Goal: Information Seeking & Learning: Compare options

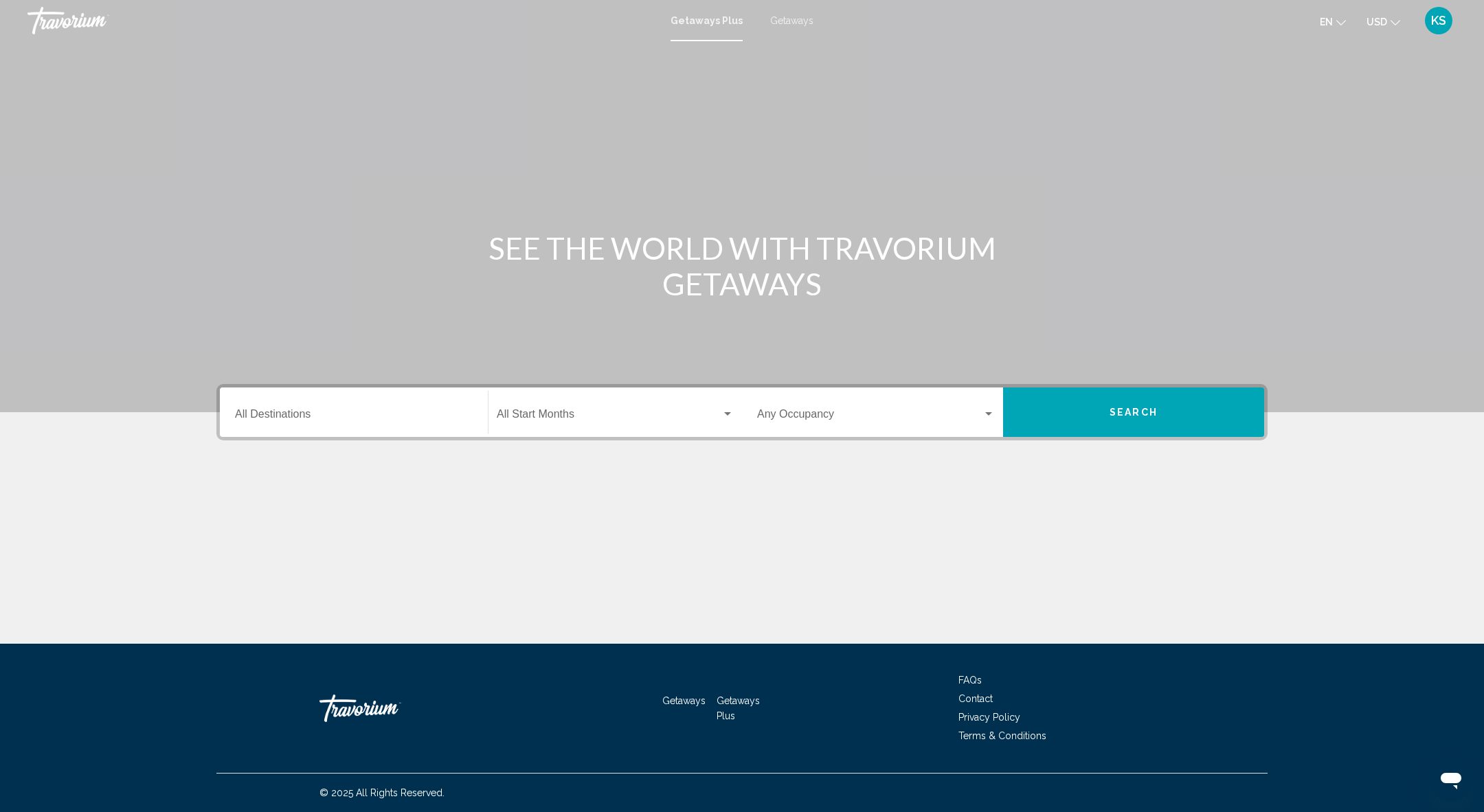
click at [623, 388] on mat-form-field "Start Month All Start Months" at bounding box center [615, 412] width 254 height 49
click at [614, 420] on span "Search widget" at bounding box center [609, 417] width 225 height 12
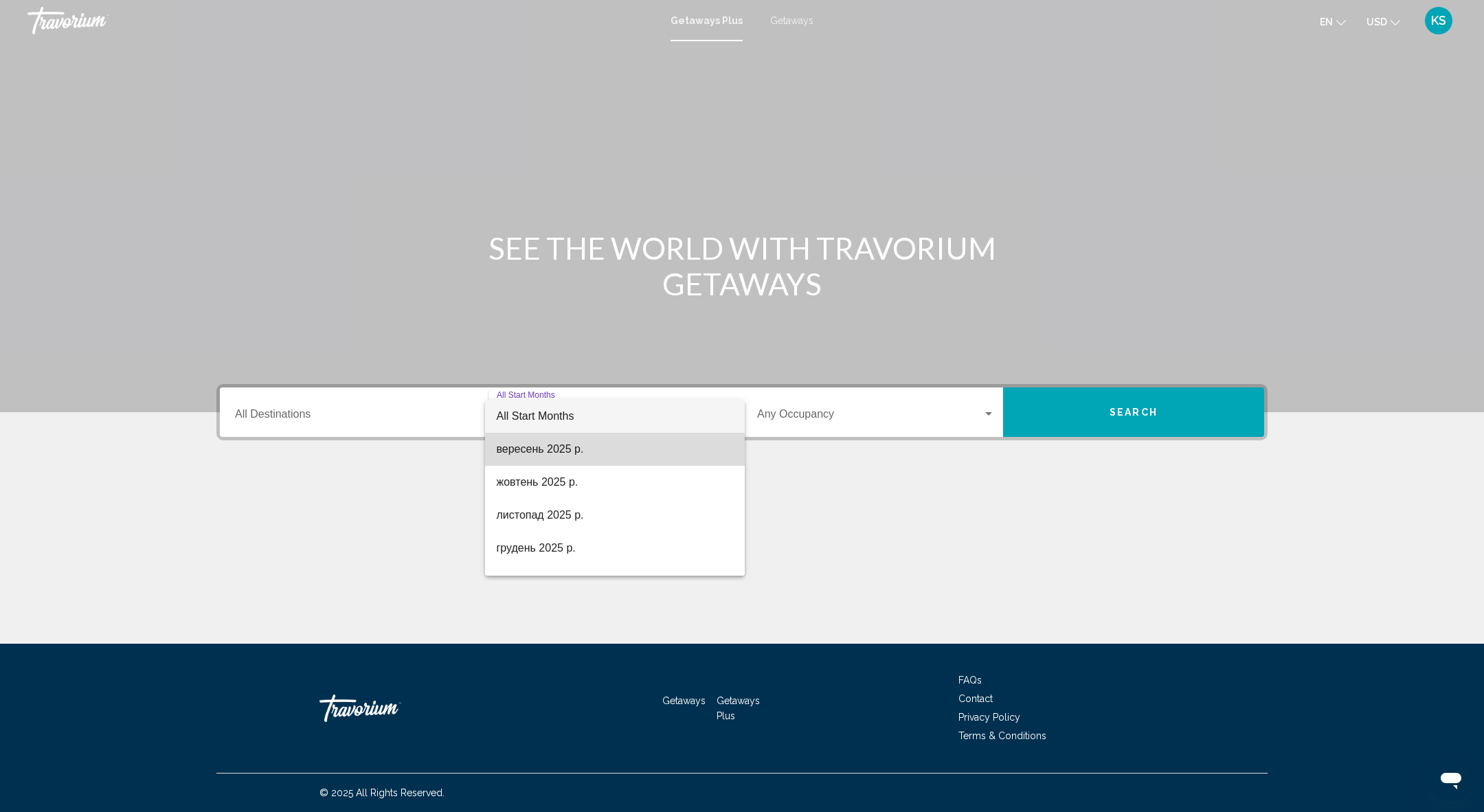
click at [548, 451] on span "вересень 2025 р." at bounding box center [615, 449] width 237 height 33
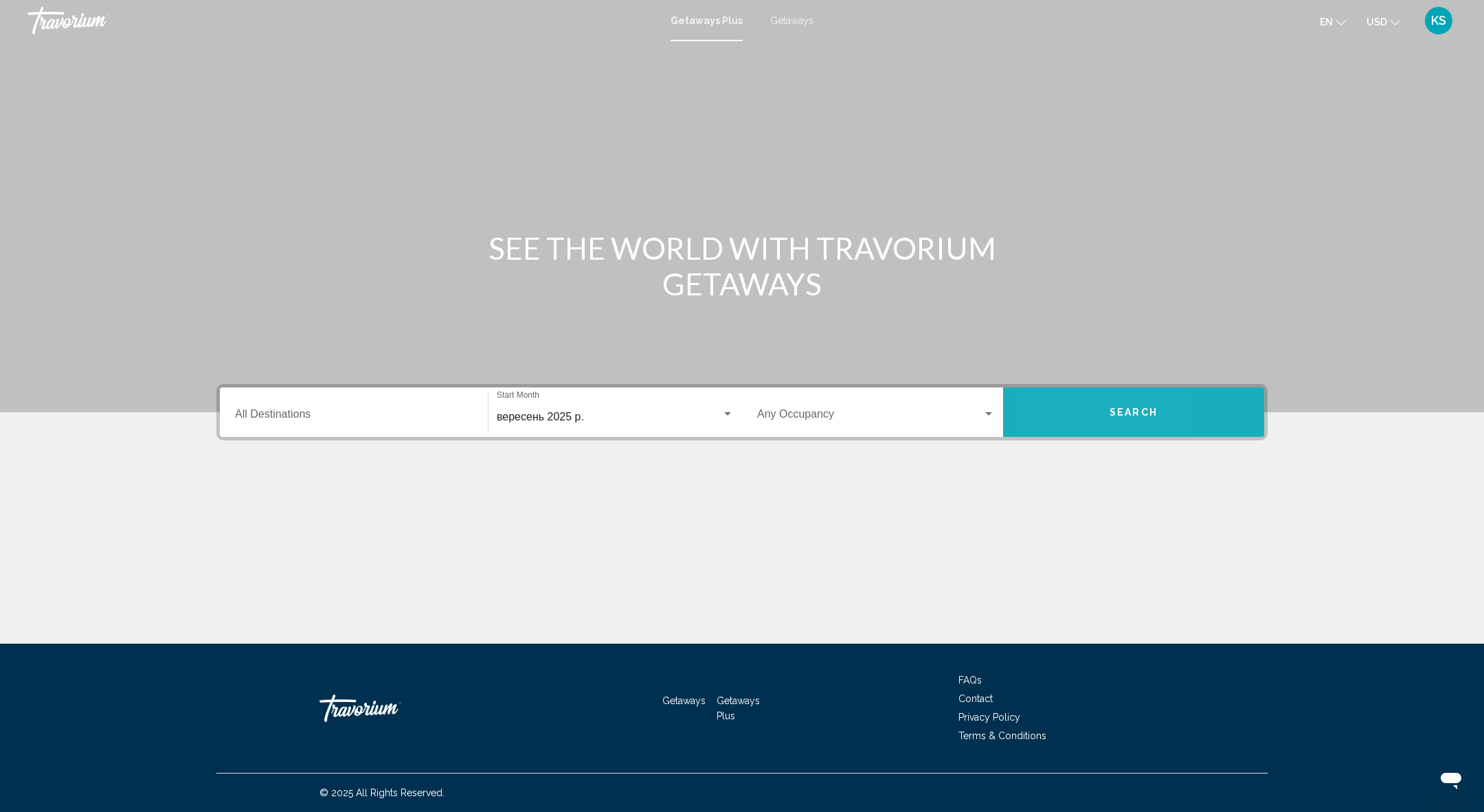
click at [1055, 427] on button "Search" at bounding box center [1134, 412] width 261 height 50
click at [621, 417] on span "Search widget" at bounding box center [609, 417] width 225 height 12
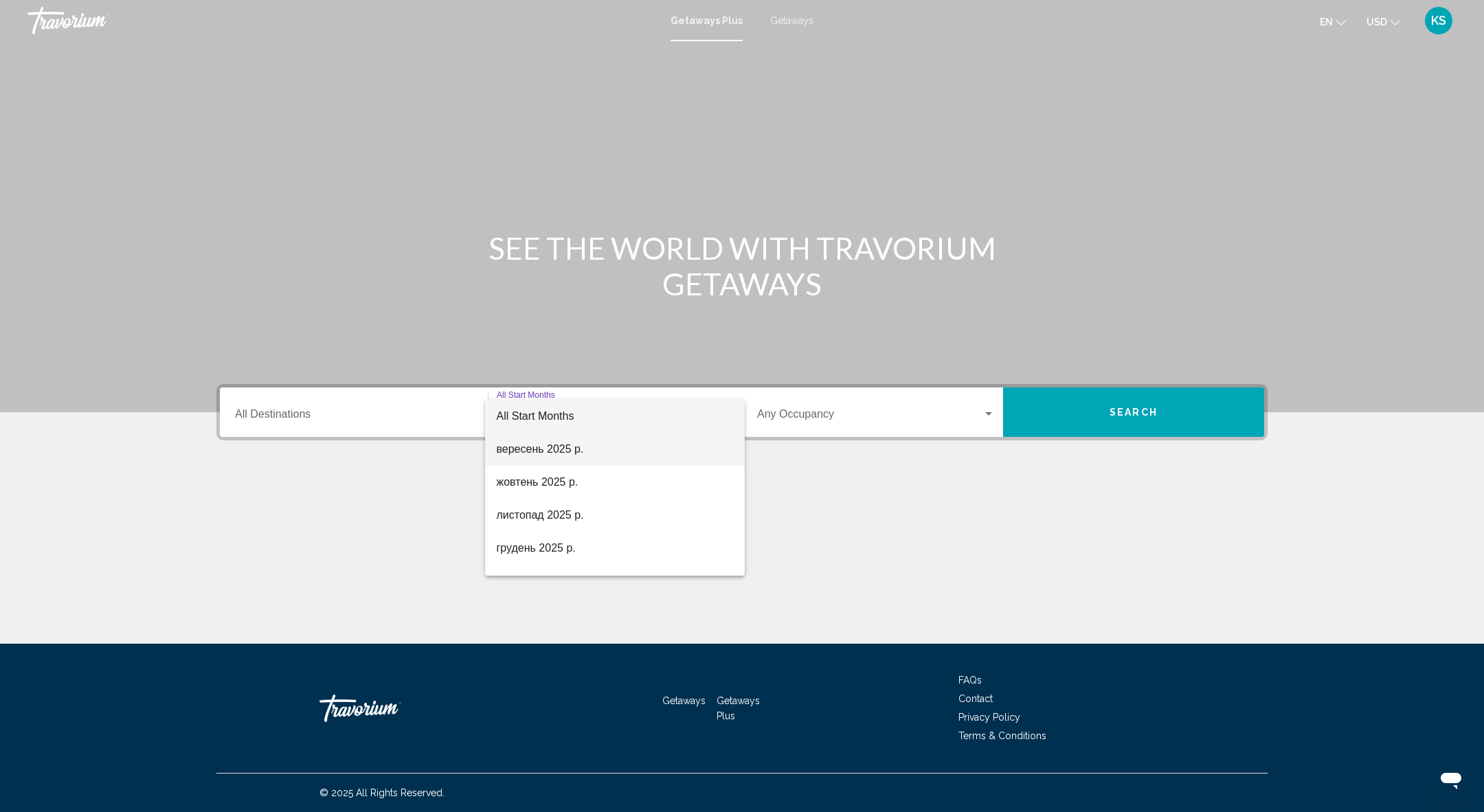
click at [606, 435] on span "вересень 2025 р." at bounding box center [615, 449] width 237 height 33
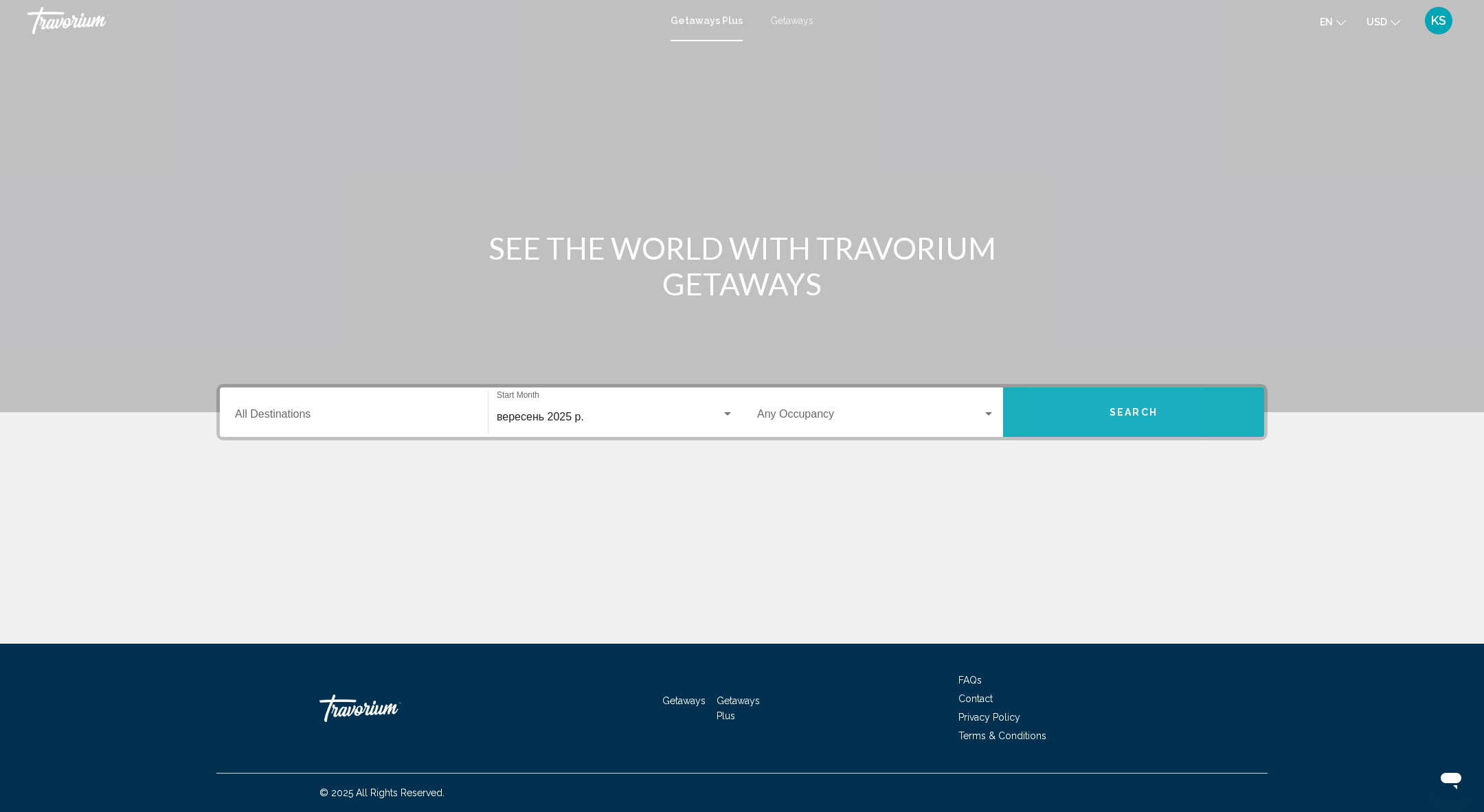
click at [1062, 393] on button "Search" at bounding box center [1134, 412] width 261 height 50
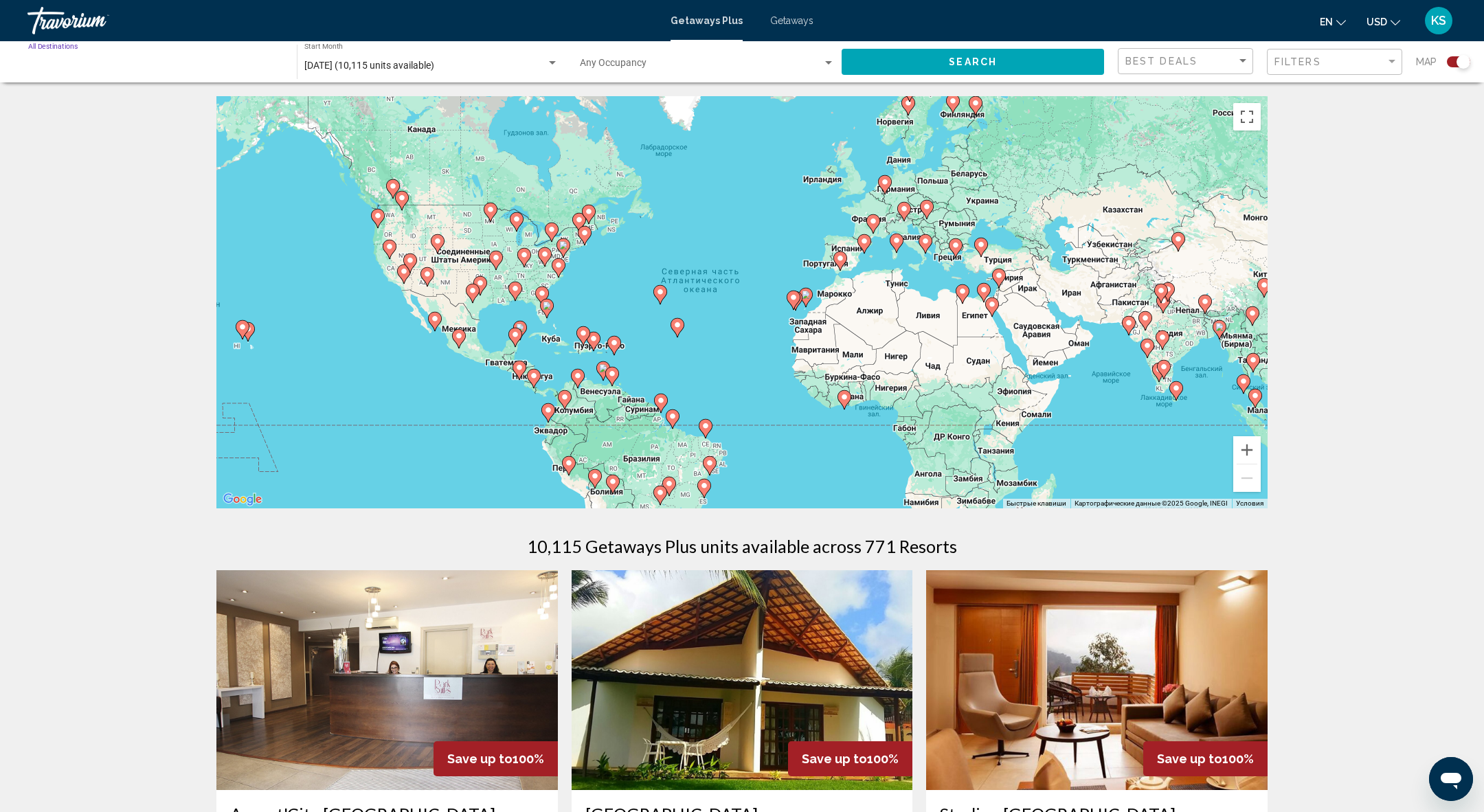
click at [156, 67] on input "Destination All Destinations" at bounding box center [155, 66] width 255 height 11
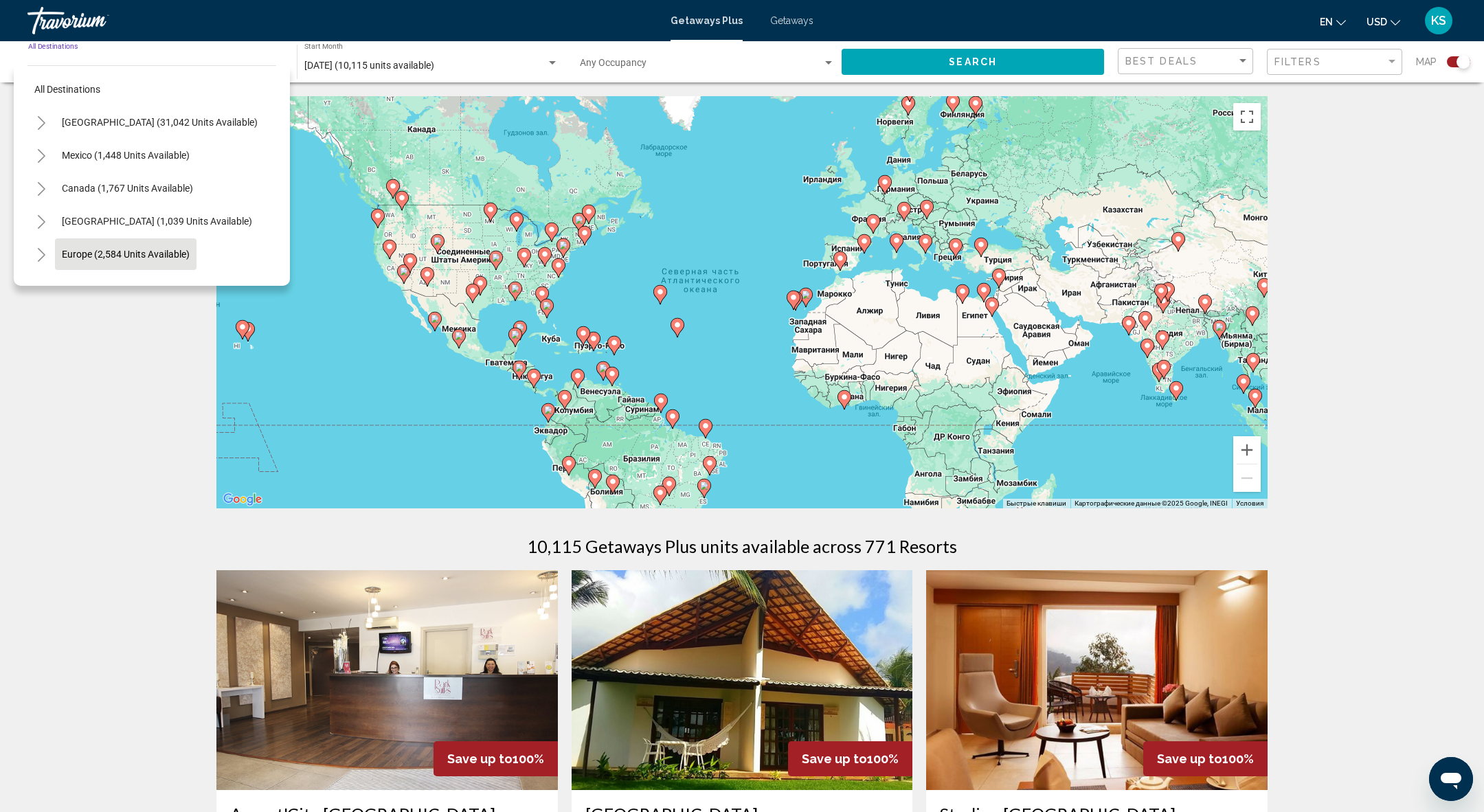
click at [96, 256] on span "Europe (2,584 units available)" at bounding box center [126, 254] width 128 height 11
type input "**********"
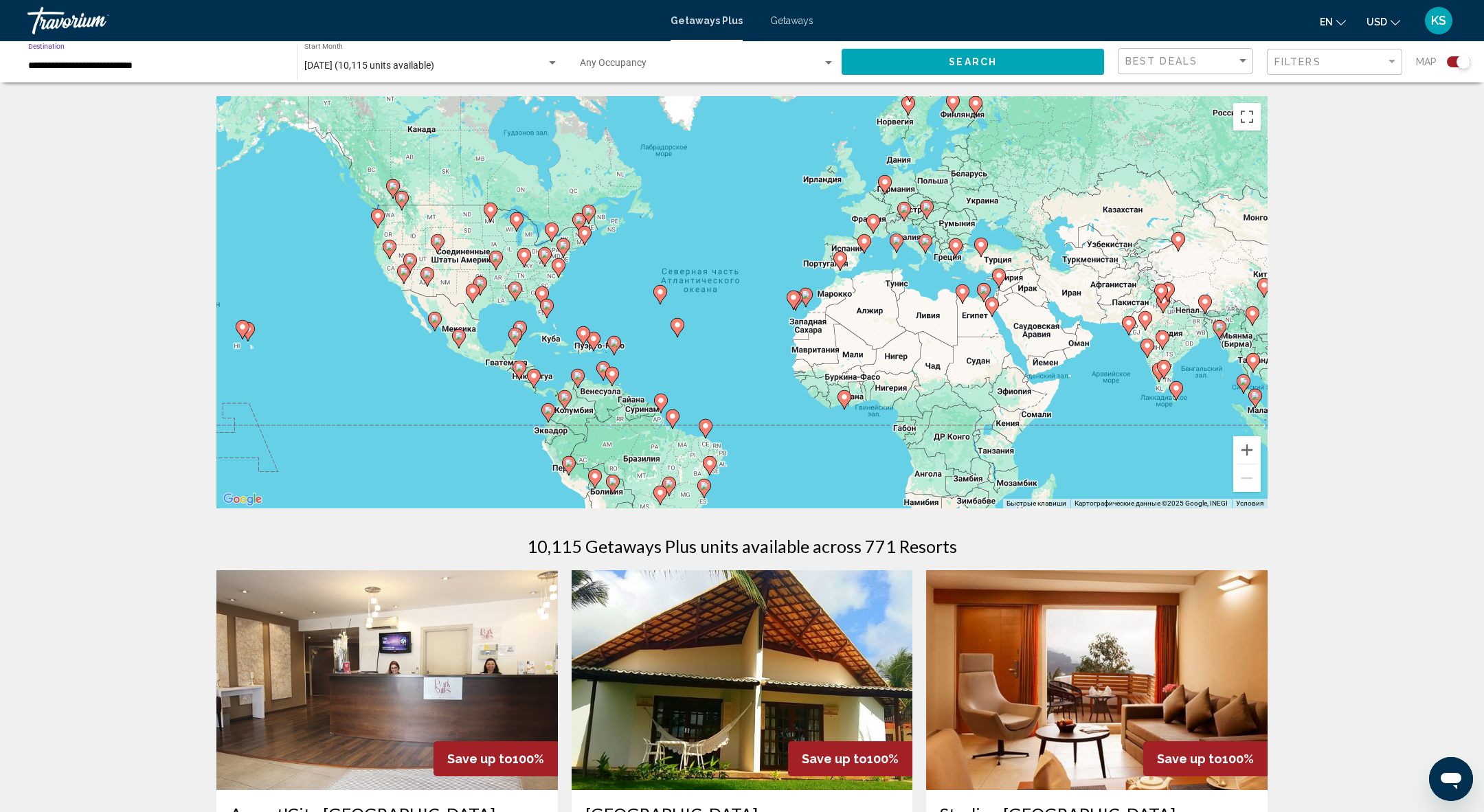
click at [1003, 63] on button "Search" at bounding box center [973, 61] width 262 height 26
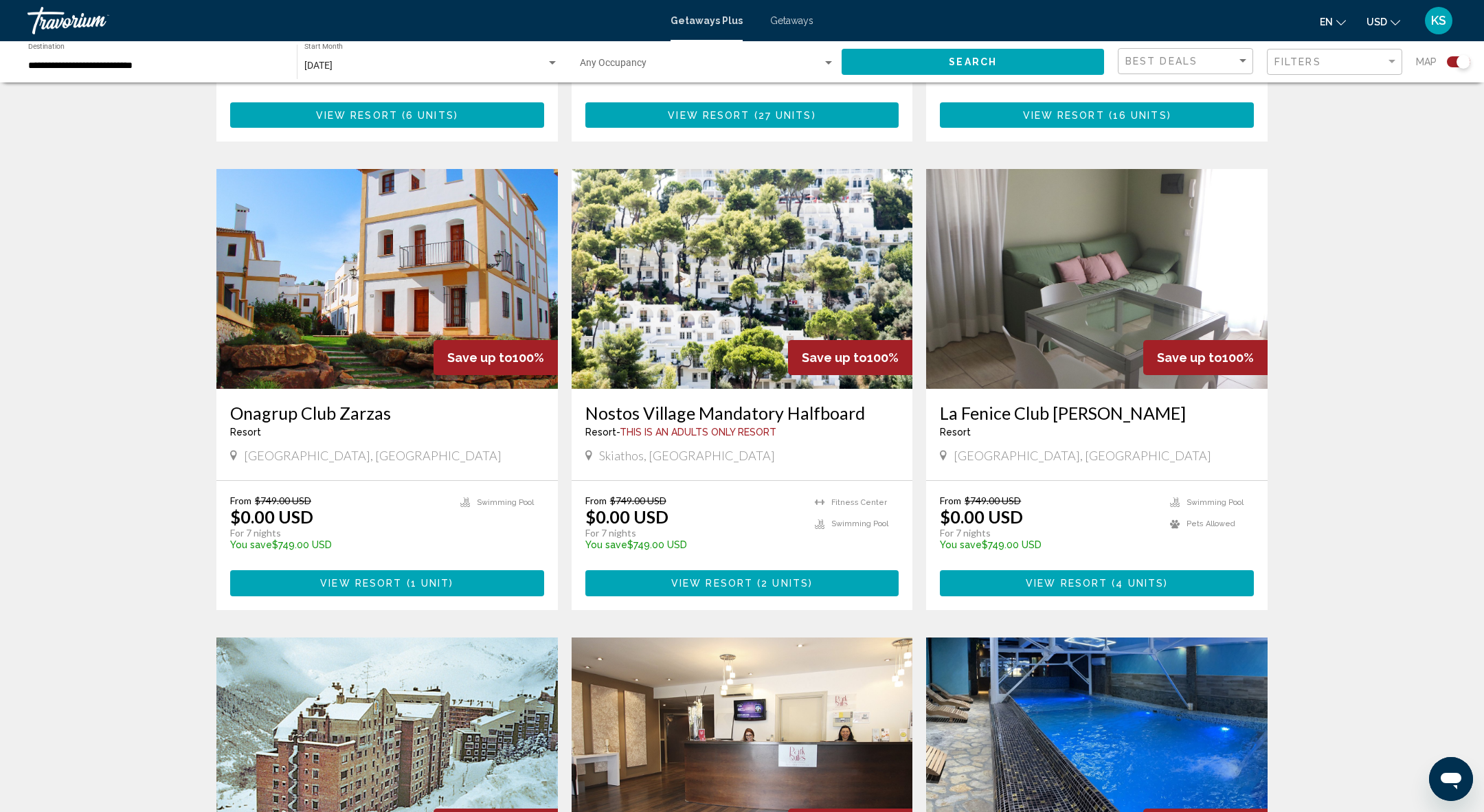
scroll to position [891, 0]
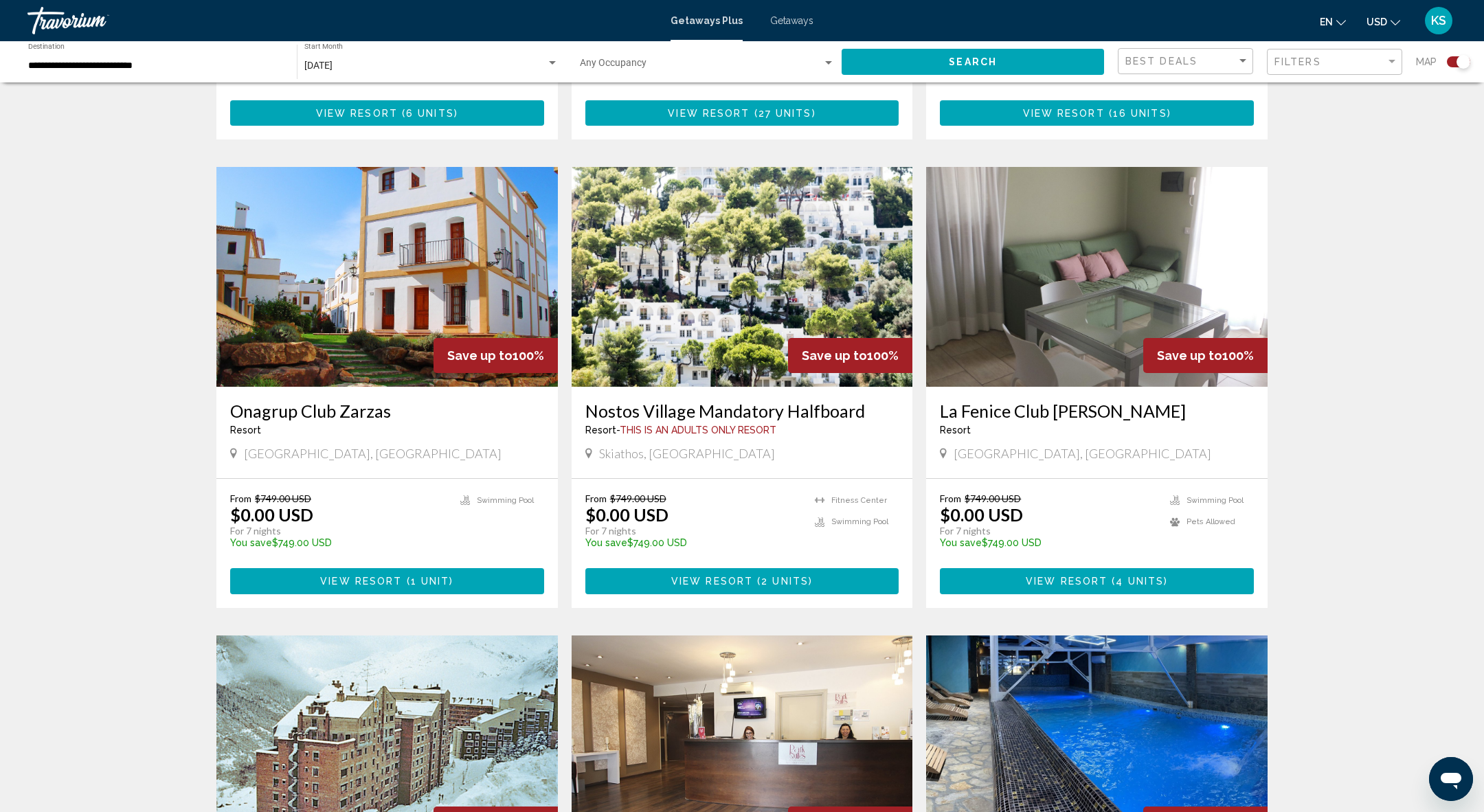
click at [694, 400] on h3 "Nostos Village Mandatory Halfboard" at bounding box center [743, 411] width 314 height 20
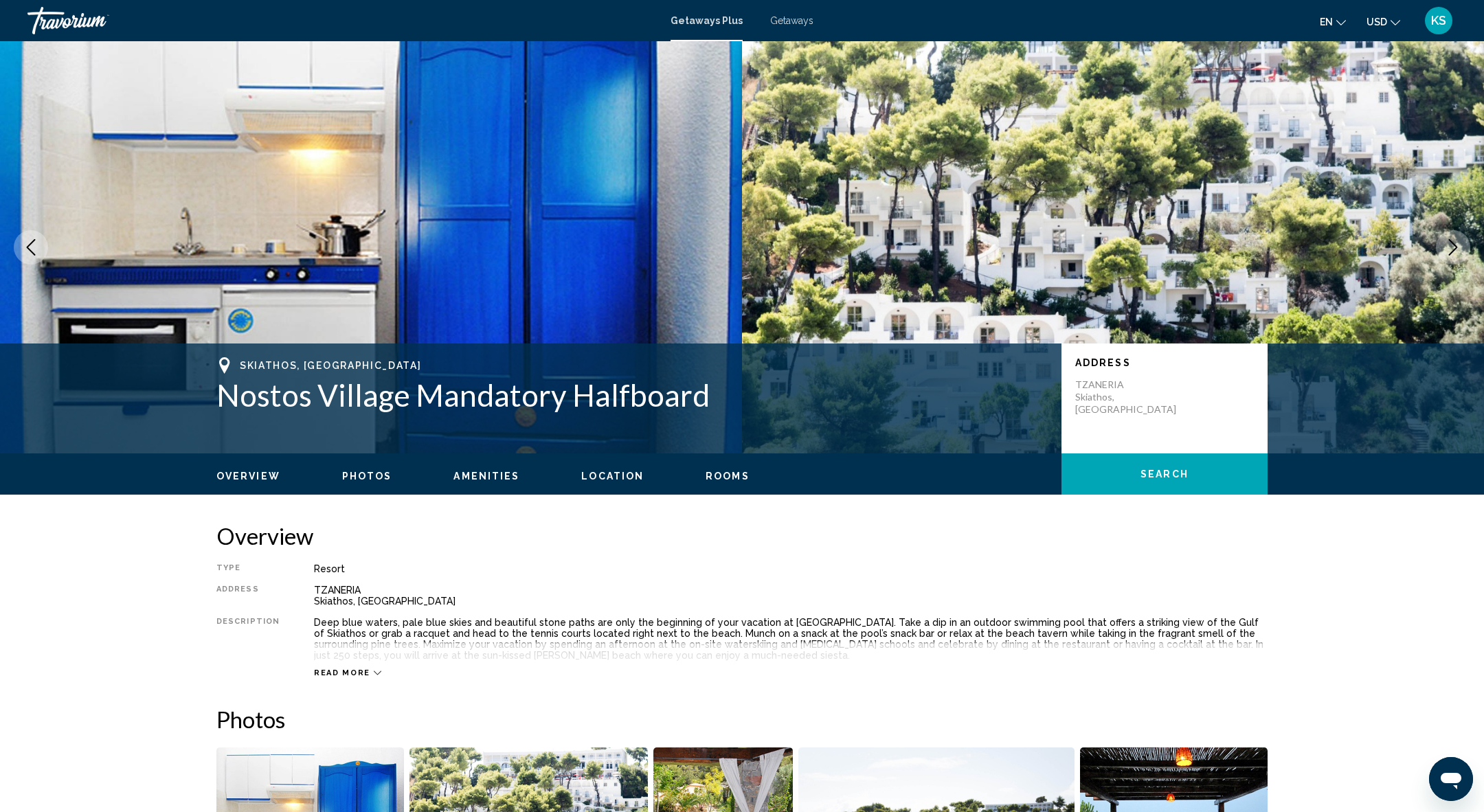
click at [86, 16] on div "Travorium" at bounding box center [96, 20] width 137 height 27
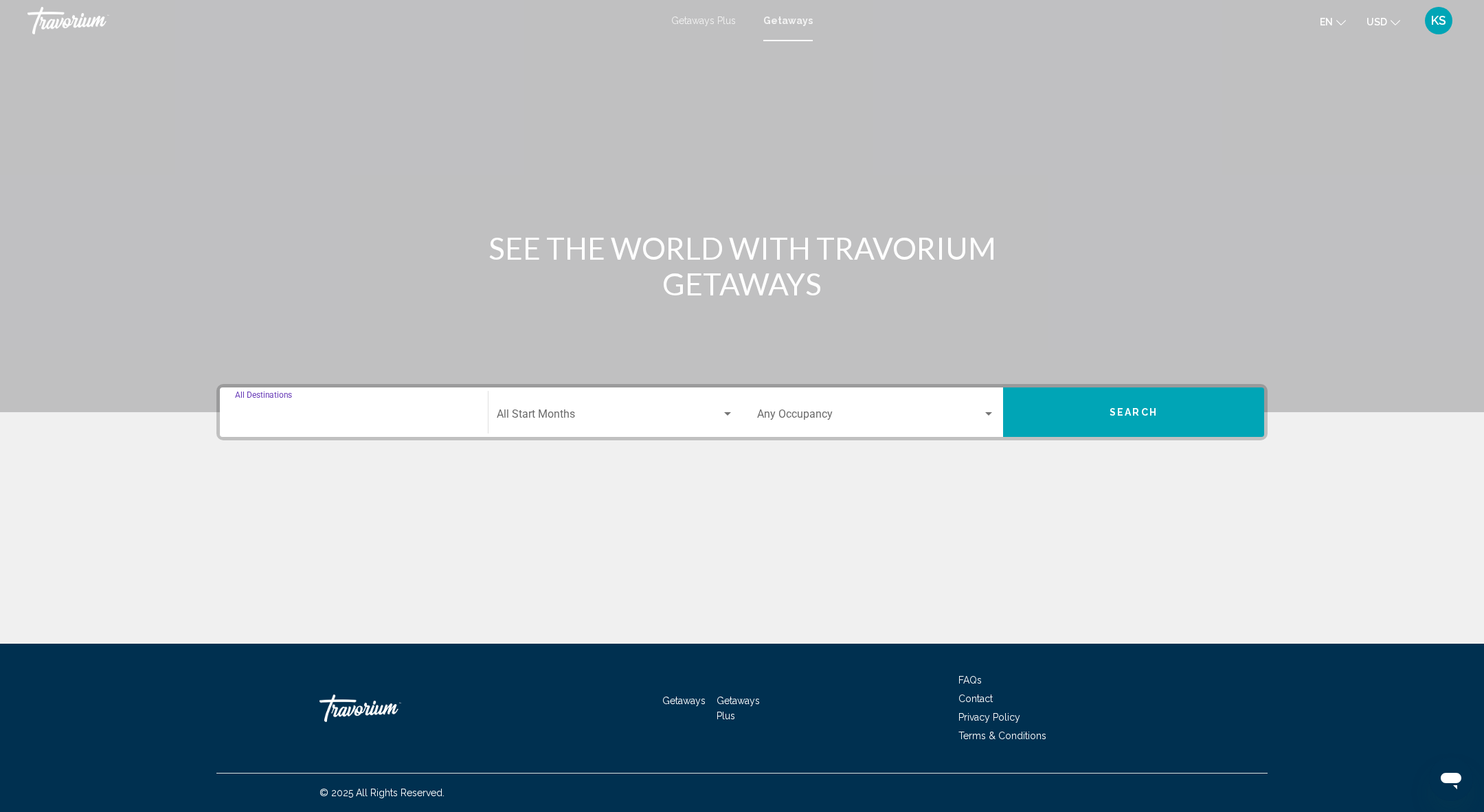
click at [378, 418] on input "Destination All Destinations" at bounding box center [353, 417] width 237 height 12
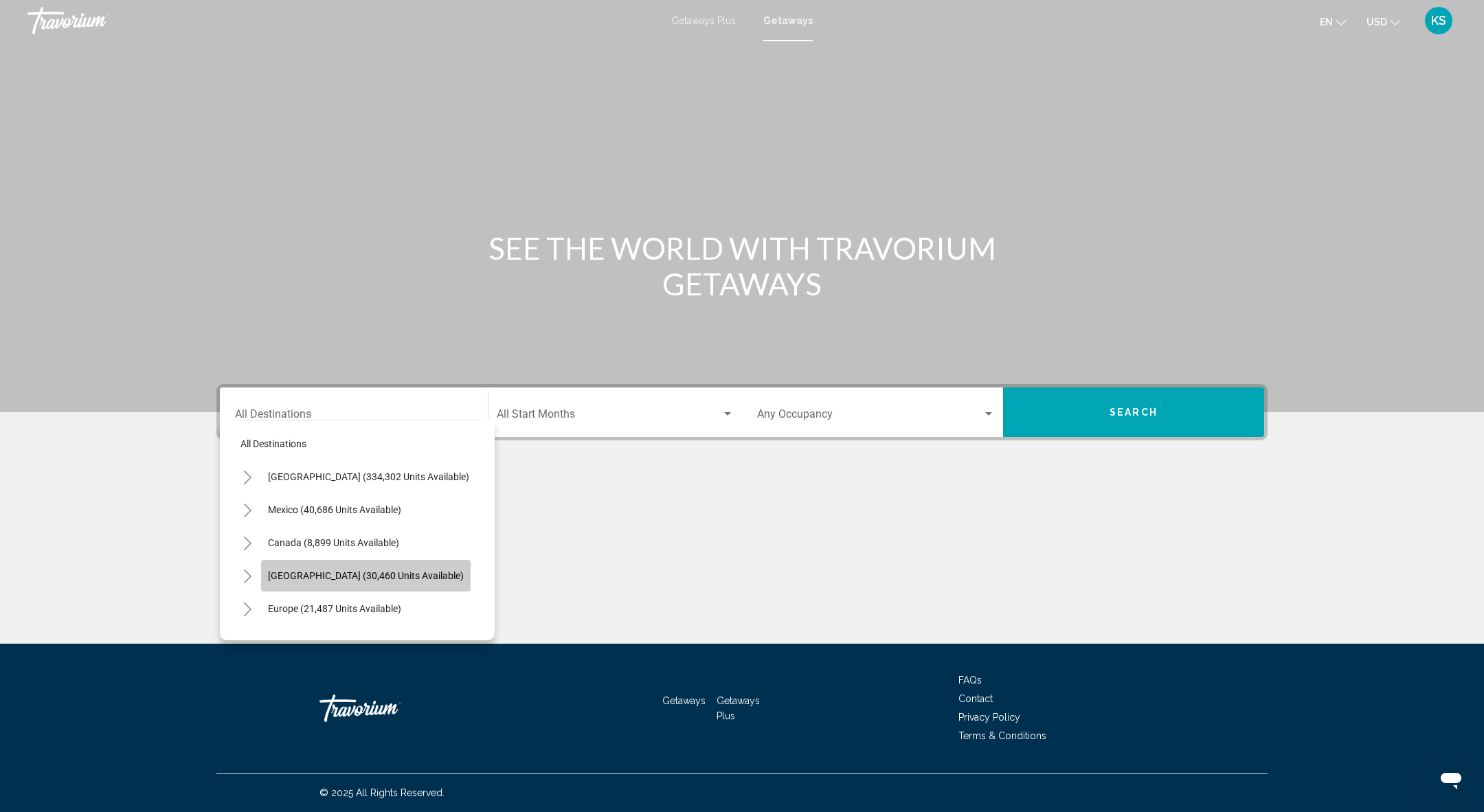
click at [353, 589] on button "[GEOGRAPHIC_DATA] (30,460 units available)" at bounding box center [365, 575] width 209 height 32
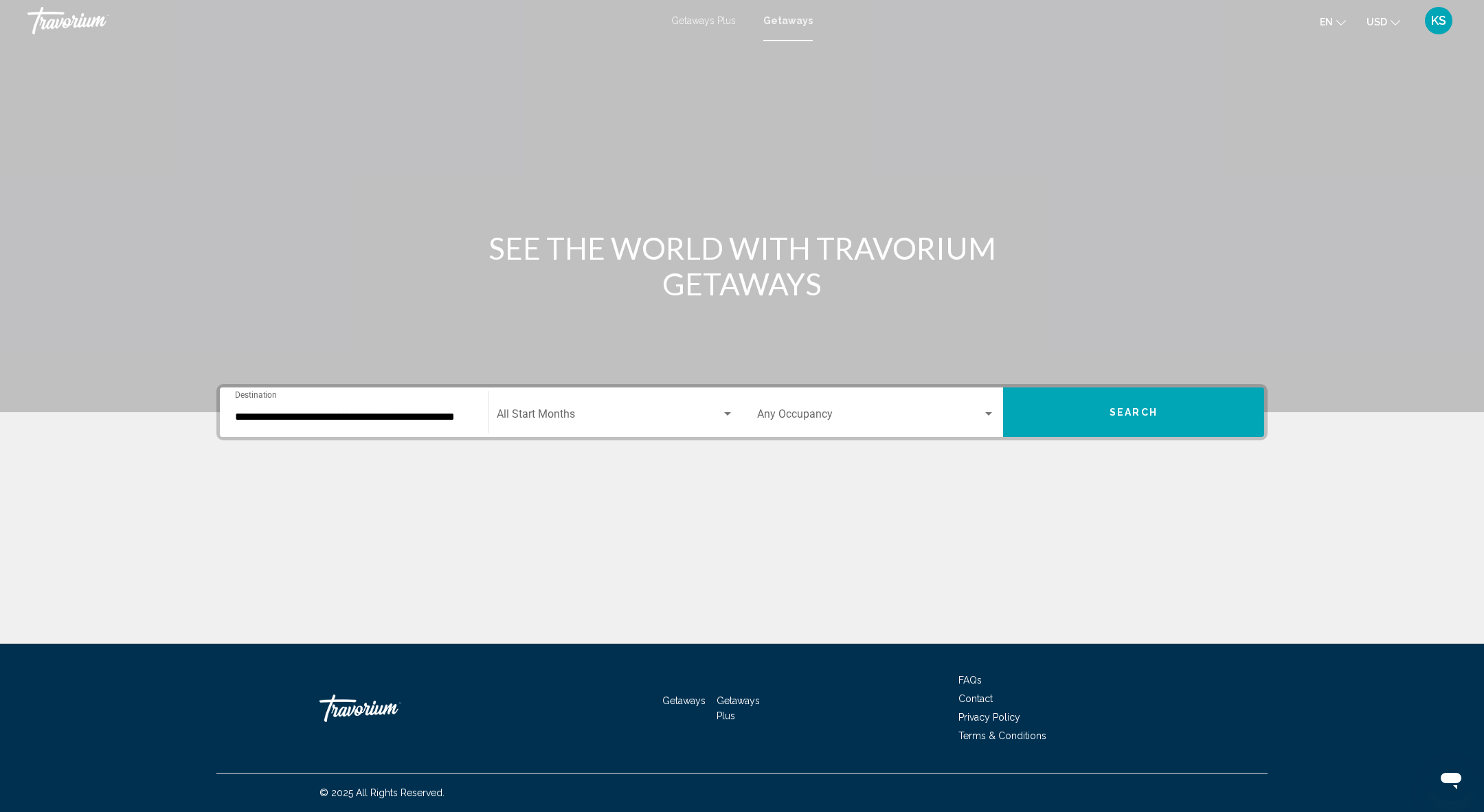
click at [353, 589] on div "**********" at bounding box center [742, 342] width 1484 height 603
click at [364, 421] on input "**********" at bounding box center [353, 417] width 237 height 12
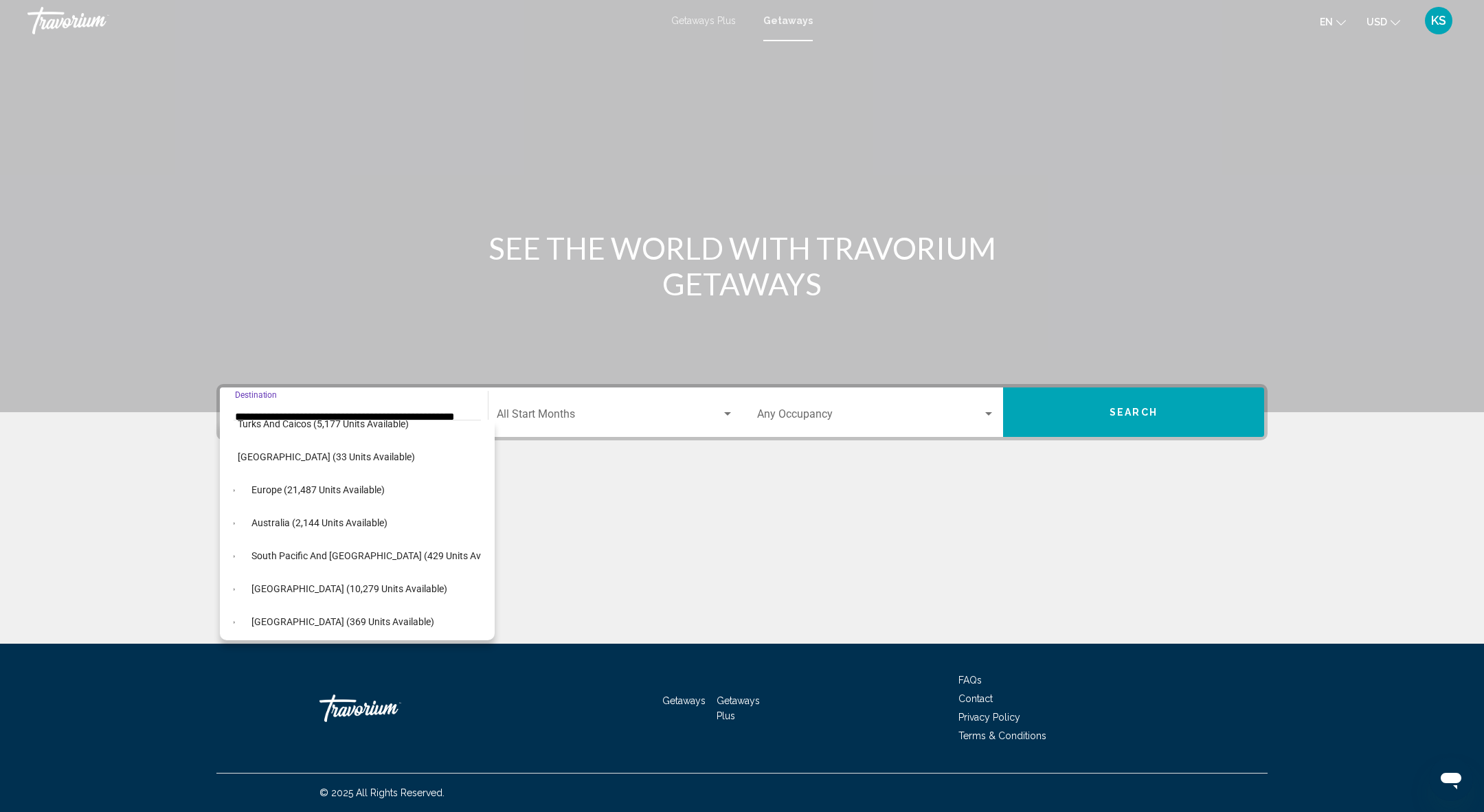
scroll to position [578, 16]
click at [345, 498] on button "Europe (21,487 units available)" at bounding box center [318, 492] width 147 height 32
type input "**********"
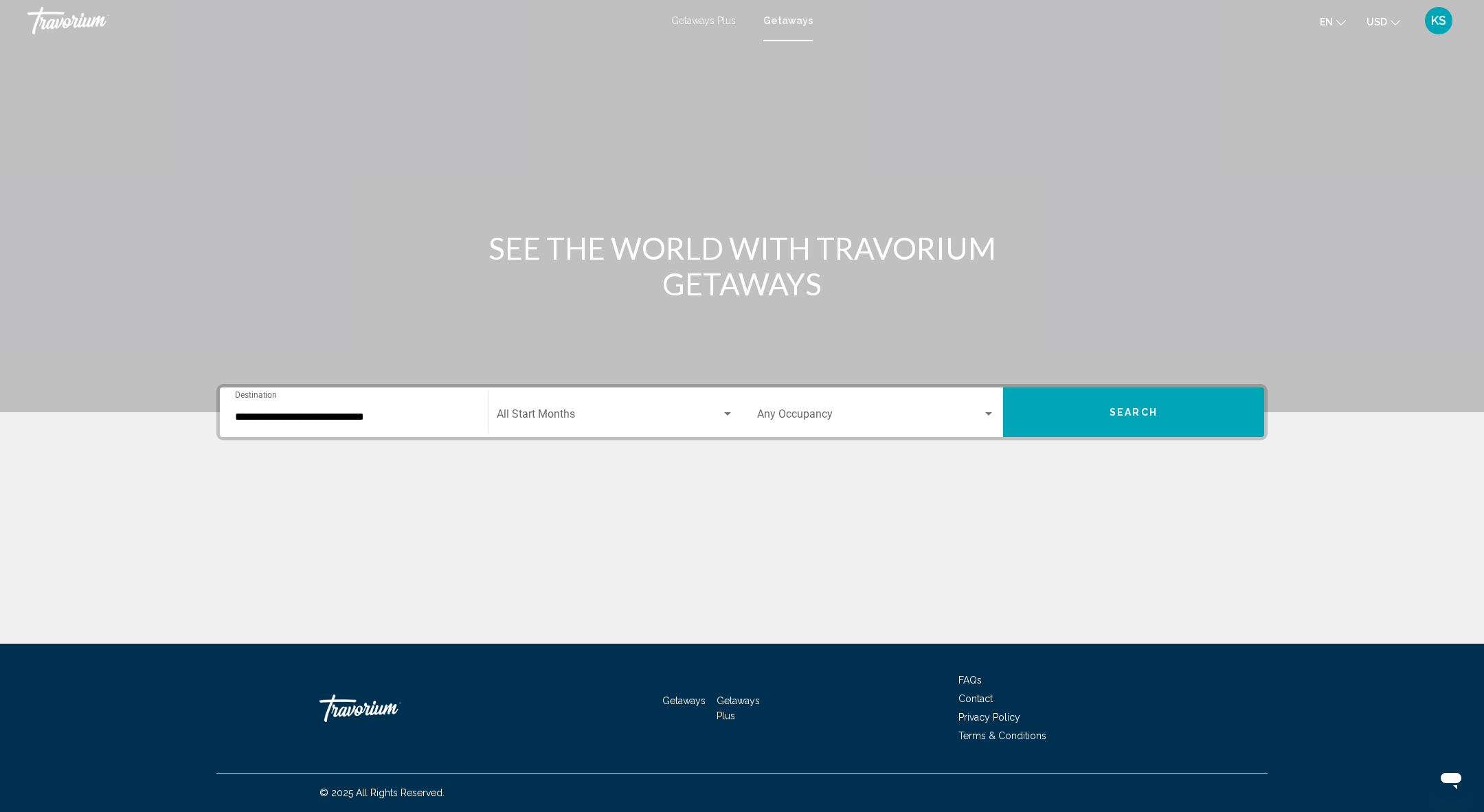
click at [557, 424] on div "Start Month All Start Months" at bounding box center [616, 412] width 237 height 44
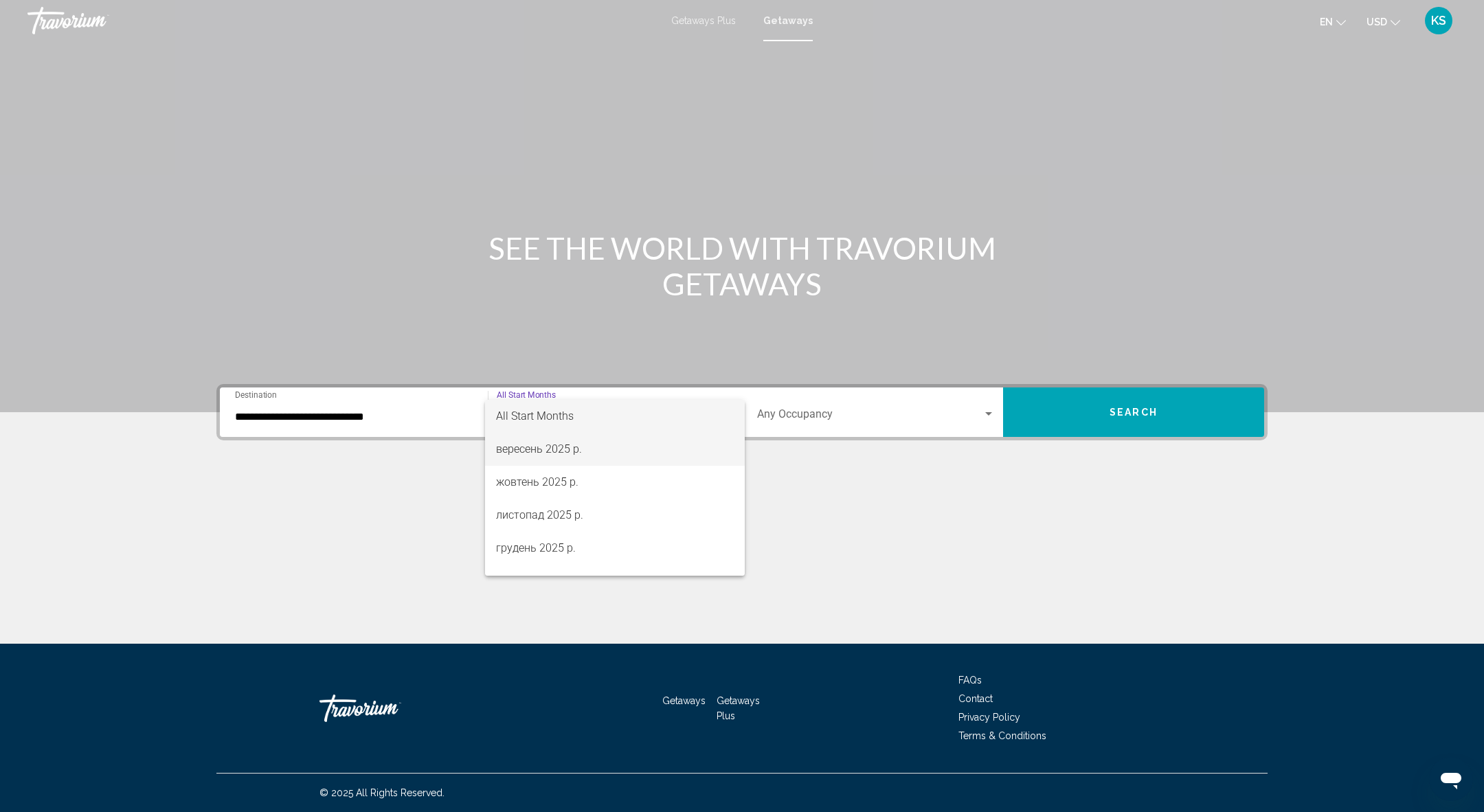
click at [600, 450] on span "вересень 2025 р." at bounding box center [615, 449] width 237 height 33
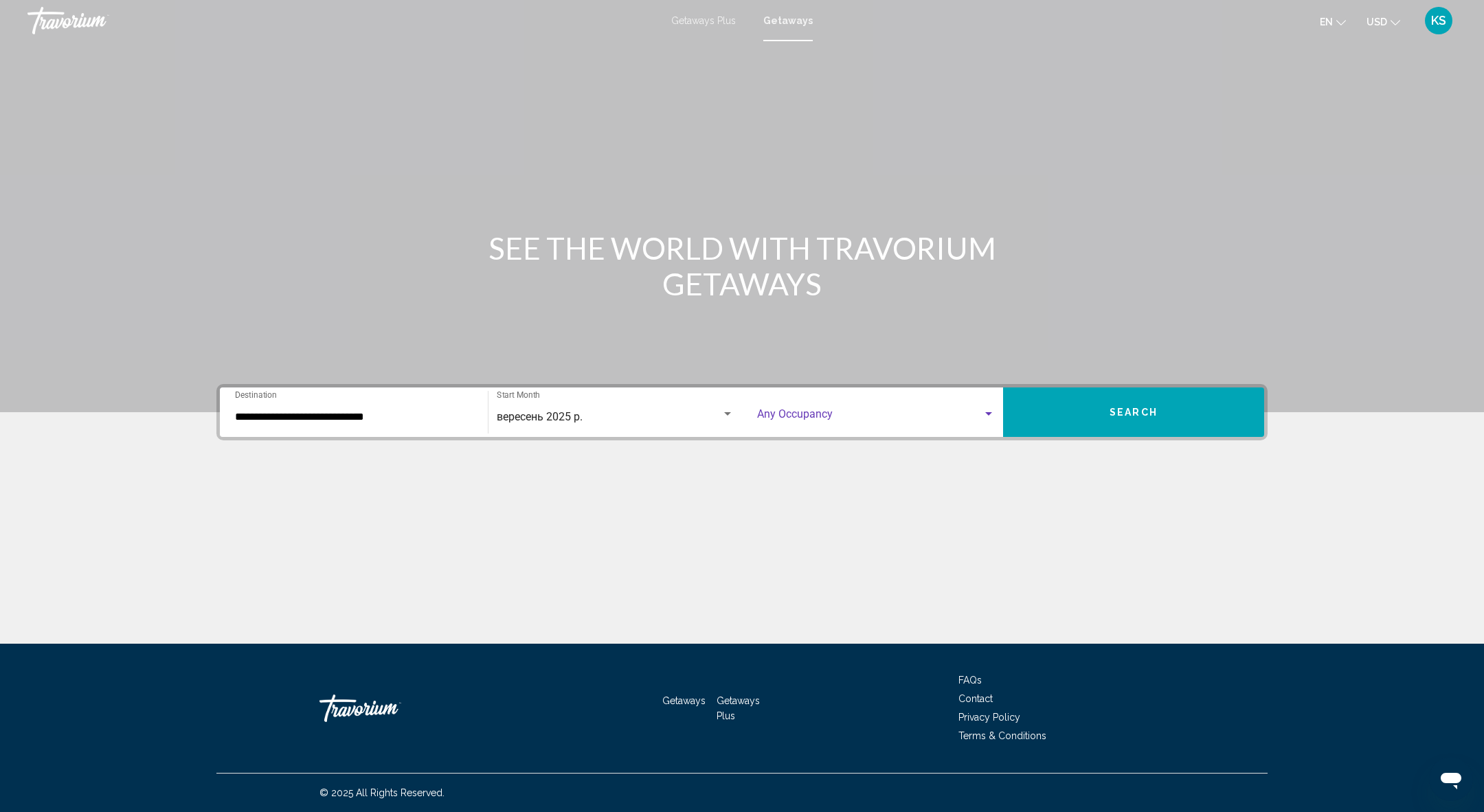
click at [898, 417] on span "Search widget" at bounding box center [870, 417] width 225 height 12
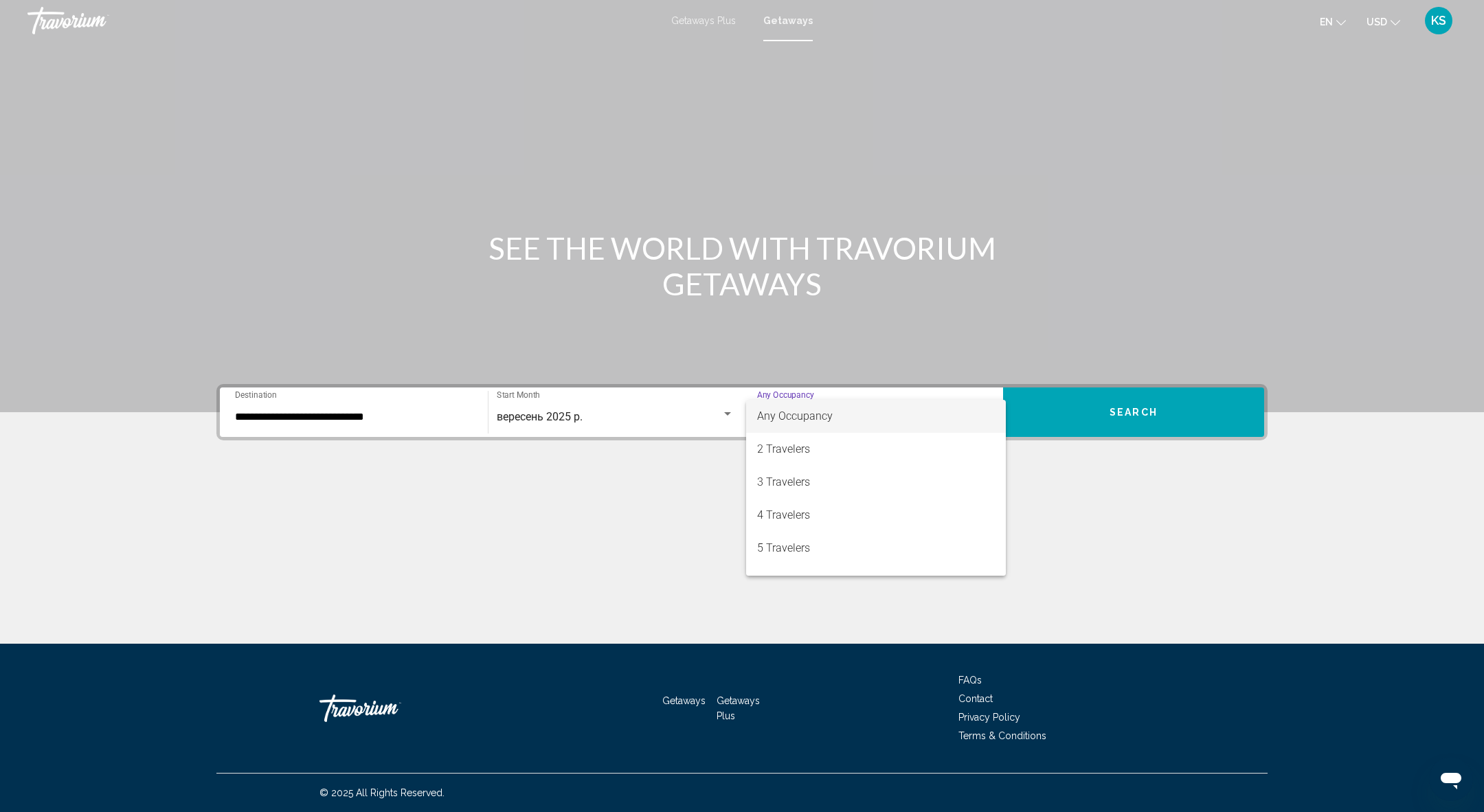
click at [1085, 413] on div at bounding box center [742, 406] width 1484 height 812
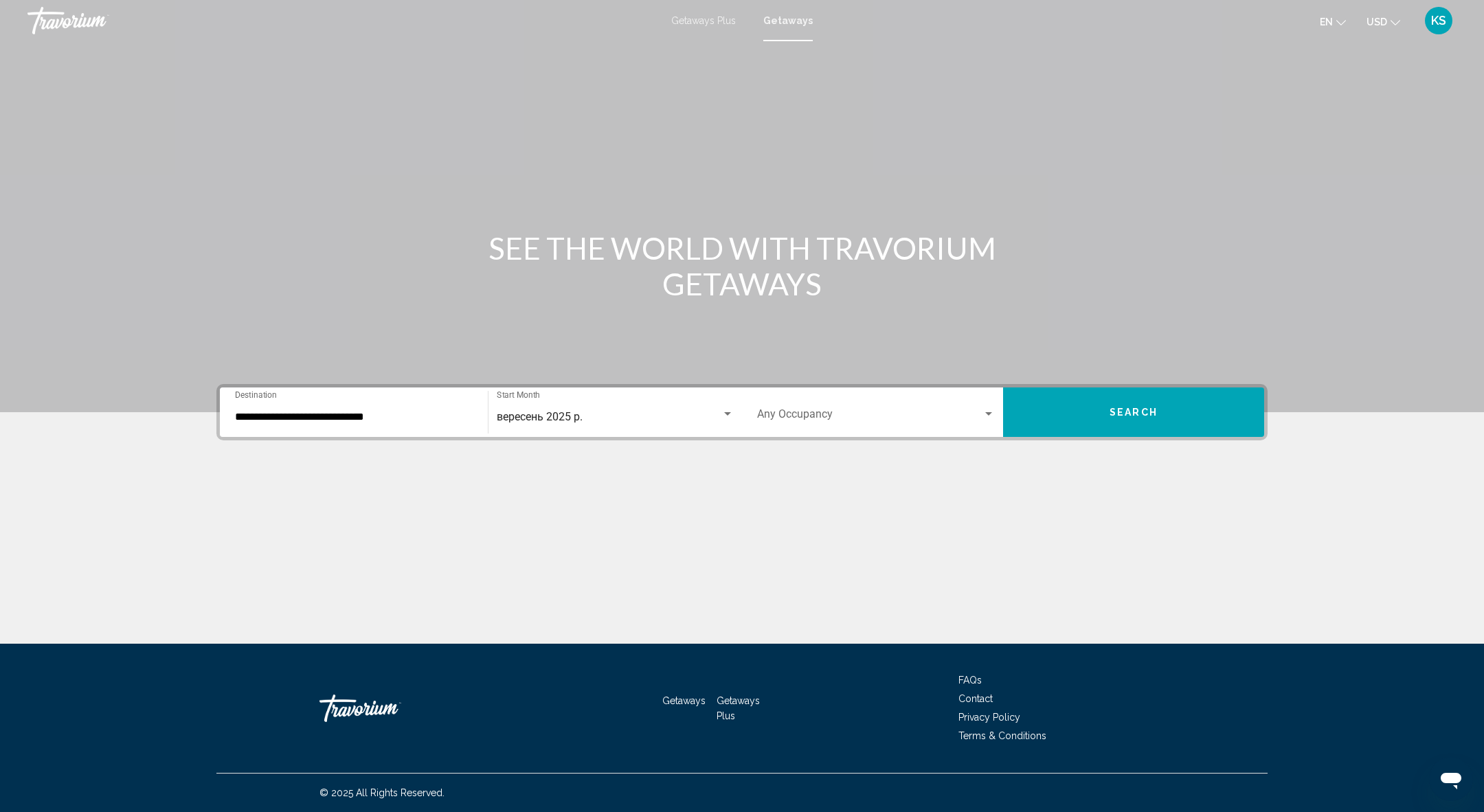
click at [1085, 413] on button "Search" at bounding box center [1134, 412] width 261 height 50
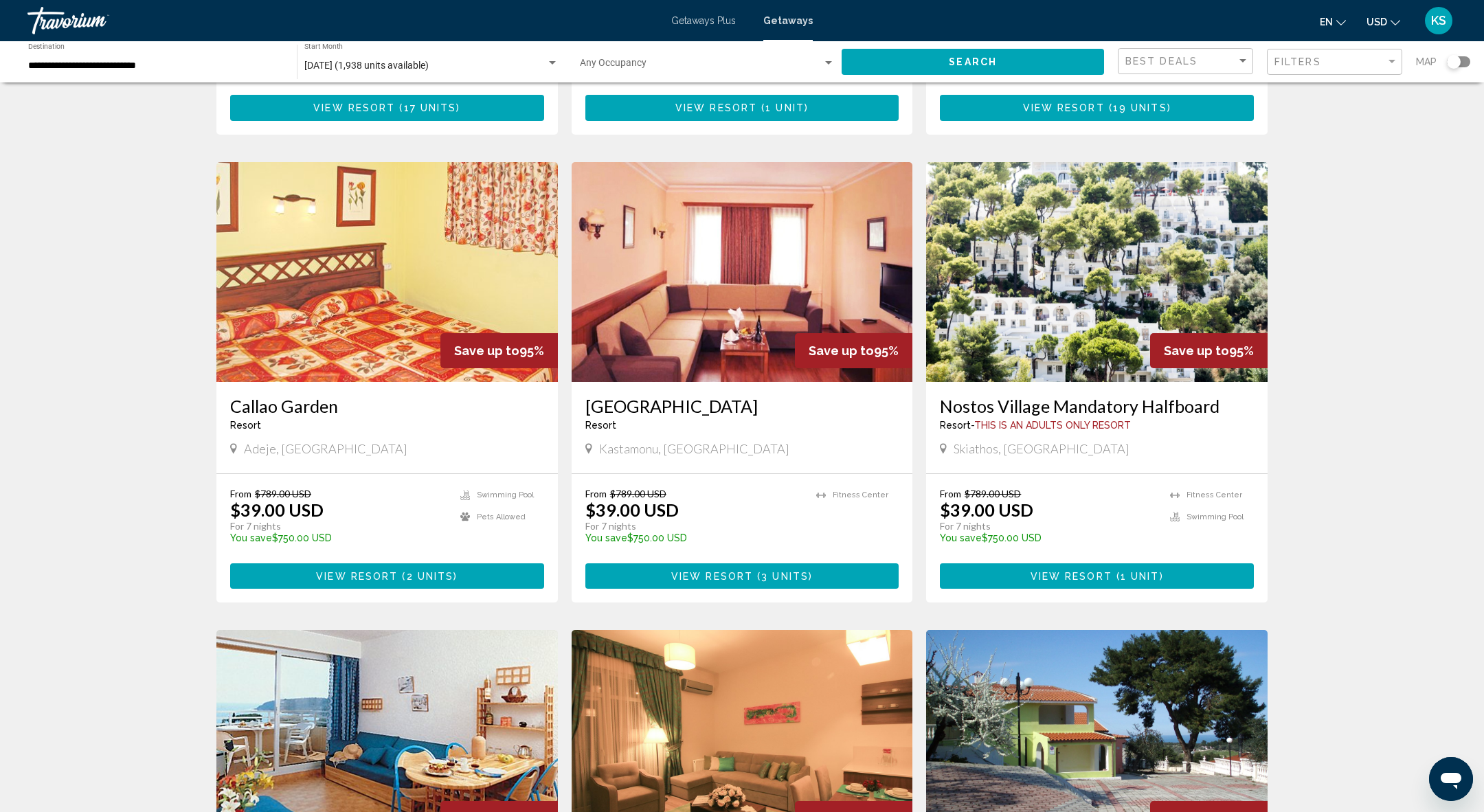
scroll to position [943, 0]
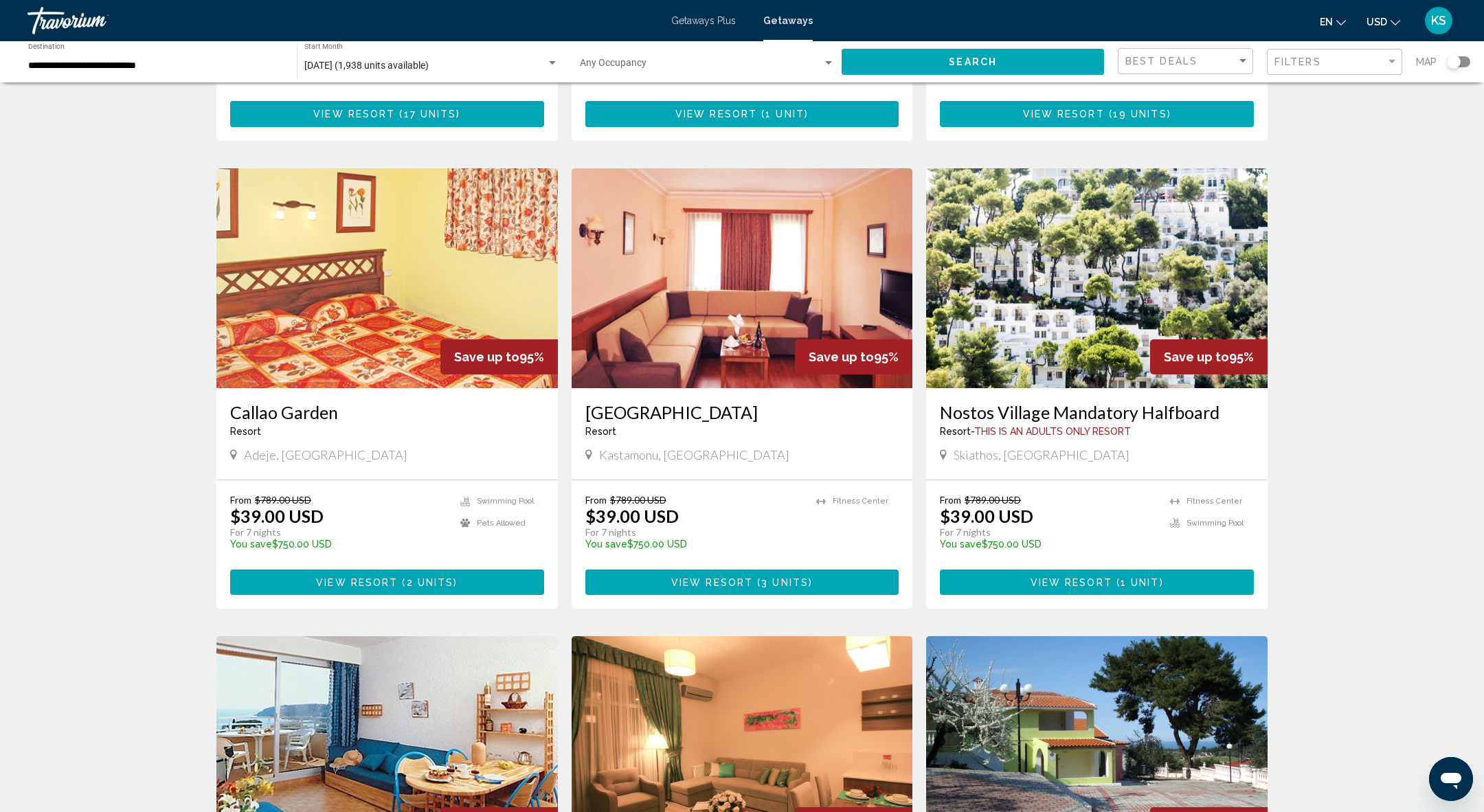
click at [989, 402] on h3 "Nostos Village Mandatory Halfboard" at bounding box center [1097, 412] width 314 height 20
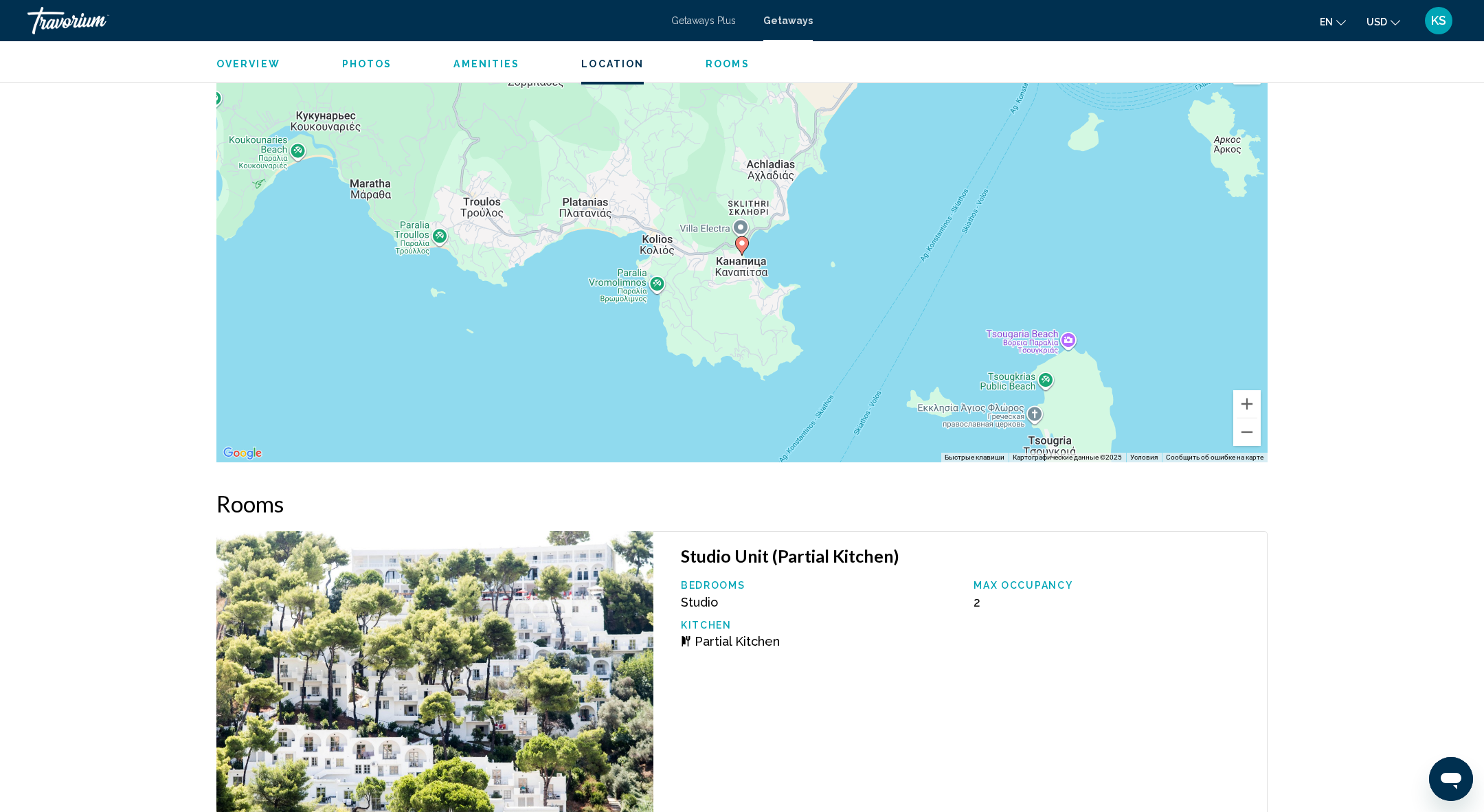
scroll to position [1785, 0]
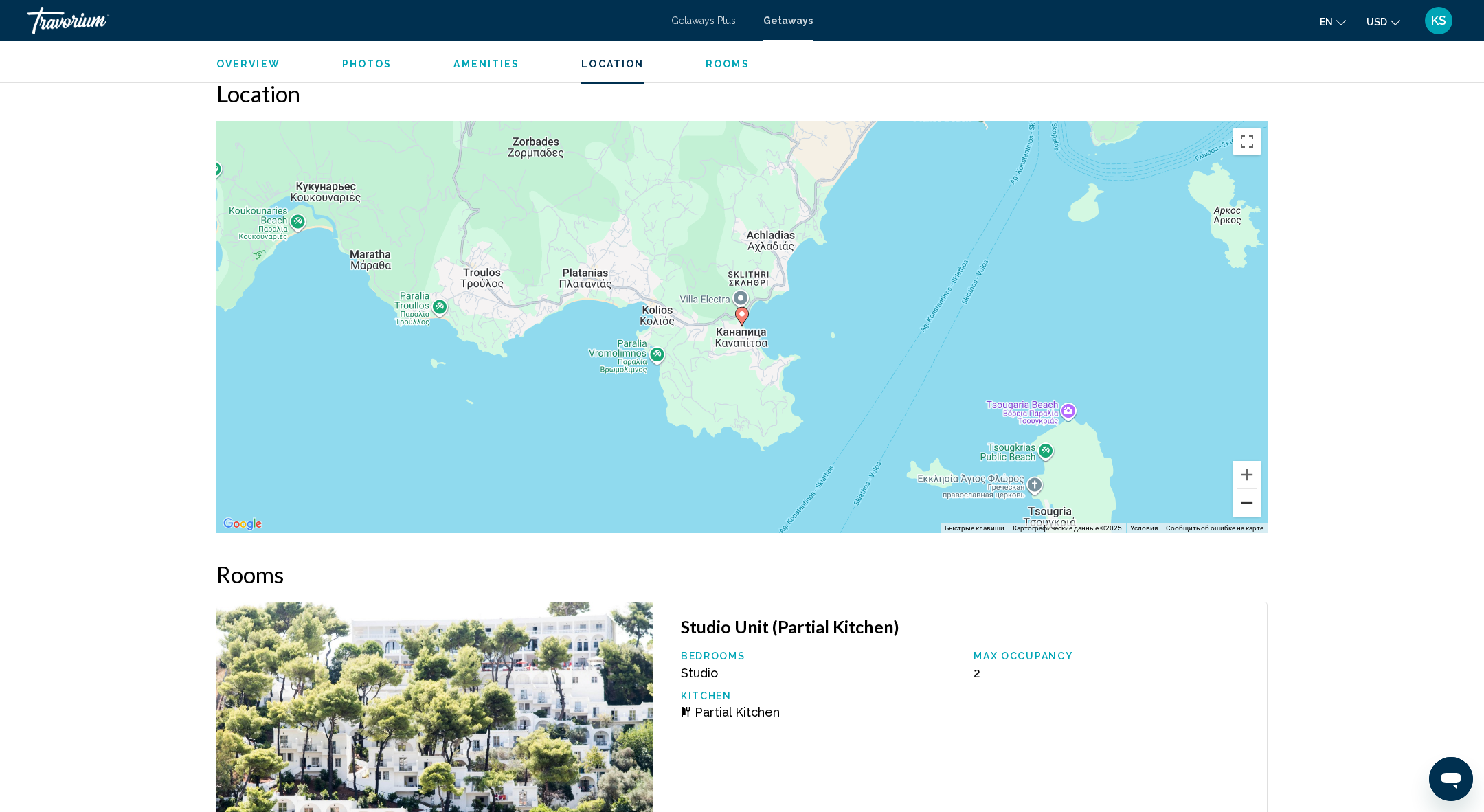
click at [1250, 499] on button "Уменьшить" at bounding box center [1247, 503] width 27 height 27
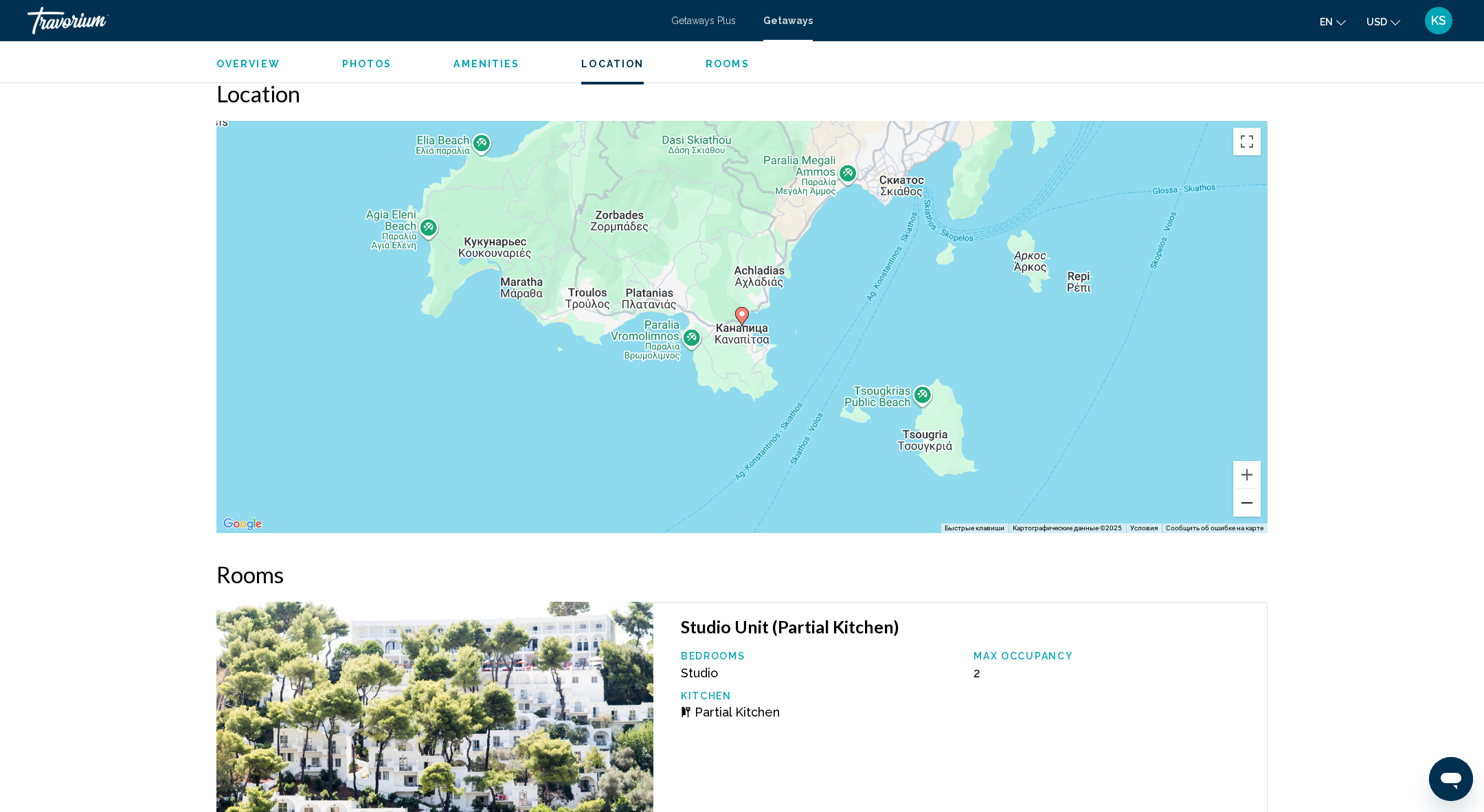
click at [1250, 499] on button "Уменьшить" at bounding box center [1247, 503] width 27 height 27
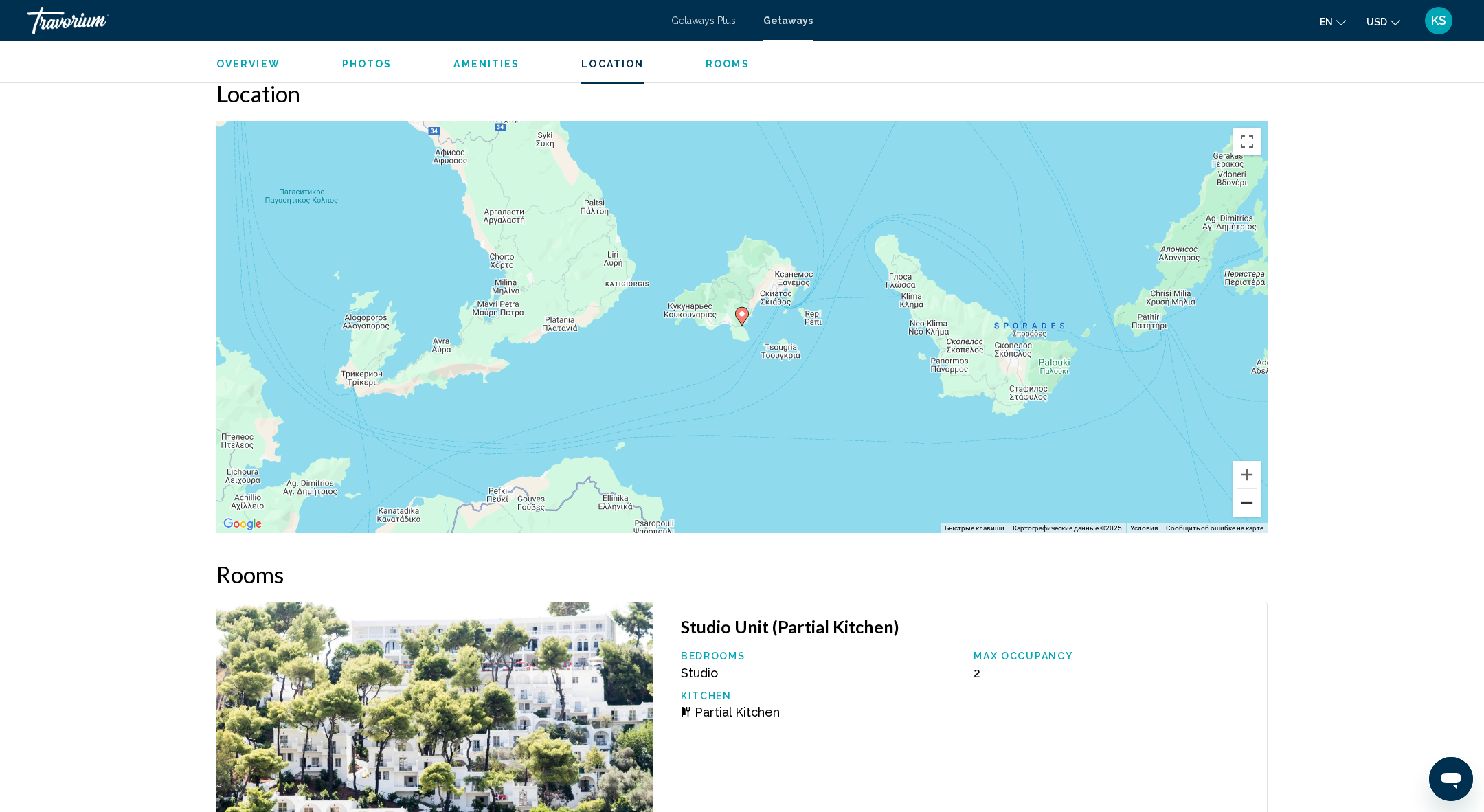
click at [1250, 499] on button "Уменьшить" at bounding box center [1247, 503] width 27 height 27
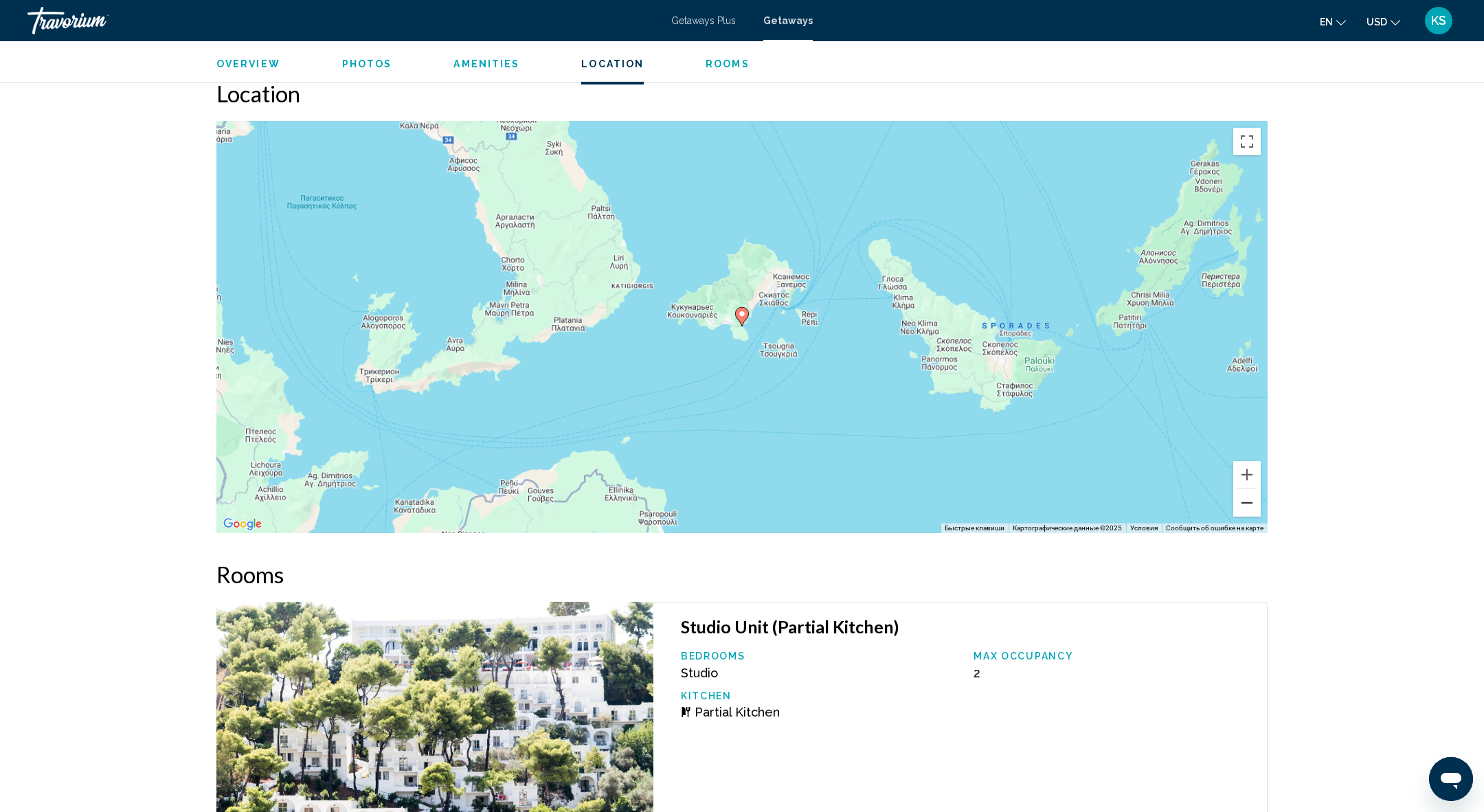
click at [1250, 499] on button "Уменьшить" at bounding box center [1247, 503] width 27 height 27
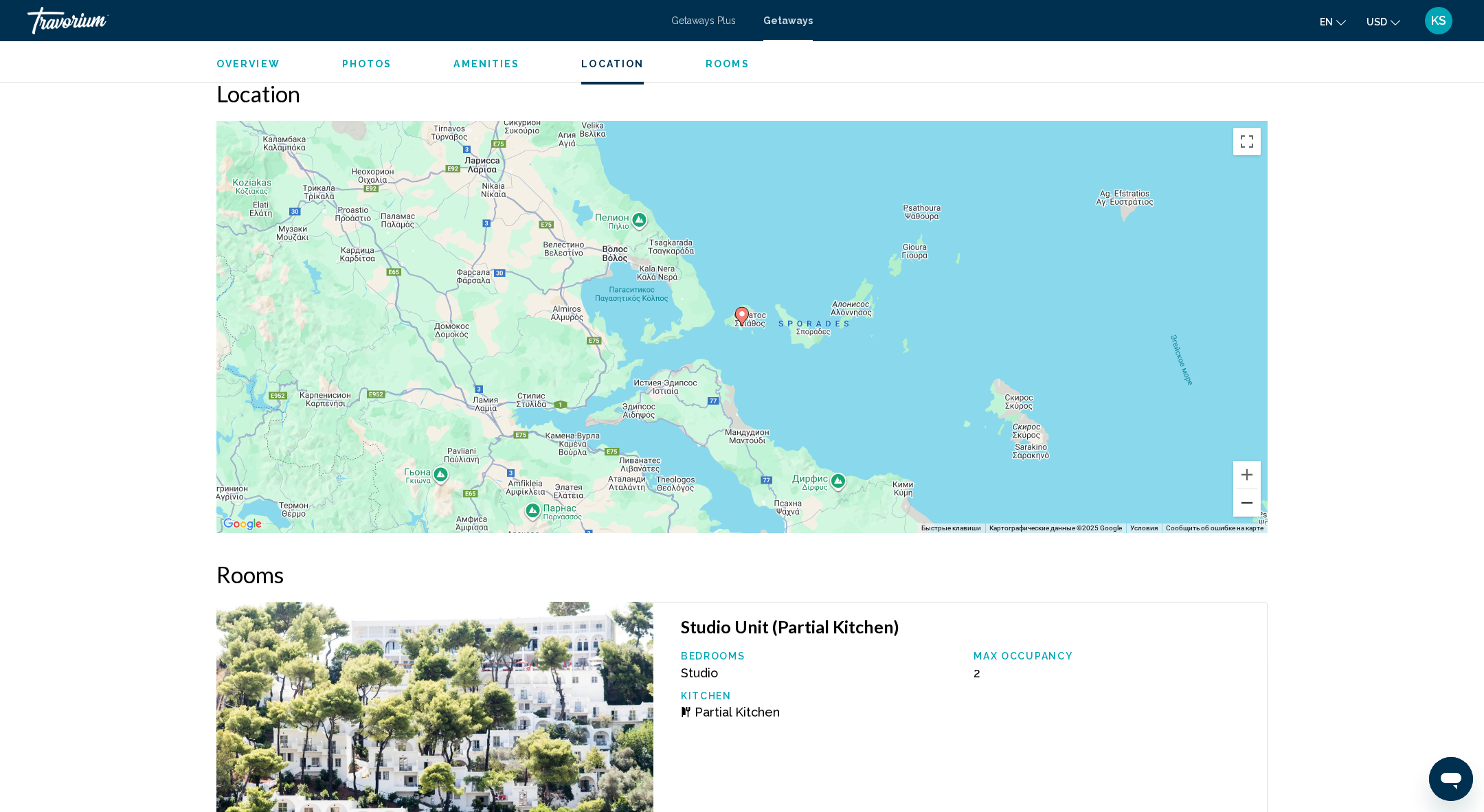
click at [1250, 499] on button "Уменьшить" at bounding box center [1247, 503] width 27 height 27
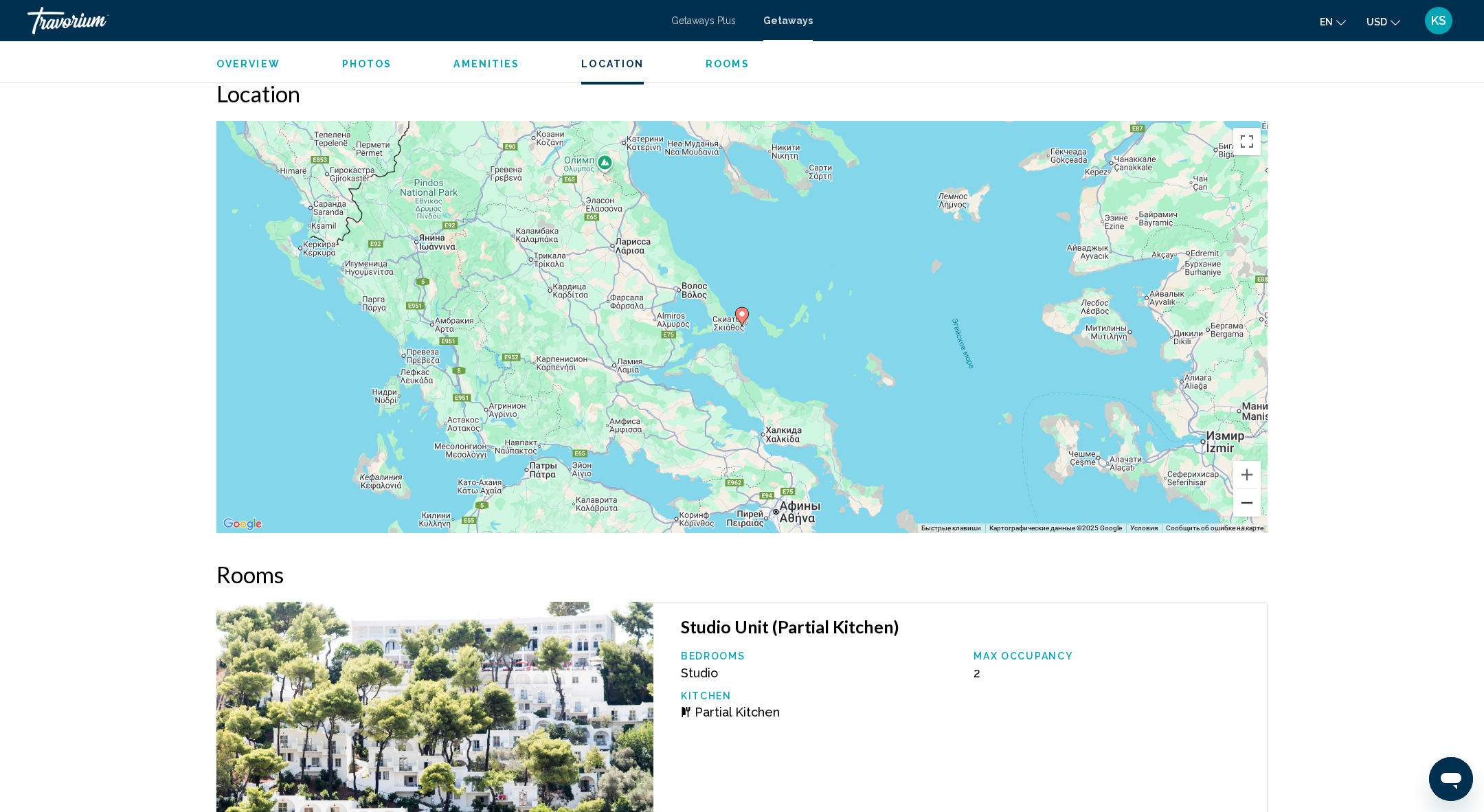
click at [1250, 501] on button "Уменьшить" at bounding box center [1247, 503] width 27 height 27
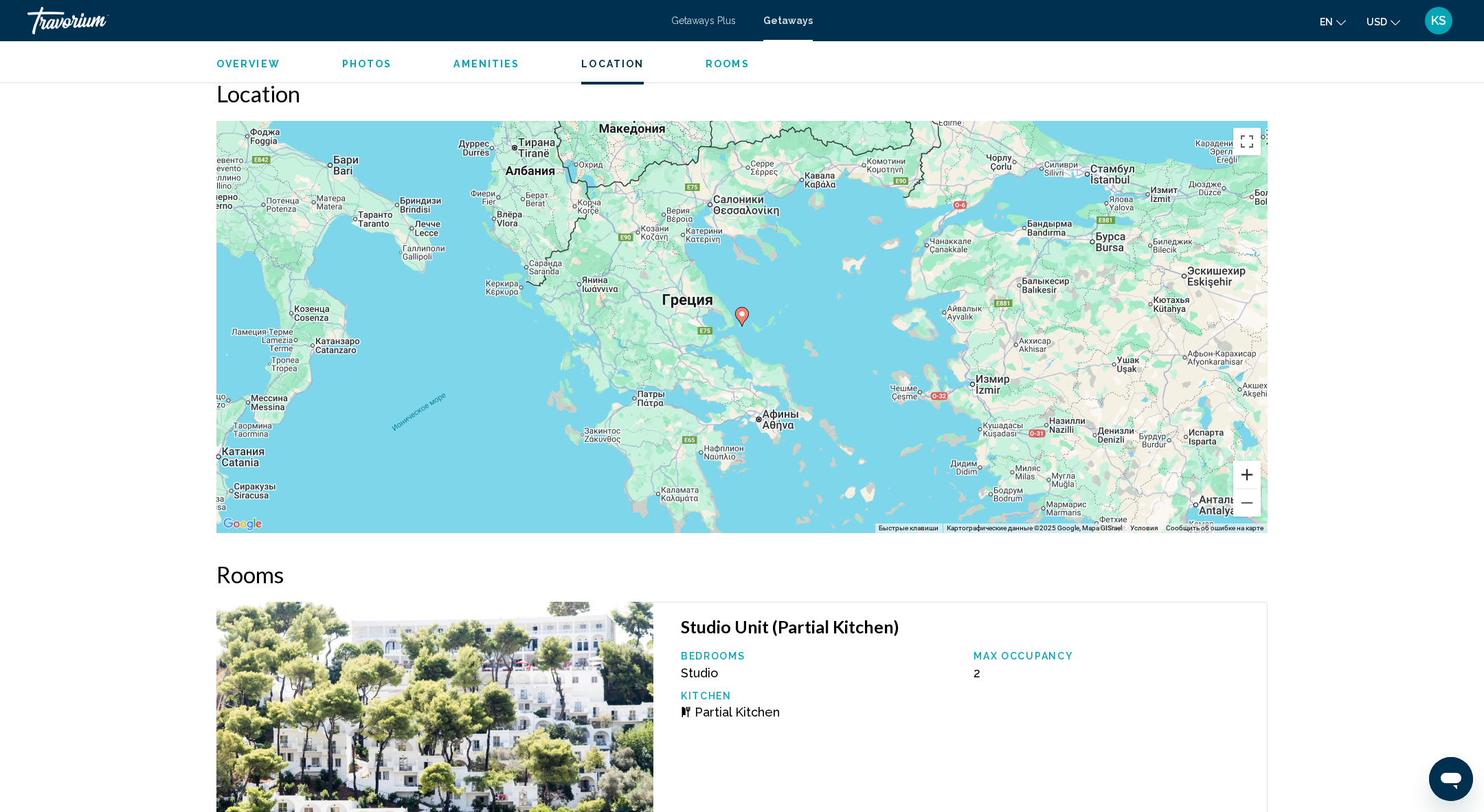
click at [1247, 474] on button "Увеличить" at bounding box center [1247, 475] width 27 height 27
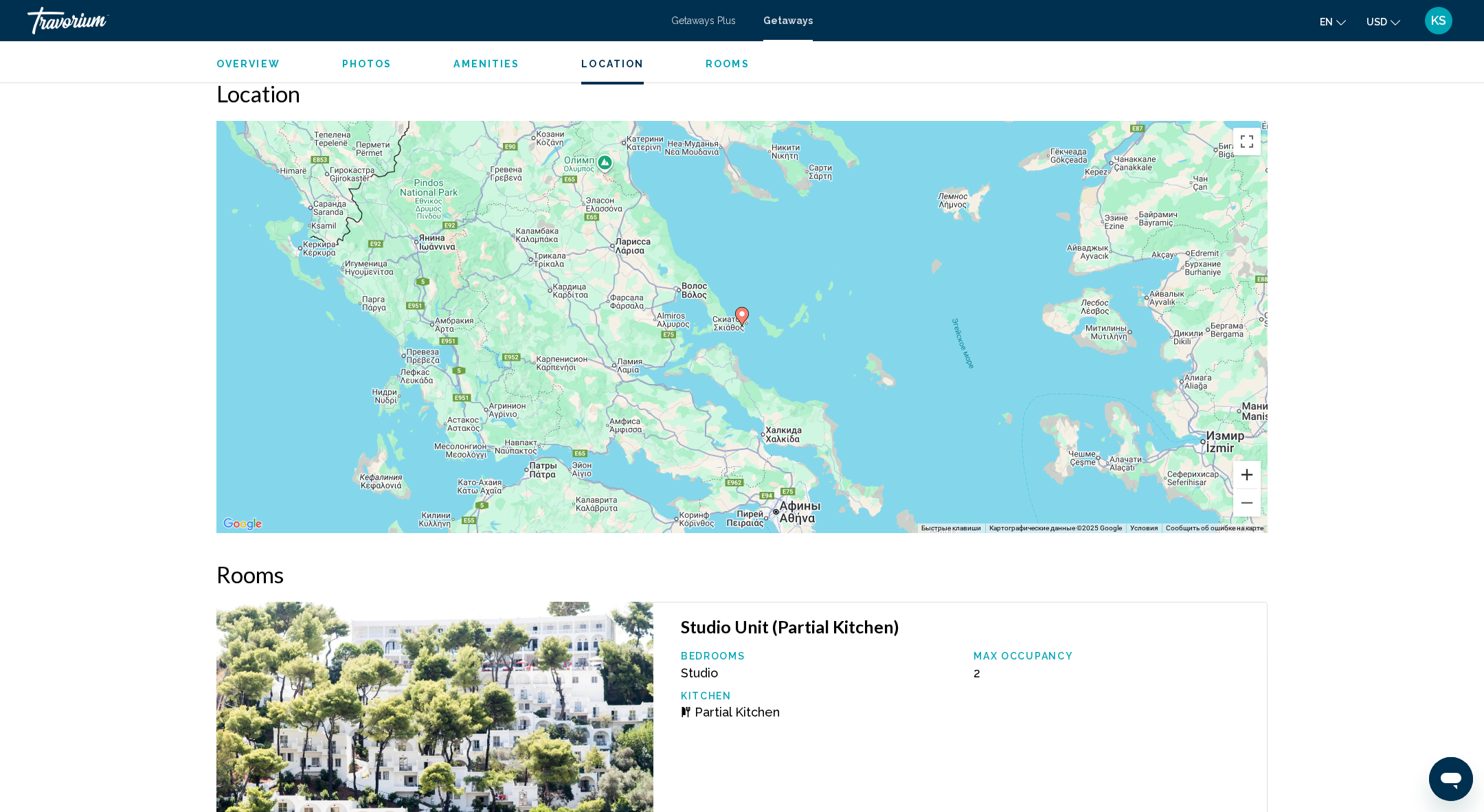
click at [1247, 474] on button "Увеличить" at bounding box center [1247, 475] width 27 height 27
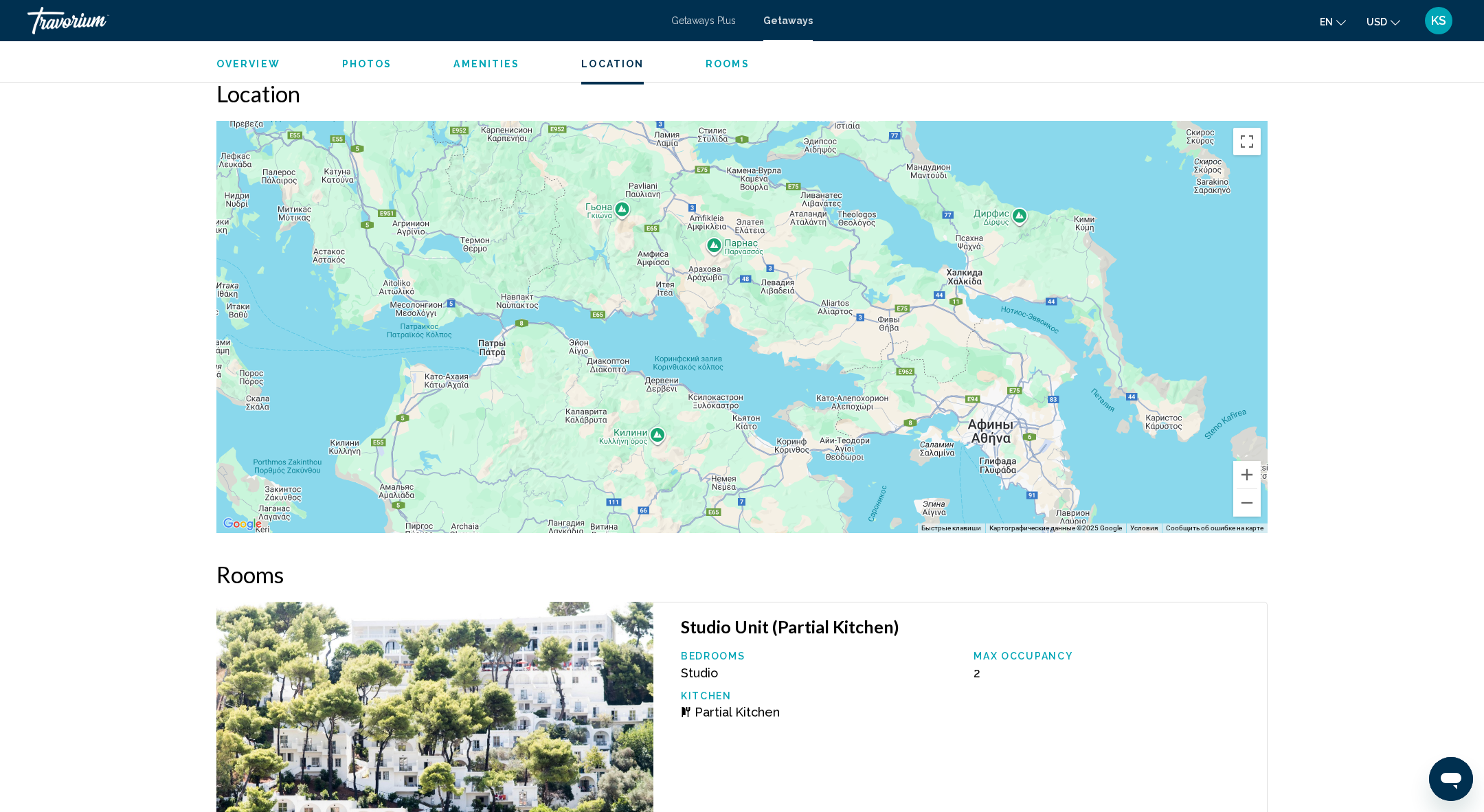
drag, startPoint x: 746, startPoint y: 456, endPoint x: 927, endPoint y: 184, distance: 326.7
click at [927, 184] on div "Чтобы активировать перетаскивание с помощью клавиатуры, нажмите Alt + Ввод. Пос…" at bounding box center [741, 327] width 1051 height 412
click at [1246, 507] on button "Уменьшить" at bounding box center [1247, 503] width 27 height 27
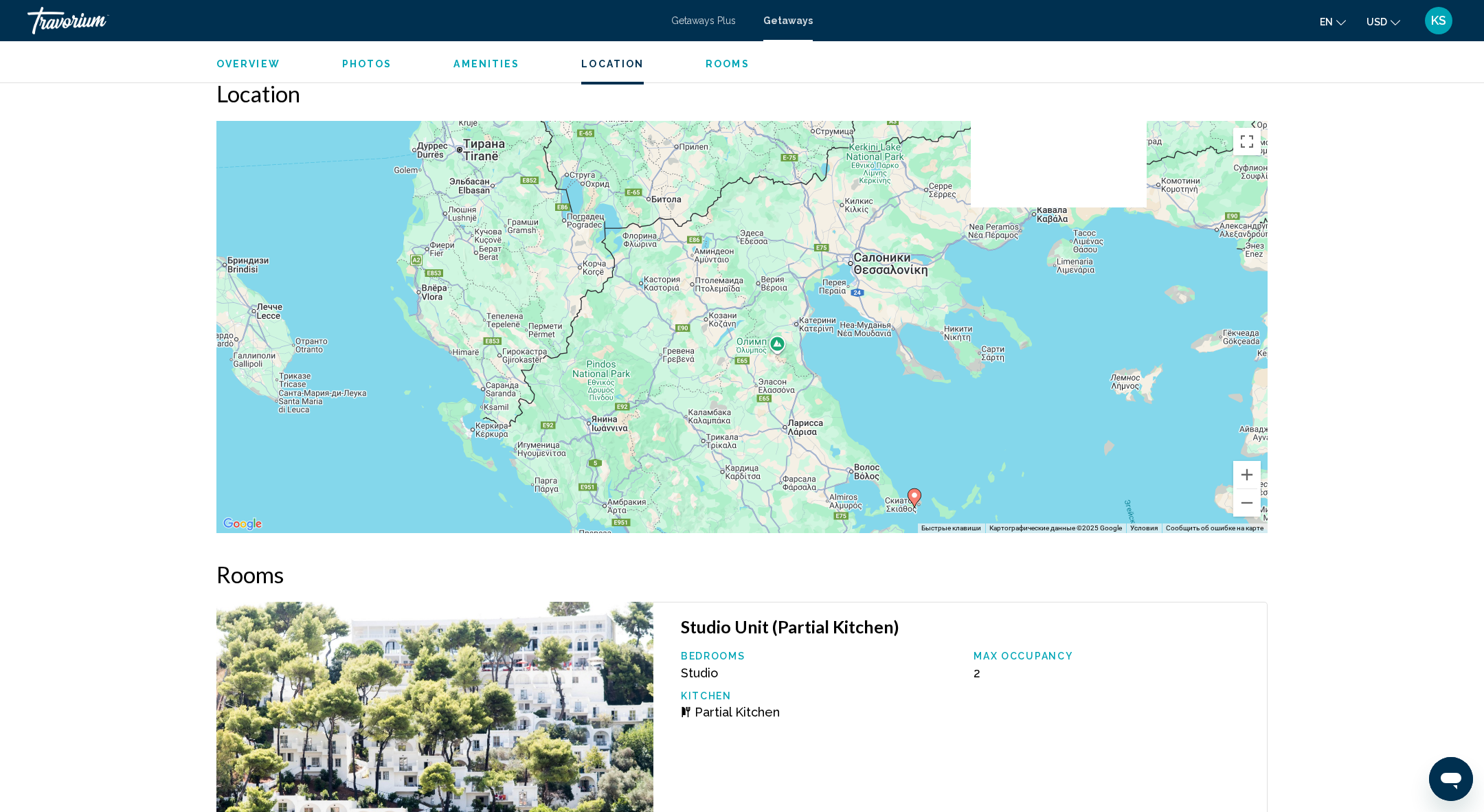
drag, startPoint x: 920, startPoint y: 251, endPoint x: 1002, endPoint y: 567, distance: 326.5
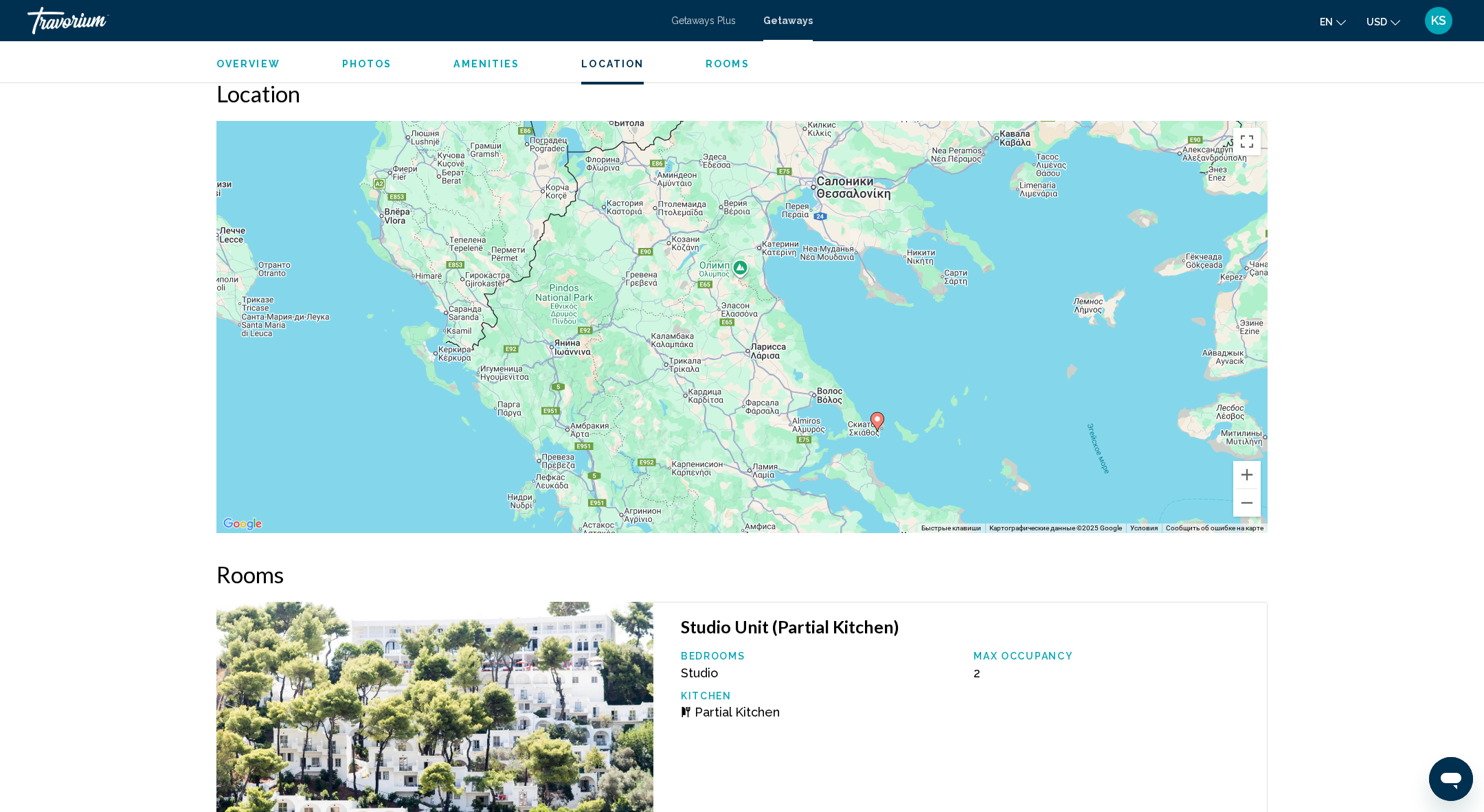
drag, startPoint x: 949, startPoint y: 442, endPoint x: 913, endPoint y: 361, distance: 88.6
click at [913, 361] on div "Чтобы активировать перетаскивание с помощью клавиатуры, нажмите Alt + Ввод. Пос…" at bounding box center [741, 327] width 1051 height 412
click at [1244, 467] on button "Увеличить" at bounding box center [1247, 475] width 27 height 27
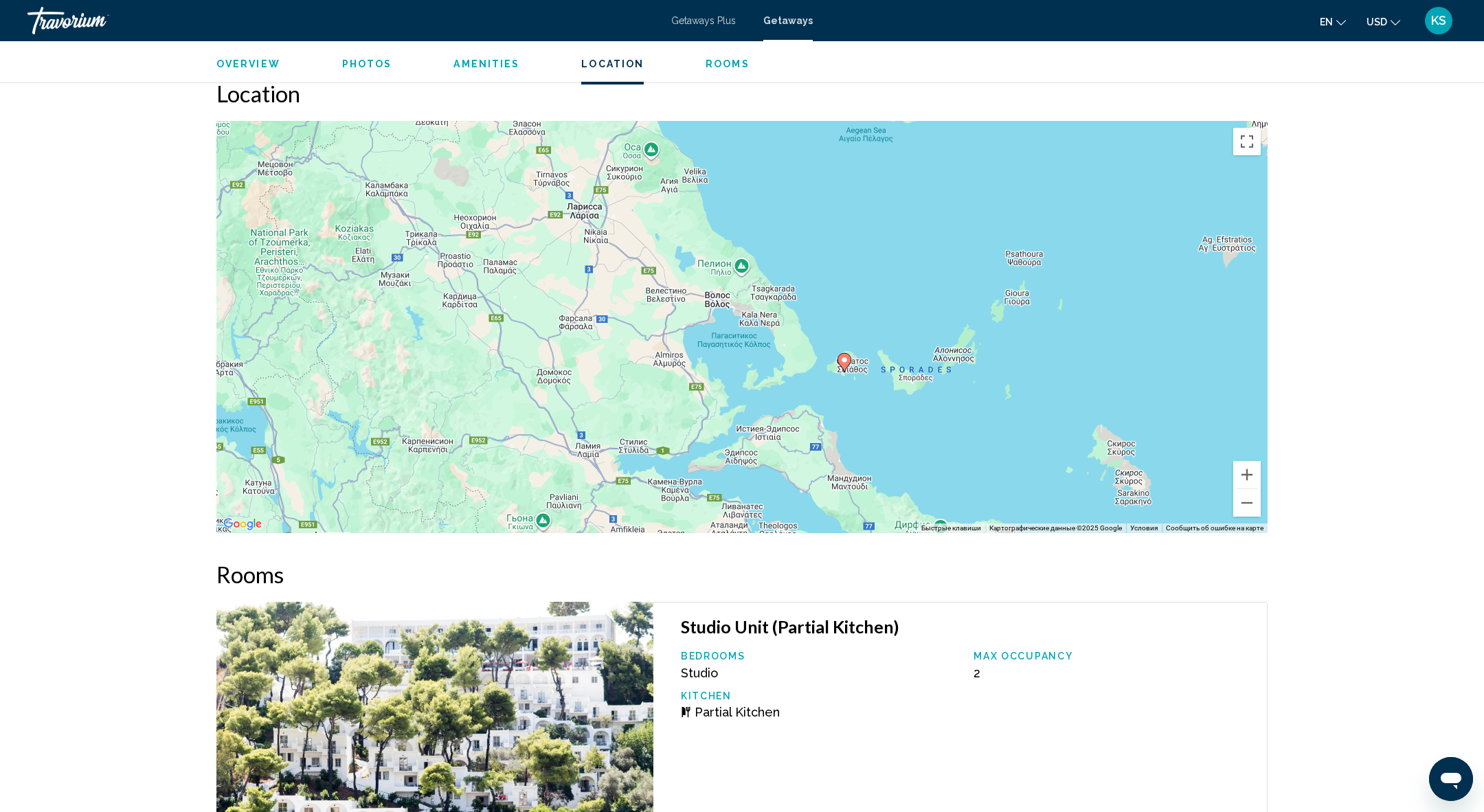
drag, startPoint x: 1056, startPoint y: 473, endPoint x: 881, endPoint y: 304, distance: 243.3
click at [881, 304] on div "Чтобы активировать перетаскивание с помощью клавиатуры, нажмите Alt + Ввод. Пос…" at bounding box center [741, 327] width 1051 height 412
click at [1247, 470] on button "Увеличить" at bounding box center [1247, 475] width 27 height 27
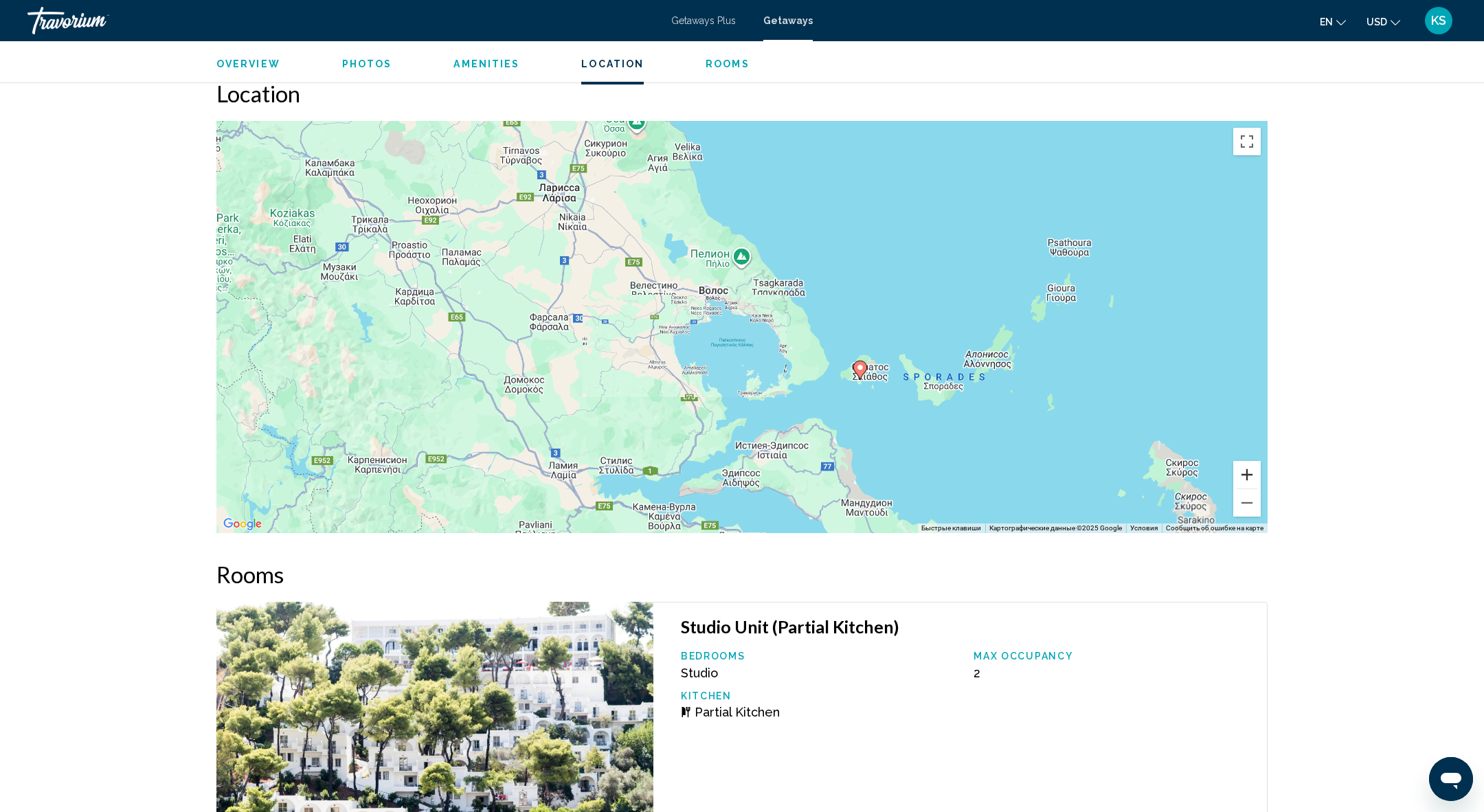
click at [1247, 470] on button "Увеличить" at bounding box center [1247, 475] width 27 height 27
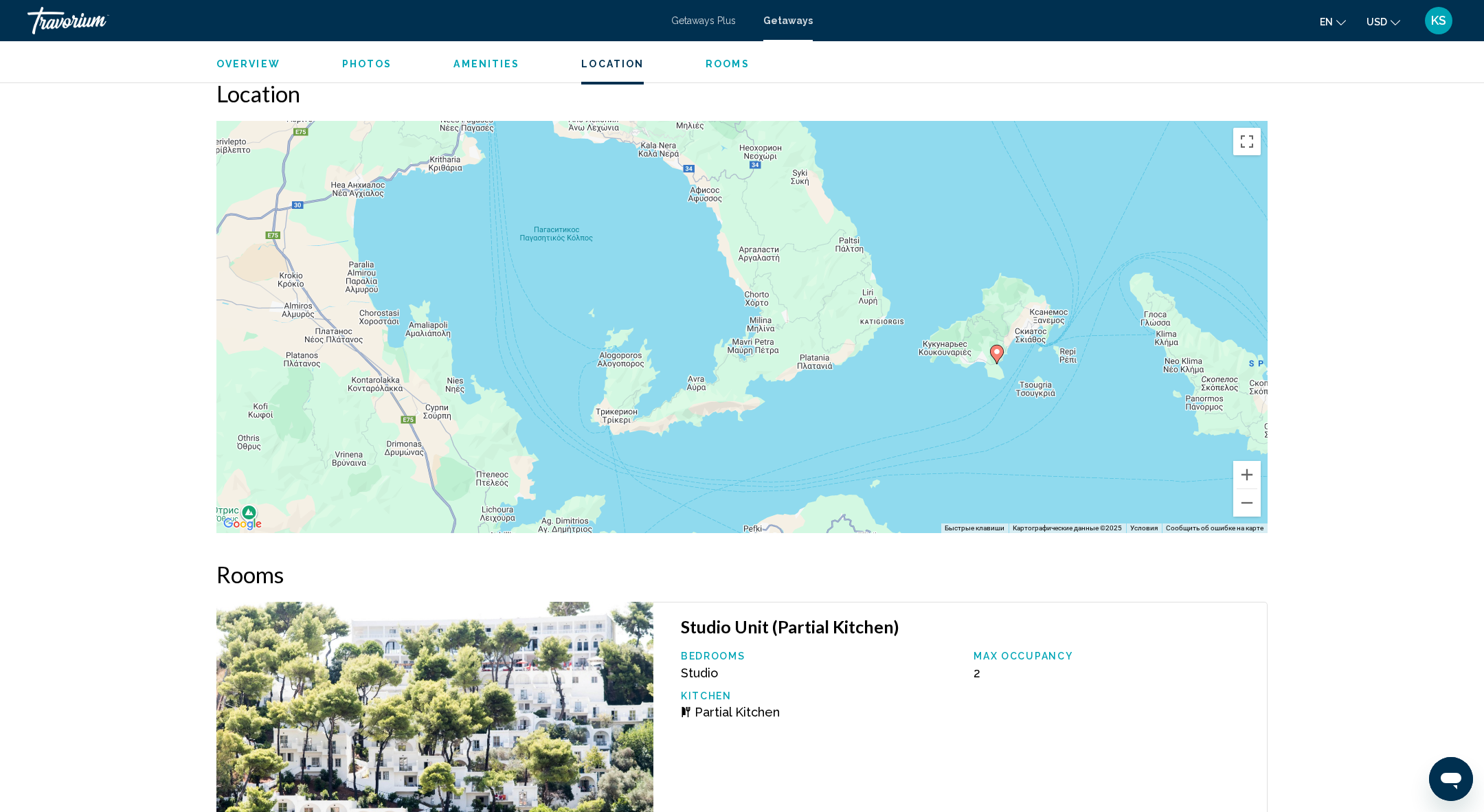
drag, startPoint x: 1110, startPoint y: 476, endPoint x: 955, endPoint y: 325, distance: 216.4
click at [955, 327] on div "Чтобы активировать перетаскивание с помощью клавиатуры, нажмите Alt + Ввод. Пос…" at bounding box center [741, 327] width 1051 height 412
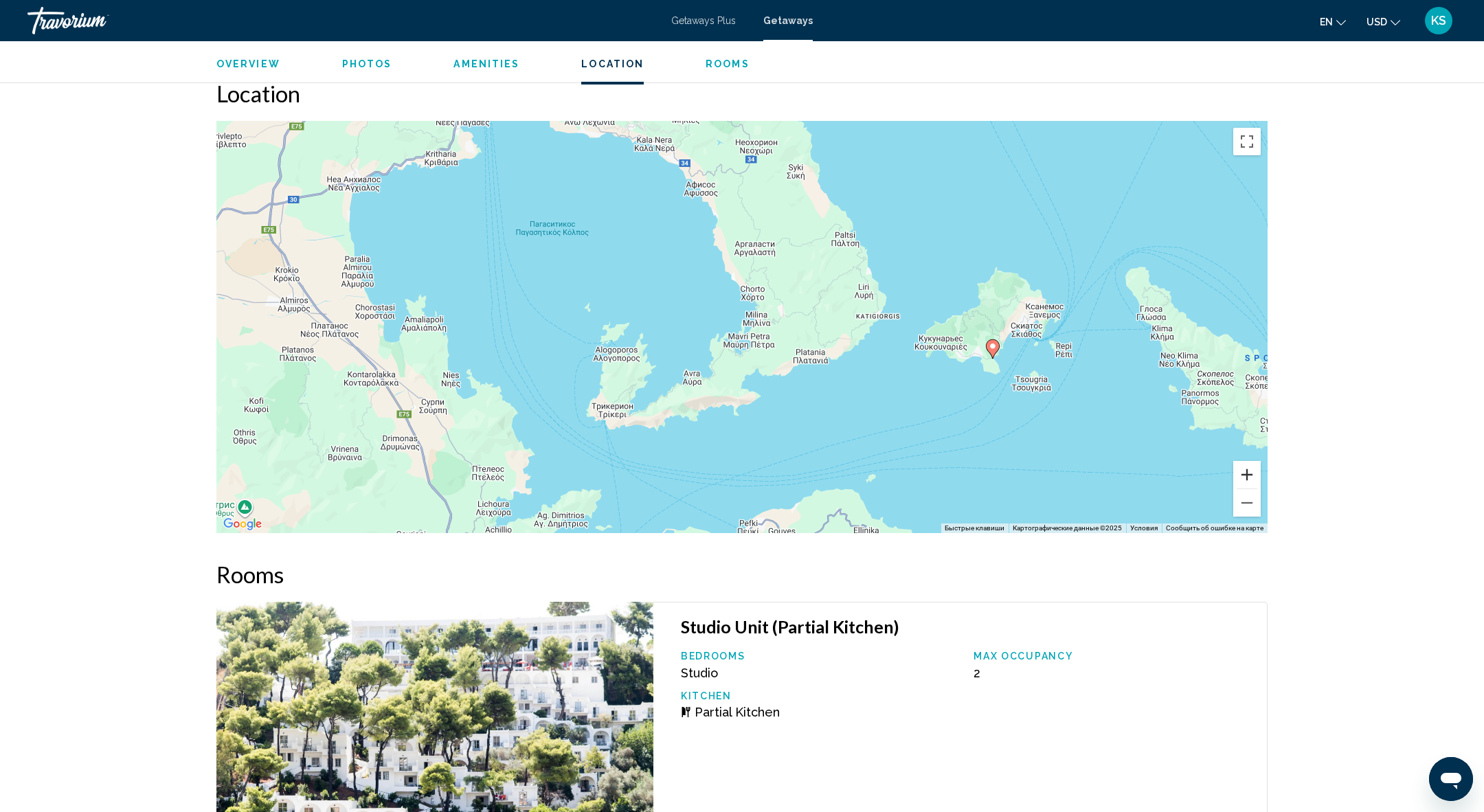
click at [1248, 472] on button "Увеличить" at bounding box center [1247, 475] width 27 height 27
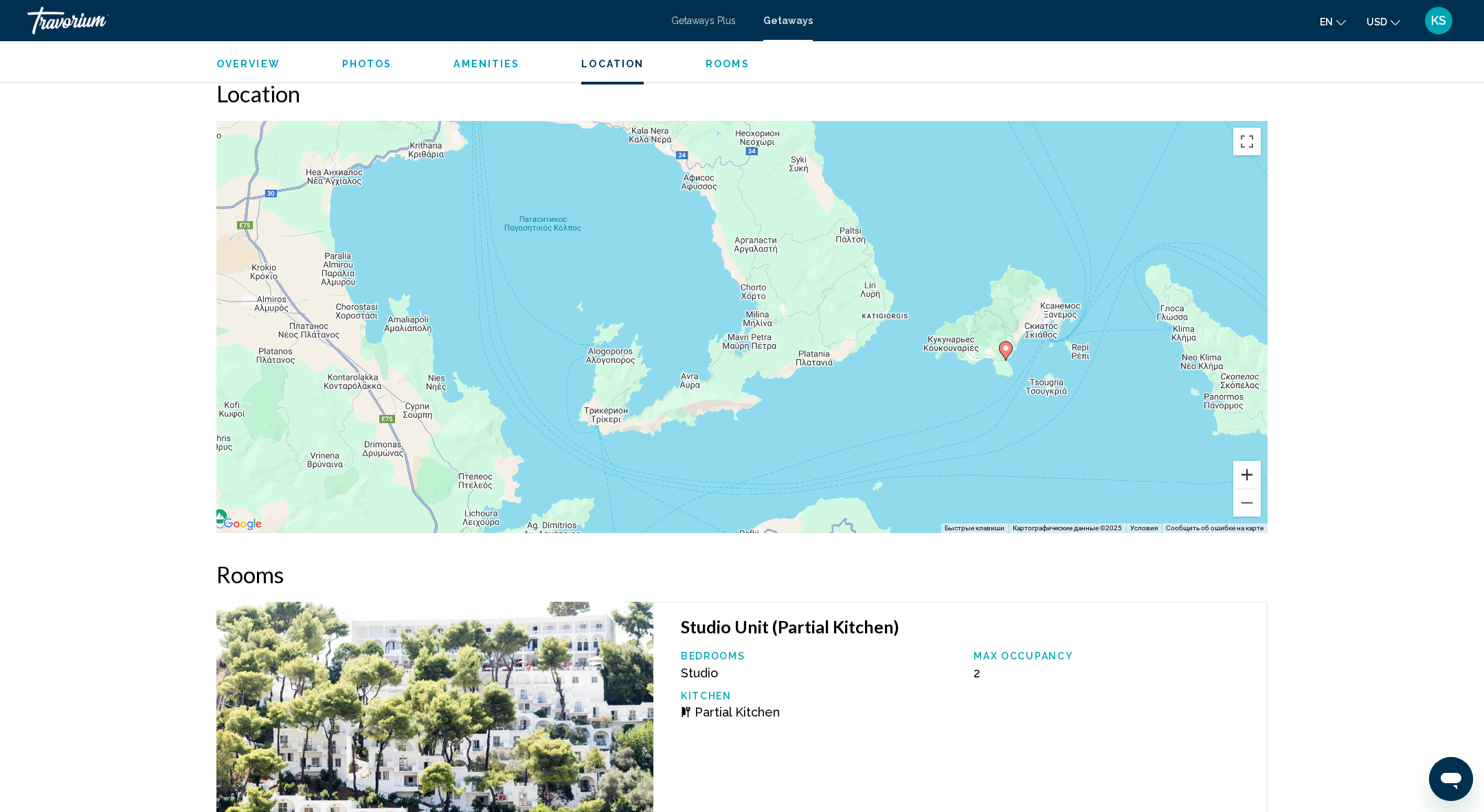
click at [1248, 472] on button "Увеличить" at bounding box center [1247, 475] width 27 height 27
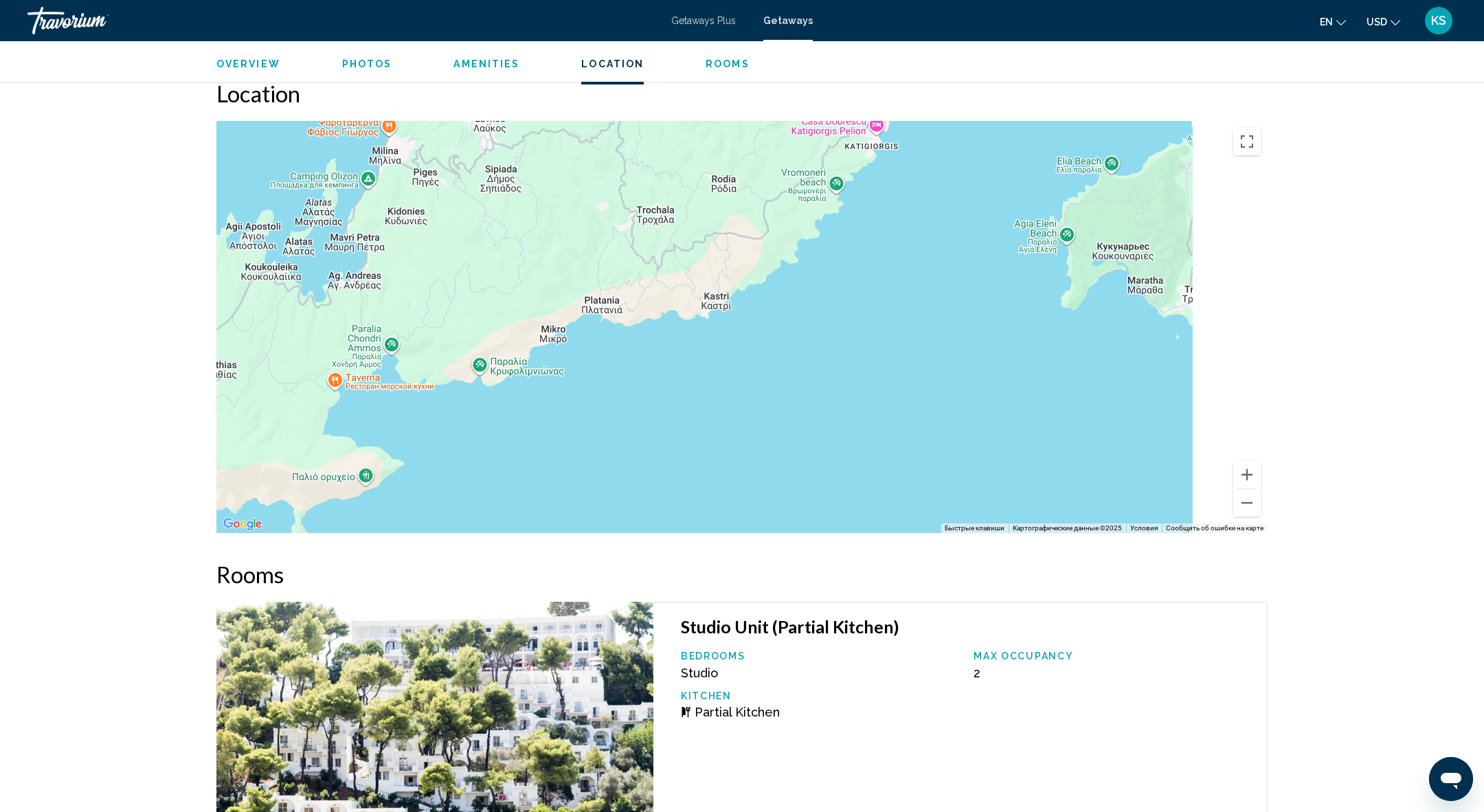
drag, startPoint x: 1165, startPoint y: 459, endPoint x: 709, endPoint y: 310, distance: 479.7
click at [710, 311] on div "Main content" at bounding box center [741, 327] width 1051 height 412
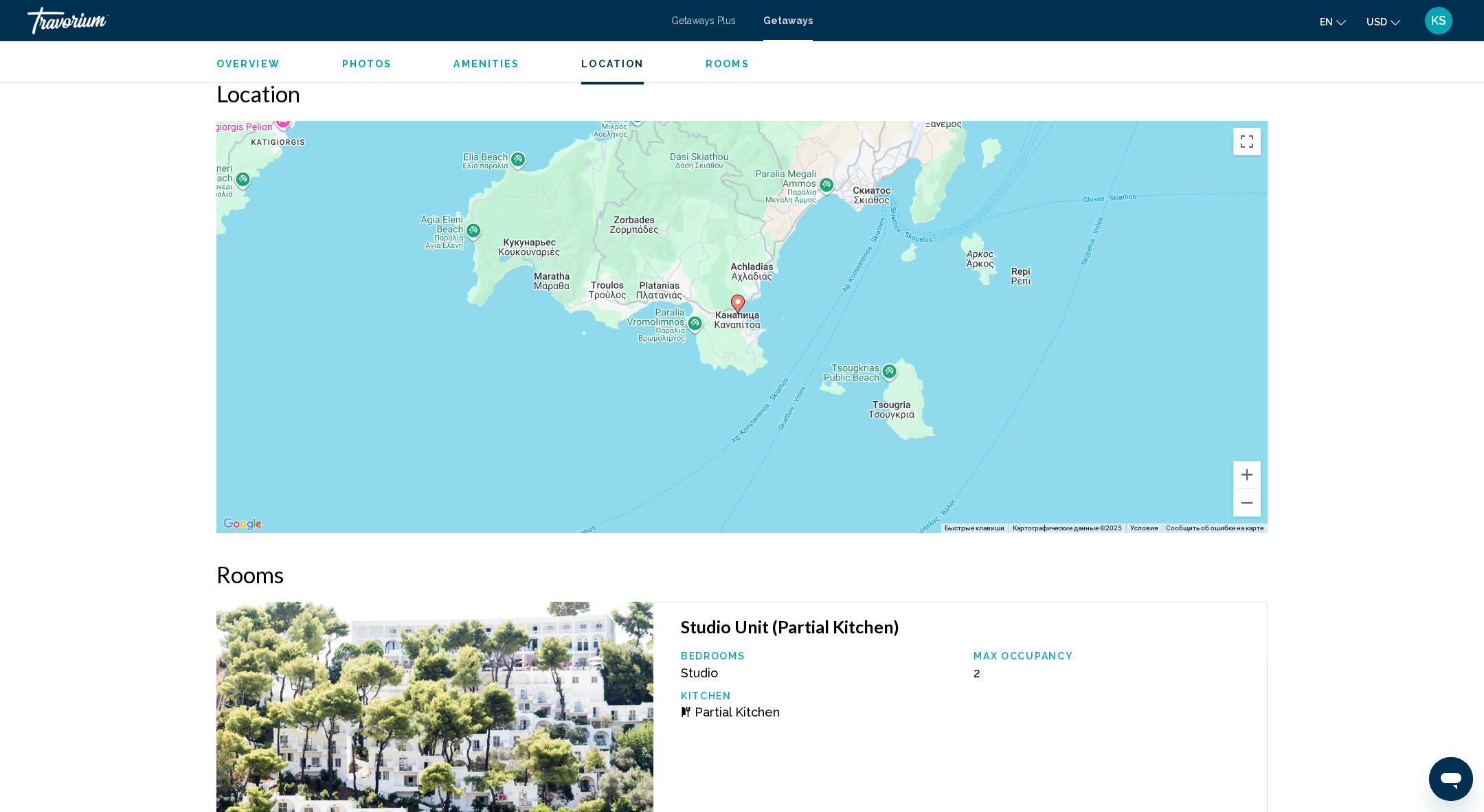
drag, startPoint x: 1072, startPoint y: 289, endPoint x: 526, endPoint y: 301, distance: 546.1
click at [526, 301] on div "Чтобы активировать перетаскивание с помощью клавиатуры, нажмите Alt + Ввод. Пос…" at bounding box center [741, 327] width 1051 height 412
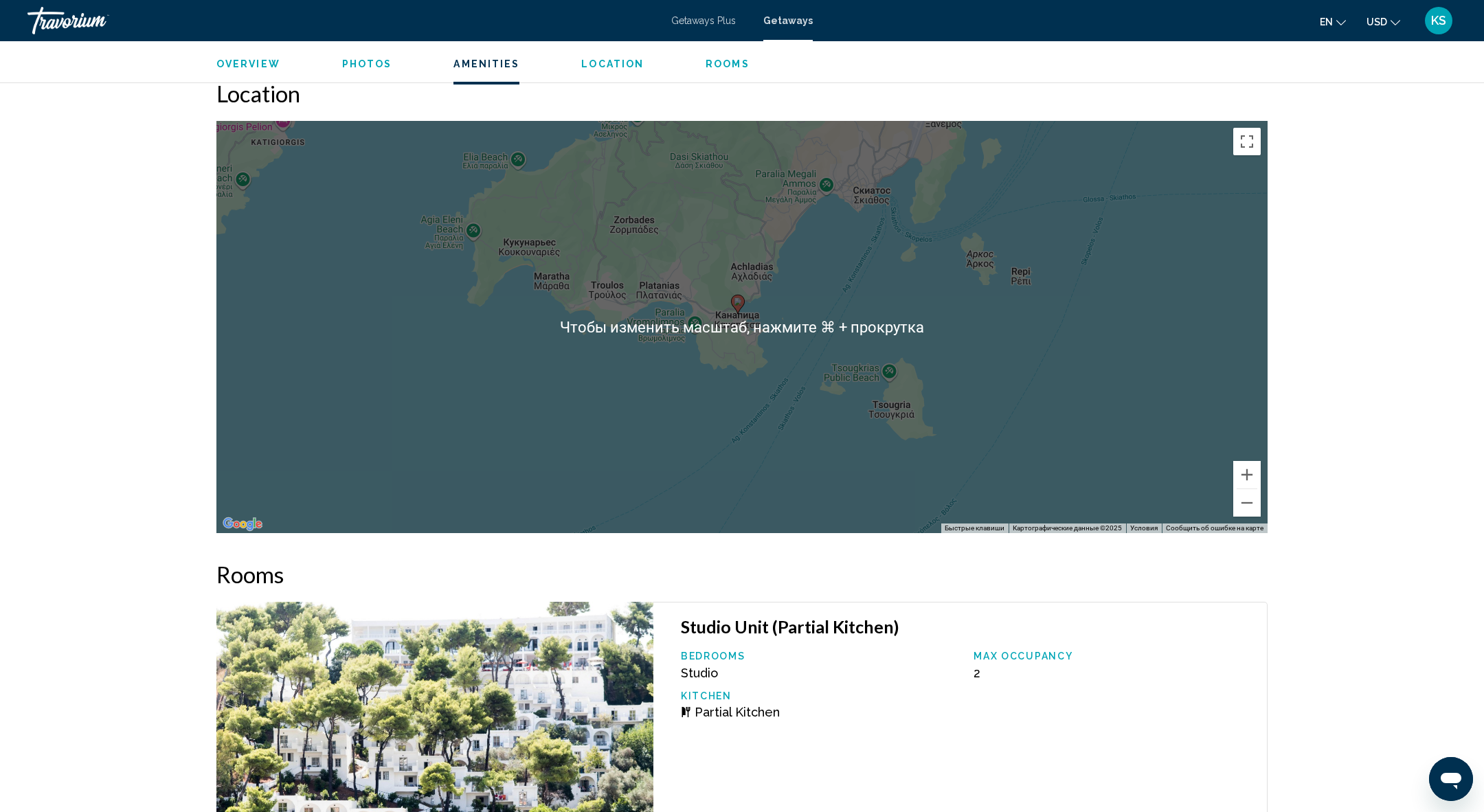
scroll to position [0, 0]
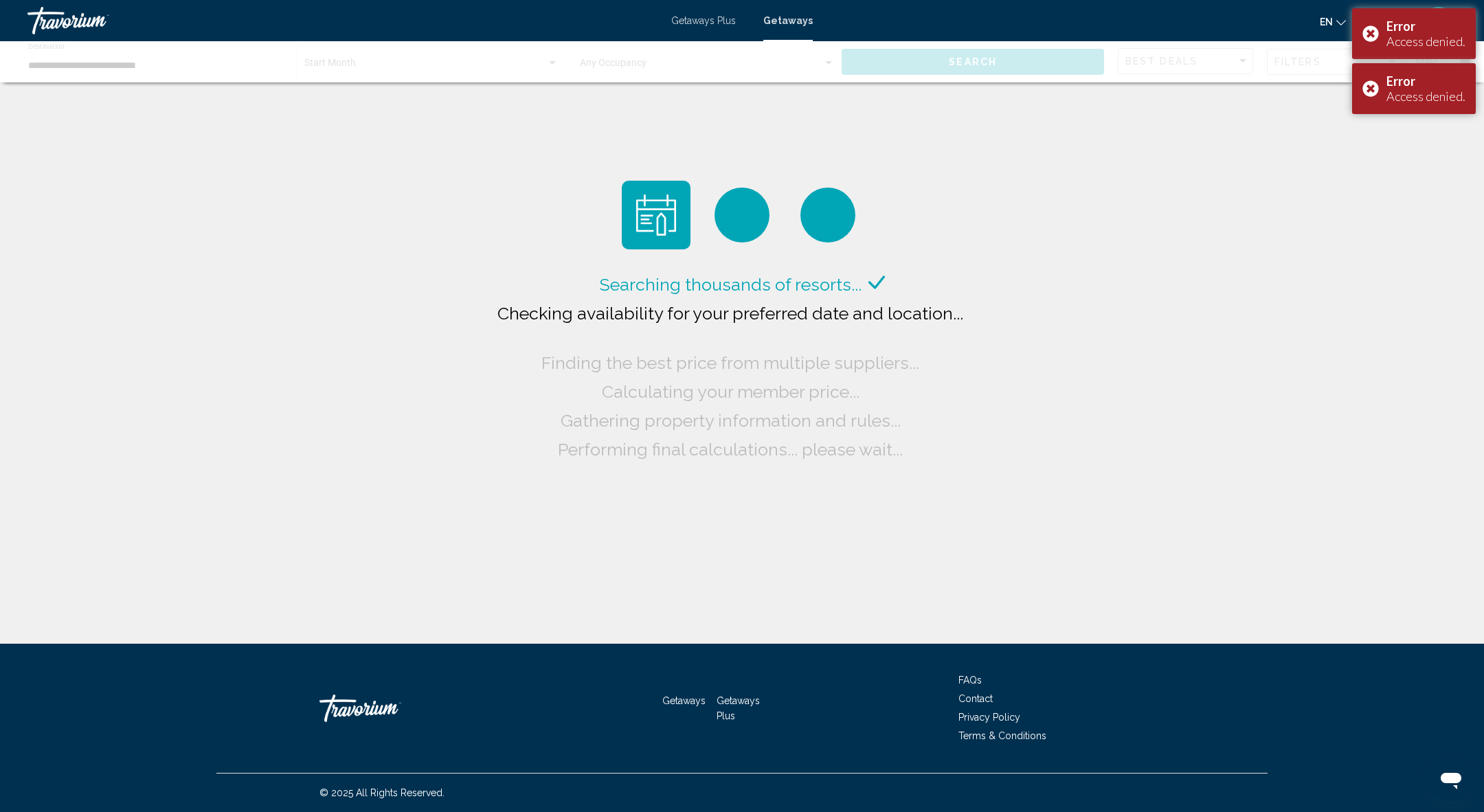
click at [707, 21] on span "Getaways Plus" at bounding box center [704, 20] width 65 height 11
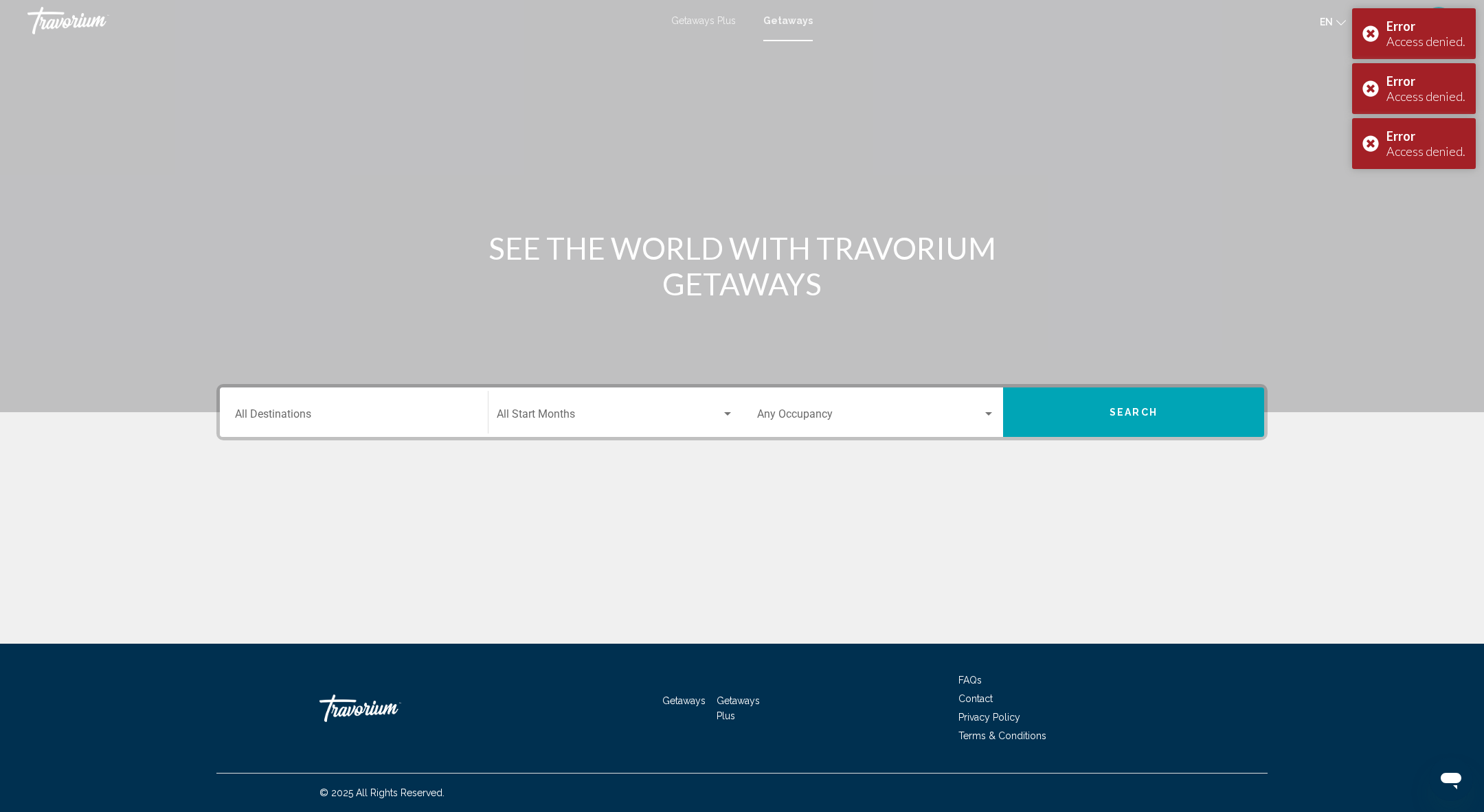
click at [707, 21] on span "Getaways Plus" at bounding box center [704, 20] width 65 height 11
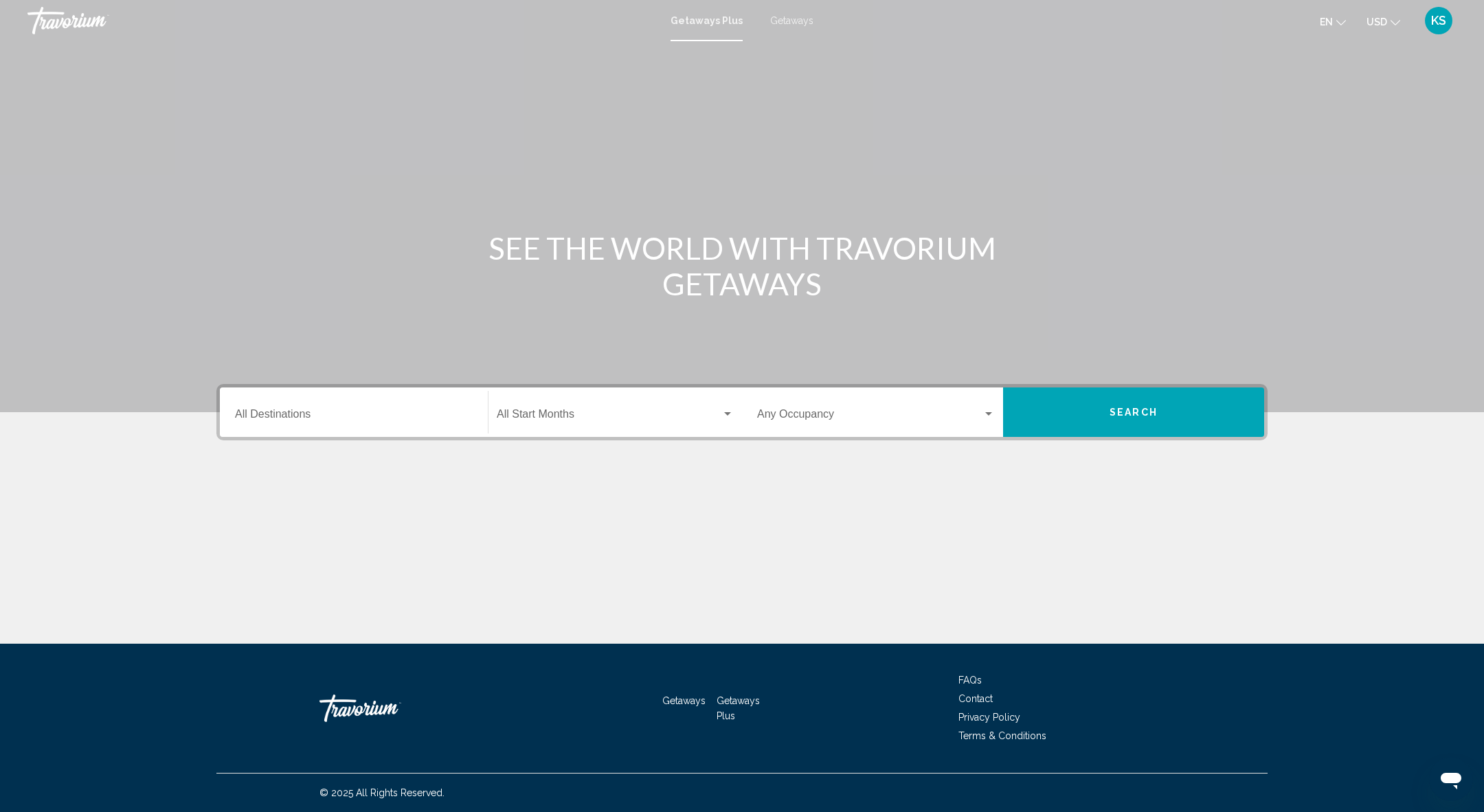
click at [412, 411] on input "Destination All Destinations" at bounding box center [353, 417] width 237 height 12
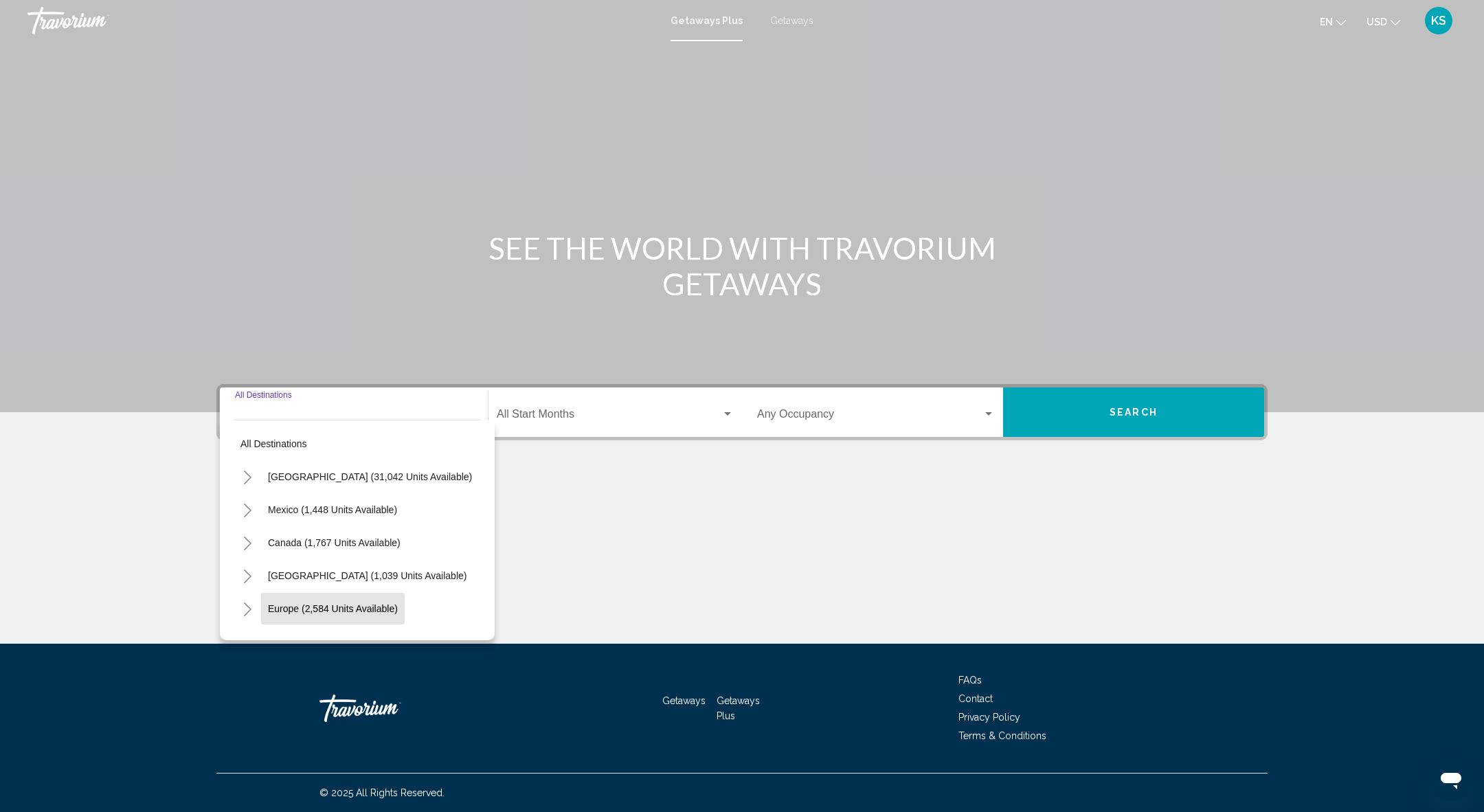
click at [315, 606] on span "Europe (2,584 units available)" at bounding box center [333, 608] width 130 height 11
type input "**********"
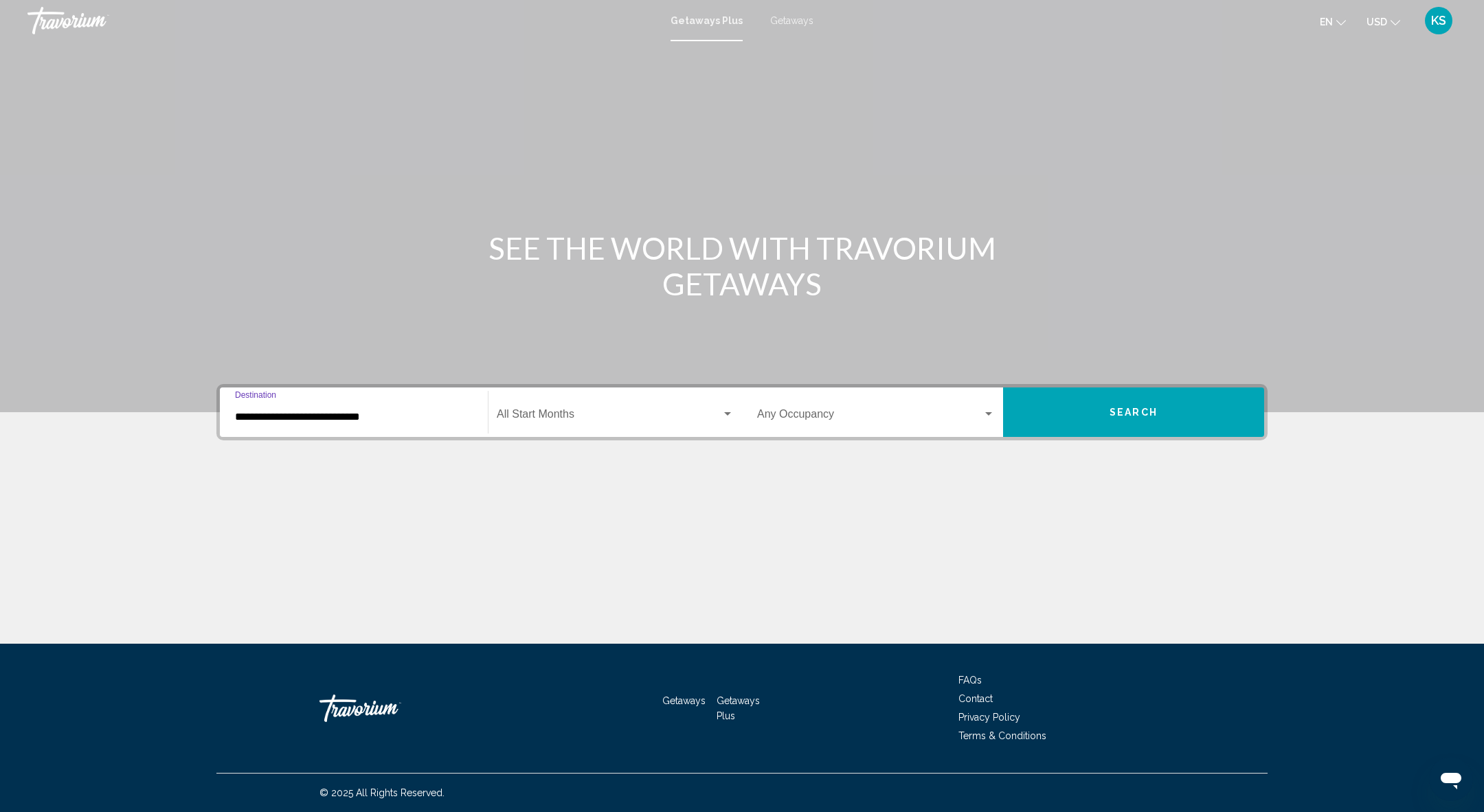
click at [561, 413] on span "Search widget" at bounding box center [609, 417] width 225 height 12
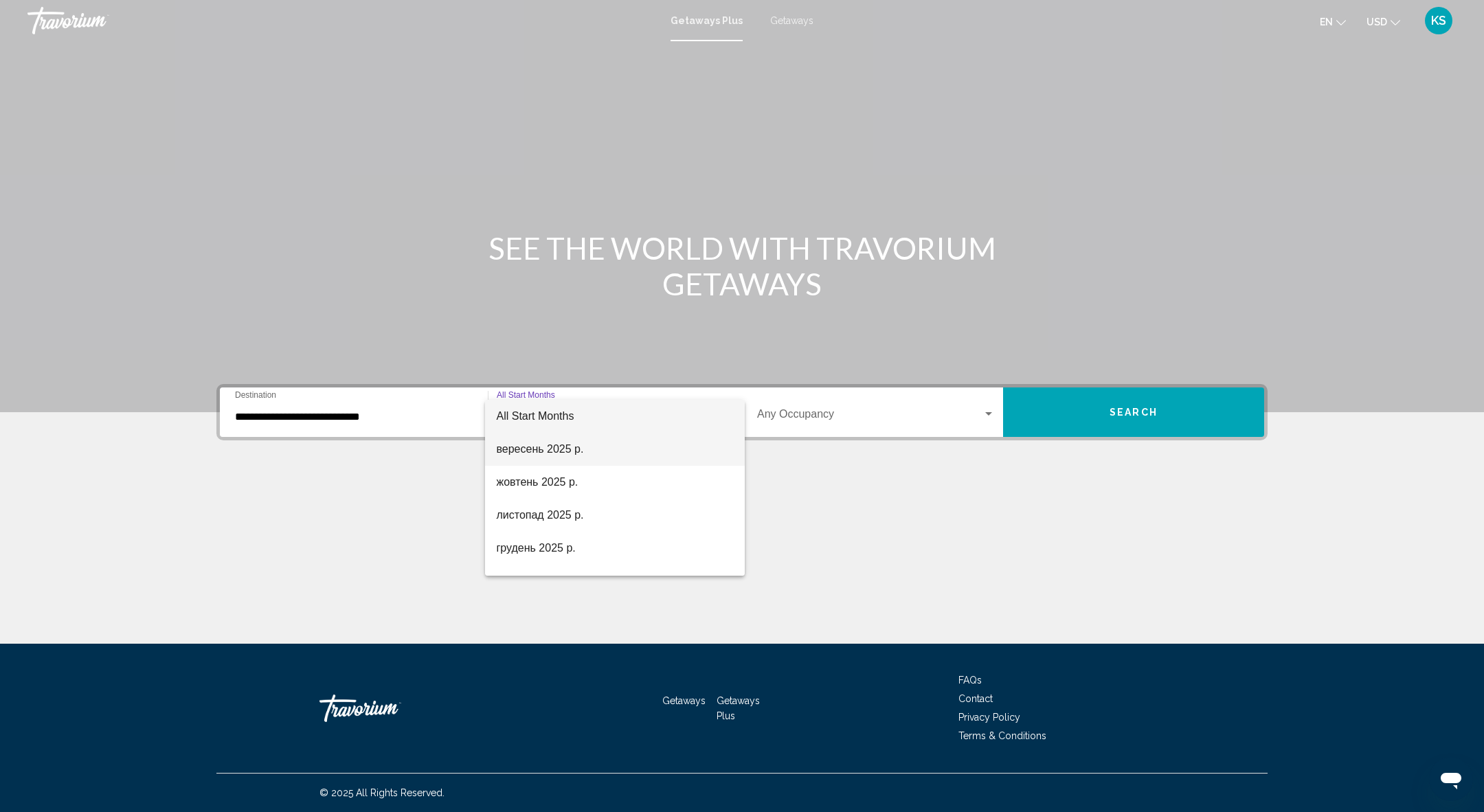
click at [579, 451] on span "вересень 2025 р." at bounding box center [615, 449] width 237 height 33
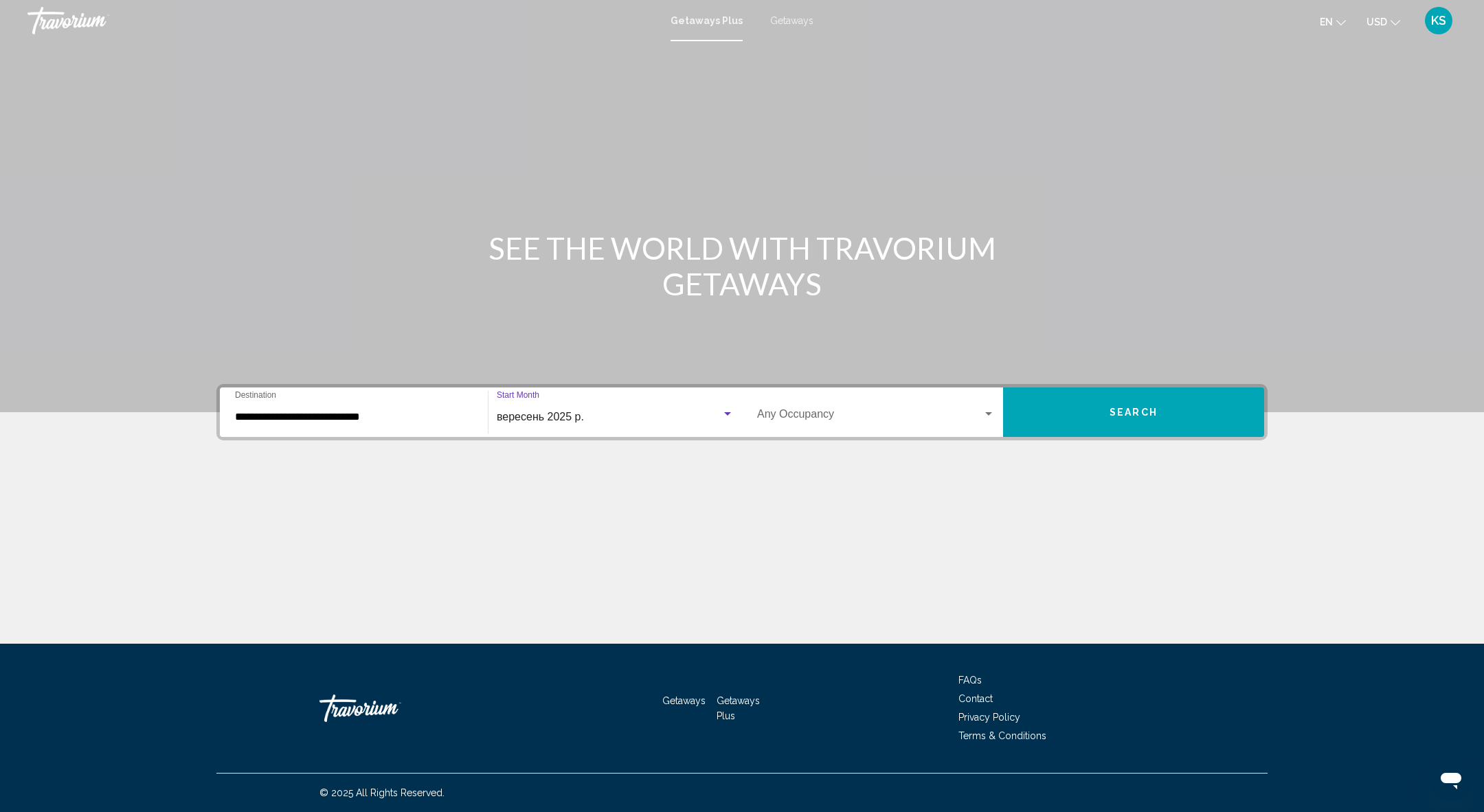
click at [1078, 414] on button "Search" at bounding box center [1134, 412] width 261 height 50
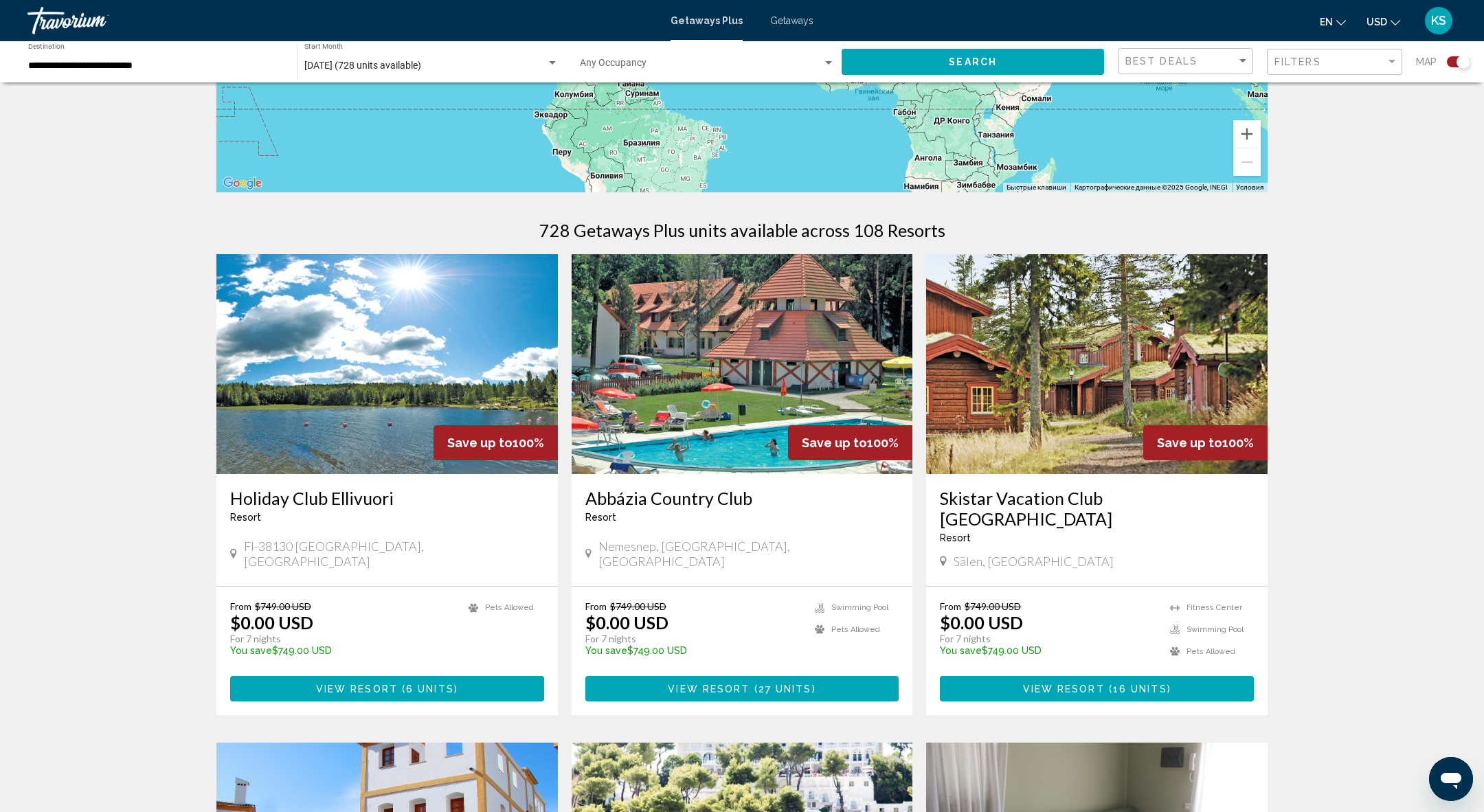
scroll to position [318, 0]
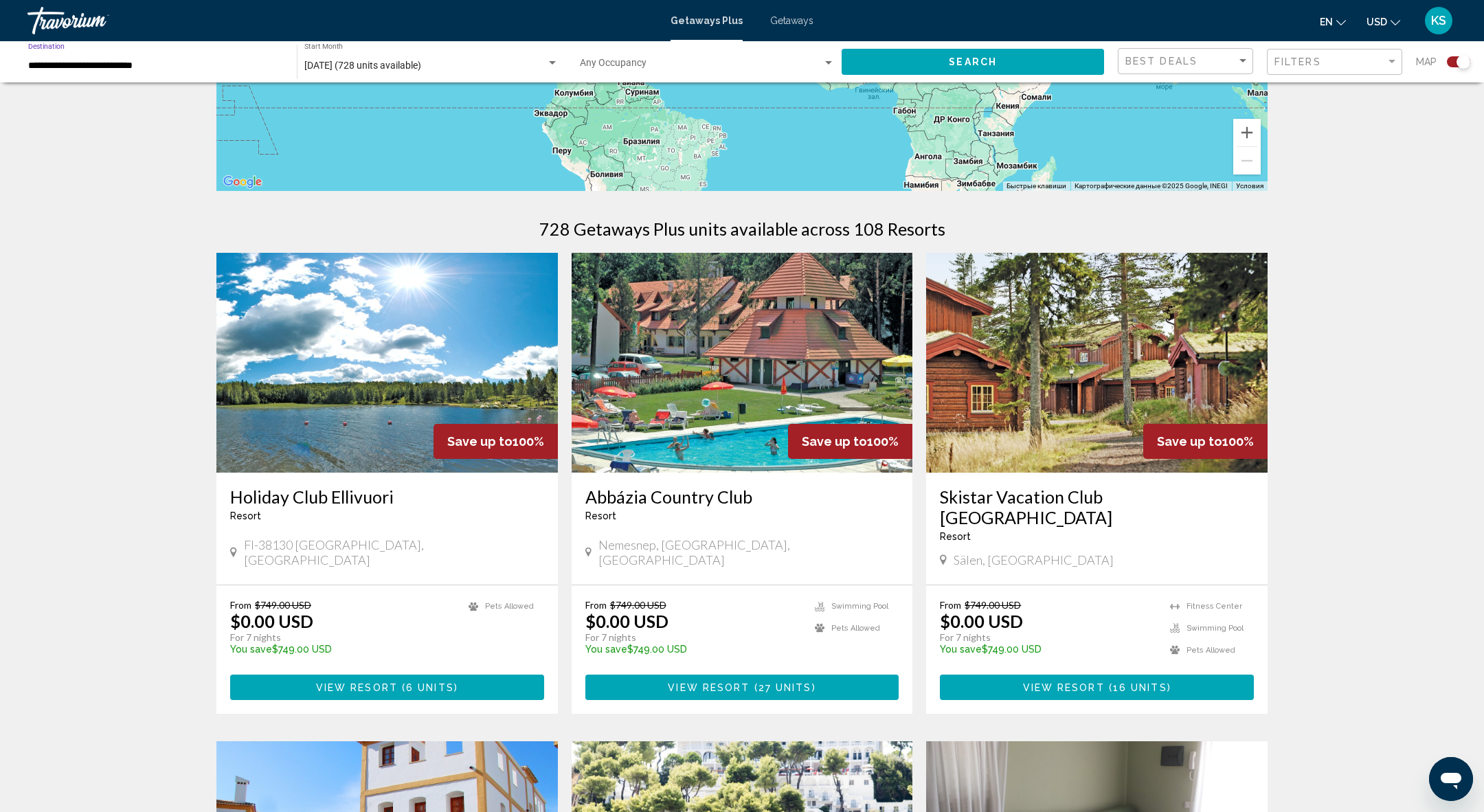
click at [218, 70] on input "**********" at bounding box center [155, 66] width 255 height 11
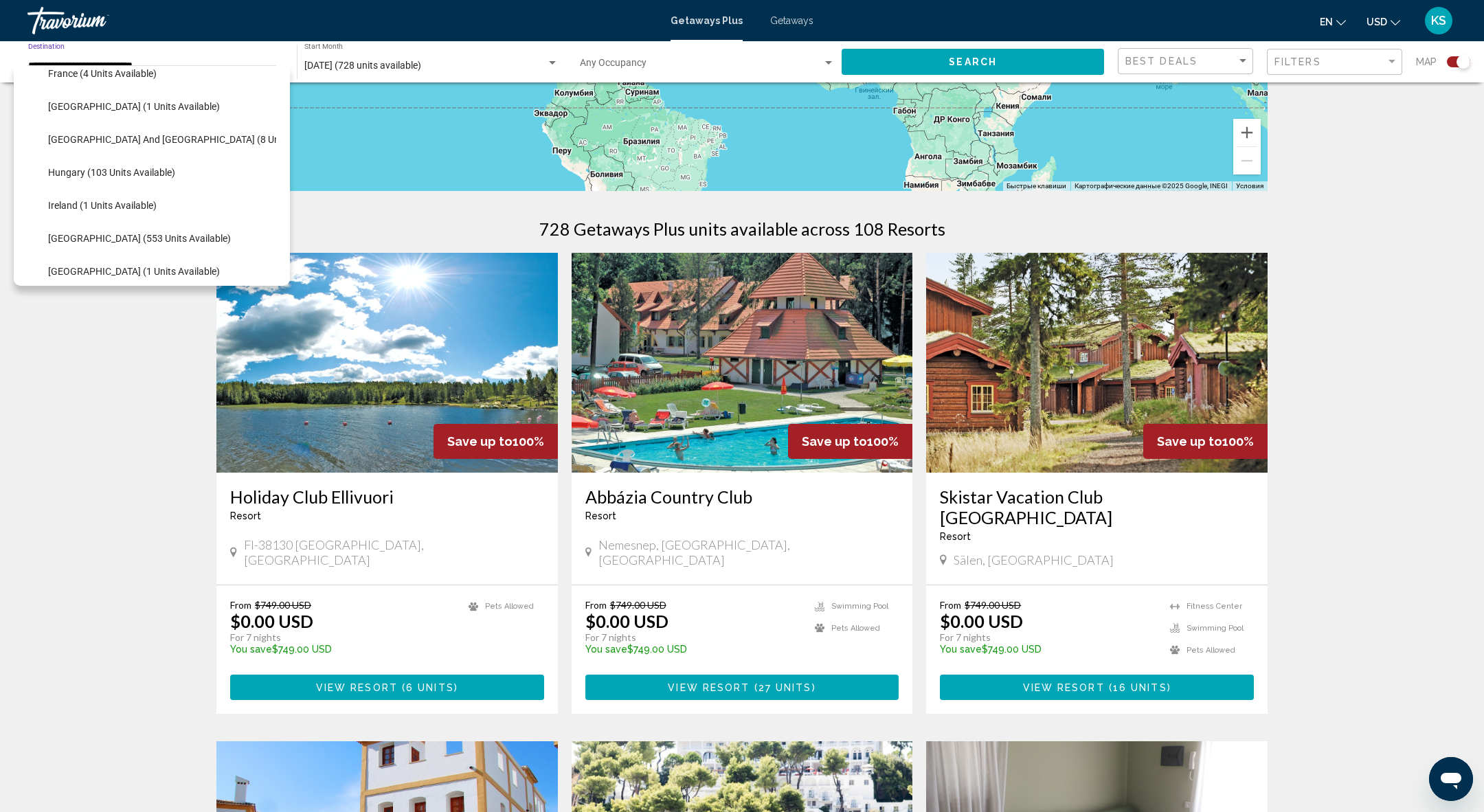
scroll to position [347, 0]
click at [114, 233] on span "[GEOGRAPHIC_DATA] (553 units available)" at bounding box center [139, 237] width 183 height 11
type input "**********"
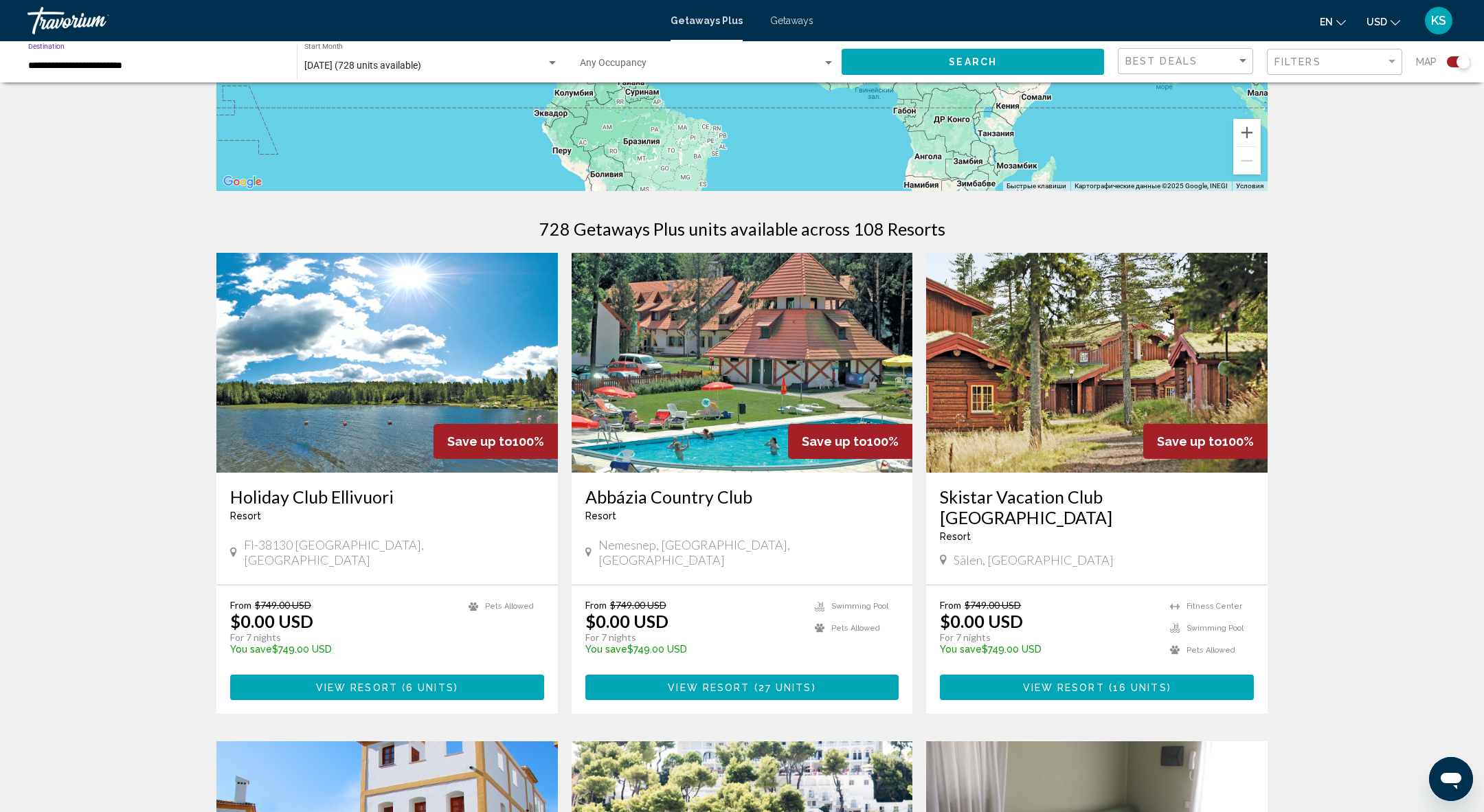
click at [1043, 67] on button "Search" at bounding box center [973, 61] width 262 height 26
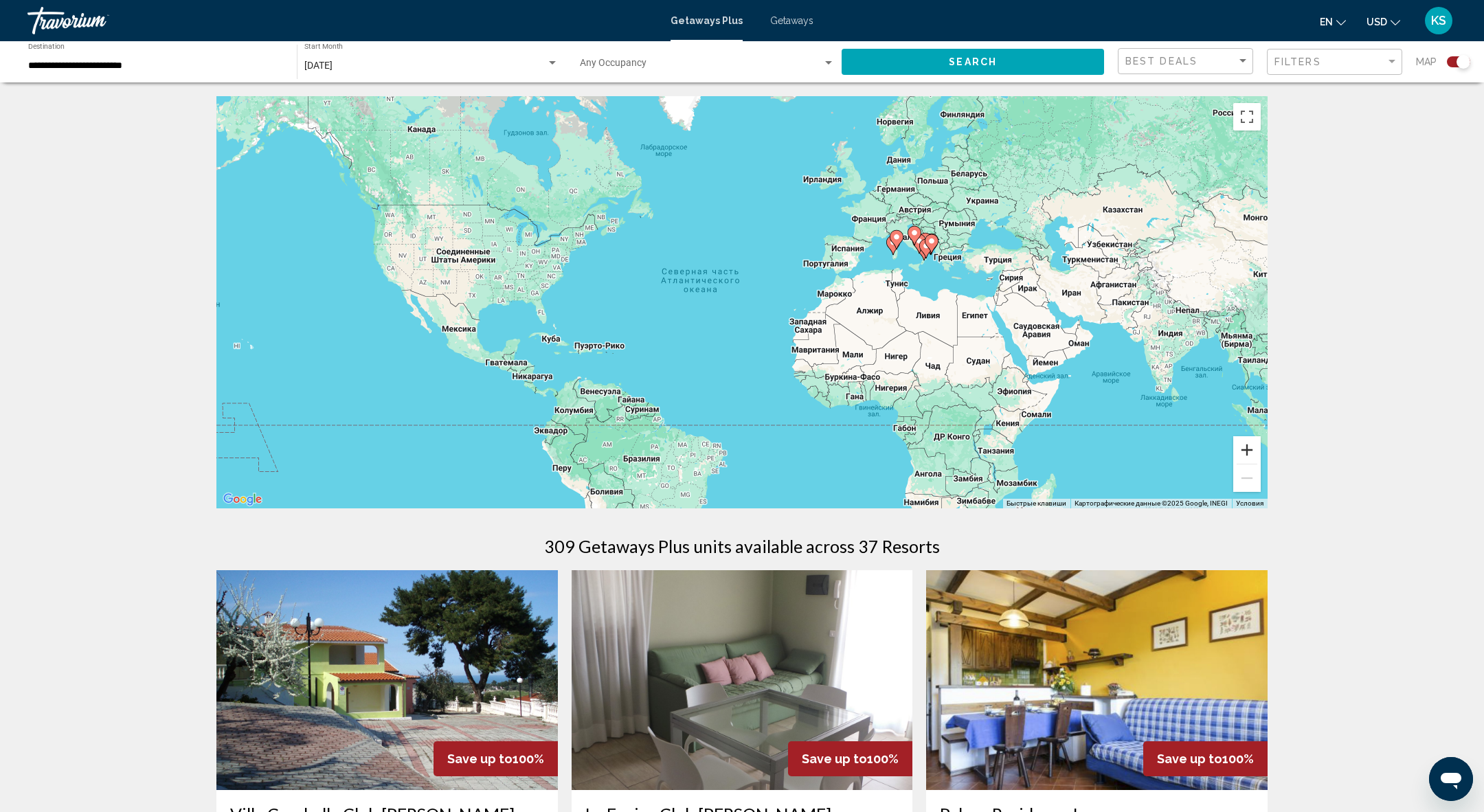
click at [1257, 445] on button "Увеличить" at bounding box center [1247, 450] width 27 height 27
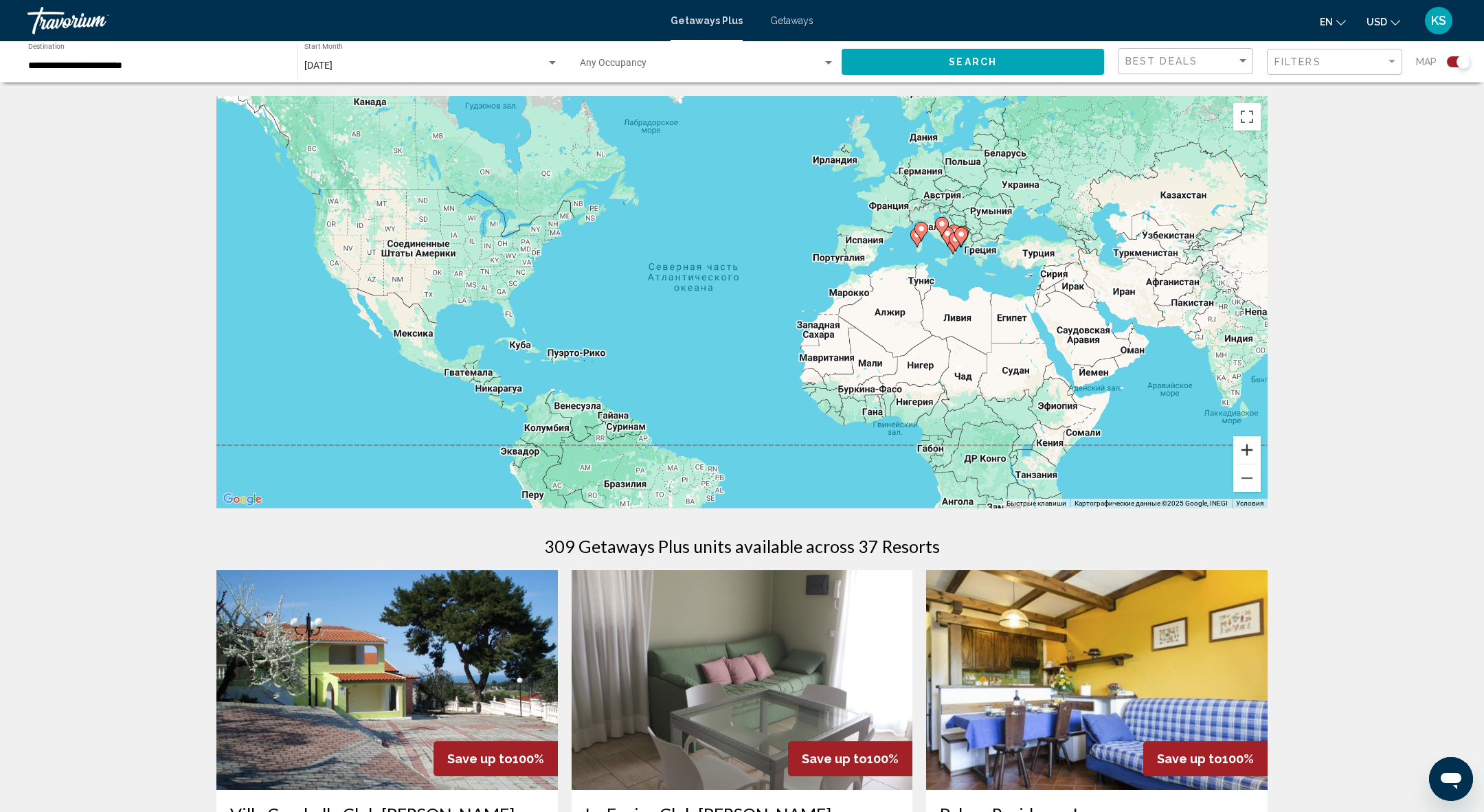
click at [1257, 445] on button "Увеличить" at bounding box center [1247, 450] width 27 height 27
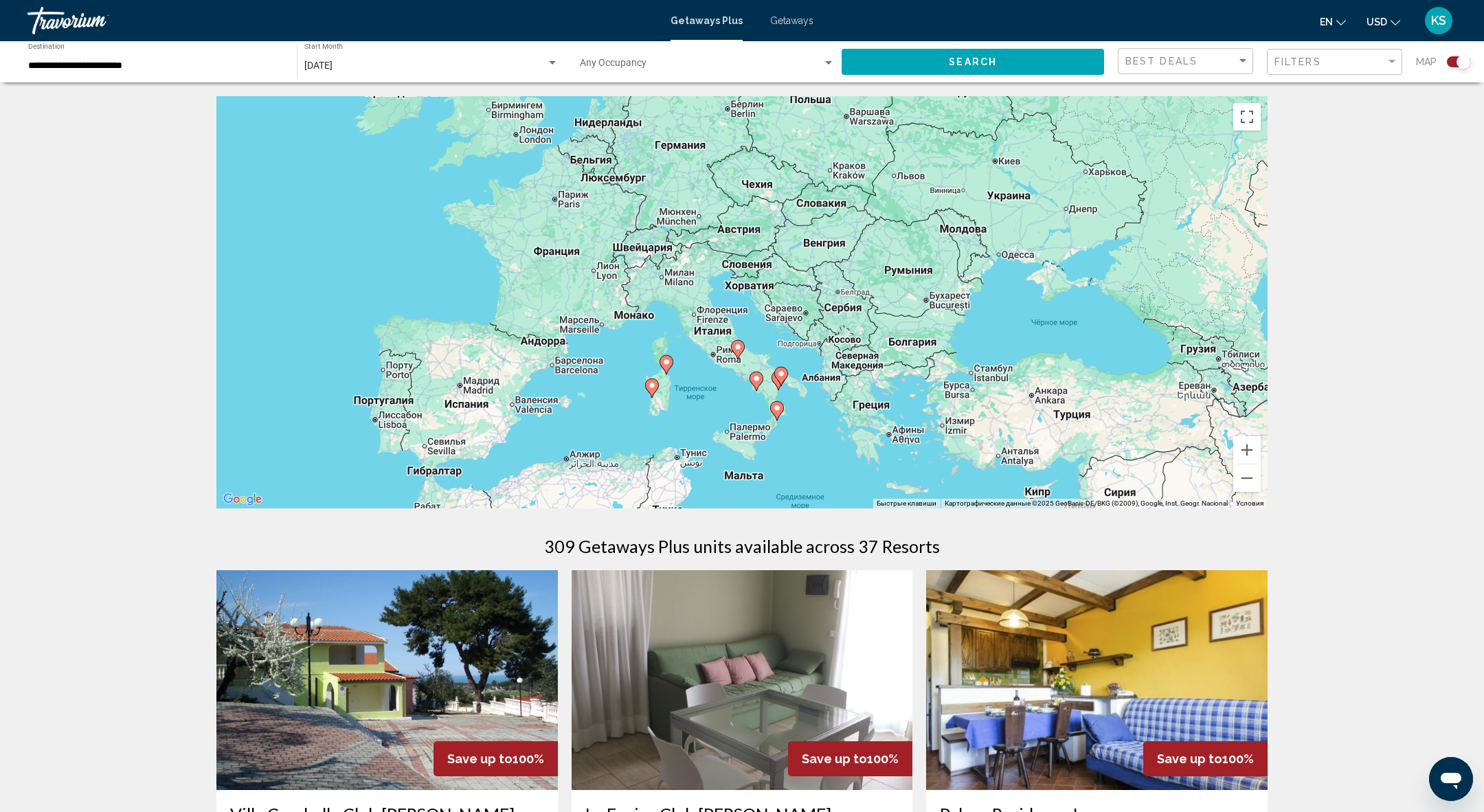
drag, startPoint x: 1159, startPoint y: 178, endPoint x: 469, endPoint y: 459, distance: 745.0
click at [466, 459] on div "Чтобы активировать перетаскивание с помощью клавиатуры, нажмите Alt + Ввод. Пос…" at bounding box center [741, 302] width 1051 height 412
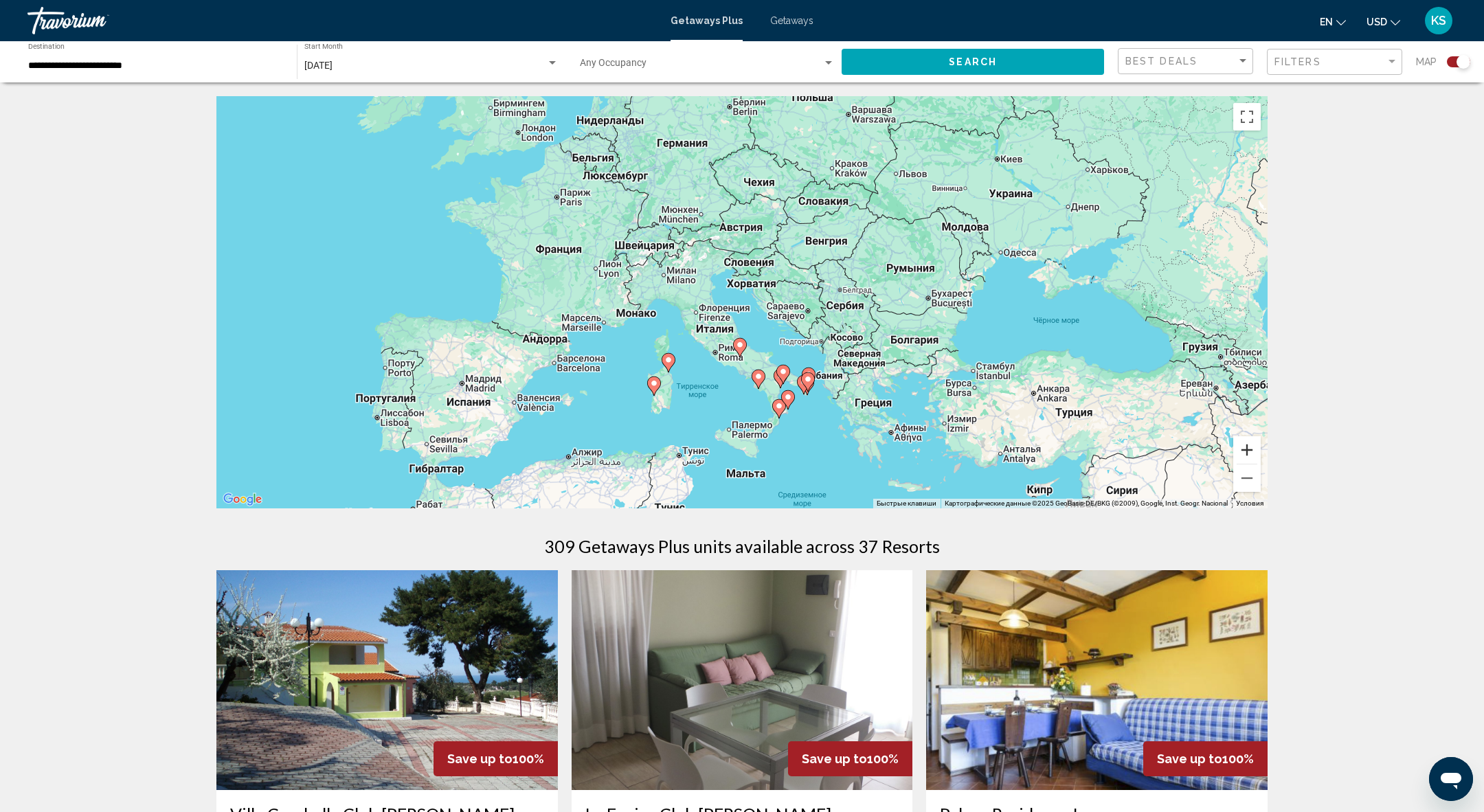
click at [1240, 449] on button "Увеличить" at bounding box center [1247, 450] width 27 height 27
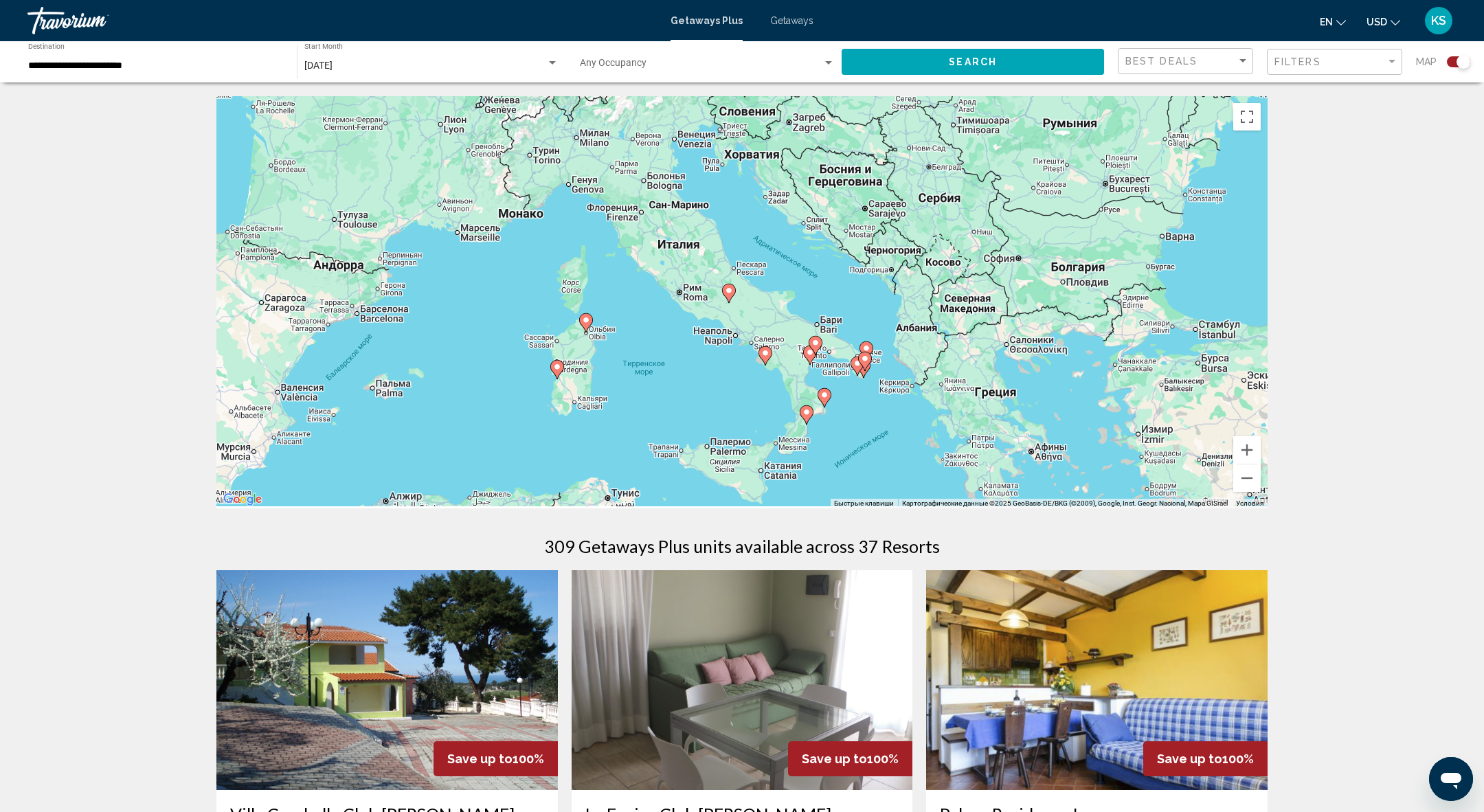
drag, startPoint x: 912, startPoint y: 445, endPoint x: 892, endPoint y: 315, distance: 131.5
click at [892, 315] on div "Чтобы активировать перетаскивание с помощью клавиатуры, нажмите Alt + Ввод. Пос…" at bounding box center [741, 302] width 1051 height 412
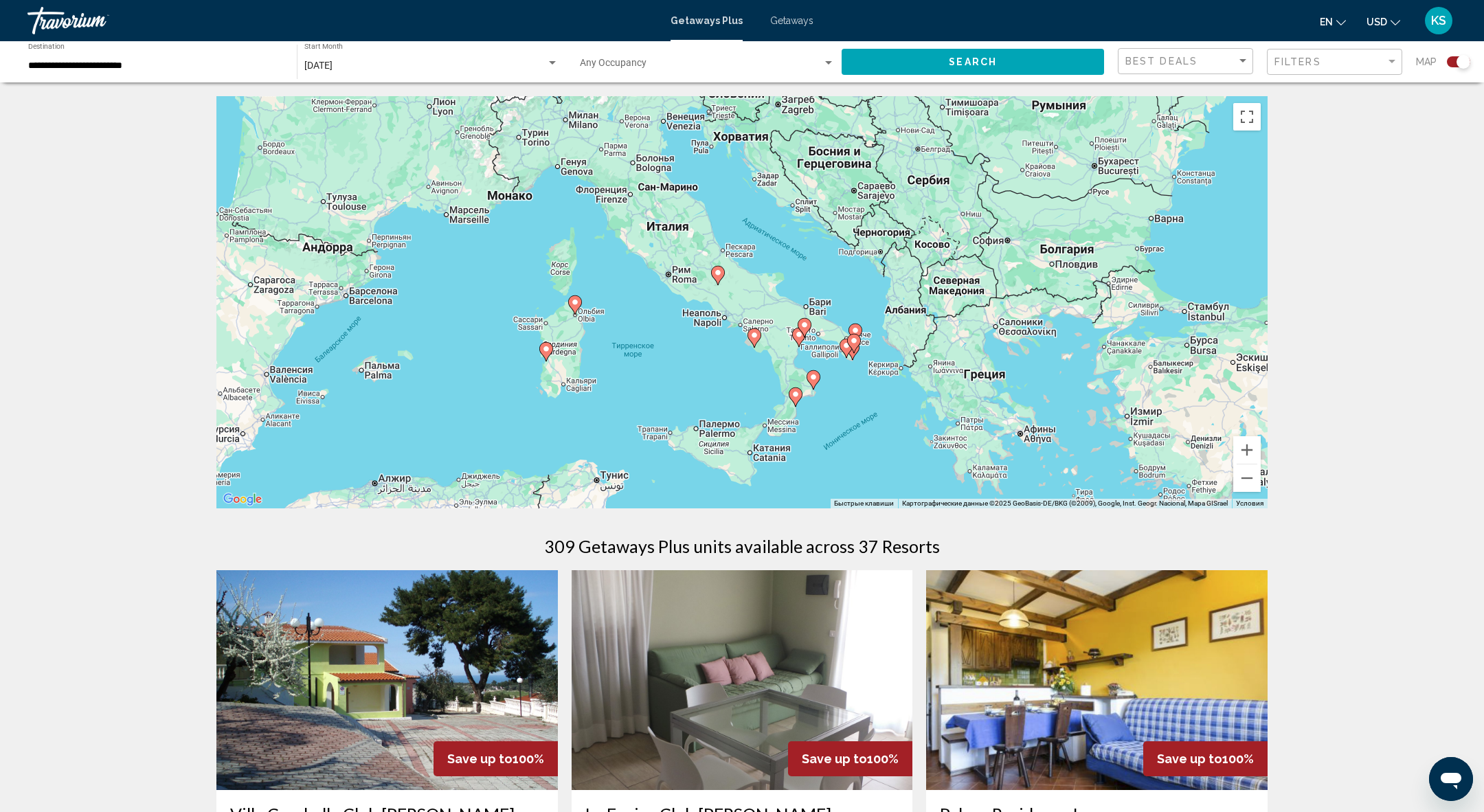
click at [578, 301] on image "Main content" at bounding box center [575, 302] width 9 height 9
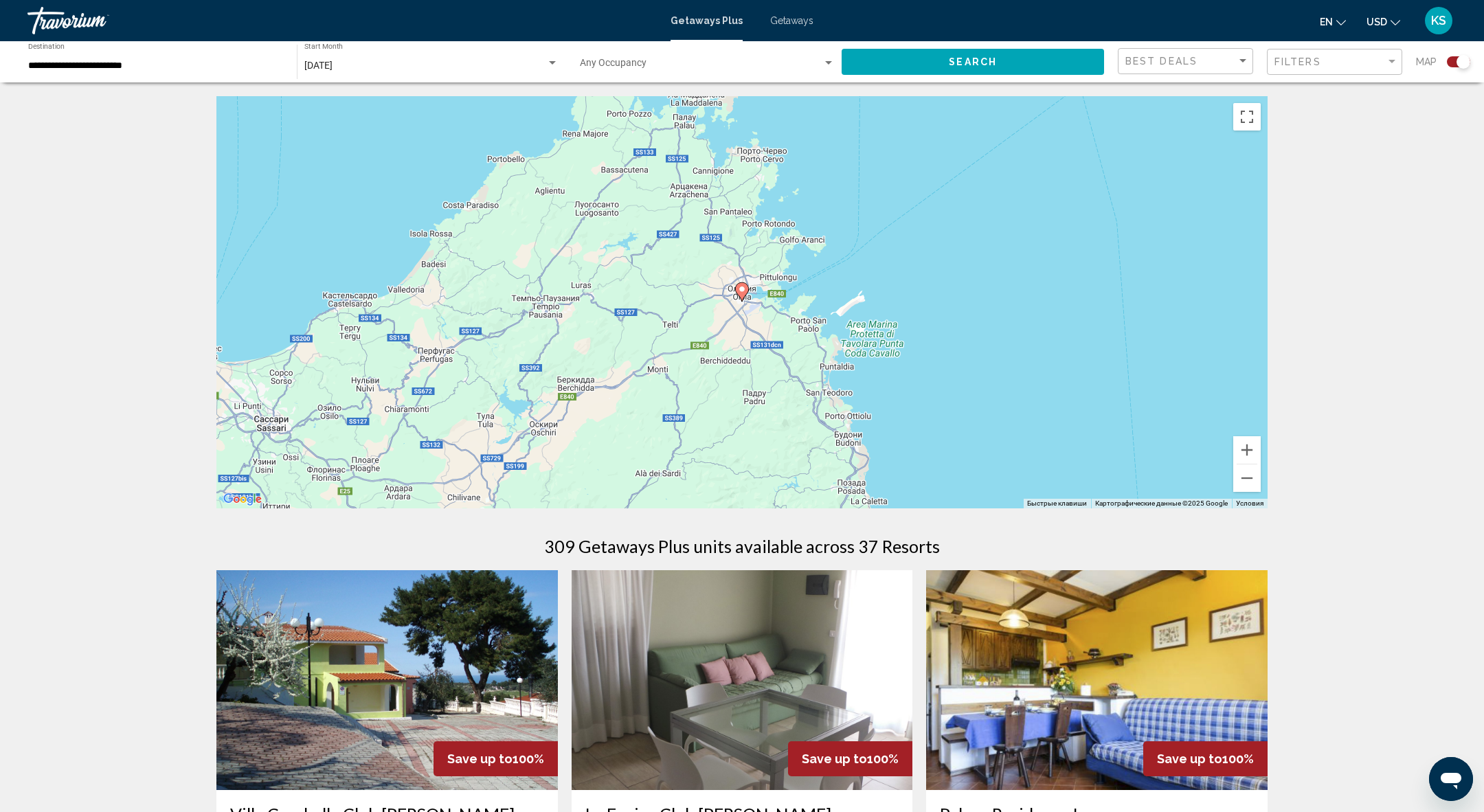
click at [744, 295] on g "Main content" at bounding box center [742, 292] width 14 height 20
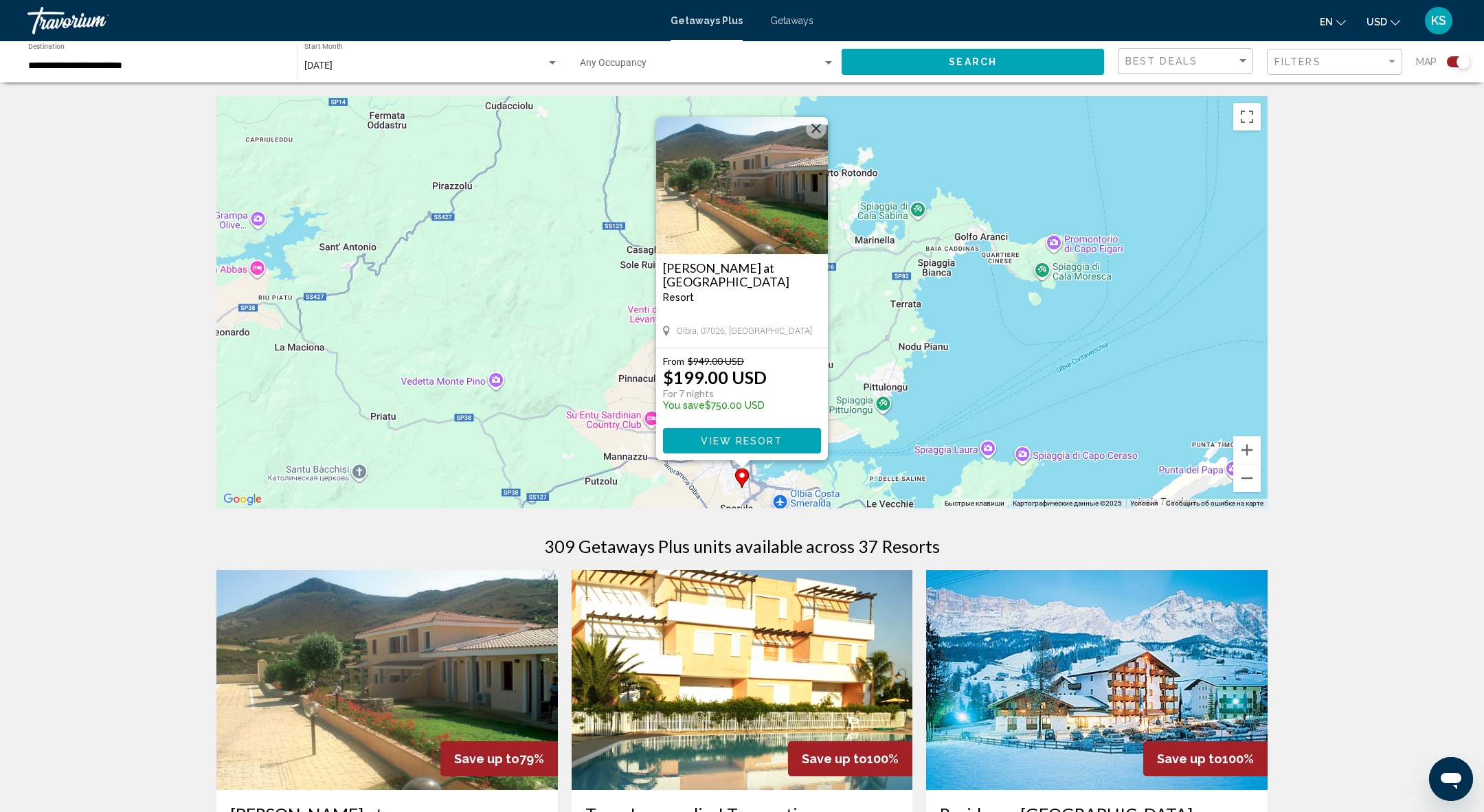
click at [757, 435] on span "View Resort" at bounding box center [742, 440] width 82 height 11
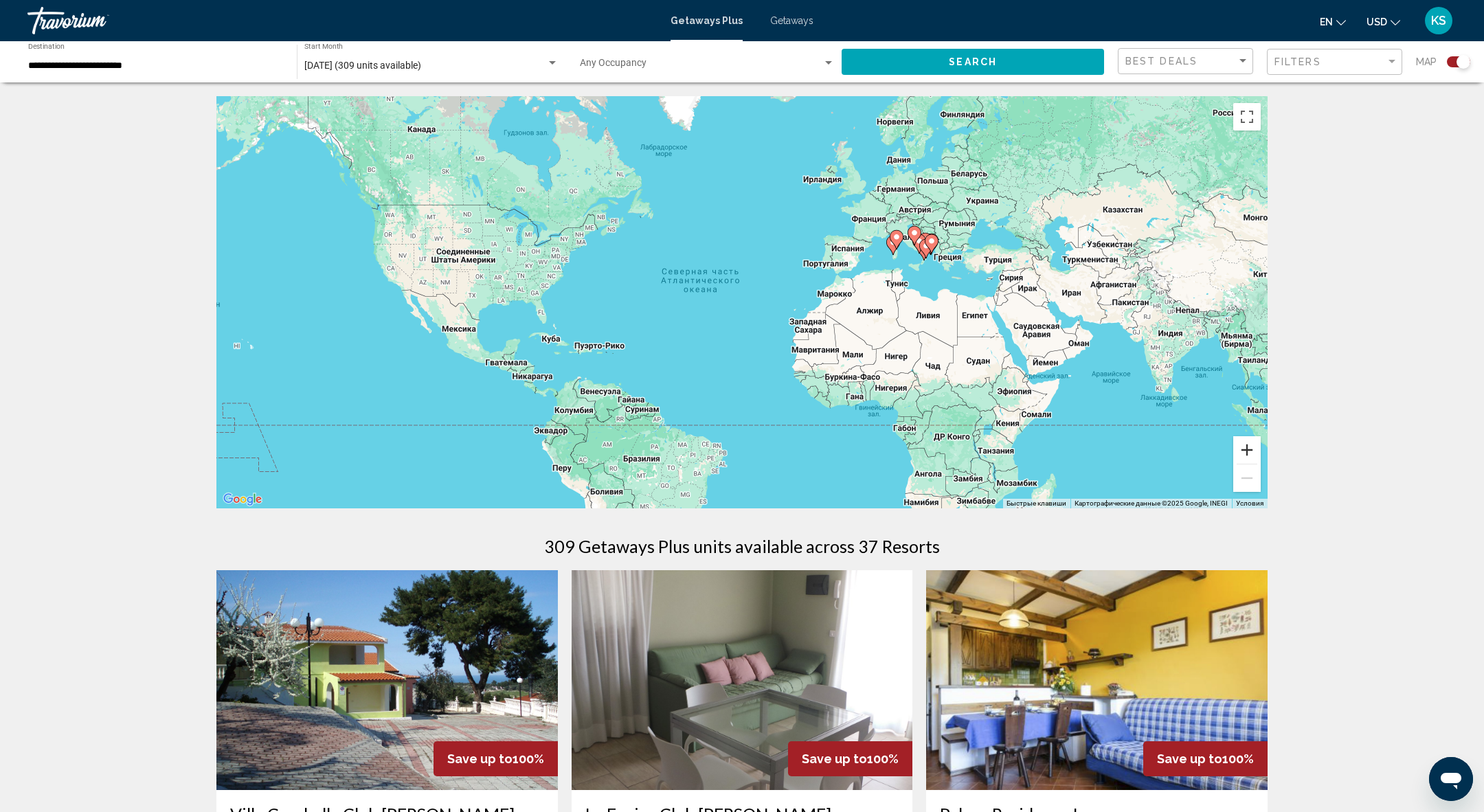
click at [1250, 446] on button "Увеличить" at bounding box center [1247, 450] width 27 height 27
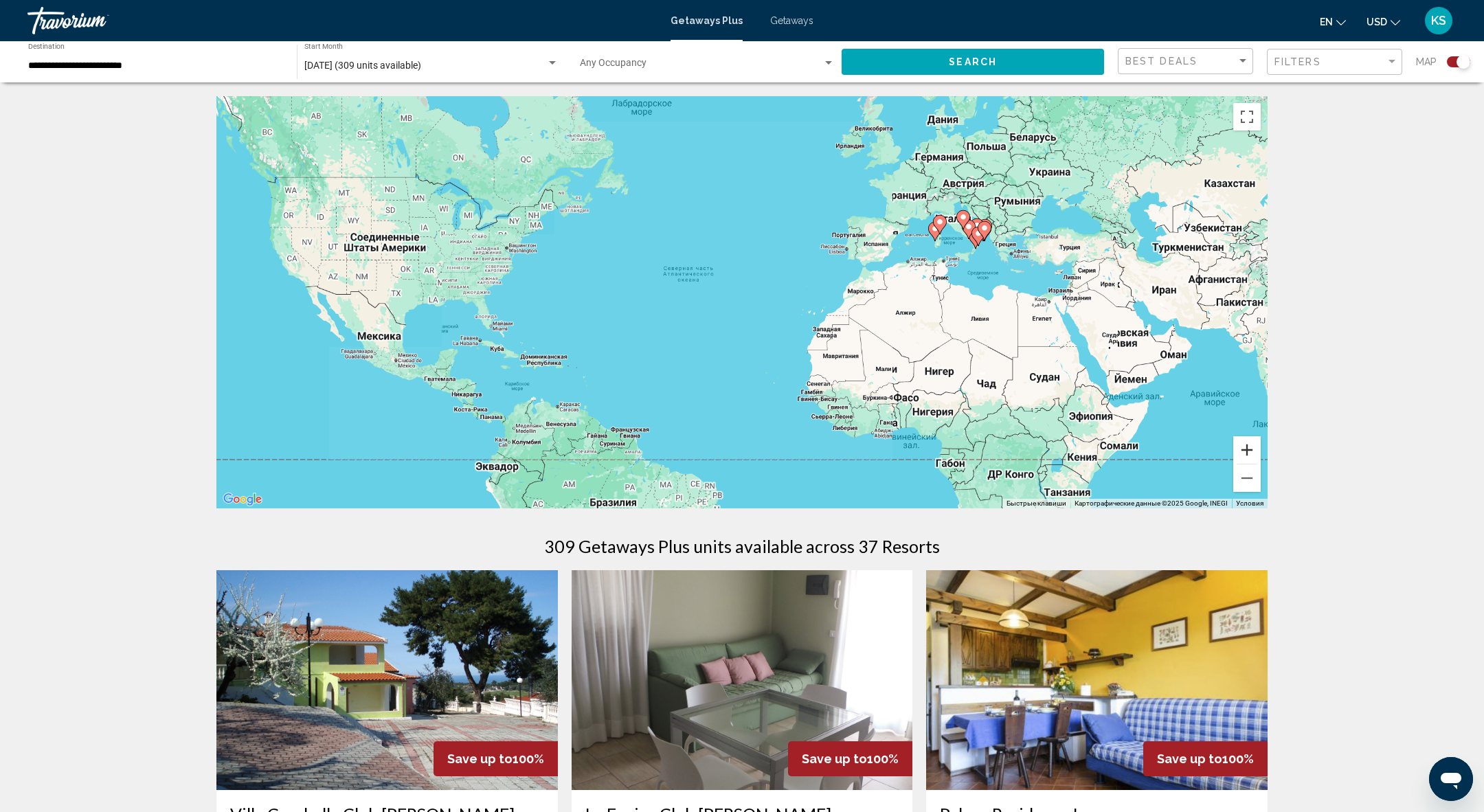
click at [1250, 446] on button "Увеличить" at bounding box center [1247, 450] width 27 height 27
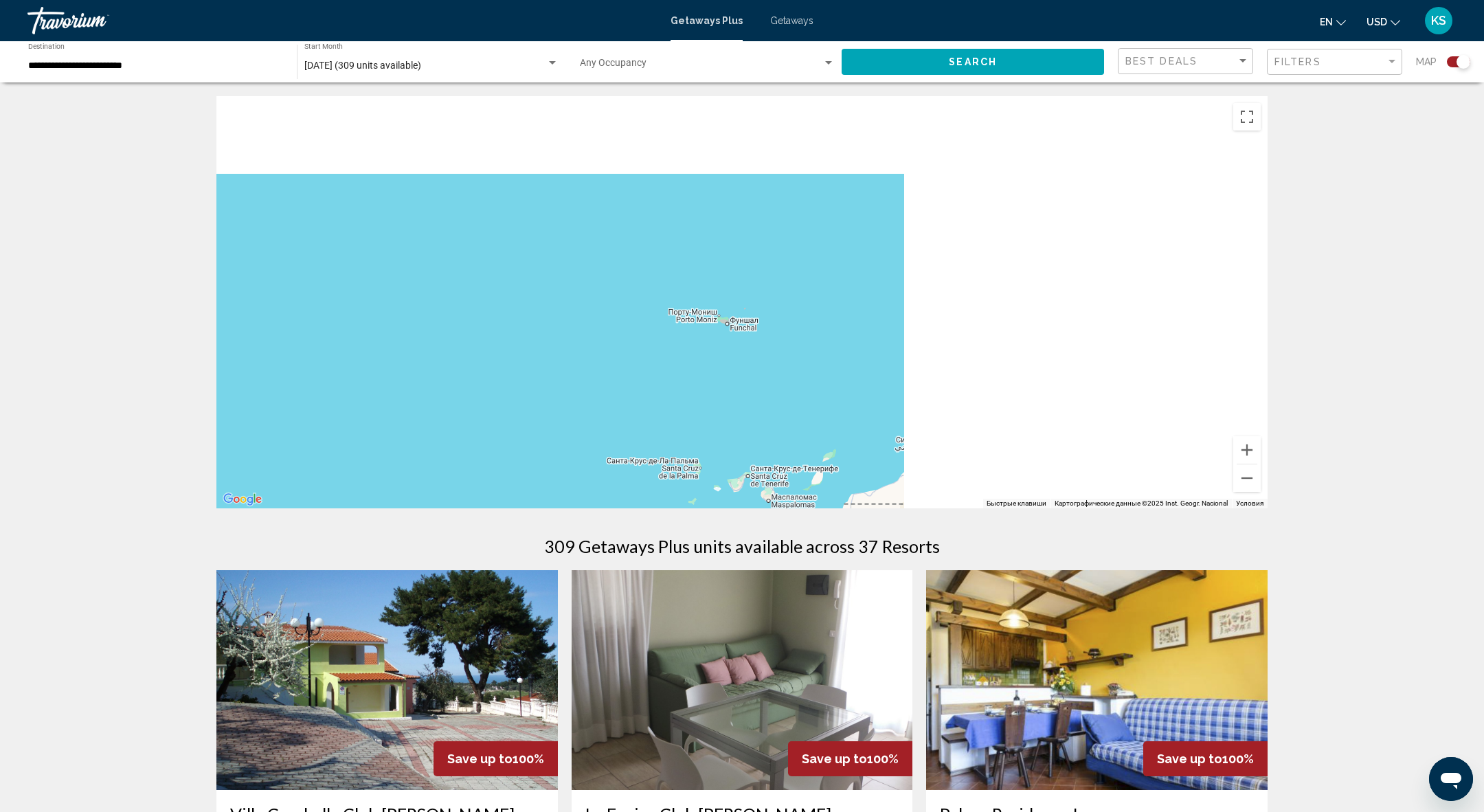
drag, startPoint x: 1152, startPoint y: 178, endPoint x: 554, endPoint y: 364, distance: 626.3
click at [558, 363] on div "Main content" at bounding box center [741, 302] width 1051 height 412
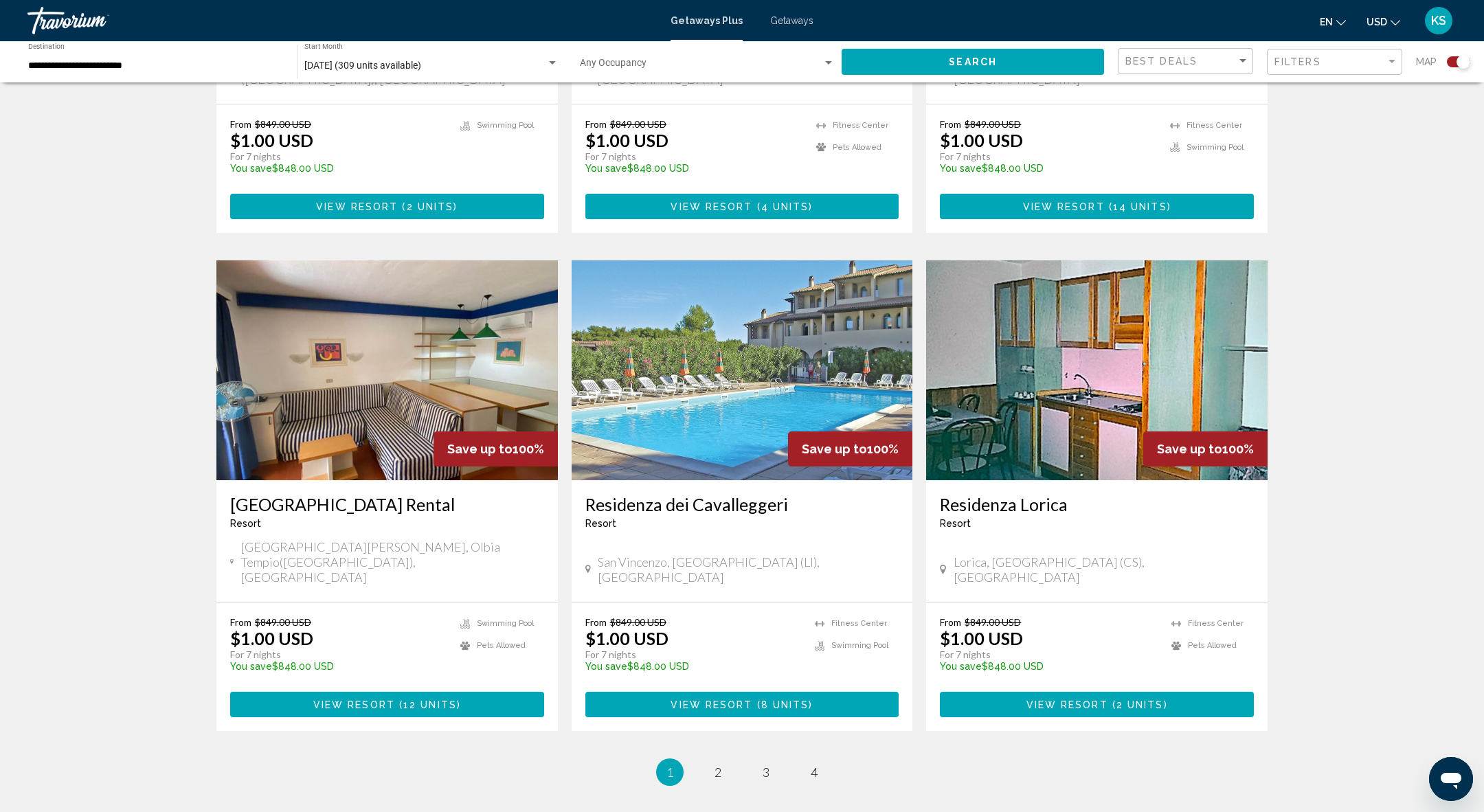
scroll to position [1779, 0]
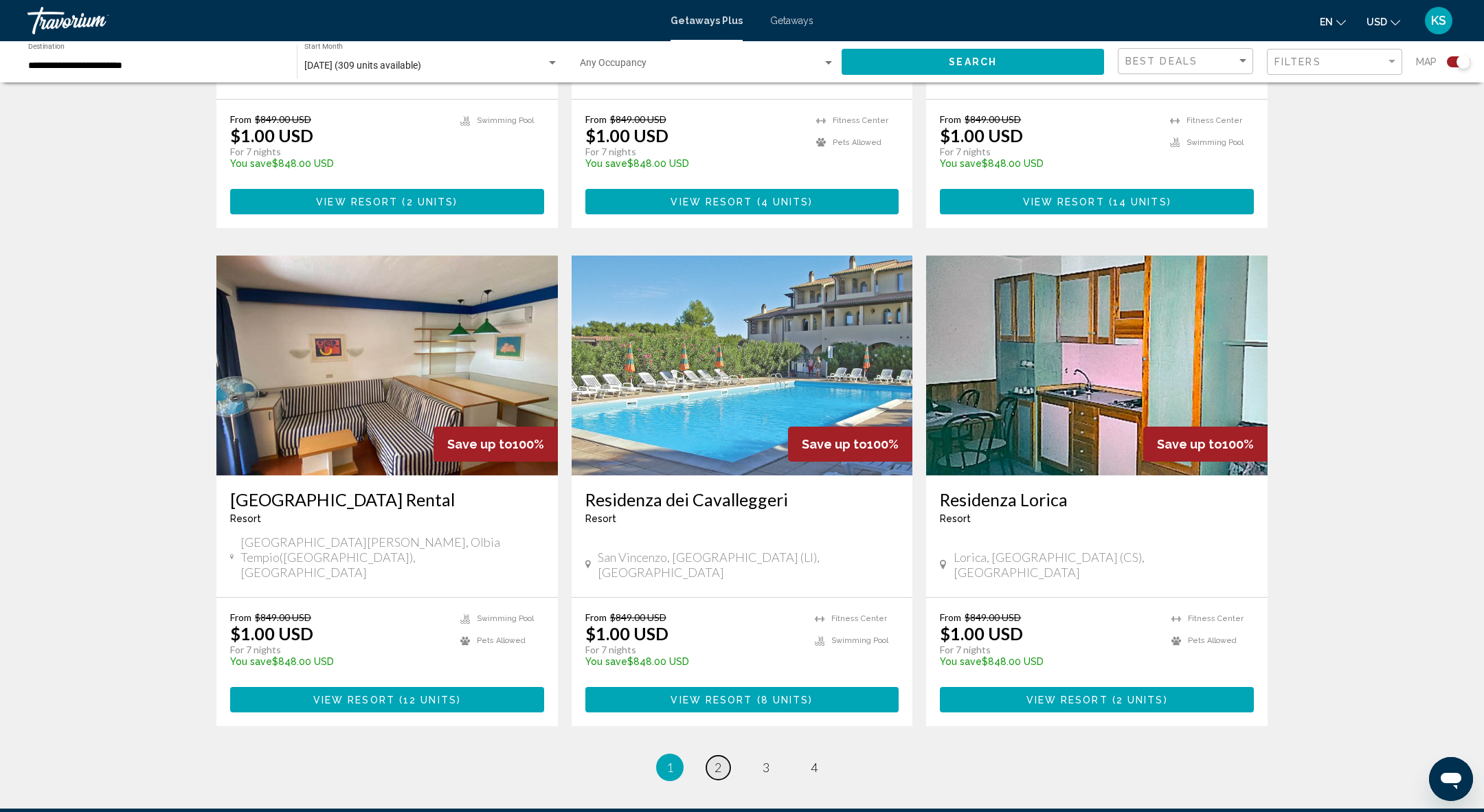
click at [716, 760] on span "2" at bounding box center [718, 768] width 7 height 15
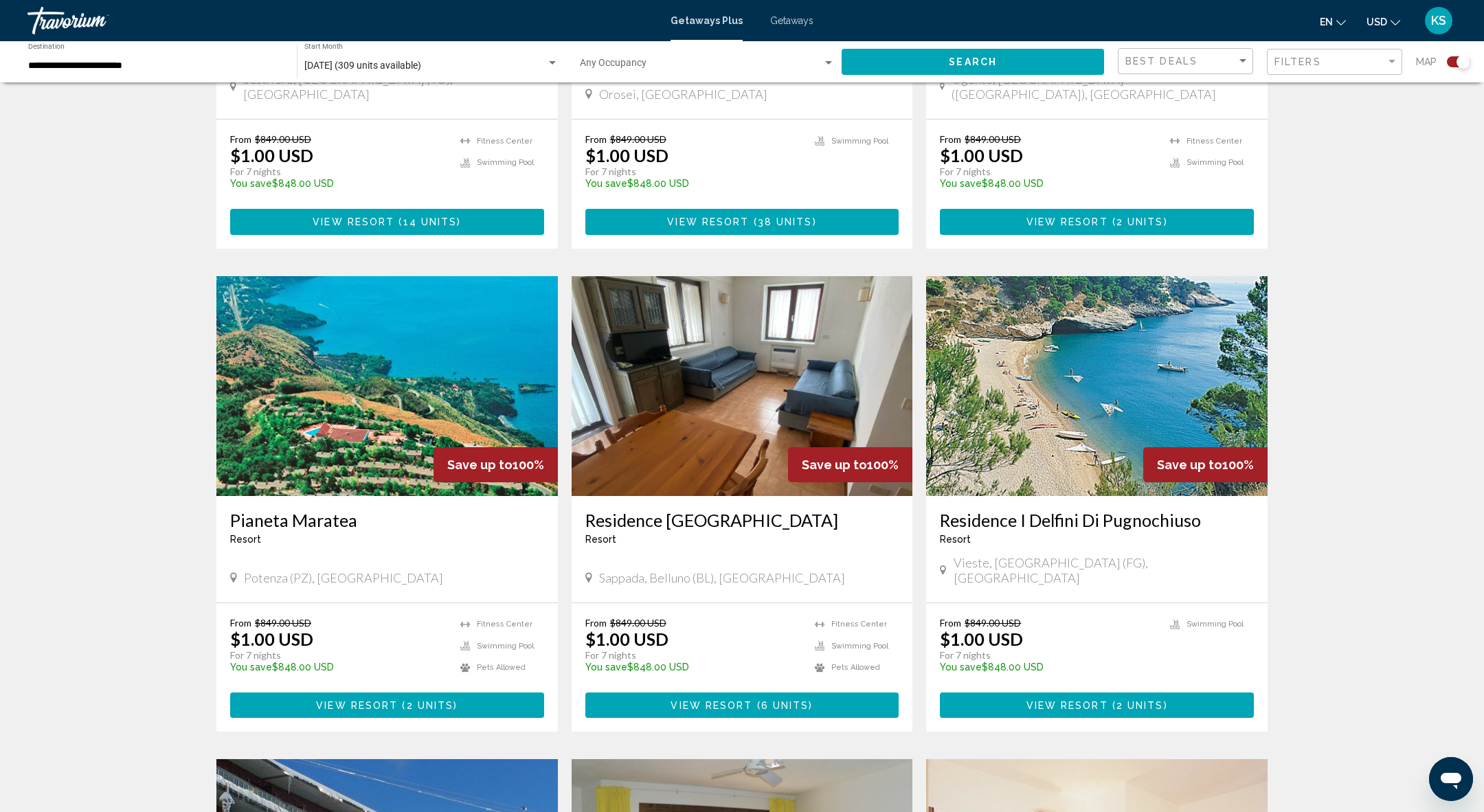
scroll to position [1278, 0]
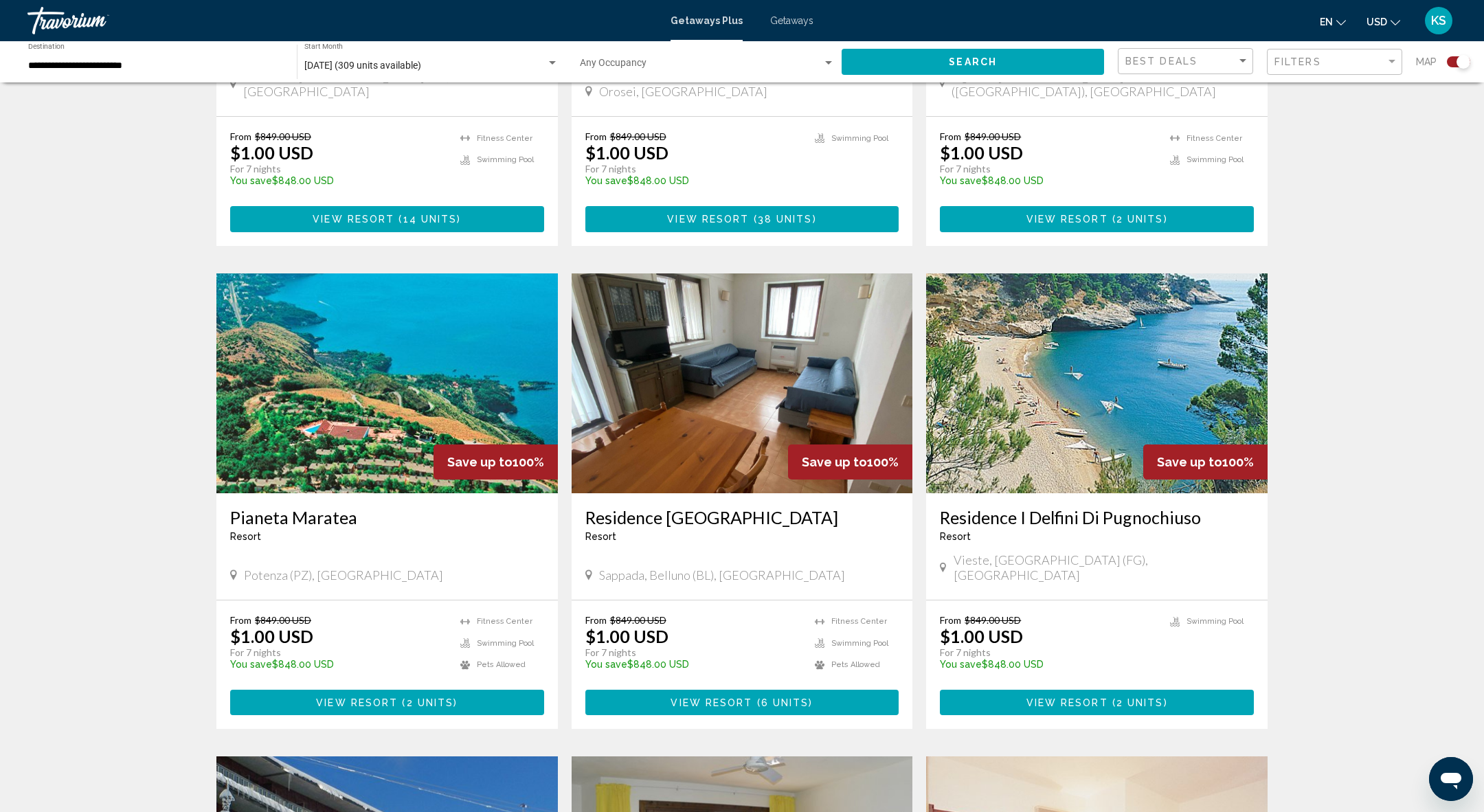
click at [997, 690] on button "View Resort ( 2 units )" at bounding box center [1097, 703] width 314 height 26
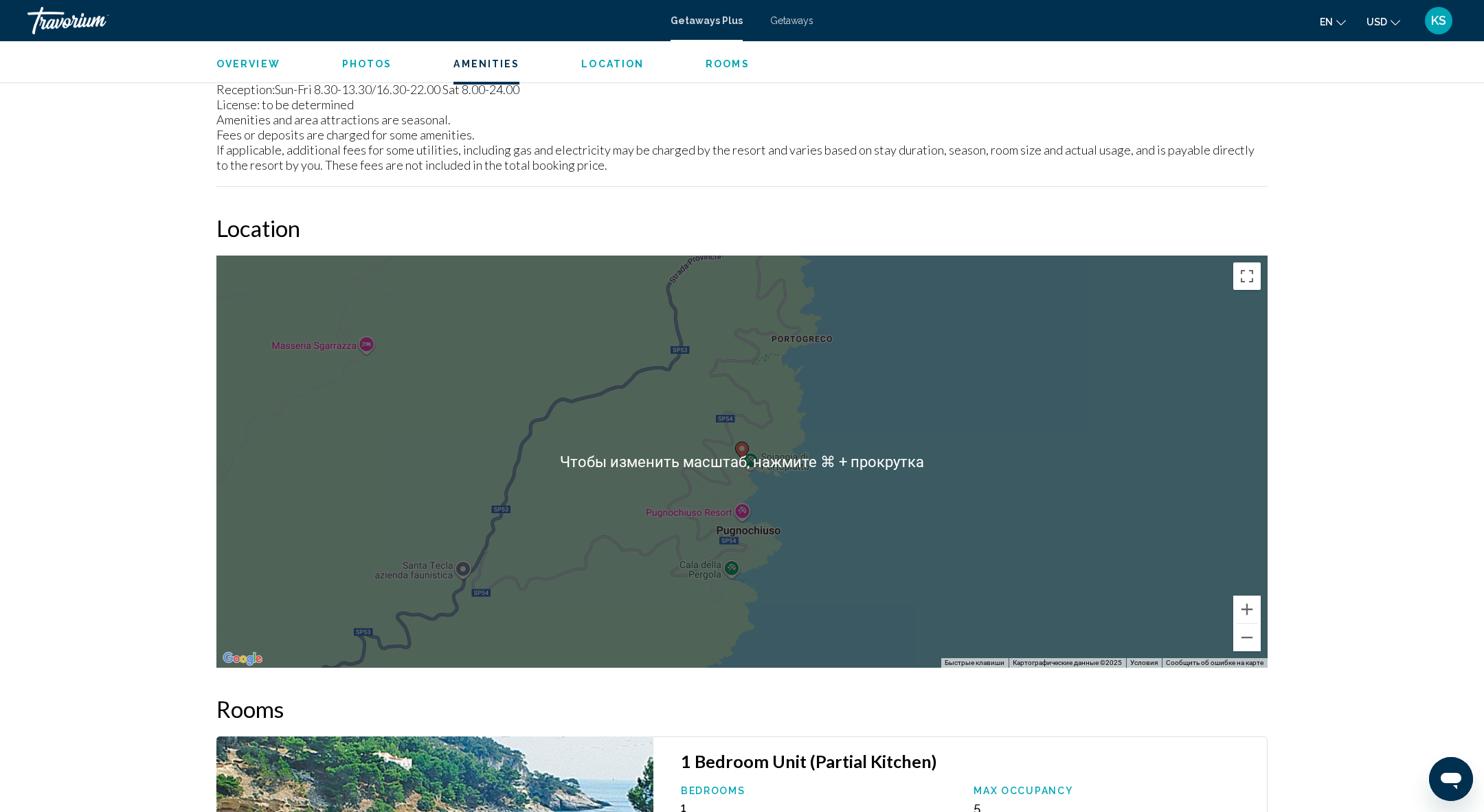
scroll to position [1414, 0]
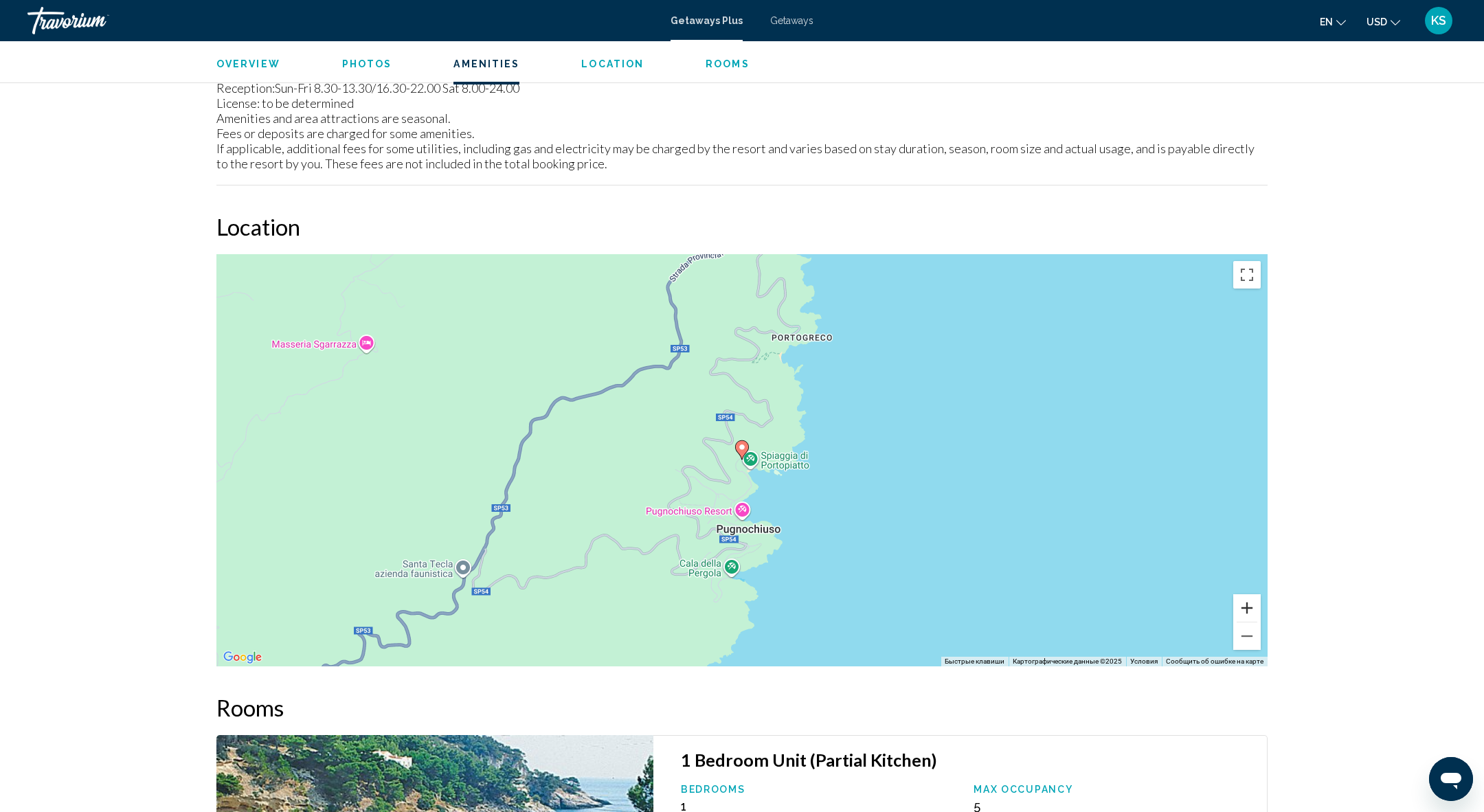
click at [1248, 603] on button "Увеличить" at bounding box center [1247, 608] width 27 height 27
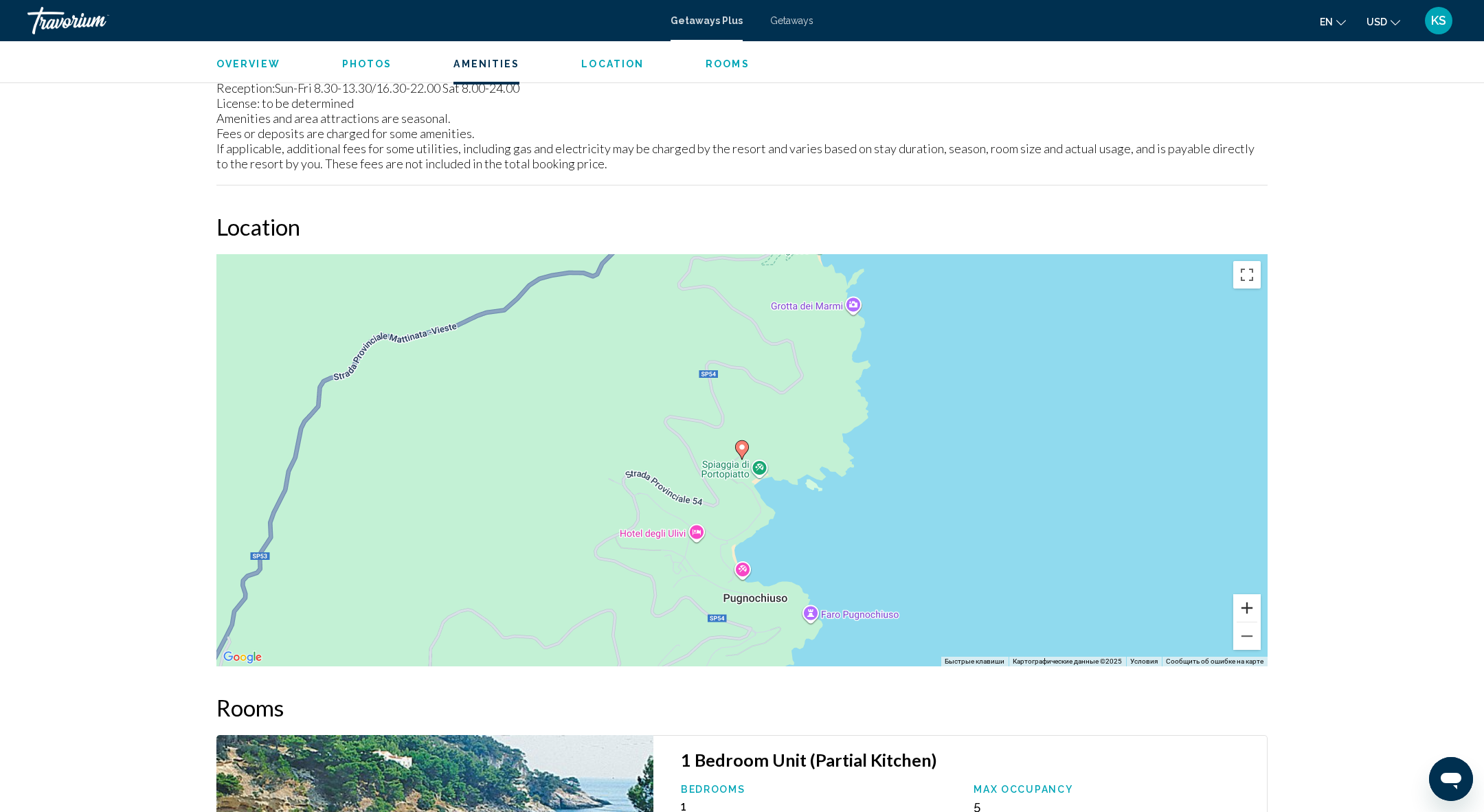
click at [1248, 603] on button "Увеличить" at bounding box center [1247, 608] width 27 height 27
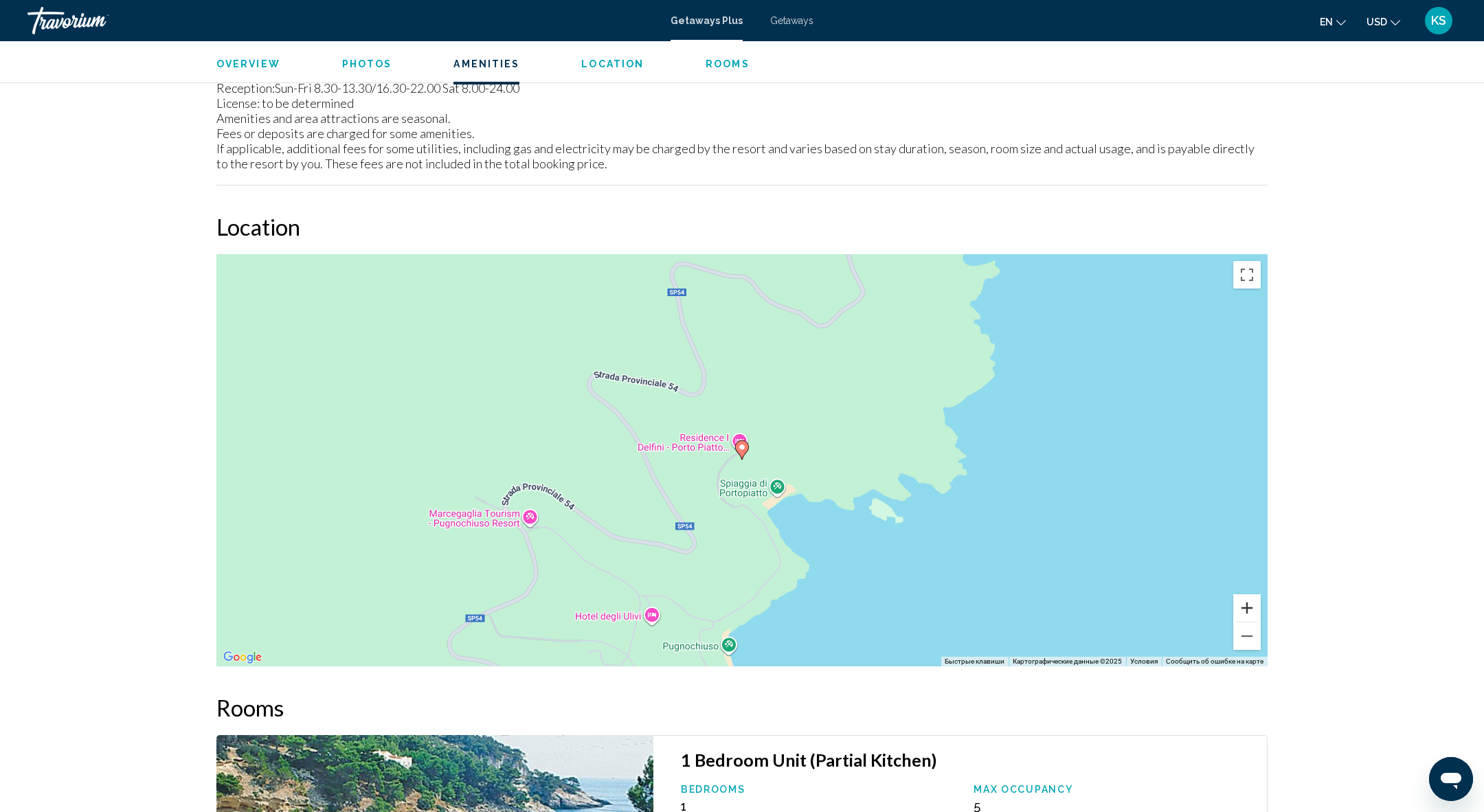
click at [1248, 603] on button "Увеличить" at bounding box center [1247, 608] width 27 height 27
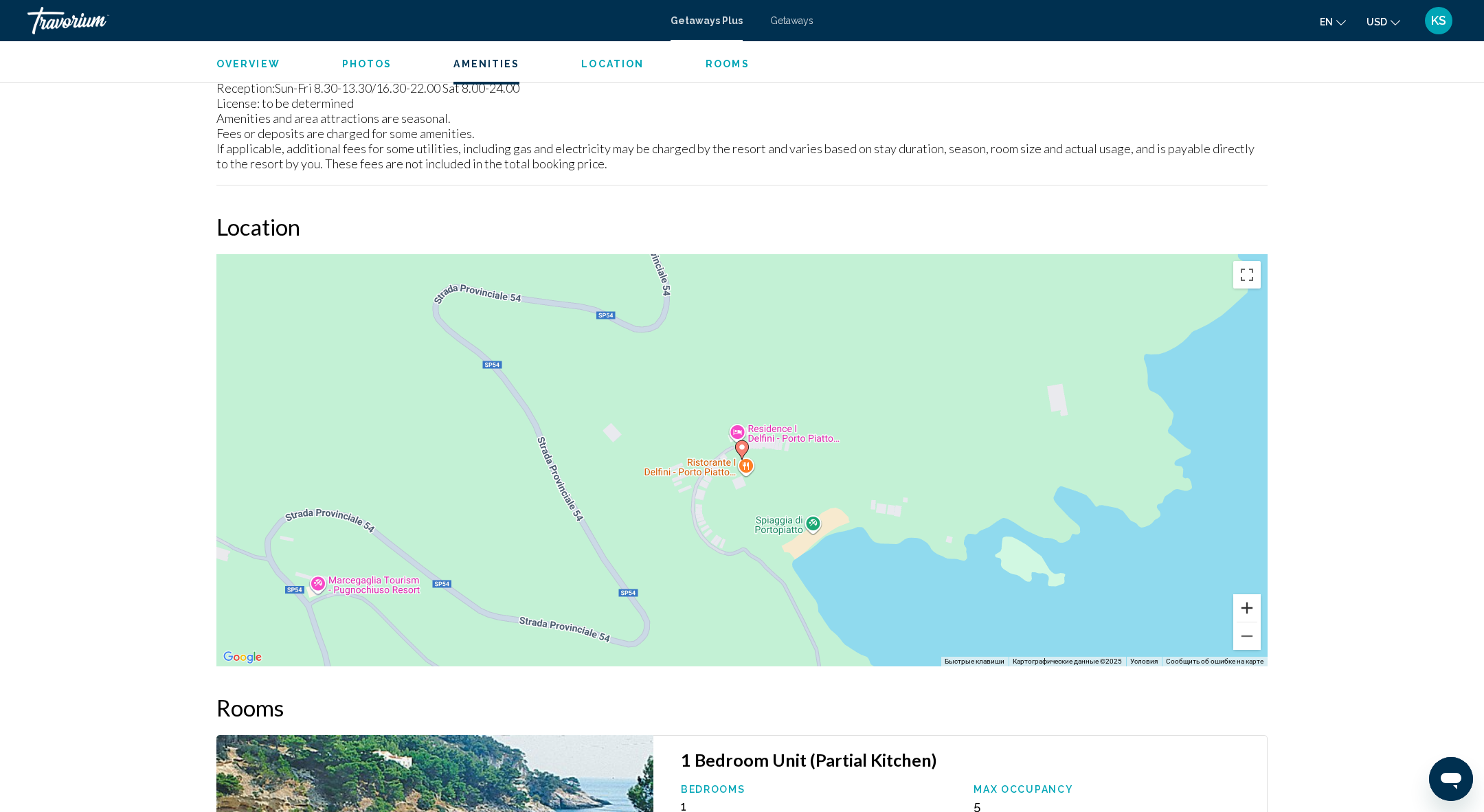
click at [1248, 603] on button "Увеличить" at bounding box center [1247, 608] width 27 height 27
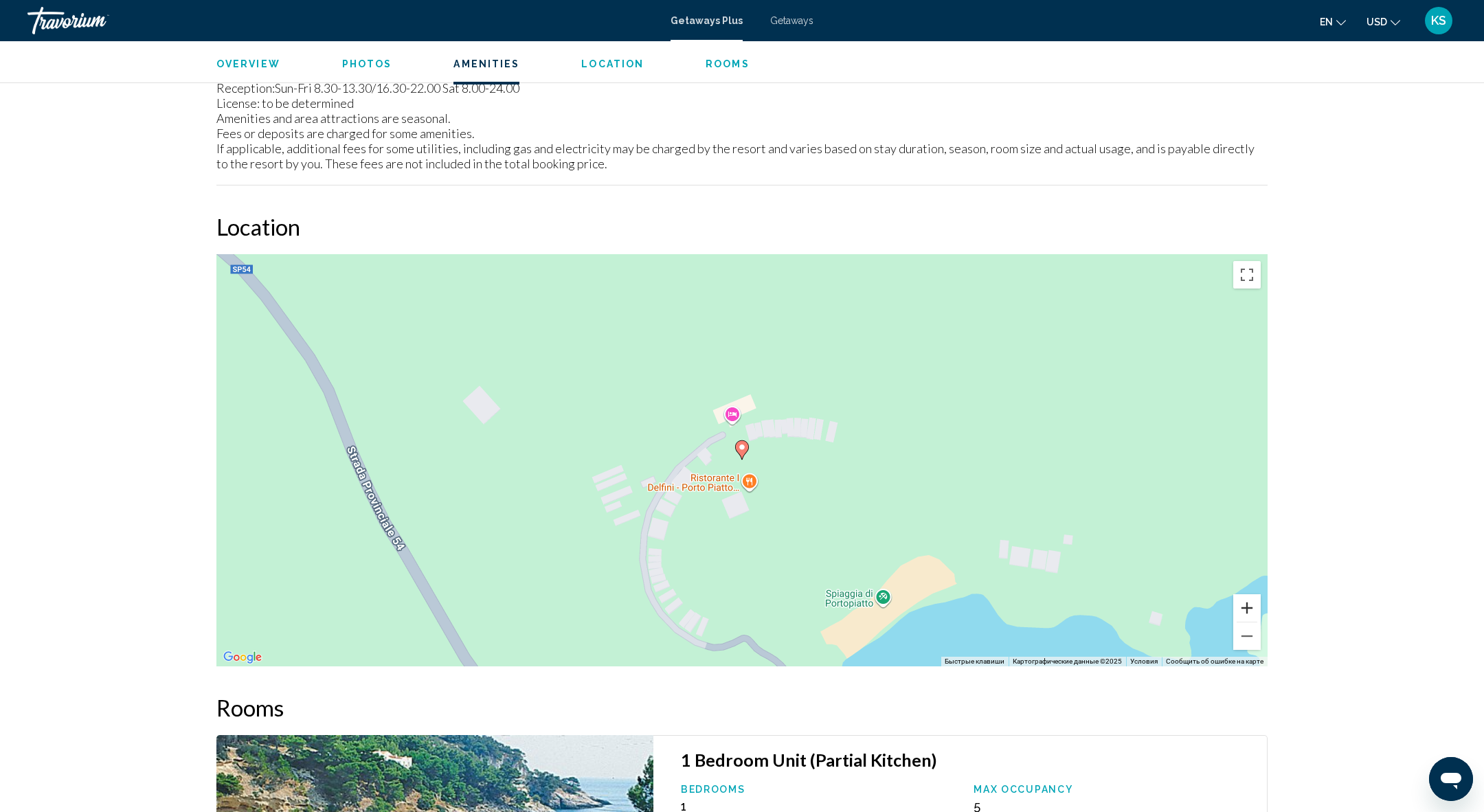
click at [1248, 604] on button "Увеличить" at bounding box center [1247, 608] width 27 height 27
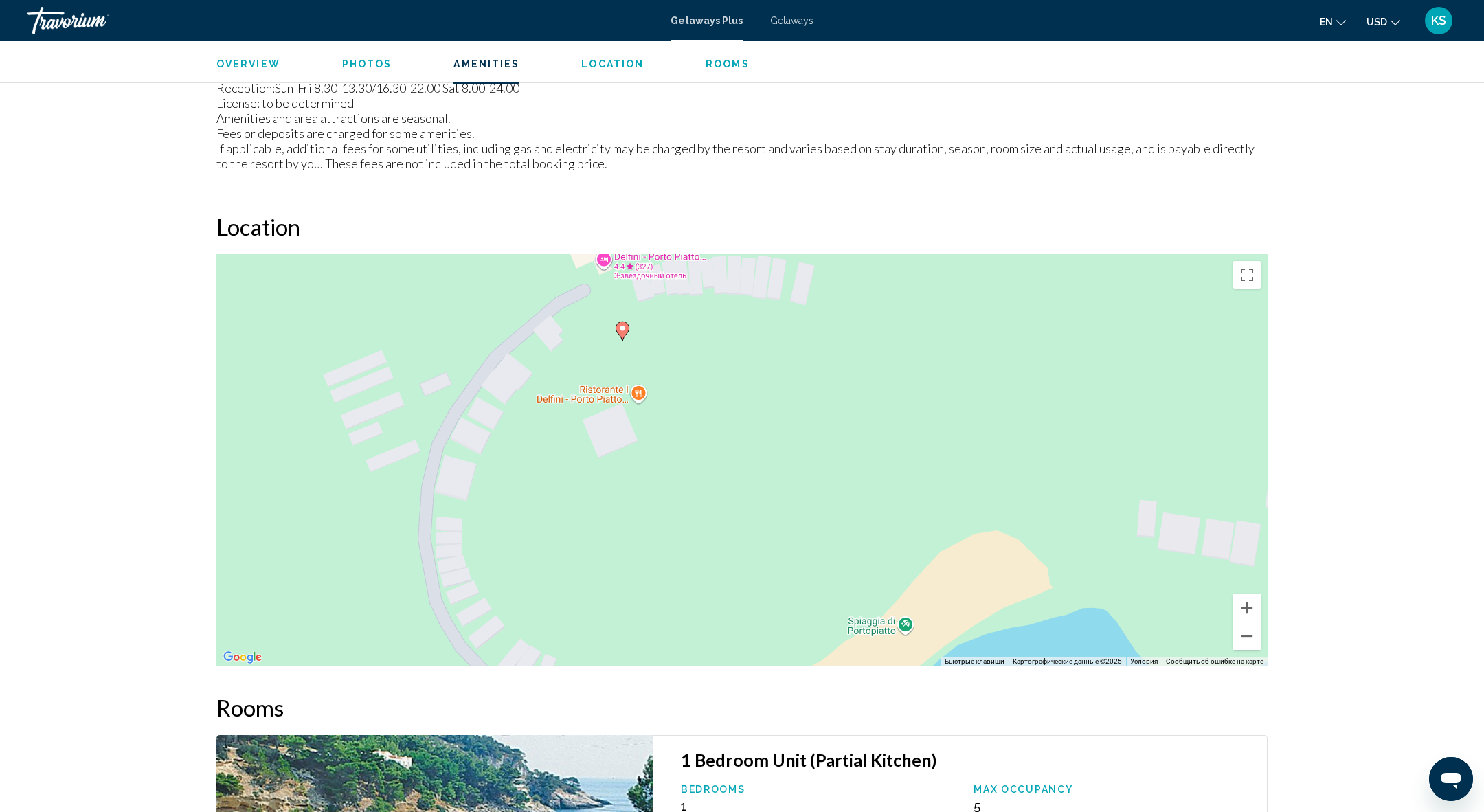
drag, startPoint x: 1054, startPoint y: 568, endPoint x: 937, endPoint y: 448, distance: 167.6
click at [936, 448] on div "Чтобы активировать перетаскивание с помощью клавиатуры, нажмите Alt + Ввод. Пос…" at bounding box center [741, 460] width 1051 height 412
click at [1249, 633] on button "Уменьшить" at bounding box center [1247, 636] width 27 height 27
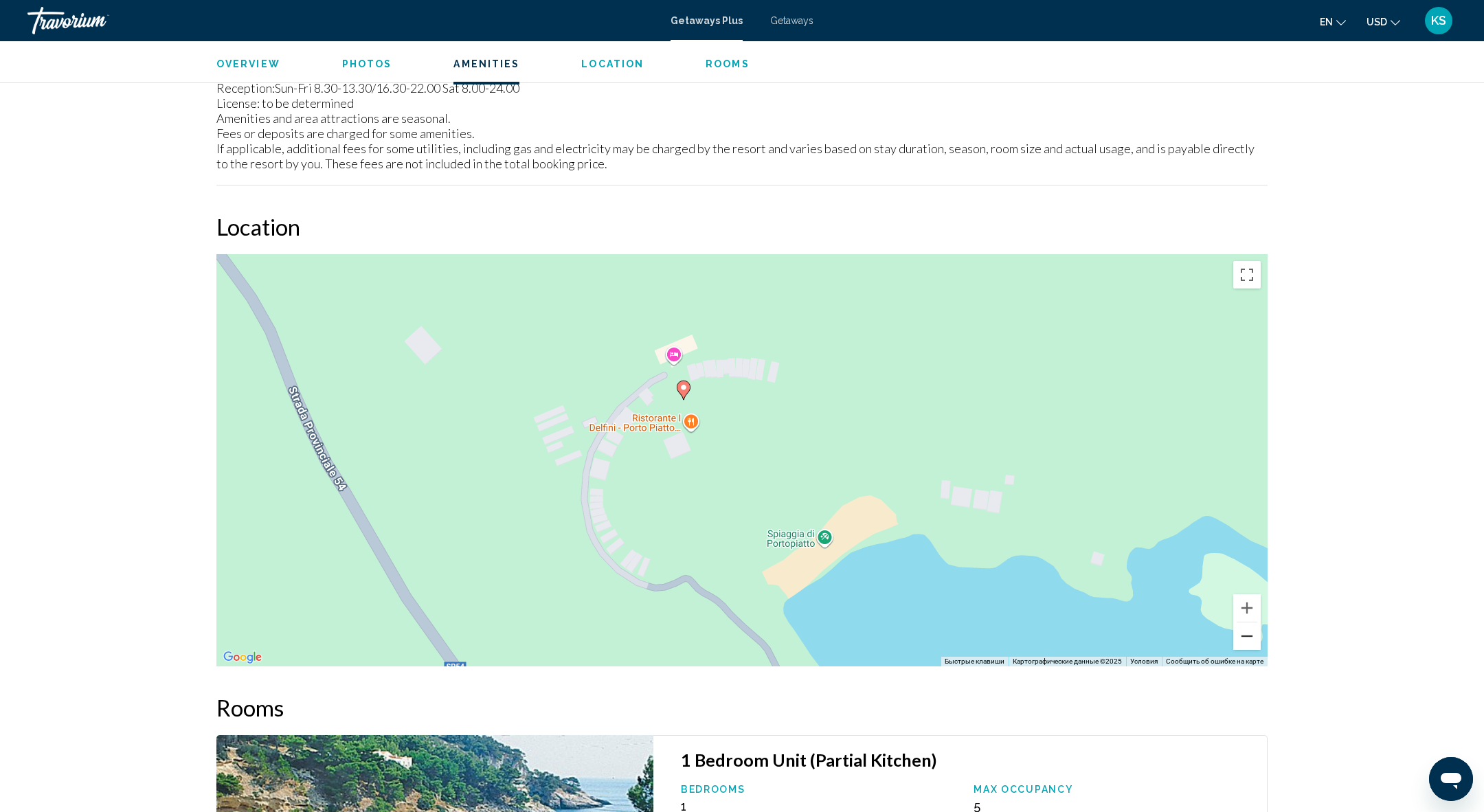
click at [1249, 633] on button "Уменьшить" at bounding box center [1247, 636] width 27 height 27
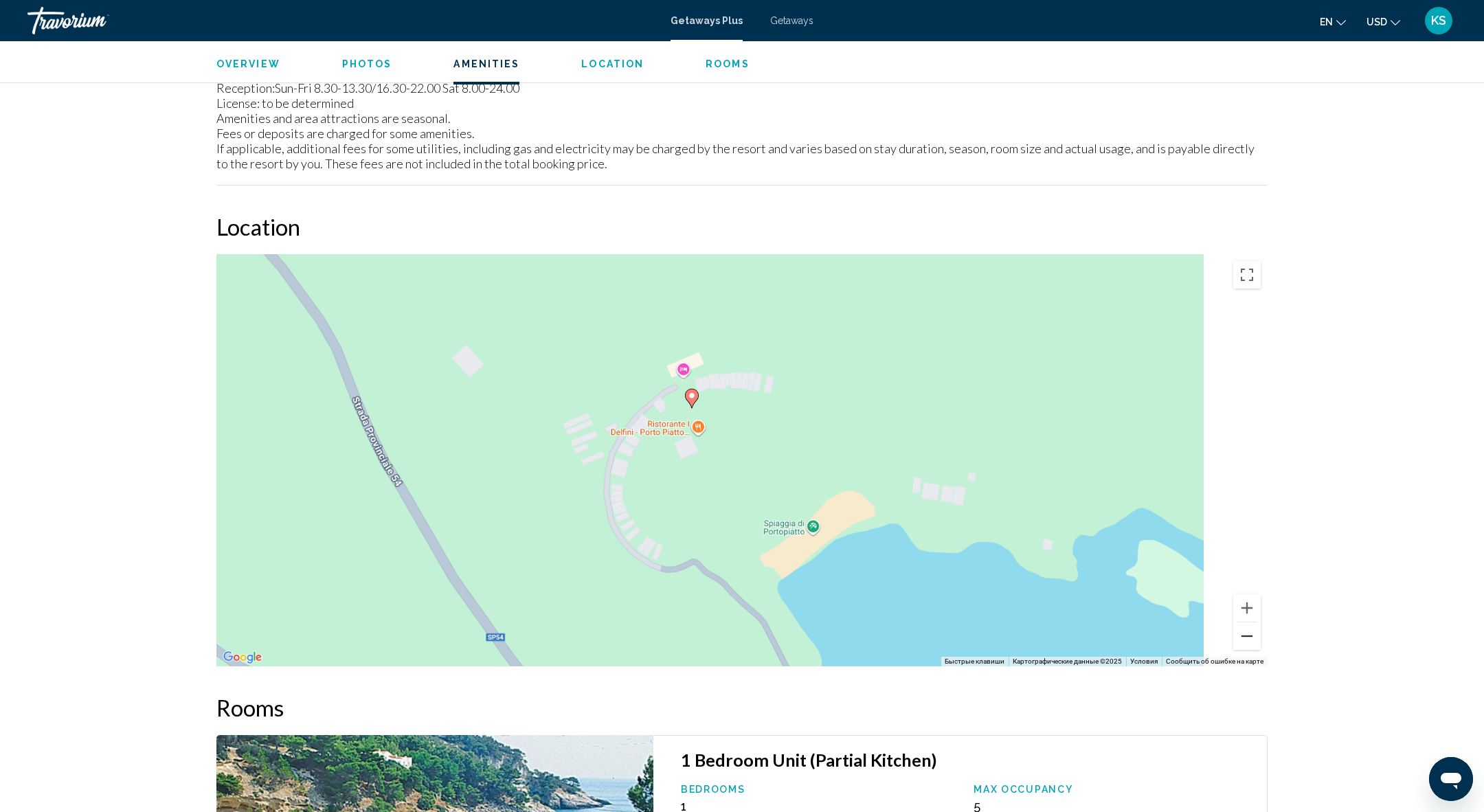
click at [1249, 633] on button "Уменьшить" at bounding box center [1247, 636] width 27 height 27
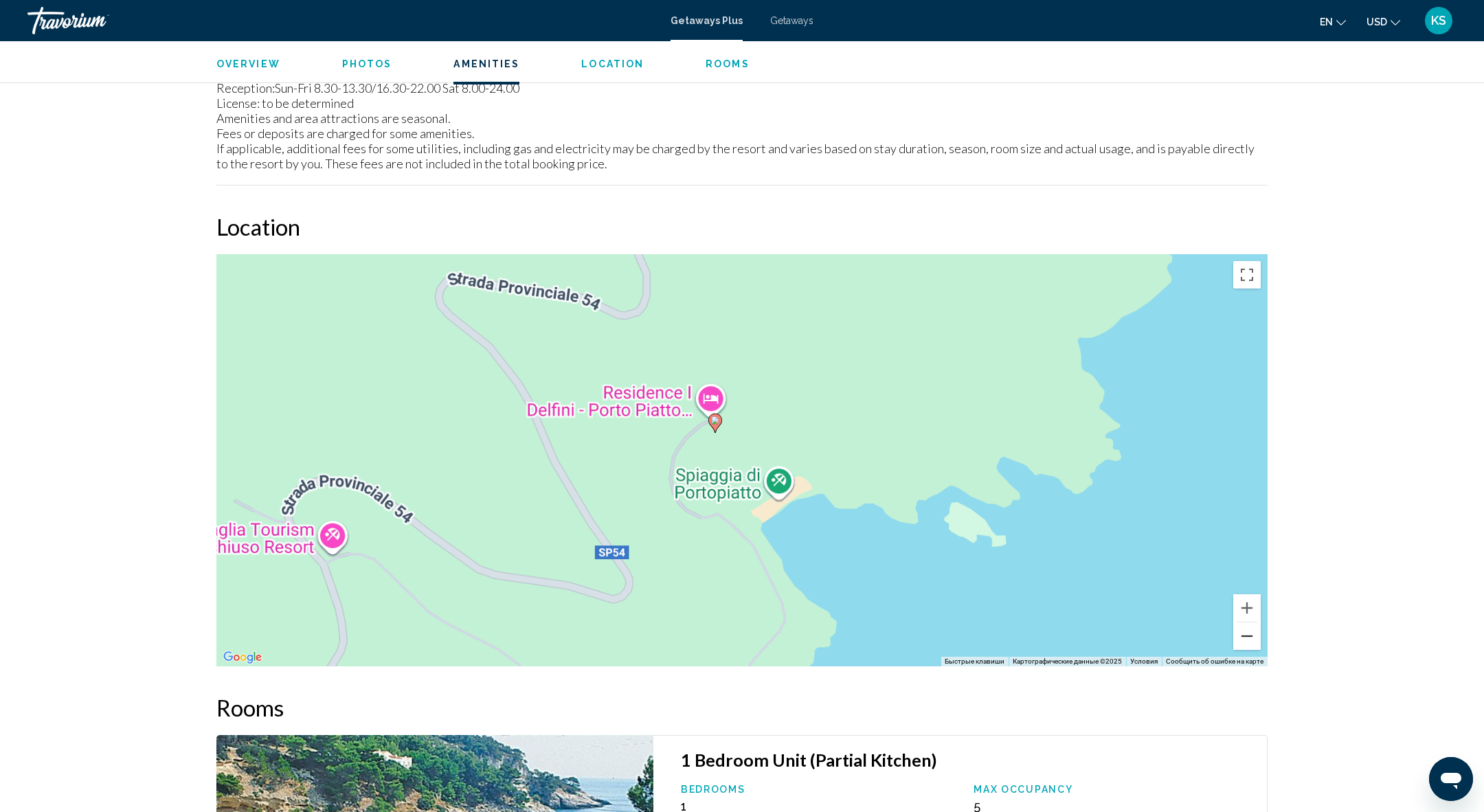
click at [1249, 633] on button "Уменьшить" at bounding box center [1247, 636] width 27 height 27
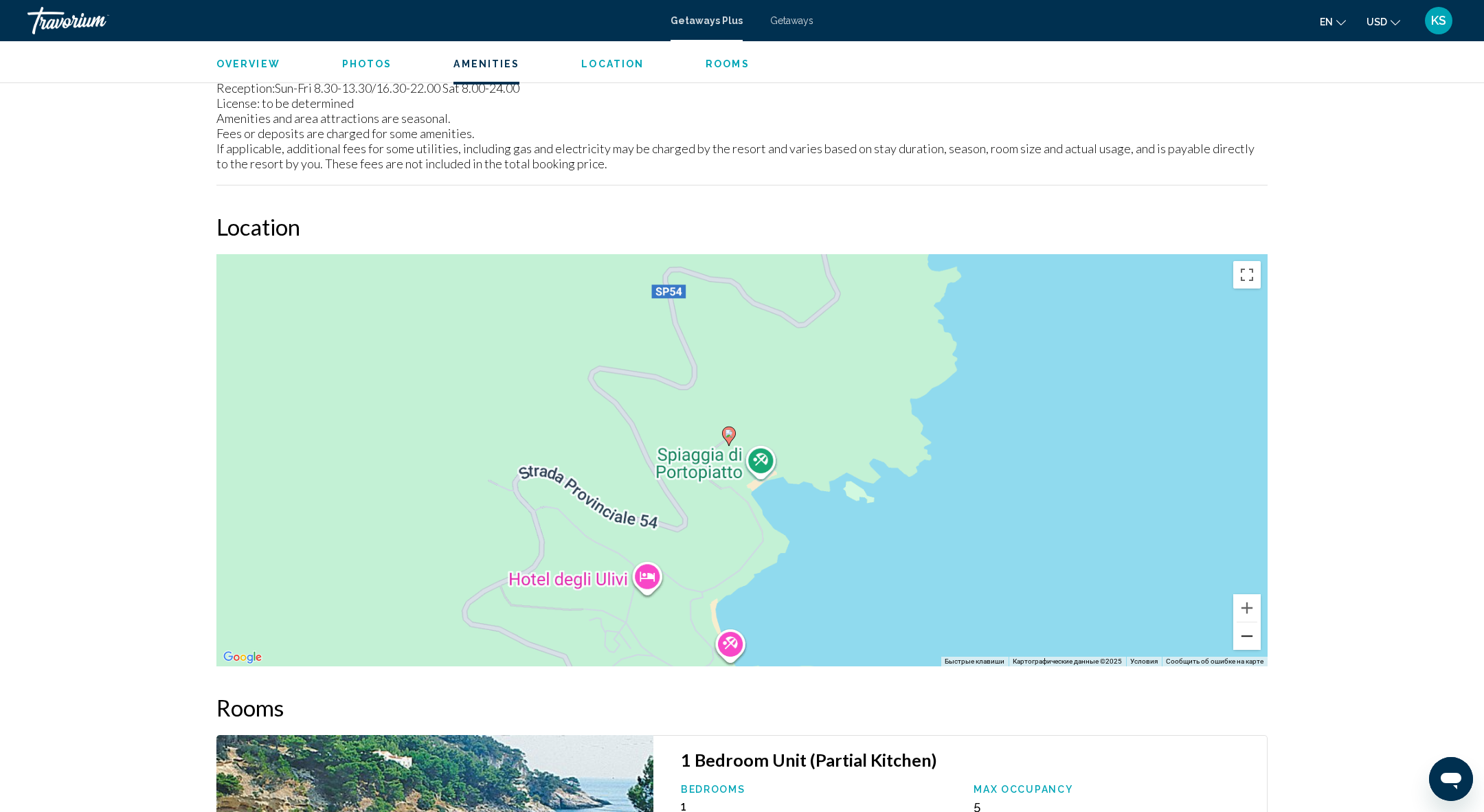
click at [1249, 633] on button "Уменьшить" at bounding box center [1247, 636] width 27 height 27
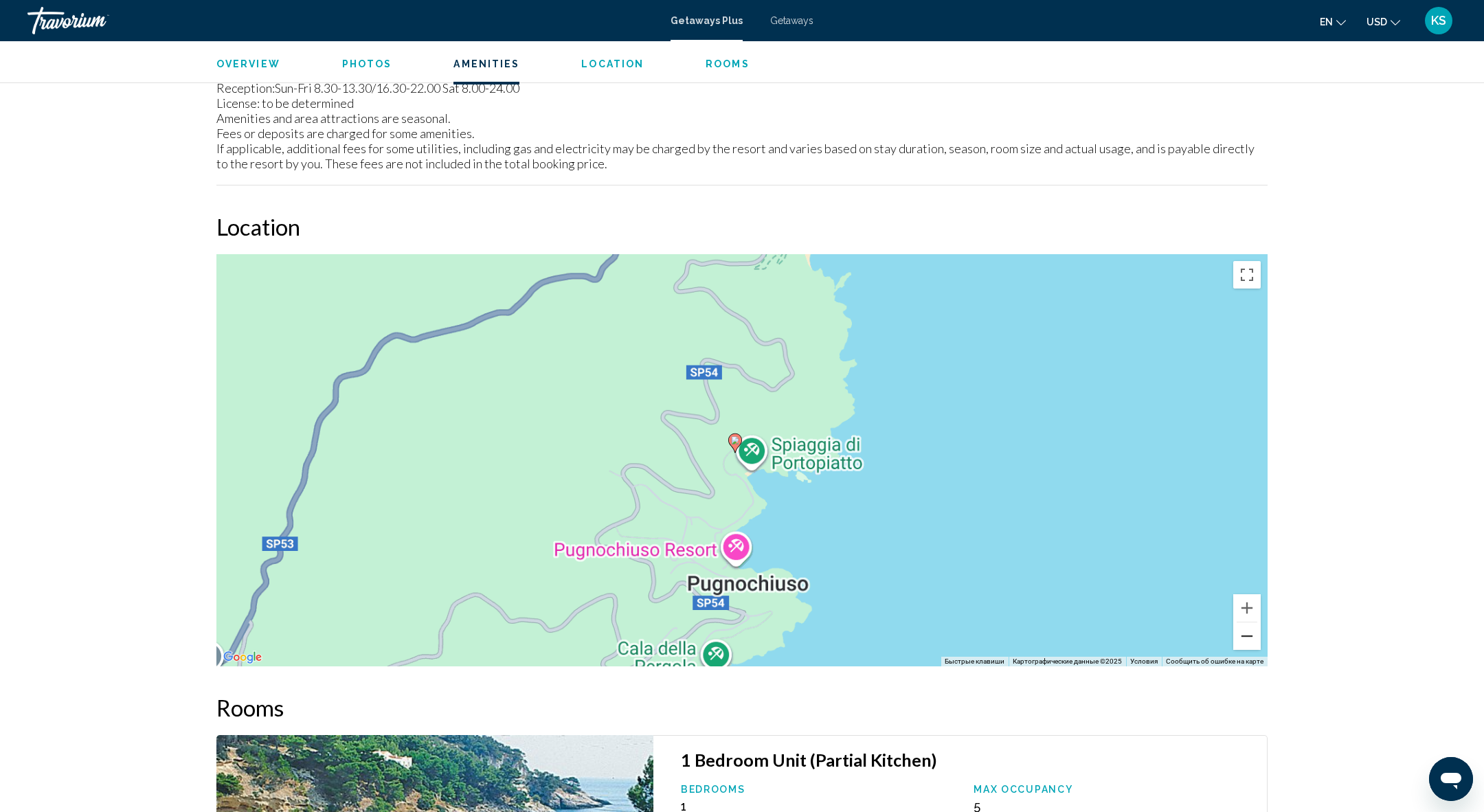
click at [1249, 633] on button "Уменьшить" at bounding box center [1247, 636] width 27 height 27
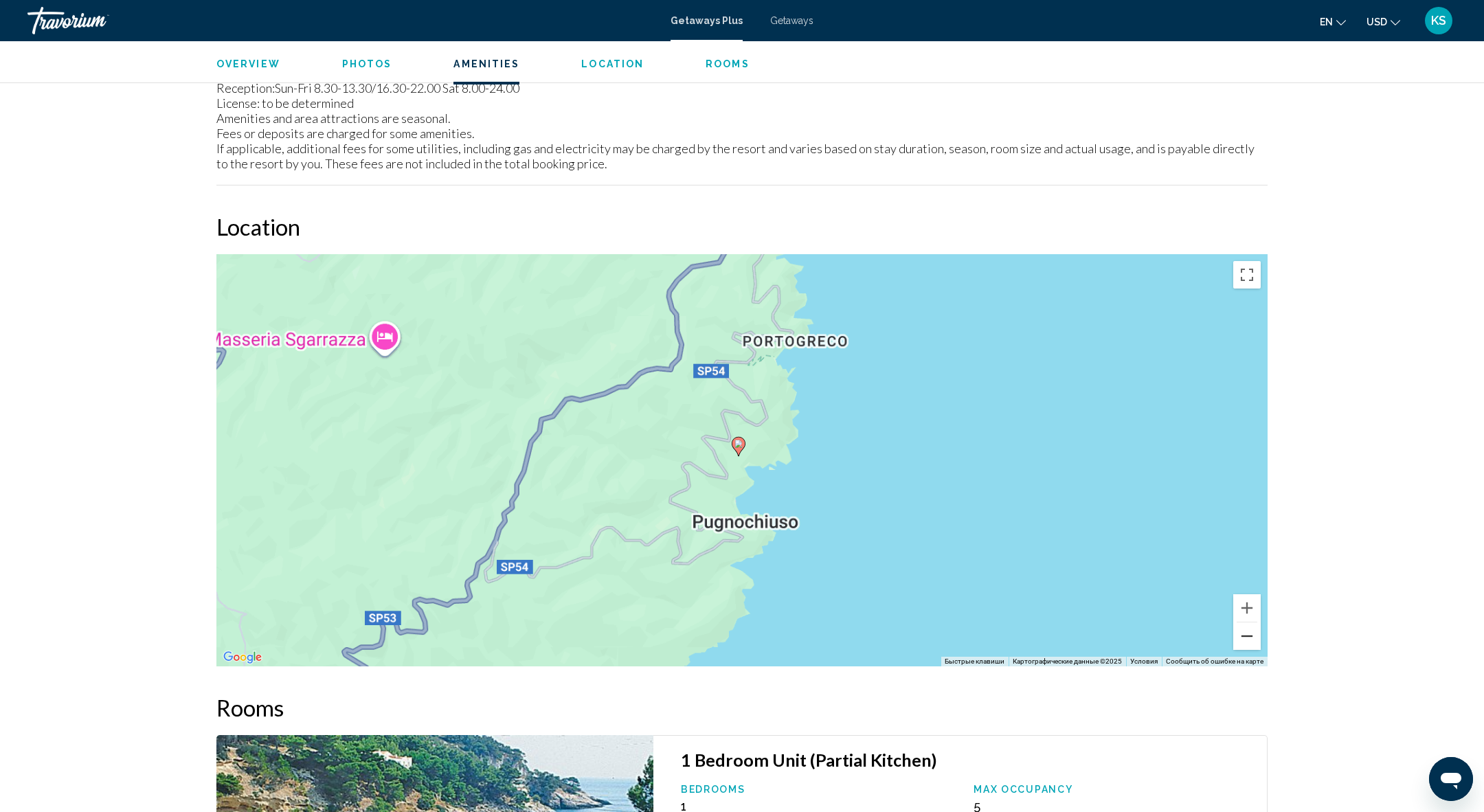
click at [1249, 633] on button "Уменьшить" at bounding box center [1247, 636] width 27 height 27
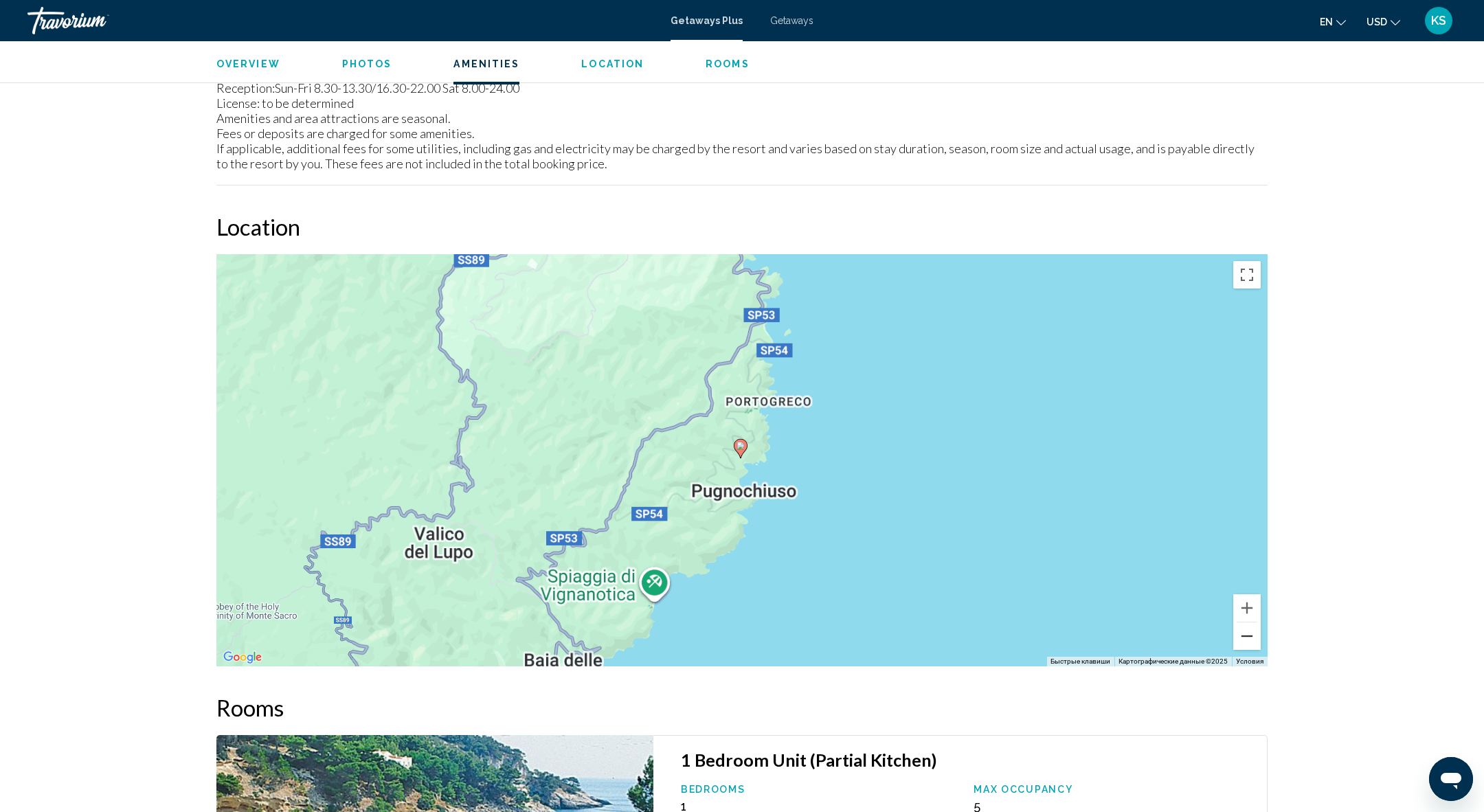
click at [1249, 633] on button "Уменьшить" at bounding box center [1247, 636] width 27 height 27
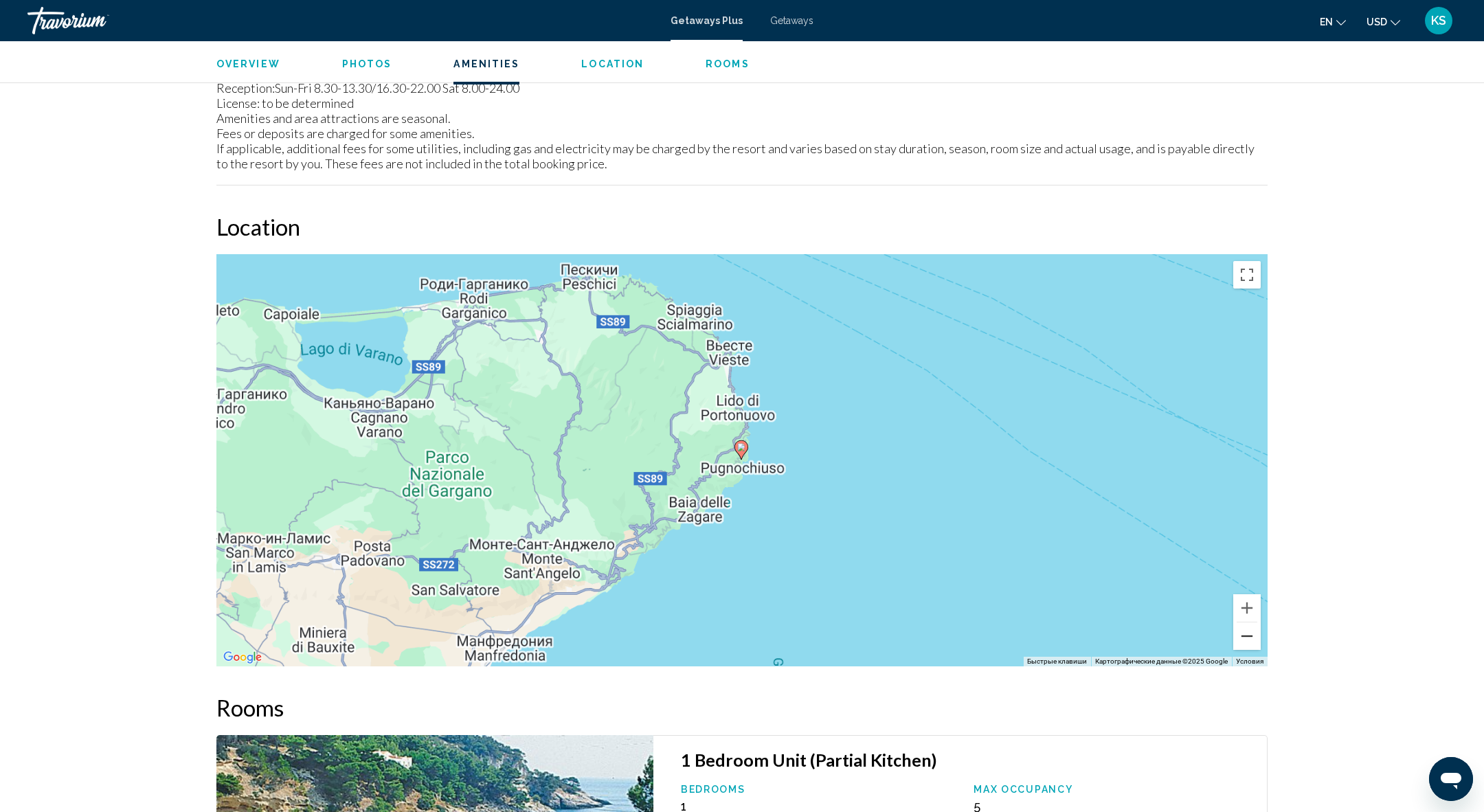
click at [1249, 633] on button "Уменьшить" at bounding box center [1247, 636] width 27 height 27
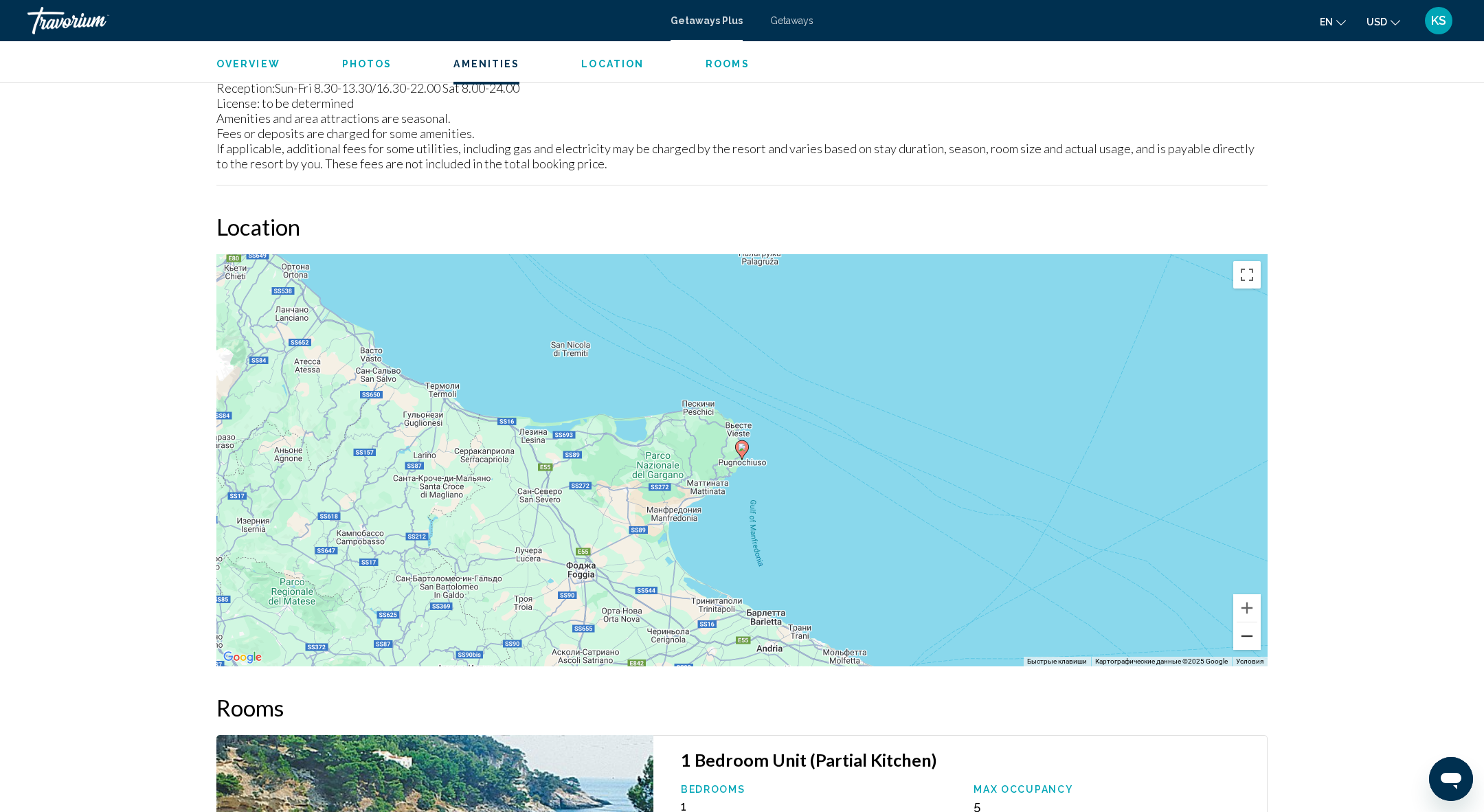
click at [1249, 633] on button "Уменьшить" at bounding box center [1247, 636] width 27 height 27
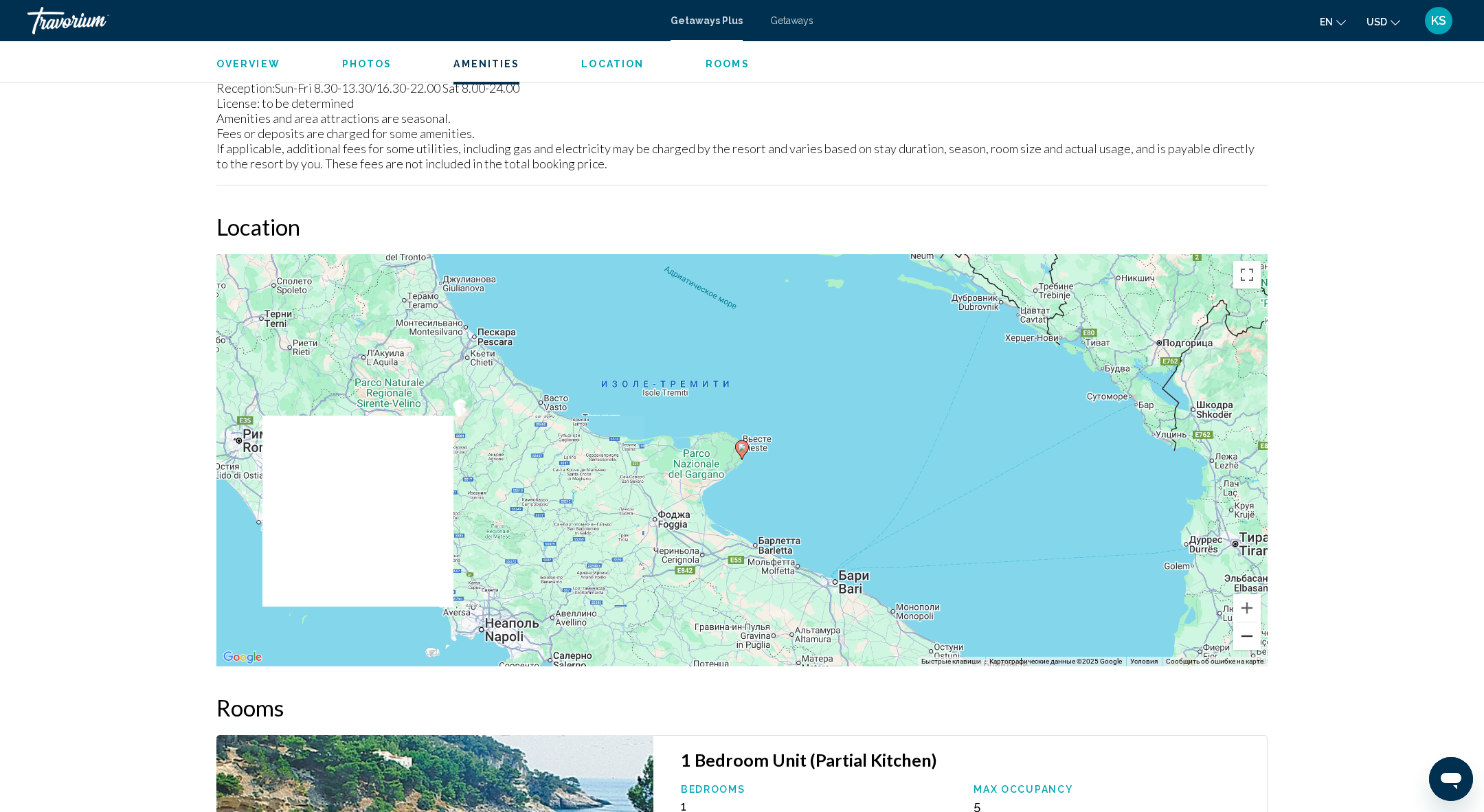
click at [1249, 633] on button "Уменьшить" at bounding box center [1247, 636] width 27 height 27
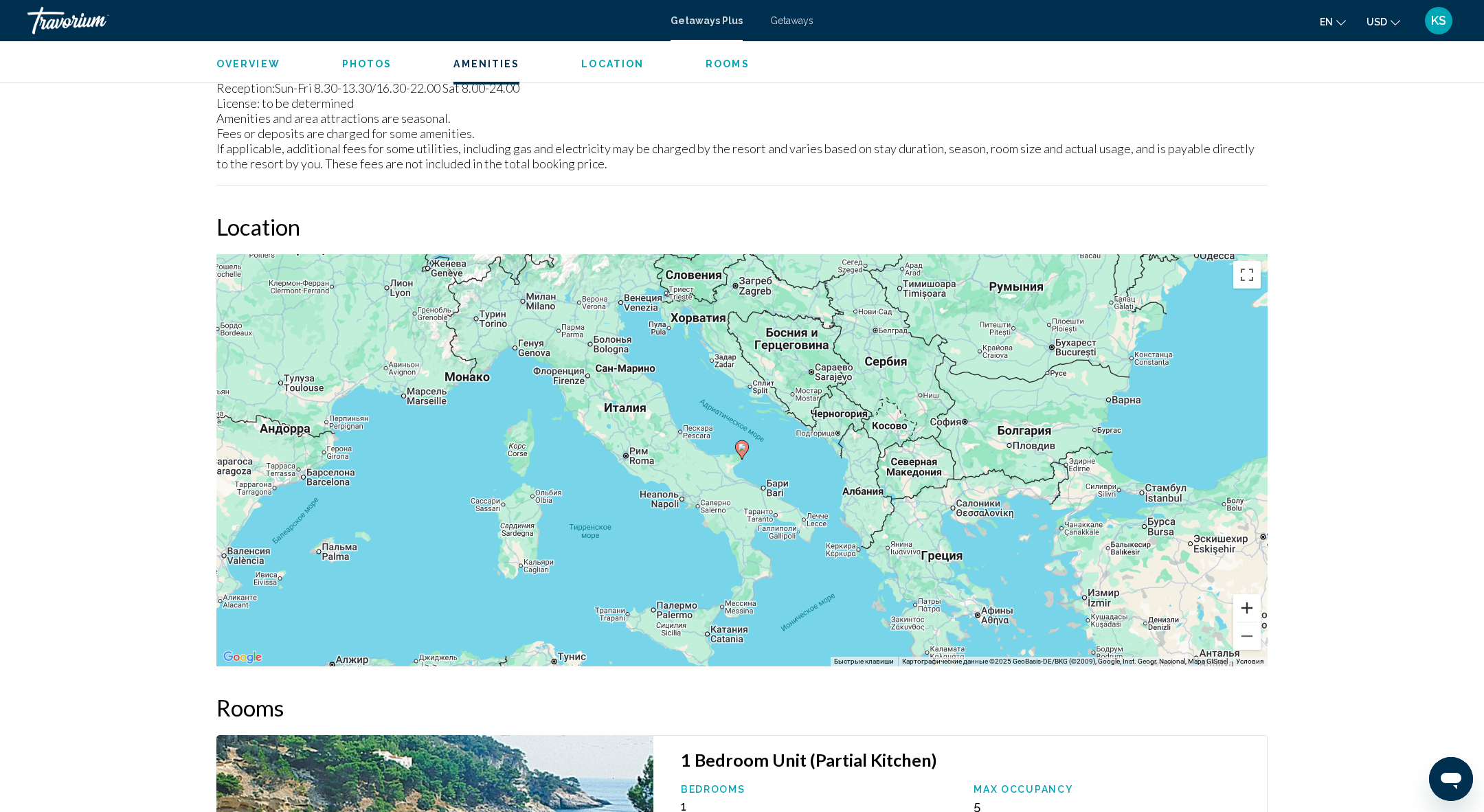
click at [1247, 604] on button "Увеличить" at bounding box center [1247, 608] width 27 height 27
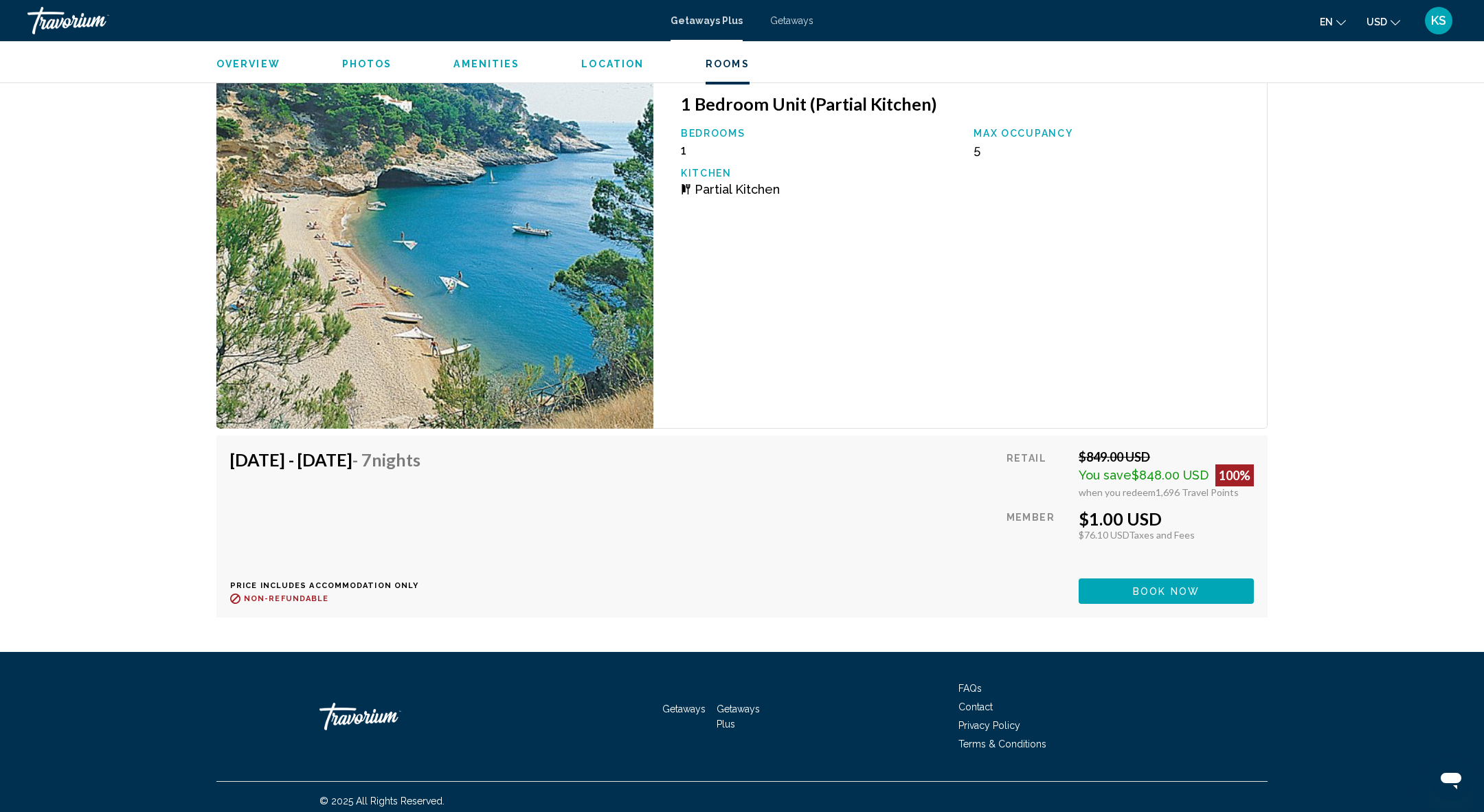
scroll to position [2072, 0]
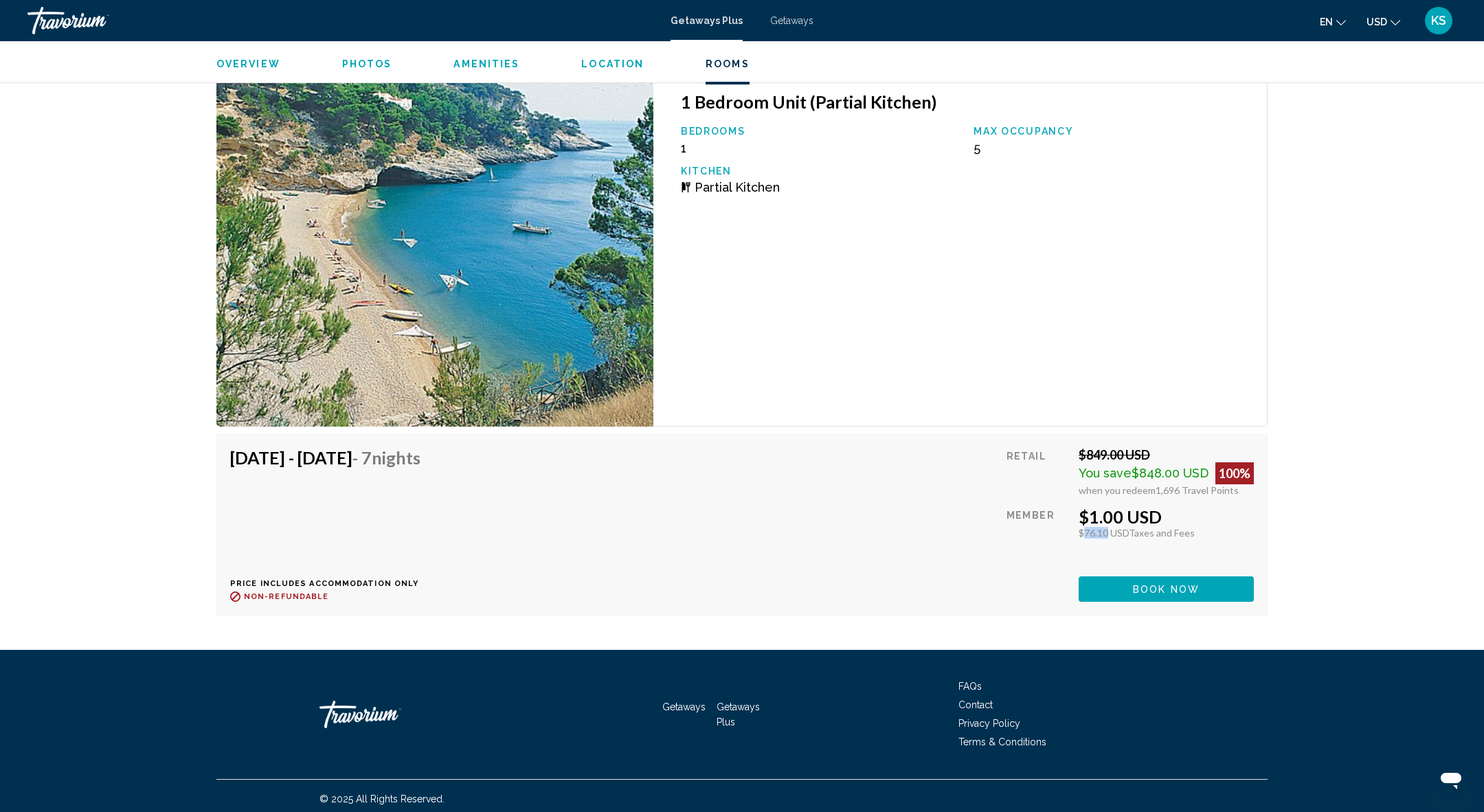
drag, startPoint x: 1078, startPoint y: 533, endPoint x: 1102, endPoint y: 533, distance: 24.0
click at [1102, 533] on div "$76.10 USD Taxes and Fees" at bounding box center [1166, 533] width 175 height 12
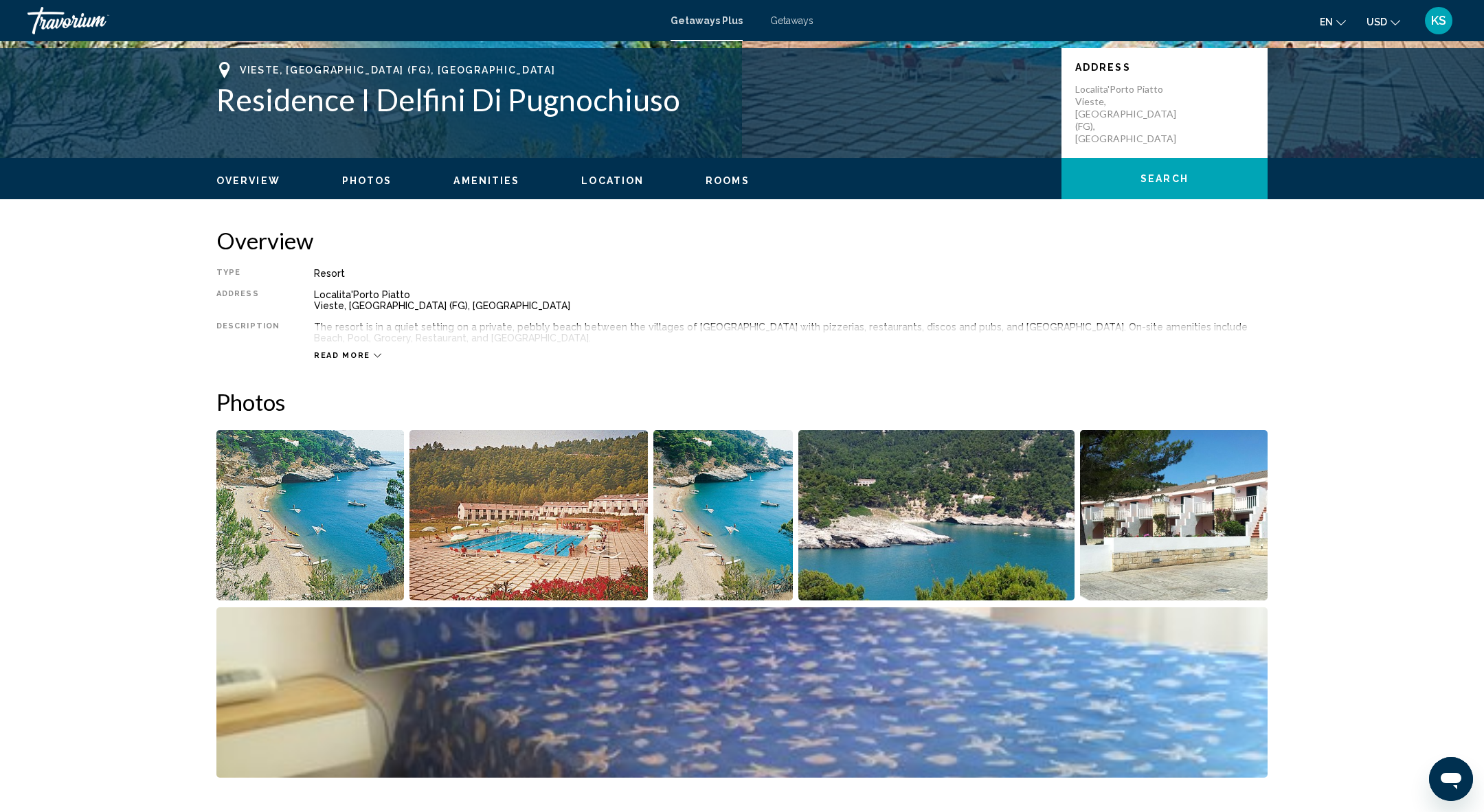
scroll to position [159, 0]
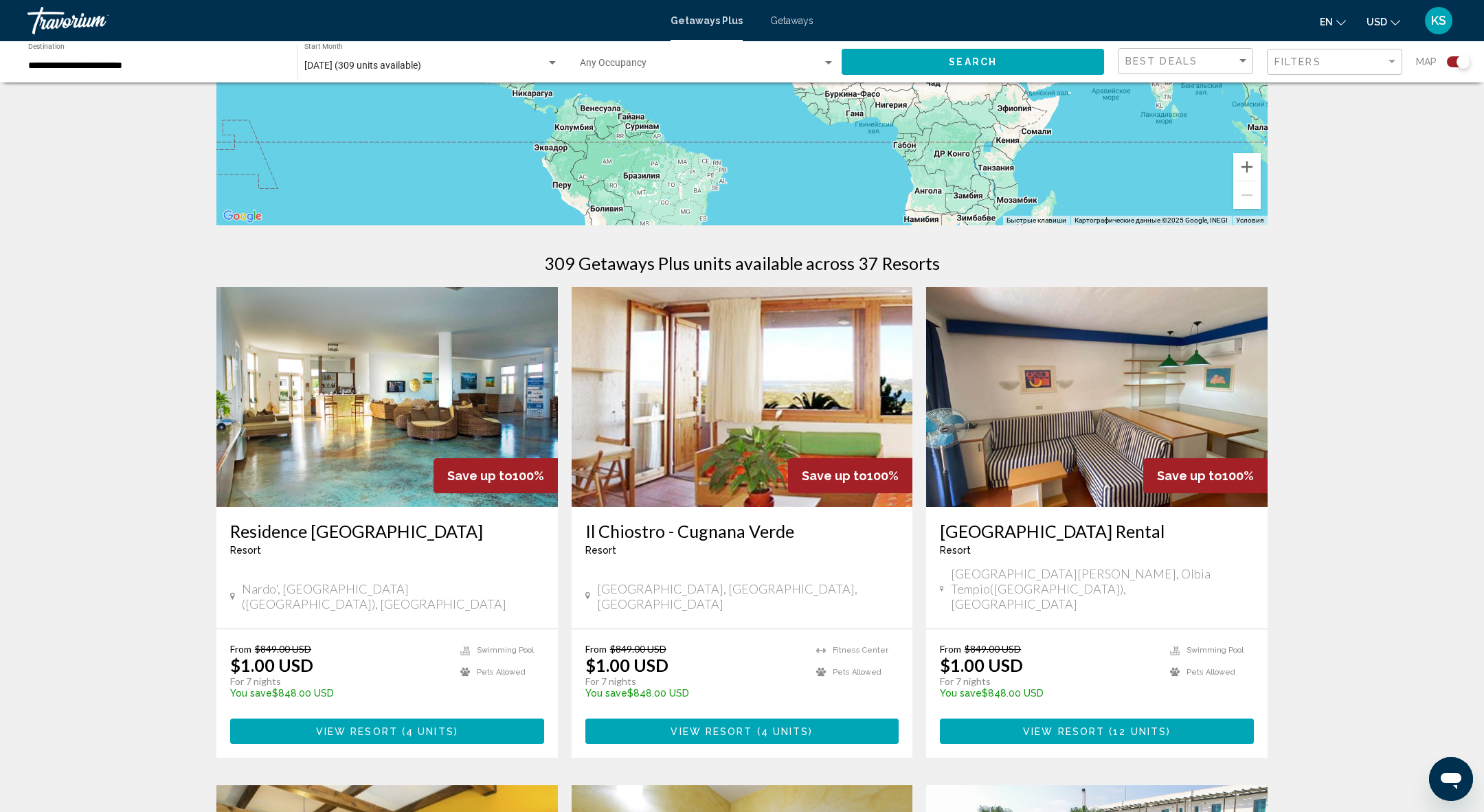
scroll to position [1853, 0]
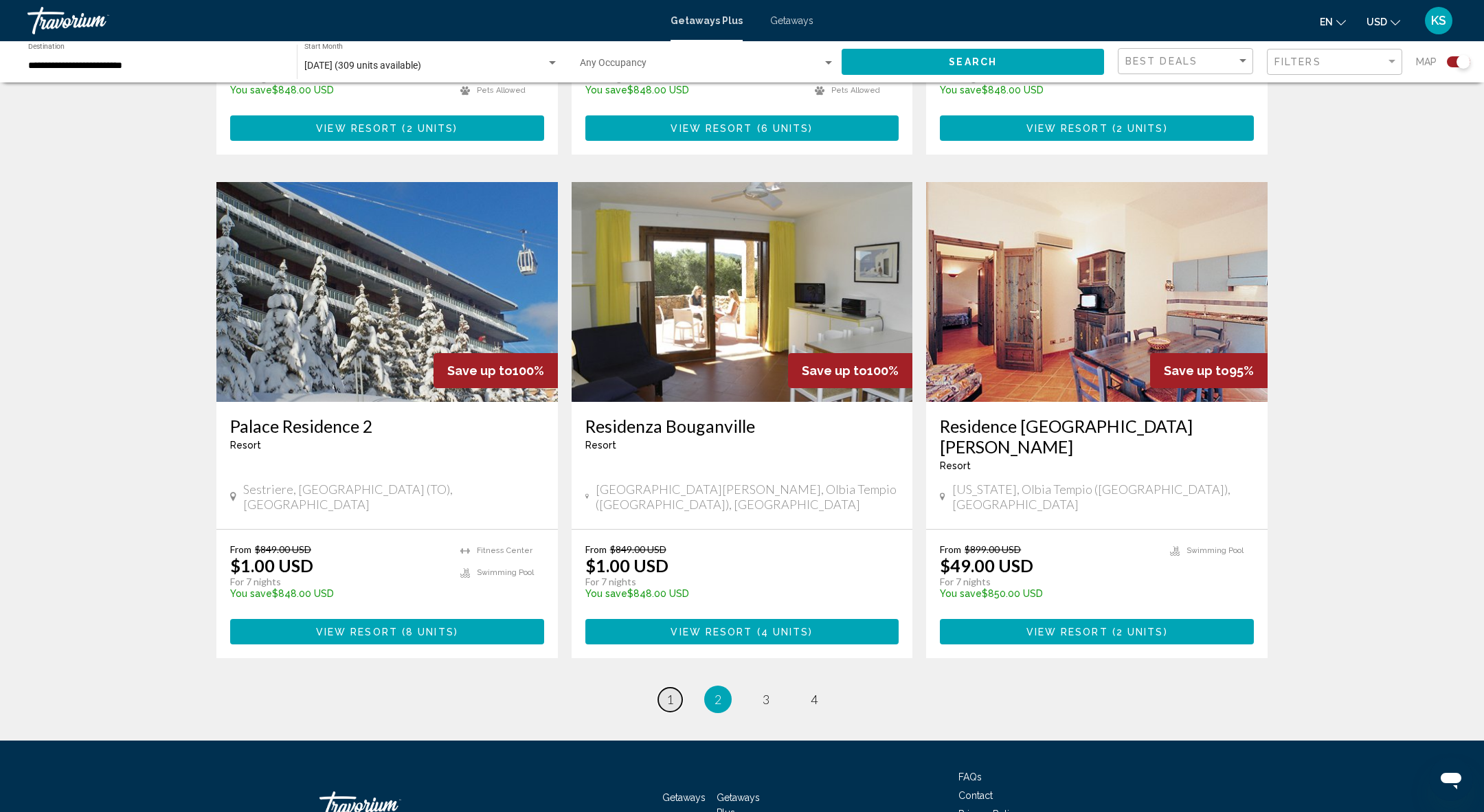
click at [670, 692] on span "1" at bounding box center [669, 699] width 7 height 15
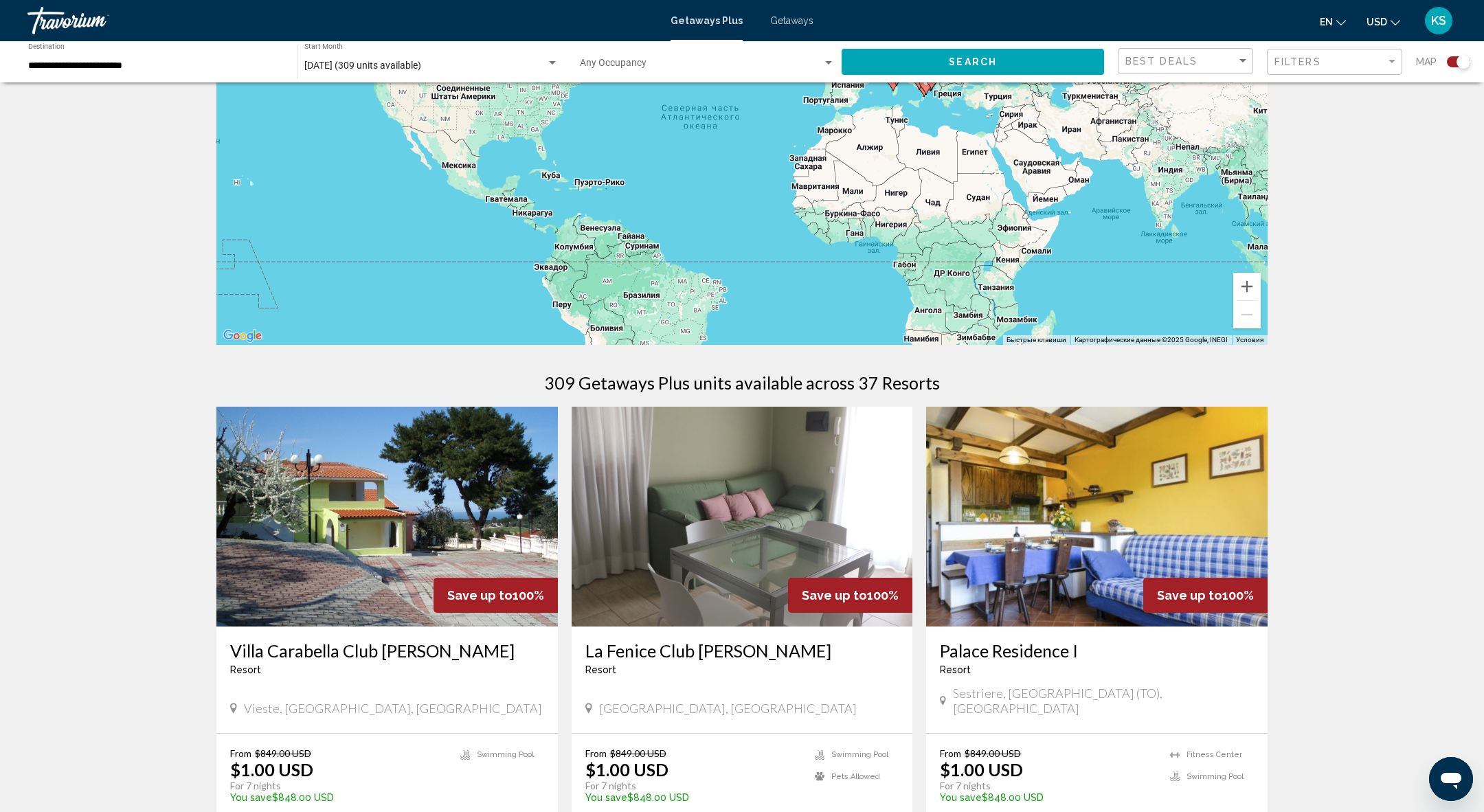
scroll to position [201, 0]
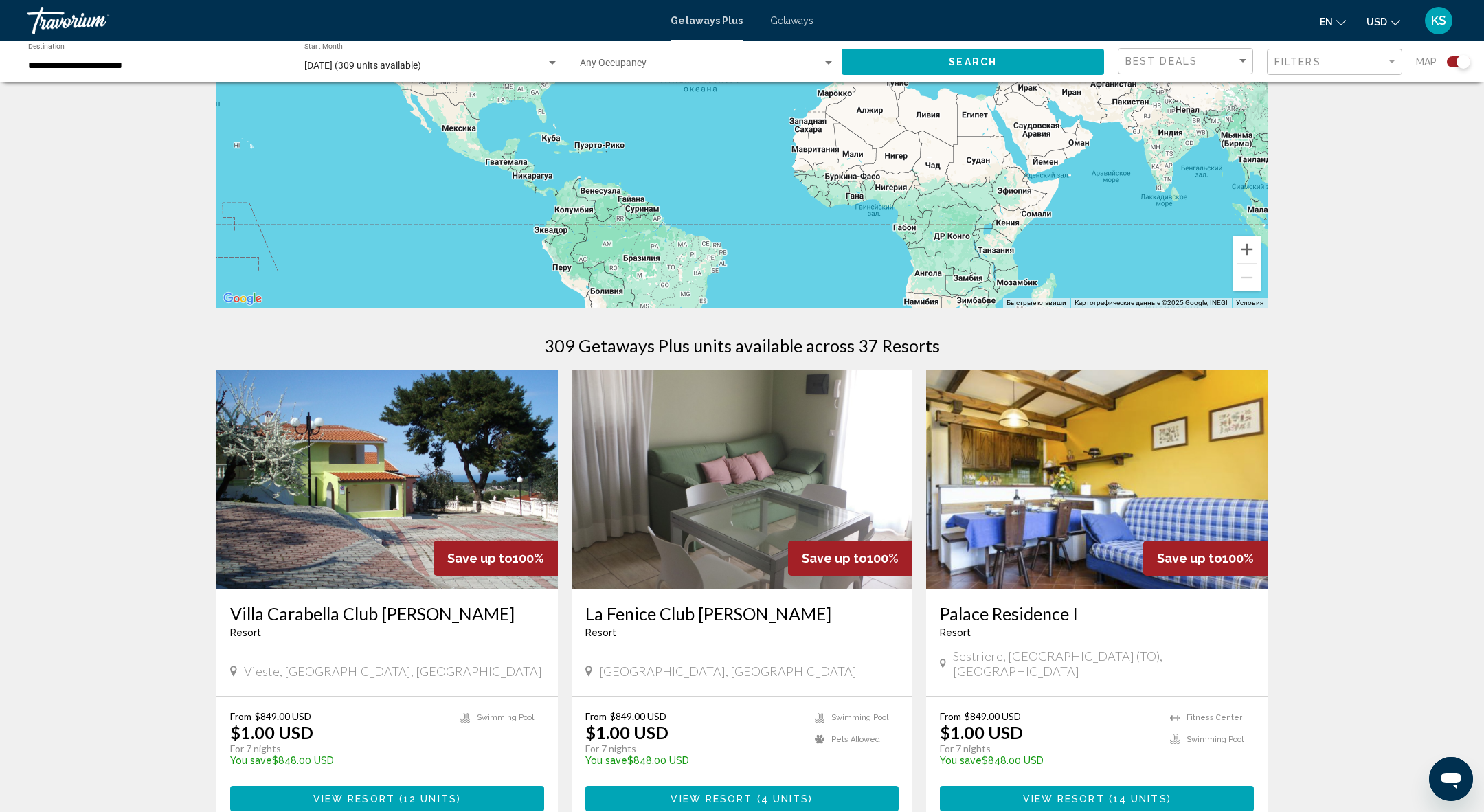
click at [439, 502] on img "Main content" at bounding box center [387, 479] width 342 height 219
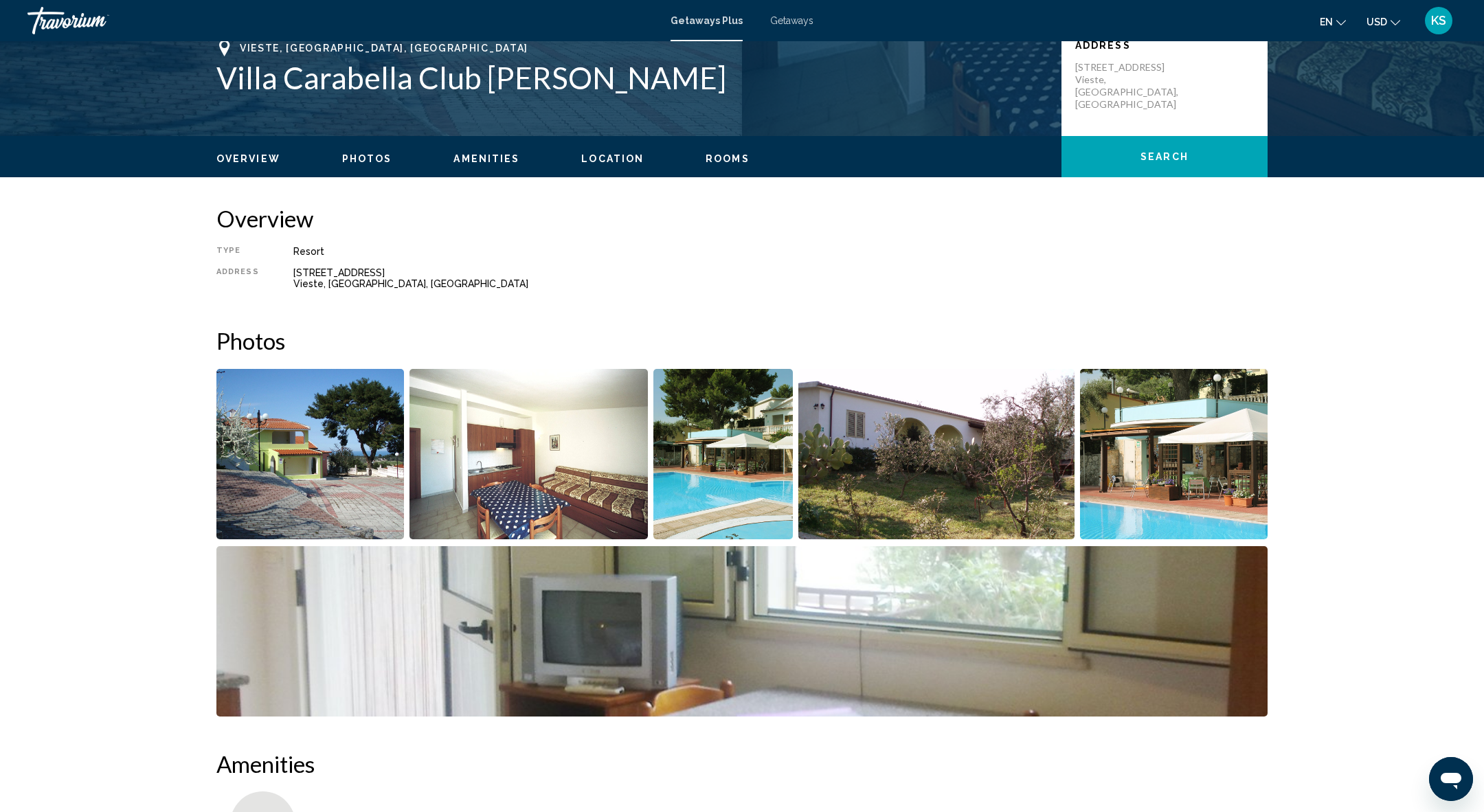
scroll to position [343, 0]
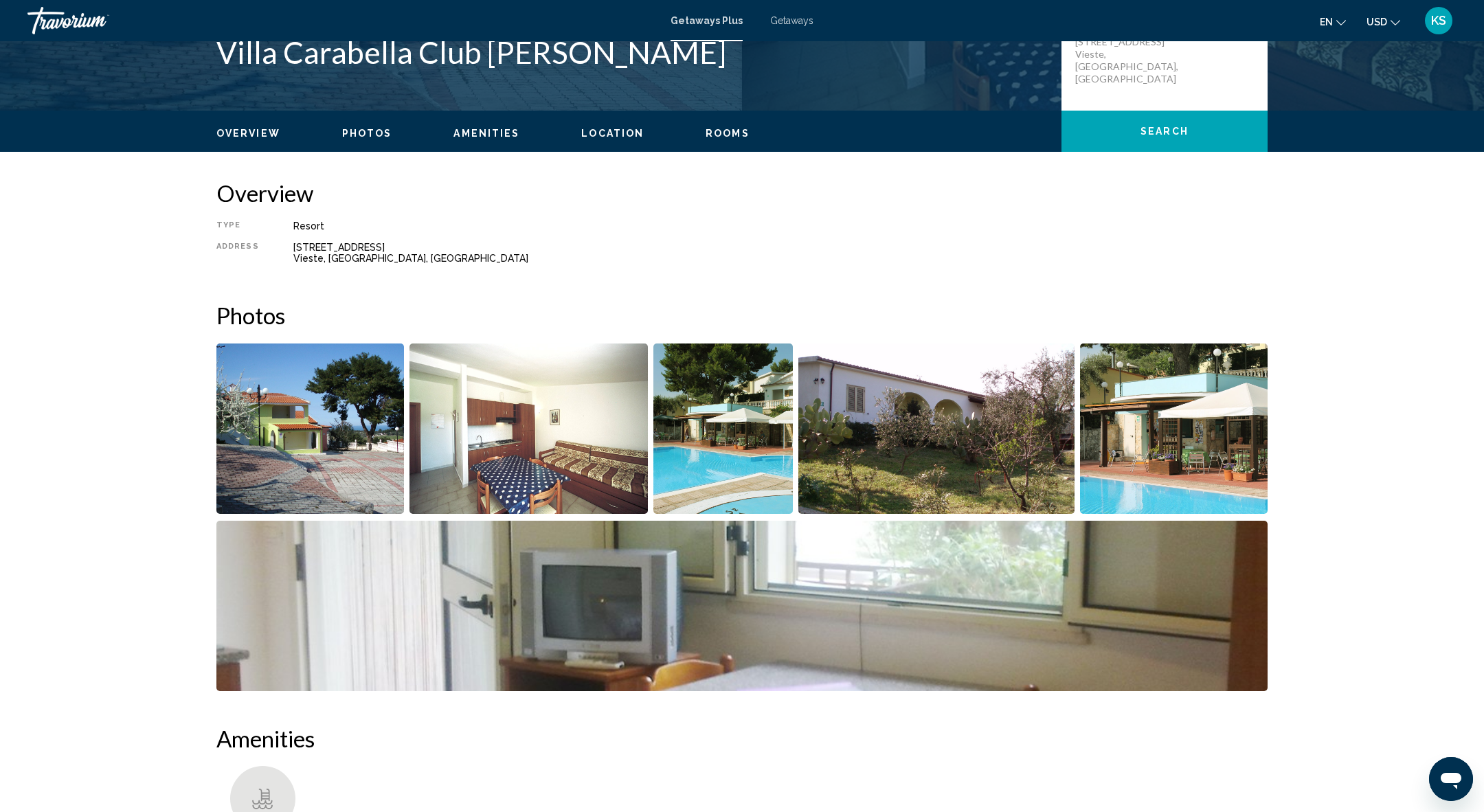
click at [533, 435] on img "Open full-screen image slider" at bounding box center [529, 429] width 239 height 171
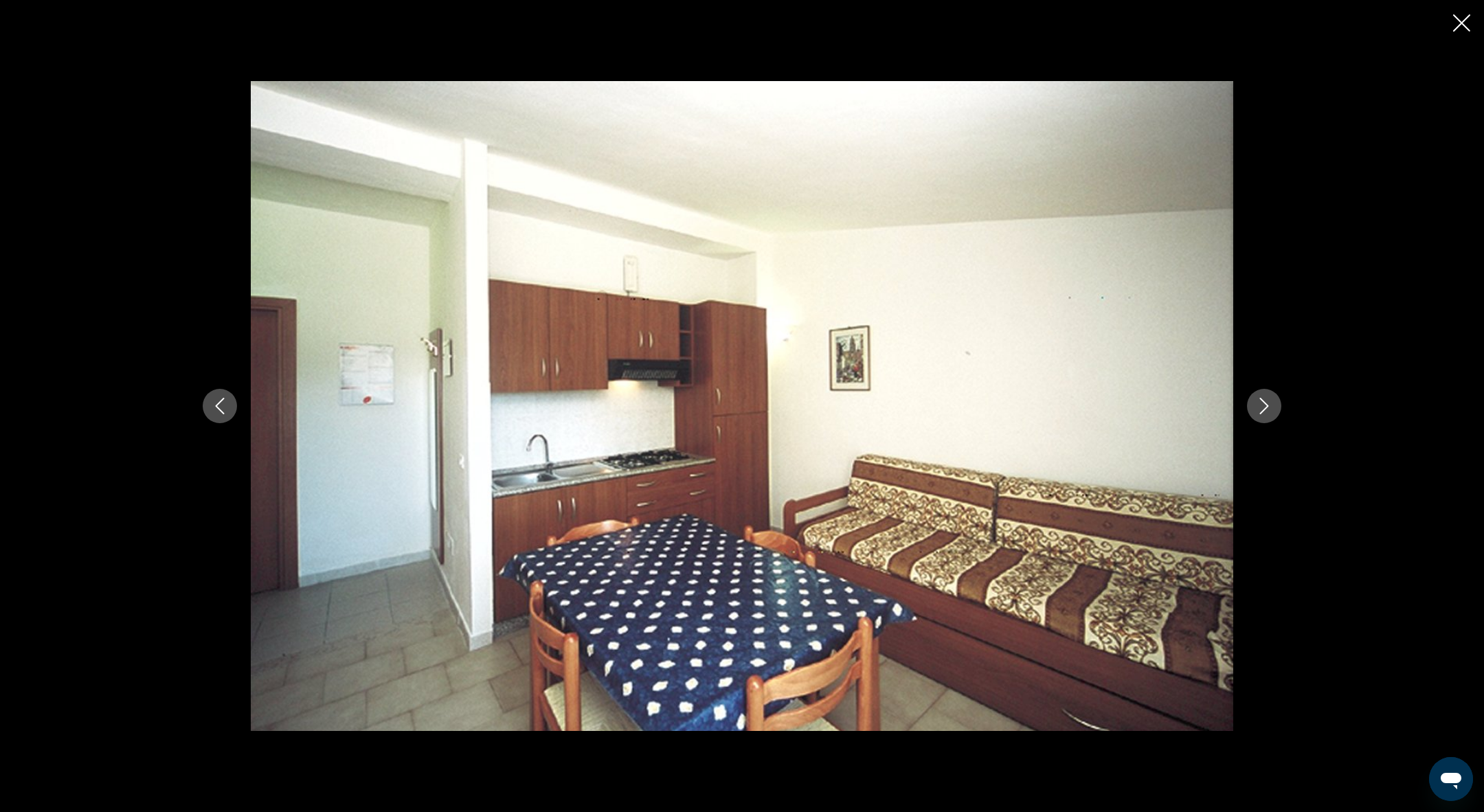
click at [1277, 417] on button "Next image" at bounding box center [1264, 406] width 34 height 34
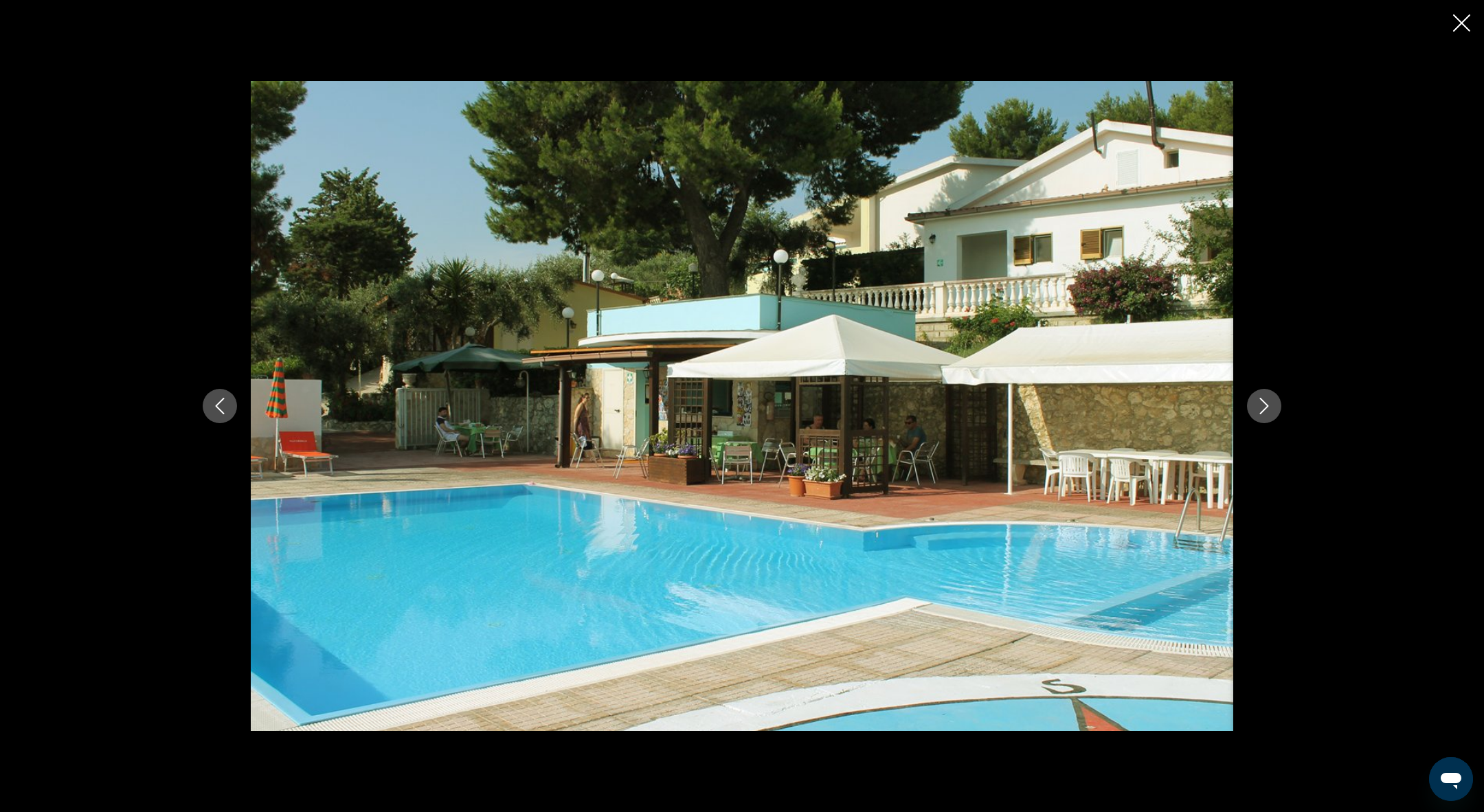
click at [1277, 417] on button "Next image" at bounding box center [1264, 406] width 34 height 34
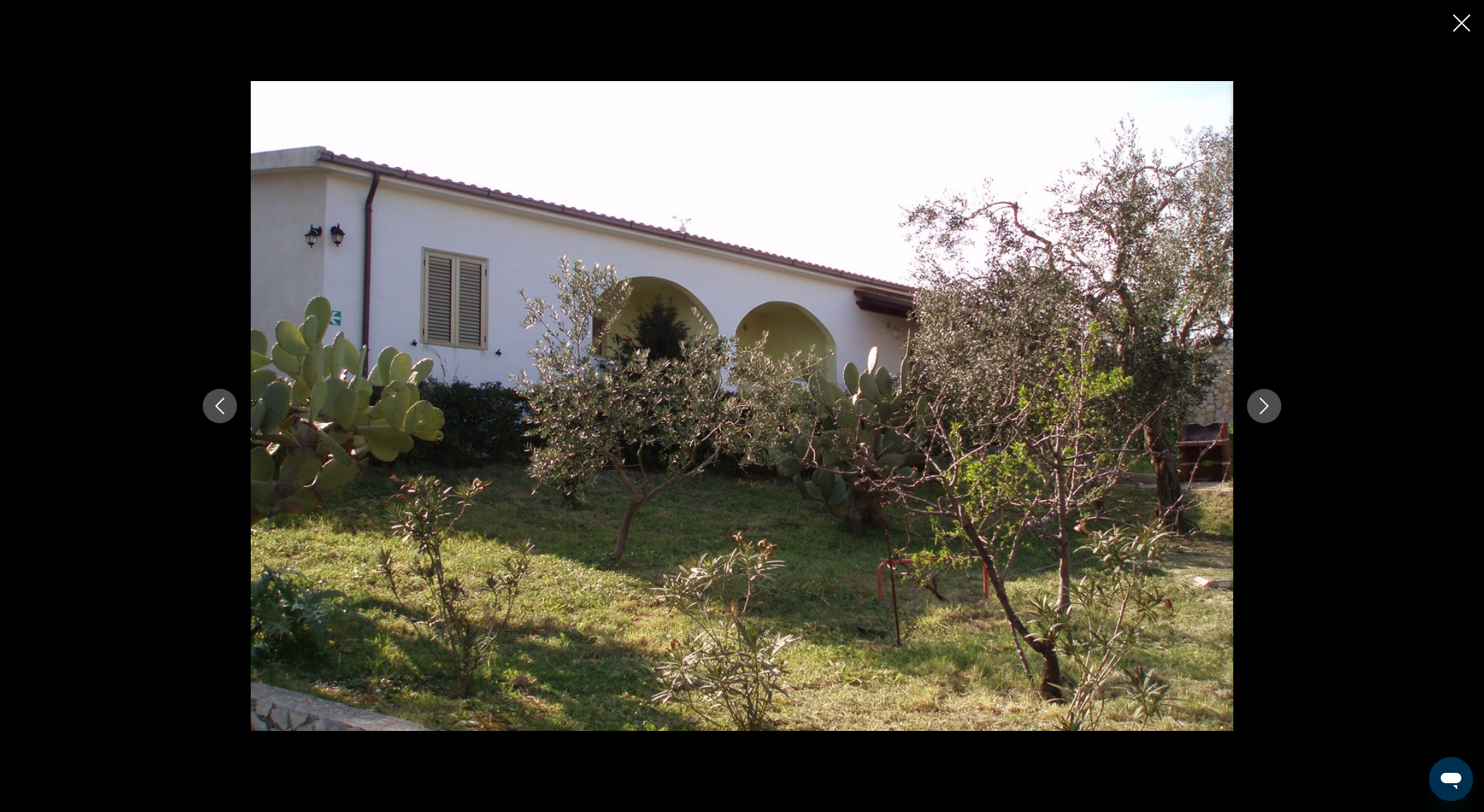
click at [1276, 417] on button "Next image" at bounding box center [1264, 406] width 34 height 34
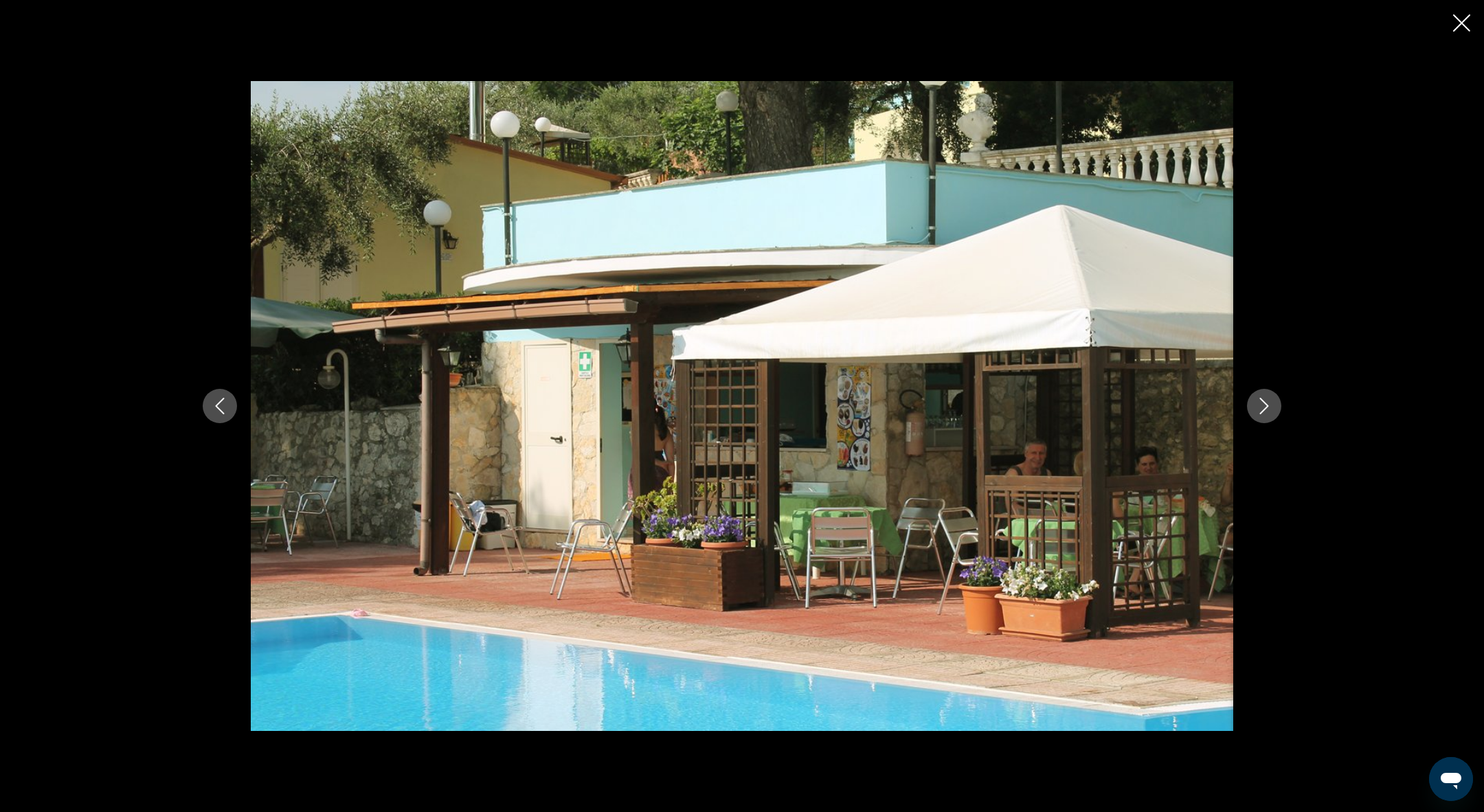
click at [1271, 407] on icon "Next image" at bounding box center [1264, 406] width 16 height 16
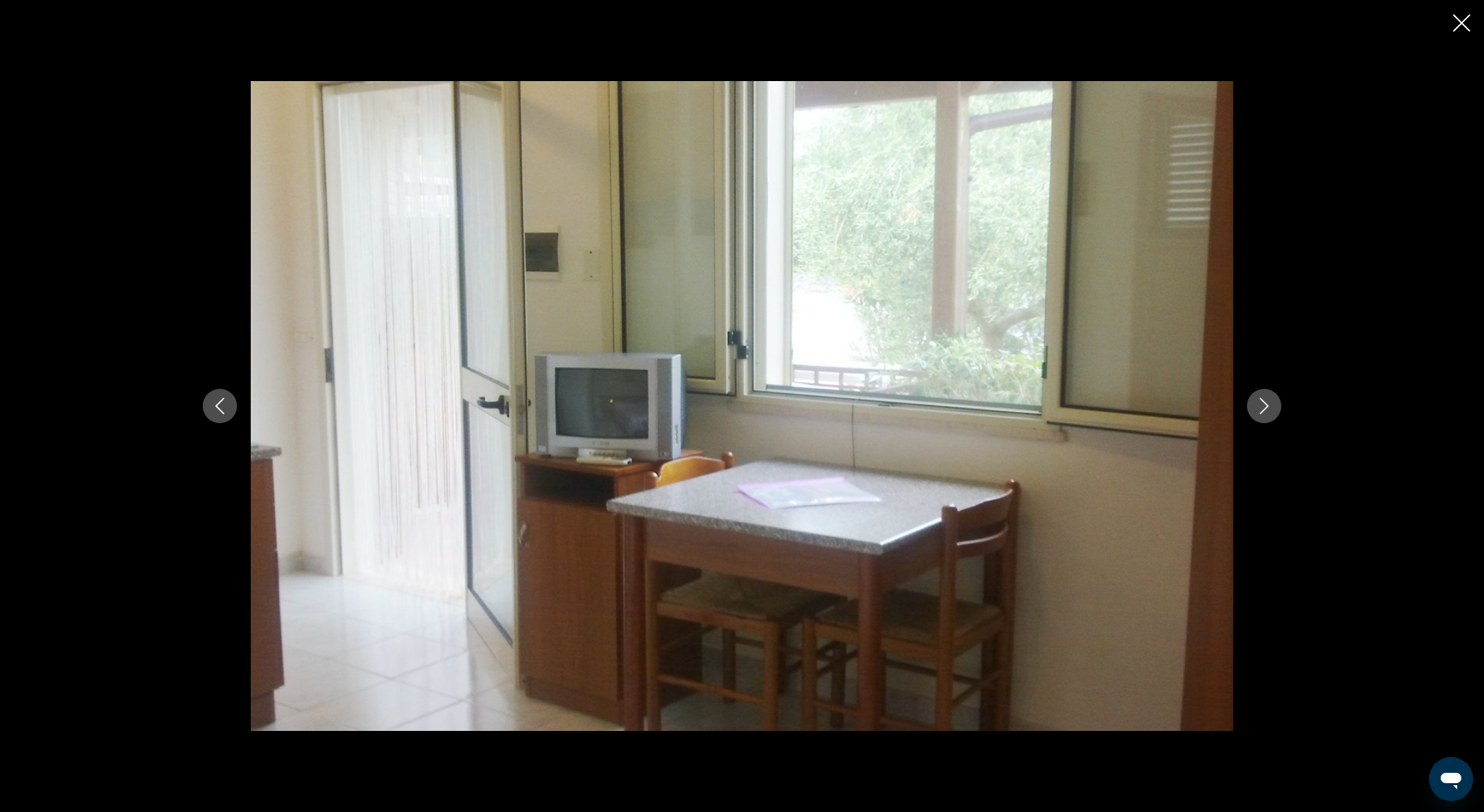
click at [1271, 407] on icon "Next image" at bounding box center [1264, 406] width 16 height 16
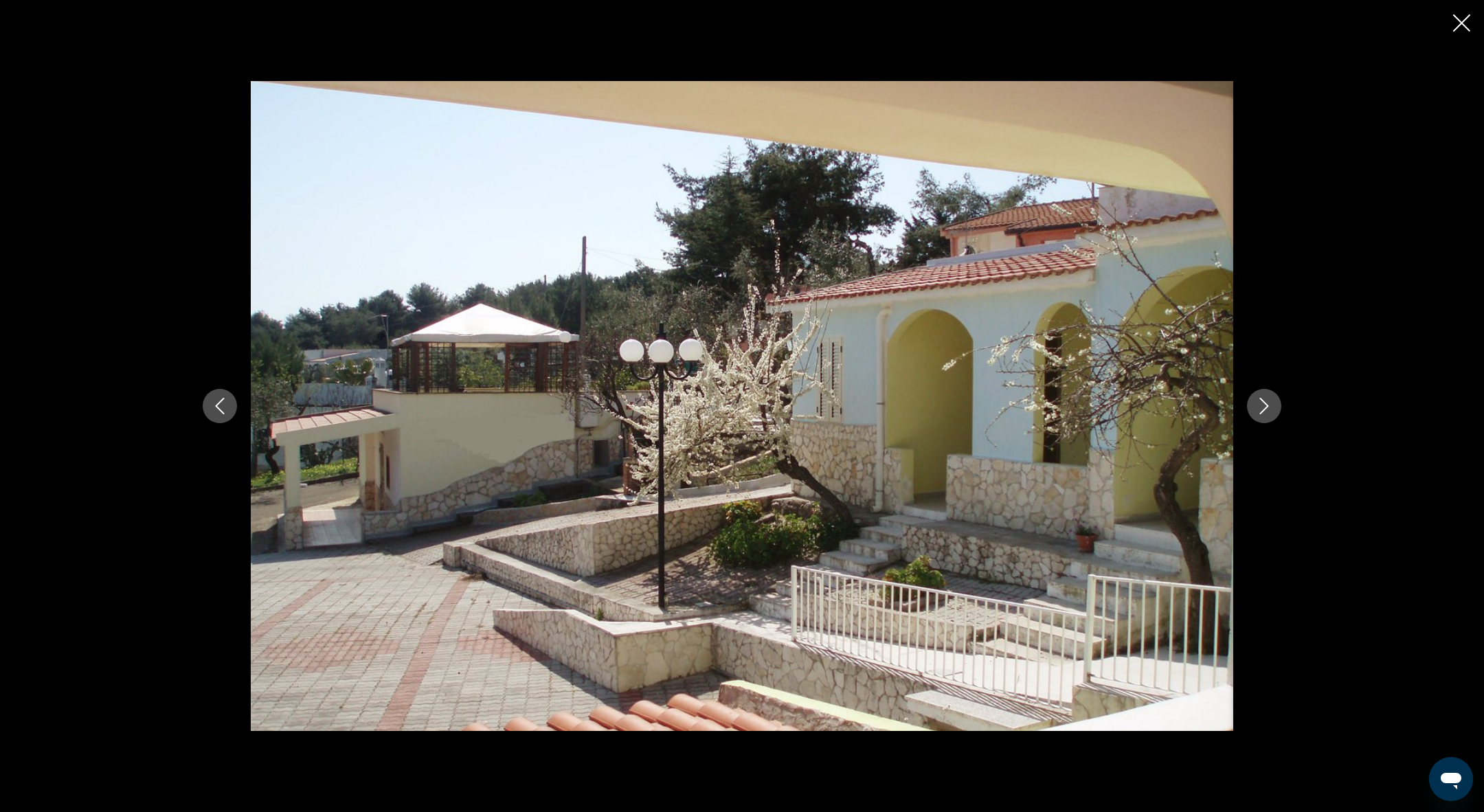
click at [1271, 407] on icon "Next image" at bounding box center [1264, 406] width 16 height 16
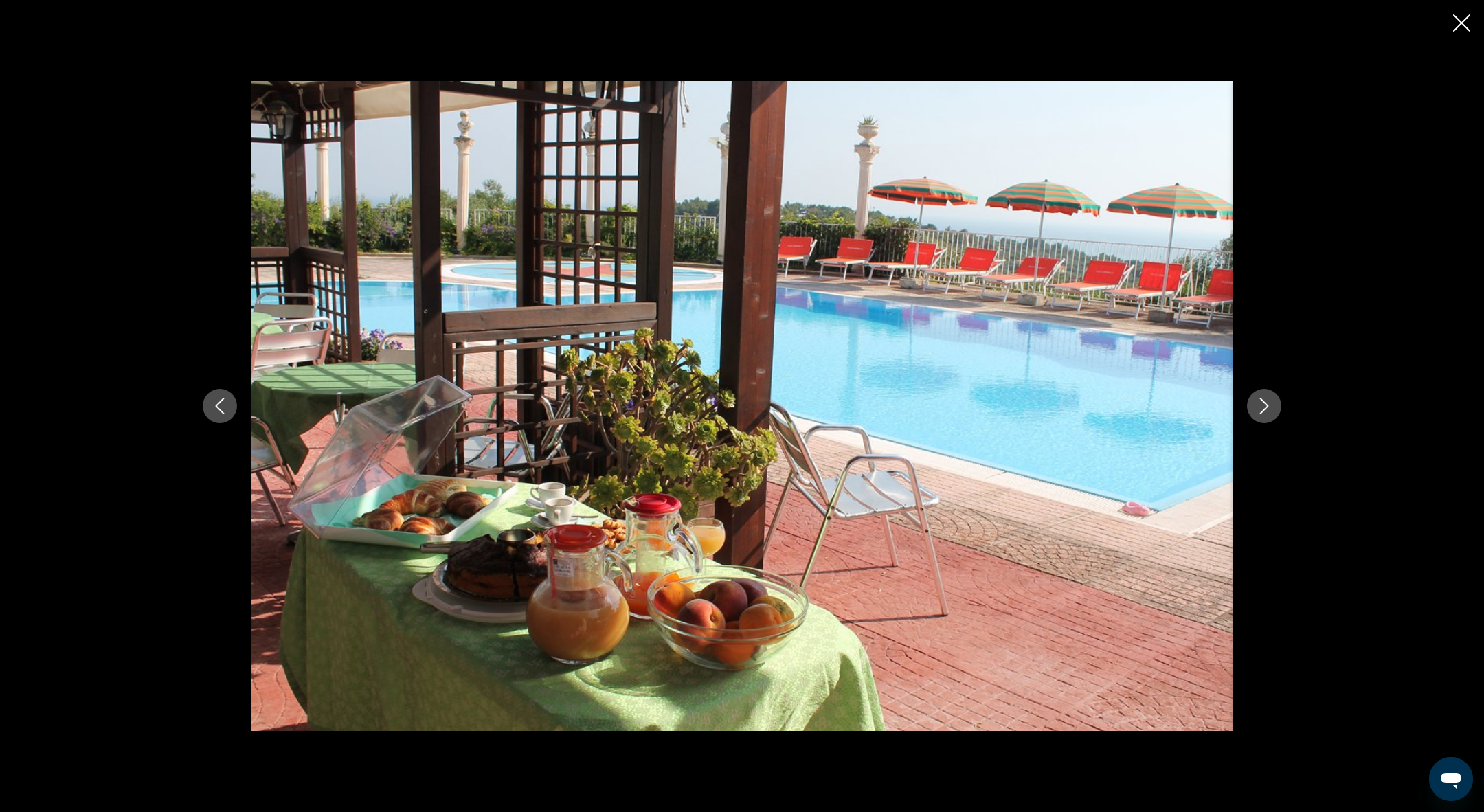
click at [1271, 408] on icon "Next image" at bounding box center [1264, 406] width 16 height 16
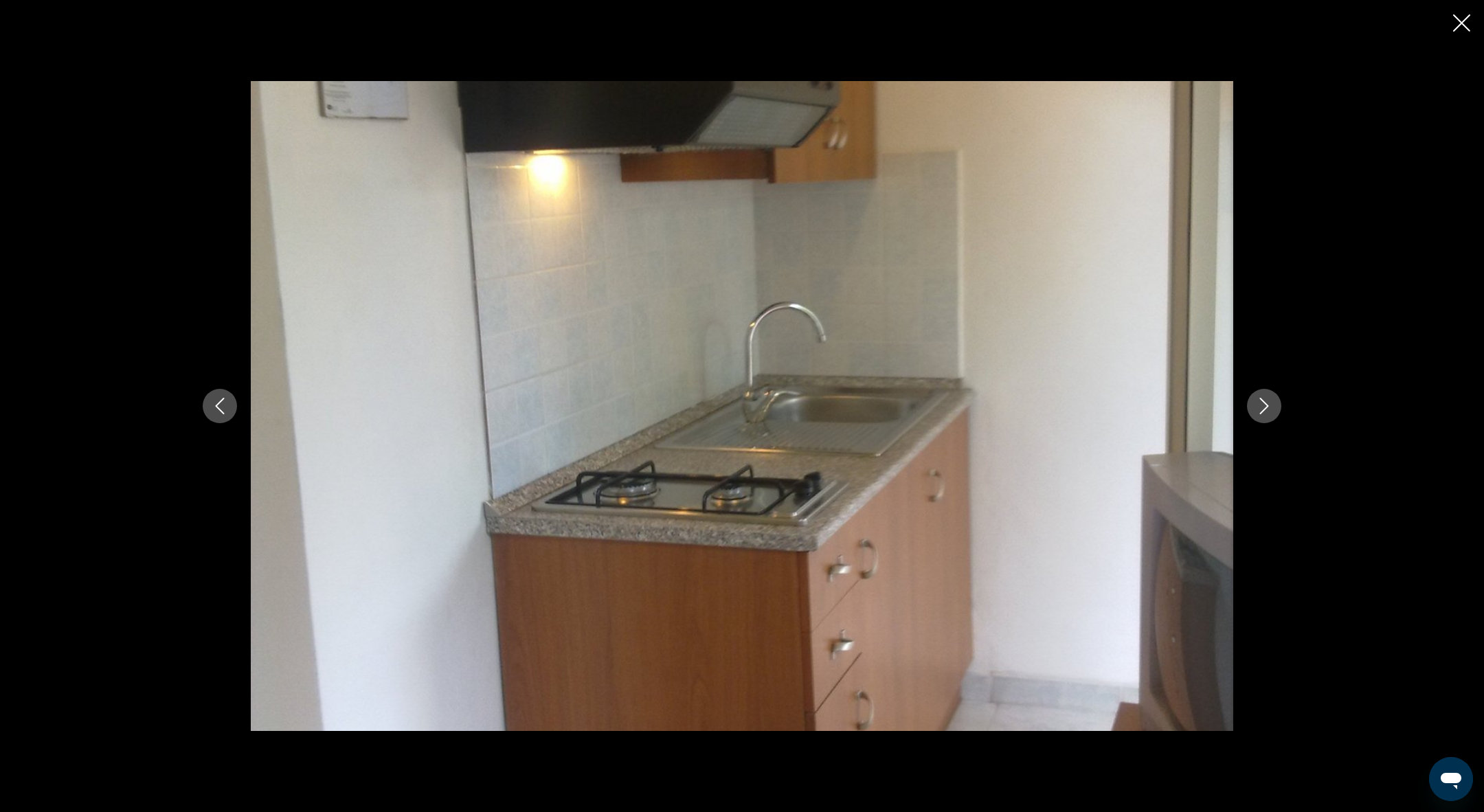
click at [1271, 408] on icon "Next image" at bounding box center [1264, 406] width 16 height 16
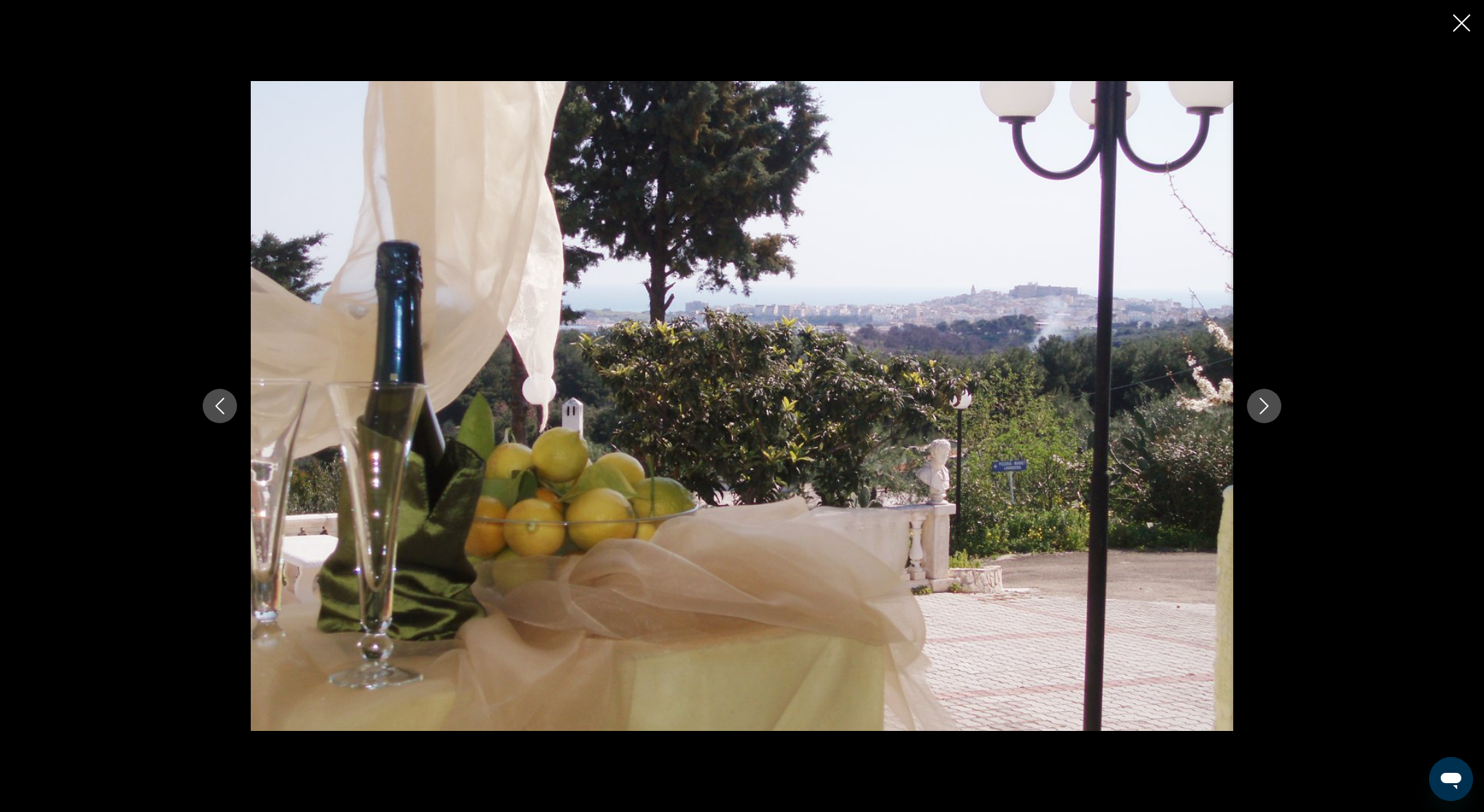
click at [1271, 409] on icon "Next image" at bounding box center [1264, 406] width 16 height 16
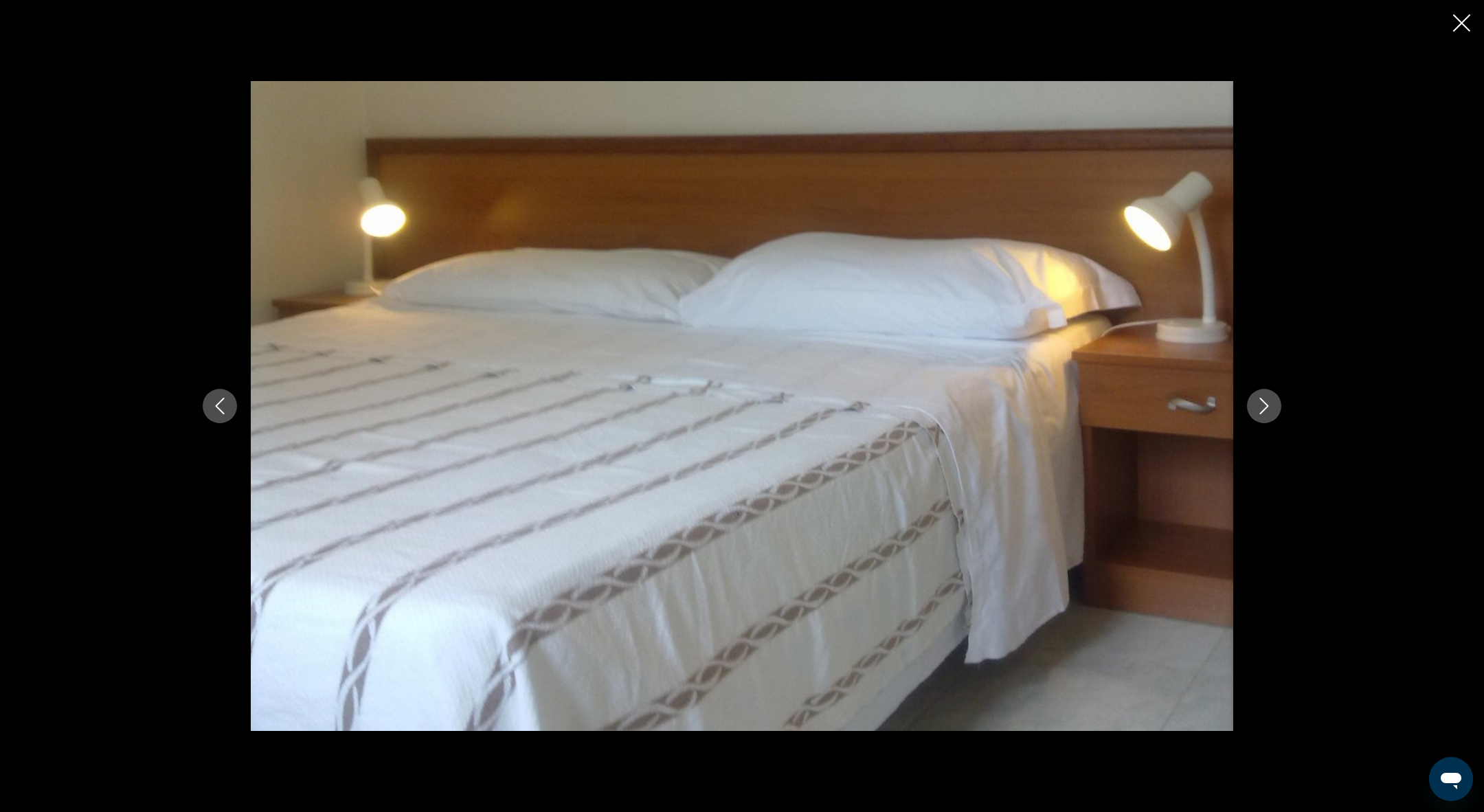
click at [1472, 20] on div "Main content" at bounding box center [742, 406] width 1484 height 812
click at [1461, 27] on icon "Close slideshow" at bounding box center [1462, 23] width 17 height 17
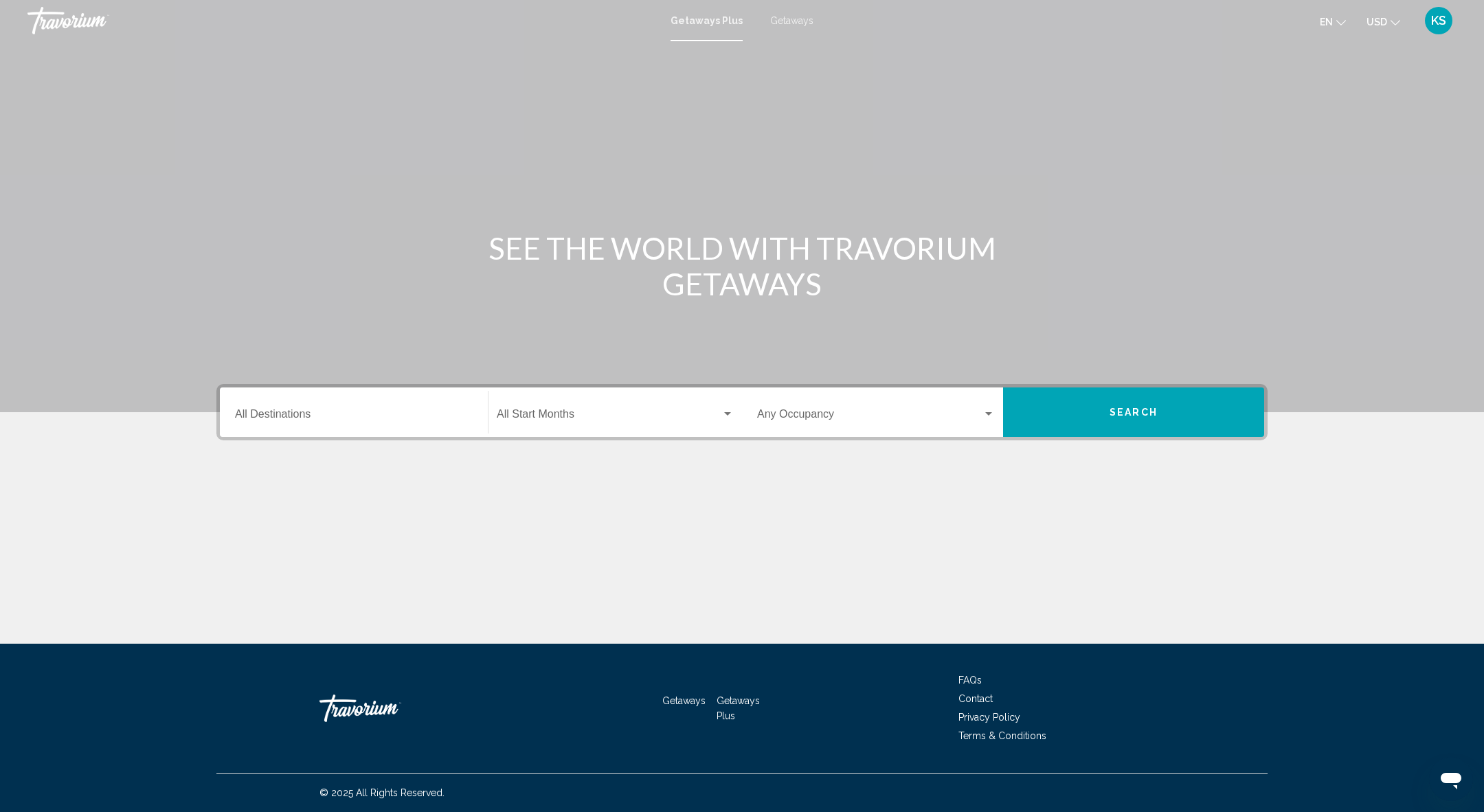
click at [360, 411] on input "Destination All Destinations" at bounding box center [353, 417] width 237 height 12
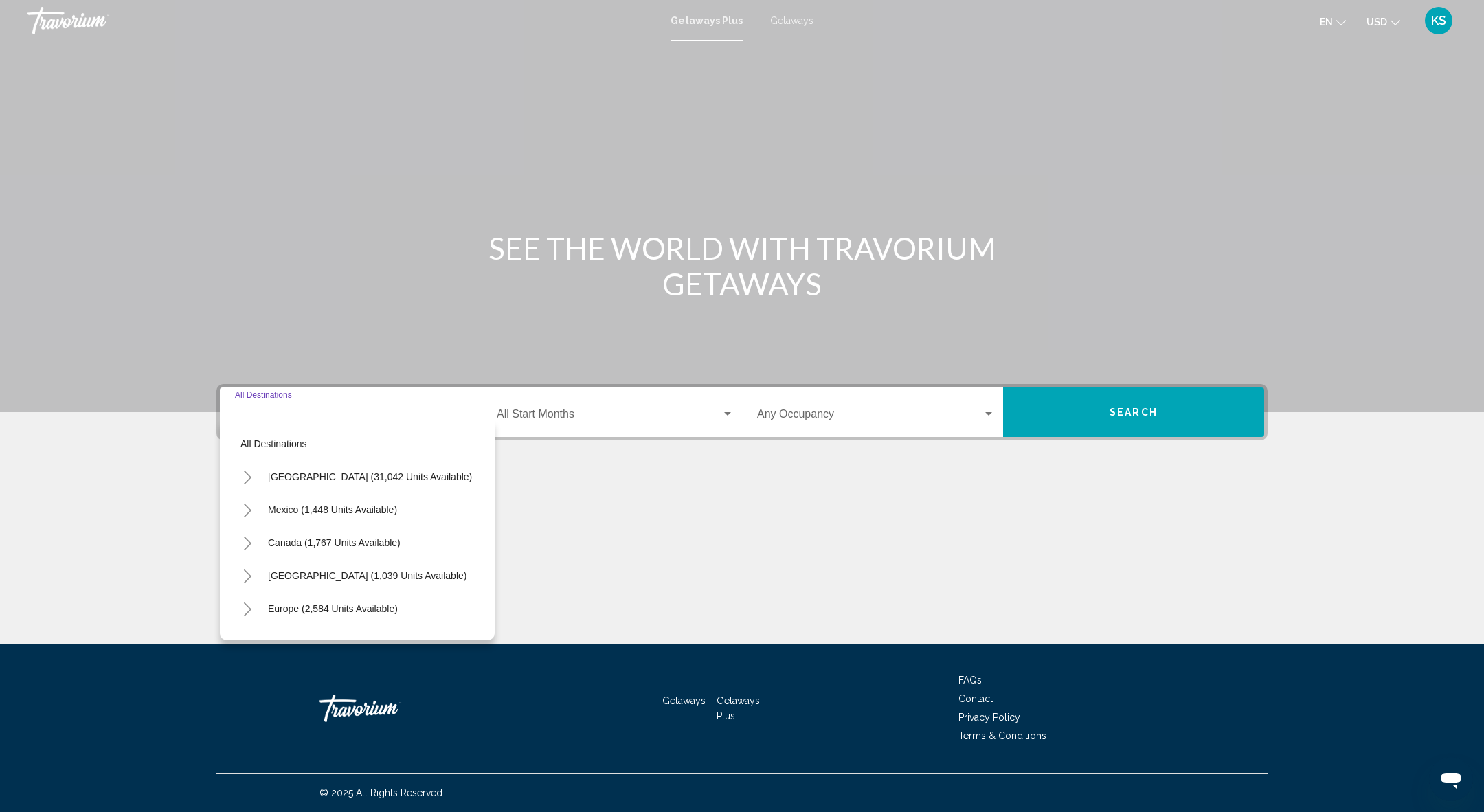
click at [248, 606] on icon "Toggle Europe (2,584 units available)" at bounding box center [248, 610] width 8 height 14
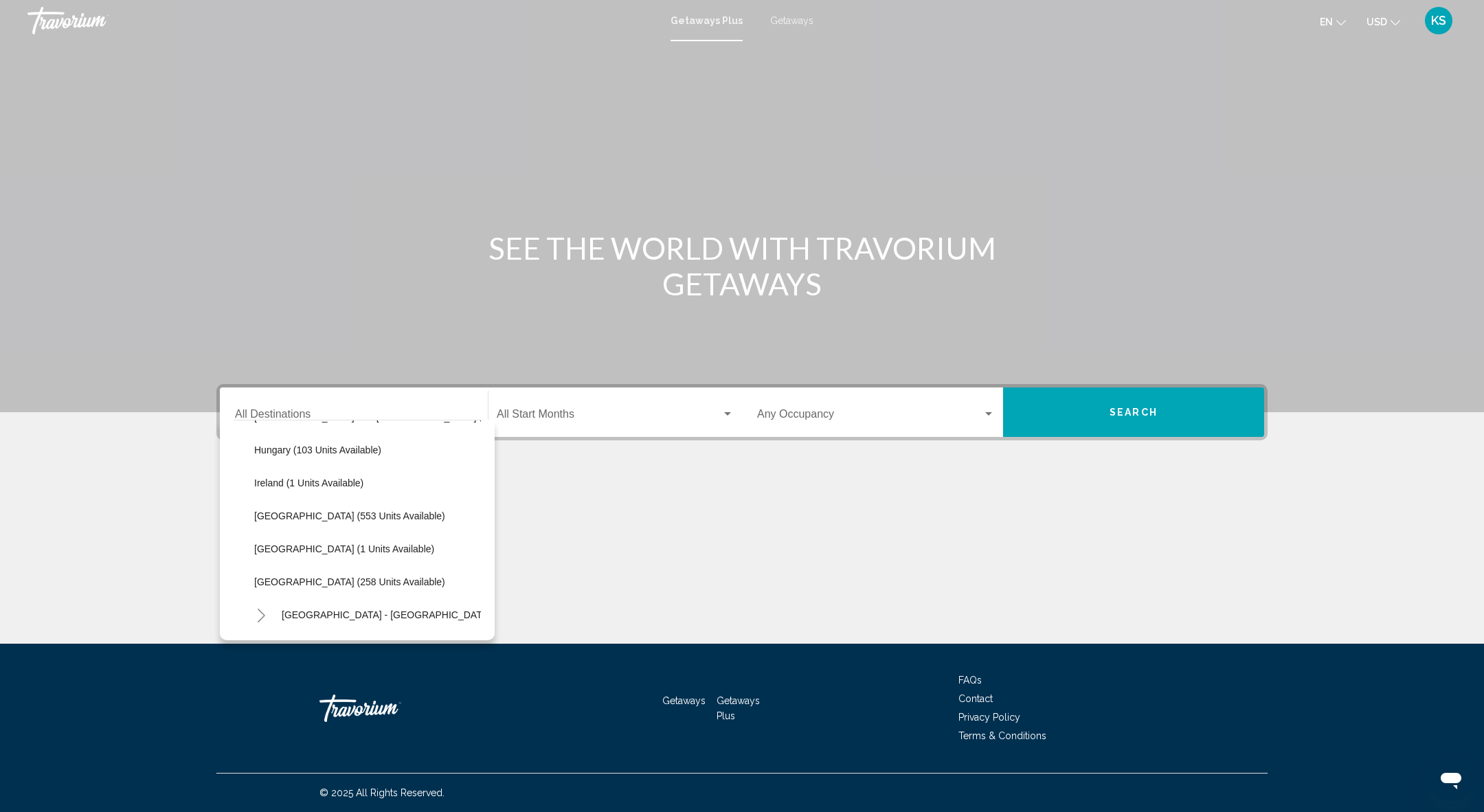
scroll to position [424, 0]
click at [306, 523] on button "Italy (553 units available)" at bounding box center [350, 515] width 205 height 32
type input "**********"
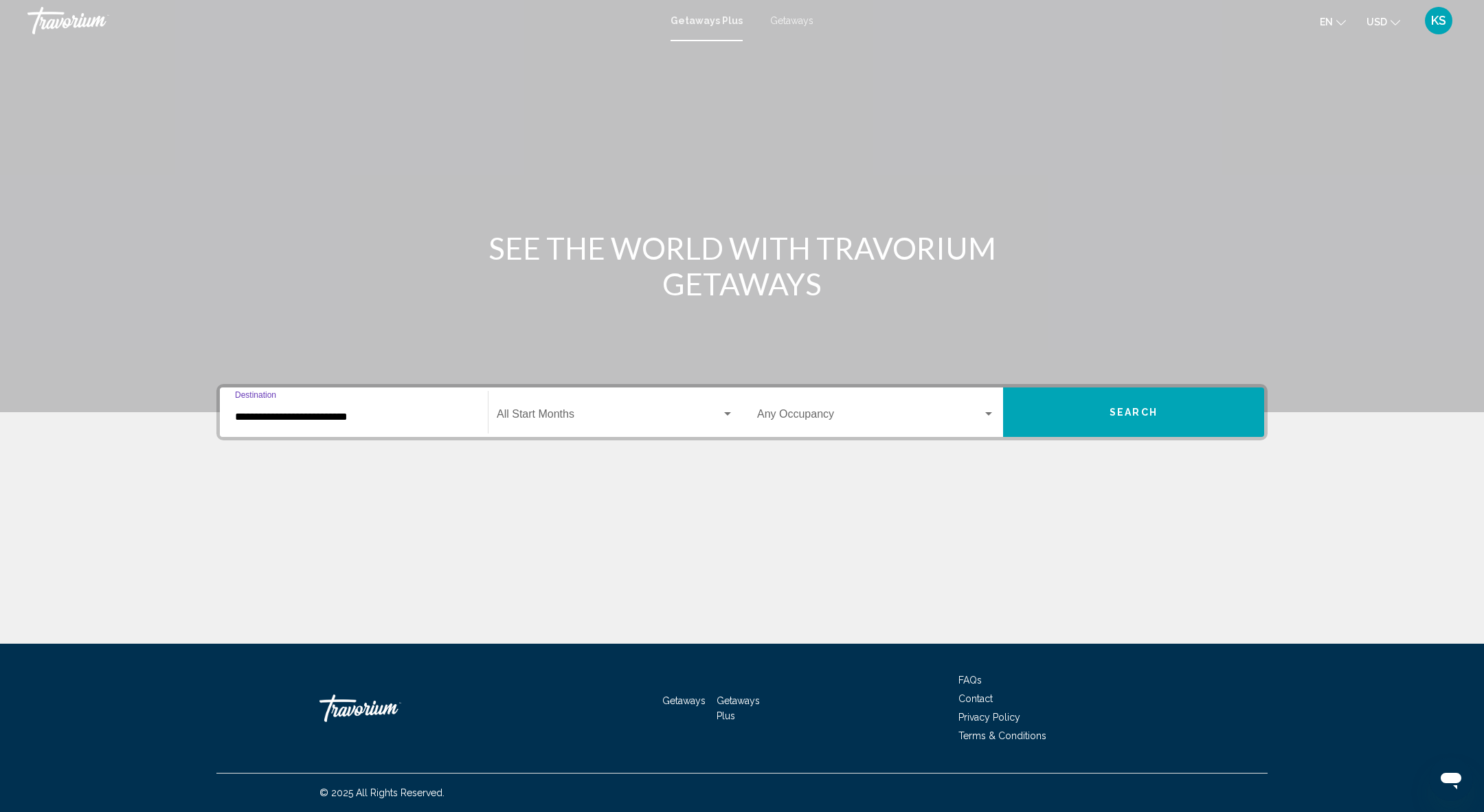
click at [596, 409] on div "Start Month All Start Months" at bounding box center [616, 412] width 237 height 44
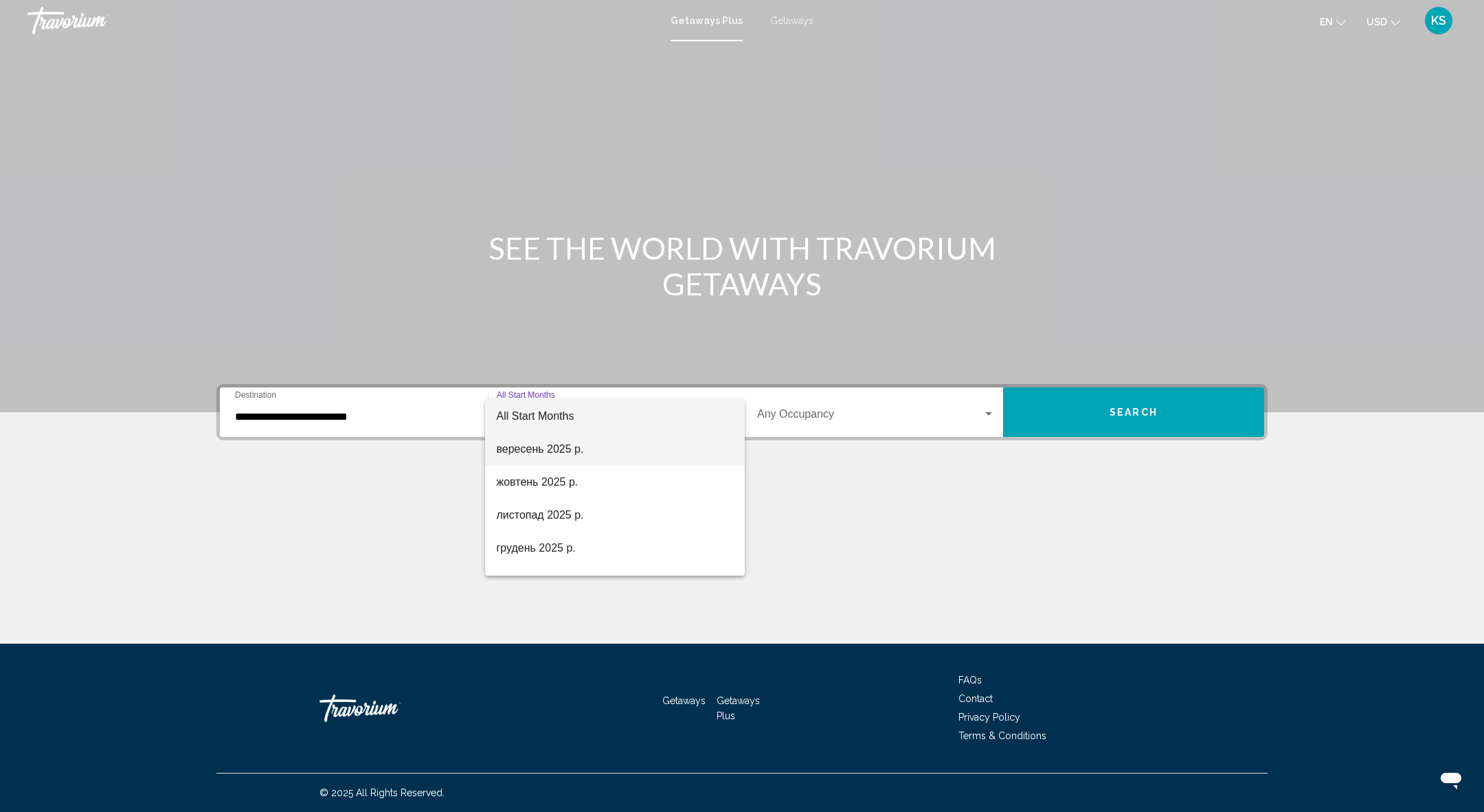
click at [571, 445] on span "вересень 2025 р." at bounding box center [615, 449] width 237 height 33
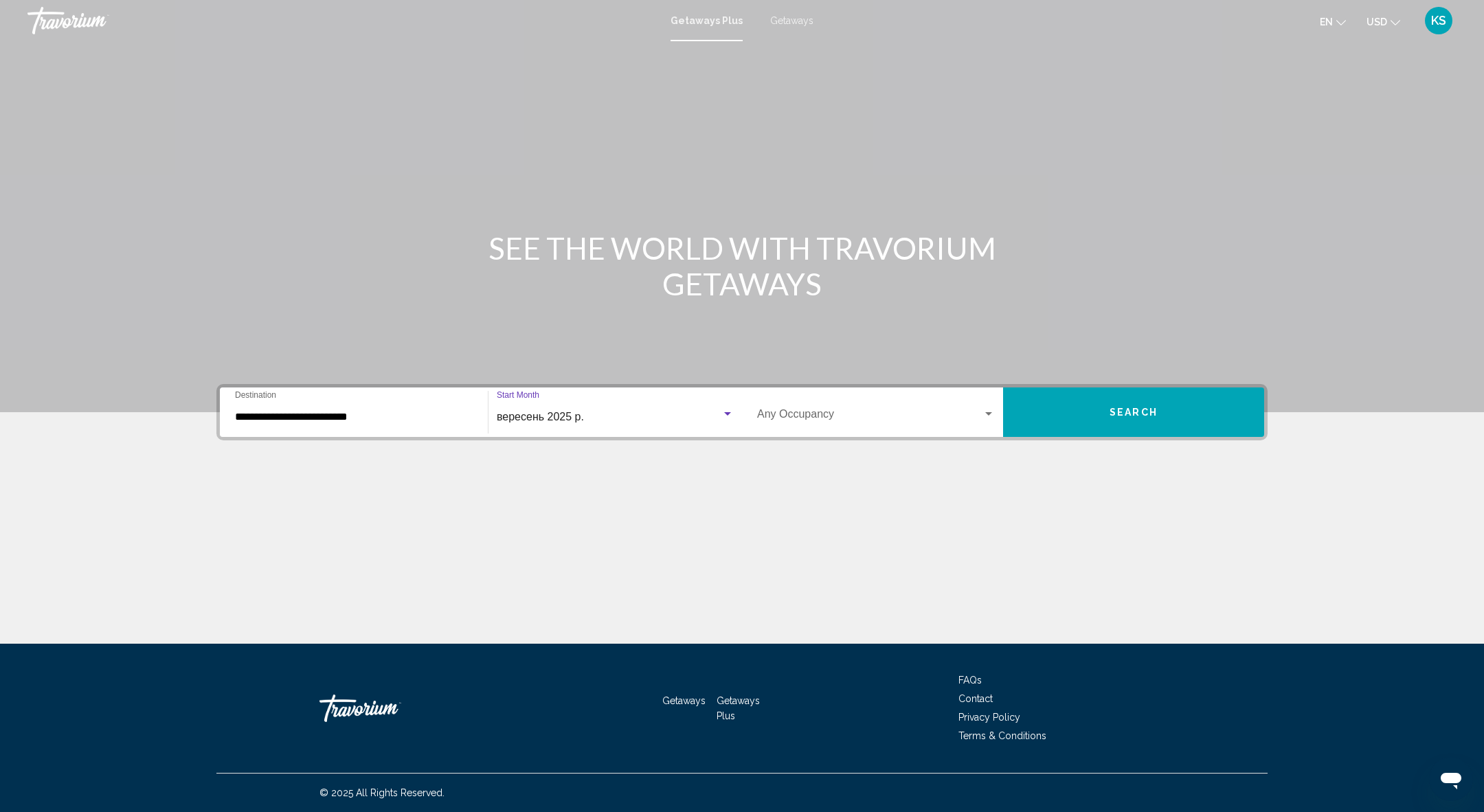
click at [1128, 415] on span "Search" at bounding box center [1133, 412] width 48 height 11
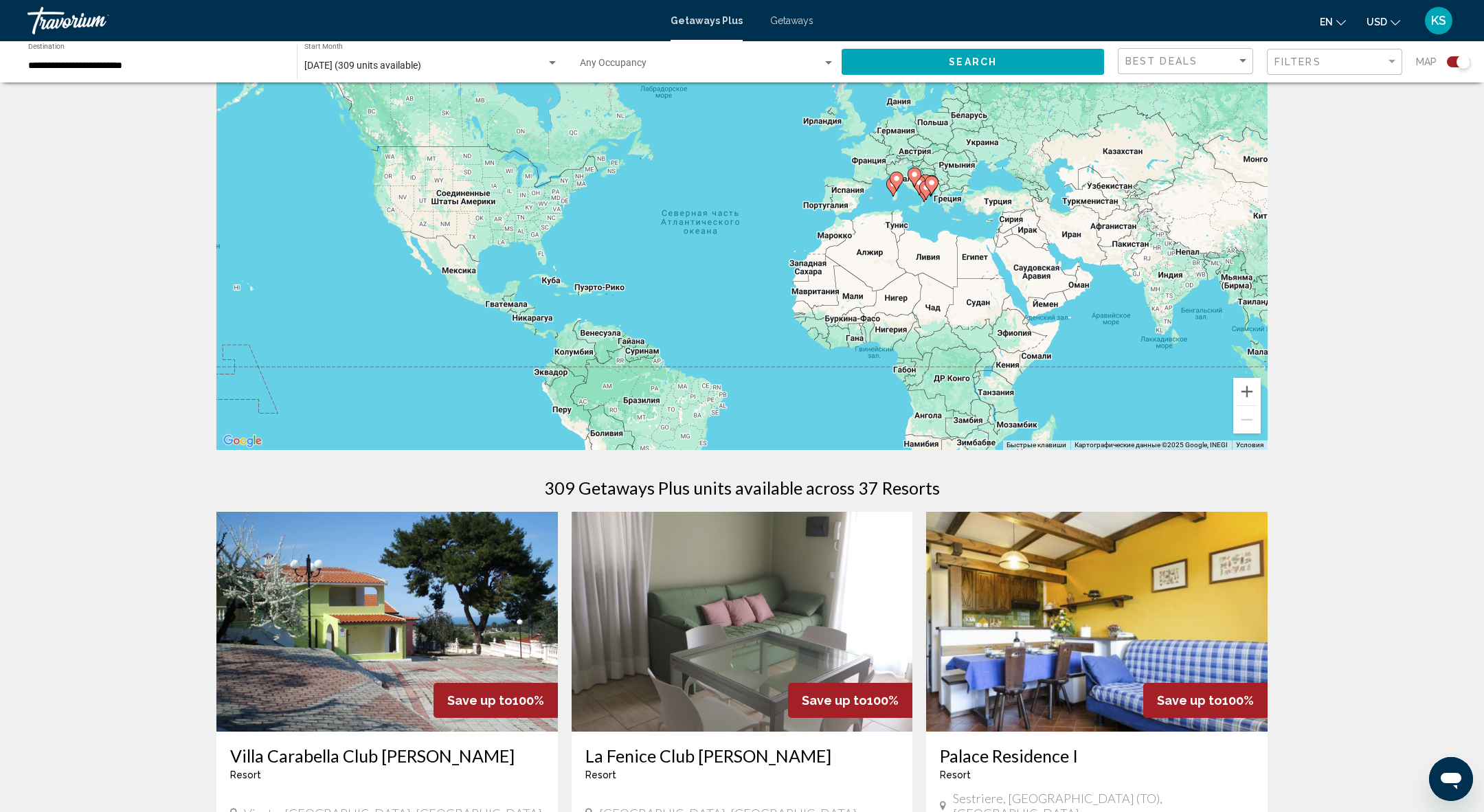
scroll to position [60, 0]
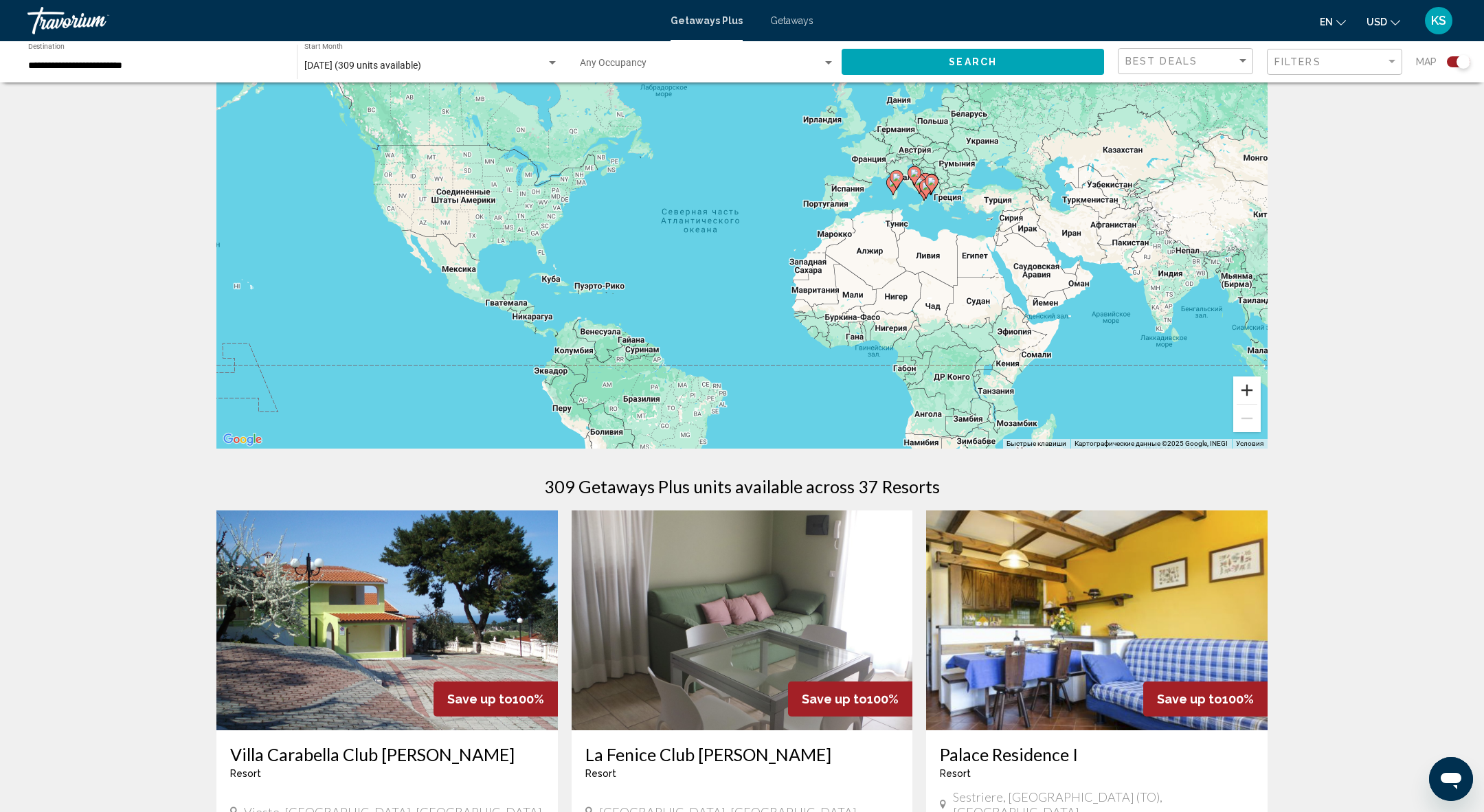
click at [1246, 382] on button "Увеличить" at bounding box center [1247, 390] width 27 height 27
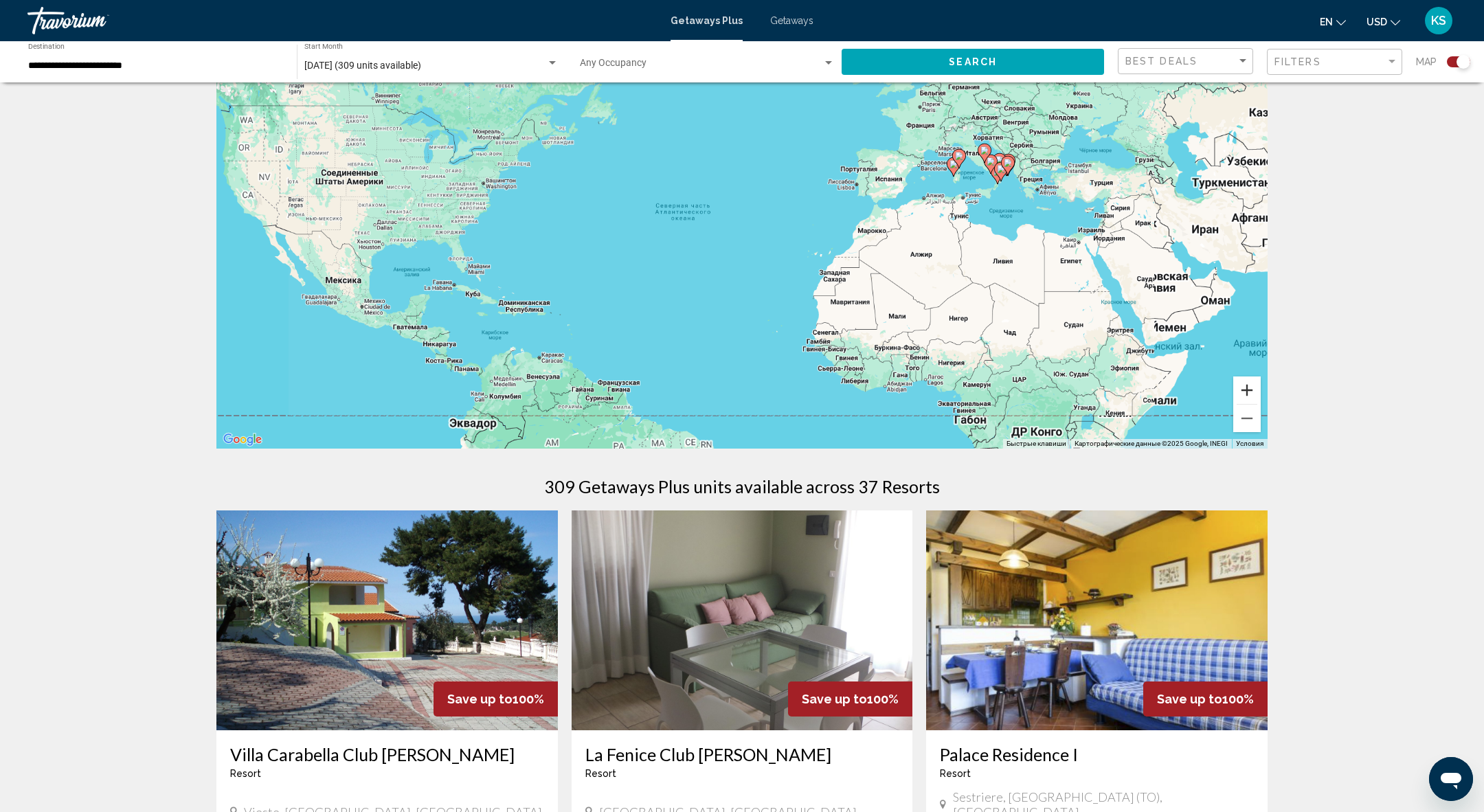
click at [1246, 382] on button "Увеличить" at bounding box center [1247, 390] width 27 height 27
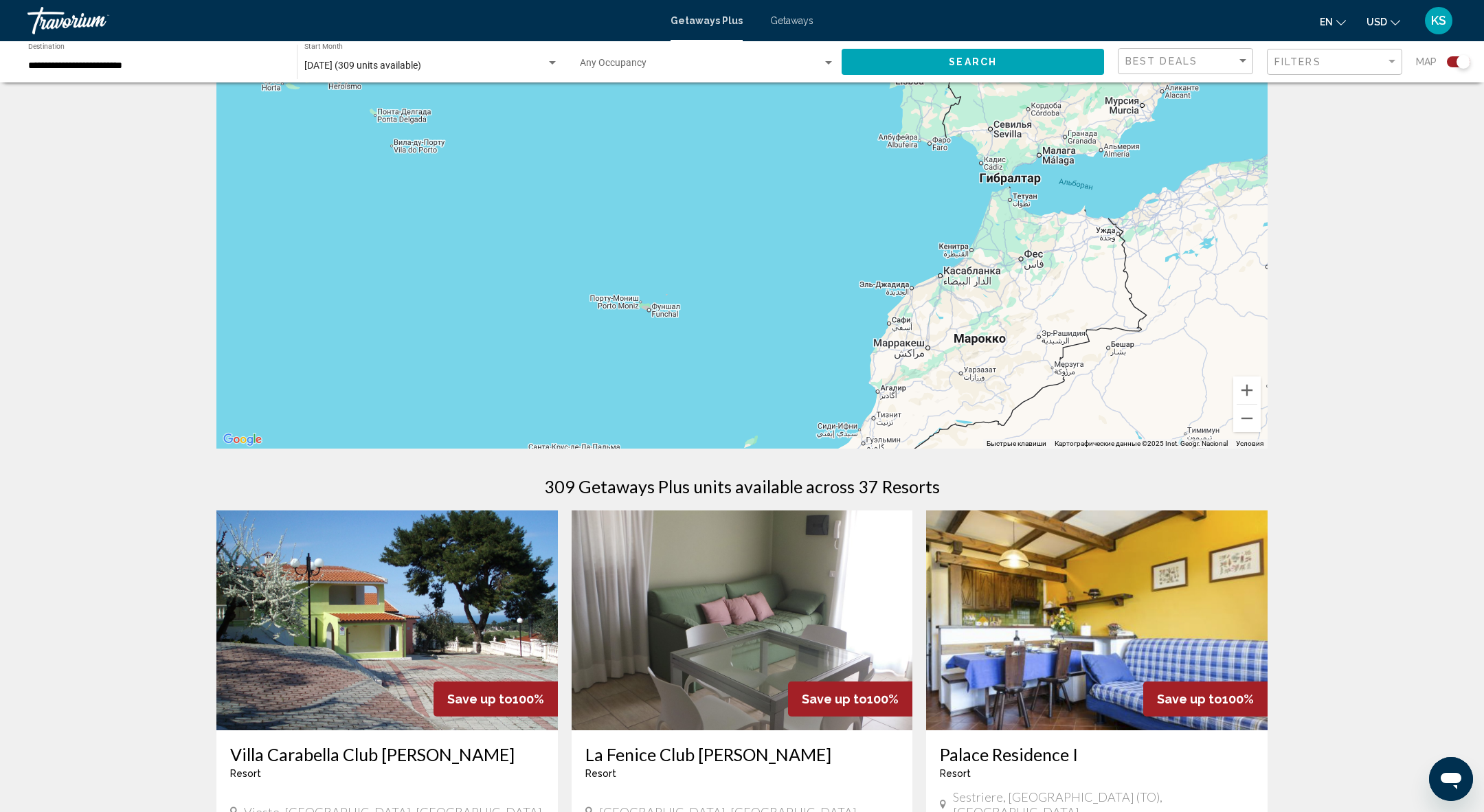
drag, startPoint x: 1134, startPoint y: 137, endPoint x: 615, endPoint y: 308, distance: 546.4
click at [615, 308] on div "Main content" at bounding box center [741, 242] width 1051 height 412
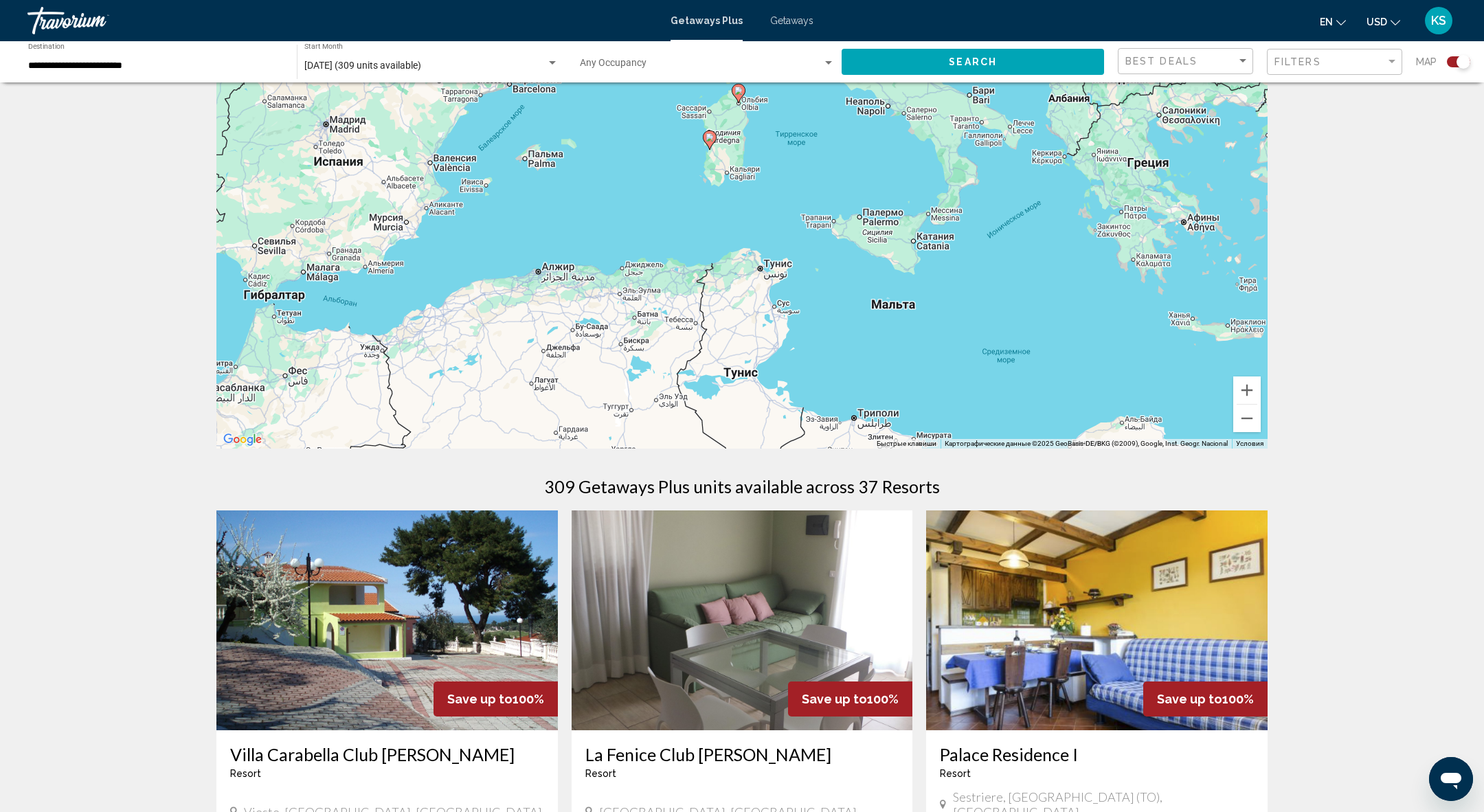
drag, startPoint x: 1158, startPoint y: 175, endPoint x: 447, endPoint y: 282, distance: 719.0
click at [447, 282] on div "Чтобы активировать перетаскивание с помощью клавиатуры, нажмите Alt + Ввод. Пос…" at bounding box center [741, 242] width 1051 height 412
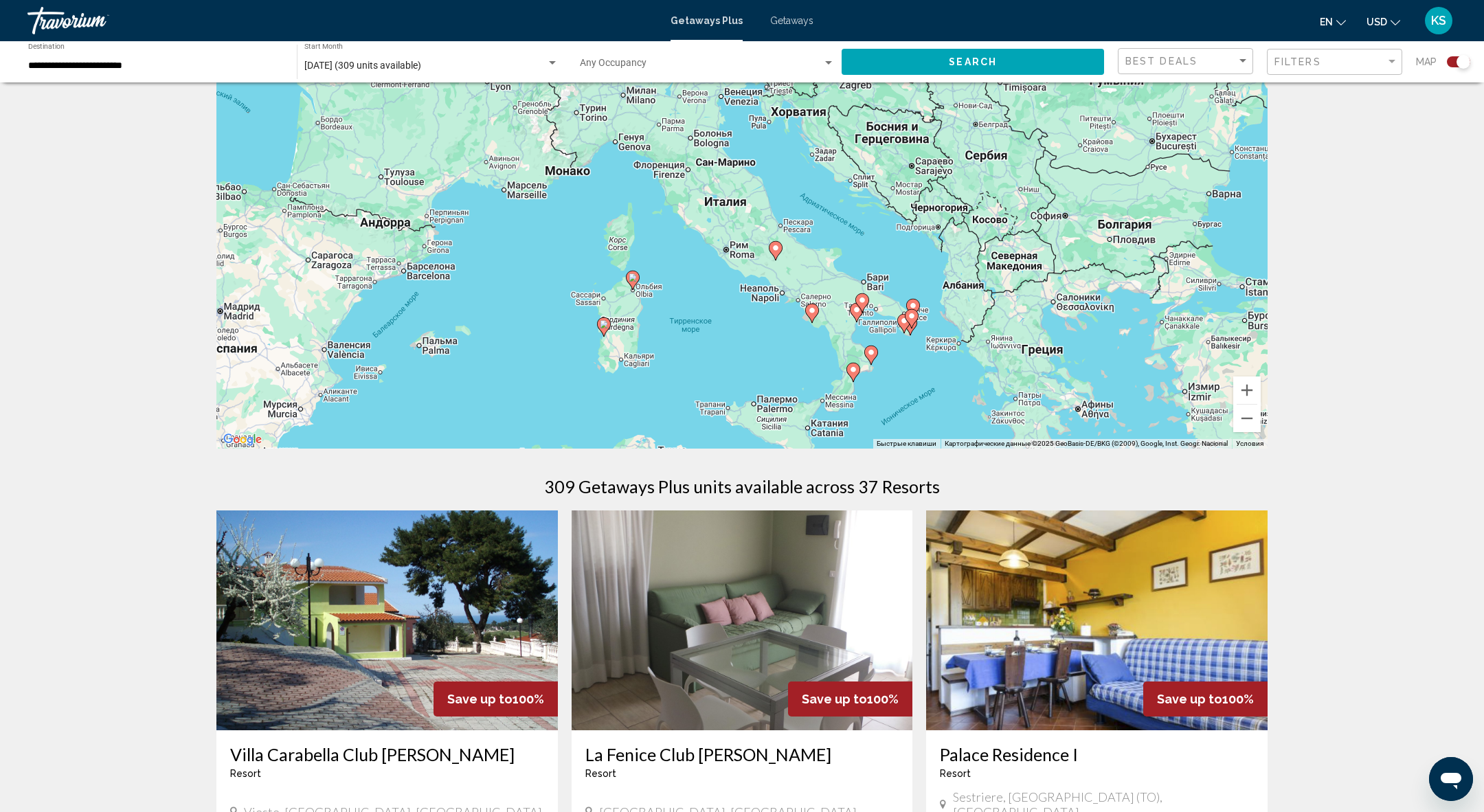
drag, startPoint x: 676, startPoint y: 181, endPoint x: 566, endPoint y: 368, distance: 217.0
click at [566, 371] on div "Чтобы активировать перетаскивание с помощью клавиатуры, нажмите Alt + Ввод. Пос…" at bounding box center [741, 242] width 1051 height 412
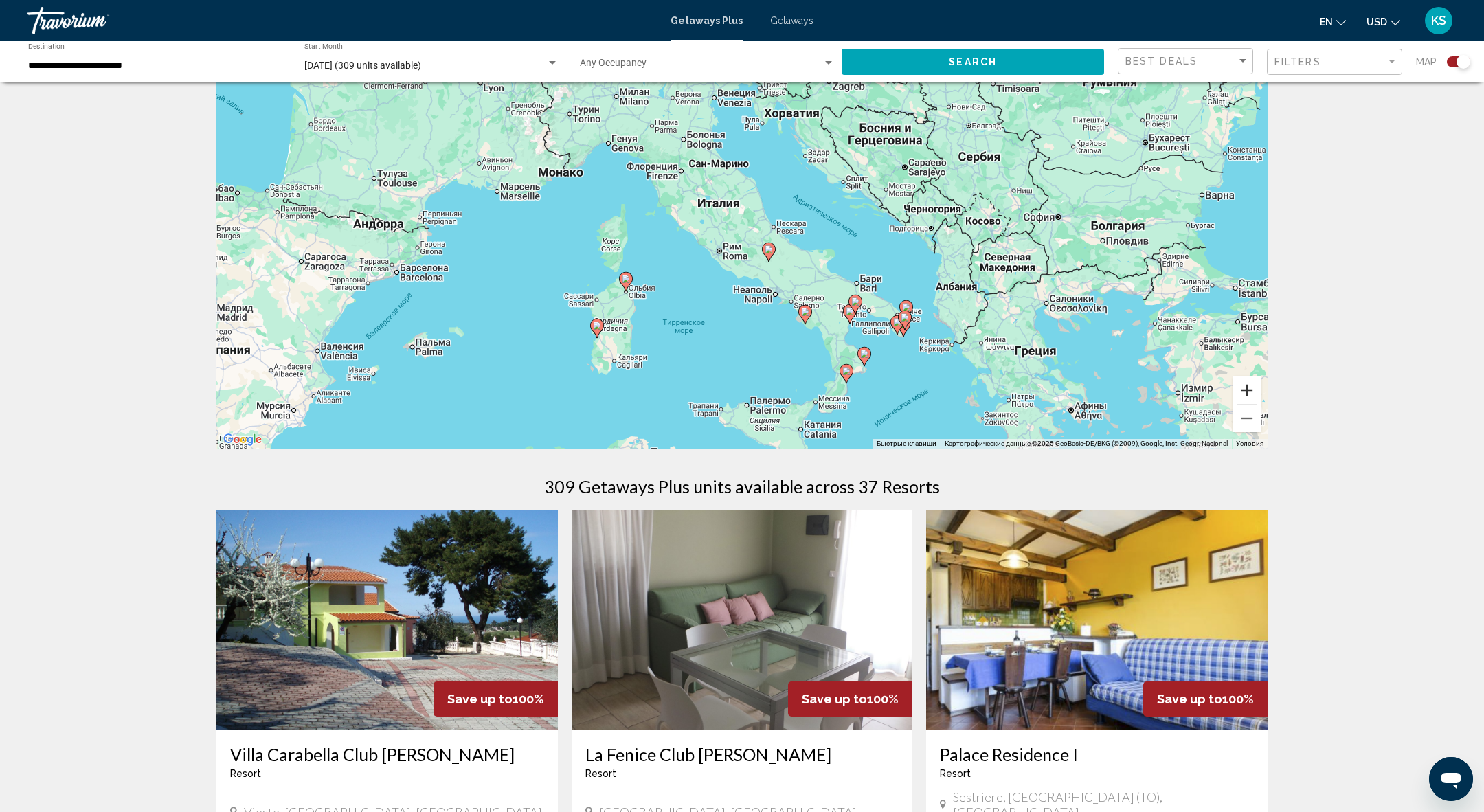
click at [1253, 391] on button "Увеличить" at bounding box center [1247, 390] width 27 height 27
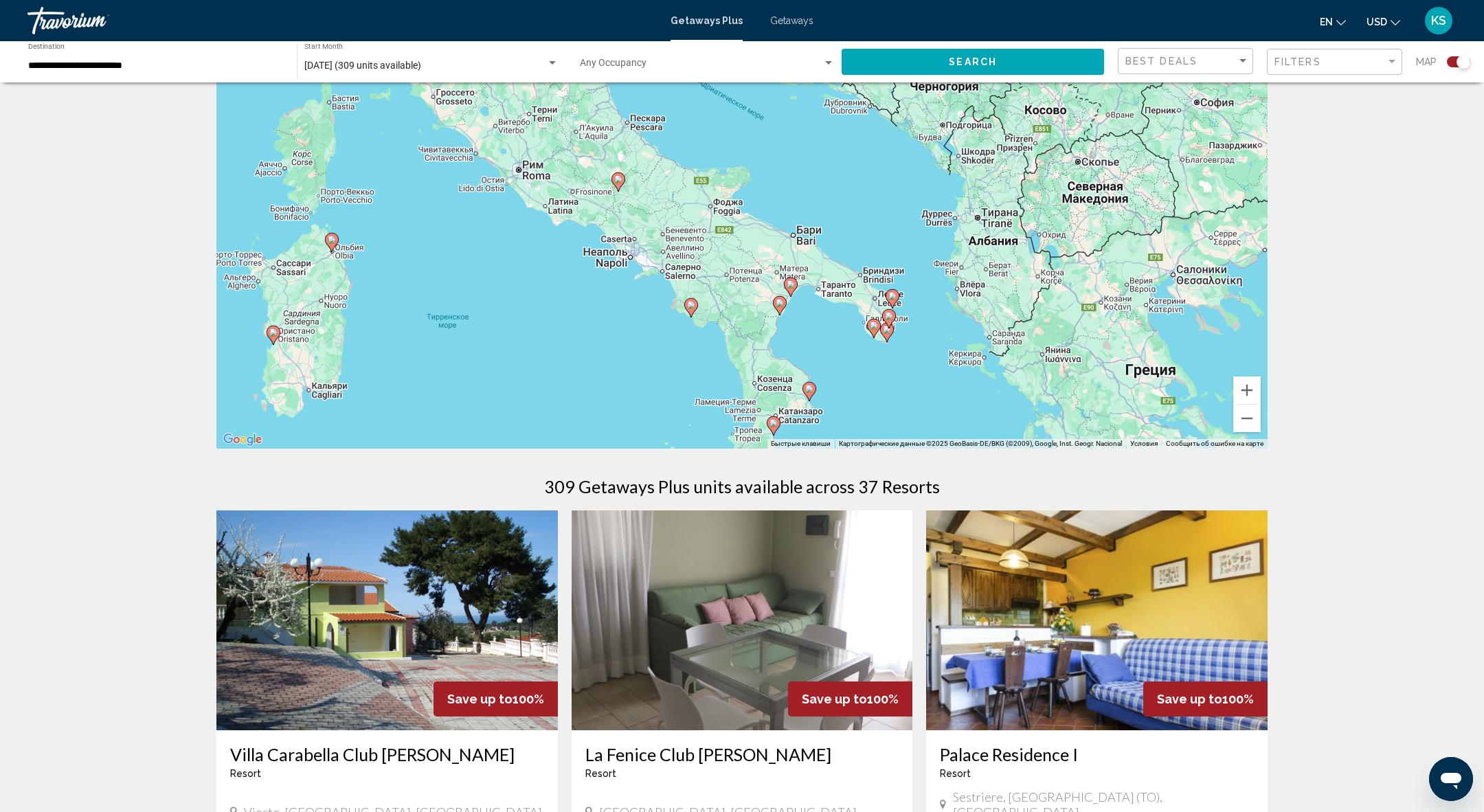
drag, startPoint x: 920, startPoint y: 376, endPoint x: 748, endPoint y: 283, distance: 195.5
click at [747, 286] on div "Чтобы активировать перетаскивание с помощью клавиатуры, нажмите Alt + Ввод. Пос…" at bounding box center [741, 242] width 1051 height 412
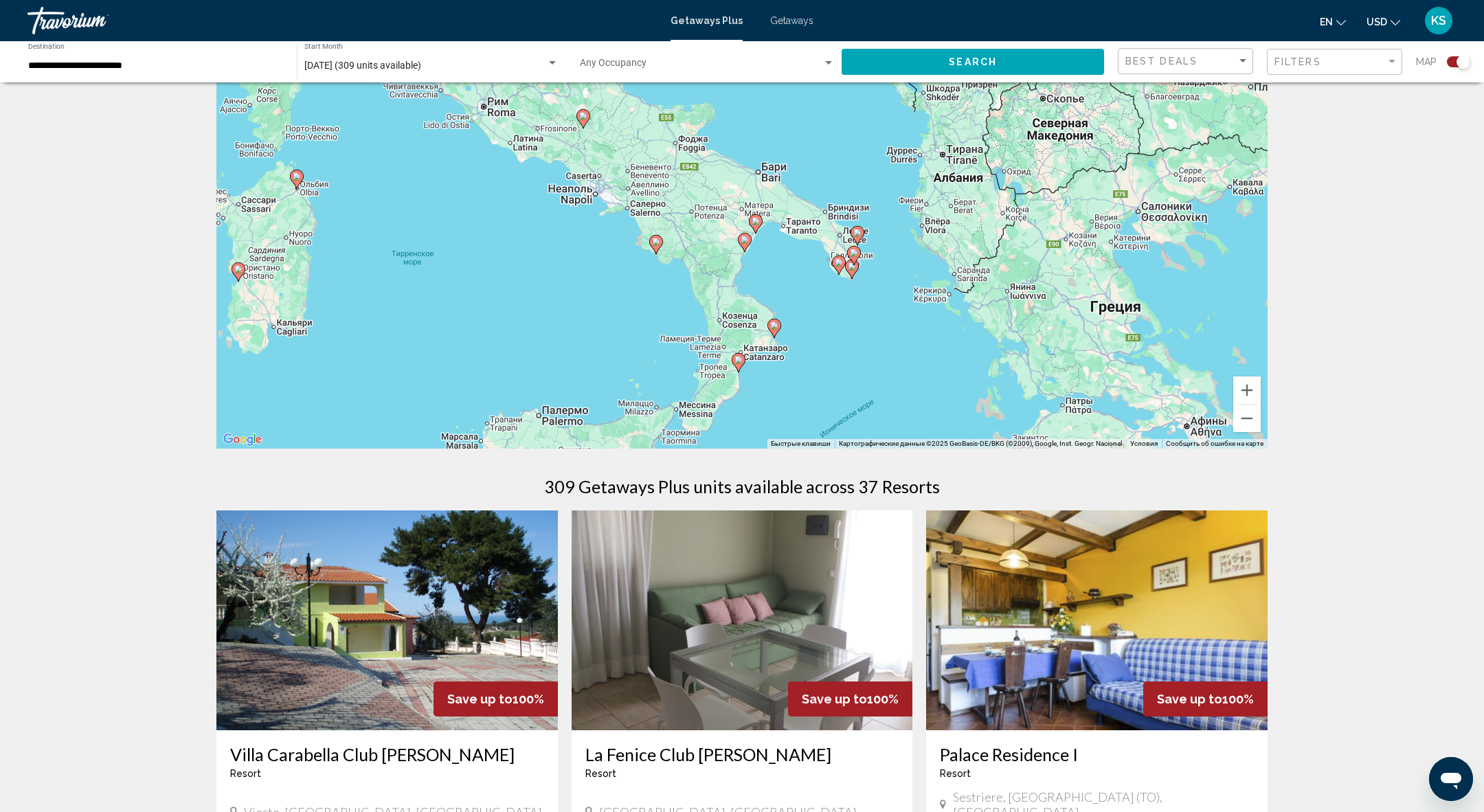
drag, startPoint x: 902, startPoint y: 383, endPoint x: 866, endPoint y: 315, distance: 76.9
click at [866, 315] on div "Чтобы активировать перетаскивание с помощью клавиатуры, нажмите Alt + Ввод. Пос…" at bounding box center [741, 242] width 1051 height 412
click at [1250, 393] on button "Увеличить" at bounding box center [1247, 390] width 27 height 27
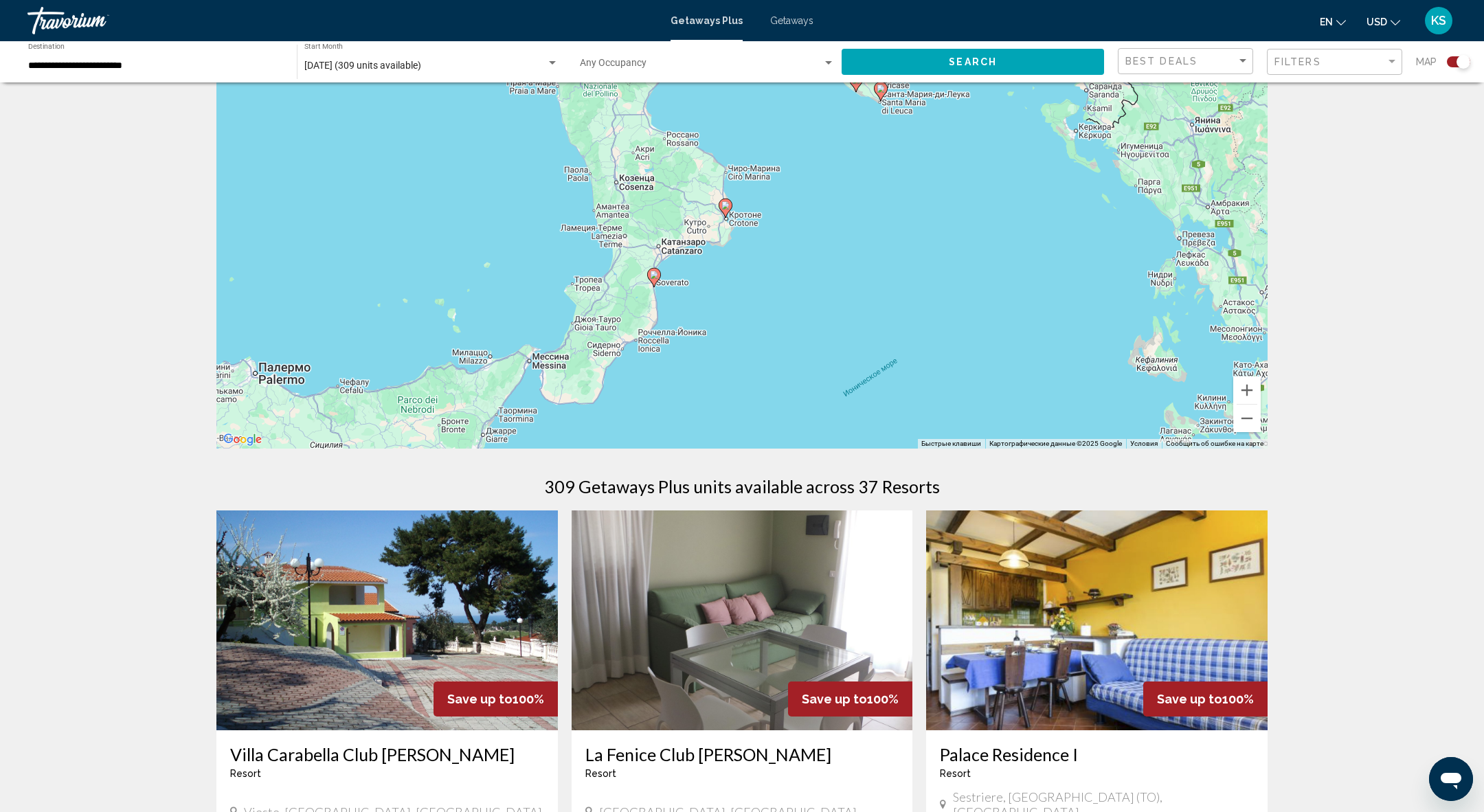
drag, startPoint x: 958, startPoint y: 334, endPoint x: 876, endPoint y: 118, distance: 231.0
click at [876, 118] on div "Чтобы активировать перетаскивание с помощью клавиатуры, нажмите Alt + Ввод. Пос…" at bounding box center [741, 242] width 1051 height 412
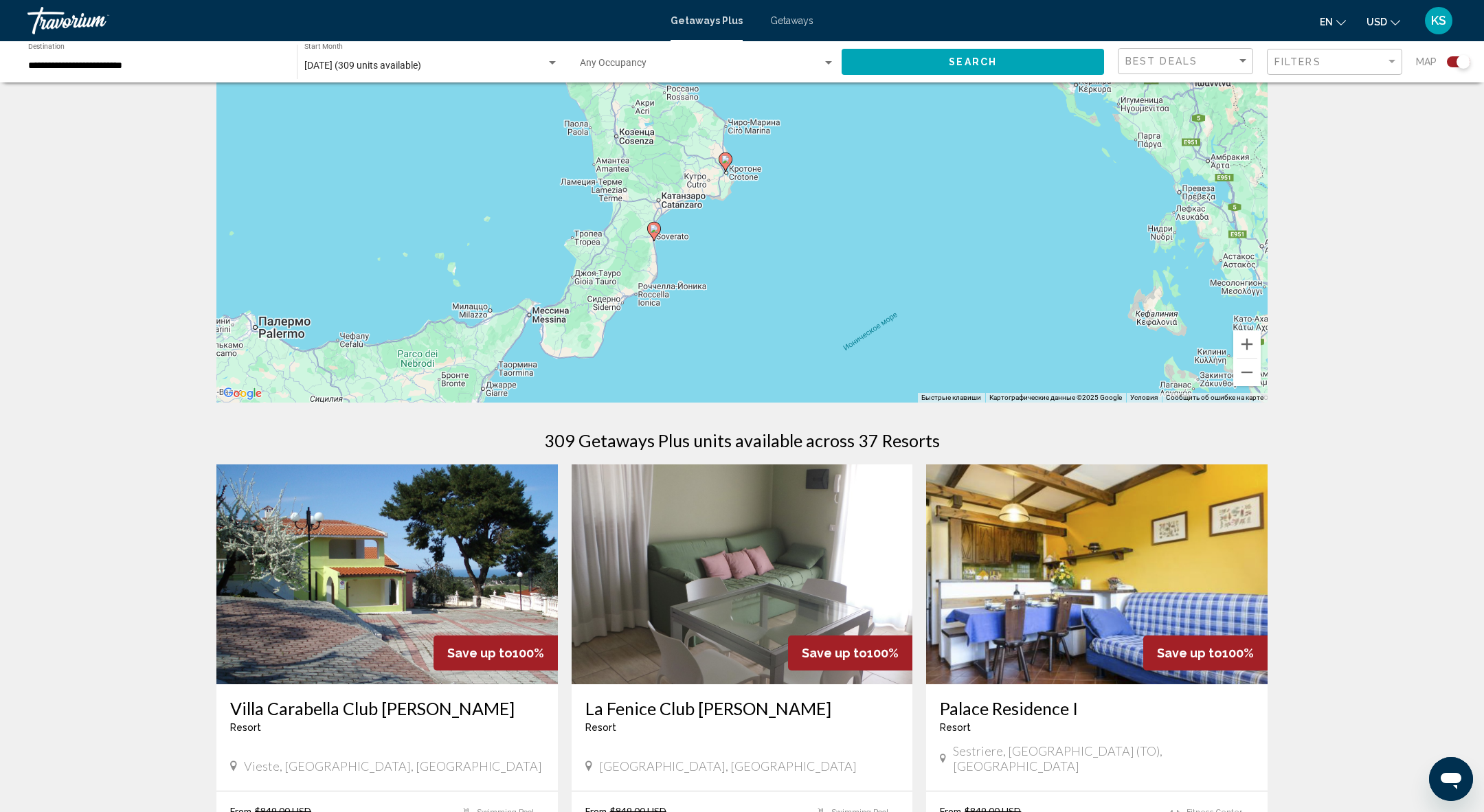
scroll to position [0, 0]
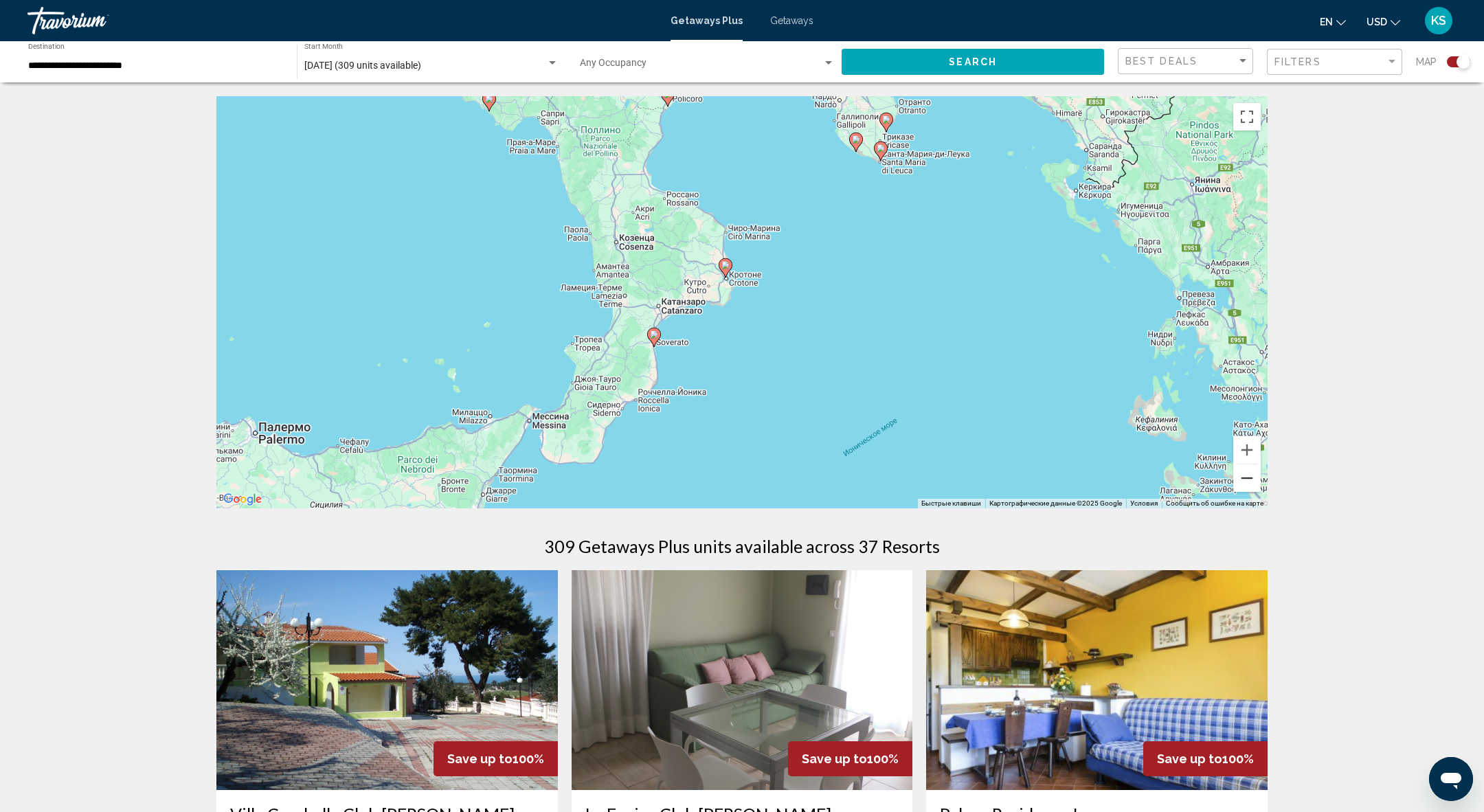
click at [1239, 477] on button "Уменьшить" at bounding box center [1247, 478] width 27 height 27
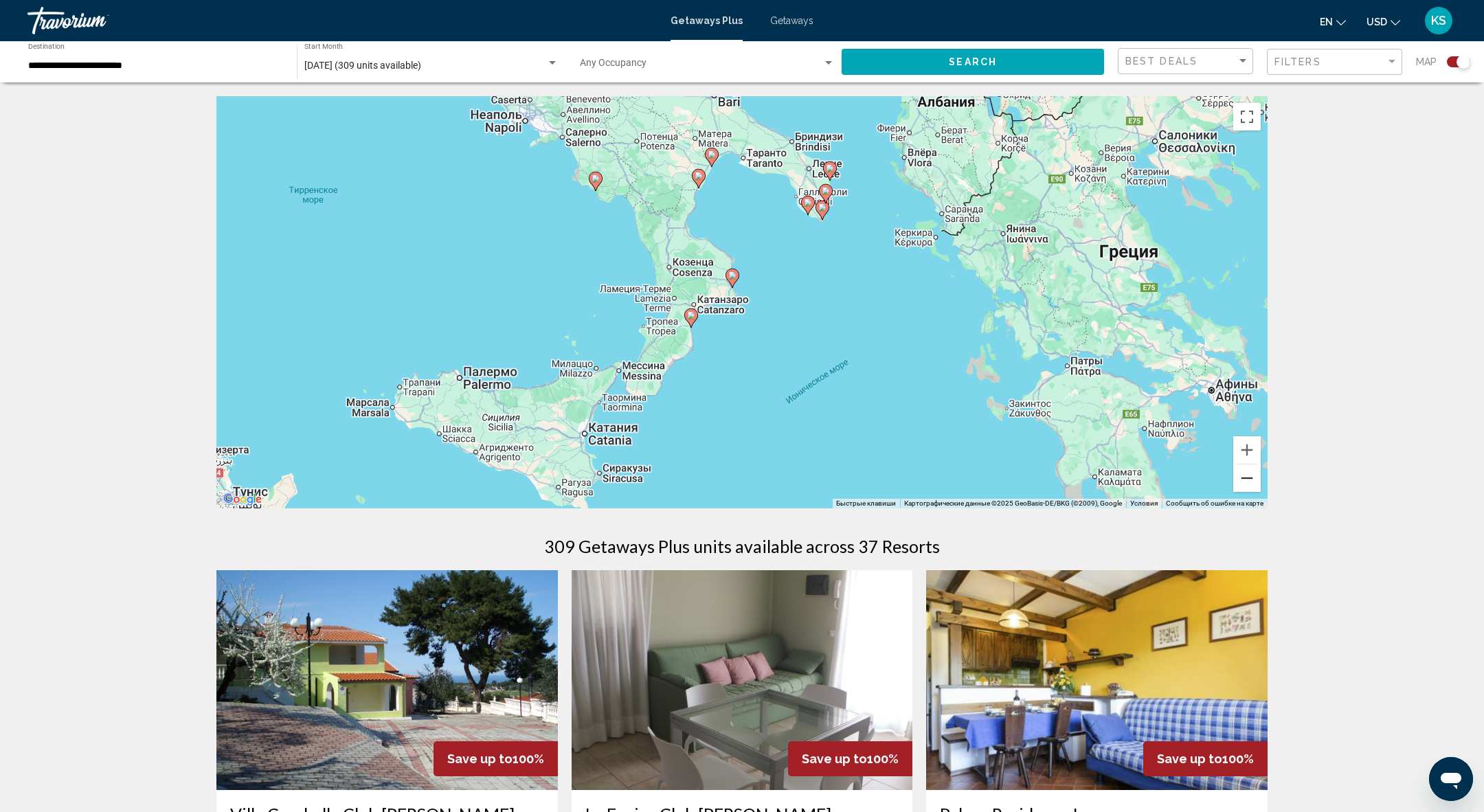
click at [1239, 477] on button "Уменьшить" at bounding box center [1247, 478] width 27 height 27
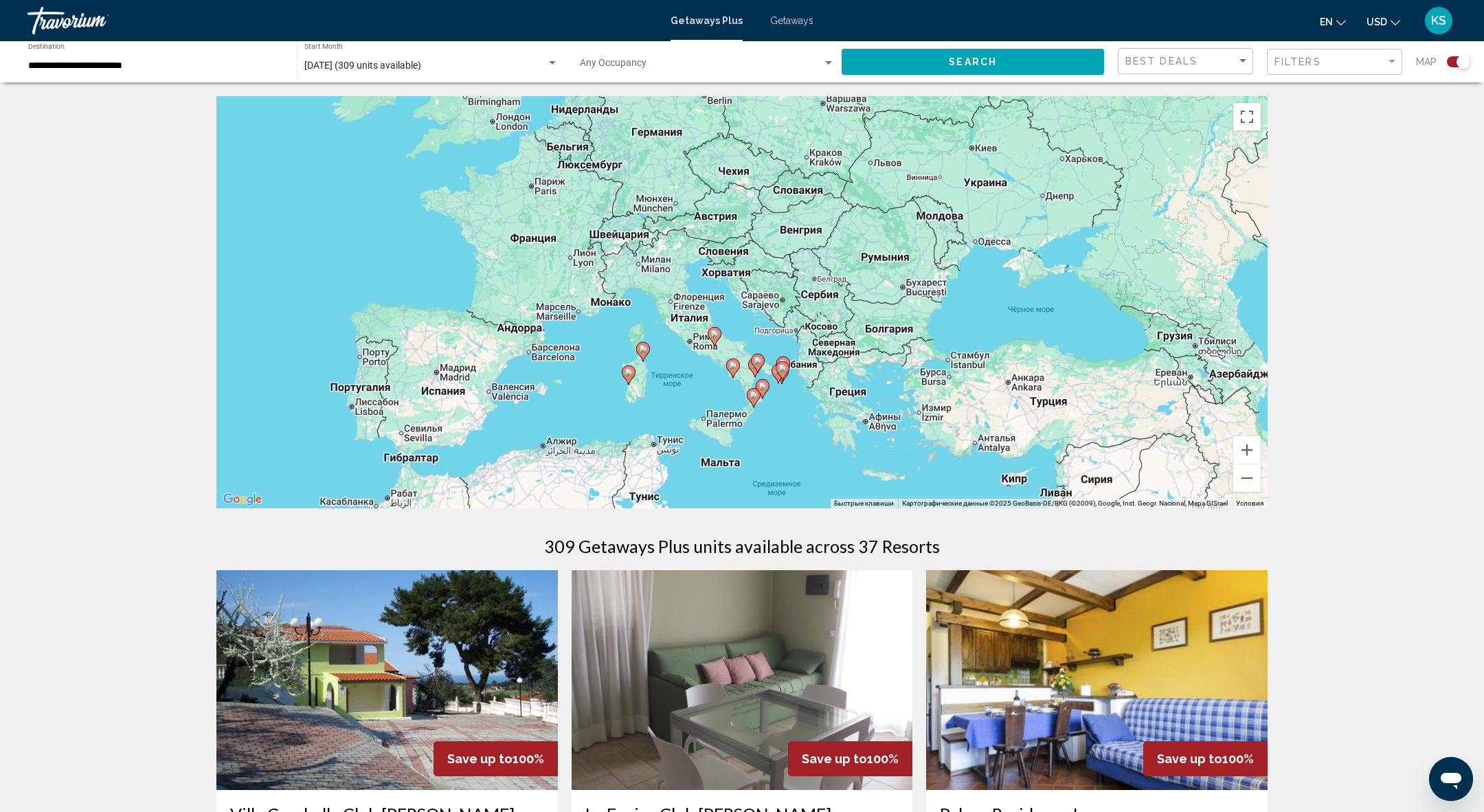
drag, startPoint x: 638, startPoint y: 249, endPoint x: 660, endPoint y: 353, distance: 106.3
click at [660, 353] on div "Чтобы активировать перетаскивание с помощью клавиатуры, нажмите Alt + Ввод. Пос…" at bounding box center [741, 302] width 1051 height 412
click at [1246, 451] on button "Увеличить" at bounding box center [1247, 450] width 27 height 27
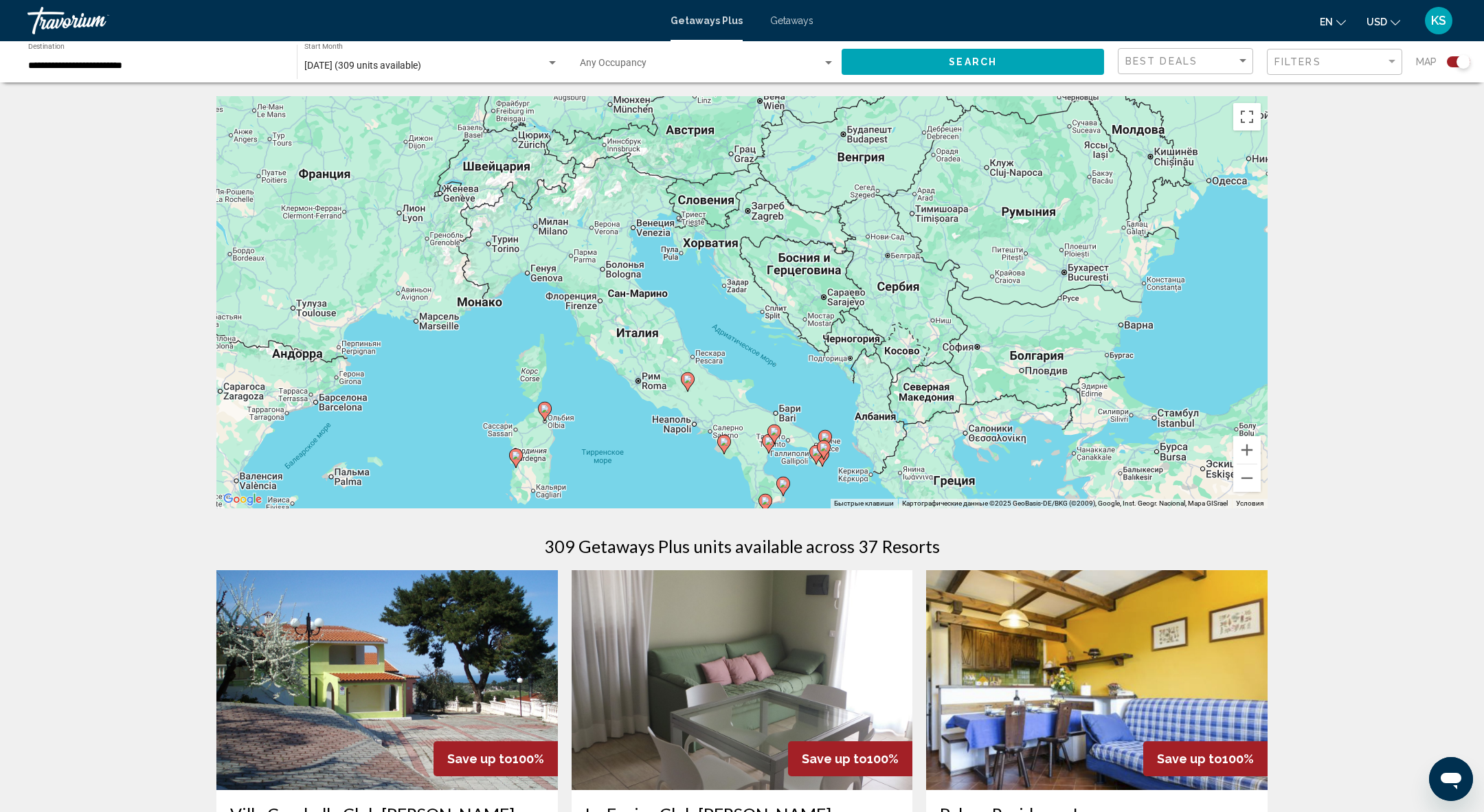
click at [797, 17] on span "Getaways" at bounding box center [792, 20] width 44 height 11
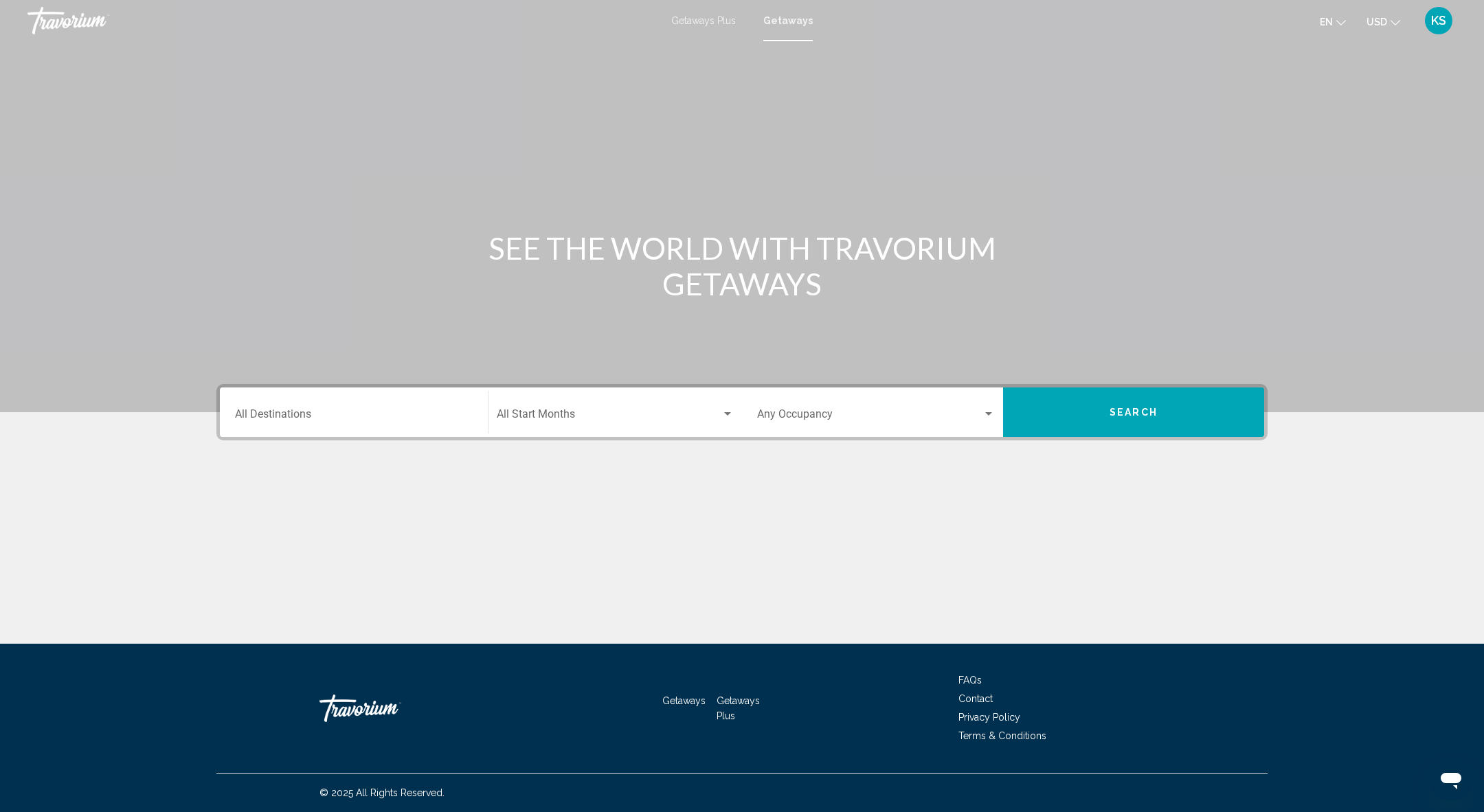
click at [374, 411] on input "Destination All Destinations" at bounding box center [353, 417] width 237 height 12
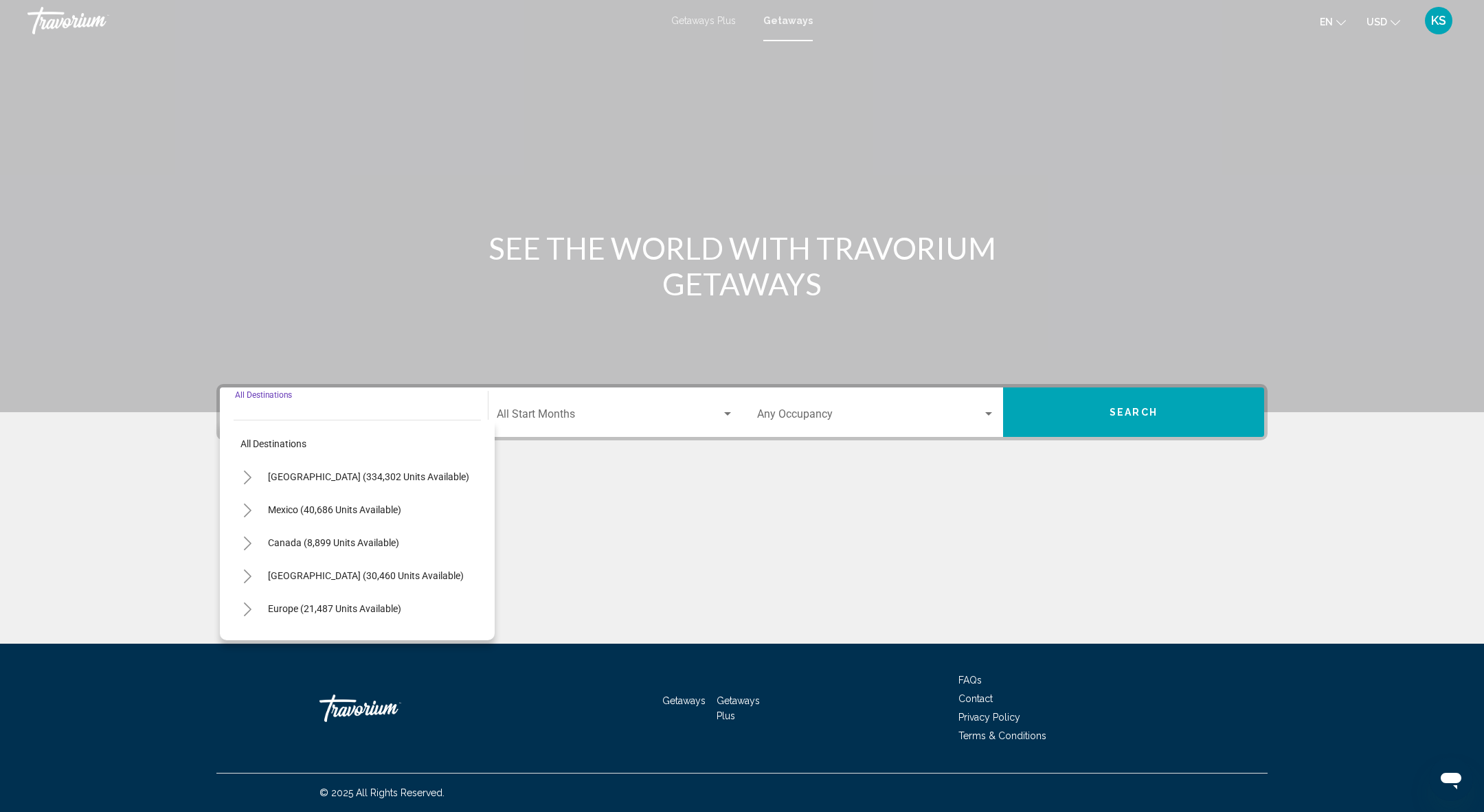
click at [248, 615] on icon "Toggle Europe (21,487 units available)" at bounding box center [248, 610] width 10 height 14
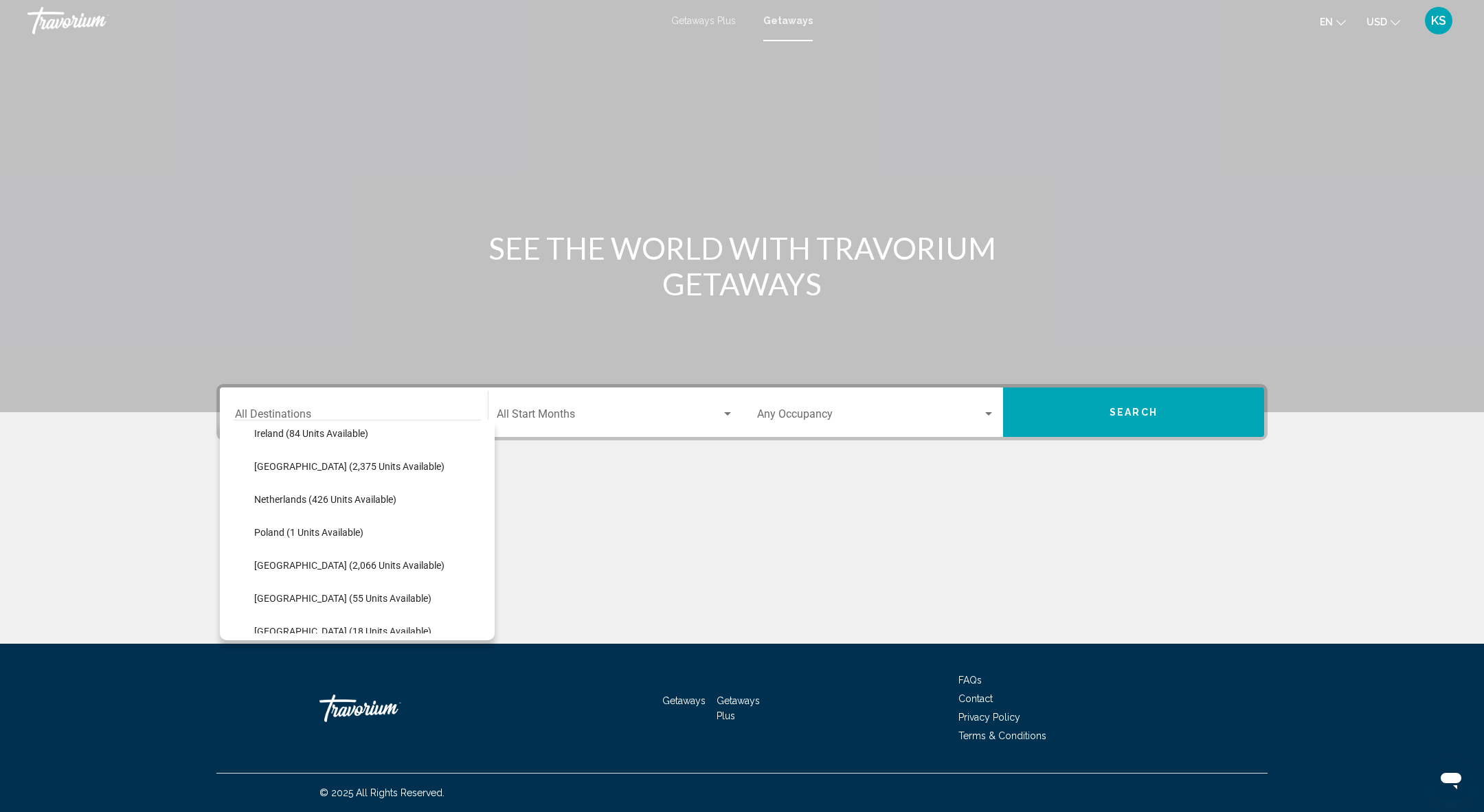
scroll to position [540, 0]
click at [322, 468] on span "[GEOGRAPHIC_DATA] (2,375 units available)" at bounding box center [349, 464] width 190 height 11
type input "**********"
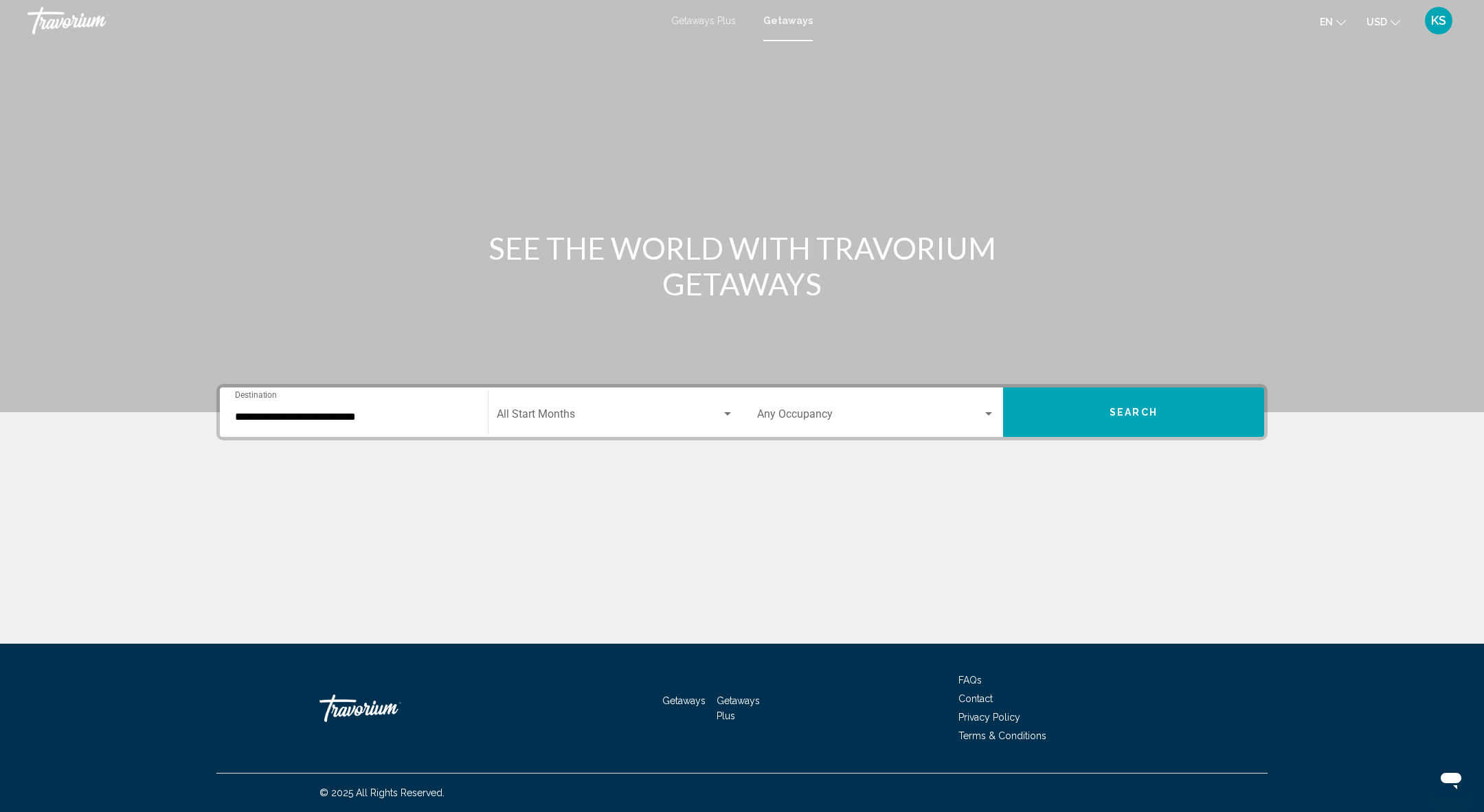
click at [654, 403] on div "Start Month All Start Months" at bounding box center [616, 412] width 237 height 44
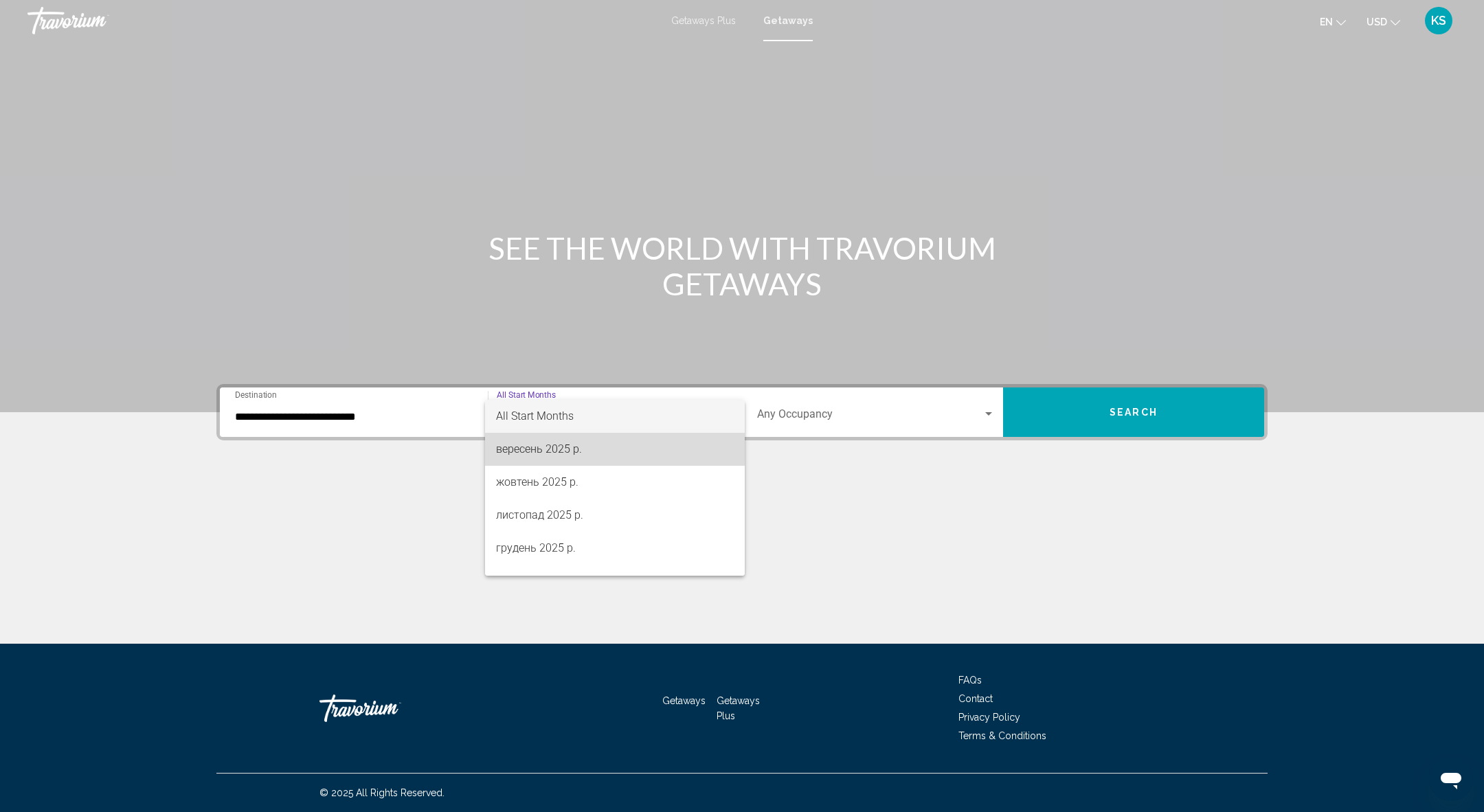
click at [579, 449] on span "вересень 2025 р." at bounding box center [615, 449] width 237 height 33
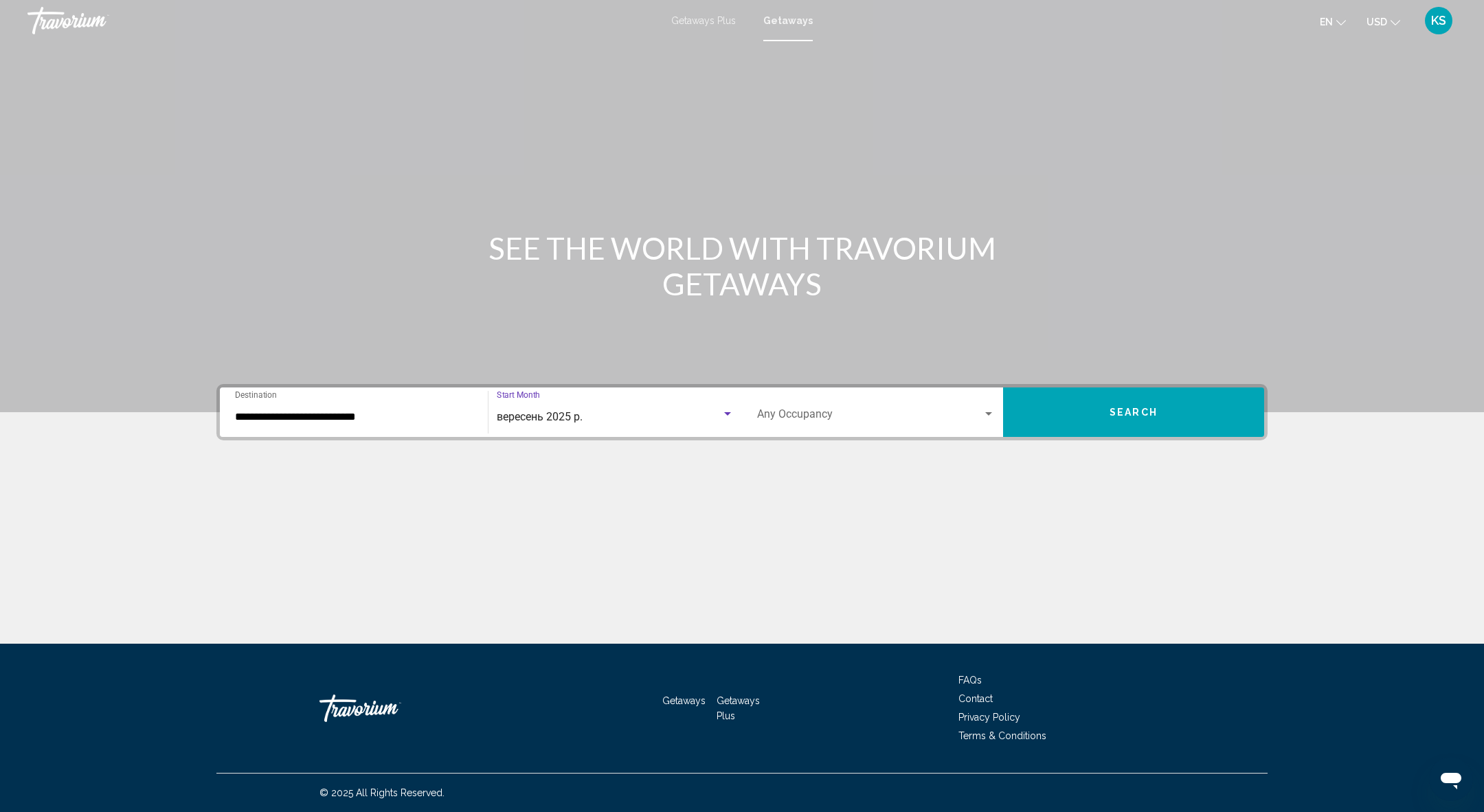
click at [1094, 417] on button "Search" at bounding box center [1134, 412] width 261 height 50
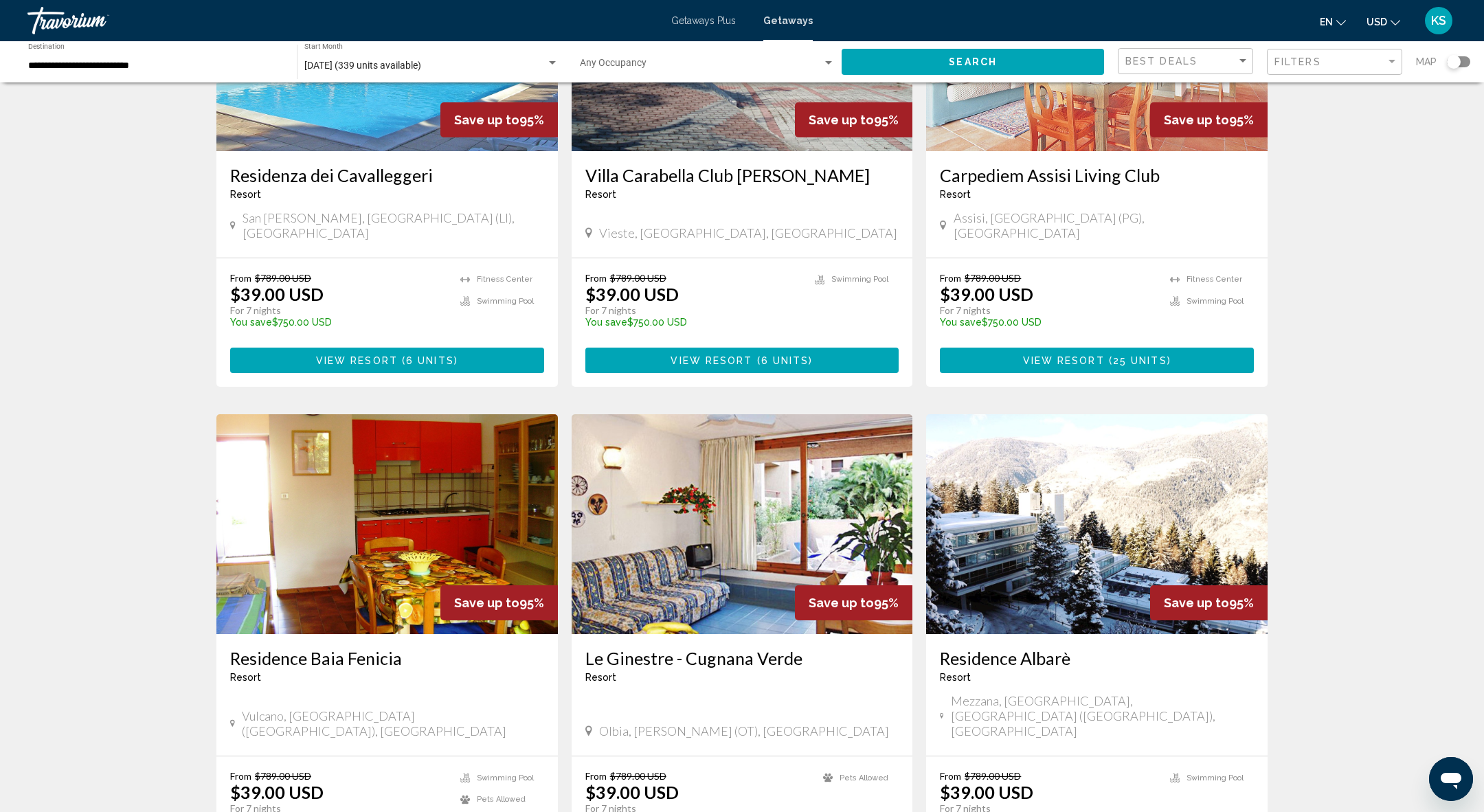
scroll to position [215, 0]
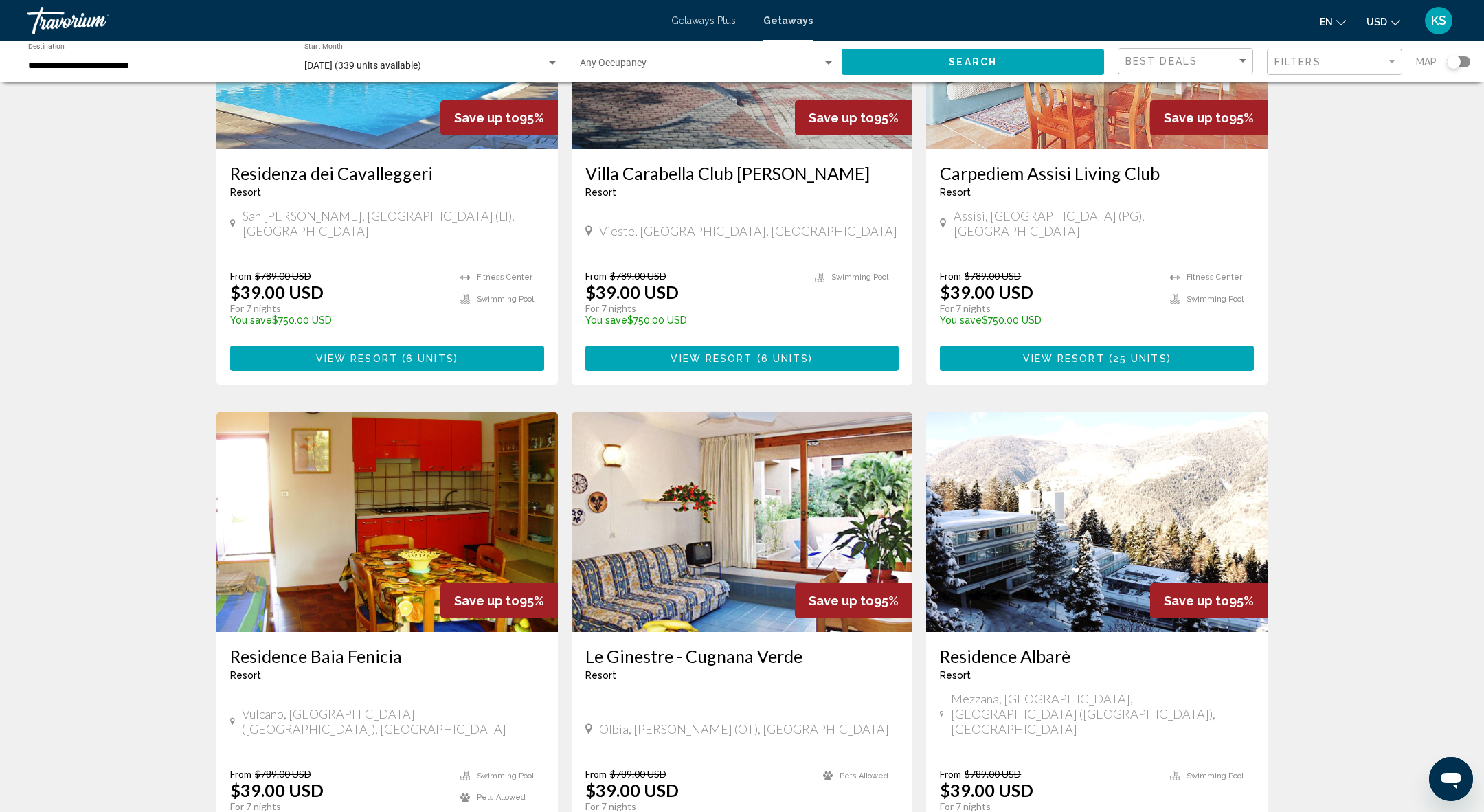
click at [1461, 61] on div "Search widget" at bounding box center [1458, 61] width 23 height 11
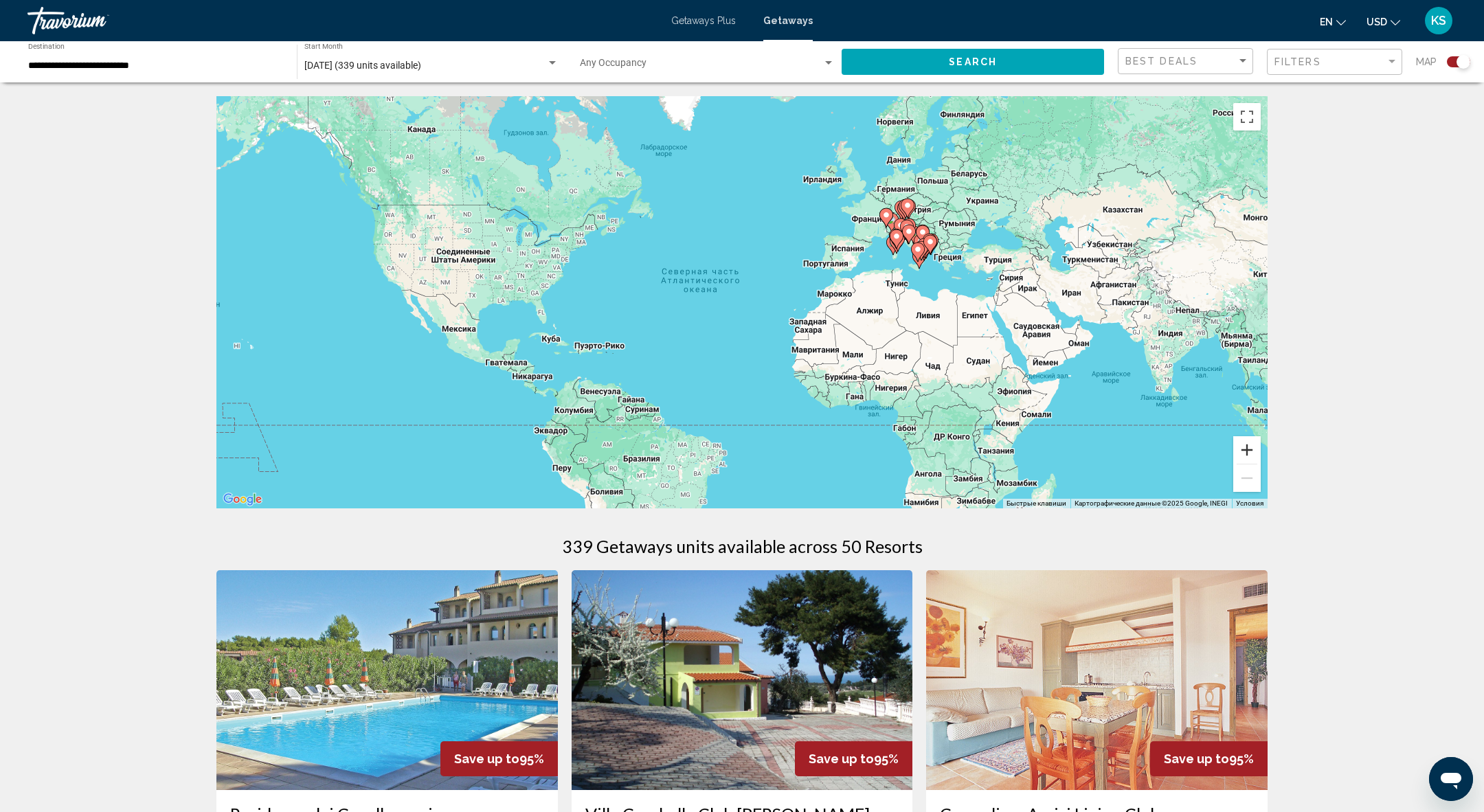
click at [1253, 459] on button "Увеличить" at bounding box center [1247, 450] width 27 height 27
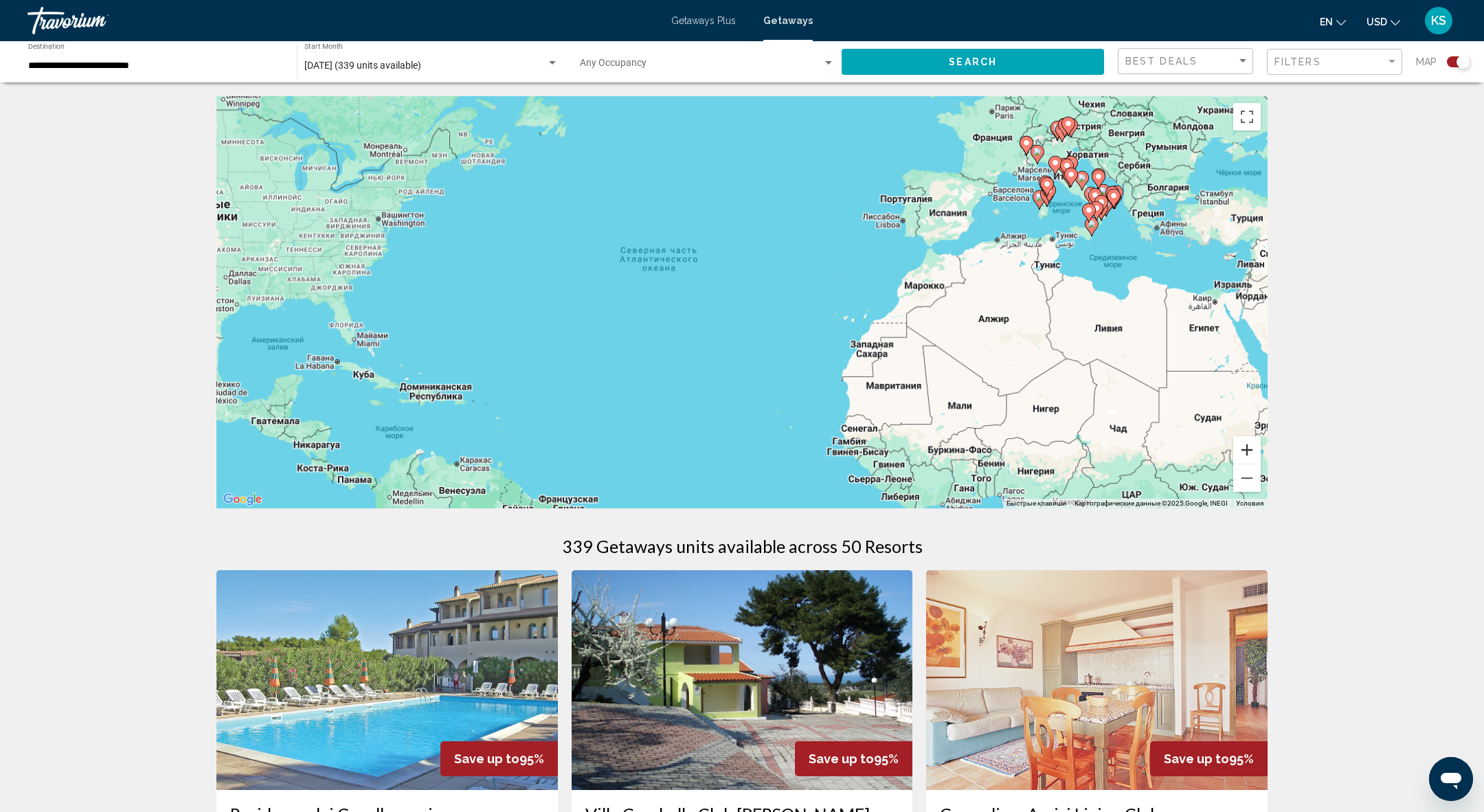
click at [1253, 459] on button "Увеличить" at bounding box center [1247, 450] width 27 height 27
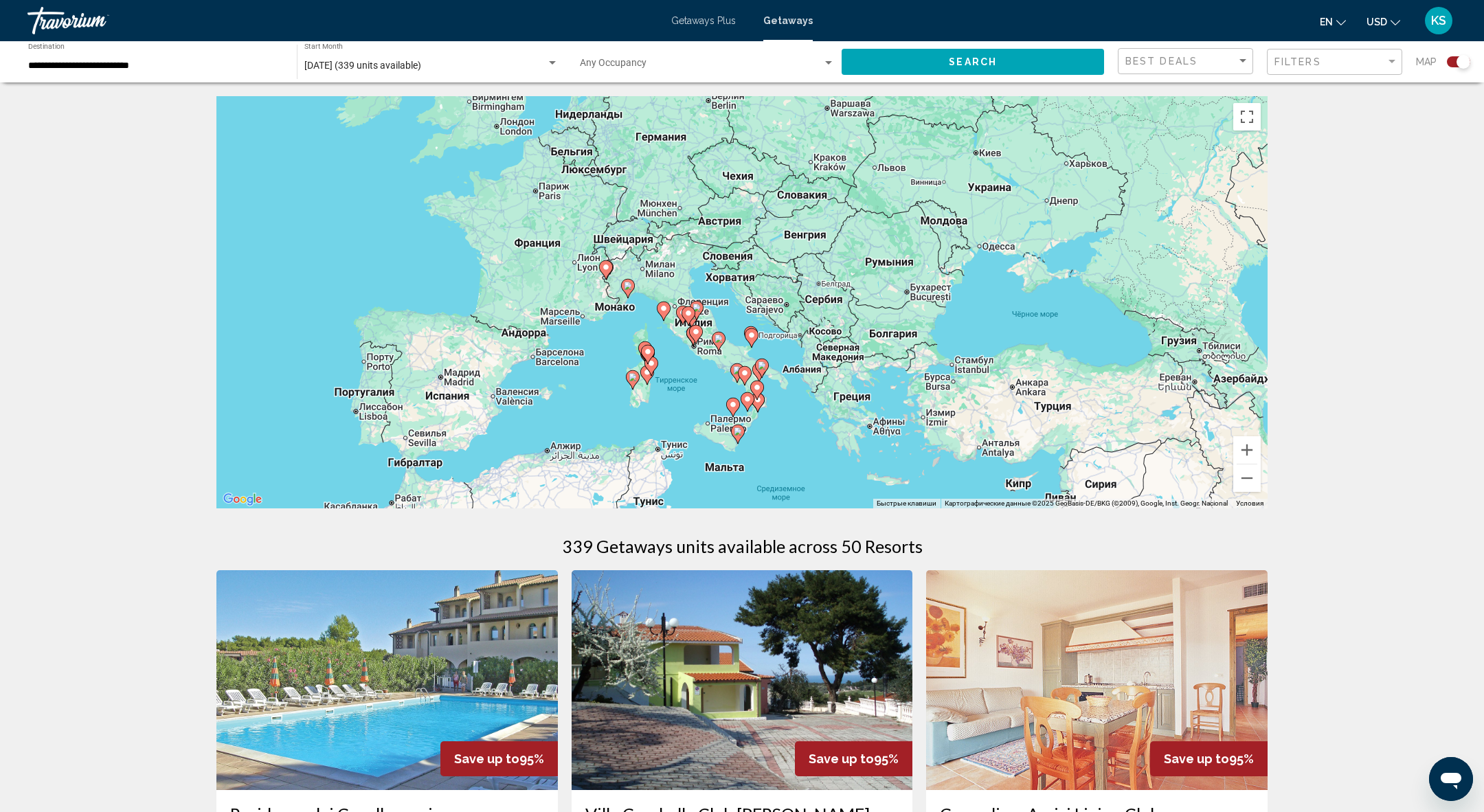
drag, startPoint x: 1187, startPoint y: 241, endPoint x: 473, endPoint y: 516, distance: 765.1
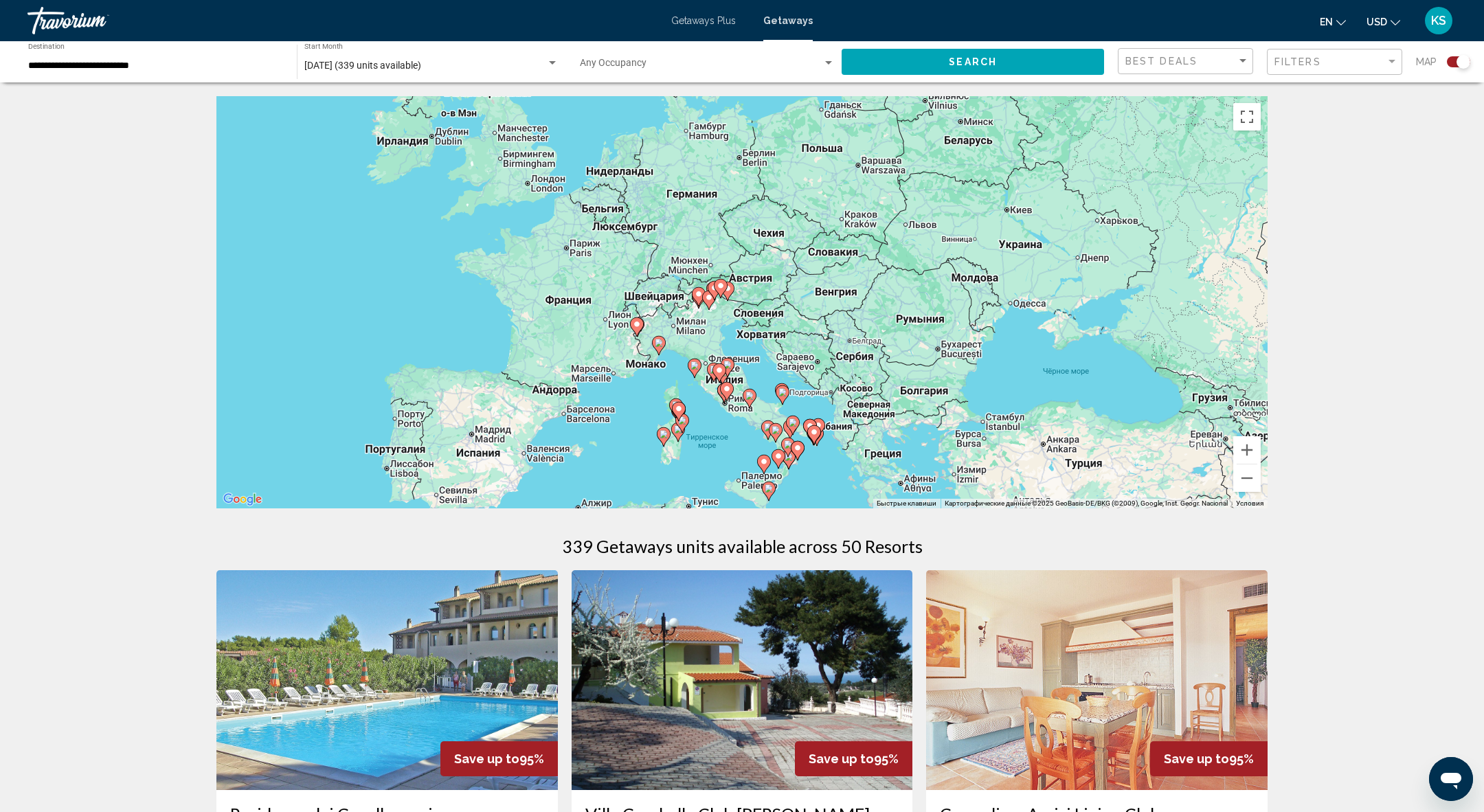
drag, startPoint x: 537, startPoint y: 339, endPoint x: 570, endPoint y: 397, distance: 66.7
click at [570, 399] on div "Чтобы активировать перетаскивание с помощью клавиатуры, нажмите Alt + Ввод. Пос…" at bounding box center [741, 302] width 1051 height 412
click at [1242, 444] on button "Увеличить" at bounding box center [1247, 450] width 27 height 27
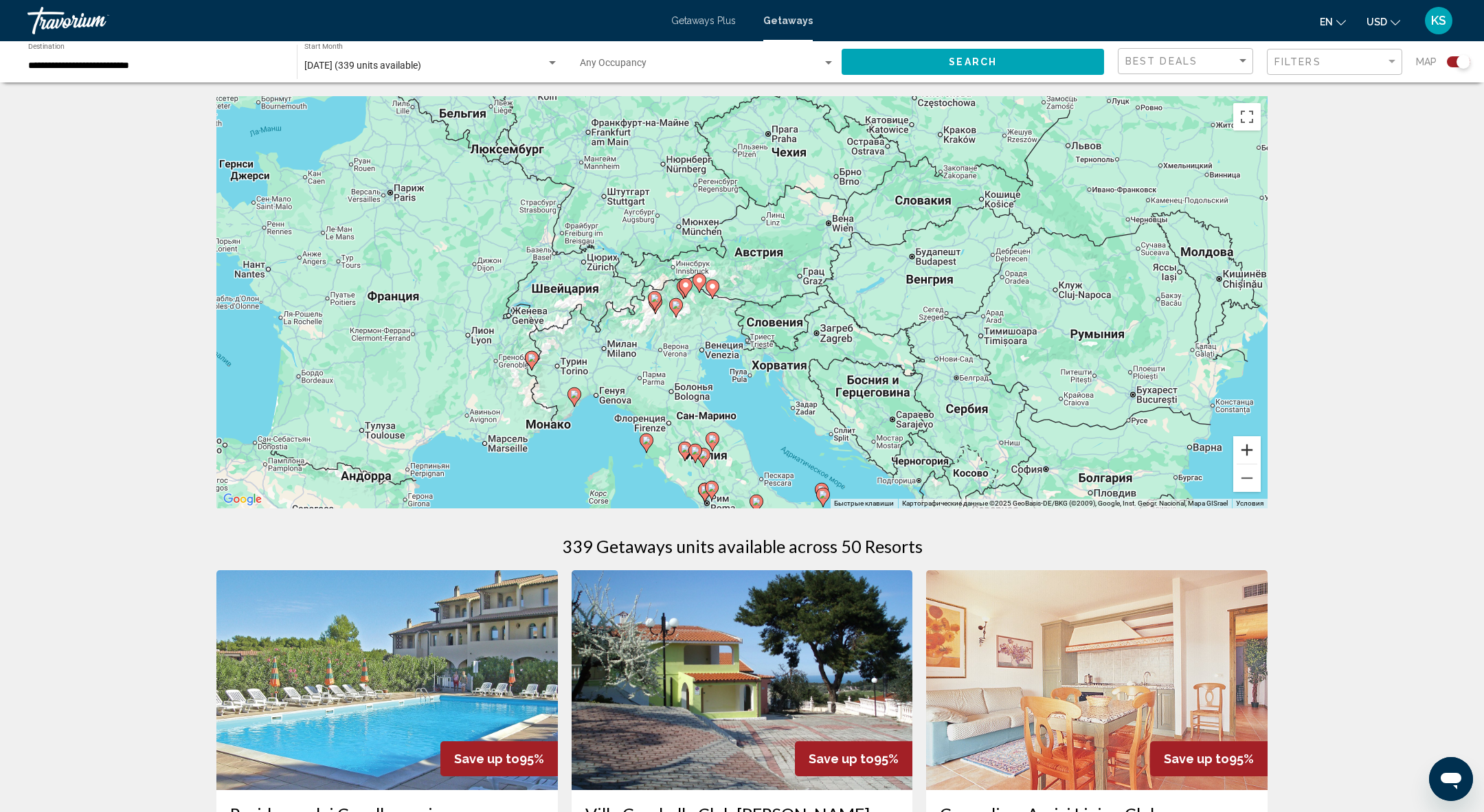
click at [1242, 444] on button "Увеличить" at bounding box center [1247, 450] width 27 height 27
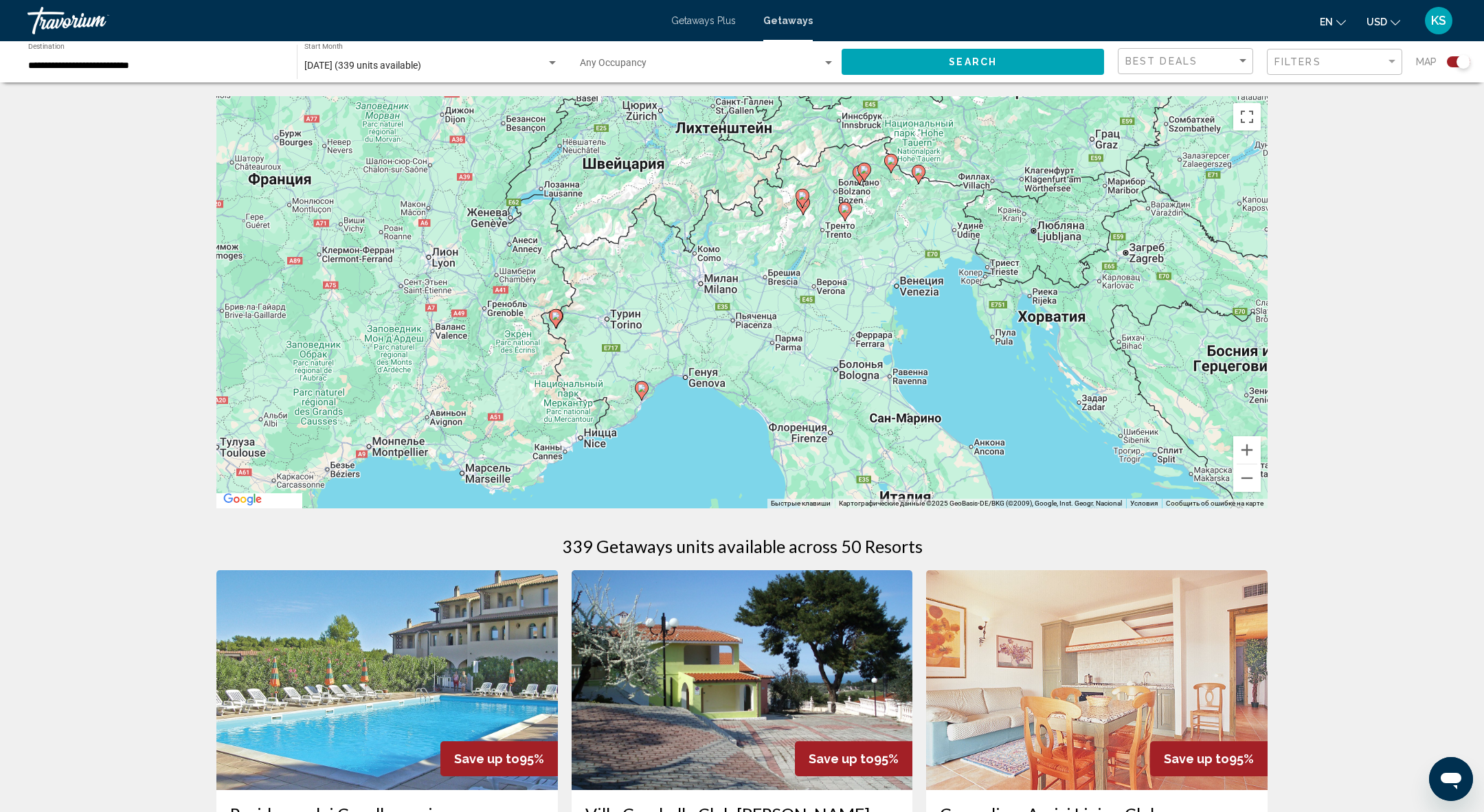
drag, startPoint x: 580, startPoint y: 406, endPoint x: 815, endPoint y: 295, distance: 259.9
click at [815, 295] on div "Чтобы активировать перетаскивание с помощью клавиатуры, нажмите Alt + Ввод. Пос…" at bounding box center [741, 302] width 1051 height 412
click at [646, 392] on g "Main content" at bounding box center [641, 391] width 14 height 20
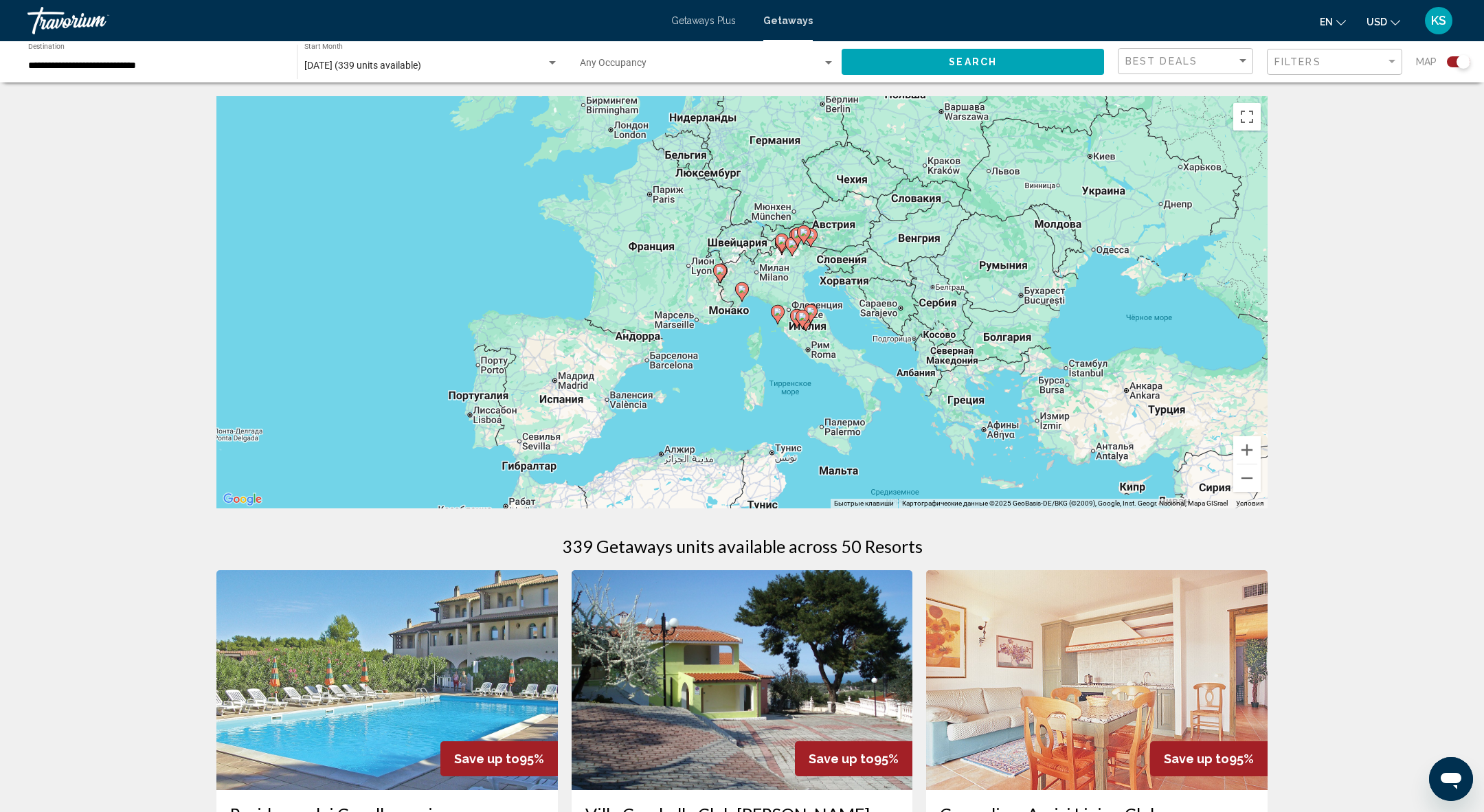
click at [745, 289] on image "Main content" at bounding box center [742, 289] width 9 height 9
type input "**********"
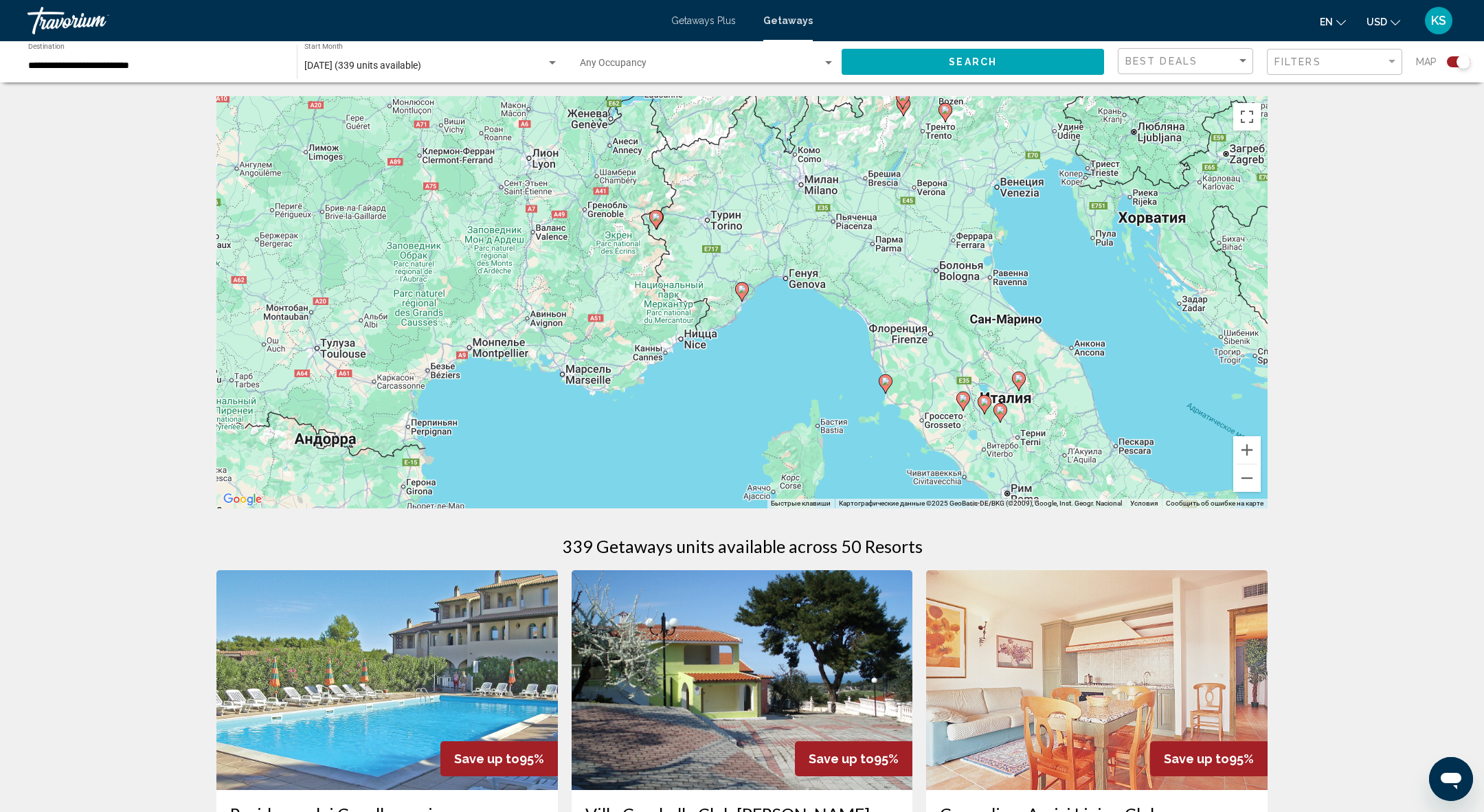
click at [745, 289] on image "Main content" at bounding box center [742, 289] width 9 height 9
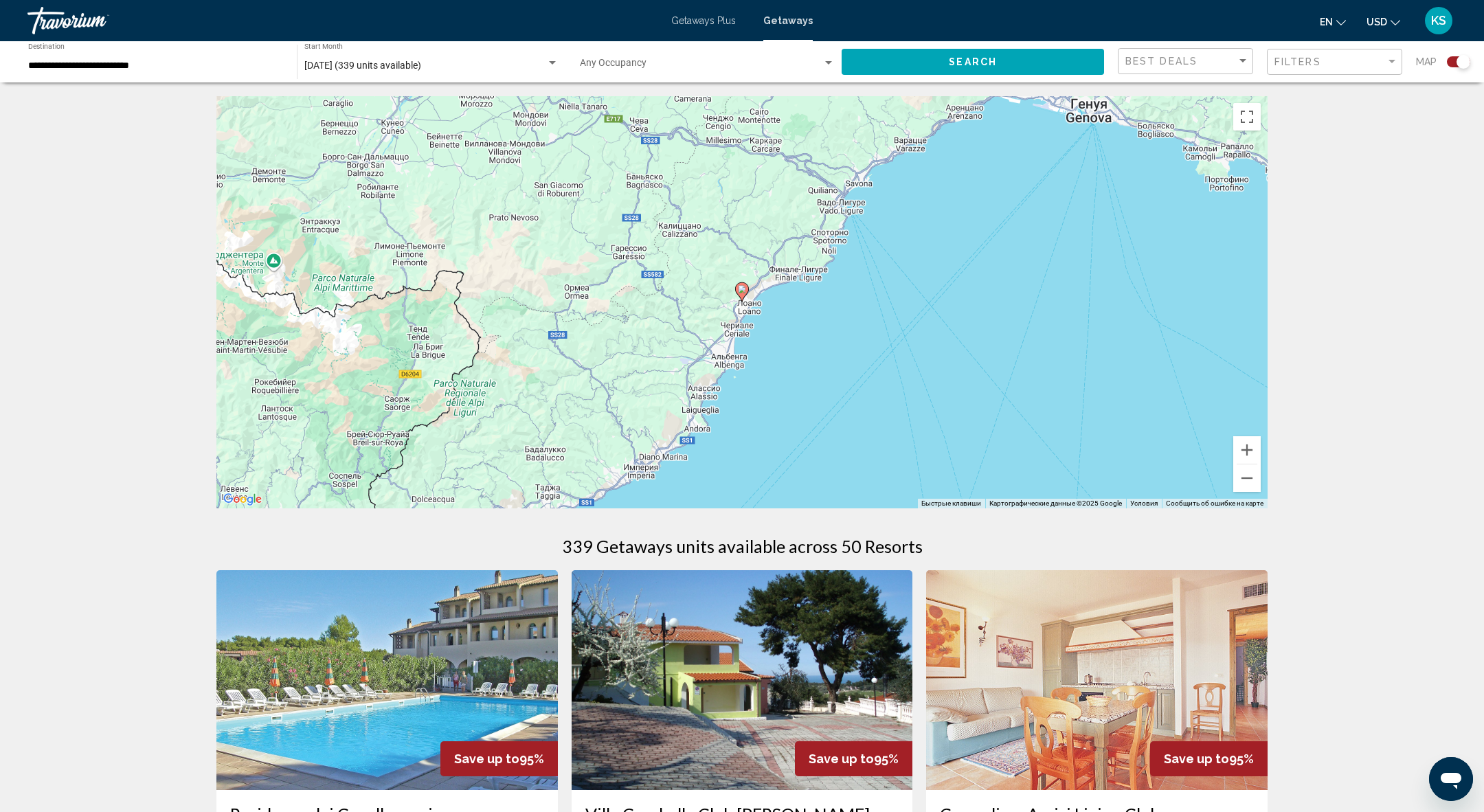
click at [745, 289] on image "Main content" at bounding box center [742, 289] width 9 height 9
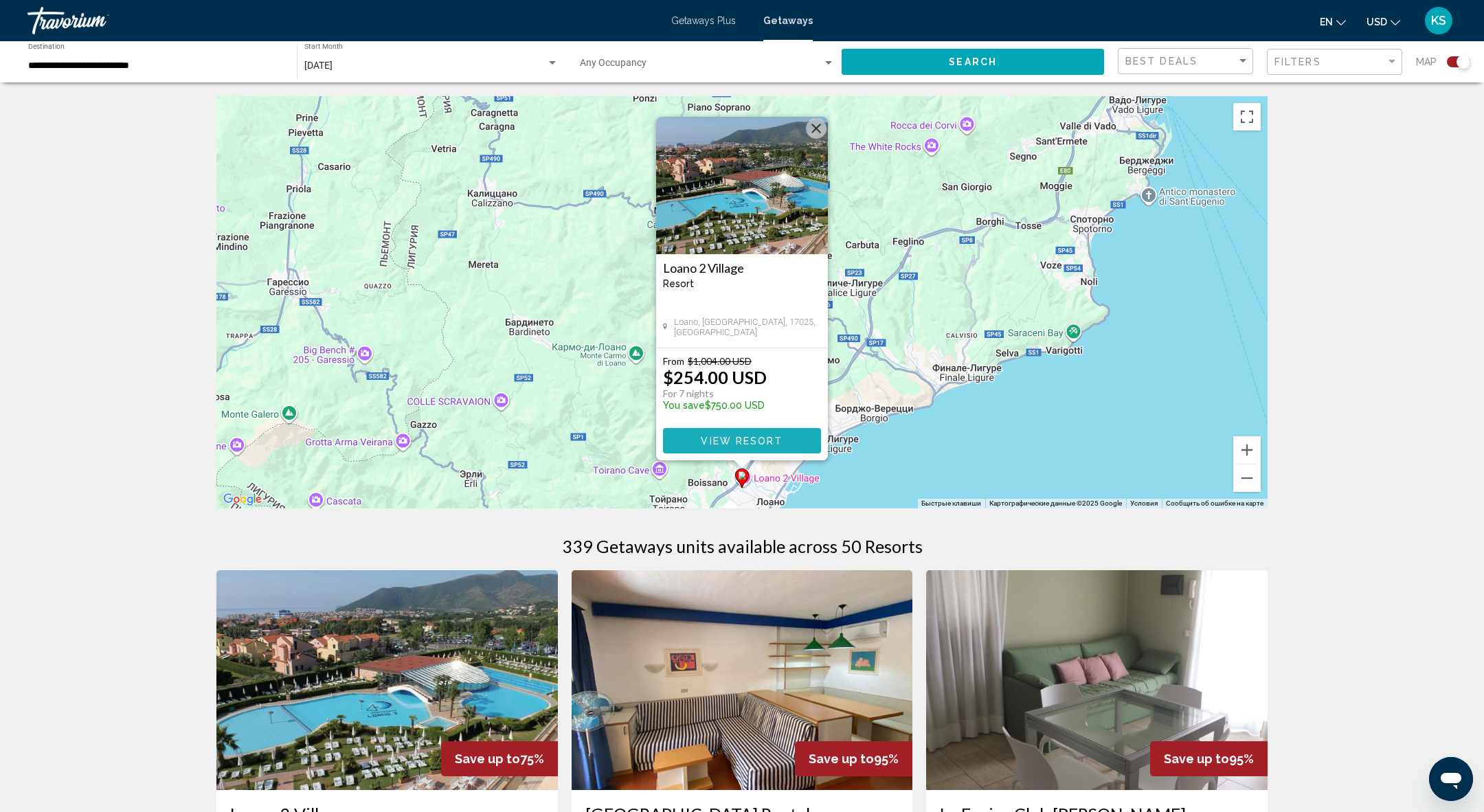
click at [734, 441] on span "View Resort" at bounding box center [742, 441] width 82 height 11
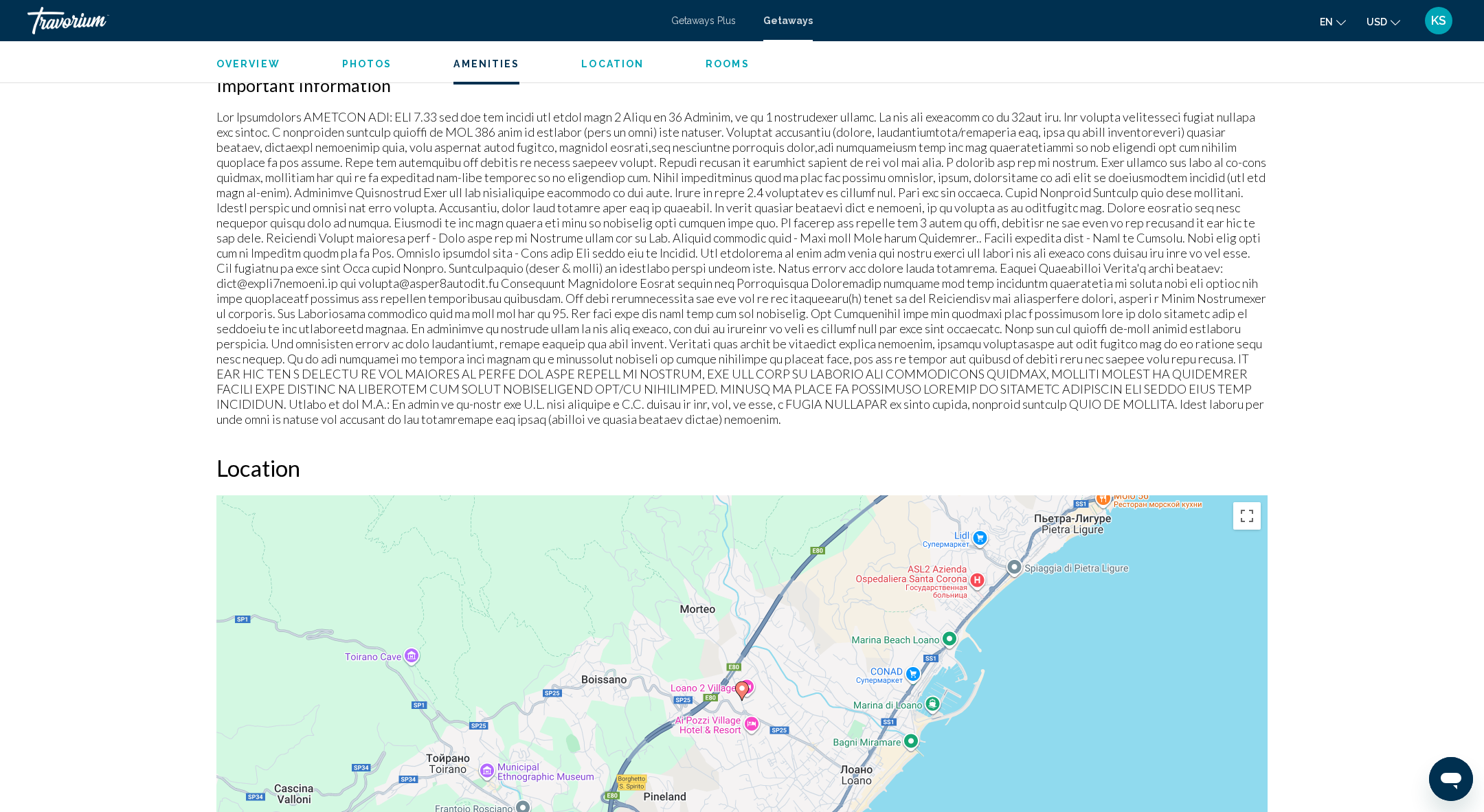
scroll to position [1274, 0]
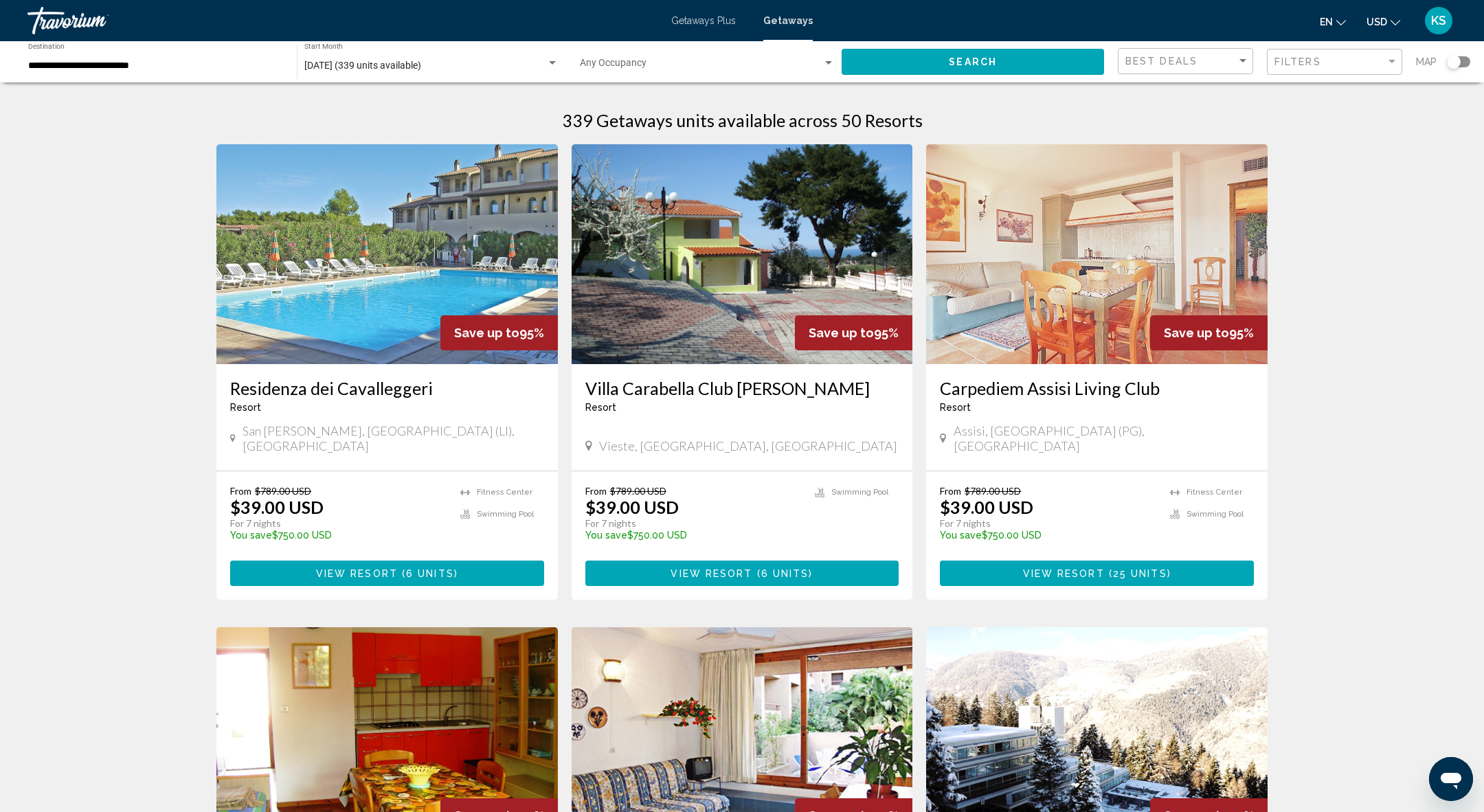
click at [1458, 67] on div "Map" at bounding box center [1443, 61] width 55 height 28
click at [1458, 61] on div "Search widget" at bounding box center [1454, 61] width 14 height 14
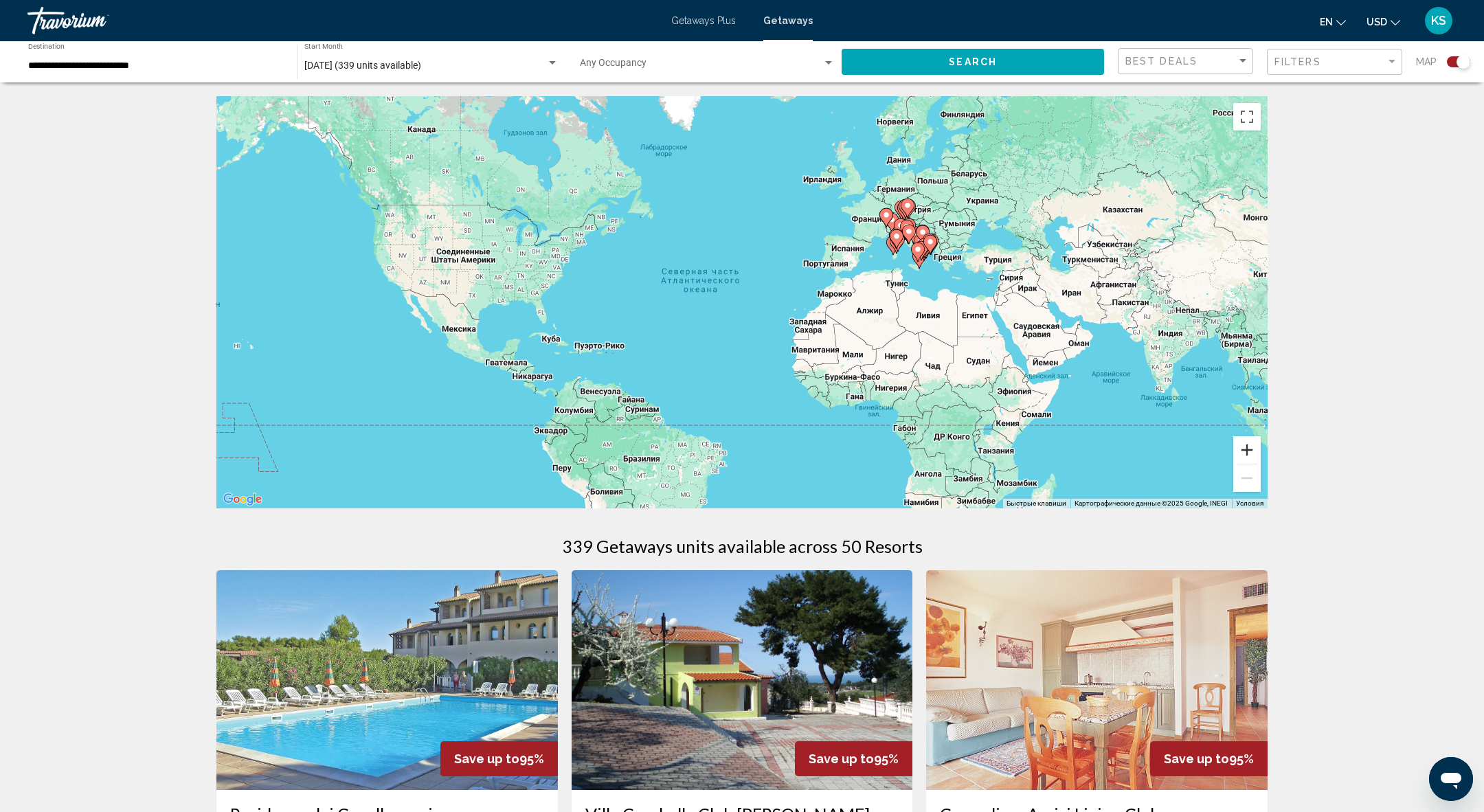
click at [1249, 453] on button "Увеличить" at bounding box center [1247, 450] width 27 height 27
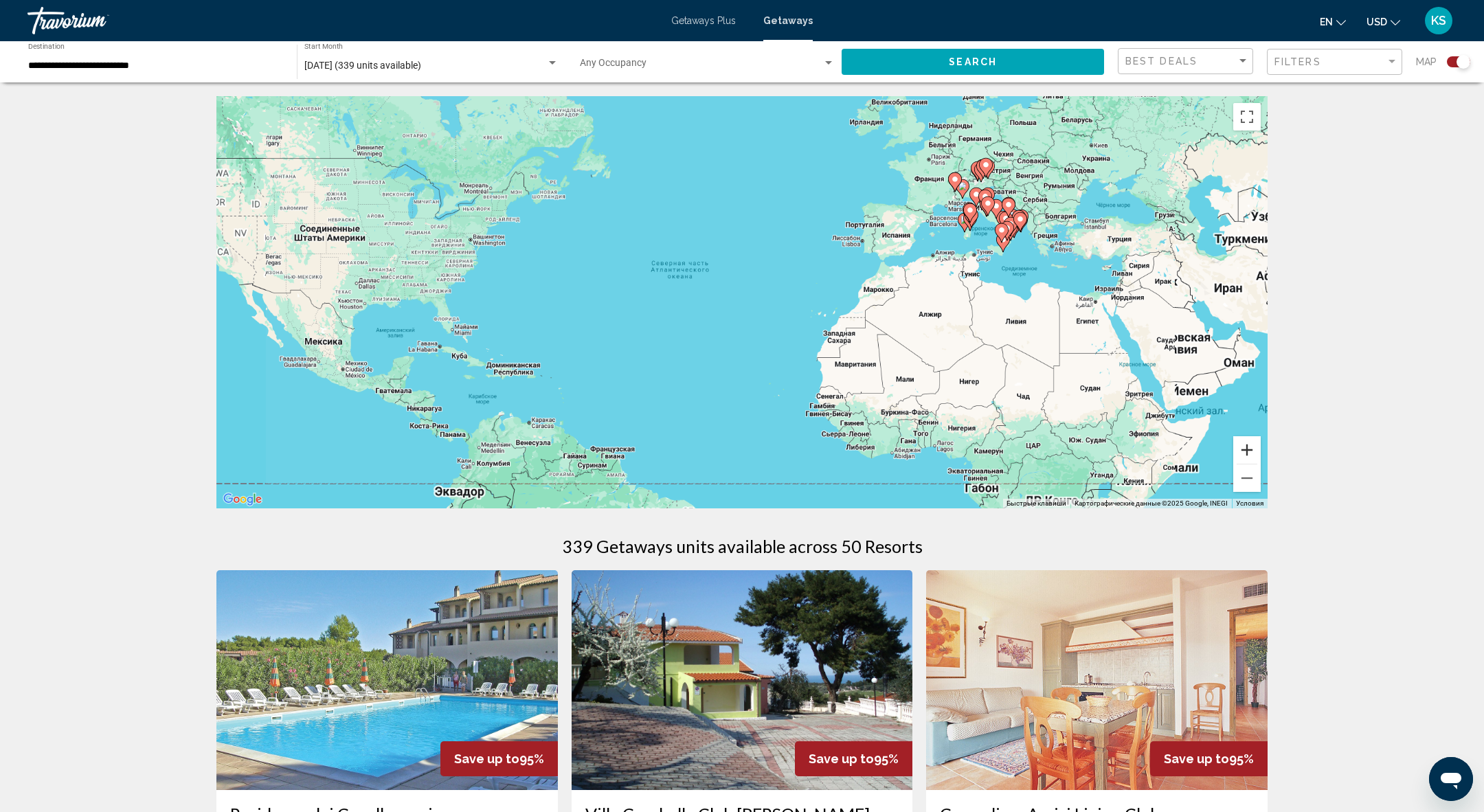
click at [1249, 453] on button "Увеличить" at bounding box center [1247, 450] width 27 height 27
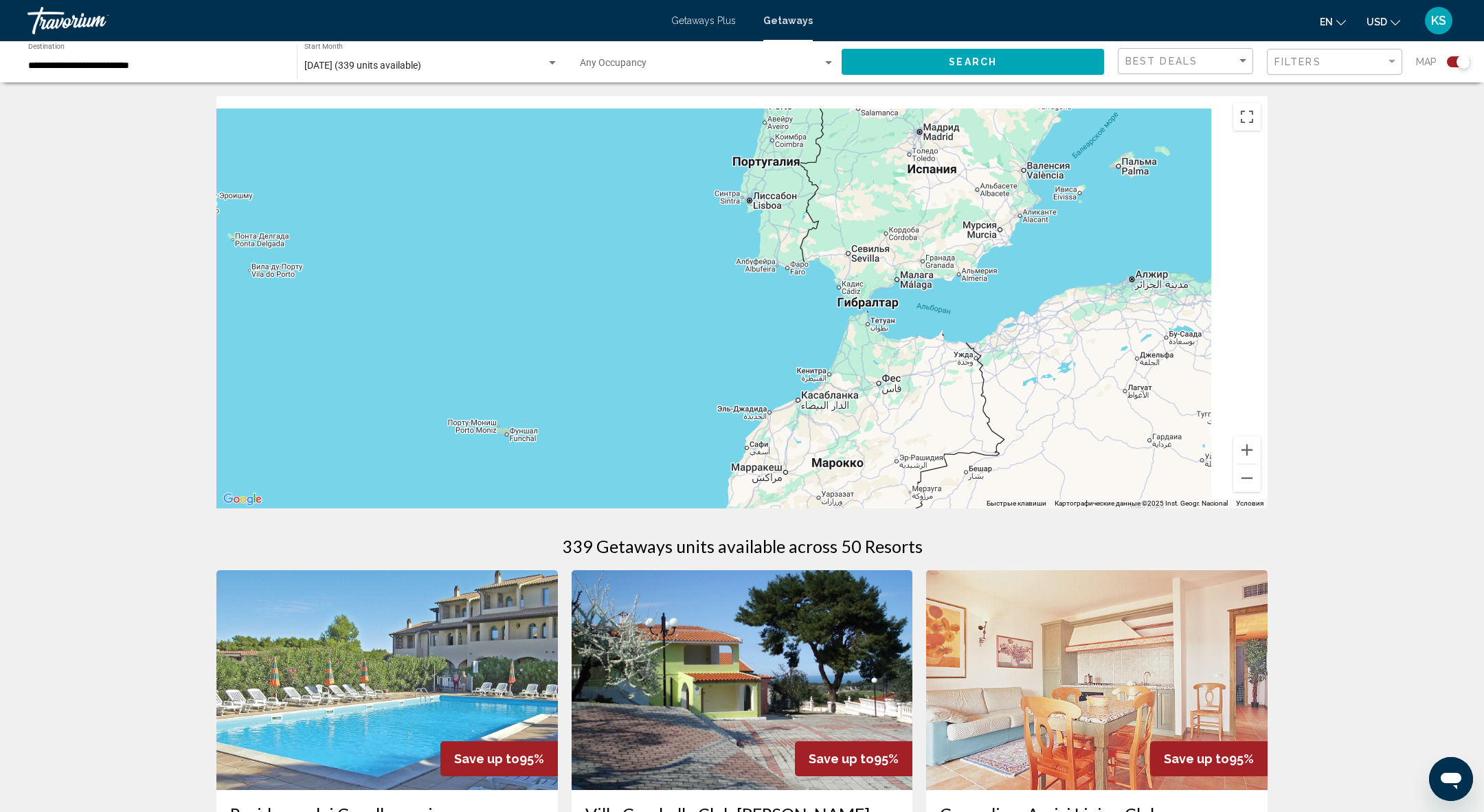
drag, startPoint x: 1107, startPoint y: 264, endPoint x: 447, endPoint y: 498, distance: 700.3
click at [450, 497] on div "Main content" at bounding box center [741, 302] width 1051 height 412
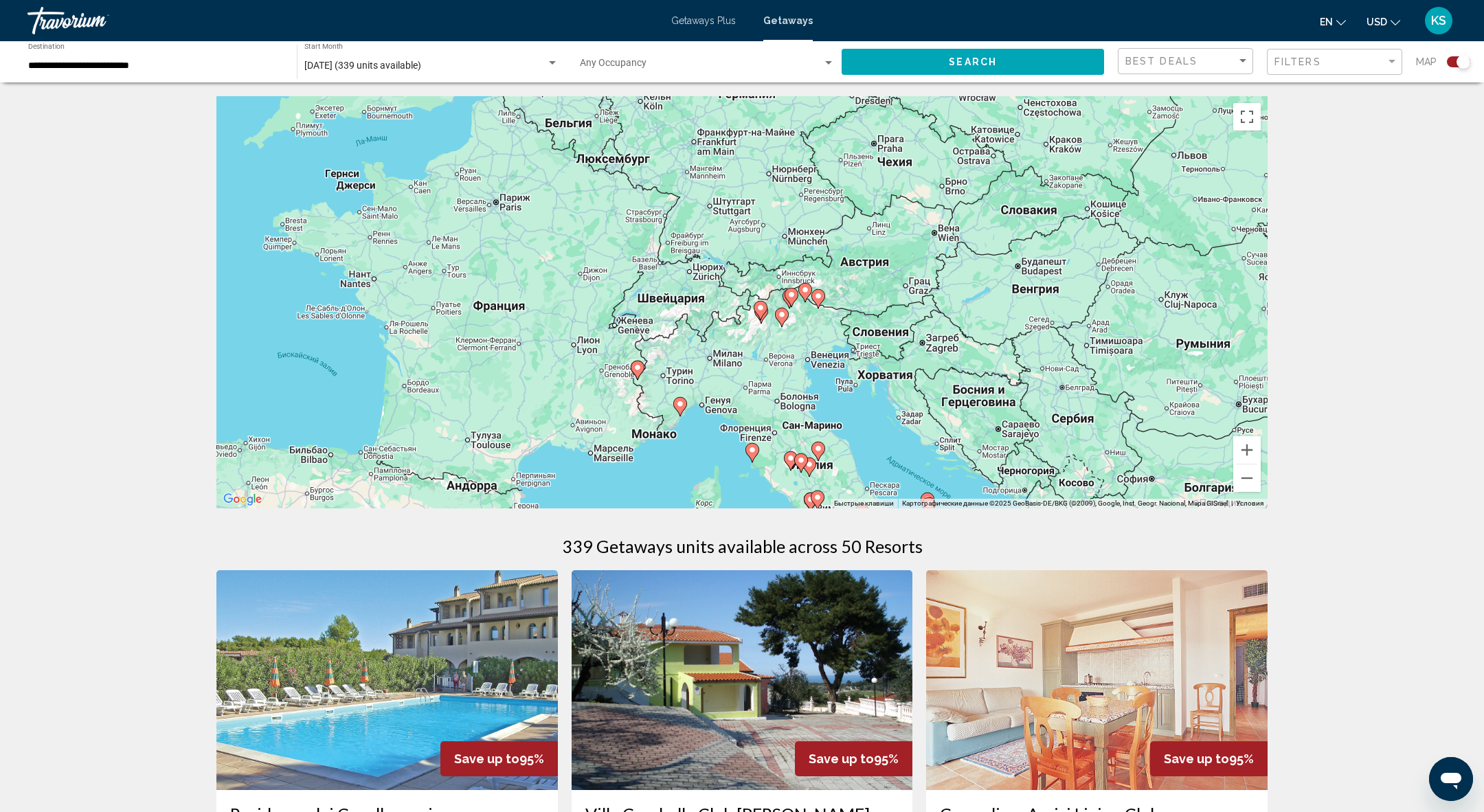
drag, startPoint x: 681, startPoint y: 237, endPoint x: 795, endPoint y: 385, distance: 186.8
click at [795, 385] on div "Чтобы активировать перетаскивание с помощью клавиатуры, нажмите Alt + Ввод. Пос…" at bounding box center [741, 302] width 1051 height 412
click at [1243, 444] on button "Увеличить" at bounding box center [1247, 450] width 27 height 27
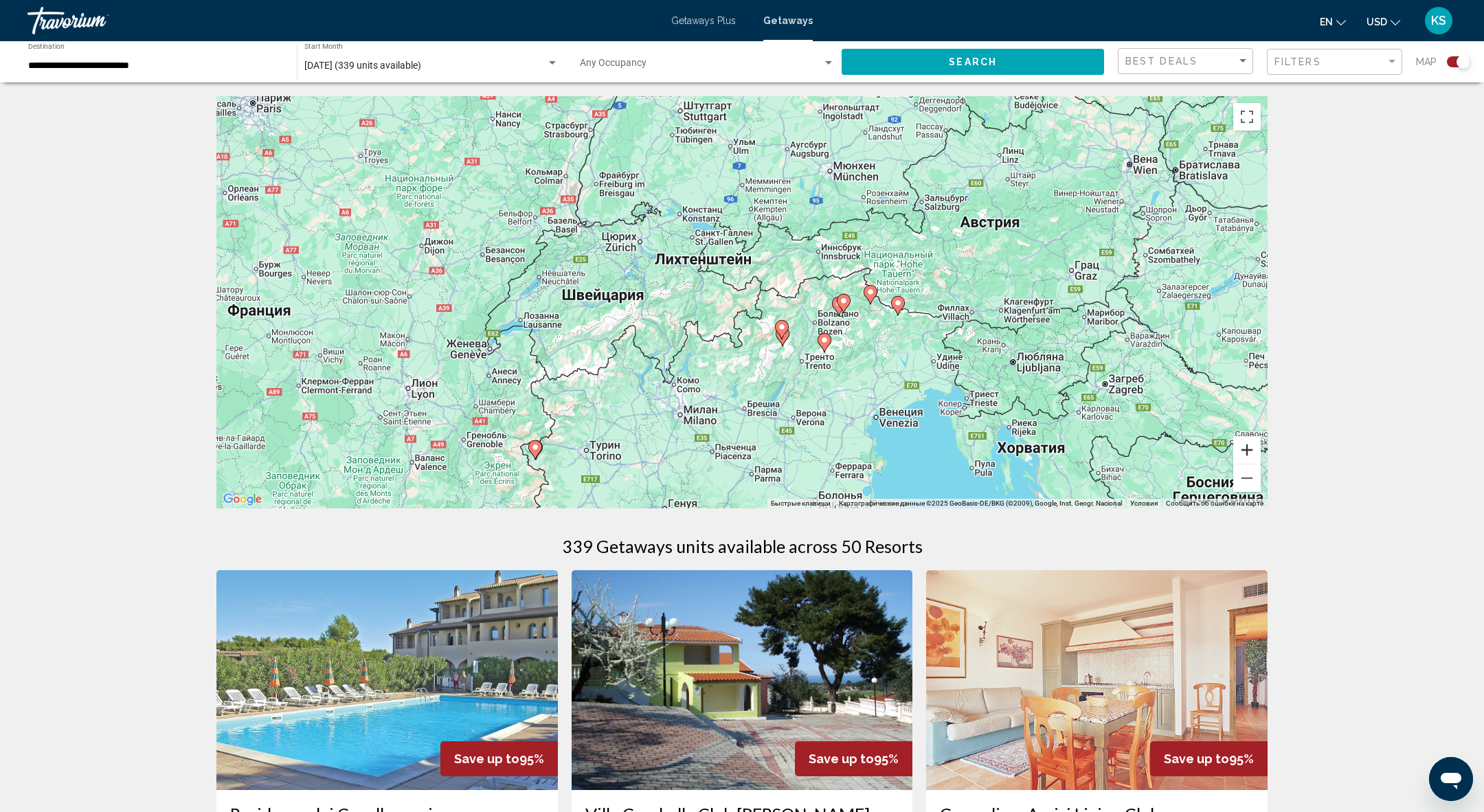
click at [1243, 444] on button "Увеличить" at bounding box center [1247, 450] width 27 height 27
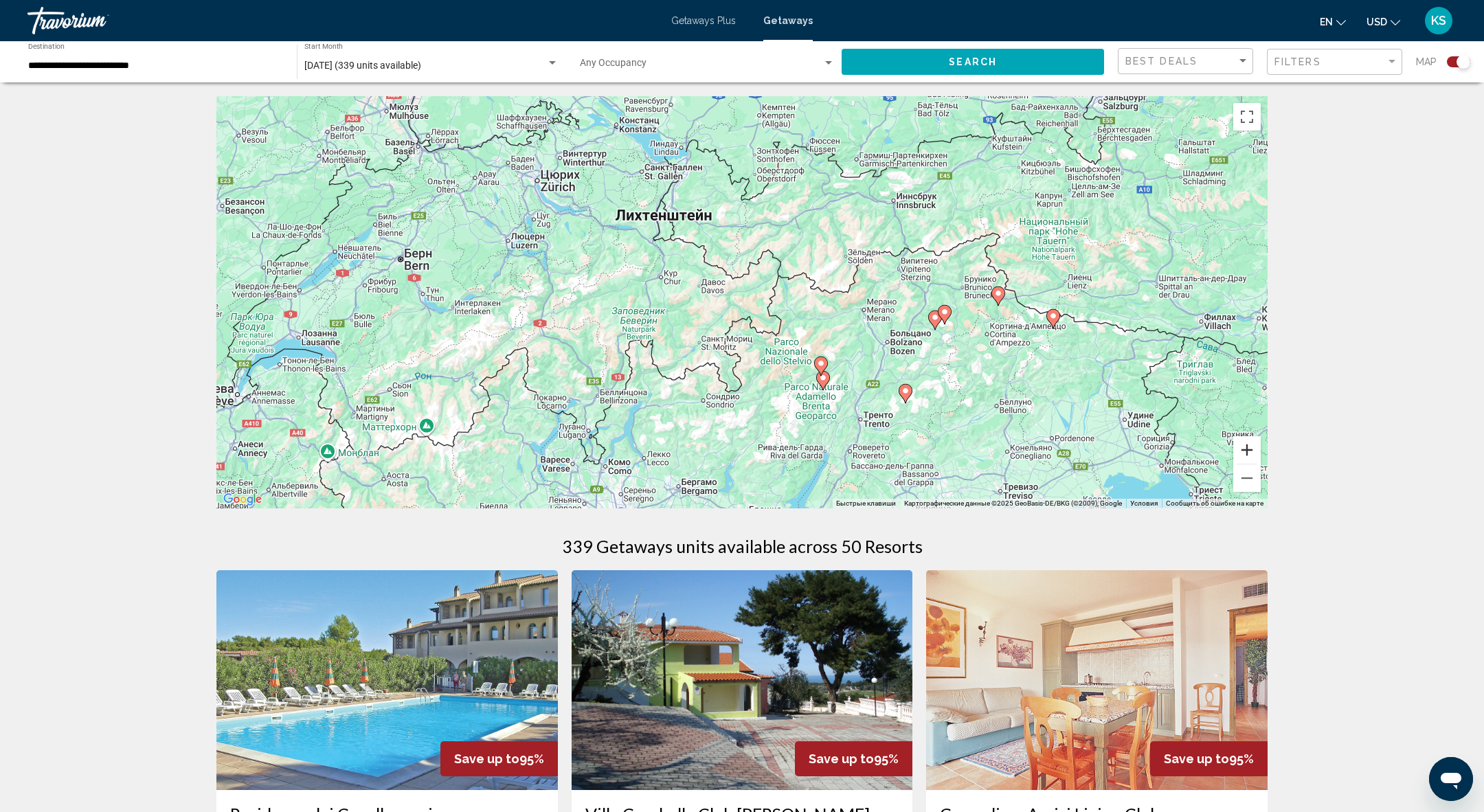
click at [1243, 444] on button "Увеличить" at bounding box center [1247, 450] width 27 height 27
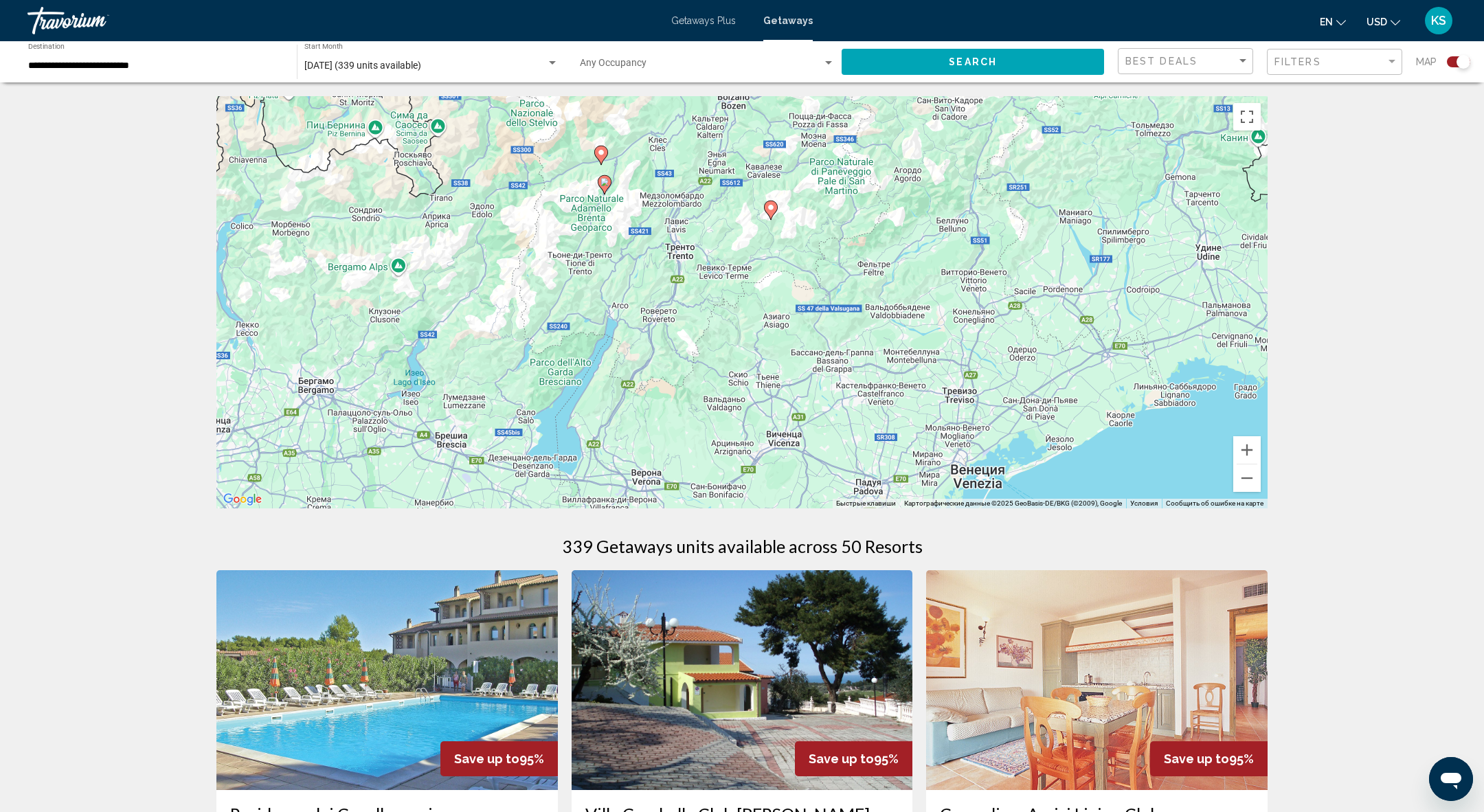
drag, startPoint x: 1136, startPoint y: 449, endPoint x: 835, endPoint y: 164, distance: 414.5
click at [835, 164] on div "Чтобы активировать перетаскивание с помощью клавиатуры, нажмите Alt + Ввод. Пос…" at bounding box center [741, 302] width 1051 height 412
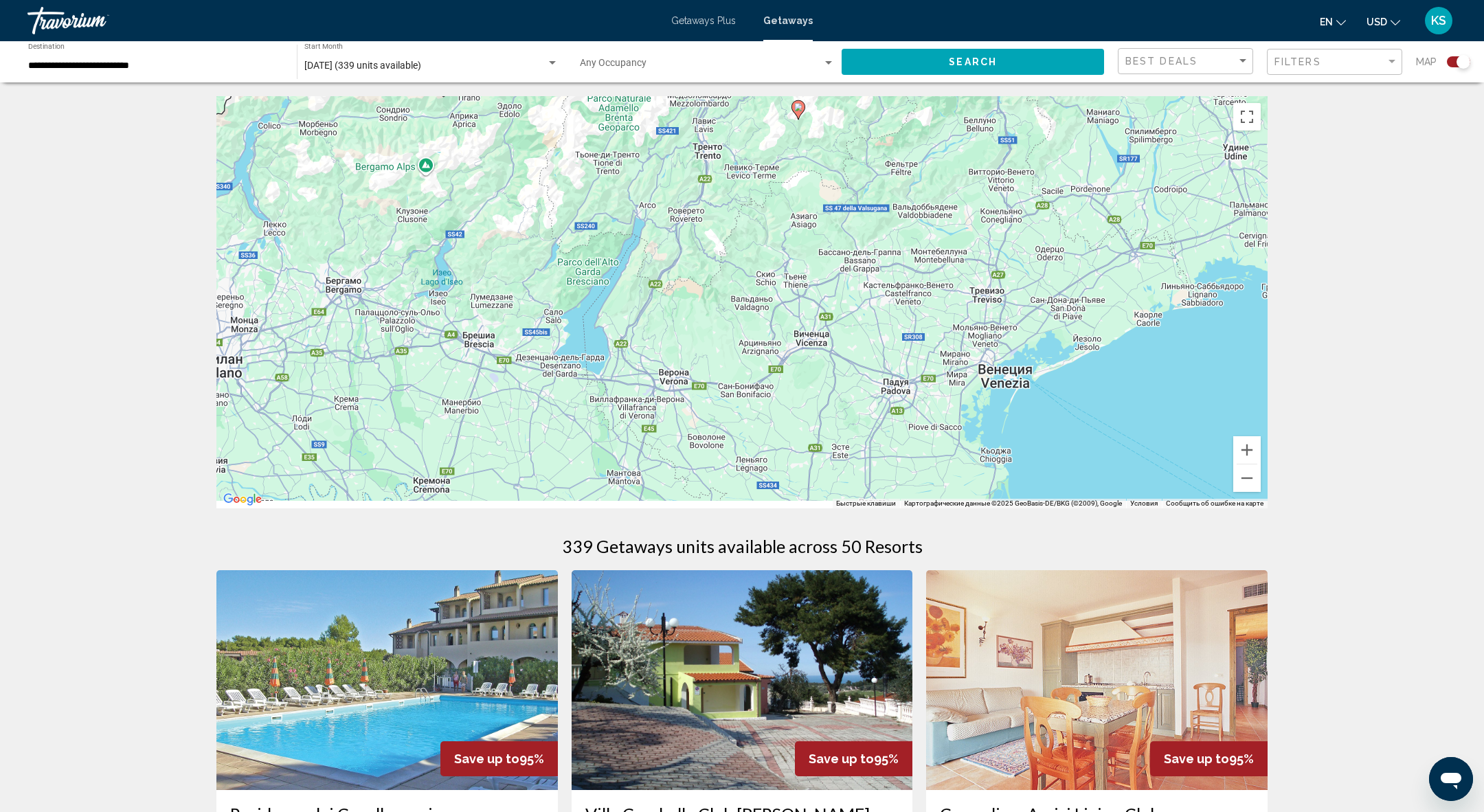
drag, startPoint x: 557, startPoint y: 437, endPoint x: 584, endPoint y: 326, distance: 114.2
click at [584, 329] on div "Чтобы активировать перетаскивание с помощью клавиатуры, нажмите Alt + Ввод. Пос…" at bounding box center [741, 302] width 1051 height 412
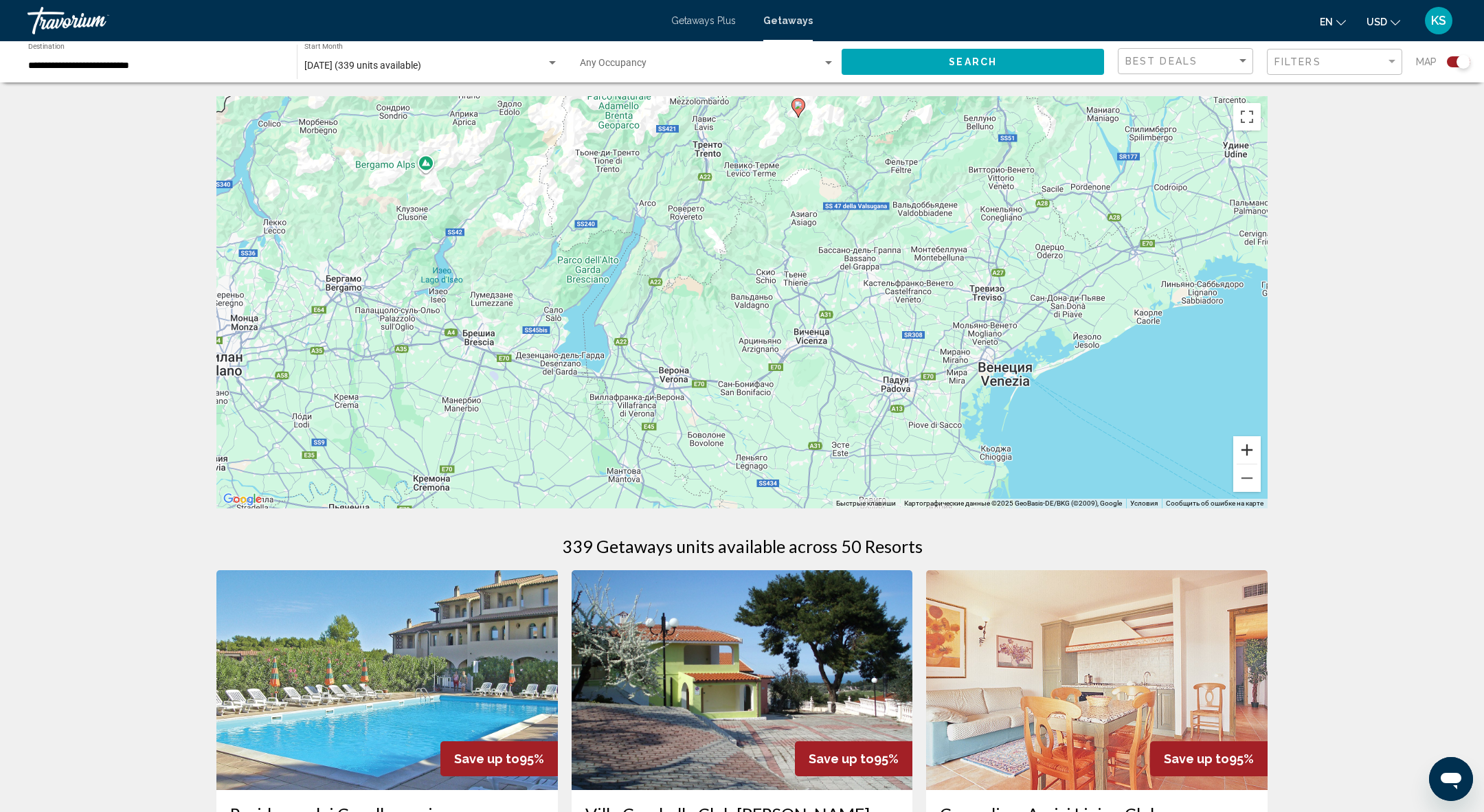
click at [1247, 447] on button "Увеличить" at bounding box center [1247, 450] width 27 height 27
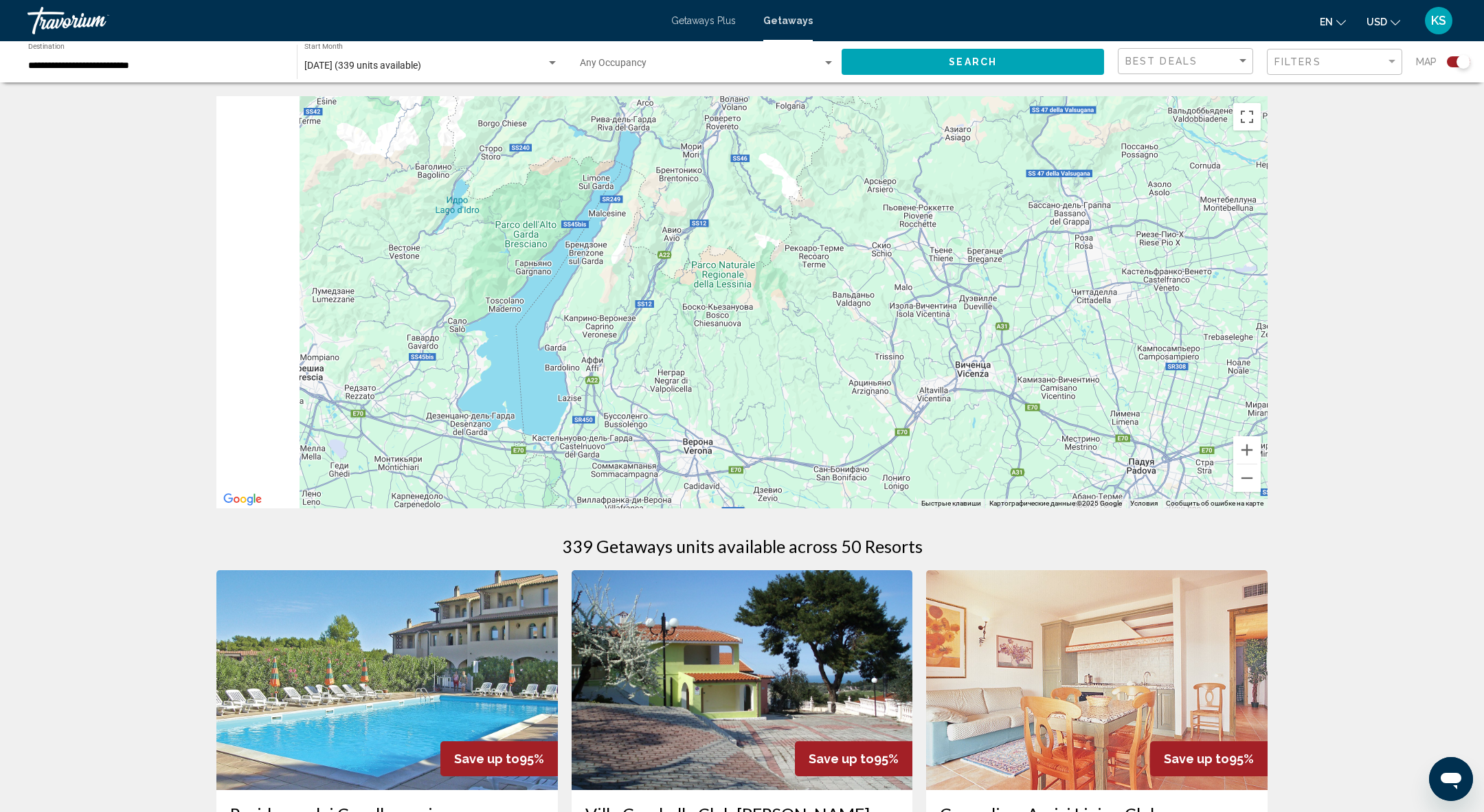
drag, startPoint x: 610, startPoint y: 294, endPoint x: 710, endPoint y: 294, distance: 100.0
click at [710, 294] on div "Main content" at bounding box center [741, 302] width 1051 height 412
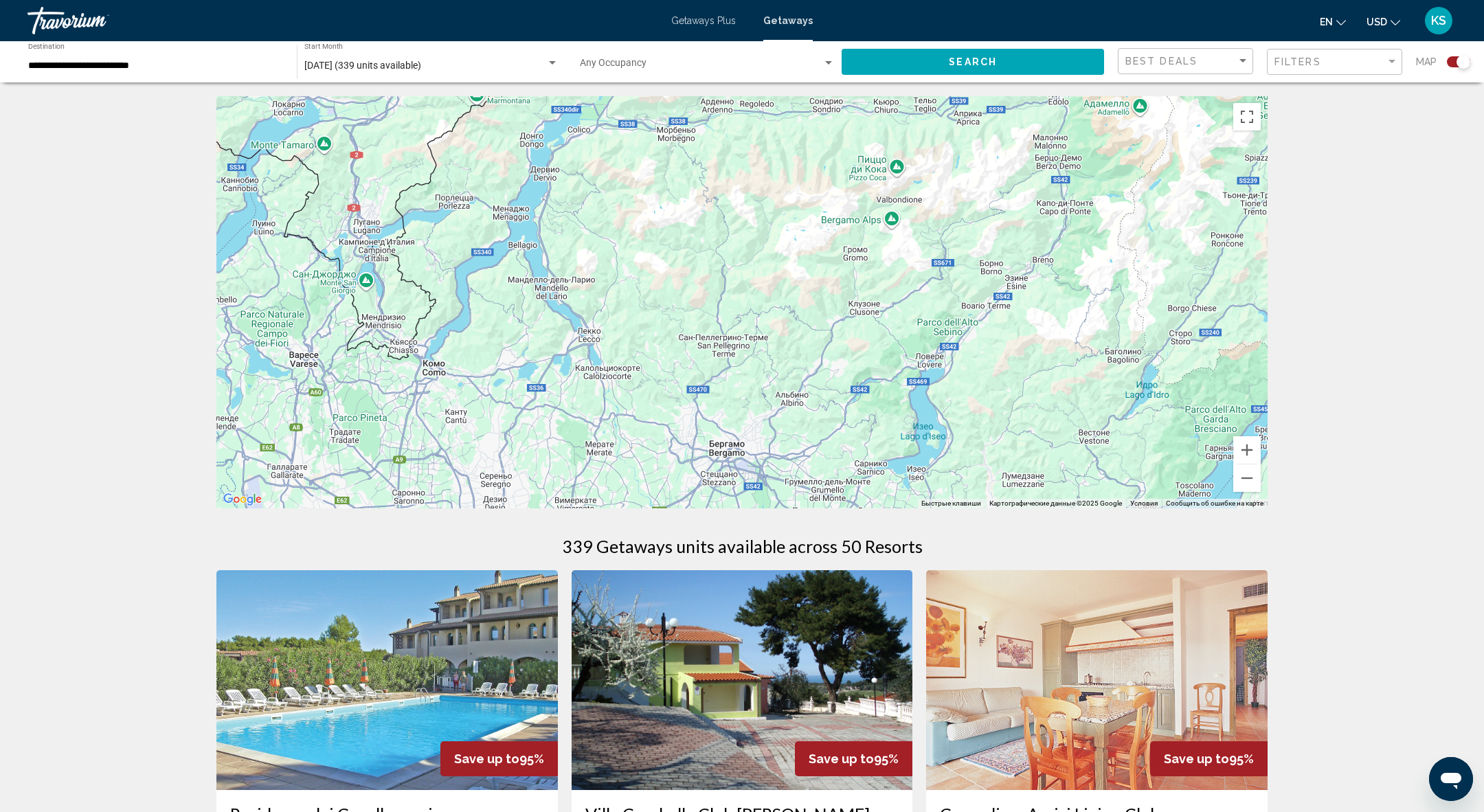
drag, startPoint x: 357, startPoint y: 307, endPoint x: 1048, endPoint y: 493, distance: 715.6
click at [1048, 493] on div "Main content" at bounding box center [741, 302] width 1051 height 412
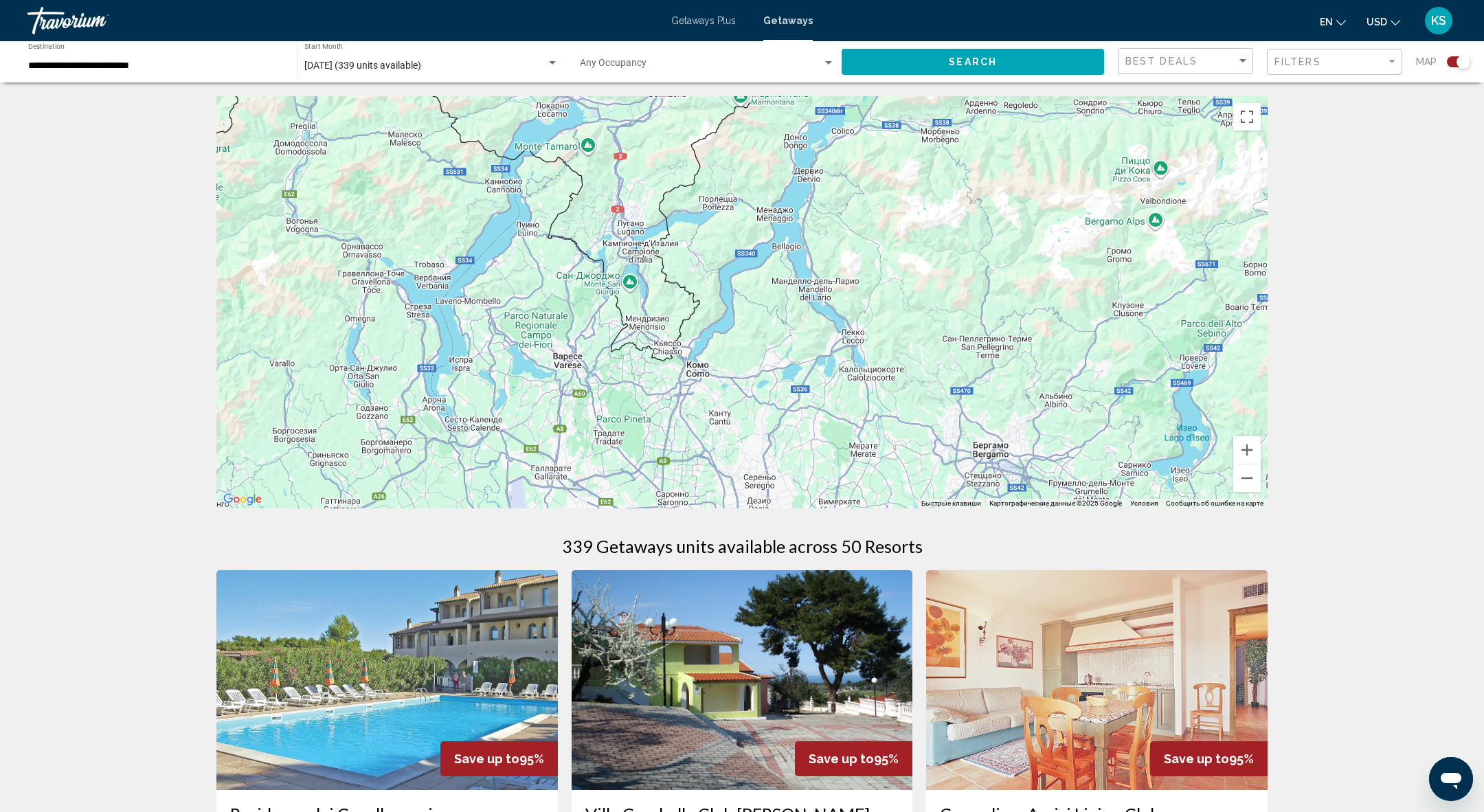
drag, startPoint x: 413, startPoint y: 303, endPoint x: 568, endPoint y: 370, distance: 168.9
click at [568, 371] on div "Чтобы активировать перетаскивание с помощью клавиатуры, нажмите Alt + Ввод. Пос…" at bounding box center [741, 302] width 1051 height 412
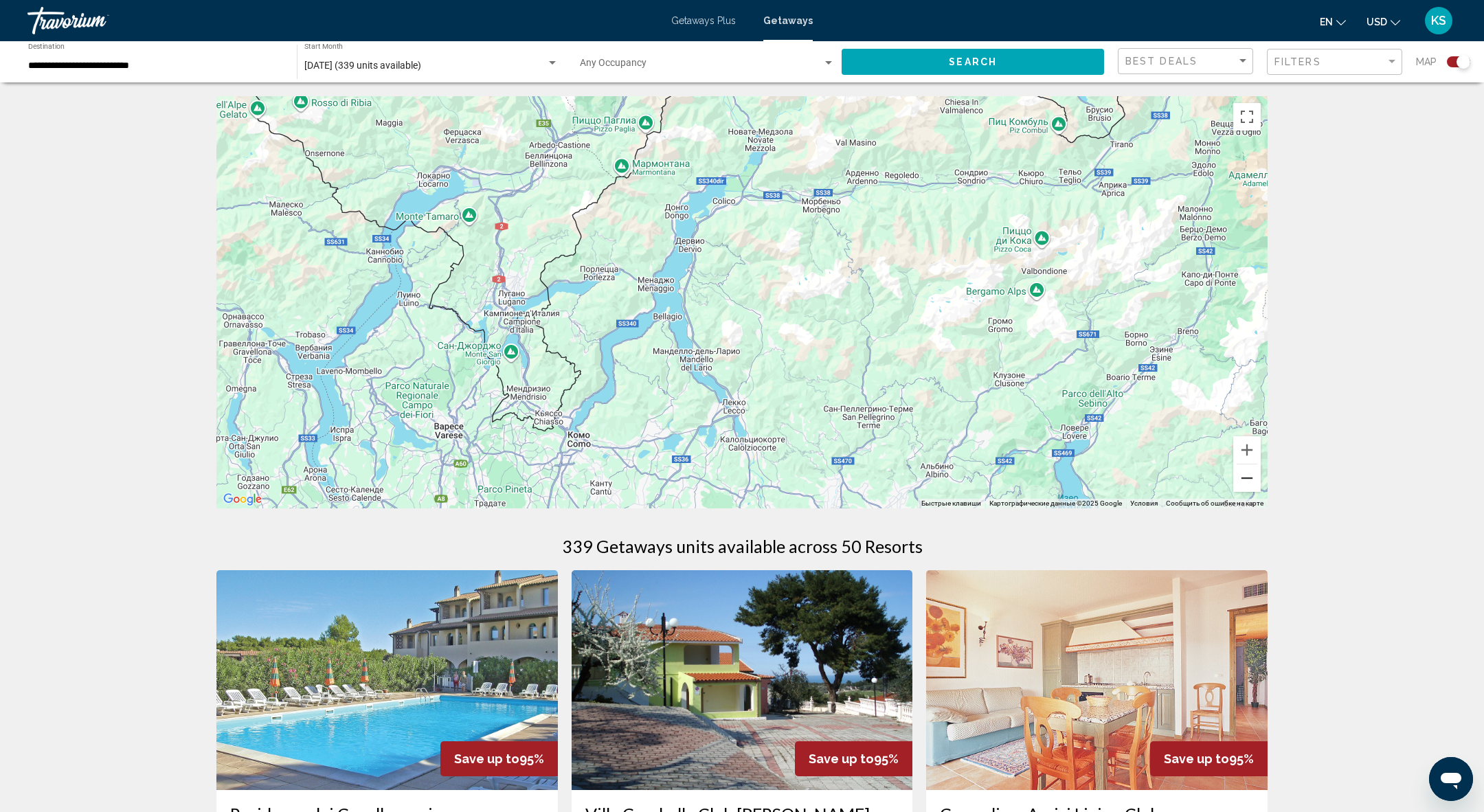
click at [1258, 487] on button "Уменьшить" at bounding box center [1247, 478] width 27 height 27
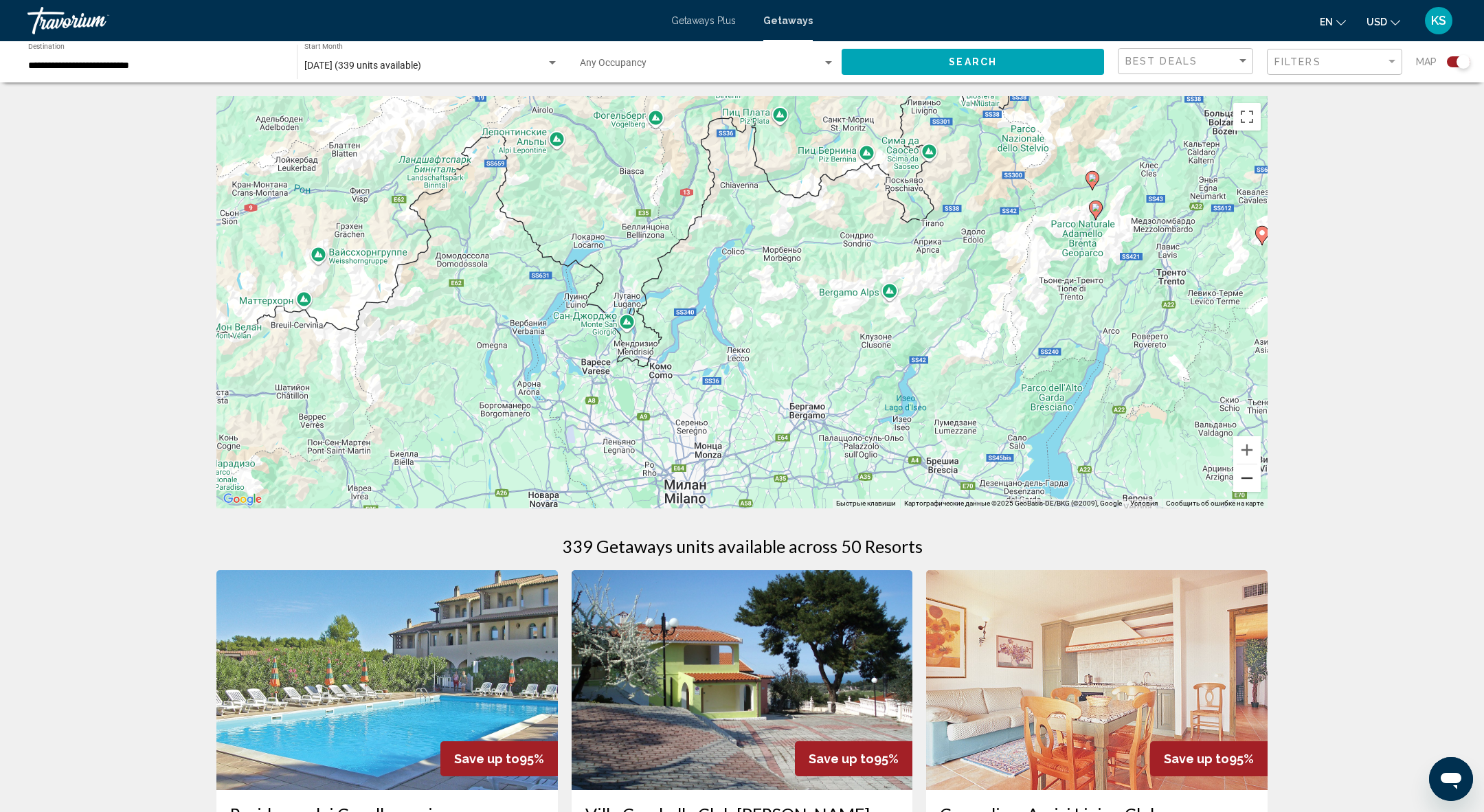
click at [1258, 487] on button "Уменьшить" at bounding box center [1247, 478] width 27 height 27
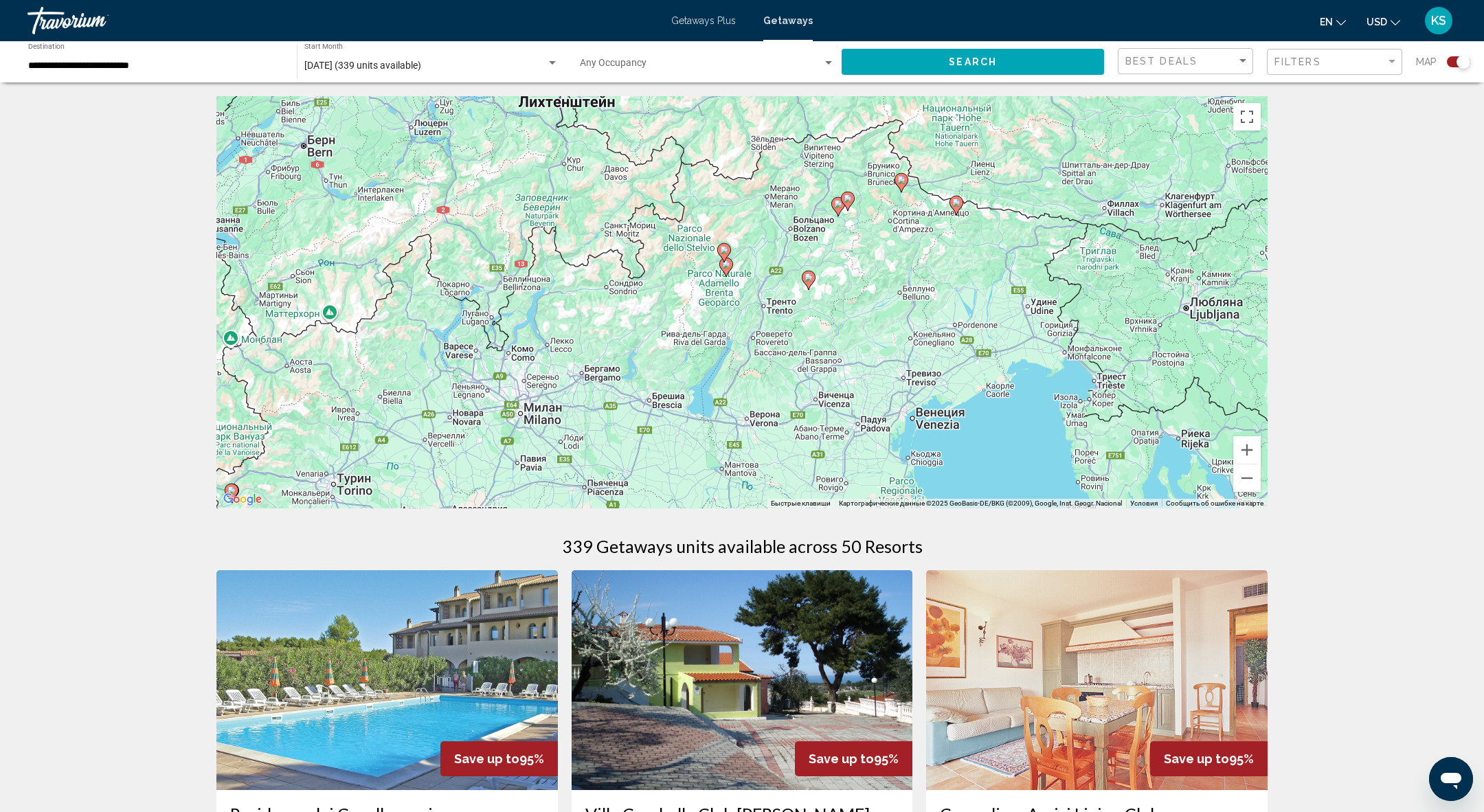
drag, startPoint x: 1099, startPoint y: 341, endPoint x: 904, endPoint y: 357, distance: 195.7
click at [904, 357] on div "Чтобы активировать перетаскивание с помощью клавиатуры, нажмите Alt + Ввод. Пос…" at bounding box center [741, 302] width 1051 height 412
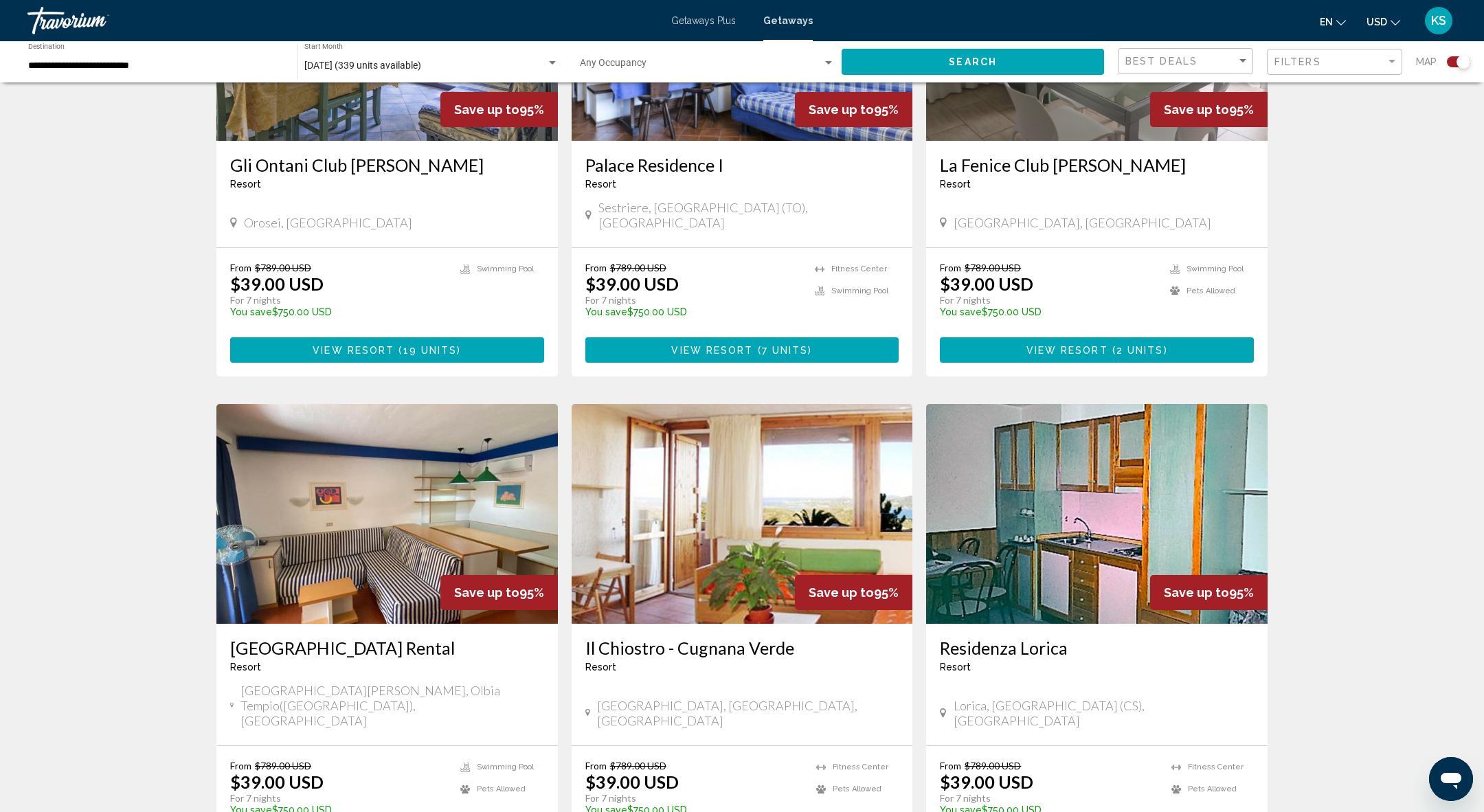
scroll to position [1853, 0]
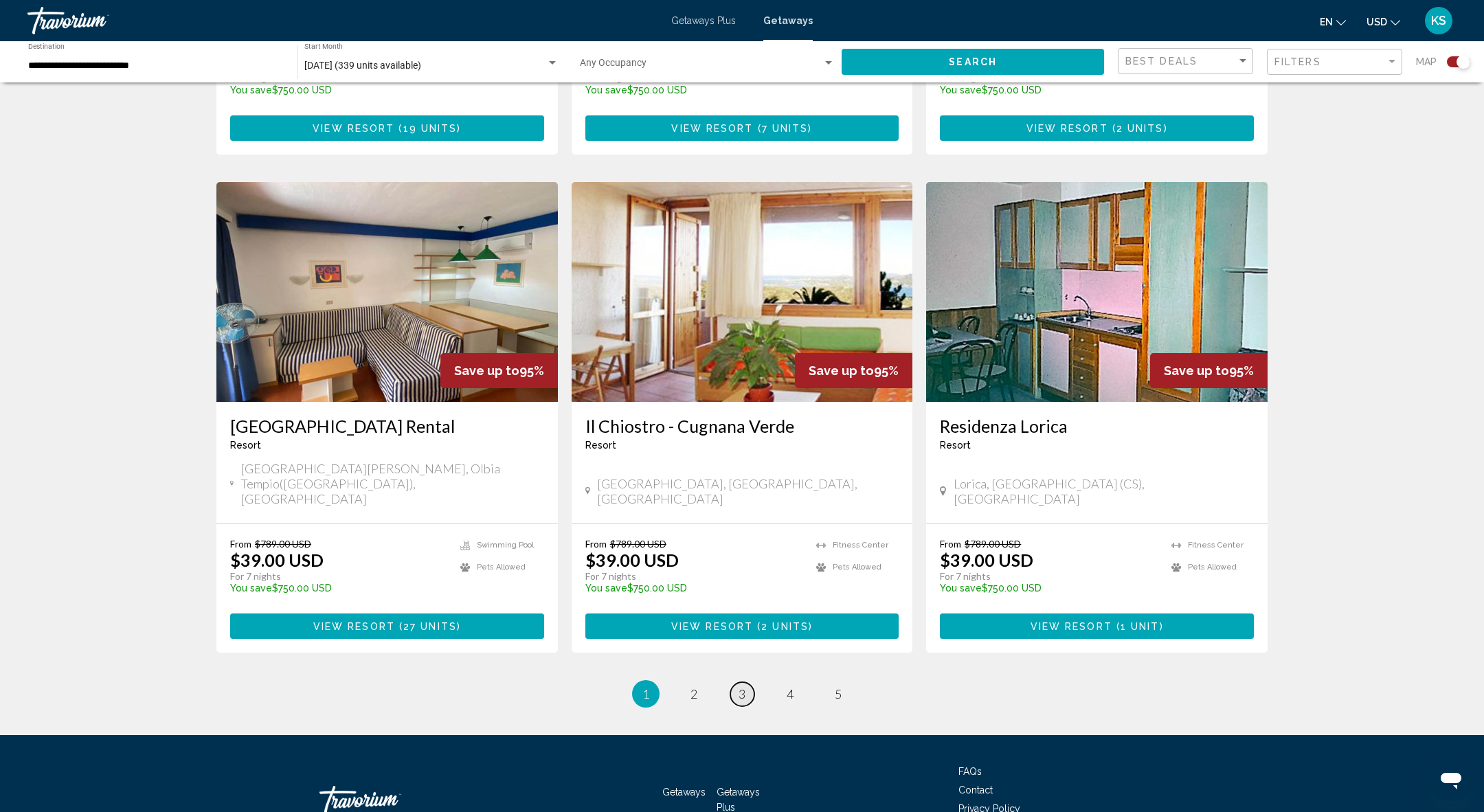
click at [740, 686] on span "3" at bounding box center [742, 694] width 7 height 15
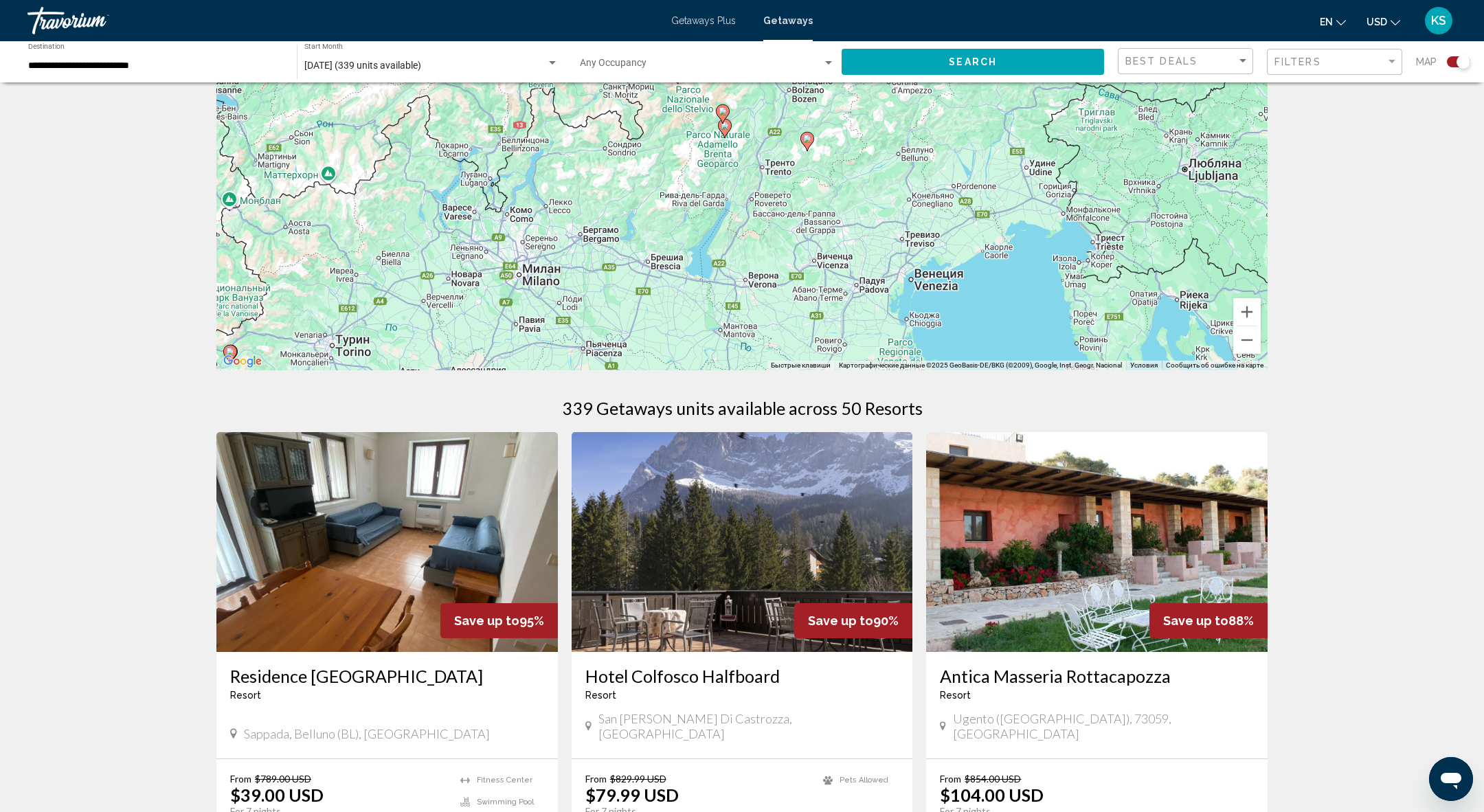
scroll to position [140, 0]
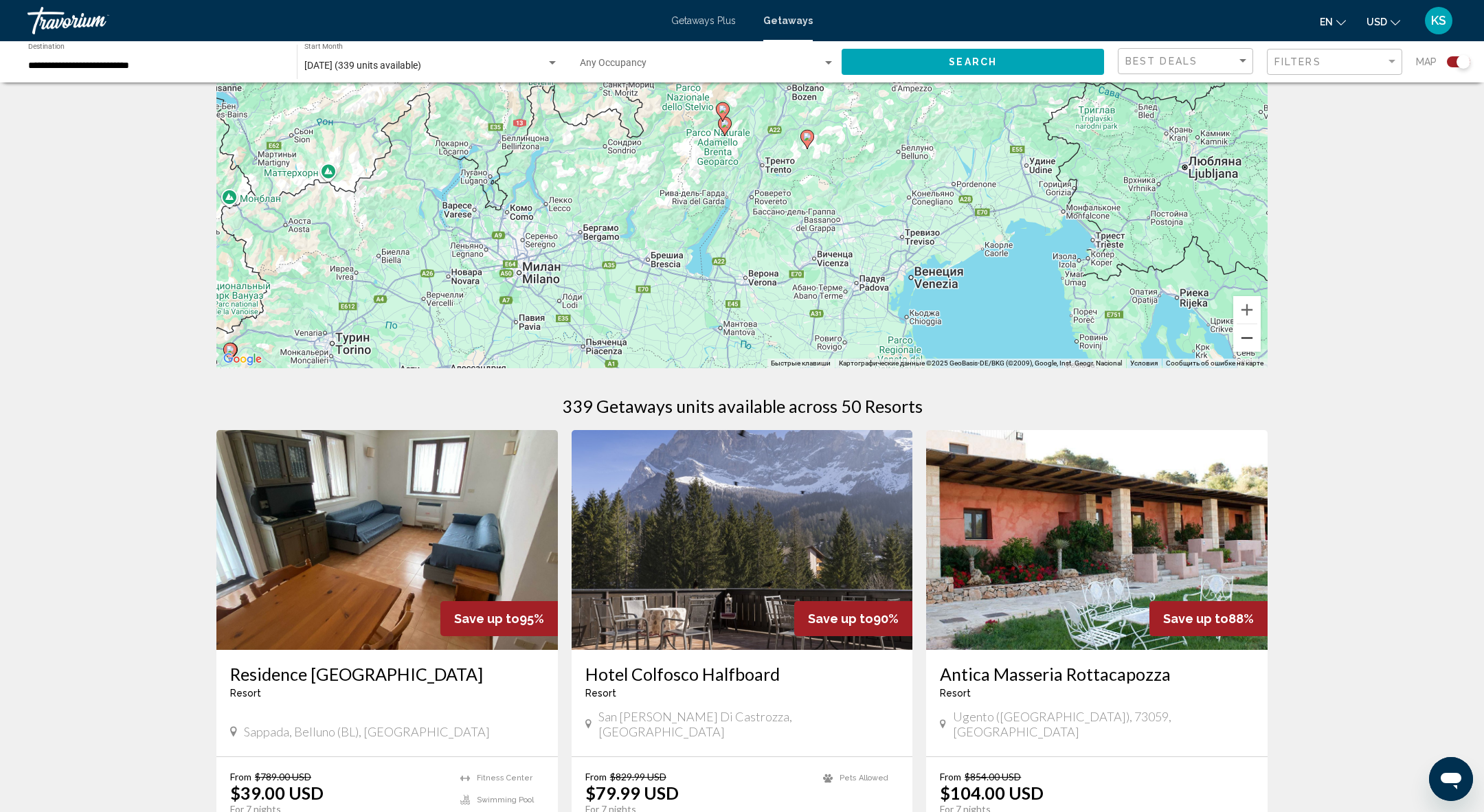
click at [1252, 339] on button "Уменьшить" at bounding box center [1247, 338] width 27 height 27
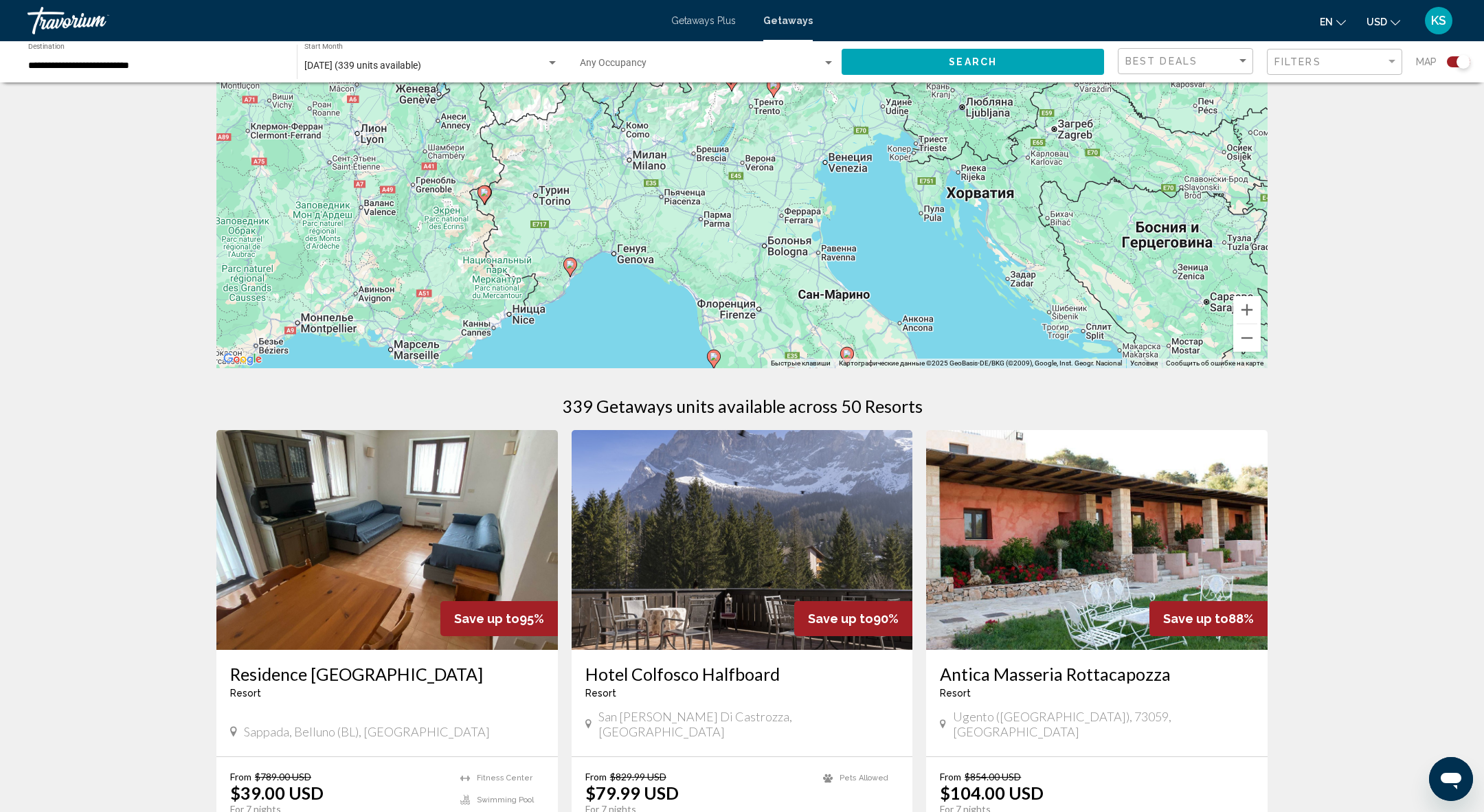
drag, startPoint x: 697, startPoint y: 307, endPoint x: 692, endPoint y: 236, distance: 71.2
click at [692, 237] on div "Чтобы активировать перетаскивание с помощью клавиатуры, нажмите Alt + Ввод. Пос…" at bounding box center [741, 162] width 1051 height 412
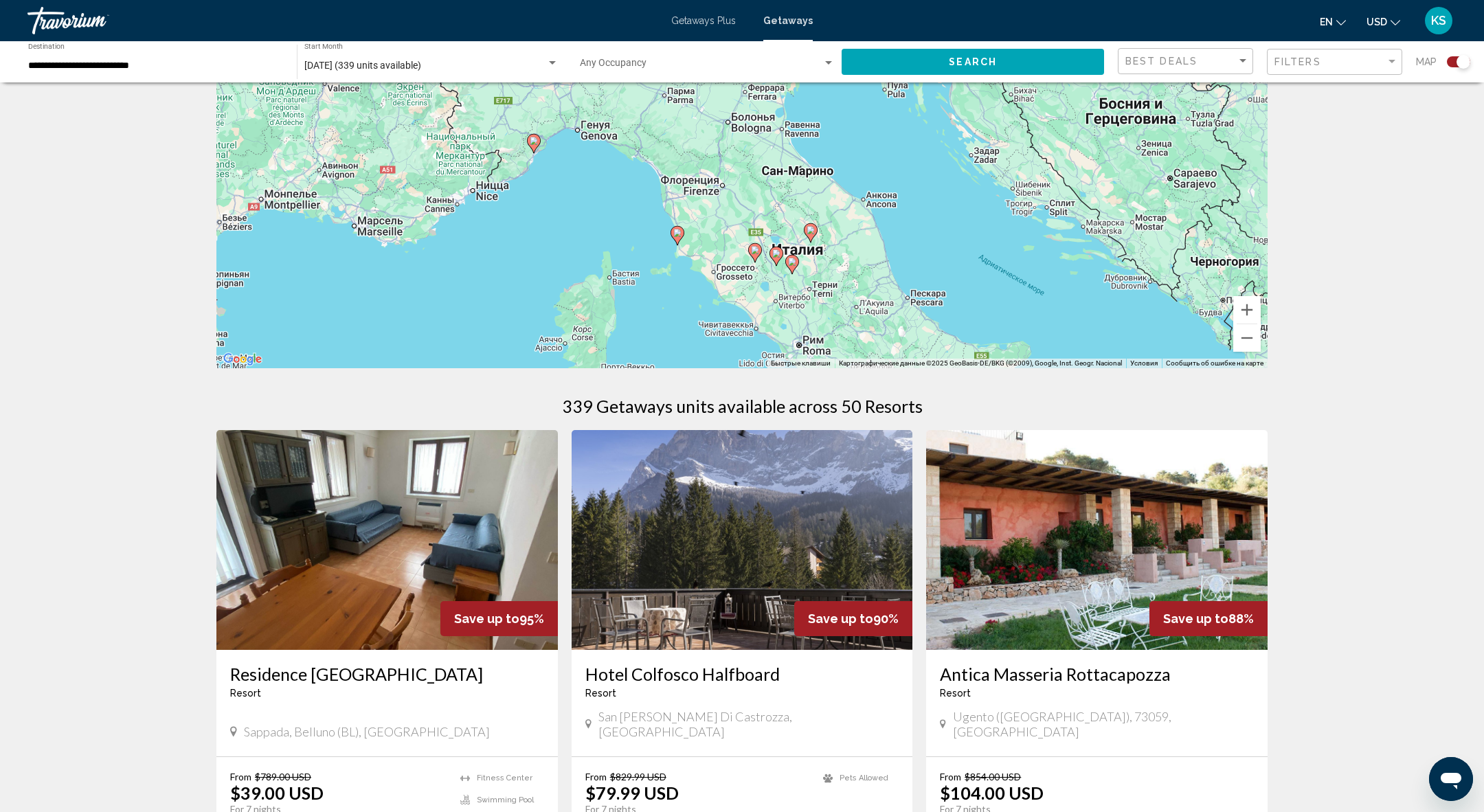
drag, startPoint x: 741, startPoint y: 319, endPoint x: 710, endPoint y: 208, distance: 115.2
click at [710, 208] on div "Чтобы активировать перетаскивание с помощью клавиатуры, нажмите Alt + Ввод. Пос…" at bounding box center [741, 162] width 1051 height 412
click at [681, 230] on image "Main content" at bounding box center [678, 232] width 9 height 9
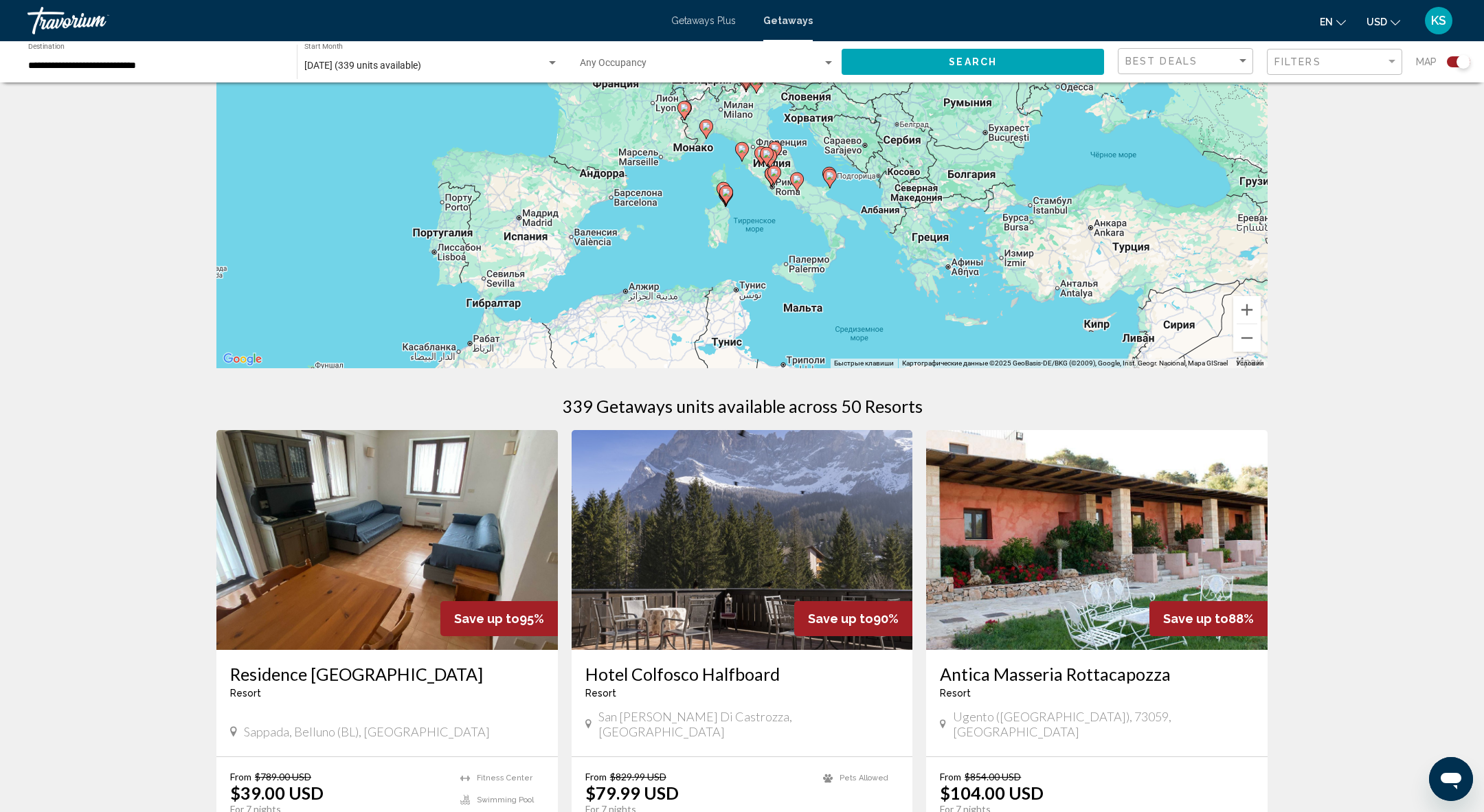
click at [744, 151] on image "Main content" at bounding box center [742, 149] width 9 height 9
type input "**********"
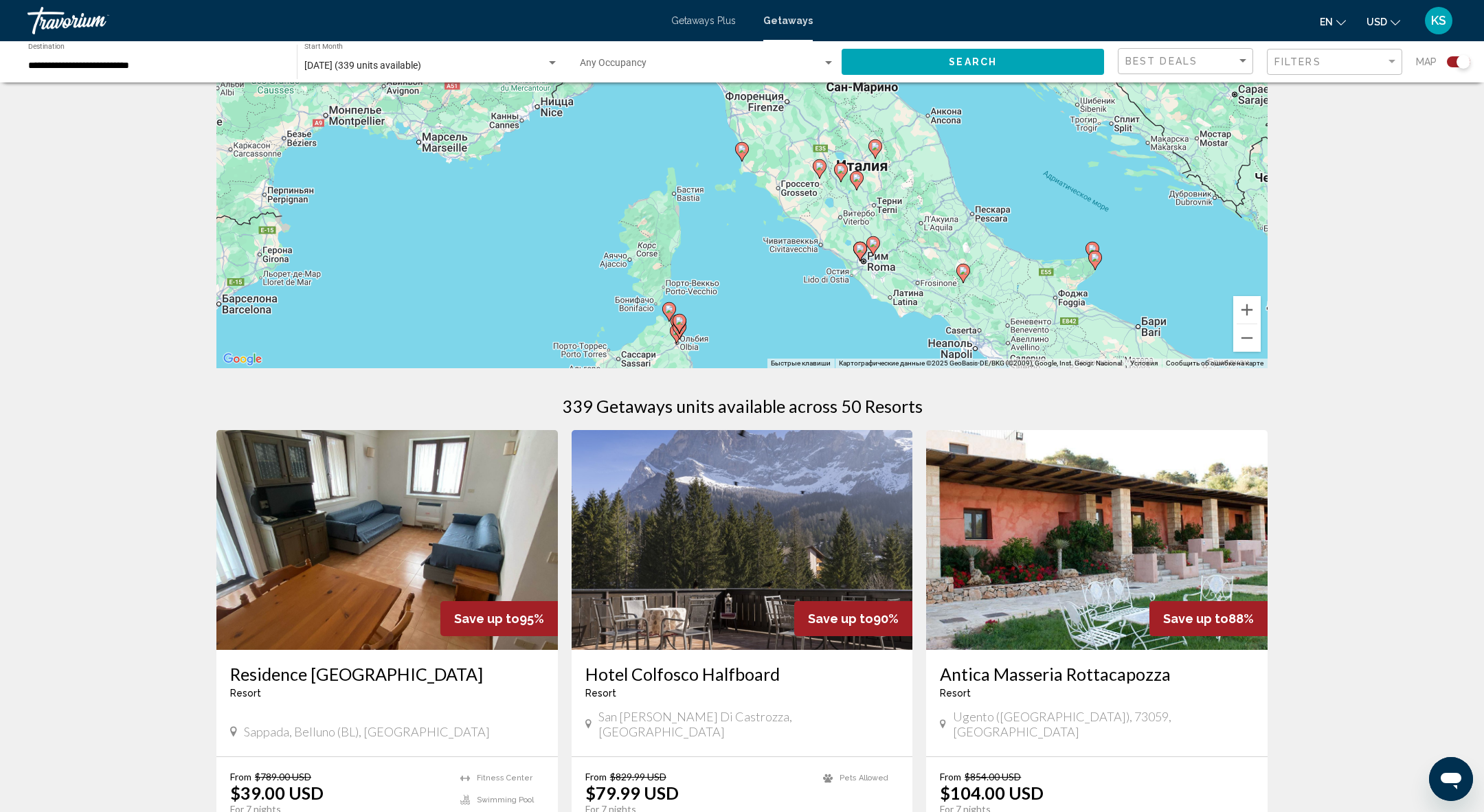
click at [744, 151] on image "Main content" at bounding box center [742, 149] width 9 height 9
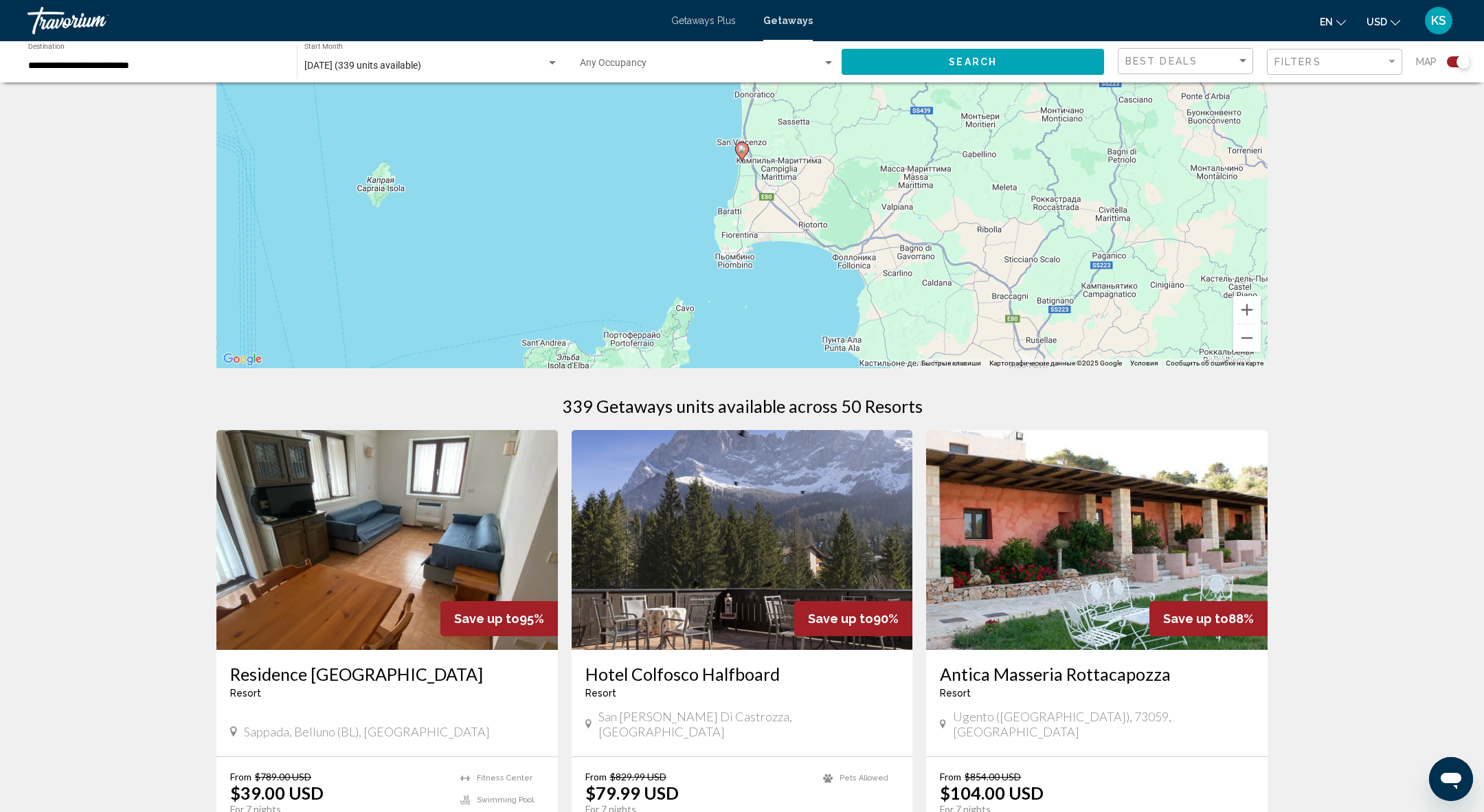
click at [744, 151] on image "Main content" at bounding box center [742, 149] width 9 height 9
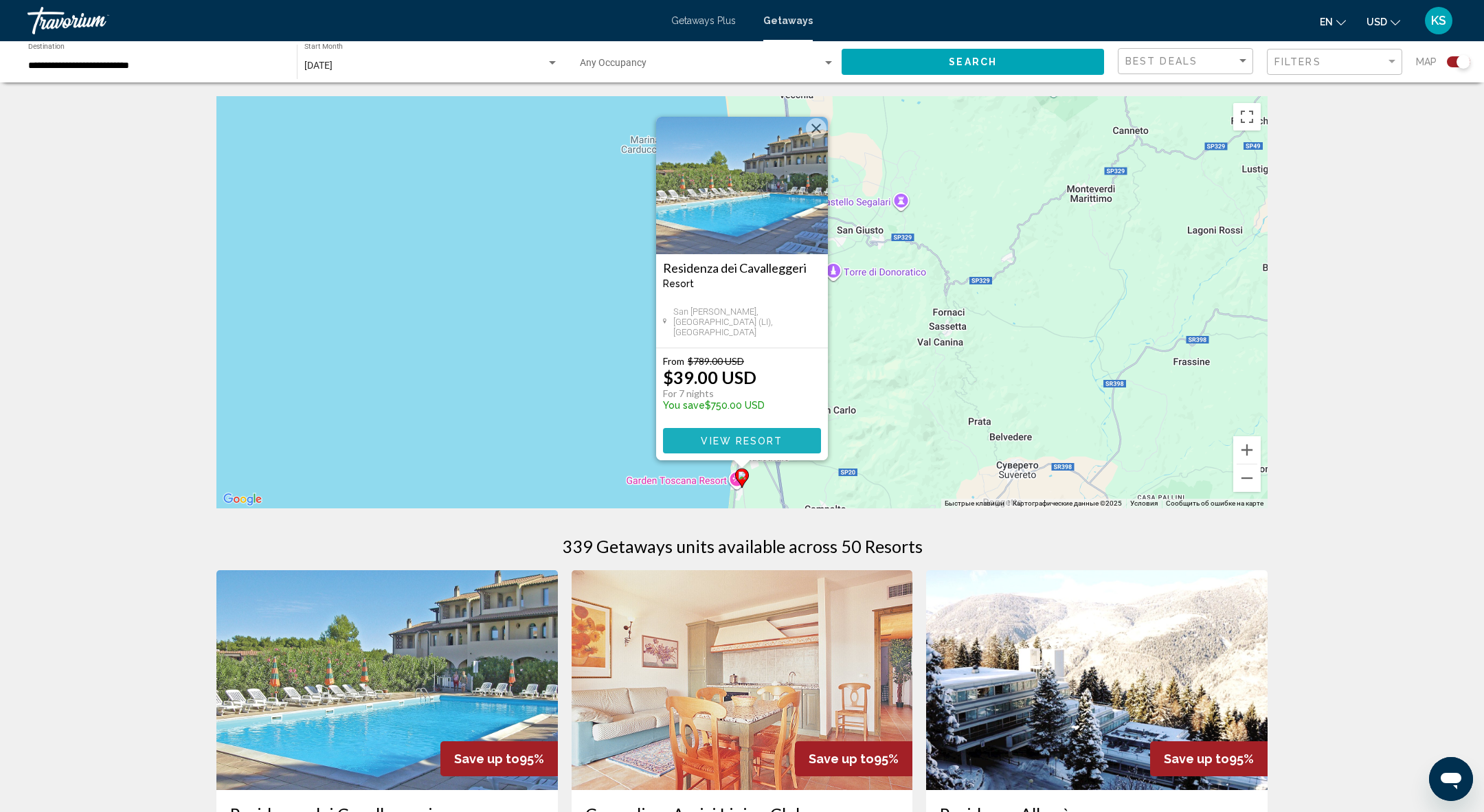
click at [744, 447] on button "View Resort" at bounding box center [741, 441] width 158 height 26
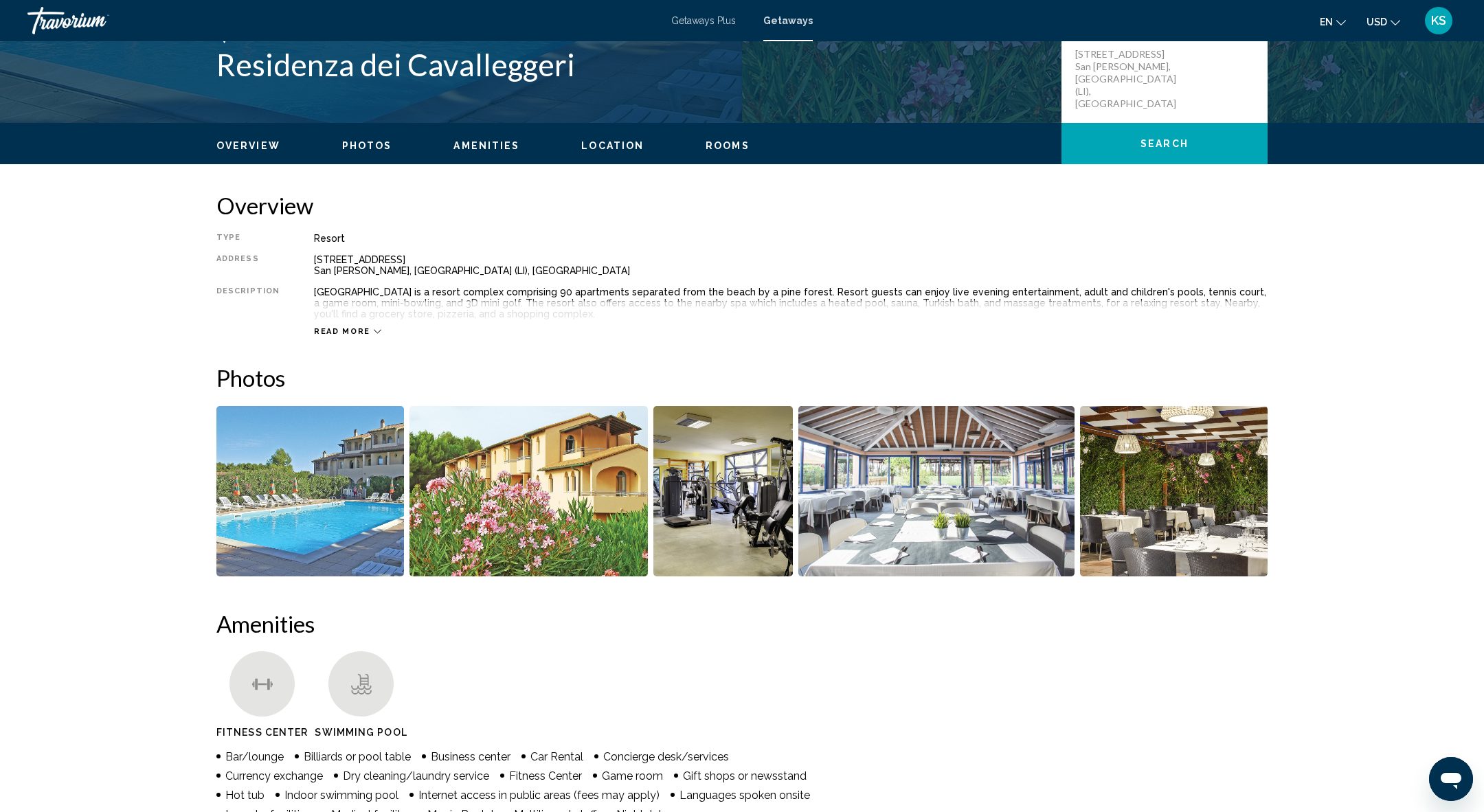
scroll to position [335, 0]
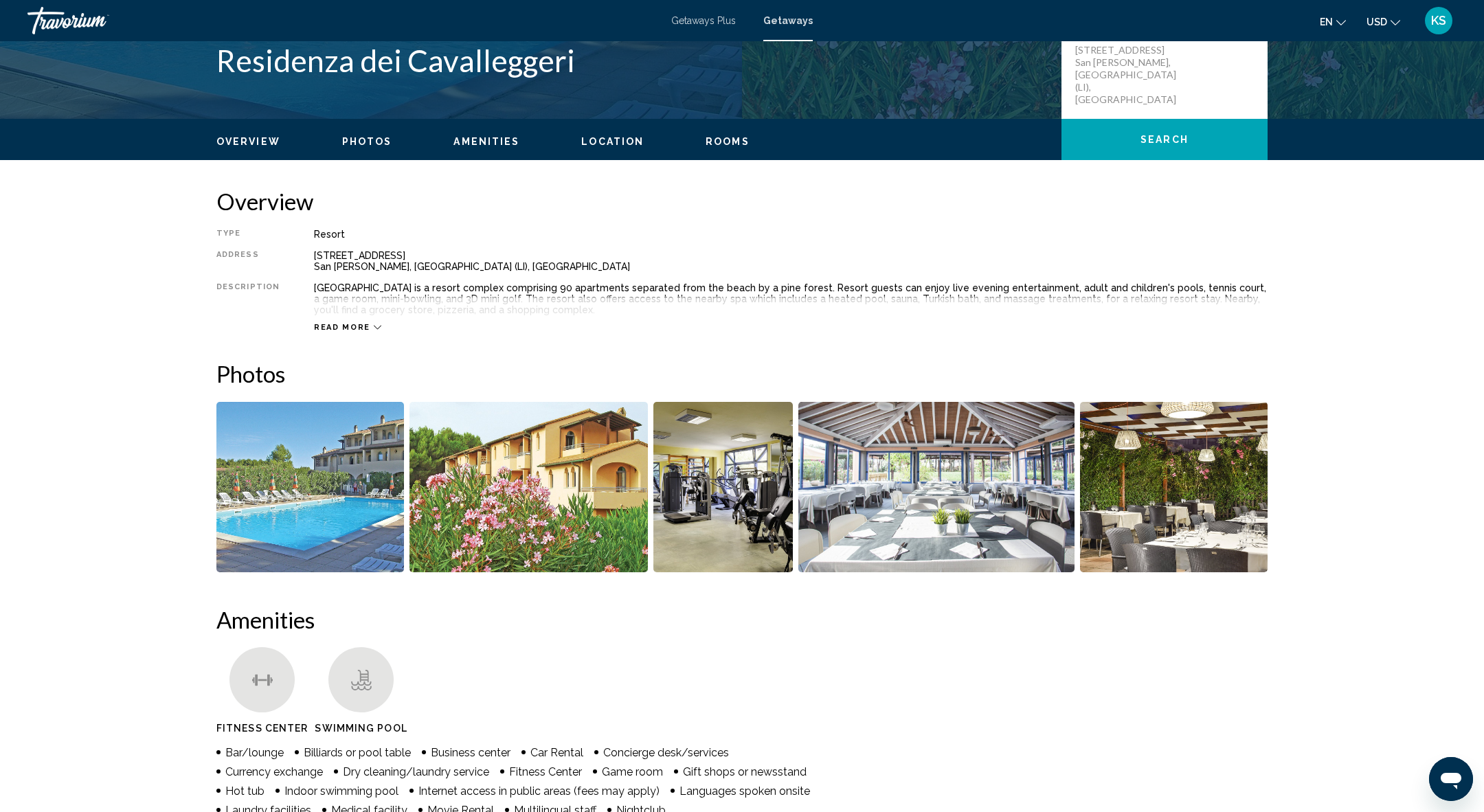
click at [347, 457] on img "Open full-screen image slider" at bounding box center [310, 488] width 188 height 171
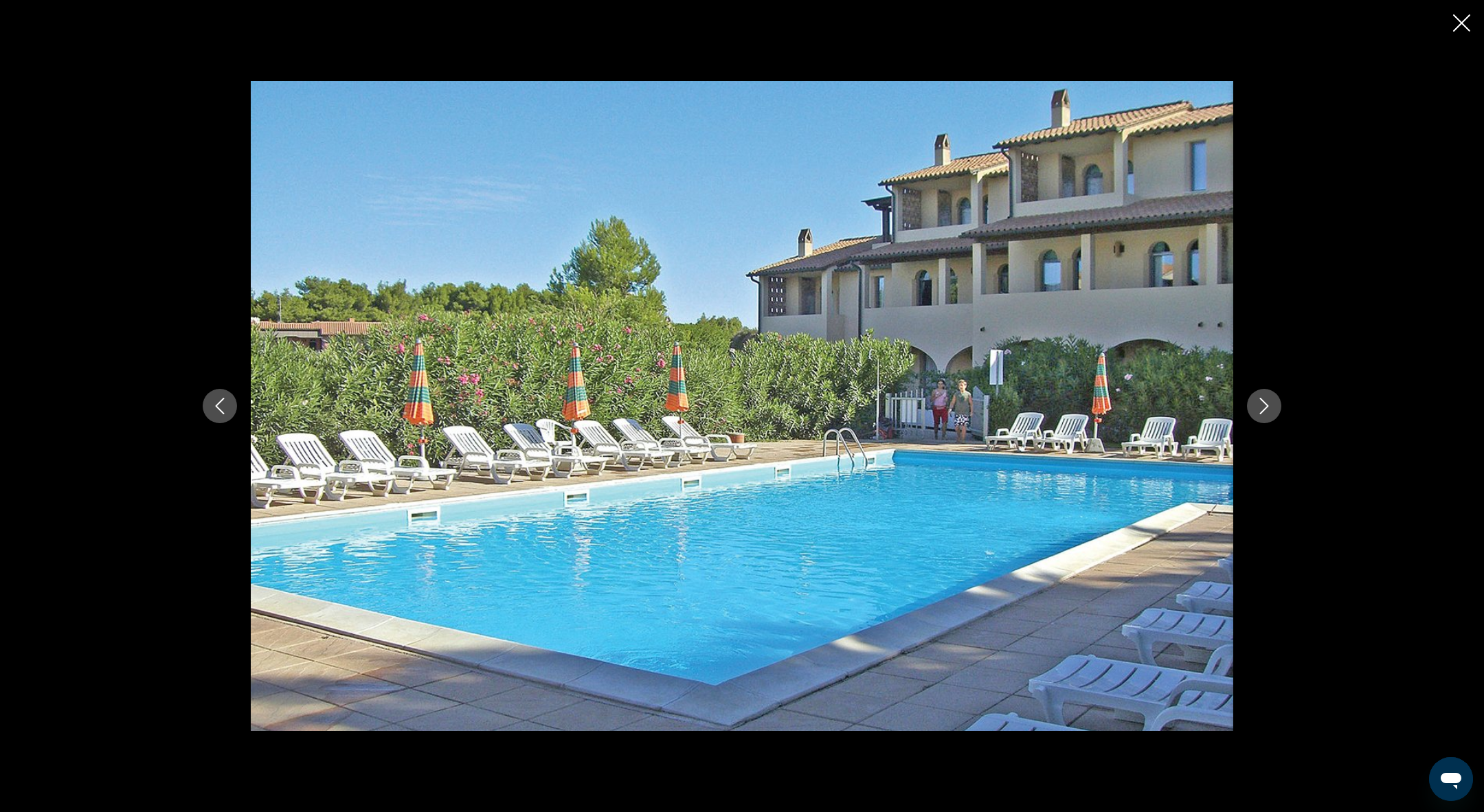
click at [1271, 407] on icon "Next image" at bounding box center [1264, 406] width 16 height 16
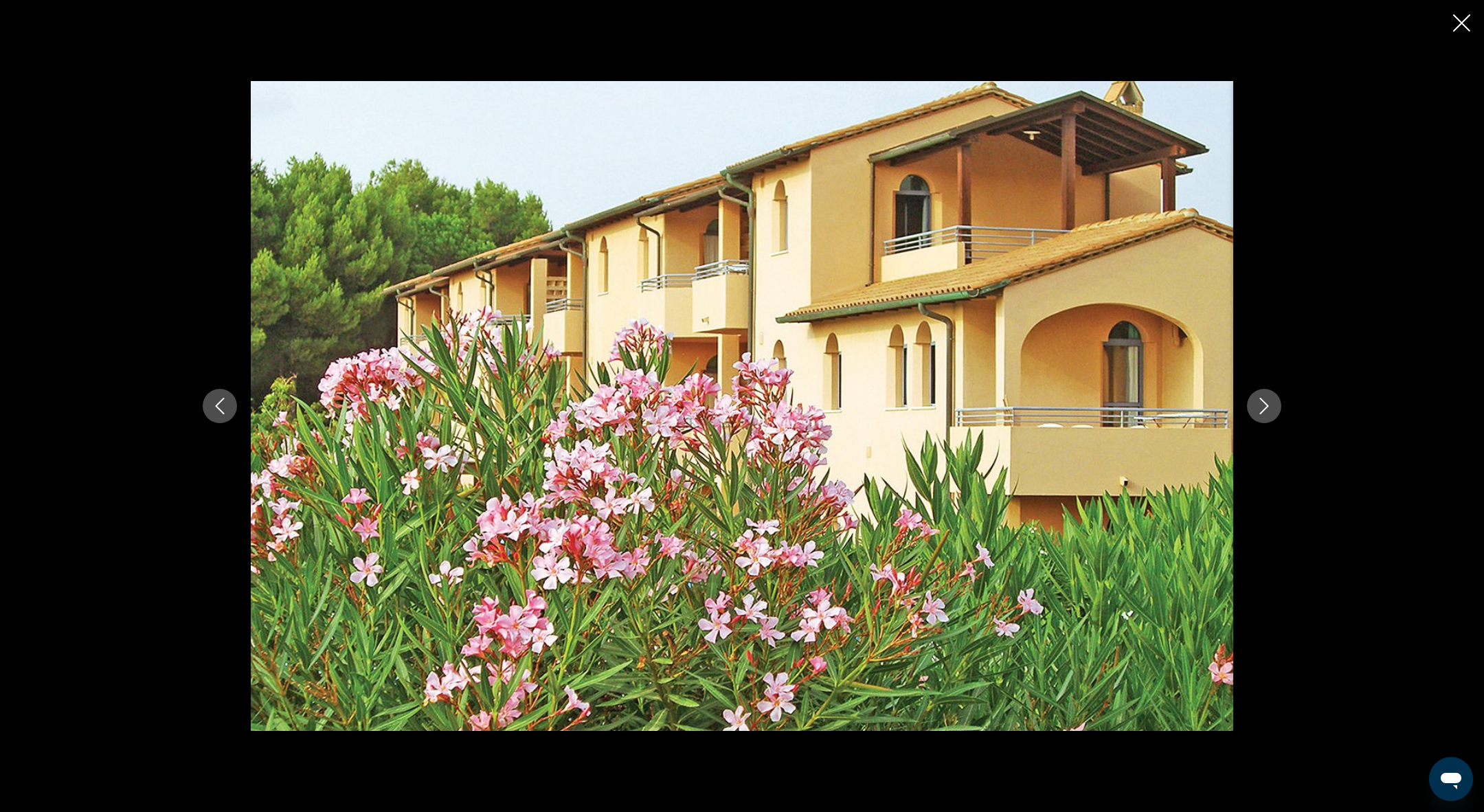
click at [1271, 407] on icon "Next image" at bounding box center [1264, 406] width 16 height 16
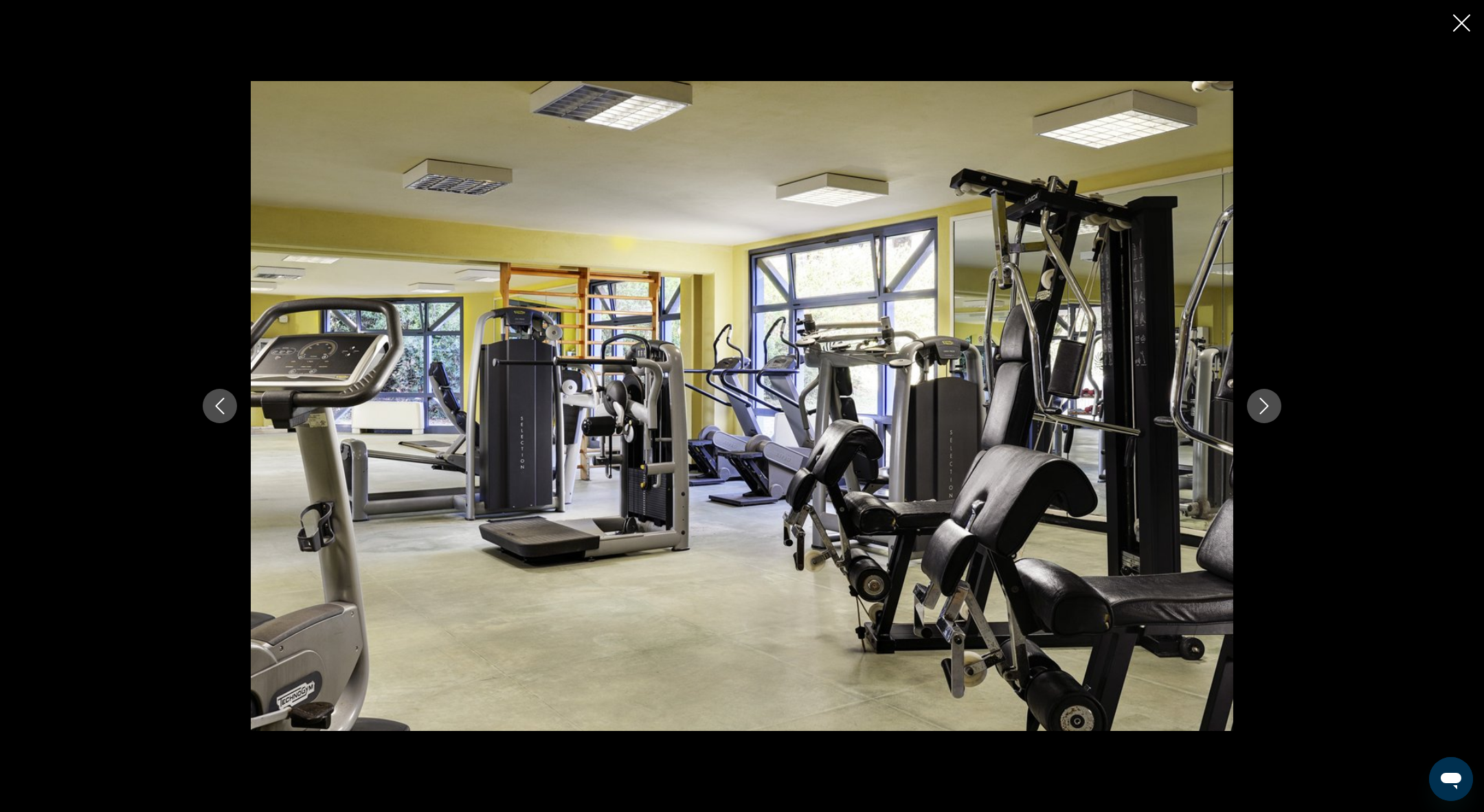
click at [1271, 407] on icon "Next image" at bounding box center [1264, 406] width 16 height 16
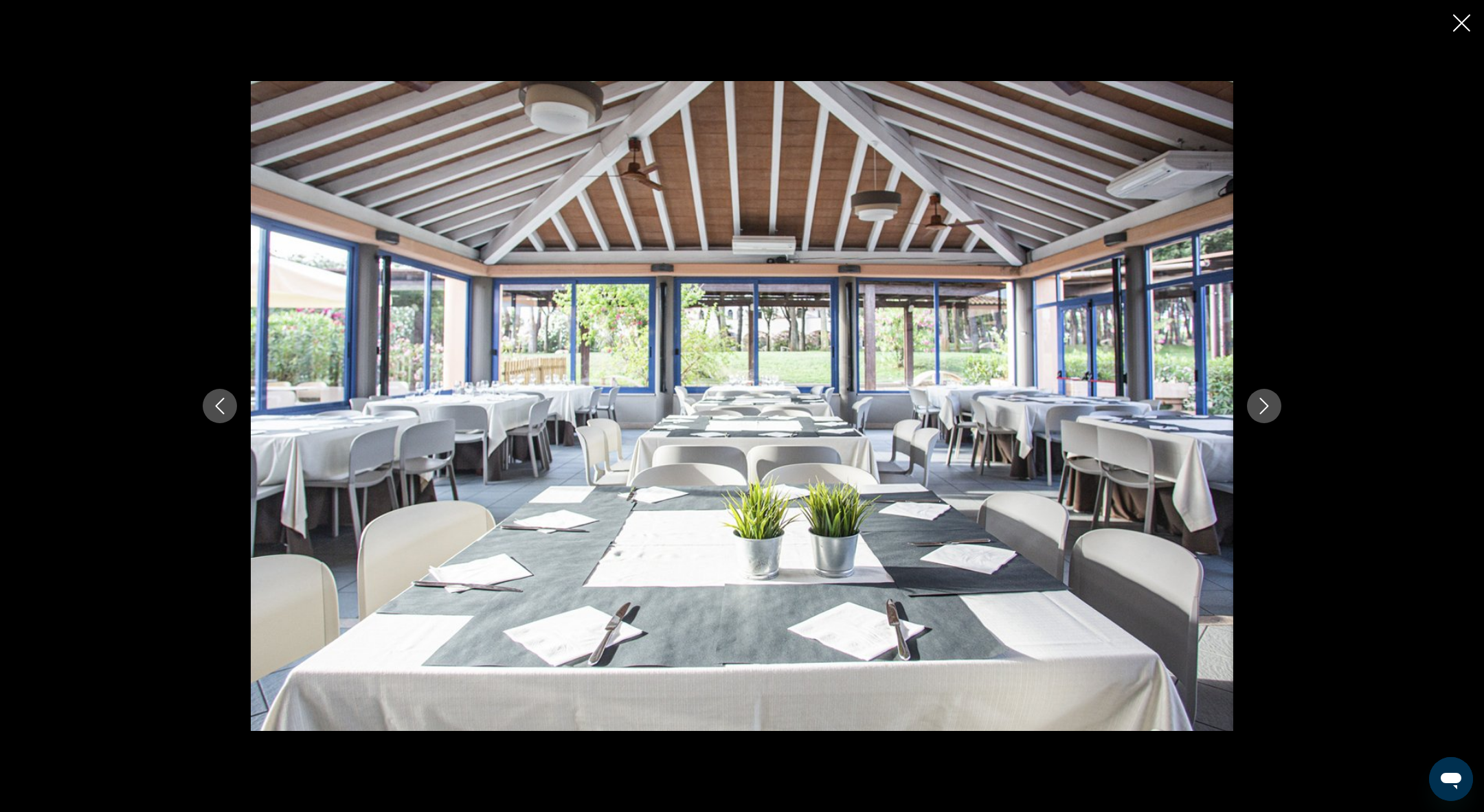
click at [1271, 408] on icon "Next image" at bounding box center [1264, 406] width 16 height 16
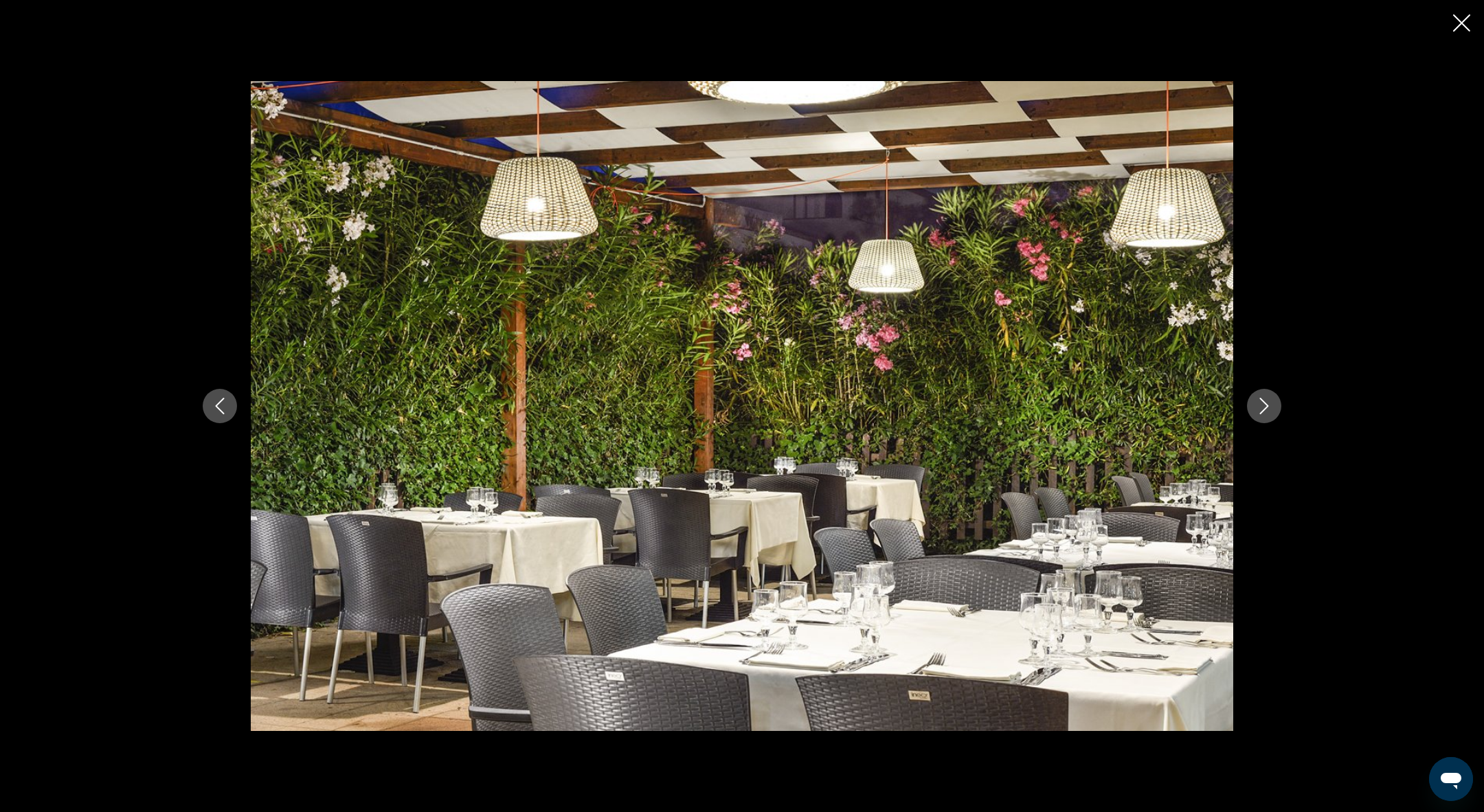
click at [1271, 408] on icon "Next image" at bounding box center [1264, 406] width 16 height 16
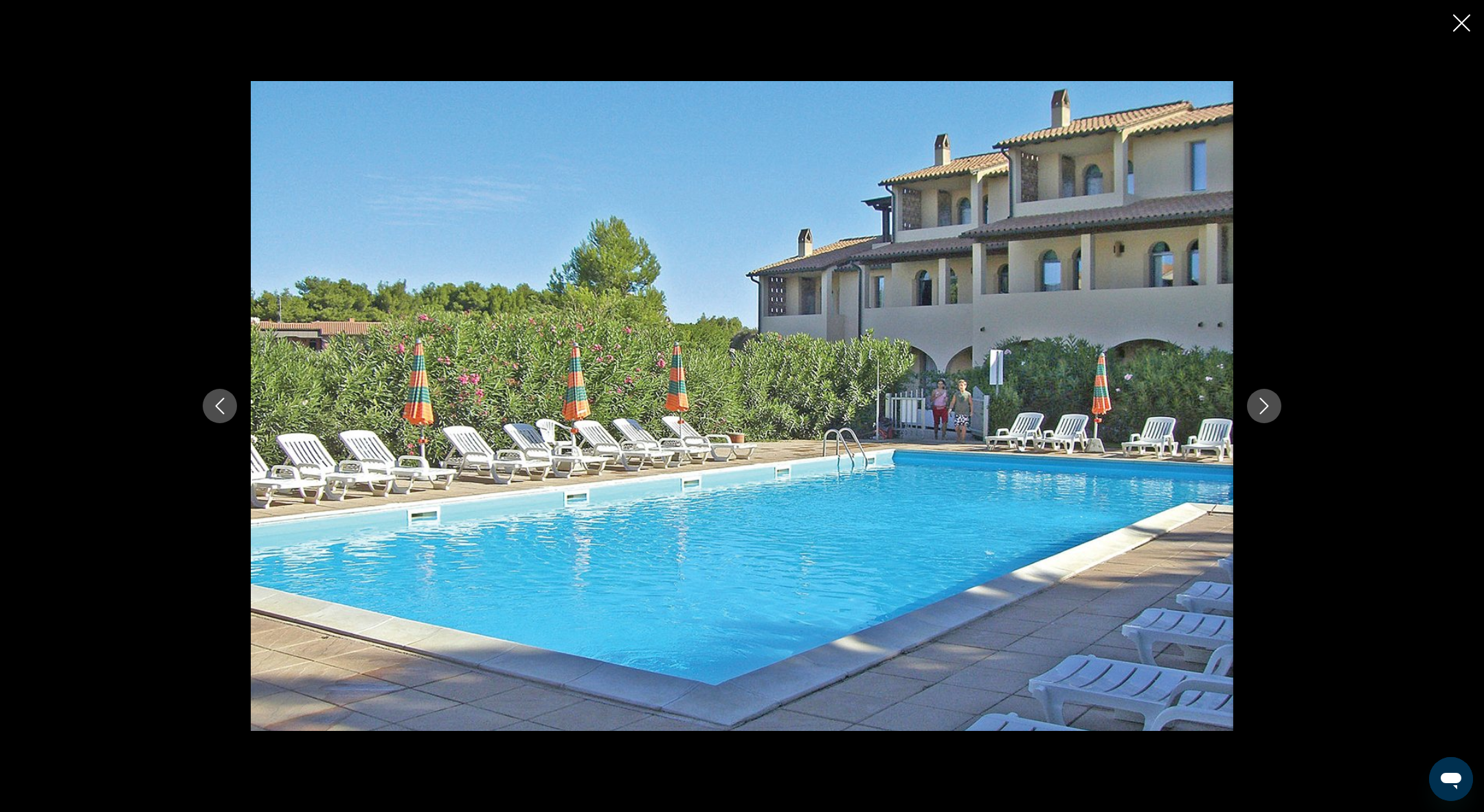
click at [1473, 17] on div "Main content" at bounding box center [742, 406] width 1484 height 812
click at [1464, 23] on icon "Close slideshow" at bounding box center [1462, 23] width 17 height 17
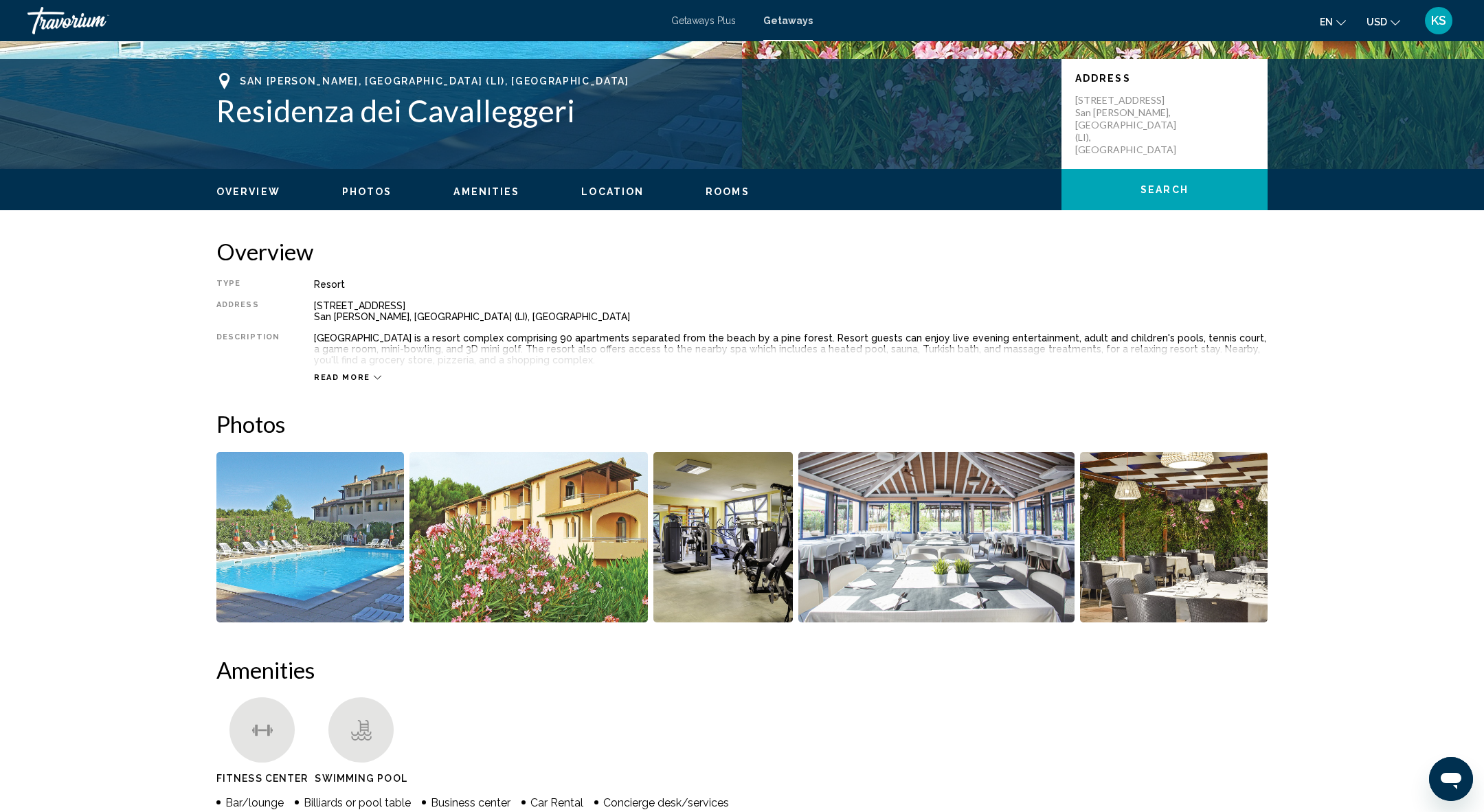
scroll to position [0, 0]
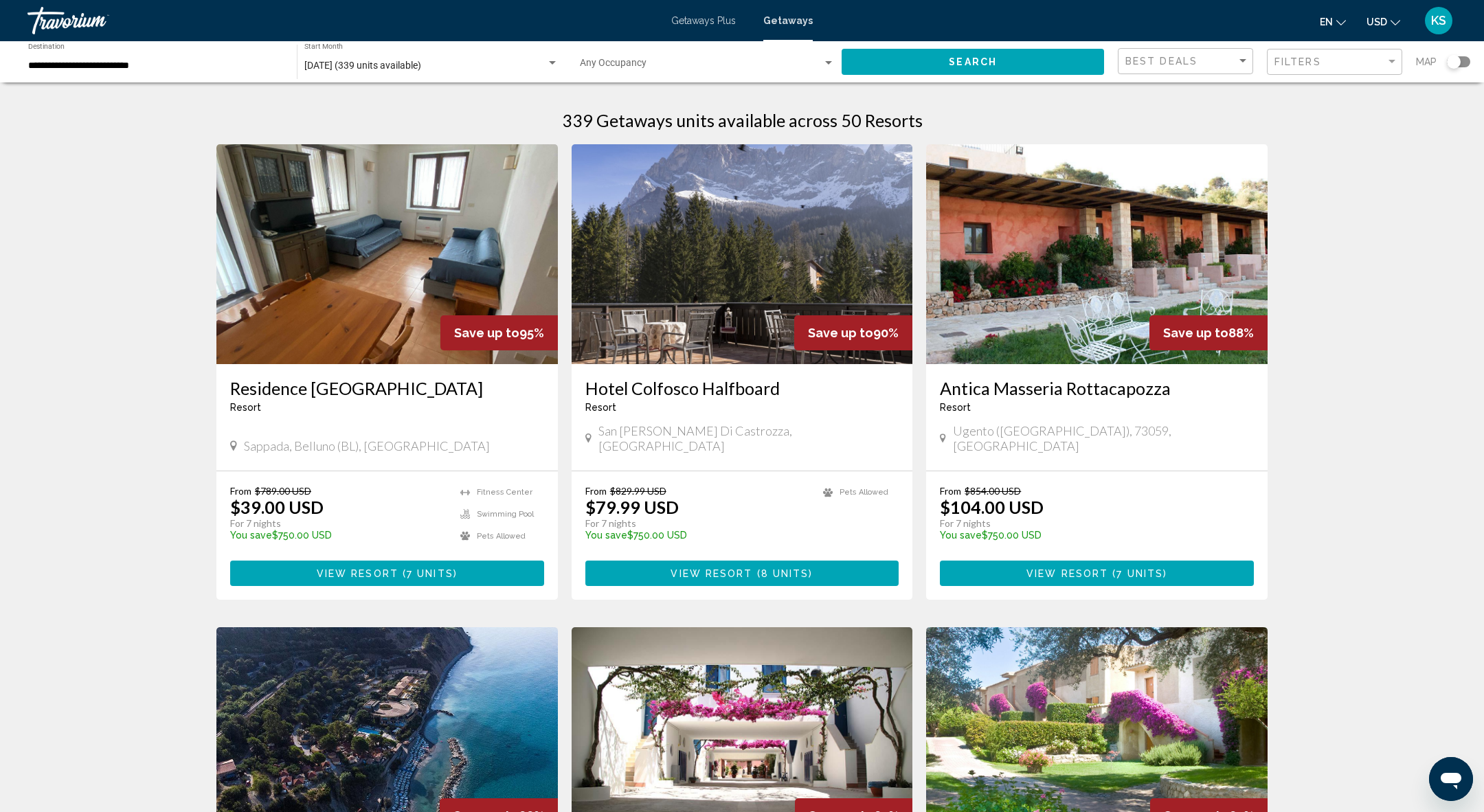
click at [98, 40] on mat-toolbar "Getaways Plus Getaways en English Español Français Italiano Português русский U…" at bounding box center [742, 20] width 1484 height 41
click at [98, 51] on div "**********" at bounding box center [155, 62] width 255 height 38
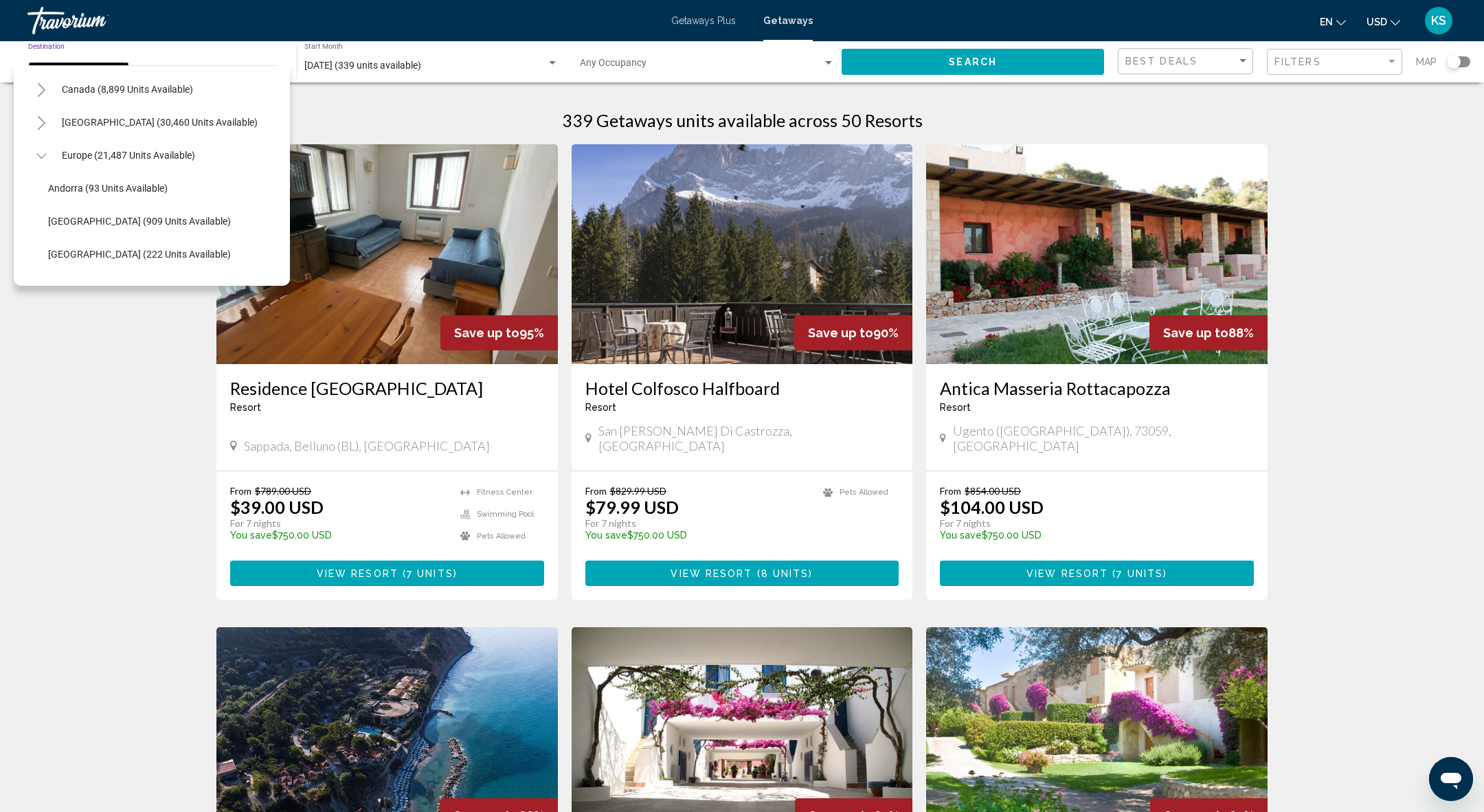
scroll to position [96, 0]
click at [97, 160] on span "Europe (21,487 units available)" at bounding box center [128, 158] width 133 height 11
type input "**********"
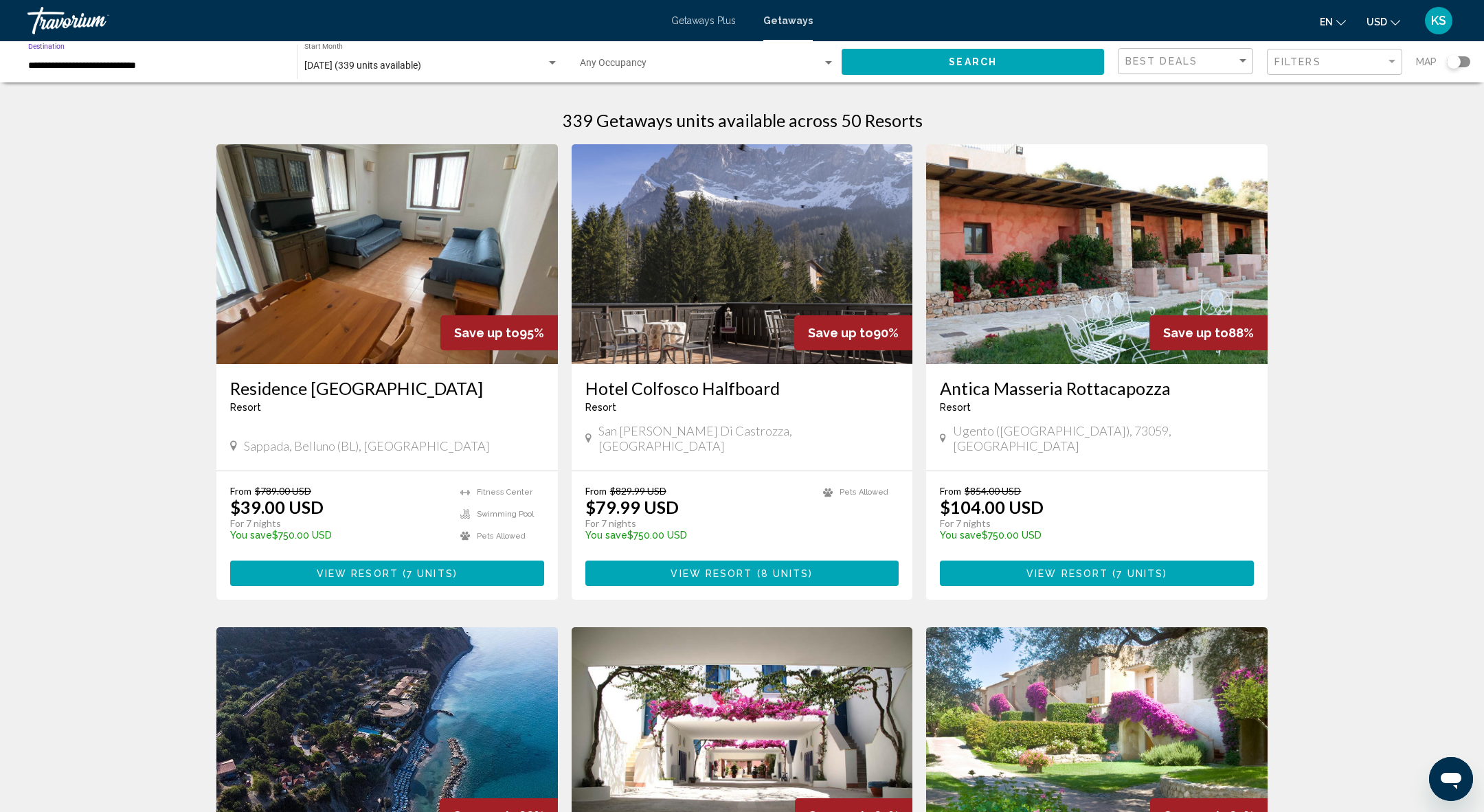
click at [1067, 60] on button "Search" at bounding box center [973, 61] width 262 height 26
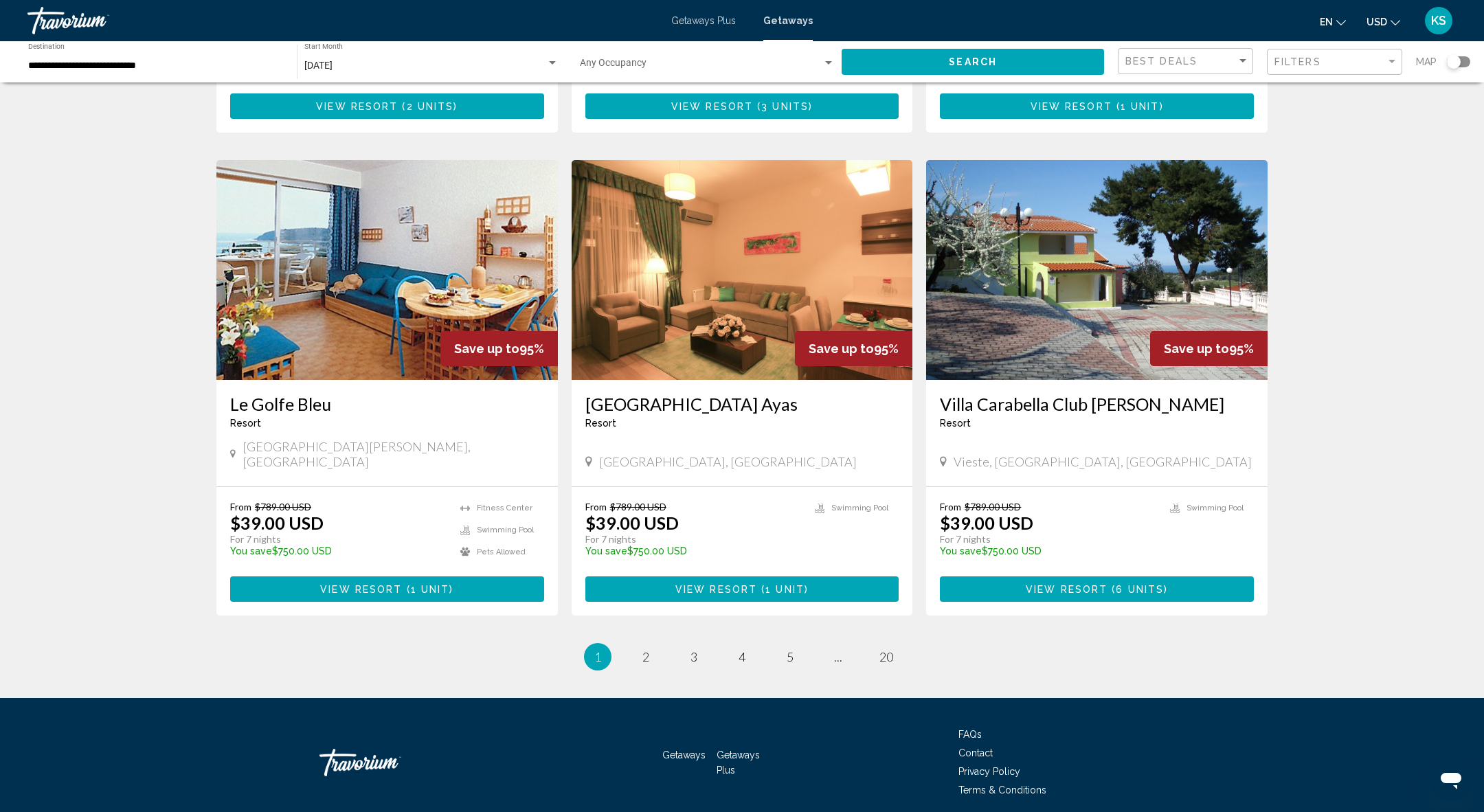
scroll to position [1421, 0]
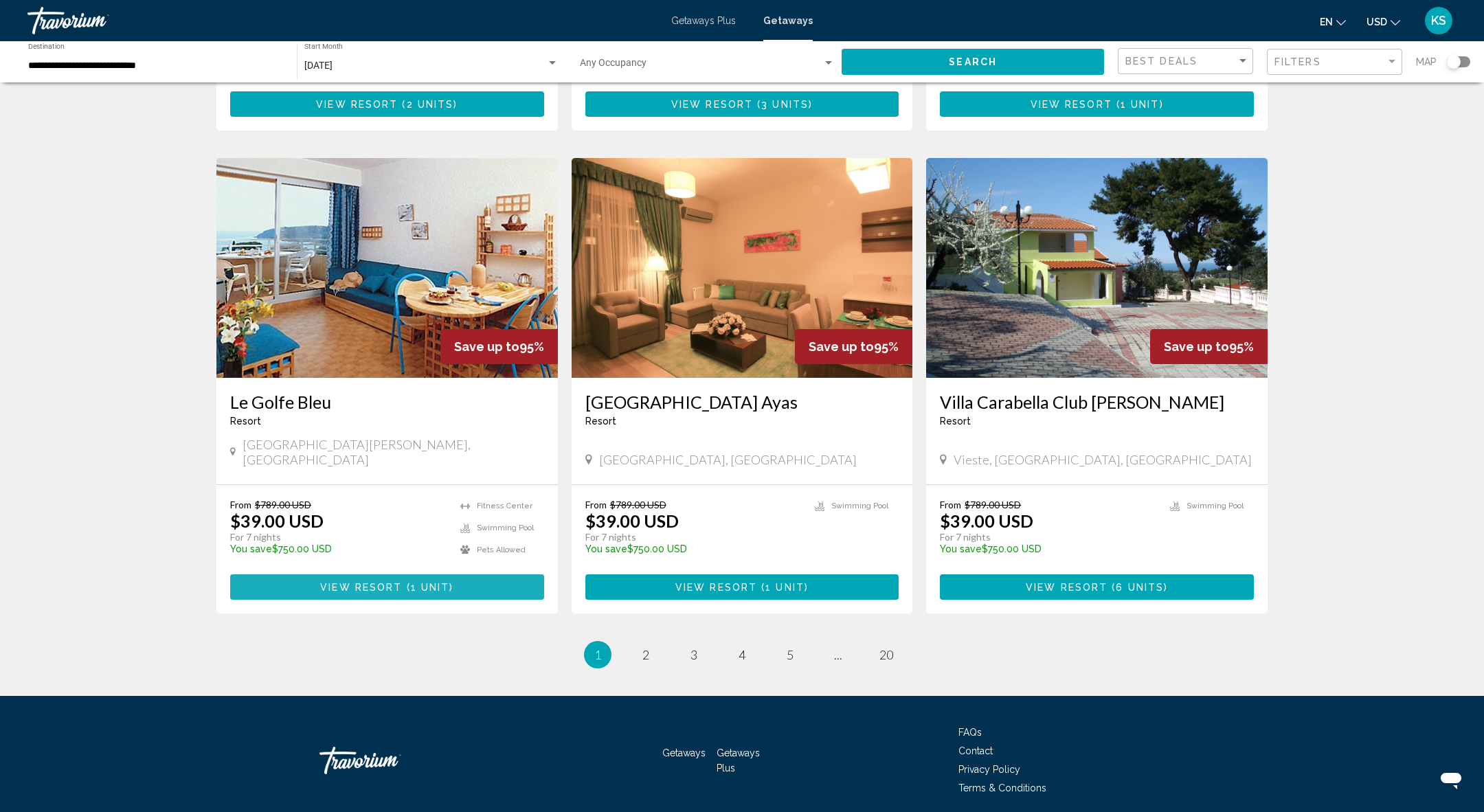
click at [340, 582] on span "View Resort" at bounding box center [361, 587] width 82 height 11
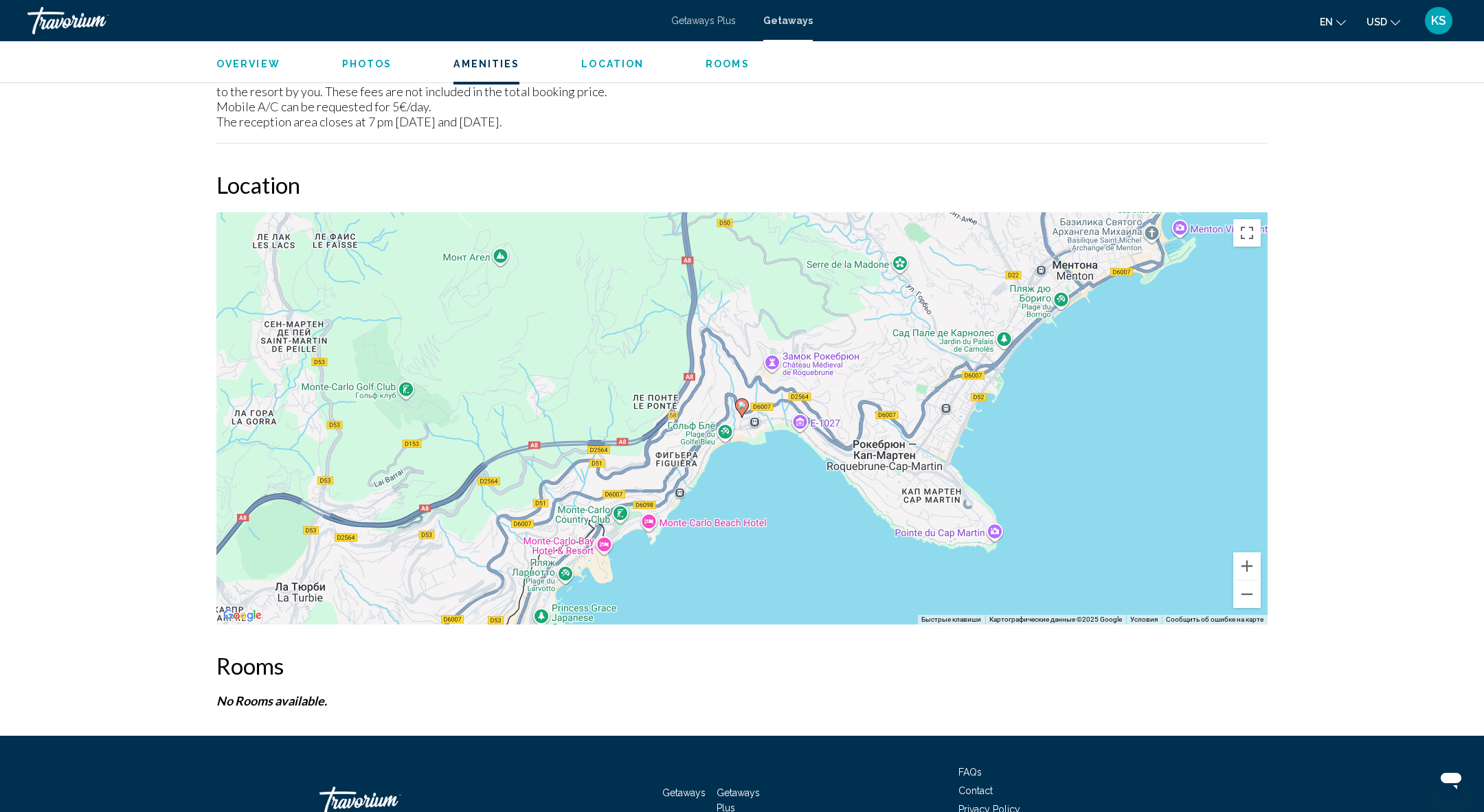
scroll to position [1819, 0]
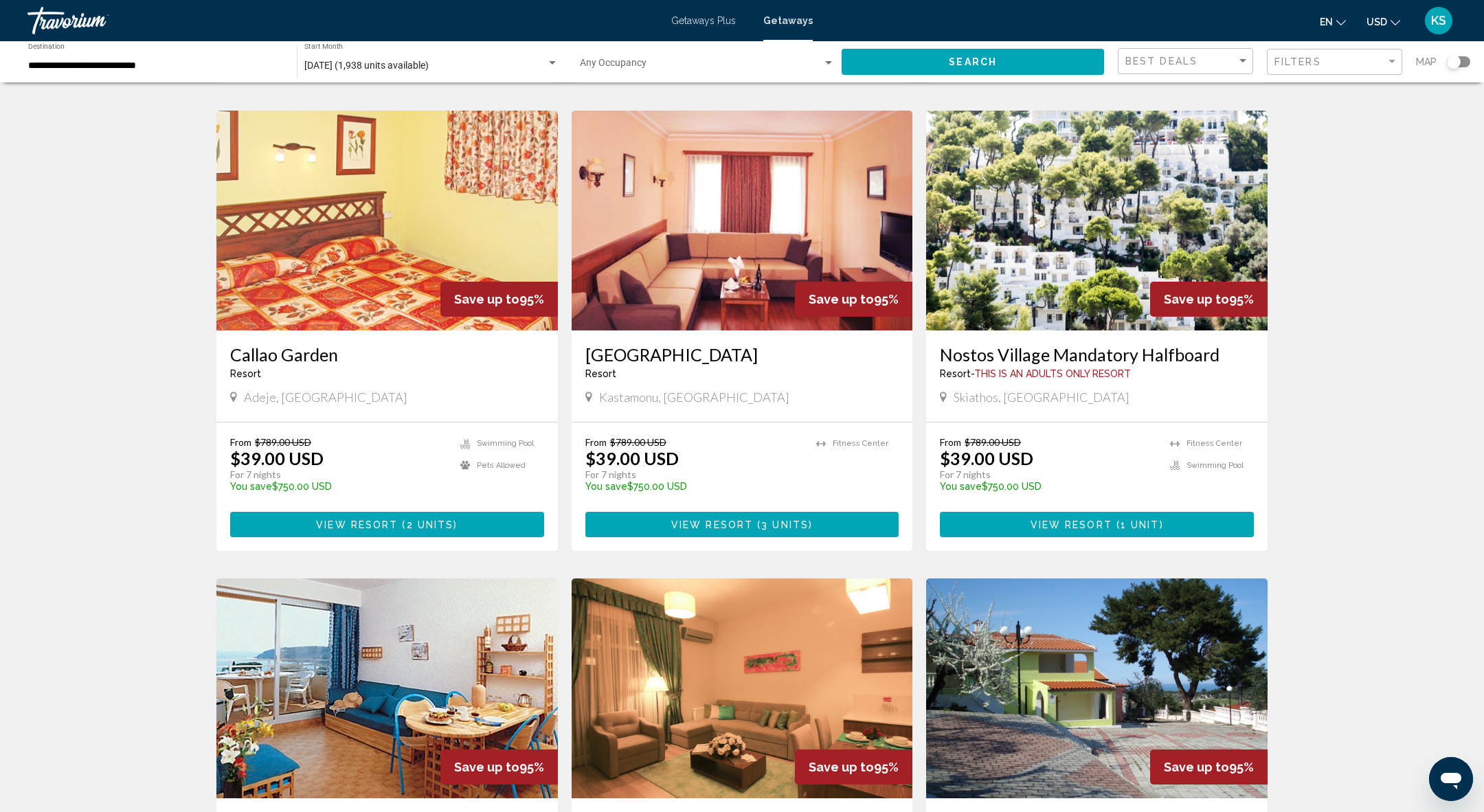
scroll to position [1427, 0]
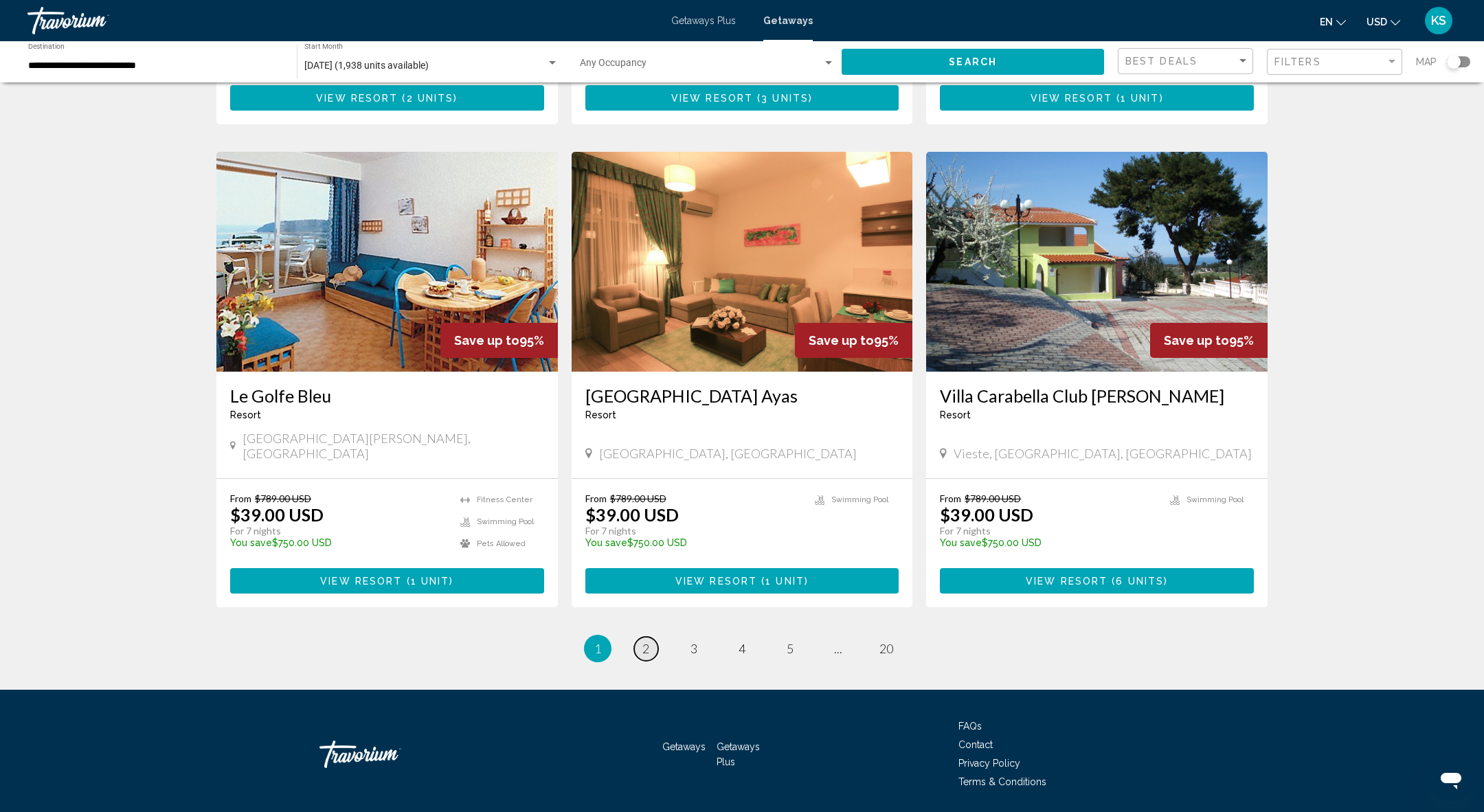
click at [646, 641] on span "2" at bounding box center [646, 649] width 7 height 15
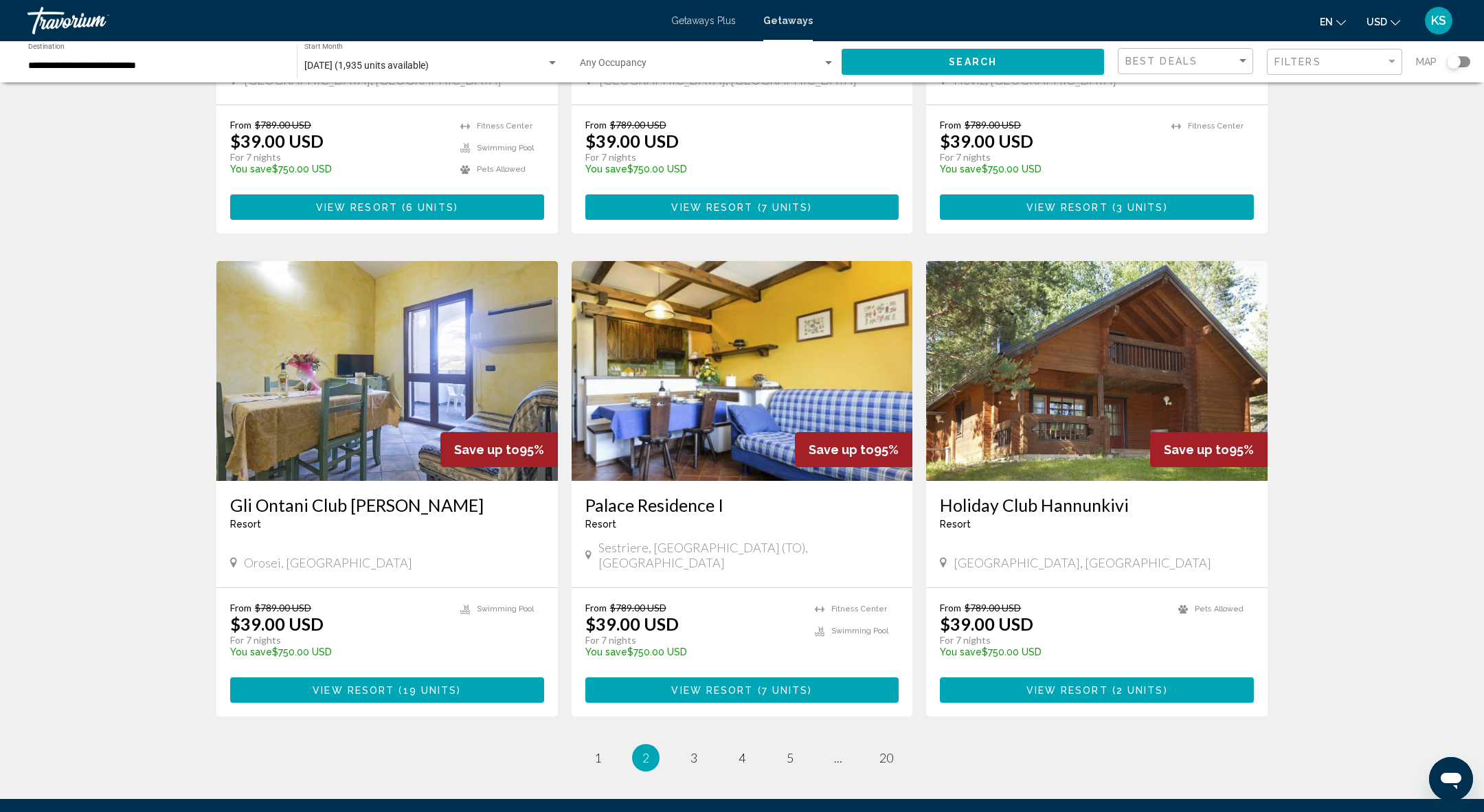
scroll to position [1305, 0]
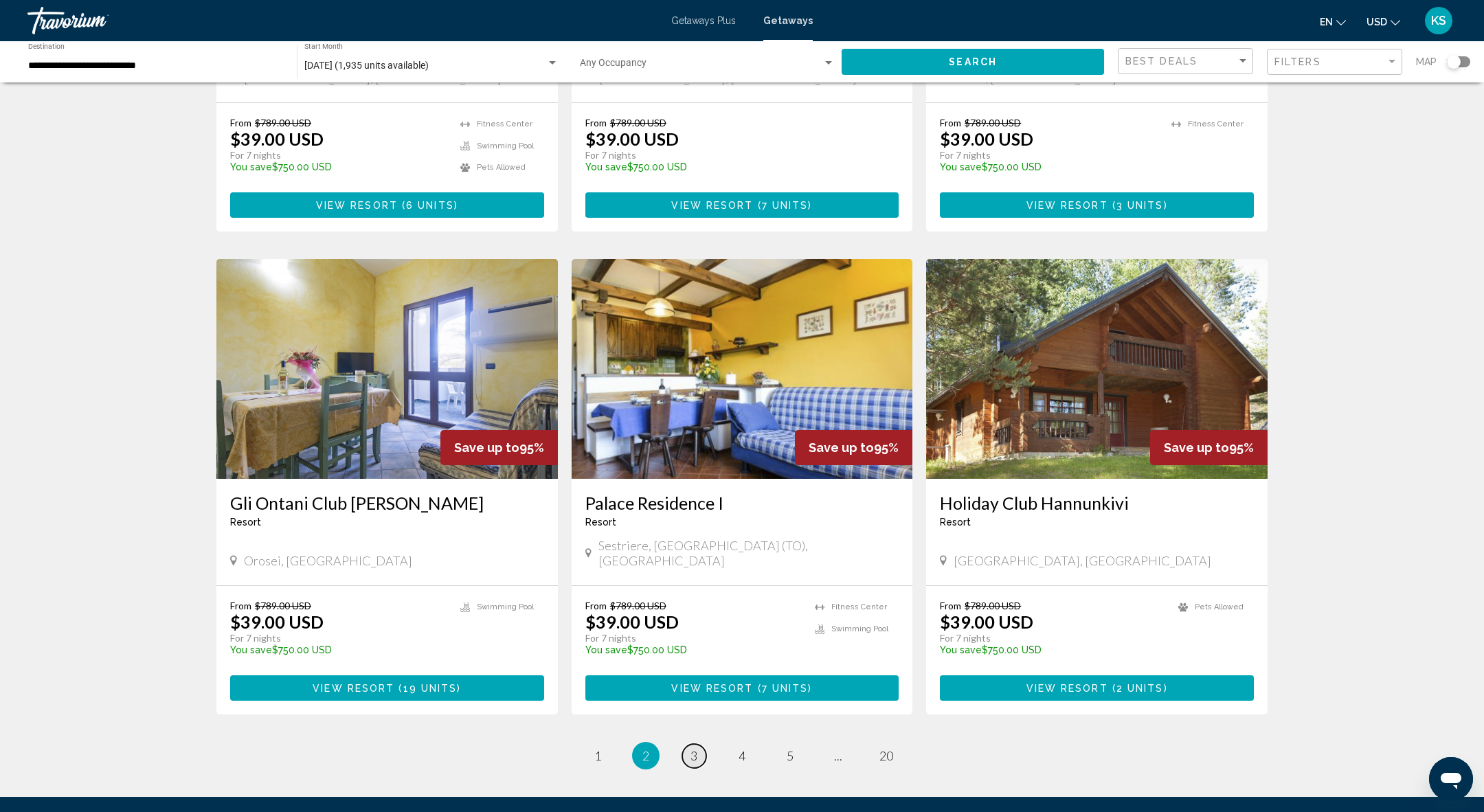
click at [689, 744] on link "page 3" at bounding box center [694, 756] width 24 height 24
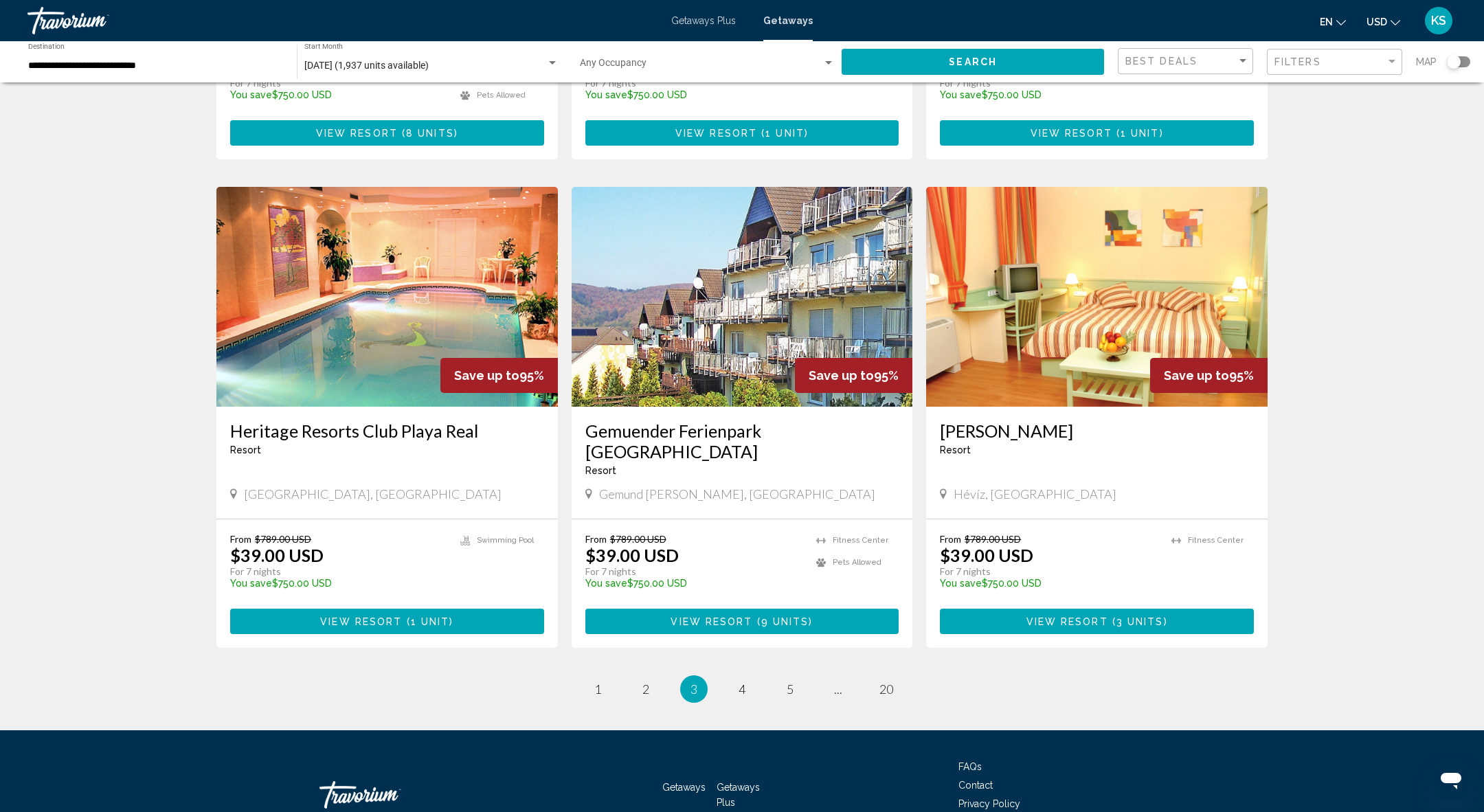
scroll to position [1427, 0]
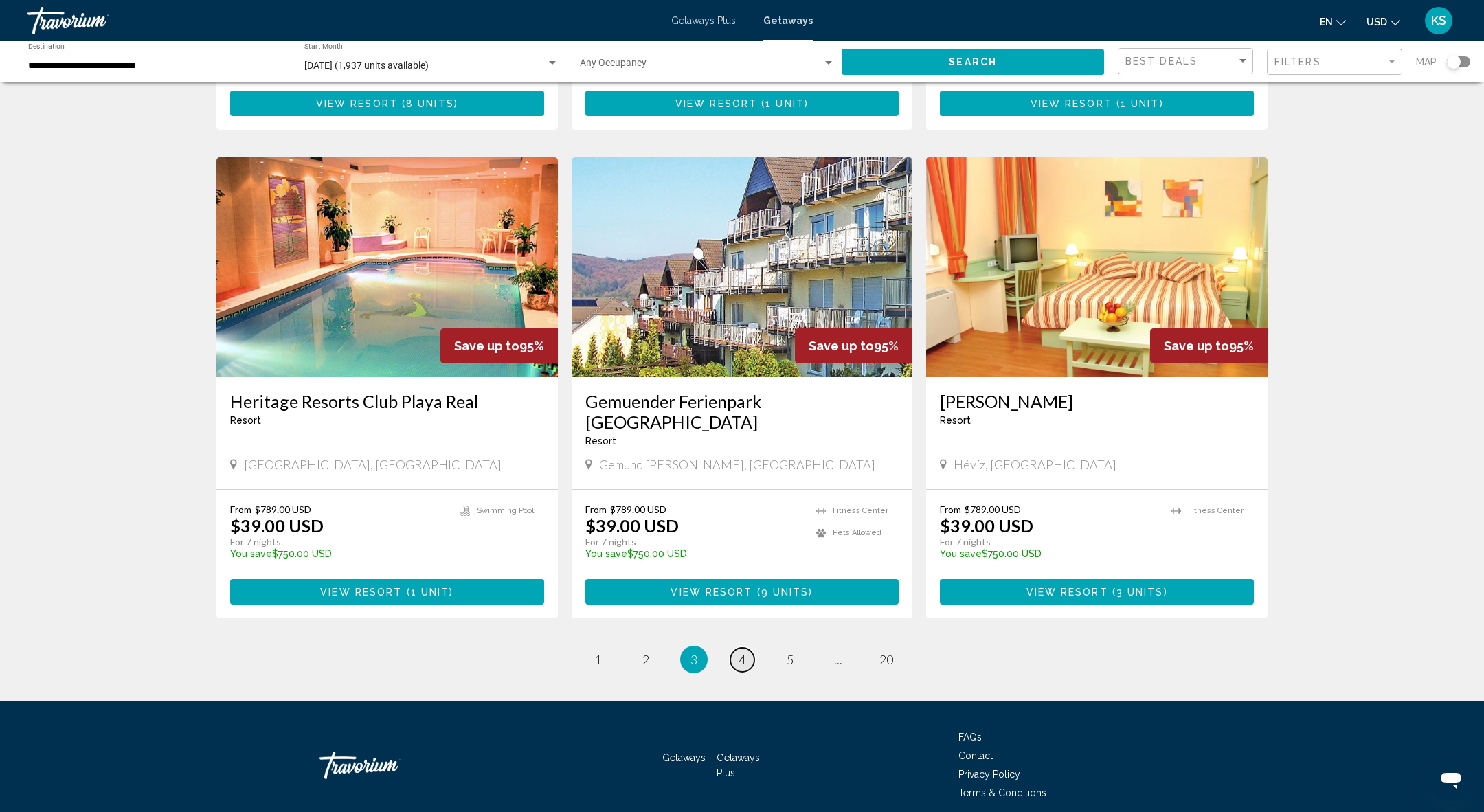
click at [743, 652] on span "4" at bounding box center [742, 660] width 7 height 15
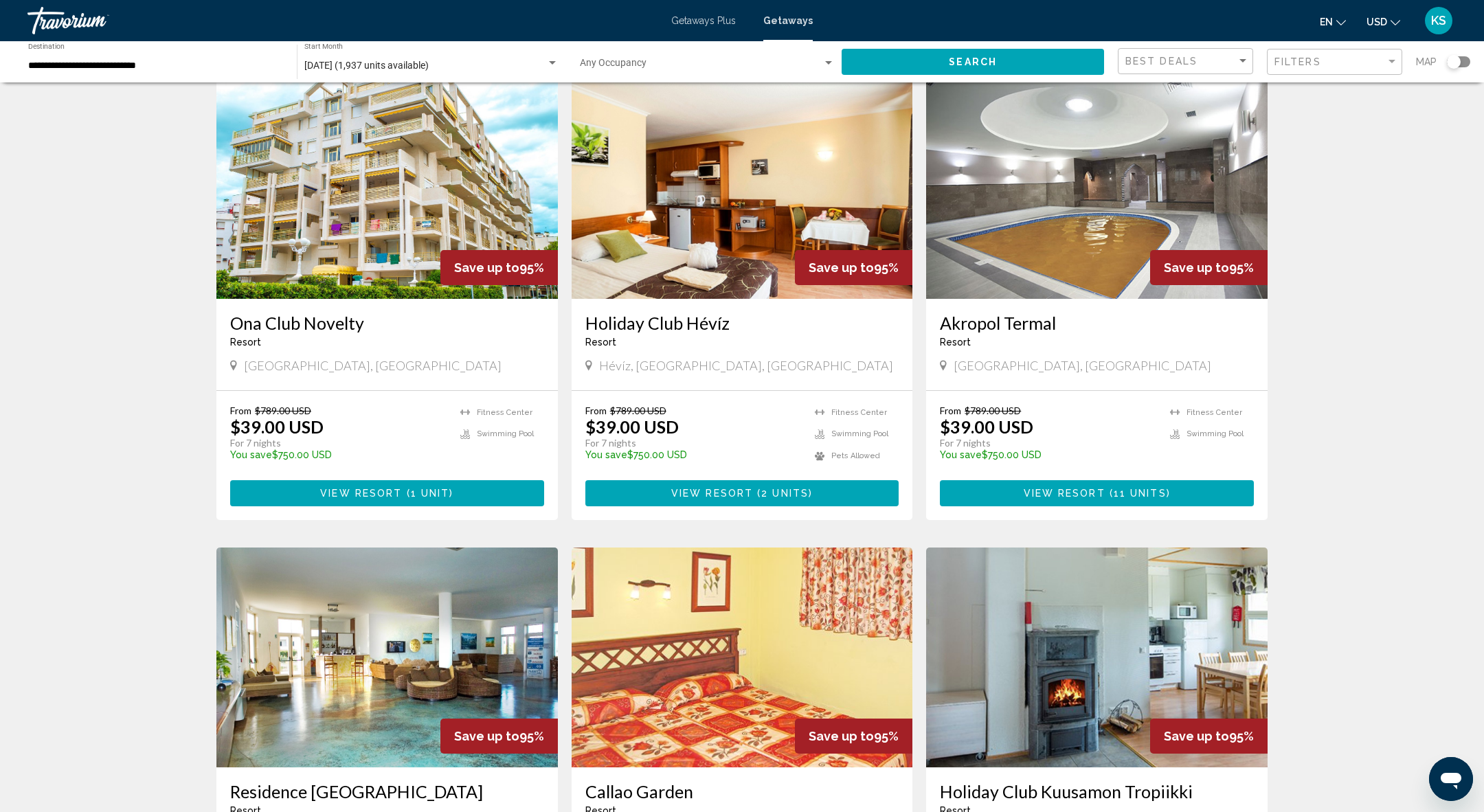
scroll to position [522, 0]
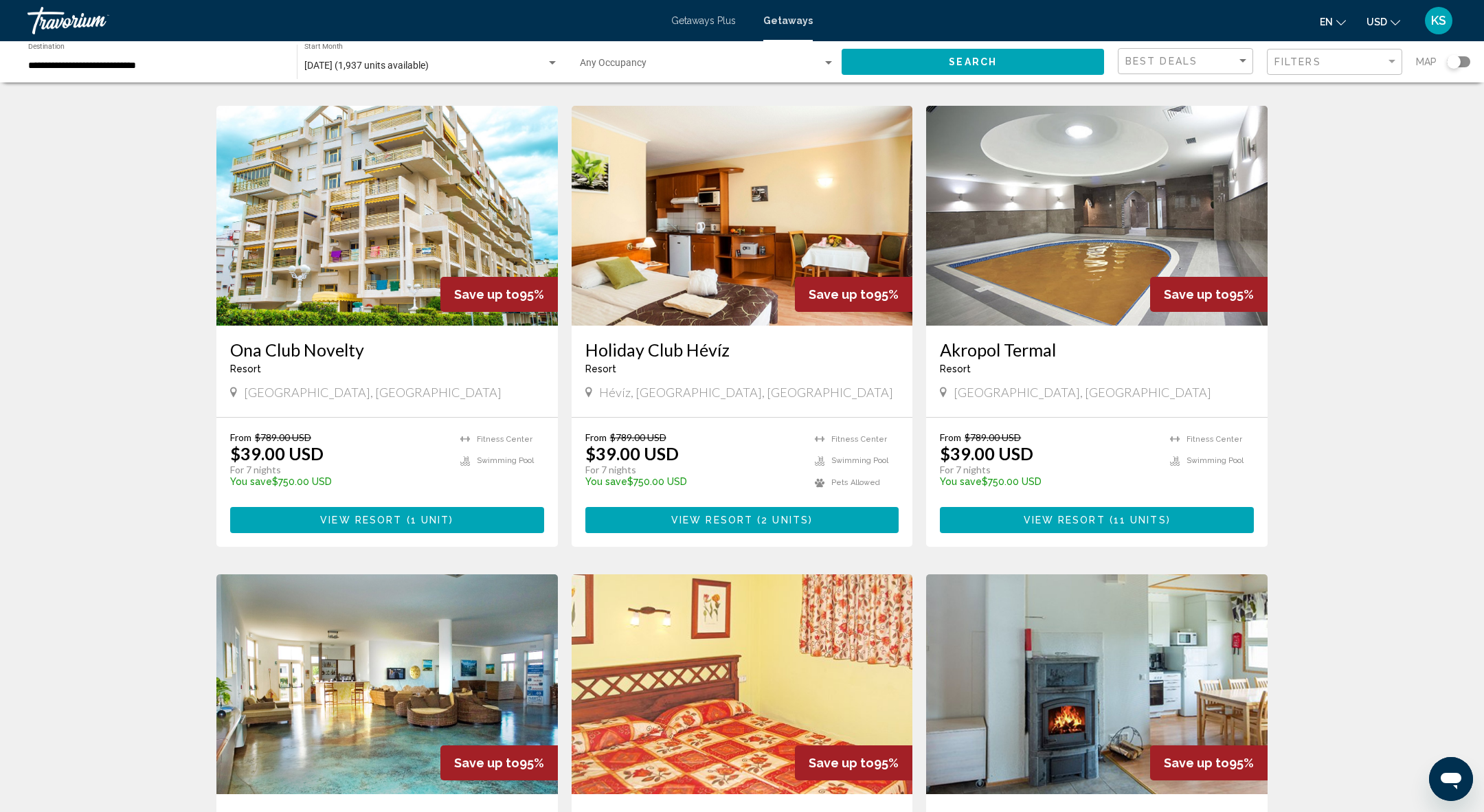
click at [302, 339] on h3 "Ona Club Novelty" at bounding box center [388, 349] width 314 height 20
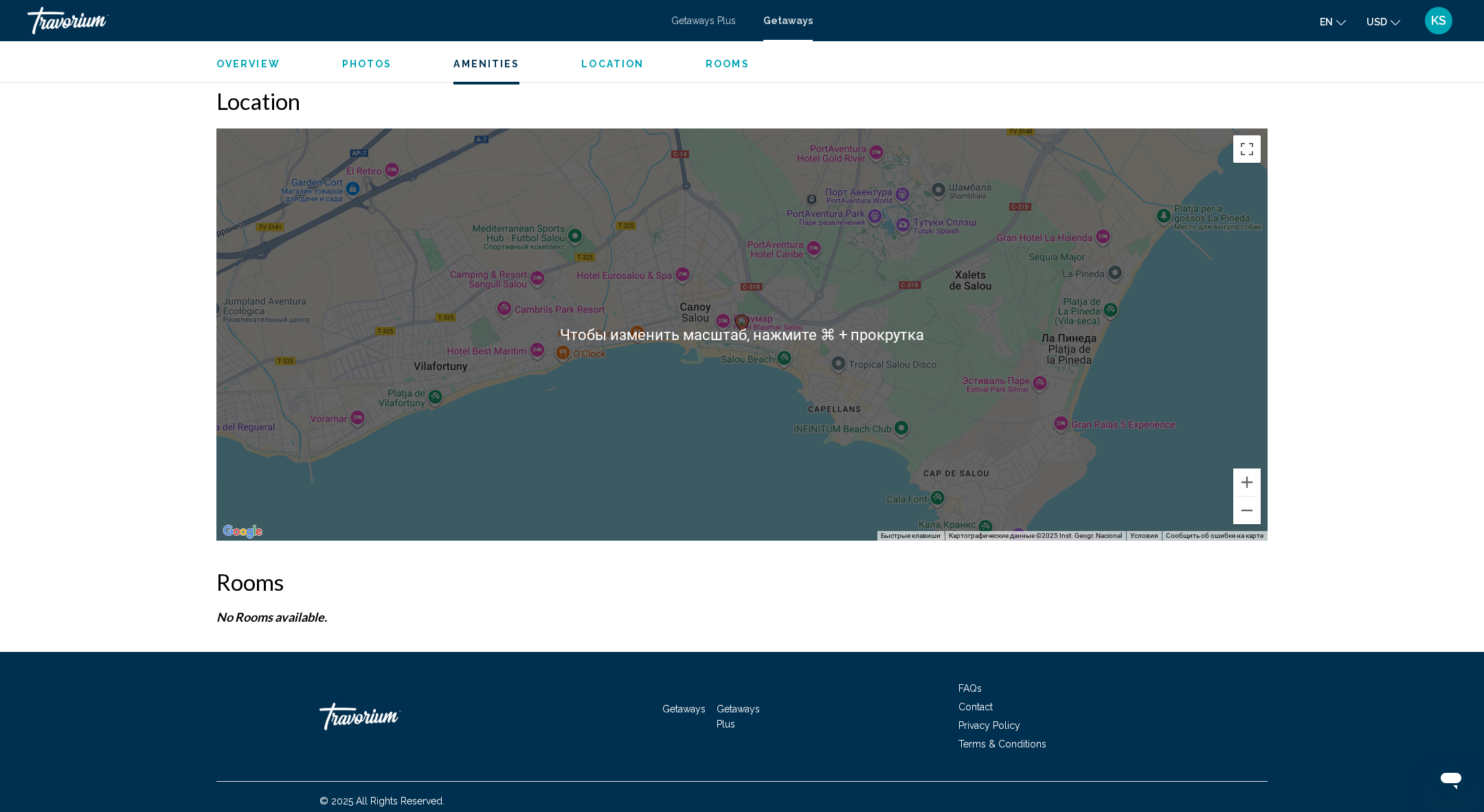
scroll to position [1942, 0]
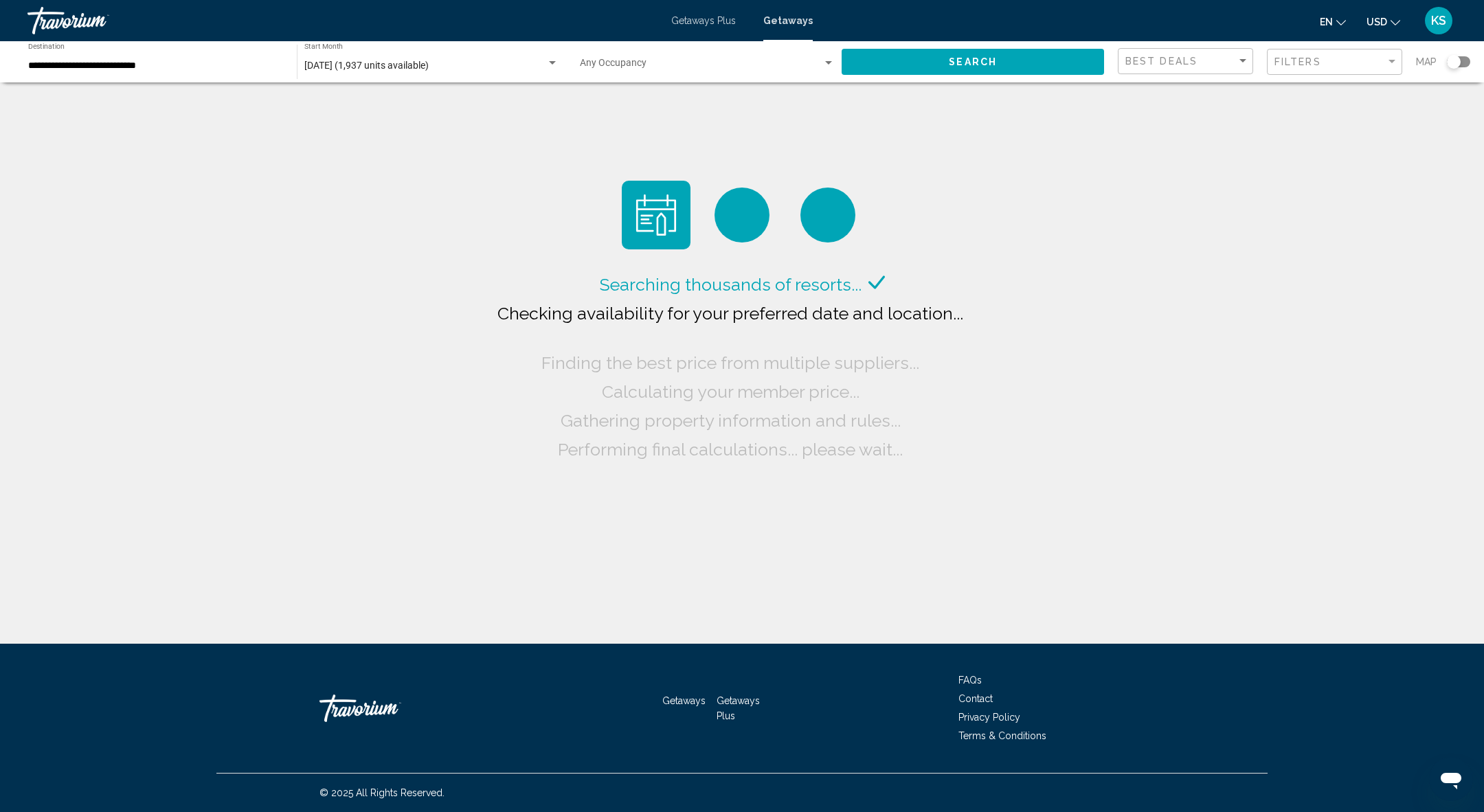
click at [718, 19] on span "Getaways Plus" at bounding box center [704, 20] width 65 height 11
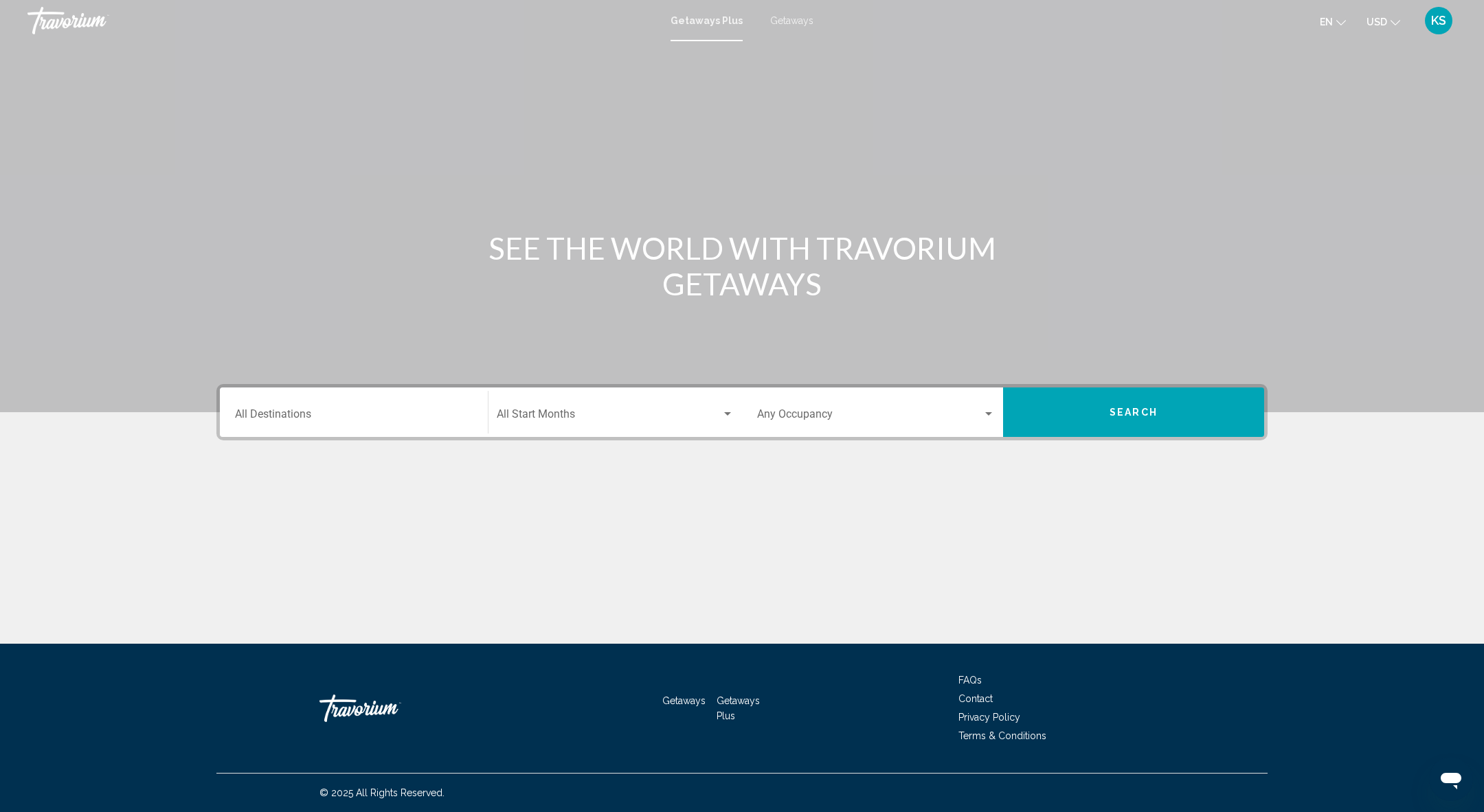
click at [389, 433] on mat-form-field "Destination All Destinations" at bounding box center [354, 412] width 254 height 49
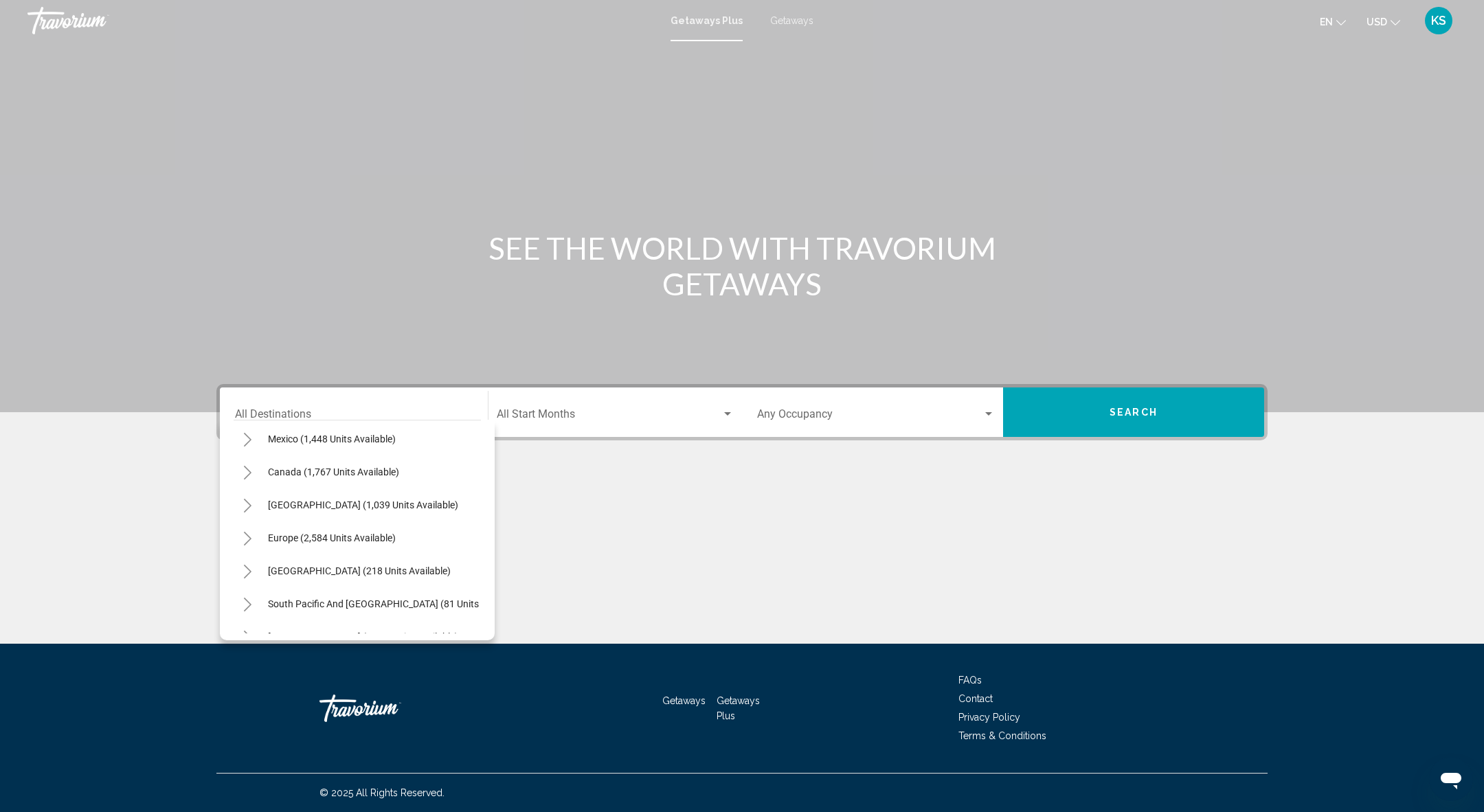
scroll to position [61, 0]
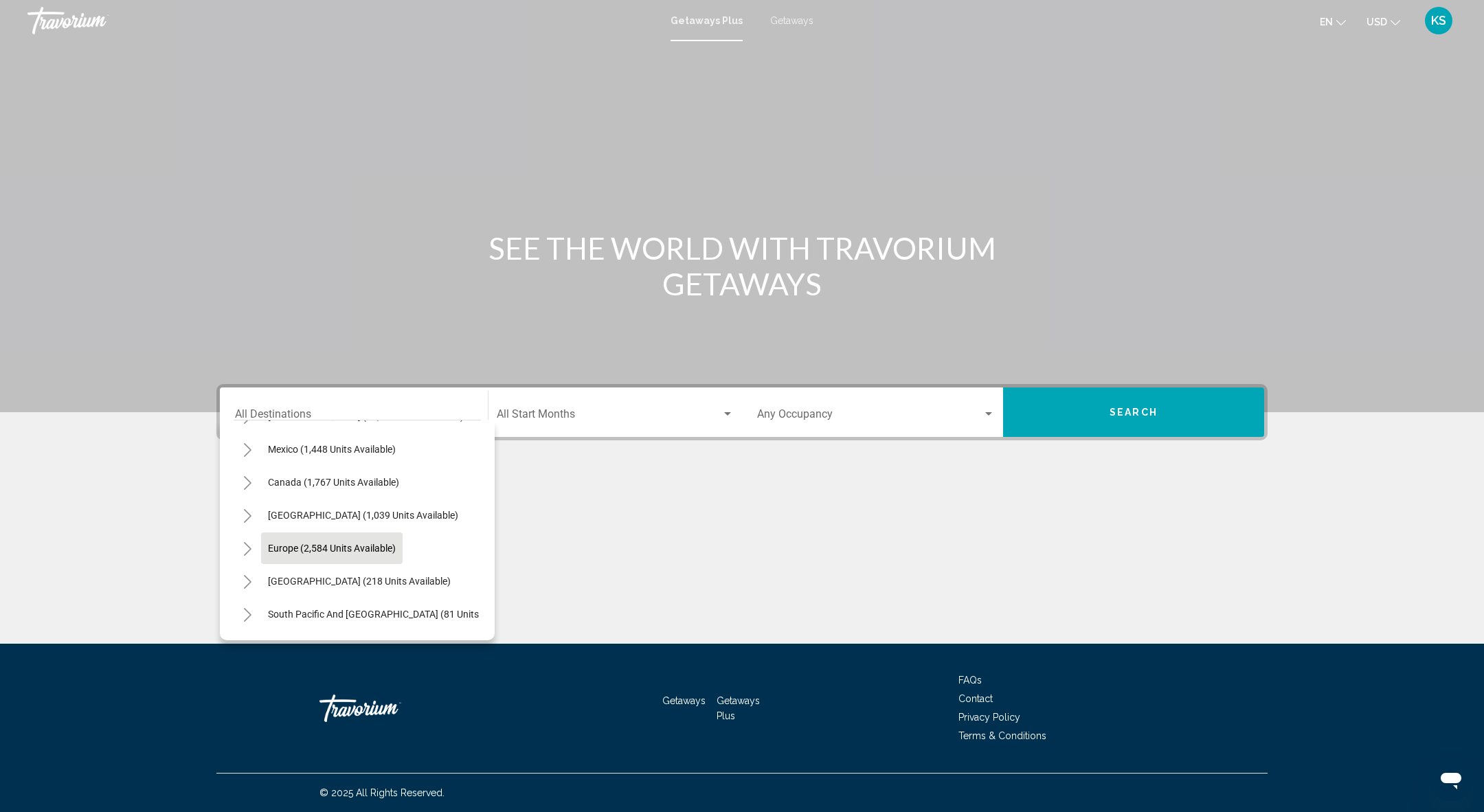
click at [332, 551] on span "Europe (2,584 units available)" at bounding box center [332, 548] width 128 height 11
type input "**********"
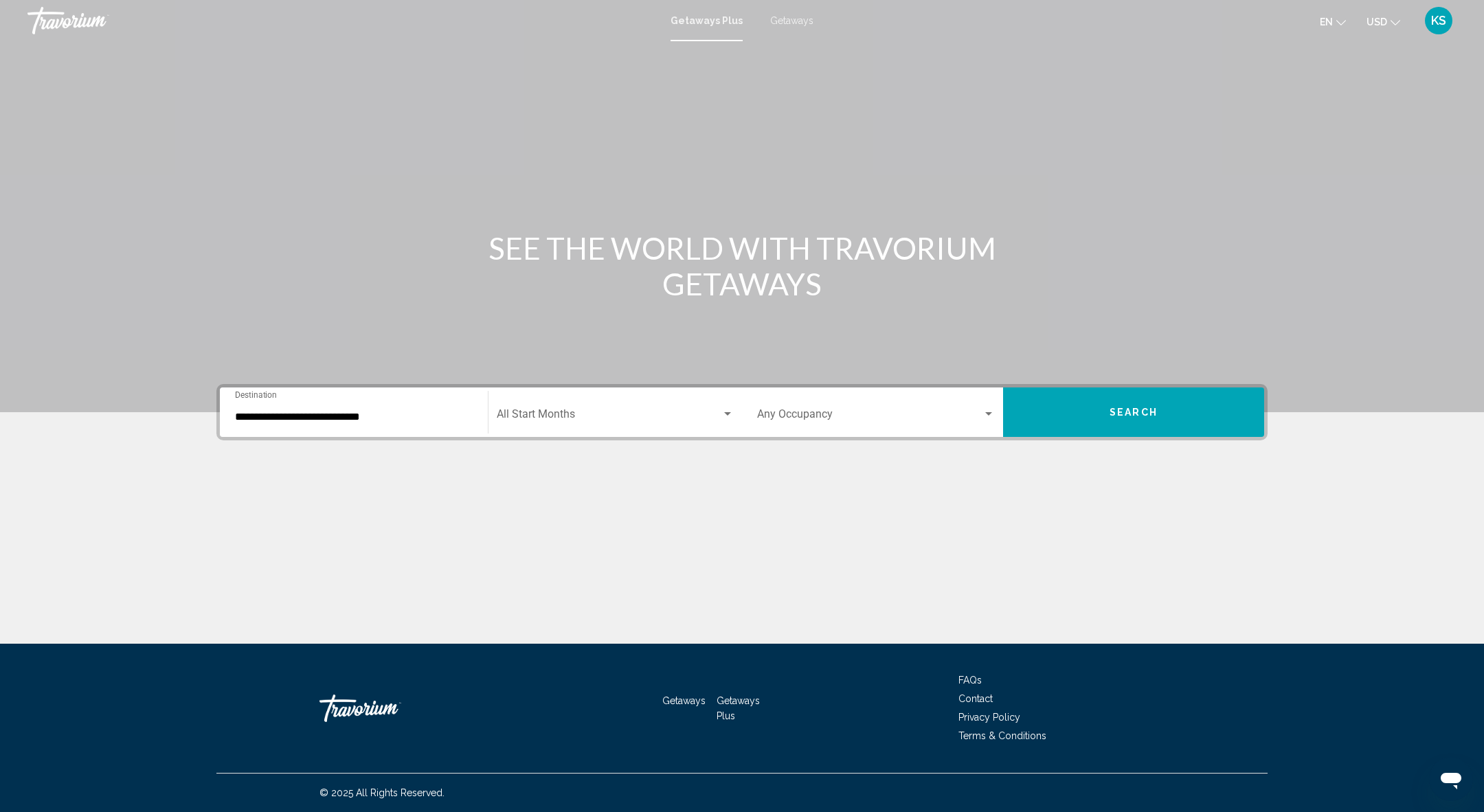
click at [531, 433] on div "Start Month All Start Months" at bounding box center [616, 412] width 237 height 44
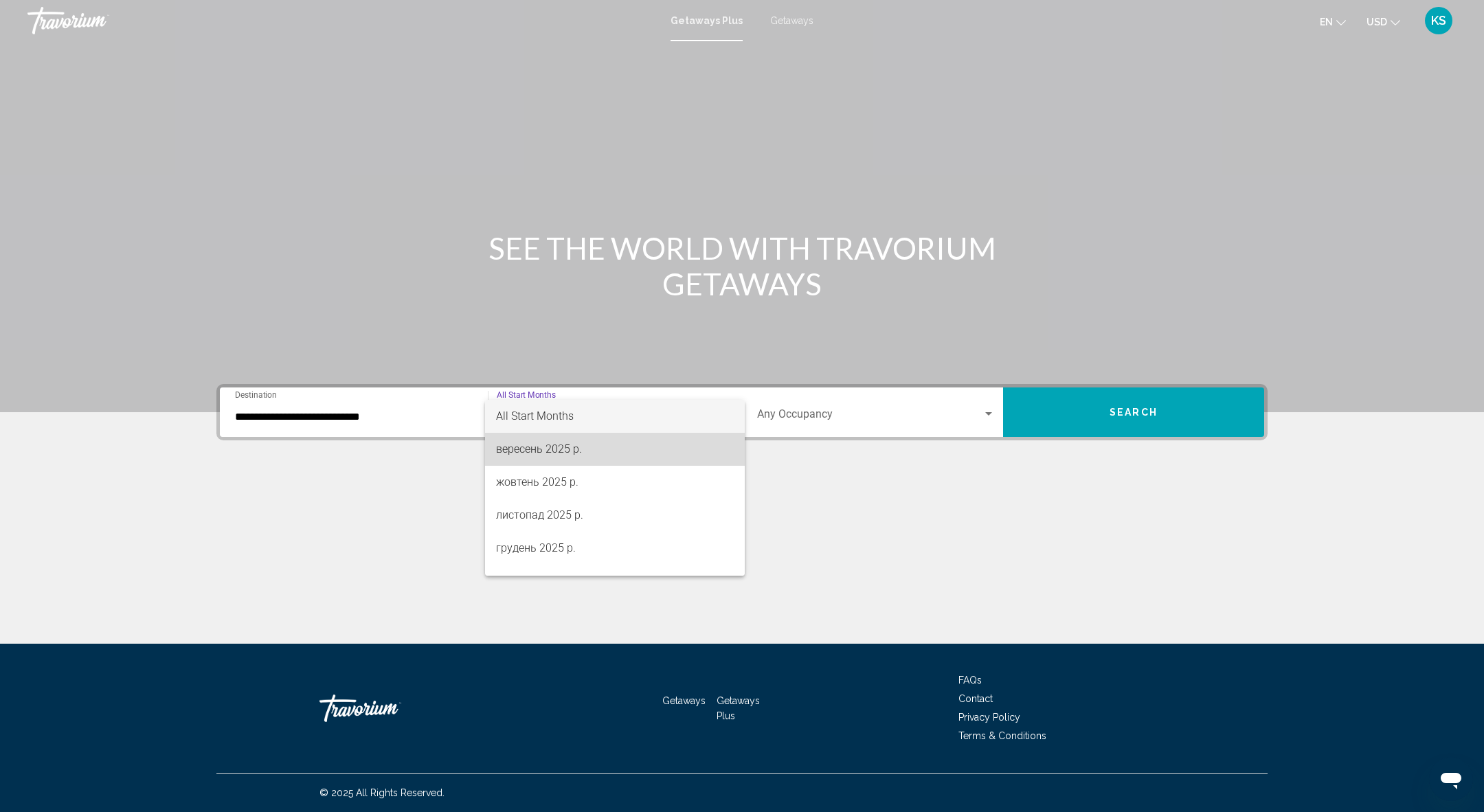
click at [540, 455] on span "вересень 2025 р." at bounding box center [615, 449] width 237 height 33
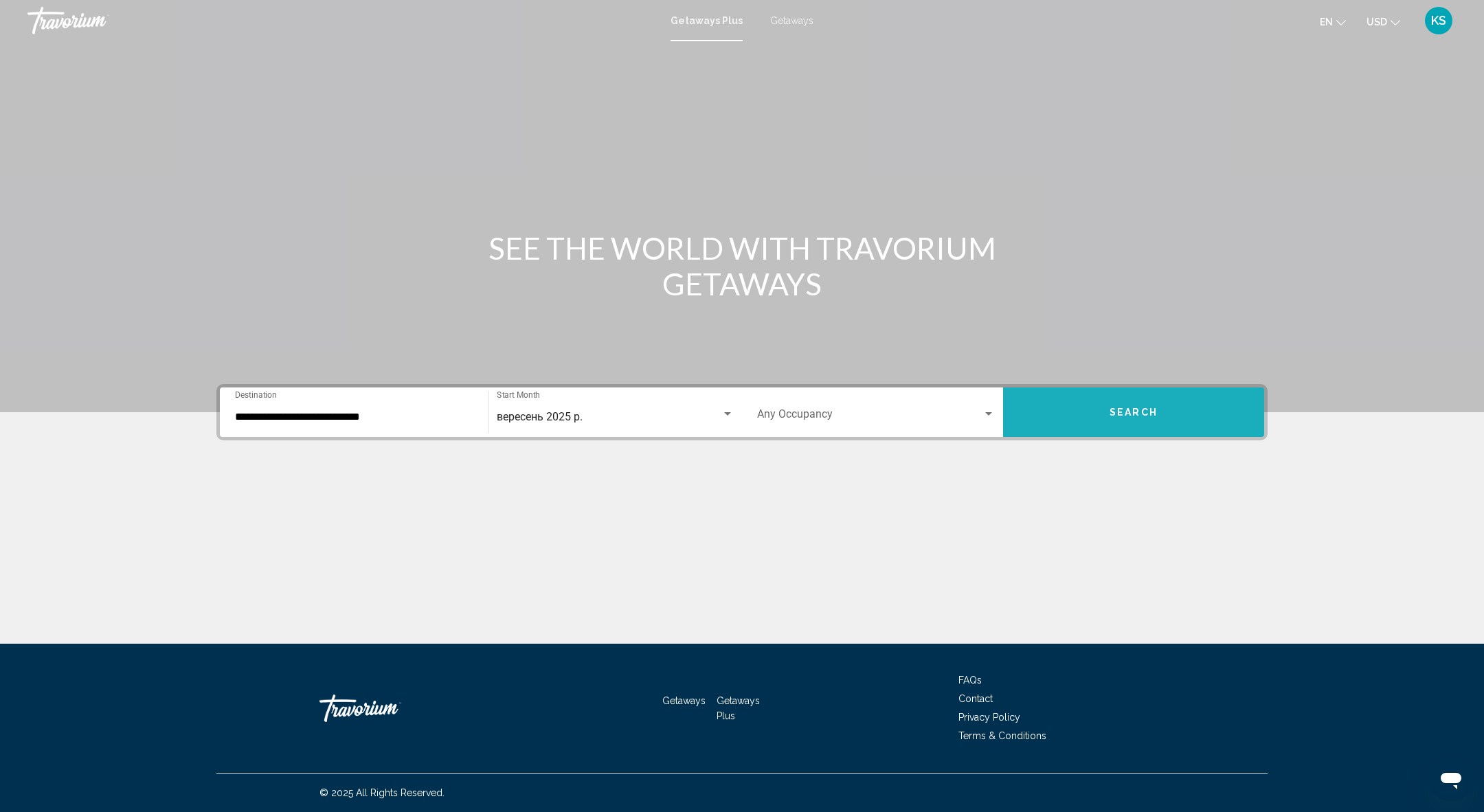
click at [1088, 424] on button "Search" at bounding box center [1134, 412] width 261 height 50
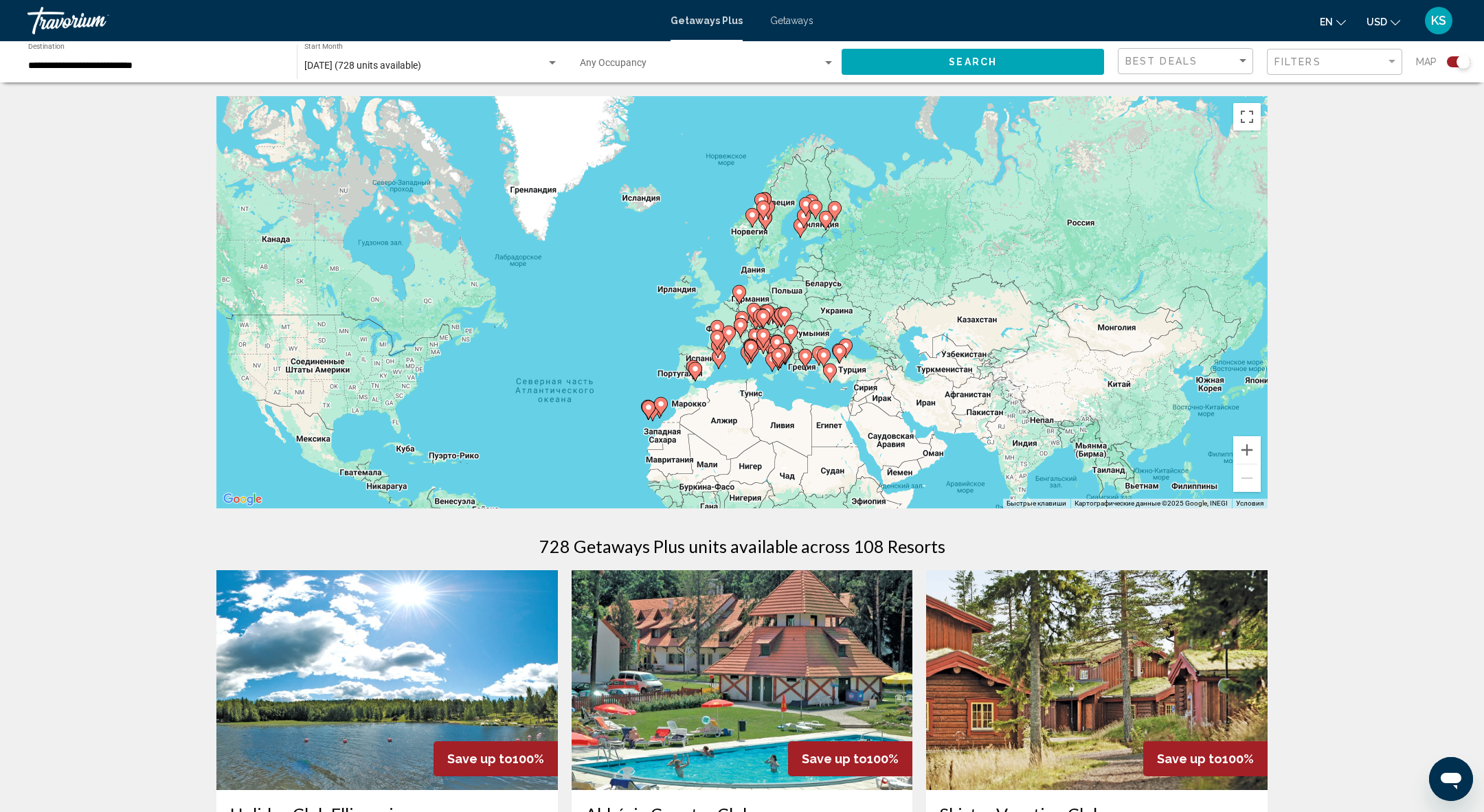
drag, startPoint x: 988, startPoint y: 289, endPoint x: 838, endPoint y: 402, distance: 187.8
click at [838, 402] on div "Чтобы активировать перетаскивание с помощью клавиатуры, нажмите Alt + Ввод. Пос…" at bounding box center [741, 302] width 1051 height 412
click at [1247, 441] on button "Увеличить" at bounding box center [1247, 450] width 27 height 27
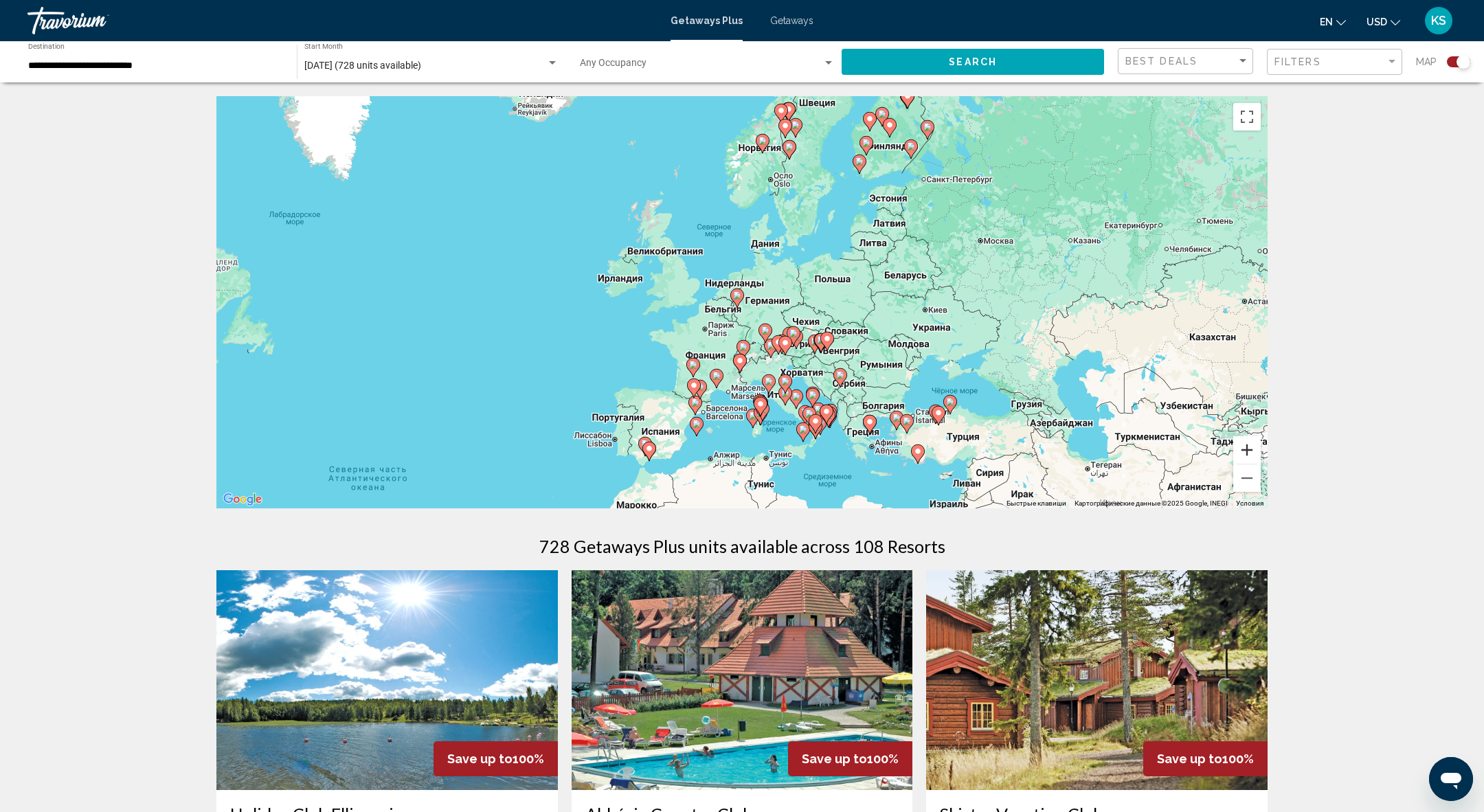
click at [1247, 441] on button "Увеличить" at bounding box center [1247, 450] width 27 height 27
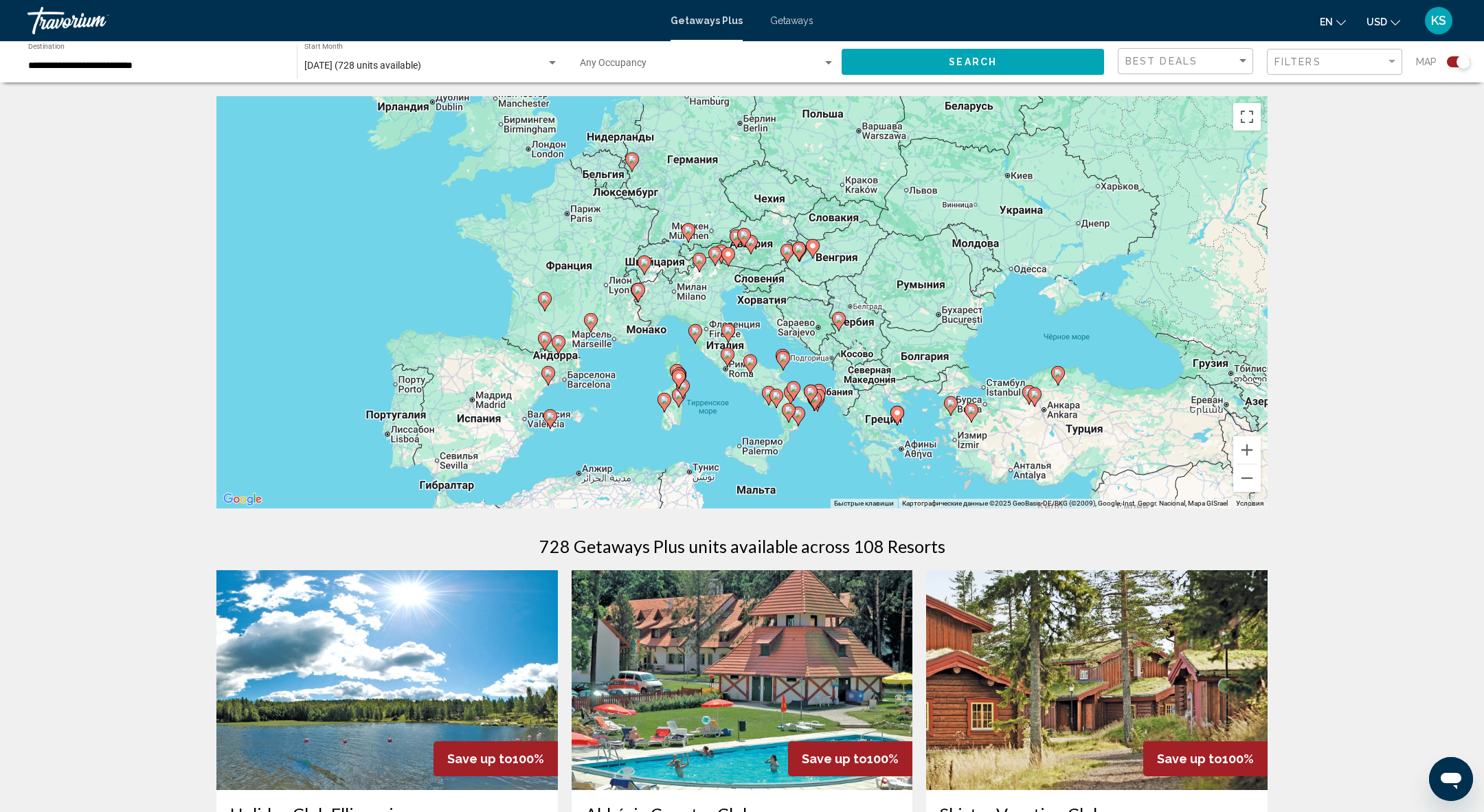
drag, startPoint x: 891, startPoint y: 436, endPoint x: 786, endPoint y: 289, distance: 180.6
click at [786, 289] on div "Чтобы активировать перетаскивание с помощью клавиатуры, нажмите Alt + Ввод. Пос…" at bounding box center [741, 302] width 1051 height 412
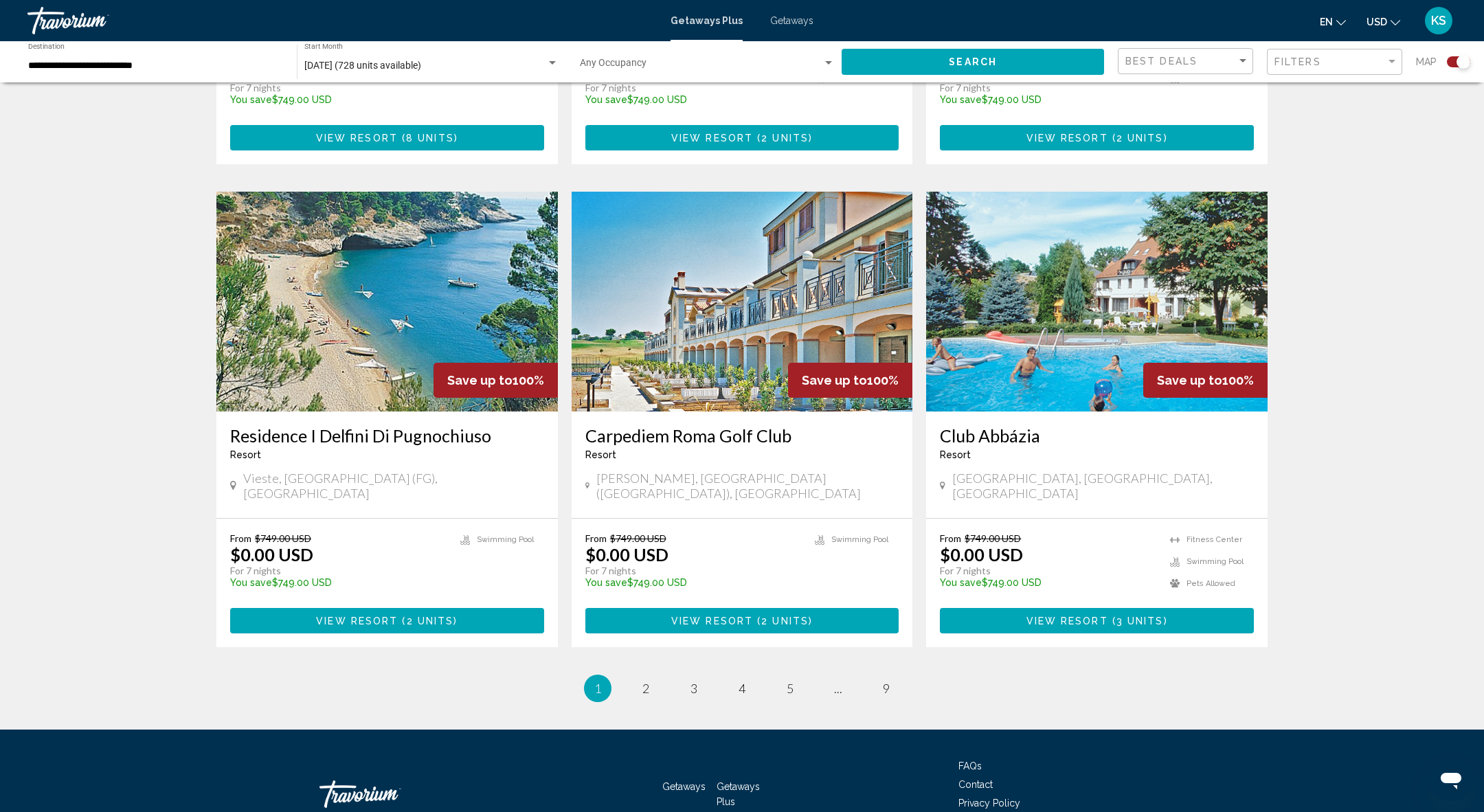
scroll to position [1806, 0]
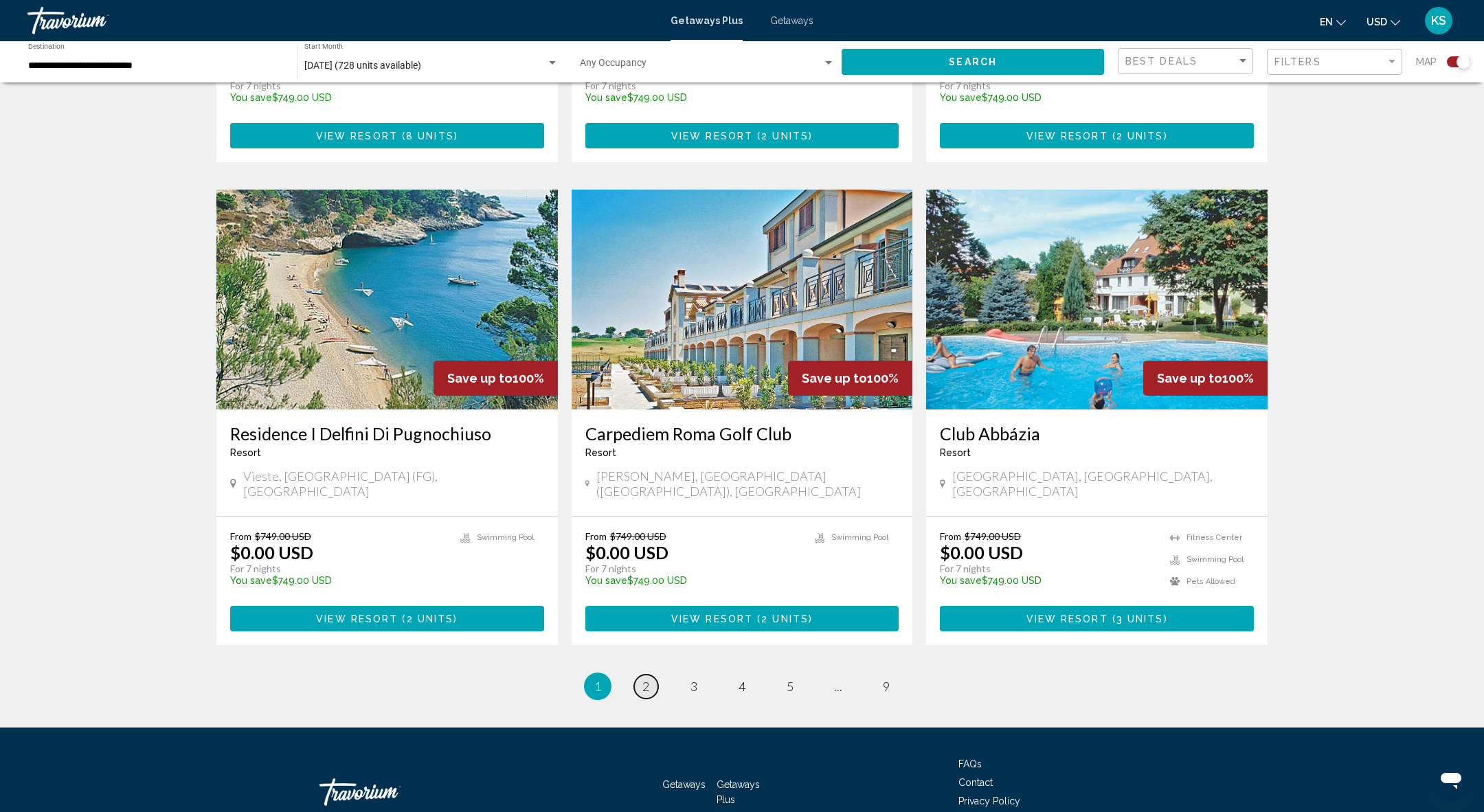
click at [652, 675] on link "page 2" at bounding box center [646, 686] width 24 height 24
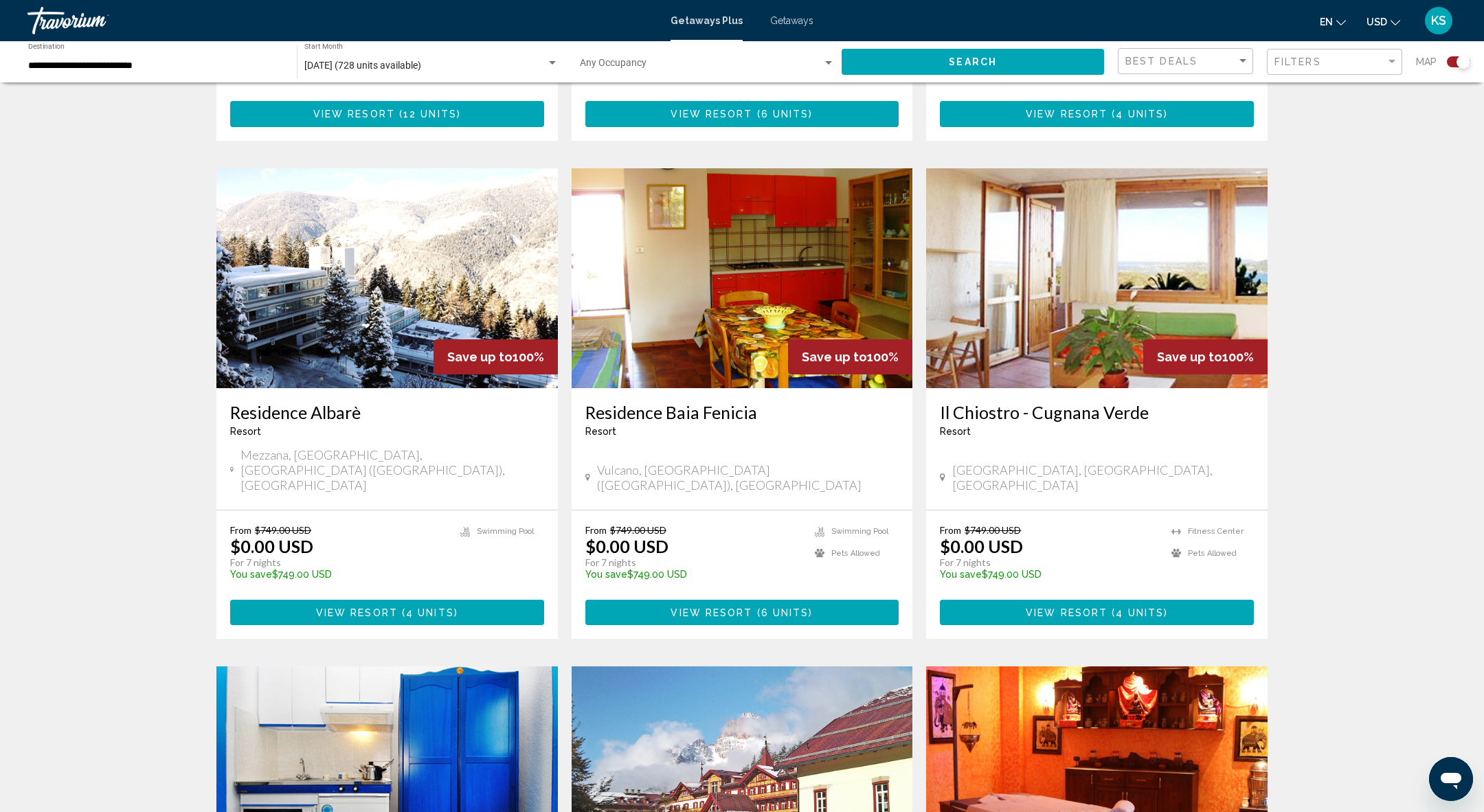
scroll to position [1853, 0]
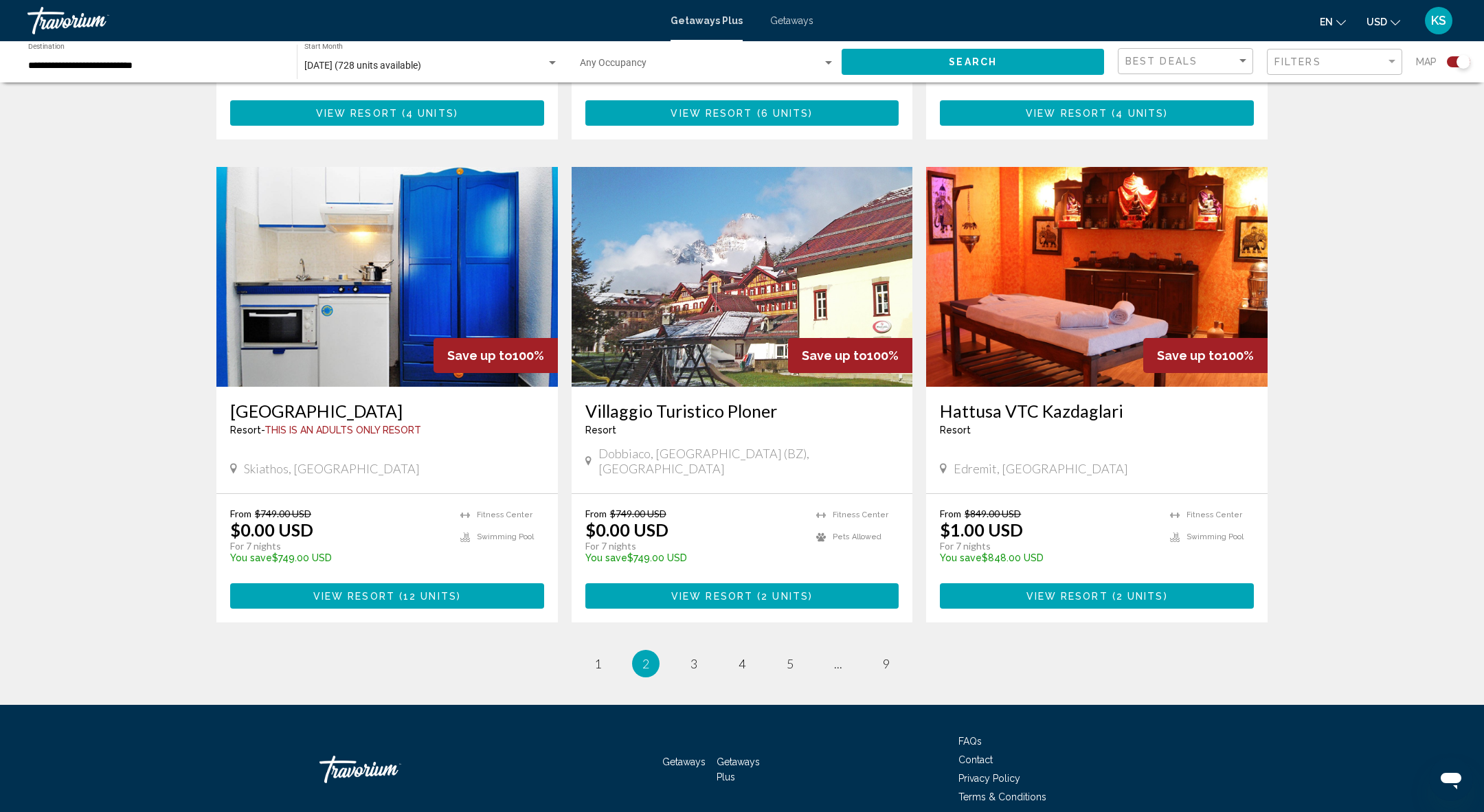
click at [301, 400] on h3 "Nostos Village" at bounding box center [388, 411] width 314 height 20
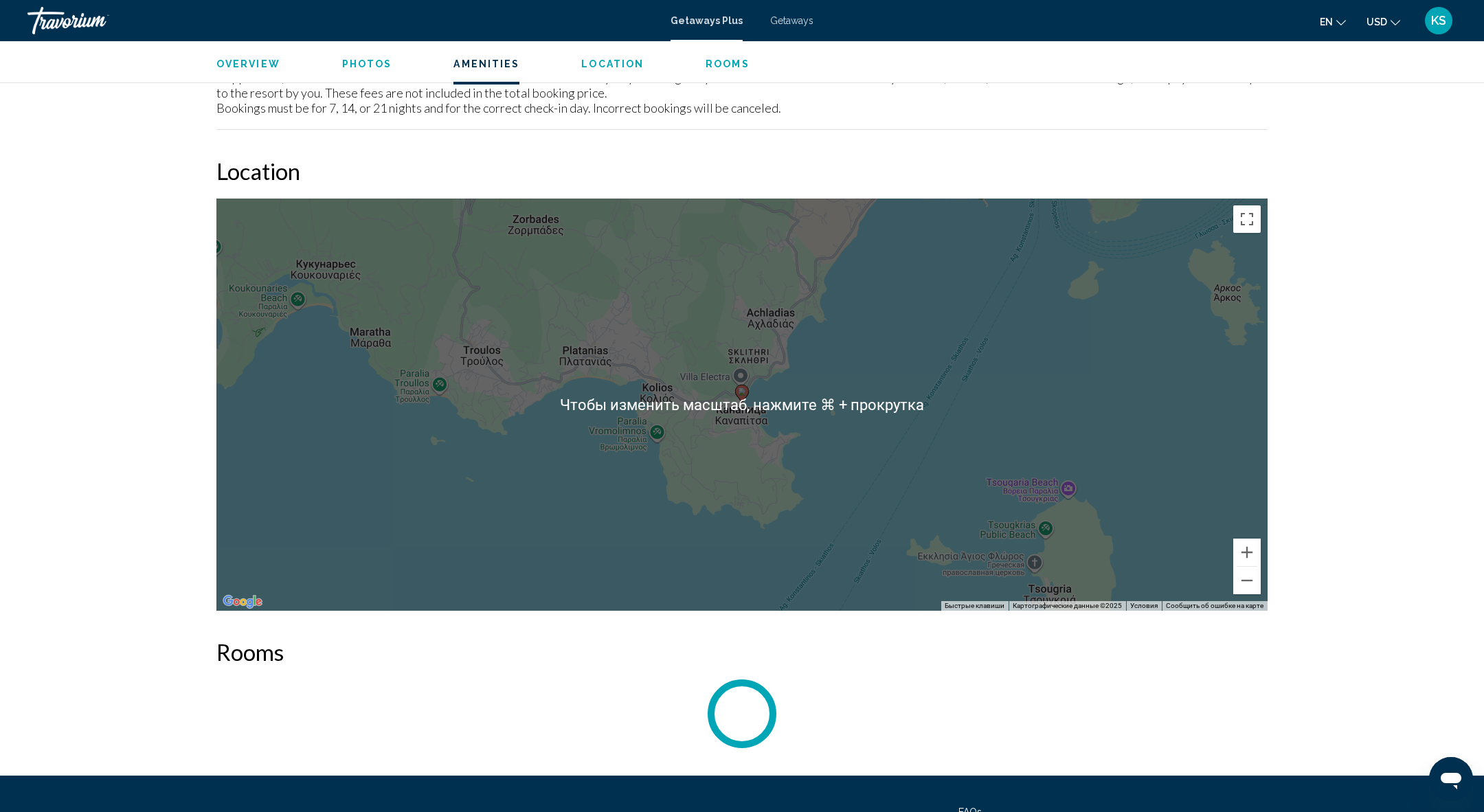
scroll to position [1669, 0]
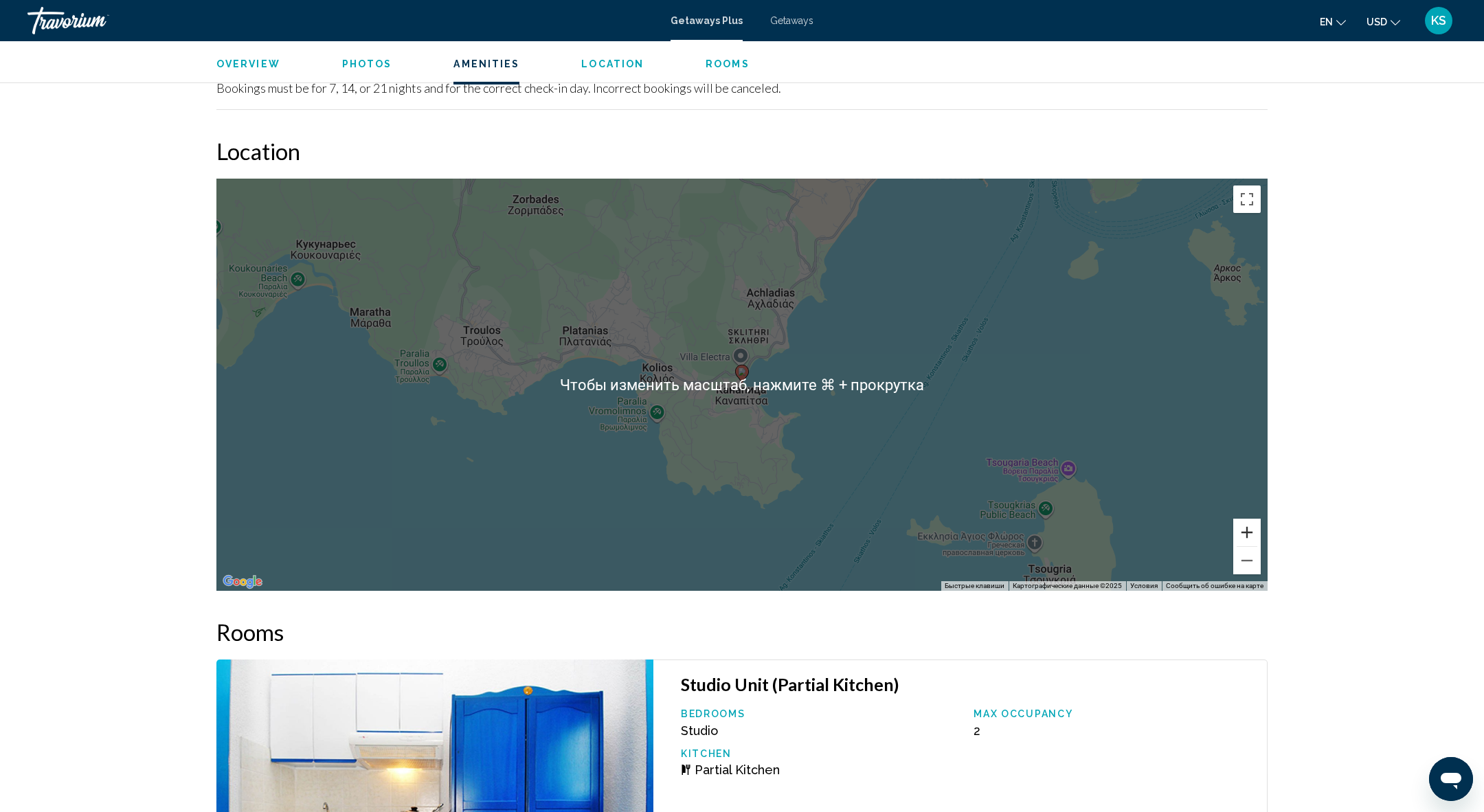
click at [1249, 543] on button "Увеличить" at bounding box center [1247, 532] width 27 height 27
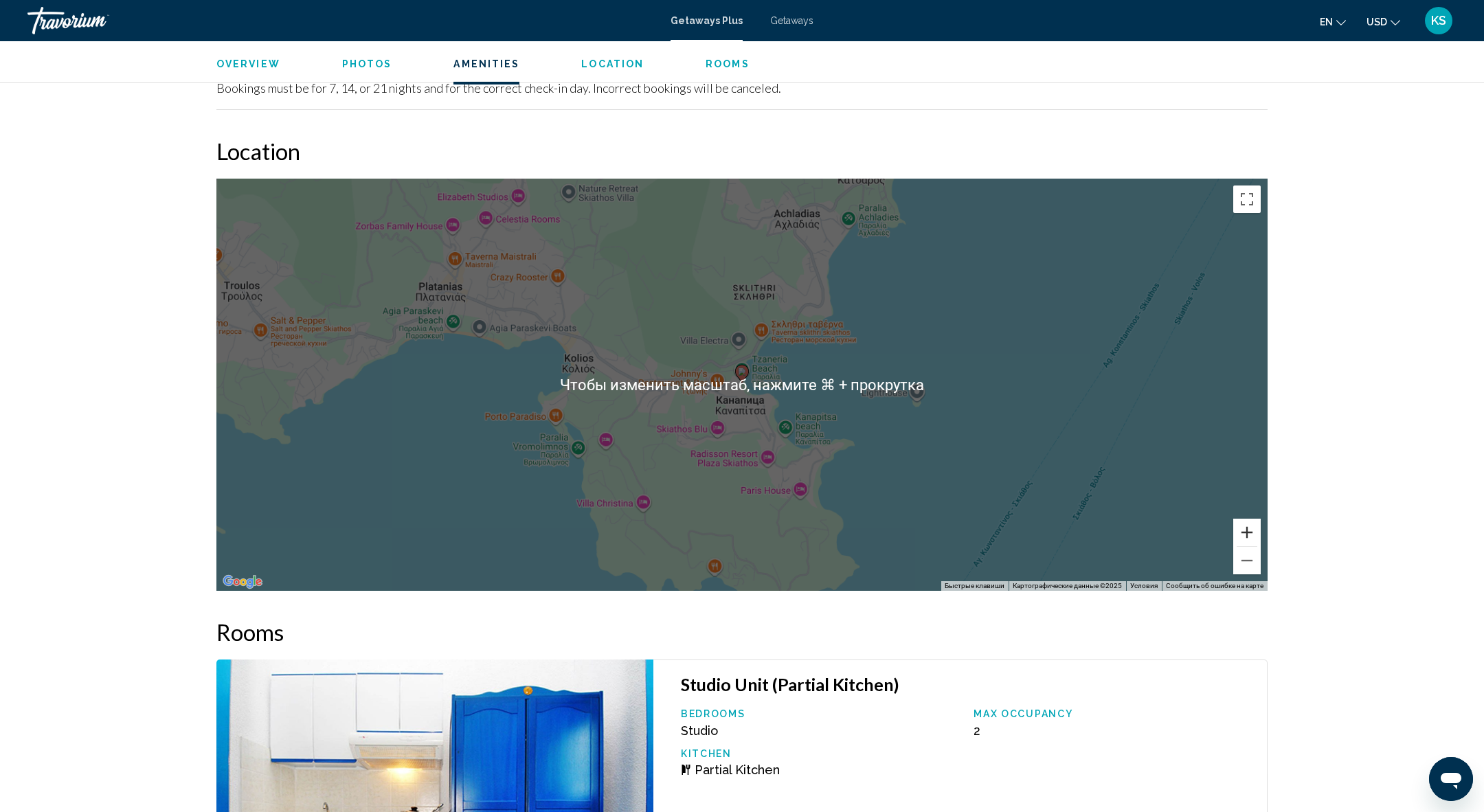
click at [1249, 544] on button "Увеличить" at bounding box center [1247, 532] width 27 height 27
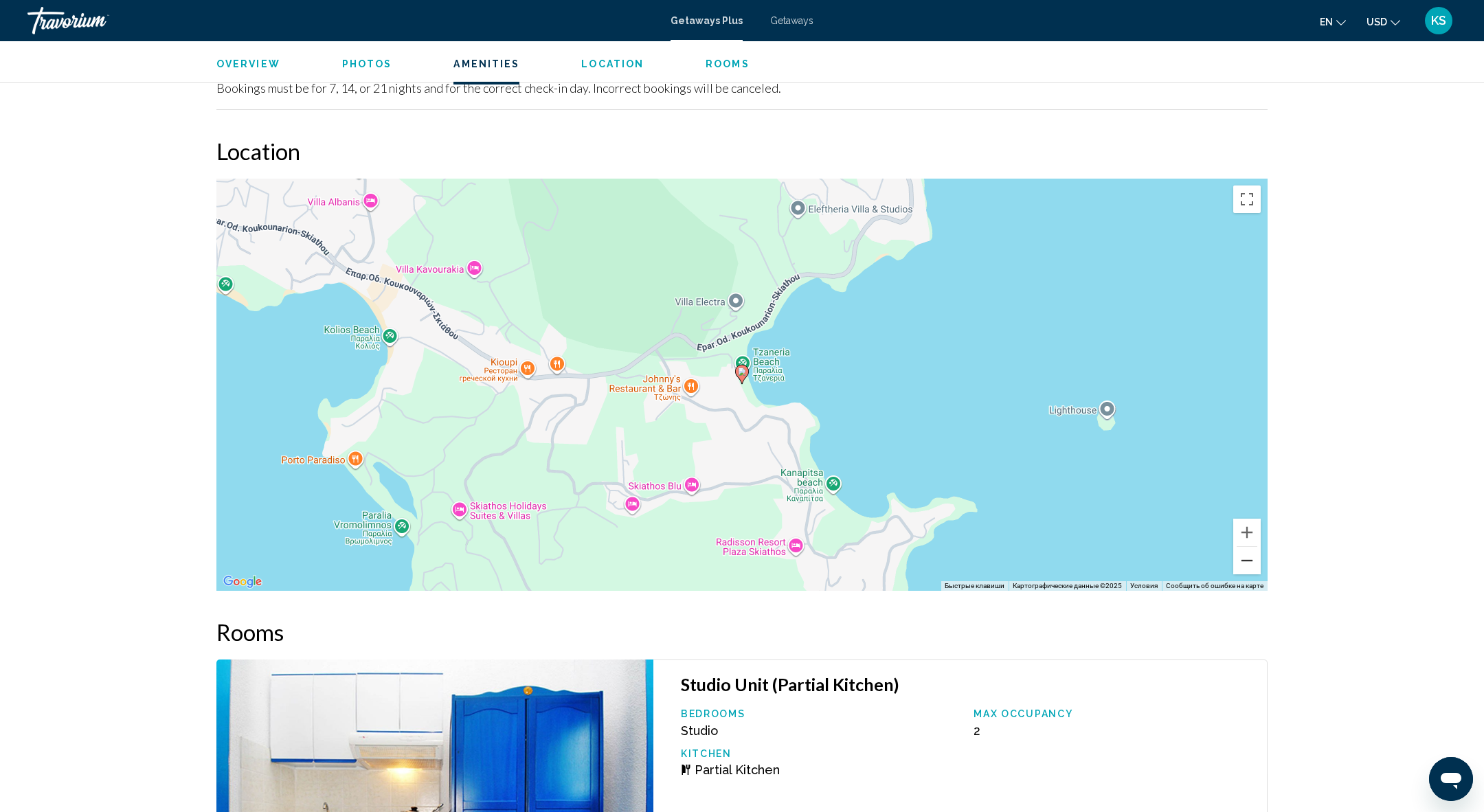
click at [1250, 563] on button "Уменьшить" at bounding box center [1247, 560] width 27 height 27
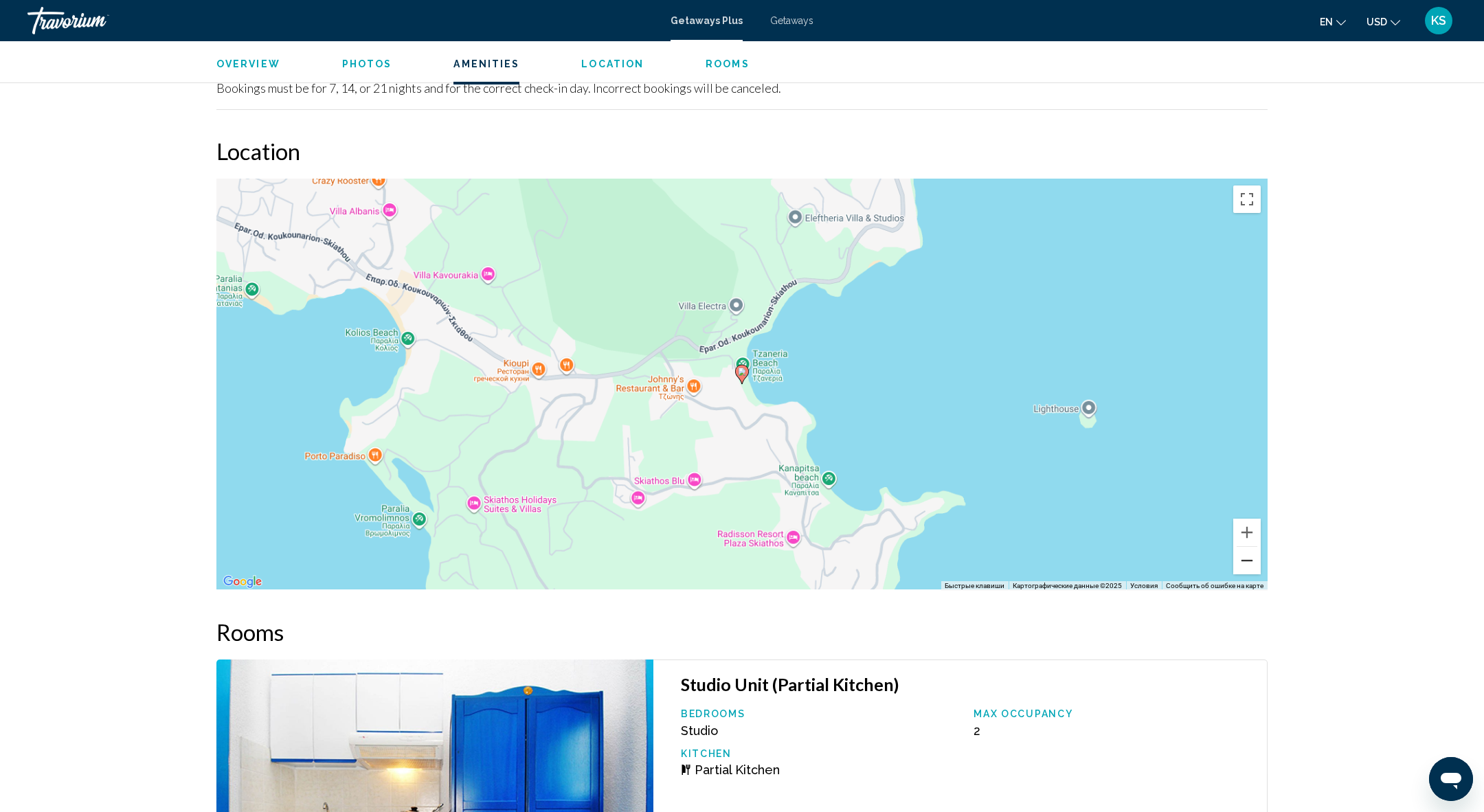
click at [1250, 563] on button "Уменьшить" at bounding box center [1247, 560] width 27 height 27
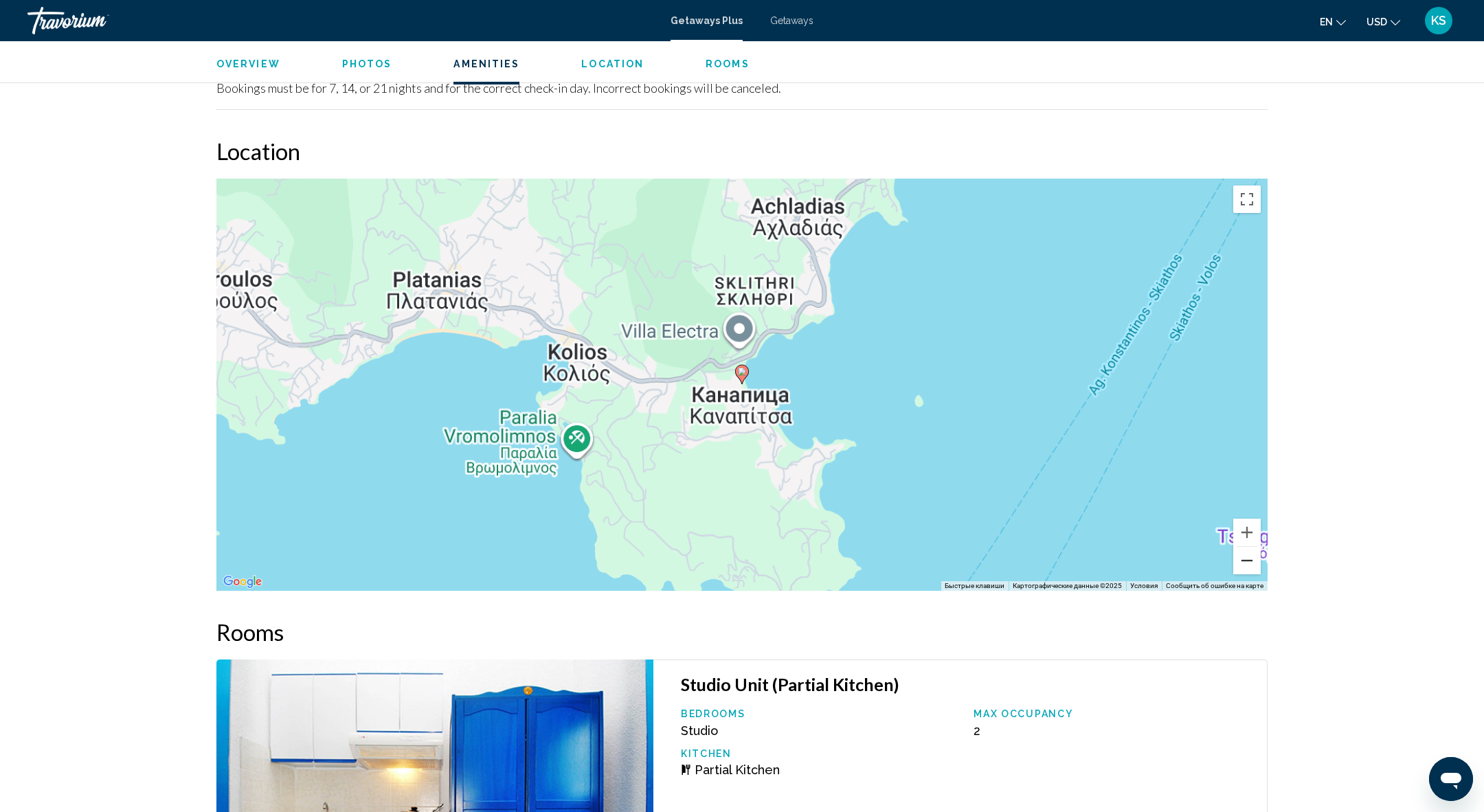
click at [1250, 563] on button "Уменьшить" at bounding box center [1247, 560] width 27 height 27
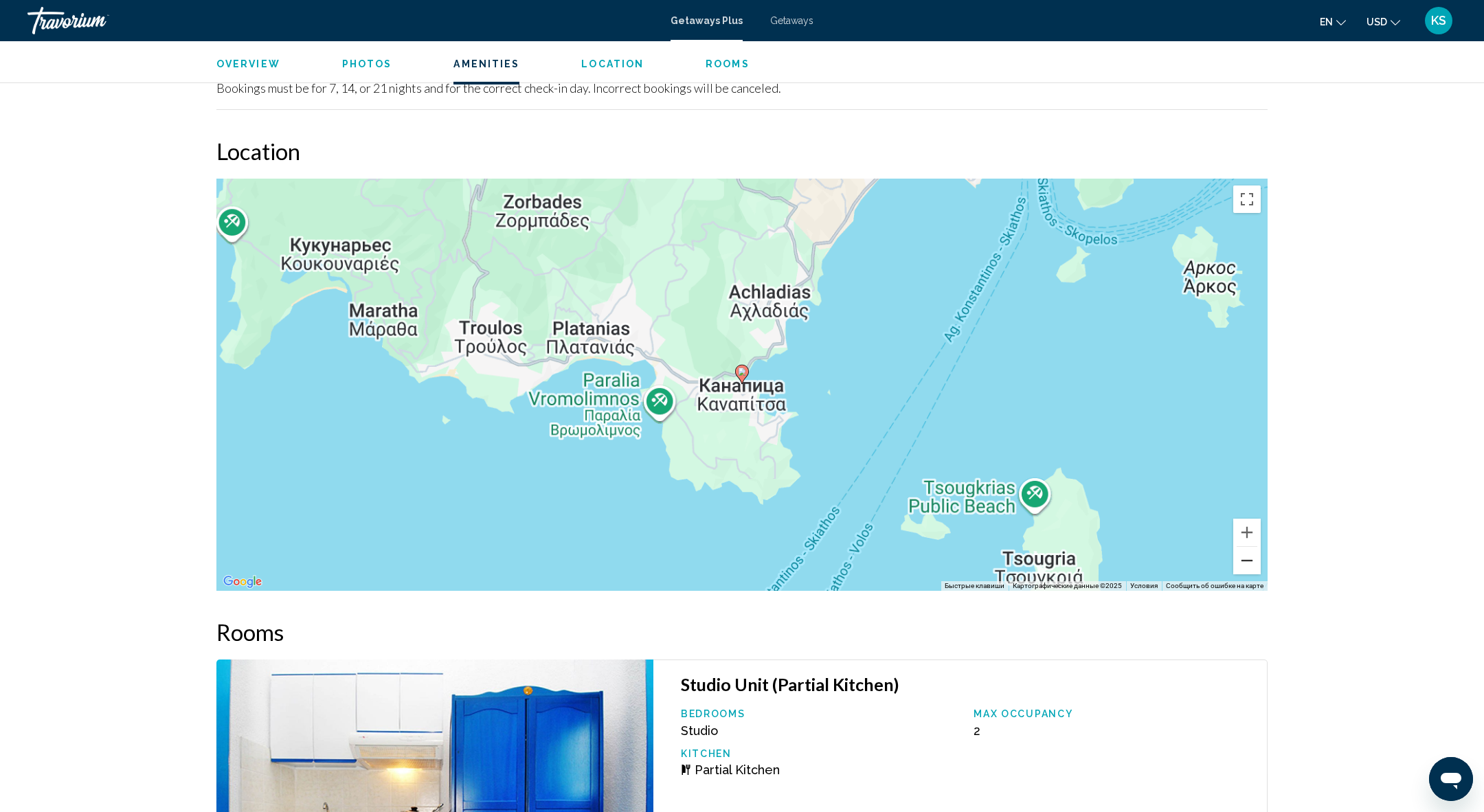
click at [1250, 563] on button "Уменьшить" at bounding box center [1247, 560] width 27 height 27
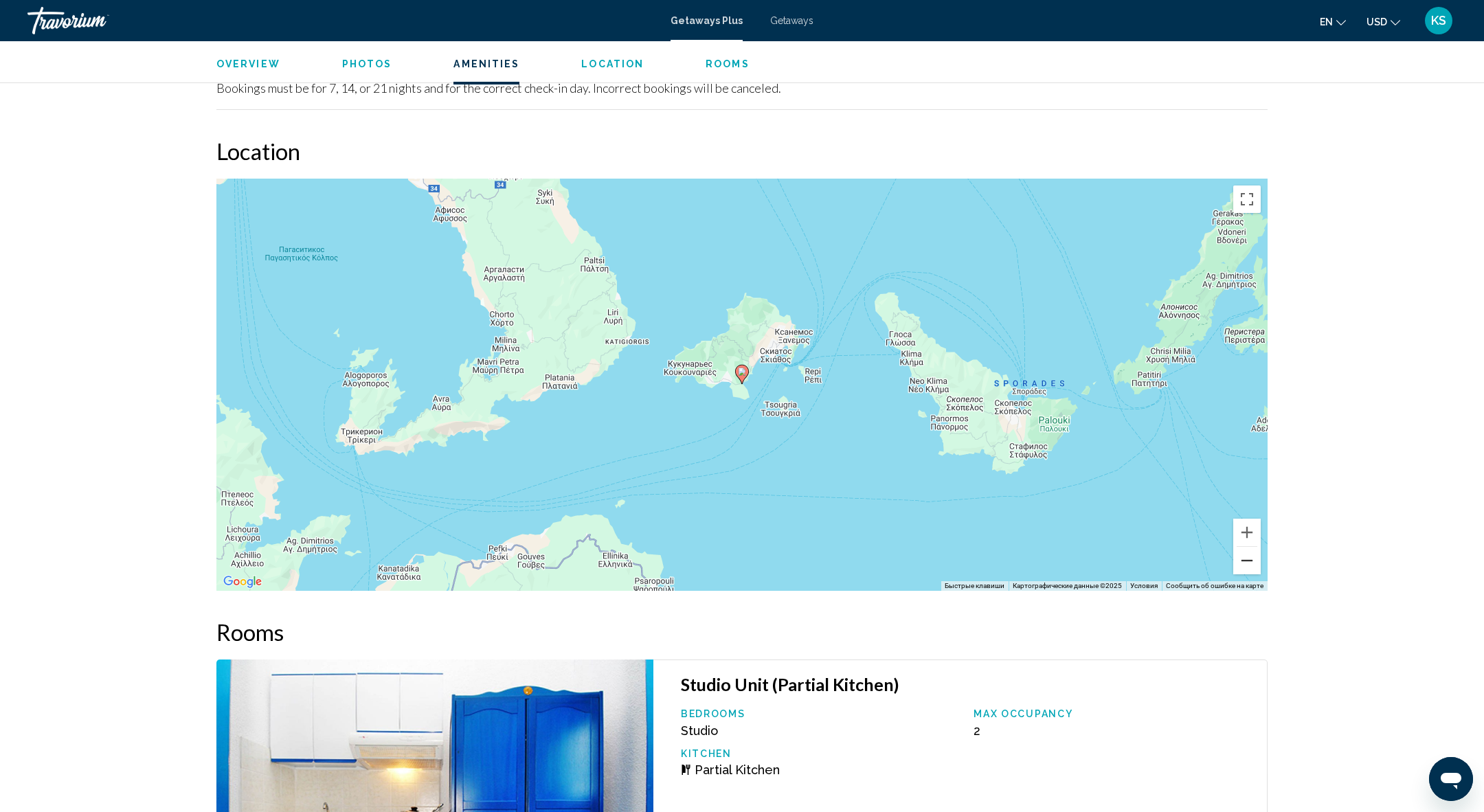
click at [1250, 563] on button "Уменьшить" at bounding box center [1247, 560] width 27 height 27
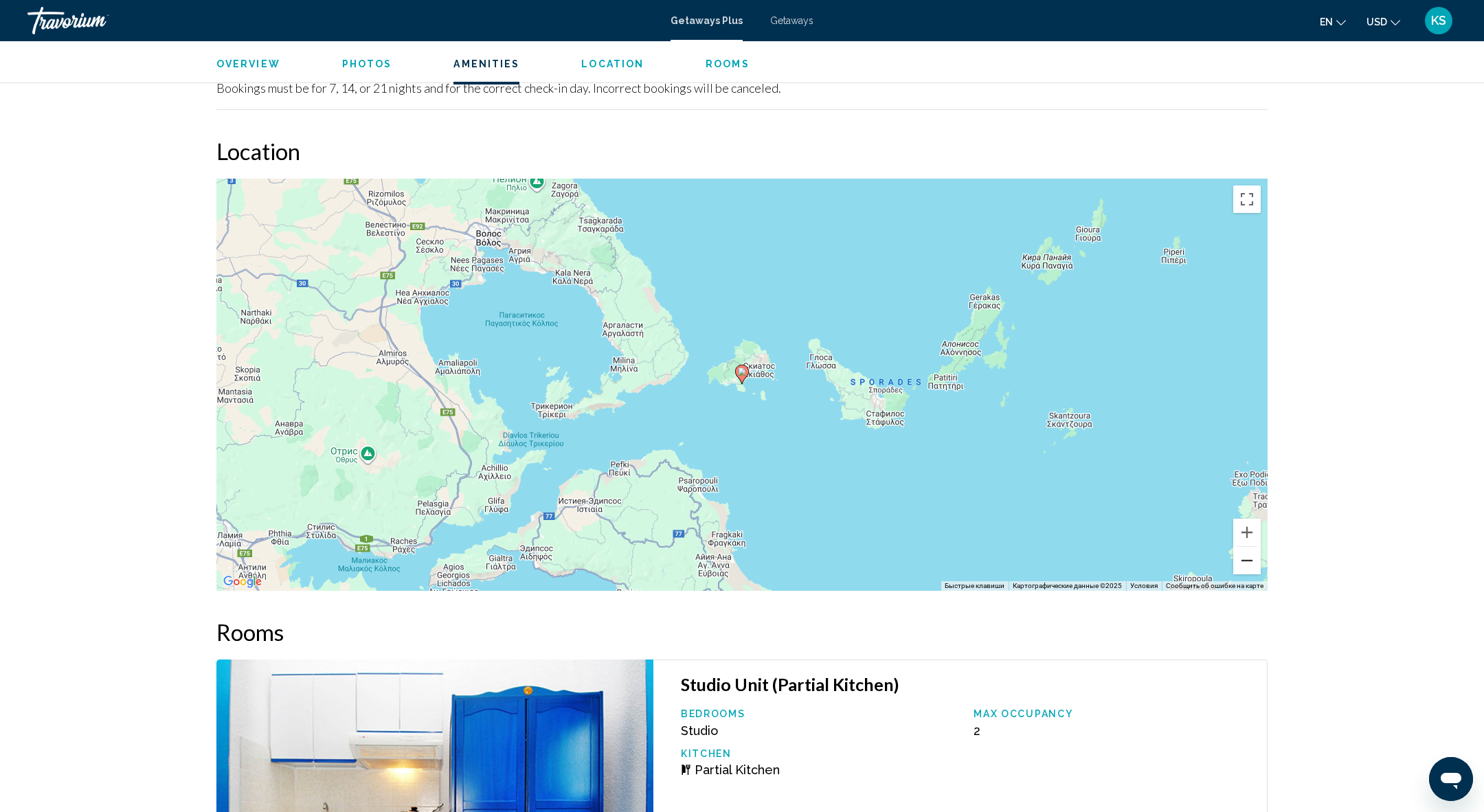
click at [1250, 563] on button "Уменьшить" at bounding box center [1247, 560] width 27 height 27
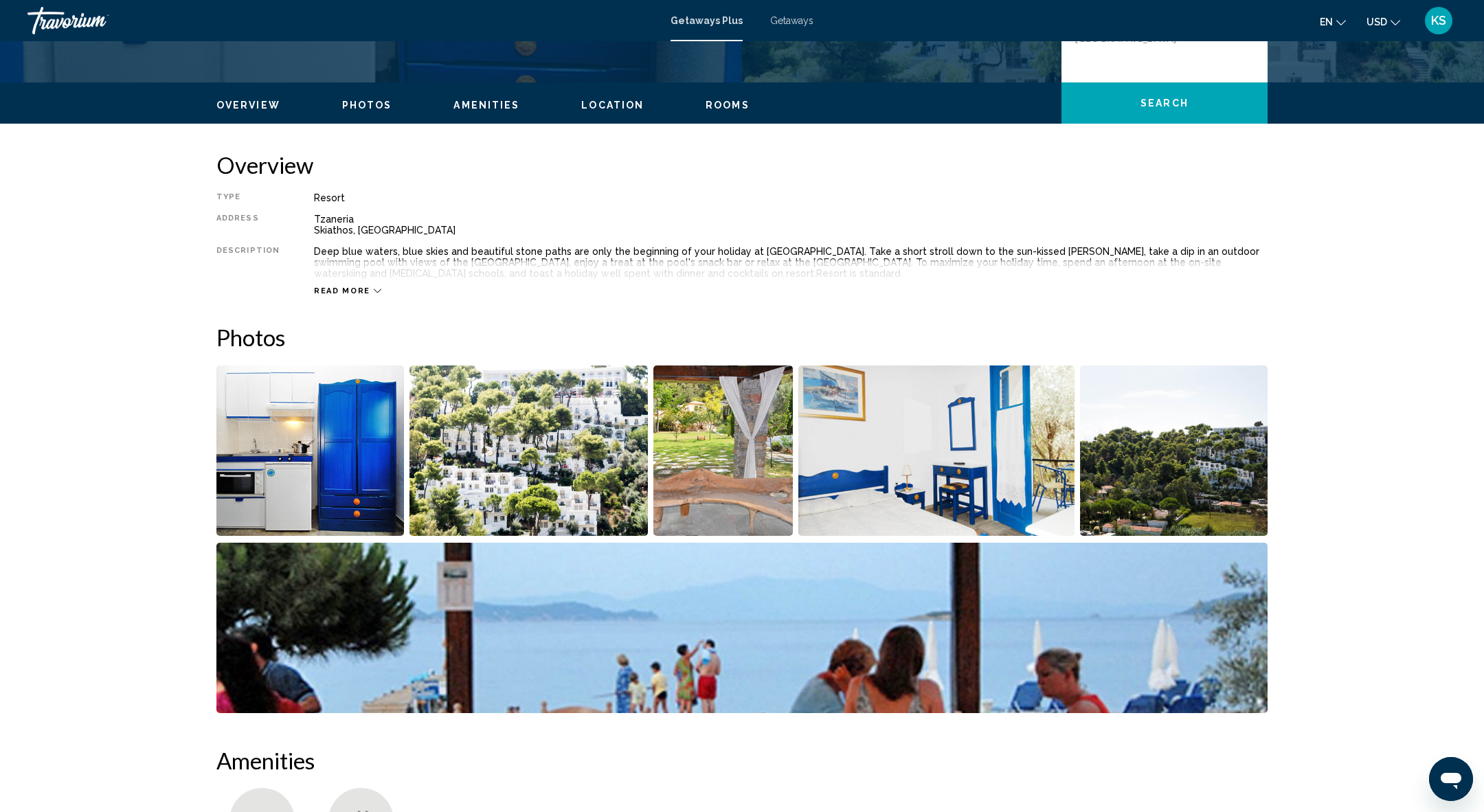
scroll to position [0, 0]
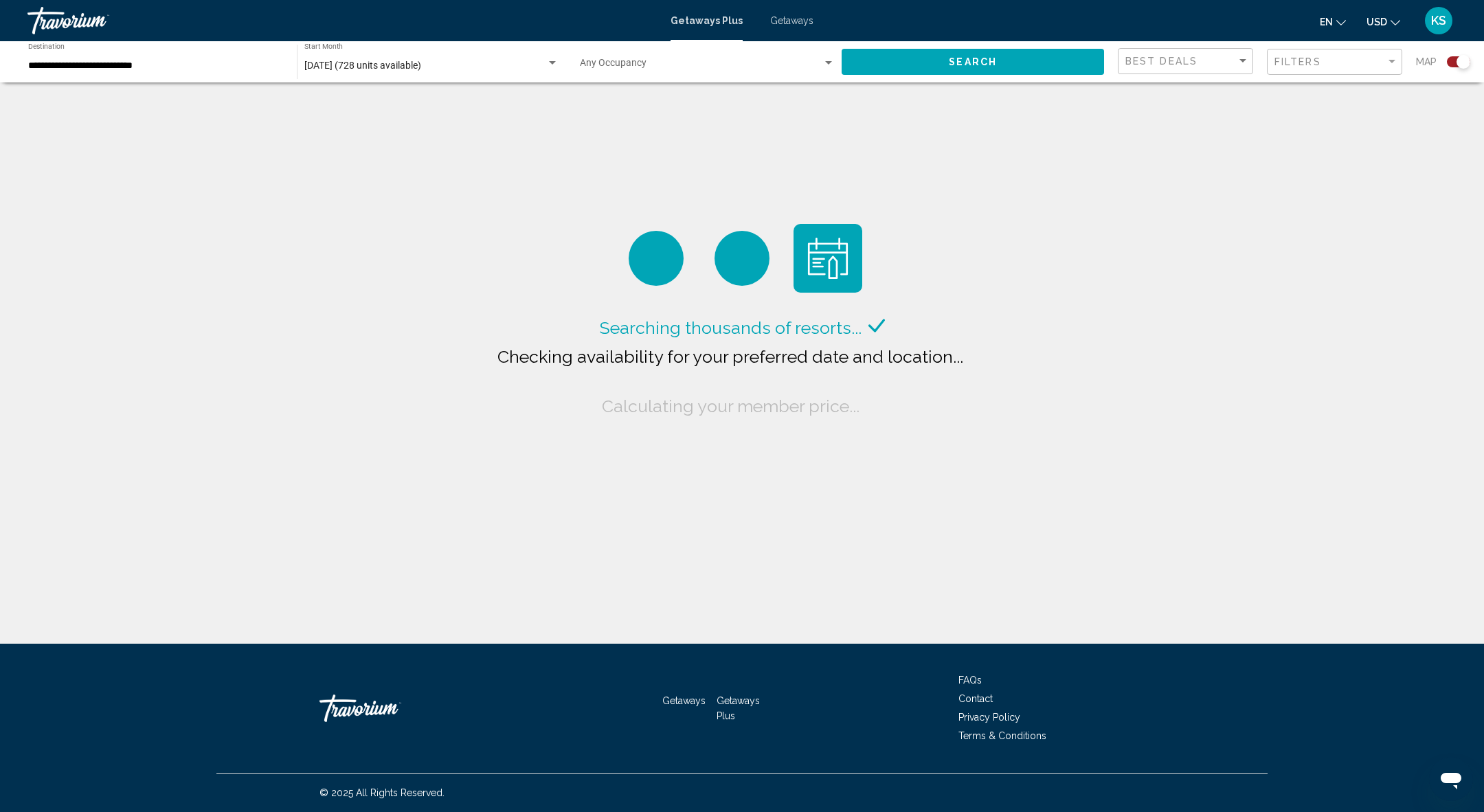
click at [135, 67] on input "**********" at bounding box center [155, 66] width 255 height 11
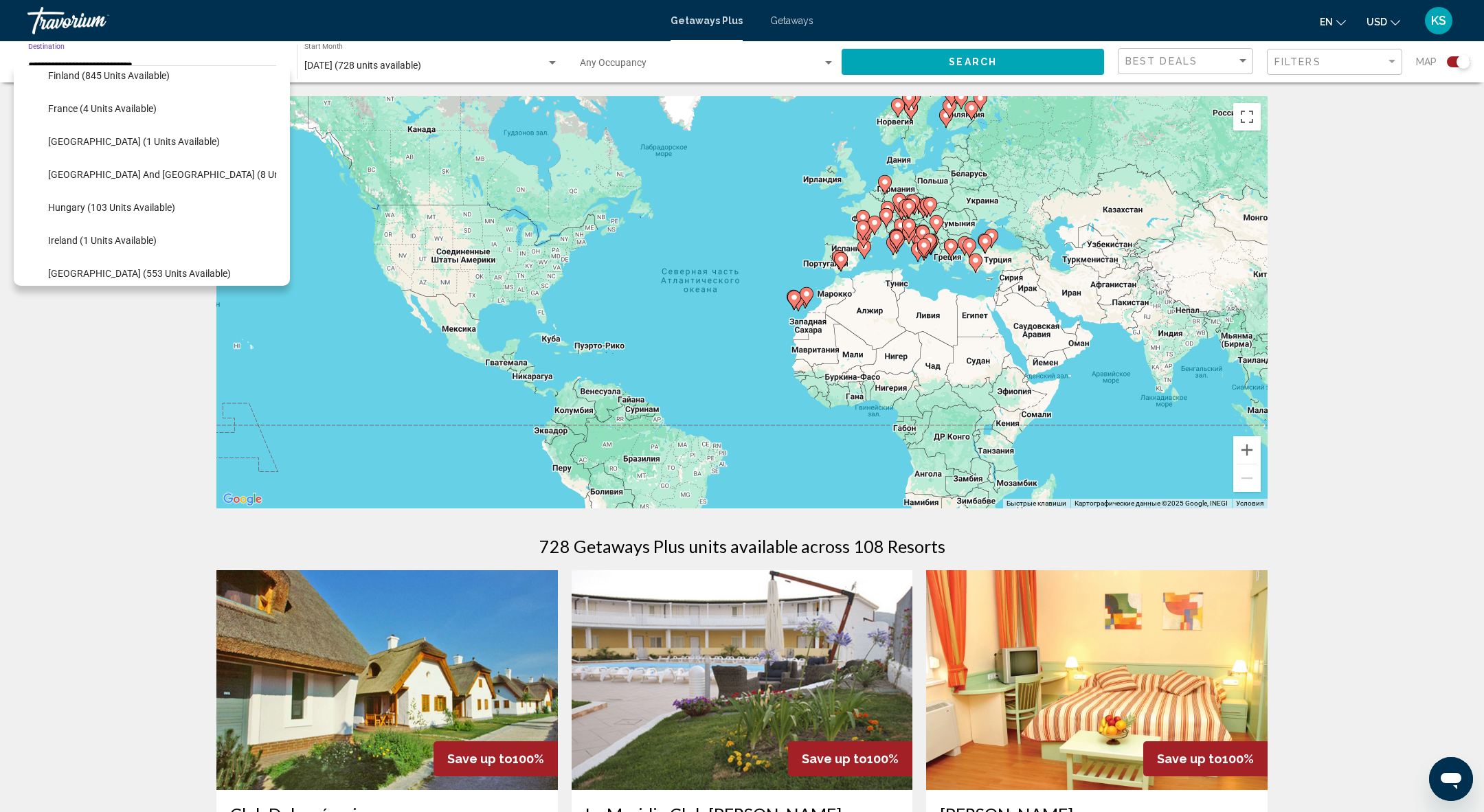
scroll to position [305, 0]
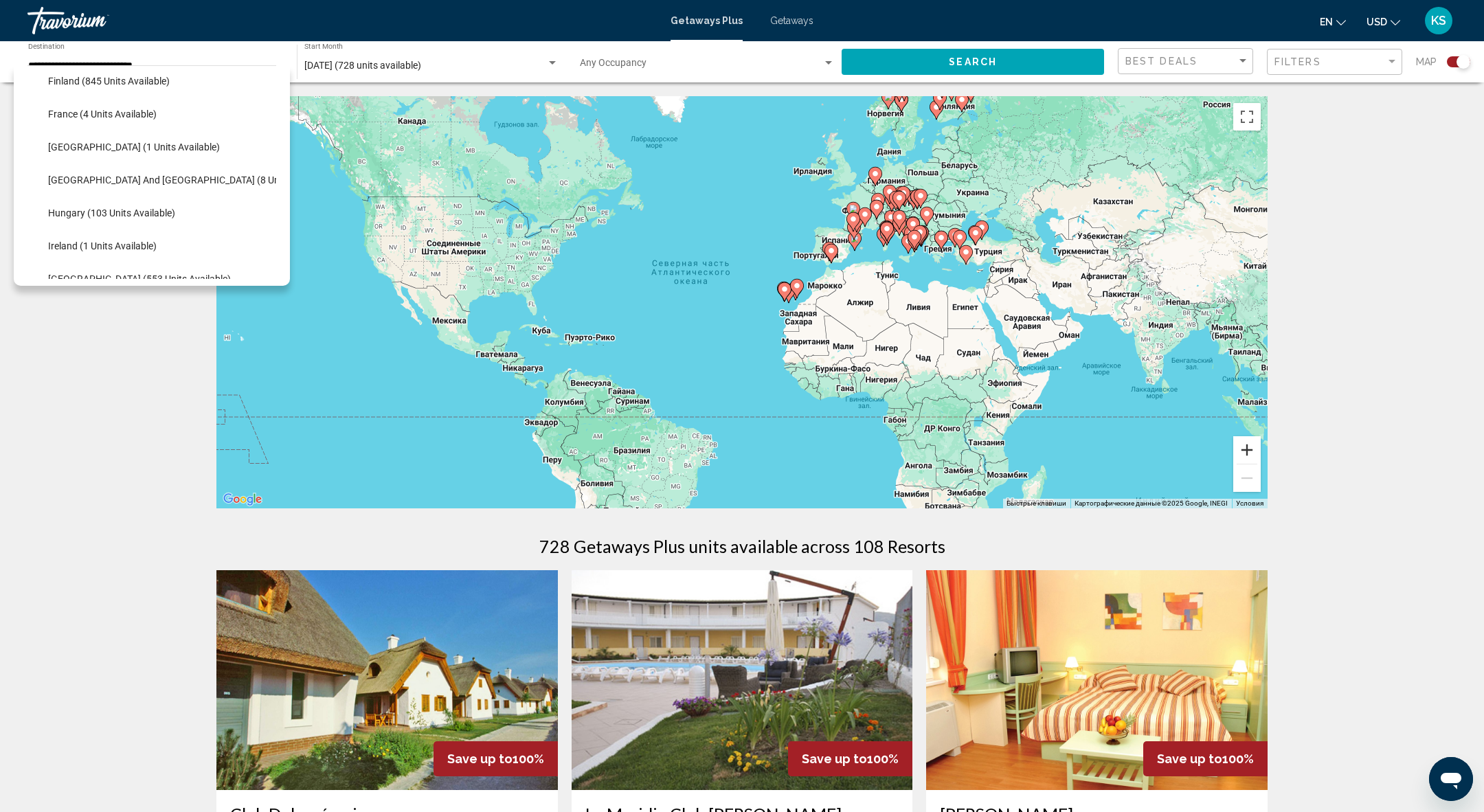
drag, startPoint x: 1262, startPoint y: 476, endPoint x: 1249, endPoint y: 463, distance: 18.4
click at [1249, 463] on div "Чтобы активировать перетаскивание с помощью клавиатуры, нажмите Alt + Ввод. Пос…" at bounding box center [741, 302] width 1051 height 412
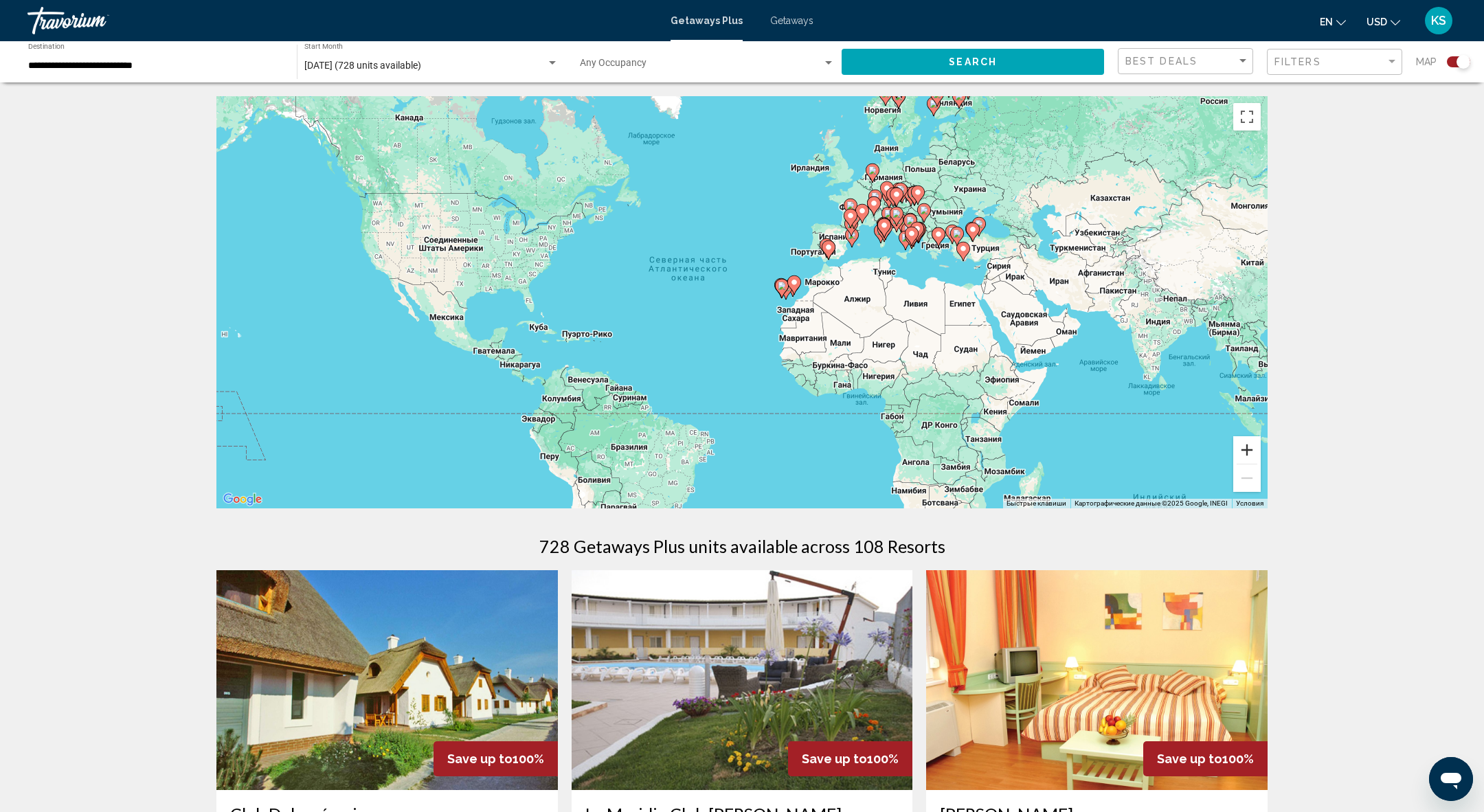
click at [1240, 452] on button "Увеличить" at bounding box center [1247, 450] width 27 height 27
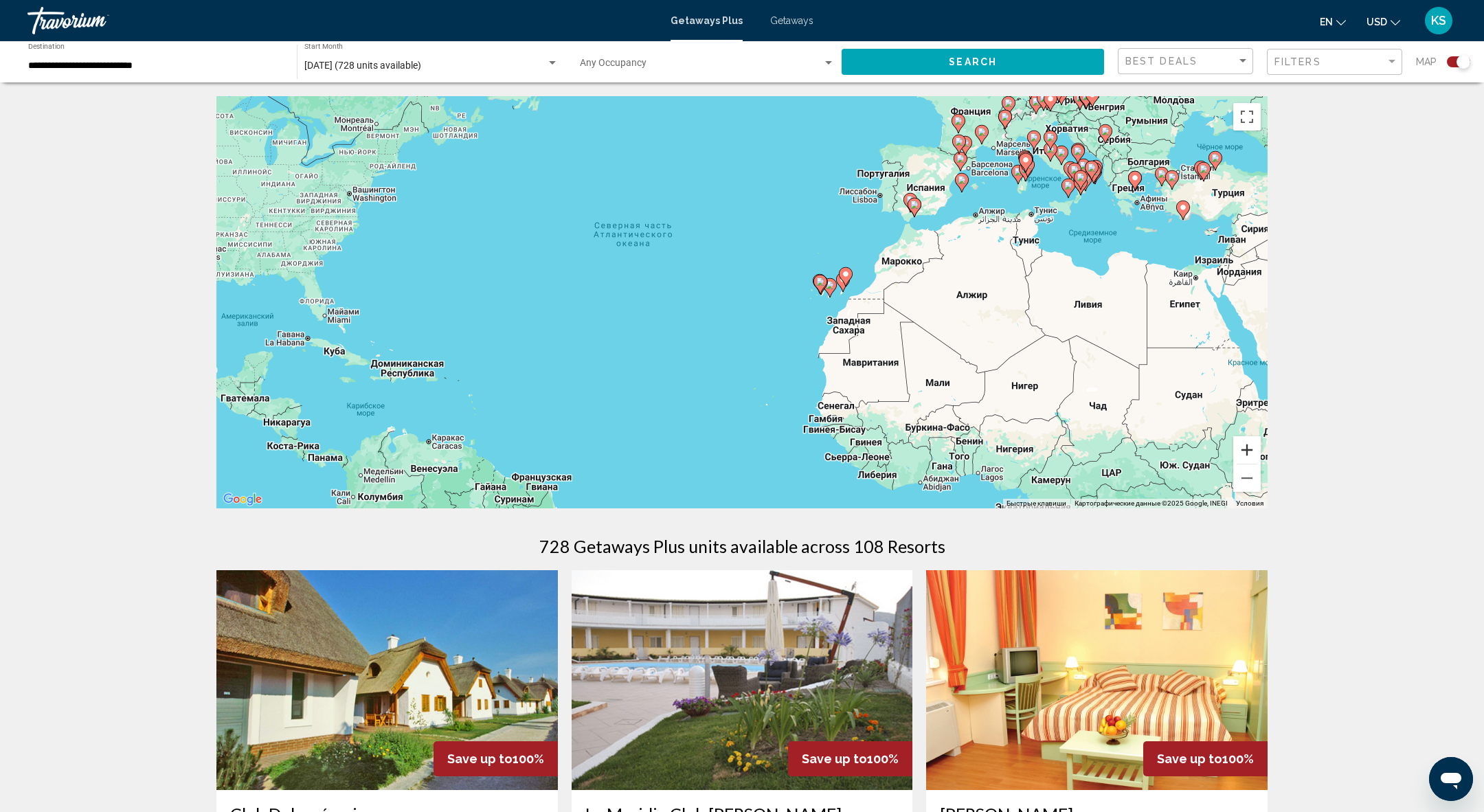
click at [1240, 452] on button "Увеличить" at bounding box center [1247, 450] width 27 height 27
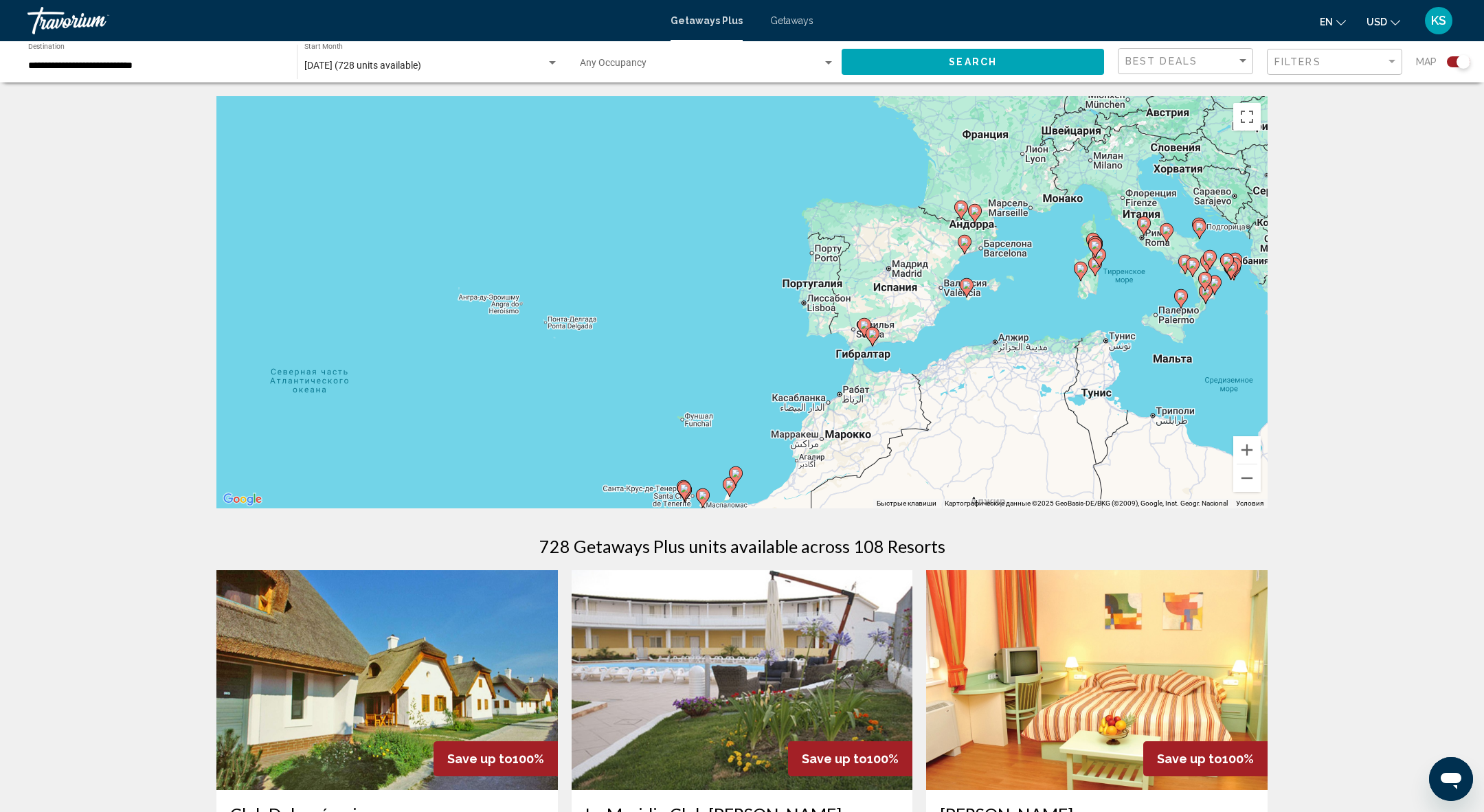
drag, startPoint x: 1133, startPoint y: 315, endPoint x: 1023, endPoint y: 295, distance: 111.8
click at [1001, 335] on div "Чтобы активировать перетаскивание с помощью клавиатуры, нажмите Alt + Ввод. Пос…" at bounding box center [741, 302] width 1051 height 412
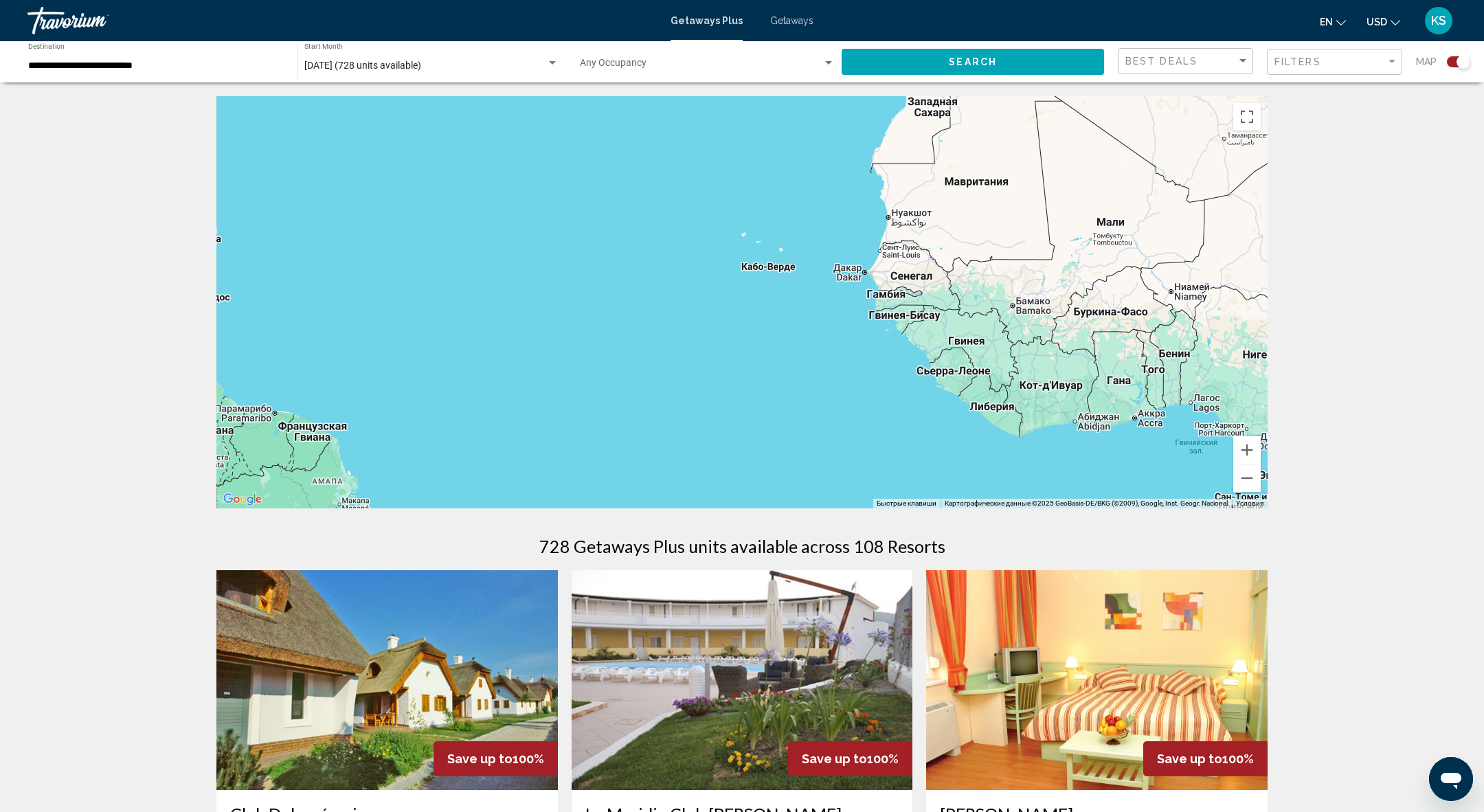
drag, startPoint x: 1023, startPoint y: 295, endPoint x: 1008, endPoint y: 262, distance: 36.2
click at [1008, 276] on div "Чтобы активировать перетаскивание с помощью клавиатуры, нажмите Alt + Ввод. Пос…" at bounding box center [741, 302] width 1051 height 412
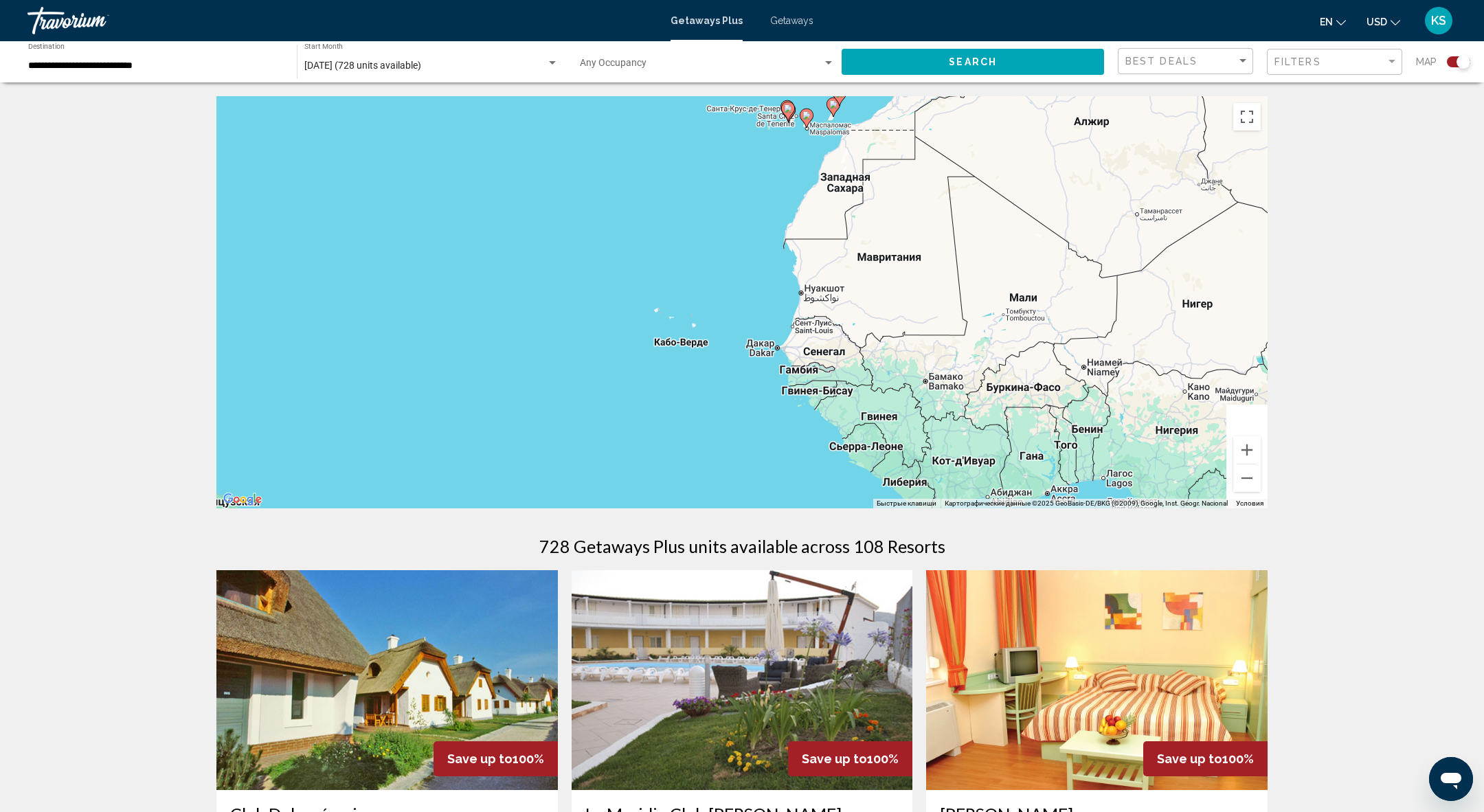
drag, startPoint x: 1011, startPoint y: 259, endPoint x: 948, endPoint y: 417, distance: 170.1
click at [955, 409] on div "Чтобы активировать перетаскивание с помощью клавиатуры, нажмите Alt + Ввод. Пос…" at bounding box center [741, 302] width 1051 height 412
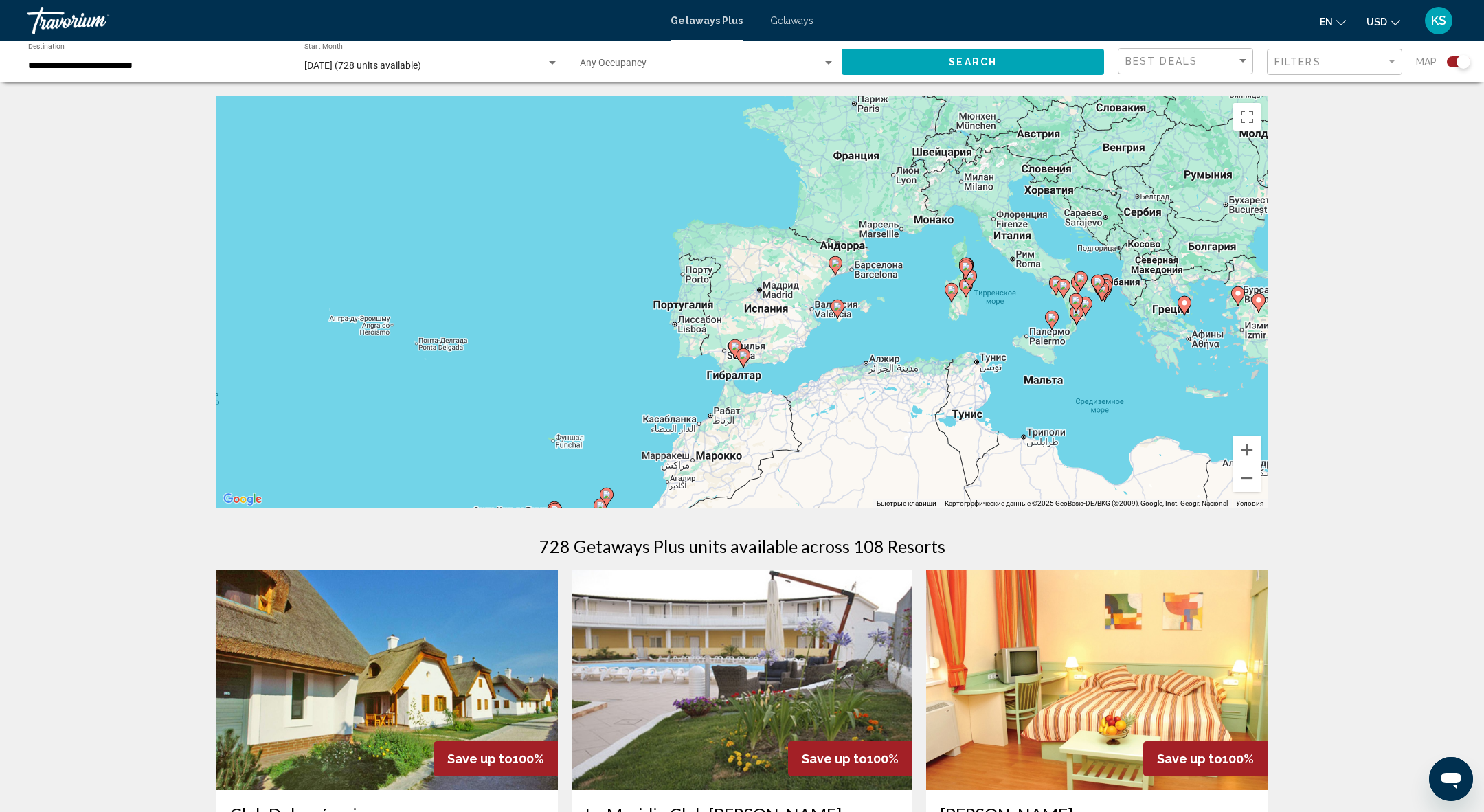
drag, startPoint x: 984, startPoint y: 227, endPoint x: 798, endPoint y: 546, distance: 369.3
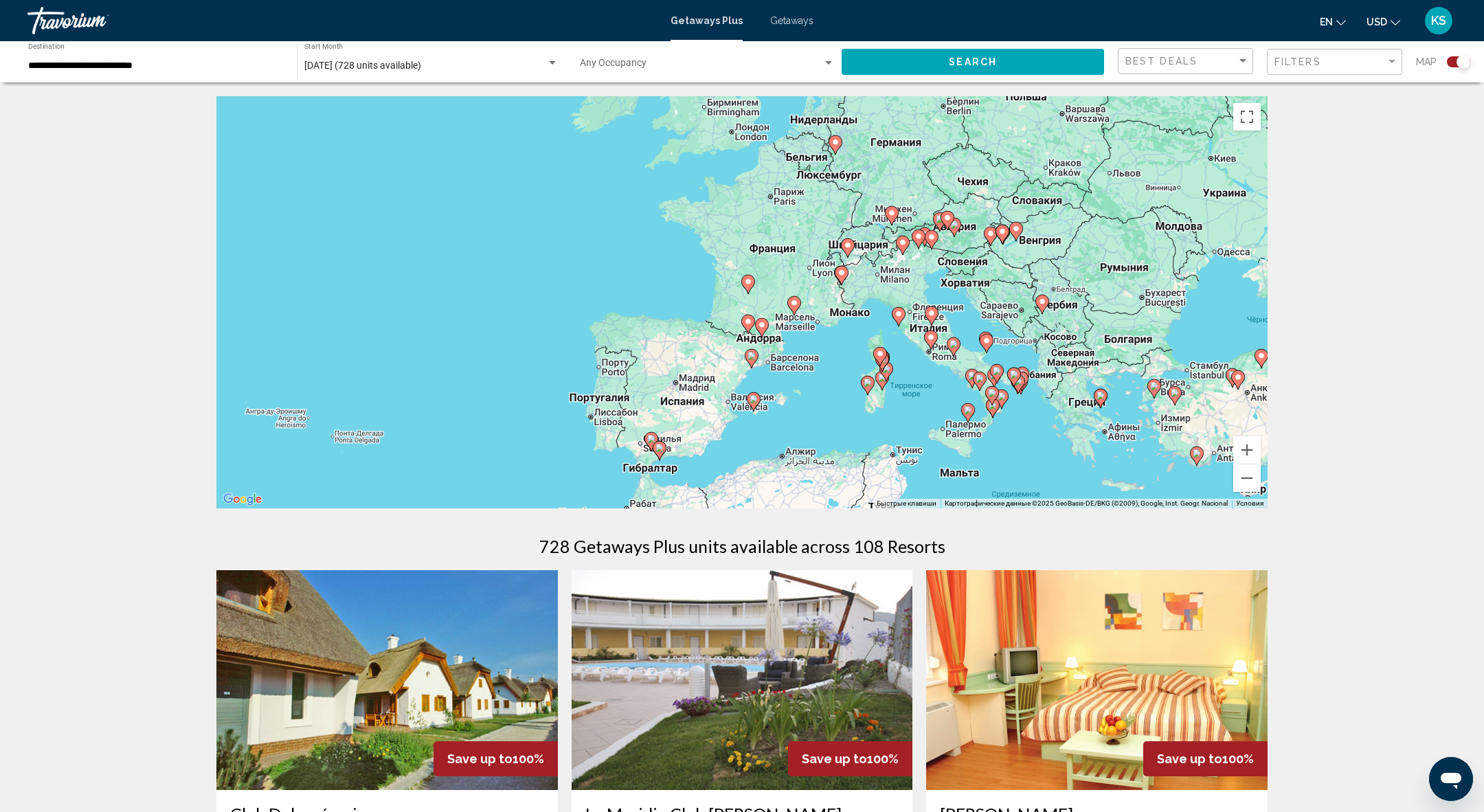
drag, startPoint x: 1049, startPoint y: 260, endPoint x: 1088, endPoint y: 347, distance: 95.3
click at [985, 297] on div "Чтобы активировать перетаскивание с помощью клавиатуры, нажмите Alt + Ввод. Пос…" at bounding box center [741, 302] width 1051 height 412
click at [1239, 454] on button "Увеличить" at bounding box center [1247, 450] width 27 height 27
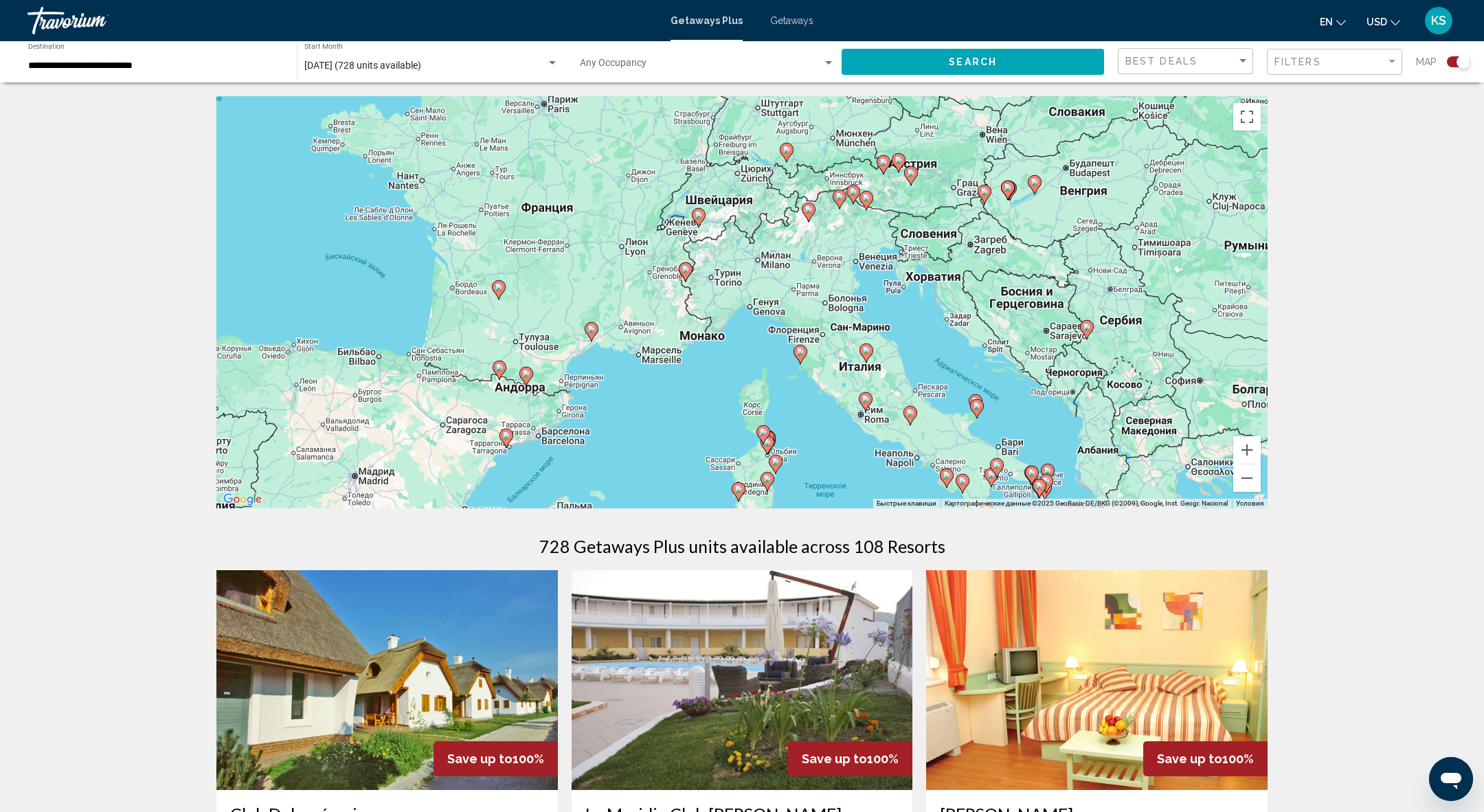
drag, startPoint x: 1049, startPoint y: 324, endPoint x: 744, endPoint y: 349, distance: 306.0
click at [762, 348] on div "Чтобы активировать перетаскивание с помощью клавиатуры, нажмите Alt + Ввод. Пос…" at bounding box center [741, 302] width 1051 height 412
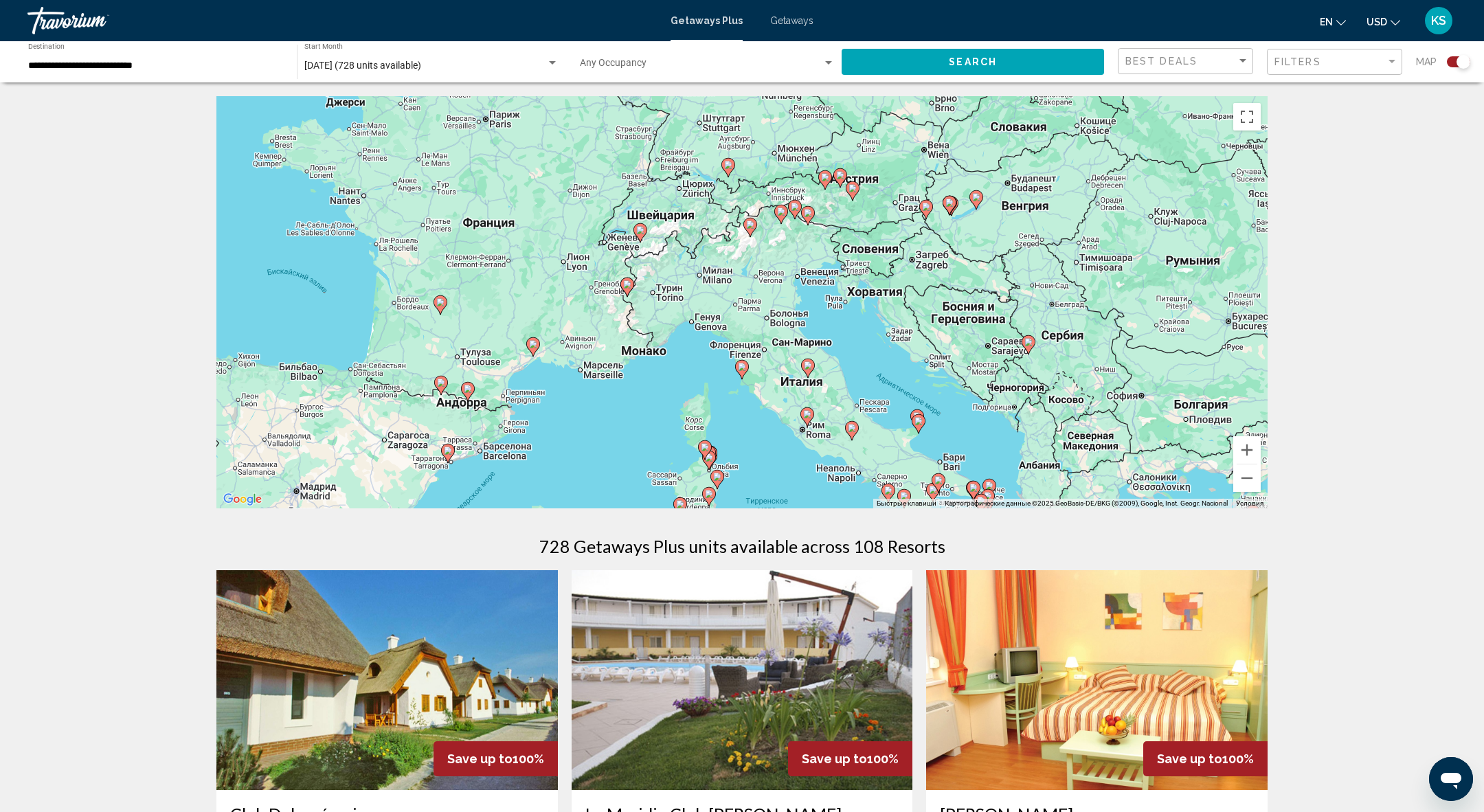
click at [536, 344] on icon "Main content" at bounding box center [533, 347] width 12 height 18
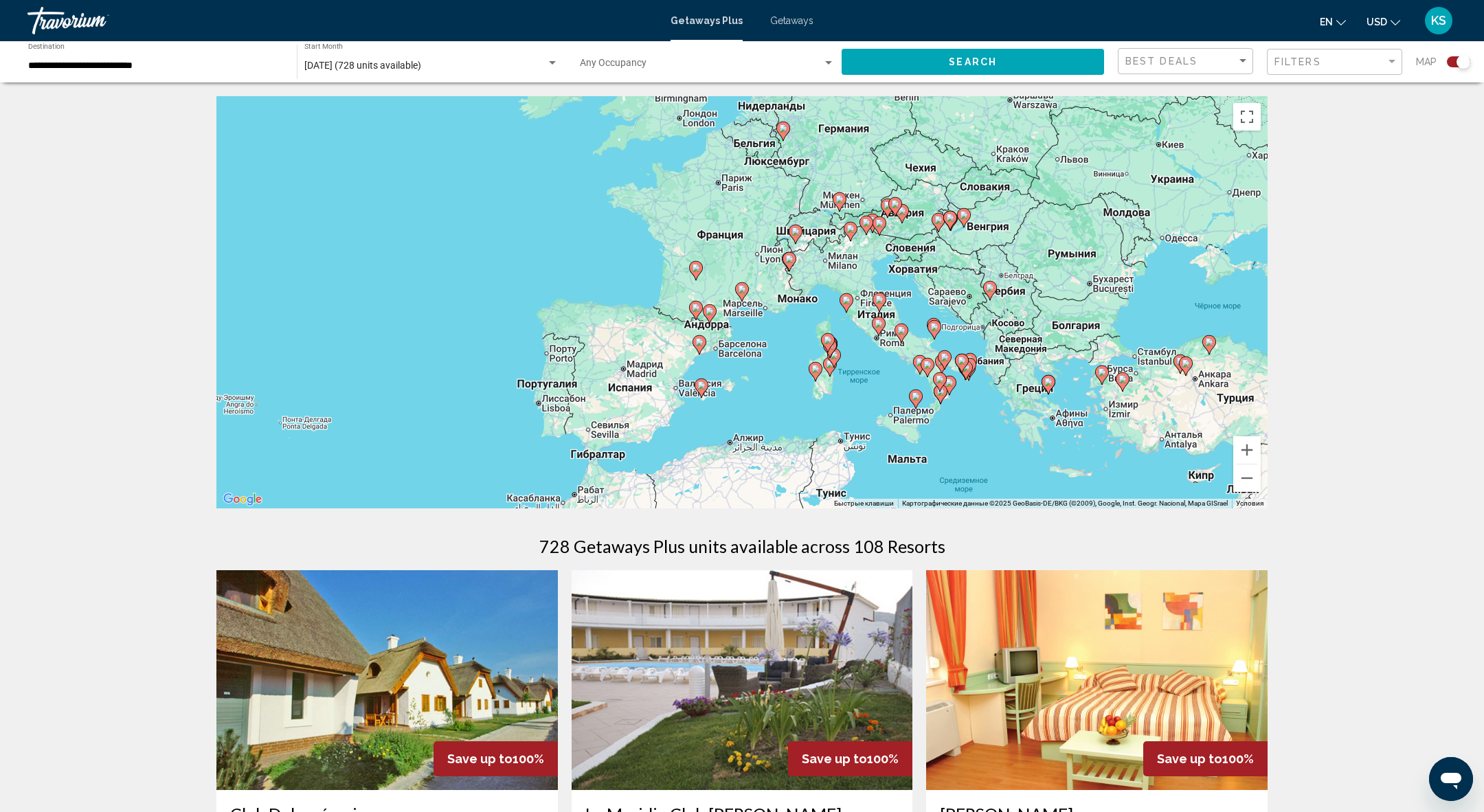
click at [744, 288] on image "Main content" at bounding box center [742, 289] width 9 height 9
type input "**********"
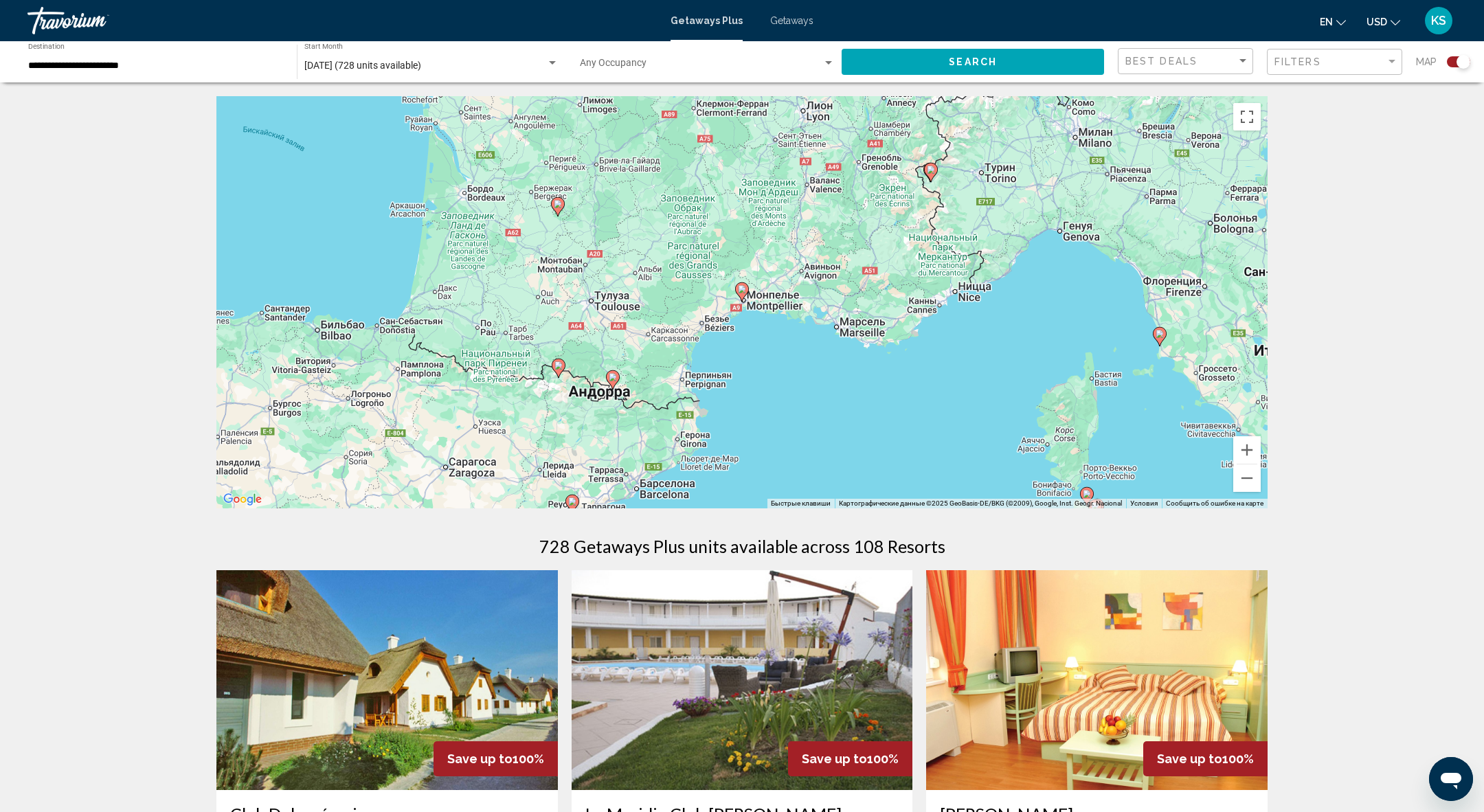
click at [744, 288] on image "Main content" at bounding box center [742, 289] width 9 height 9
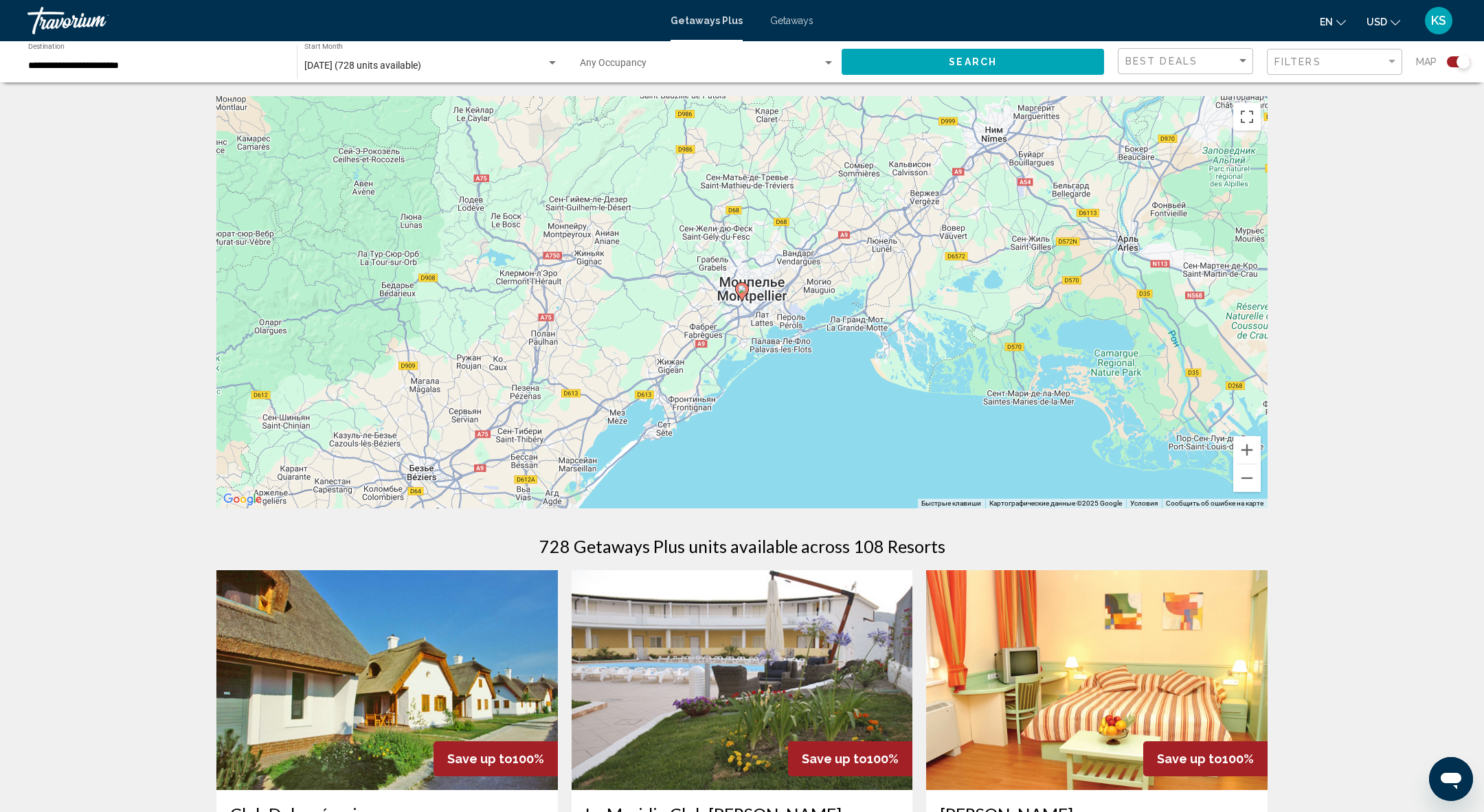
click at [744, 287] on image "Main content" at bounding box center [742, 289] width 9 height 9
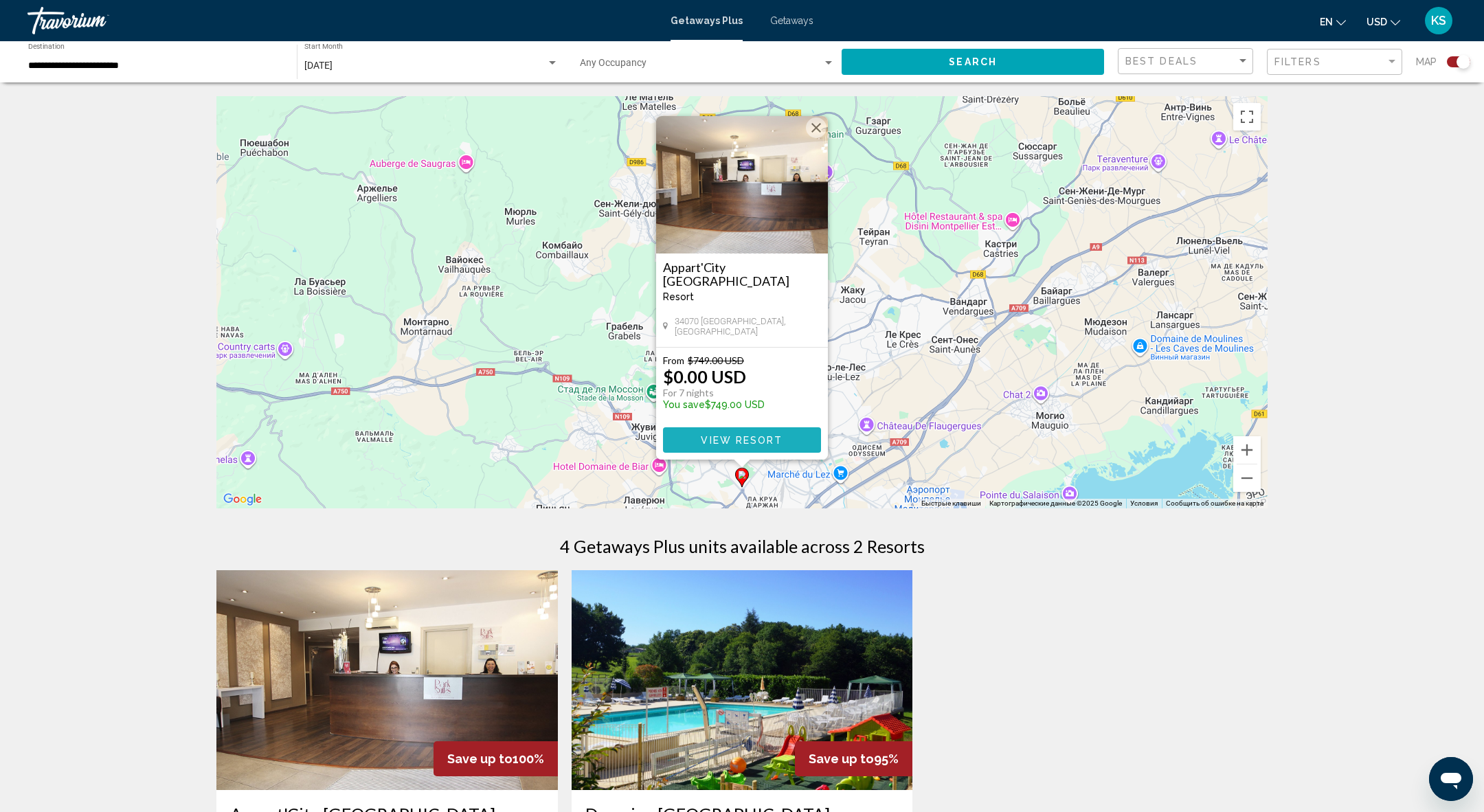
click at [722, 440] on span "View Resort" at bounding box center [742, 440] width 82 height 11
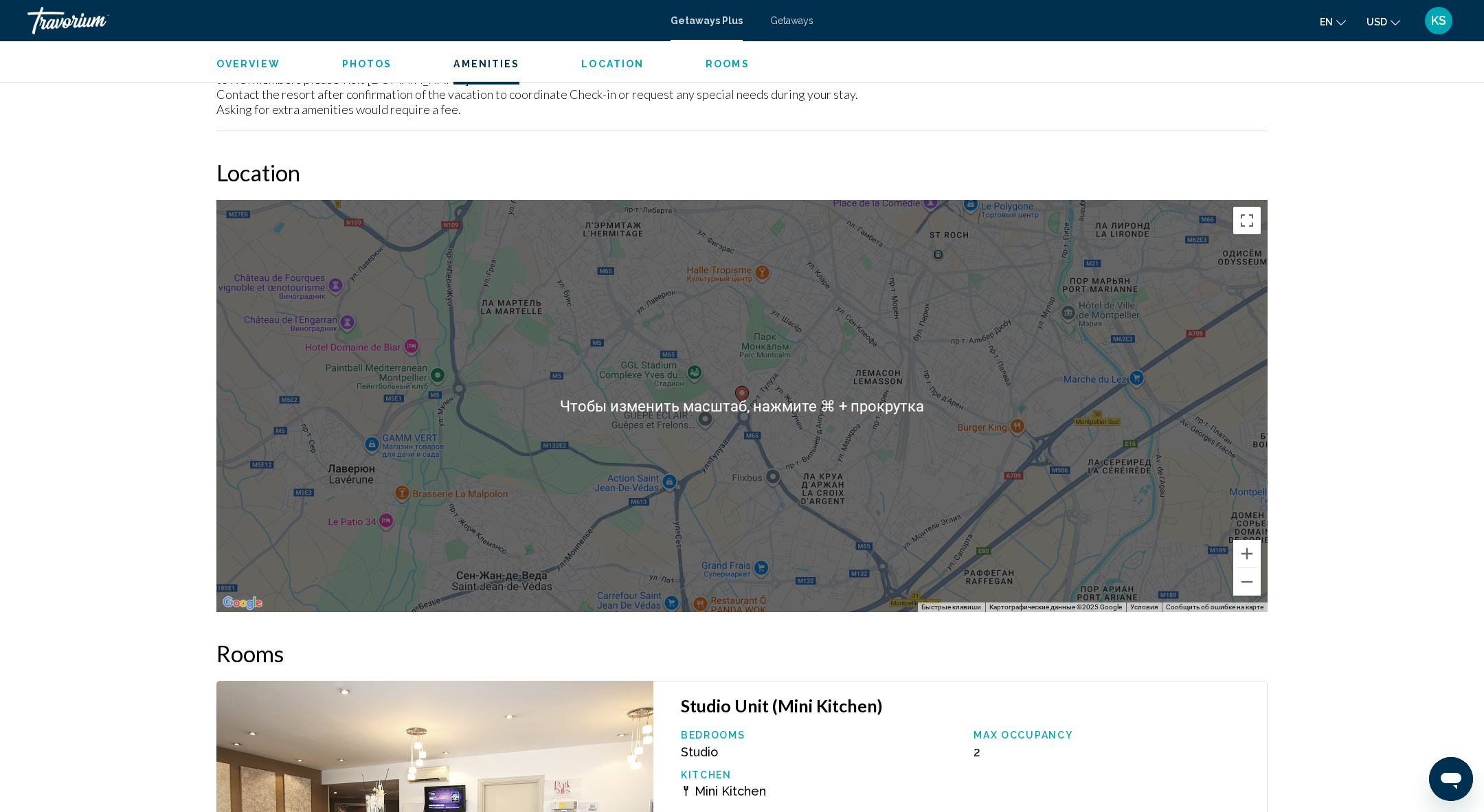
scroll to position [1558, 0]
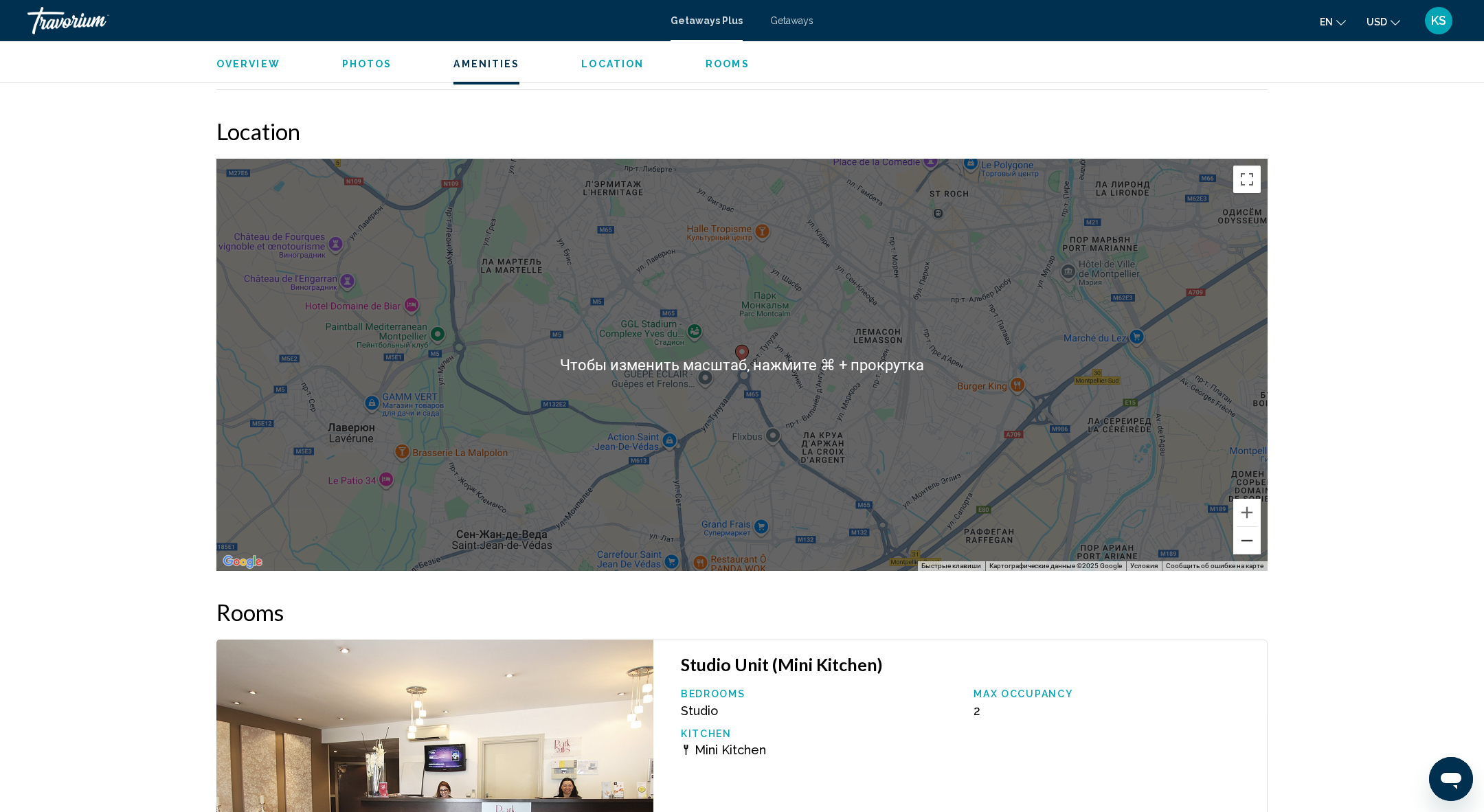
click at [1256, 535] on button "Уменьшить" at bounding box center [1247, 540] width 27 height 27
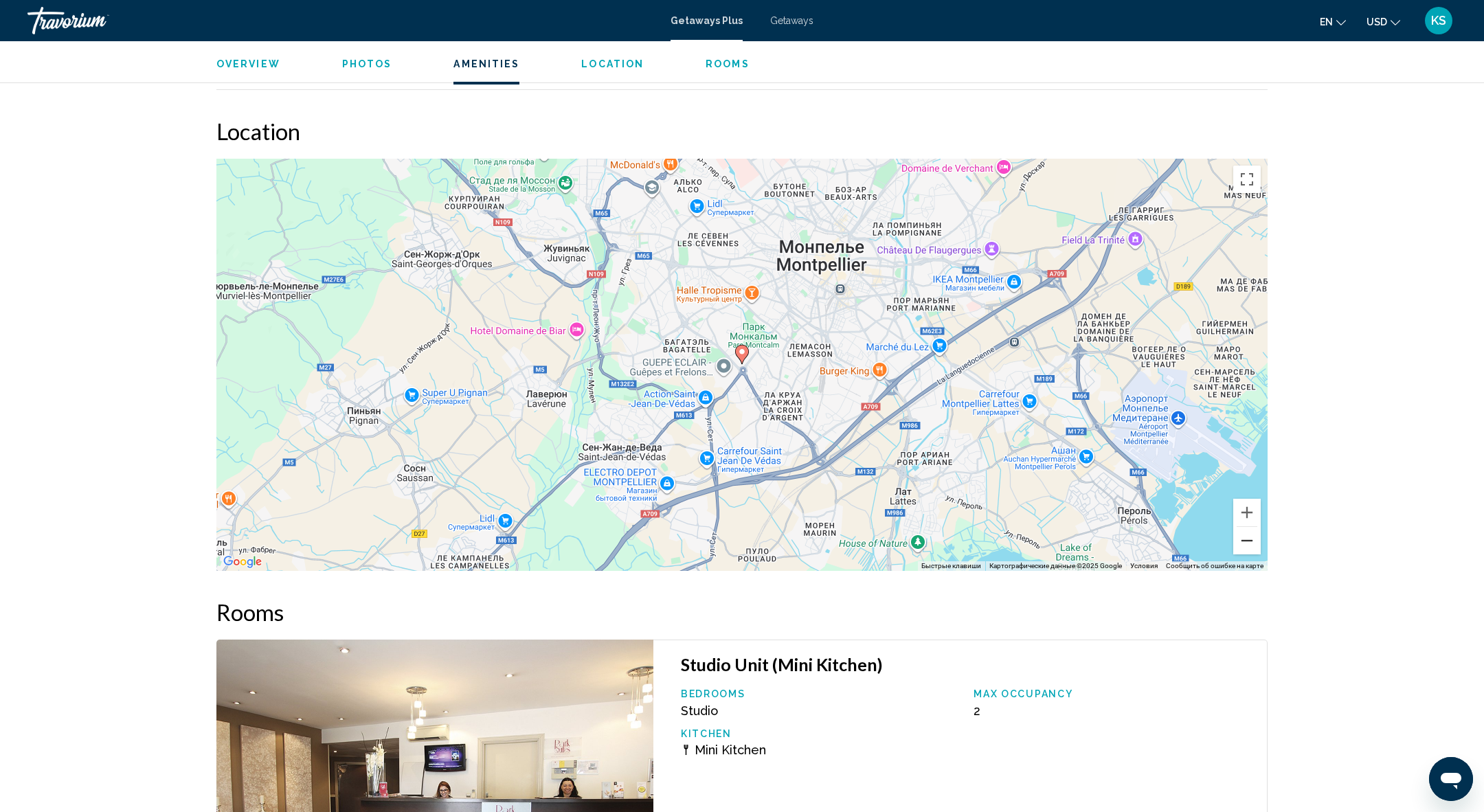
click at [1256, 535] on button "Уменьшить" at bounding box center [1247, 540] width 27 height 27
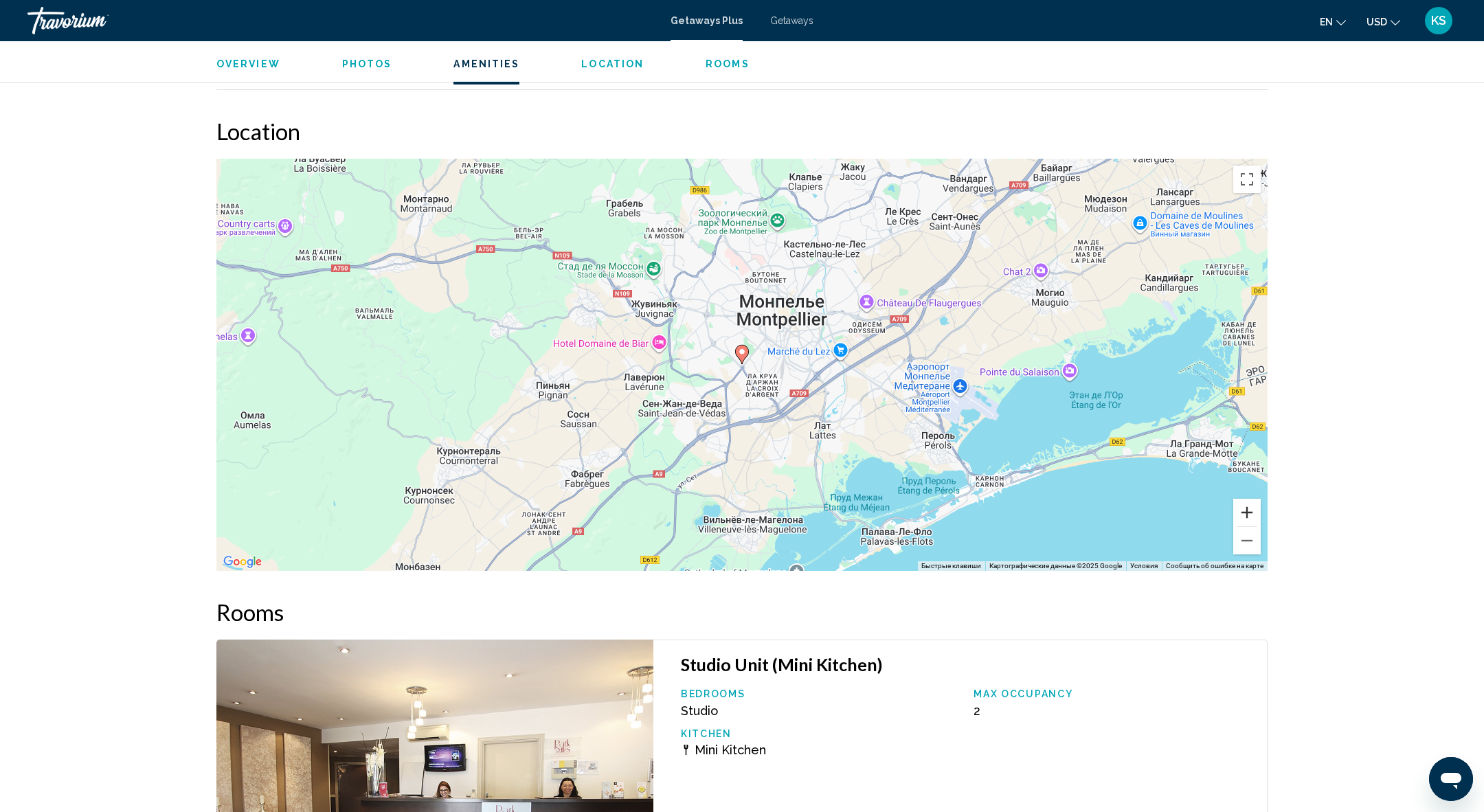
click at [1248, 515] on button "Увеличить" at bounding box center [1247, 512] width 27 height 27
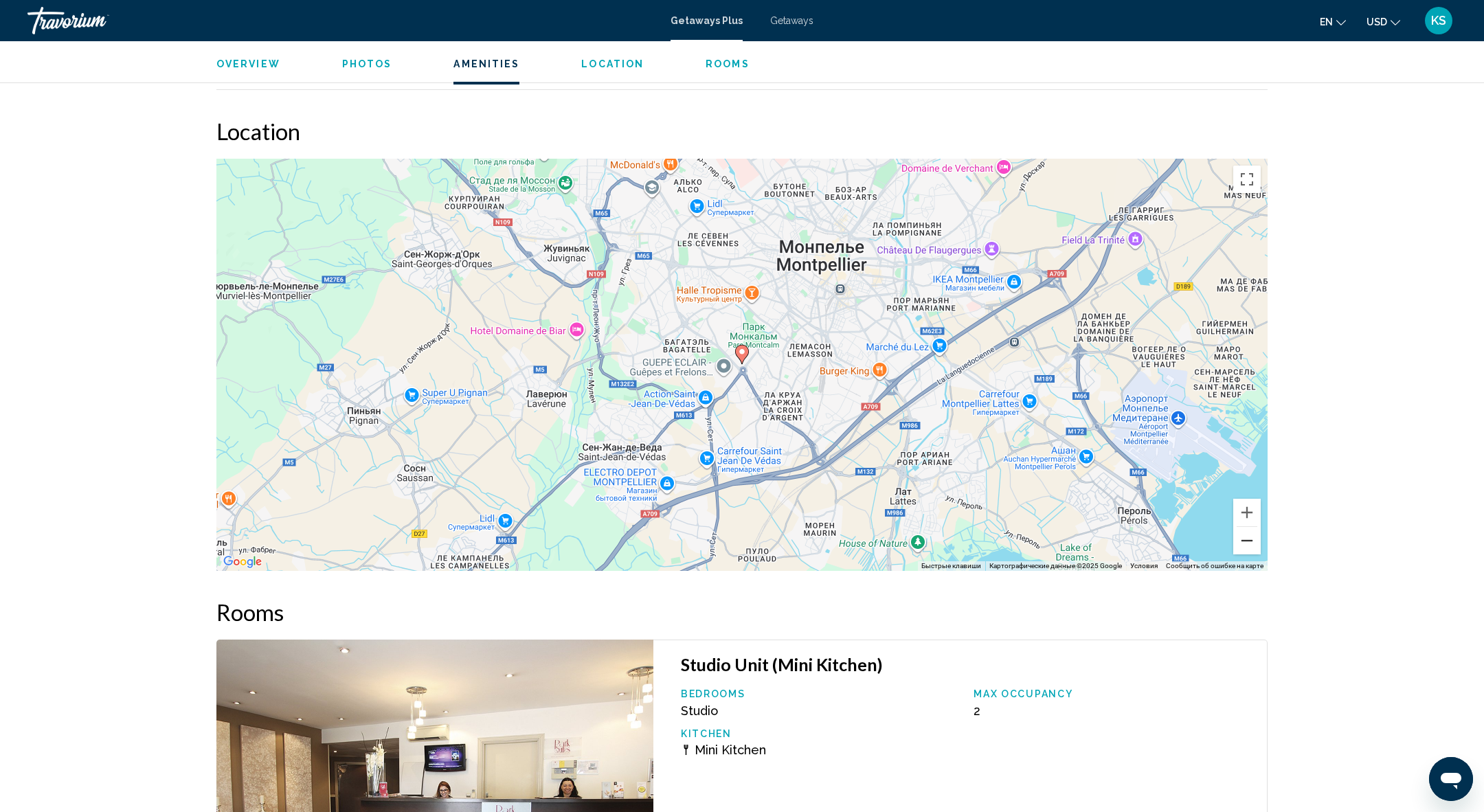
click at [1240, 539] on button "Уменьшить" at bounding box center [1247, 540] width 27 height 27
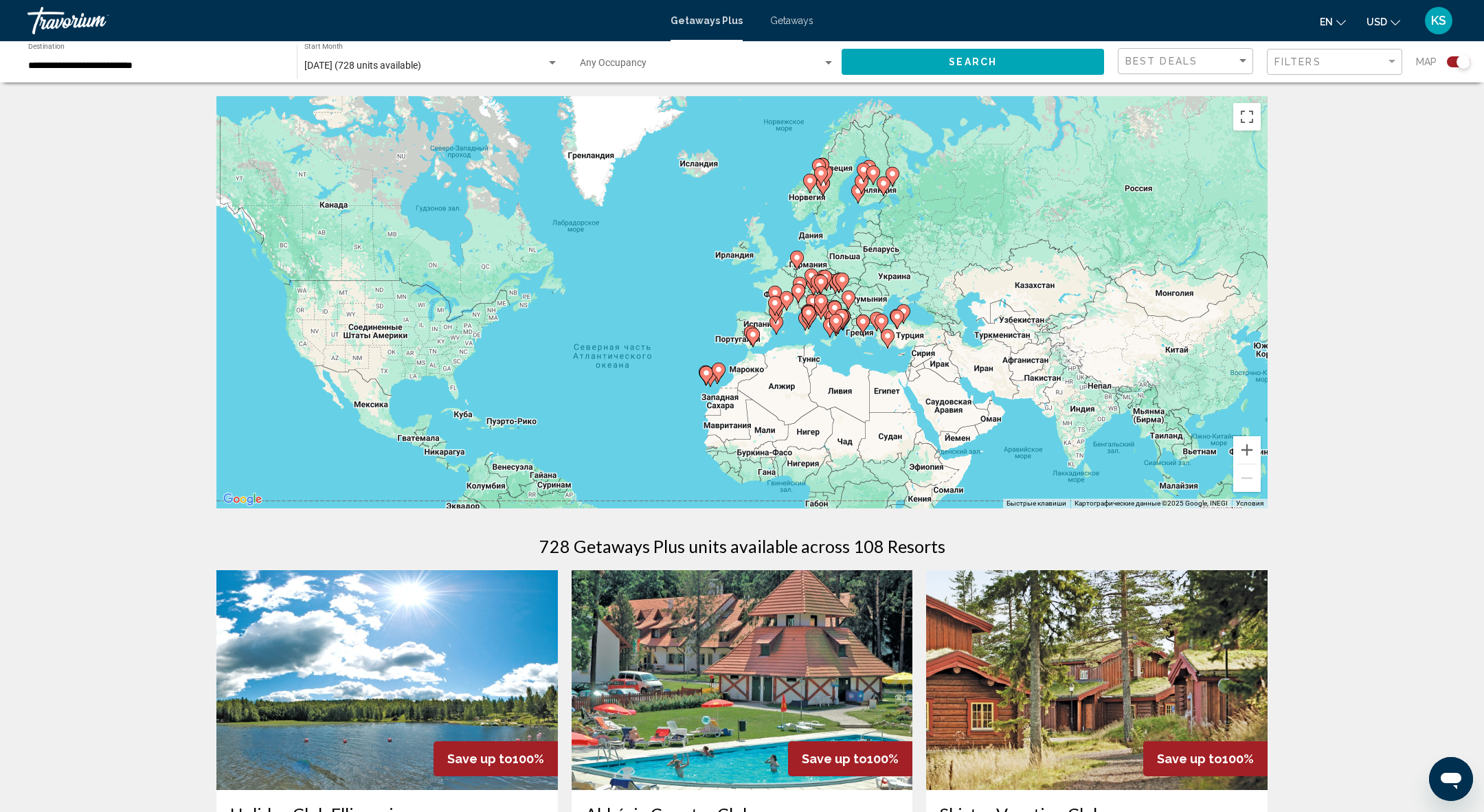
drag, startPoint x: 974, startPoint y: 291, endPoint x: 884, endPoint y: 370, distance: 119.8
click at [884, 370] on div "Чтобы активировать перетаскивание с помощью клавиатуры, нажмите Alt + Ввод. Пос…" at bounding box center [741, 302] width 1051 height 412
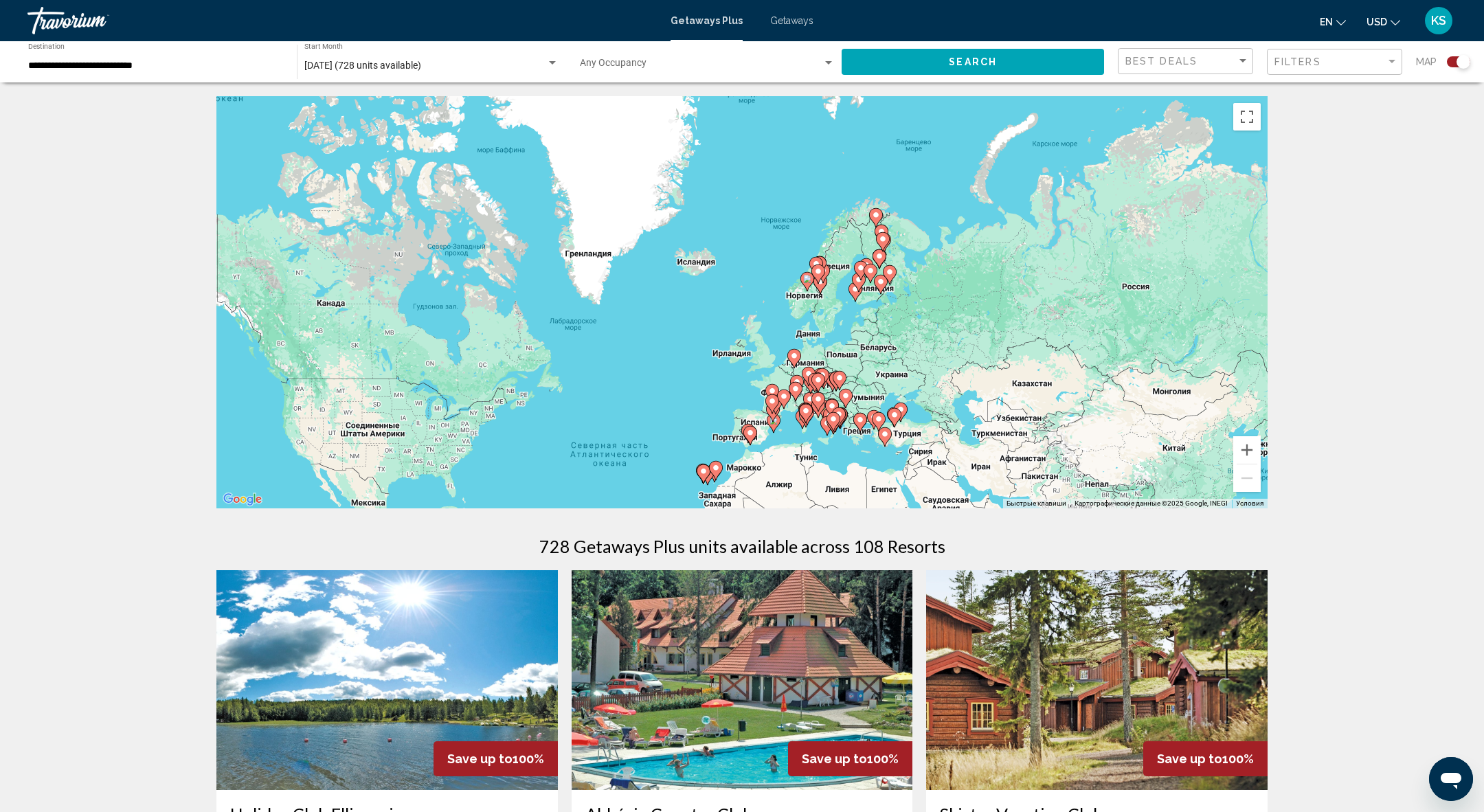
drag, startPoint x: 819, startPoint y: 213, endPoint x: 815, endPoint y: 310, distance: 97.1
click at [815, 310] on div "Чтобы активировать перетаскивание с помощью клавиатуры, нажмите Alt + Ввод. Пос…" at bounding box center [741, 302] width 1051 height 412
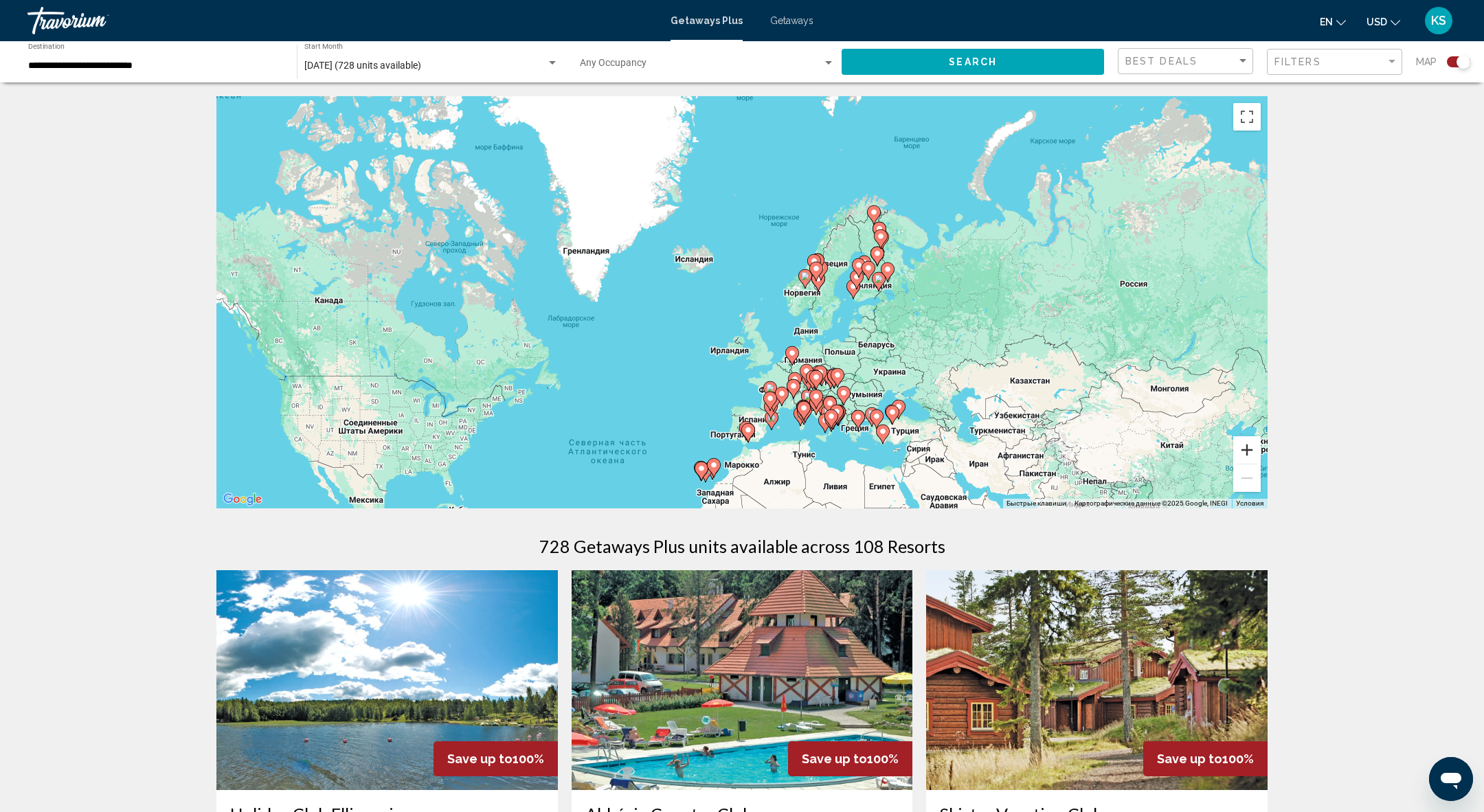
click at [1253, 452] on button "Увеличить" at bounding box center [1247, 450] width 27 height 27
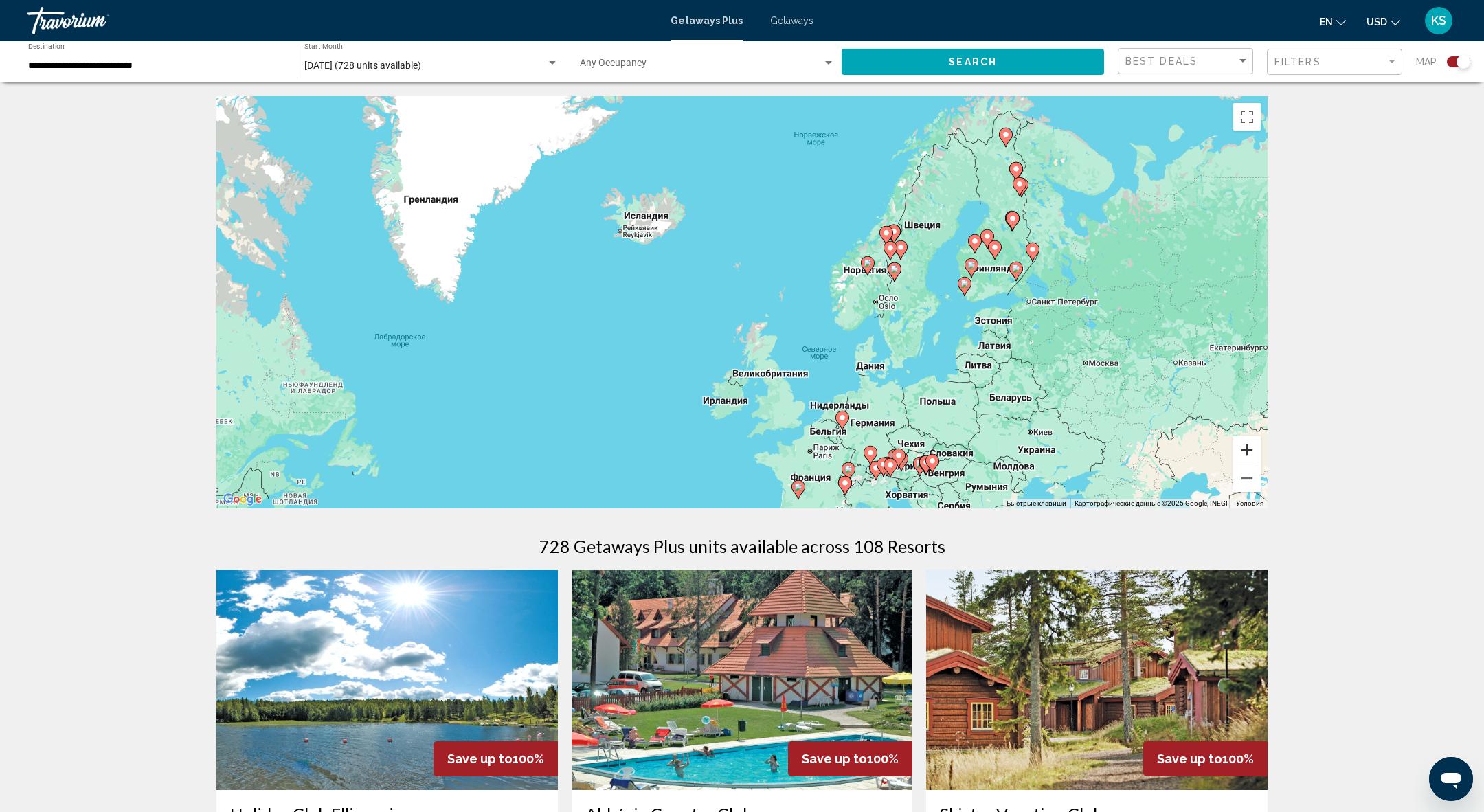
click at [1253, 452] on button "Увеличить" at bounding box center [1247, 450] width 27 height 27
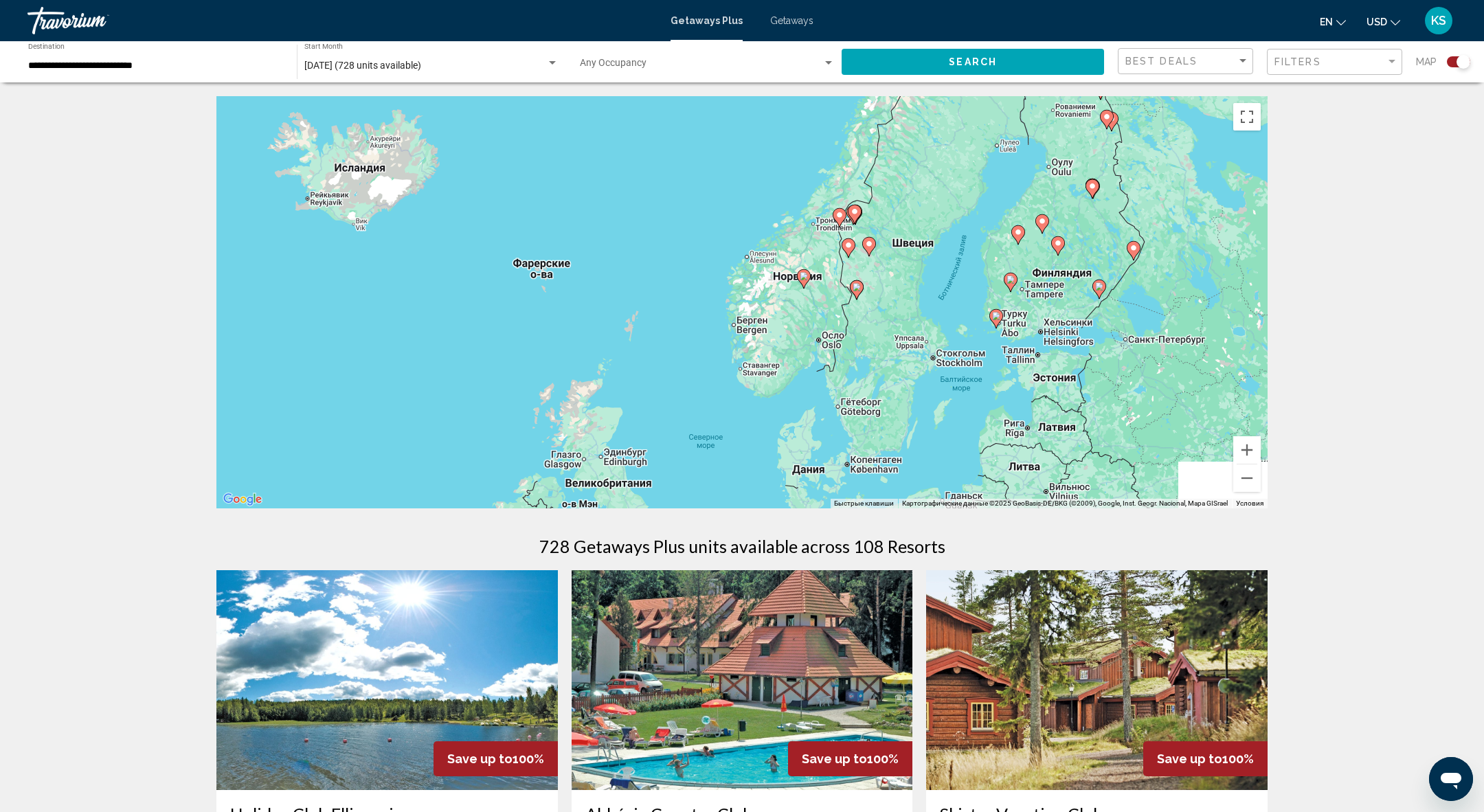
drag, startPoint x: 1014, startPoint y: 296, endPoint x: 925, endPoint y: 191, distance: 137.6
click at [914, 198] on div "Чтобы активировать перетаскивание с помощью клавиатуры, нажмите Alt + Ввод. Пос…" at bounding box center [741, 302] width 1051 height 412
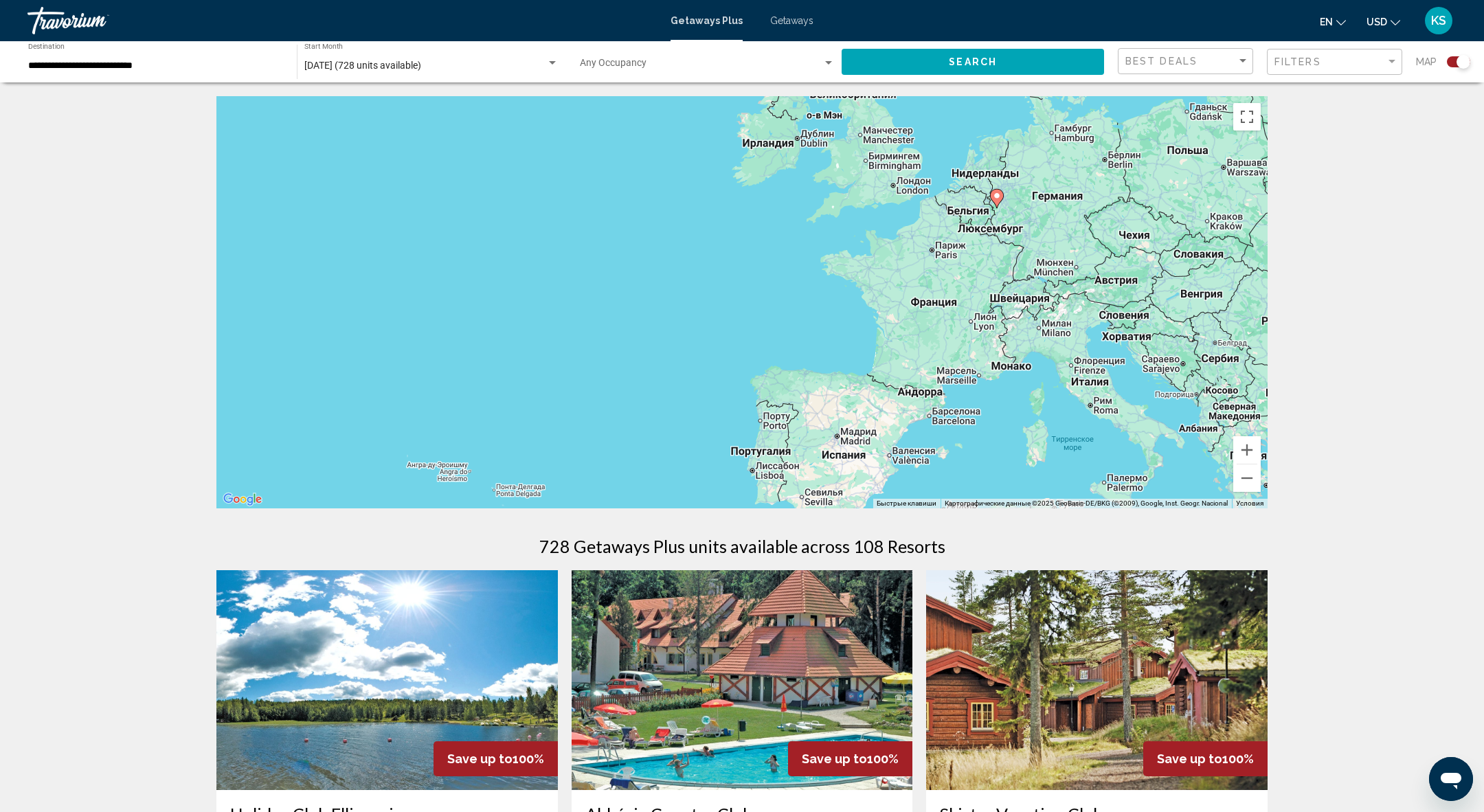
drag, startPoint x: 925, startPoint y: 191, endPoint x: 802, endPoint y: 424, distance: 263.5
click at [802, 424] on div "Чтобы активировать перетаскивание с помощью клавиатуры, нажмите Alt + Ввод. Пос…" at bounding box center [741, 302] width 1051 height 412
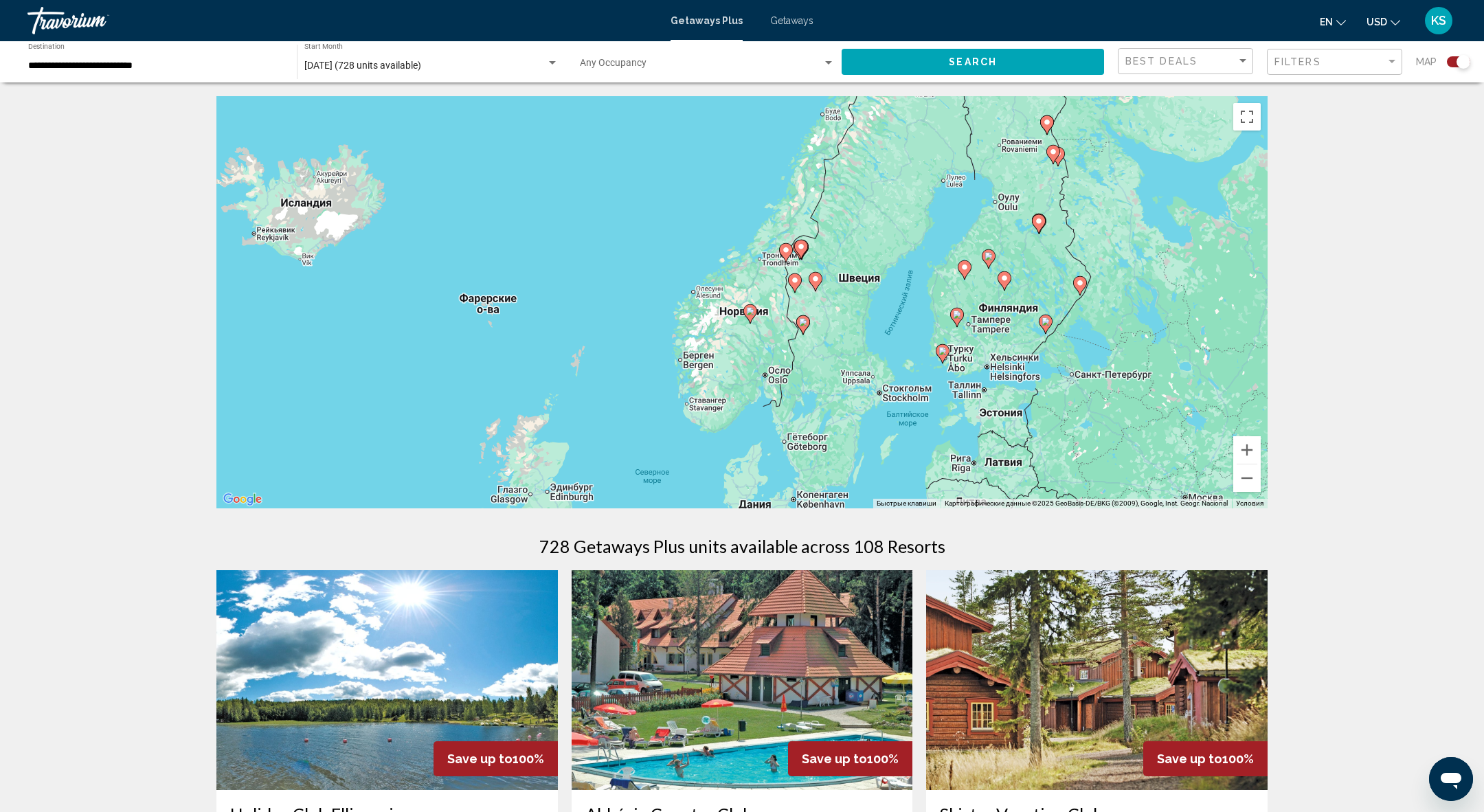
drag, startPoint x: 916, startPoint y: 294, endPoint x: 841, endPoint y: 340, distance: 88.0
click at [831, 358] on div "Чтобы активировать перетаскивание с помощью клавиатуры, нажмите Alt + Ввод. Пос…" at bounding box center [741, 302] width 1051 height 412
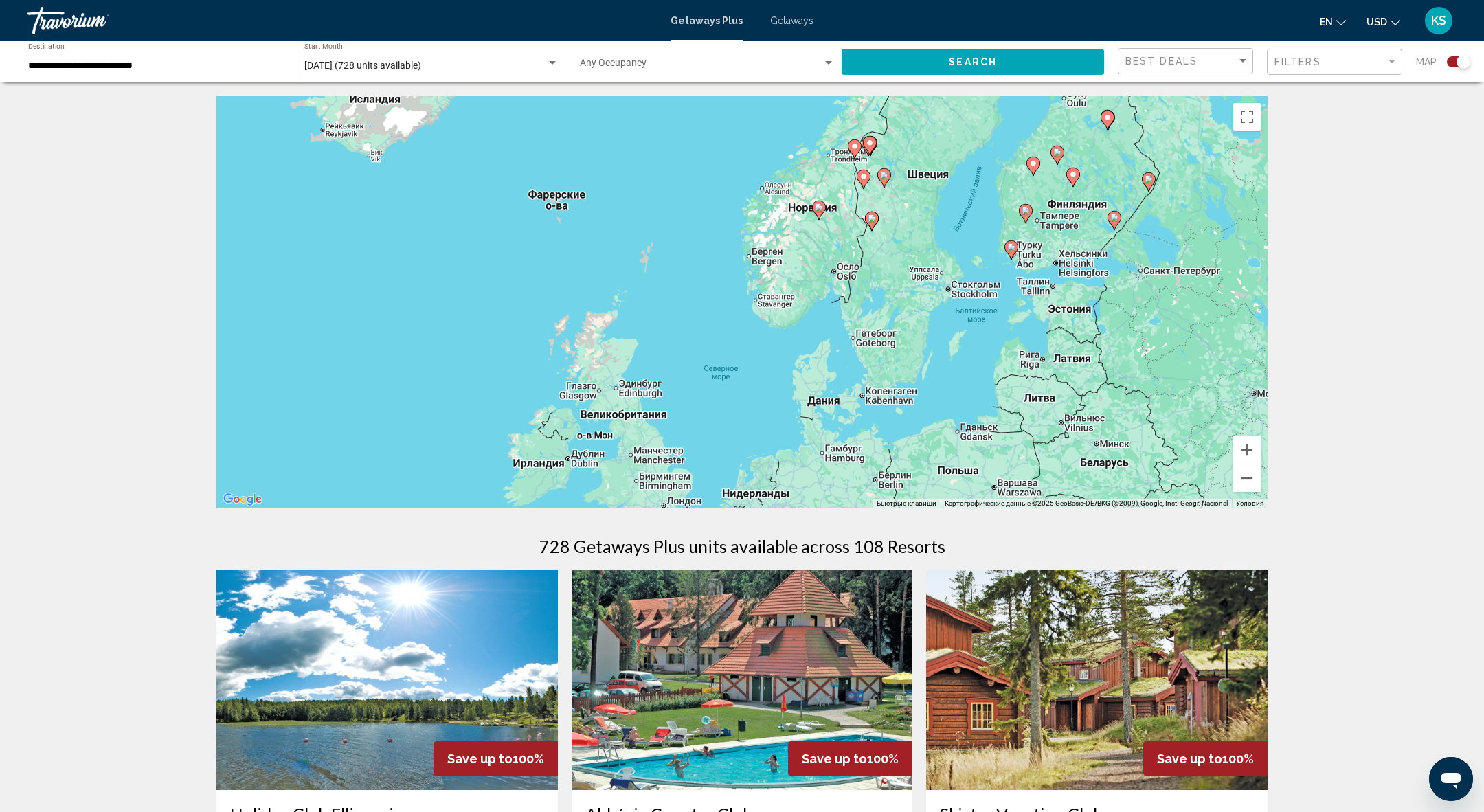
drag, startPoint x: 838, startPoint y: 351, endPoint x: 799, endPoint y: 501, distance: 155.0
click at [800, 499] on div "Чтобы активировать перетаскивание с помощью клавиатуры, нажмите Alt + Ввод. Пос…" at bounding box center [741, 302] width 1051 height 412
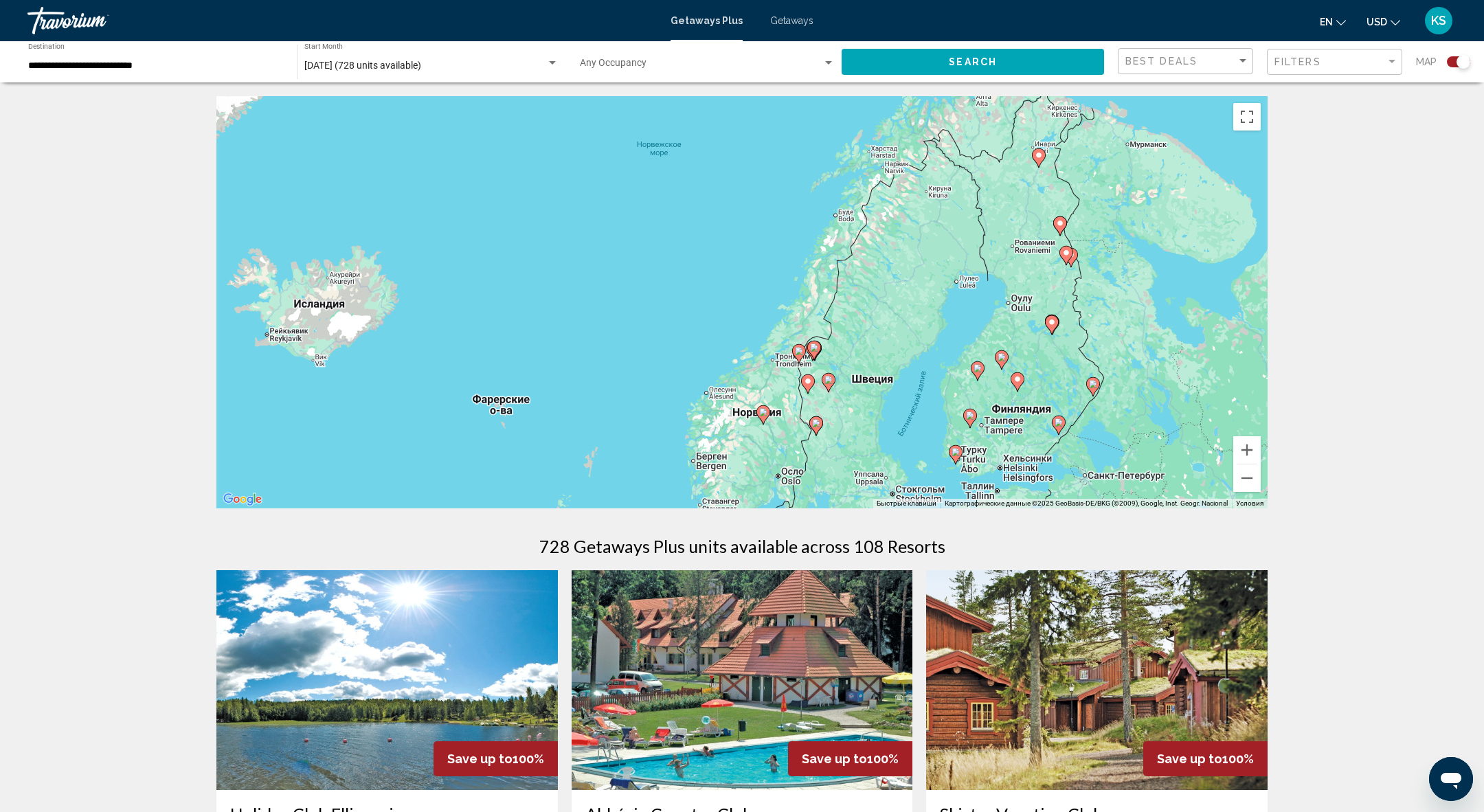
click at [1048, 158] on div "Чтобы активировать перетаскивание с помощью клавиатуры, нажмите Alt + Ввод. Пос…" at bounding box center [741, 302] width 1051 height 412
click at [1037, 167] on gmp-advanced-marker "Main content" at bounding box center [1039, 158] width 14 height 20
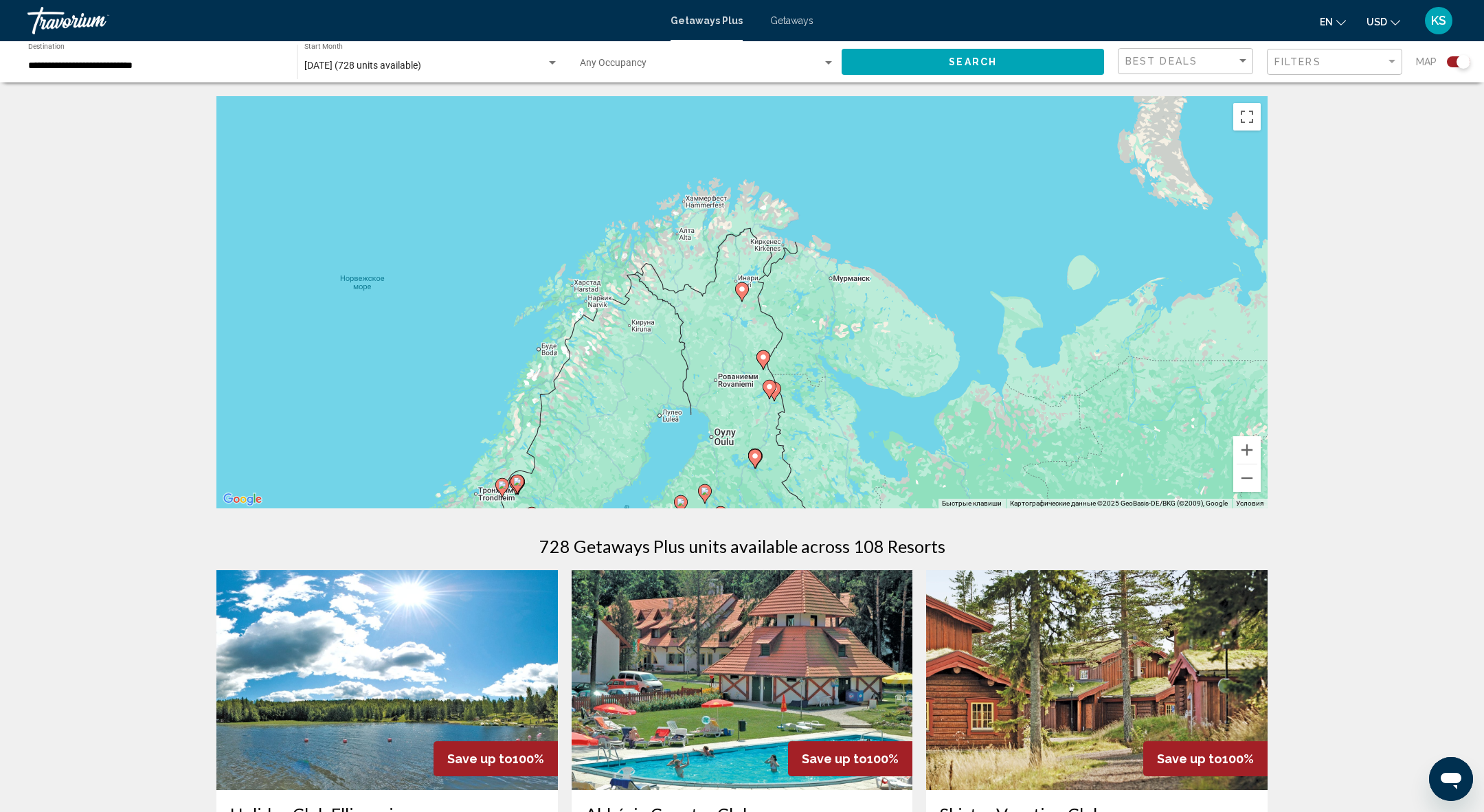
click at [738, 297] on gmp-advanced-marker "Main content" at bounding box center [742, 292] width 14 height 20
type input "**********"
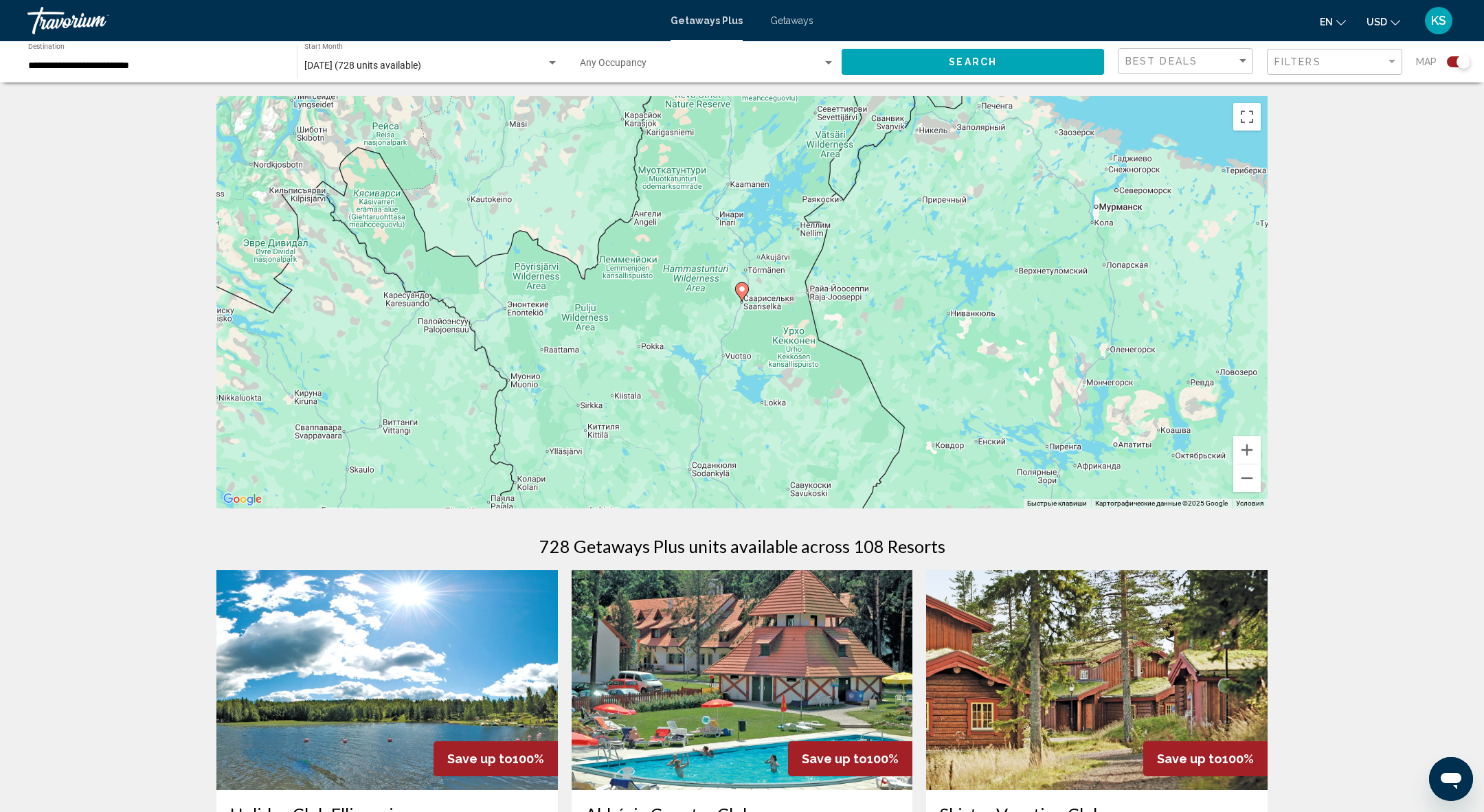
click at [738, 297] on gmp-advanced-marker "Main content" at bounding box center [742, 292] width 14 height 20
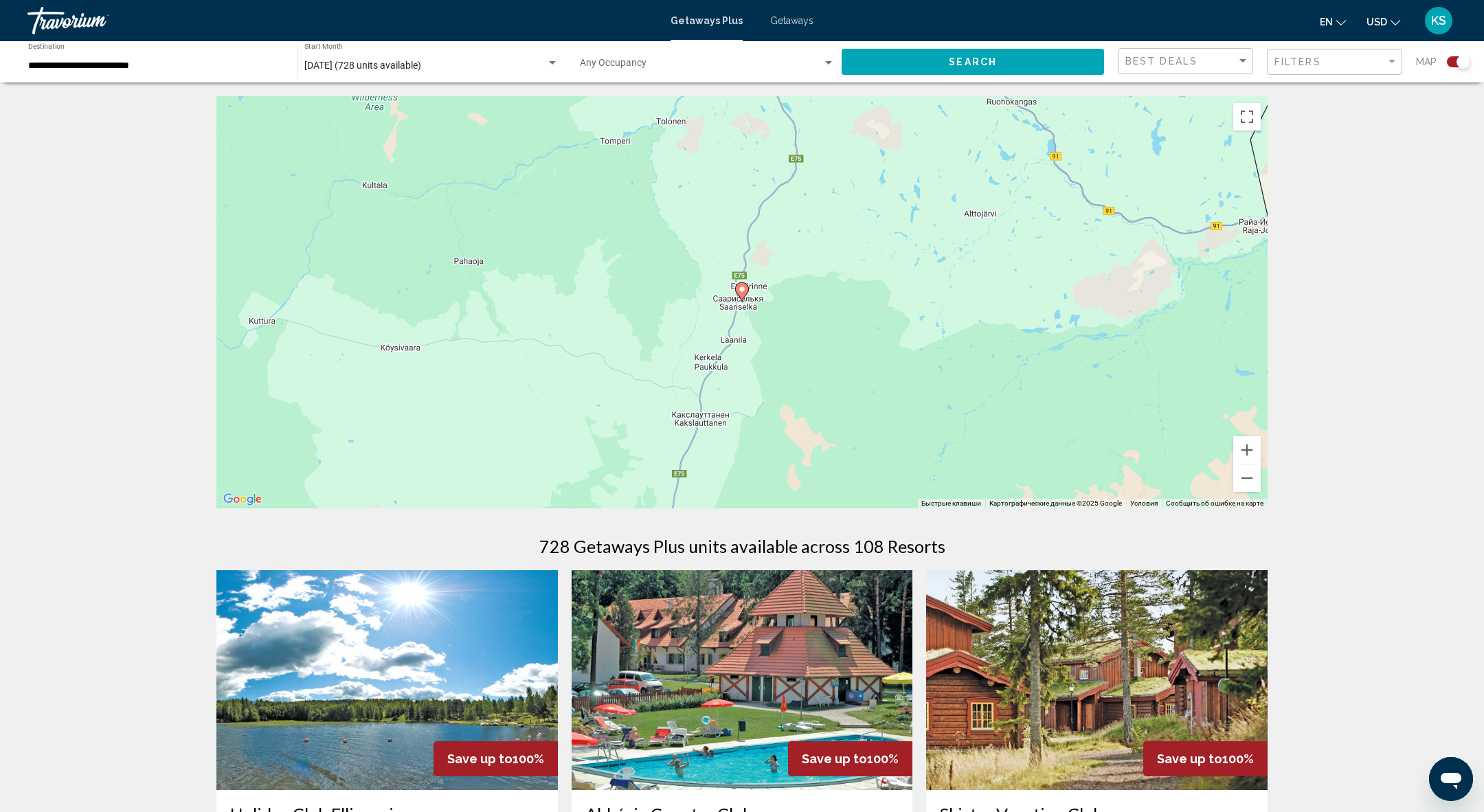
click at [742, 296] on icon "Main content" at bounding box center [742, 292] width 12 height 18
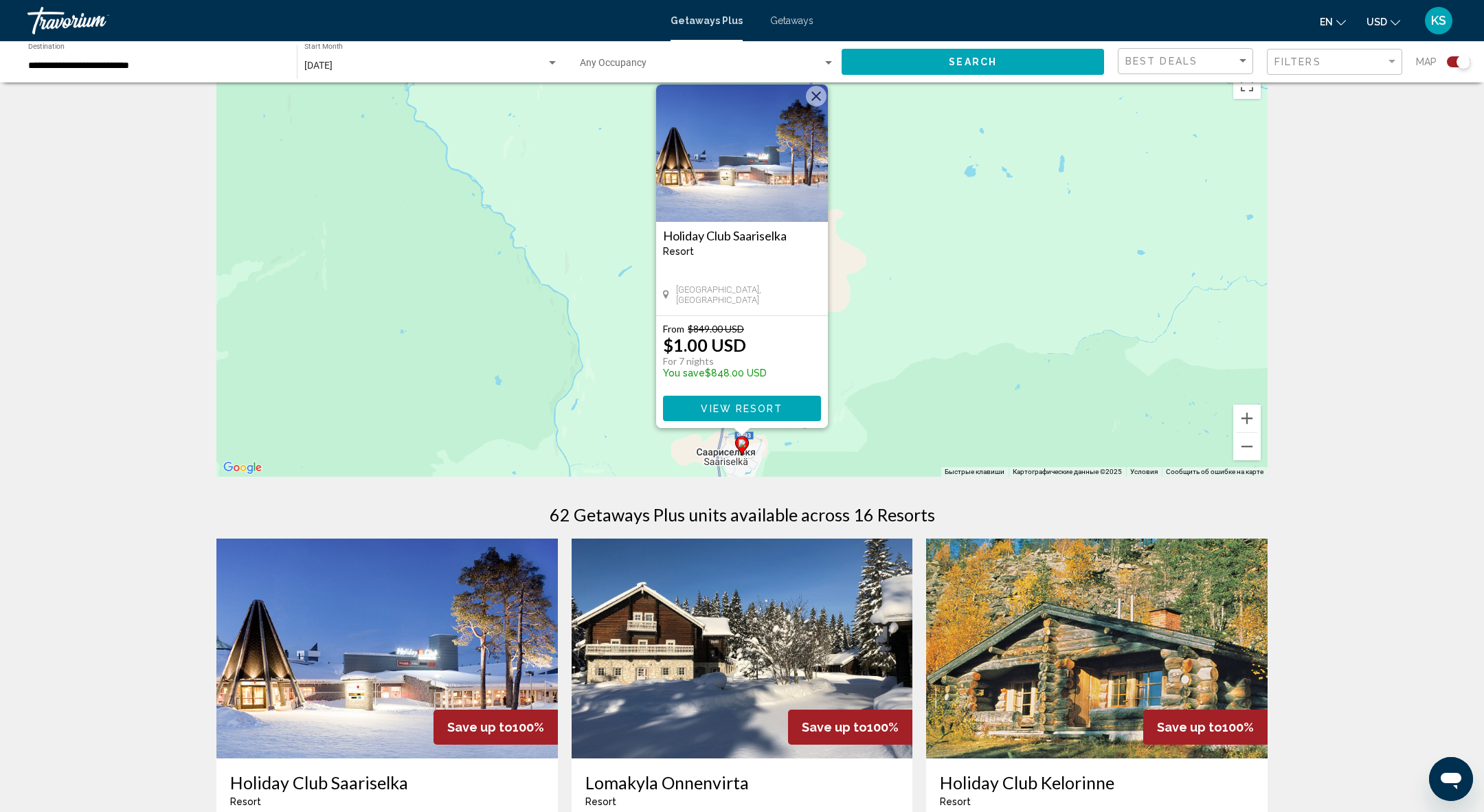
scroll to position [30, 0]
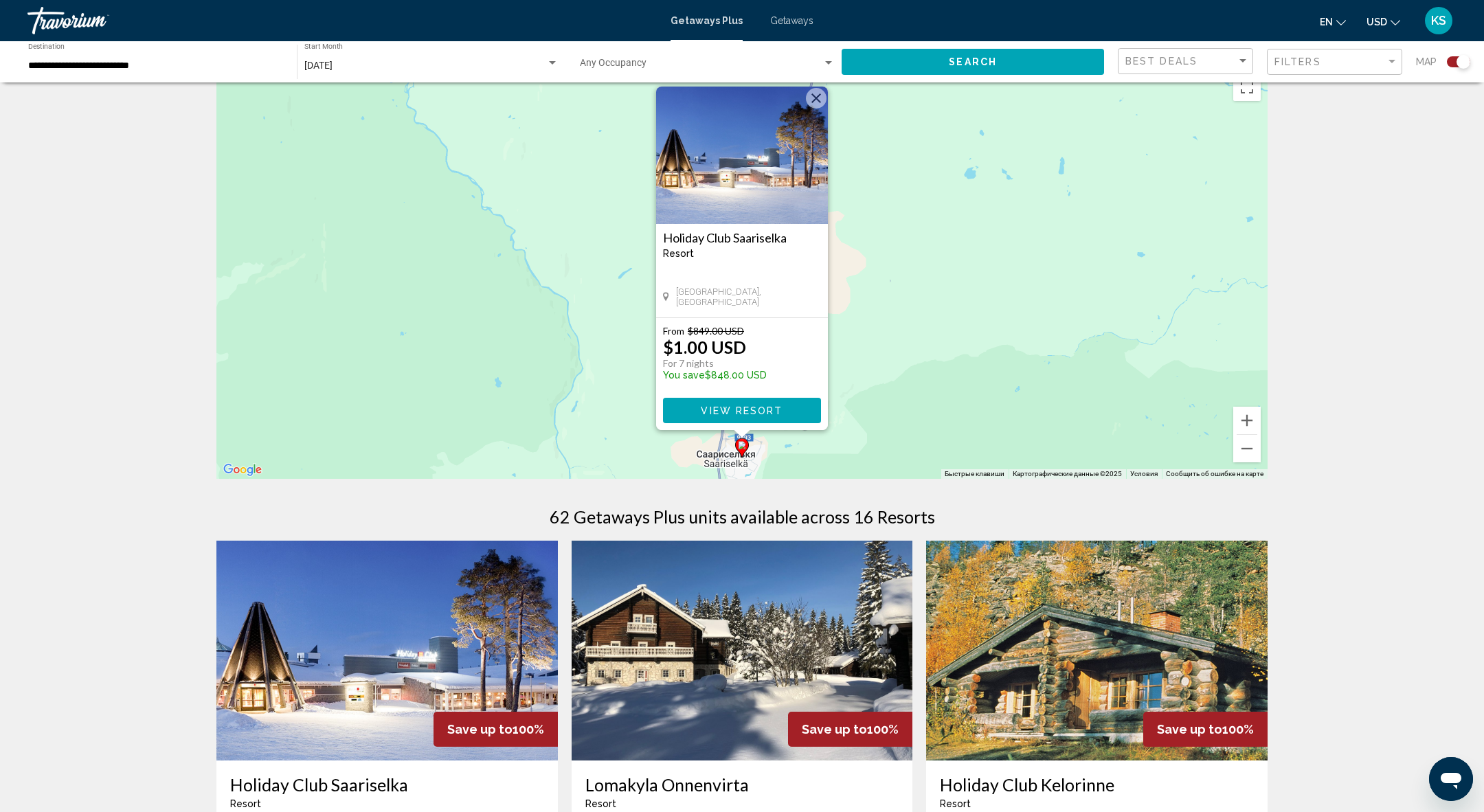
drag, startPoint x: 1007, startPoint y: 248, endPoint x: 1007, endPoint y: 322, distance: 74.0
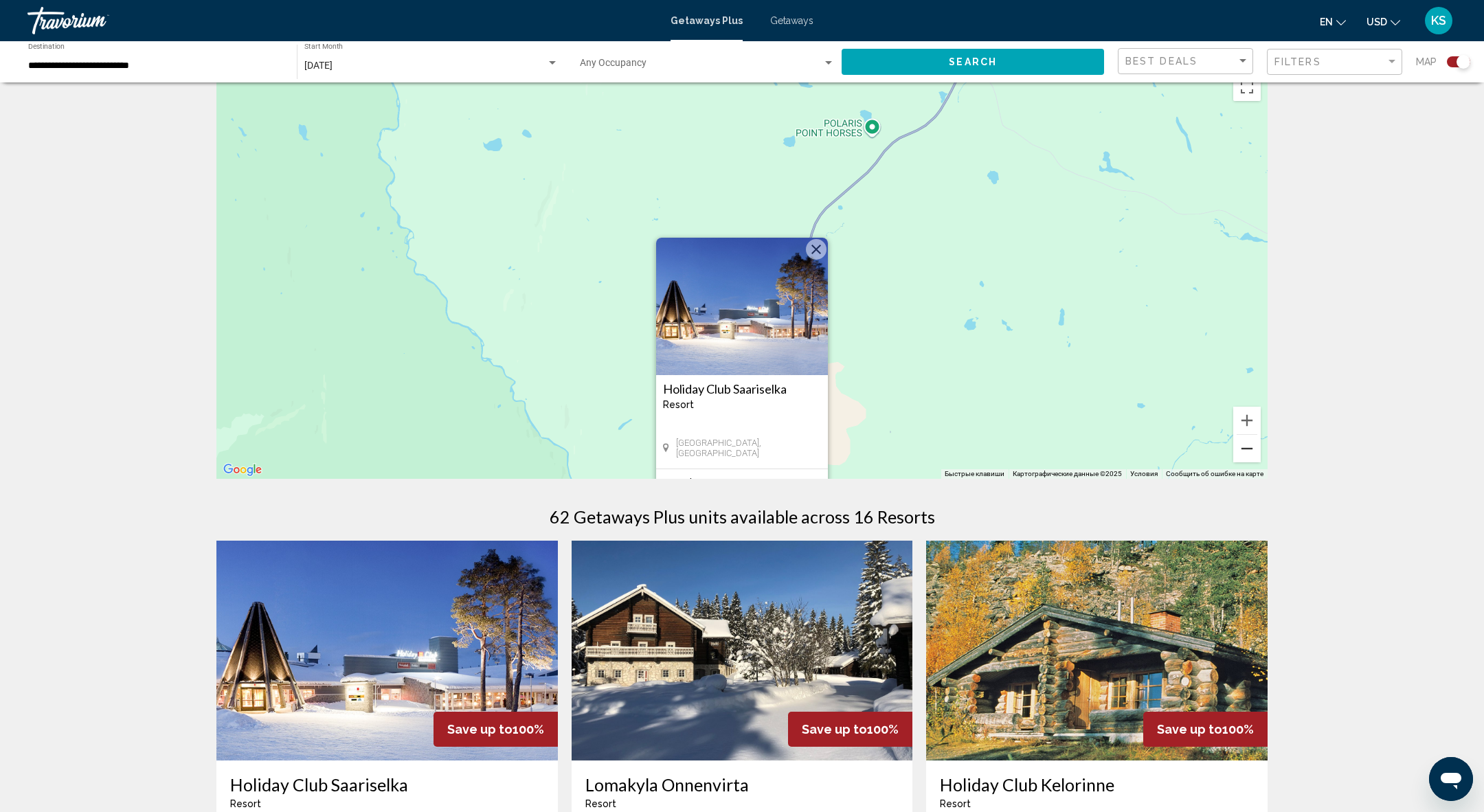
click at [1247, 462] on div "Чтобы активировать перетаскивание с помощью клавиатуры, нажмите Alt + Ввод. Пос…" at bounding box center [741, 272] width 1051 height 412
click at [1247, 461] on button "Уменьшить" at bounding box center [1247, 448] width 27 height 27
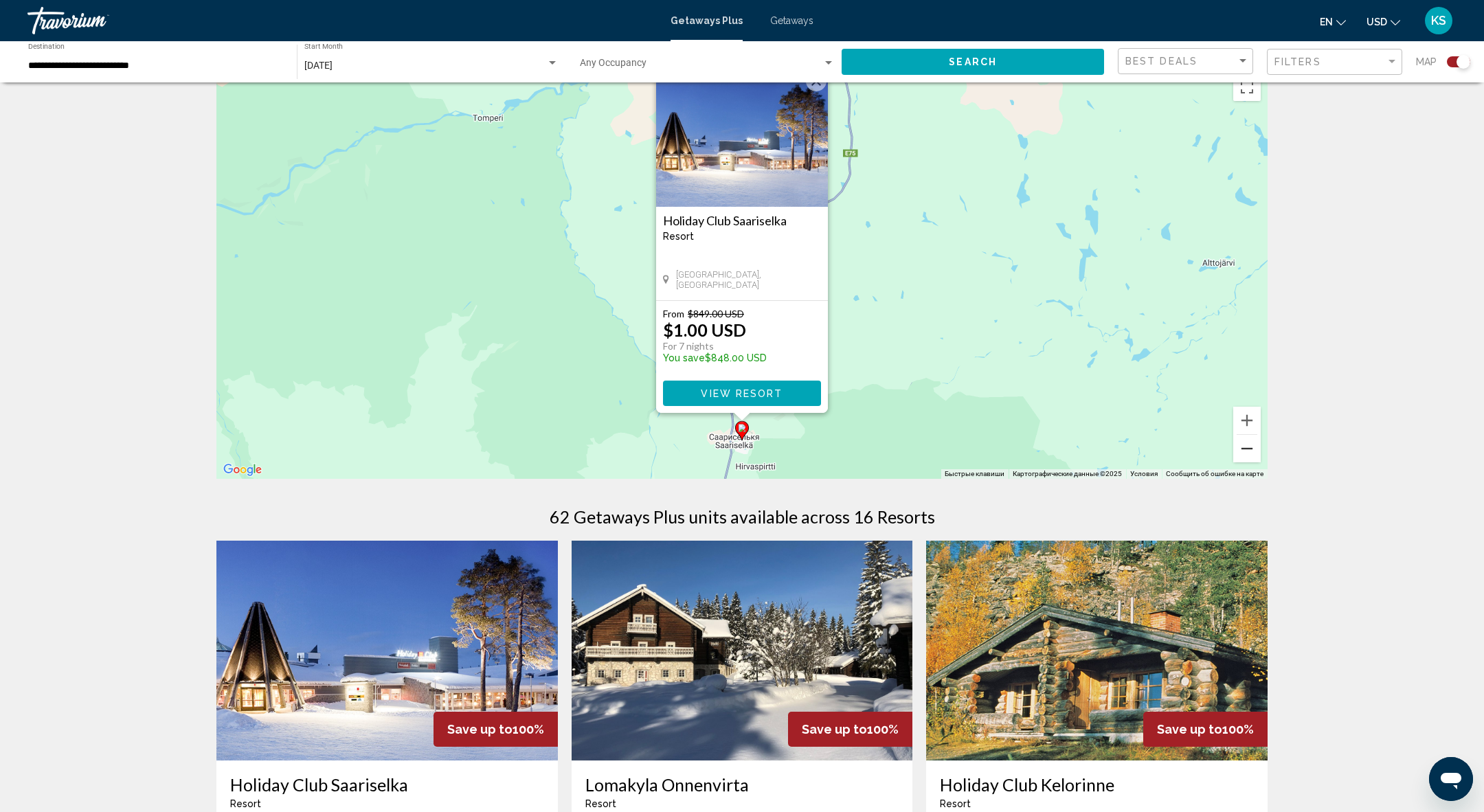
click at [1247, 461] on button "Уменьшить" at bounding box center [1247, 448] width 27 height 27
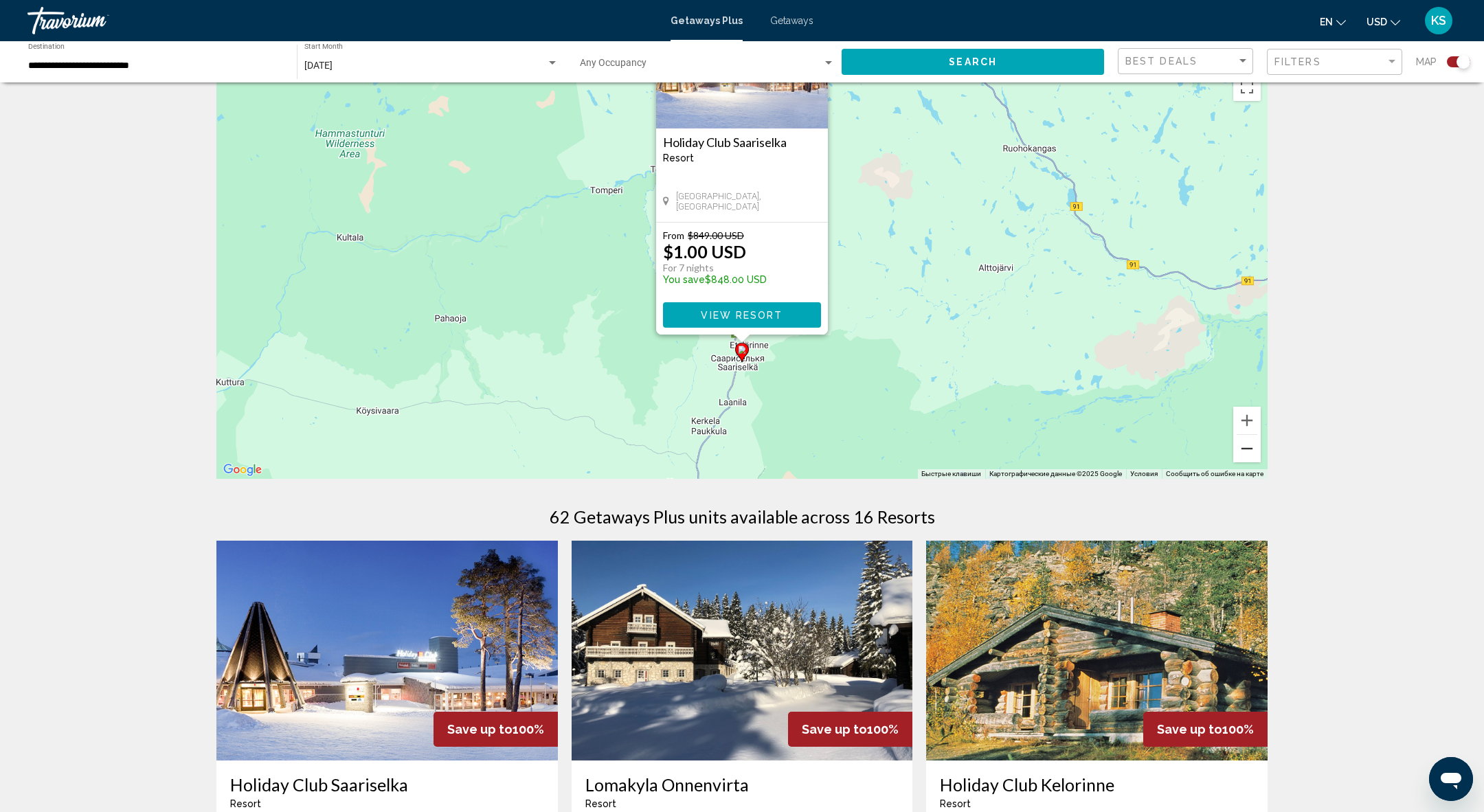
click at [1247, 461] on button "Уменьшить" at bounding box center [1247, 448] width 27 height 27
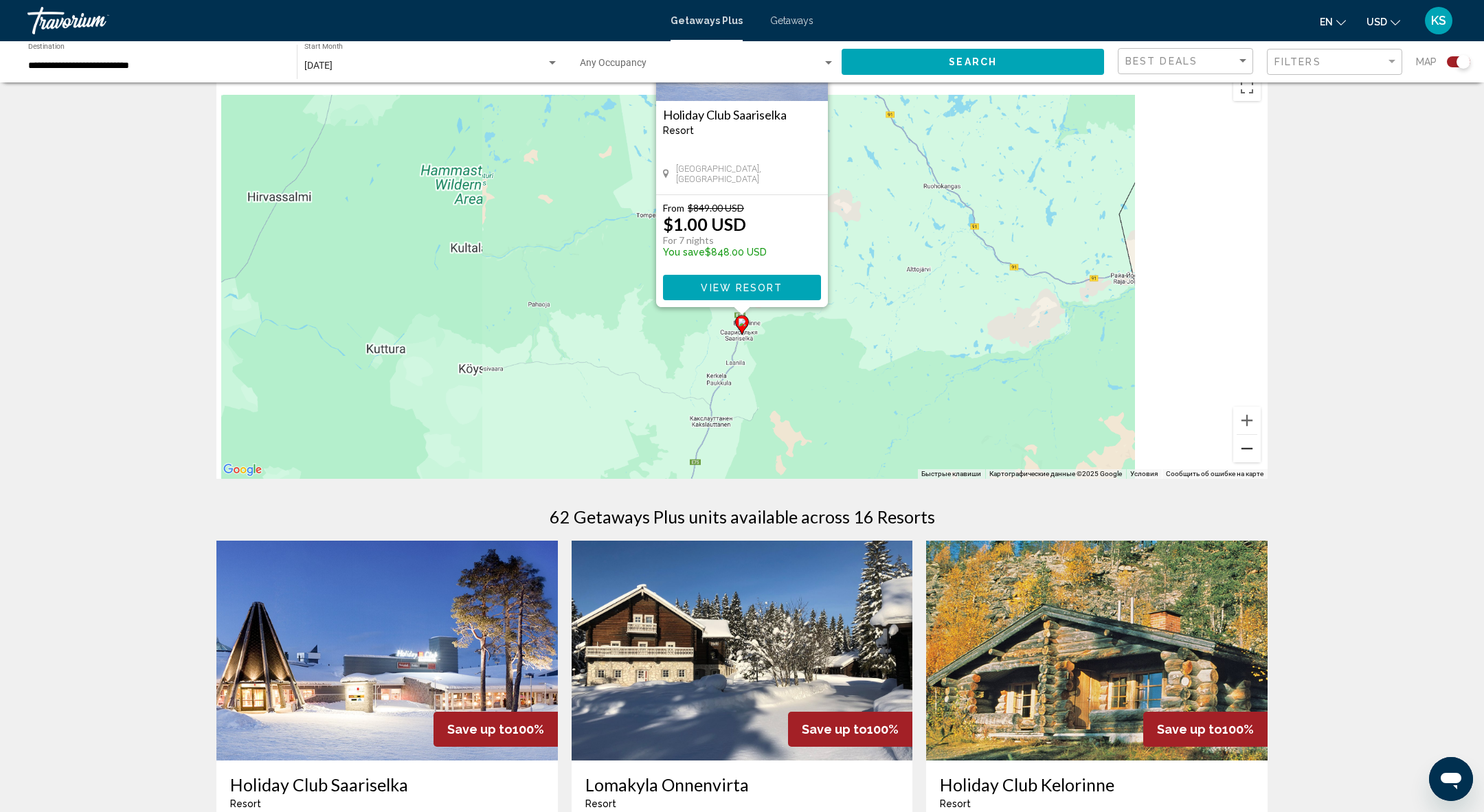
click at [1247, 461] on button "Уменьшить" at bounding box center [1247, 448] width 27 height 27
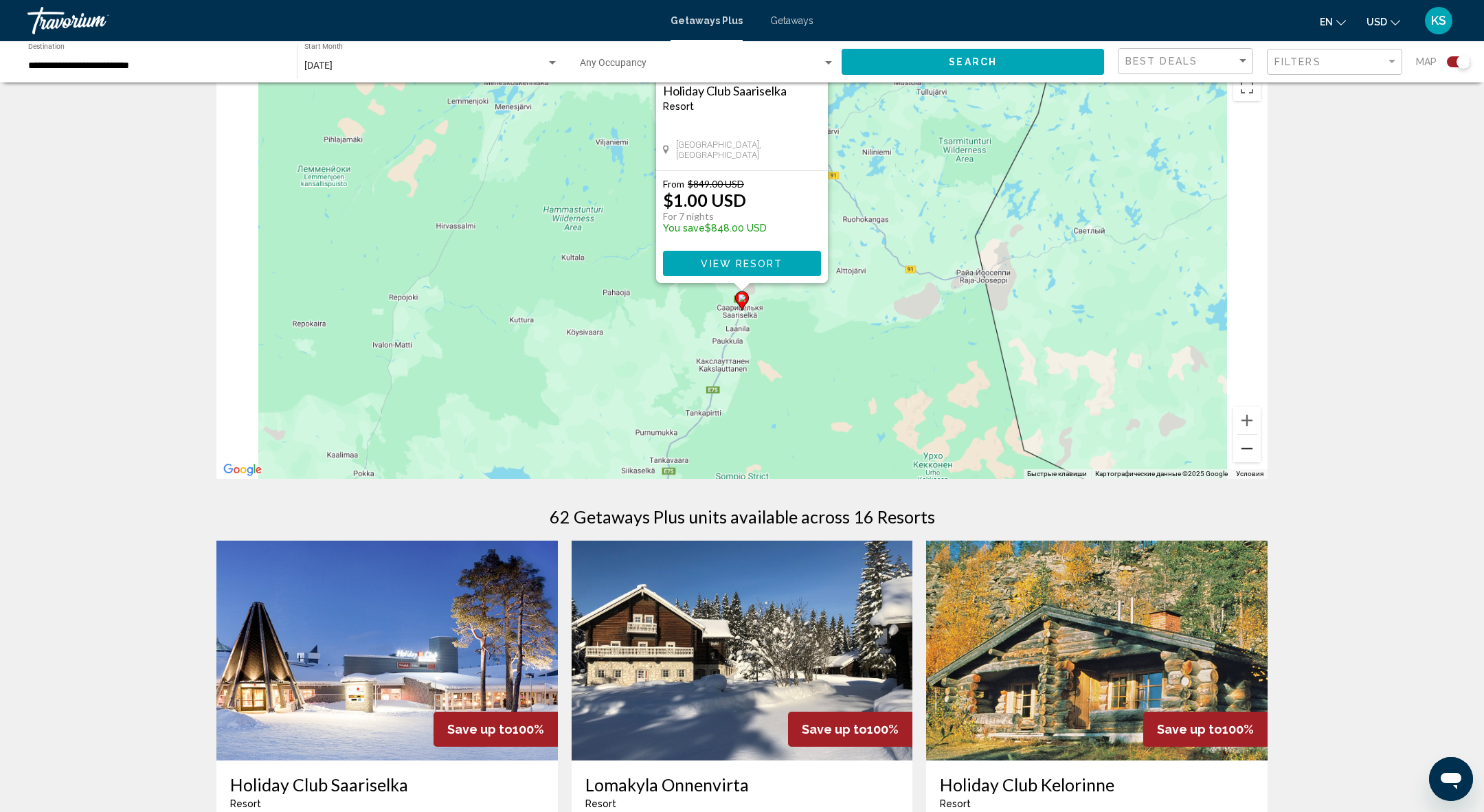
click at [1247, 461] on button "Уменьшить" at bounding box center [1247, 448] width 27 height 27
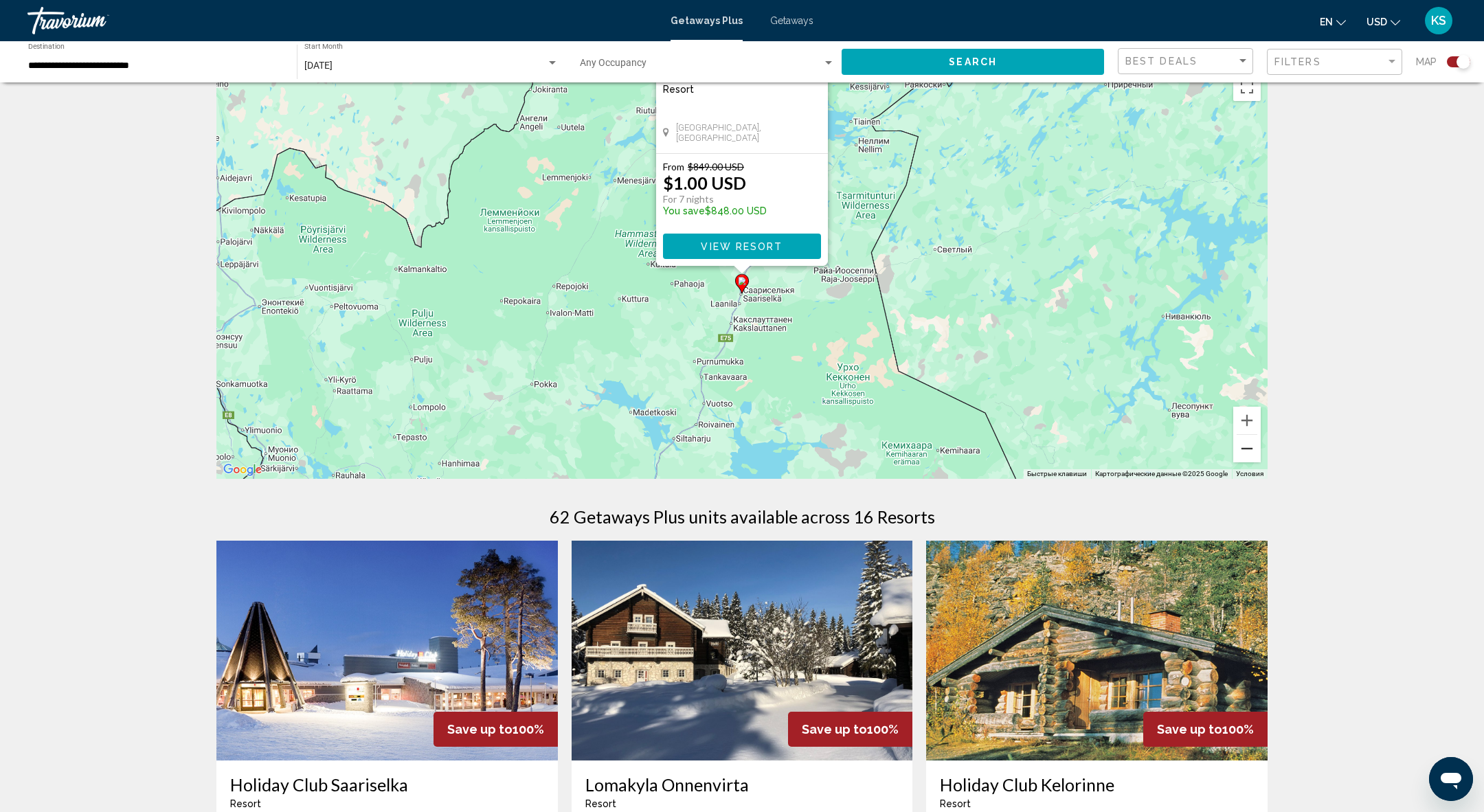
click at [1247, 461] on button "Уменьшить" at bounding box center [1247, 448] width 27 height 27
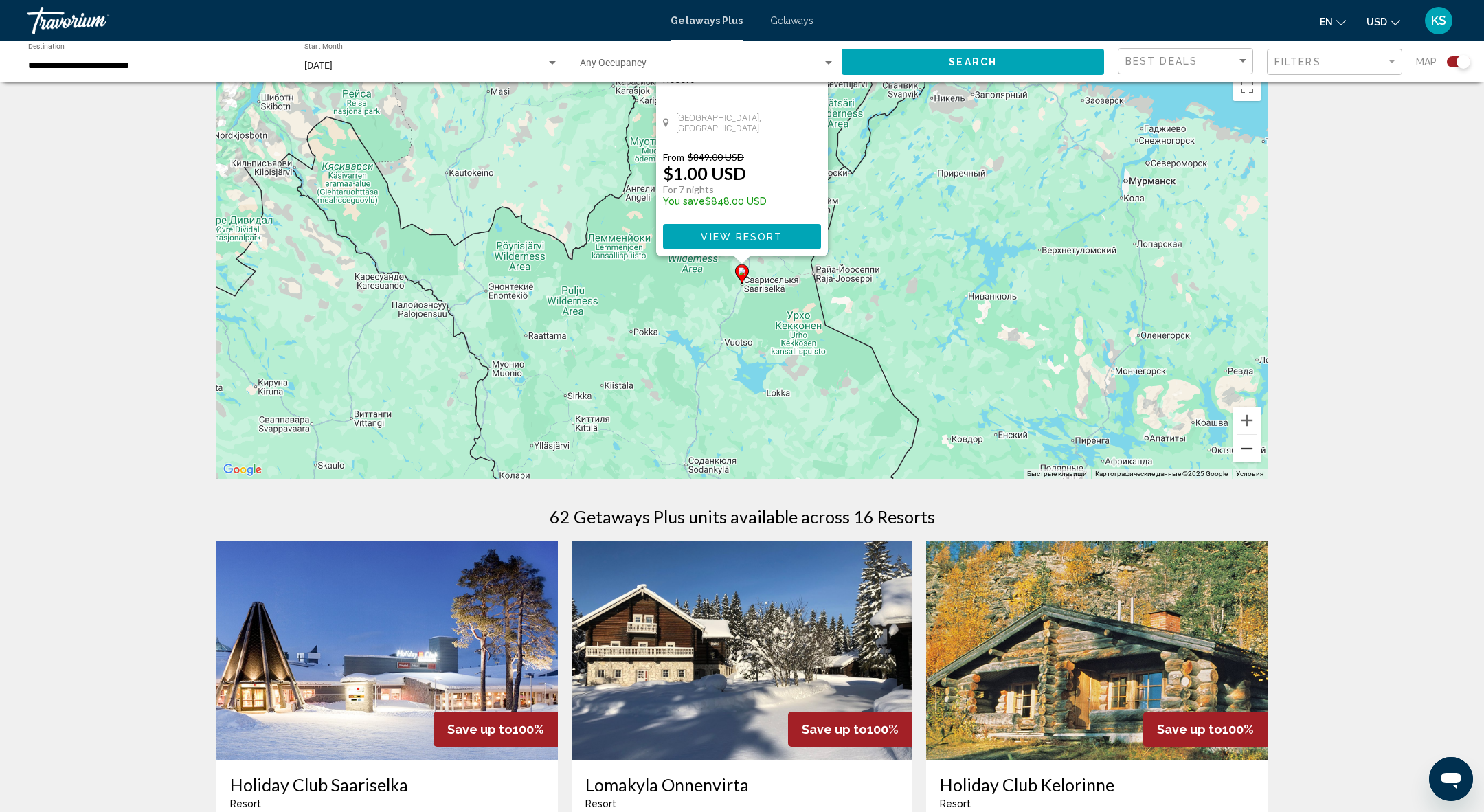
click at [1247, 461] on button "Уменьшить" at bounding box center [1247, 448] width 27 height 27
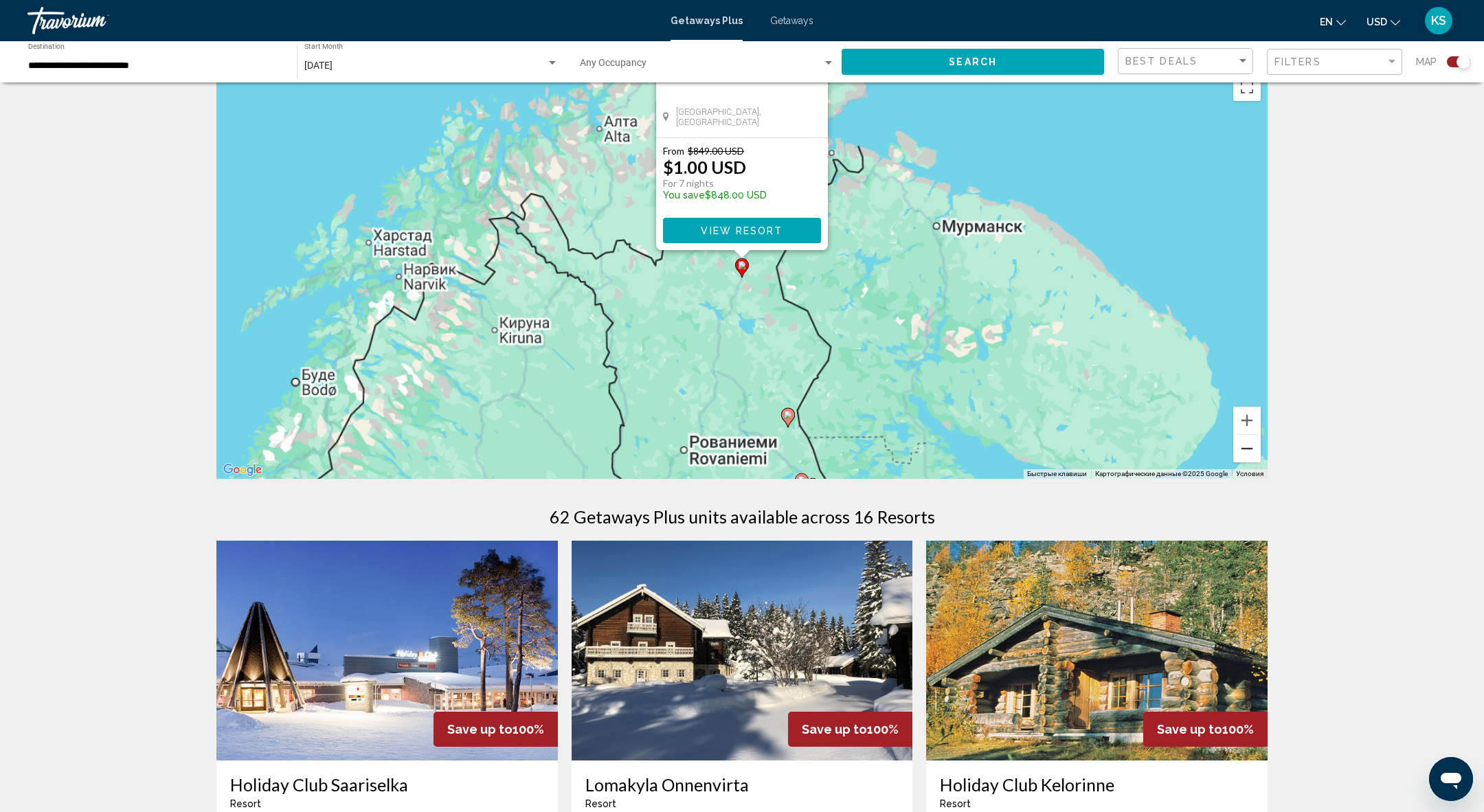
click at [1247, 461] on button "Уменьшить" at bounding box center [1247, 448] width 27 height 27
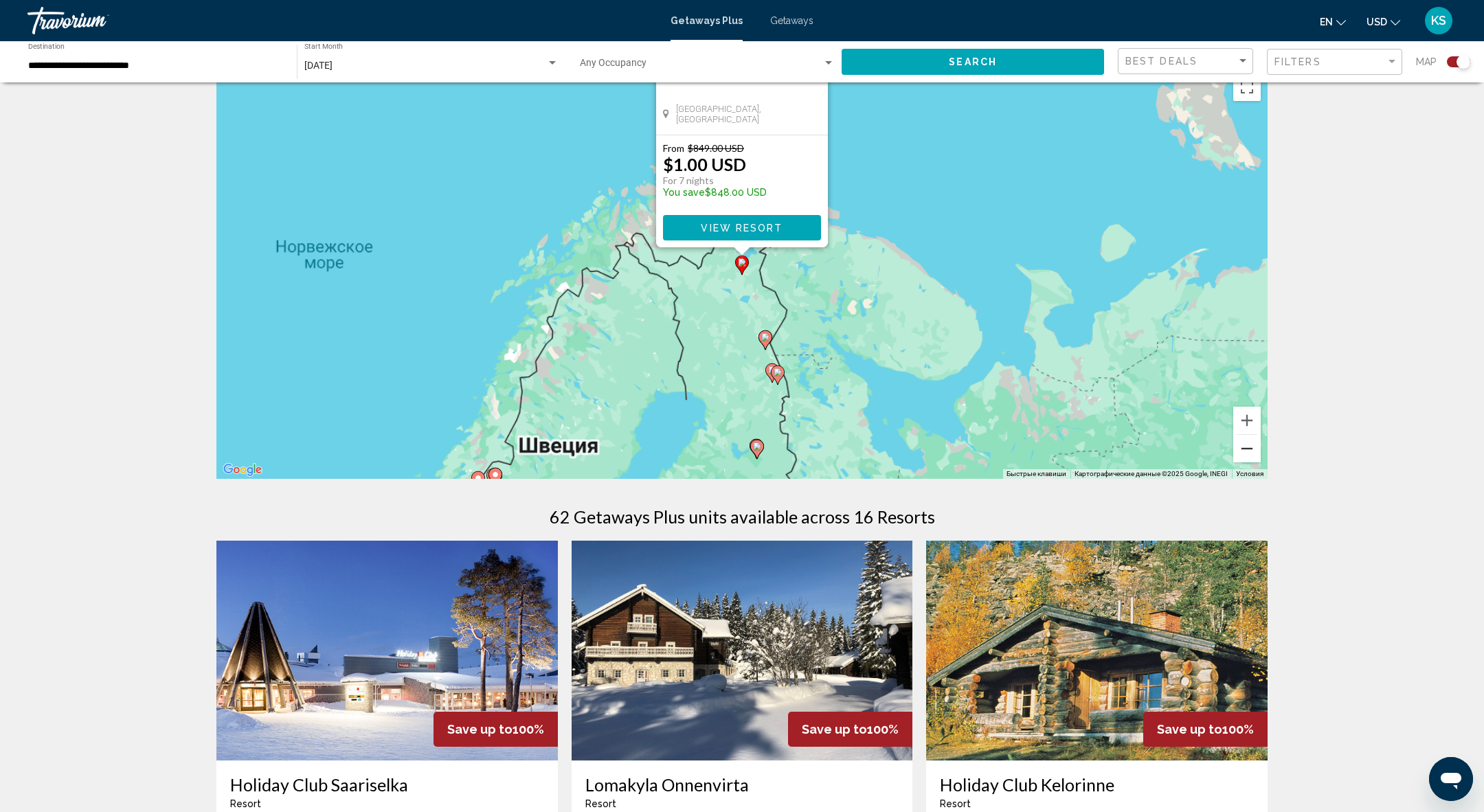
click at [1247, 461] on button "Уменьшить" at bounding box center [1247, 448] width 27 height 27
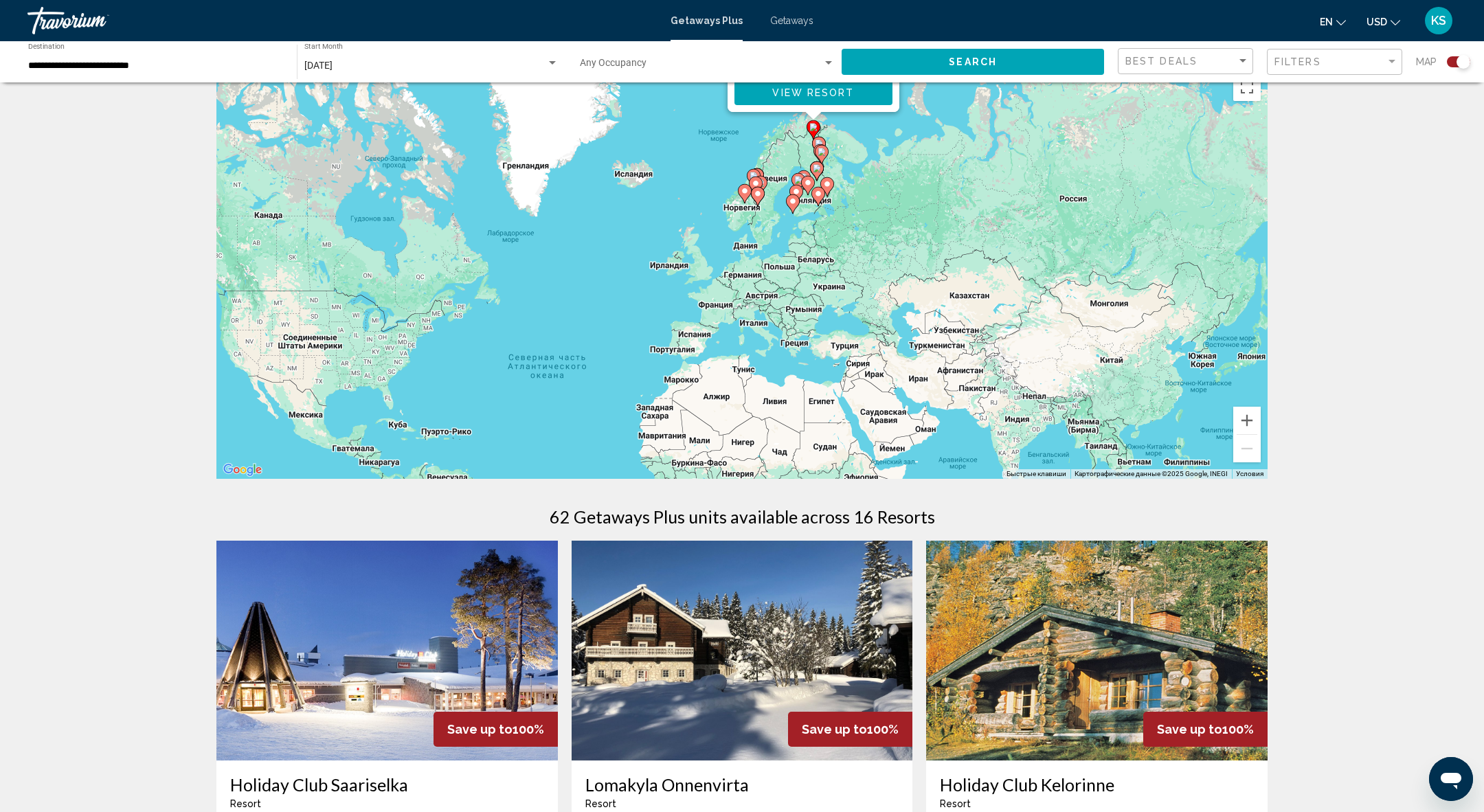
drag, startPoint x: 786, startPoint y: 423, endPoint x: 858, endPoint y: 286, distance: 154.8
click at [1240, 417] on button "Увеличить" at bounding box center [1247, 420] width 27 height 27
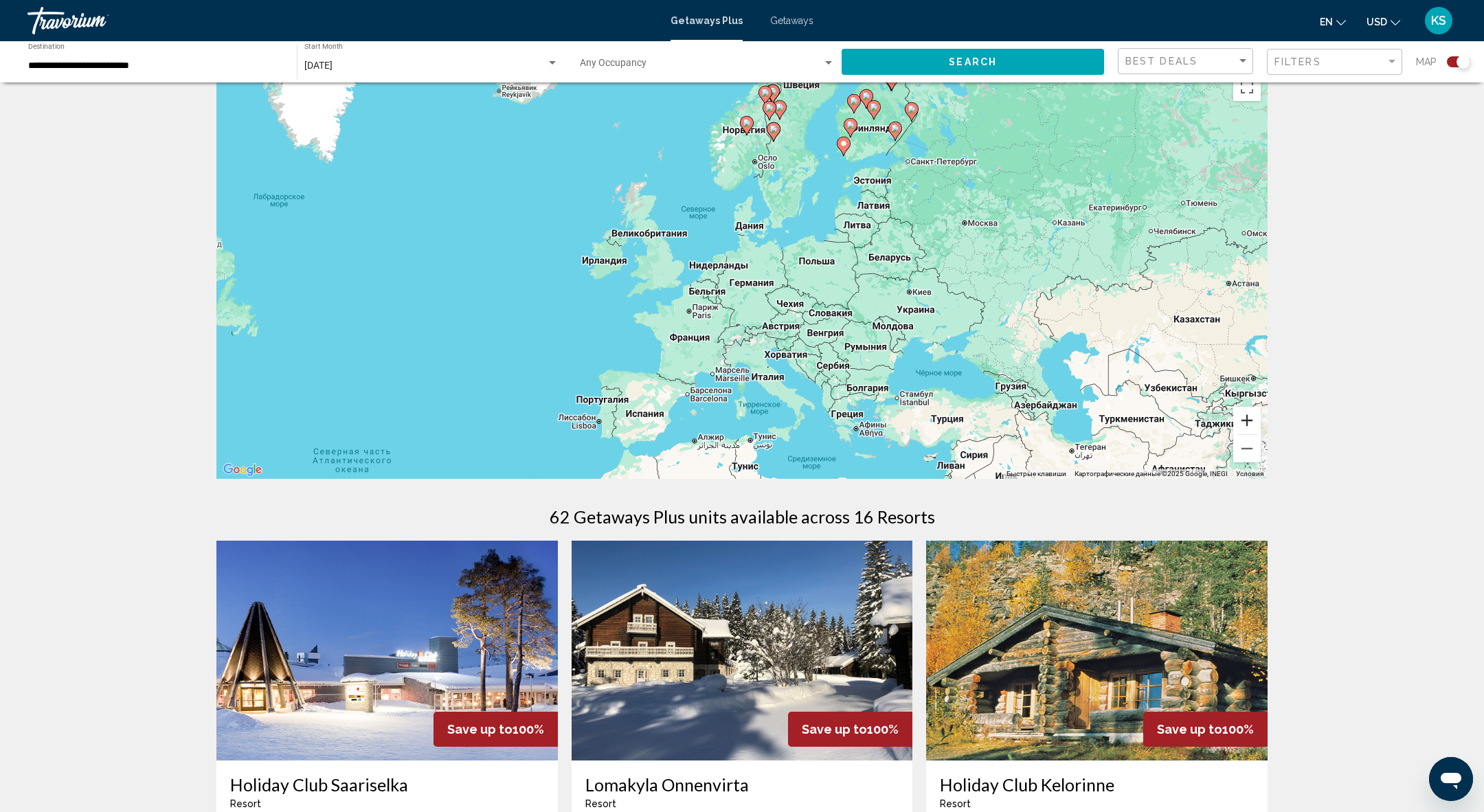
click at [1240, 418] on button "Увеличить" at bounding box center [1247, 420] width 27 height 27
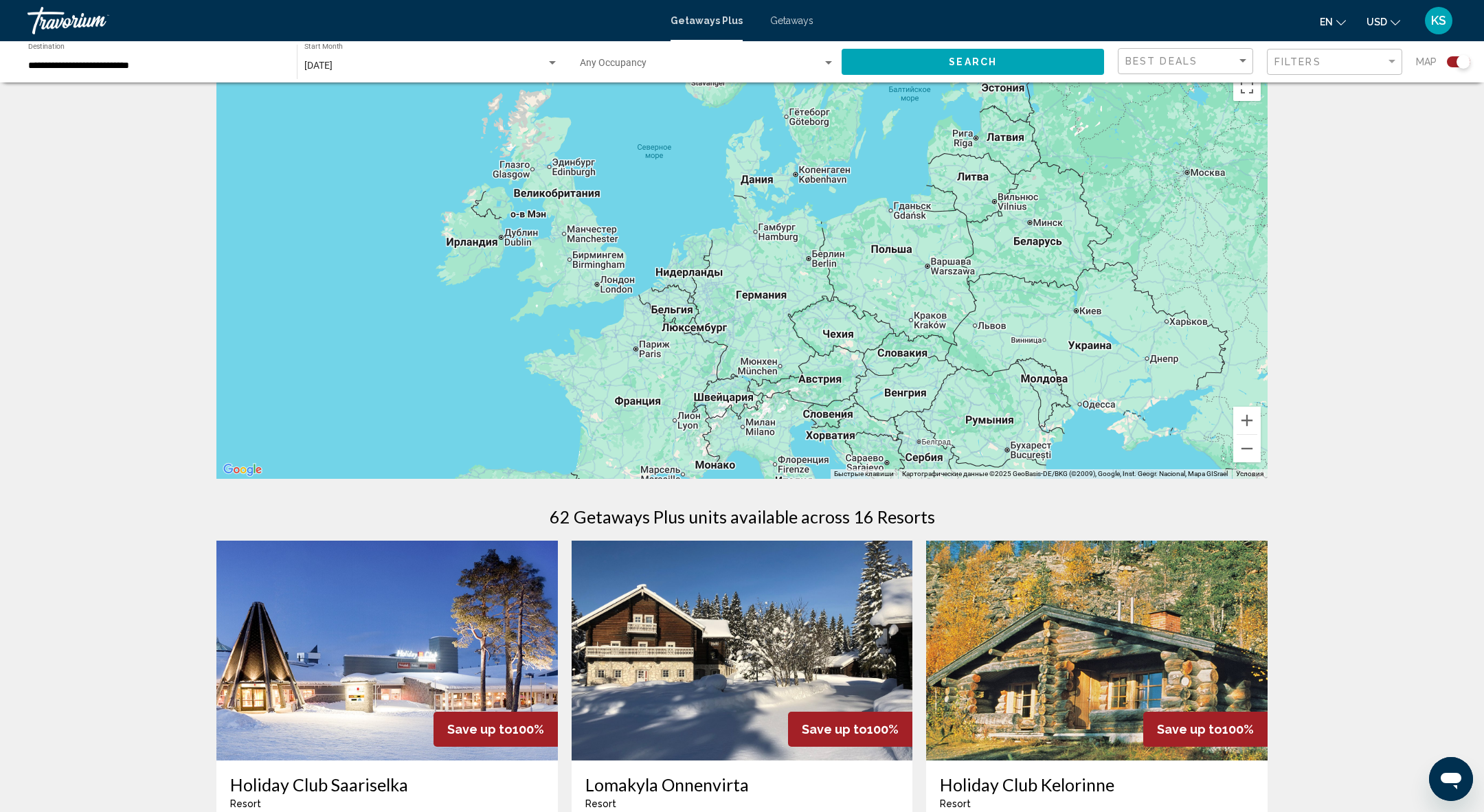
click at [915, 353] on div "Чтобы активировать перетаскивание с помощью клавиатуры, нажмите Alt + Ввод. Пос…" at bounding box center [741, 272] width 1051 height 412
click at [1249, 446] on button "Уменьшить" at bounding box center [1247, 448] width 27 height 27
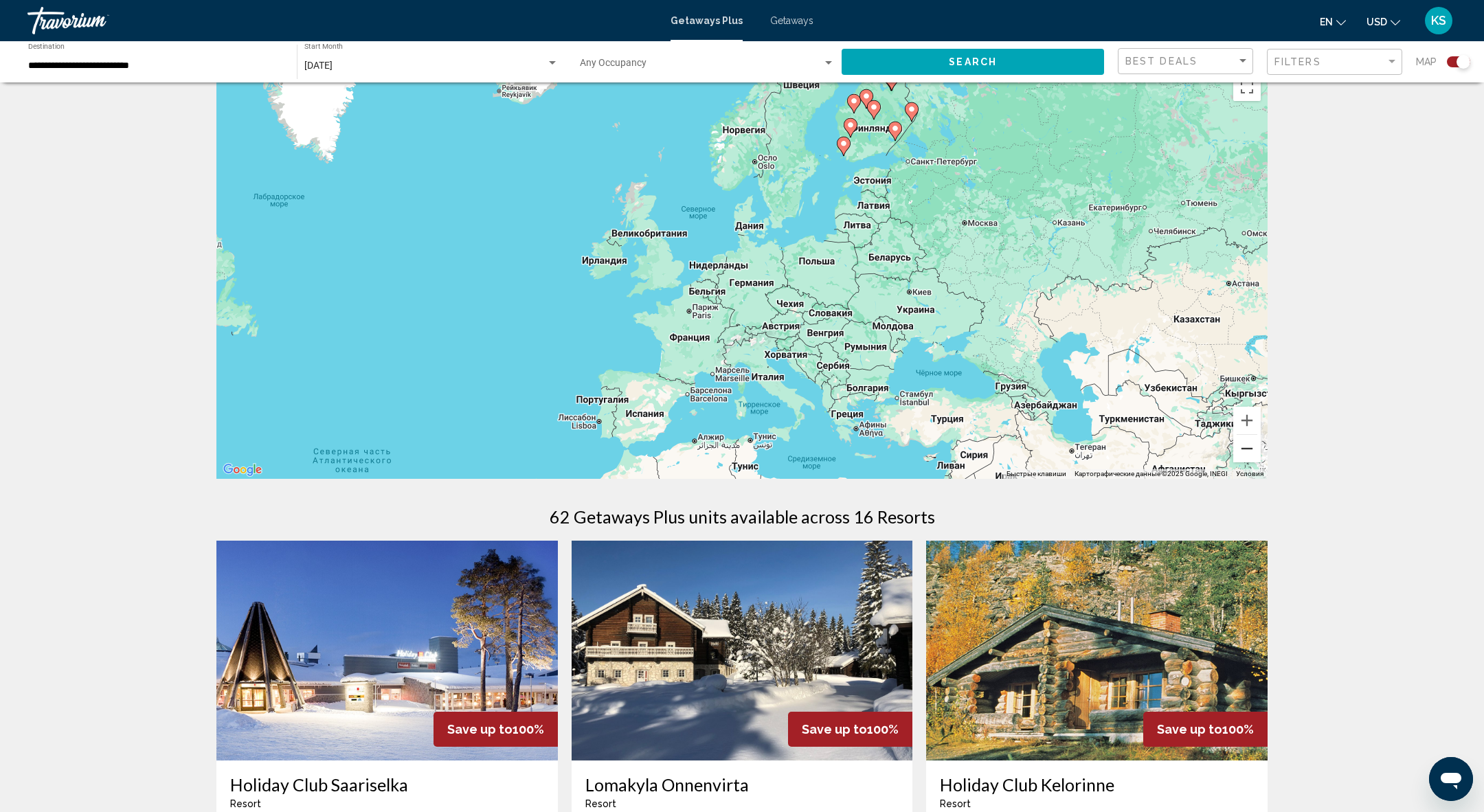
scroll to position [0, 0]
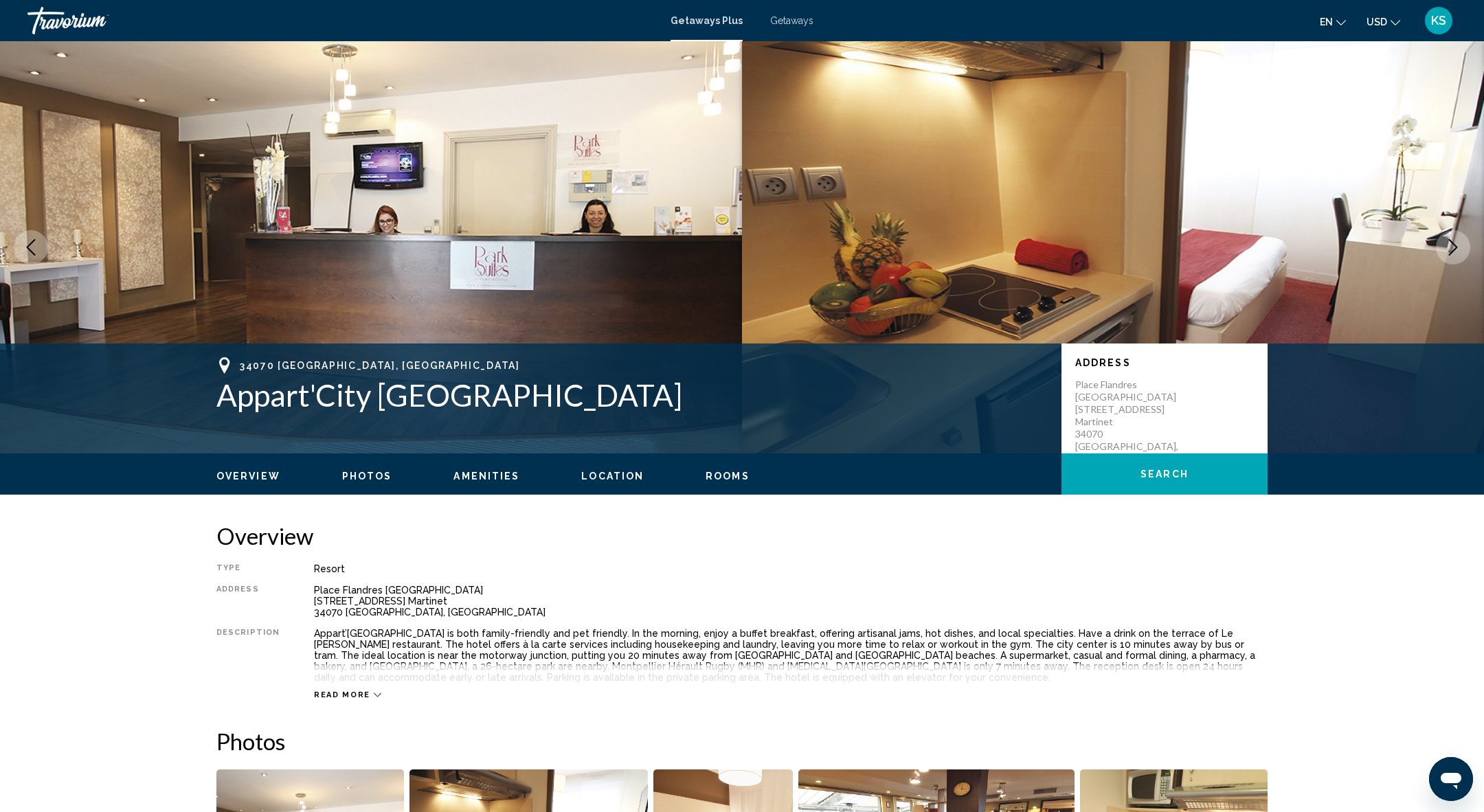
scroll to position [1, 0]
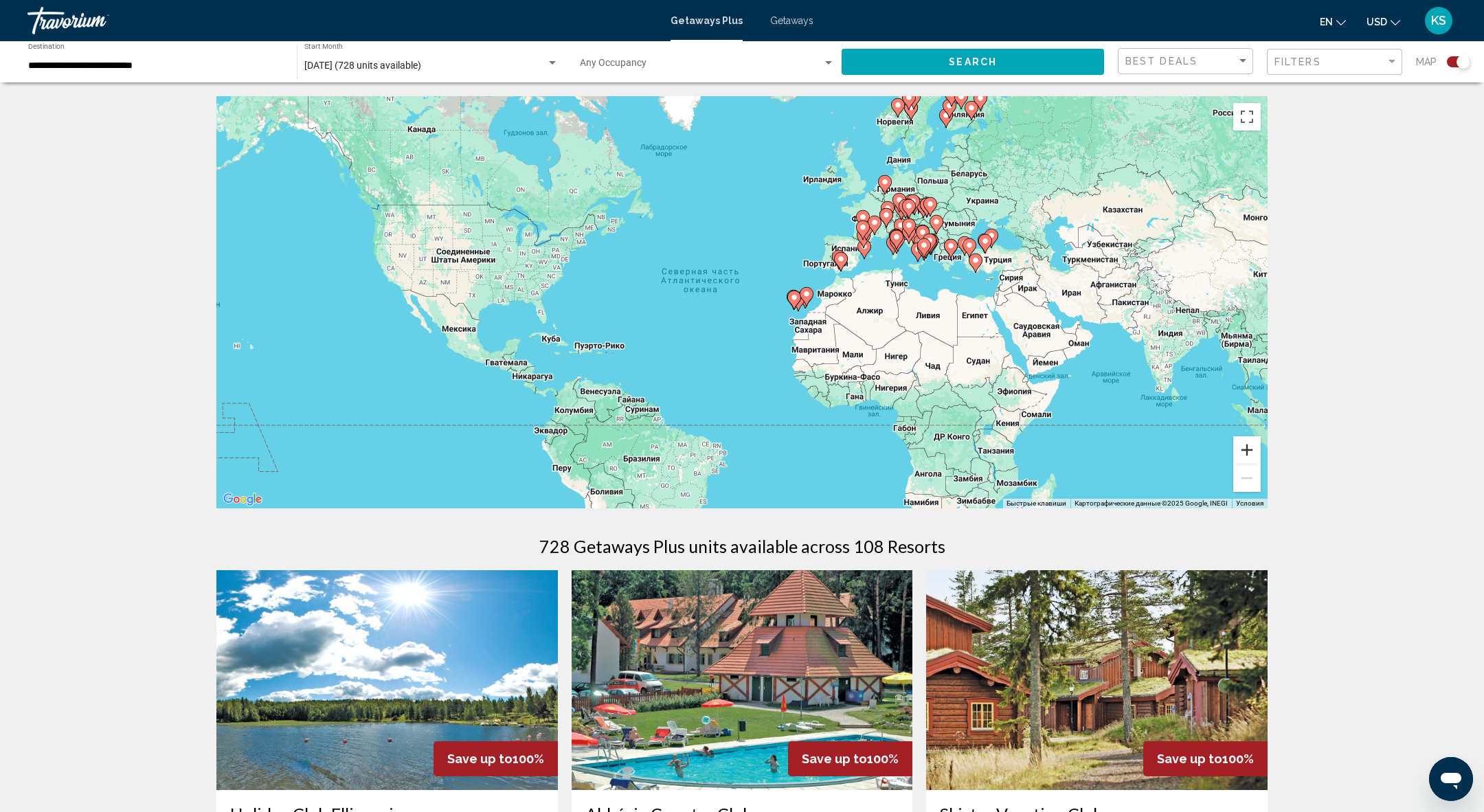
click at [1247, 443] on button "Увеличить" at bounding box center [1247, 450] width 27 height 27
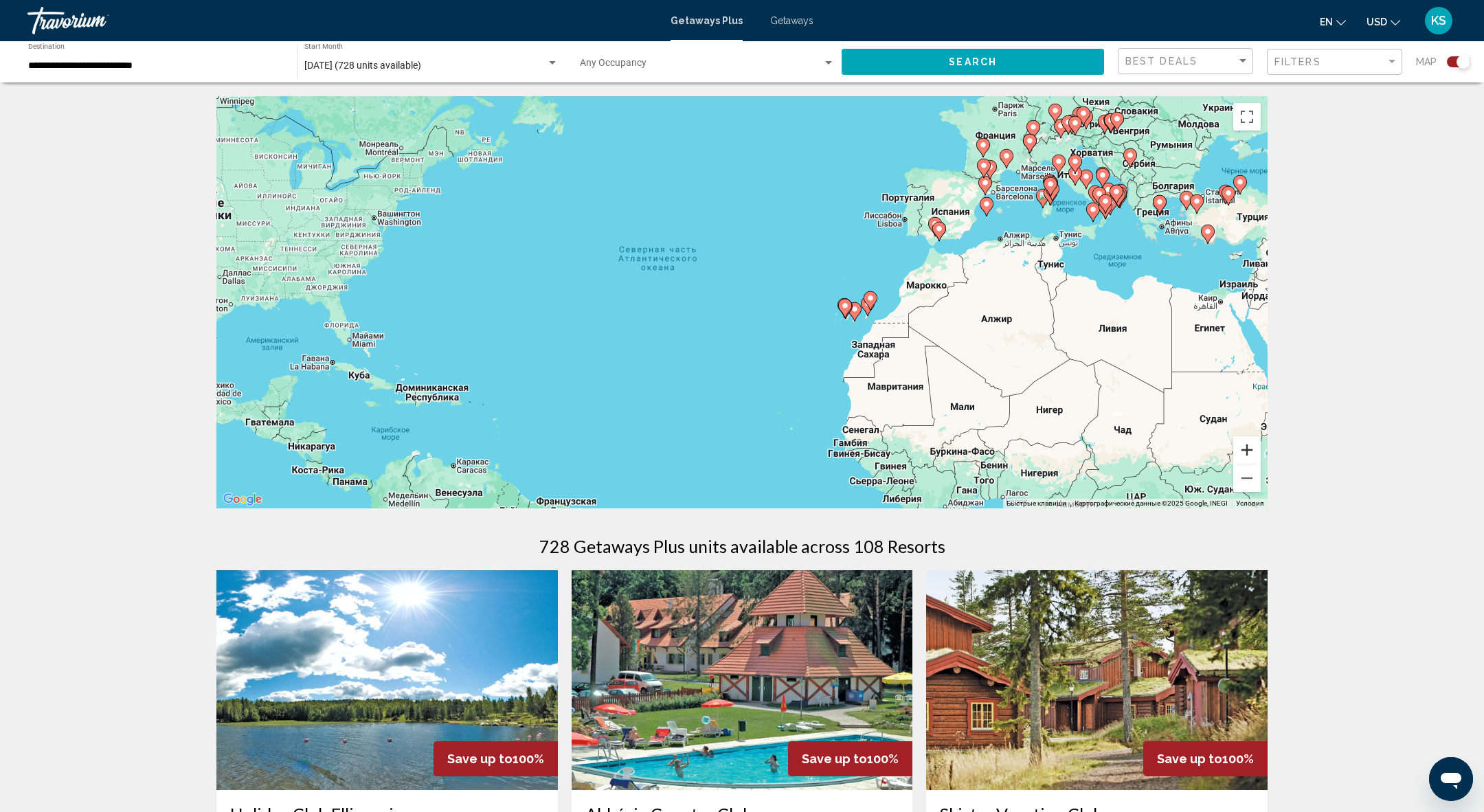
click at [1247, 443] on button "Увеличить" at bounding box center [1247, 450] width 27 height 27
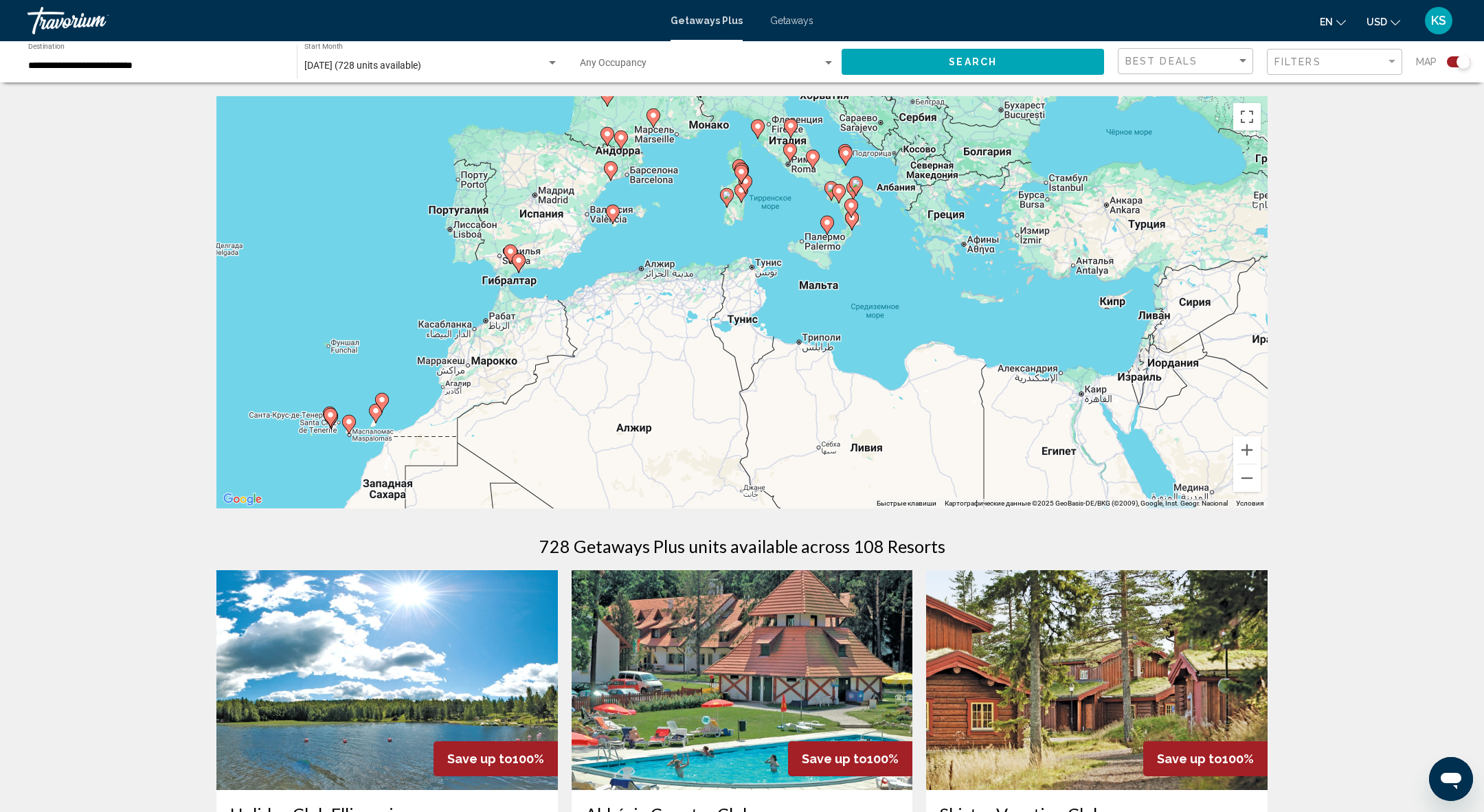
drag, startPoint x: 1195, startPoint y: 329, endPoint x: 575, endPoint y: 421, distance: 626.8
click at [572, 421] on div "Чтобы активировать перетаскивание с помощью клавиатуры, нажмите Alt + Ввод. Пос…" at bounding box center [741, 302] width 1051 height 412
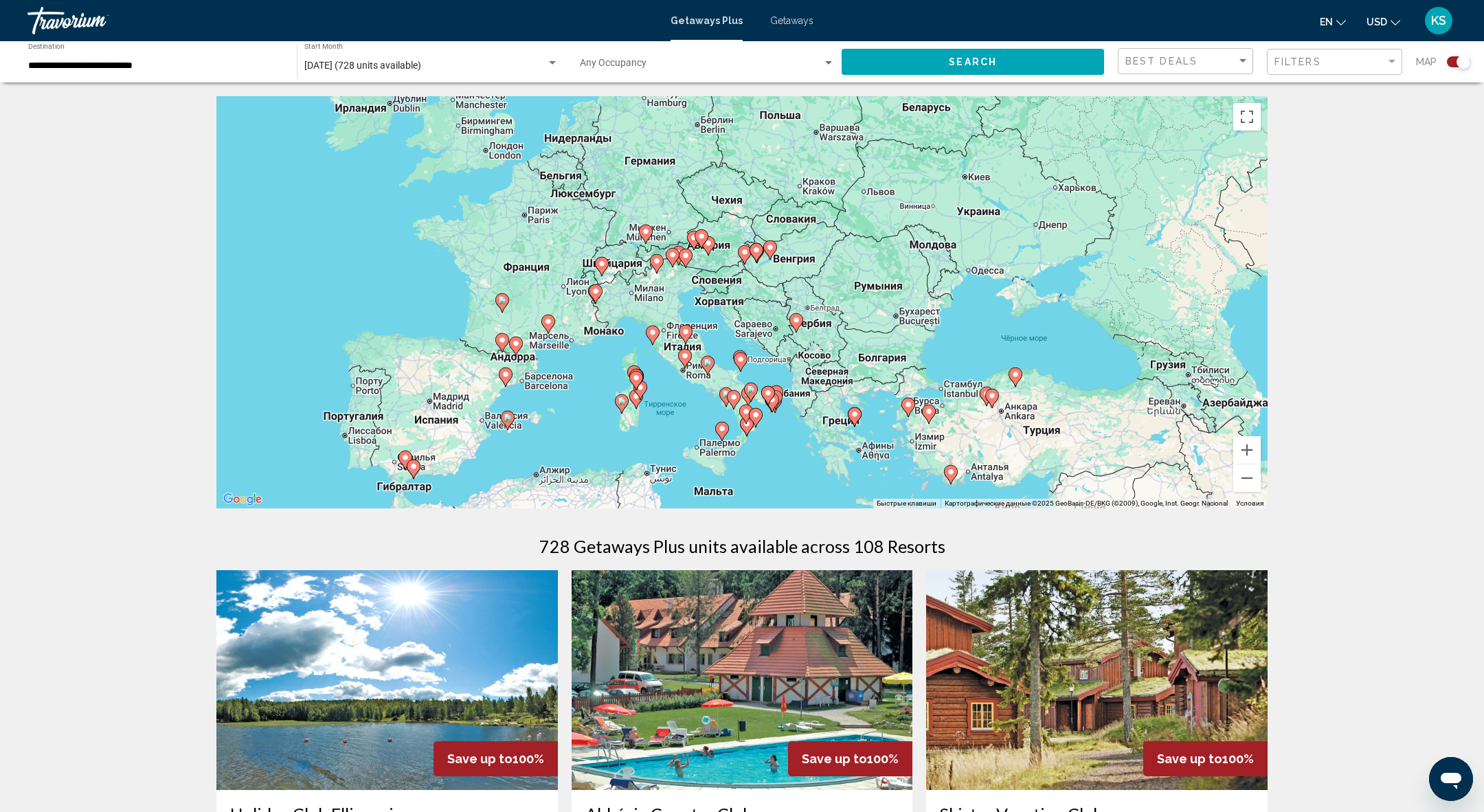
drag, startPoint x: 979, startPoint y: 213, endPoint x: 818, endPoint y: 433, distance: 272.6
click at [818, 435] on div "Чтобы активировать перетаскивание с помощью клавиатуры, нажмите Alt + Ввод. Пос…" at bounding box center [741, 302] width 1051 height 412
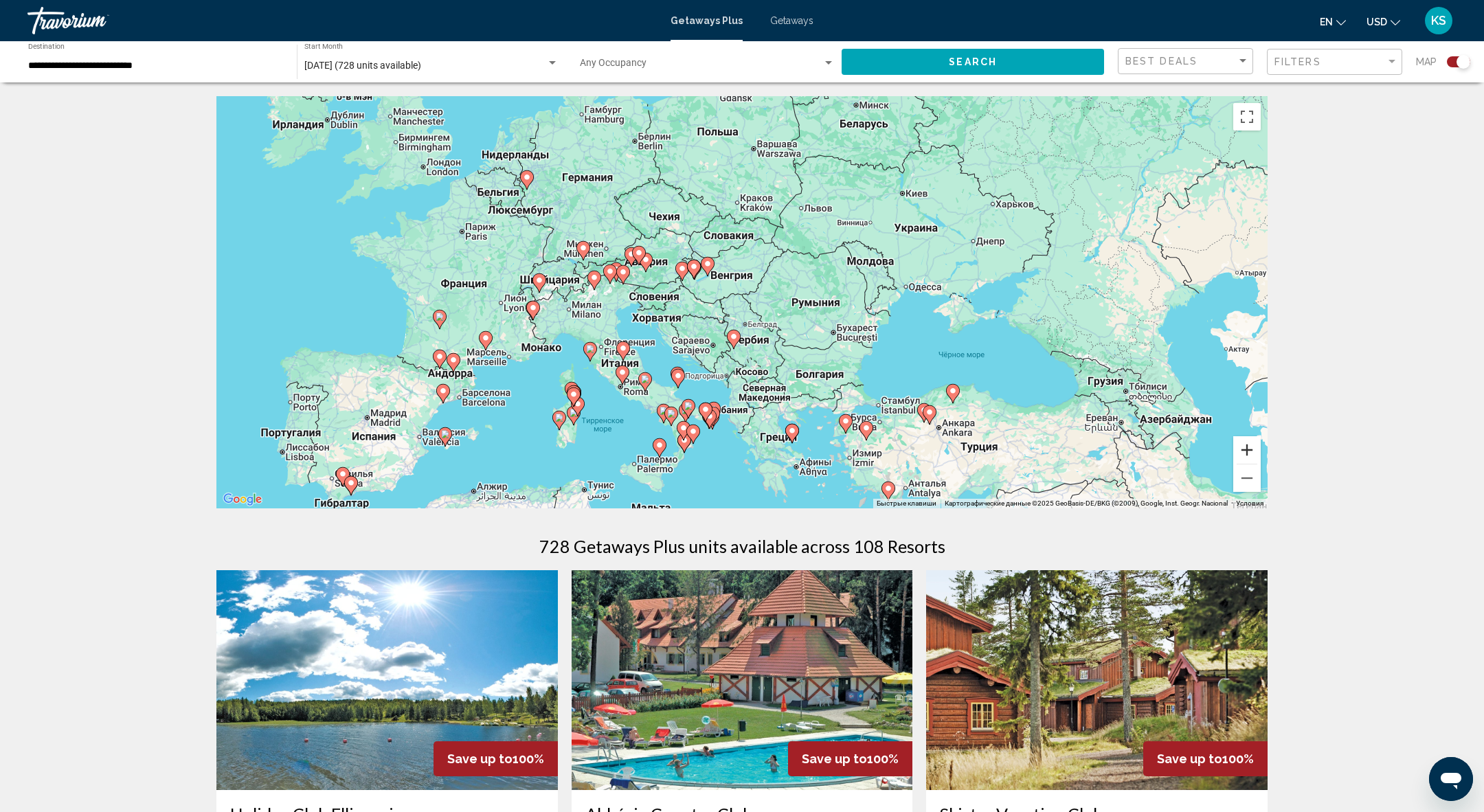
click at [1247, 443] on button "Увеличить" at bounding box center [1247, 450] width 27 height 27
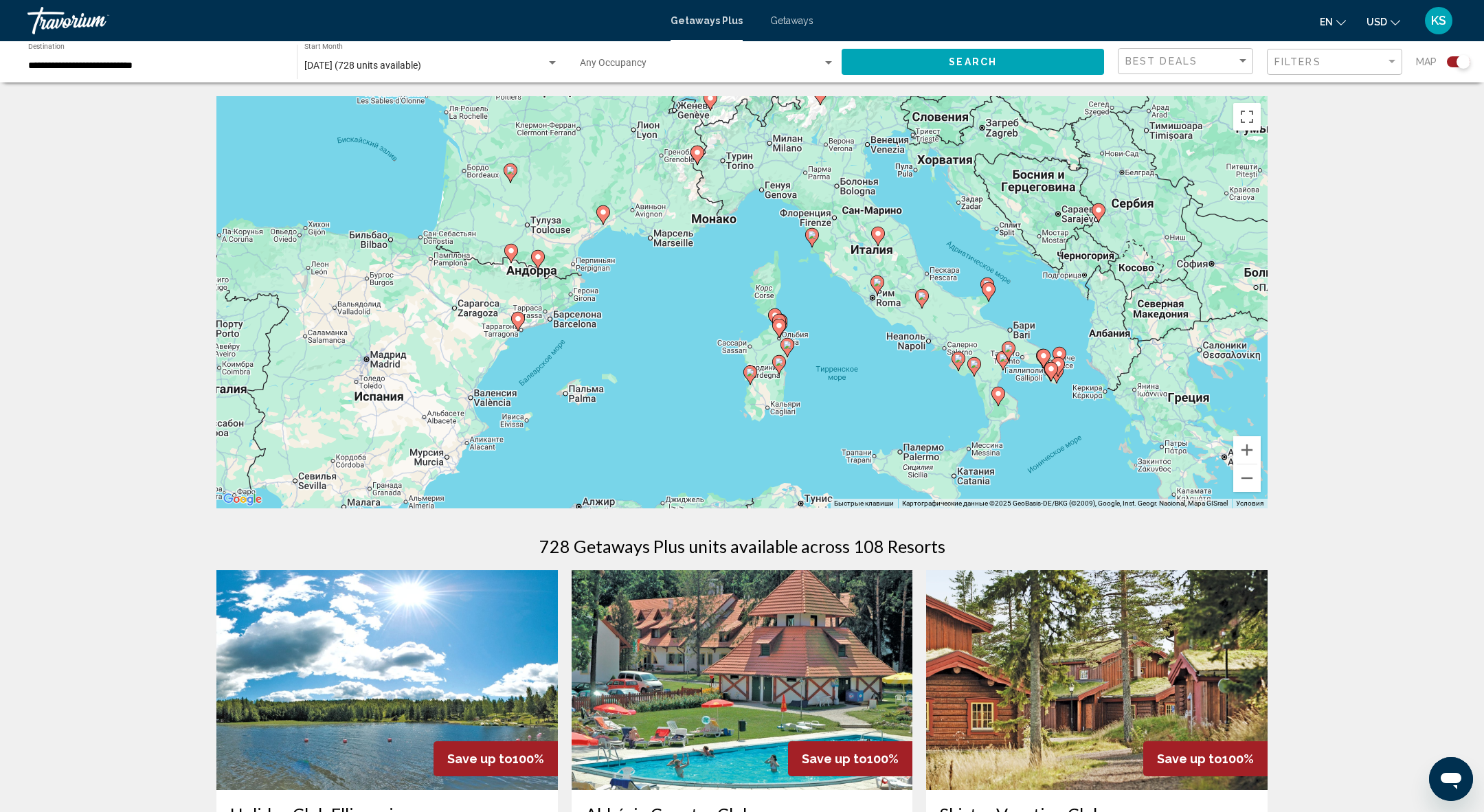
drag, startPoint x: 441, startPoint y: 318, endPoint x: 818, endPoint y: 143, distance: 415.6
click at [818, 143] on div "Чтобы активировать перетаскивание с помощью клавиатуры, нажмите Alt + Ввод. Пос…" at bounding box center [741, 302] width 1051 height 412
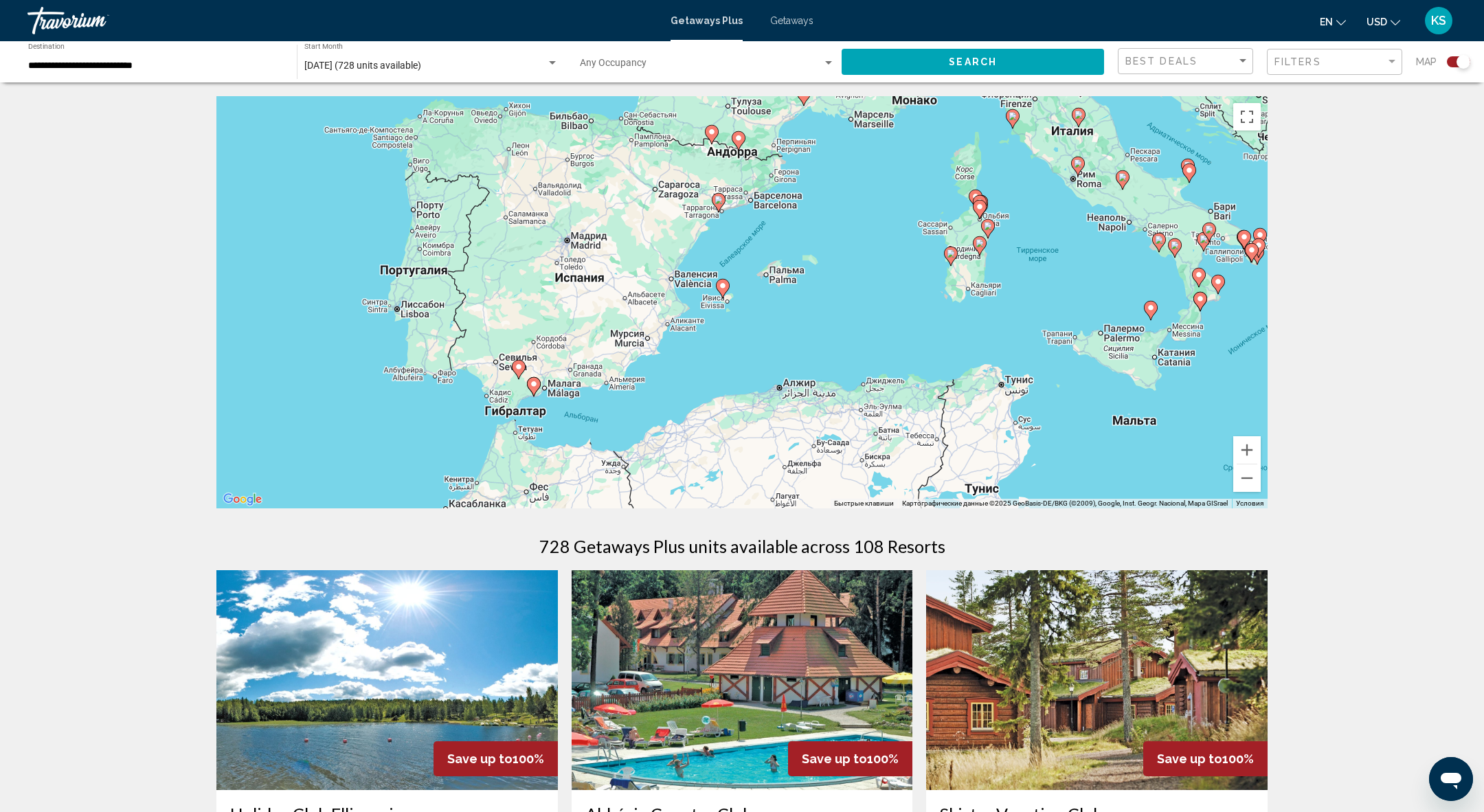
drag, startPoint x: 604, startPoint y: 386, endPoint x: 821, endPoint y: 253, distance: 254.5
click at [821, 254] on div "Чтобы активировать перетаскивание с помощью клавиатуры, нажмите Alt + Ввод. Пос…" at bounding box center [741, 302] width 1051 height 412
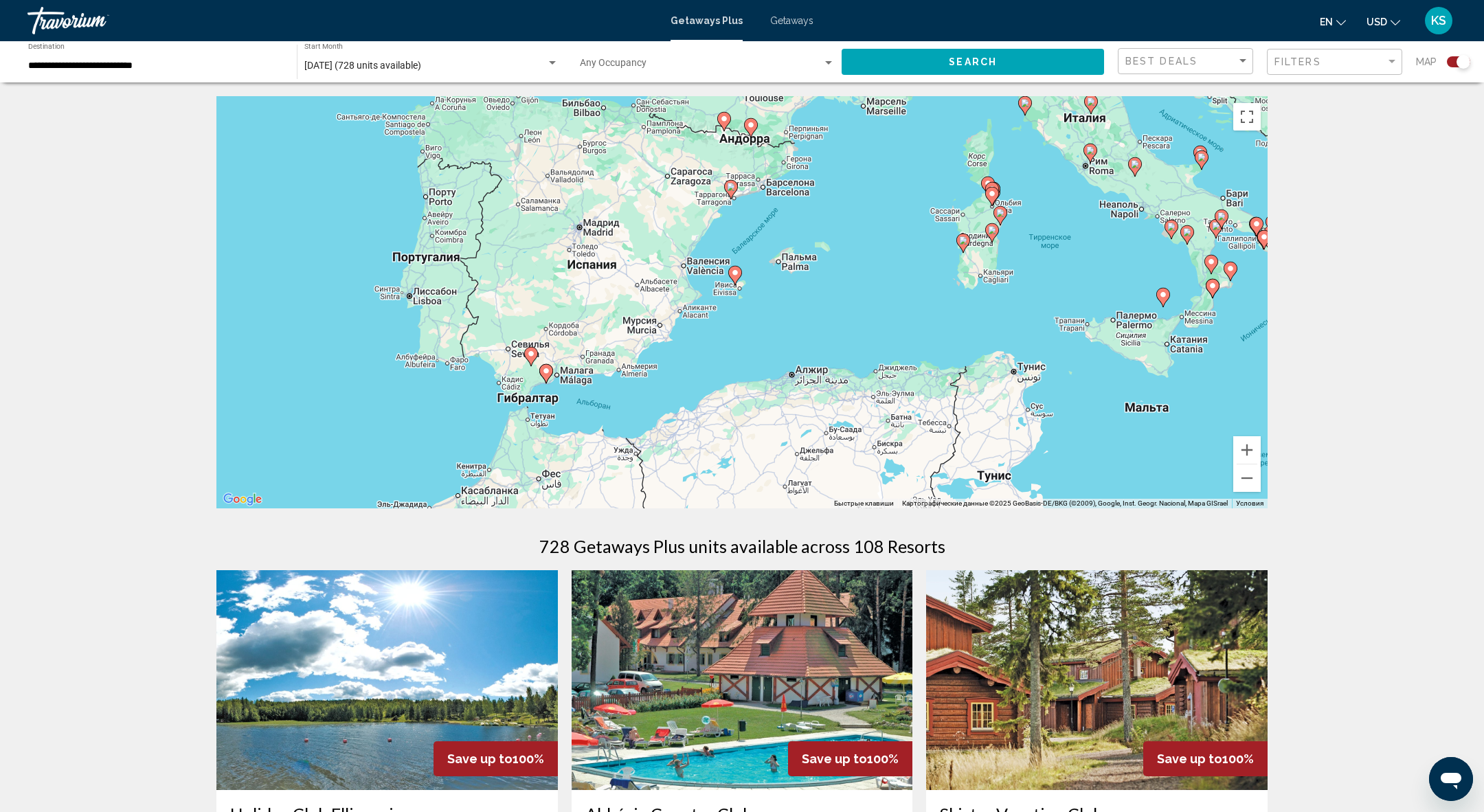
click at [546, 367] on image "Main content" at bounding box center [546, 371] width 9 height 9
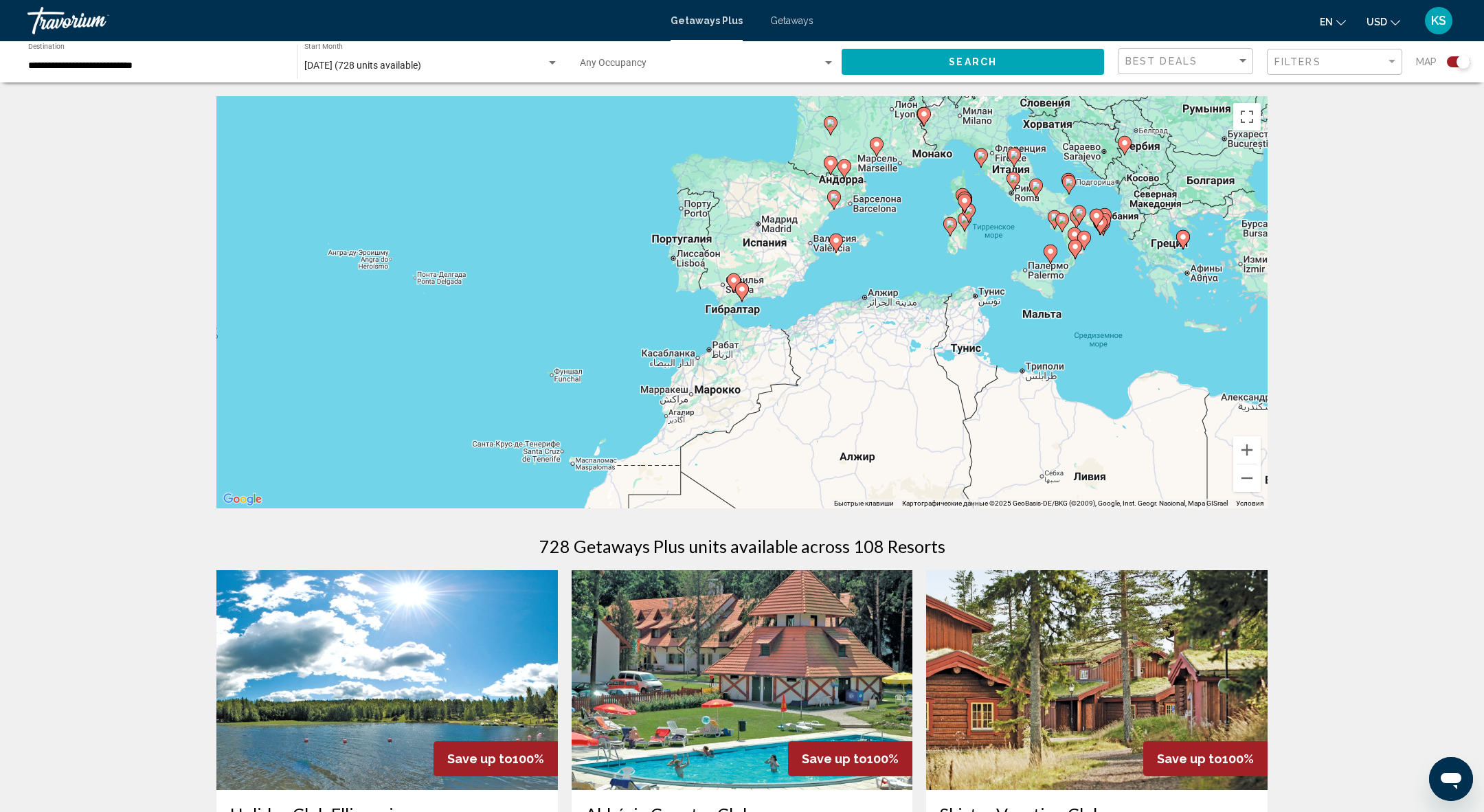
click at [740, 292] on image "Main content" at bounding box center [742, 289] width 9 height 9
type input "**********"
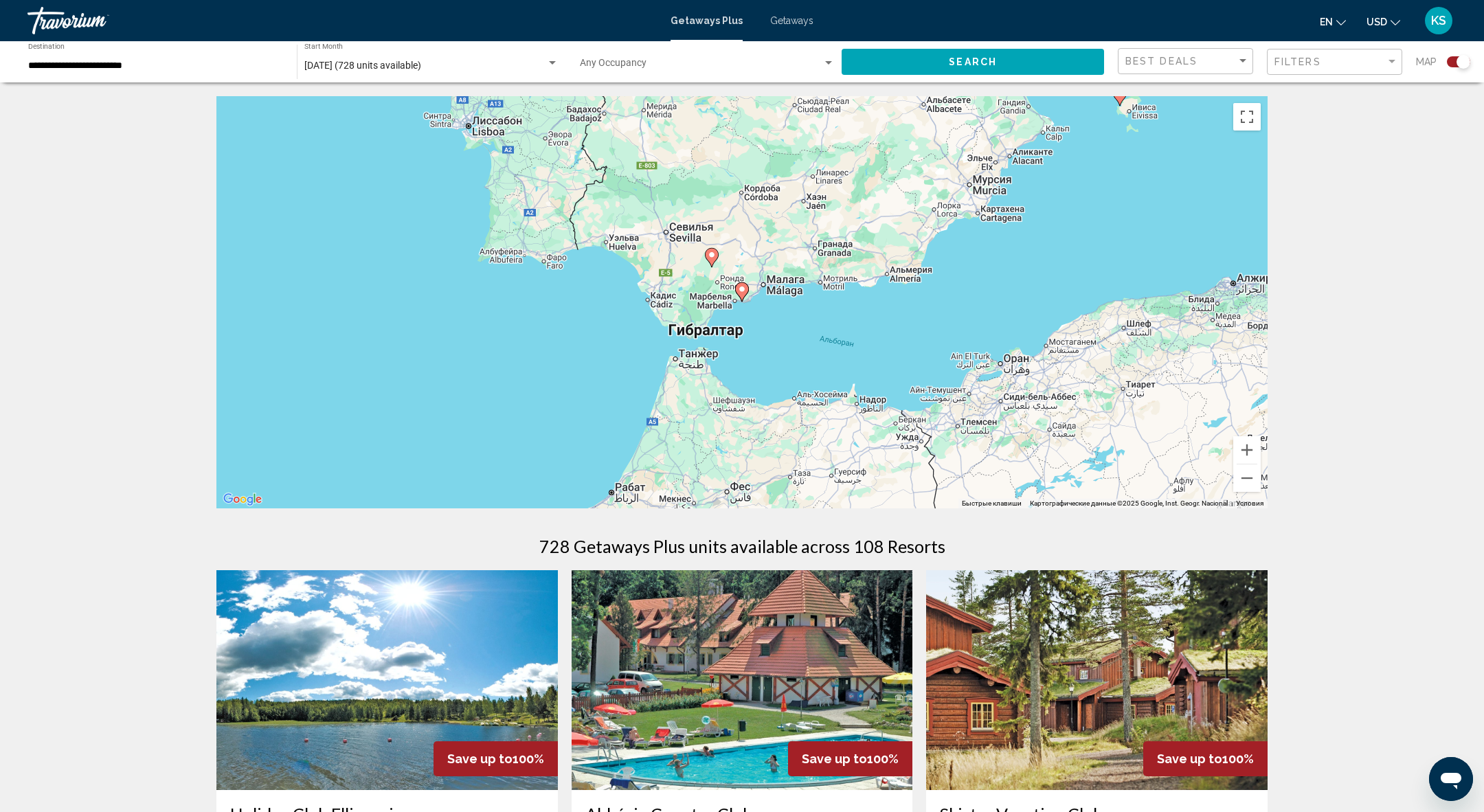
click at [740, 294] on icon "Main content" at bounding box center [742, 292] width 12 height 18
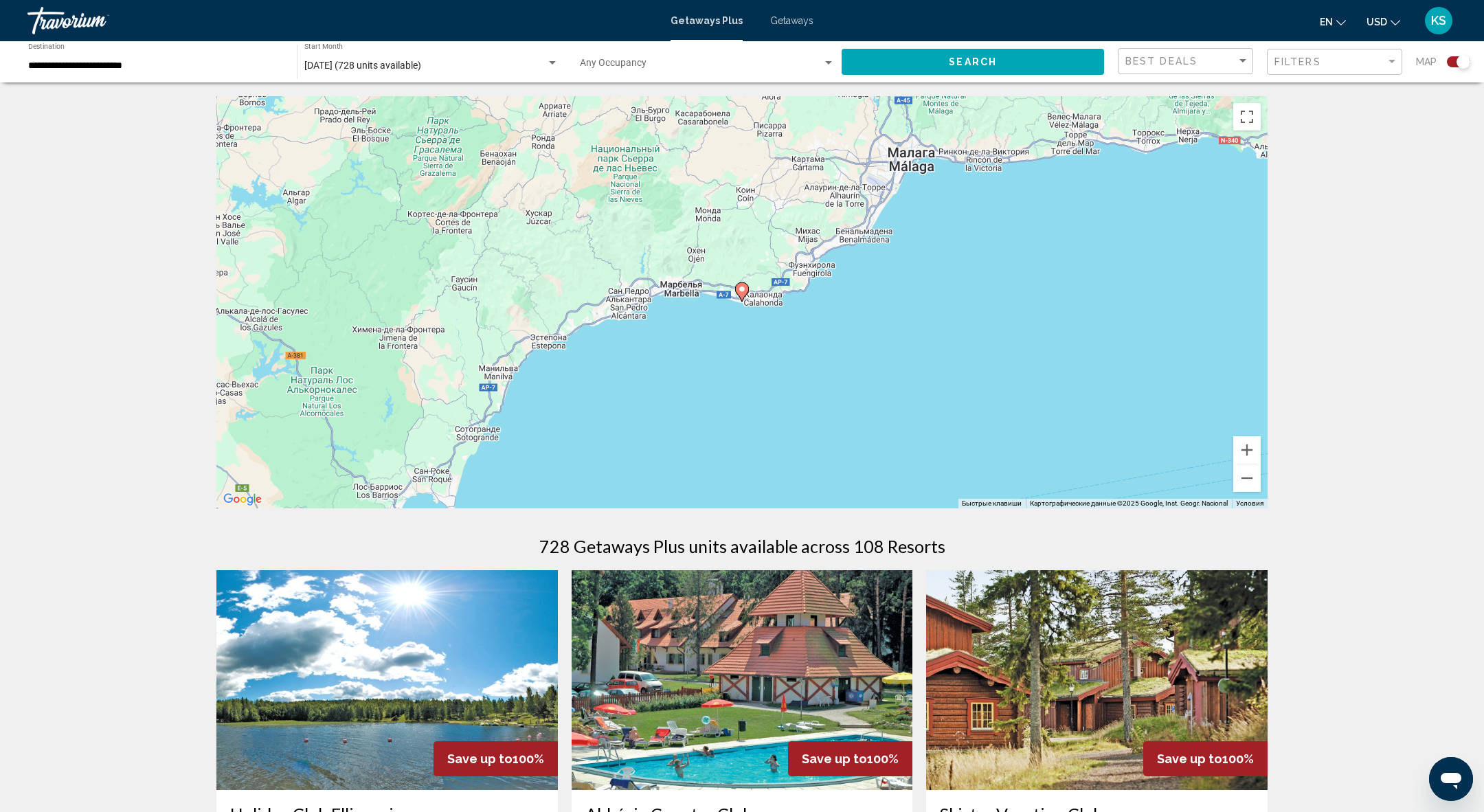
click at [740, 291] on image "Main content" at bounding box center [742, 289] width 9 height 9
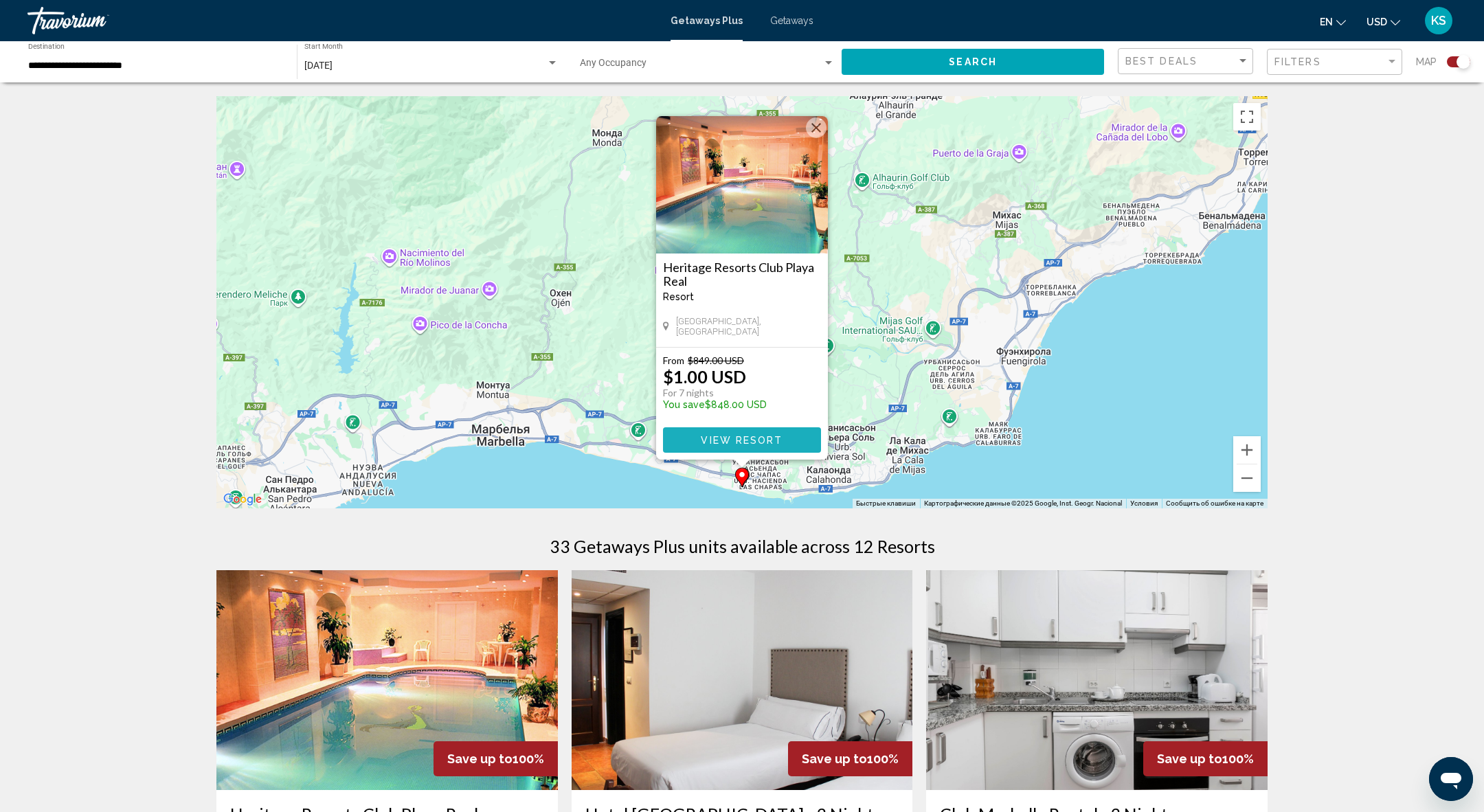
click at [729, 446] on span "View Resort" at bounding box center [742, 440] width 82 height 11
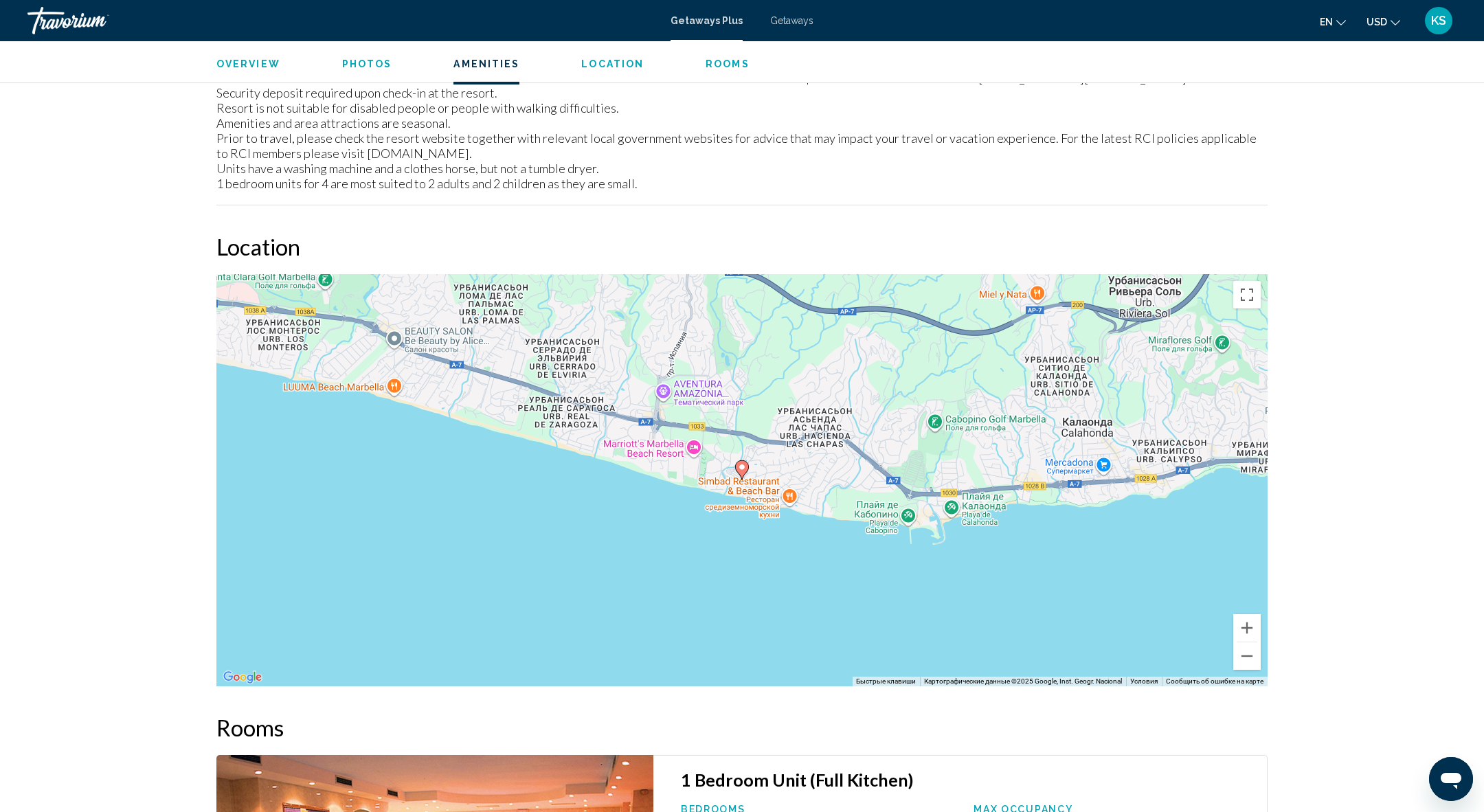
scroll to position [1548, 0]
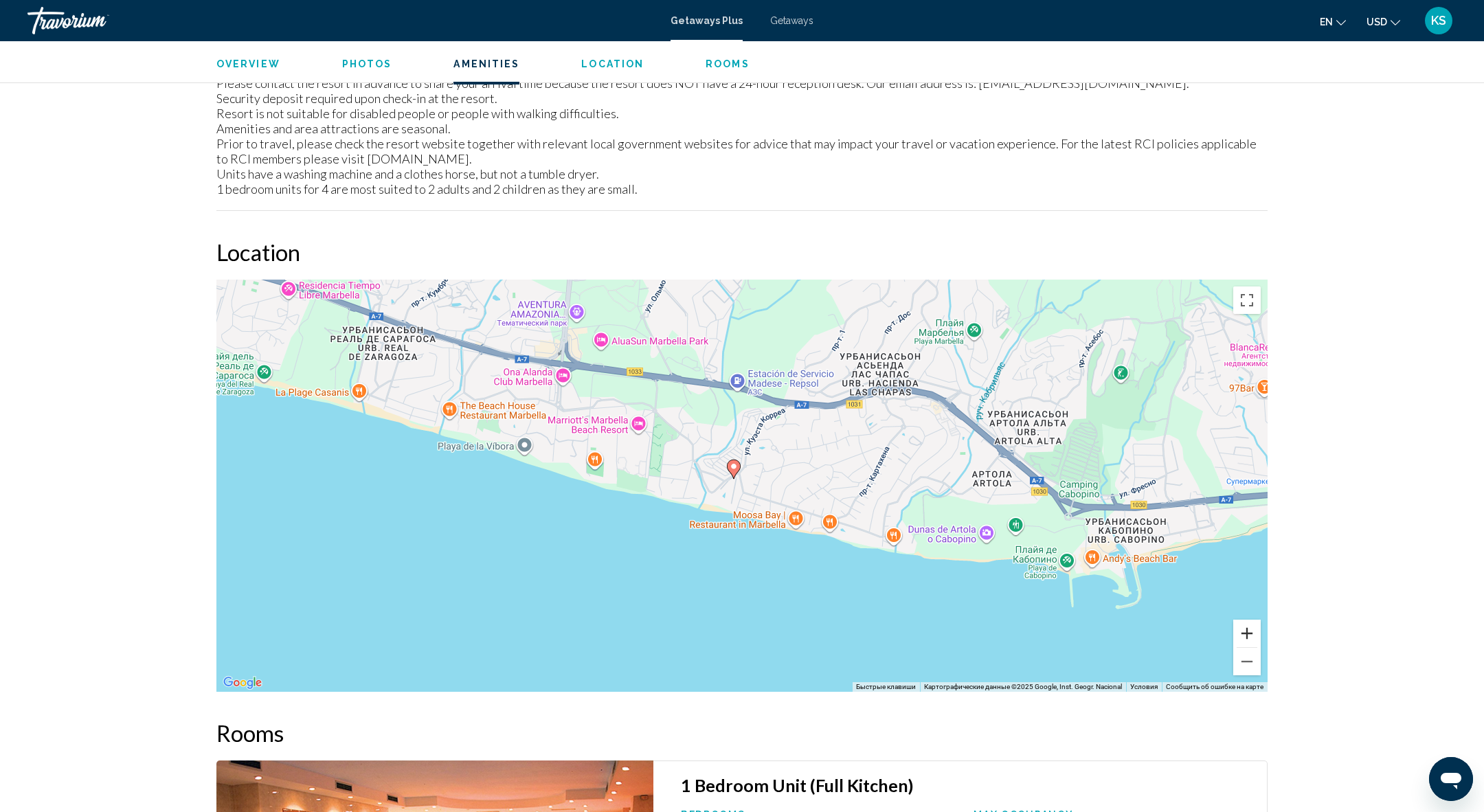
click at [1243, 634] on button "Увеличить" at bounding box center [1247, 634] width 27 height 27
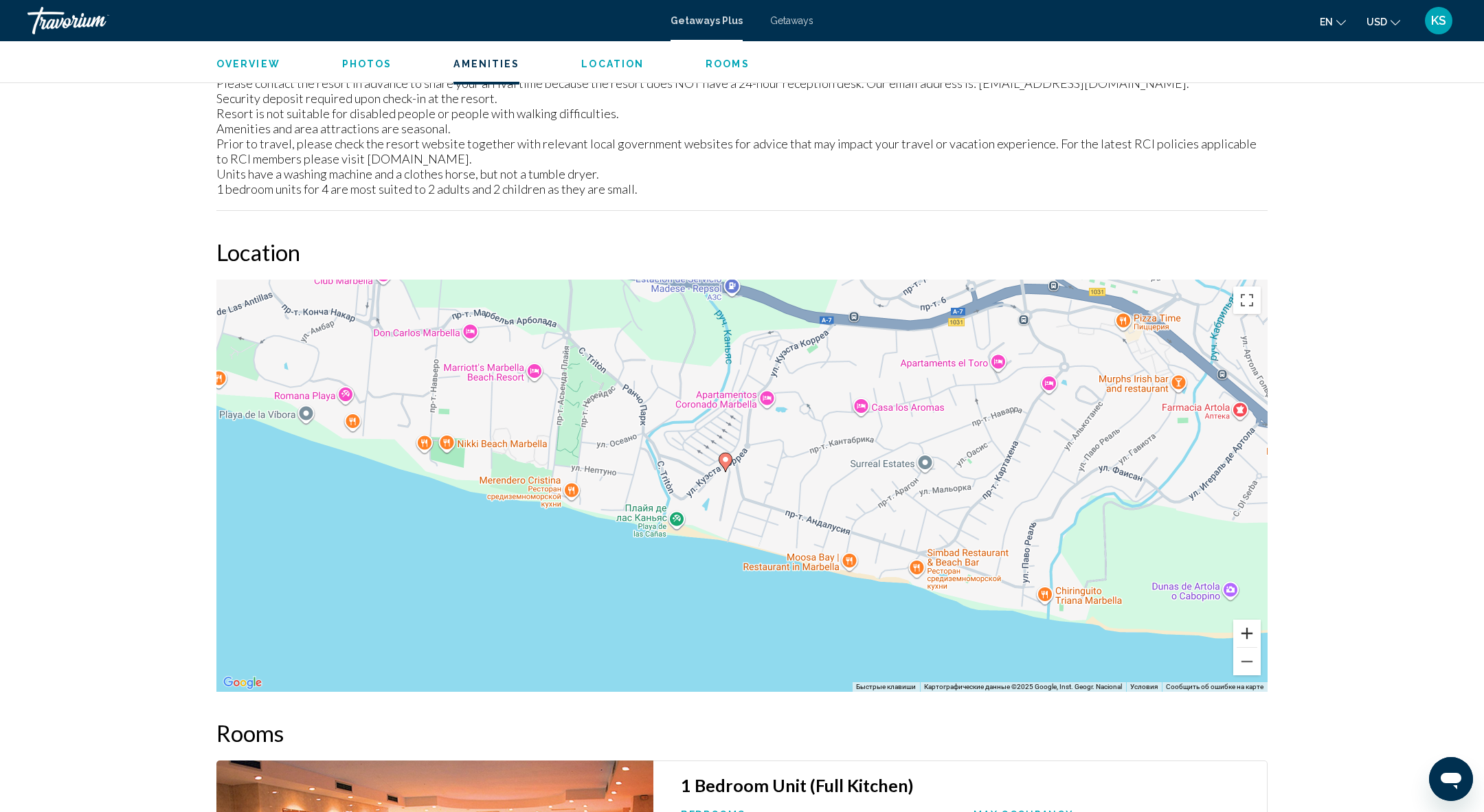
click at [1243, 634] on button "Увеличить" at bounding box center [1247, 634] width 27 height 27
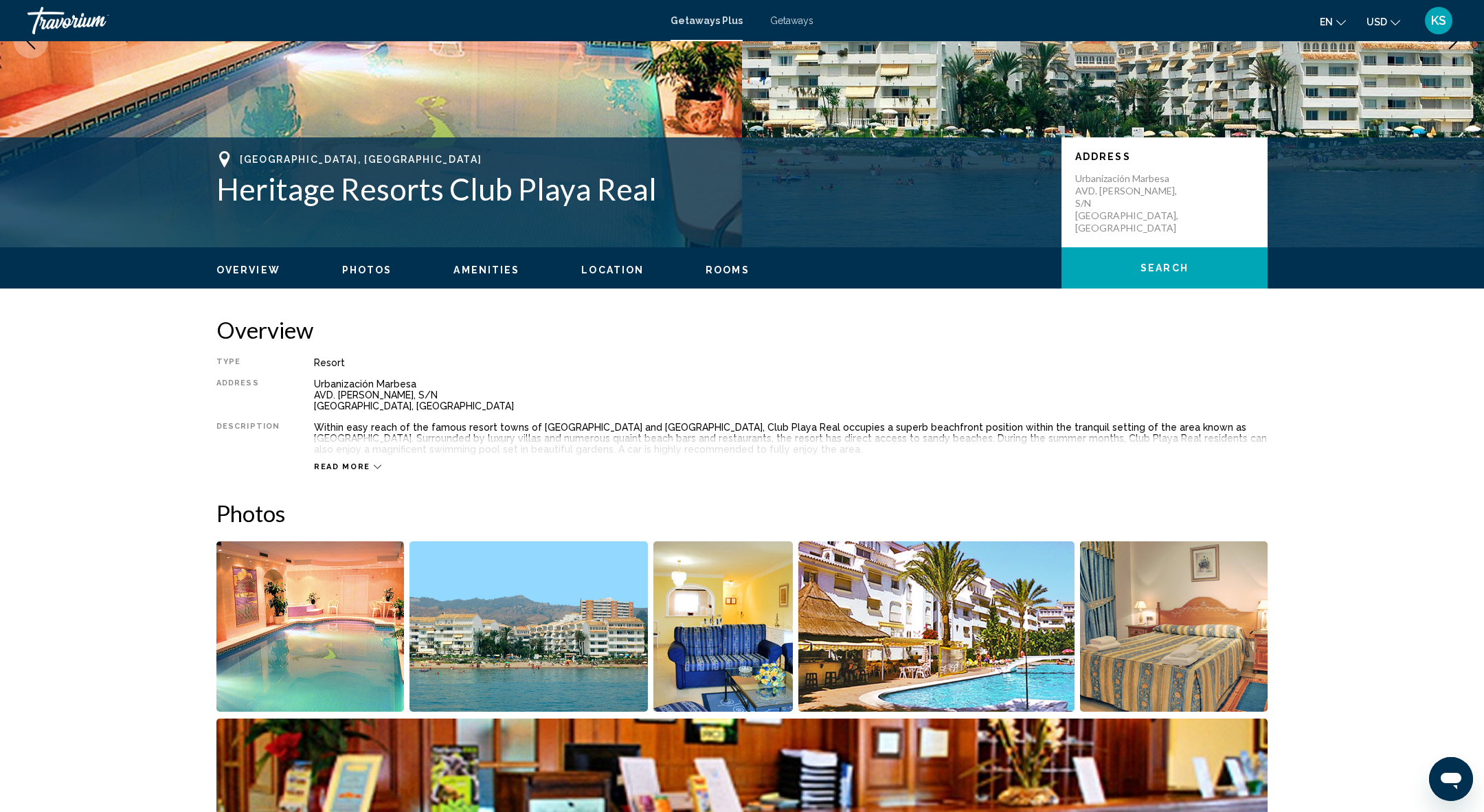
scroll to position [245, 0]
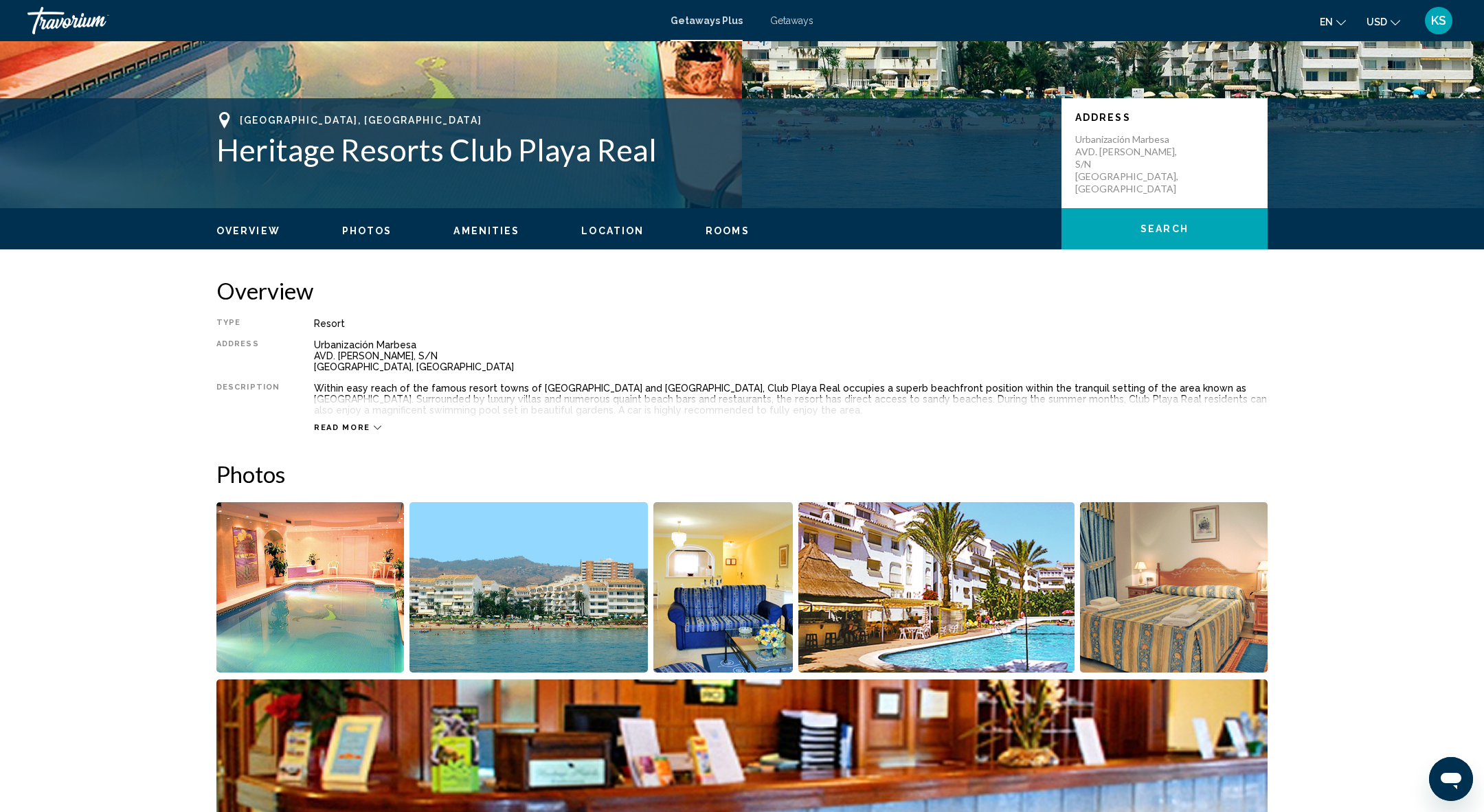
click at [290, 577] on img "Open full-screen image slider" at bounding box center [310, 587] width 188 height 171
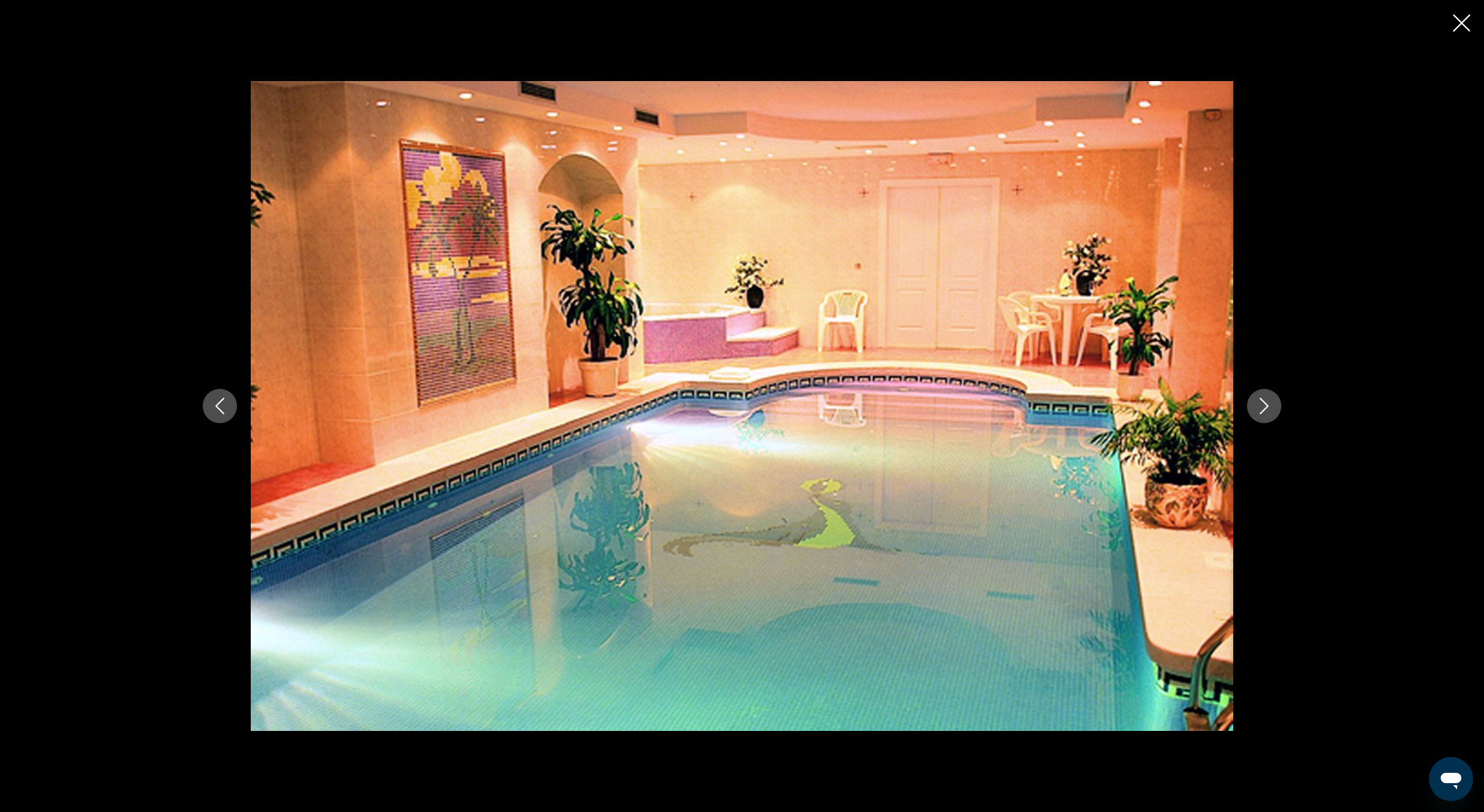
click at [1258, 400] on icon "Next image" at bounding box center [1264, 406] width 16 height 16
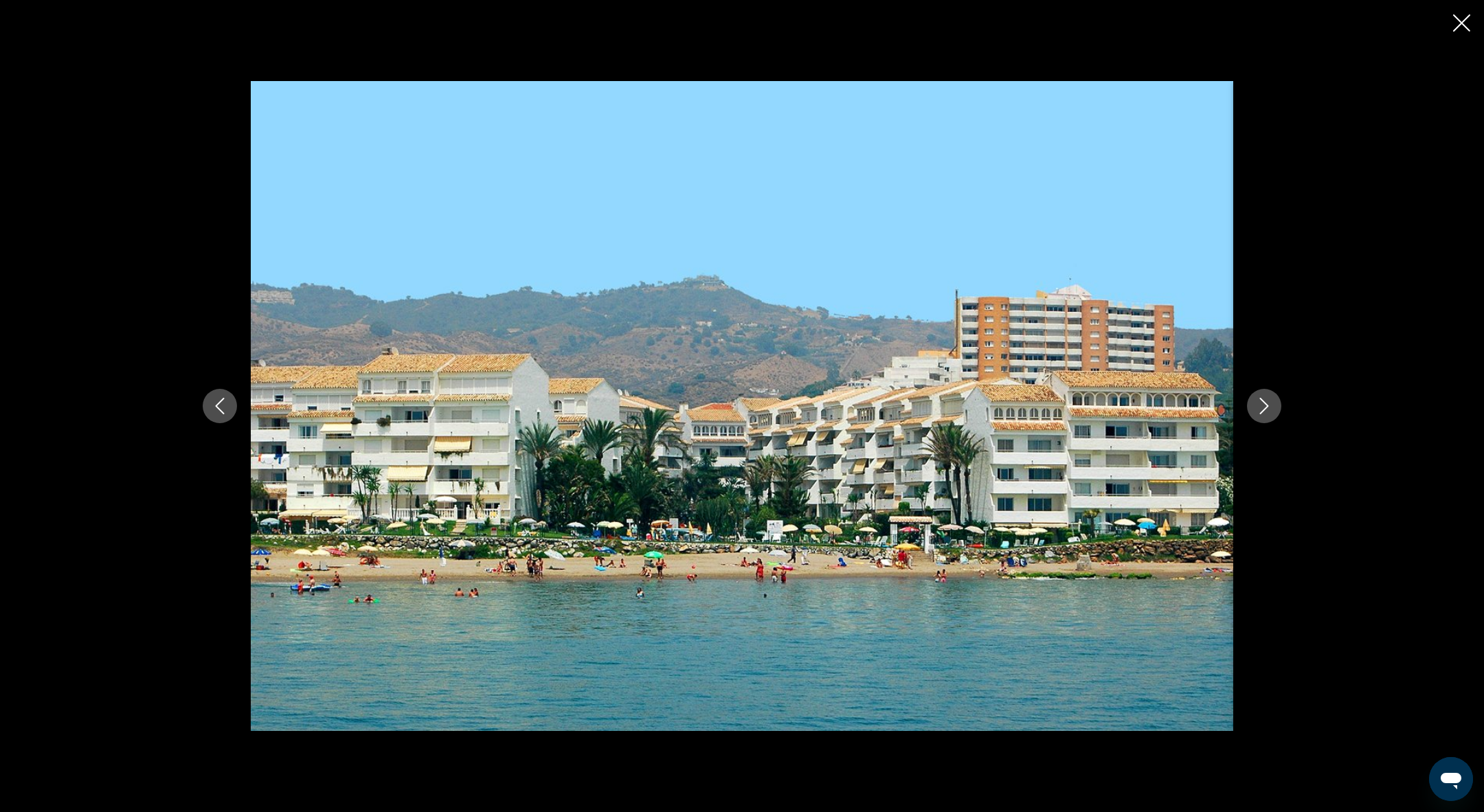
click at [1258, 400] on icon "Next image" at bounding box center [1264, 406] width 16 height 16
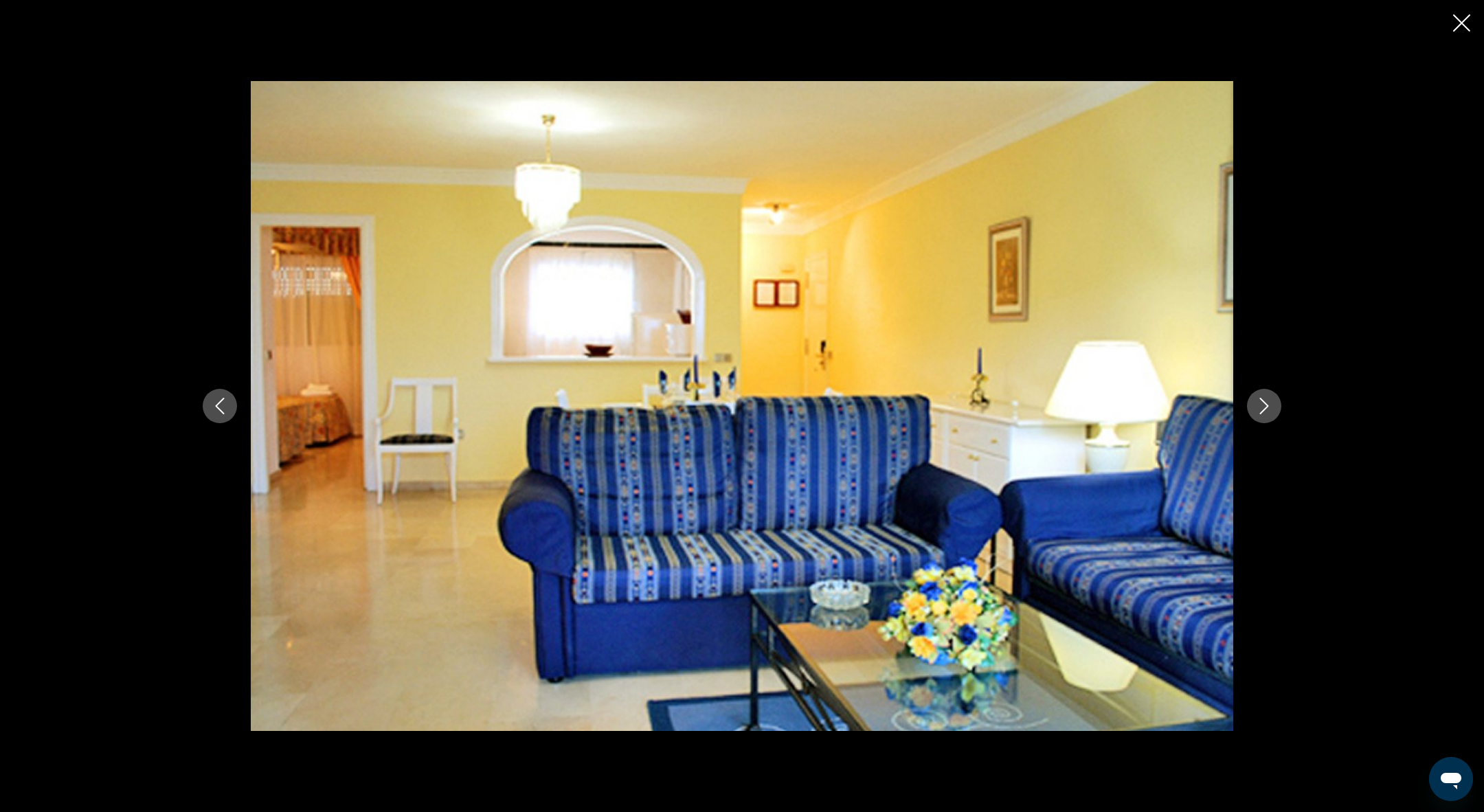
click at [1258, 401] on icon "Next image" at bounding box center [1264, 406] width 16 height 16
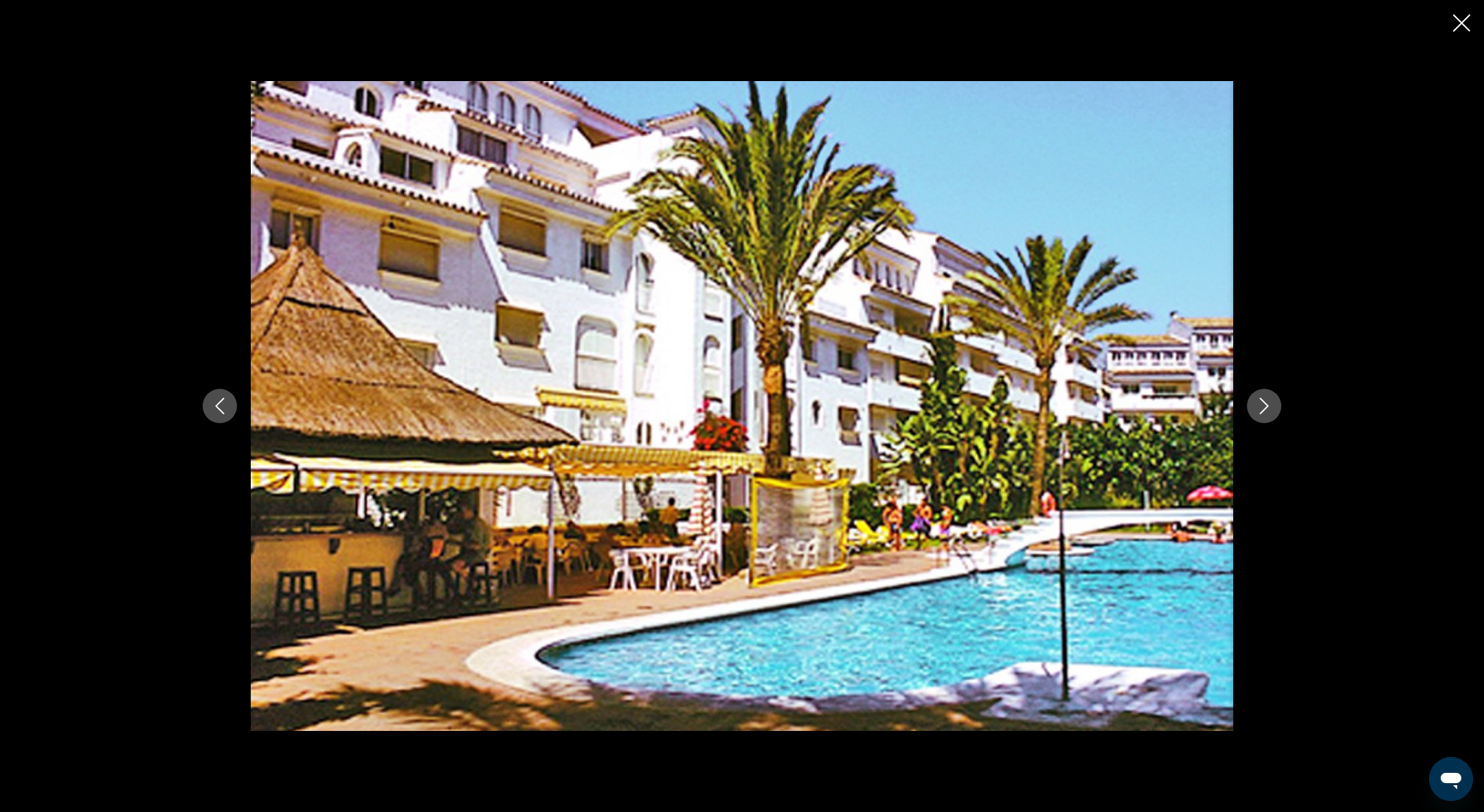
click at [1258, 401] on icon "Next image" at bounding box center [1264, 406] width 16 height 16
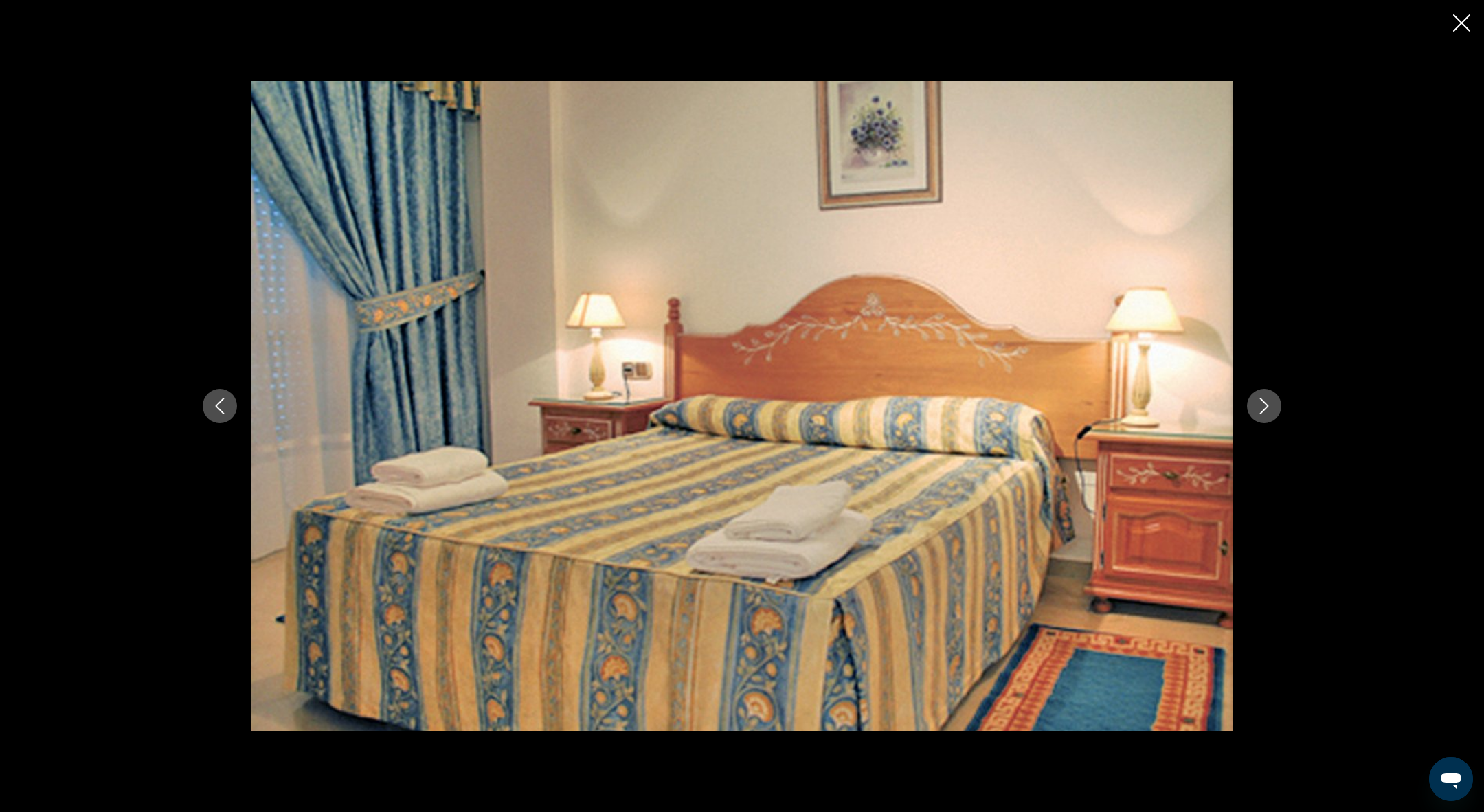
click at [1258, 398] on icon "Next image" at bounding box center [1264, 406] width 16 height 16
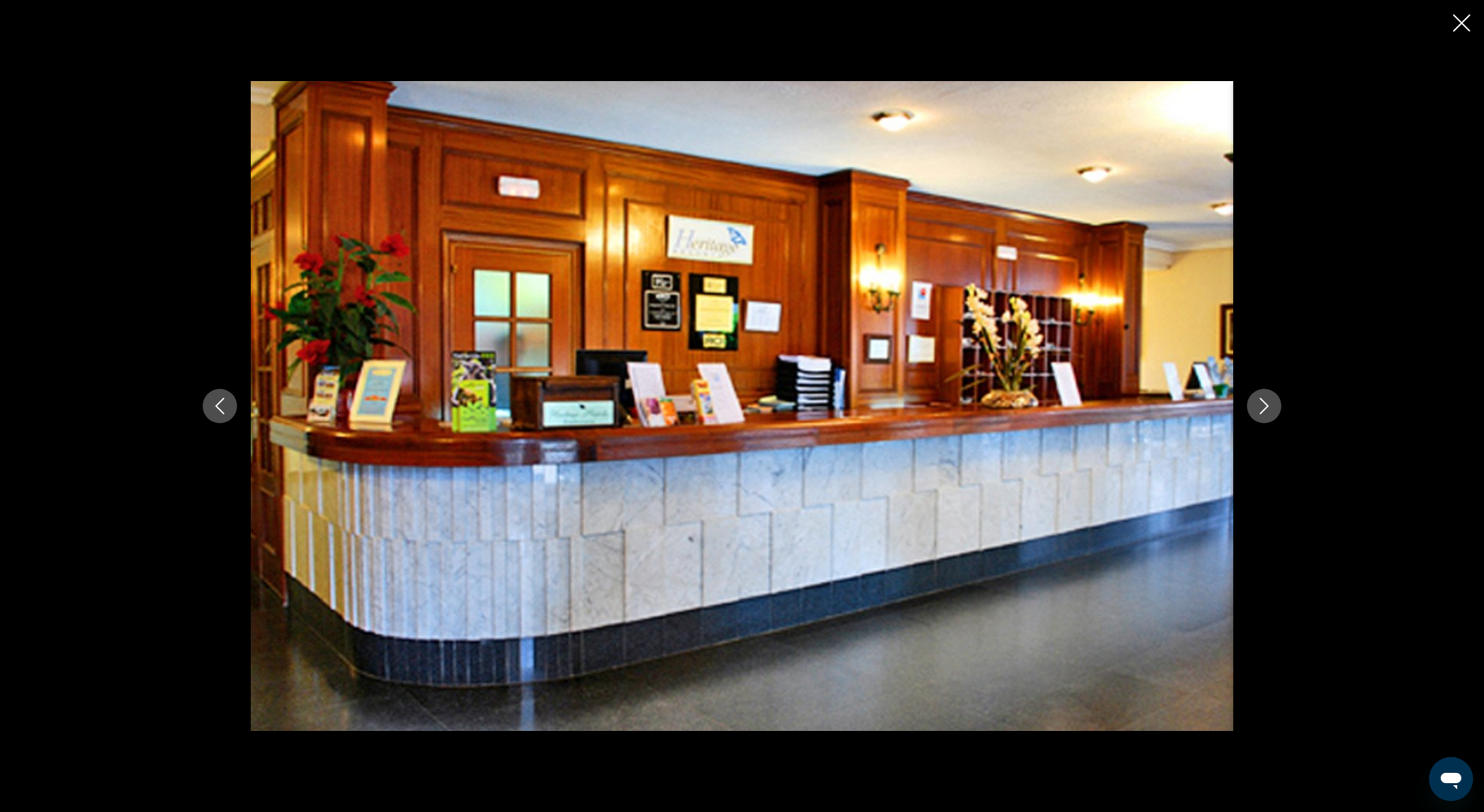
click at [1257, 399] on icon "Next image" at bounding box center [1264, 406] width 16 height 16
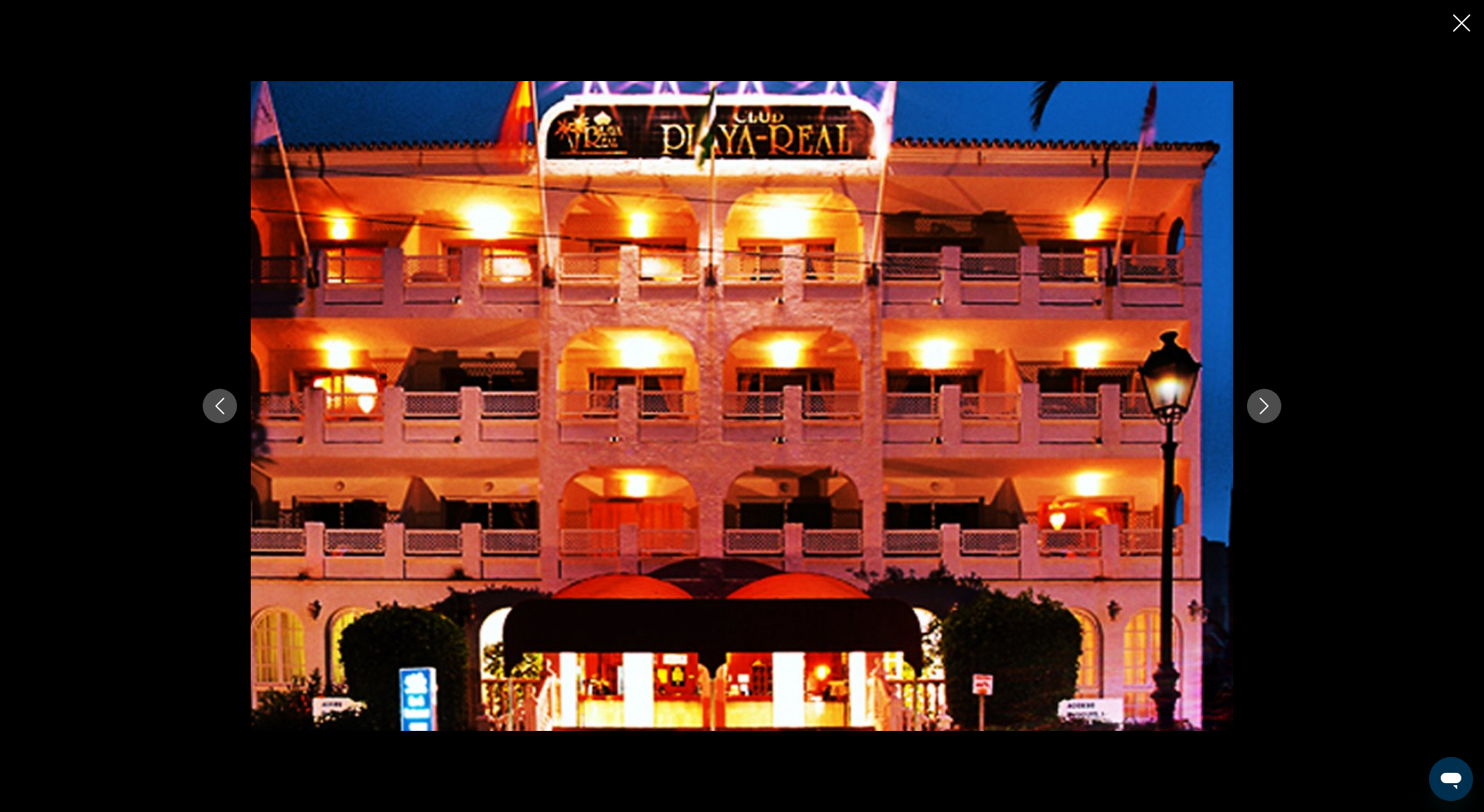
click at [1257, 401] on icon "Next image" at bounding box center [1264, 406] width 16 height 16
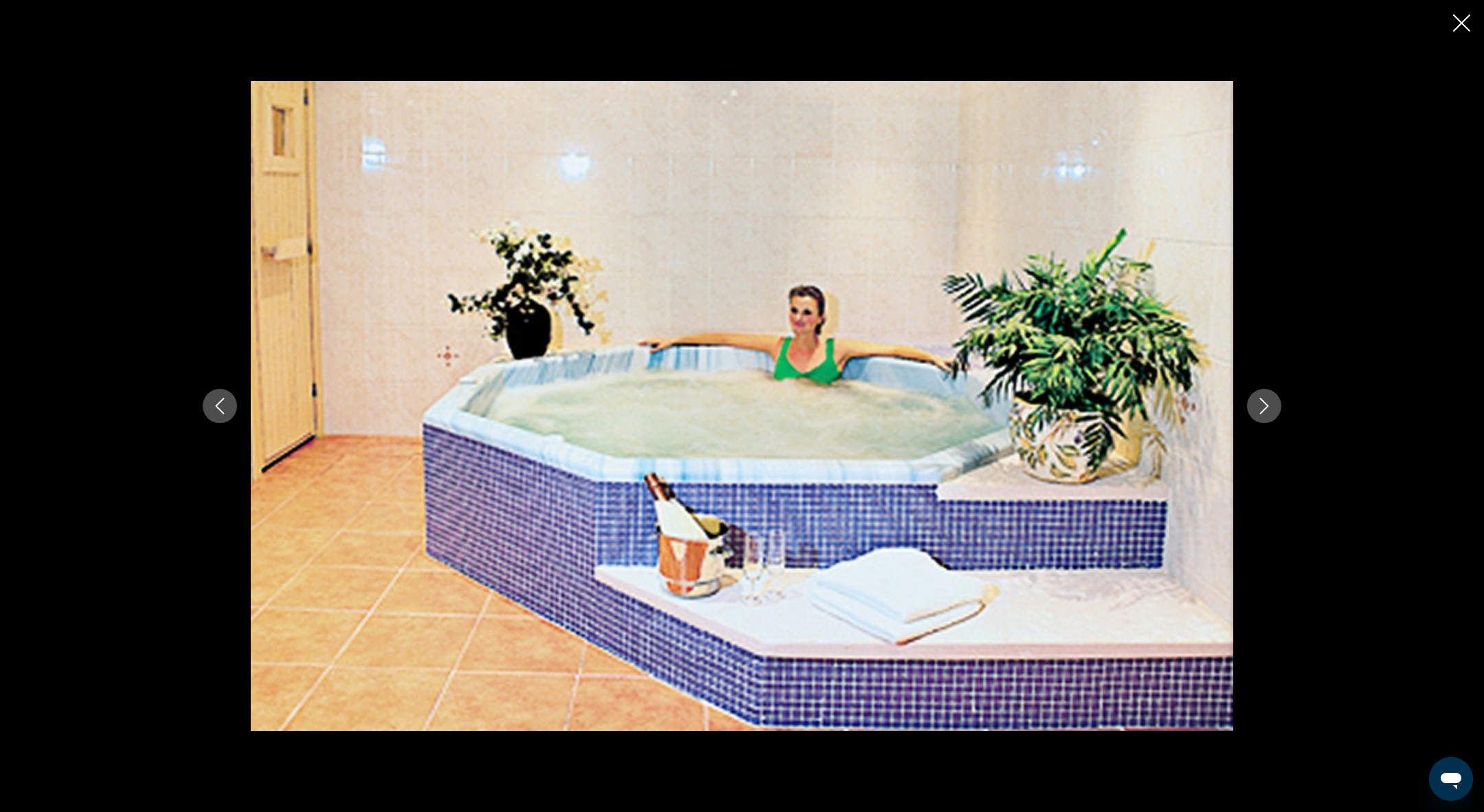
click at [1257, 402] on icon "Next image" at bounding box center [1264, 406] width 16 height 16
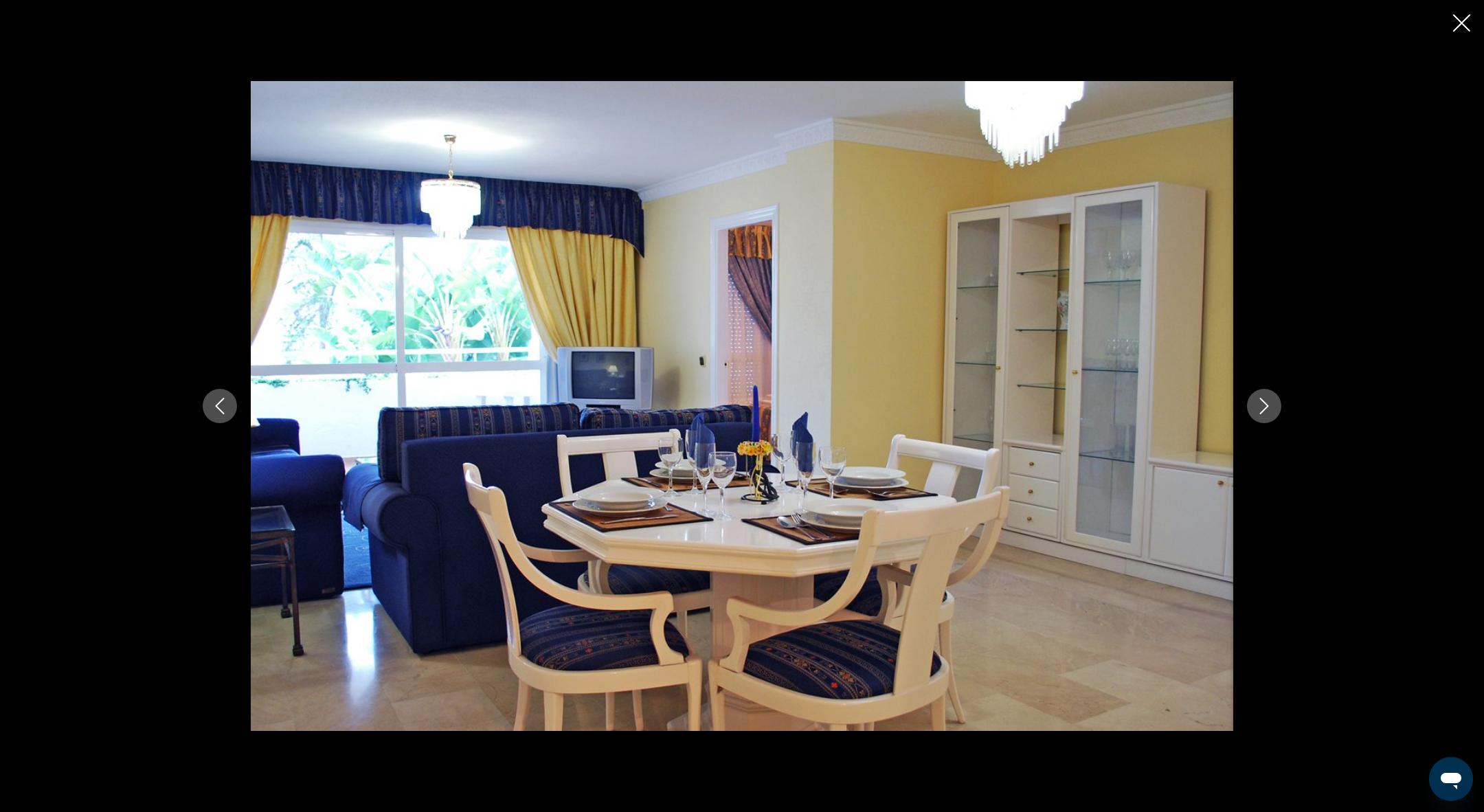
click at [1257, 402] on icon "Next image" at bounding box center [1264, 406] width 16 height 16
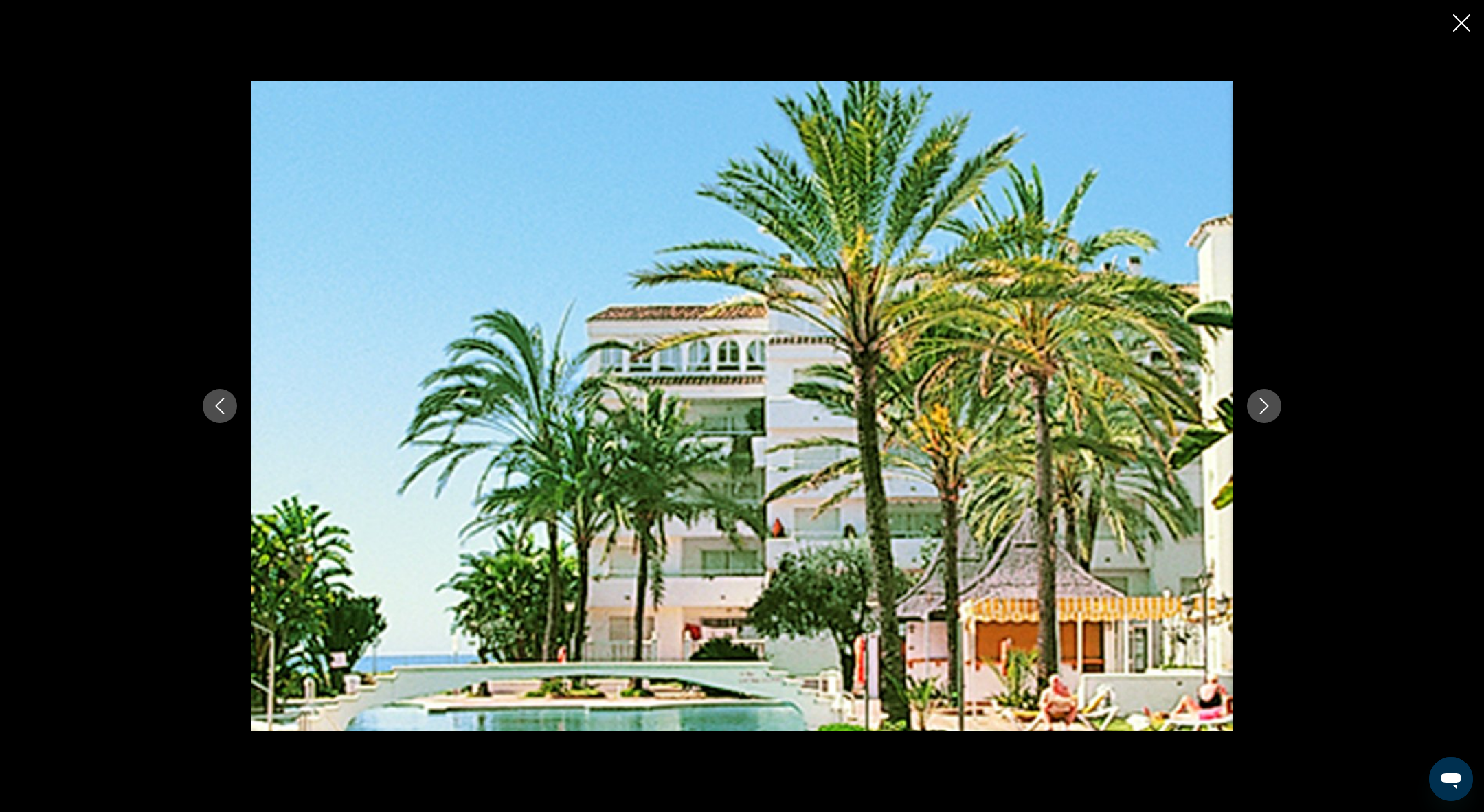
click at [1257, 403] on icon "Next image" at bounding box center [1264, 406] width 16 height 16
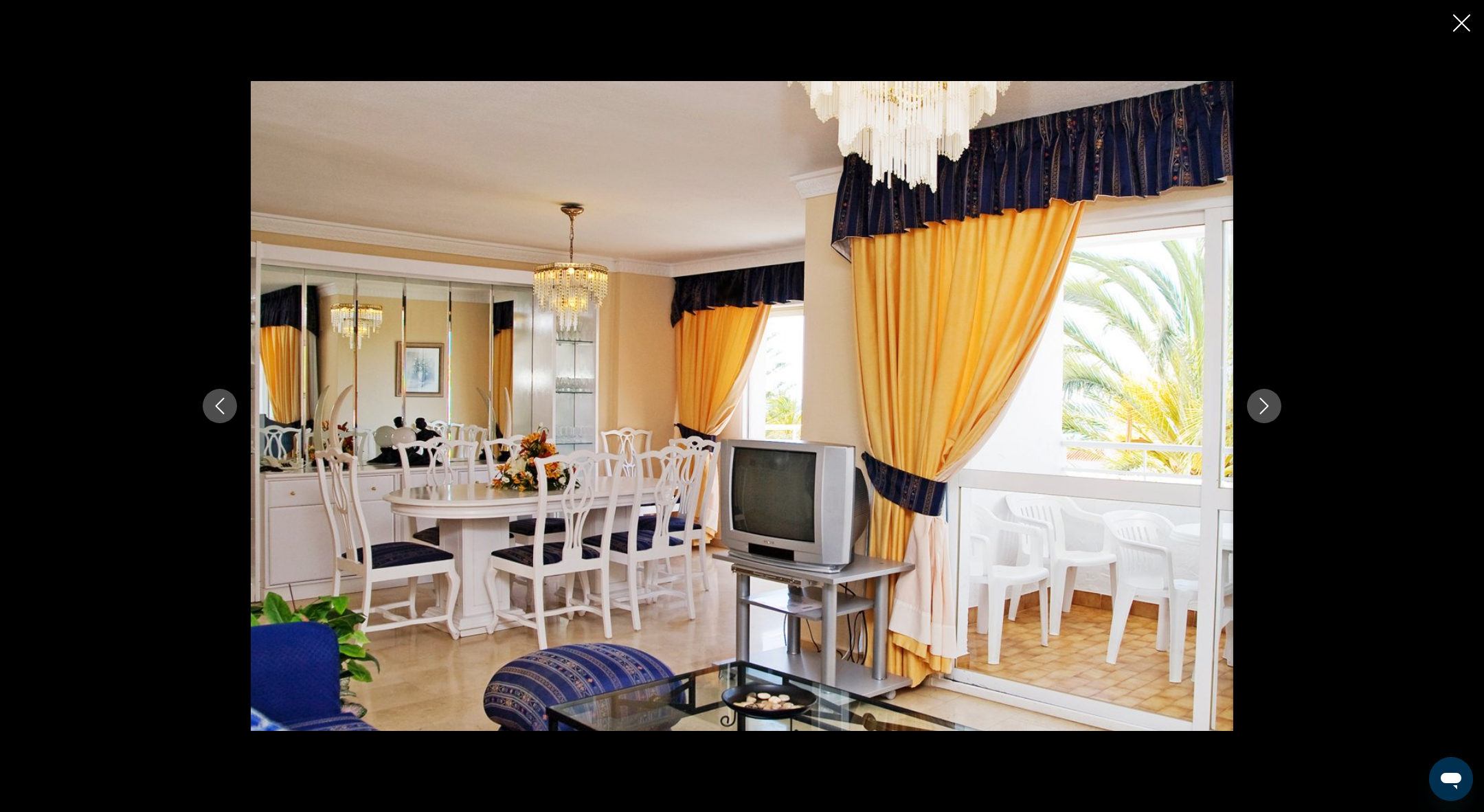
click at [219, 399] on icon "Previous image" at bounding box center [219, 406] width 16 height 16
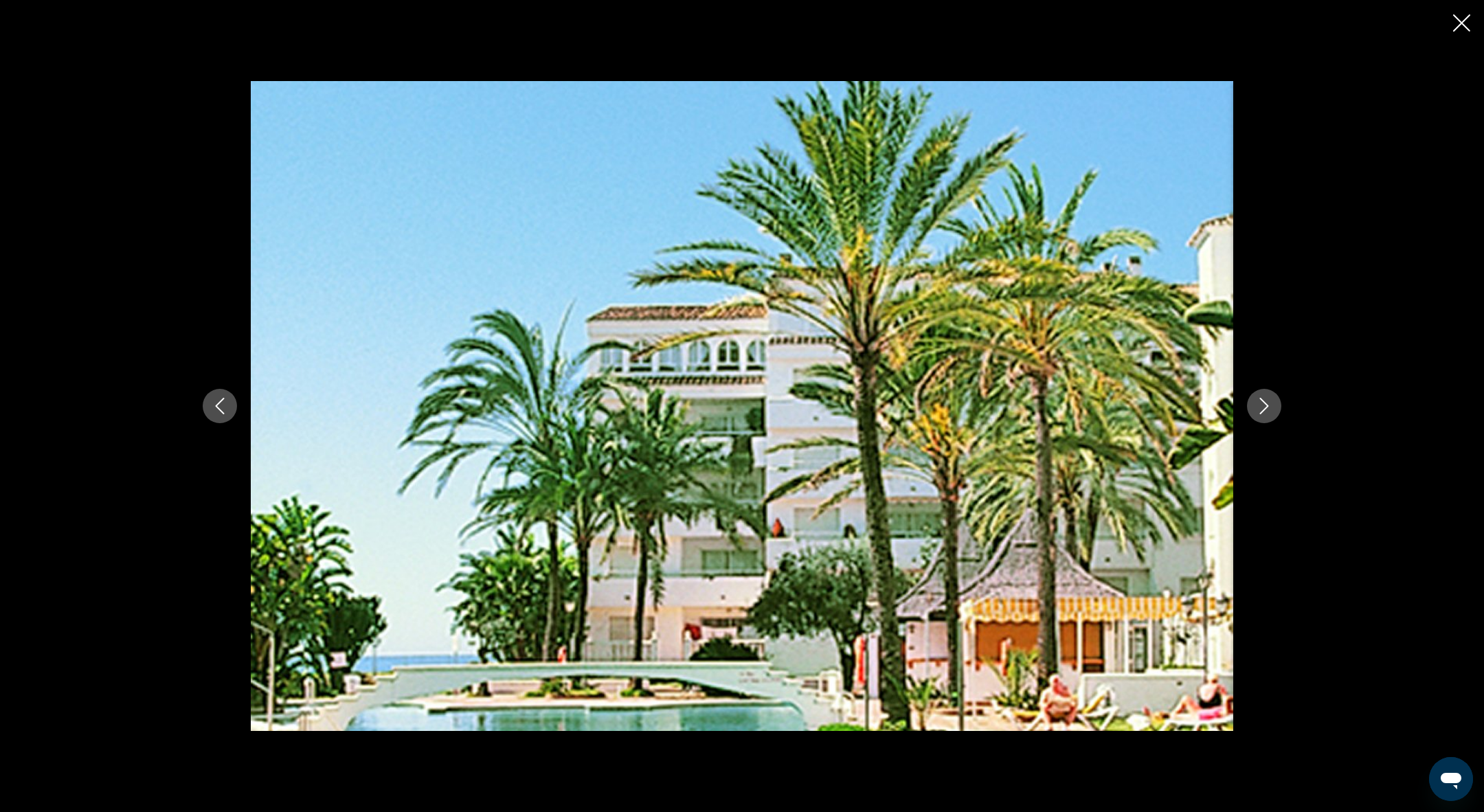
click at [1259, 403] on icon "Next image" at bounding box center [1264, 406] width 16 height 16
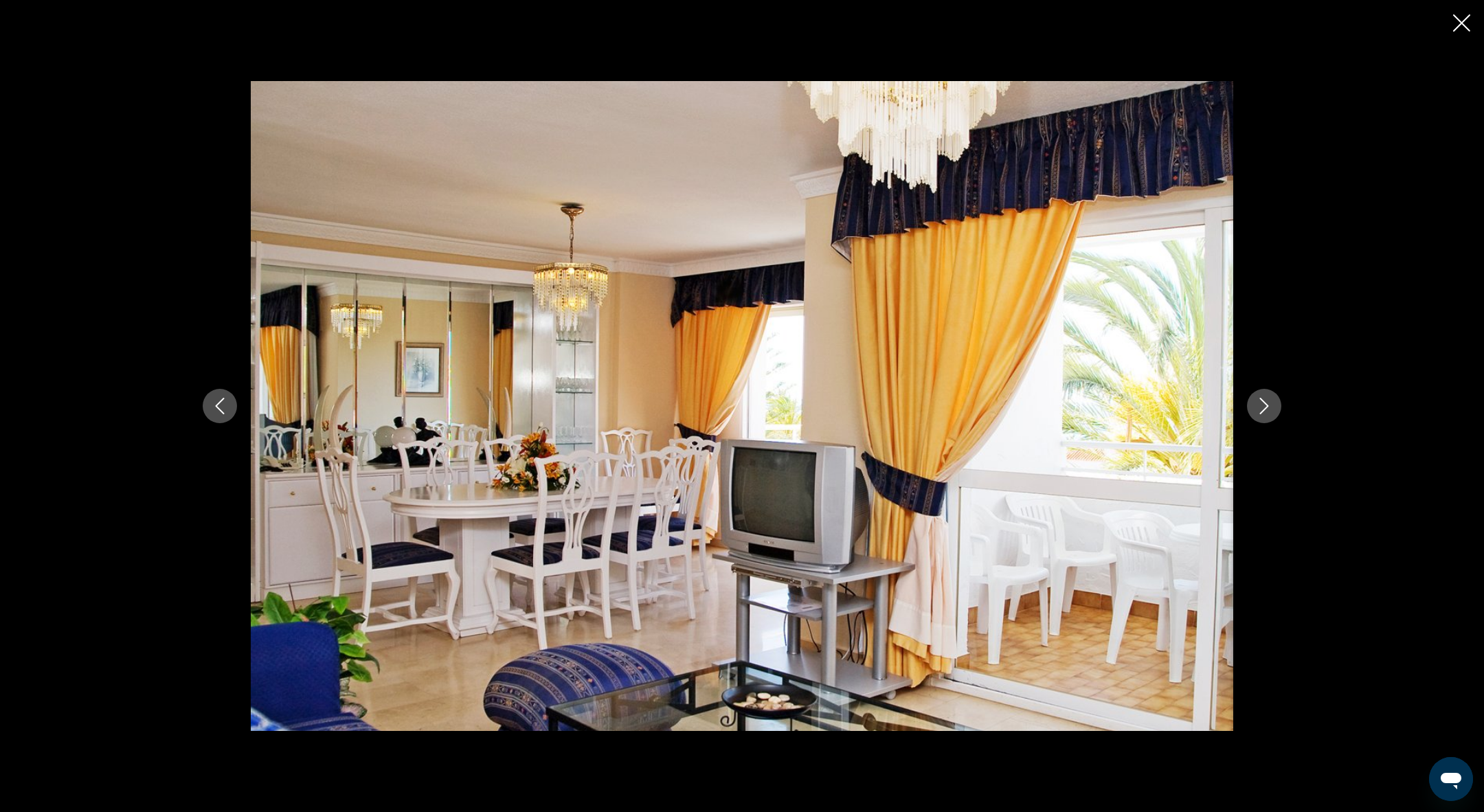
click at [1259, 403] on icon "Next image" at bounding box center [1264, 406] width 16 height 16
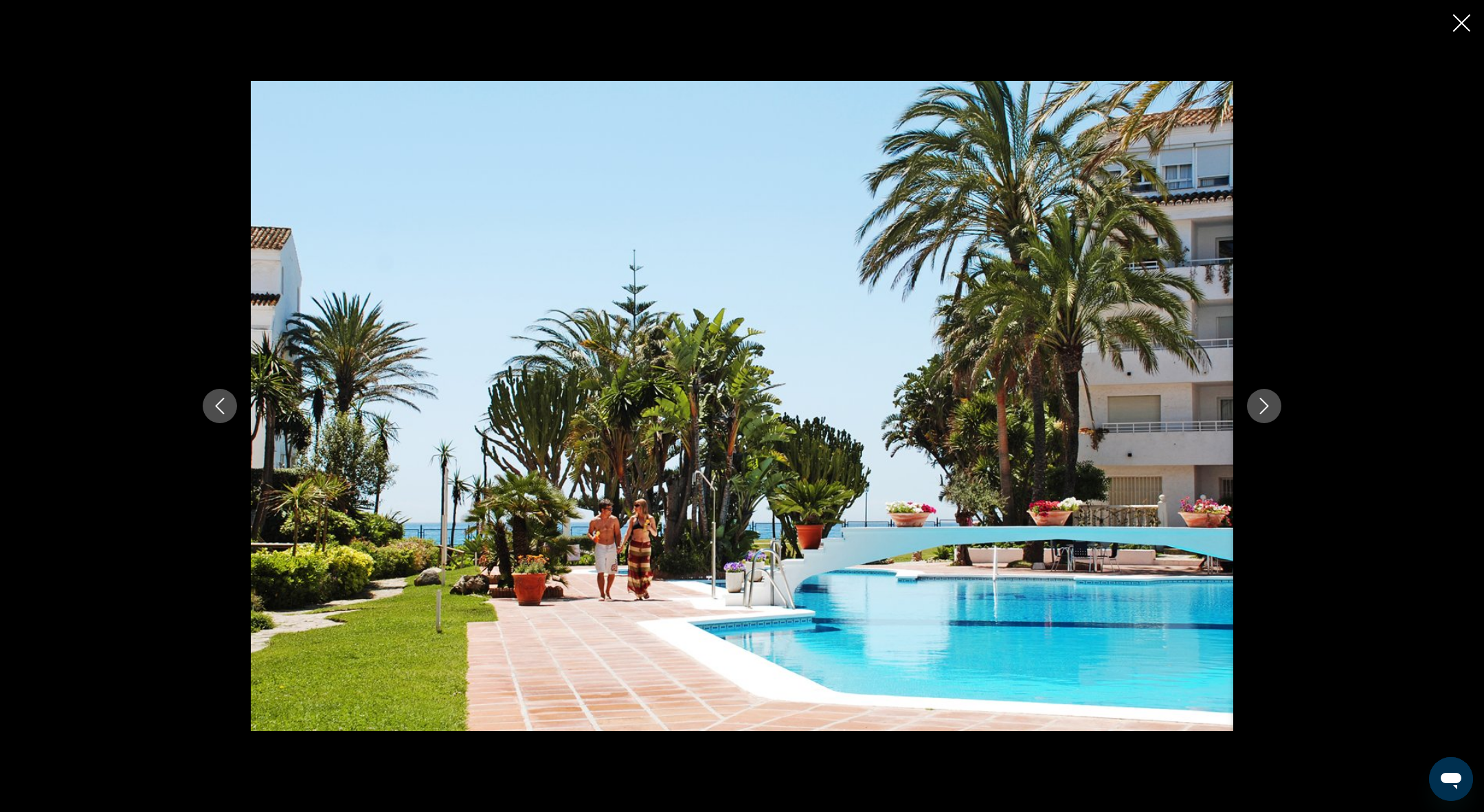
click at [1259, 403] on icon "Next image" at bounding box center [1264, 406] width 16 height 16
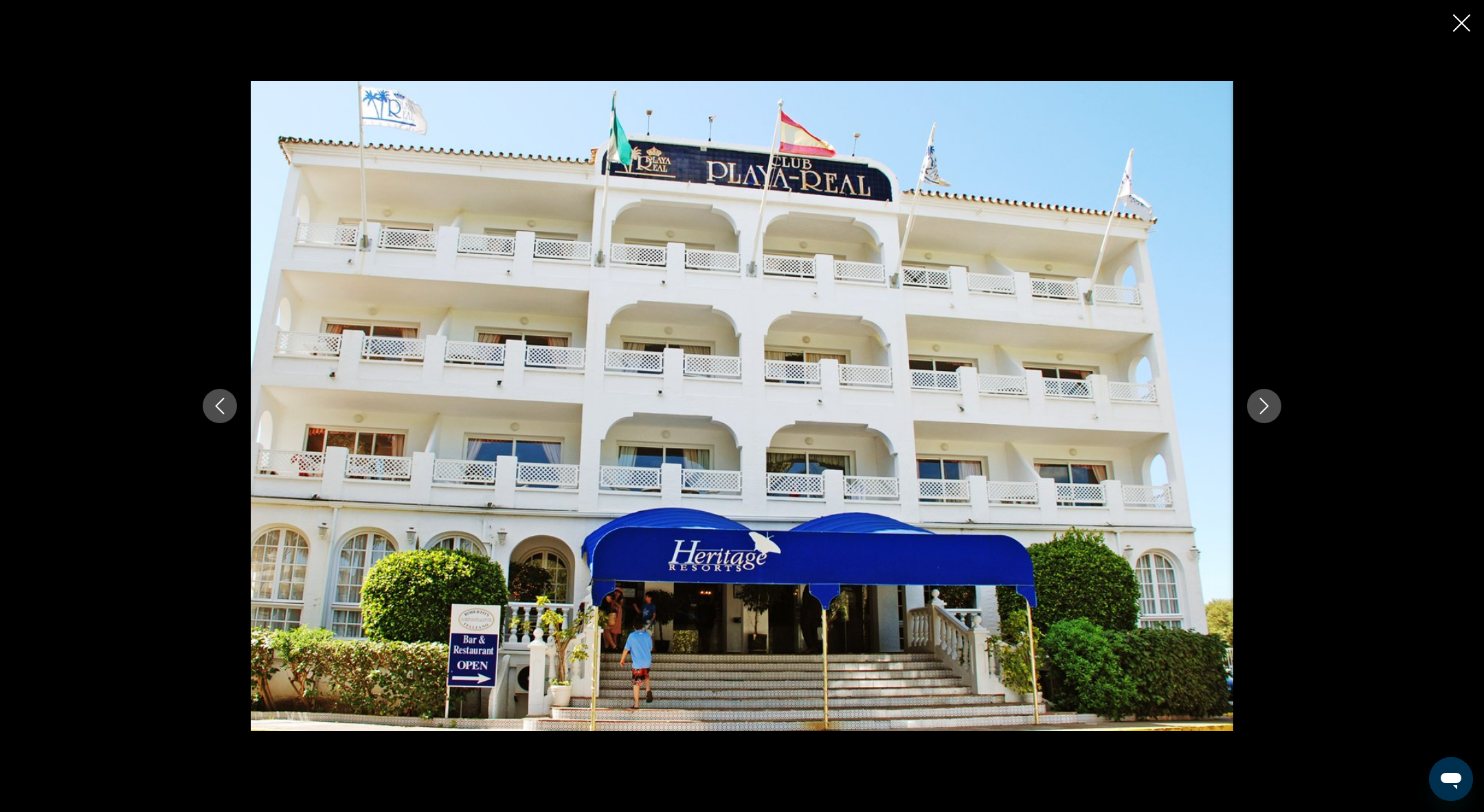
click at [1259, 406] on icon "Next image" at bounding box center [1264, 406] width 16 height 16
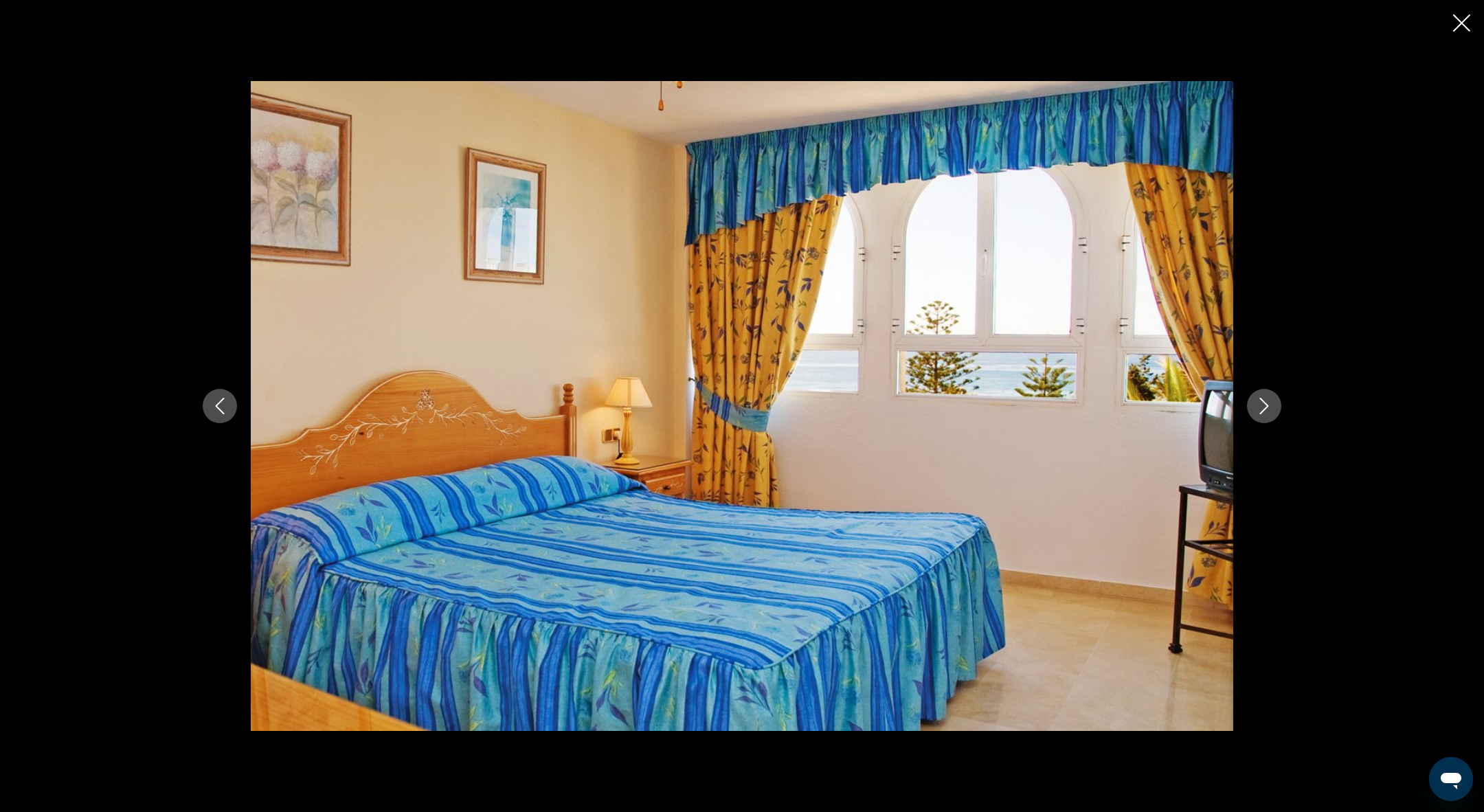
click at [1468, 20] on icon "Close slideshow" at bounding box center [1462, 23] width 17 height 17
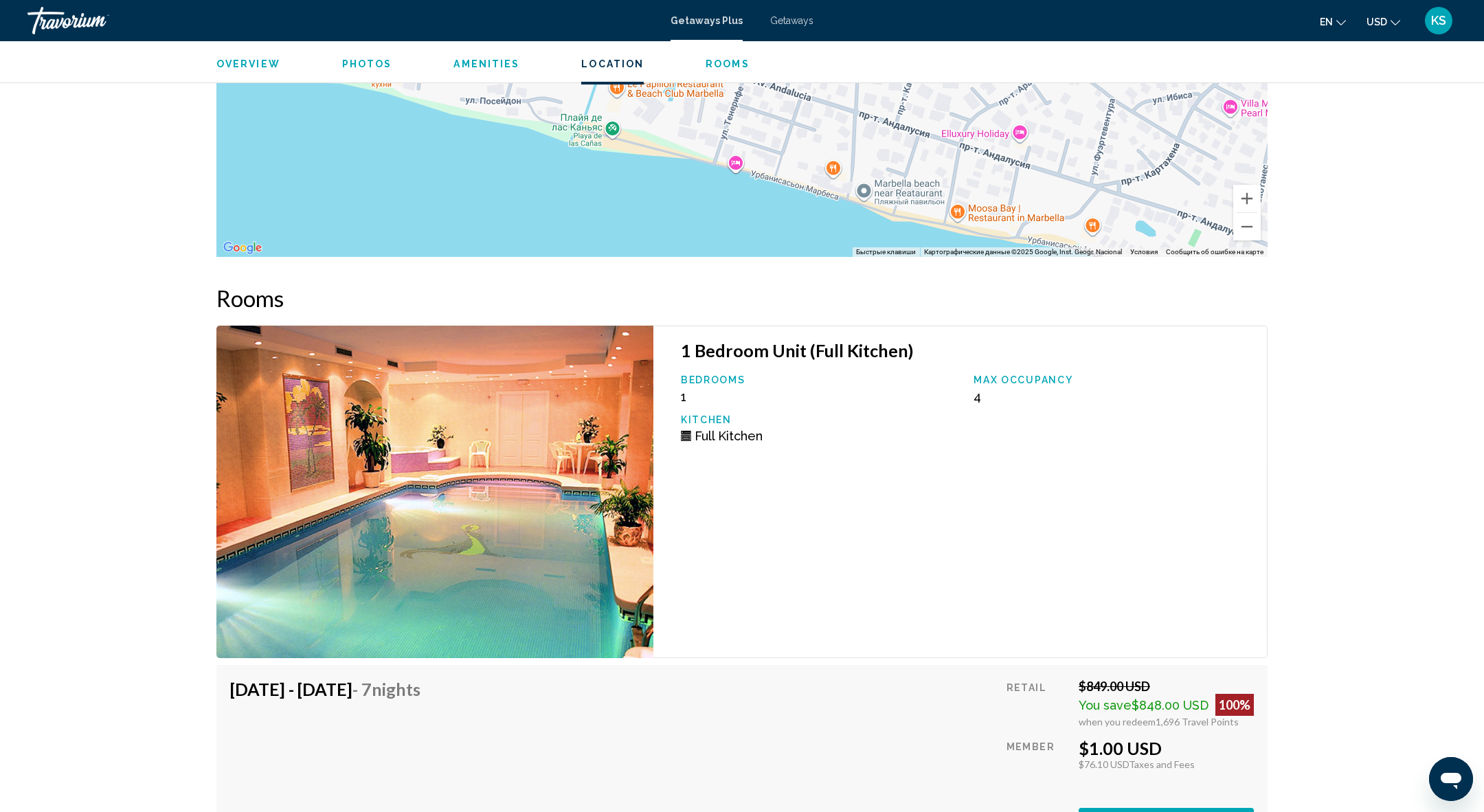
scroll to position [2220, 0]
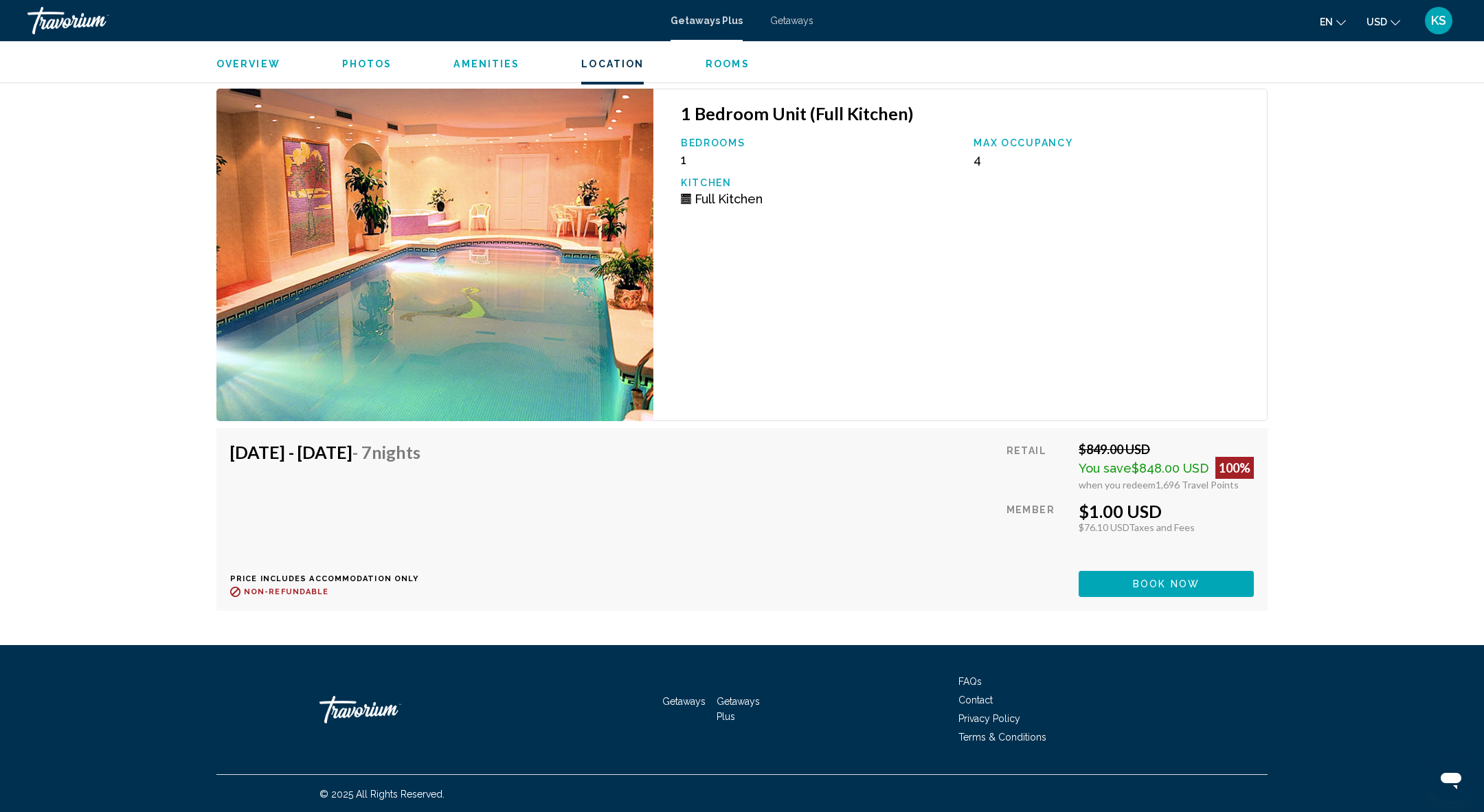
click at [1446, 29] on div "KS" at bounding box center [1439, 20] width 27 height 27
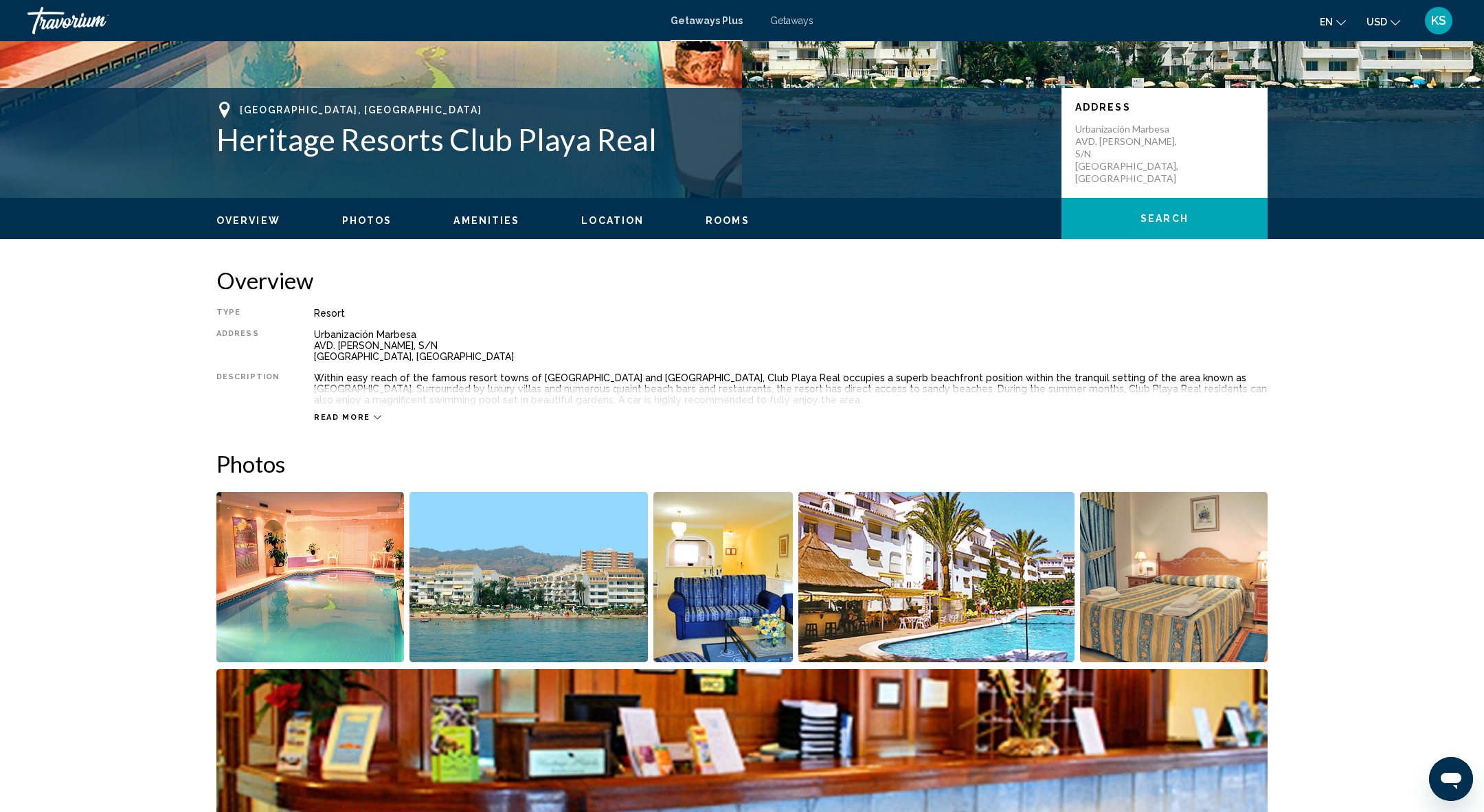
scroll to position [0, 0]
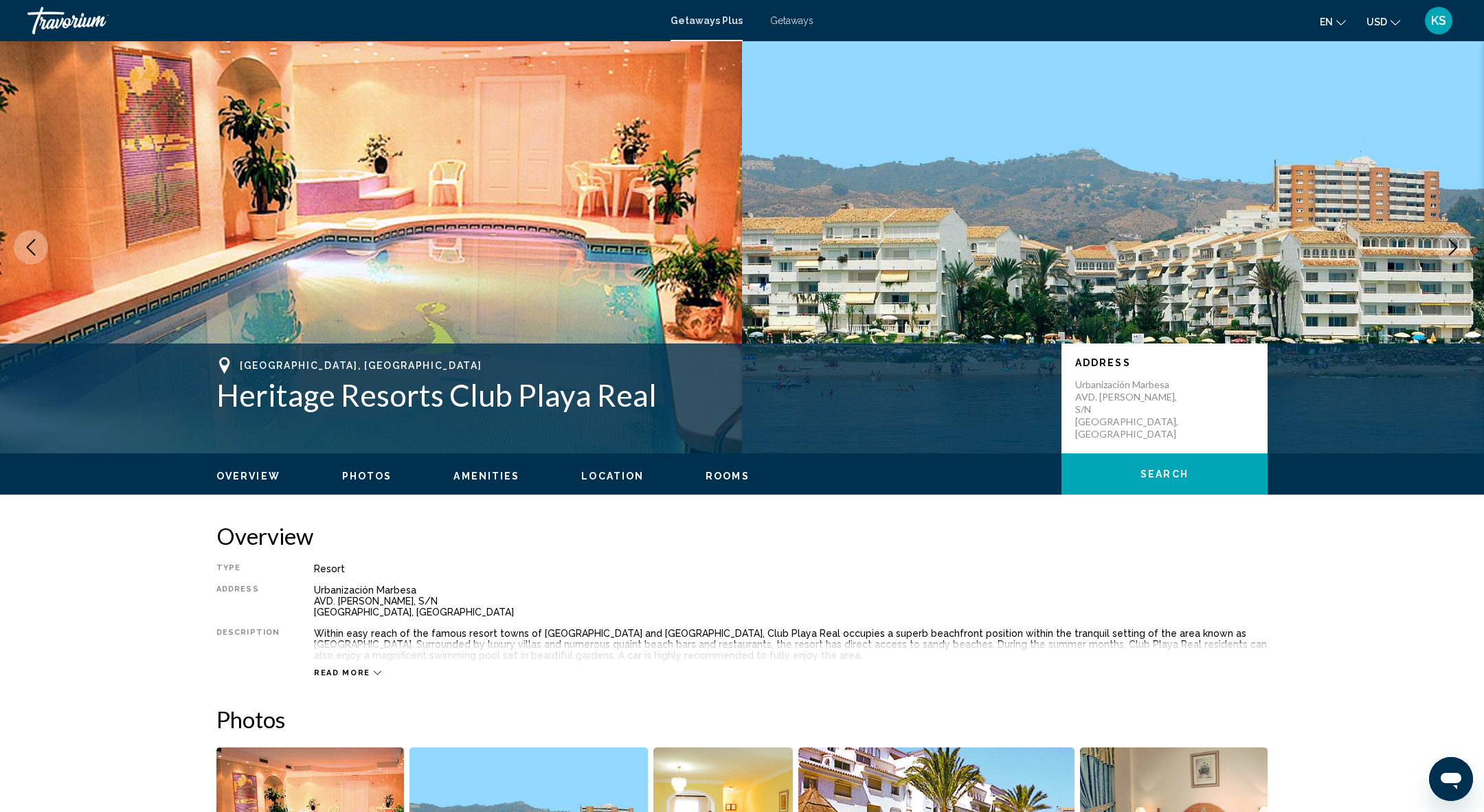
click at [52, 22] on div "Travorium" at bounding box center [96, 20] width 137 height 27
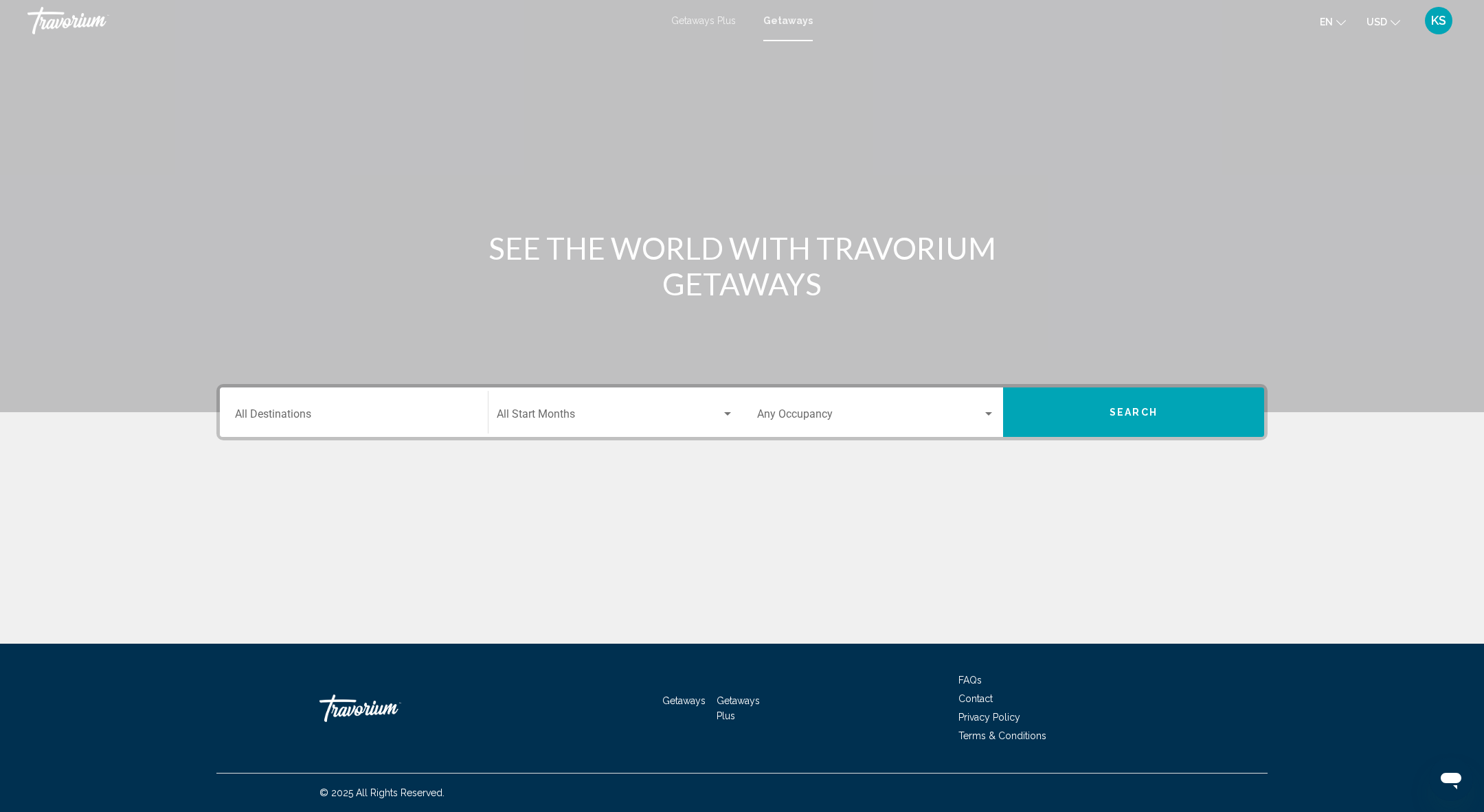
click at [61, 23] on div "Travorium" at bounding box center [96, 20] width 137 height 27
click at [1434, 26] on span "KS" at bounding box center [1439, 20] width 15 height 14
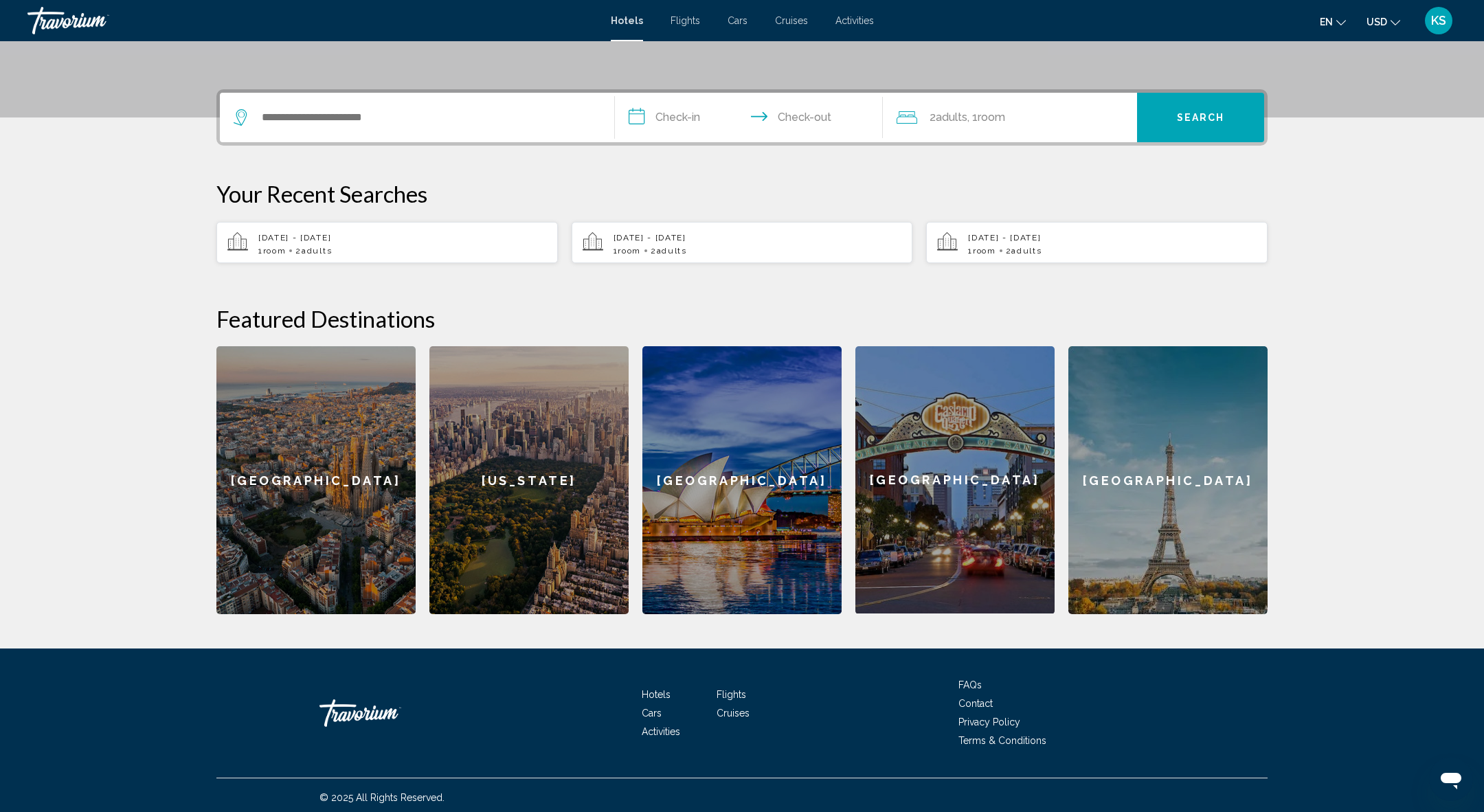
scroll to position [298, 0]
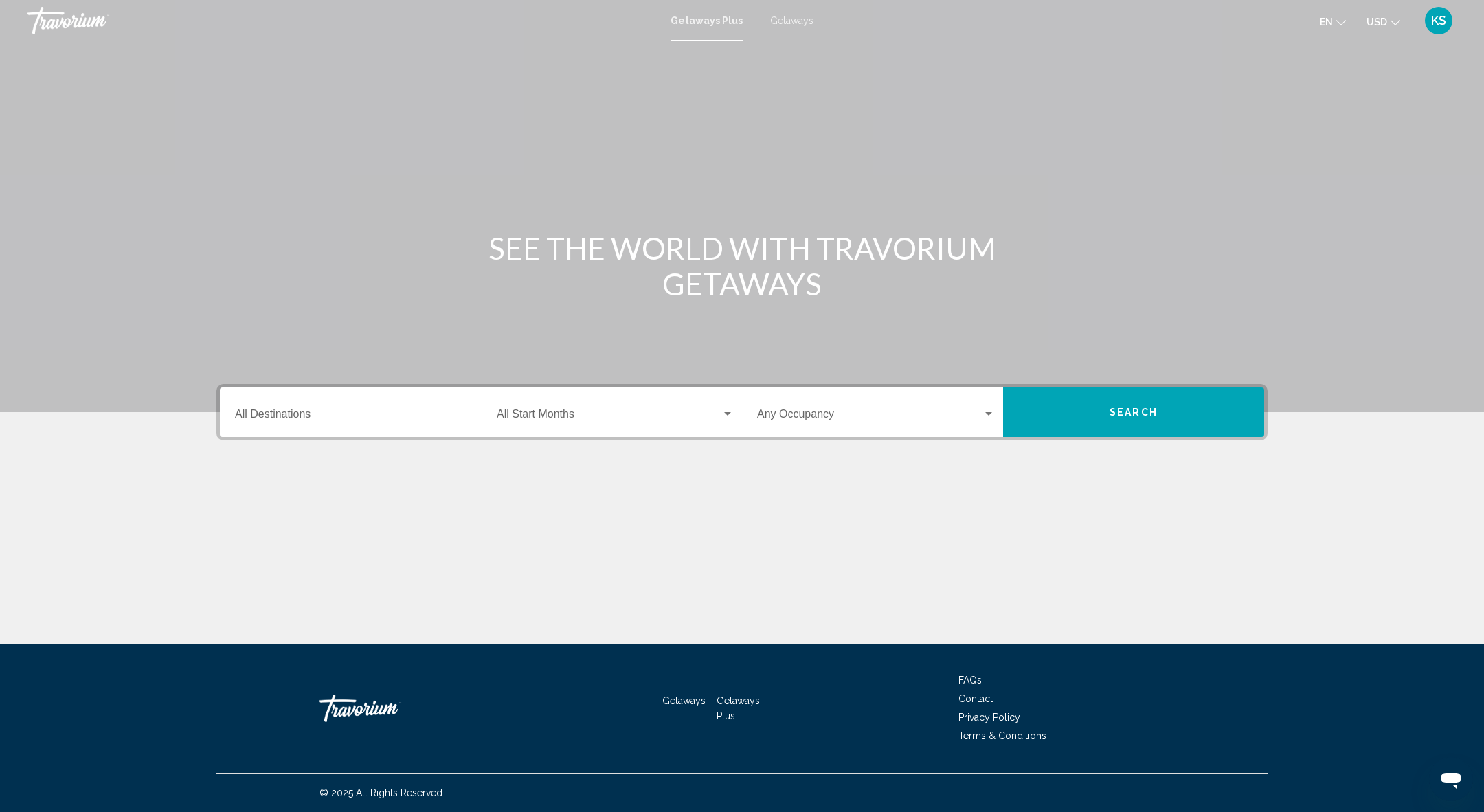
click at [345, 418] on input "Destination All Destinations" at bounding box center [353, 417] width 237 height 12
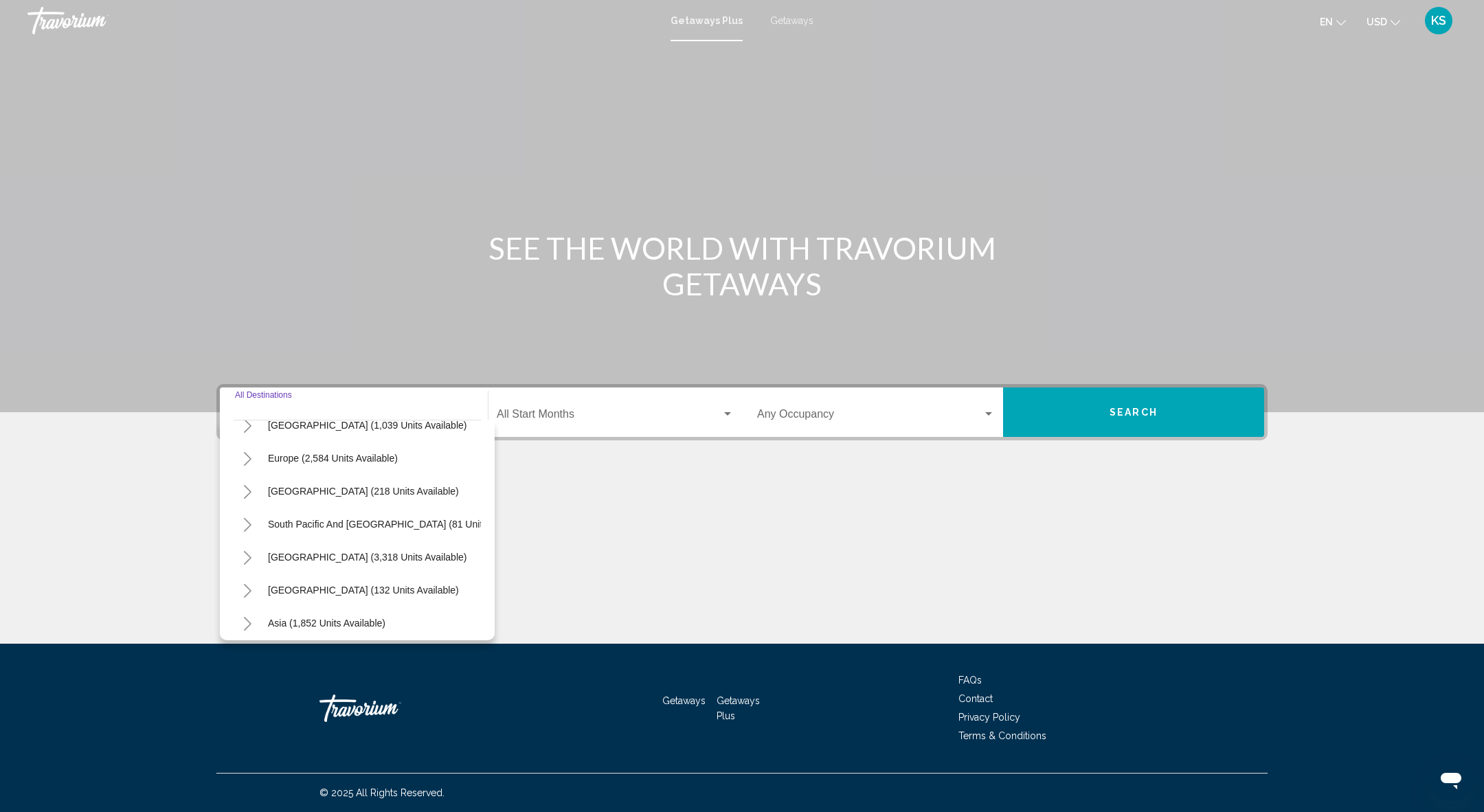
scroll to position [151, 0]
click at [293, 456] on span "Europe (2,584 units available)" at bounding box center [333, 457] width 130 height 11
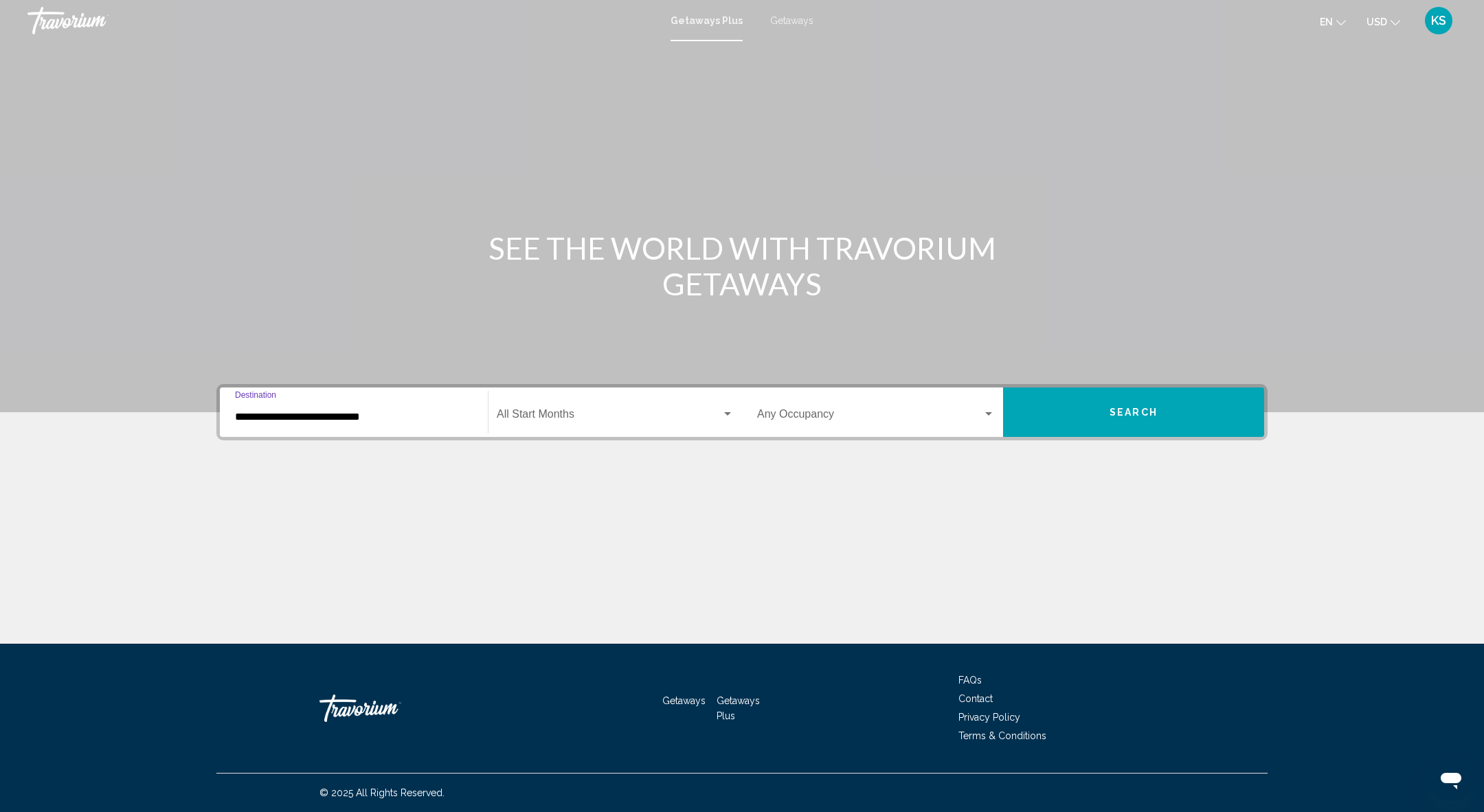
click at [615, 408] on div "Start Month All Start Months" at bounding box center [616, 412] width 237 height 44
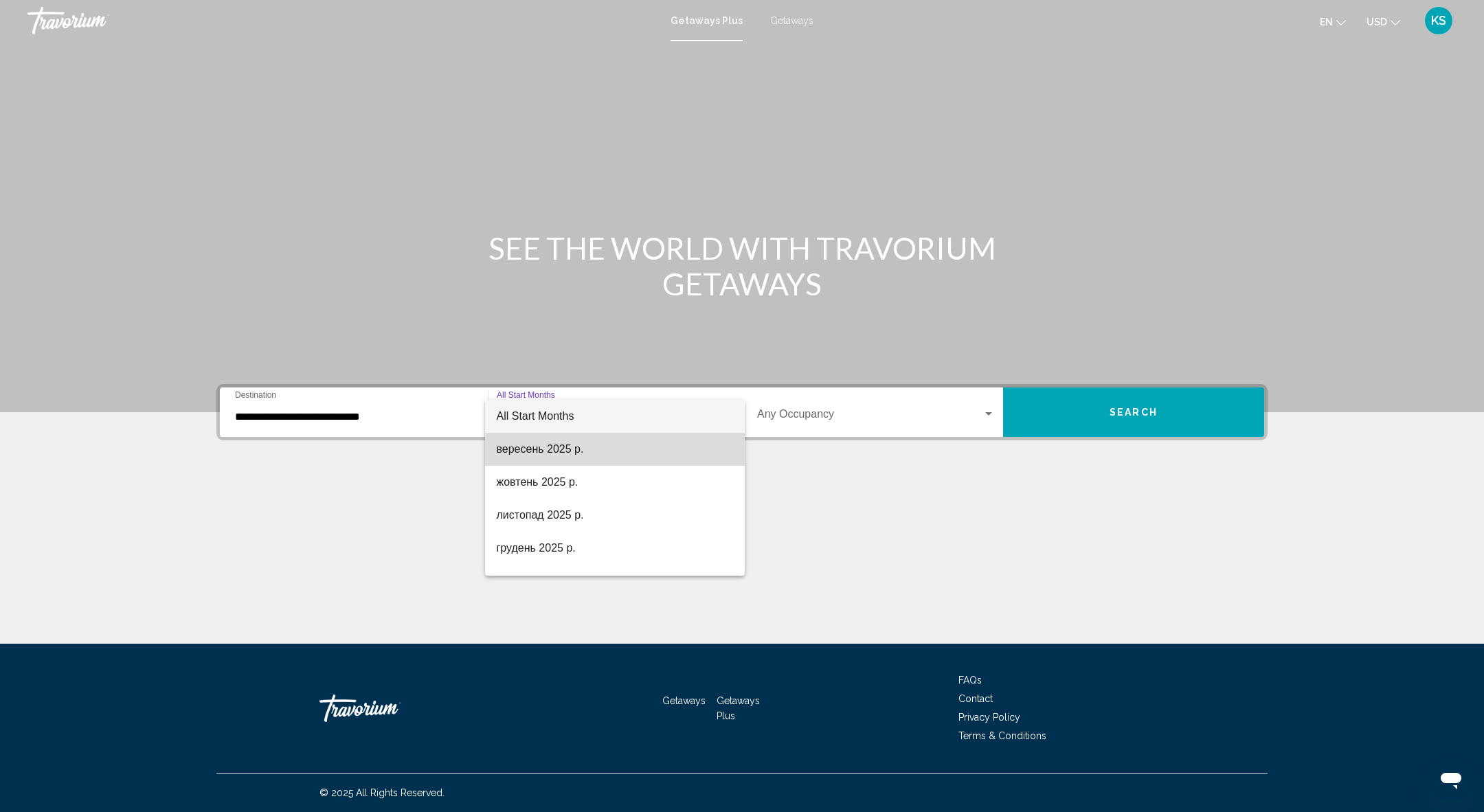
click at [571, 438] on span "вересень 2025 р." at bounding box center [615, 449] width 237 height 33
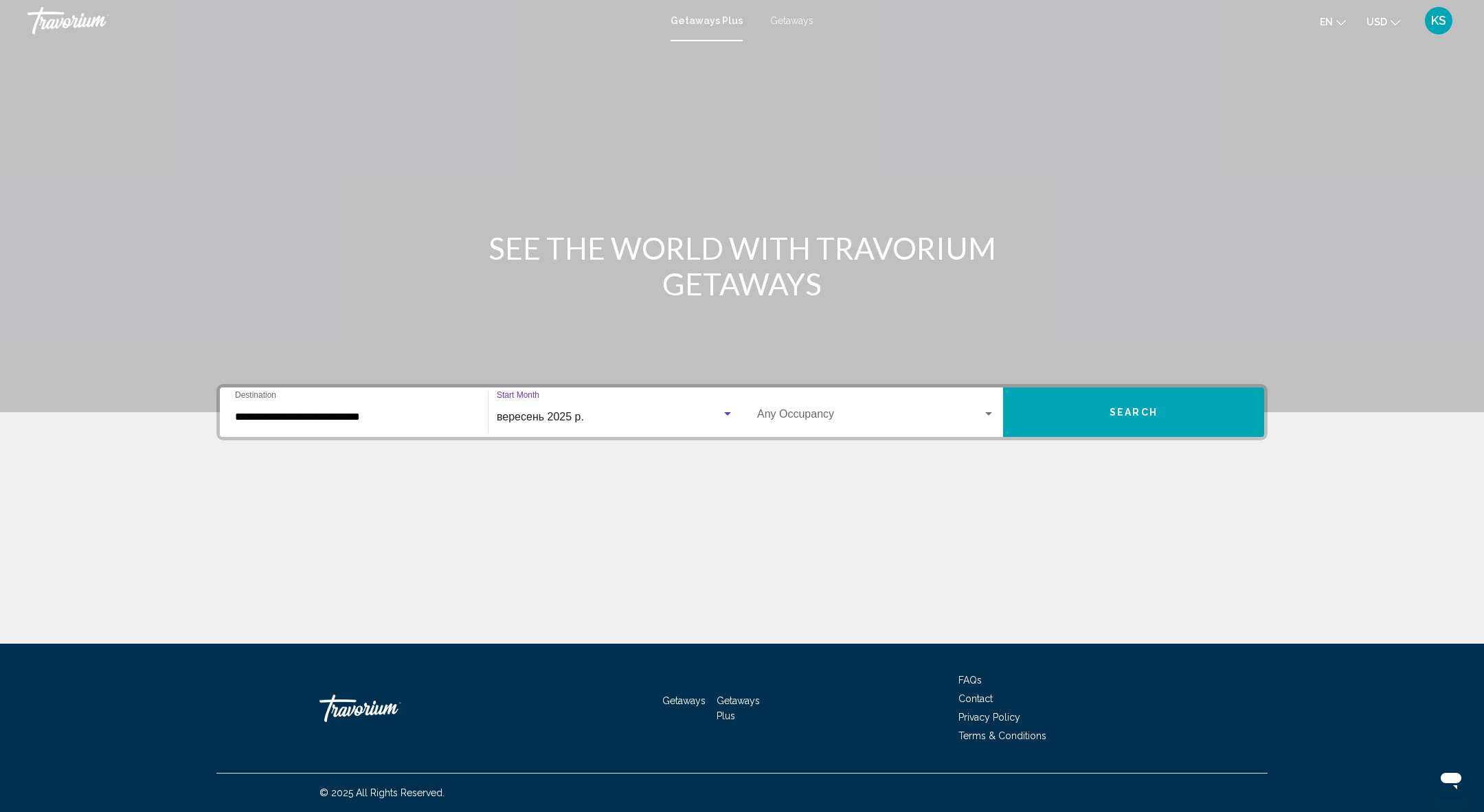
click at [383, 411] on input "**********" at bounding box center [353, 417] width 237 height 12
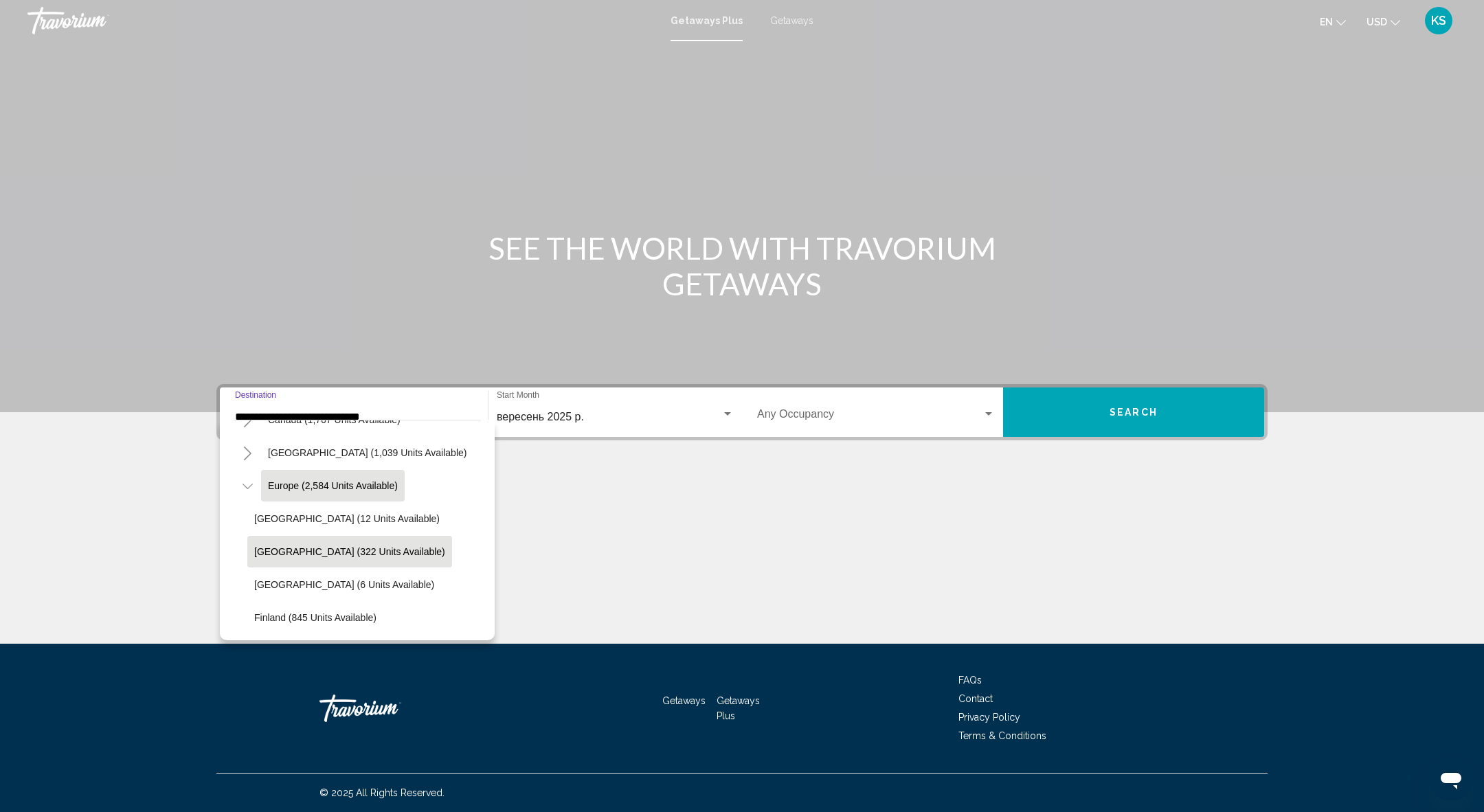
scroll to position [126, 0]
click at [341, 552] on span "[GEOGRAPHIC_DATA] (322 units available)" at bounding box center [350, 548] width 191 height 11
type input "**********"
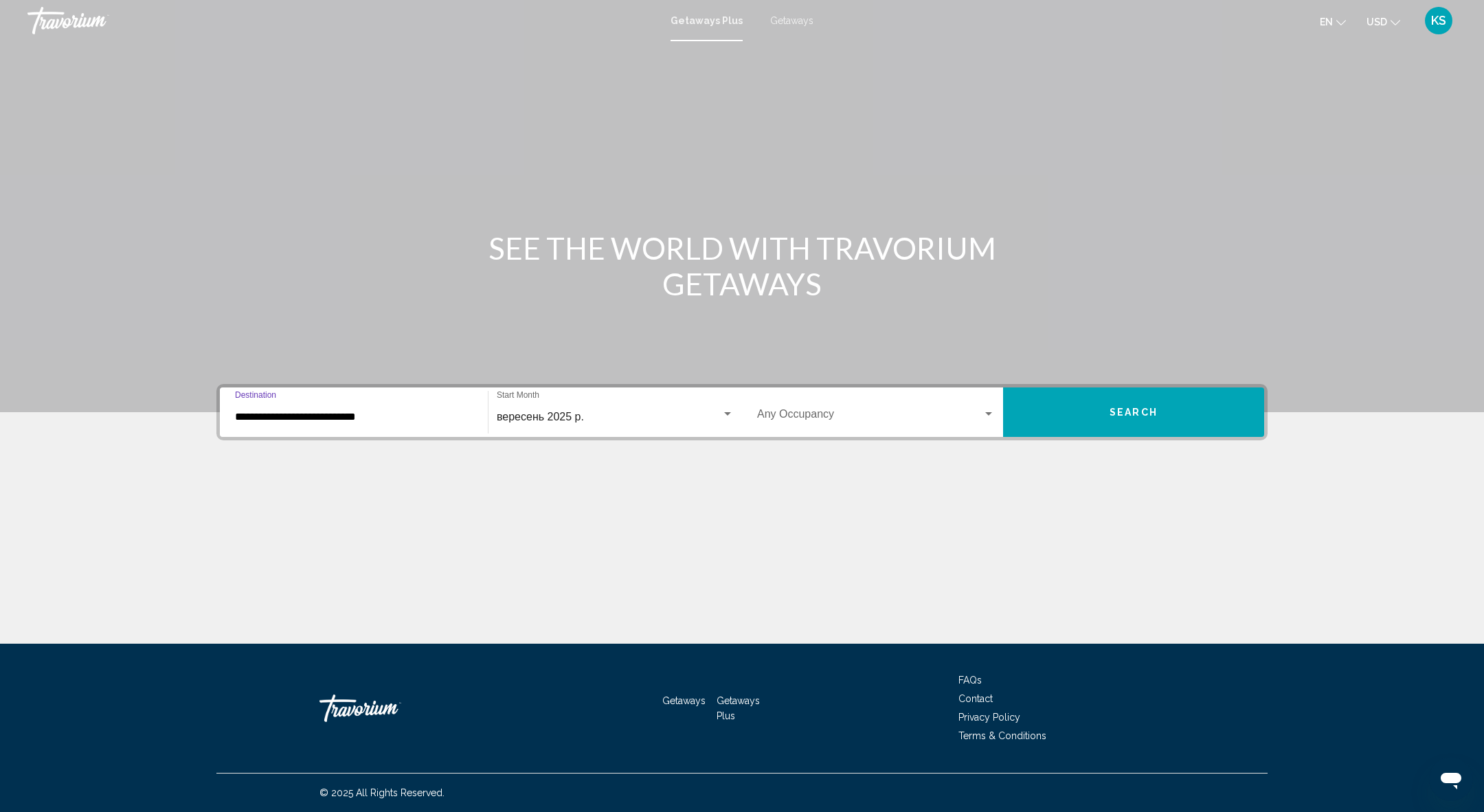
click at [1121, 436] on div "**********" at bounding box center [741, 412] width 1051 height 56
click at [1110, 421] on button "Search" at bounding box center [1134, 412] width 261 height 50
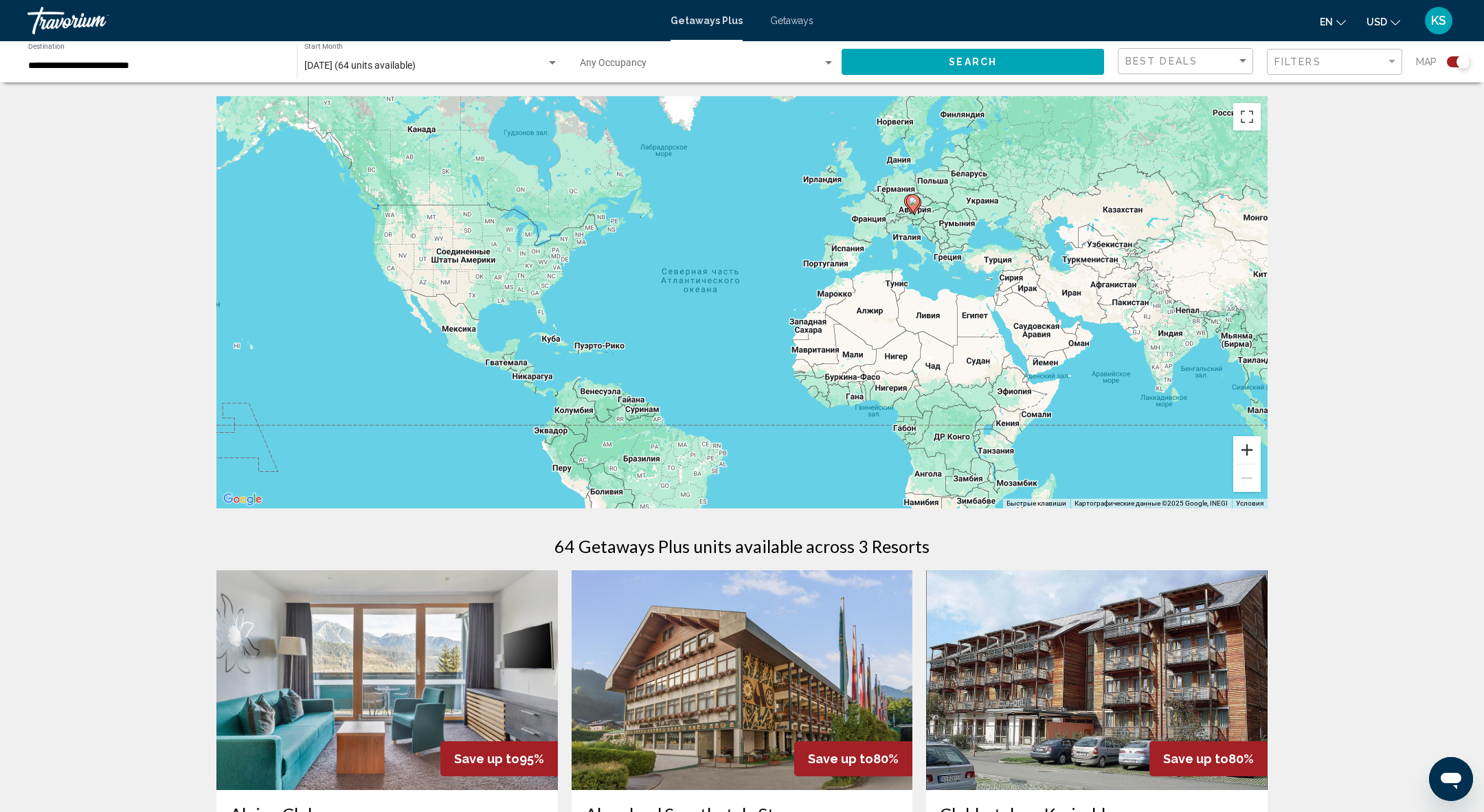
click at [1250, 447] on button "Увеличить" at bounding box center [1247, 450] width 27 height 27
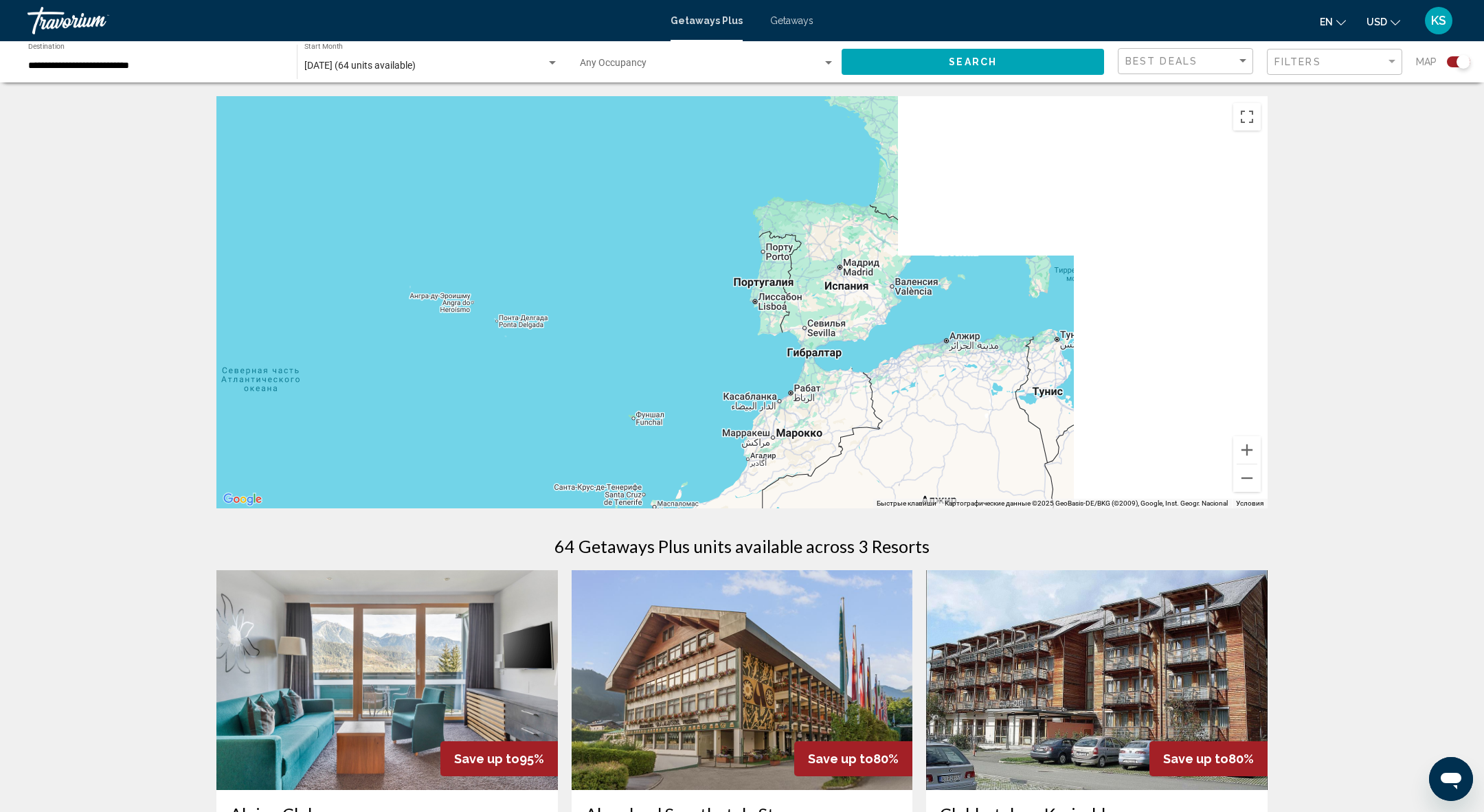
drag, startPoint x: 1104, startPoint y: 211, endPoint x: 740, endPoint y: 395, distance: 407.9
click at [758, 387] on div "Main content" at bounding box center [741, 302] width 1051 height 412
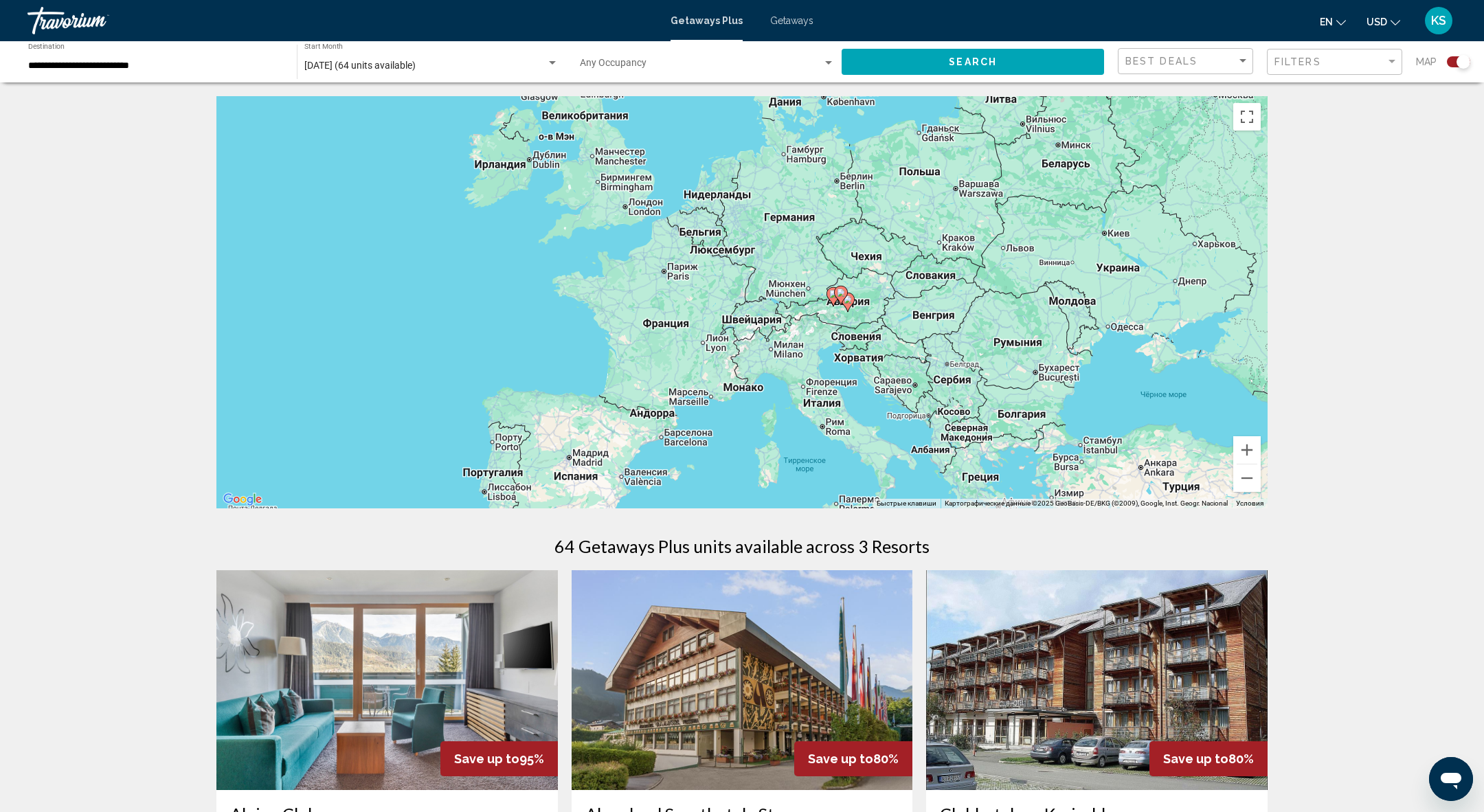
drag, startPoint x: 1102, startPoint y: 136, endPoint x: 853, endPoint y: 323, distance: 311.4
click at [853, 323] on div "Чтобы активировать перетаскивание с помощью клавиатуры, нажмите Alt + Ввод. Пос…" at bounding box center [741, 302] width 1051 height 412
click at [1250, 449] on button "Увеличить" at bounding box center [1247, 450] width 27 height 27
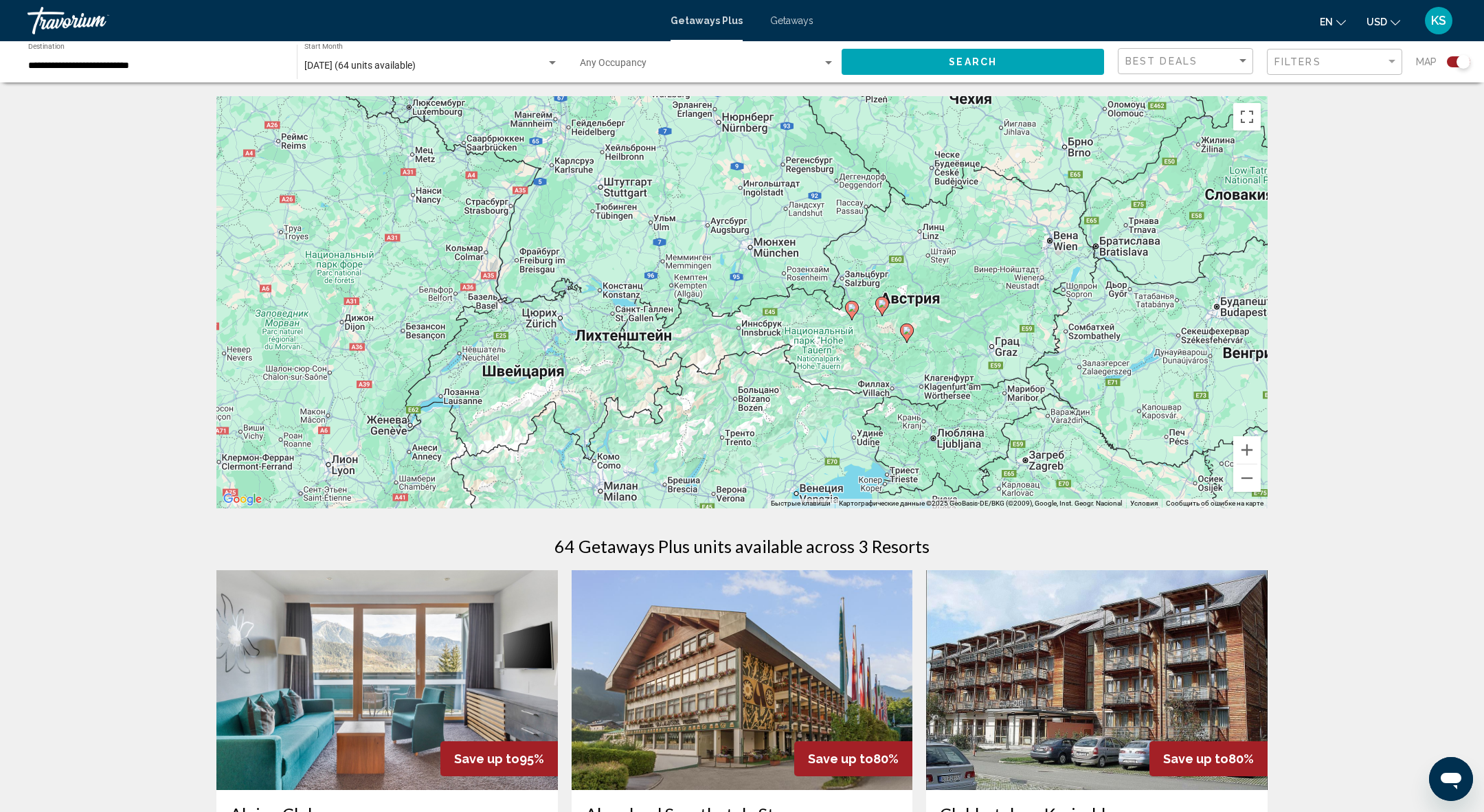
drag, startPoint x: 1126, startPoint y: 424, endPoint x: 872, endPoint y: 419, distance: 254.0
click at [872, 419] on div "Чтобы активировать перетаскивание с помощью клавиатуры, нажмите Alt + Ввод. Пос…" at bounding box center [741, 302] width 1051 height 412
click at [1260, 450] on div "Чтобы активировать перетаскивание с помощью клавиатуры, нажмите Alt + Ввод. Пос…" at bounding box center [741, 302] width 1051 height 412
click at [1252, 451] on button "Увеличить" at bounding box center [1247, 450] width 27 height 27
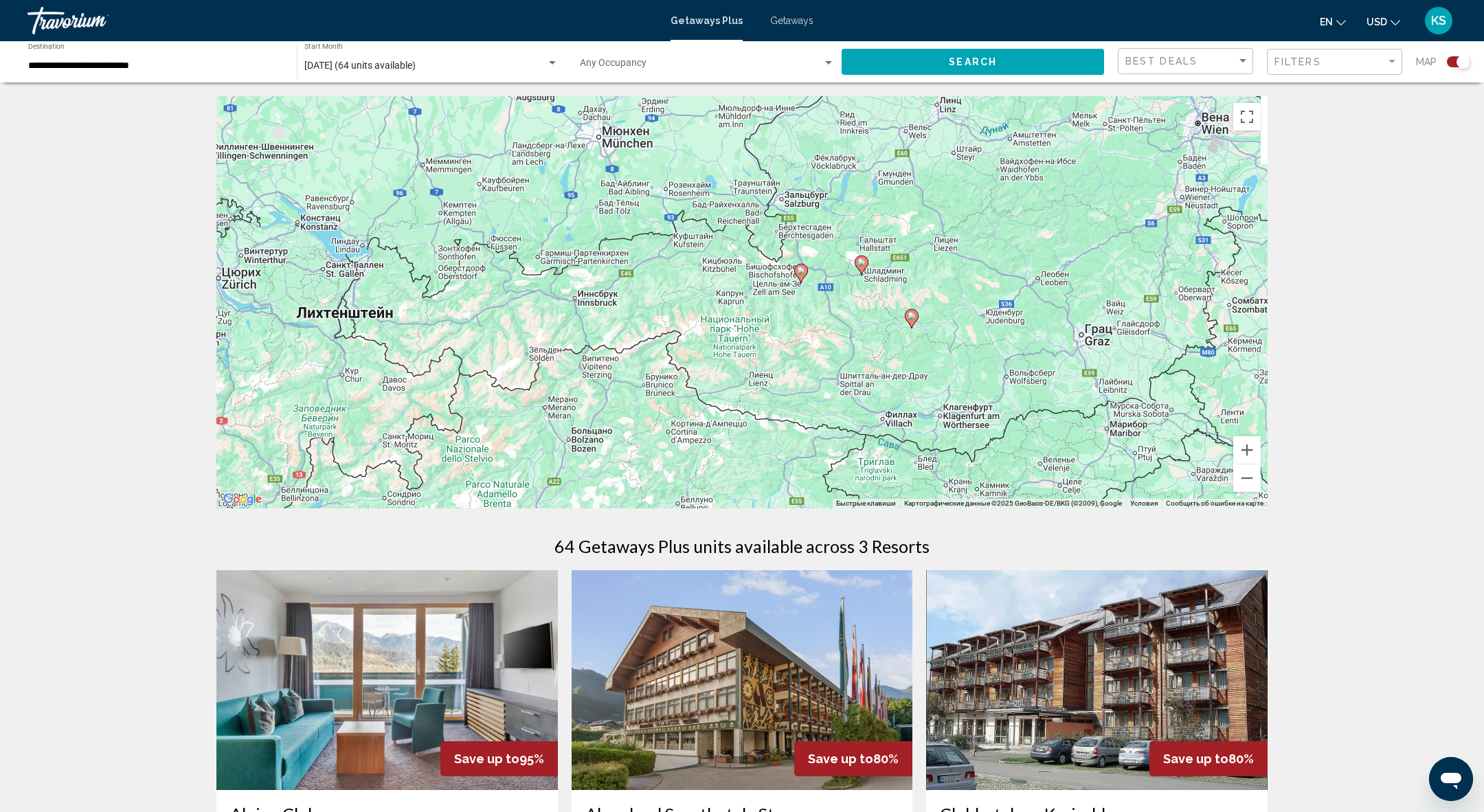
drag, startPoint x: 1011, startPoint y: 464, endPoint x: 849, endPoint y: 409, distance: 171.1
click at [849, 410] on div "Чтобы активировать перетаскивание с помощью клавиатуры, нажмите Alt + Ввод. Пос…" at bounding box center [741, 302] width 1051 height 412
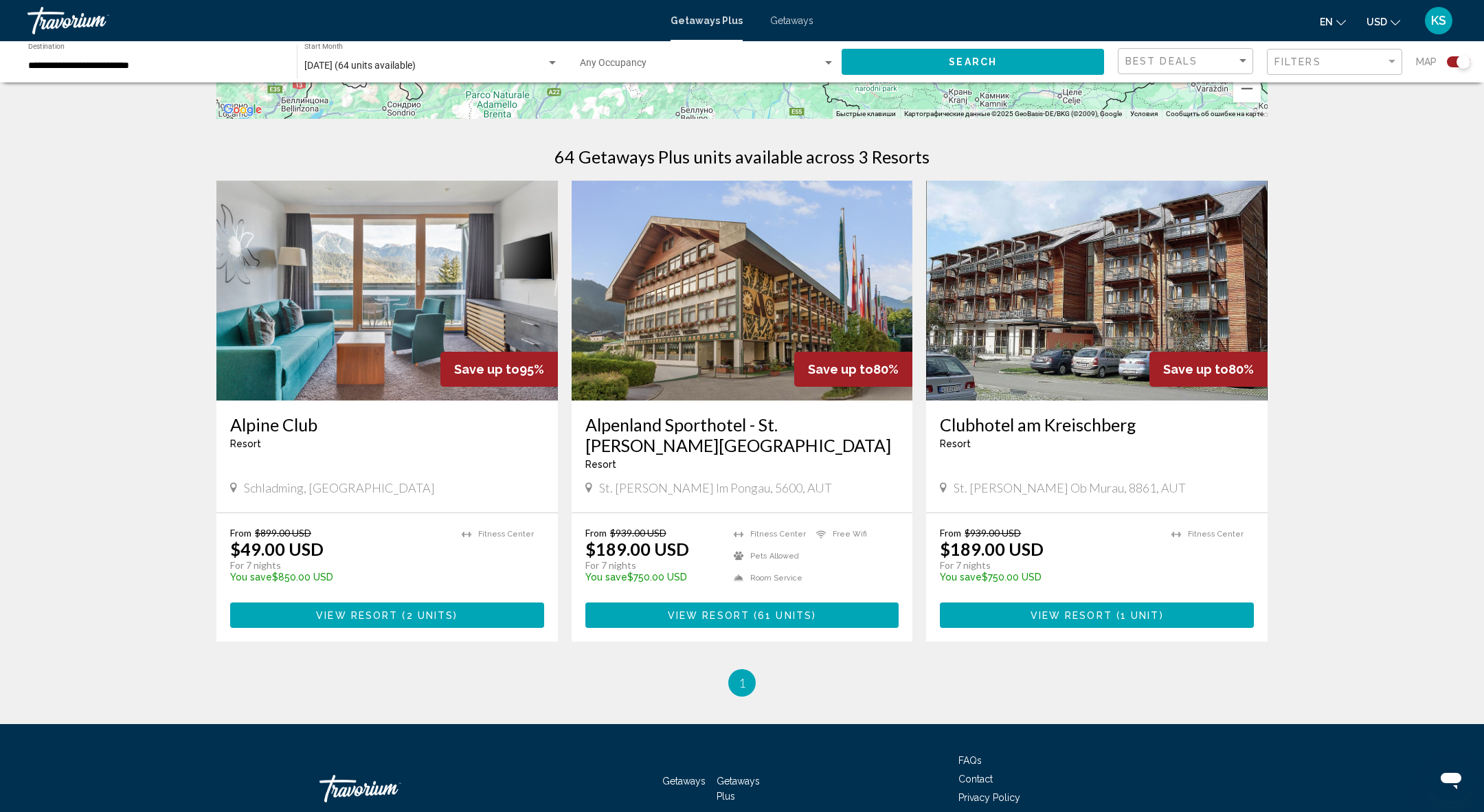
scroll to position [392, 0]
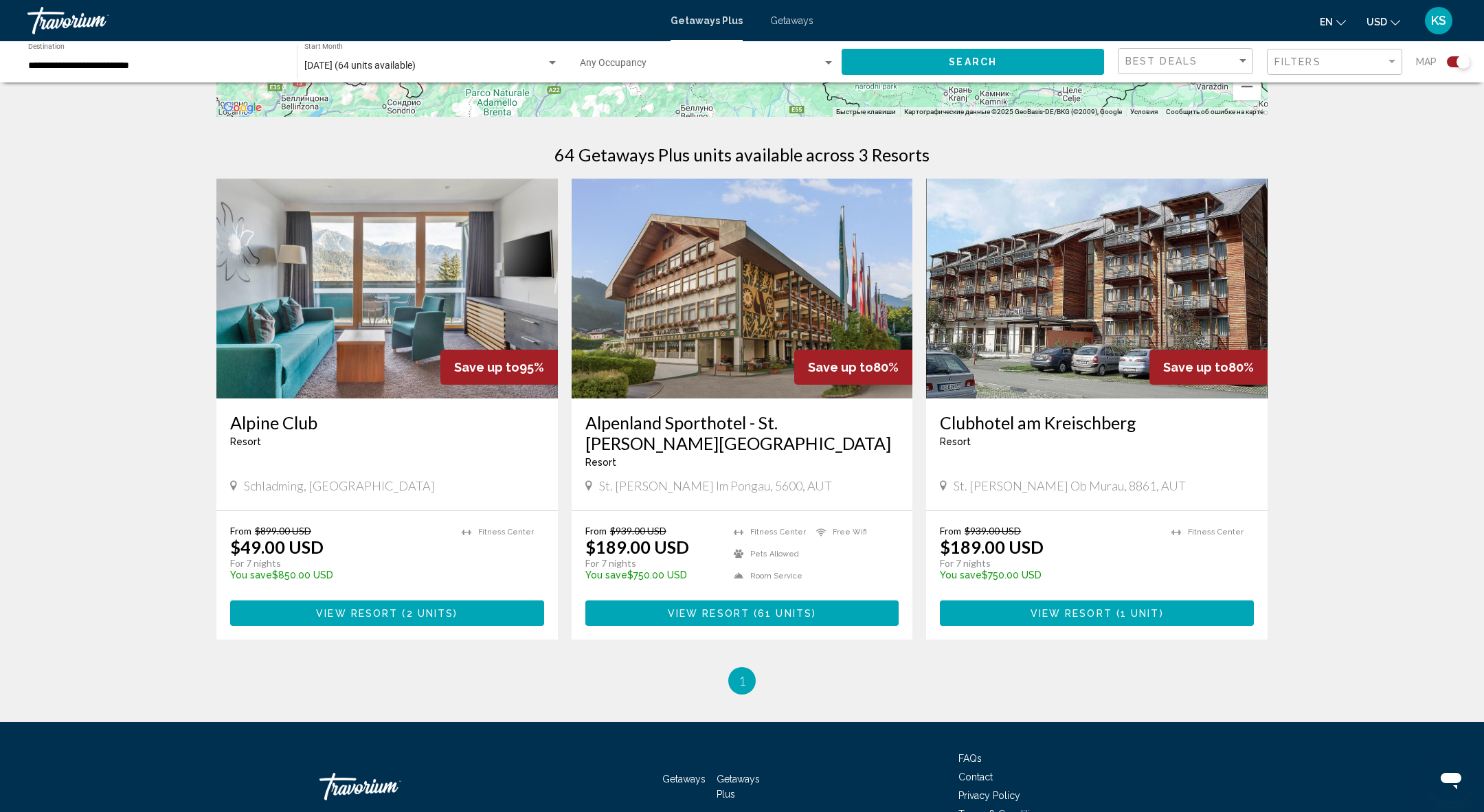
click at [368, 617] on span "View Resort" at bounding box center [357, 613] width 82 height 11
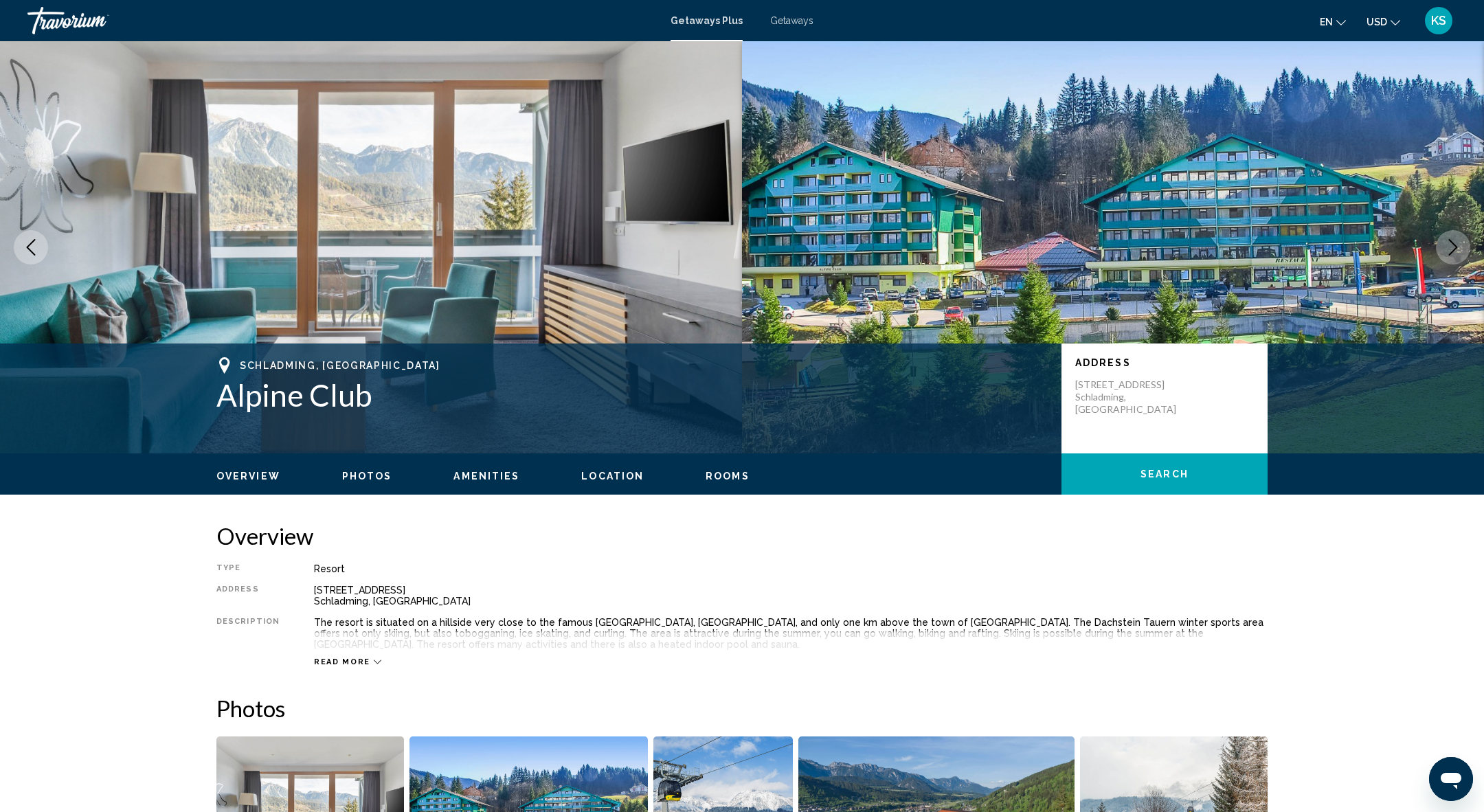
click at [618, 259] on img "Main content" at bounding box center [371, 247] width 742 height 412
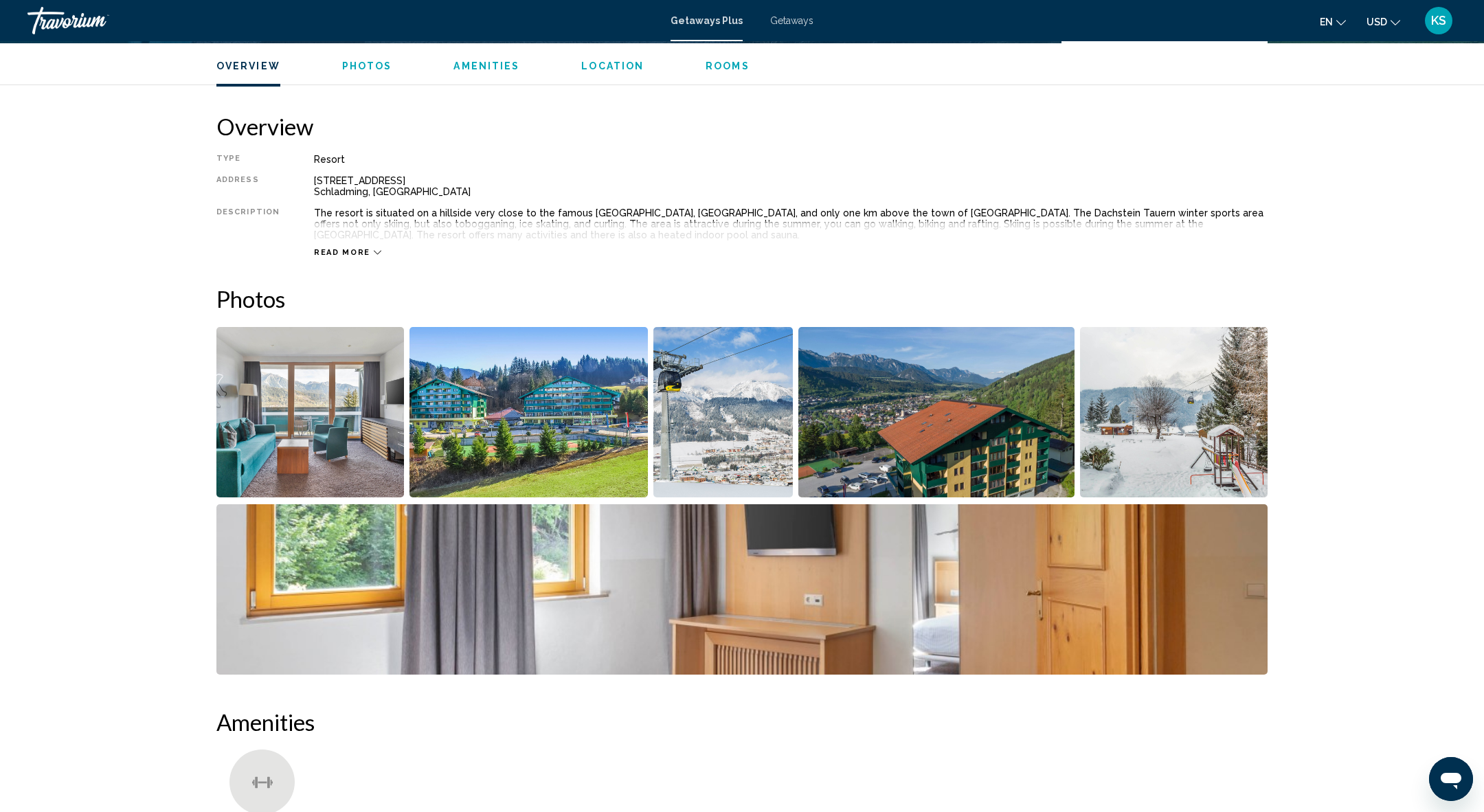
scroll to position [412, 0]
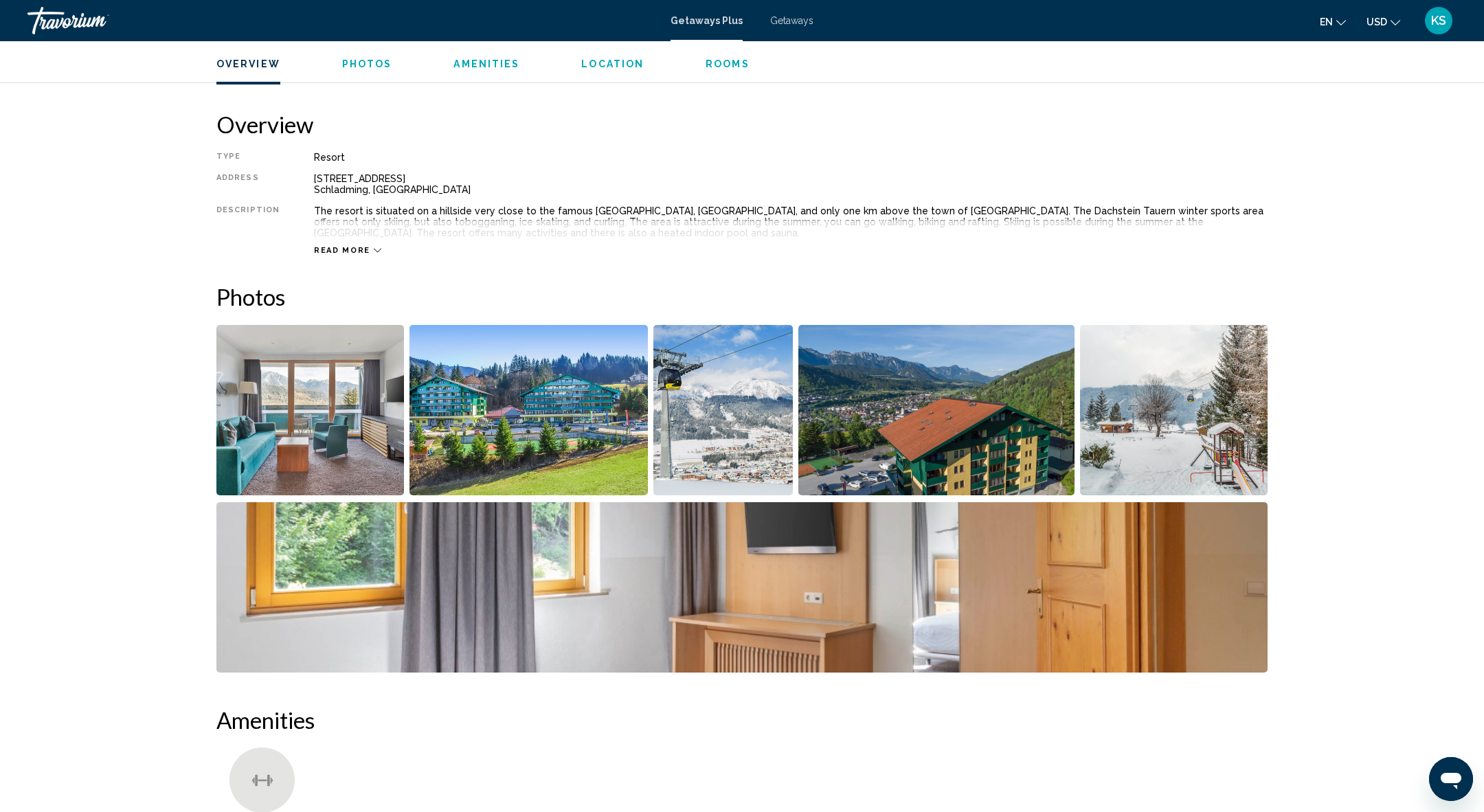
click at [370, 422] on img "Open full-screen image slider" at bounding box center [310, 411] width 188 height 171
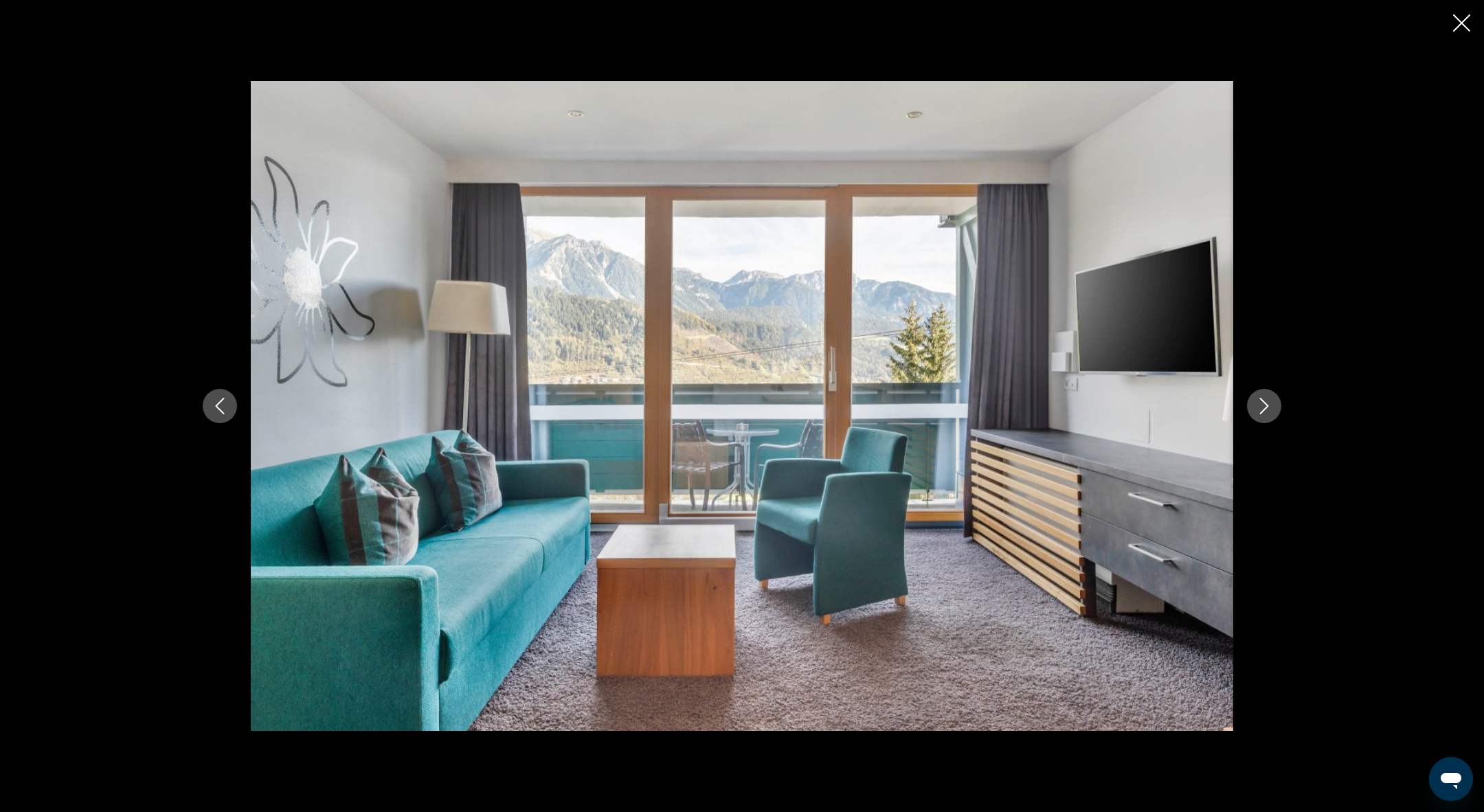
click at [1274, 407] on button "Next image" at bounding box center [1264, 406] width 34 height 34
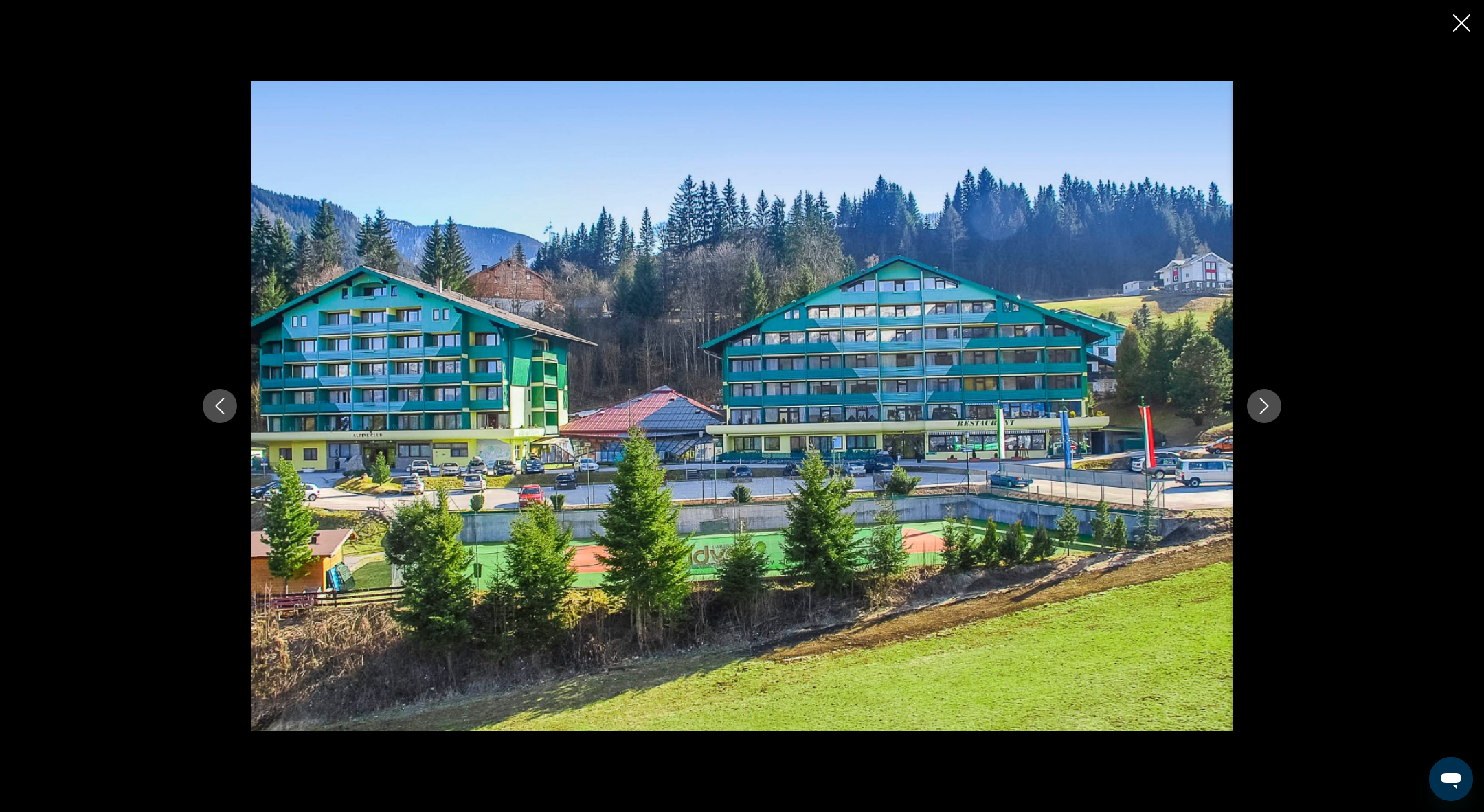
click at [1274, 407] on button "Next image" at bounding box center [1264, 406] width 34 height 34
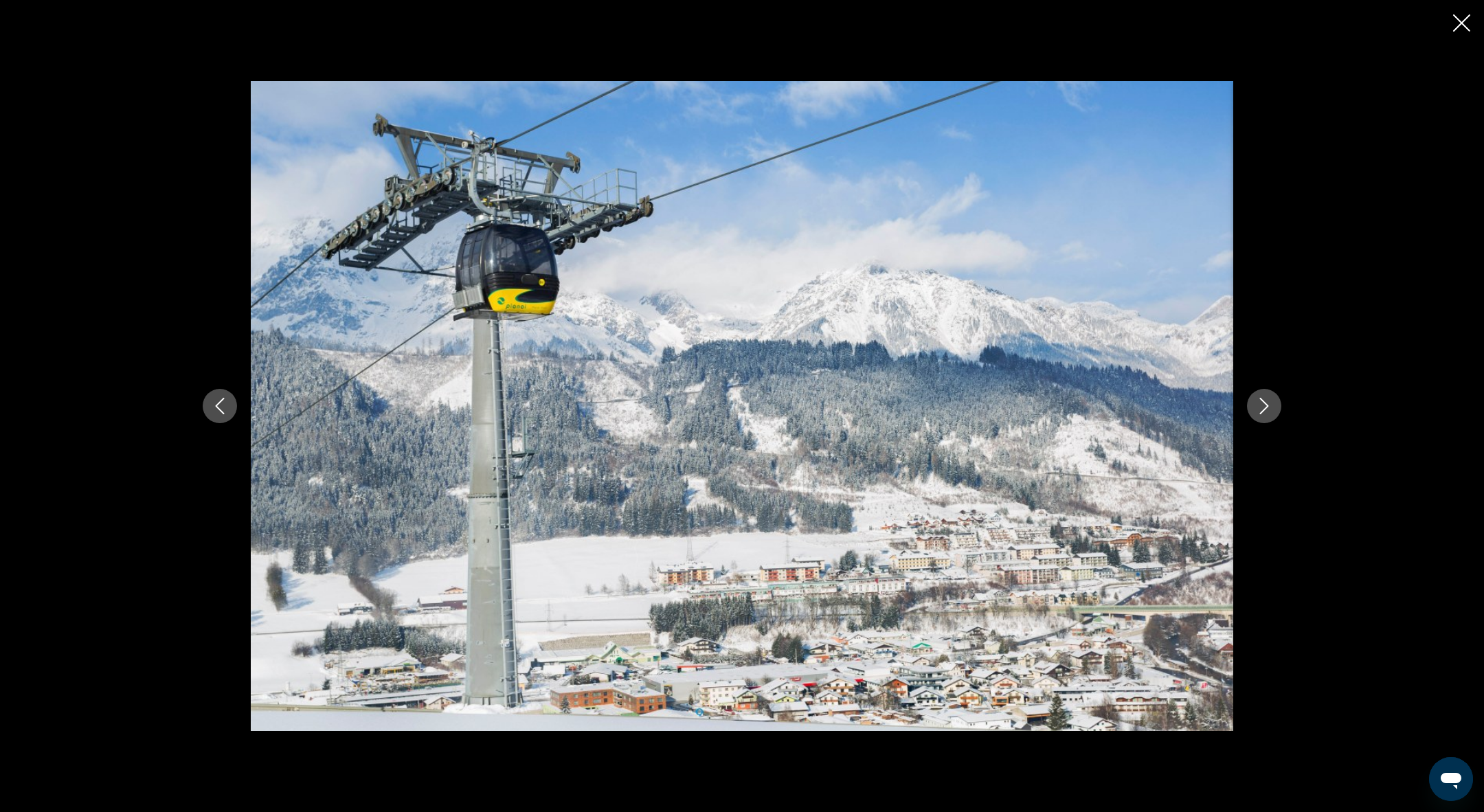
click at [1274, 407] on button "Next image" at bounding box center [1264, 406] width 34 height 34
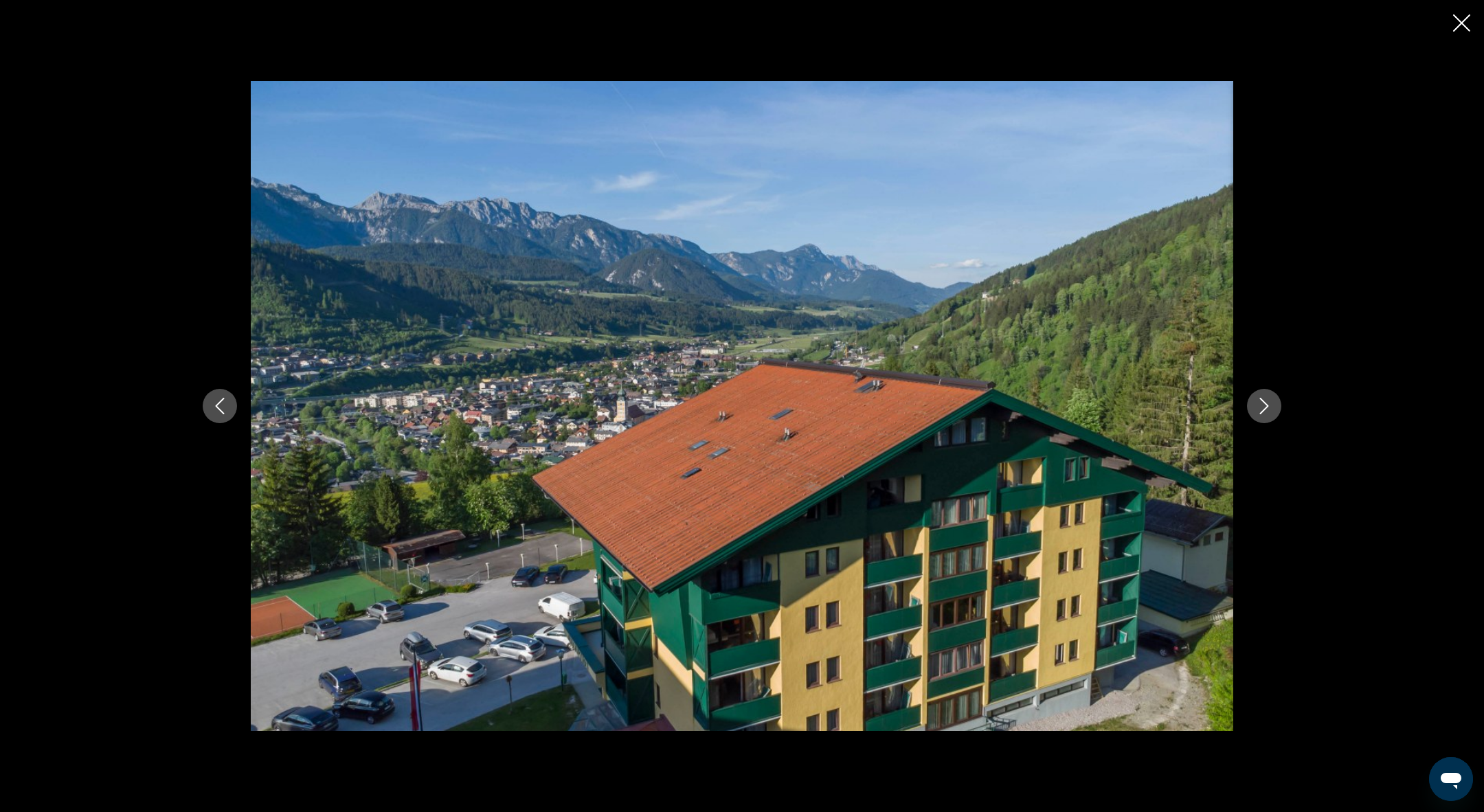
click at [1274, 407] on button "Next image" at bounding box center [1264, 406] width 34 height 34
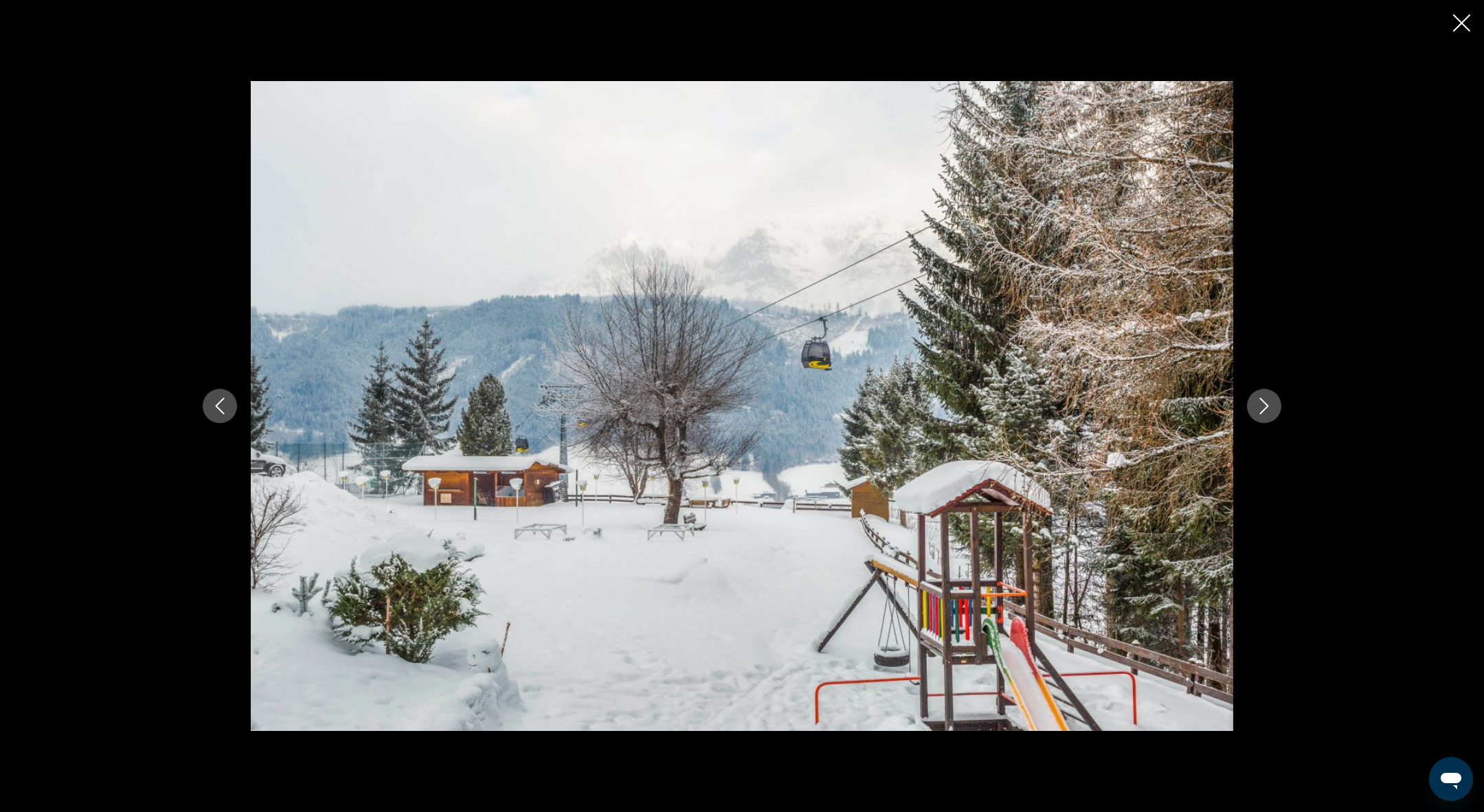
click at [1274, 407] on button "Next image" at bounding box center [1264, 406] width 34 height 34
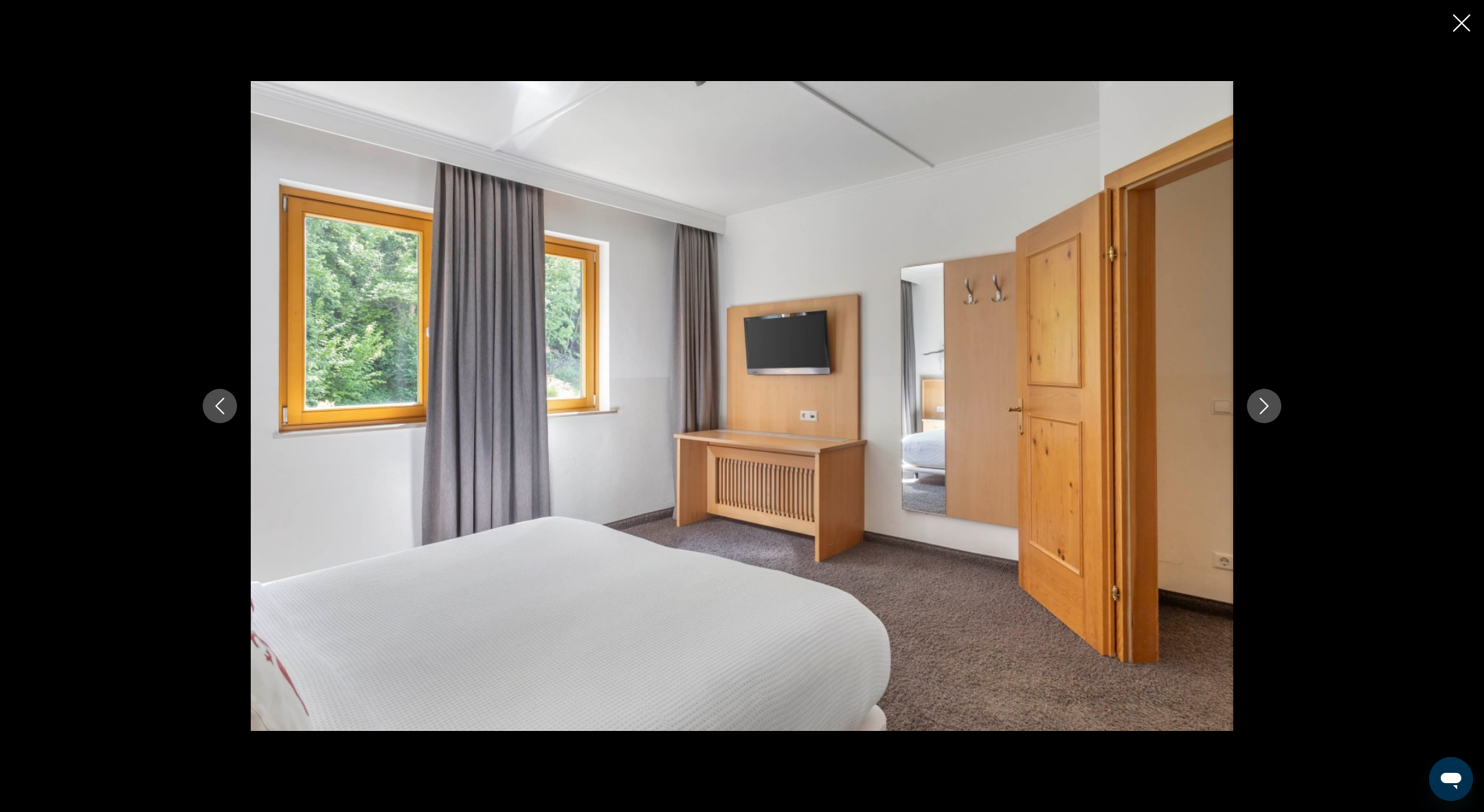
click at [1274, 406] on button "Next image" at bounding box center [1264, 406] width 34 height 34
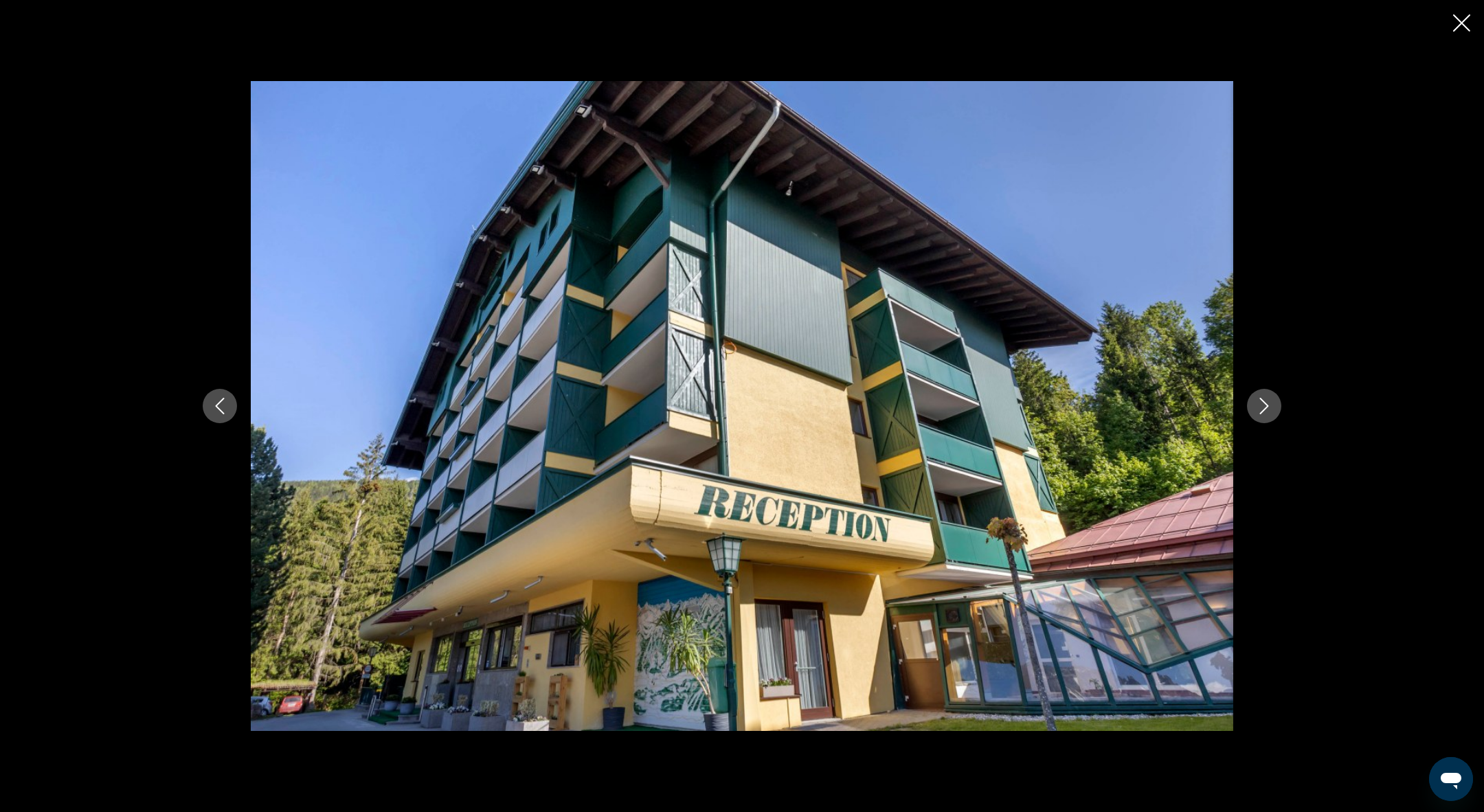
click at [1274, 406] on button "Next image" at bounding box center [1264, 406] width 34 height 34
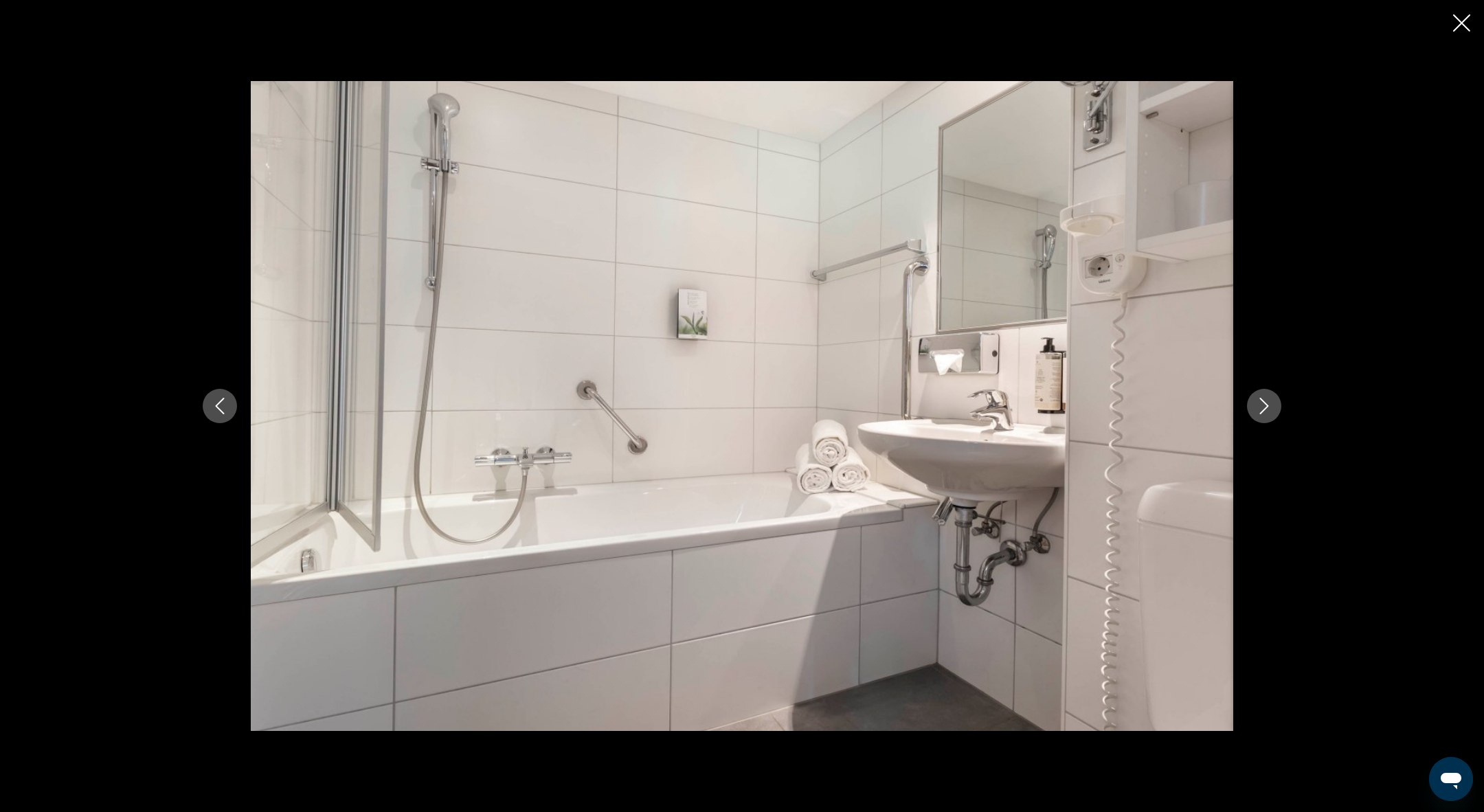
click at [1274, 408] on button "Next image" at bounding box center [1264, 406] width 34 height 34
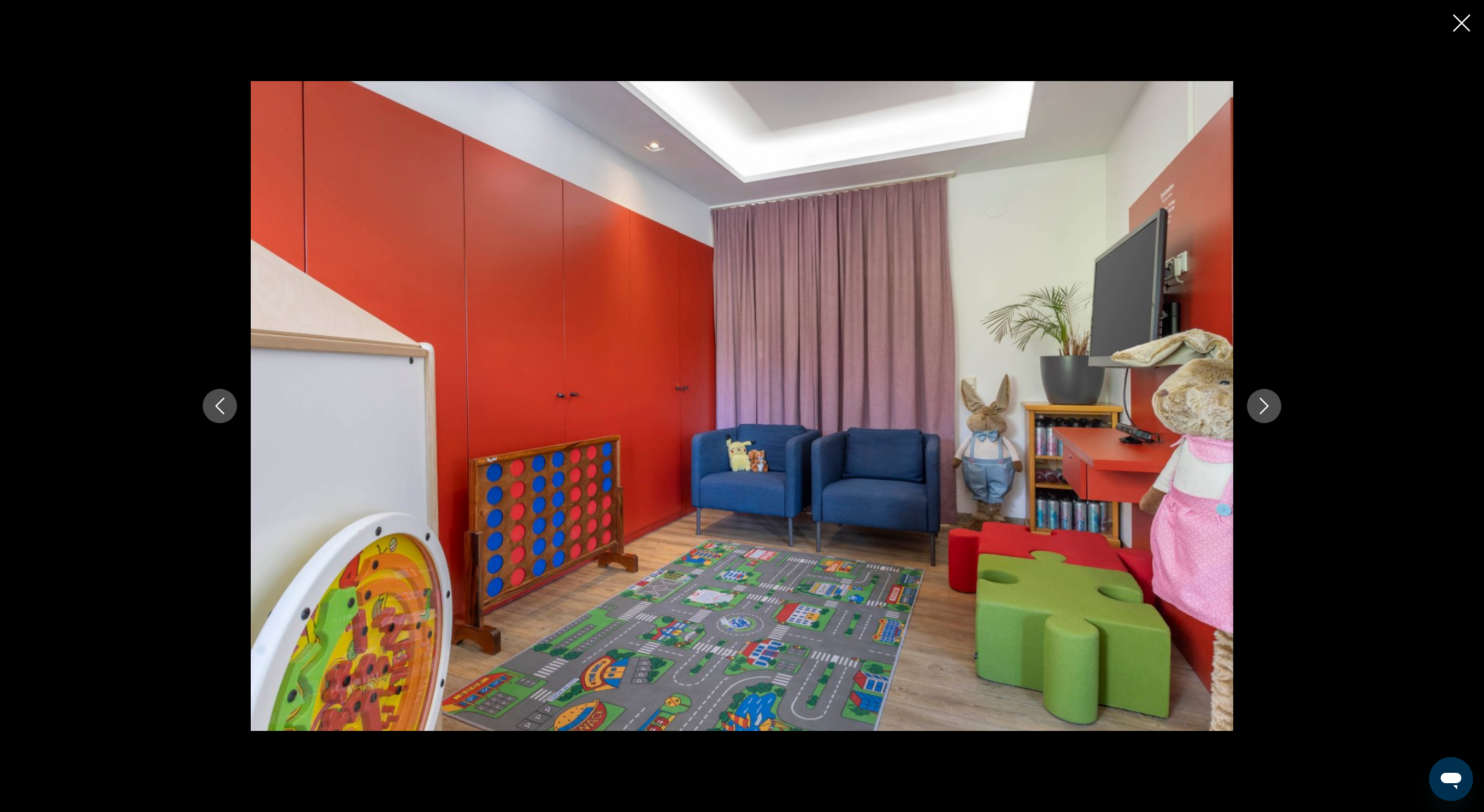
click at [1466, 12] on div "Main content" at bounding box center [742, 406] width 1484 height 812
click at [1467, 27] on icon "Close slideshow" at bounding box center [1462, 23] width 17 height 17
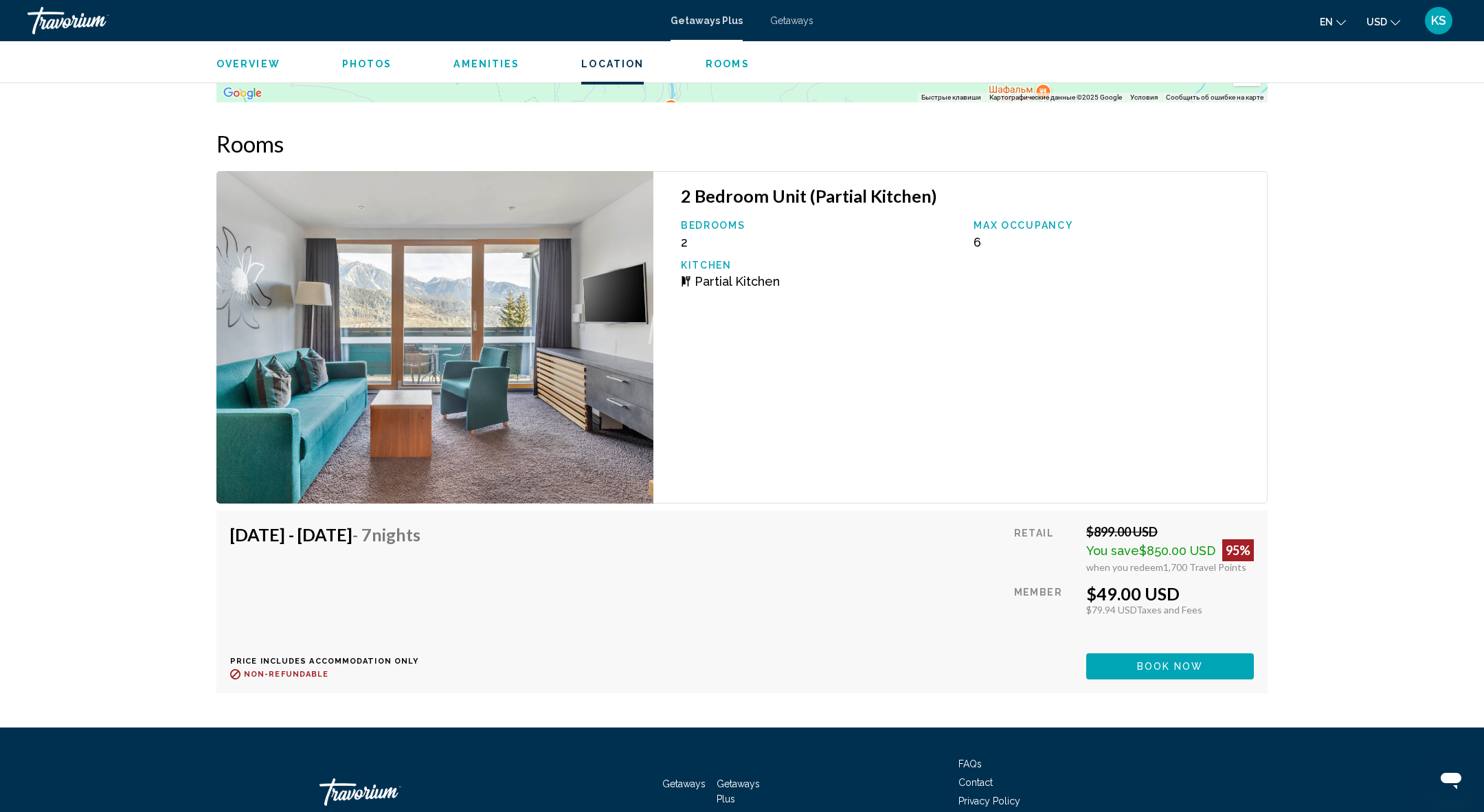
scroll to position [2323, 0]
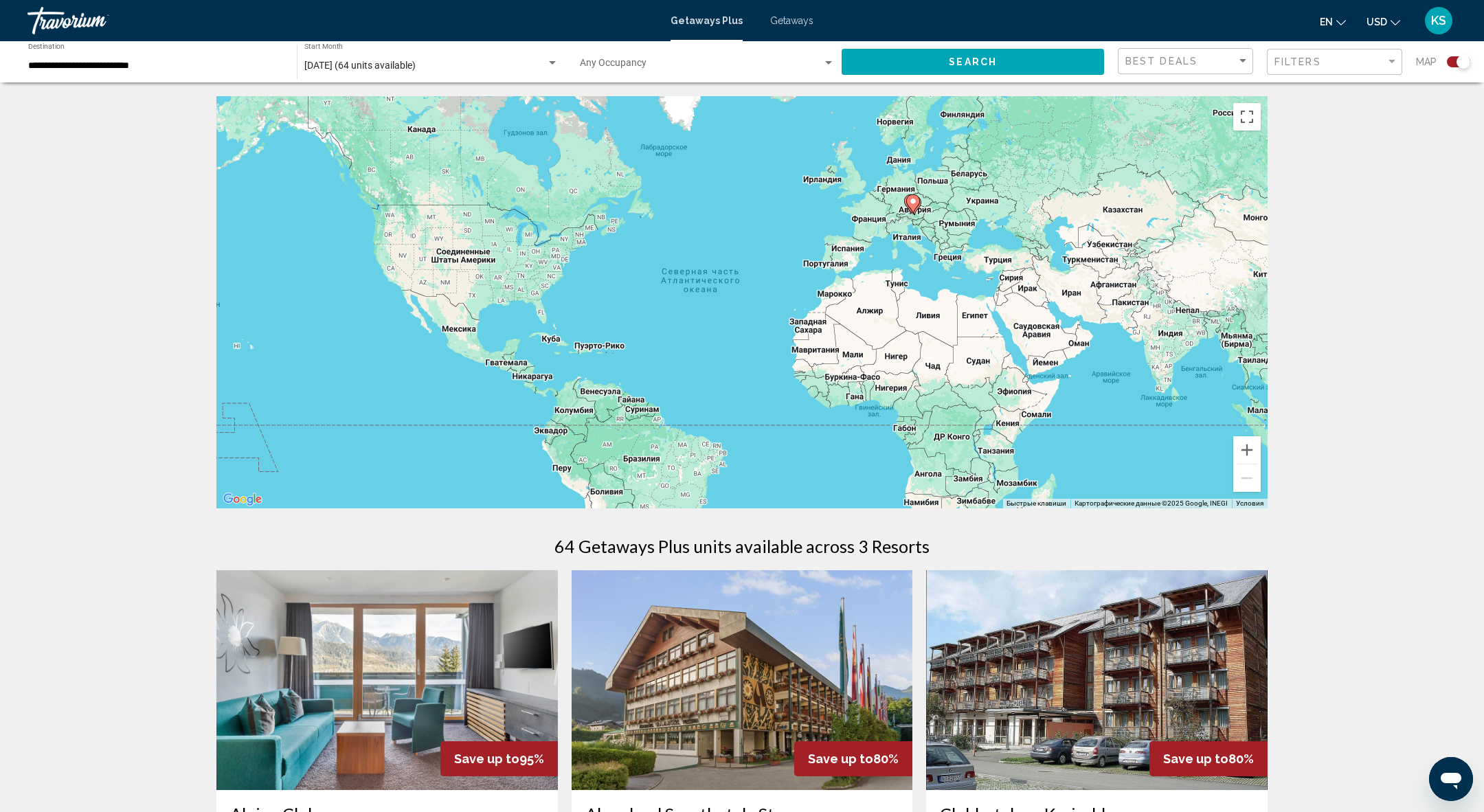
click at [142, 72] on div "**********" at bounding box center [155, 62] width 255 height 38
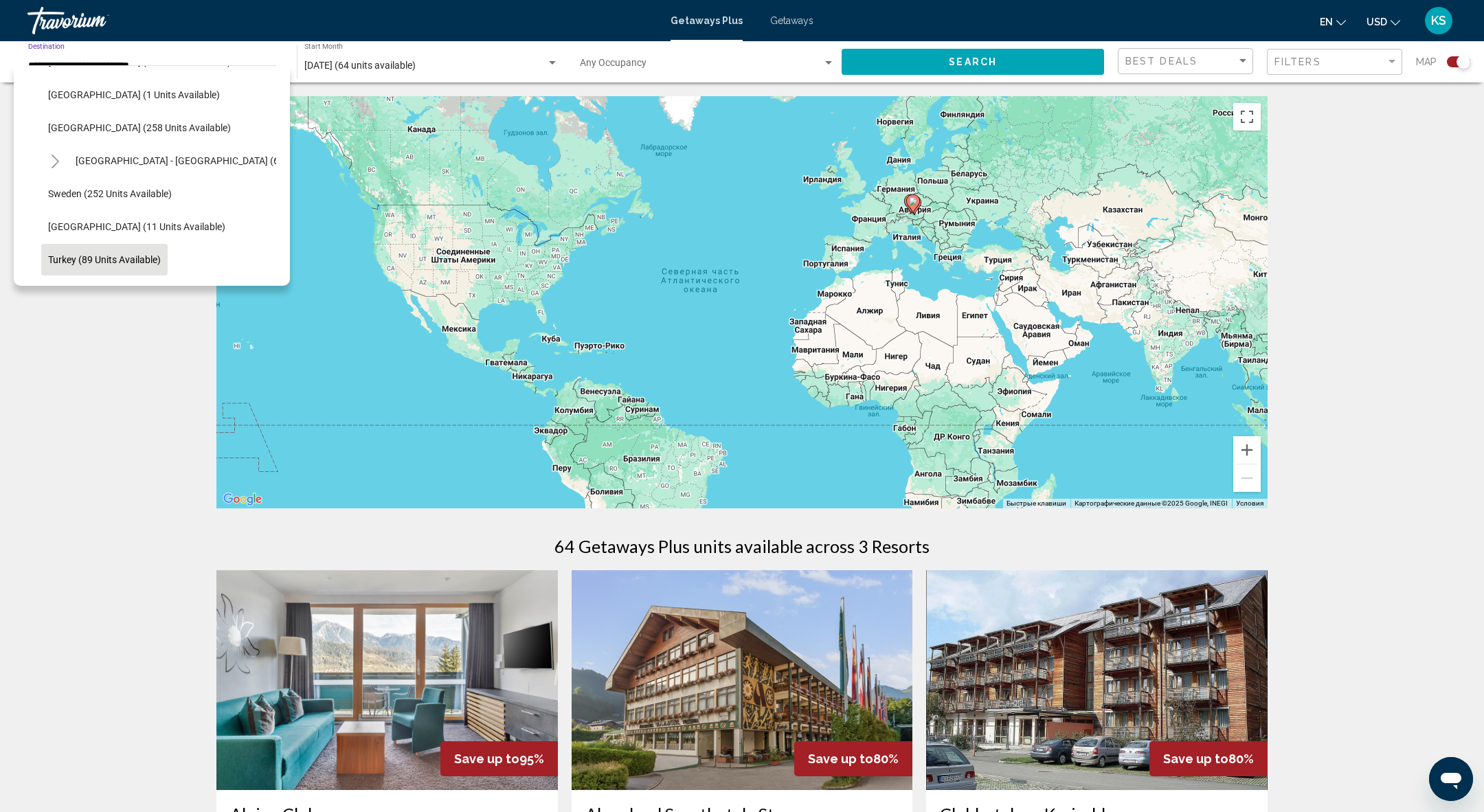
scroll to position [523, 0]
click at [136, 165] on button "[GEOGRAPHIC_DATA] - [GEOGRAPHIC_DATA] (6 units available)" at bounding box center [211, 159] width 285 height 32
type input "**********"
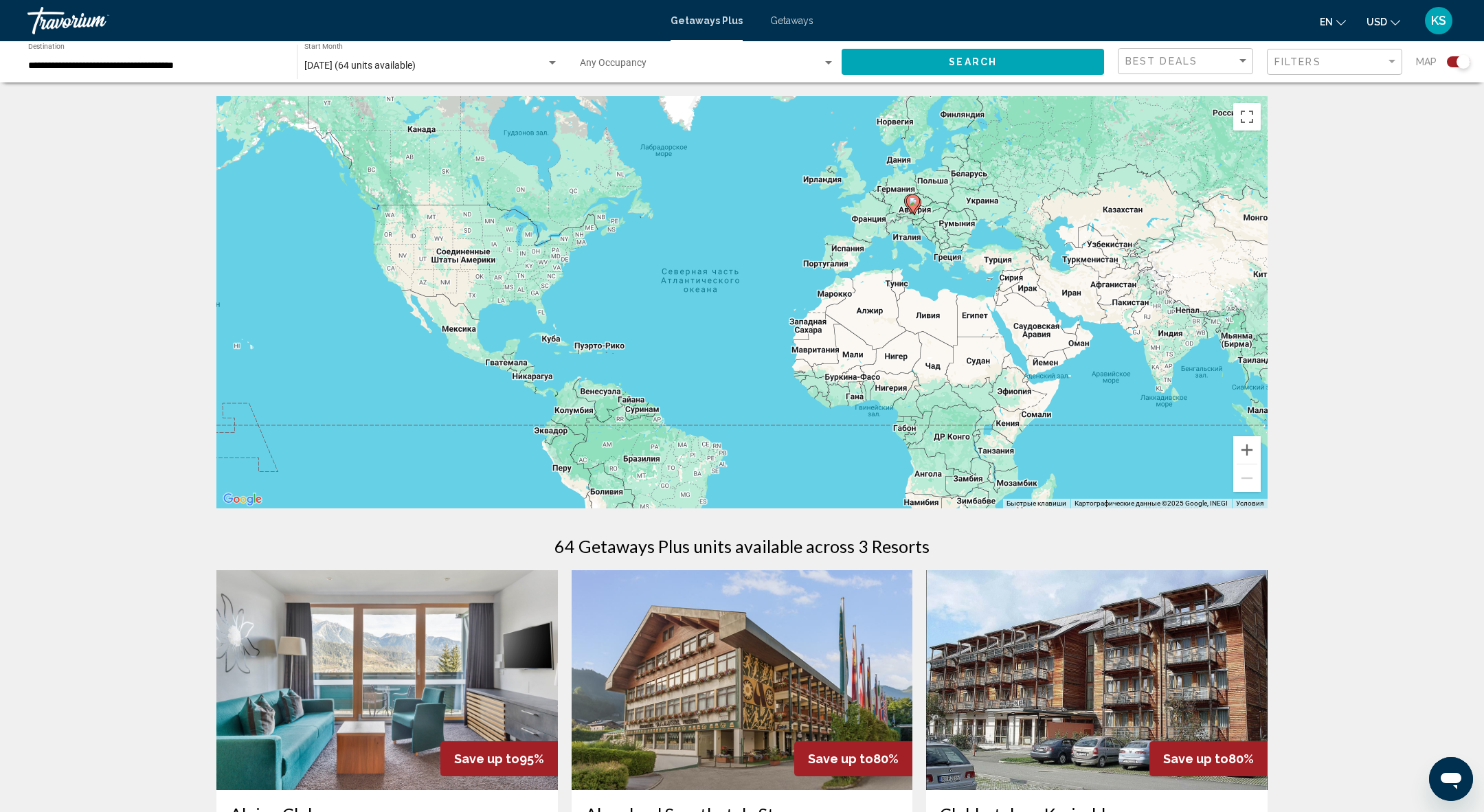
click at [949, 83] on div "**********" at bounding box center [742, 557] width 1484 height 1113
click at [990, 72] on button "Search" at bounding box center [973, 61] width 262 height 26
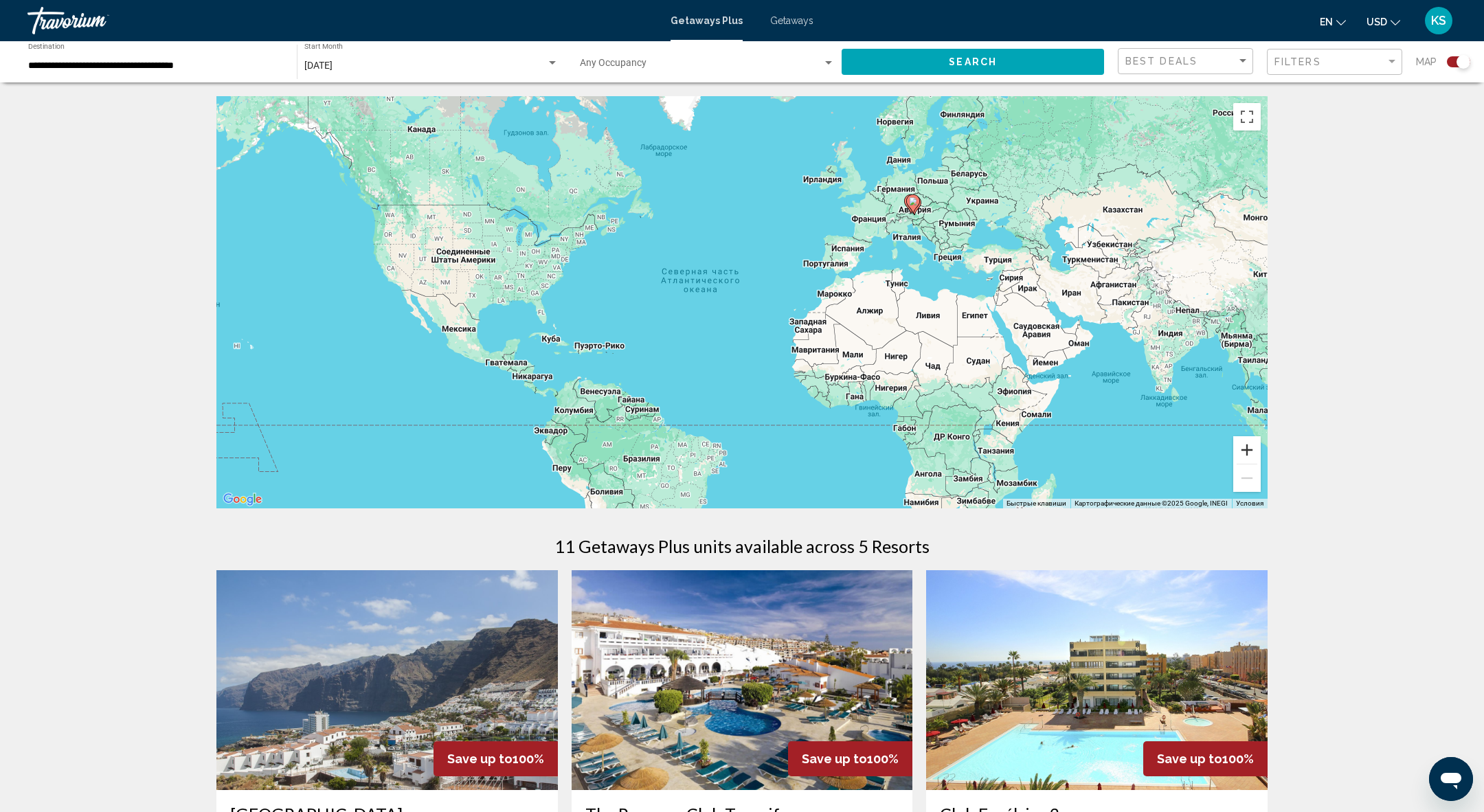
click at [1256, 447] on button "Увеличить" at bounding box center [1247, 450] width 27 height 27
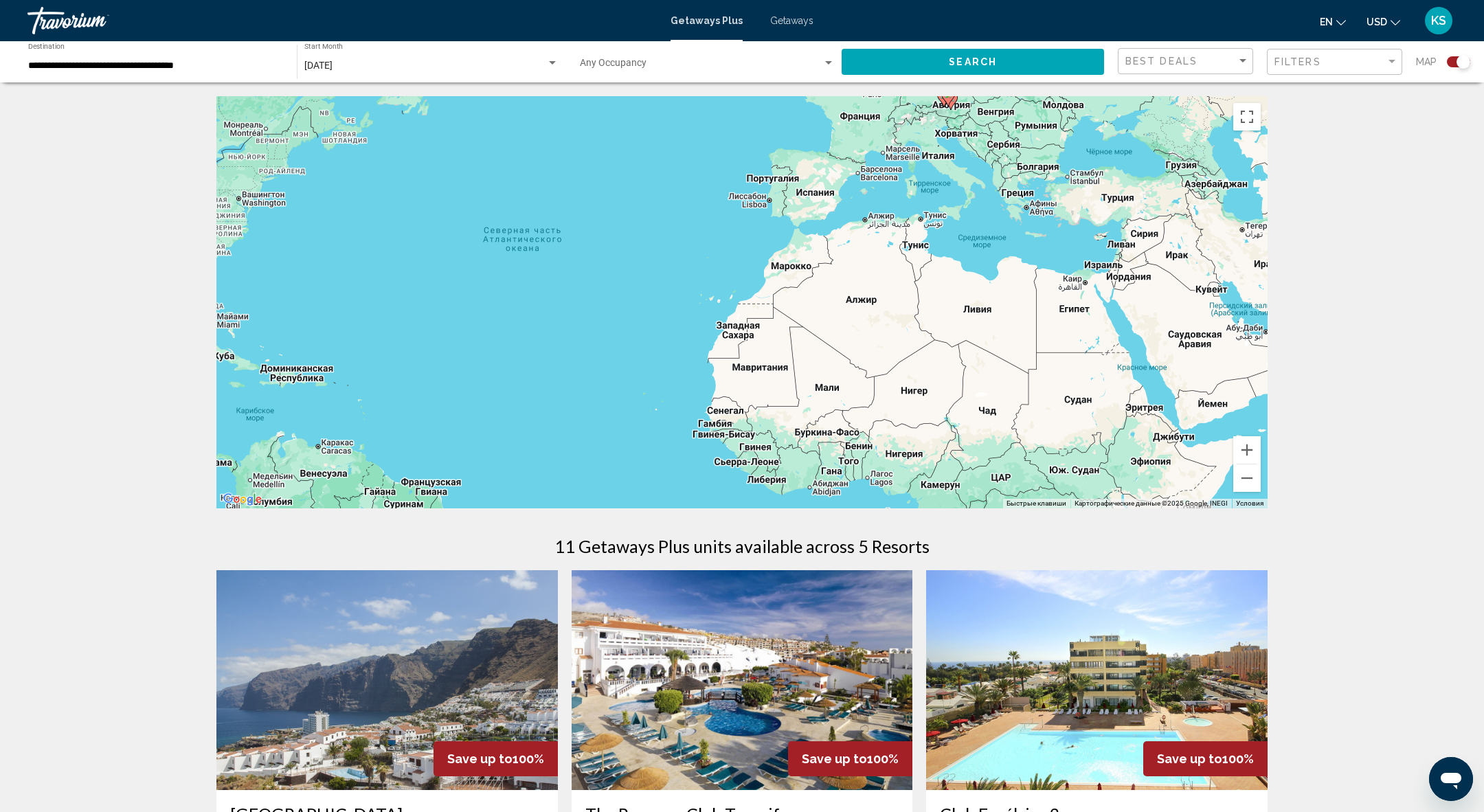
drag, startPoint x: 1116, startPoint y: 207, endPoint x: 948, endPoint y: 178, distance: 170.5
click at [948, 178] on div "Чтобы активировать перетаскивание с помощью клавиатуры, нажмите Alt + Ввод. Пос…" at bounding box center [741, 302] width 1051 height 412
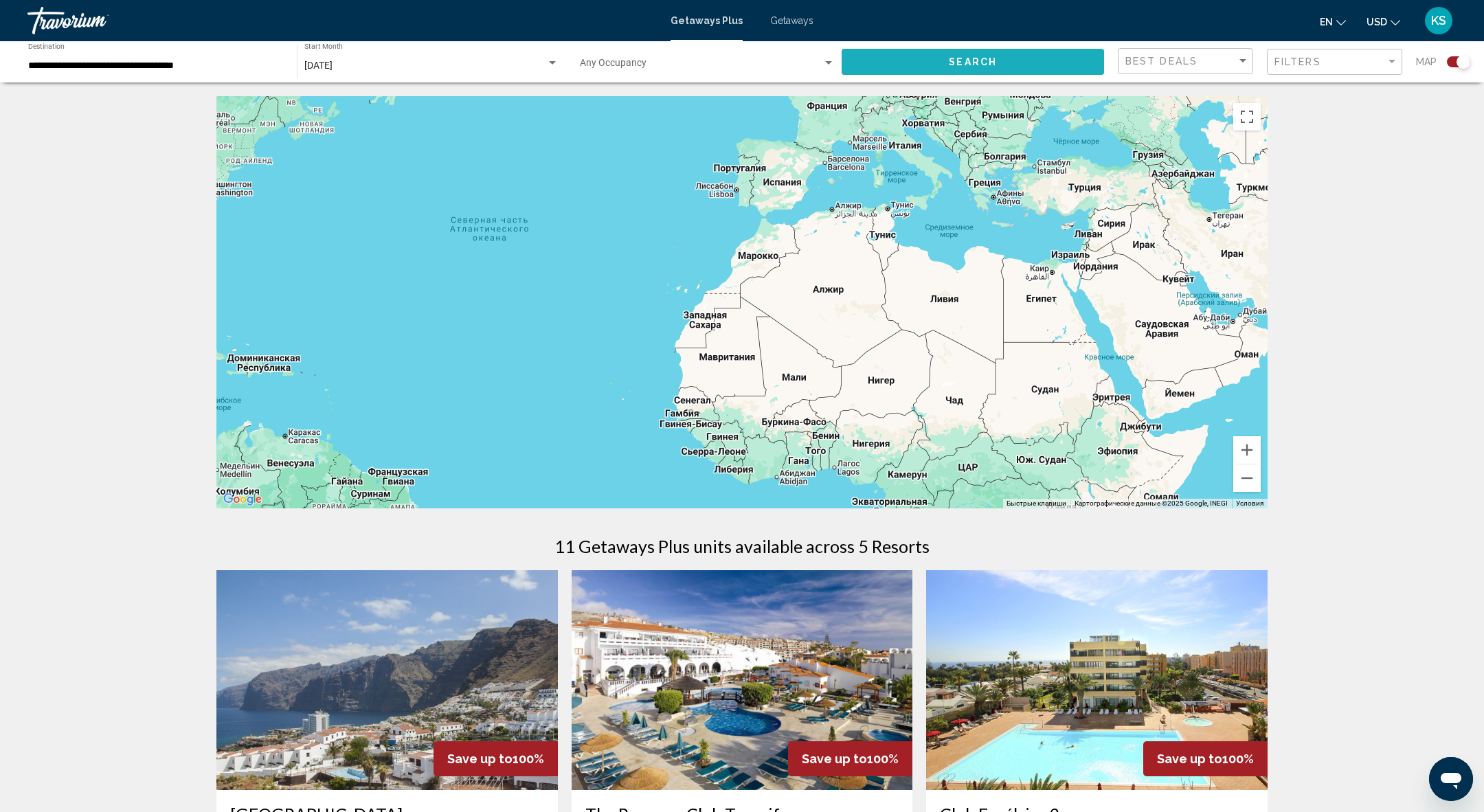
click at [988, 57] on span "Search" at bounding box center [973, 62] width 48 height 11
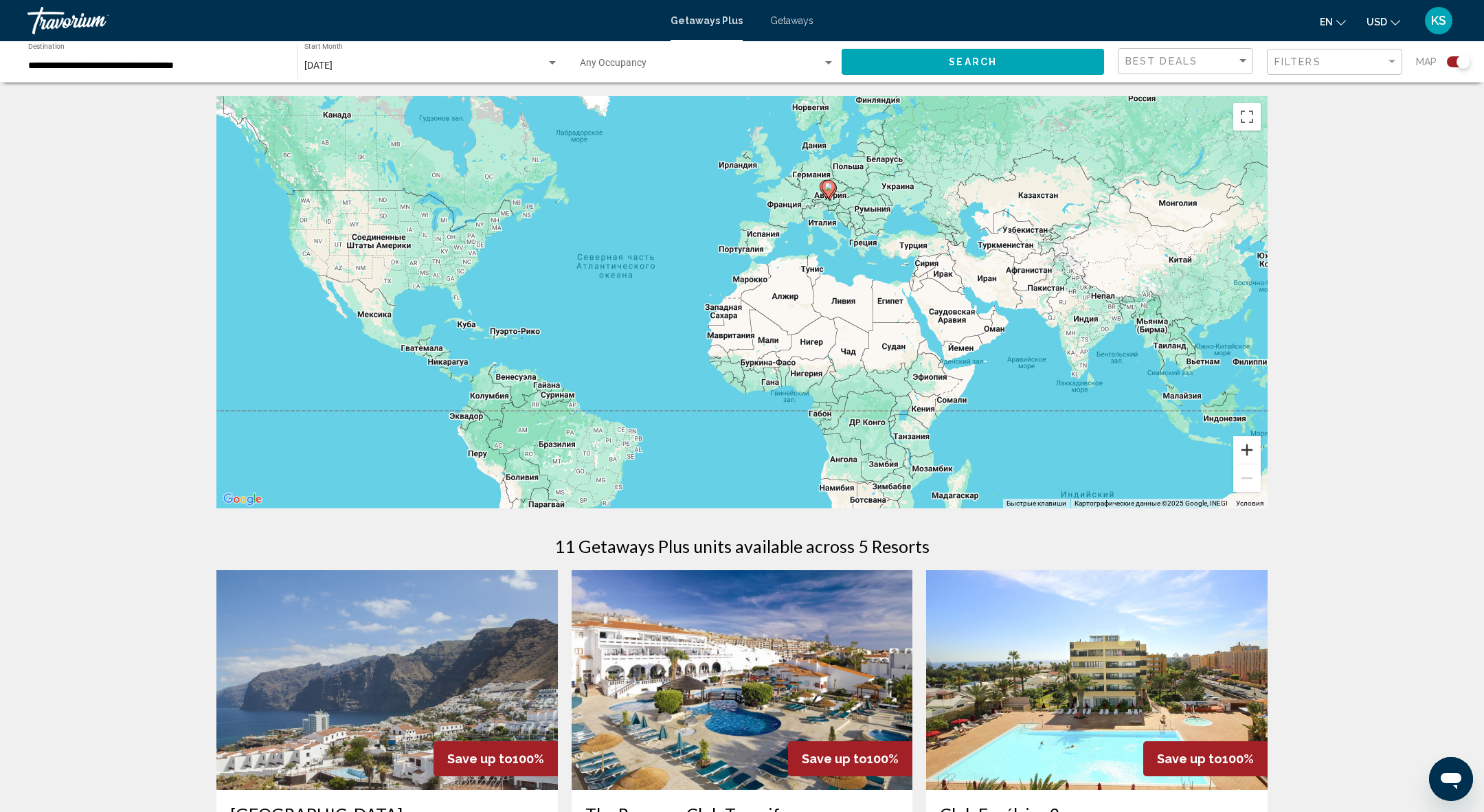
click at [1247, 452] on button "Увеличить" at bounding box center [1247, 450] width 27 height 27
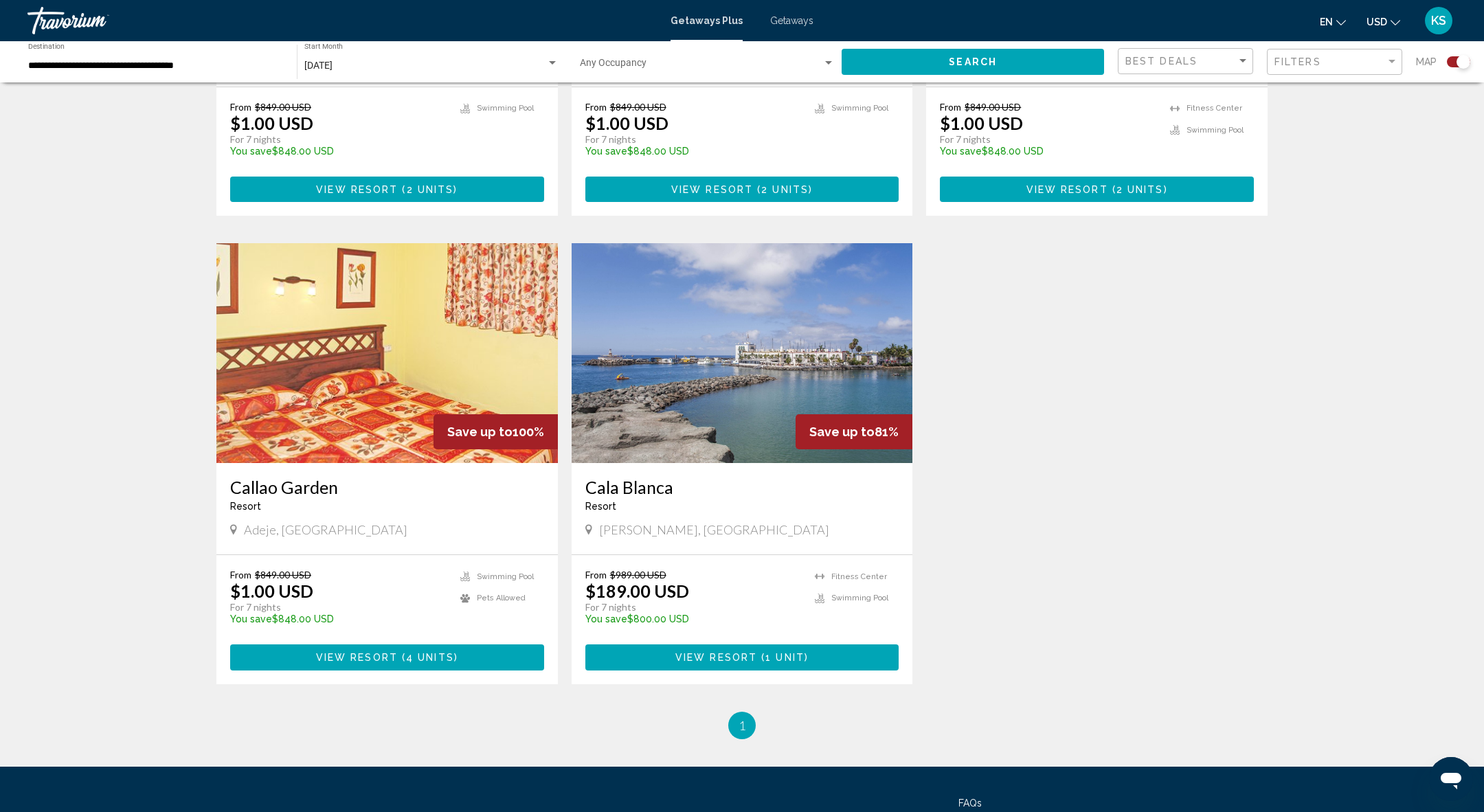
scroll to position [815, 0]
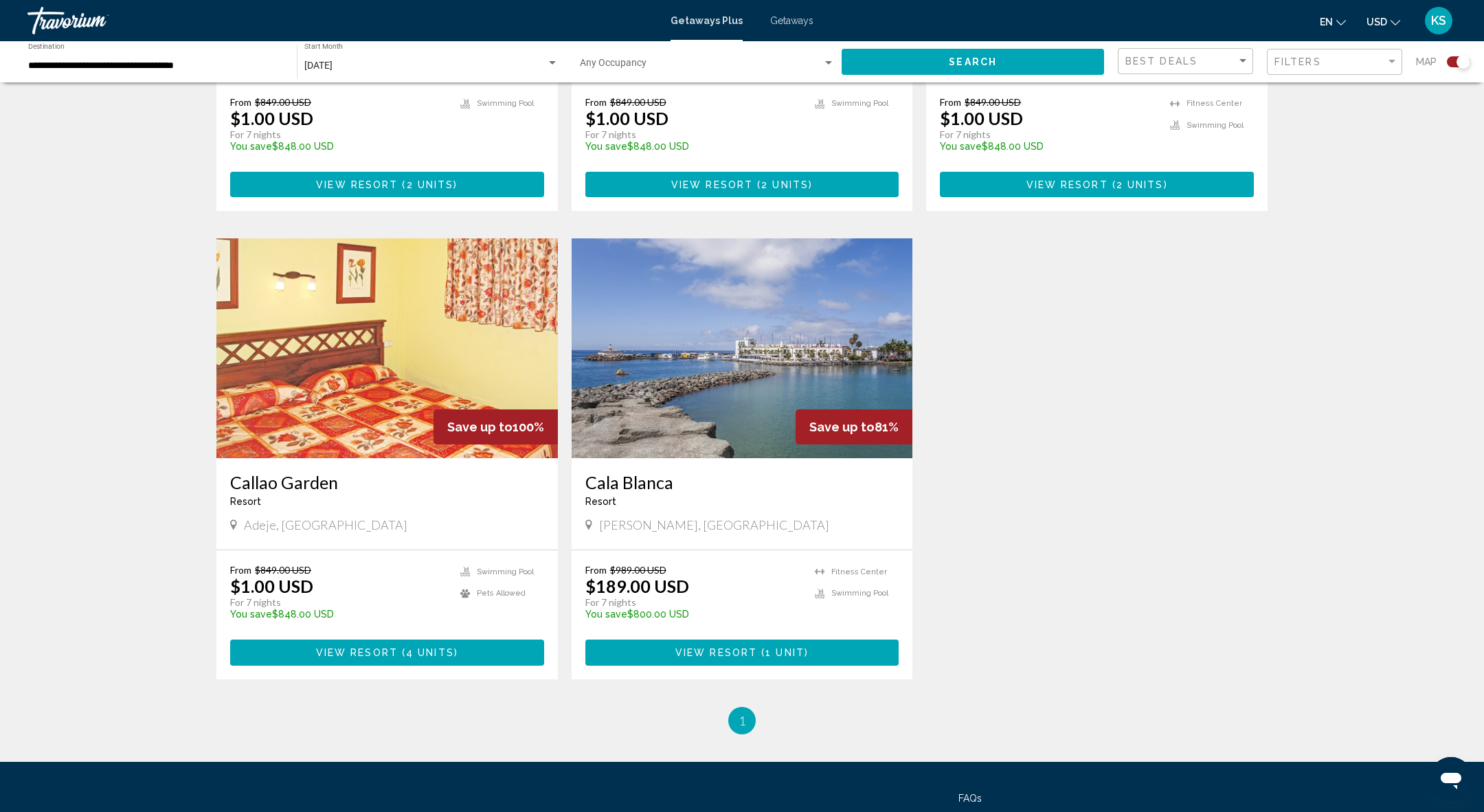
click at [297, 640] on button "View Resort ( 4 units )" at bounding box center [388, 652] width 314 height 26
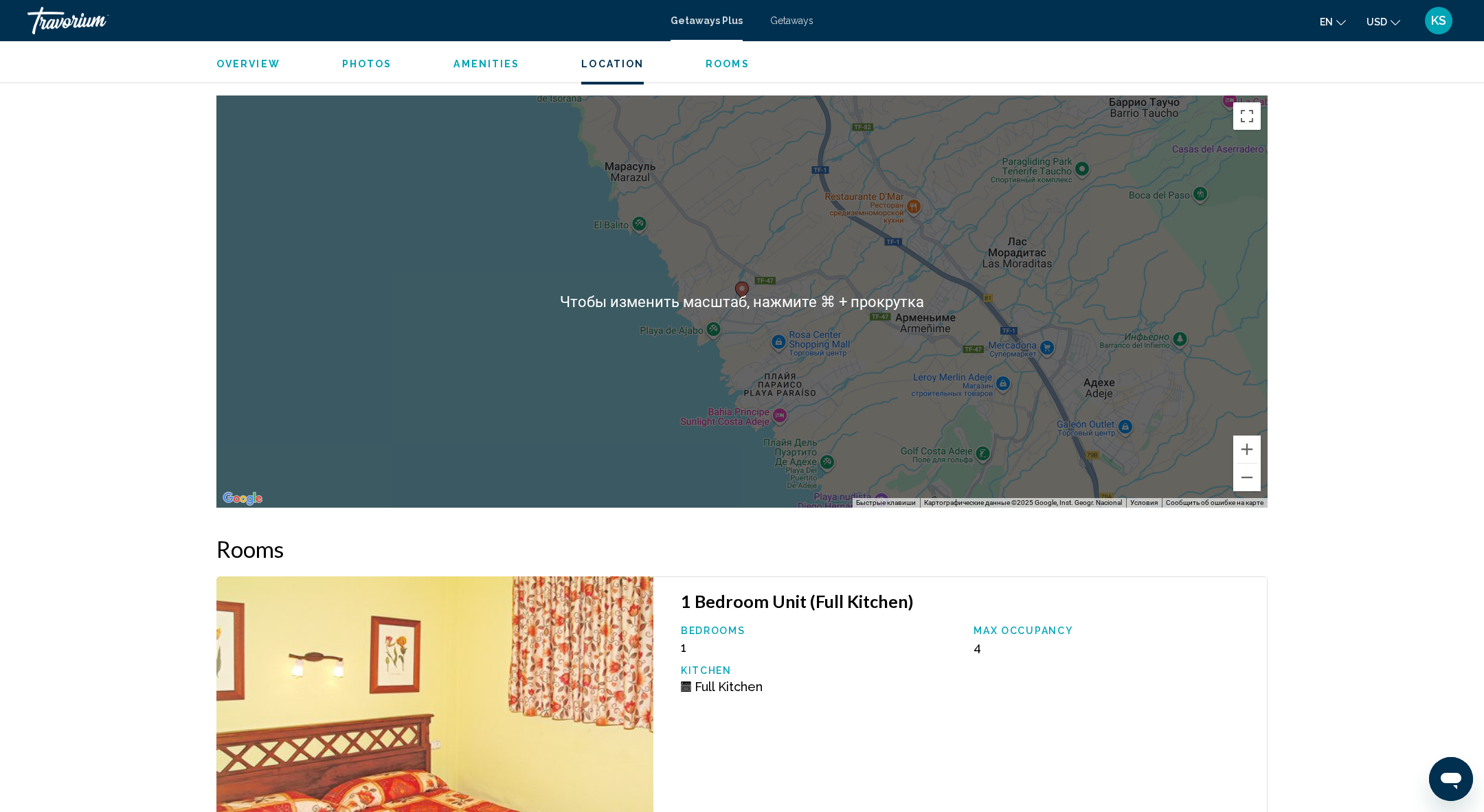
scroll to position [2027, 0]
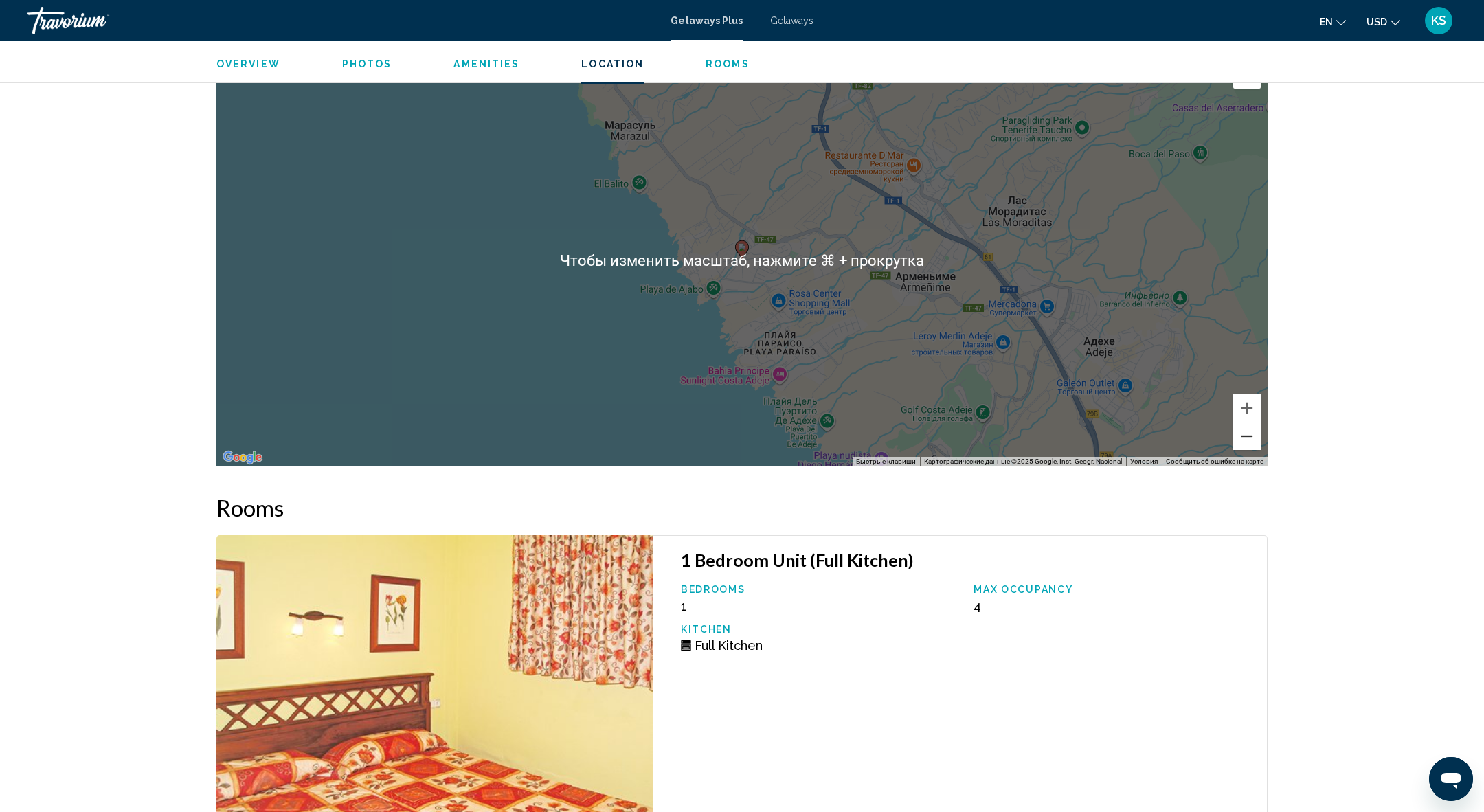
click at [1242, 441] on button "Уменьшить" at bounding box center [1247, 436] width 27 height 27
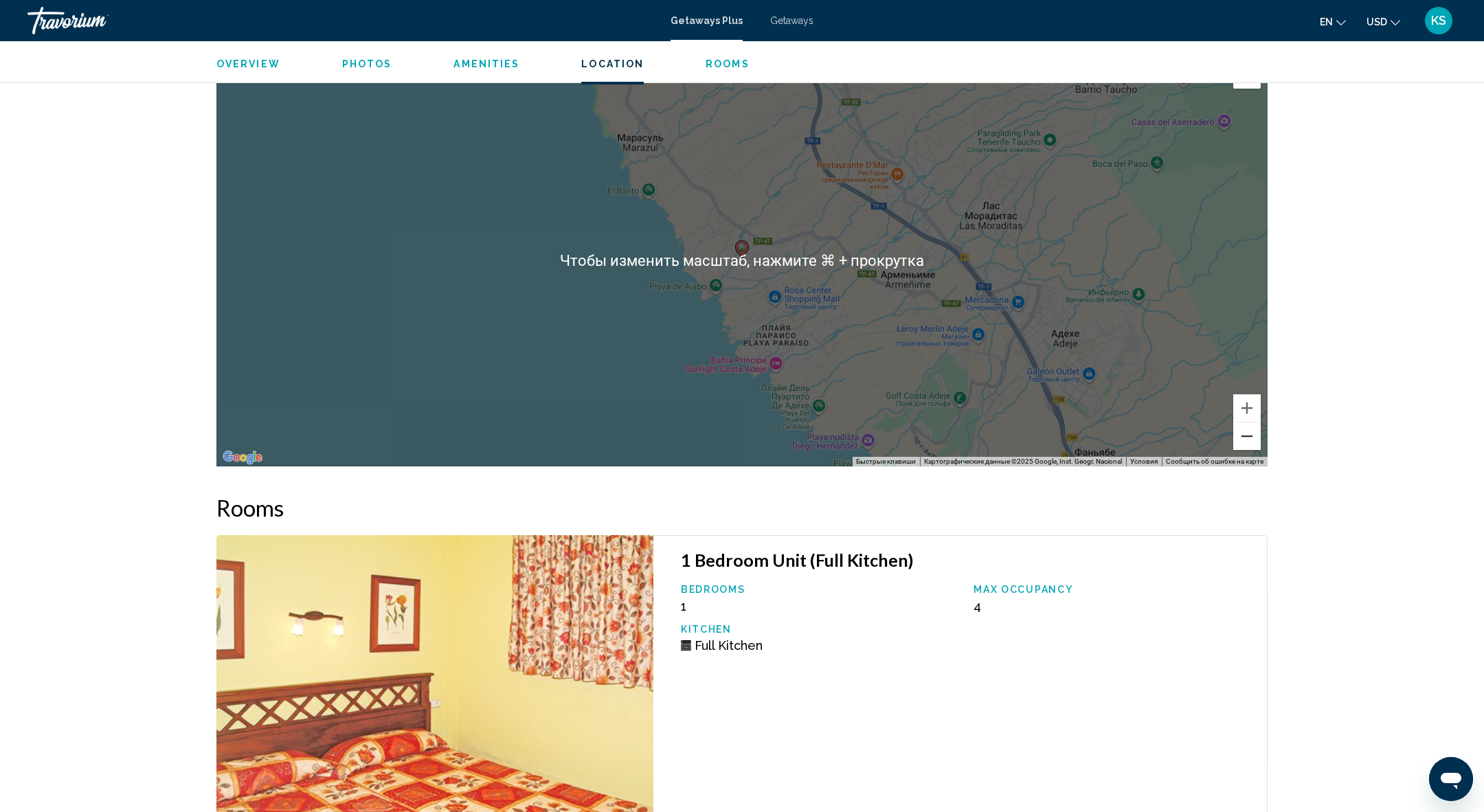
click at [1242, 441] on button "Уменьшить" at bounding box center [1247, 436] width 27 height 27
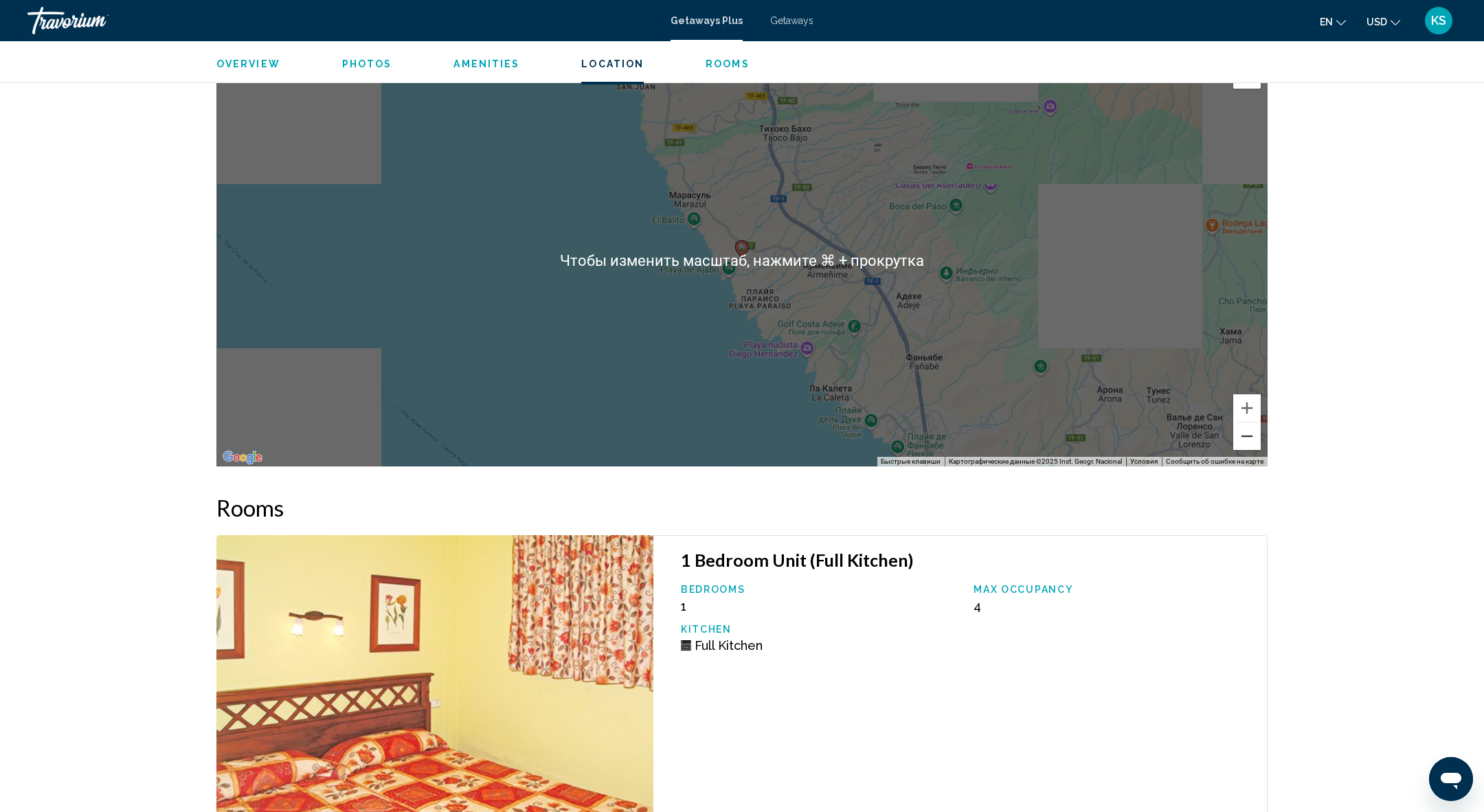
click at [1242, 441] on button "Уменьшить" at bounding box center [1247, 436] width 27 height 27
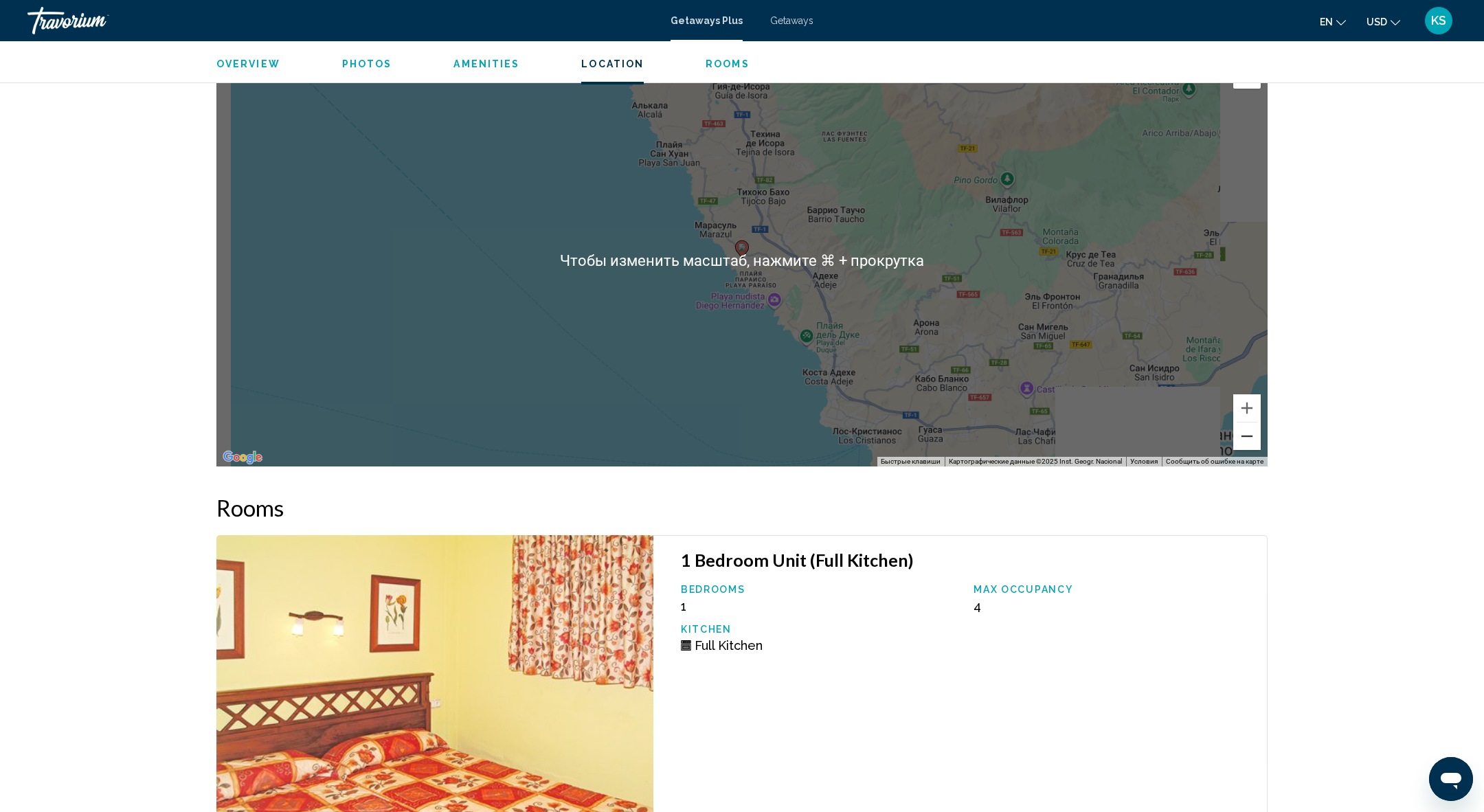
click at [1242, 441] on button "Уменьшить" at bounding box center [1247, 436] width 27 height 27
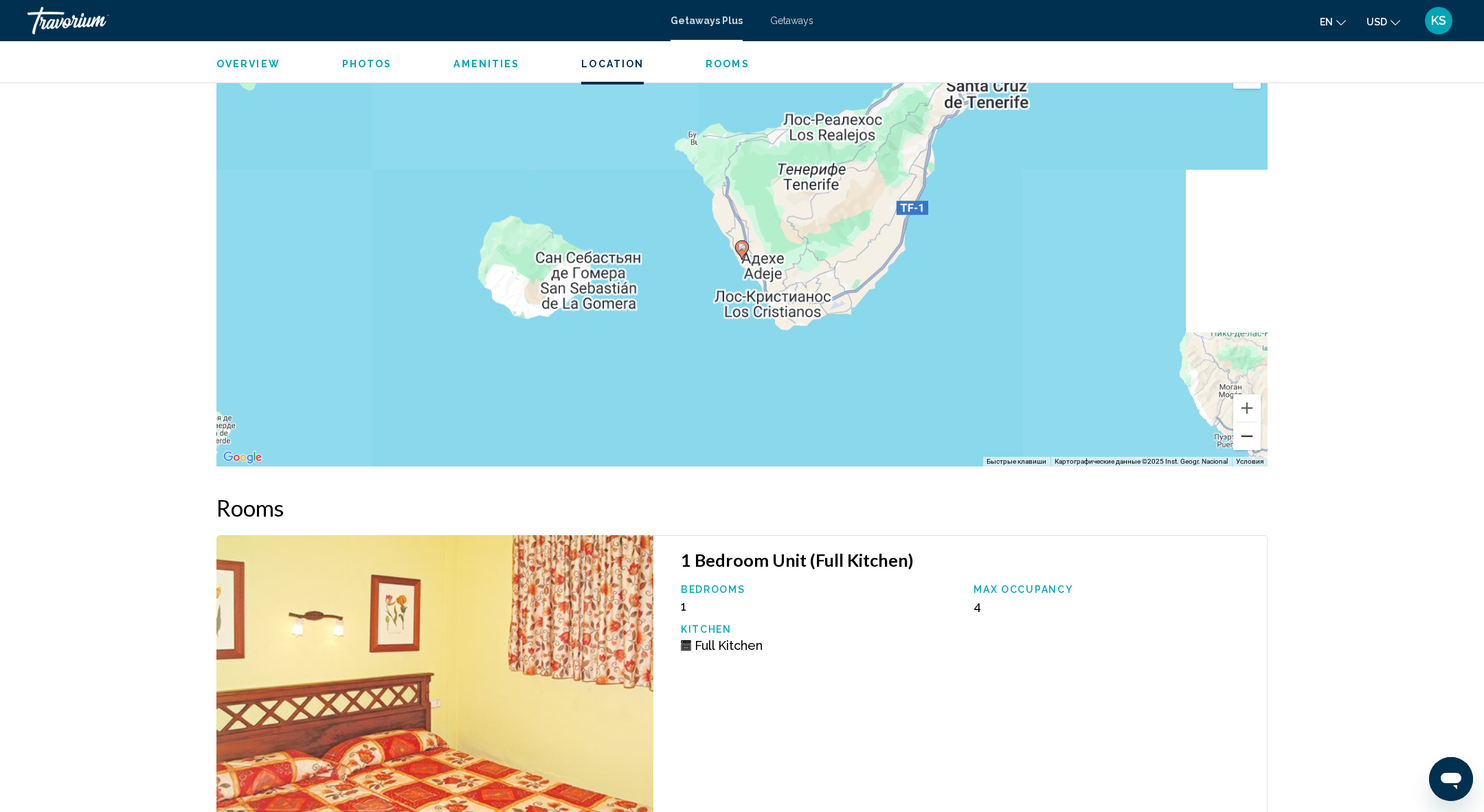
click at [1242, 441] on button "Уменьшить" at bounding box center [1247, 436] width 27 height 27
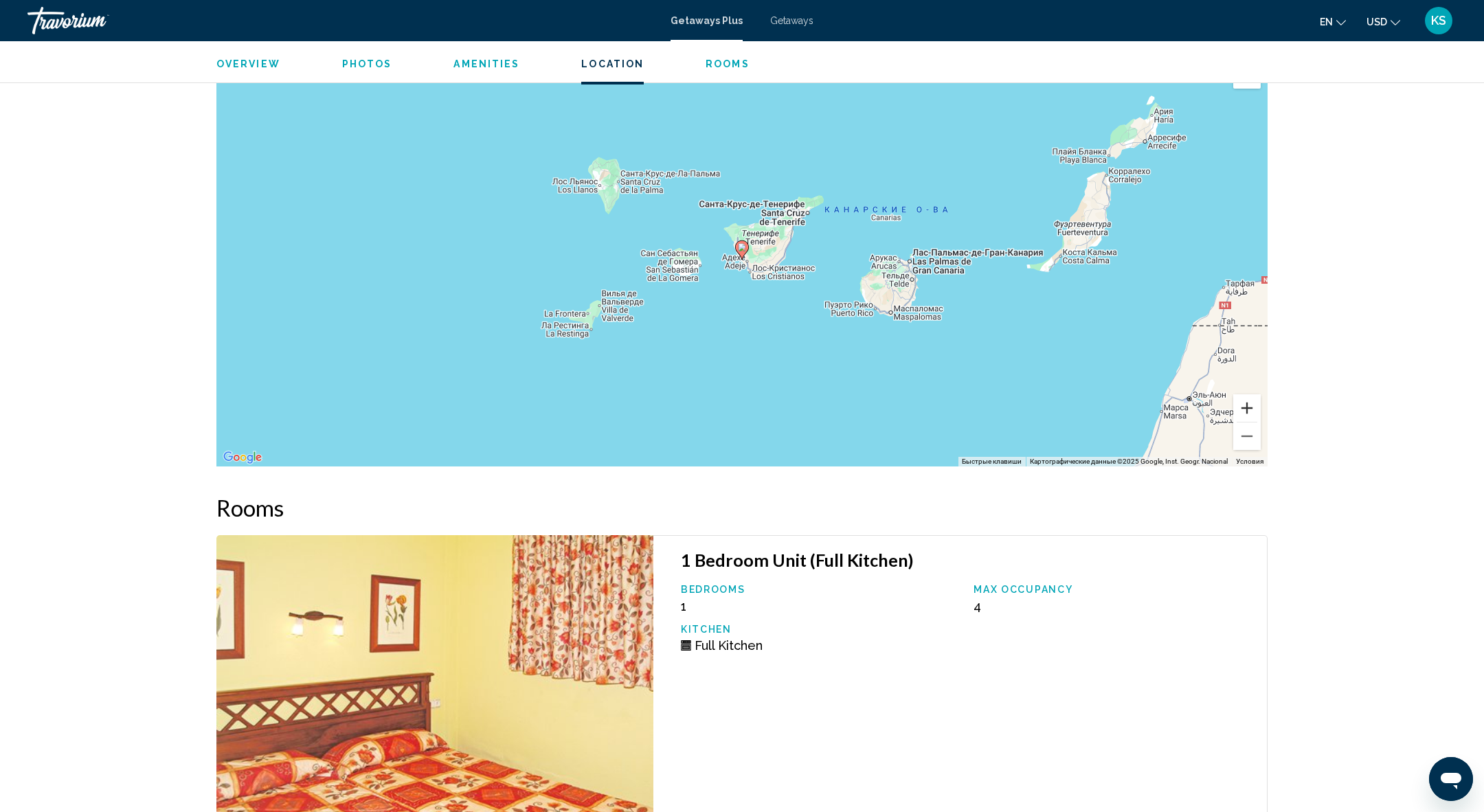
click at [1250, 410] on button "Увеличить" at bounding box center [1247, 408] width 27 height 27
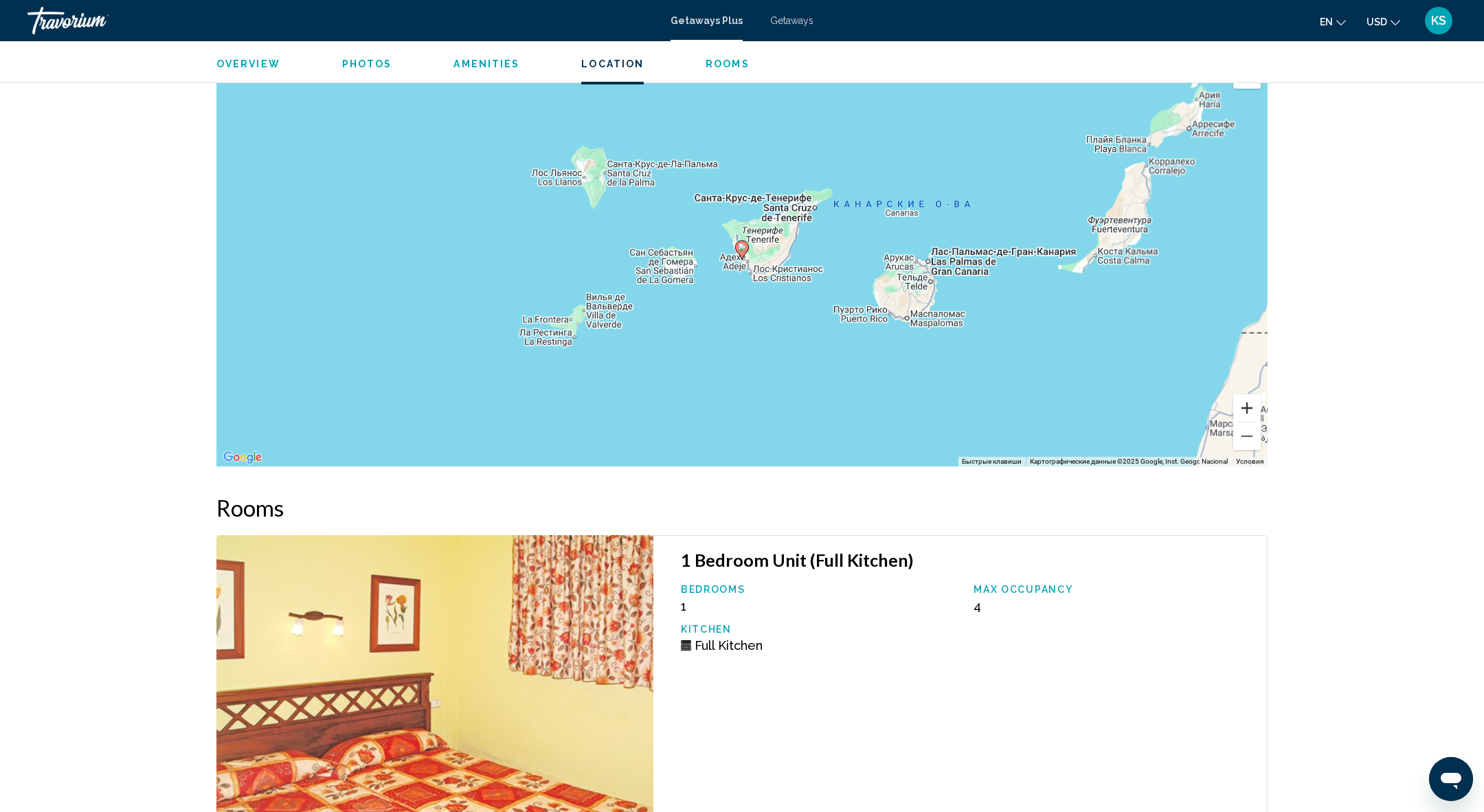
click at [1250, 410] on button "Увеличить" at bounding box center [1247, 408] width 27 height 27
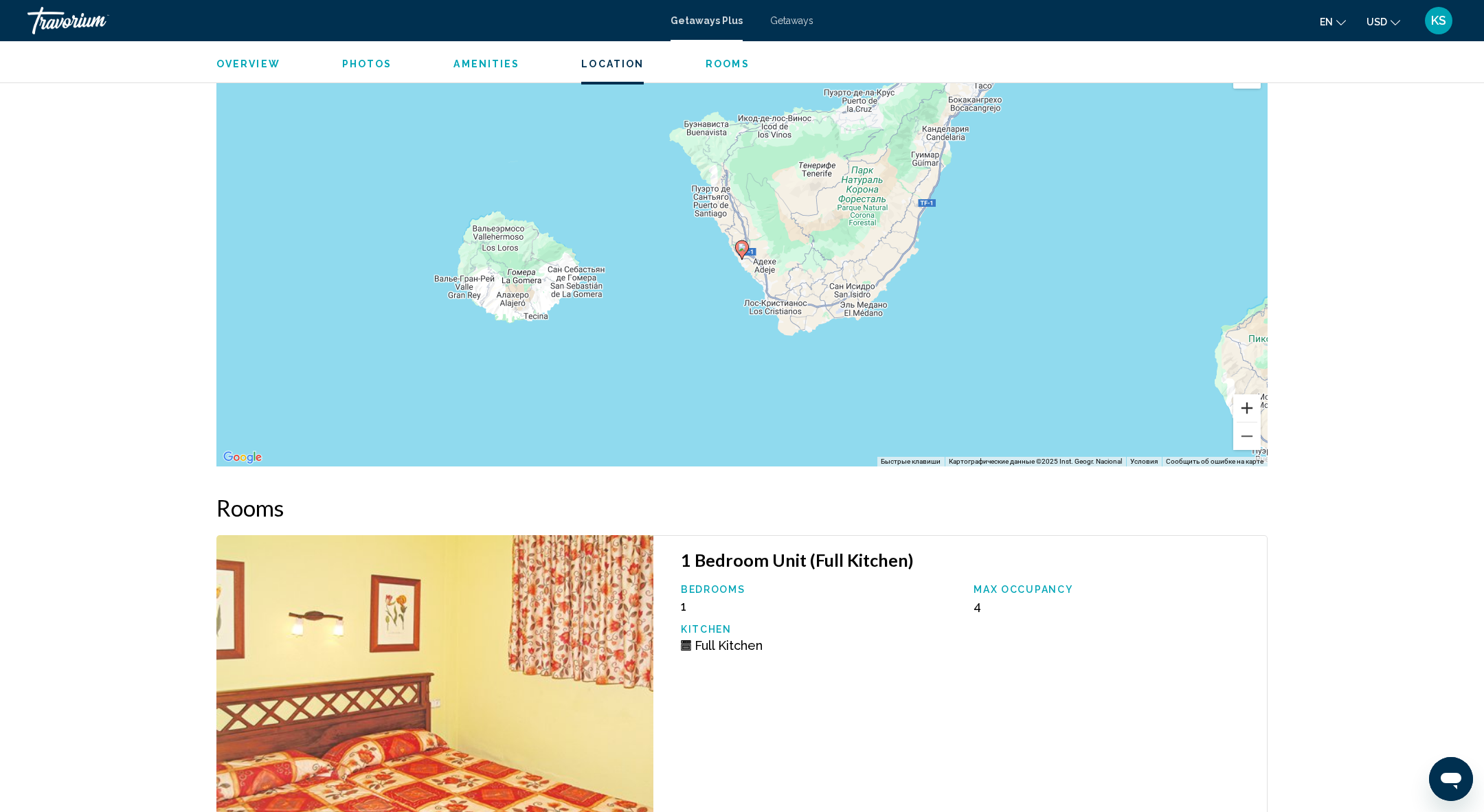
click at [1247, 409] on button "Увеличить" at bounding box center [1247, 408] width 27 height 27
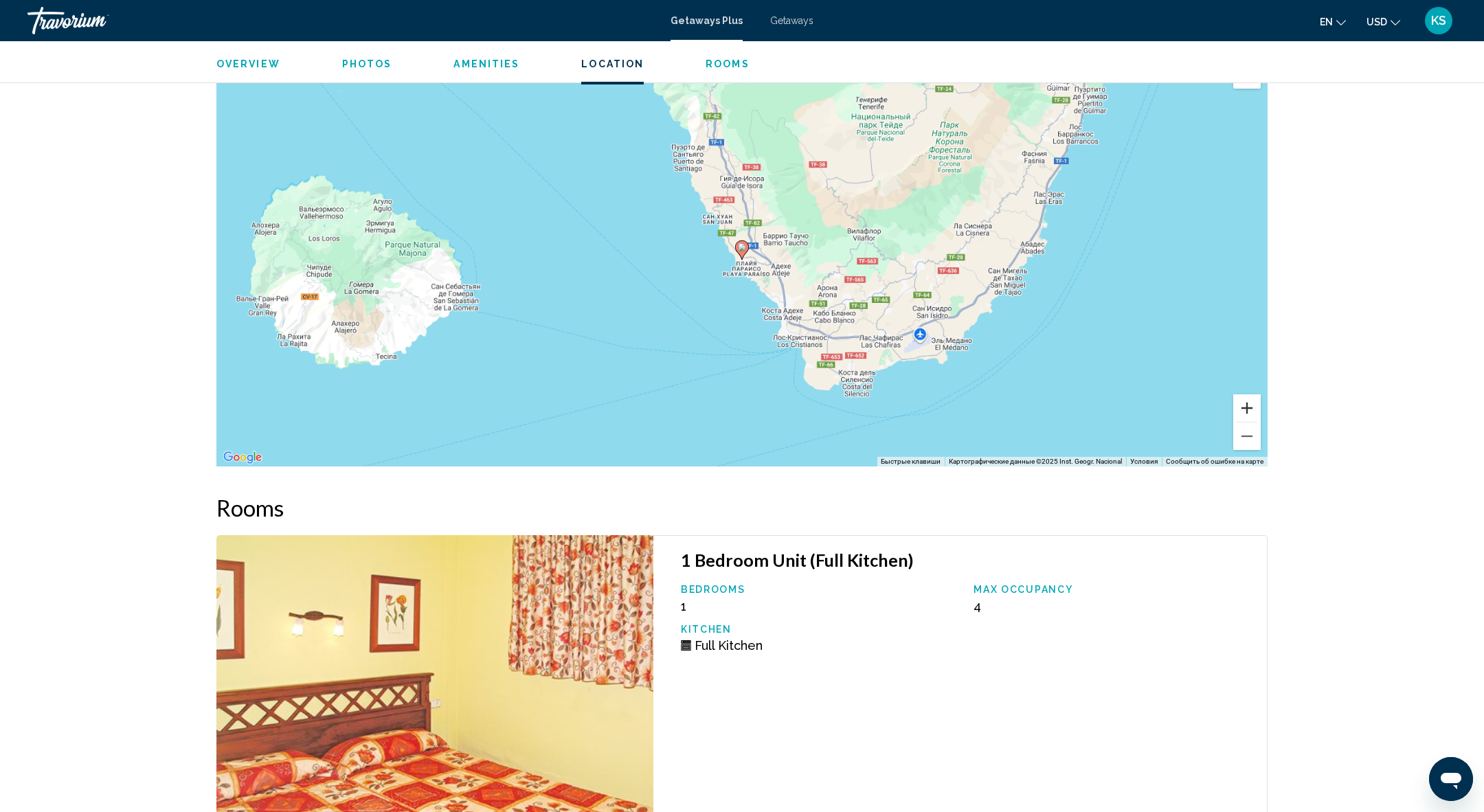
click at [1247, 409] on button "Увеличить" at bounding box center [1247, 408] width 27 height 27
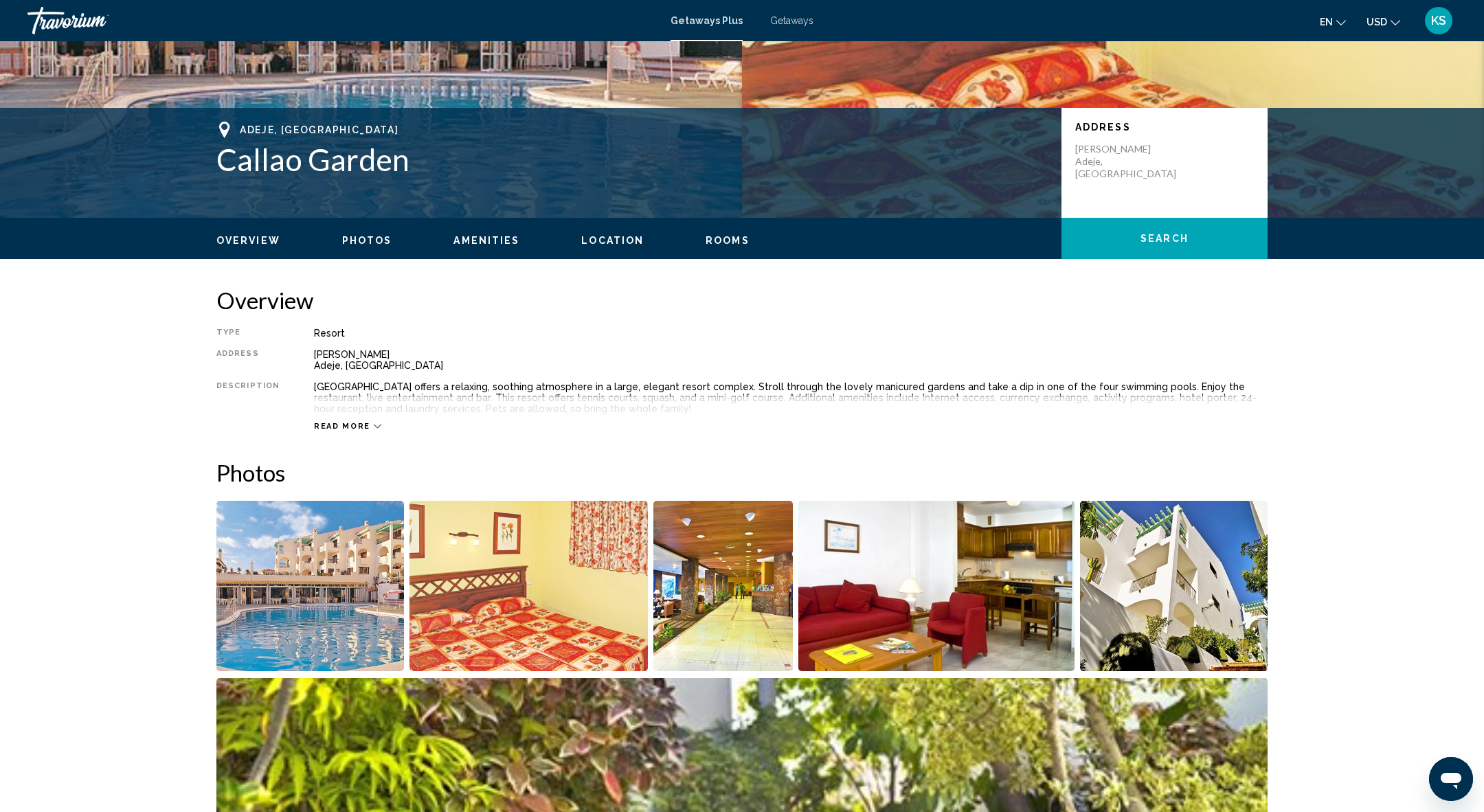
scroll to position [0, 0]
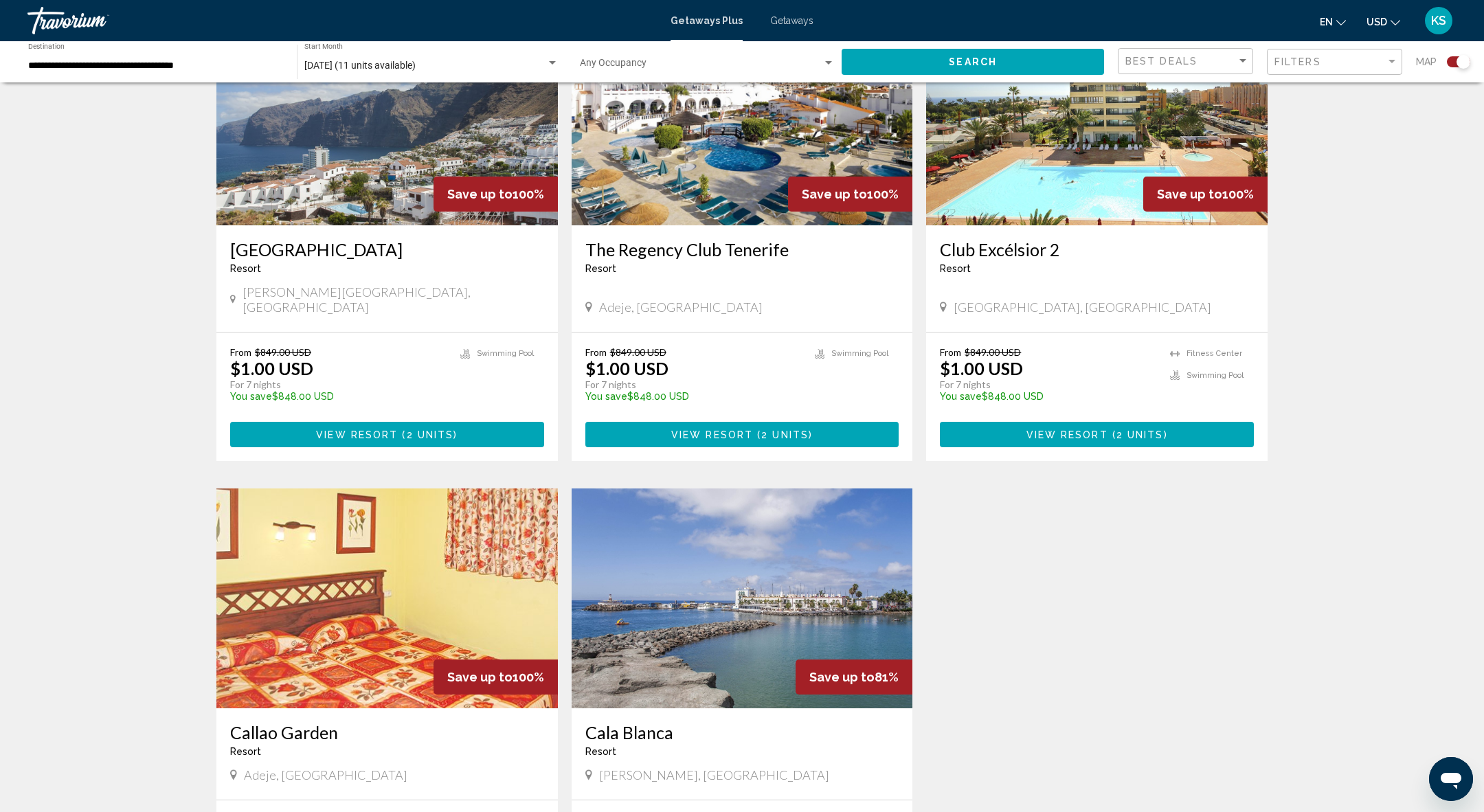
scroll to position [543, 0]
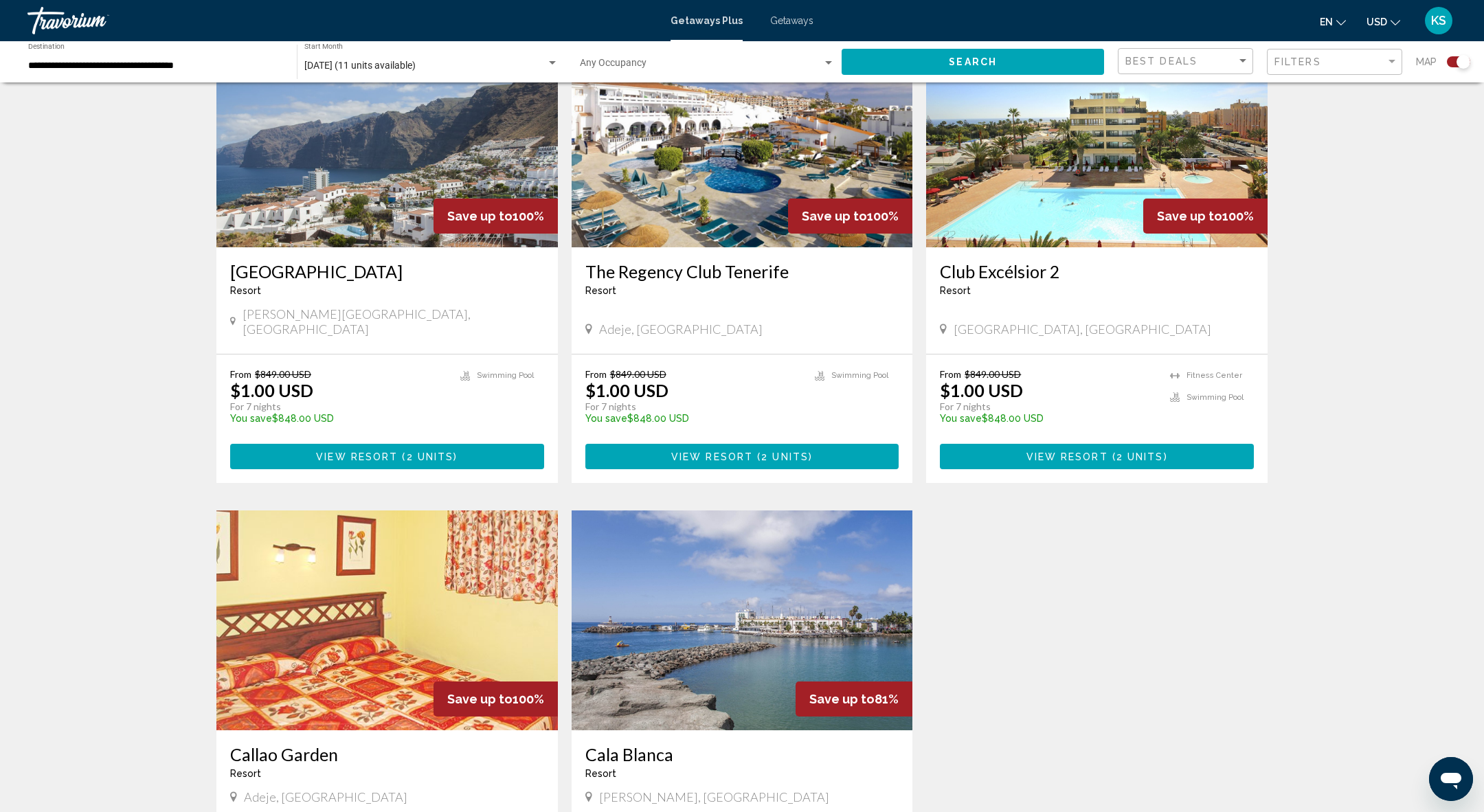
click at [1100, 448] on button "View Resort ( 2 units )" at bounding box center [1097, 457] width 314 height 26
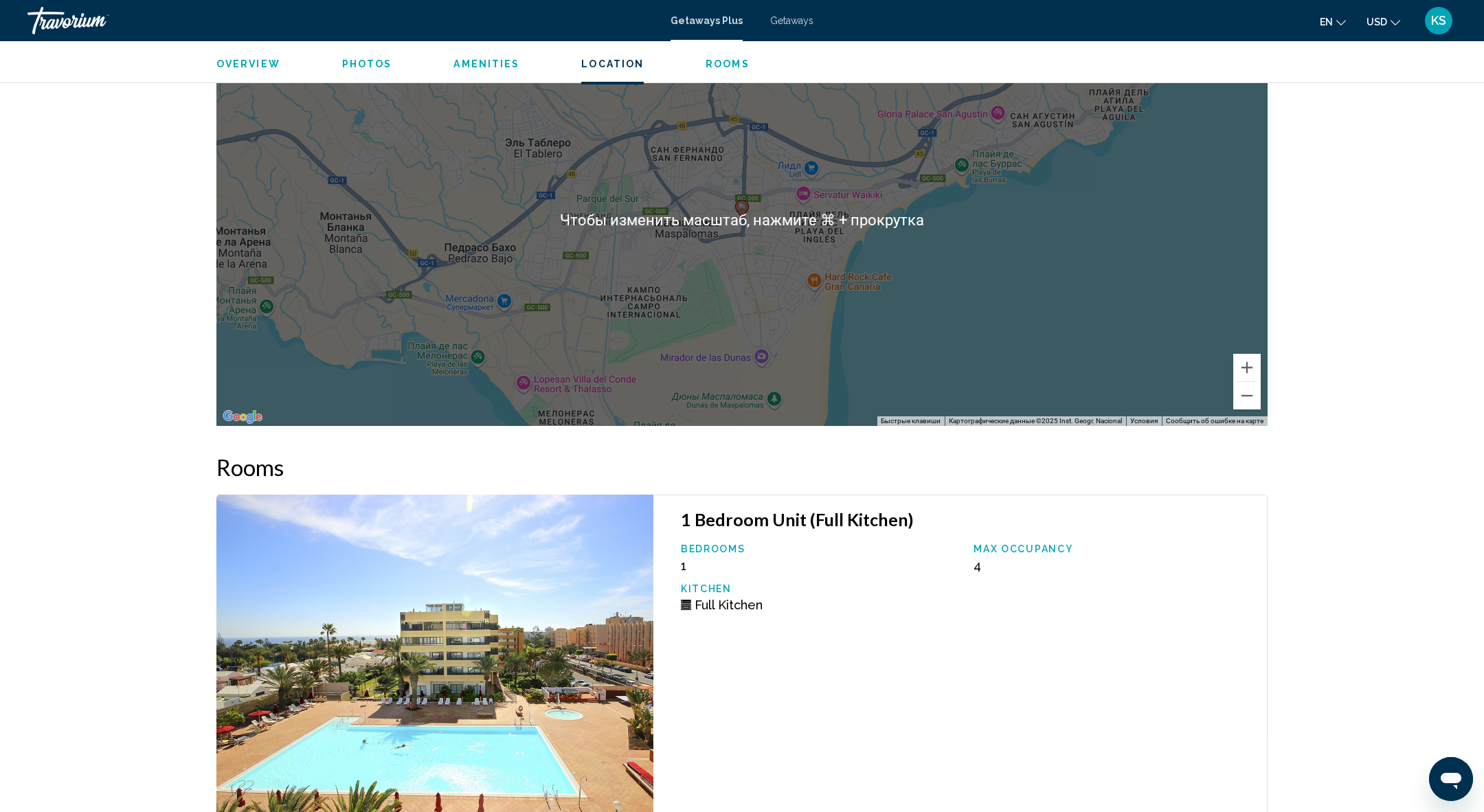
scroll to position [1883, 0]
click at [1247, 401] on button "Уменьшить" at bounding box center [1247, 396] width 27 height 27
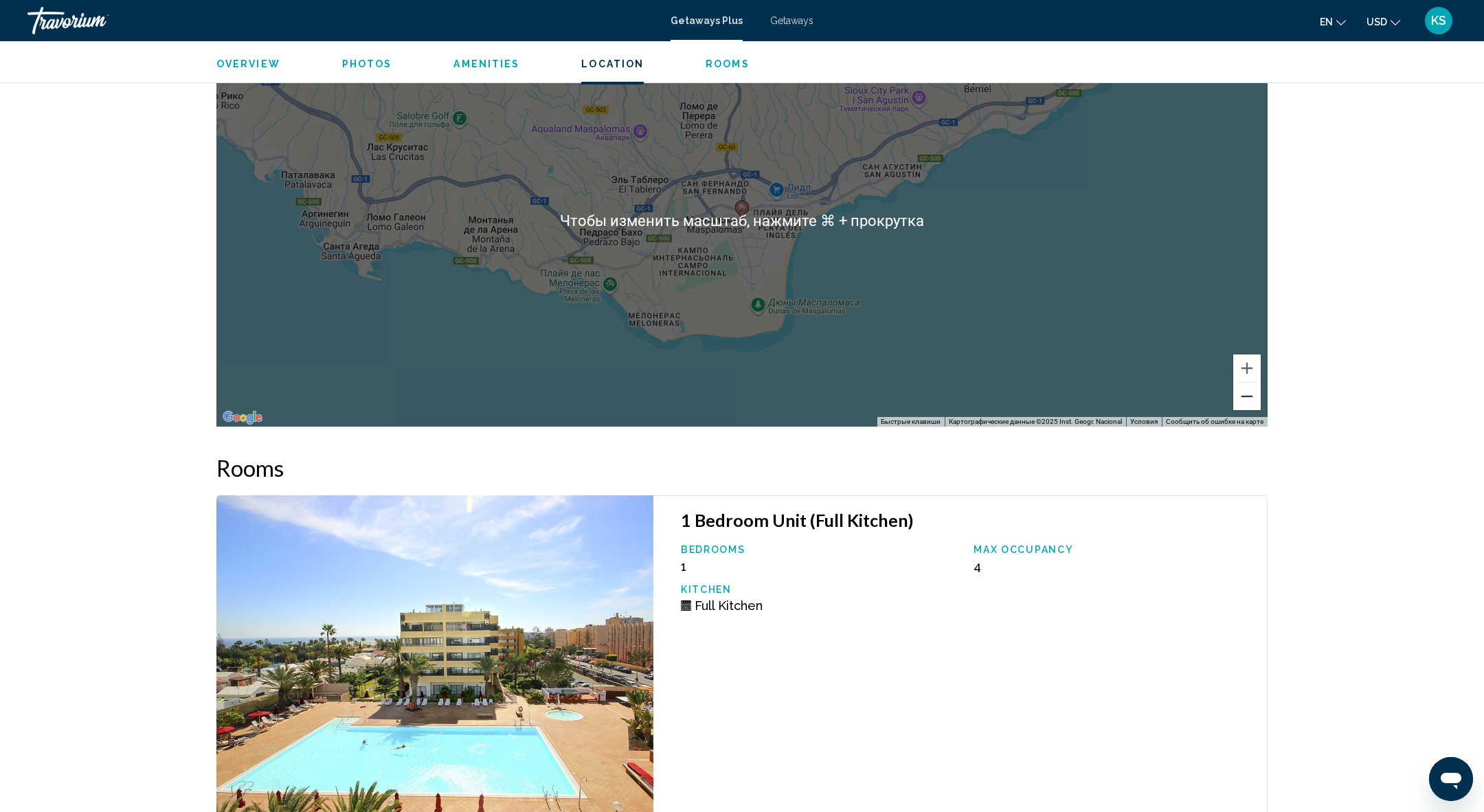
click at [1247, 401] on button "Уменьшить" at bounding box center [1247, 396] width 27 height 27
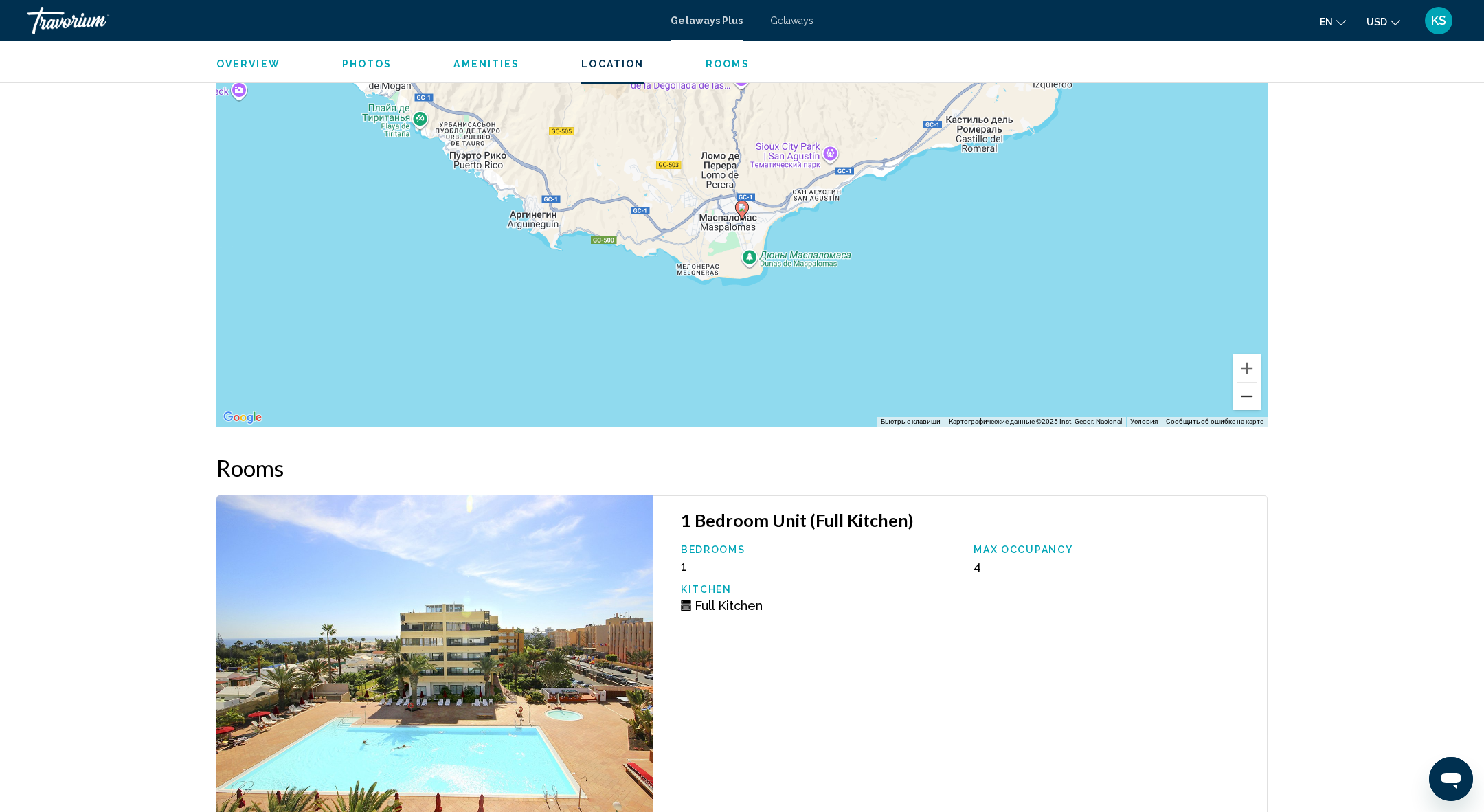
click at [1247, 401] on button "Уменьшить" at bounding box center [1247, 396] width 27 height 27
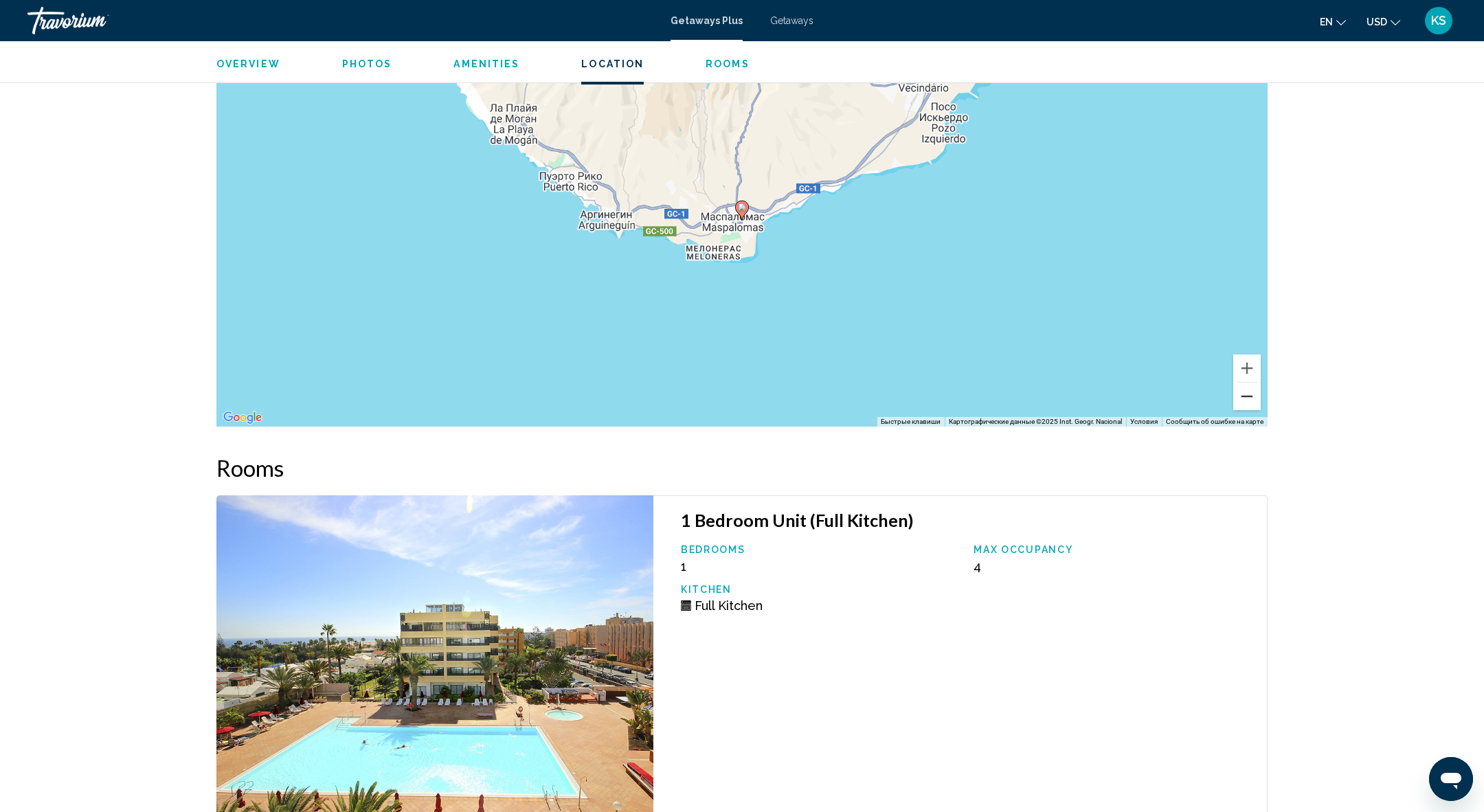
click at [1247, 401] on button "Уменьшить" at bounding box center [1247, 396] width 27 height 27
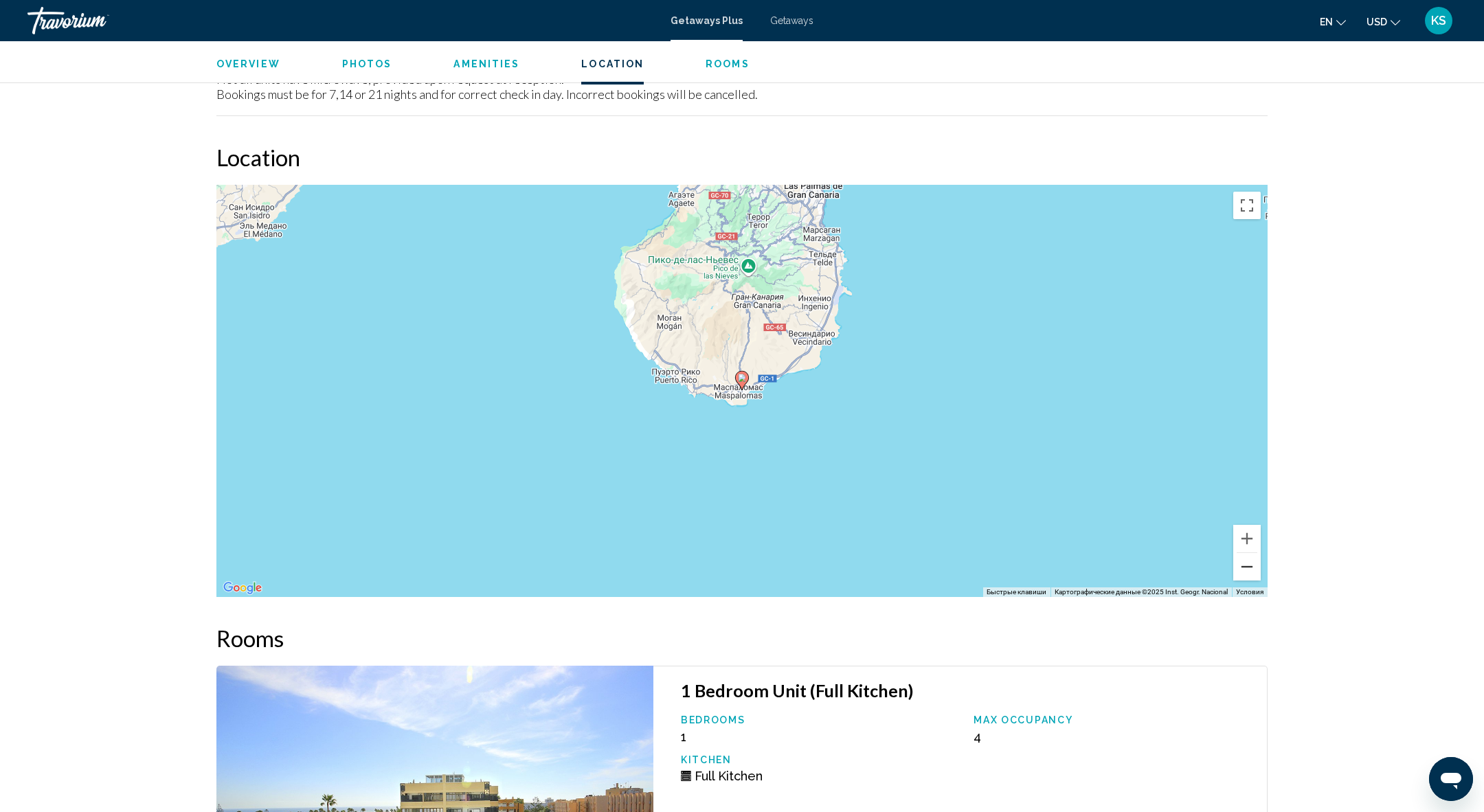
scroll to position [1711, 0]
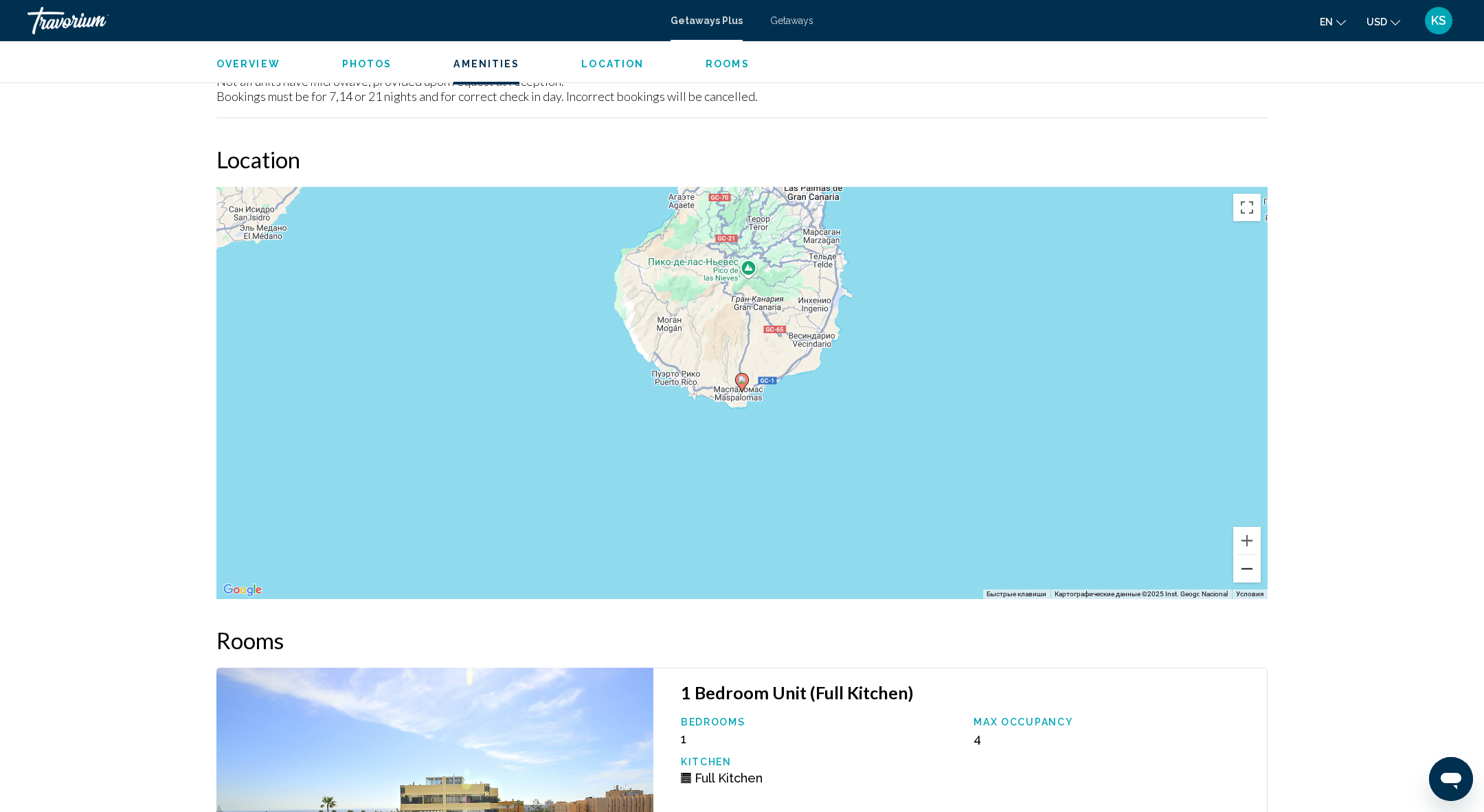
click at [1243, 575] on button "Уменьшить" at bounding box center [1247, 569] width 27 height 27
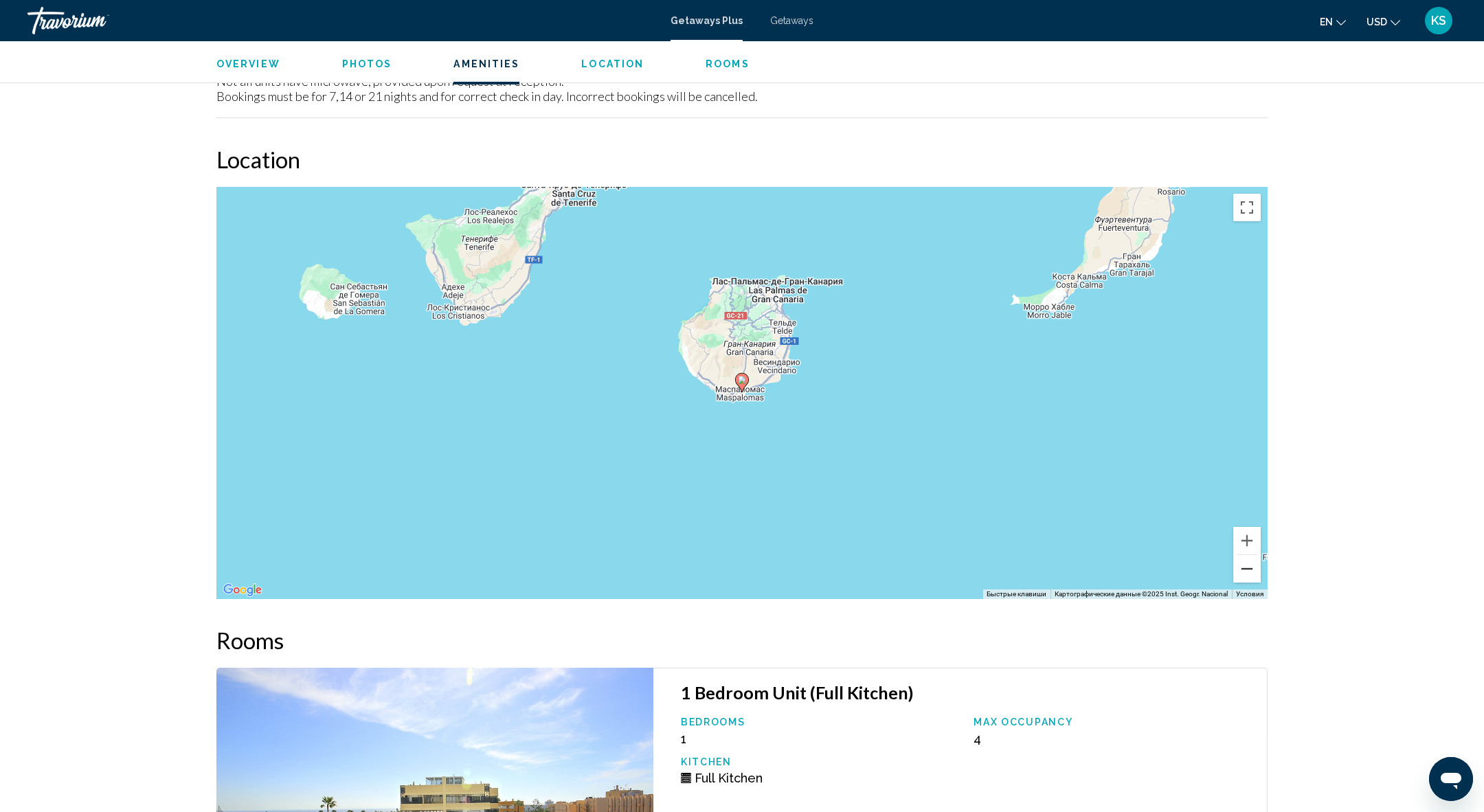
click at [1243, 575] on button "Уменьшить" at bounding box center [1247, 569] width 27 height 27
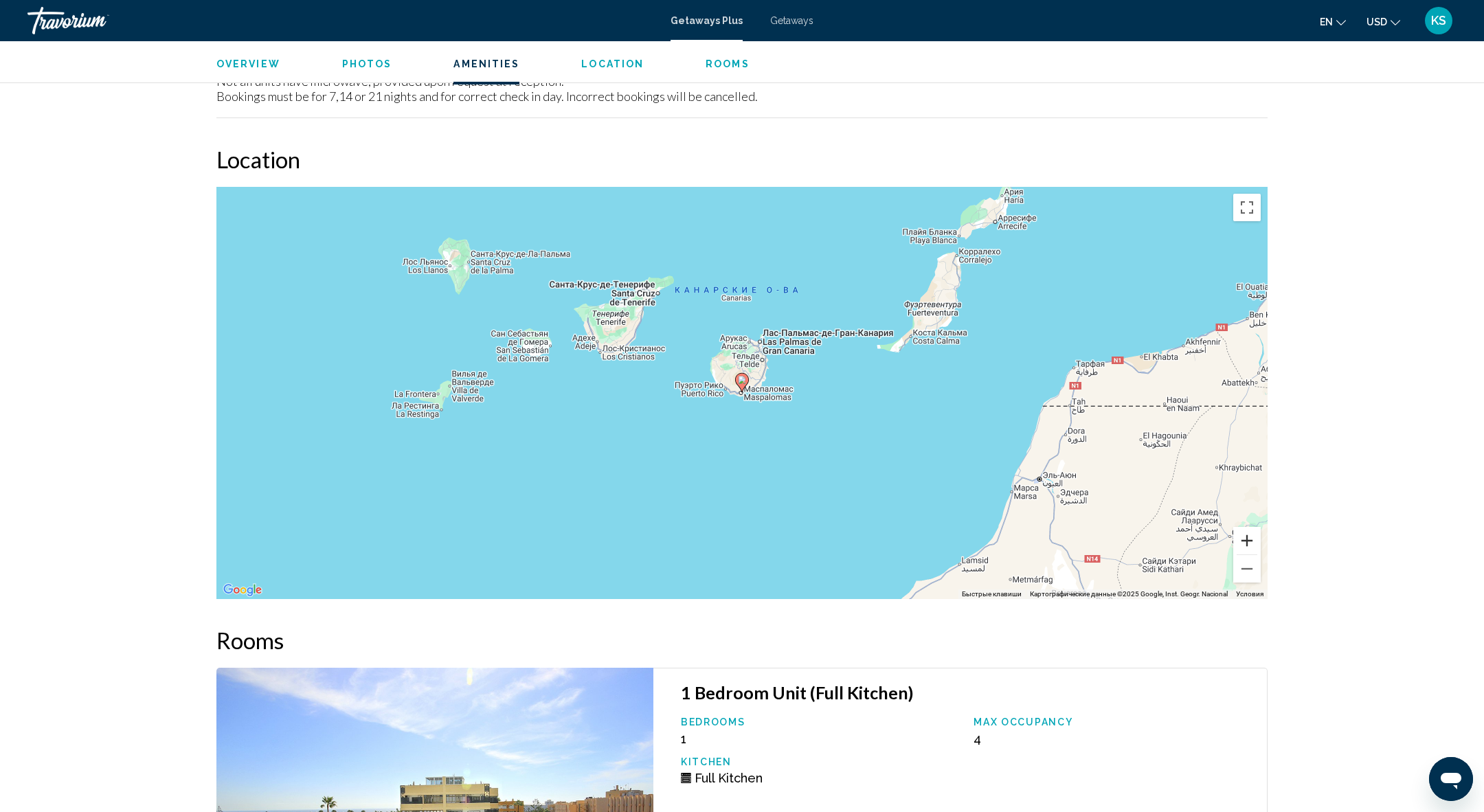
click at [1242, 536] on button "Увеличить" at bounding box center [1247, 540] width 27 height 27
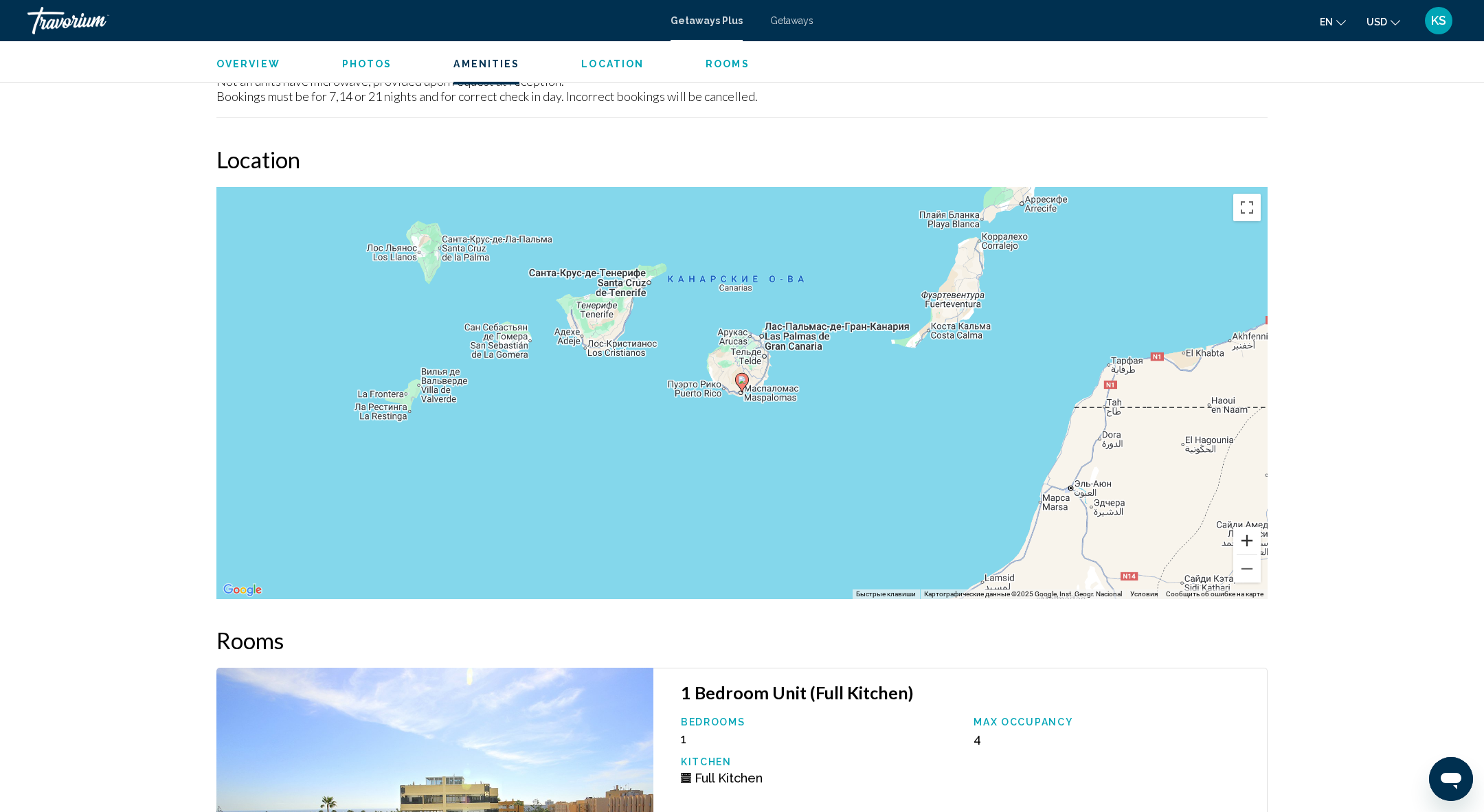
click at [1242, 536] on button "Увеличить" at bounding box center [1247, 540] width 27 height 27
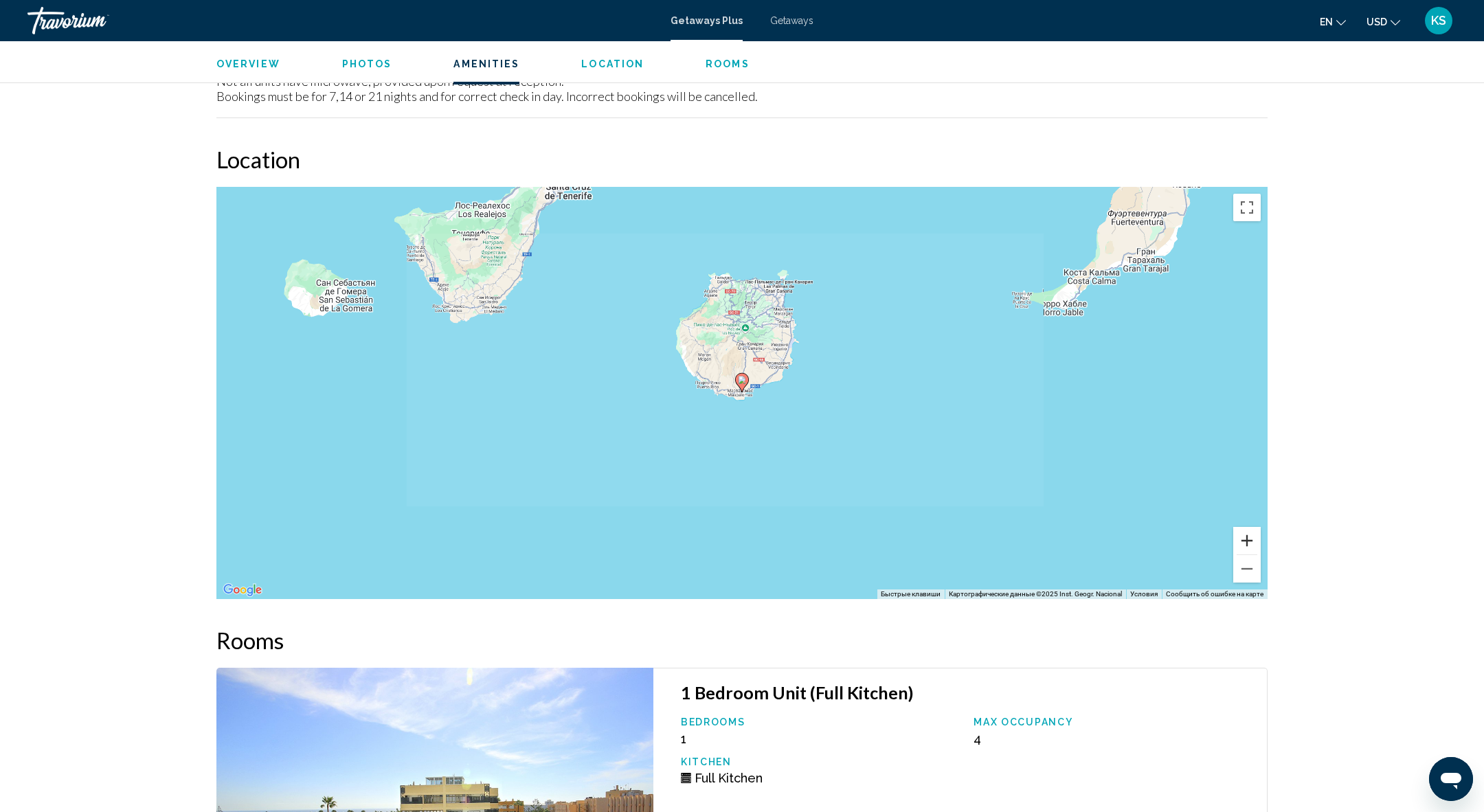
click at [1242, 536] on button "Увеличить" at bounding box center [1247, 540] width 27 height 27
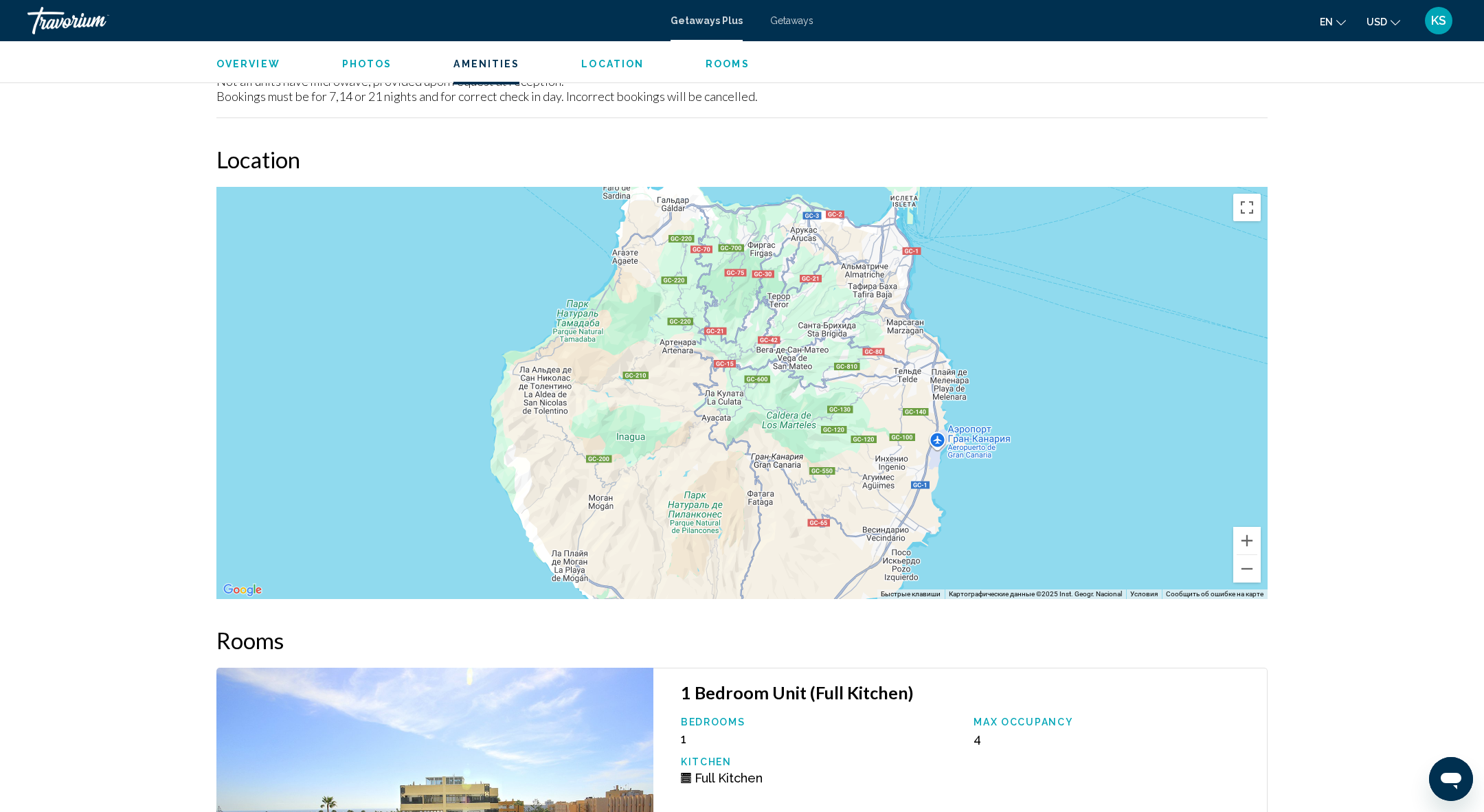
drag, startPoint x: 950, startPoint y: 340, endPoint x: 954, endPoint y: 588, distance: 248.0
click at [954, 590] on div "Чтобы активировать перетаскивание с помощью клавиатуры, нажмите Alt + Ввод. Пос…" at bounding box center [741, 393] width 1051 height 412
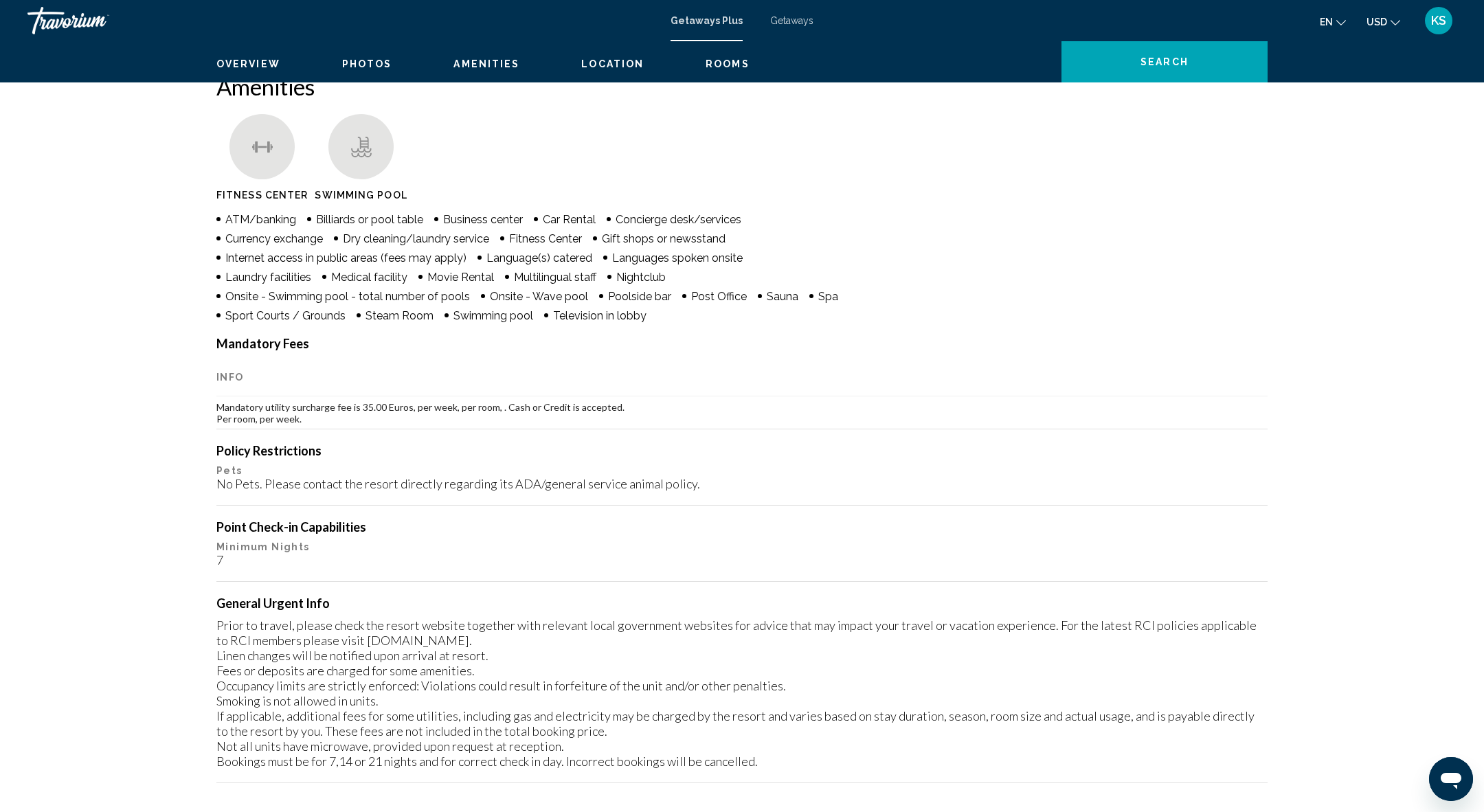
scroll to position [0, 0]
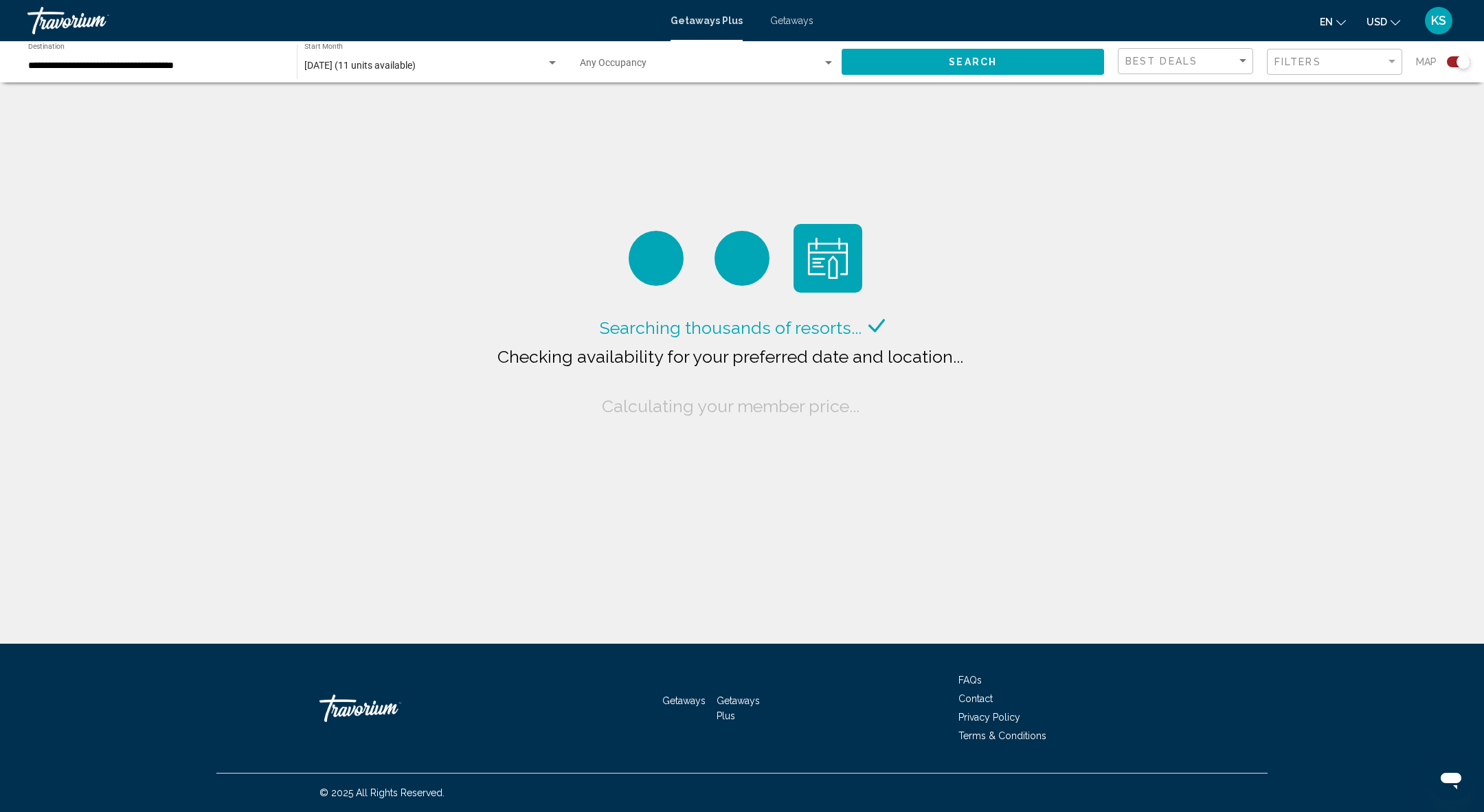
click at [196, 78] on div "**********" at bounding box center [155, 62] width 255 height 38
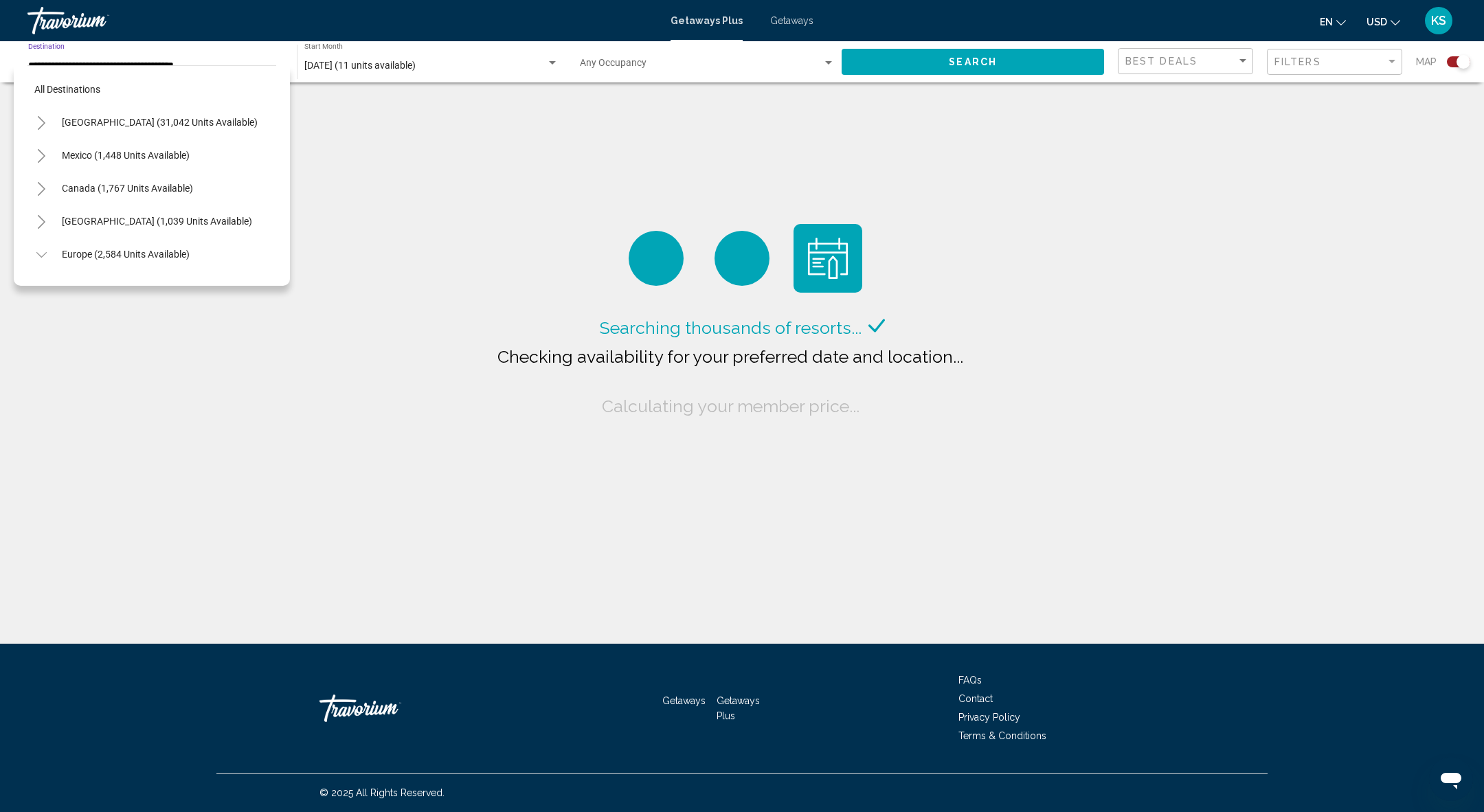
scroll to position [511, 0]
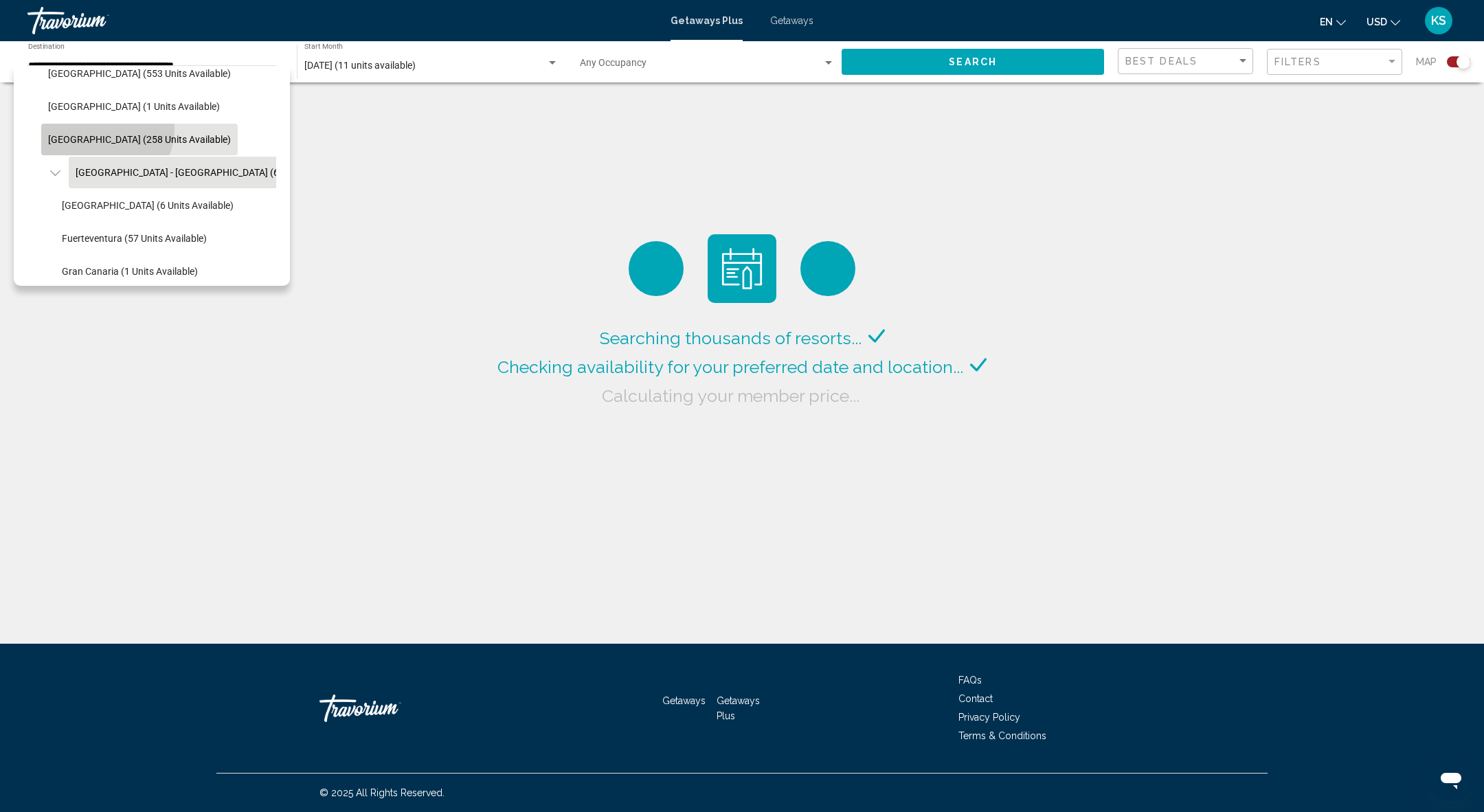
click at [102, 128] on button "[GEOGRAPHIC_DATA] (258 units available)" at bounding box center [139, 139] width 196 height 32
type input "**********"
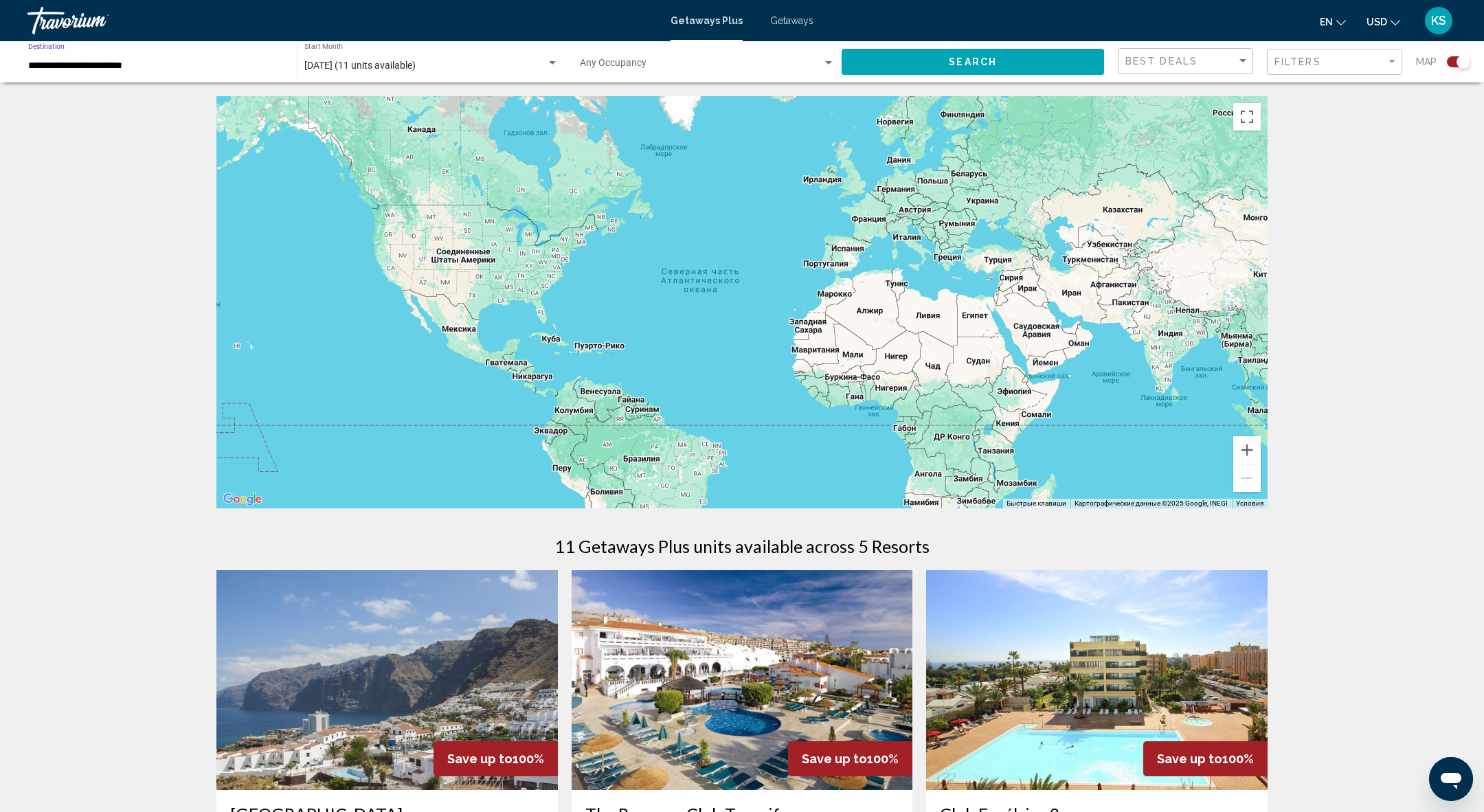
click at [1036, 61] on button "Search" at bounding box center [973, 61] width 262 height 26
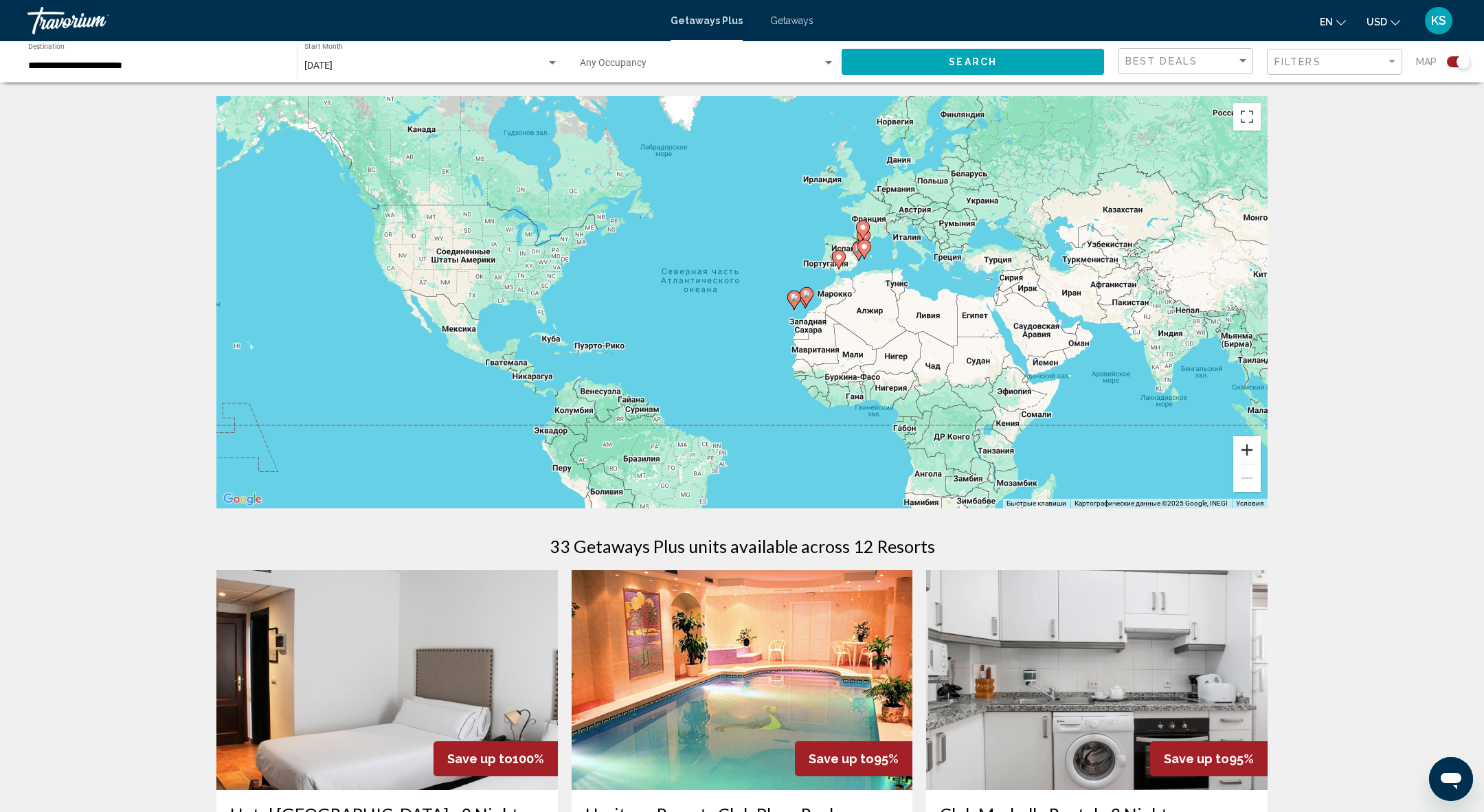
click at [1255, 453] on button "Увеличить" at bounding box center [1247, 450] width 27 height 27
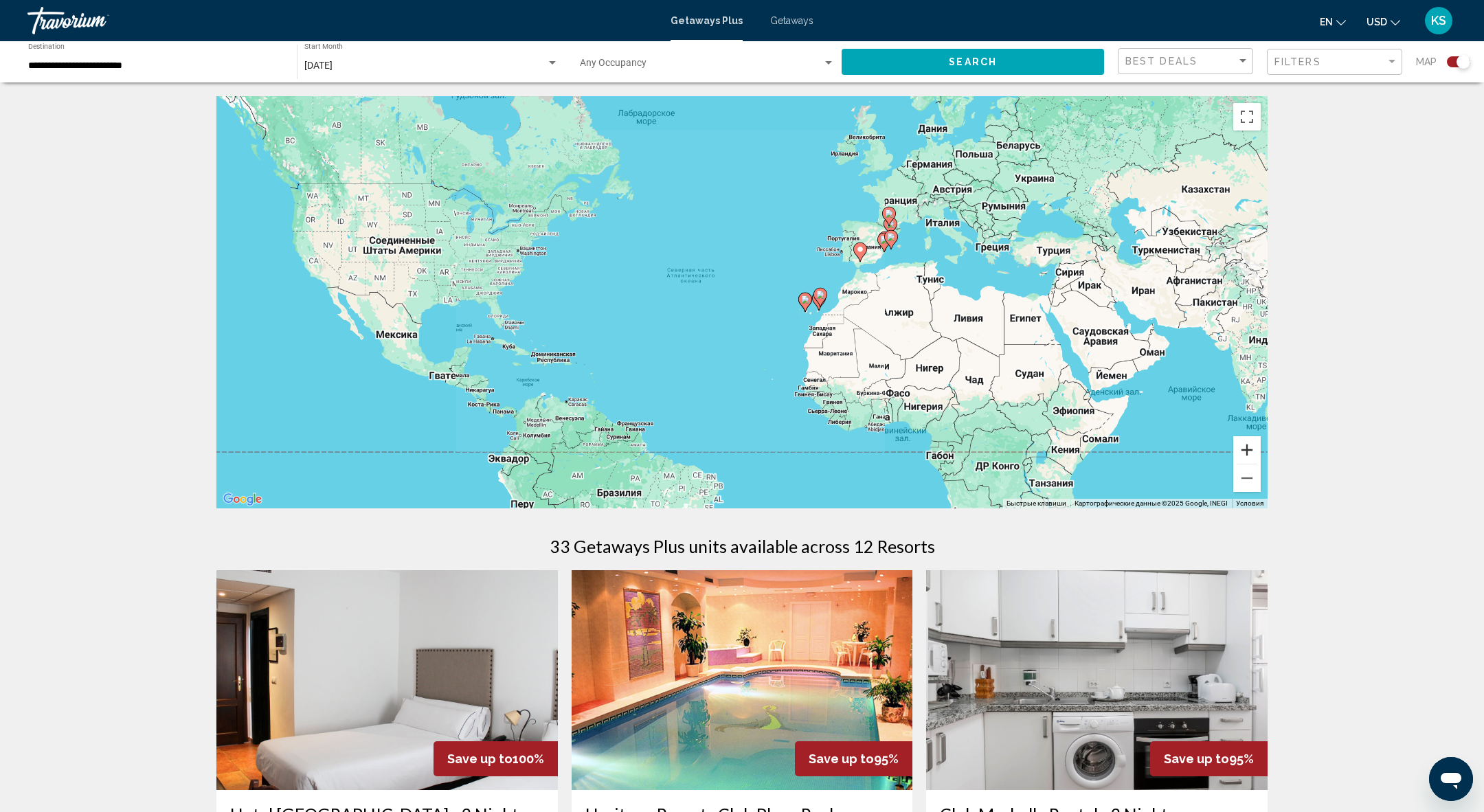
click at [1255, 453] on button "Увеличить" at bounding box center [1247, 450] width 27 height 27
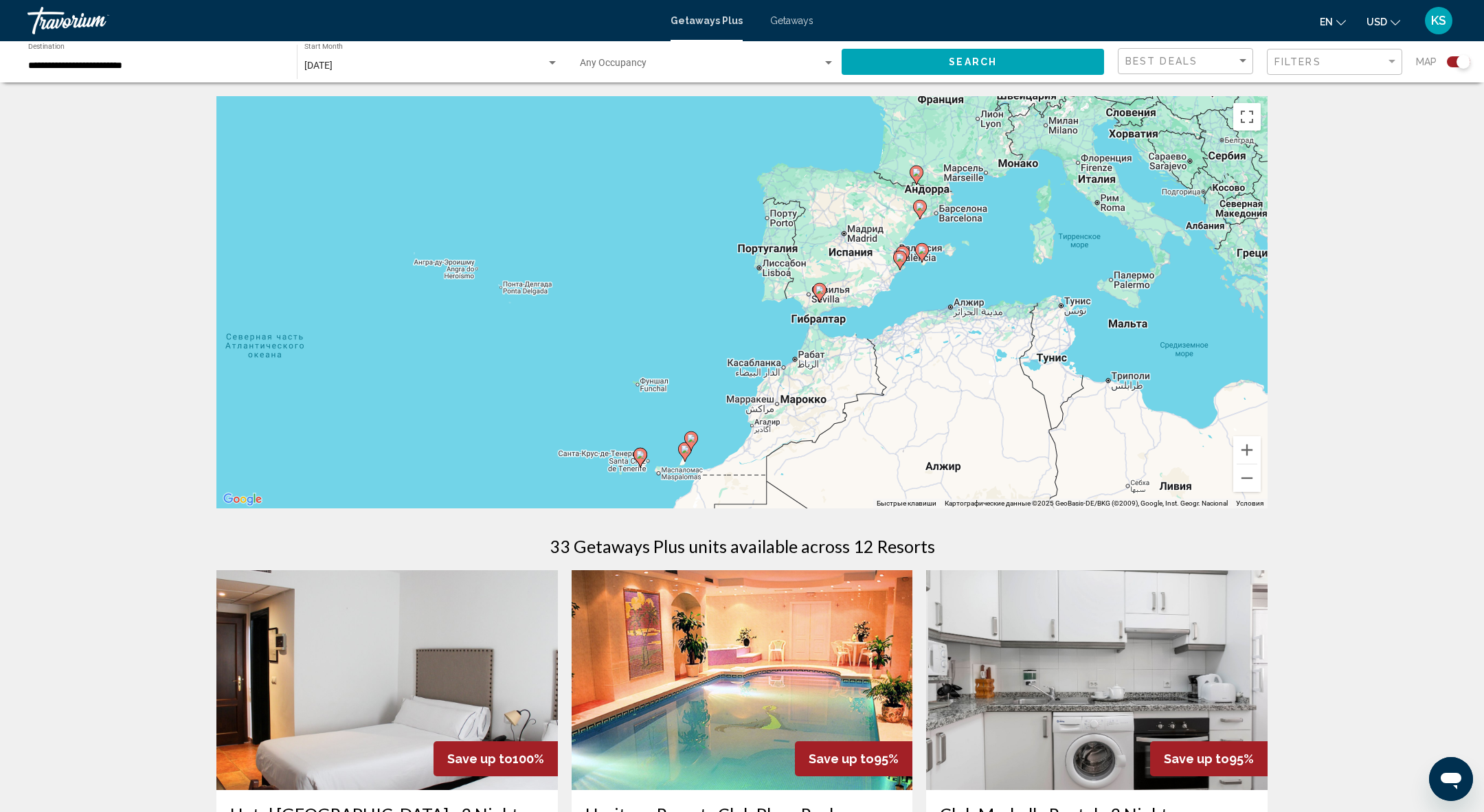
drag, startPoint x: 1118, startPoint y: 252, endPoint x: 803, endPoint y: 383, distance: 341.2
click at [803, 383] on div "Чтобы активировать перетаскивание с помощью клавиатуры, нажмите Alt + Ввод. Пос…" at bounding box center [741, 302] width 1051 height 412
click at [1248, 459] on button "Увеличить" at bounding box center [1247, 450] width 27 height 27
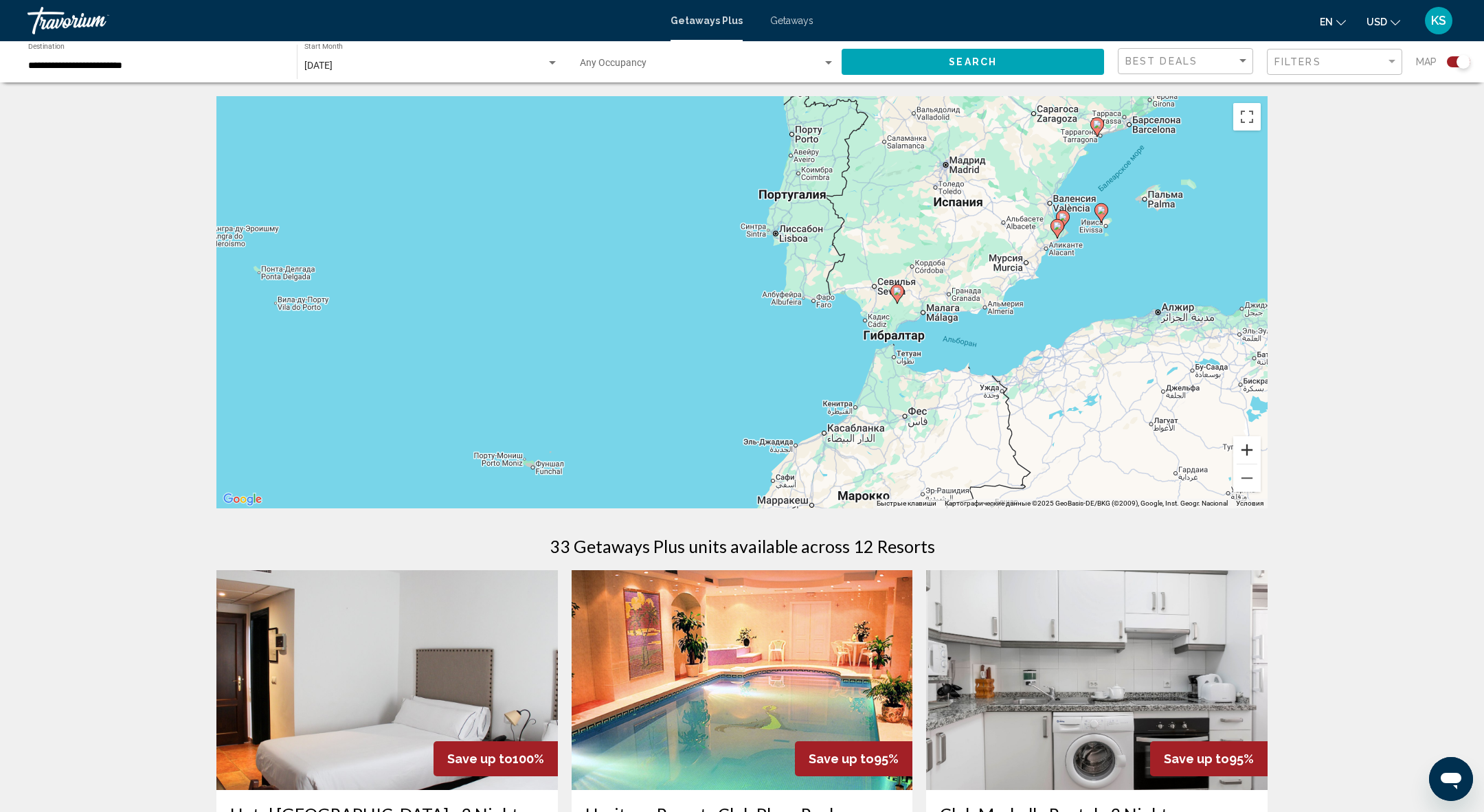
click at [1248, 459] on button "Увеличить" at bounding box center [1247, 450] width 27 height 27
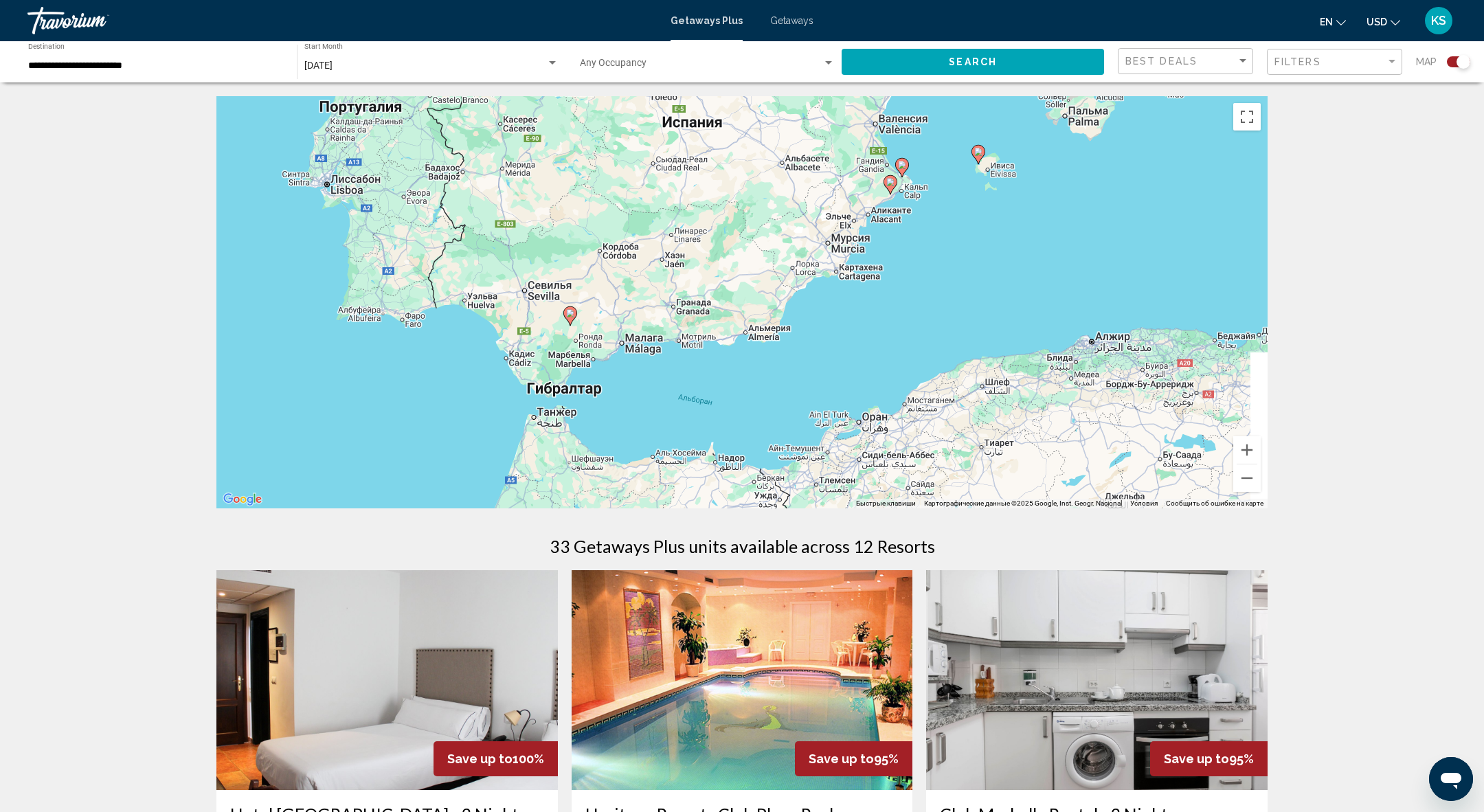
drag, startPoint x: 1128, startPoint y: 385, endPoint x: 642, endPoint y: 404, distance: 486.4
click at [642, 404] on div "Чтобы активировать перетаскивание с помощью клавиатуры, нажмите Alt + Ввод. Пос…" at bounding box center [741, 302] width 1051 height 412
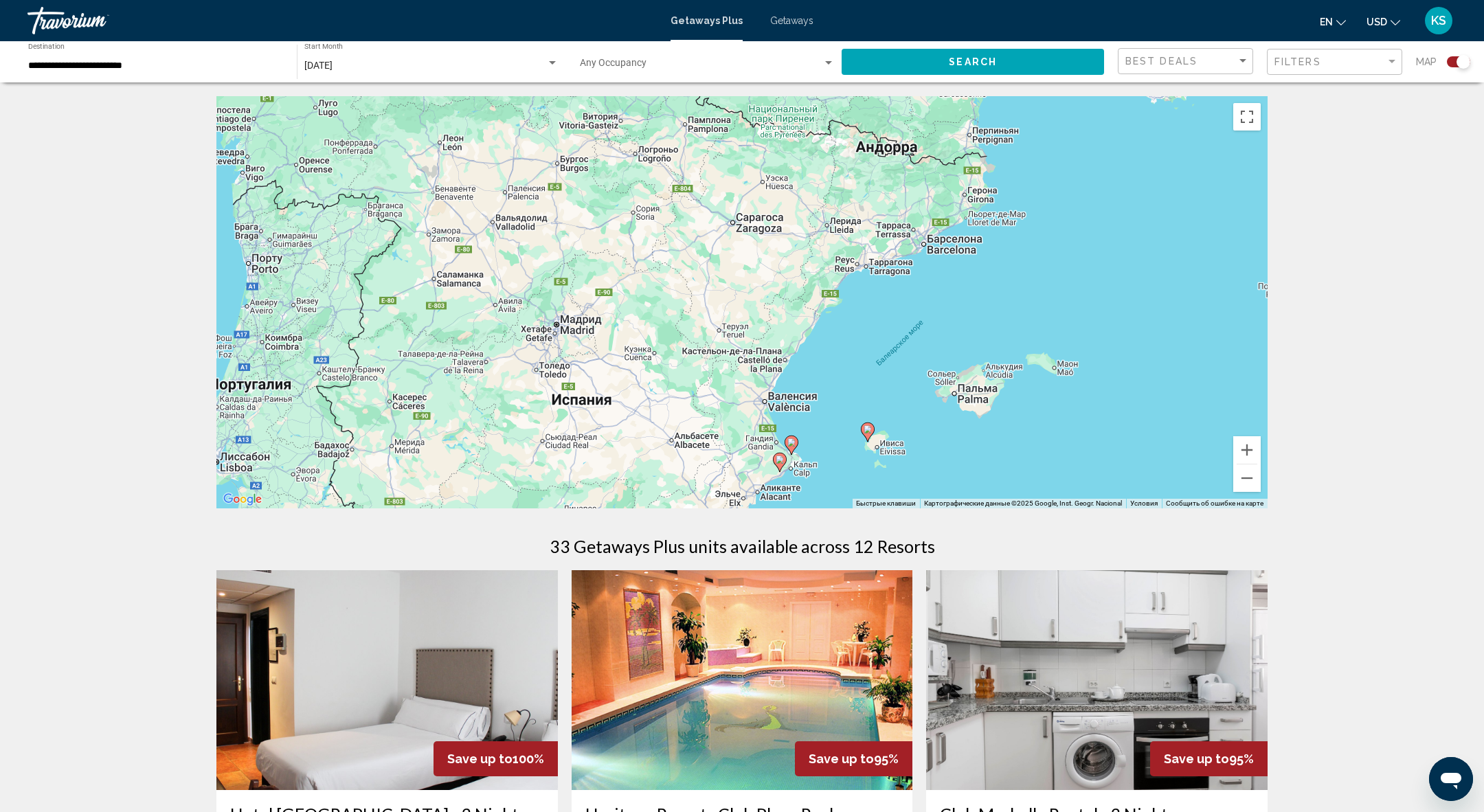
drag, startPoint x: 932, startPoint y: 259, endPoint x: 830, endPoint y: 535, distance: 294.2
click at [868, 431] on image "Main content" at bounding box center [868, 429] width 9 height 9
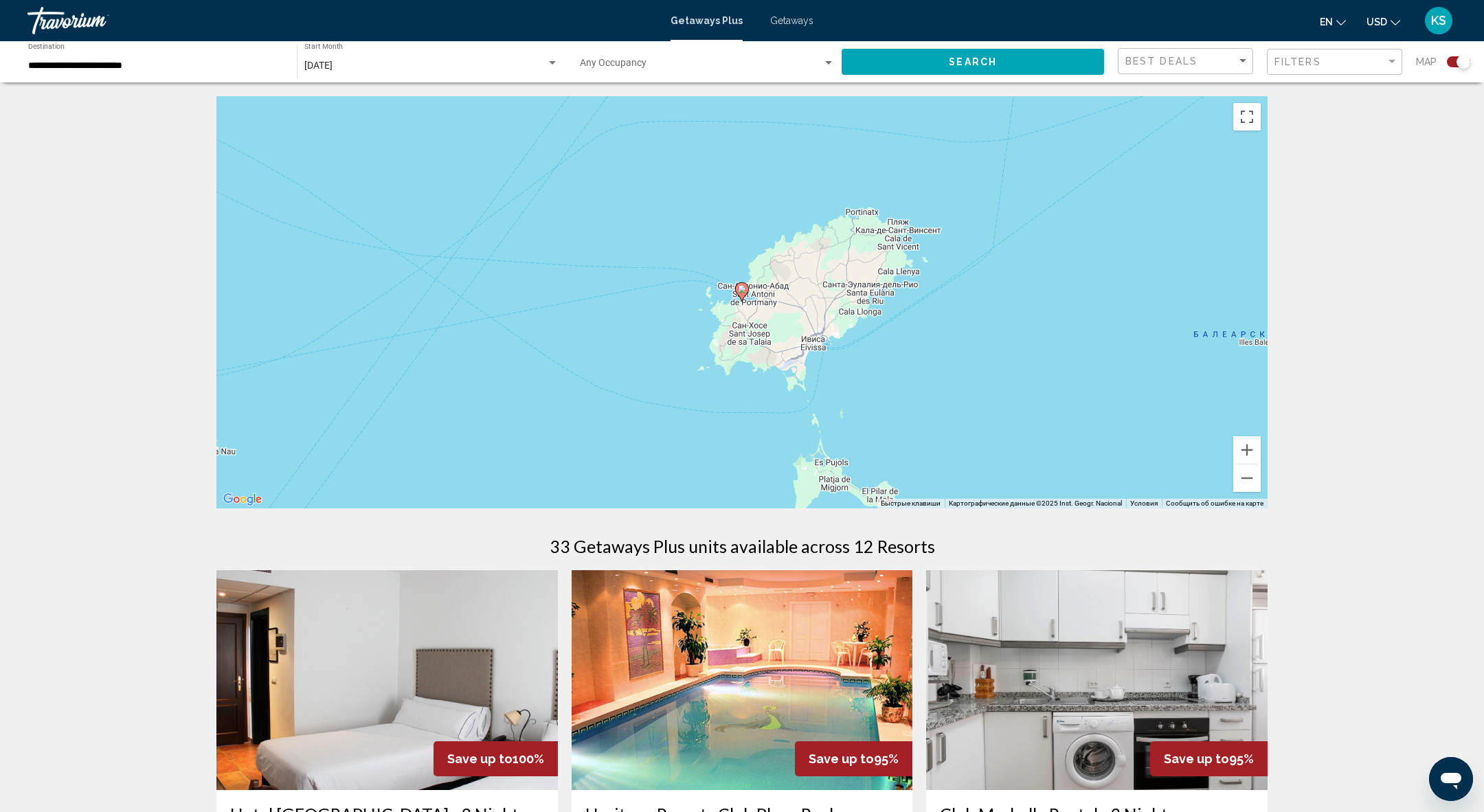
click at [744, 291] on image "Main content" at bounding box center [742, 289] width 9 height 9
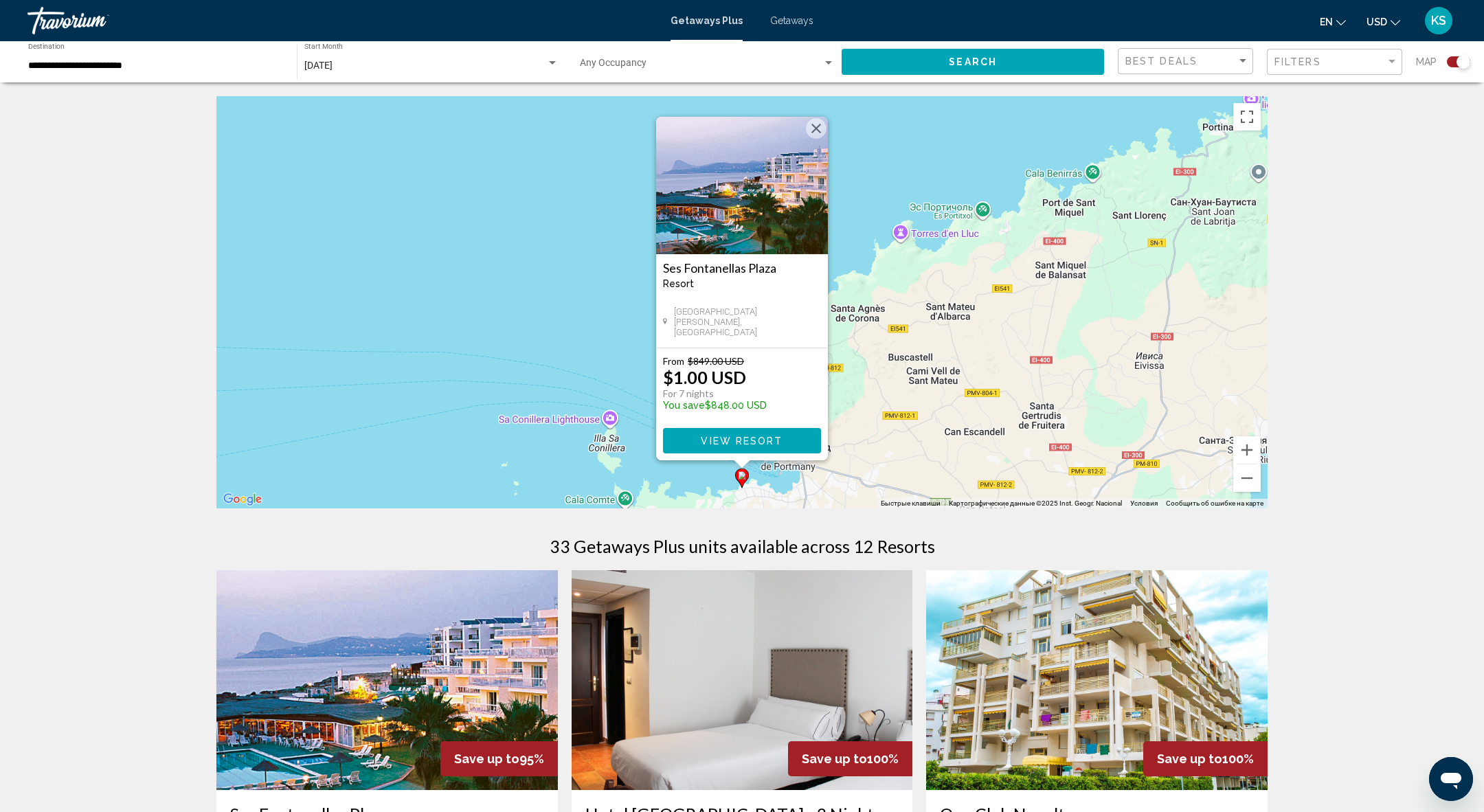
click at [786, 443] on button "View Resort" at bounding box center [741, 441] width 158 height 26
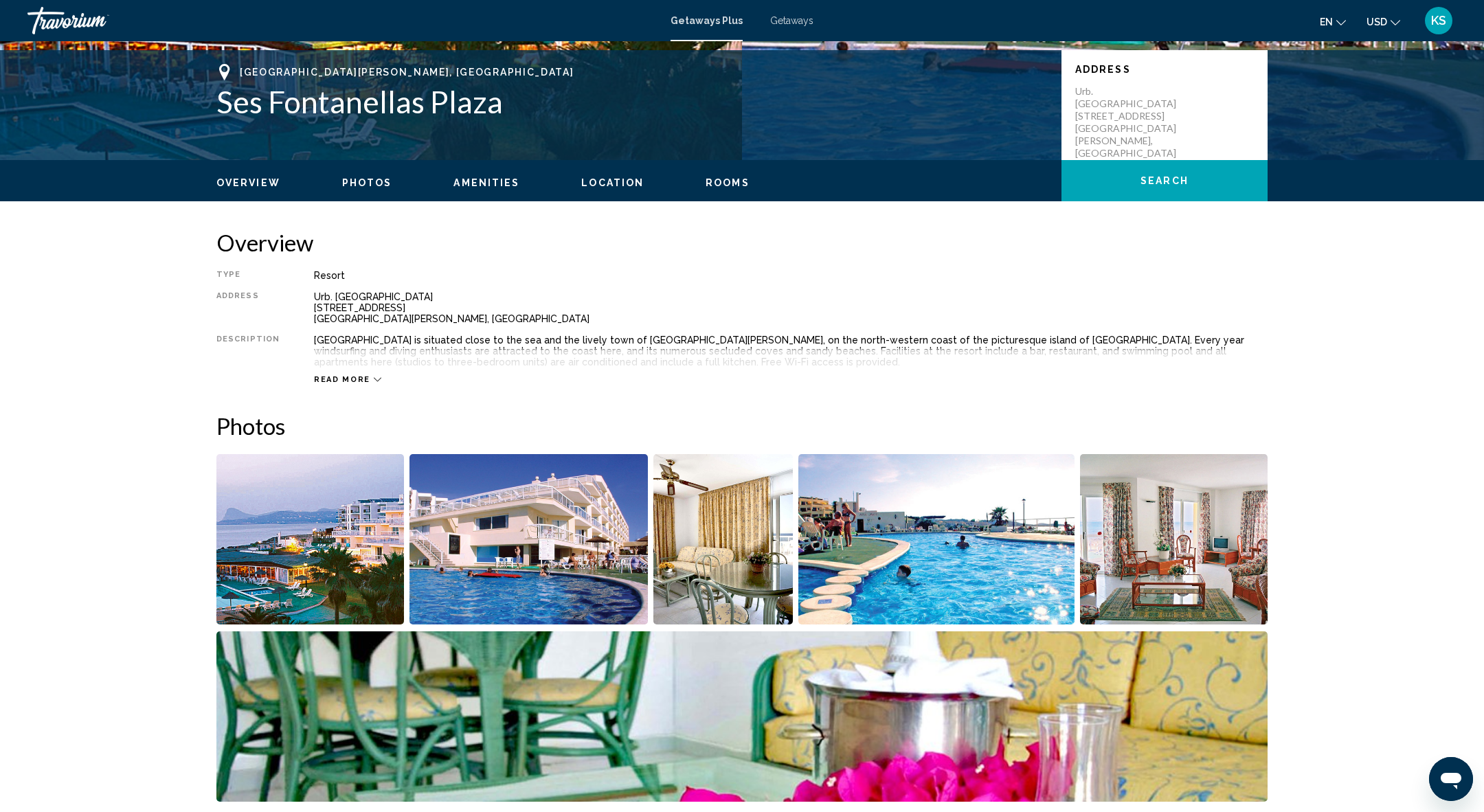
scroll to position [295, 0]
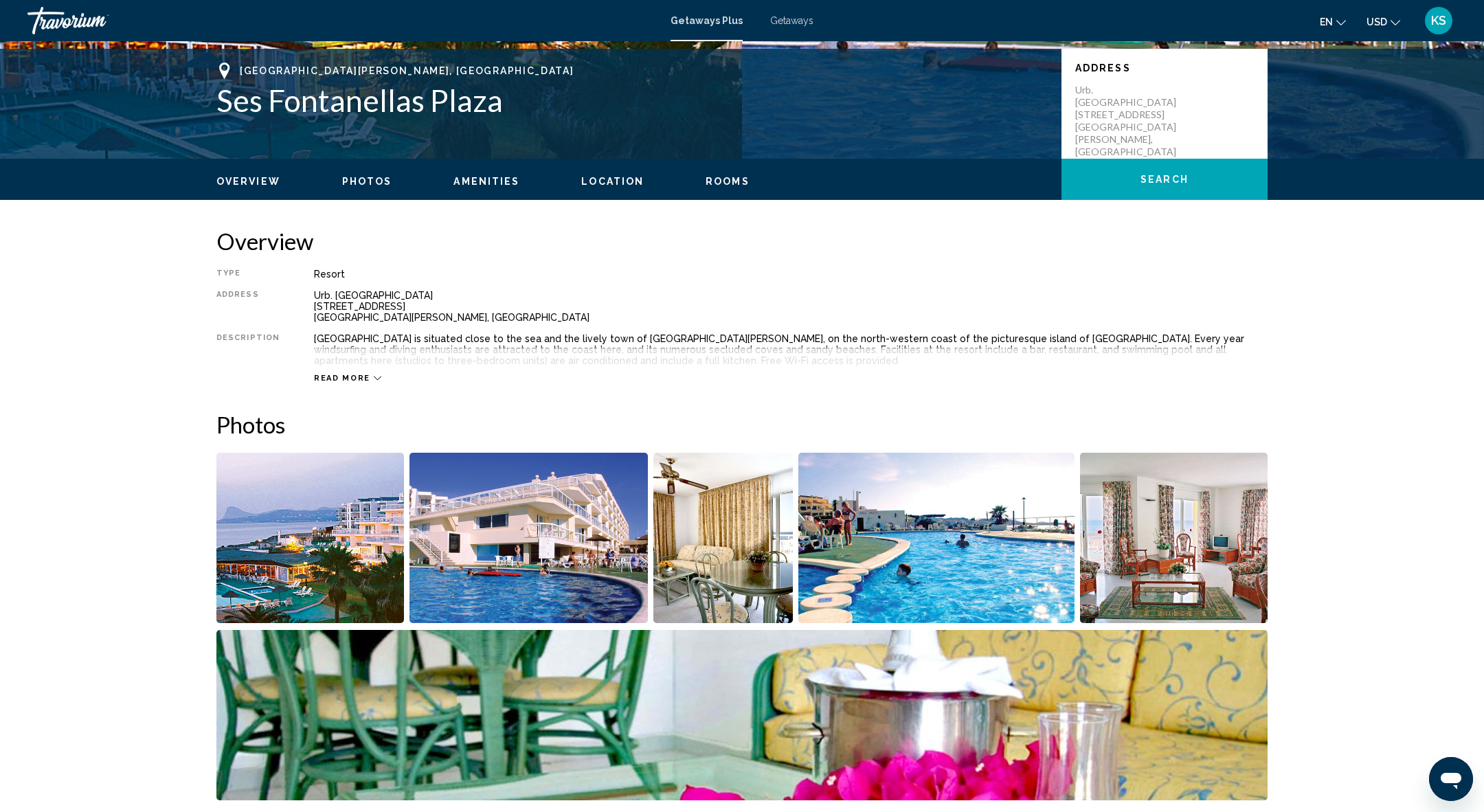
click at [279, 558] on img "Open full-screen image slider" at bounding box center [310, 538] width 188 height 171
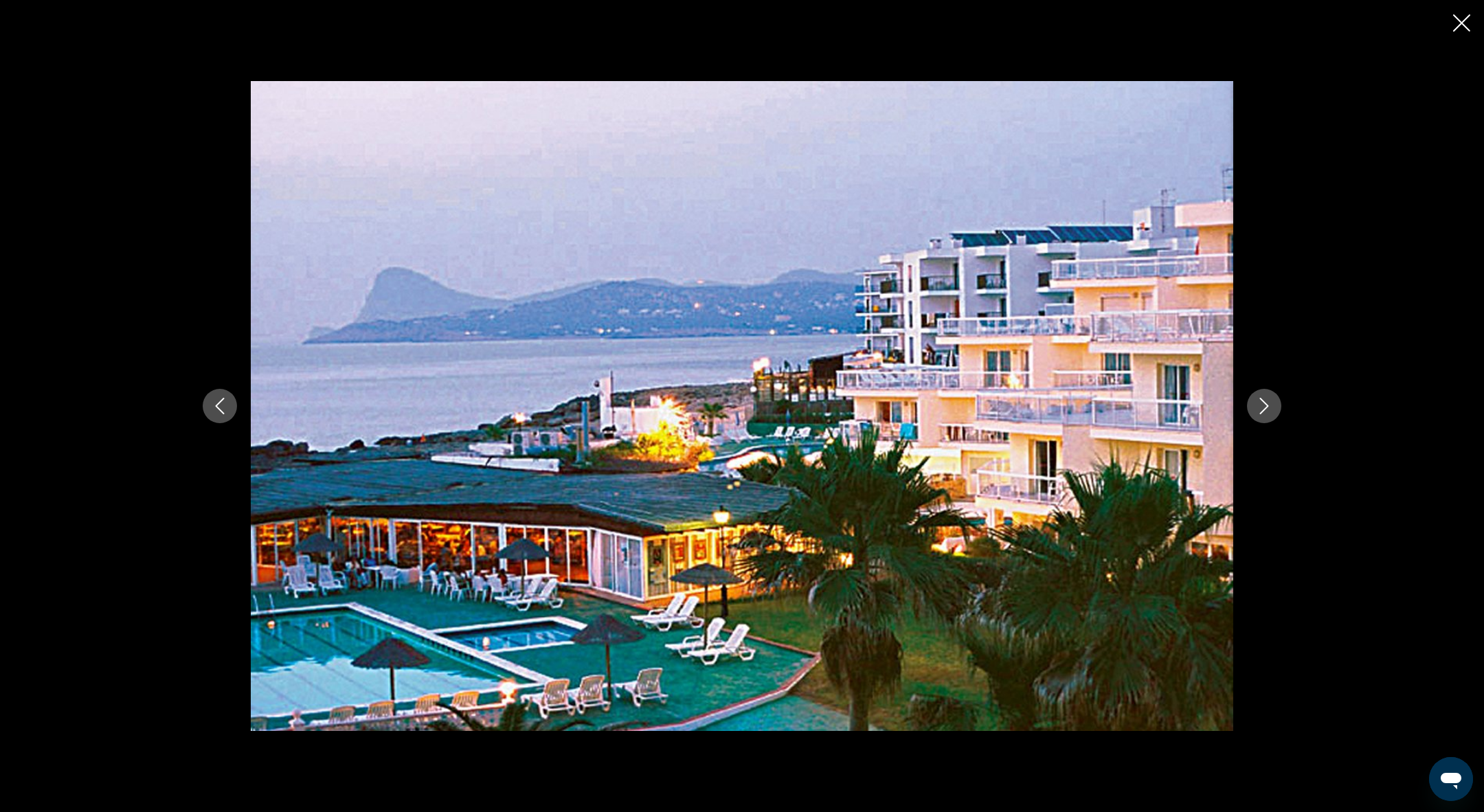
click at [1277, 416] on button "Next image" at bounding box center [1264, 406] width 34 height 34
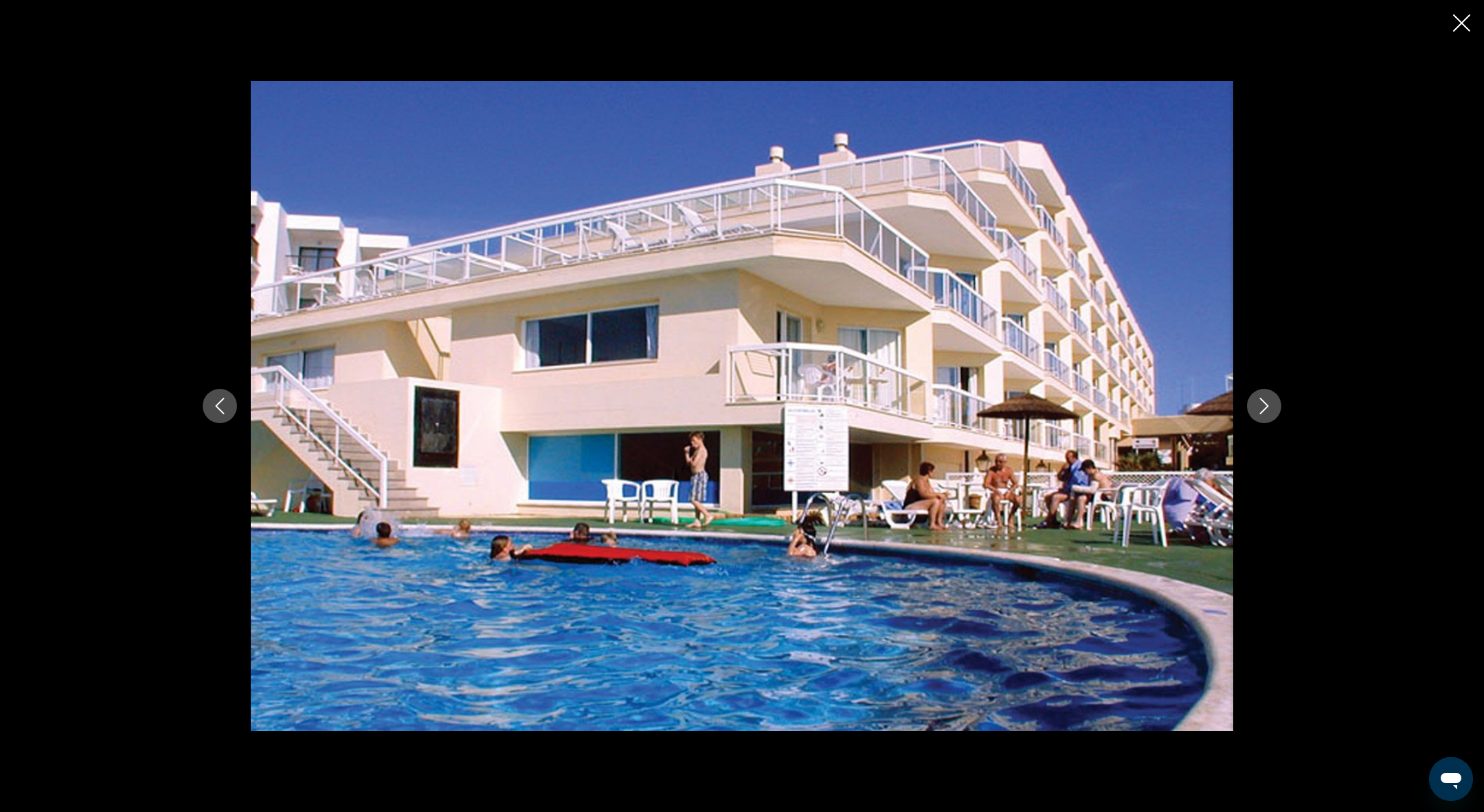
click at [1277, 416] on button "Next image" at bounding box center [1264, 406] width 34 height 34
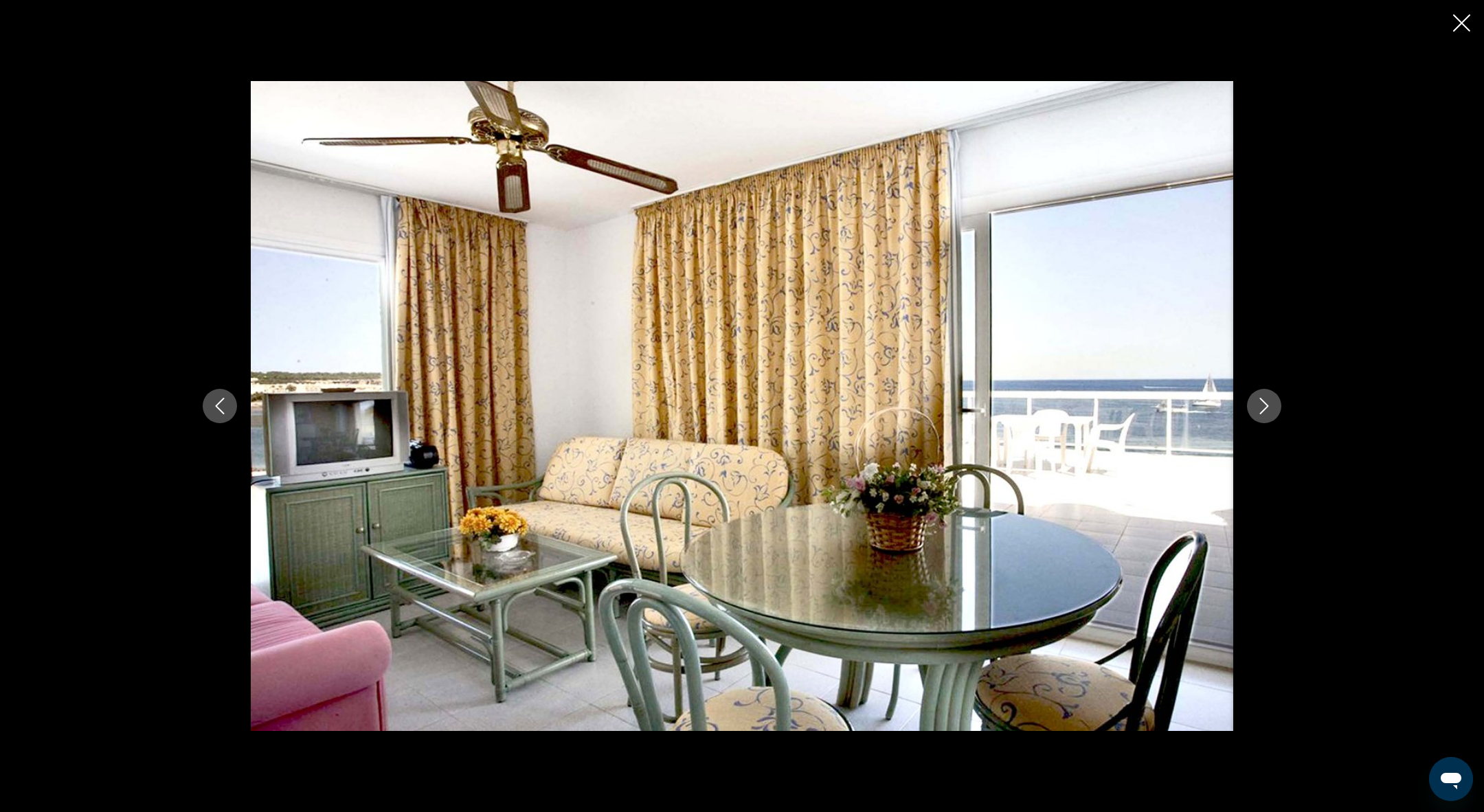
click at [1277, 416] on button "Next image" at bounding box center [1264, 406] width 34 height 34
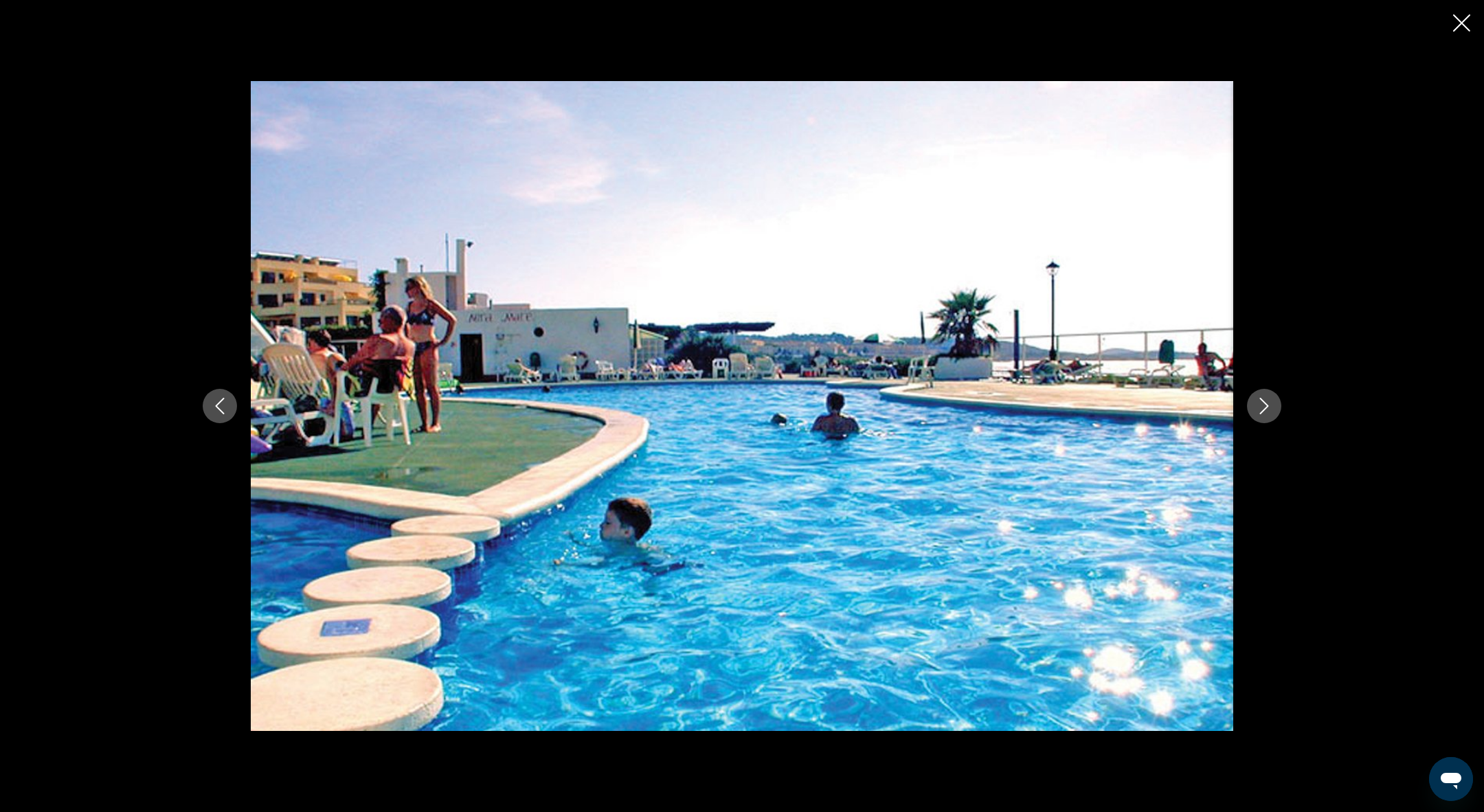
click at [1277, 416] on button "Next image" at bounding box center [1264, 406] width 34 height 34
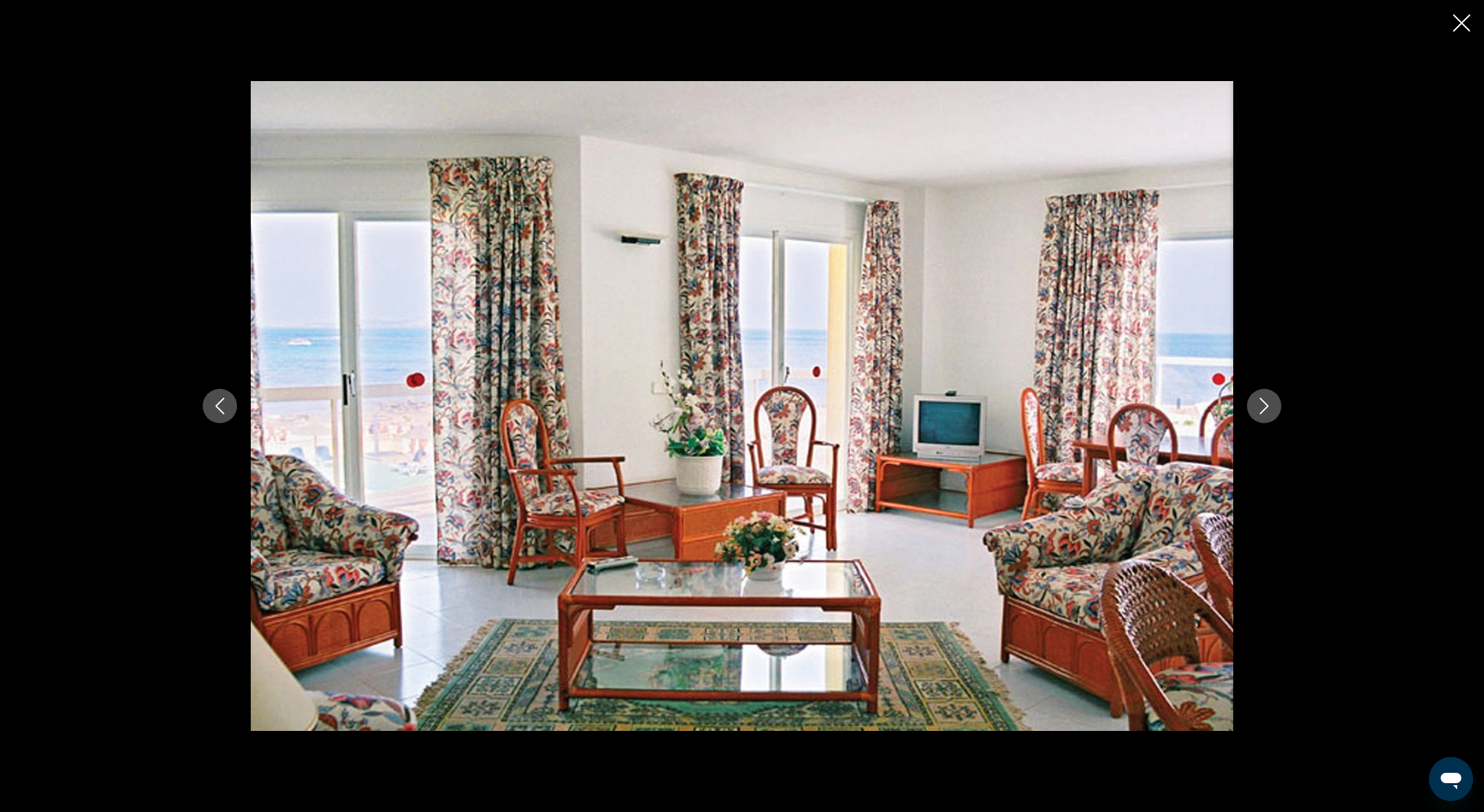
click at [1277, 416] on button "Next image" at bounding box center [1264, 406] width 34 height 34
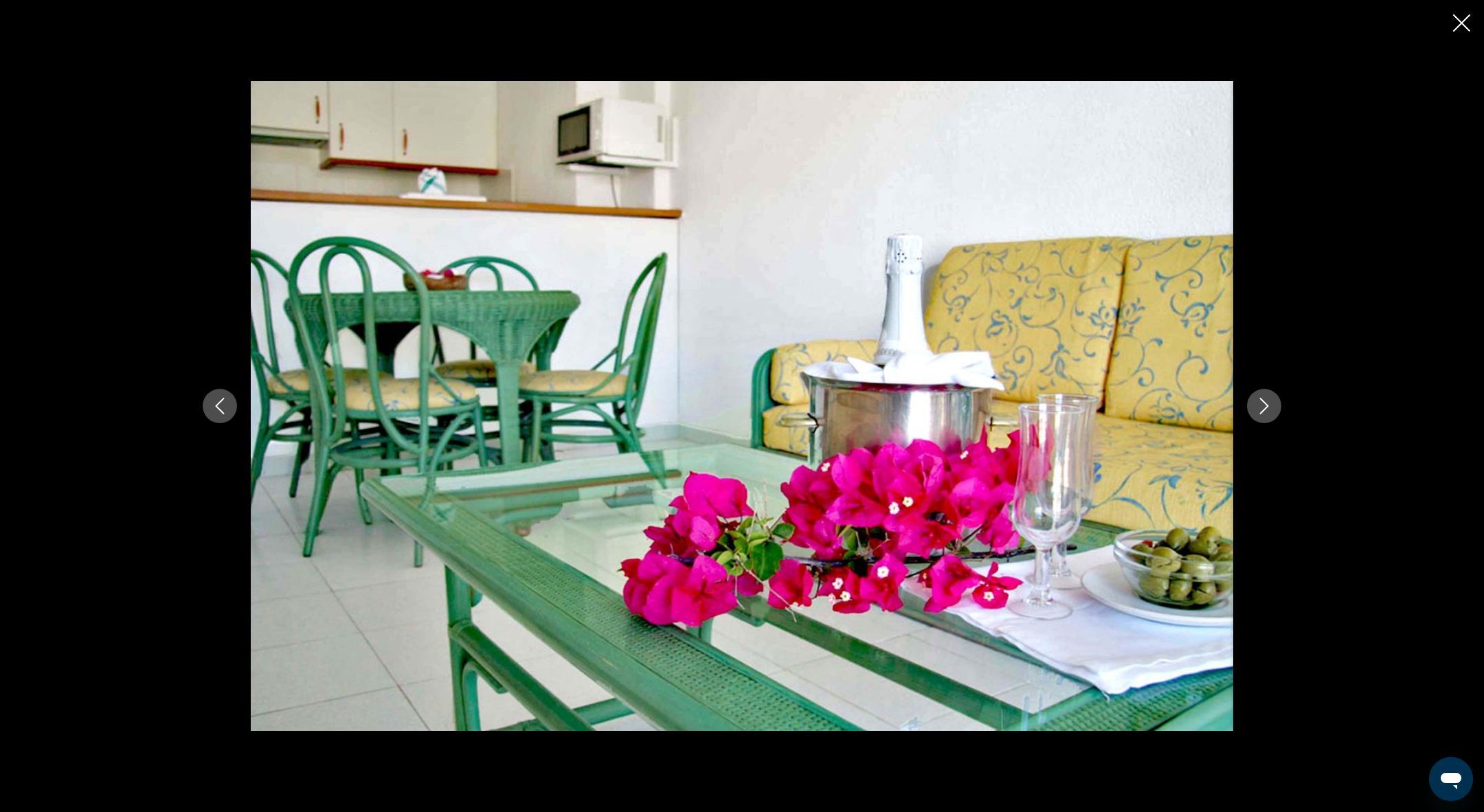
click at [1277, 416] on button "Next image" at bounding box center [1264, 406] width 34 height 34
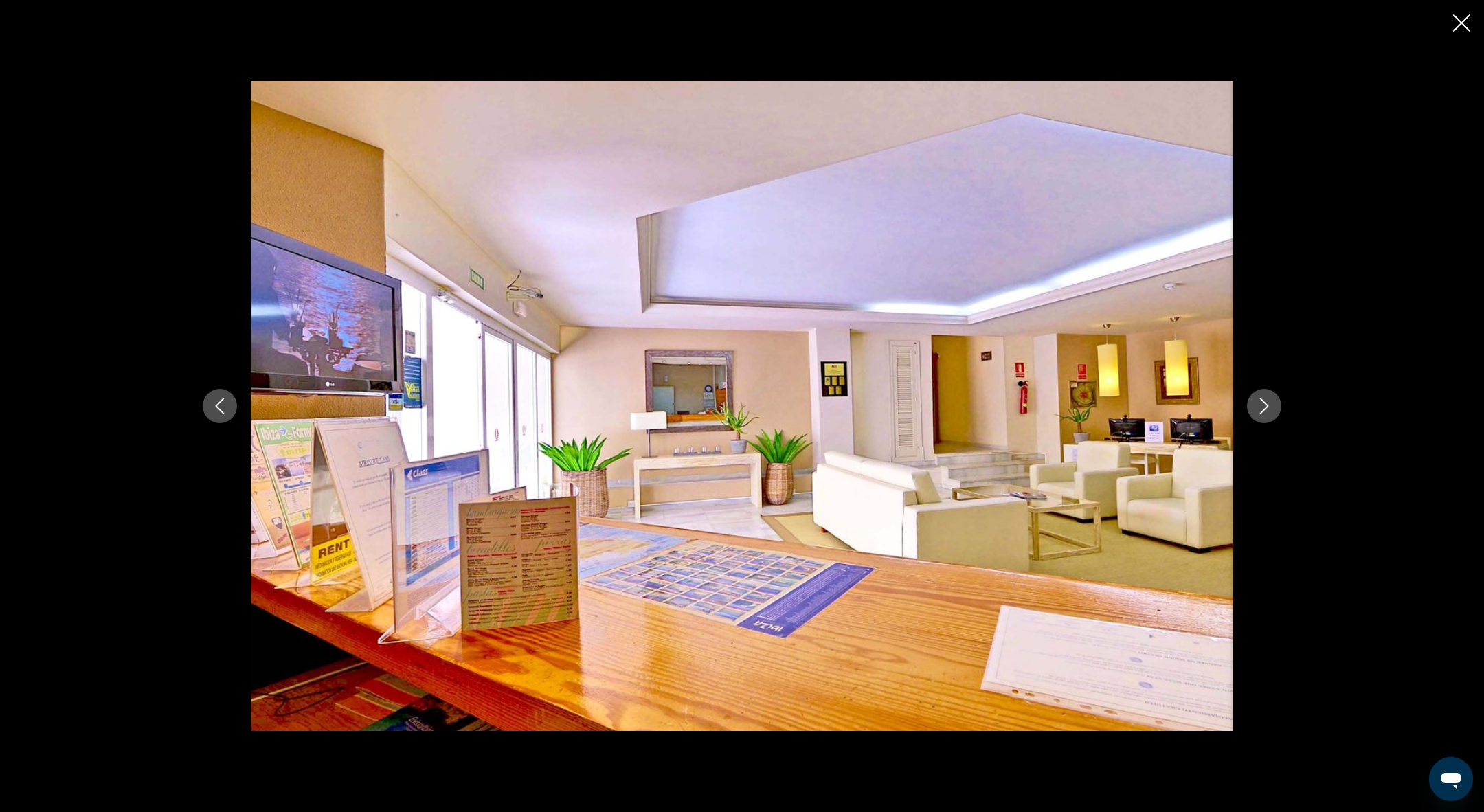
click at [1265, 401] on icon "Next image" at bounding box center [1265, 406] width 9 height 16
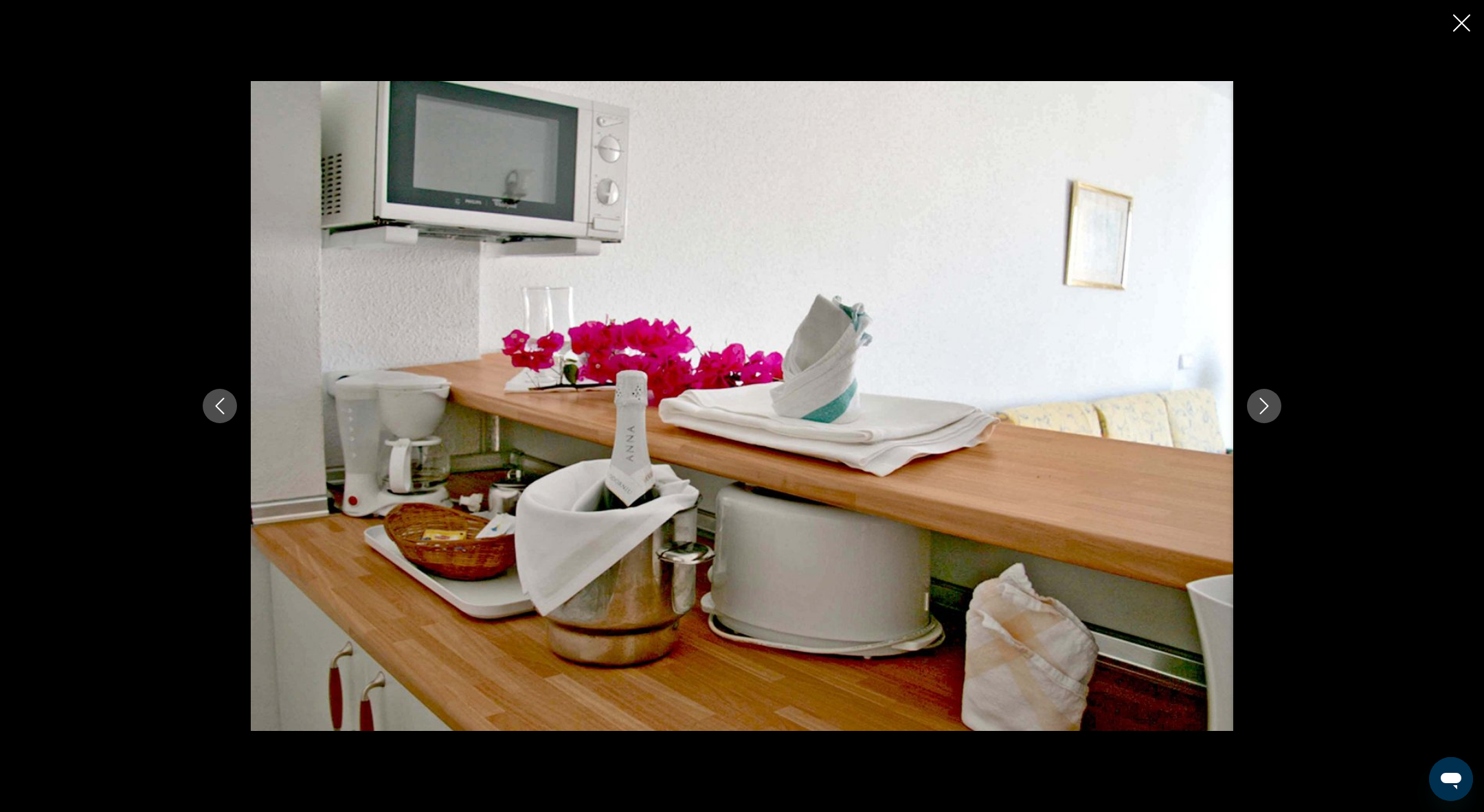
click at [1265, 401] on icon "Next image" at bounding box center [1265, 406] width 9 height 16
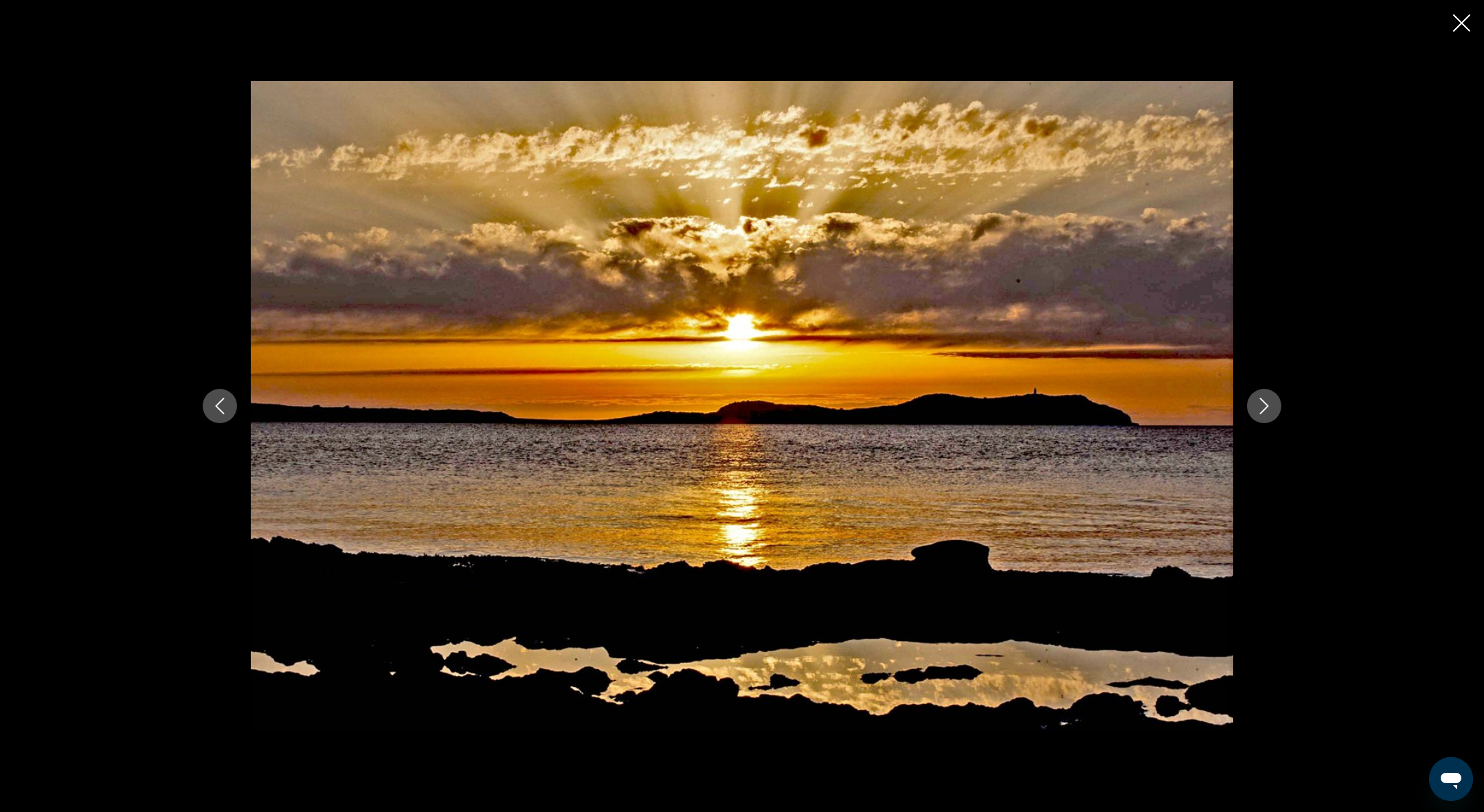
click at [1265, 401] on icon "Next image" at bounding box center [1265, 406] width 9 height 16
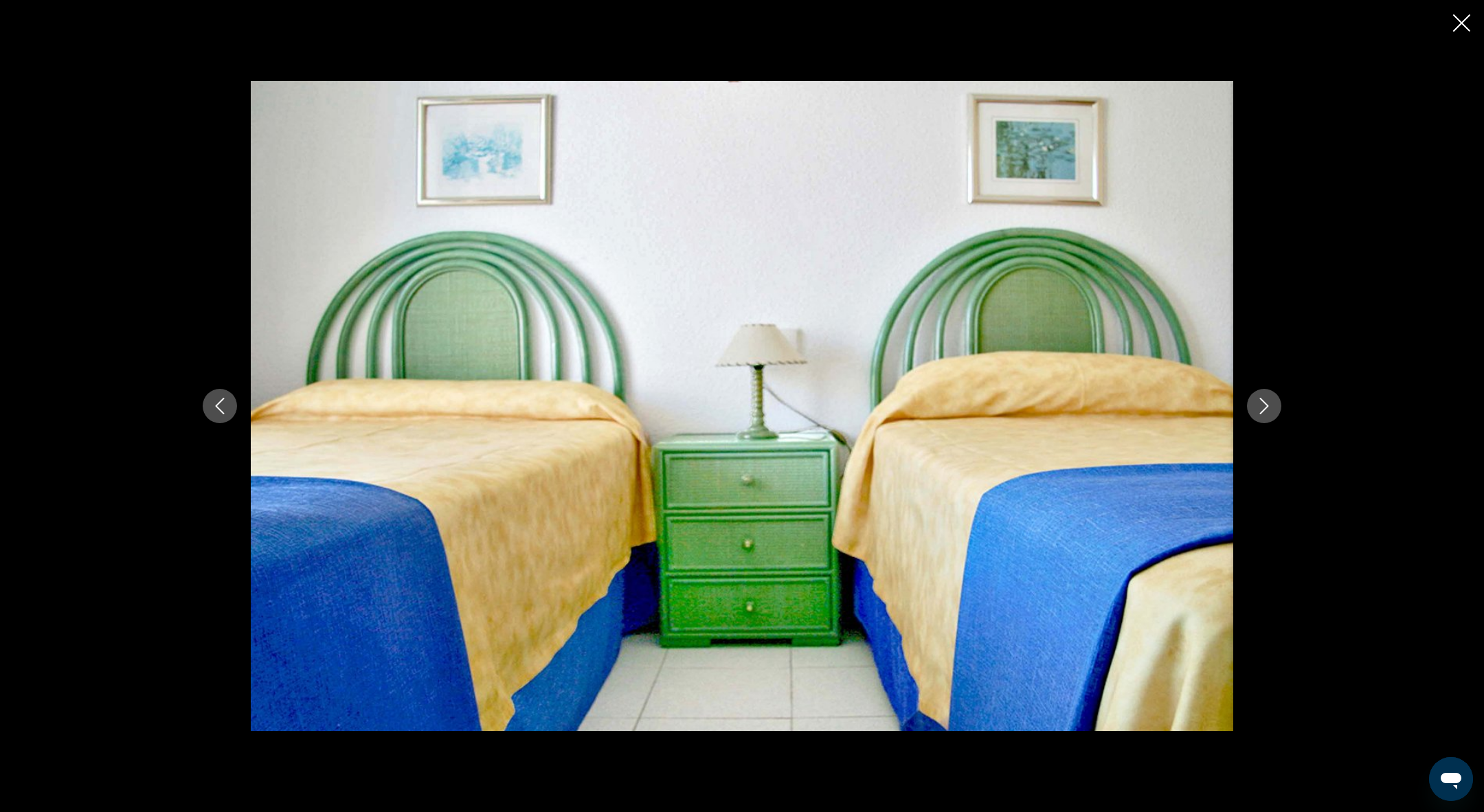
click at [1265, 401] on icon "Next image" at bounding box center [1265, 406] width 9 height 16
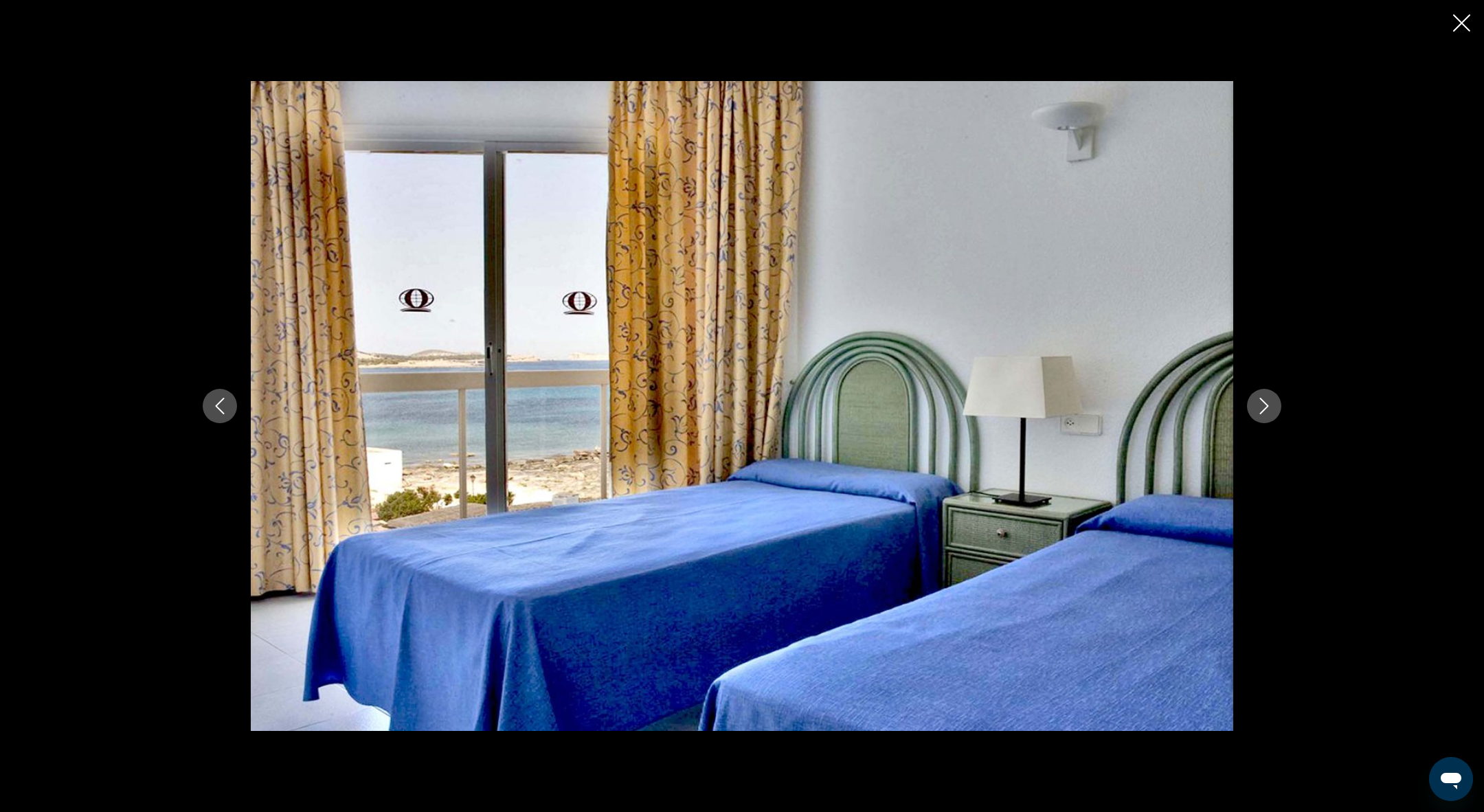
click at [1265, 401] on icon "Next image" at bounding box center [1265, 406] width 9 height 16
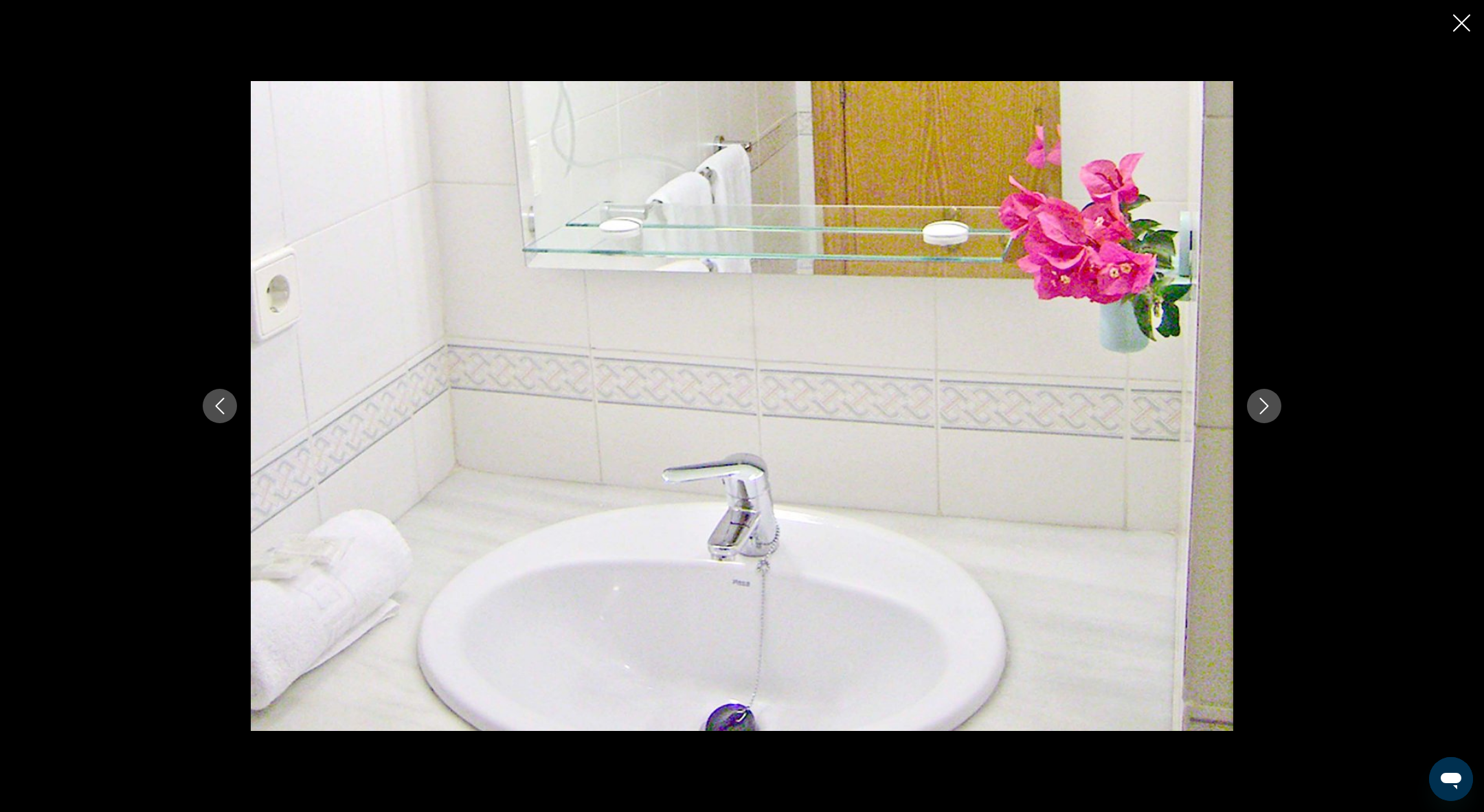
click at [1265, 401] on icon "Next image" at bounding box center [1265, 406] width 9 height 16
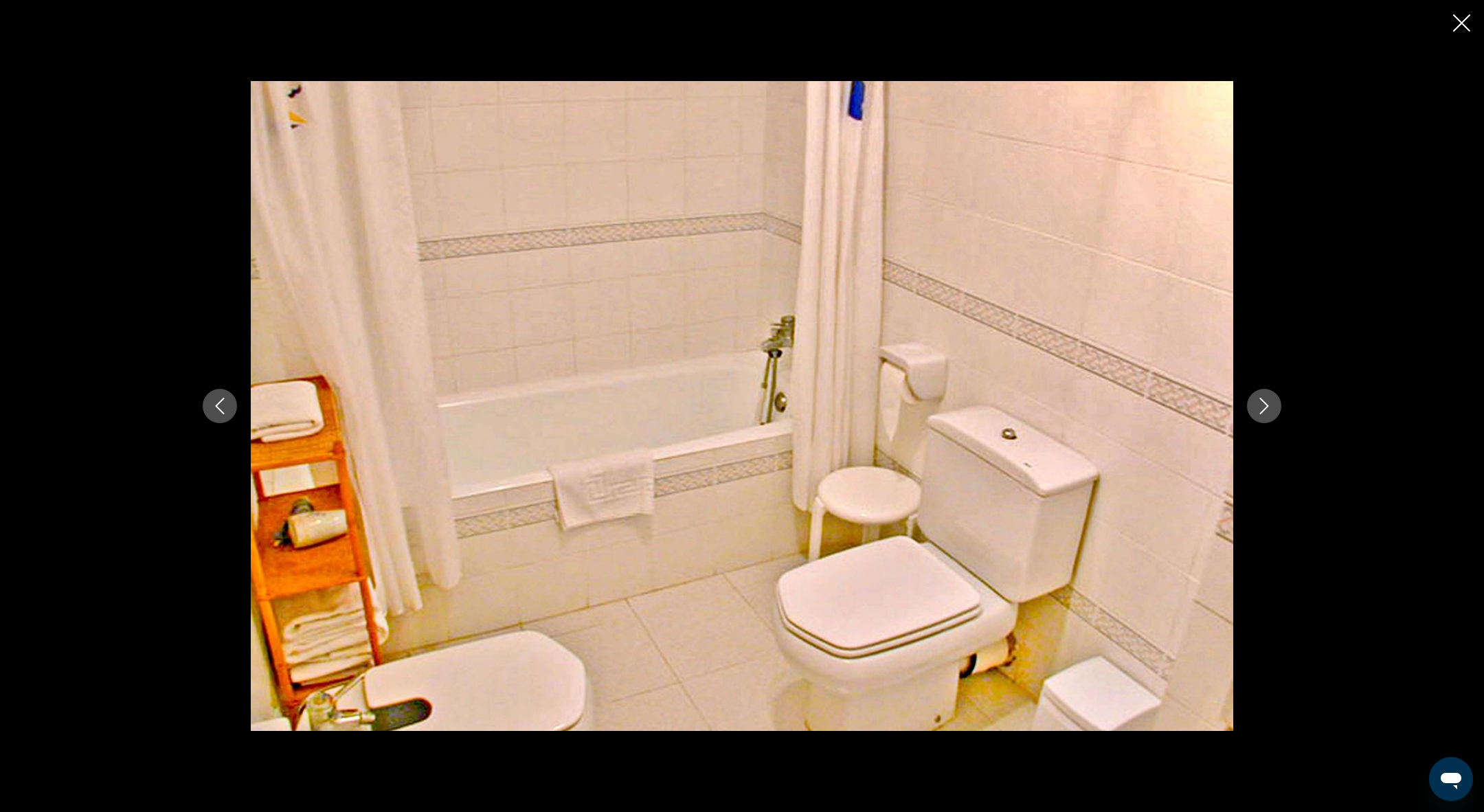
click at [1265, 401] on icon "Next image" at bounding box center [1265, 406] width 9 height 16
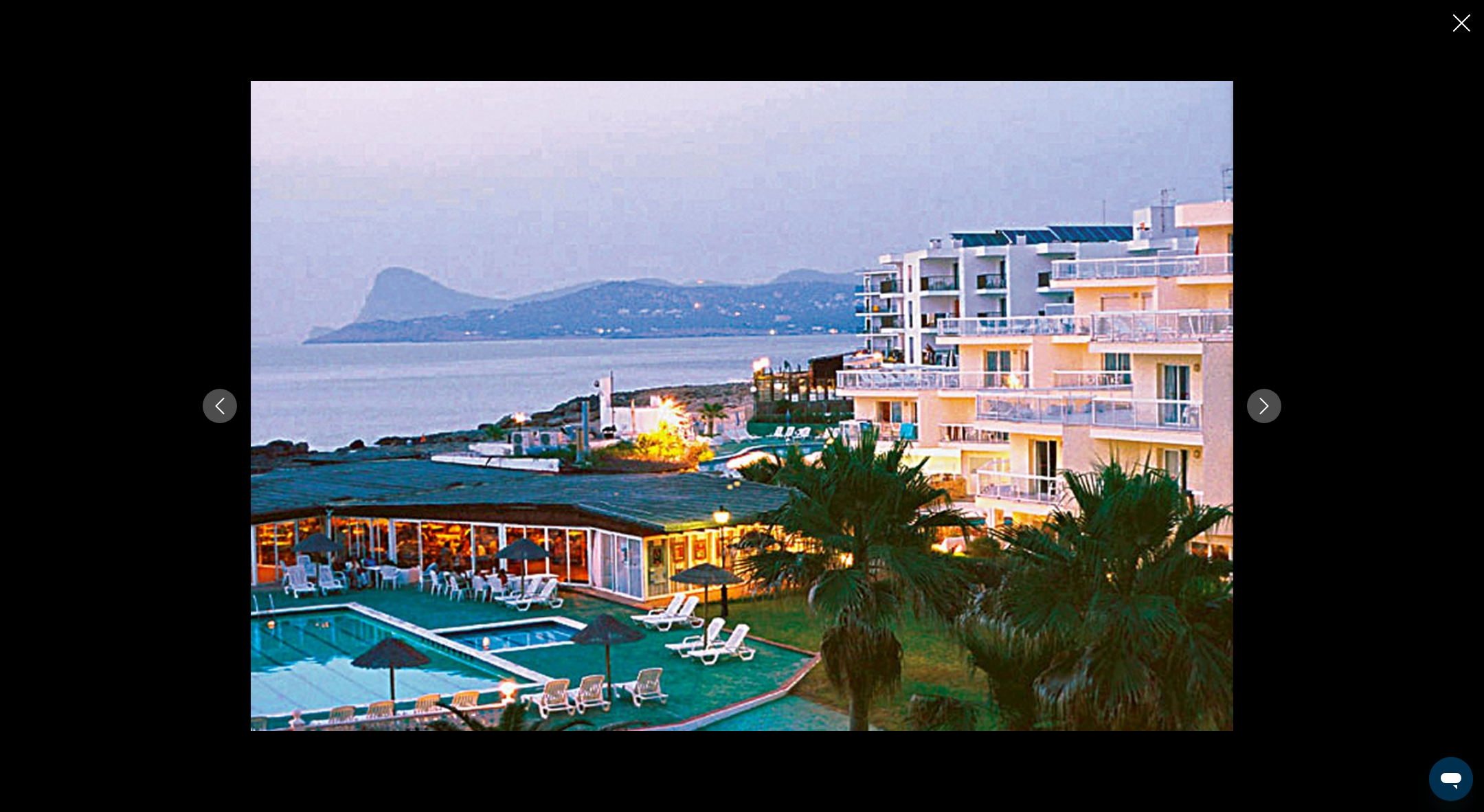
click at [1458, 19] on icon "Close slideshow" at bounding box center [1462, 23] width 17 height 17
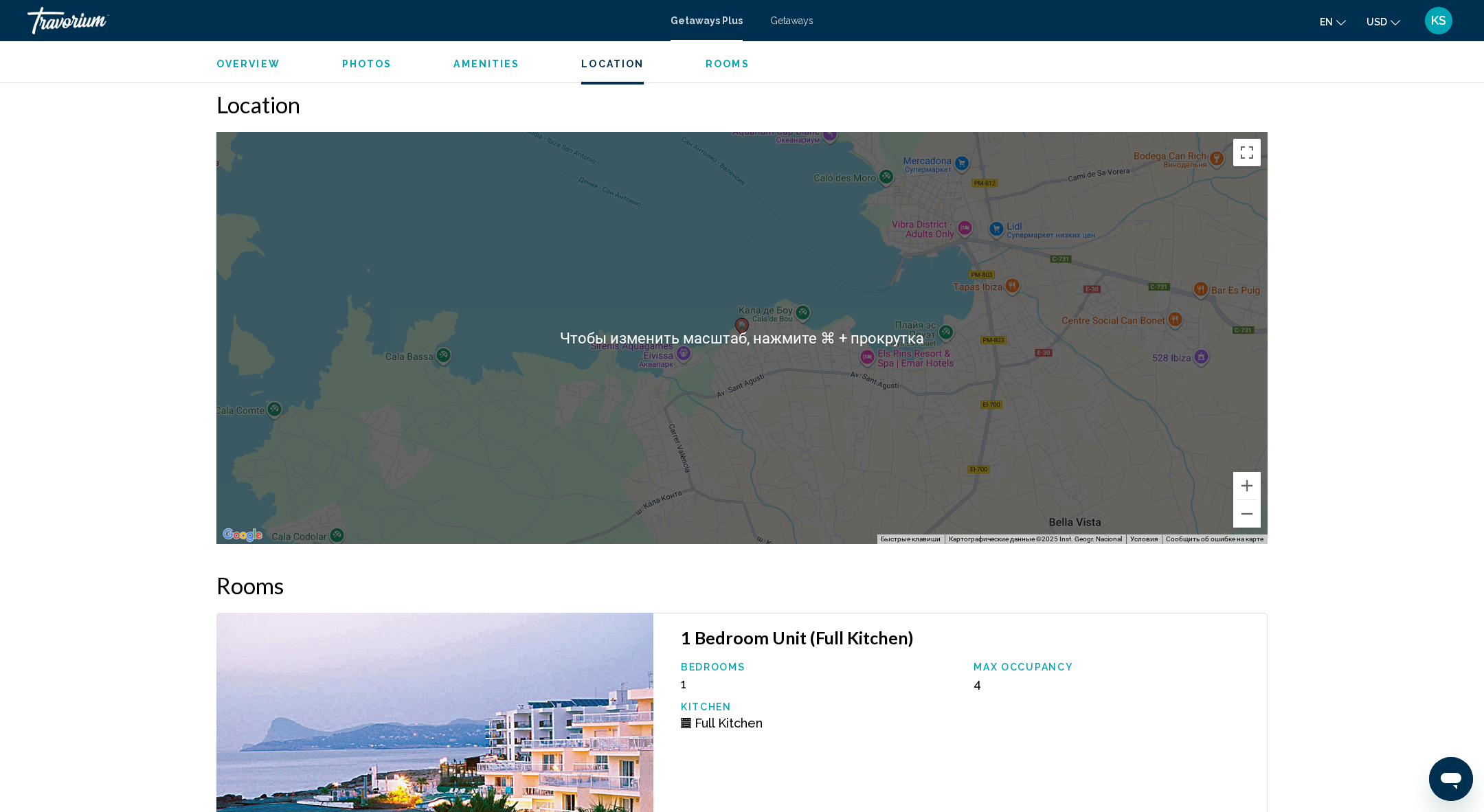
scroll to position [1749, 0]
click at [1243, 511] on button "Уменьшить" at bounding box center [1247, 513] width 27 height 27
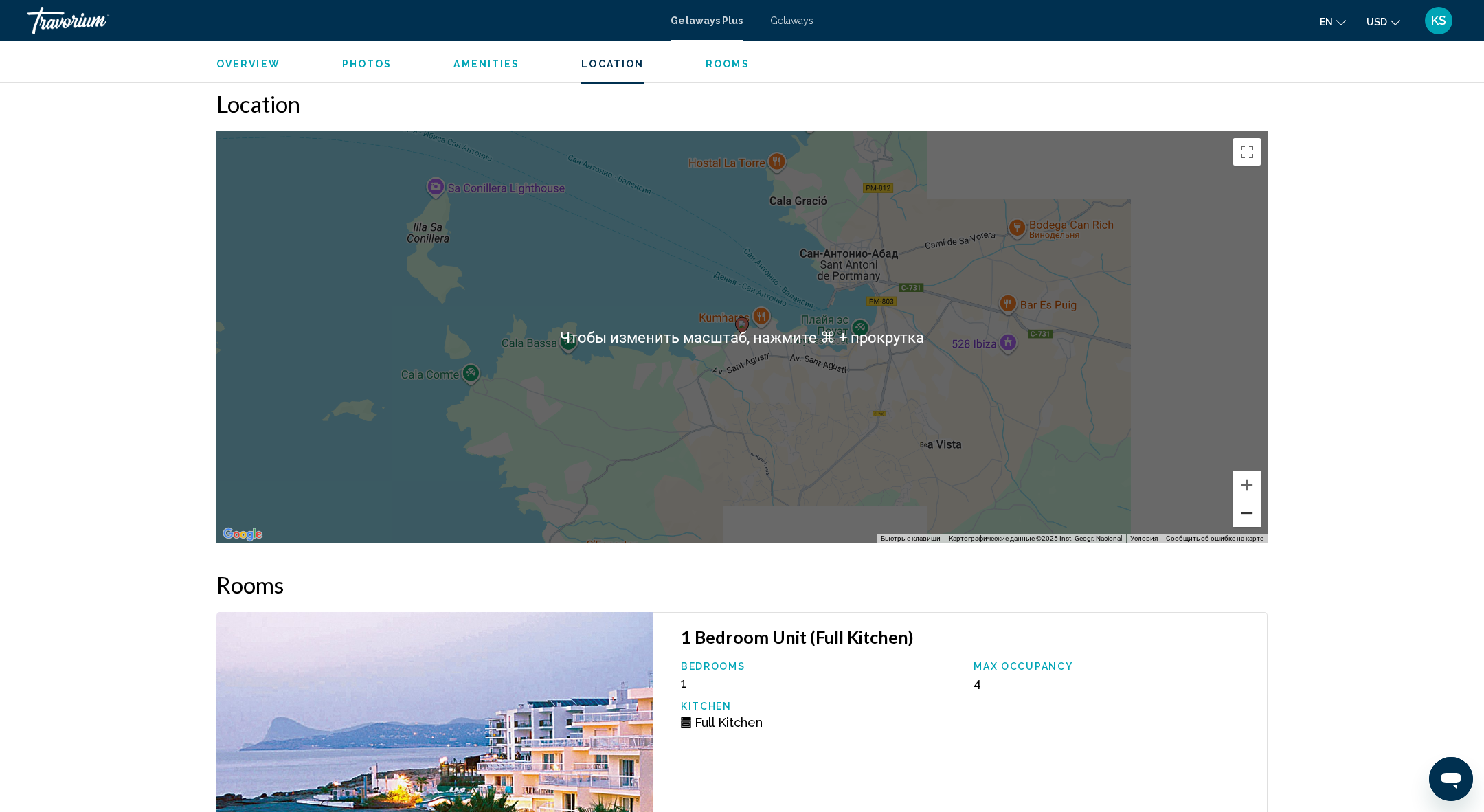
click at [1243, 511] on button "Уменьшить" at bounding box center [1247, 513] width 27 height 27
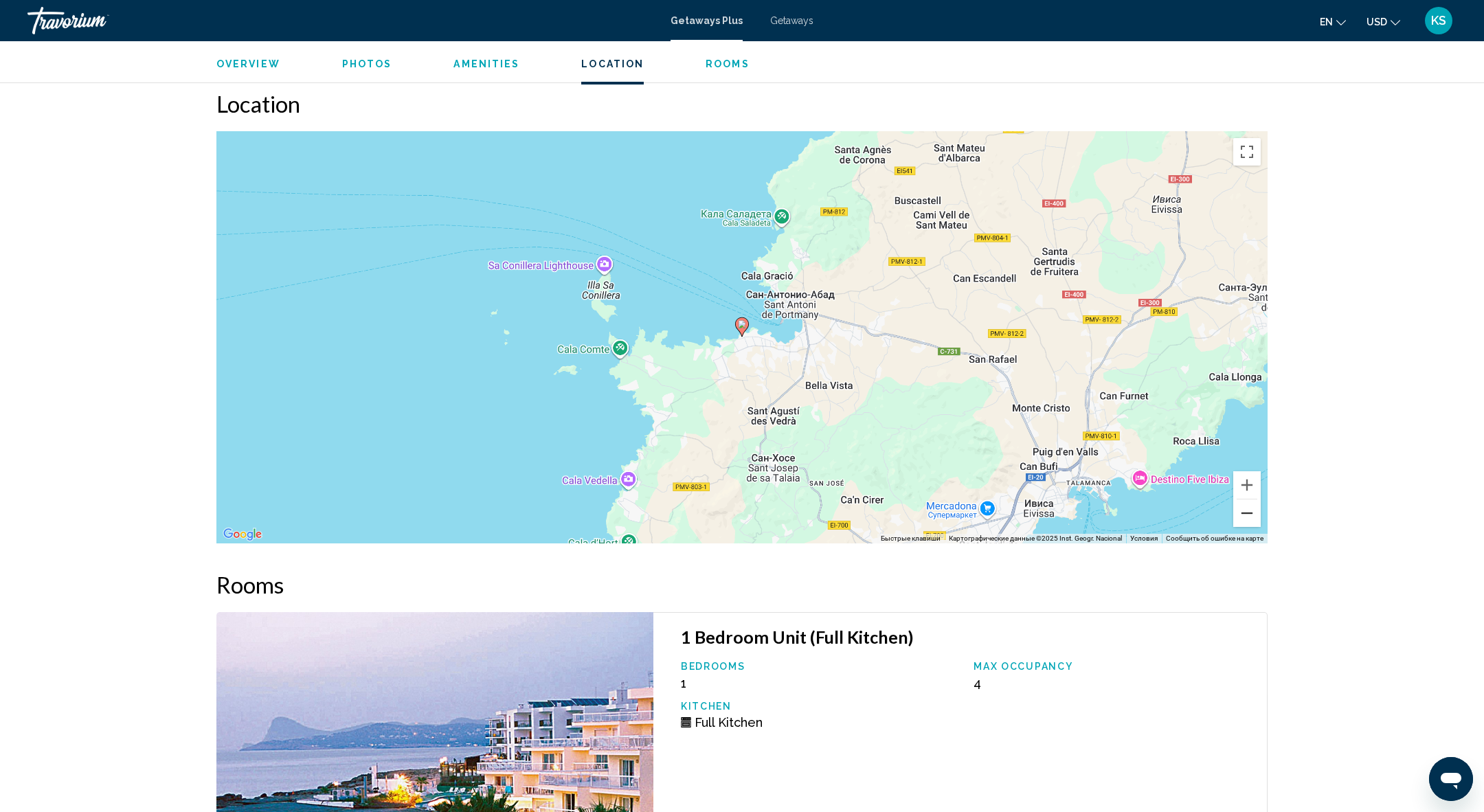
click at [1243, 511] on button "Уменьшить" at bounding box center [1247, 513] width 27 height 27
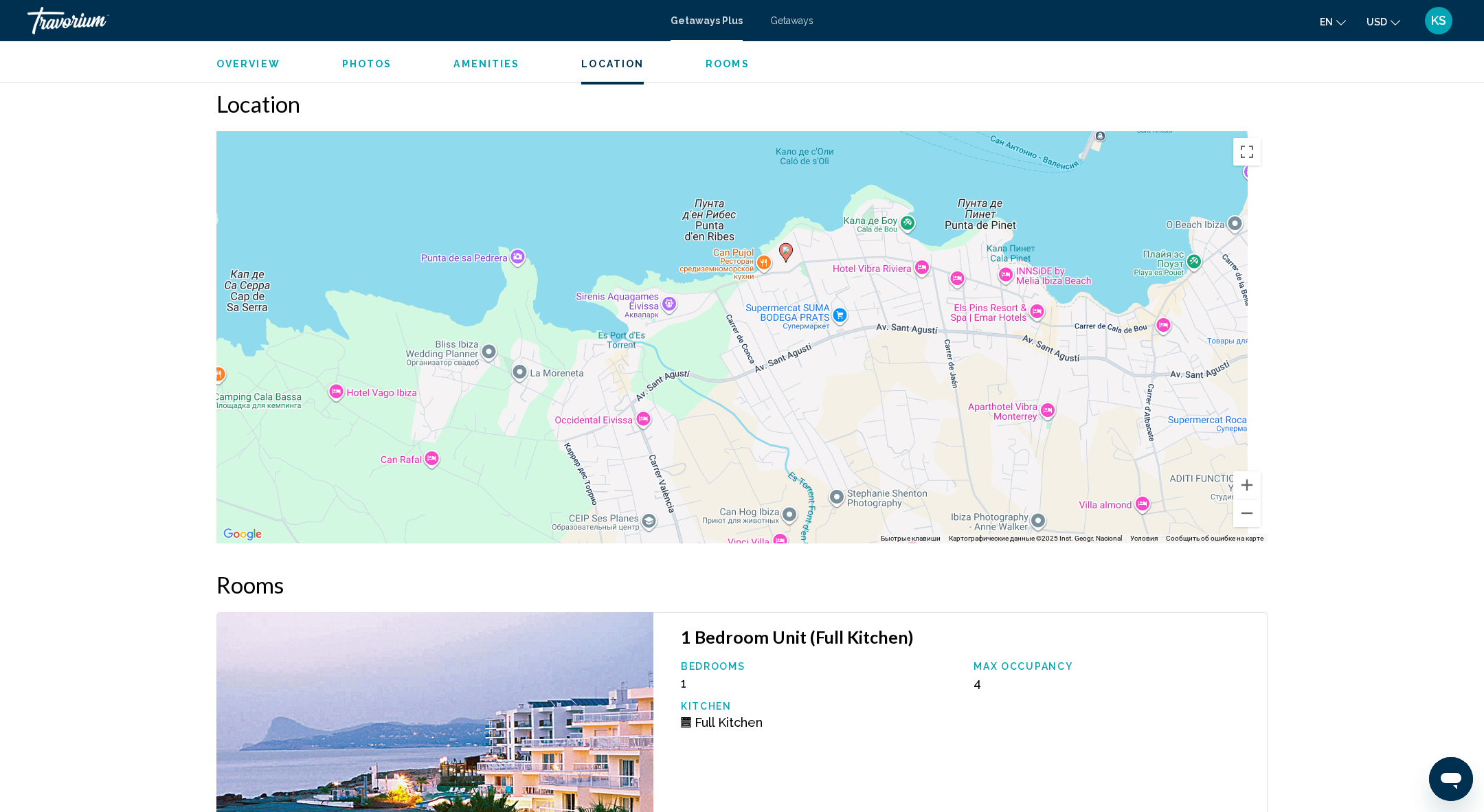
drag, startPoint x: 726, startPoint y: 289, endPoint x: 634, endPoint y: 229, distance: 109.8
click at [634, 229] on div "Чтобы активировать перетаскивание с помощью клавиатуры, нажмите Alt + Ввод. Пос…" at bounding box center [741, 337] width 1051 height 412
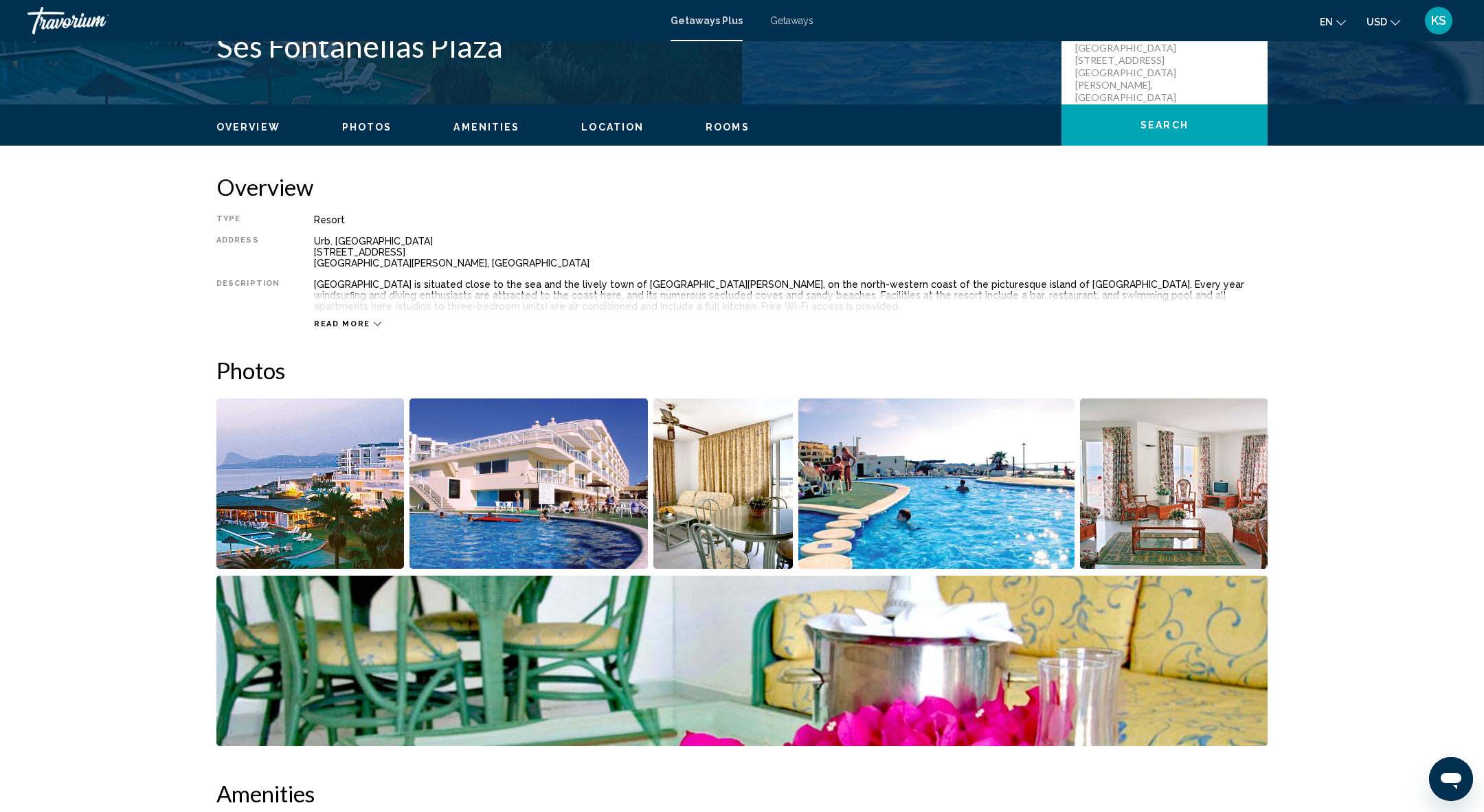
scroll to position [0, 0]
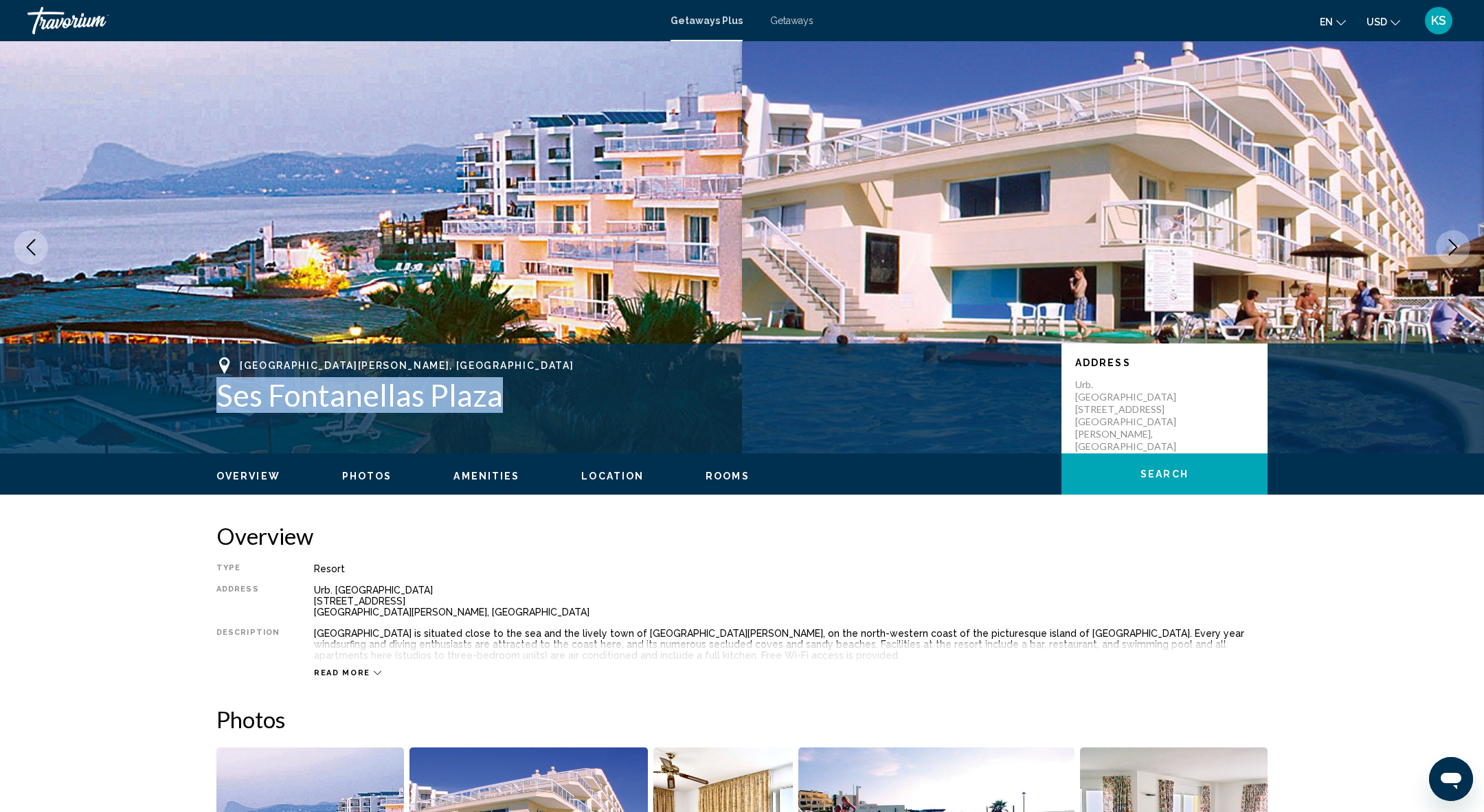
drag, startPoint x: 203, startPoint y: 393, endPoint x: 517, endPoint y: 402, distance: 314.1
click at [517, 402] on div "San José, Spain Ses Fontanellas Plaza Address Urb. Ses Fontanellas Plaza C/Es C…" at bounding box center [741, 398] width 1106 height 83
copy h1 "Ses Fontanellas Plaza"
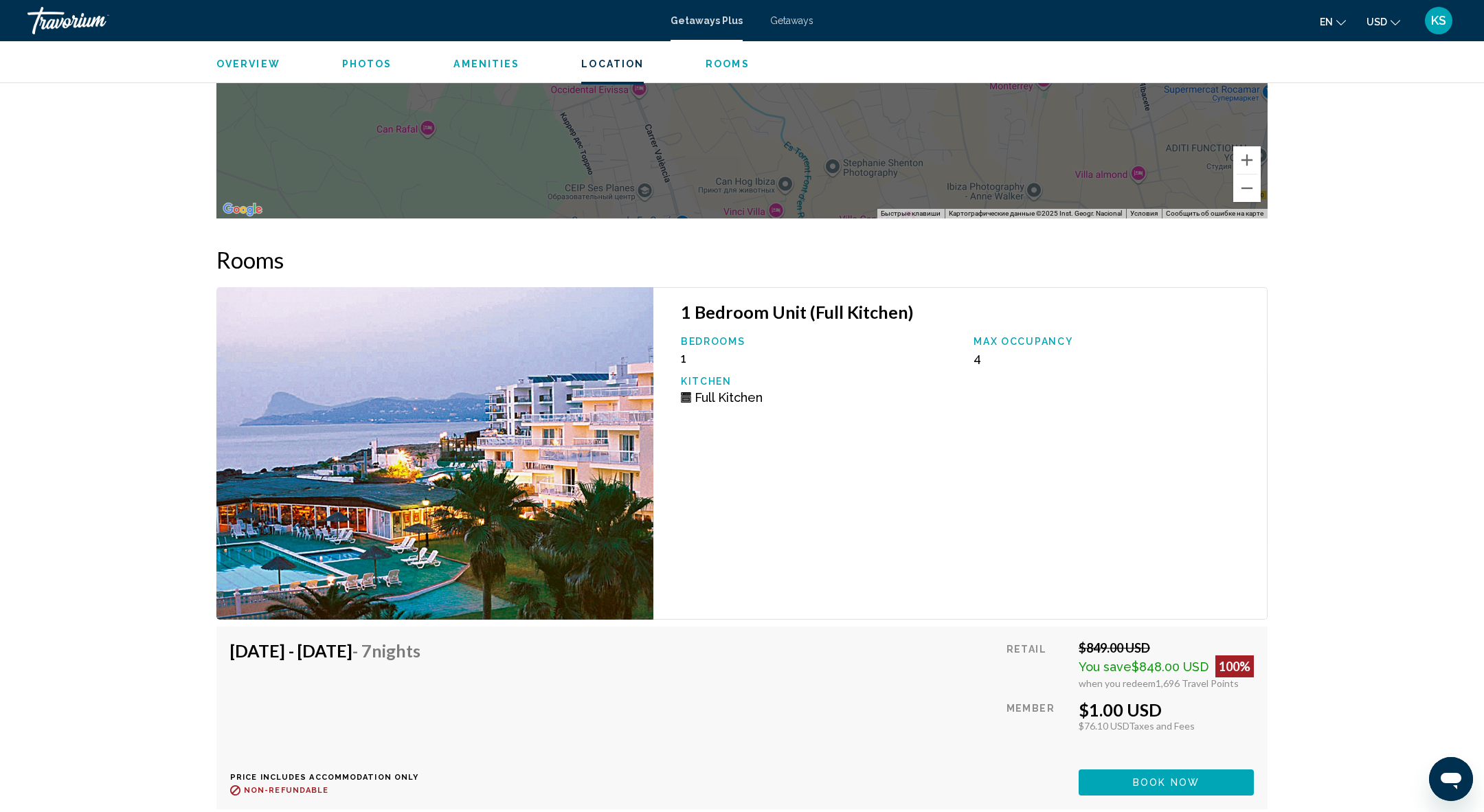
scroll to position [2272, 0]
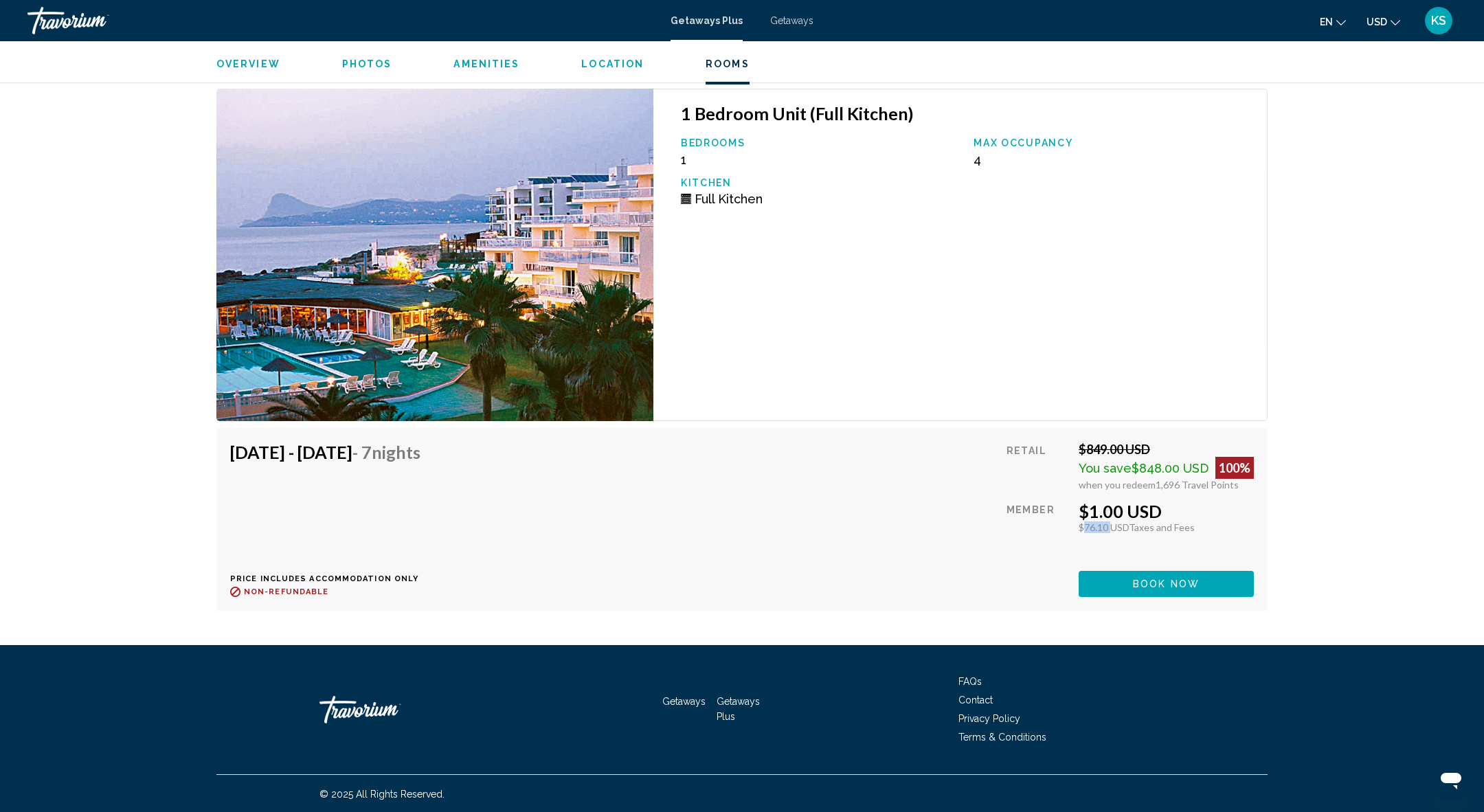
drag, startPoint x: 1079, startPoint y: 529, endPoint x: 1108, endPoint y: 530, distance: 29.0
click at [1108, 530] on div "$76.10 USD Taxes and Fees" at bounding box center [1166, 528] width 175 height 12
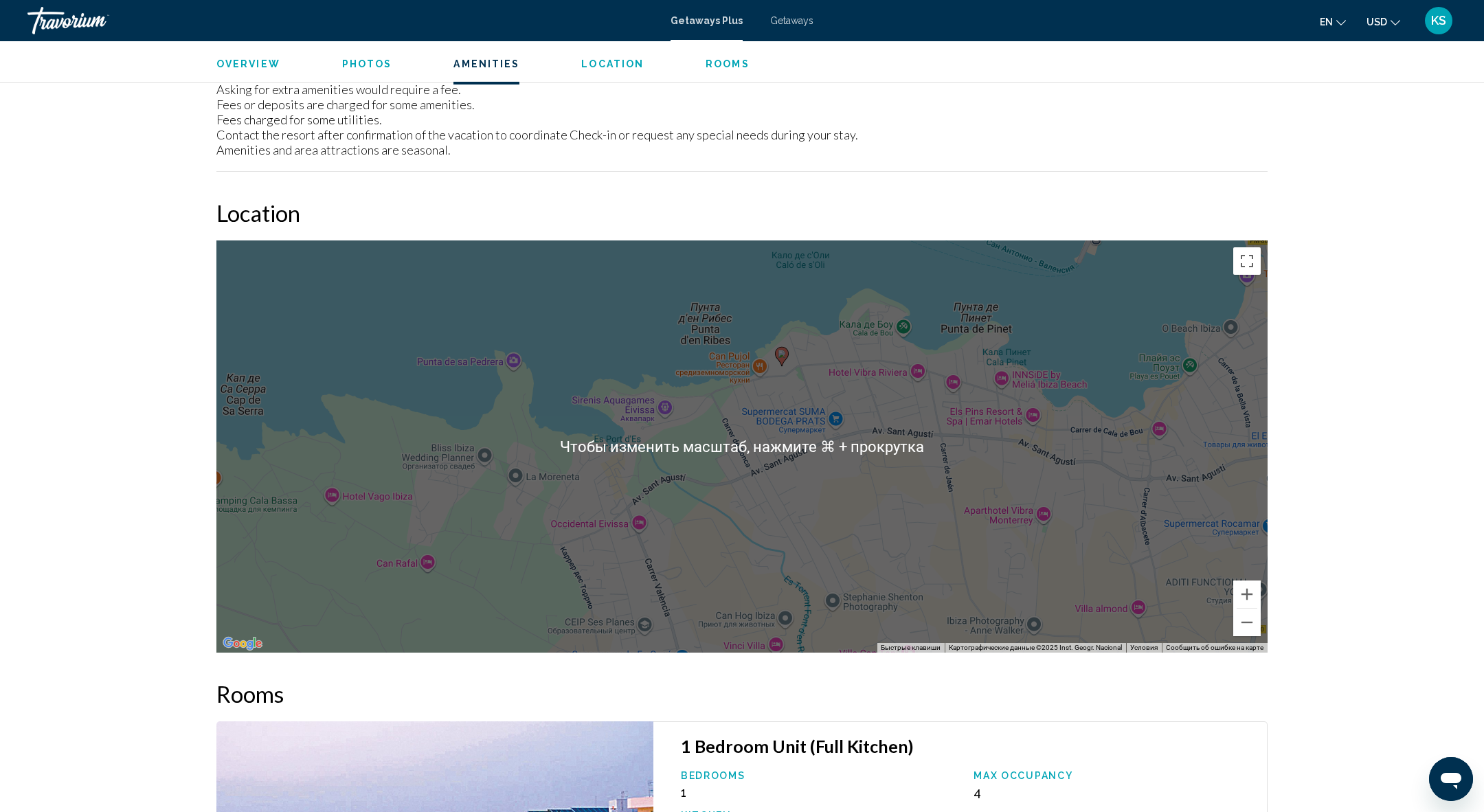
scroll to position [1614, 0]
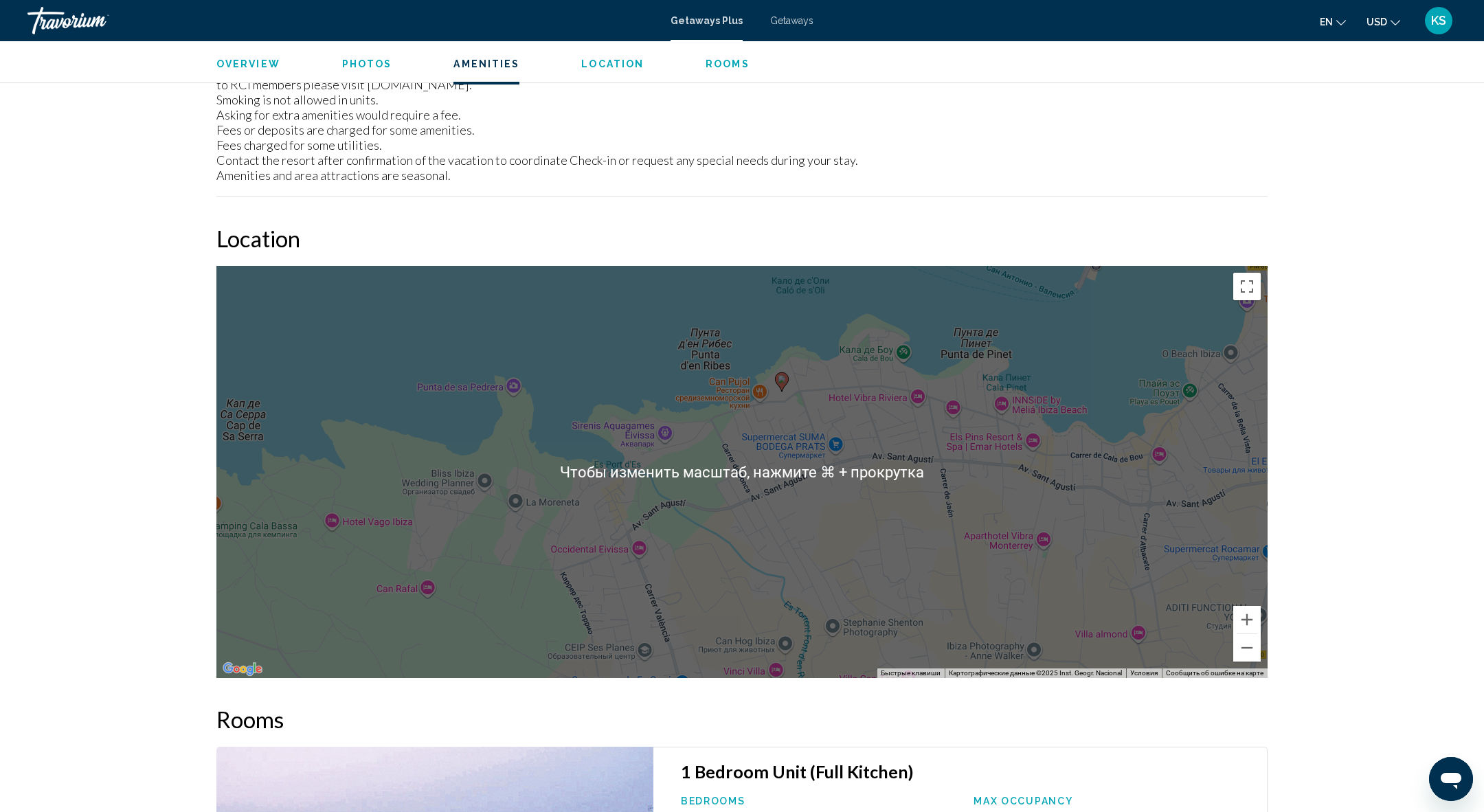
click at [1242, 660] on div "Чтобы активировать перетаскивание с помощью клавиатуры, нажмите Alt + Ввод. Пос…" at bounding box center [741, 471] width 1051 height 412
click at [1242, 644] on button "Уменьшить" at bounding box center [1247, 648] width 27 height 27
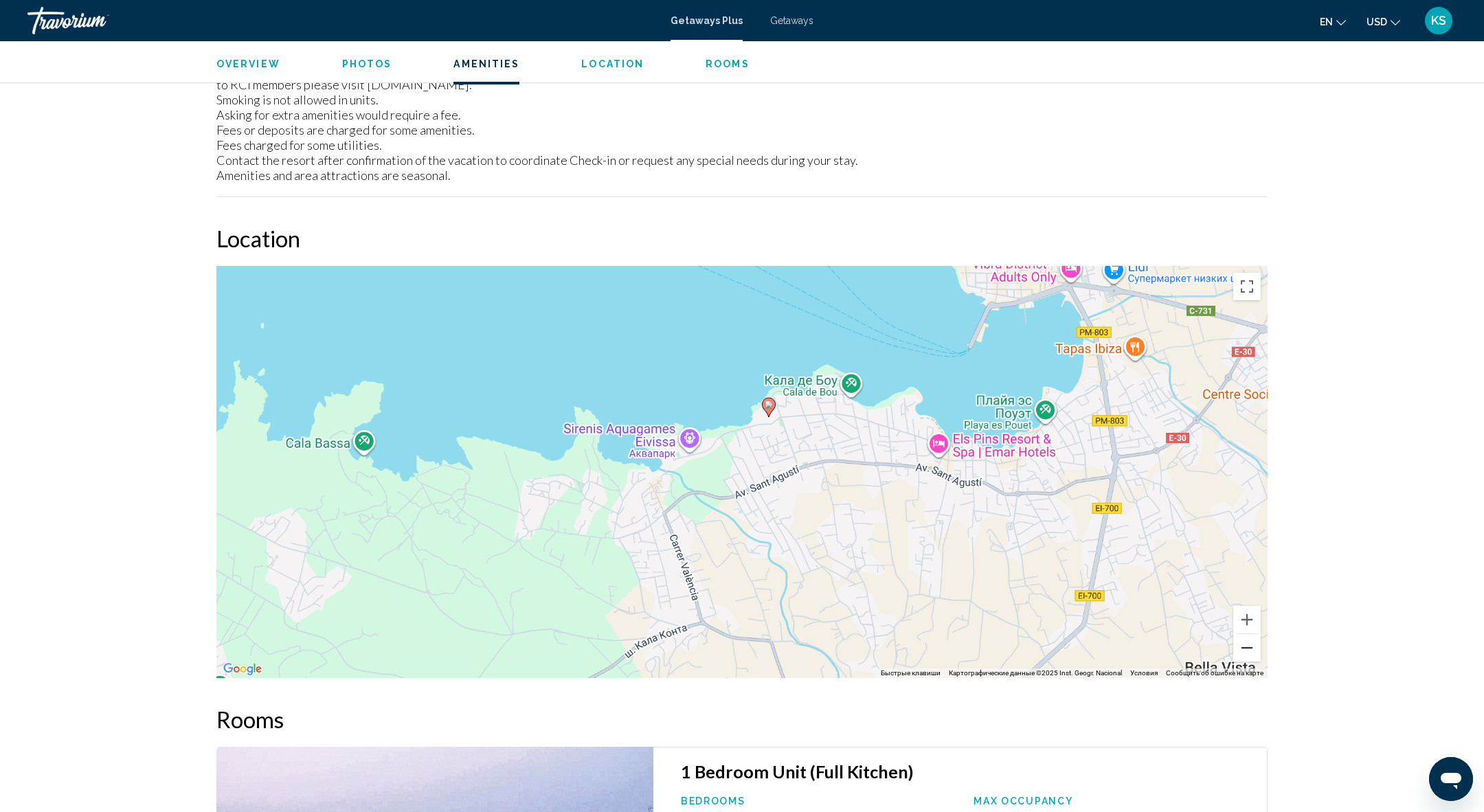
click at [1242, 644] on button "Уменьшить" at bounding box center [1247, 648] width 27 height 27
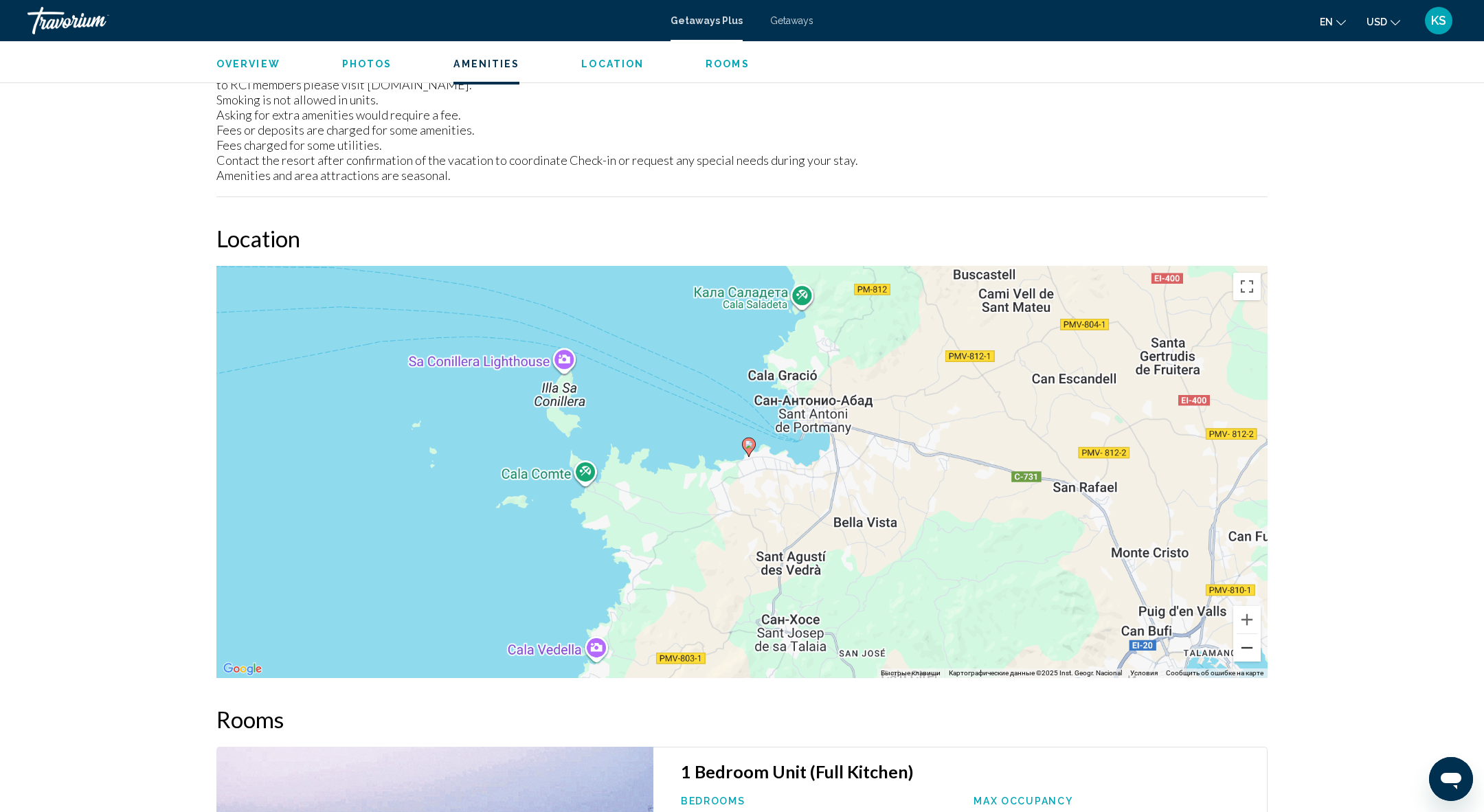
click at [1242, 644] on button "Уменьшить" at bounding box center [1247, 648] width 27 height 27
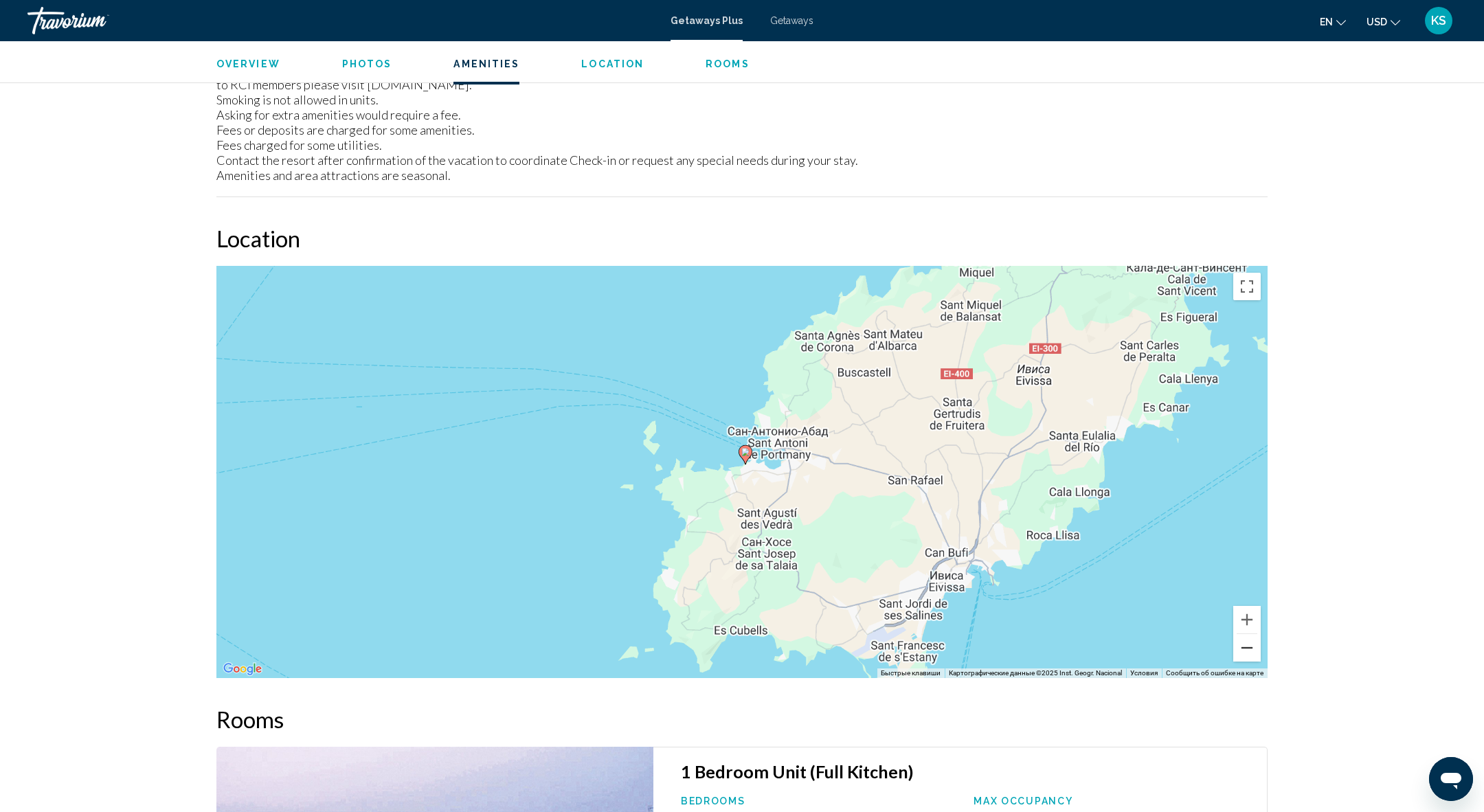
click at [1242, 644] on button "Уменьшить" at bounding box center [1247, 648] width 27 height 27
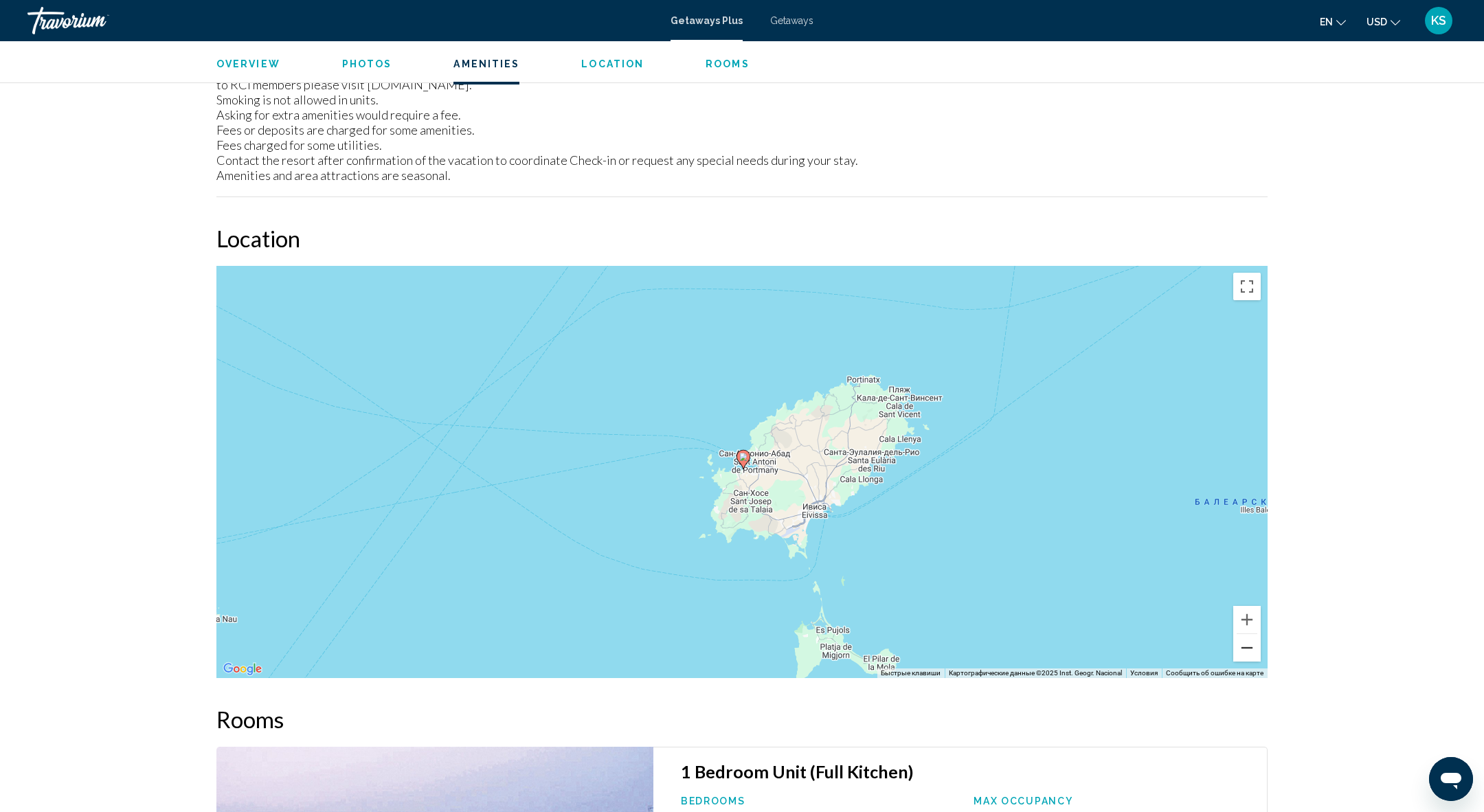
click at [1242, 644] on button "Уменьшить" at bounding box center [1247, 648] width 27 height 27
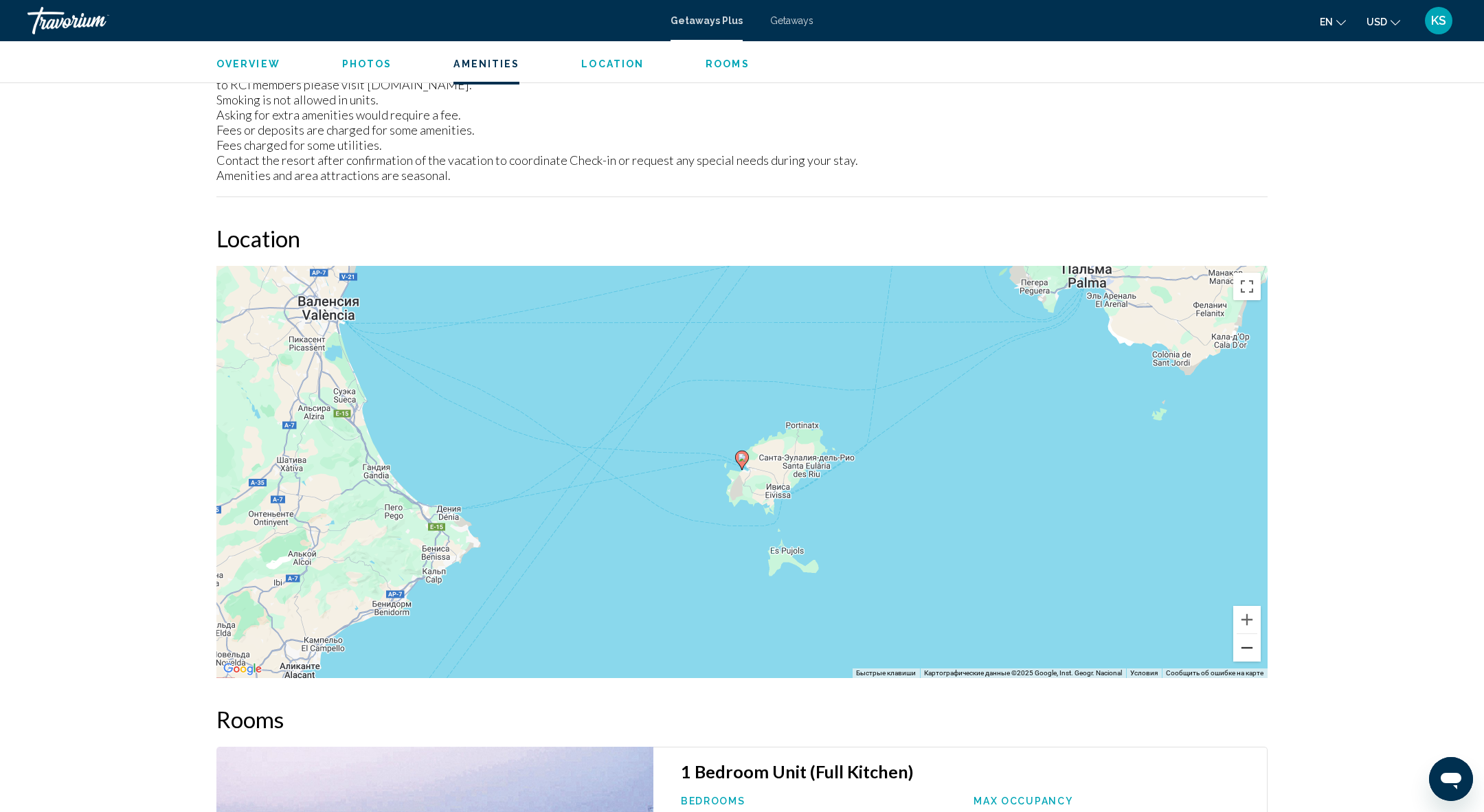
click at [1242, 644] on button "Уменьшить" at bounding box center [1247, 648] width 27 height 27
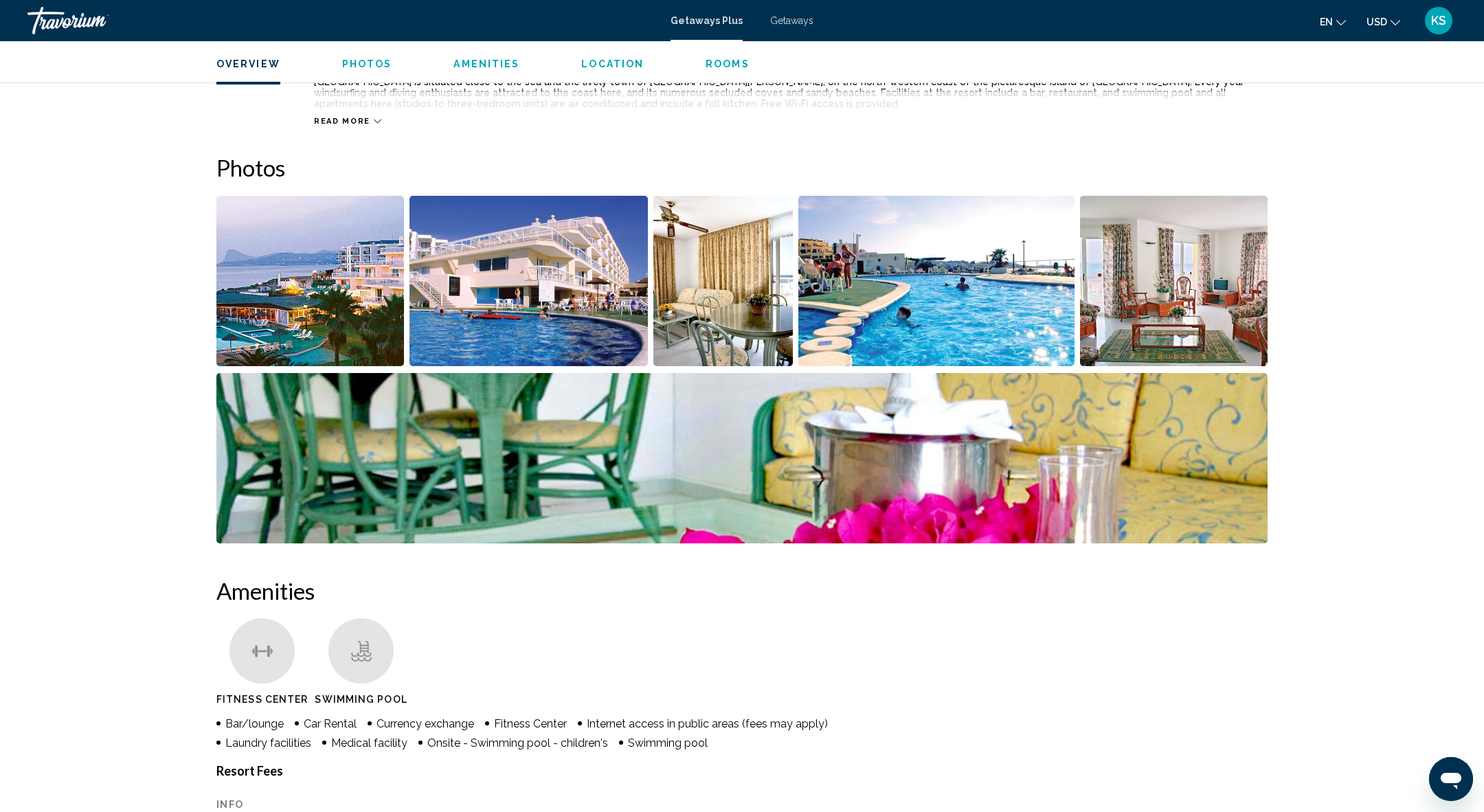
scroll to position [0, 0]
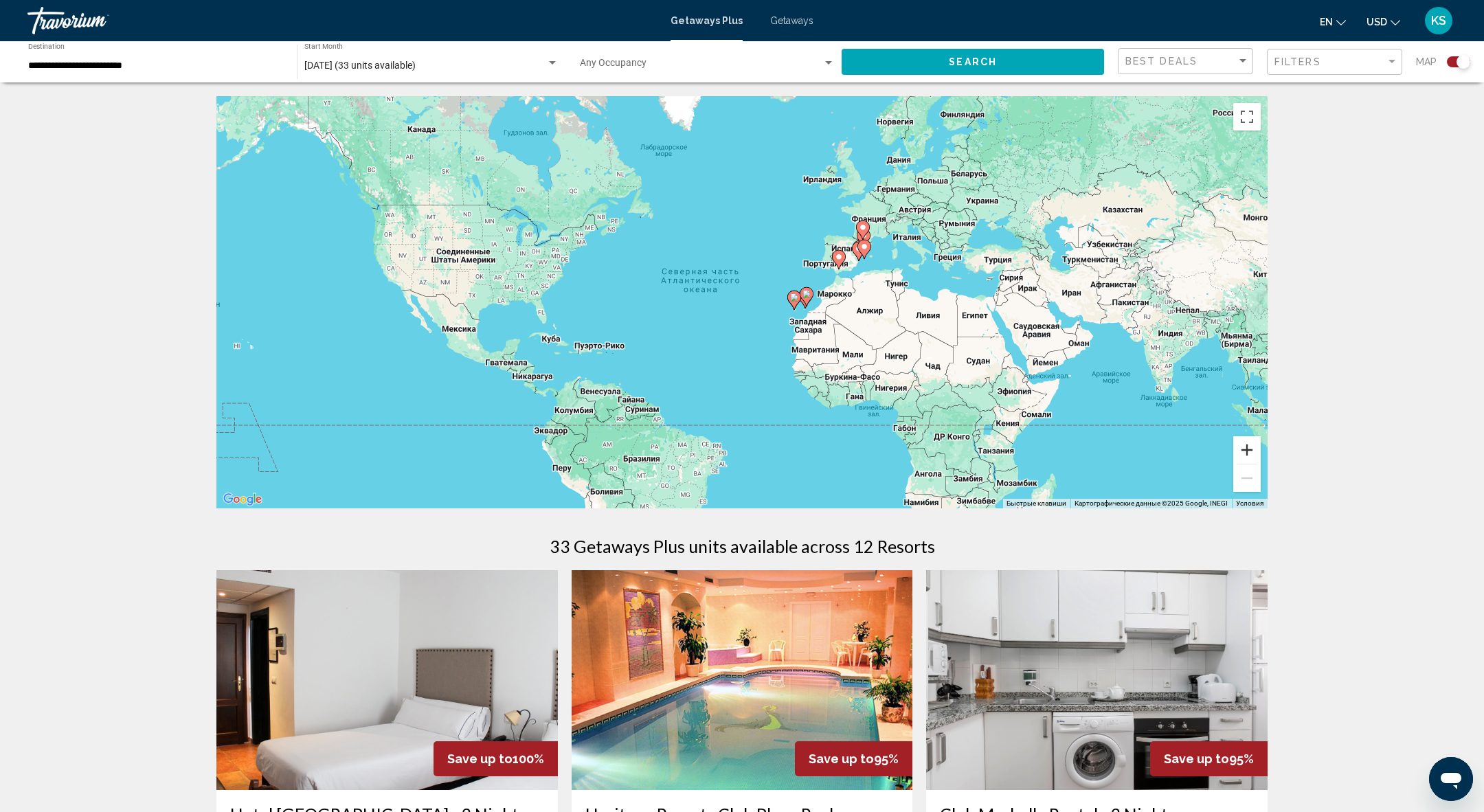
click at [1246, 448] on button "Увеличить" at bounding box center [1247, 450] width 27 height 27
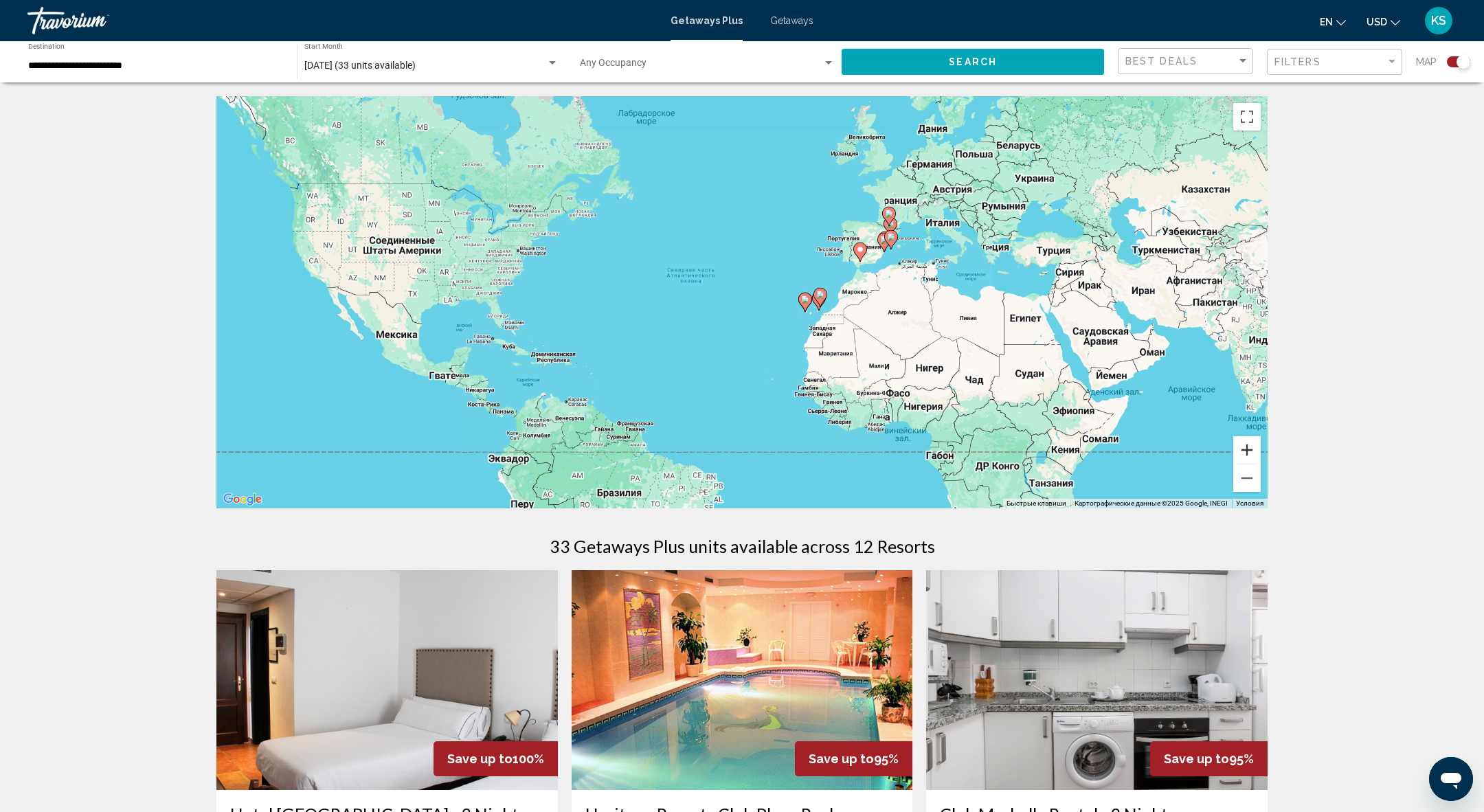
click at [1246, 448] on button "Увеличить" at bounding box center [1247, 450] width 27 height 27
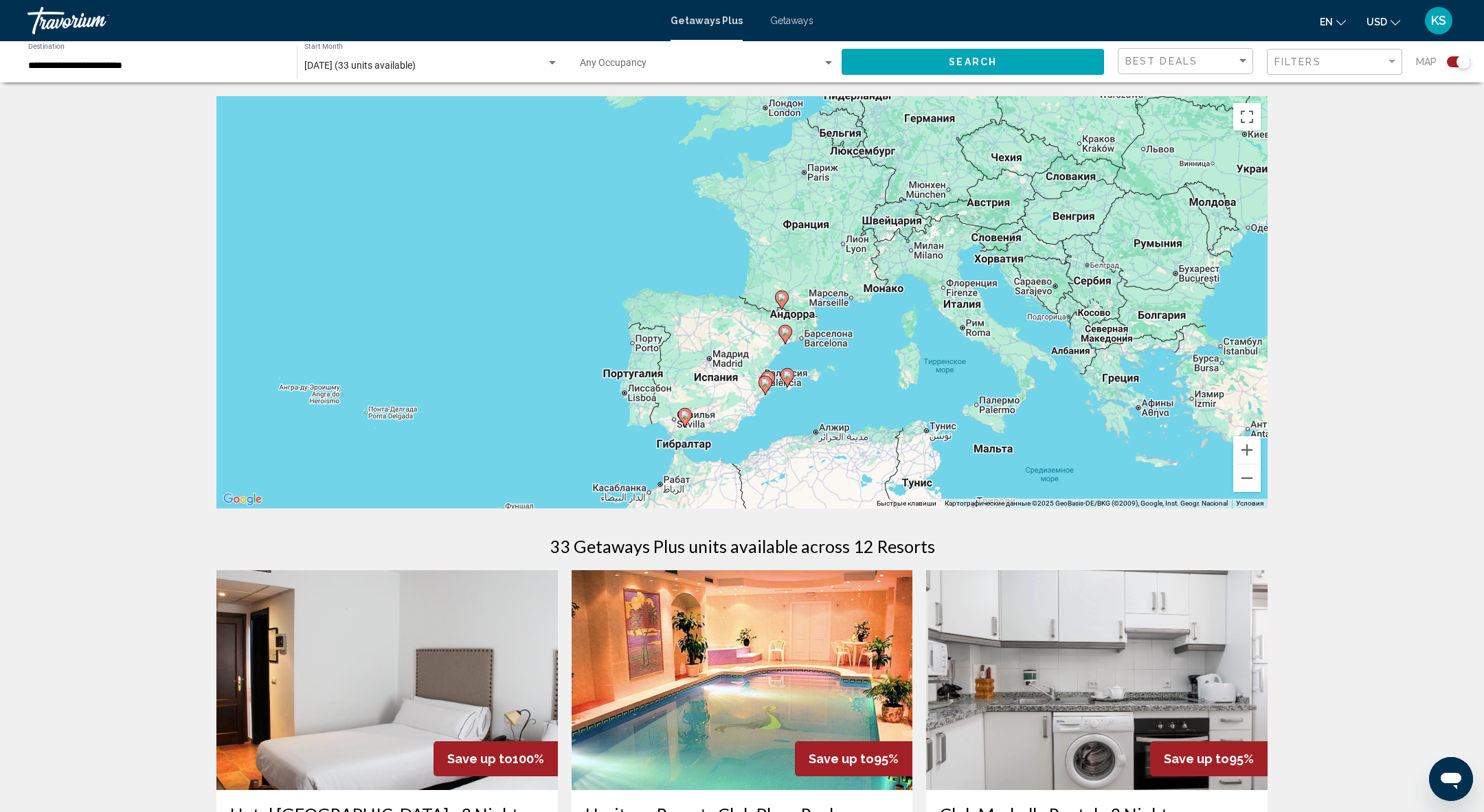
drag, startPoint x: 1101, startPoint y: 265, endPoint x: 649, endPoint y: 521, distance: 519.5
click at [1245, 447] on button "Увеличить" at bounding box center [1247, 450] width 27 height 27
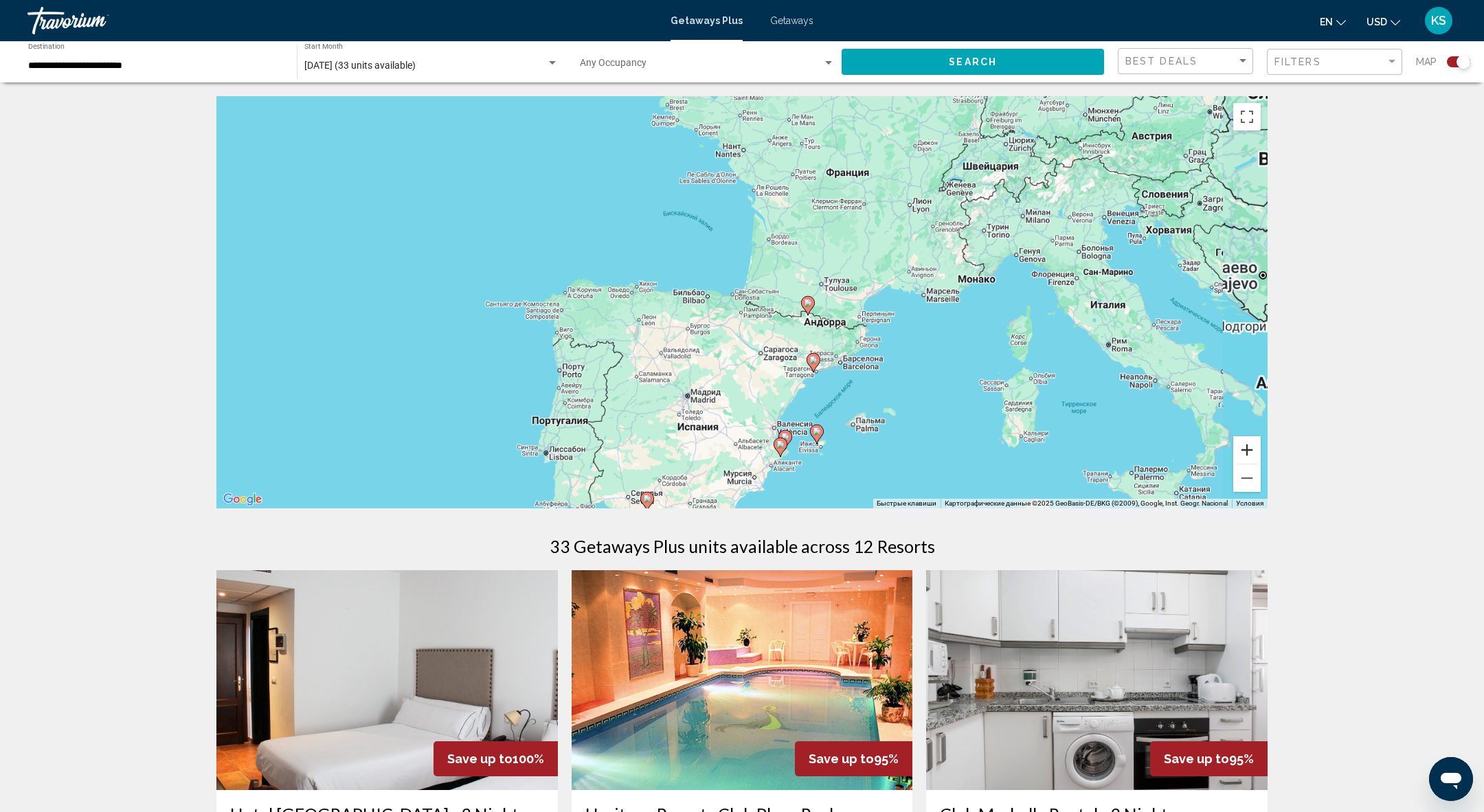
click at [1245, 447] on button "Увеличить" at bounding box center [1247, 450] width 27 height 27
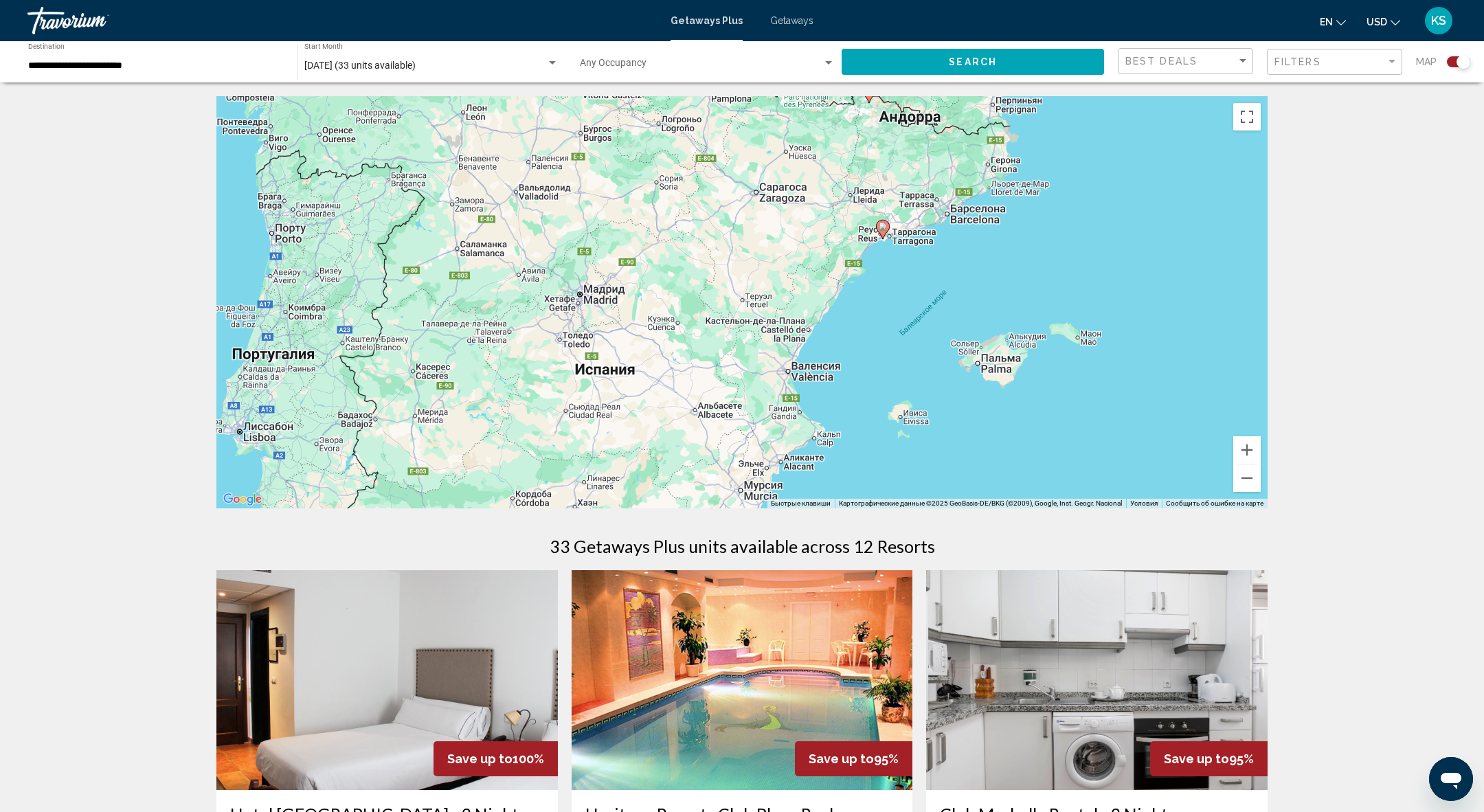
drag, startPoint x: 1044, startPoint y: 450, endPoint x: 1015, endPoint y: 199, distance: 252.7
click at [1015, 199] on div "Чтобы активировать перетаскивание с помощью клавиатуры, нажмите Alt + Ввод. Пос…" at bounding box center [741, 302] width 1051 height 412
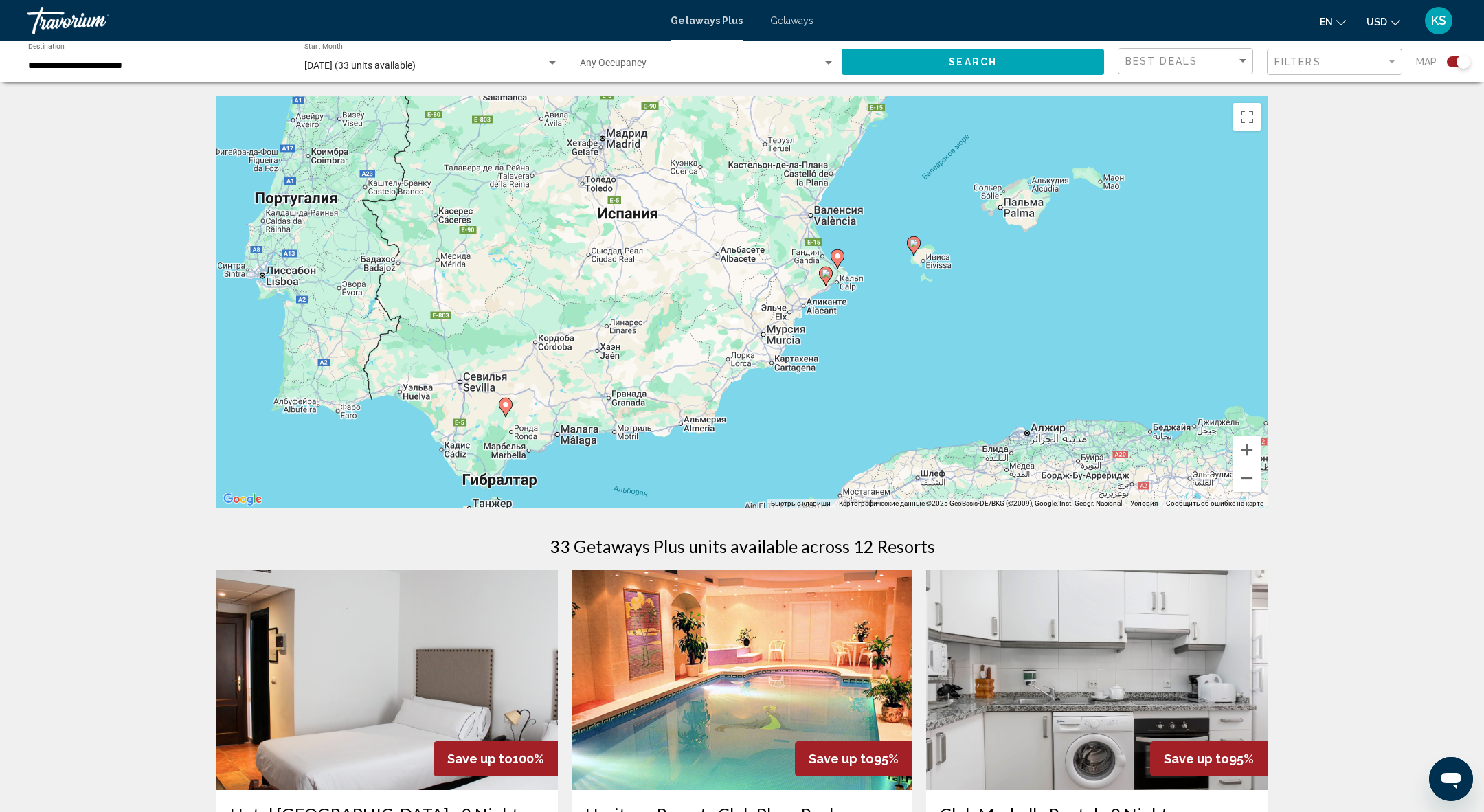
drag, startPoint x: 825, startPoint y: 382, endPoint x: 846, endPoint y: 236, distance: 147.5
click at [844, 236] on div "Чтобы активировать перетаскивание с помощью клавиатуры, нажмите Alt + Ввод. Пос…" at bounding box center [741, 302] width 1051 height 412
click at [1248, 455] on button "Увеличить" at bounding box center [1247, 450] width 27 height 27
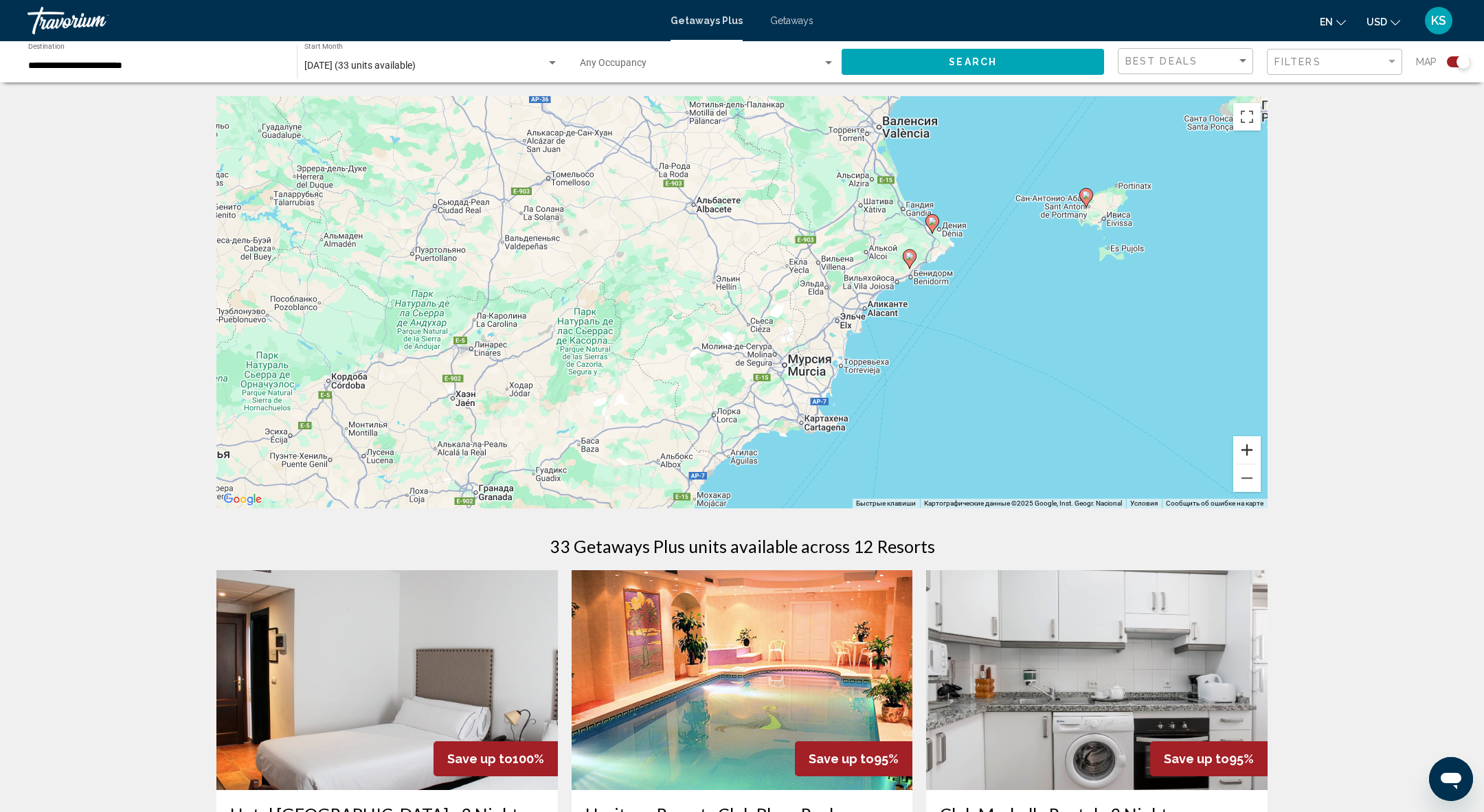
click at [1248, 455] on button "Увеличить" at bounding box center [1247, 450] width 27 height 27
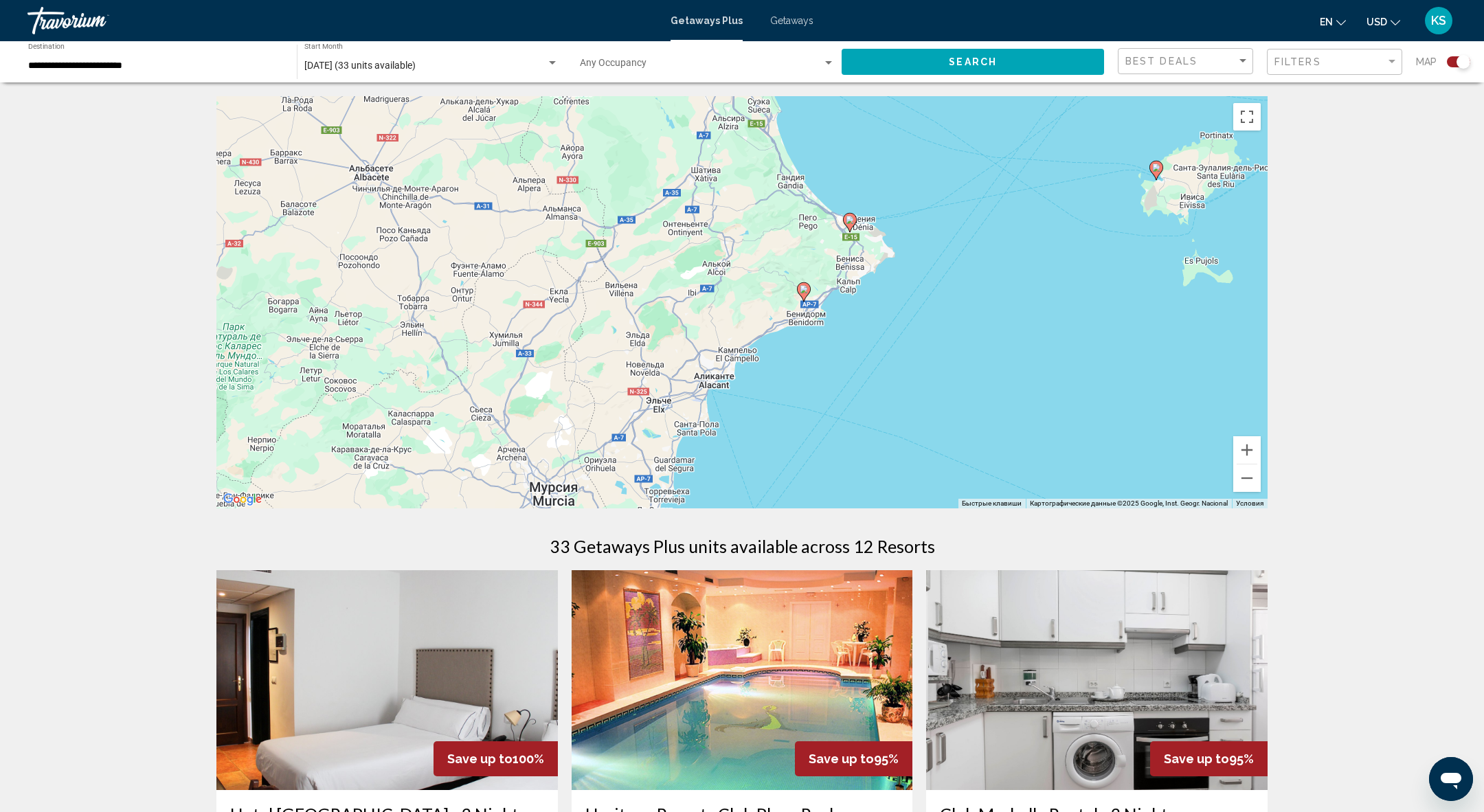
drag, startPoint x: 1182, startPoint y: 366, endPoint x: 904, endPoint y: 432, distance: 285.7
click at [904, 432] on div "Чтобы активировать перетаскивание с помощью клавиатуры, нажмите Alt + Ввод. Пос…" at bounding box center [741, 302] width 1051 height 412
click at [1243, 452] on button "Увеличить" at bounding box center [1247, 450] width 27 height 27
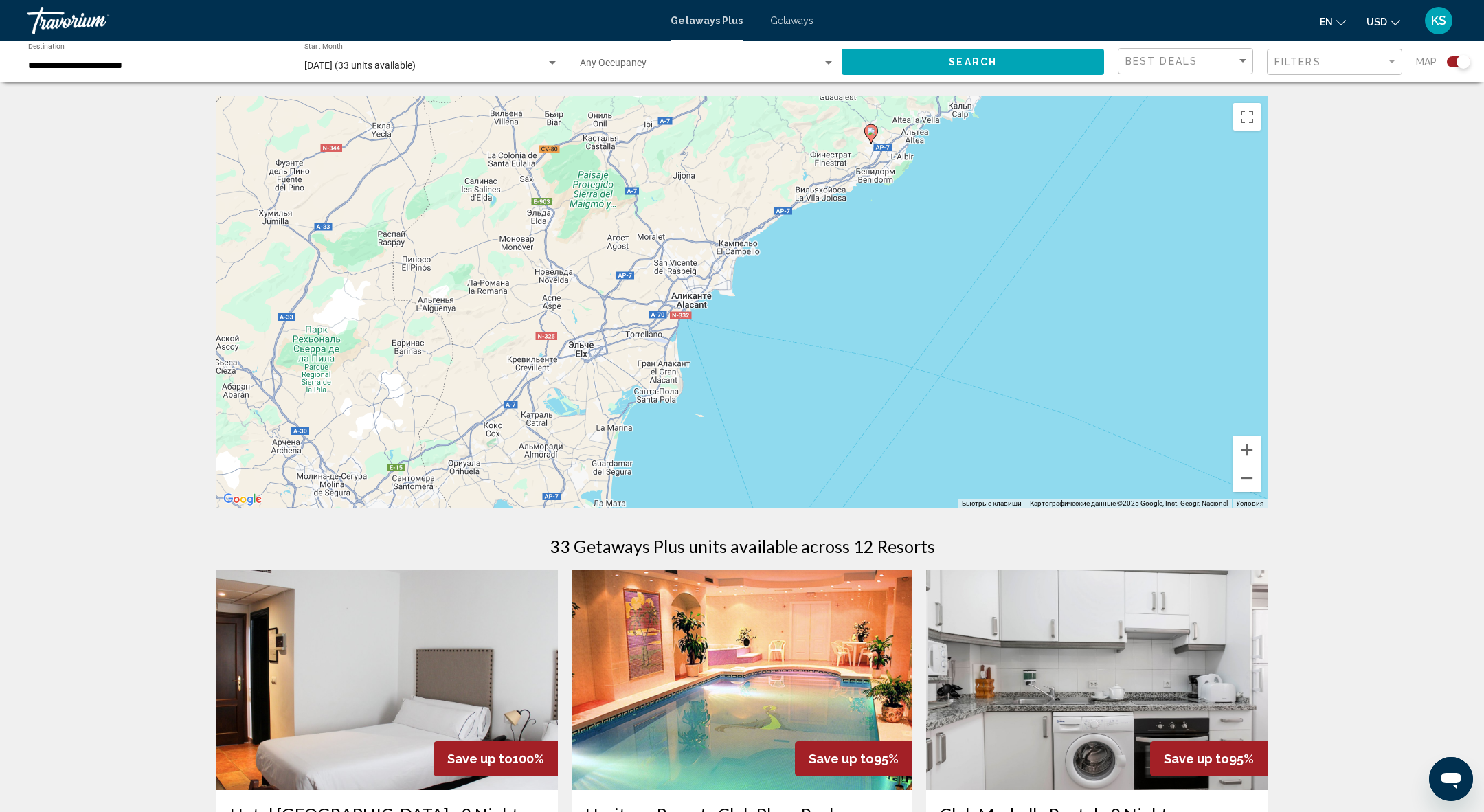
drag, startPoint x: 1087, startPoint y: 311, endPoint x: 1091, endPoint y: 156, distance: 155.1
click at [1091, 156] on div "Чтобы активировать перетаскивание с помощью клавиатуры, нажмите Alt + Ввод. Пос…" at bounding box center [741, 302] width 1051 height 412
click at [871, 129] on image "Main content" at bounding box center [872, 131] width 9 height 9
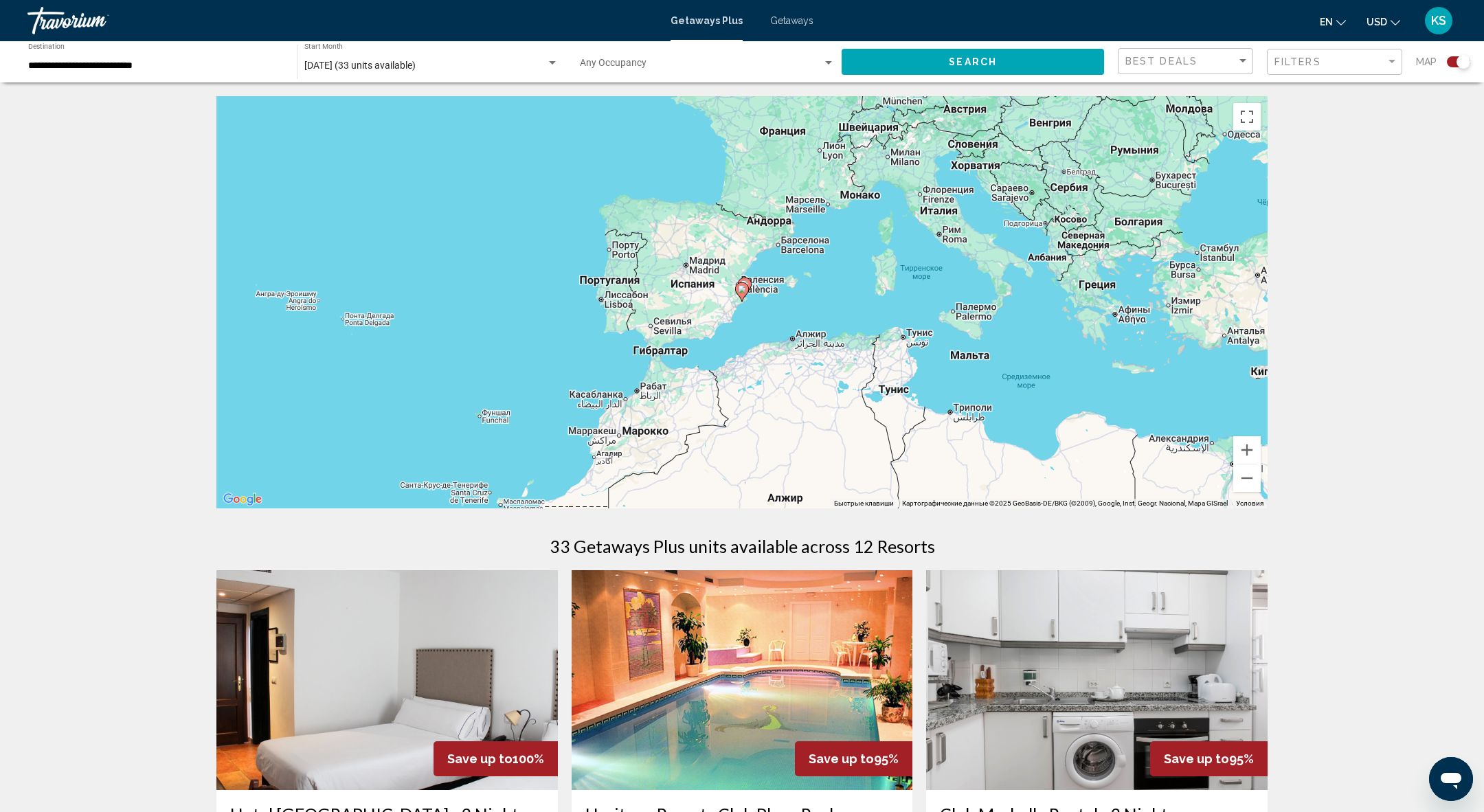
click at [741, 290] on image "Main content" at bounding box center [742, 289] width 9 height 9
type input "**********"
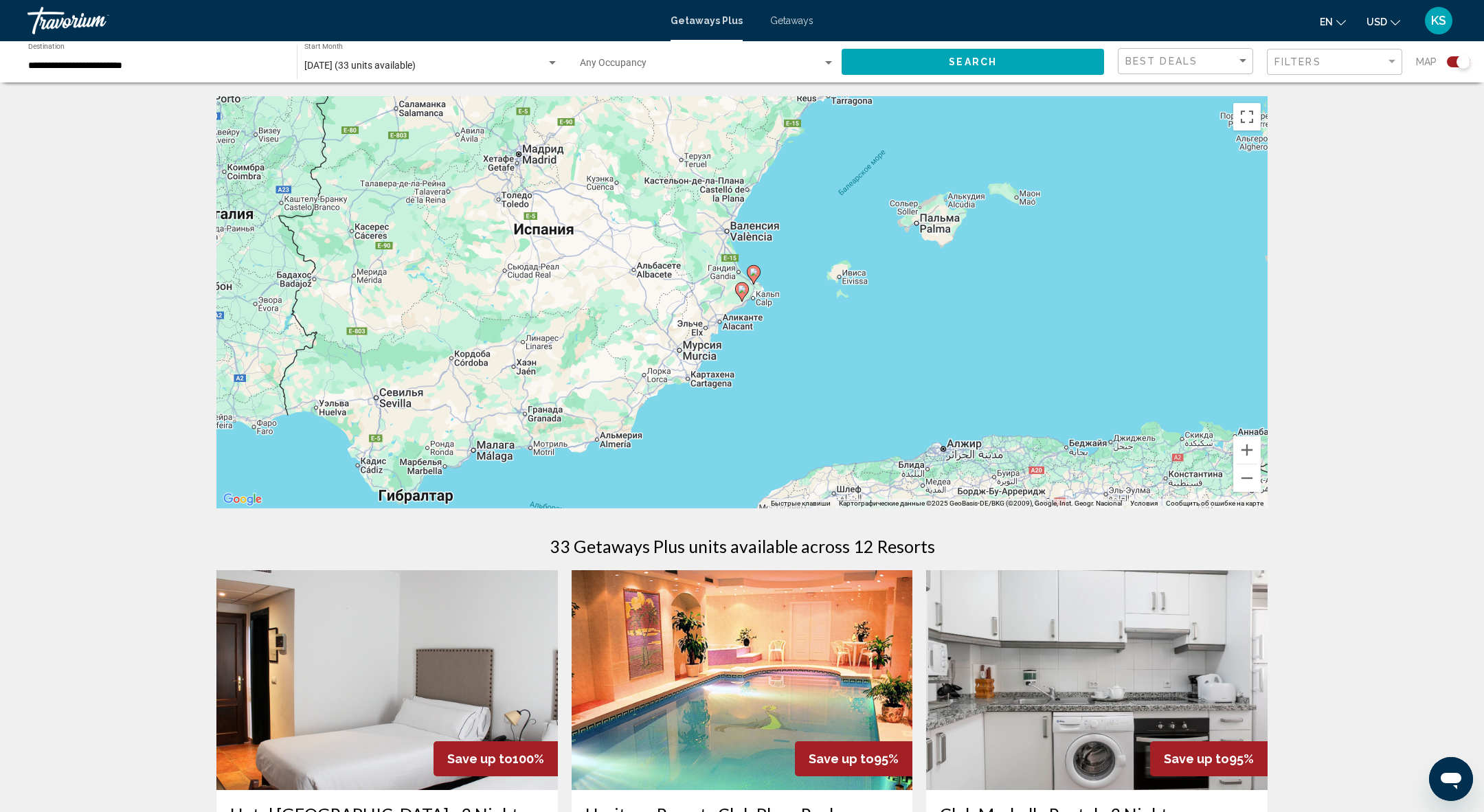
click at [741, 290] on image "Main content" at bounding box center [742, 289] width 9 height 9
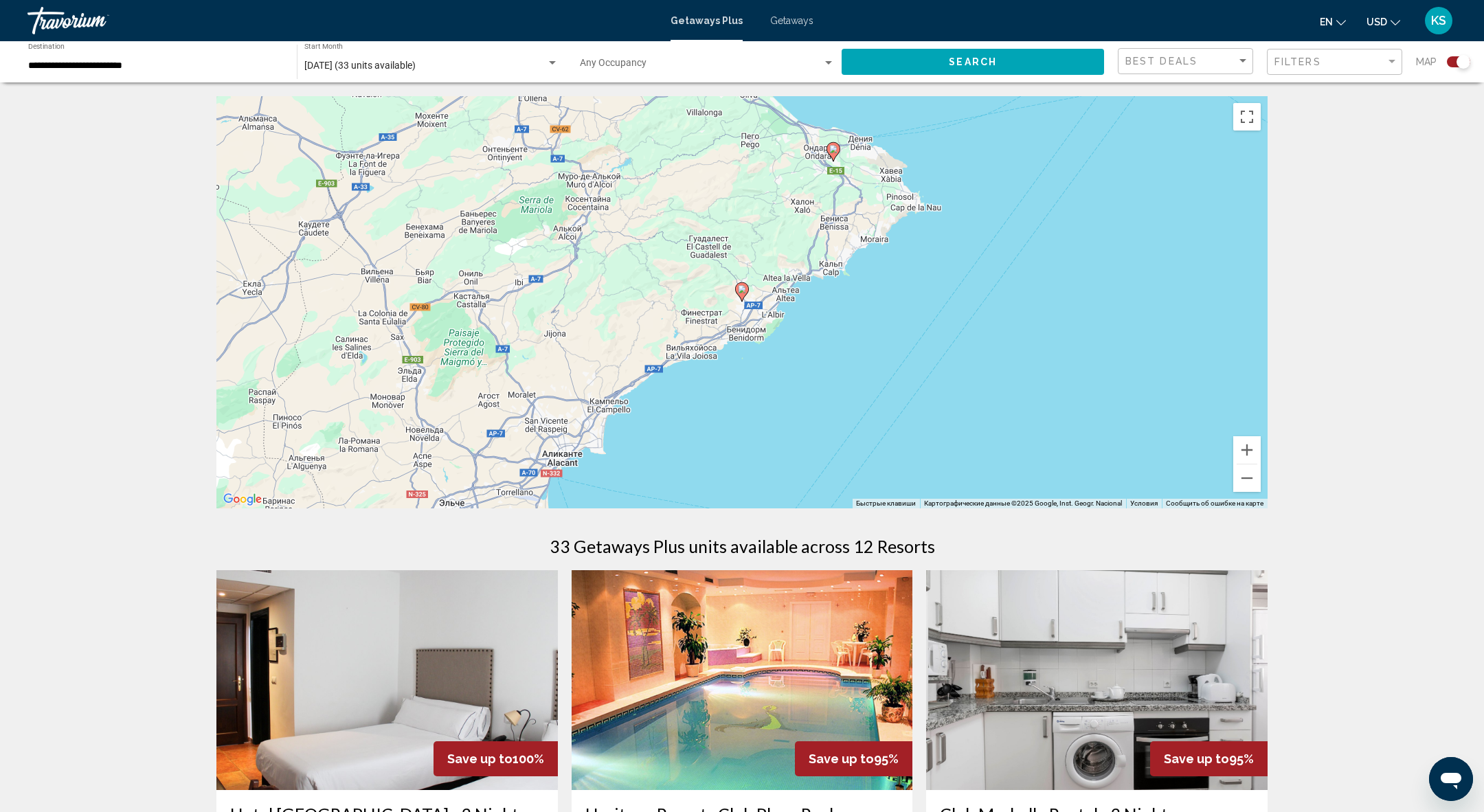
click at [741, 291] on image "Main content" at bounding box center [742, 289] width 9 height 9
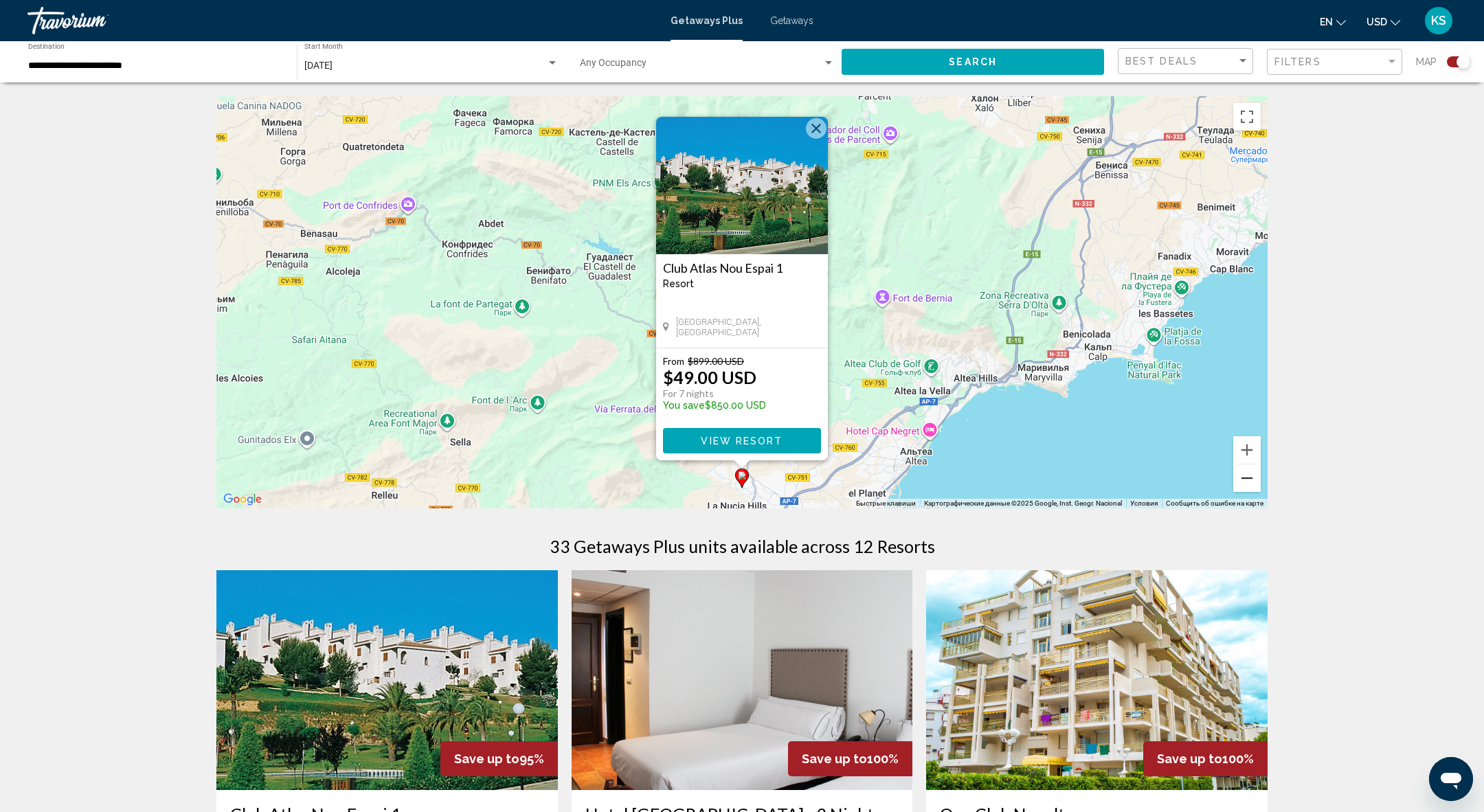
click at [1248, 482] on button "Уменьшить" at bounding box center [1247, 478] width 27 height 27
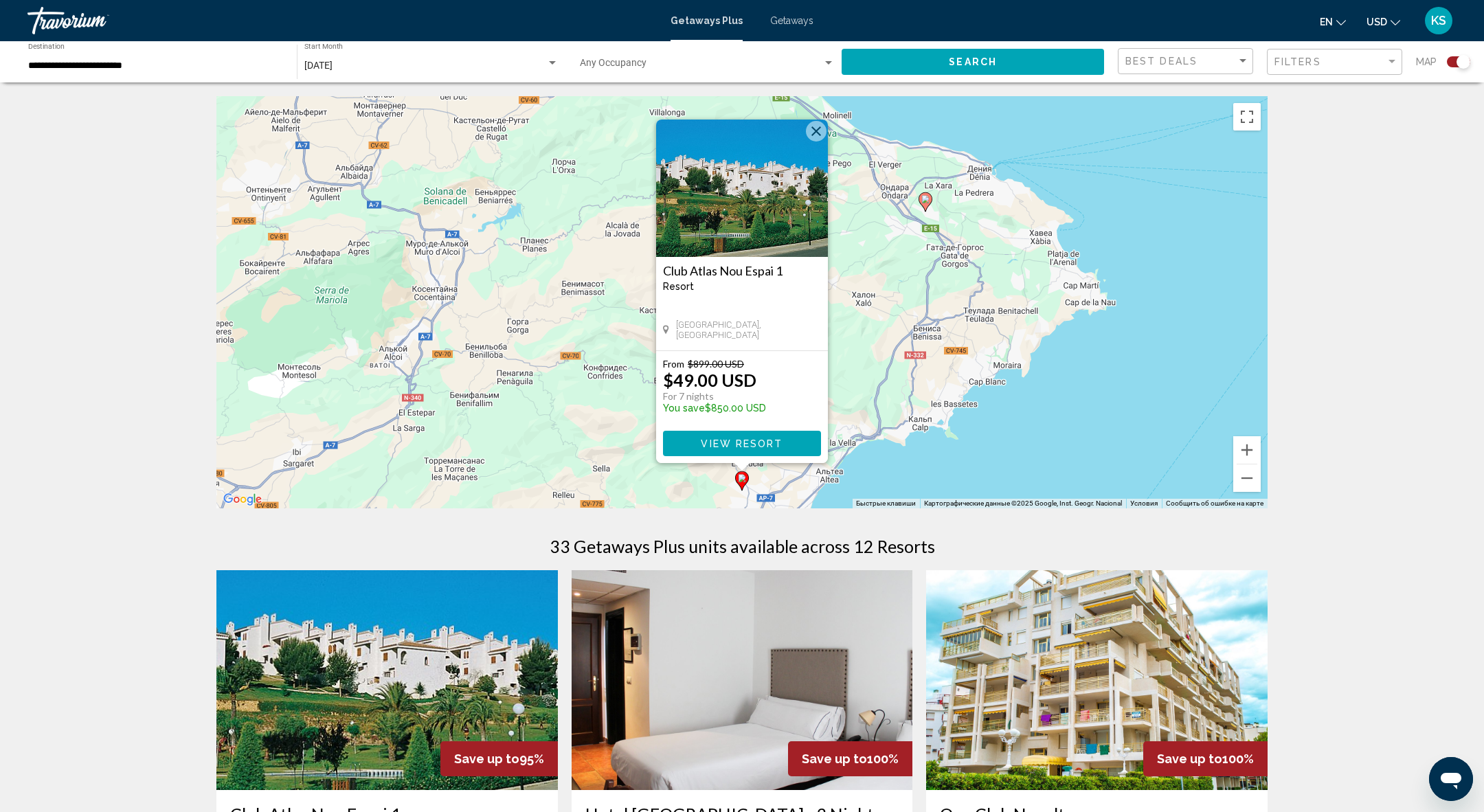
drag, startPoint x: 938, startPoint y: 139, endPoint x: 938, endPoint y: 254, distance: 115.0
click at [938, 254] on div "Чтобы активировать перетаскивание с помощью клавиатуры, нажмите Alt + Ввод. Пос…" at bounding box center [741, 302] width 1051 height 412
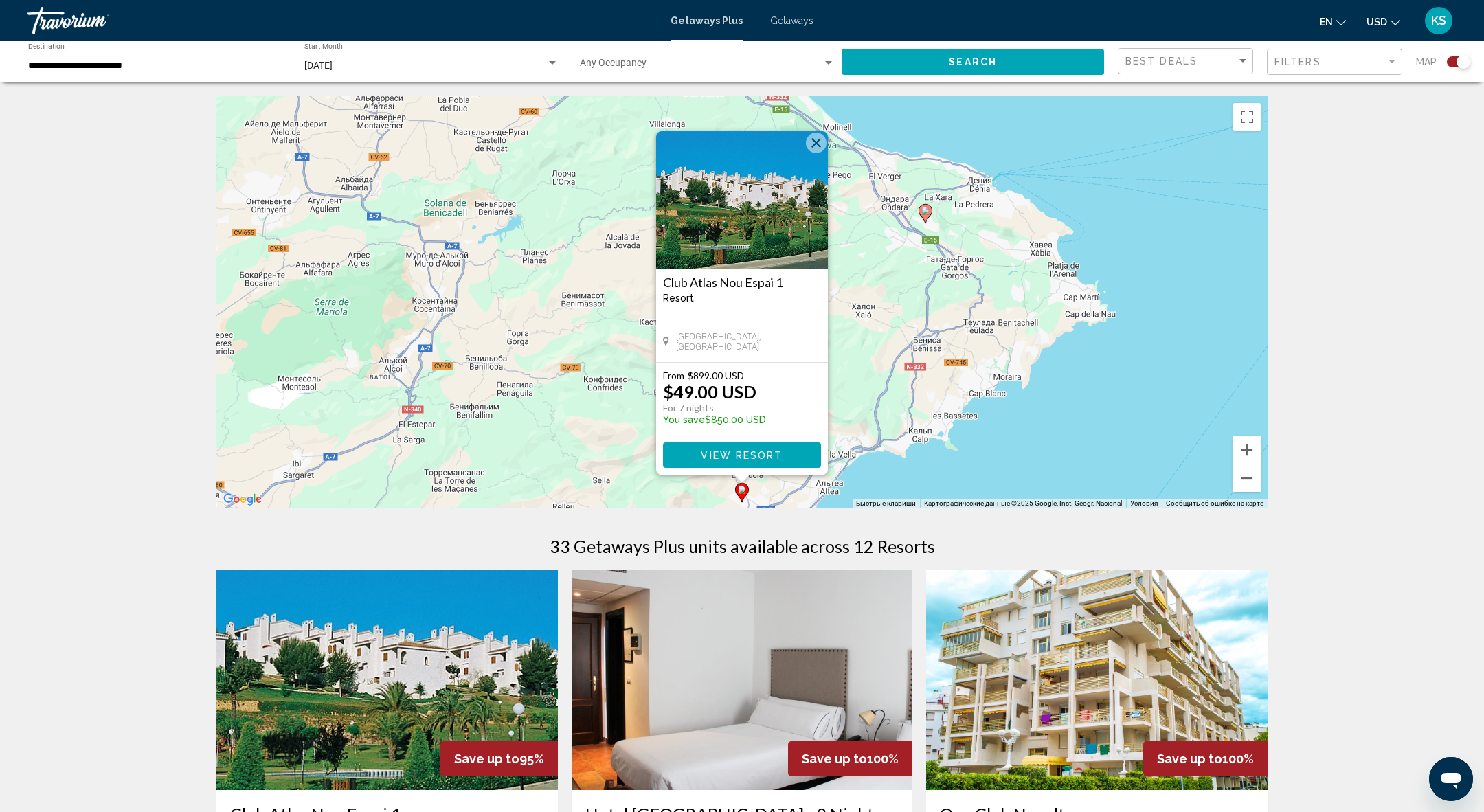
click at [924, 211] on image "Main content" at bounding box center [926, 211] width 9 height 9
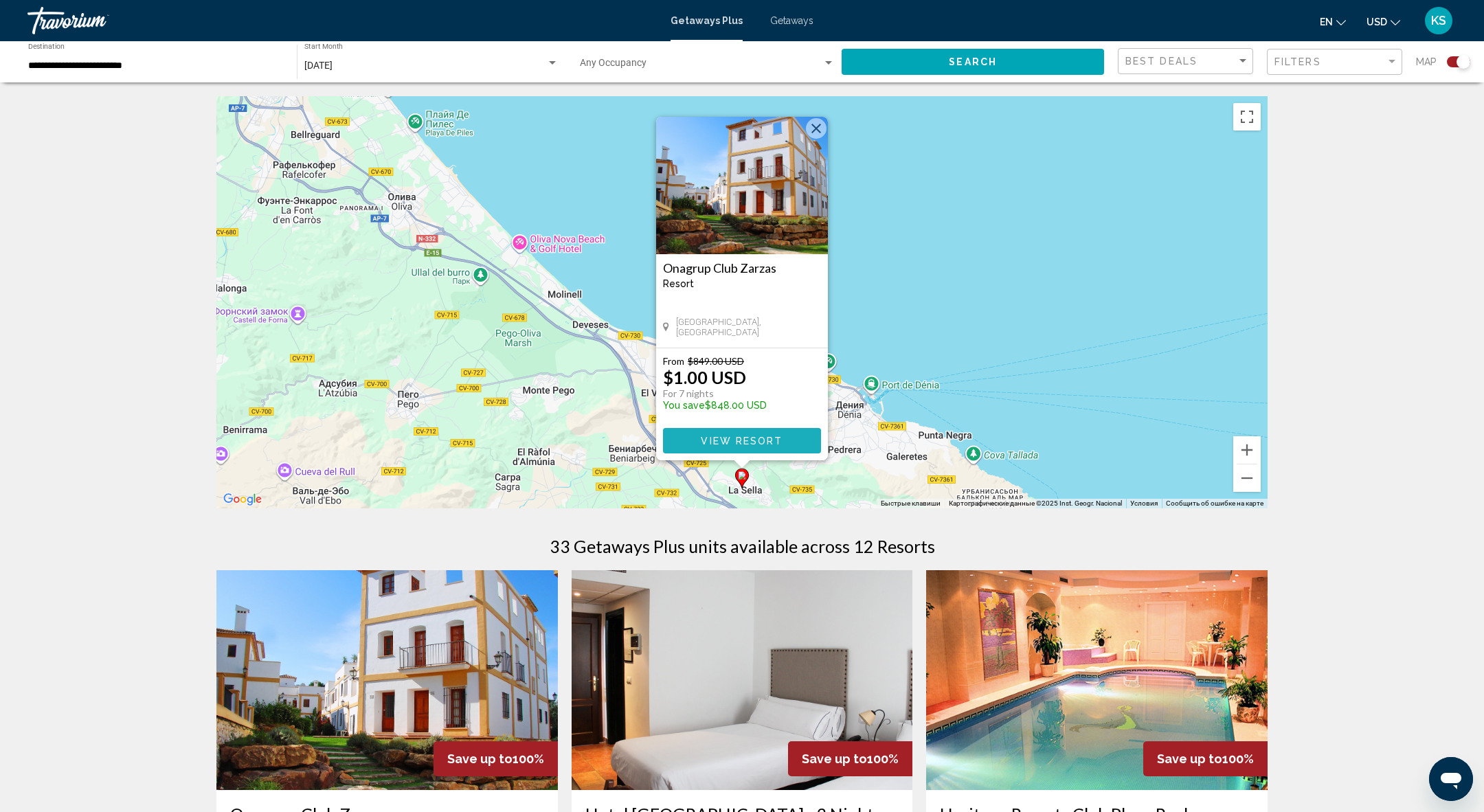
click at [763, 435] on span "View Resort" at bounding box center [742, 440] width 82 height 11
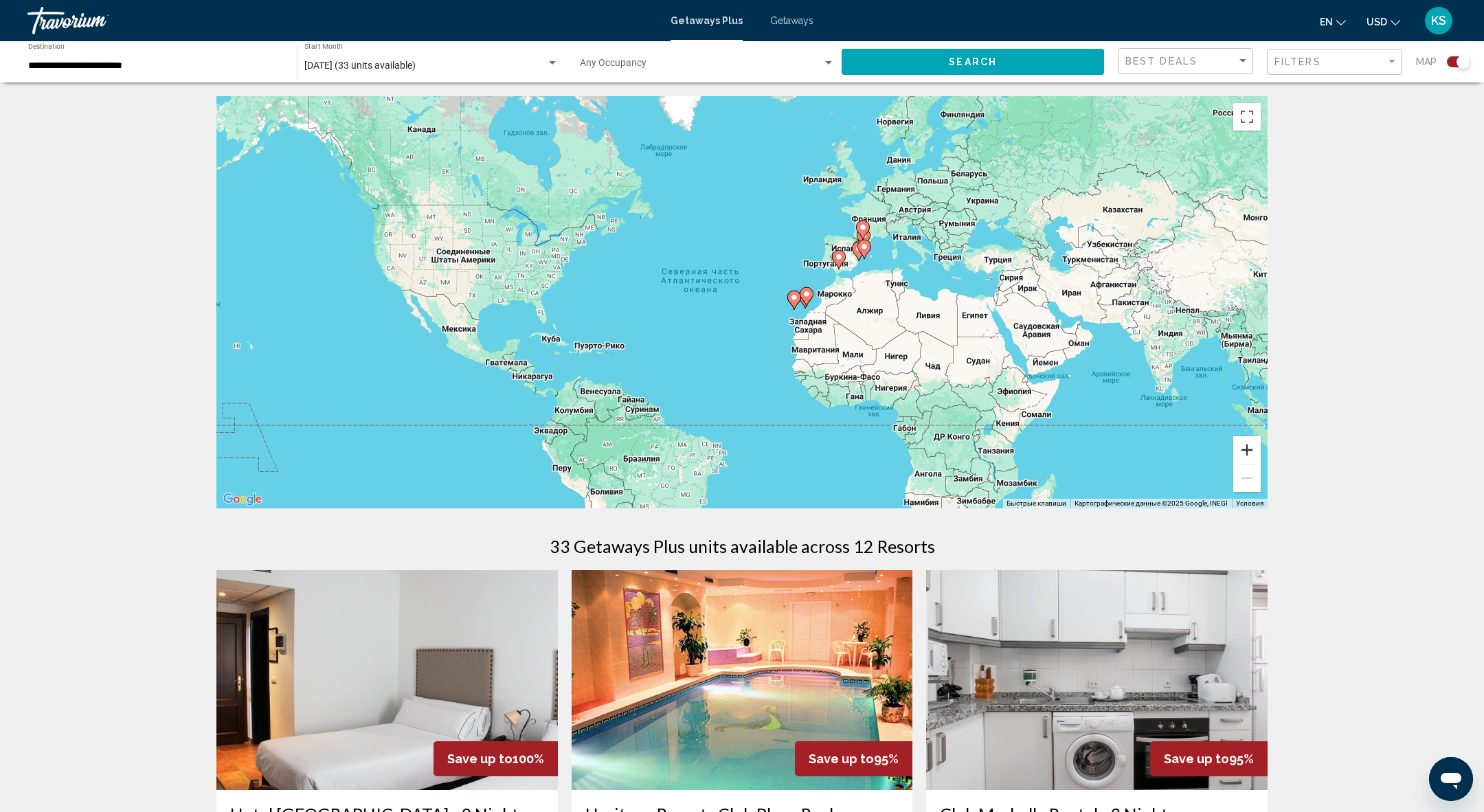
click at [1257, 449] on button "Увеличить" at bounding box center [1247, 450] width 27 height 27
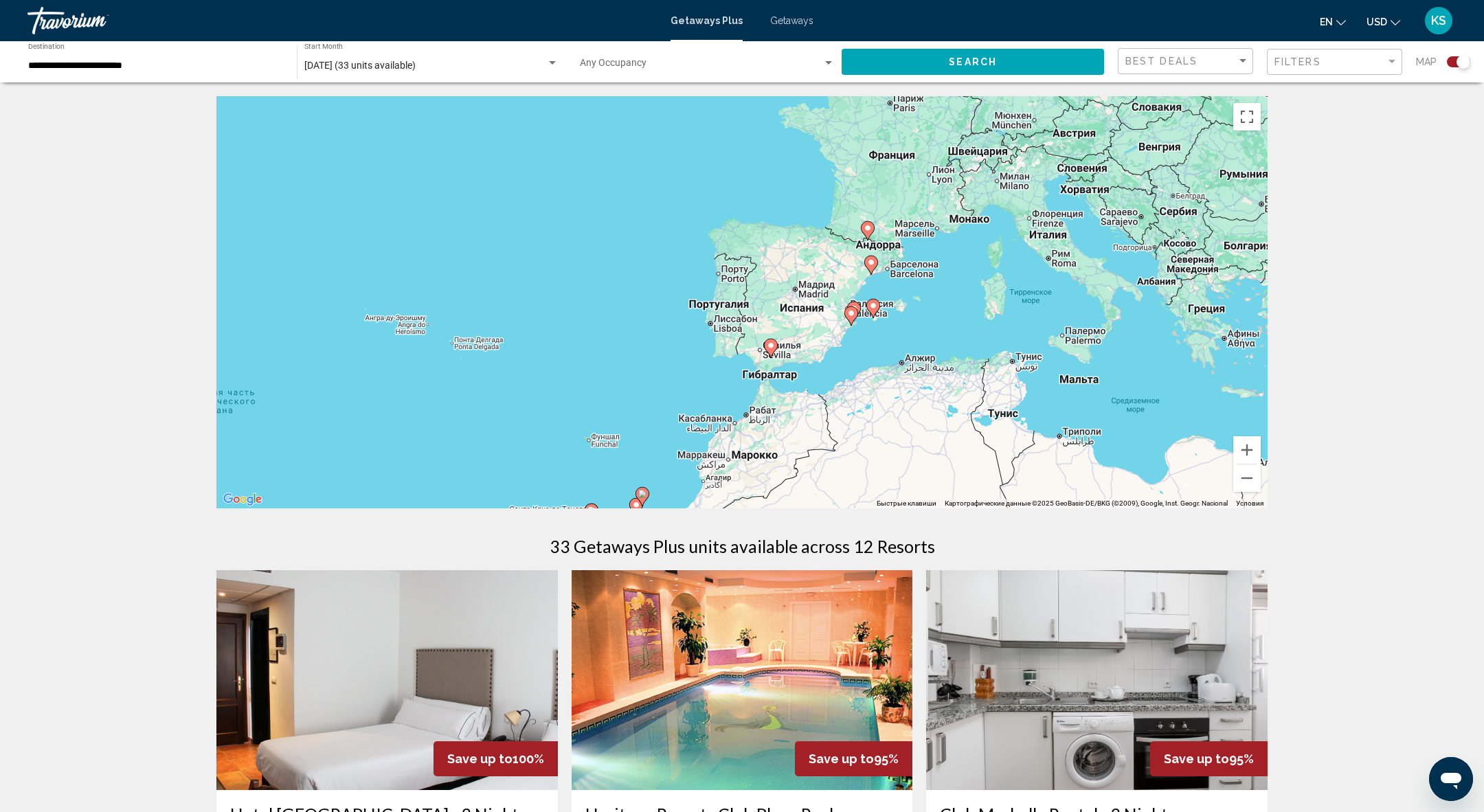
drag, startPoint x: 1046, startPoint y: 231, endPoint x: 686, endPoint y: 417, distance: 405.2
click at [686, 418] on div "Чтобы активировать перетаскивание с помощью клавиатуры, нажмите Alt + Ввод. Пос…" at bounding box center [741, 302] width 1051 height 412
click at [1239, 441] on button "Увеличить" at bounding box center [1247, 450] width 27 height 27
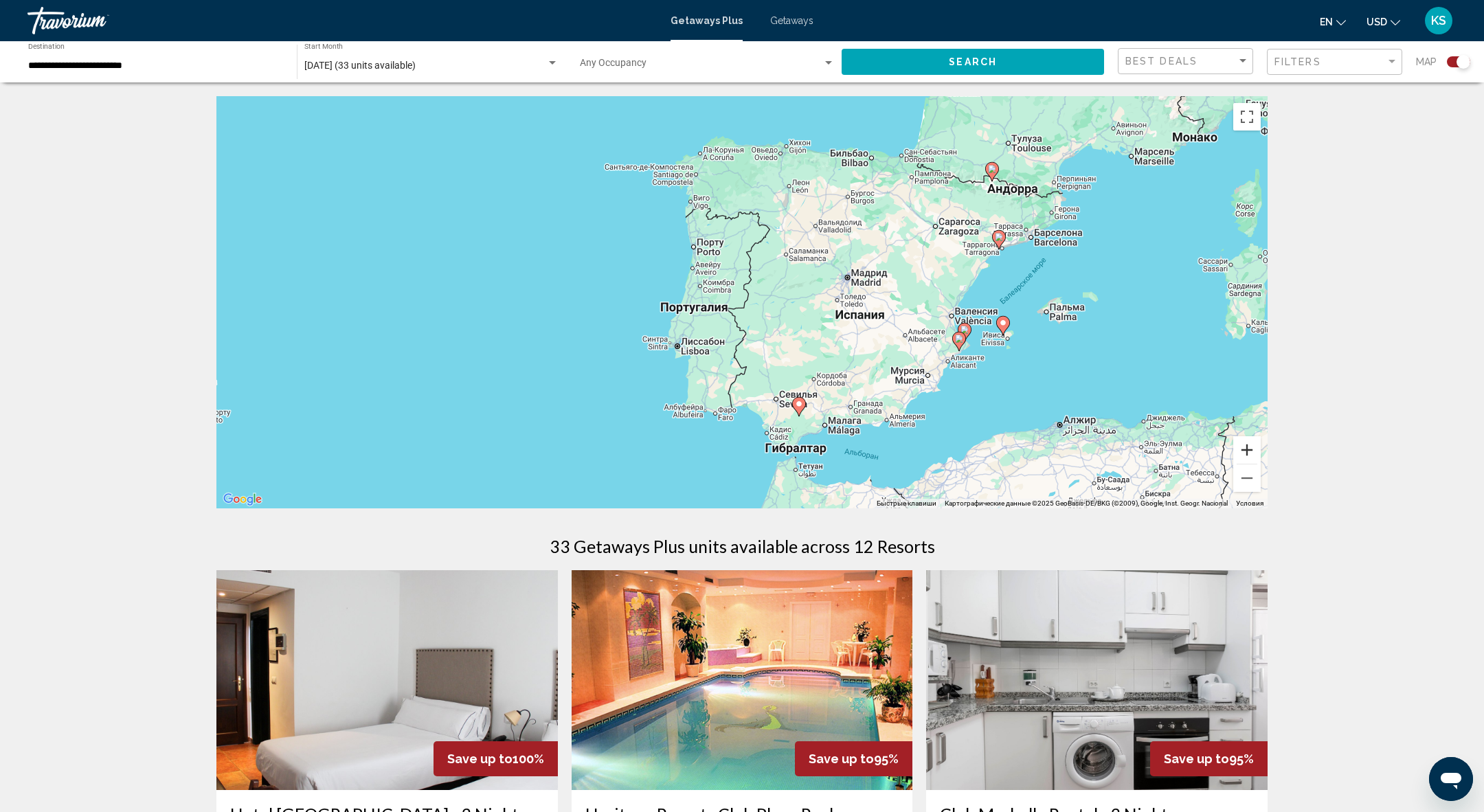
click at [1239, 441] on button "Увеличить" at bounding box center [1247, 450] width 27 height 27
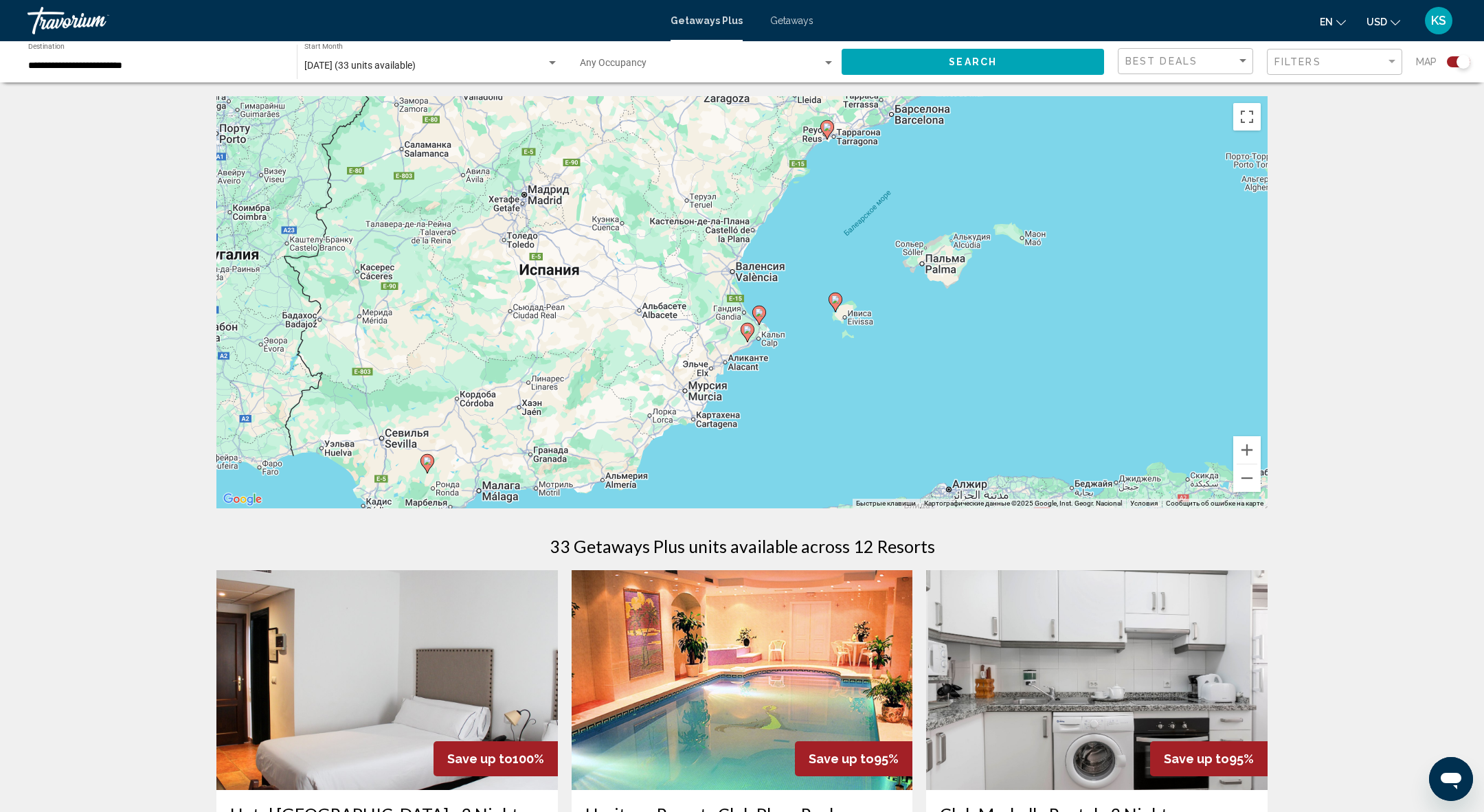
drag, startPoint x: 1148, startPoint y: 304, endPoint x: 717, endPoint y: 244, distance: 435.2
click at [717, 244] on div "Чтобы активировать перетаскивание с помощью клавиатуры, нажмите Alt + Ввод. Пос…" at bounding box center [741, 302] width 1051 height 412
click at [829, 126] on image "Main content" at bounding box center [827, 125] width 9 height 9
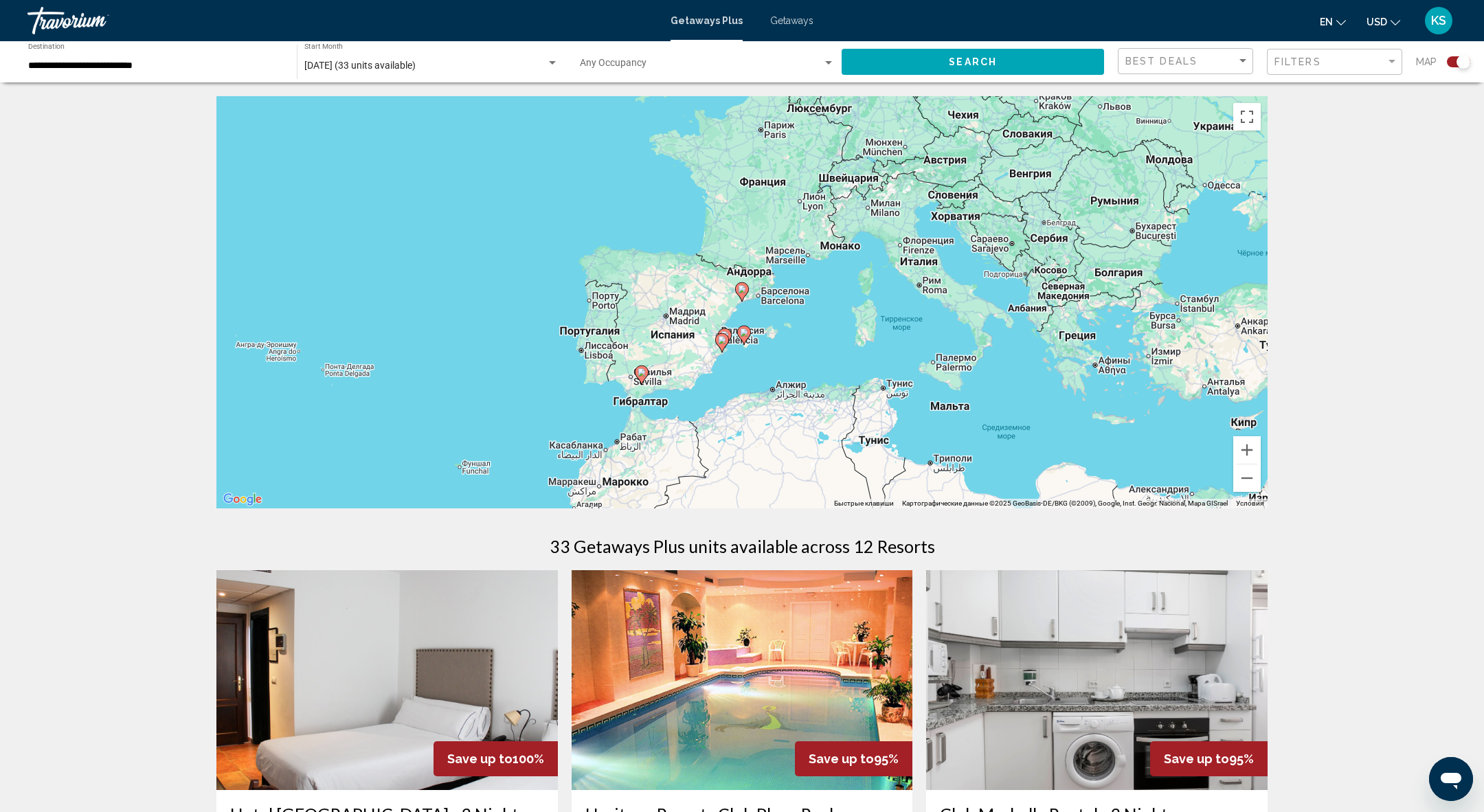
click at [744, 293] on image "Main content" at bounding box center [742, 289] width 9 height 9
type input "**********"
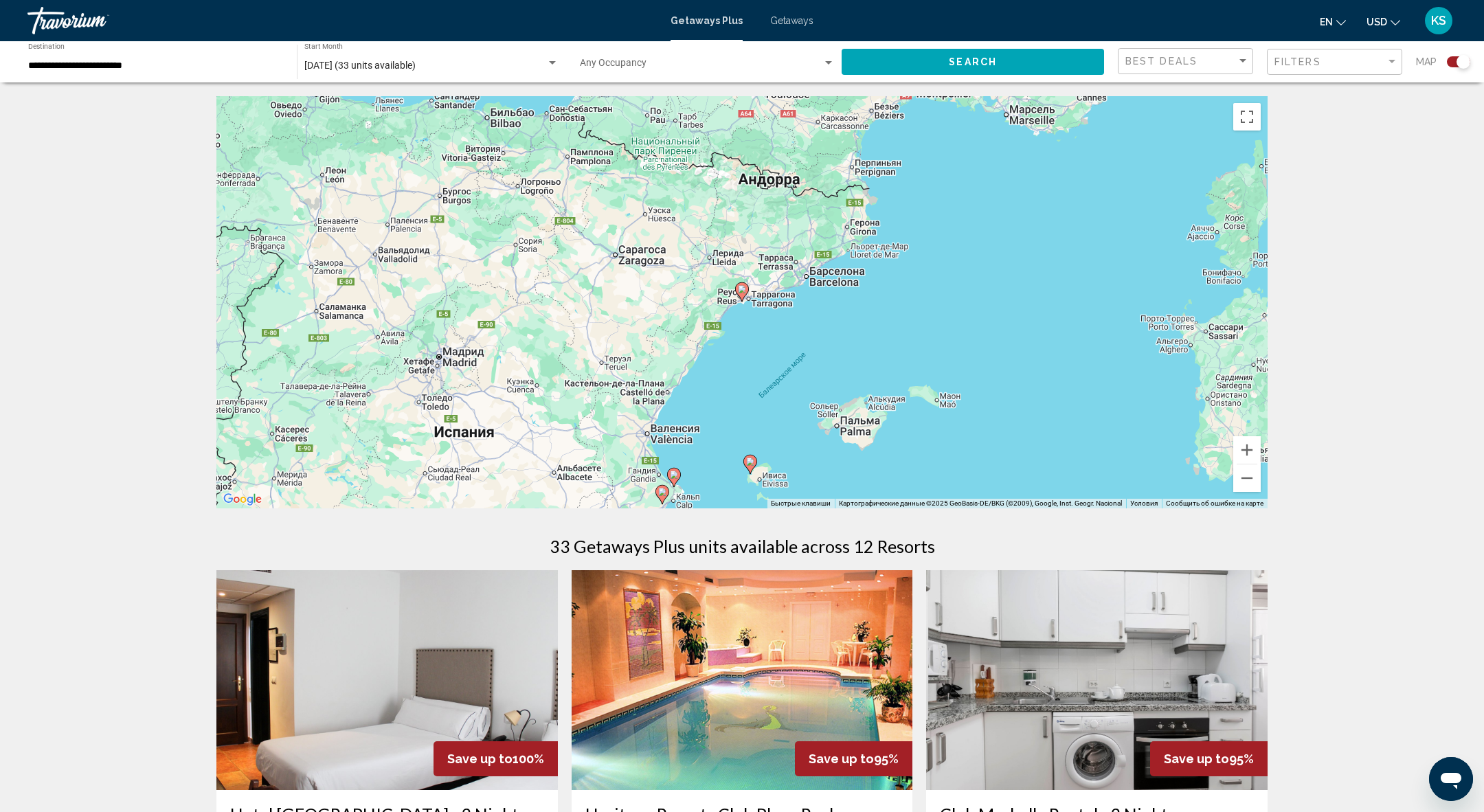
click at [744, 293] on image "Main content" at bounding box center [742, 289] width 9 height 9
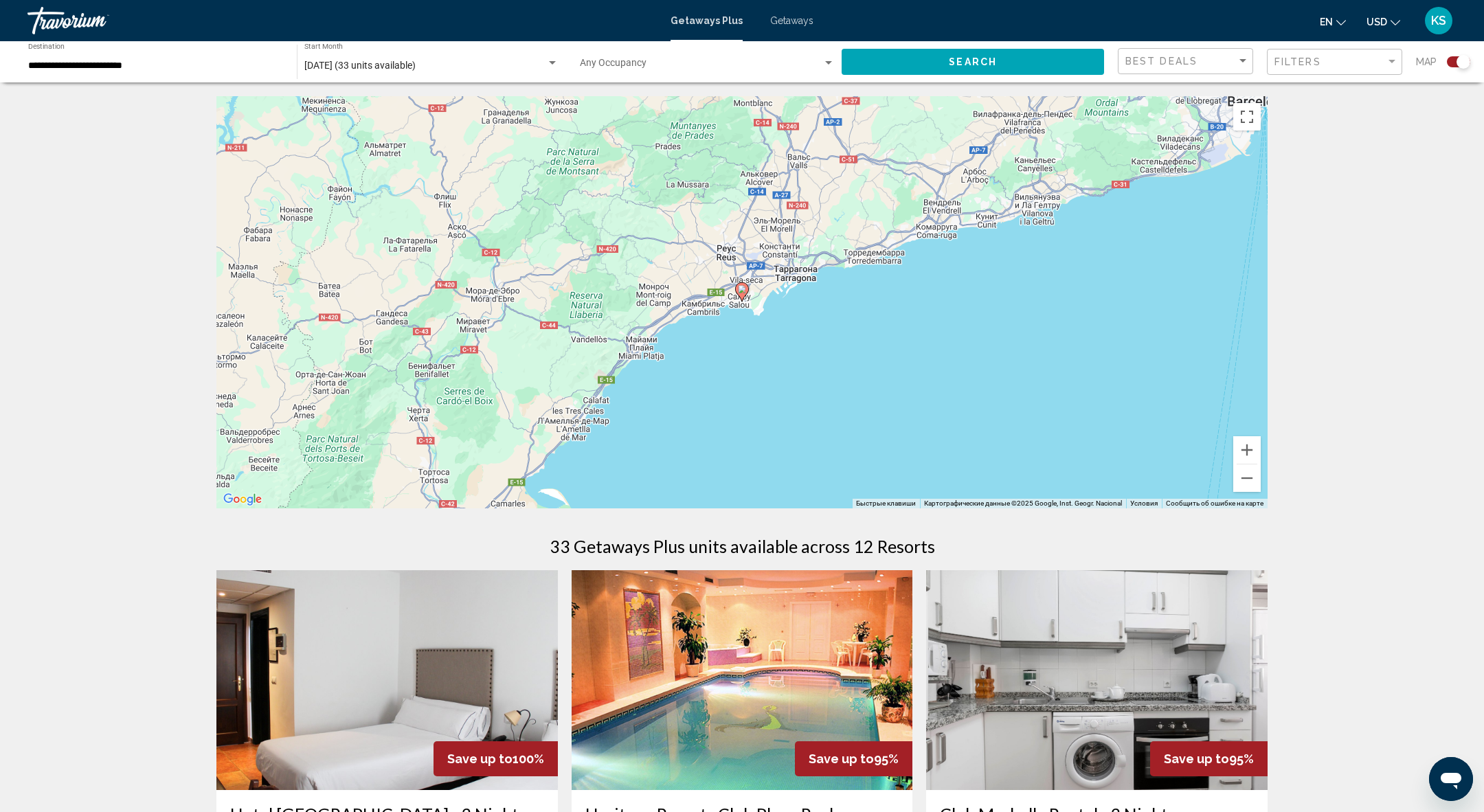
click at [744, 293] on image "Main content" at bounding box center [742, 289] width 9 height 9
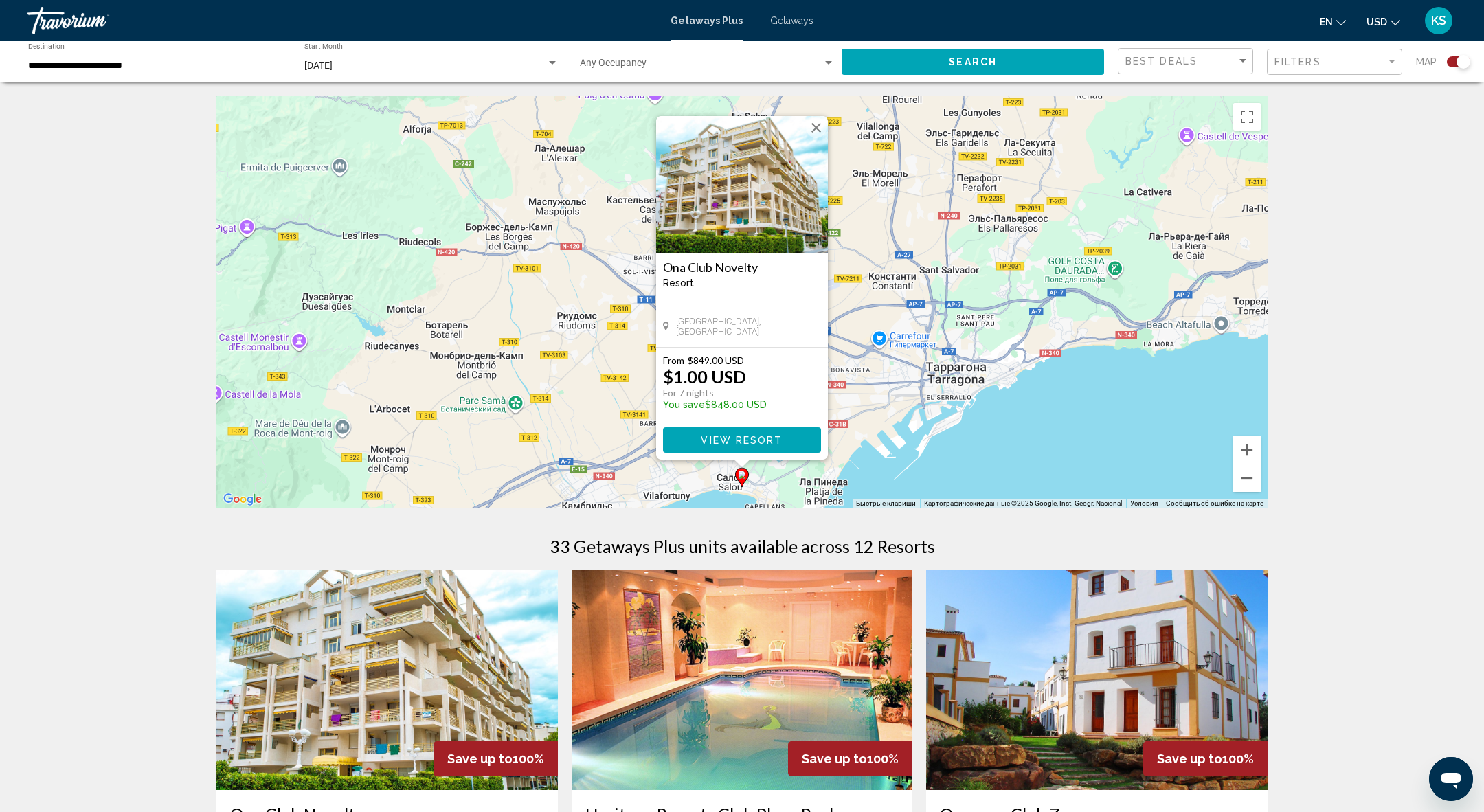
click at [797, 431] on button "View Resort" at bounding box center [741, 440] width 158 height 26
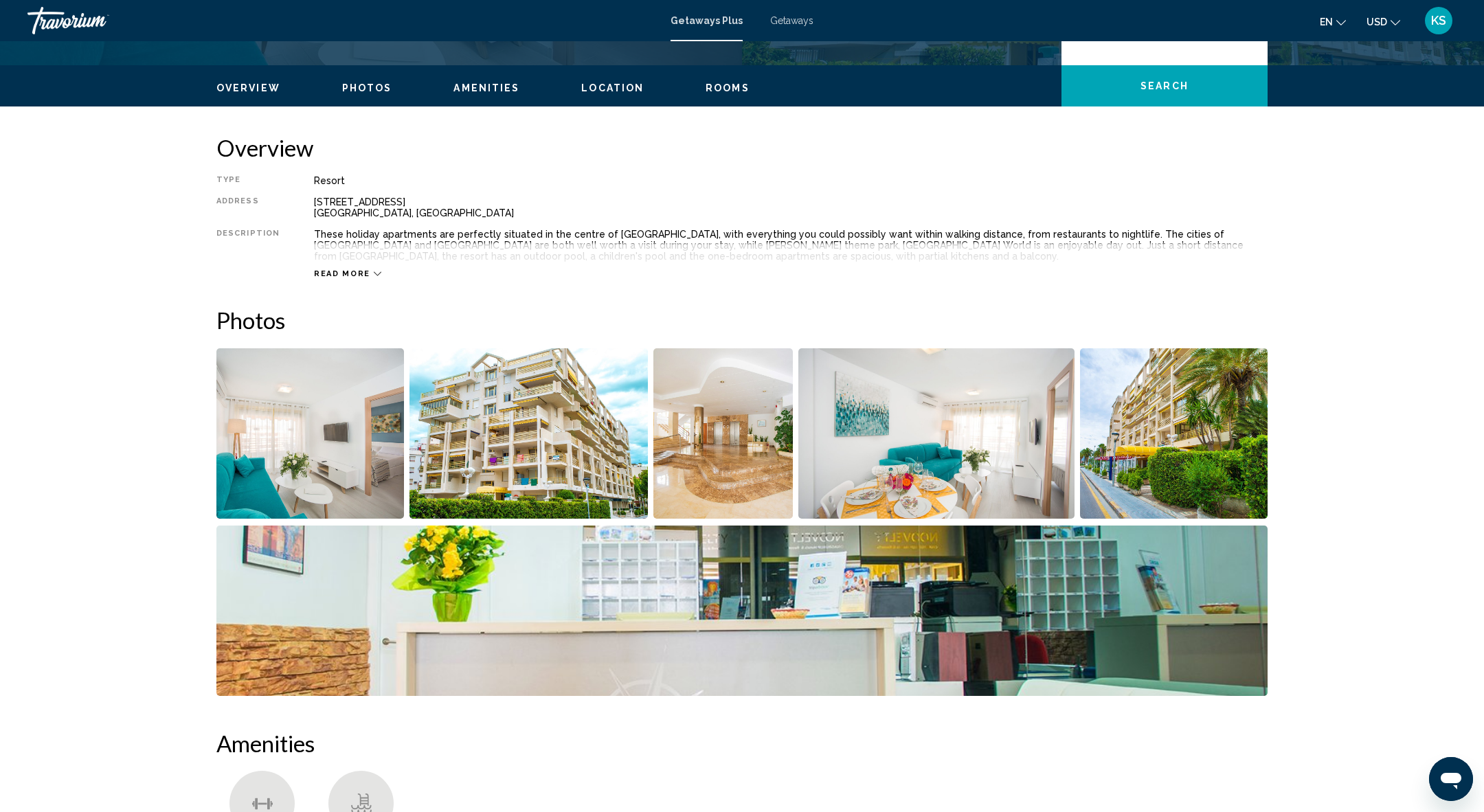
scroll to position [390, 0]
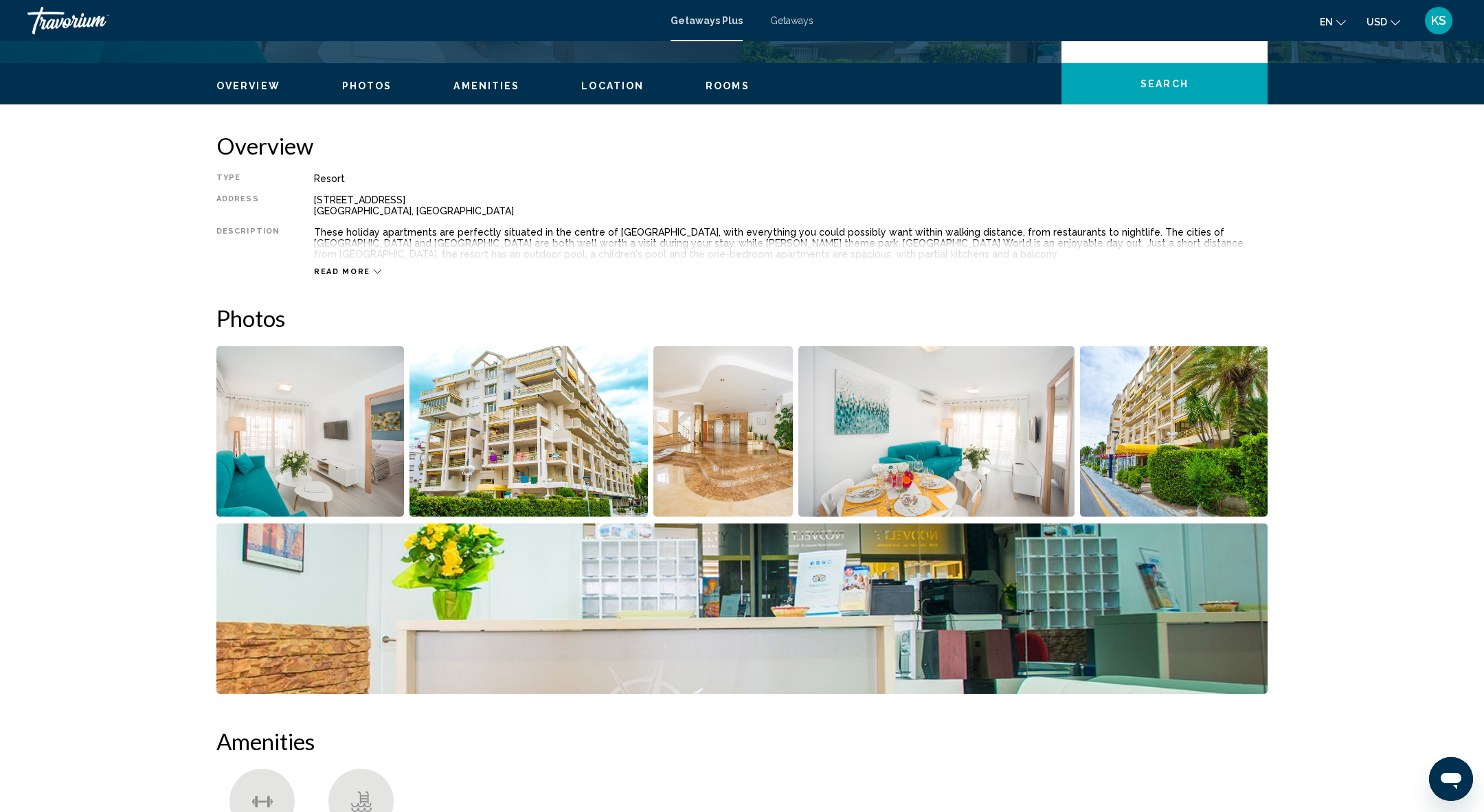
click at [282, 415] on img "Open full-screen image slider" at bounding box center [310, 432] width 188 height 171
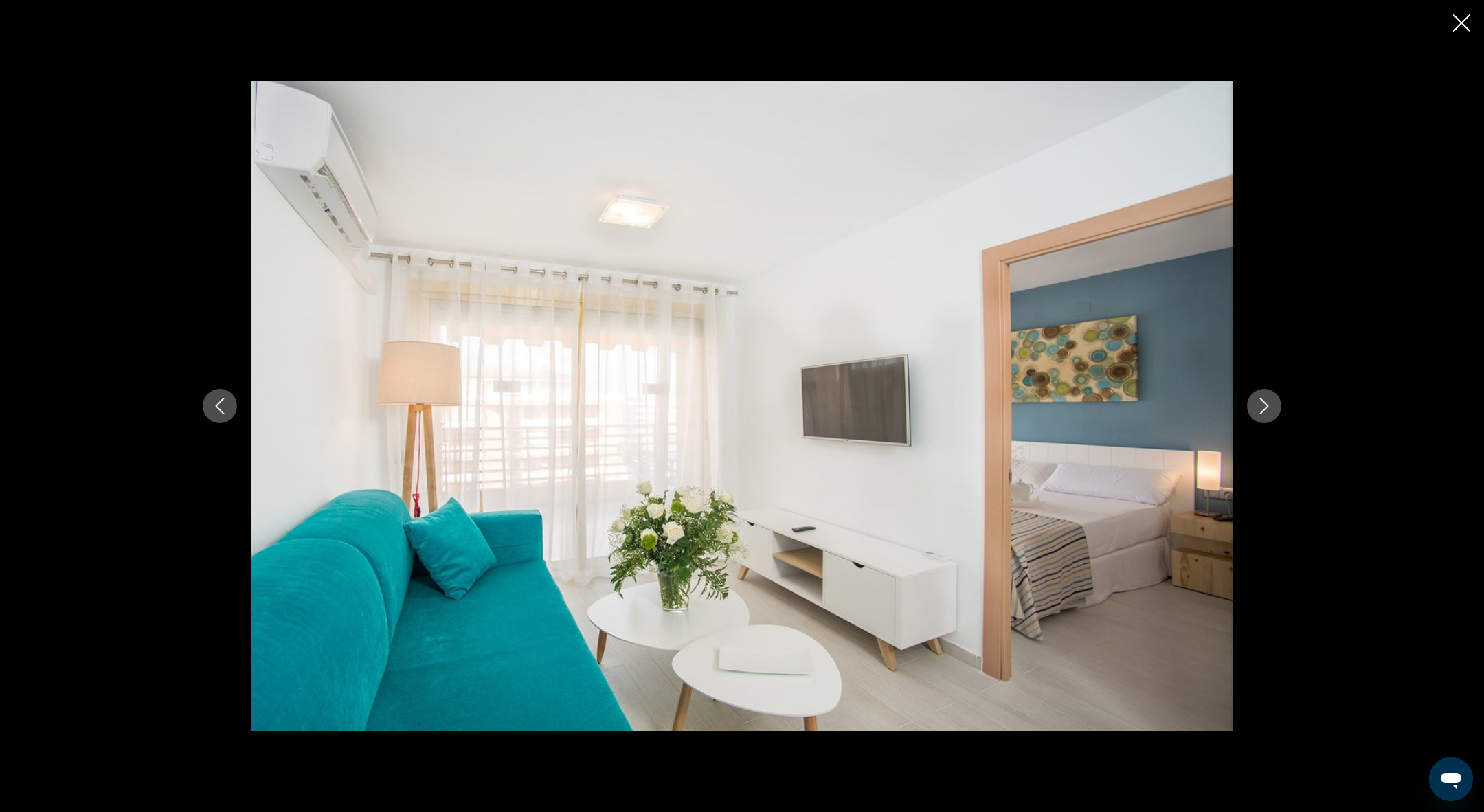
click at [1262, 406] on icon "Next image" at bounding box center [1264, 406] width 16 height 16
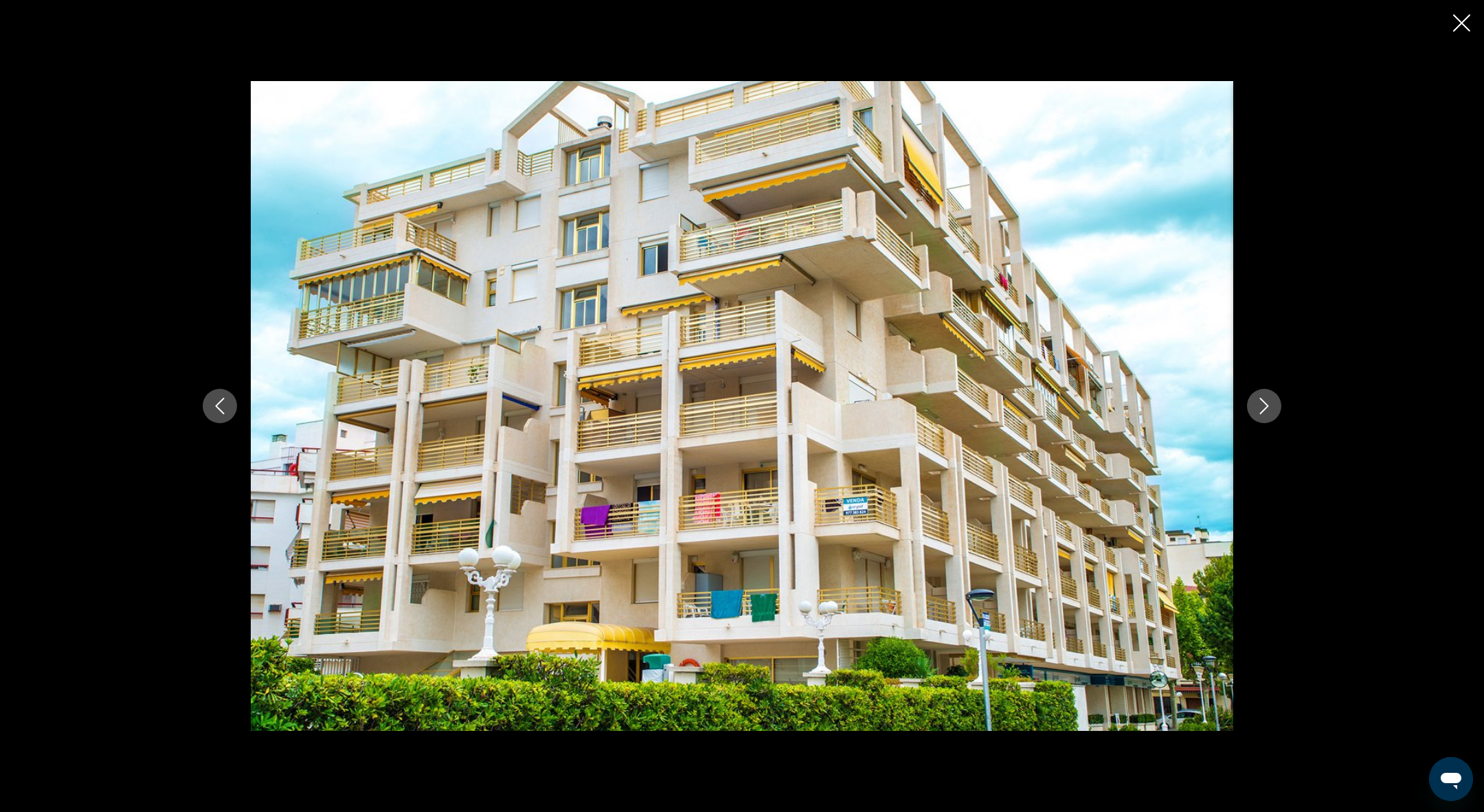
click at [1262, 406] on icon "Next image" at bounding box center [1264, 406] width 16 height 16
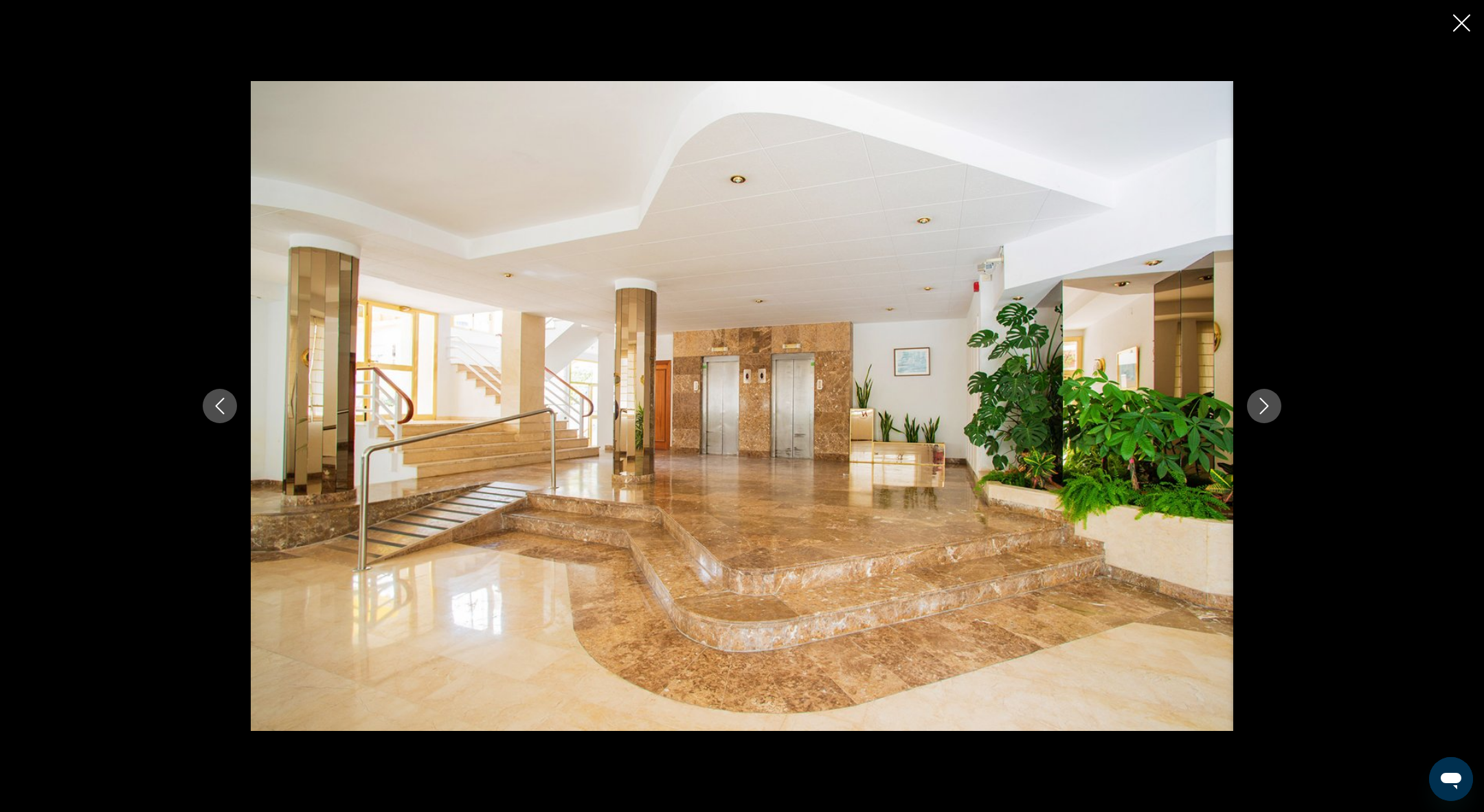
click at [1262, 406] on icon "Next image" at bounding box center [1264, 406] width 16 height 16
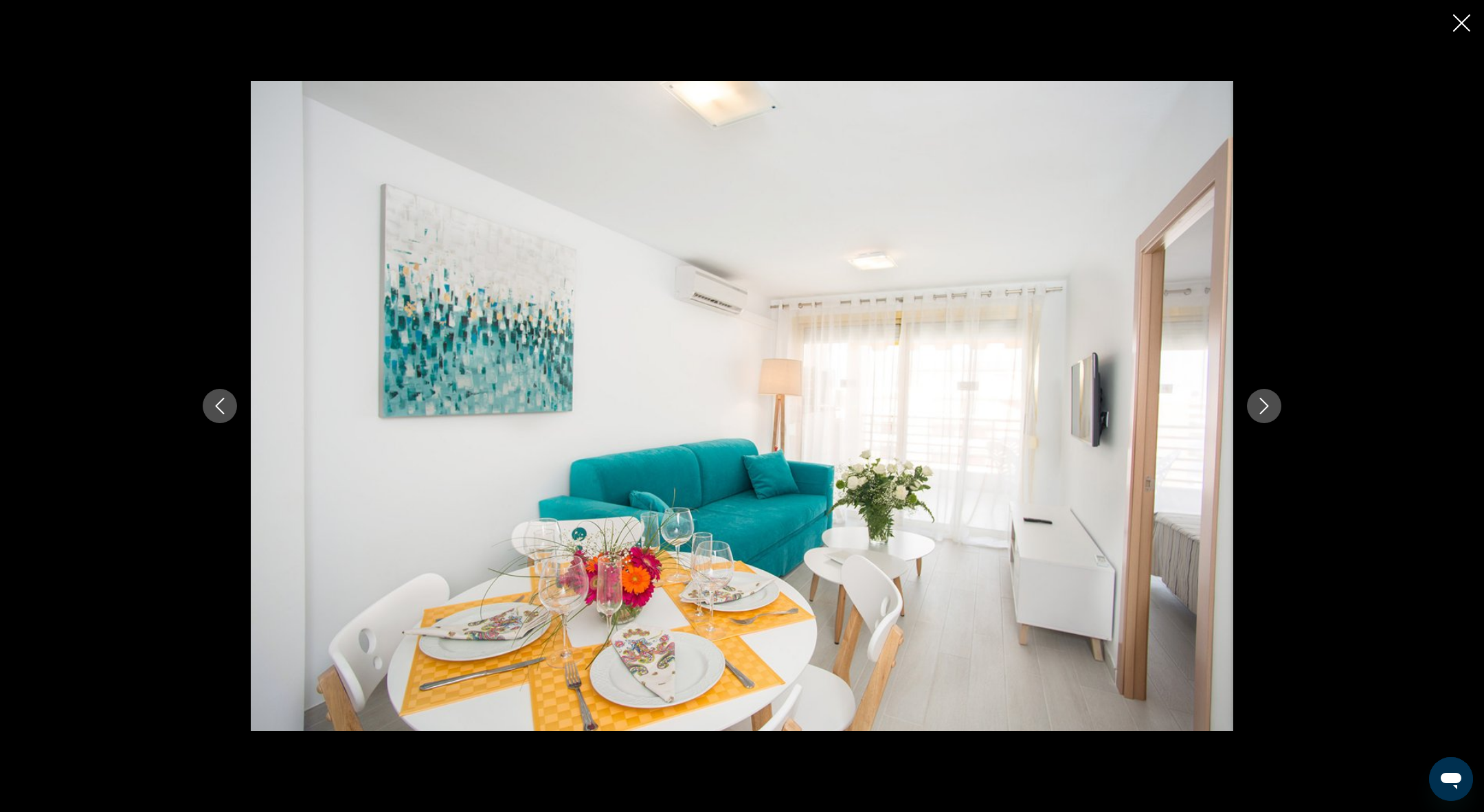
click at [1262, 406] on icon "Next image" at bounding box center [1264, 406] width 16 height 16
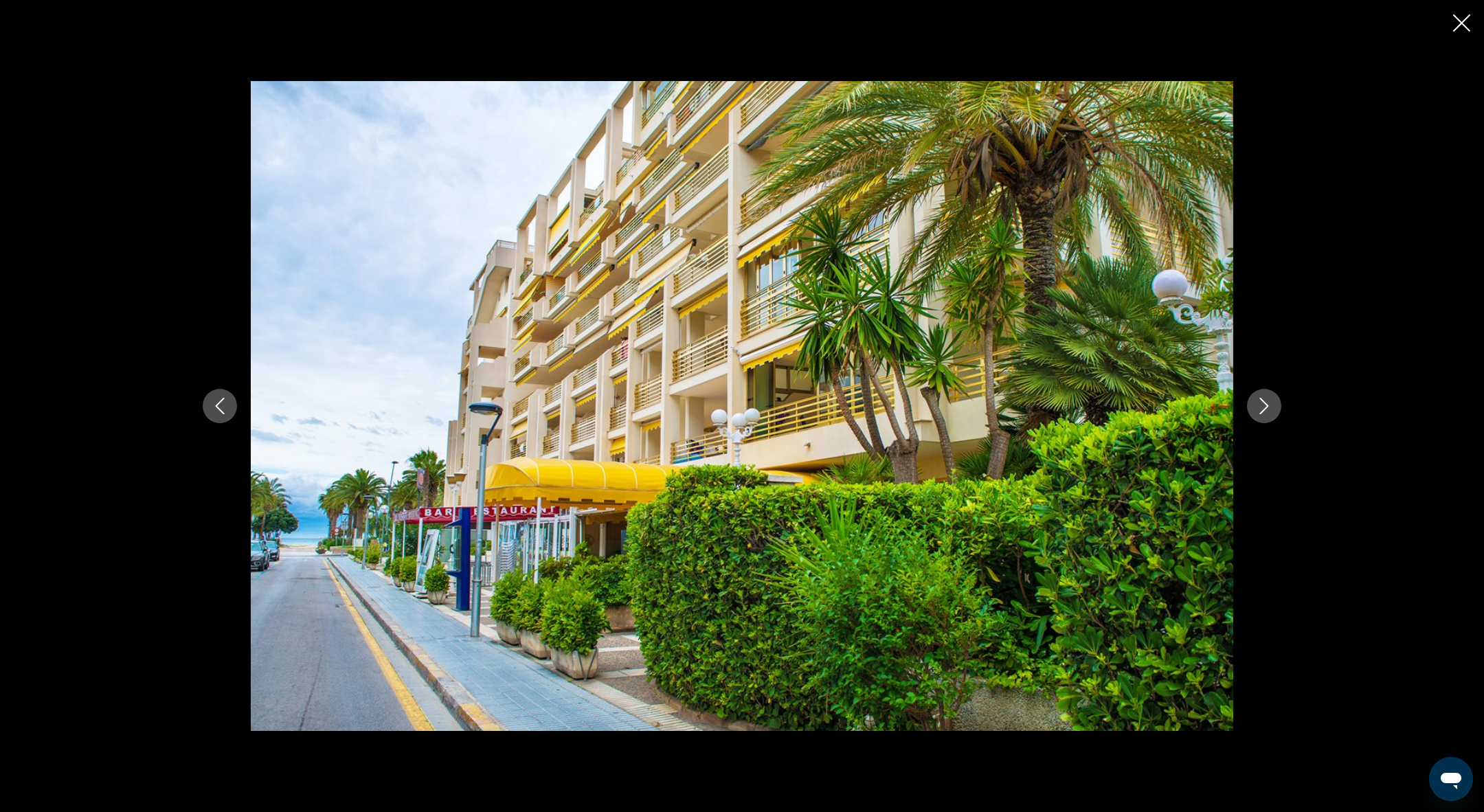
click at [1262, 406] on icon "Next image" at bounding box center [1264, 406] width 16 height 16
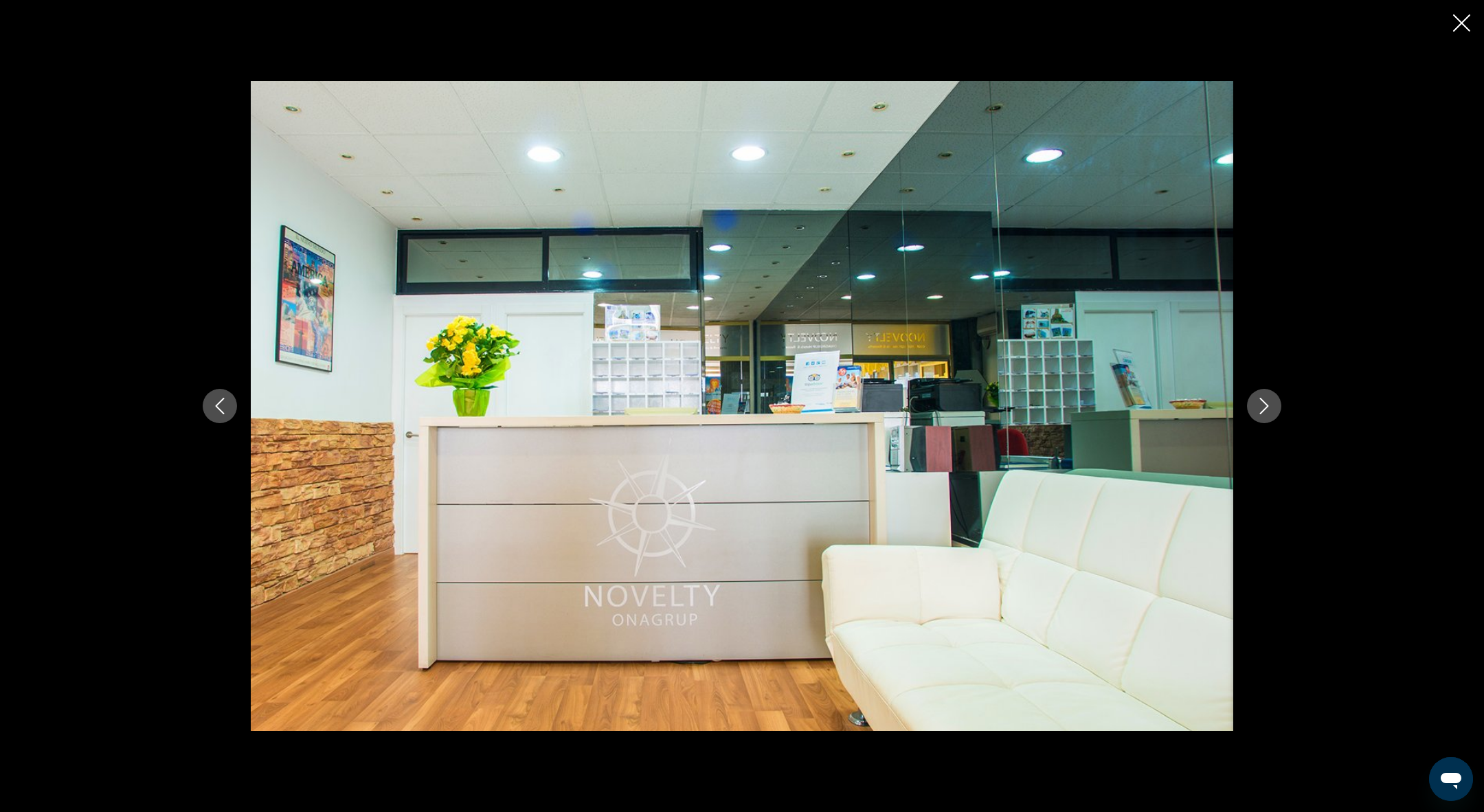
click at [1262, 406] on icon "Next image" at bounding box center [1264, 406] width 16 height 16
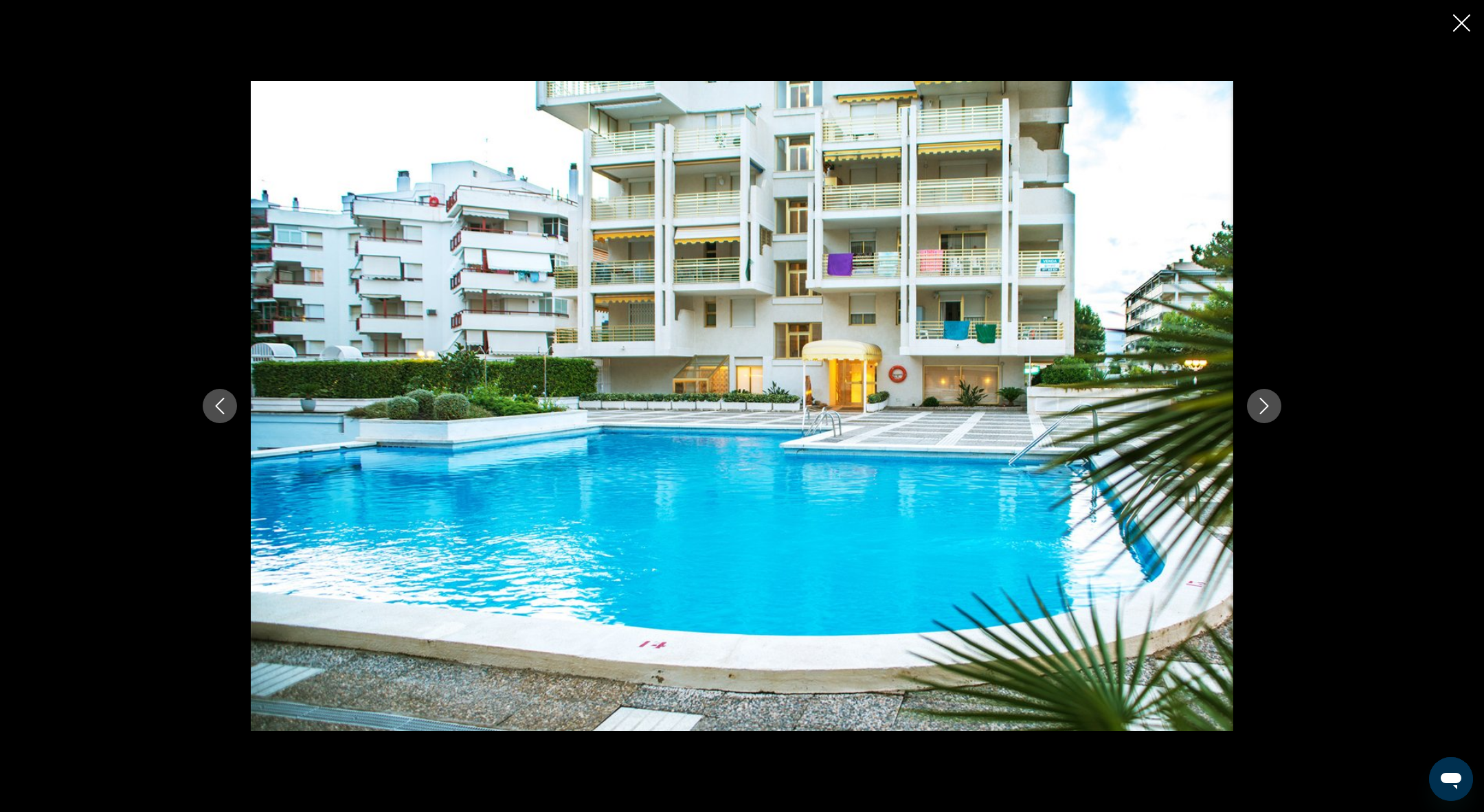
click at [1262, 406] on icon "Next image" at bounding box center [1264, 406] width 16 height 16
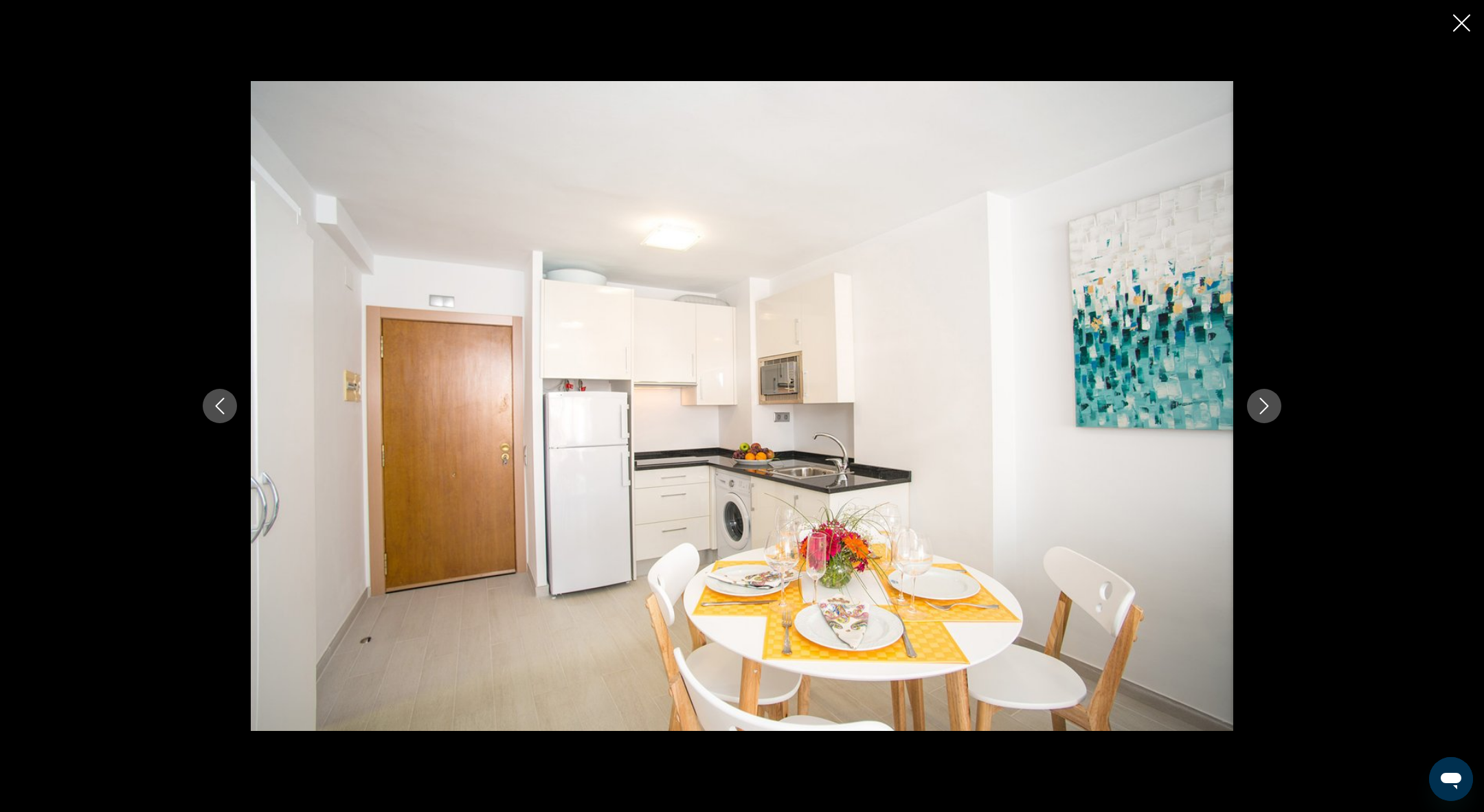
click at [1262, 406] on icon "Next image" at bounding box center [1264, 406] width 16 height 16
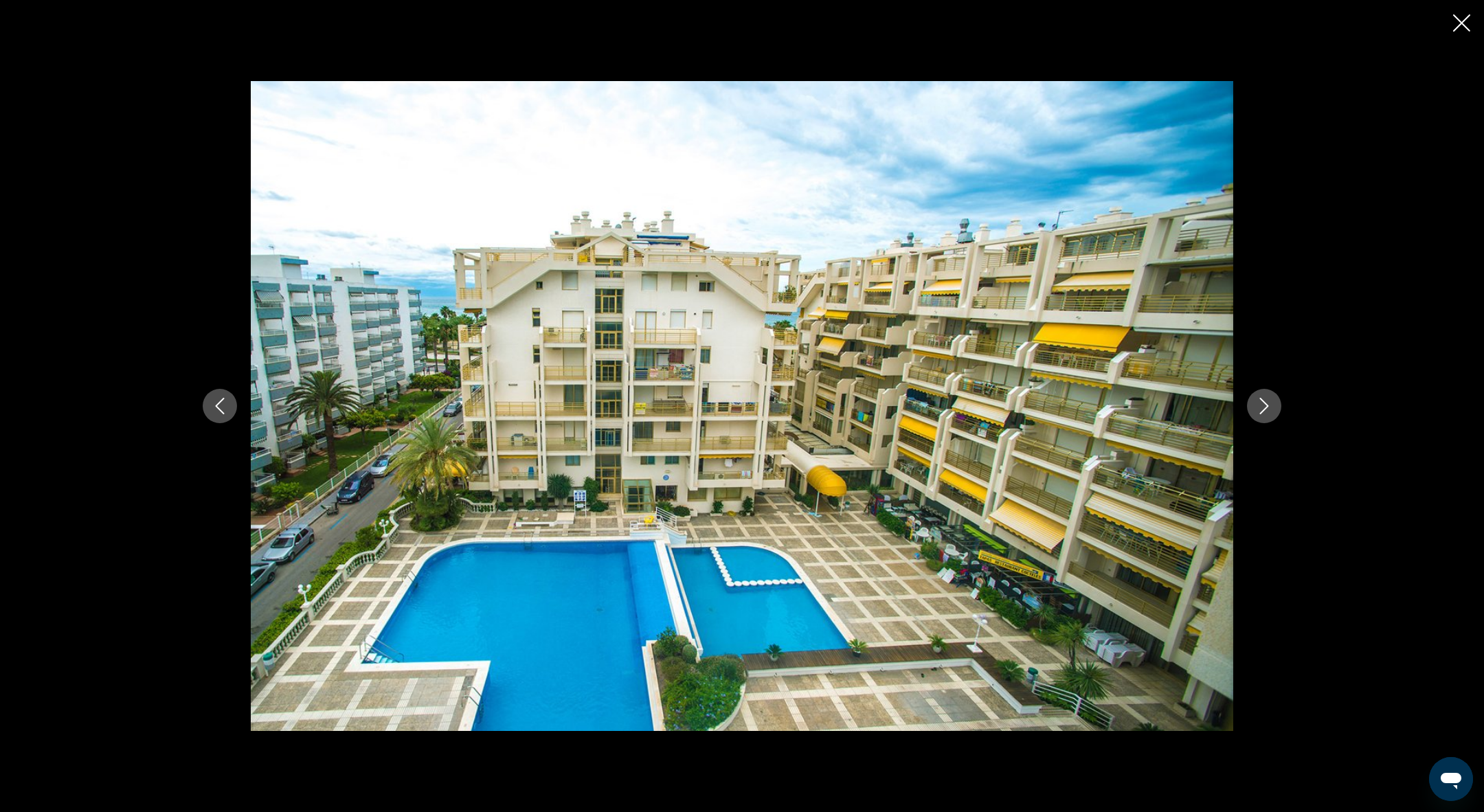
click at [1262, 406] on icon "Next image" at bounding box center [1264, 406] width 16 height 16
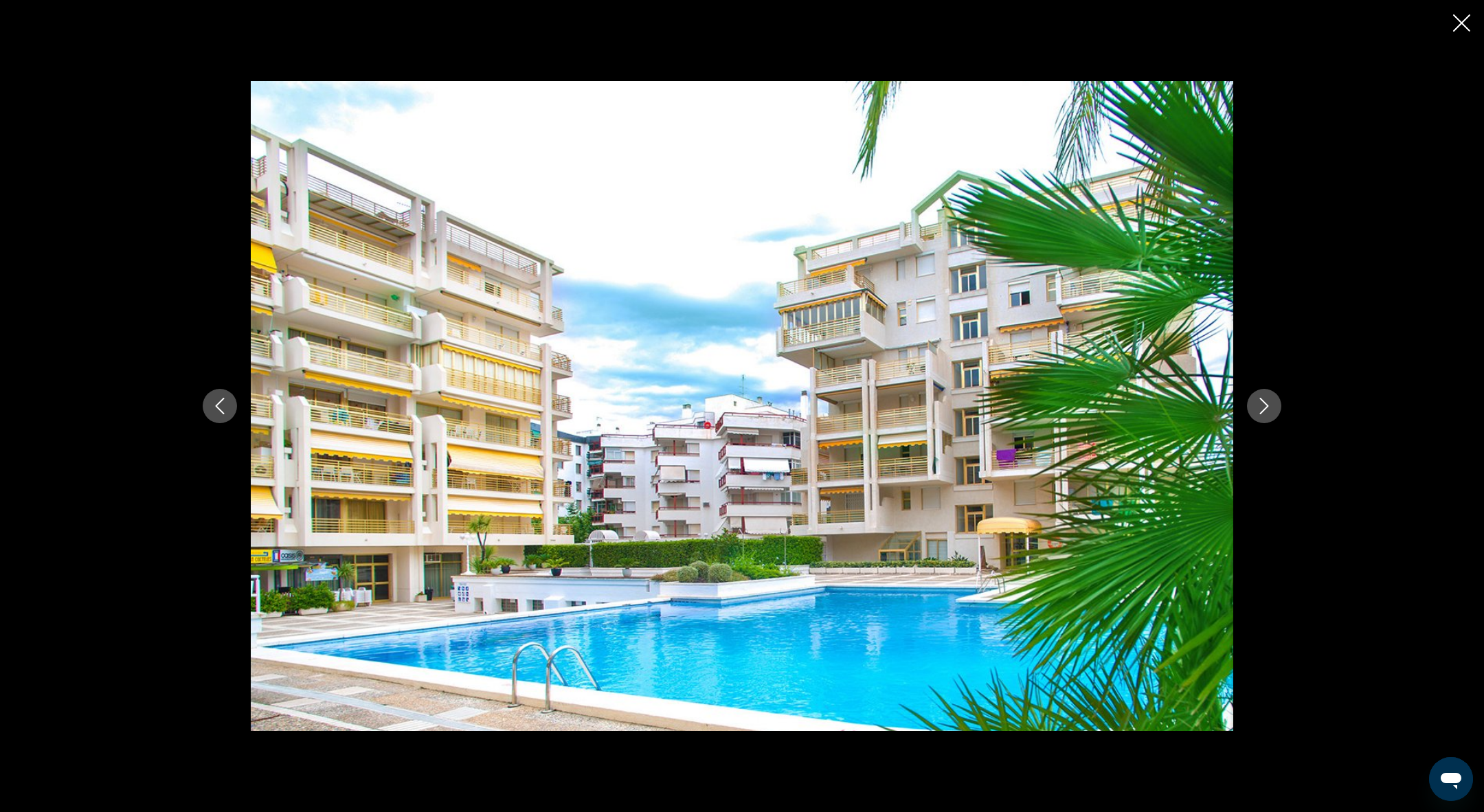
click at [217, 405] on icon "Previous image" at bounding box center [220, 406] width 9 height 16
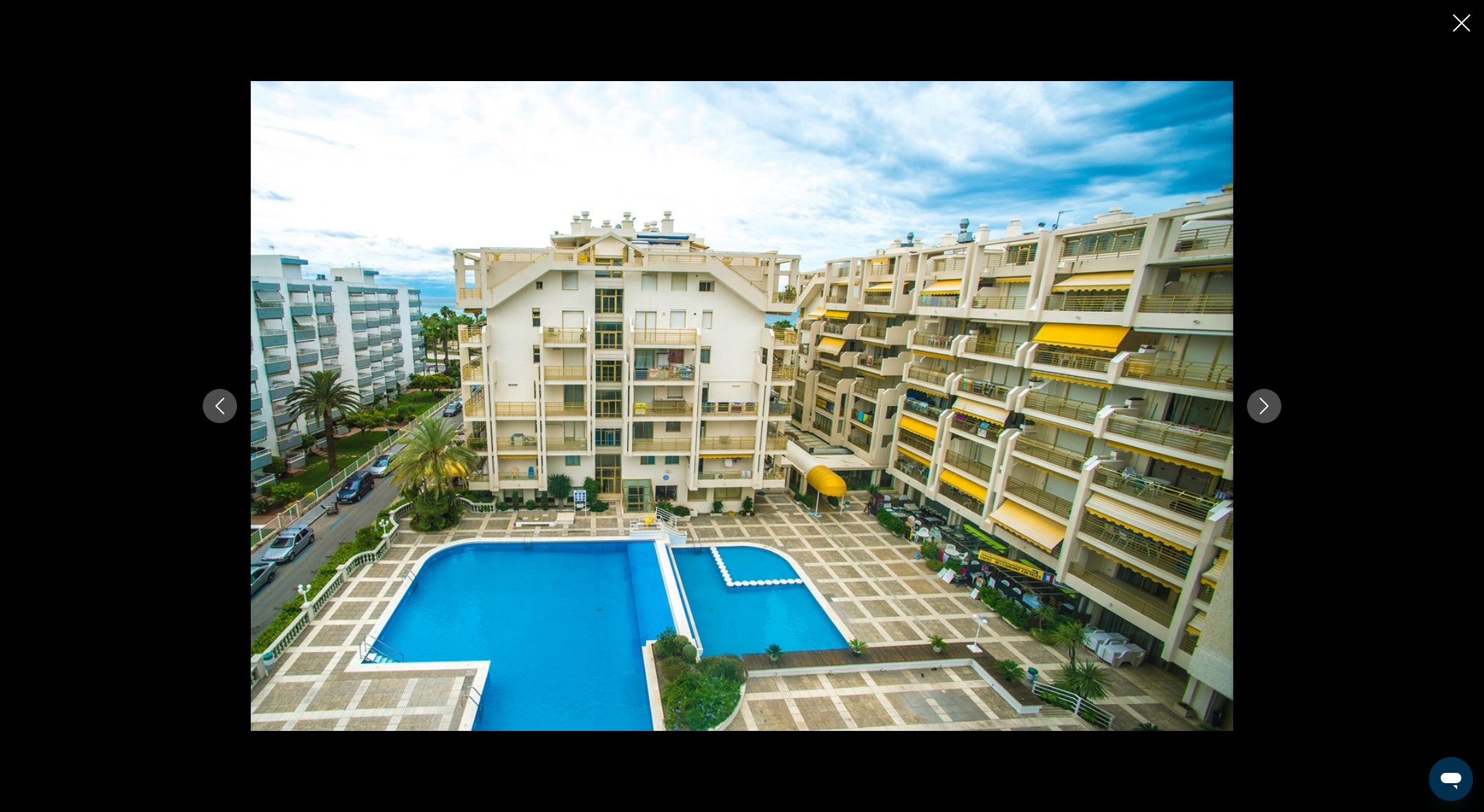
click at [1265, 419] on button "Next image" at bounding box center [1264, 406] width 34 height 34
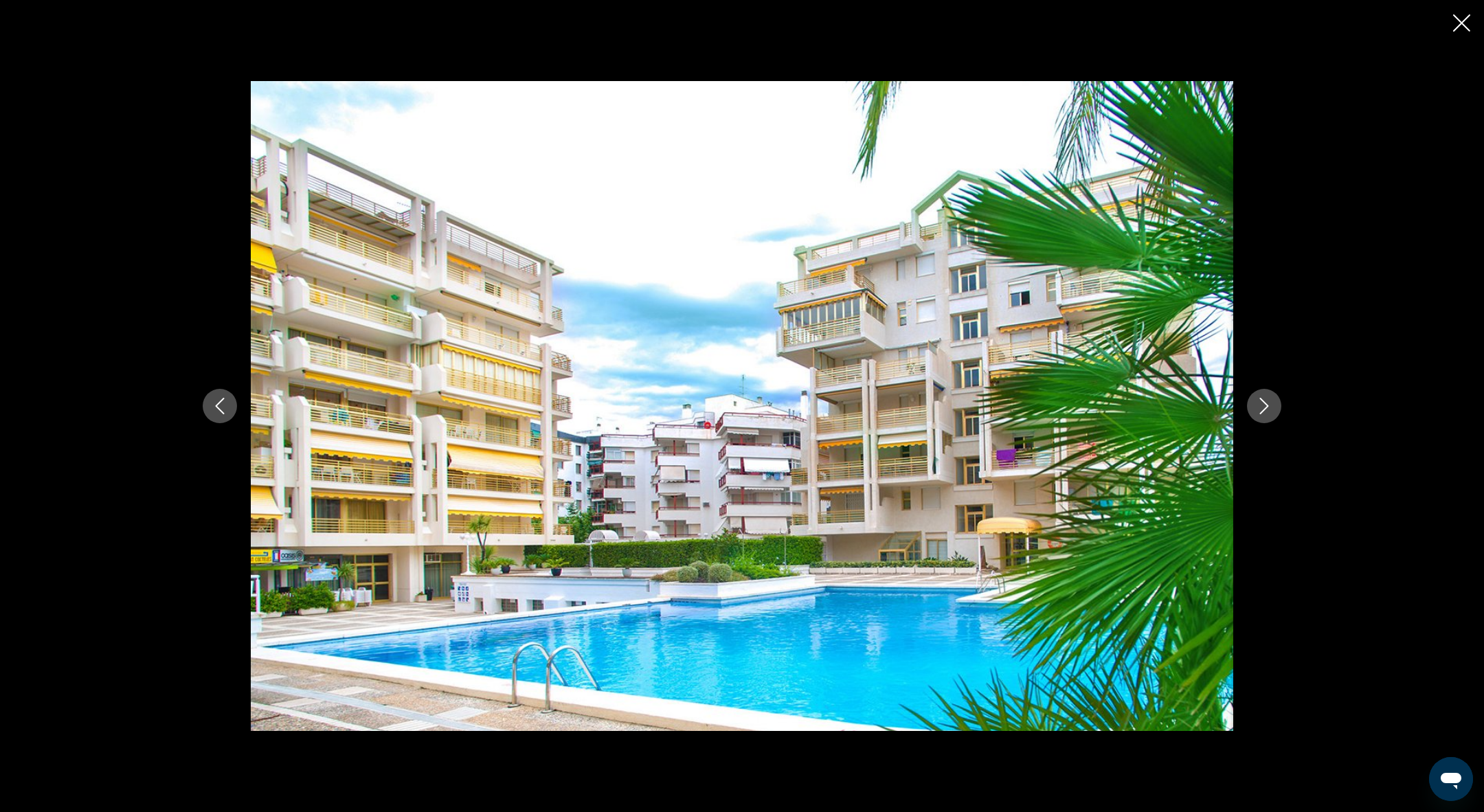
click at [1265, 419] on button "Next image" at bounding box center [1264, 406] width 34 height 34
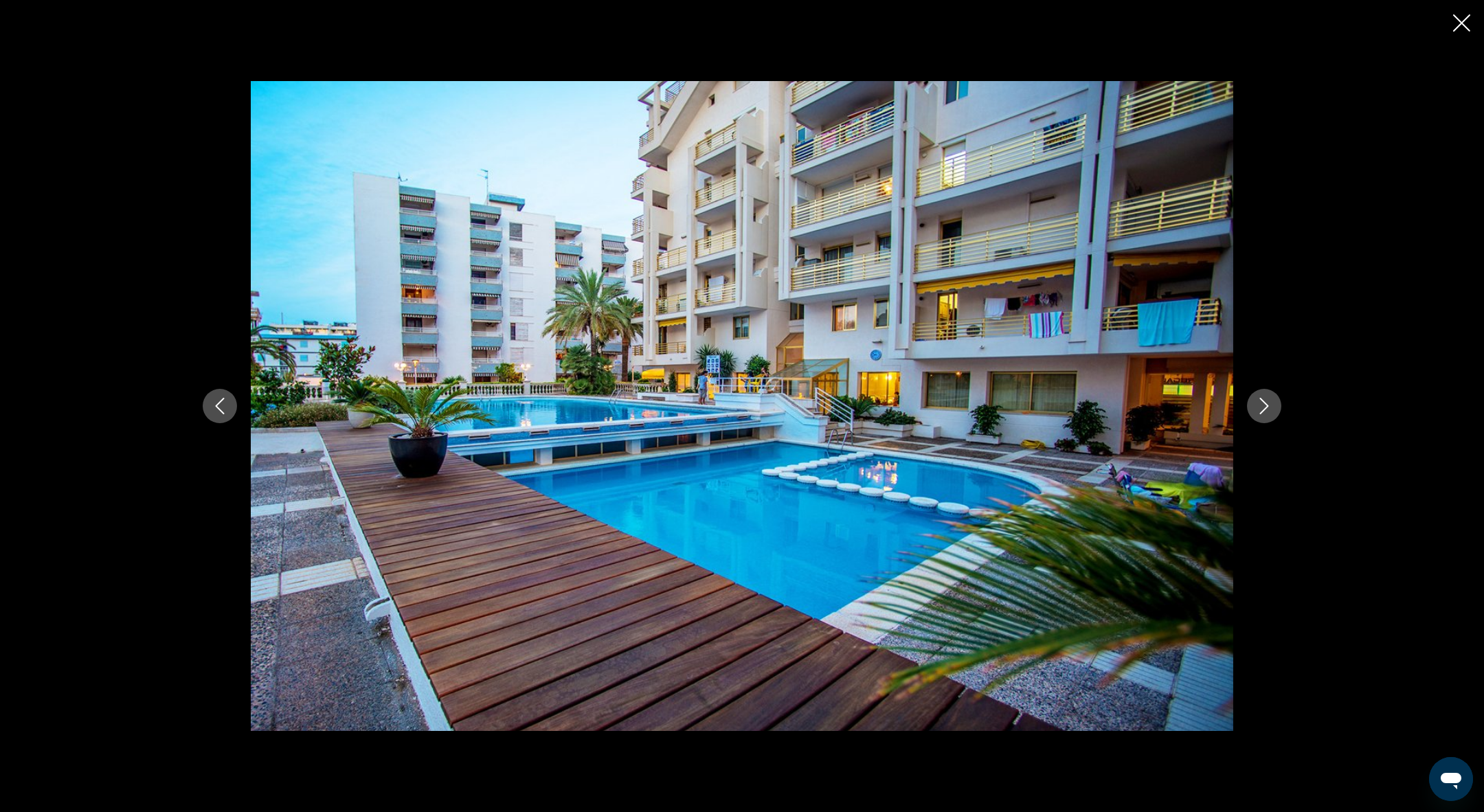
click at [1265, 419] on button "Next image" at bounding box center [1264, 406] width 34 height 34
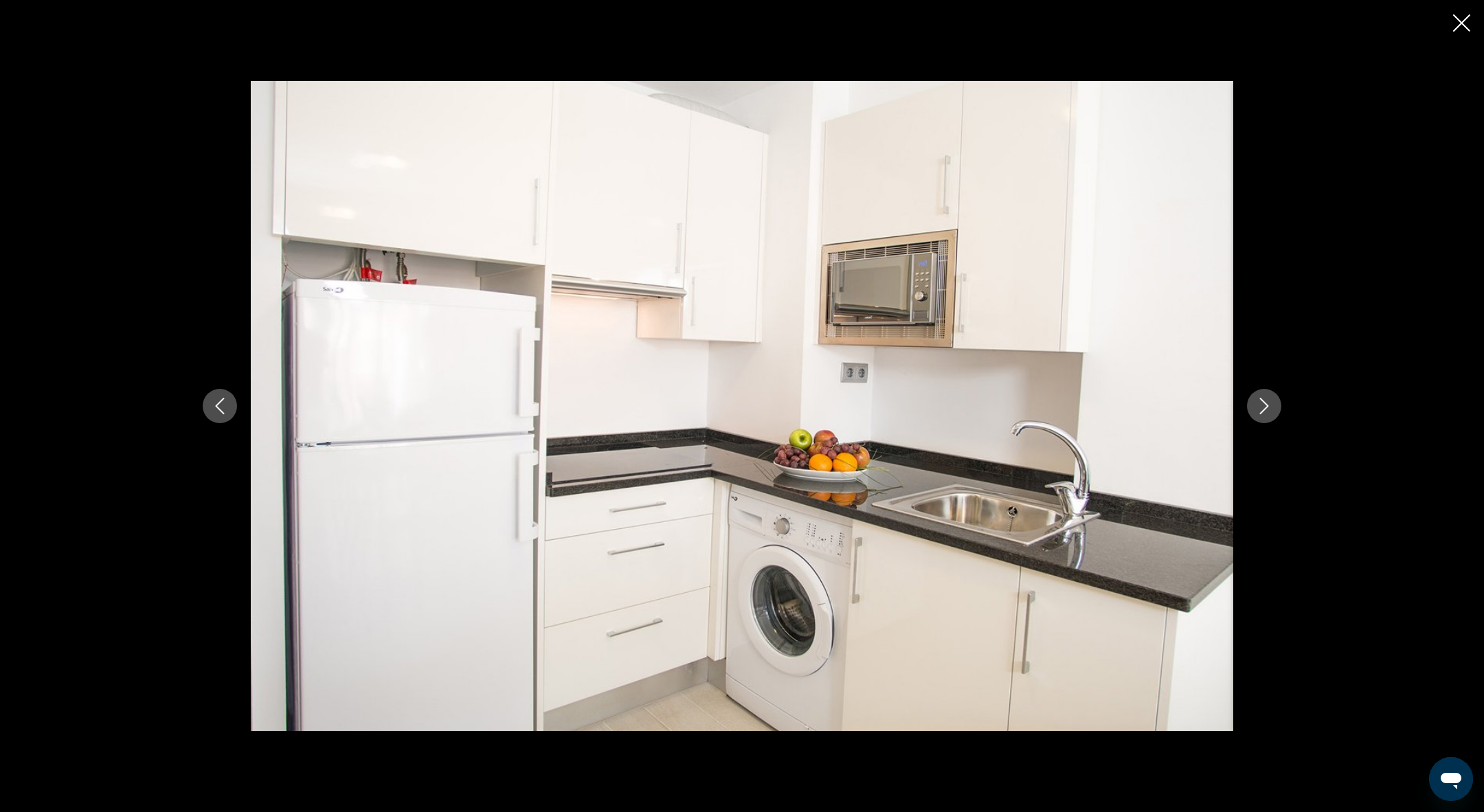
click at [1470, 23] on div "Main content" at bounding box center [742, 406] width 1484 height 812
click at [1462, 26] on icon "Close slideshow" at bounding box center [1462, 23] width 17 height 17
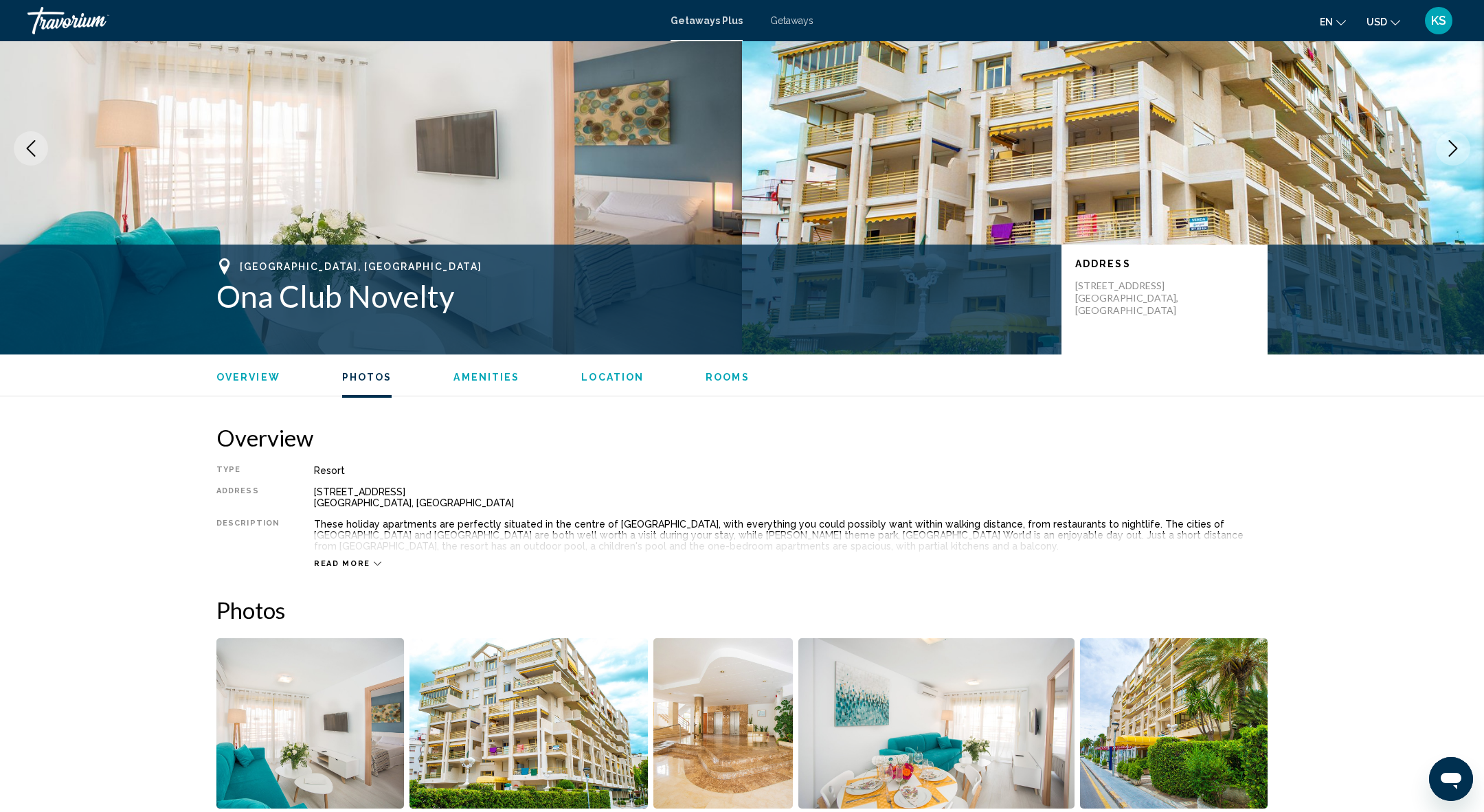
scroll to position [0, 0]
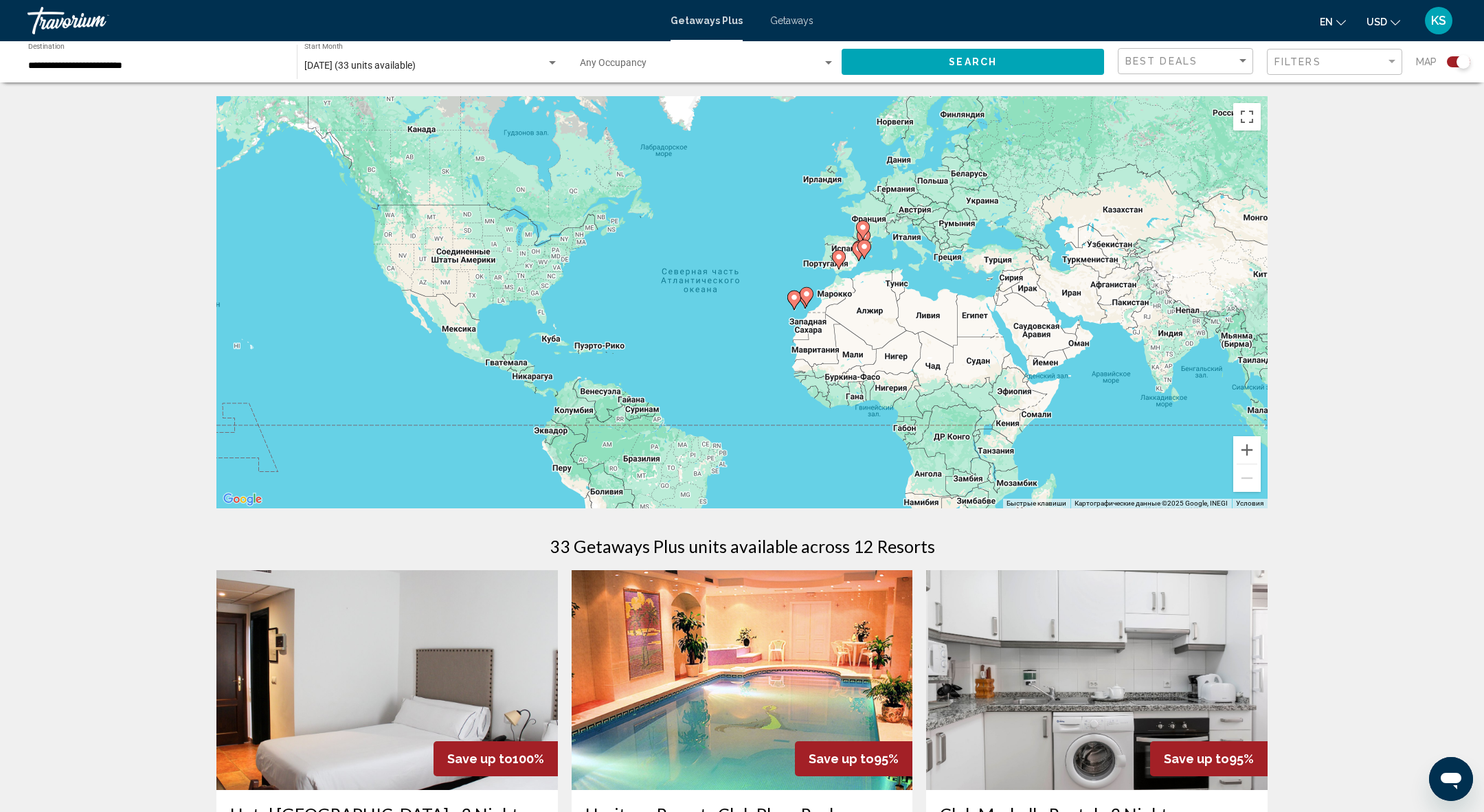
click at [779, 20] on span "Getaways" at bounding box center [792, 20] width 44 height 11
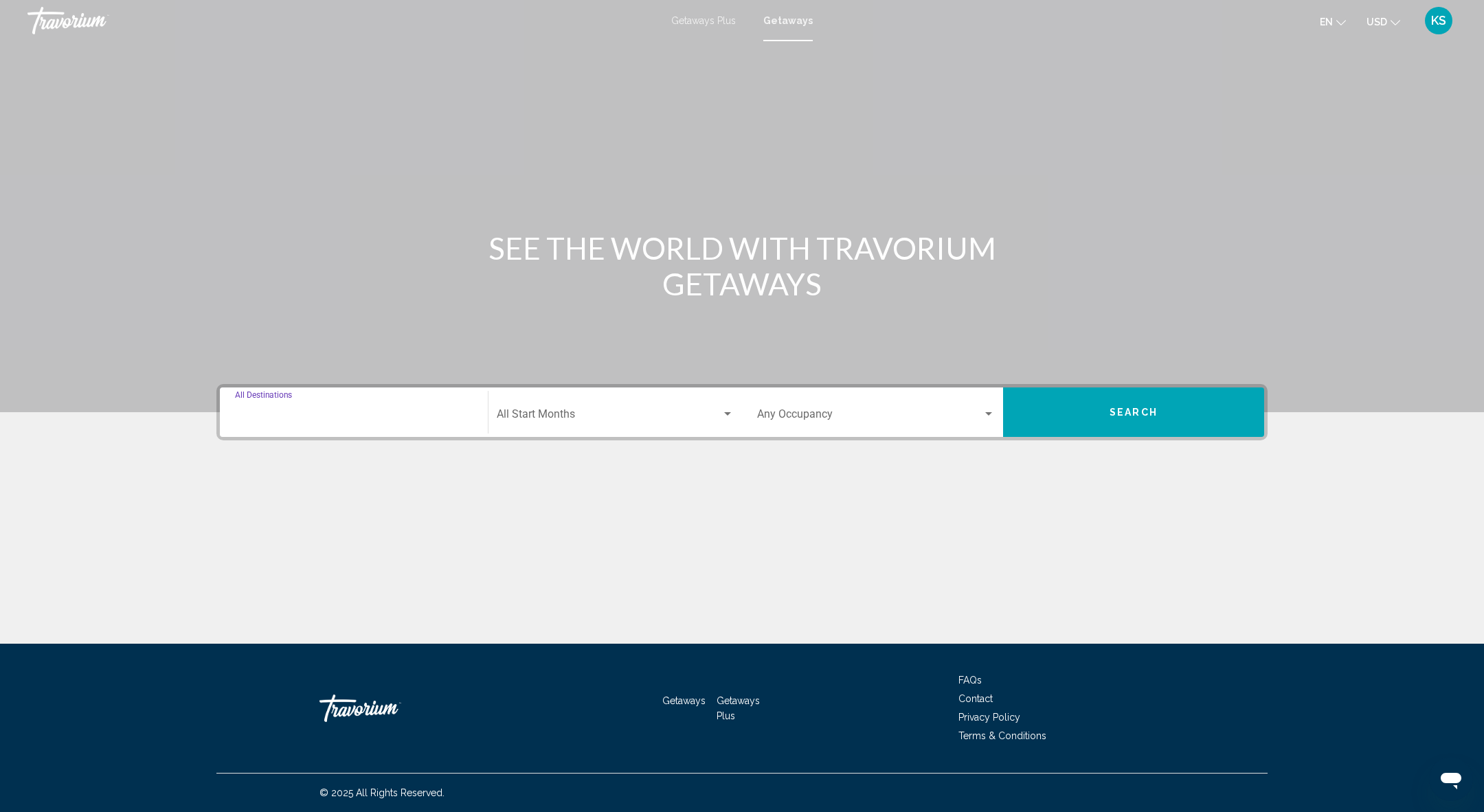
click at [318, 418] on input "Destination All Destinations" at bounding box center [353, 417] width 237 height 12
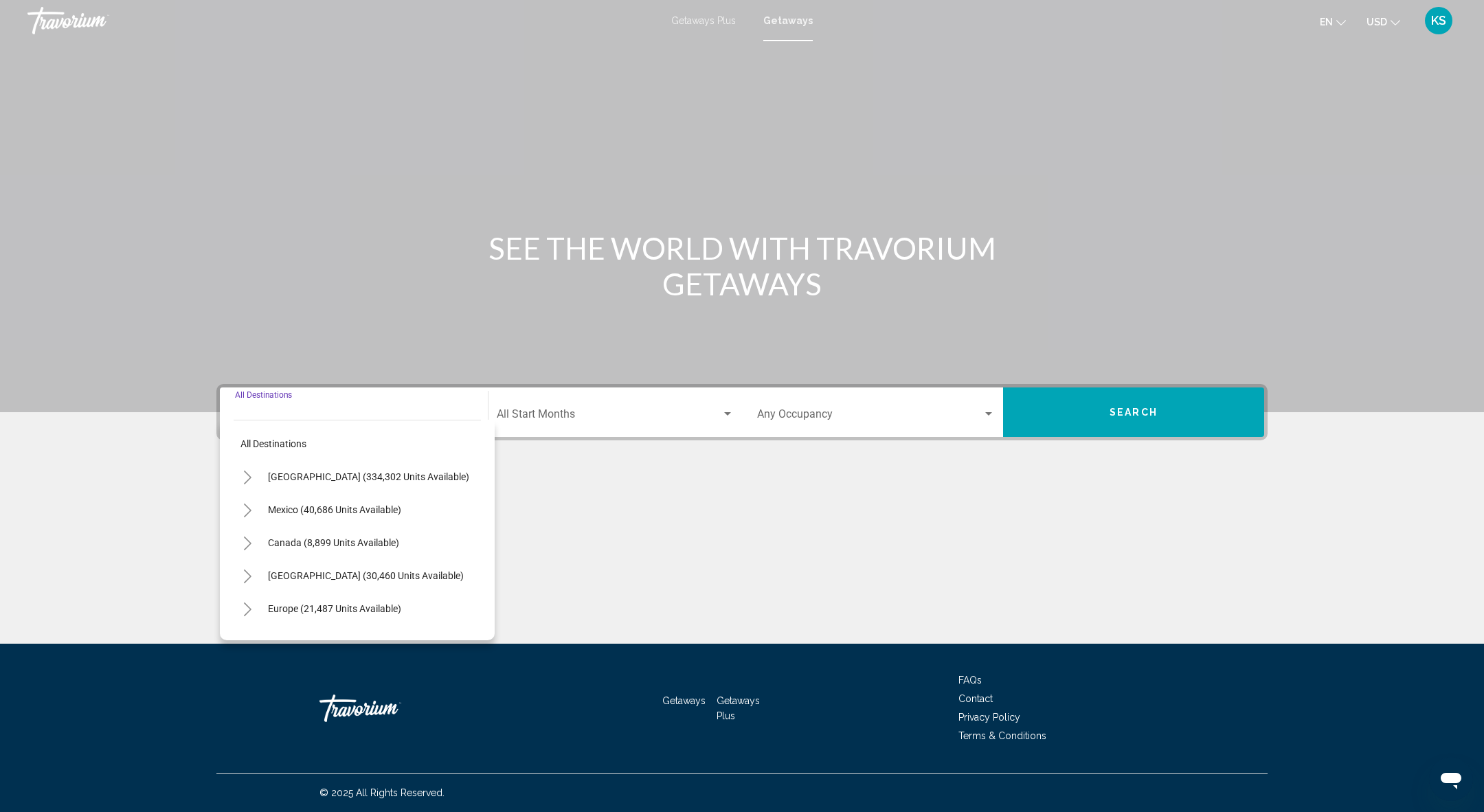
click at [241, 608] on button "Toggle Europe (21,487 units available)" at bounding box center [248, 609] width 27 height 27
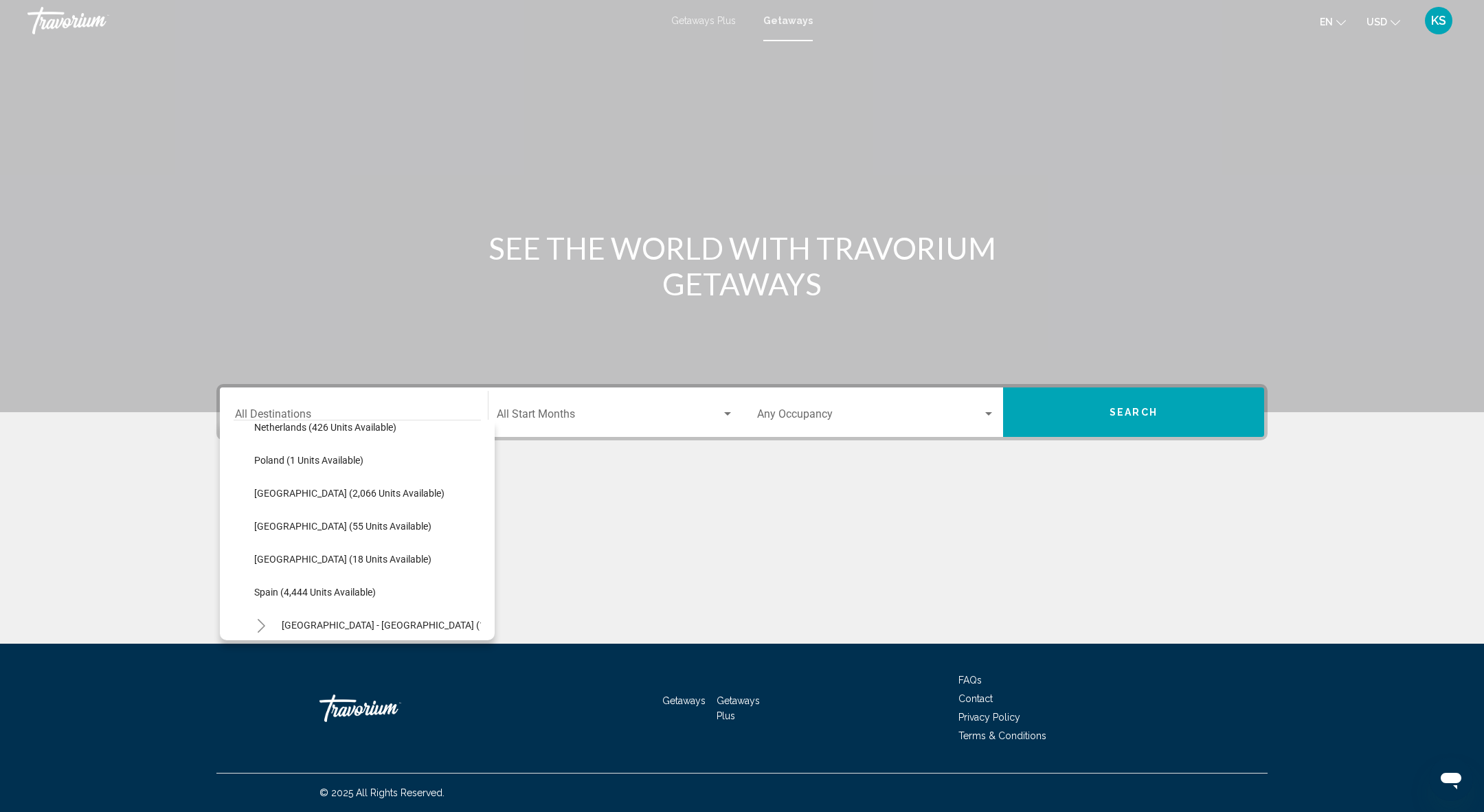
scroll to position [621, 0]
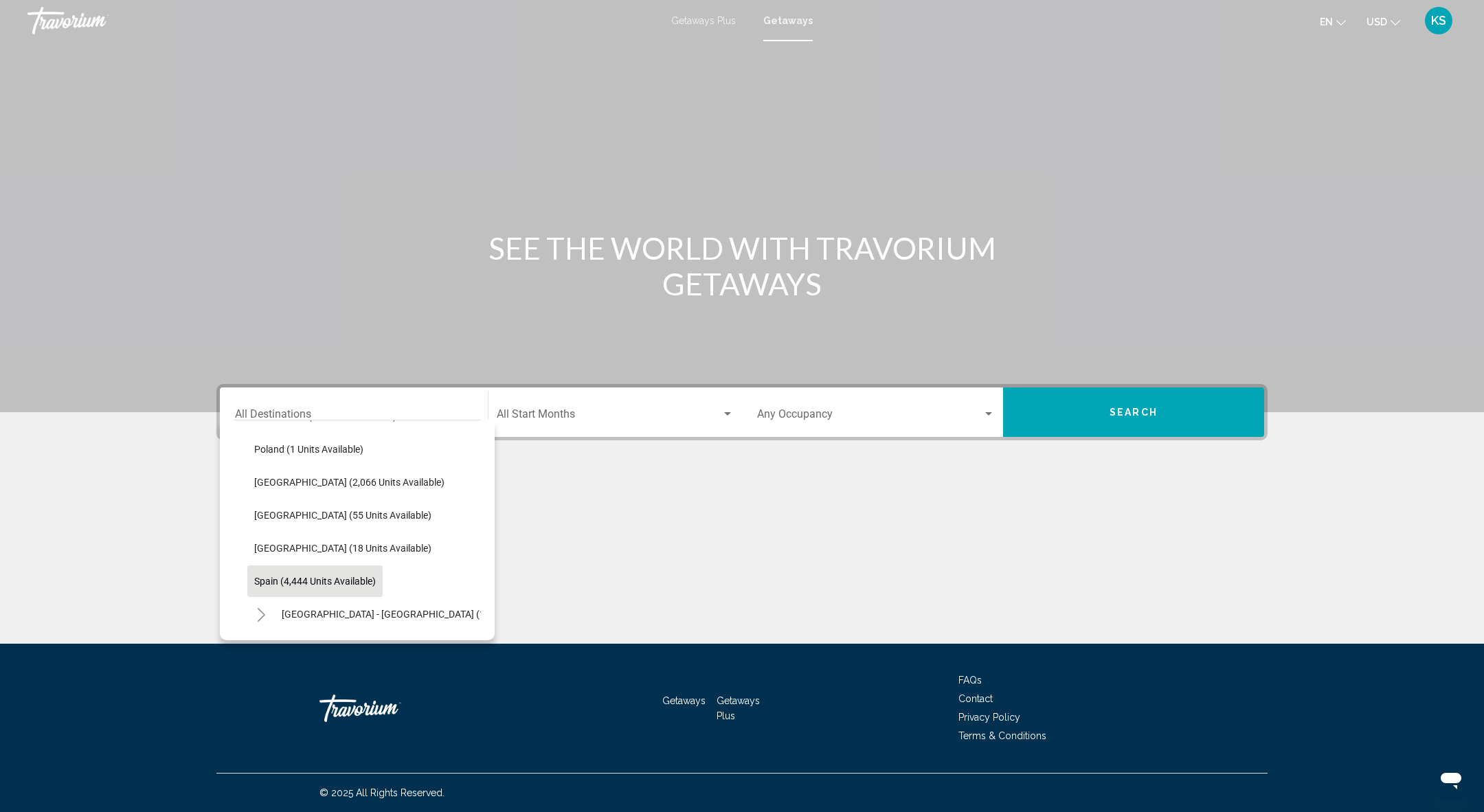
click at [328, 575] on span "Spain (4,444 units available)" at bounding box center [315, 581] width 121 height 11
type input "**********"
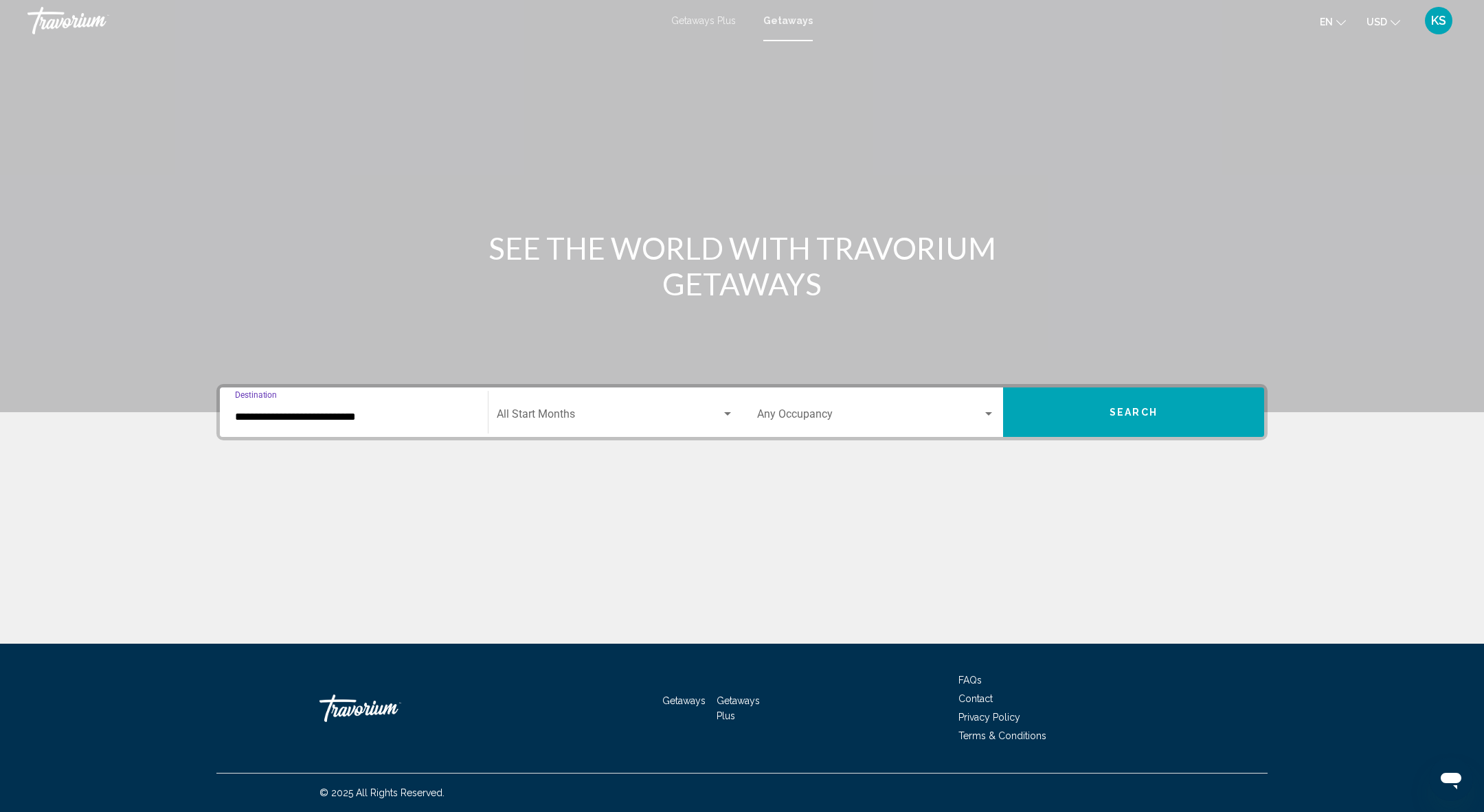
click at [559, 428] on div "Start Month All Start Months" at bounding box center [616, 412] width 237 height 44
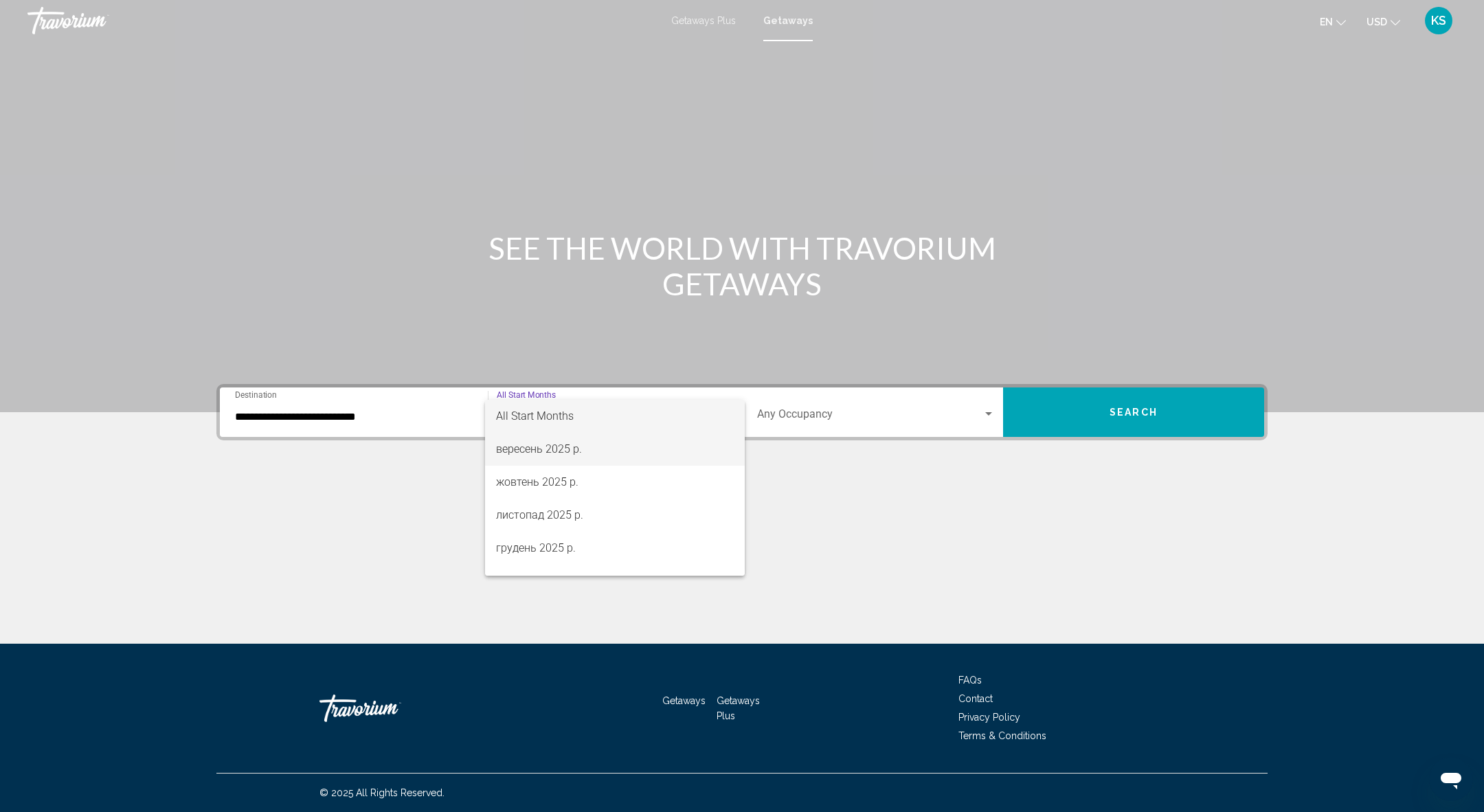
click at [564, 441] on span "вересень 2025 р." at bounding box center [615, 449] width 237 height 33
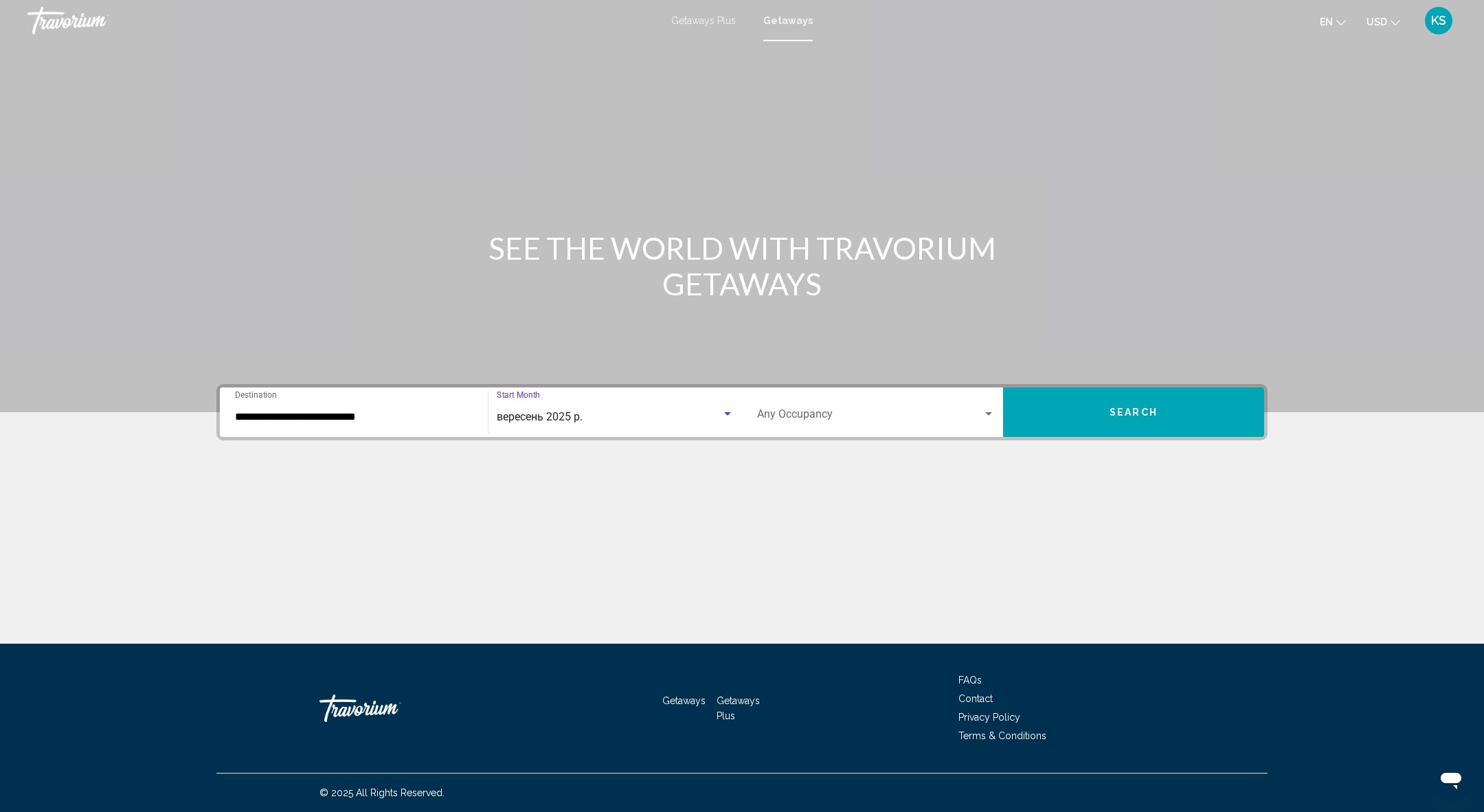
click at [1094, 427] on button "Search" at bounding box center [1134, 412] width 261 height 50
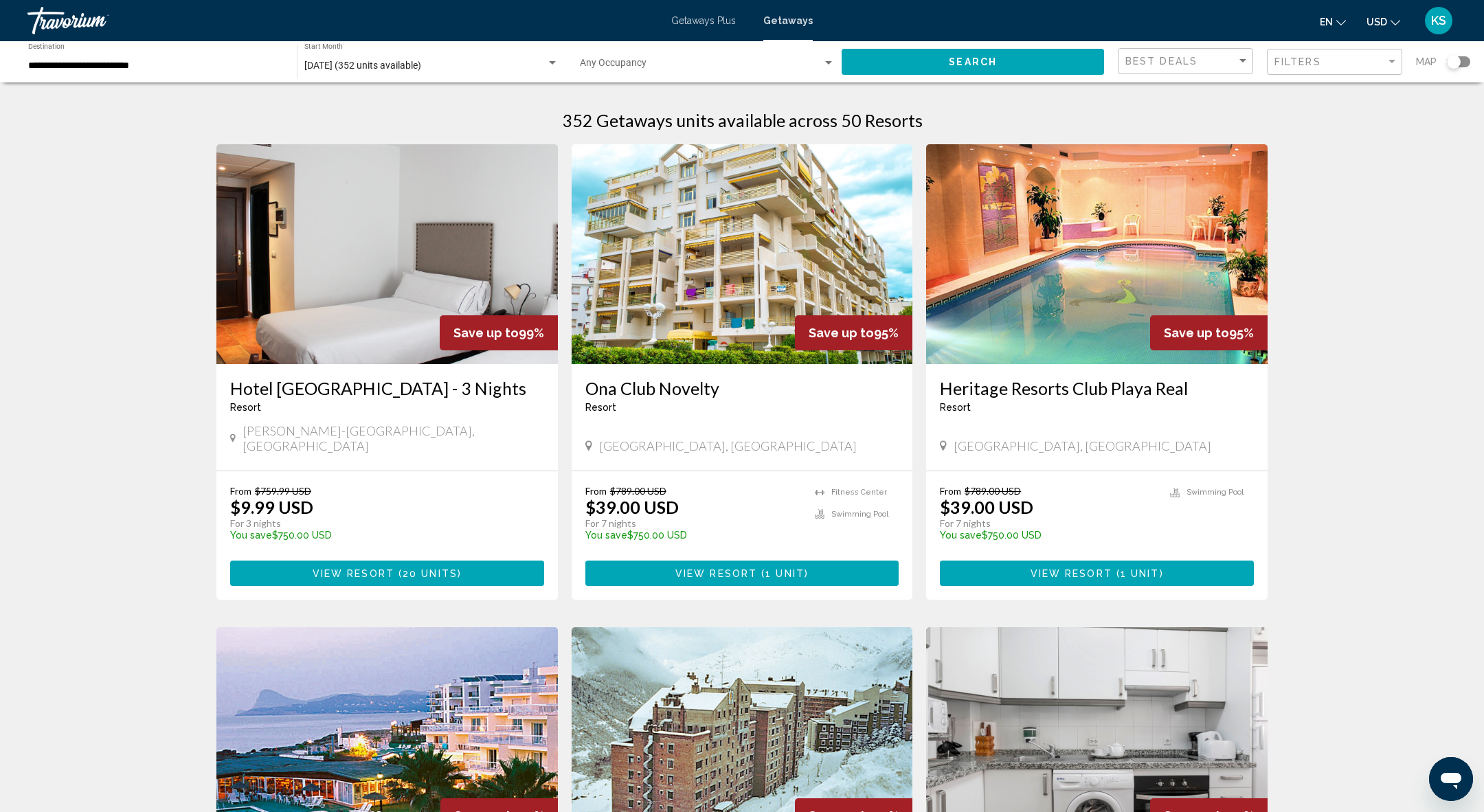
click at [1465, 55] on div "Map" at bounding box center [1443, 61] width 55 height 28
click at [1465, 61] on div "Search widget" at bounding box center [1458, 61] width 23 height 11
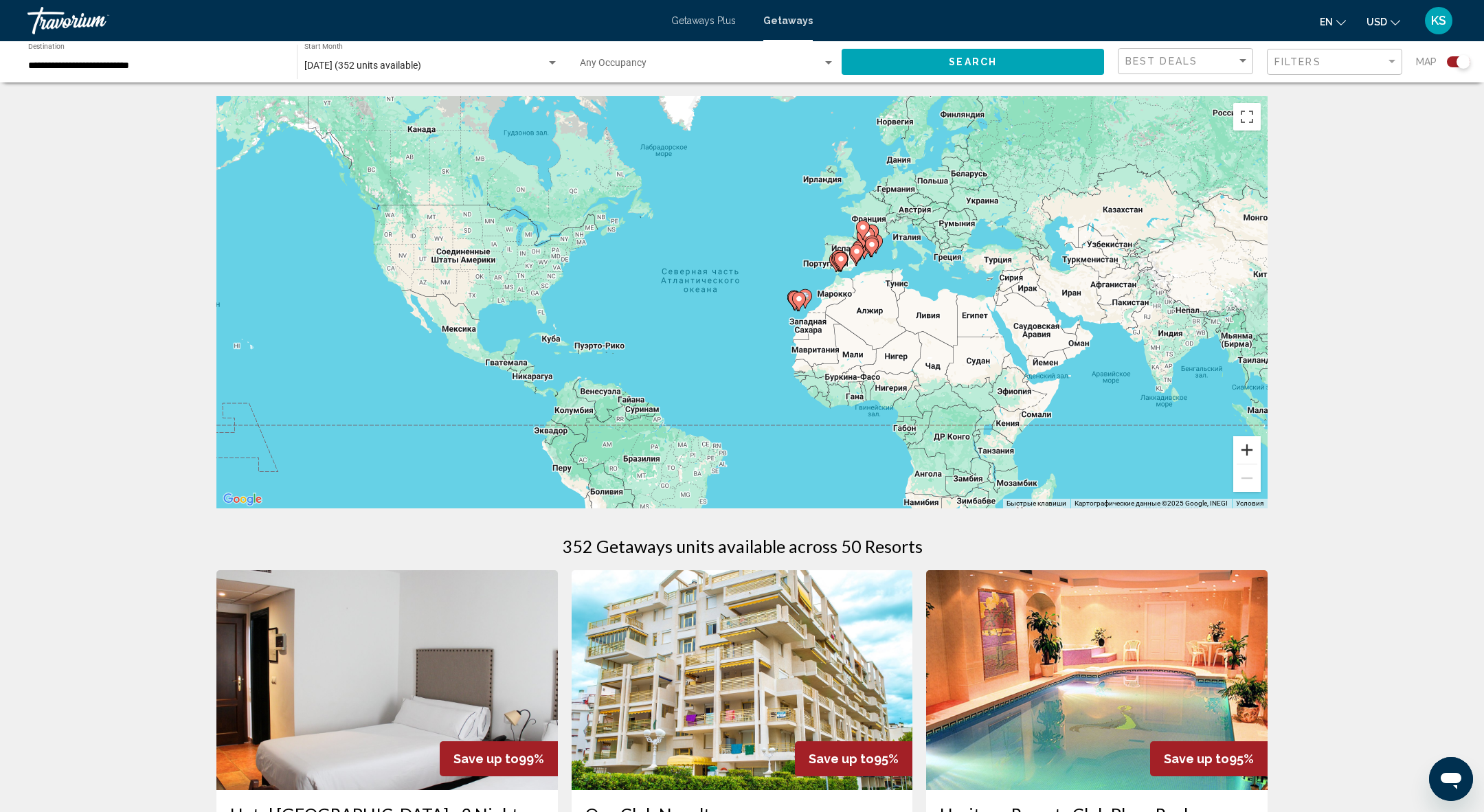
click at [1247, 445] on button "Увеличить" at bounding box center [1247, 450] width 27 height 27
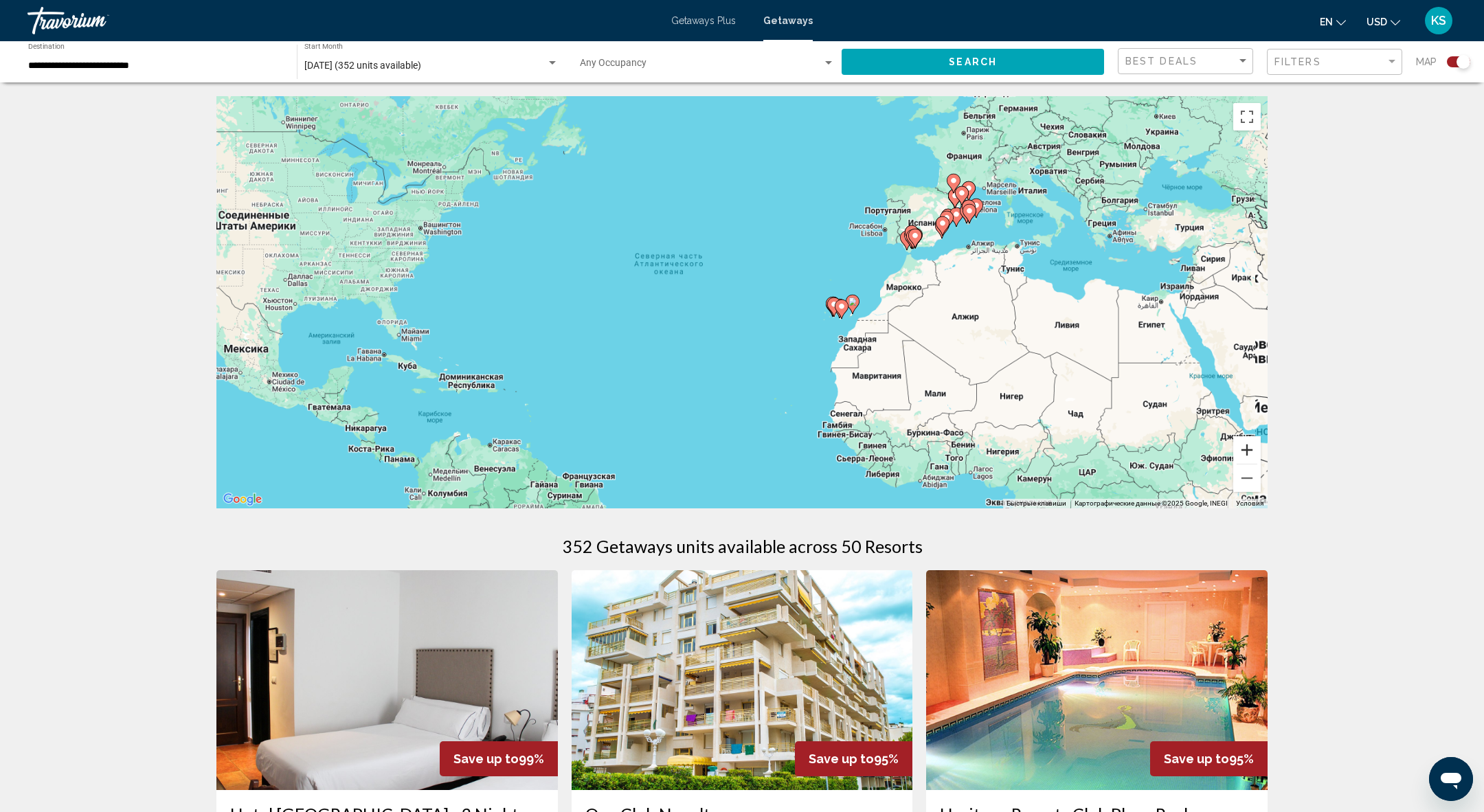
click at [1247, 445] on button "Увеличить" at bounding box center [1247, 450] width 27 height 27
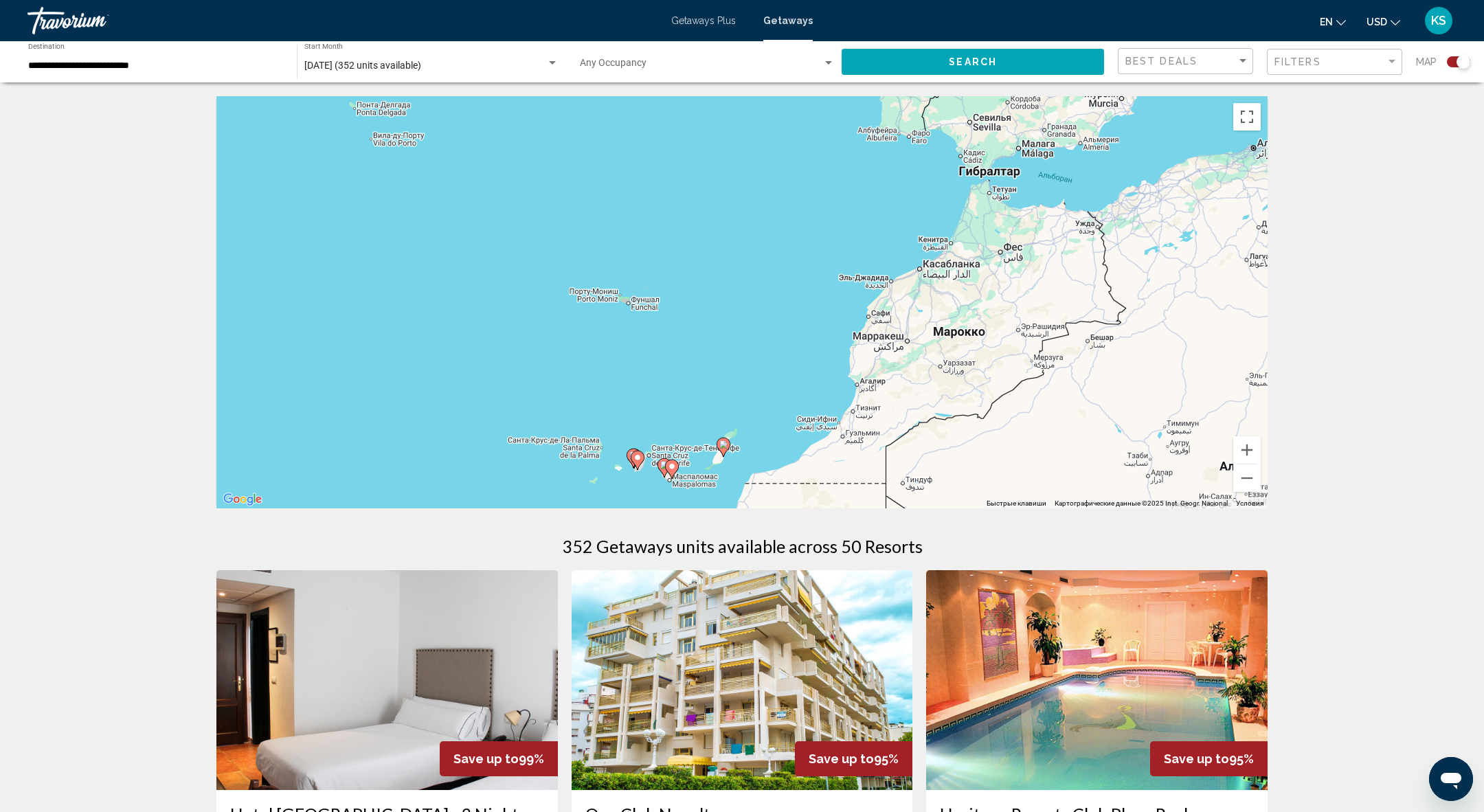
drag, startPoint x: 1137, startPoint y: 249, endPoint x: 593, endPoint y: 349, distance: 553.1
click at [599, 349] on div "Чтобы активировать перетаскивание с помощью клавиатуры, нажмите Alt + Ввод. Пос…" at bounding box center [741, 302] width 1051 height 412
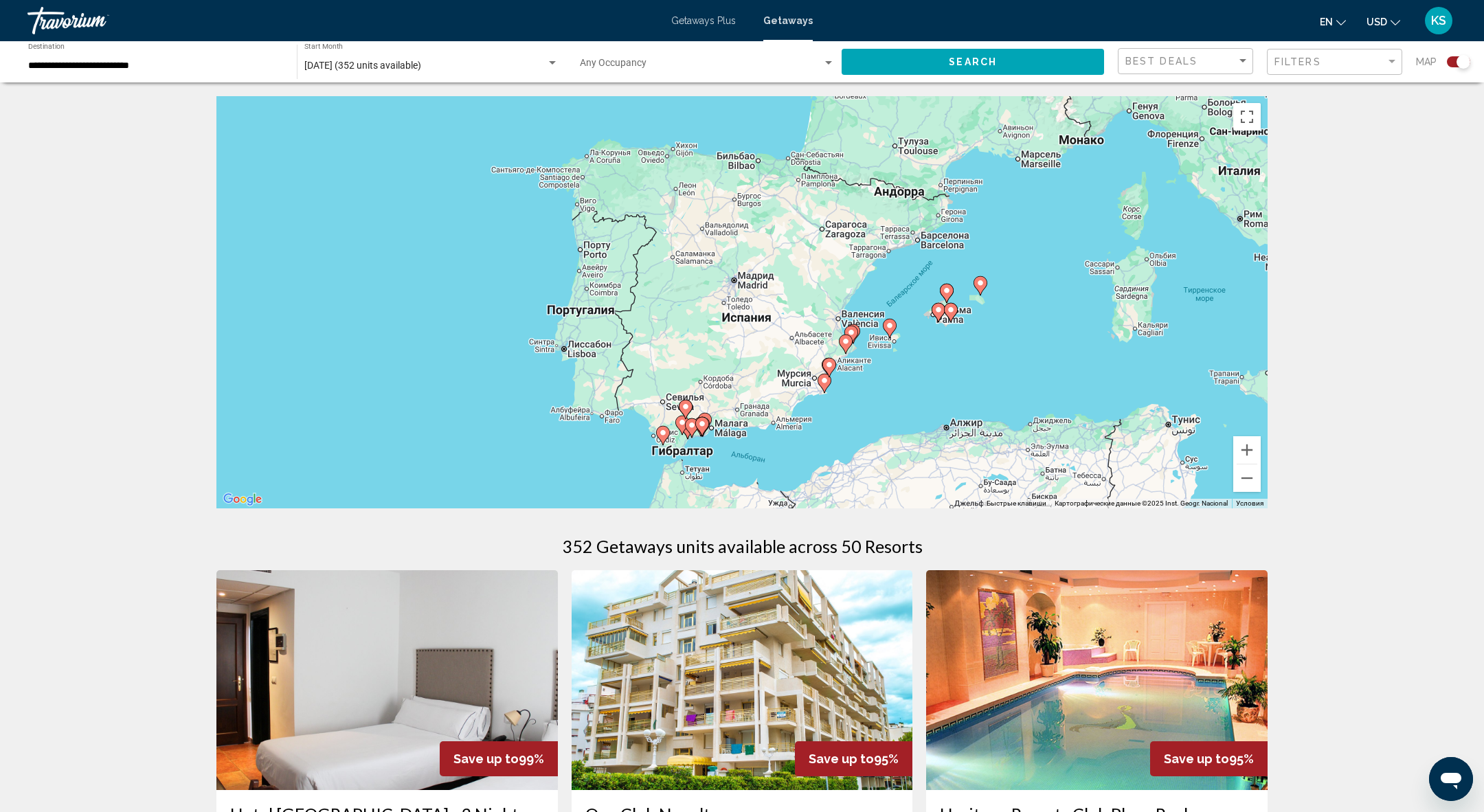
drag, startPoint x: 1089, startPoint y: 225, endPoint x: 823, endPoint y: 498, distance: 381.2
click at [823, 501] on div "Чтобы активировать перетаскивание с помощью клавиатуры, нажмите Alt + Ввод. Пос…" at bounding box center [741, 302] width 1051 height 412
click at [1247, 458] on button "Увеличить" at bounding box center [1247, 450] width 27 height 27
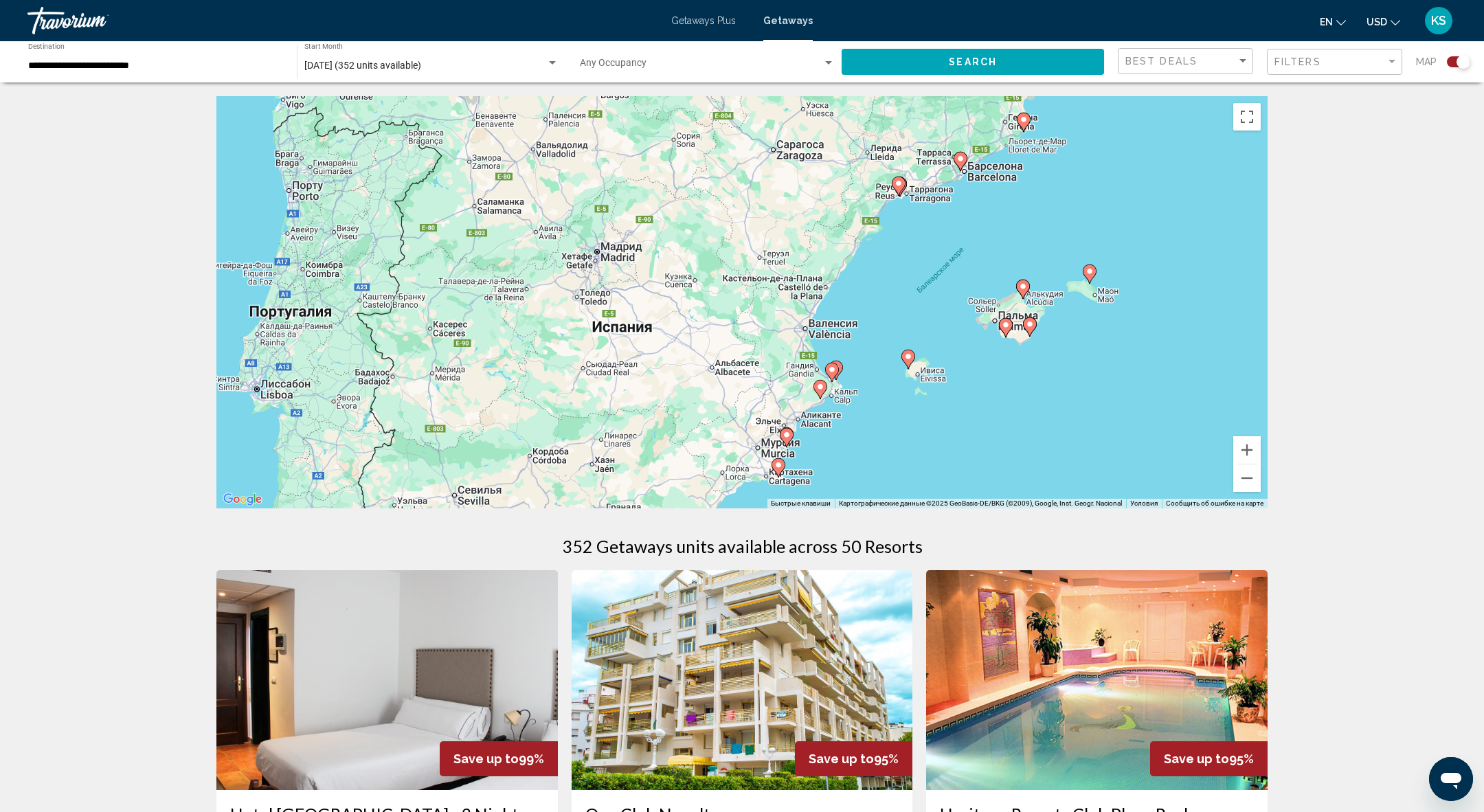
drag, startPoint x: 1117, startPoint y: 406, endPoint x: 986, endPoint y: 398, distance: 131.2
click at [986, 398] on div "Чтобы активировать перетаскивание с помощью клавиатуры, нажмите Alt + Ввод. Пос…" at bounding box center [741, 302] width 1051 height 412
click at [1252, 444] on button "Увеличить" at bounding box center [1247, 450] width 27 height 27
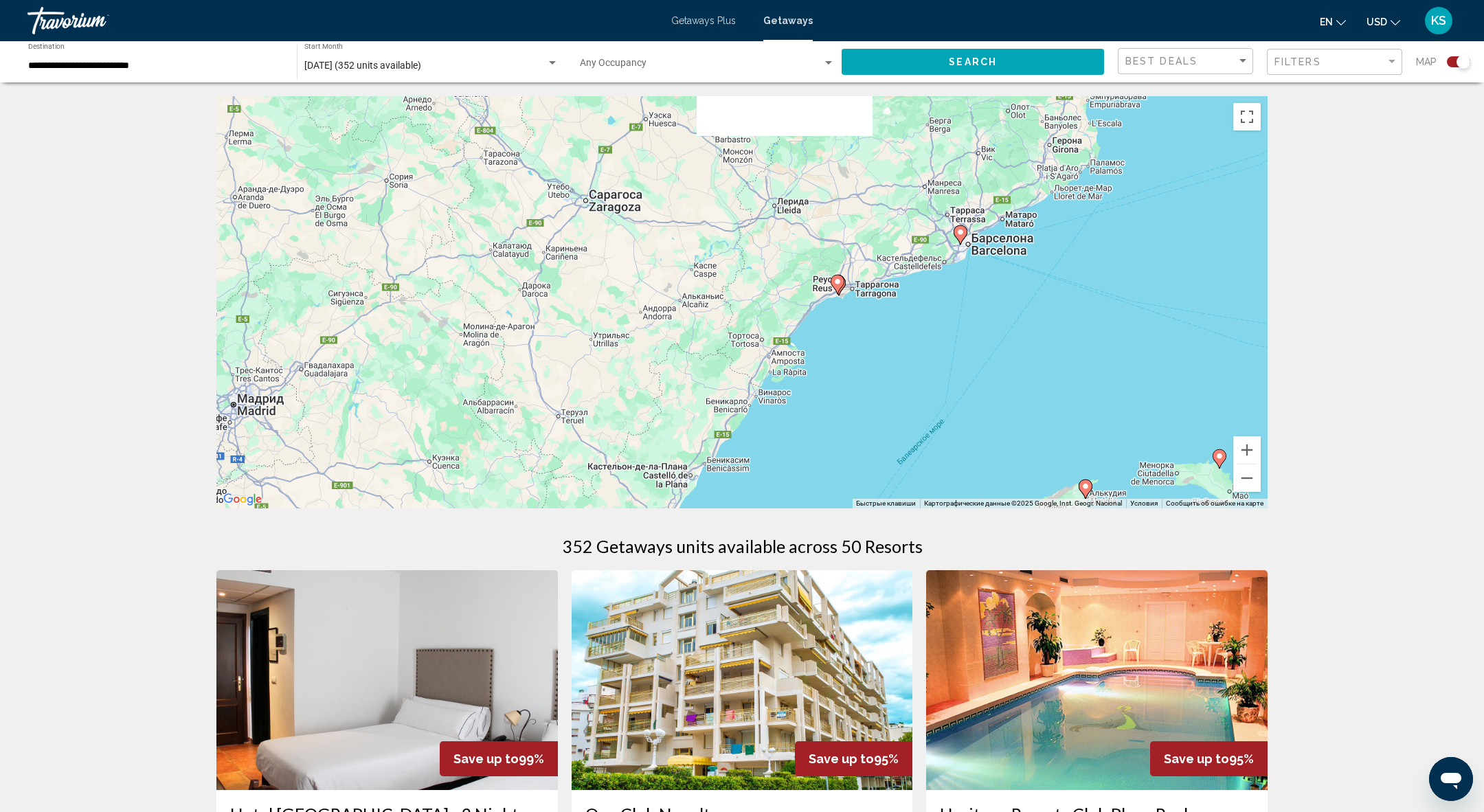
drag, startPoint x: 1146, startPoint y: 166, endPoint x: 916, endPoint y: 377, distance: 312.1
click at [916, 378] on div "Чтобы активировать перетаскивание с помощью клавиатуры, нажмите Alt + Ввод. Пос…" at bounding box center [741, 302] width 1051 height 412
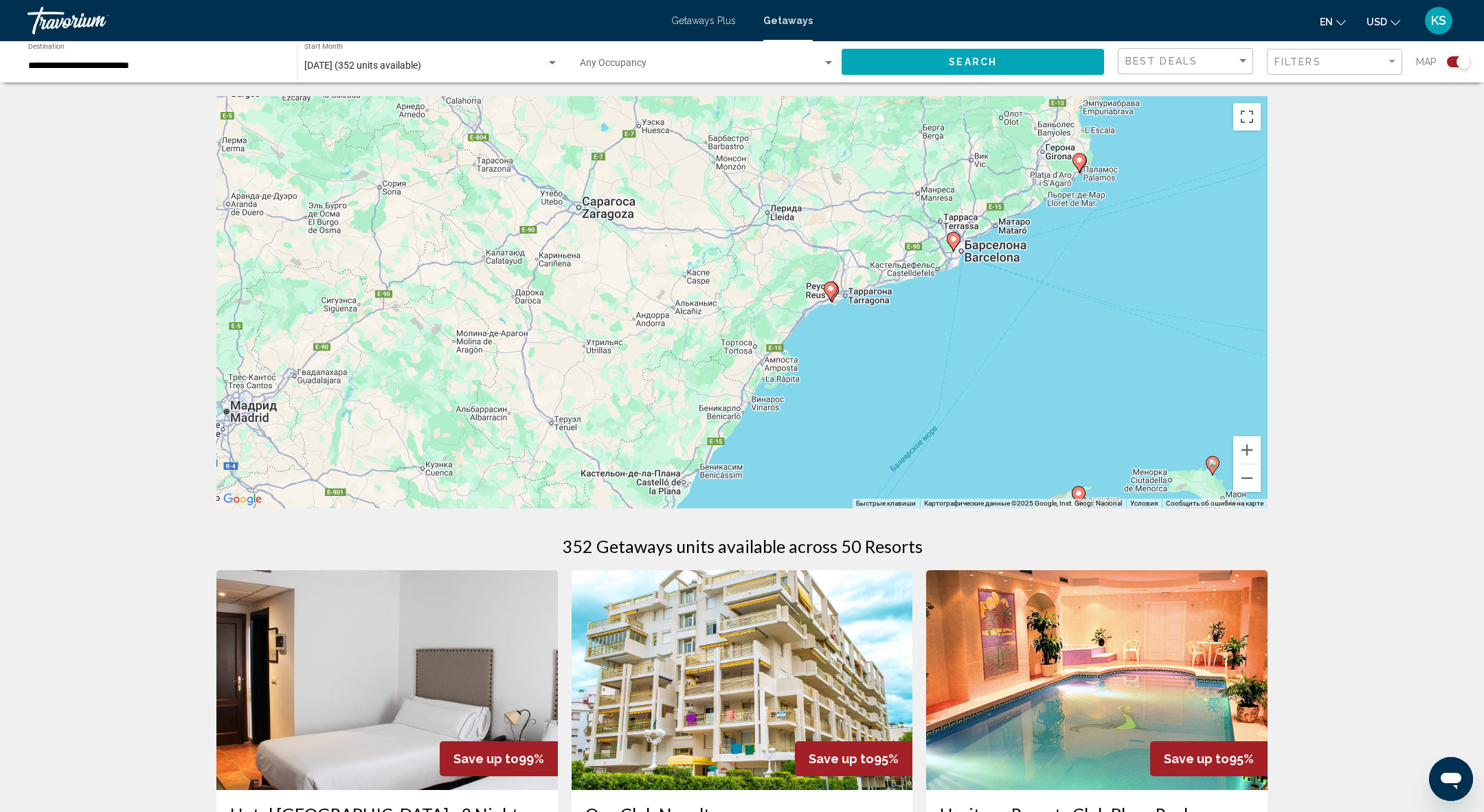
click at [838, 290] on icon "Main content" at bounding box center [832, 293] width 14 height 20
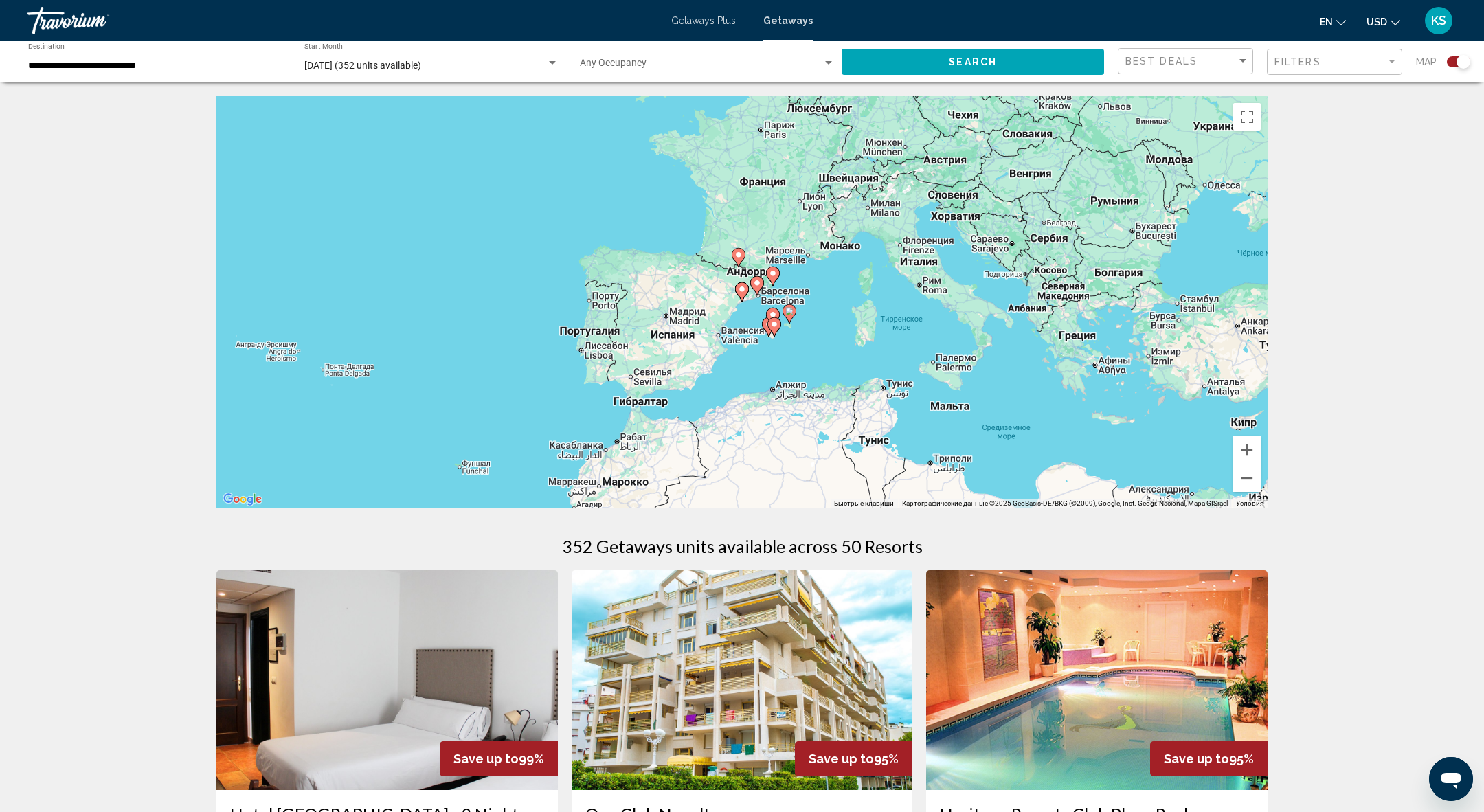
click at [736, 288] on icon "Main content" at bounding box center [742, 292] width 12 height 18
type input "**********"
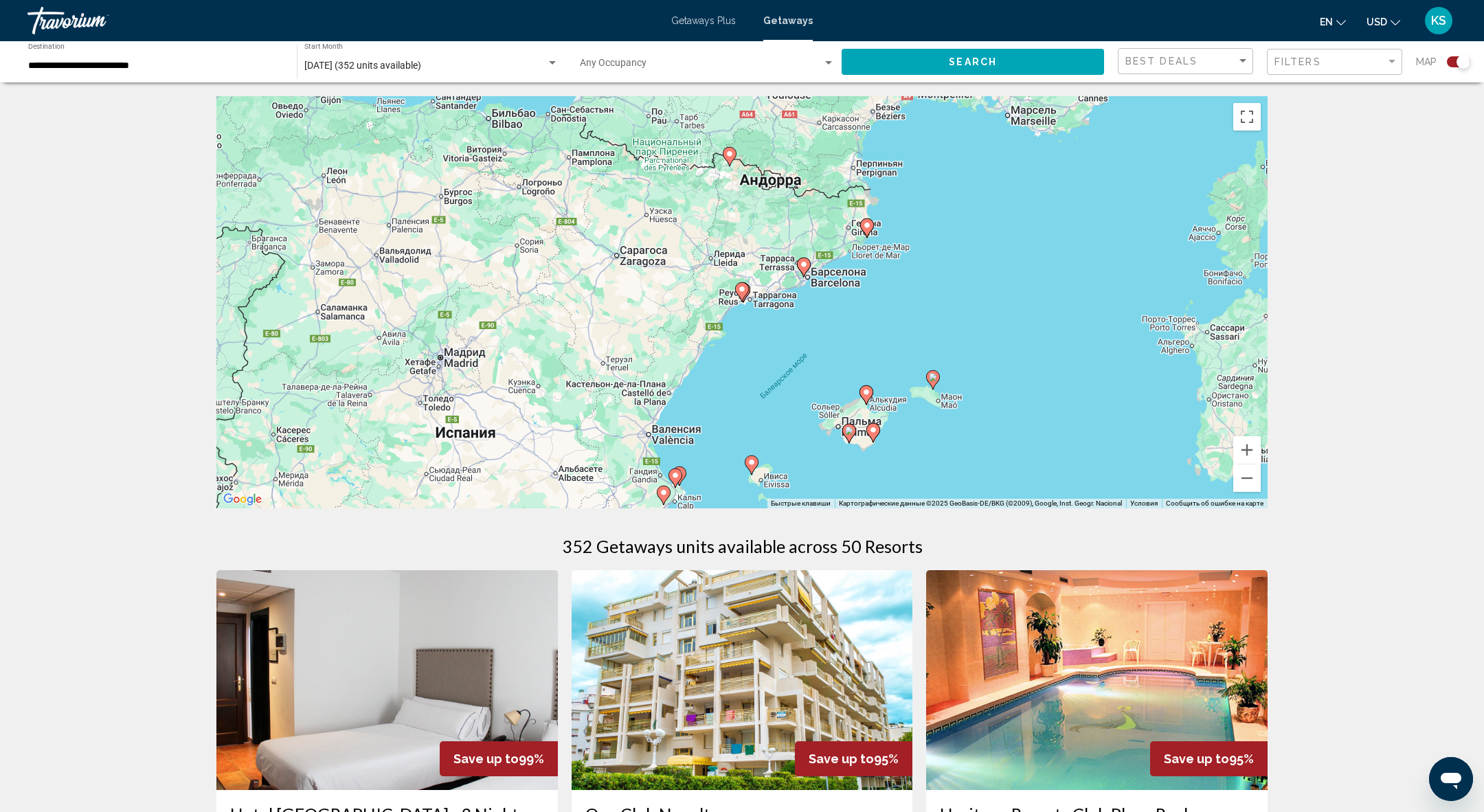
click at [742, 290] on image "Main content" at bounding box center [742, 289] width 9 height 9
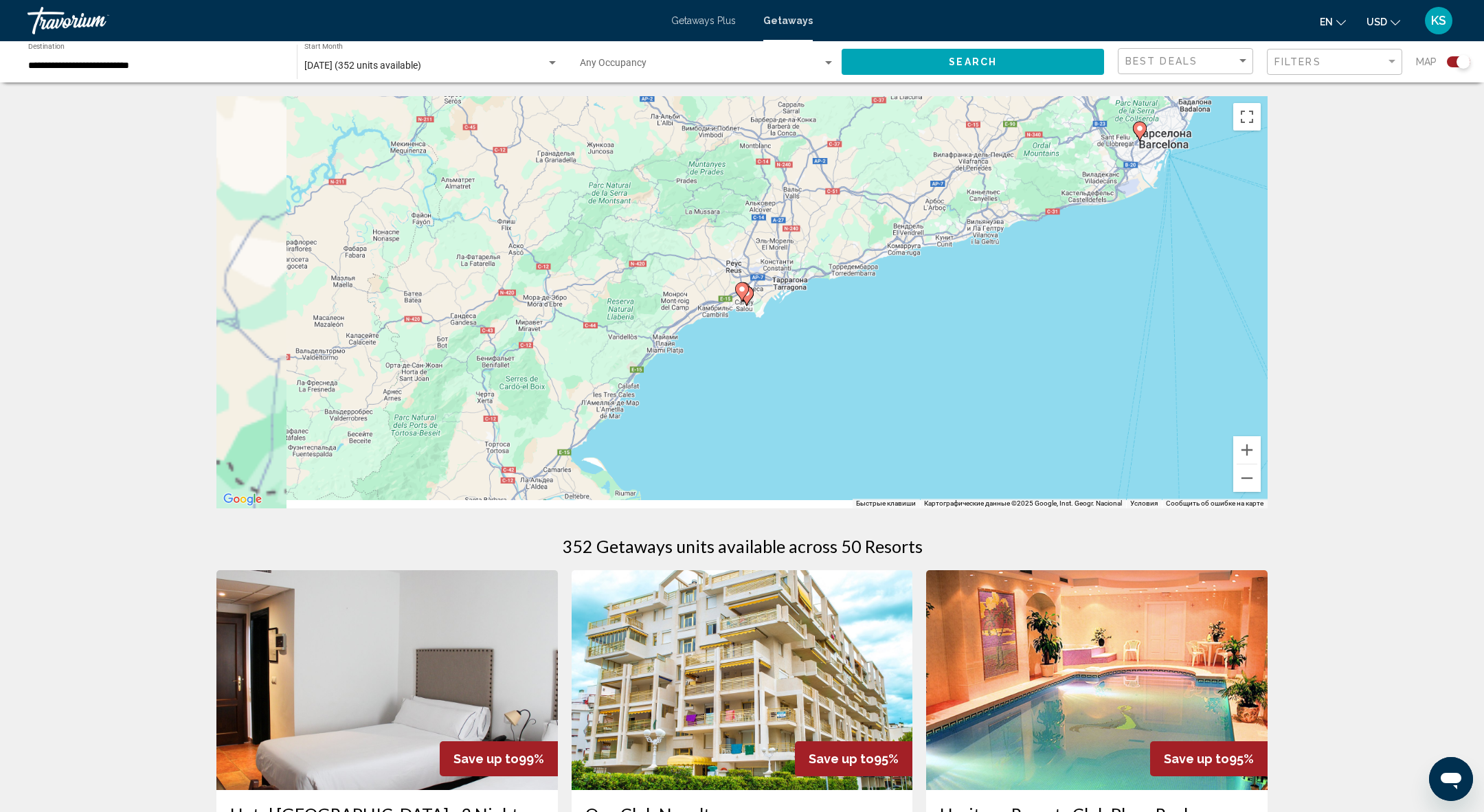
click at [742, 290] on image "Main content" at bounding box center [742, 289] width 9 height 9
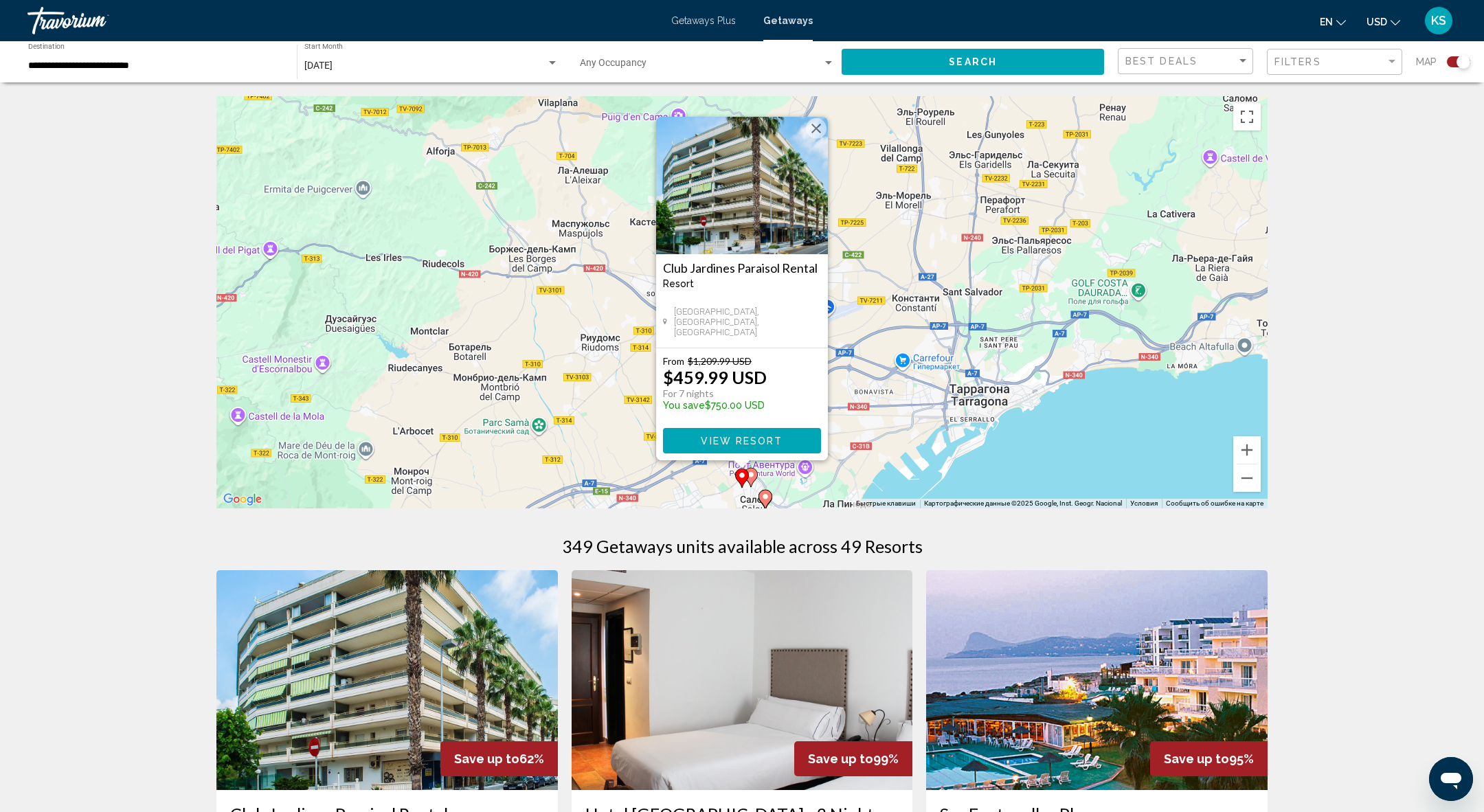
click at [754, 480] on icon "Main content" at bounding box center [751, 477] width 12 height 18
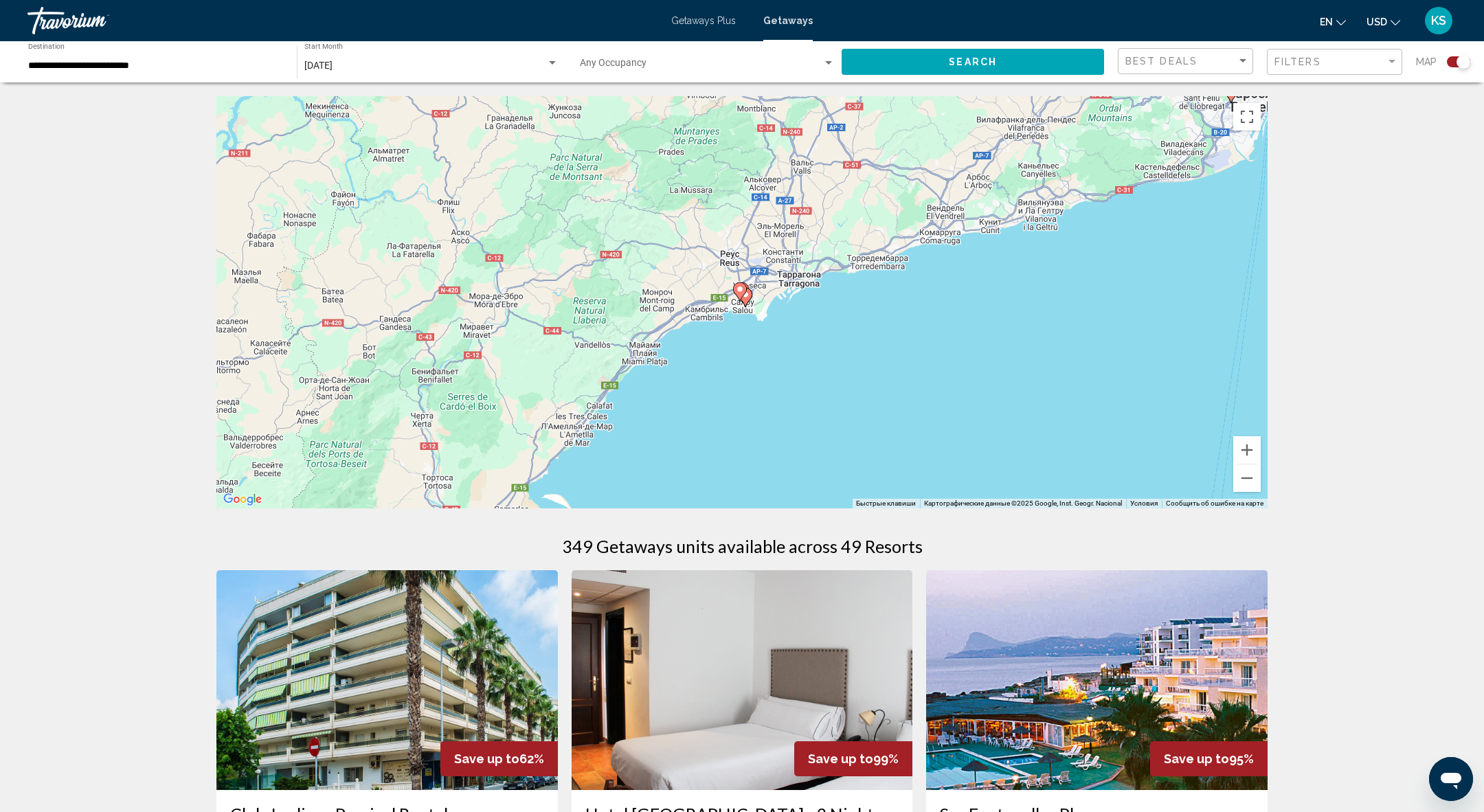
click at [749, 299] on image "Main content" at bounding box center [745, 295] width 9 height 9
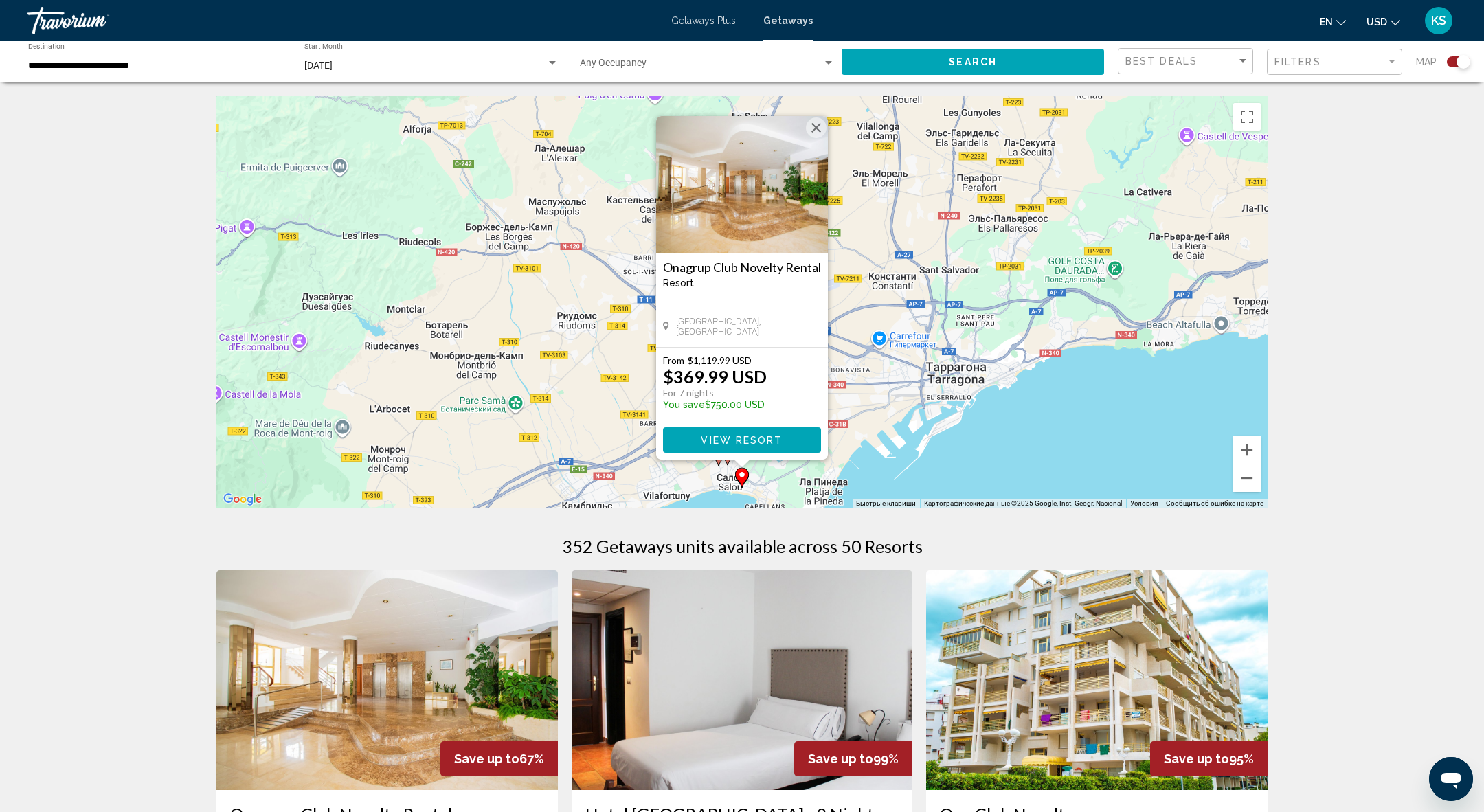
click at [727, 464] on icon "Main content" at bounding box center [727, 455] width 14 height 20
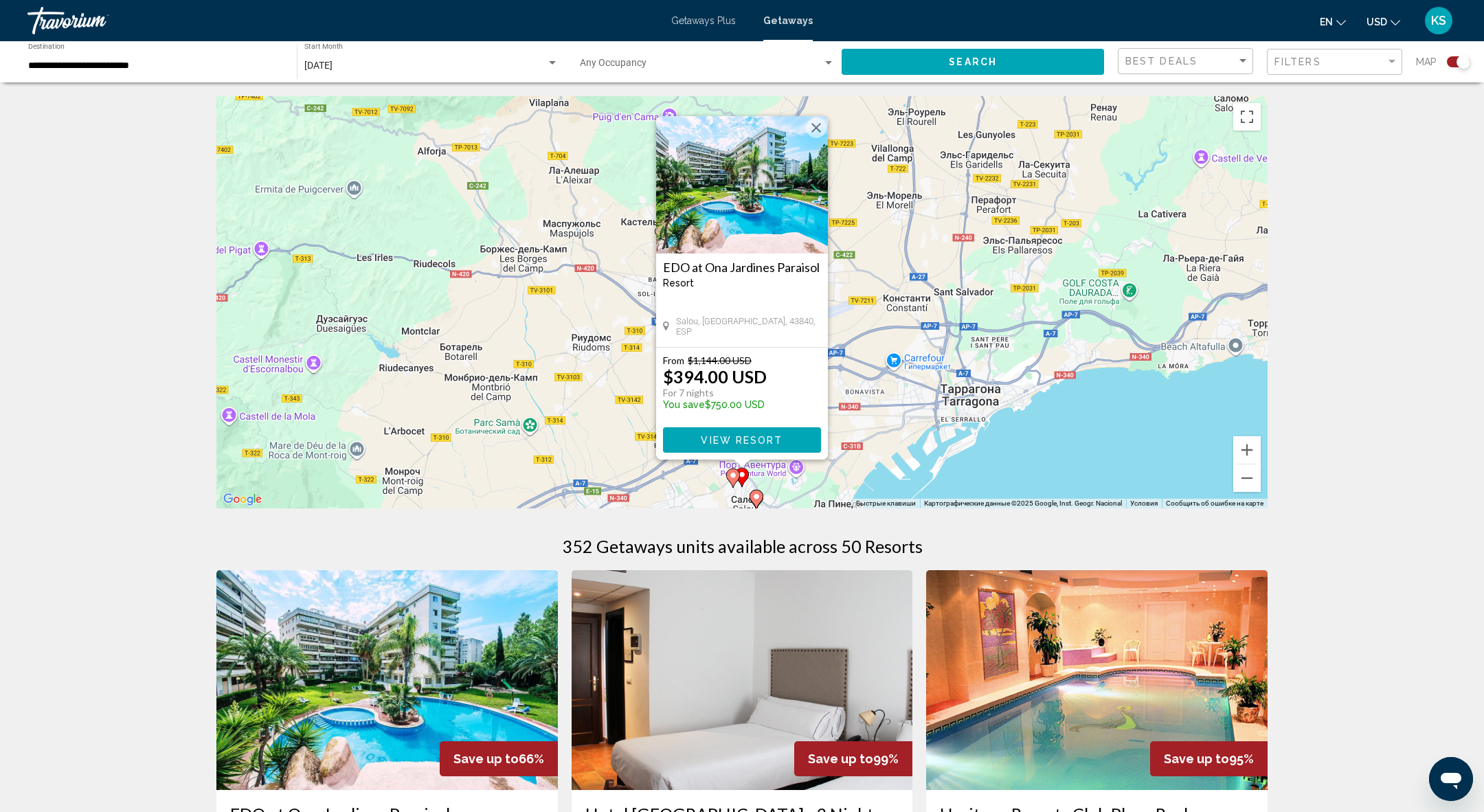
click at [757, 500] on image "Main content" at bounding box center [757, 497] width 9 height 9
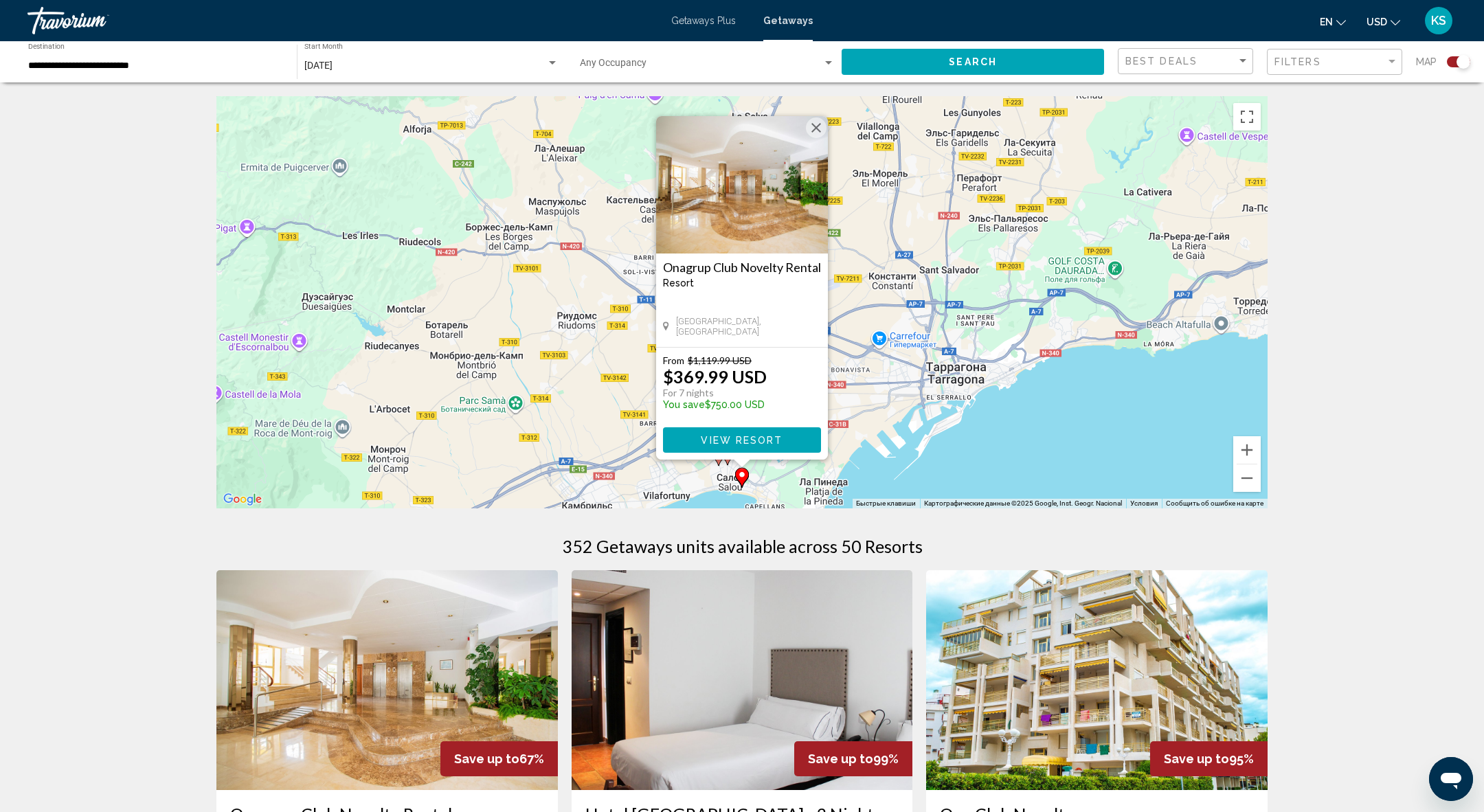
click at [1260, 480] on div "Чтобы активировать перетаскивание с помощью клавиатуры, нажмите Alt + Ввод. Пос…" at bounding box center [741, 302] width 1051 height 412
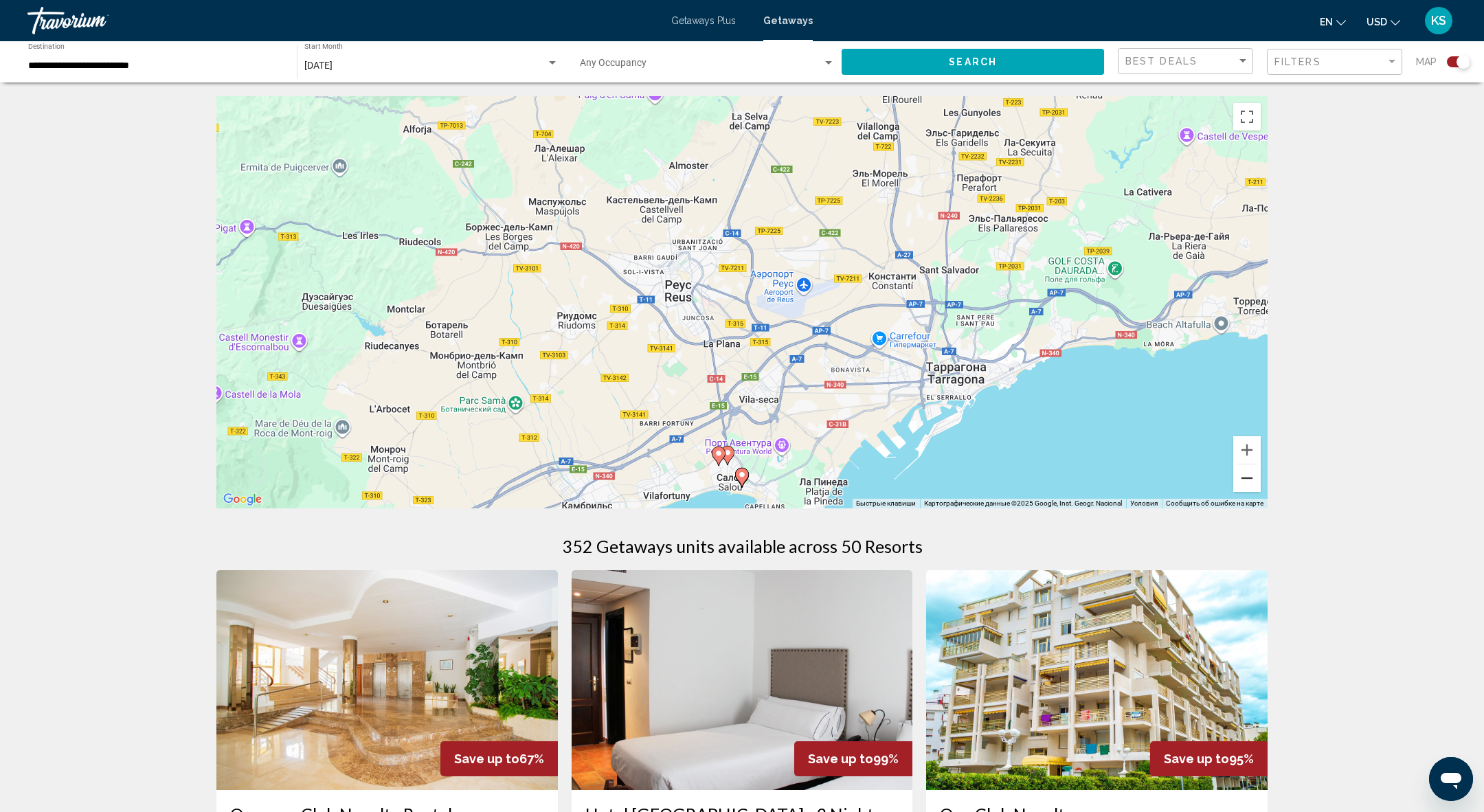
click at [1253, 481] on button "Уменьшить" at bounding box center [1247, 478] width 27 height 27
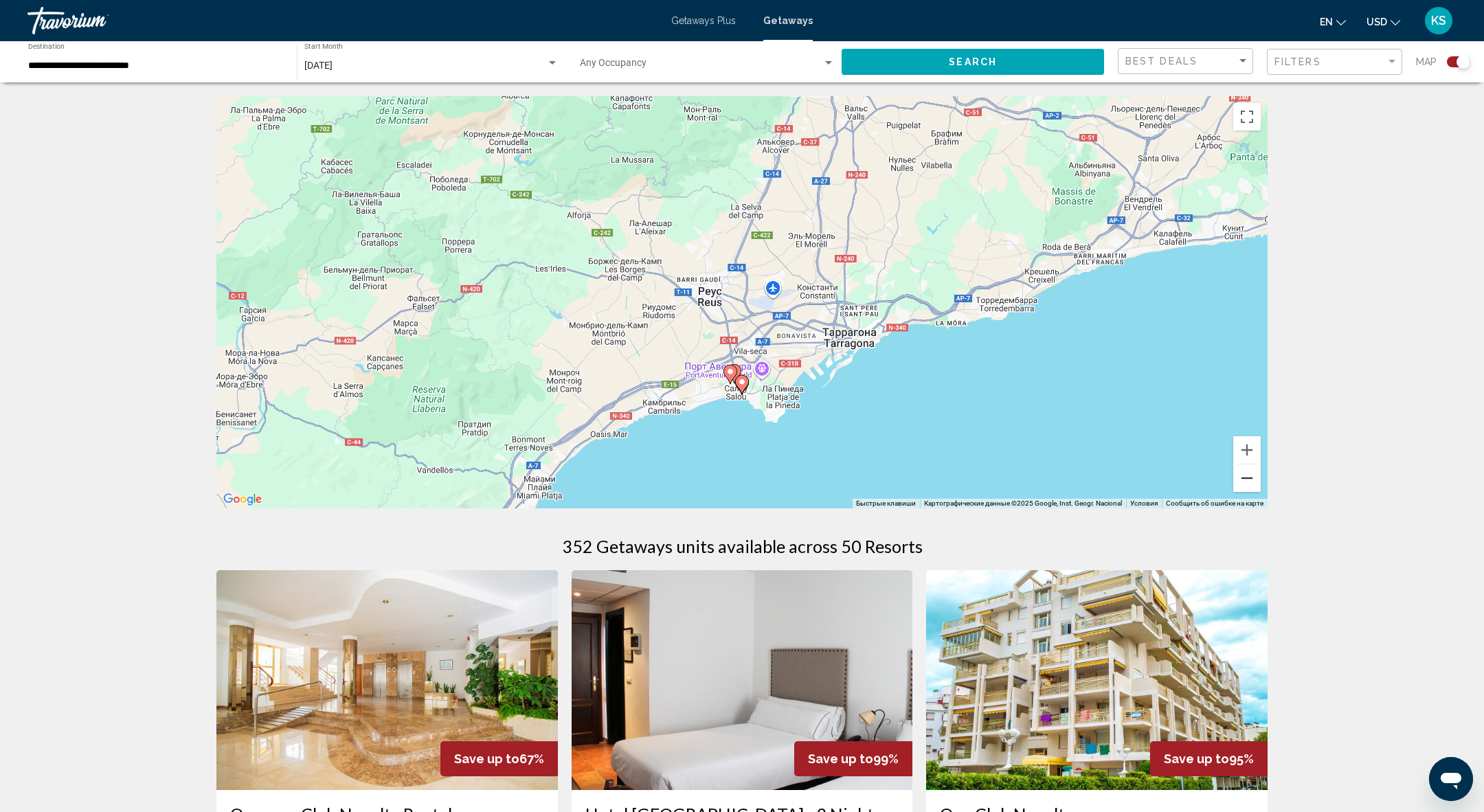
click at [1253, 481] on button "Уменьшить" at bounding box center [1247, 478] width 27 height 27
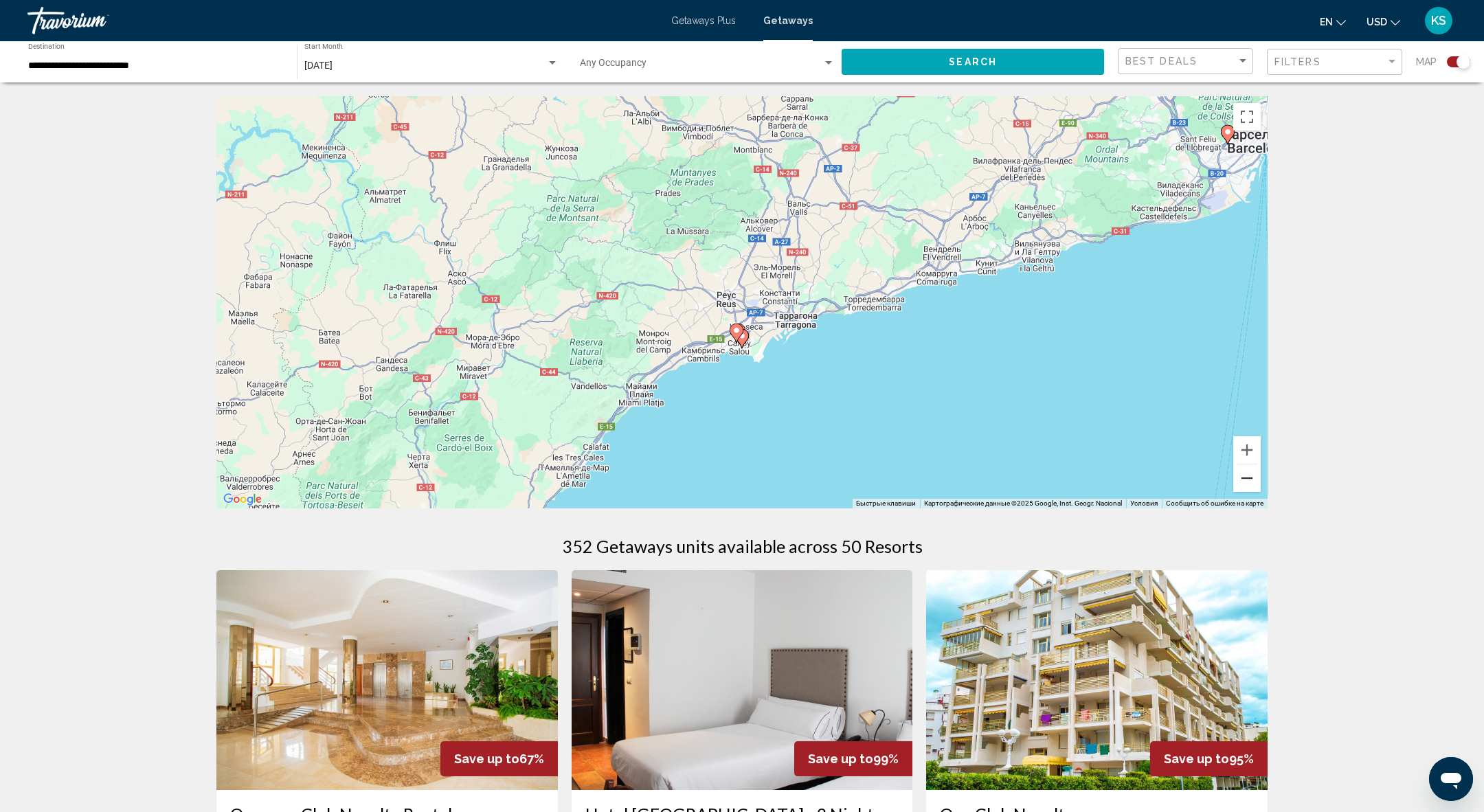
click at [1253, 480] on button "Уменьшить" at bounding box center [1247, 478] width 27 height 27
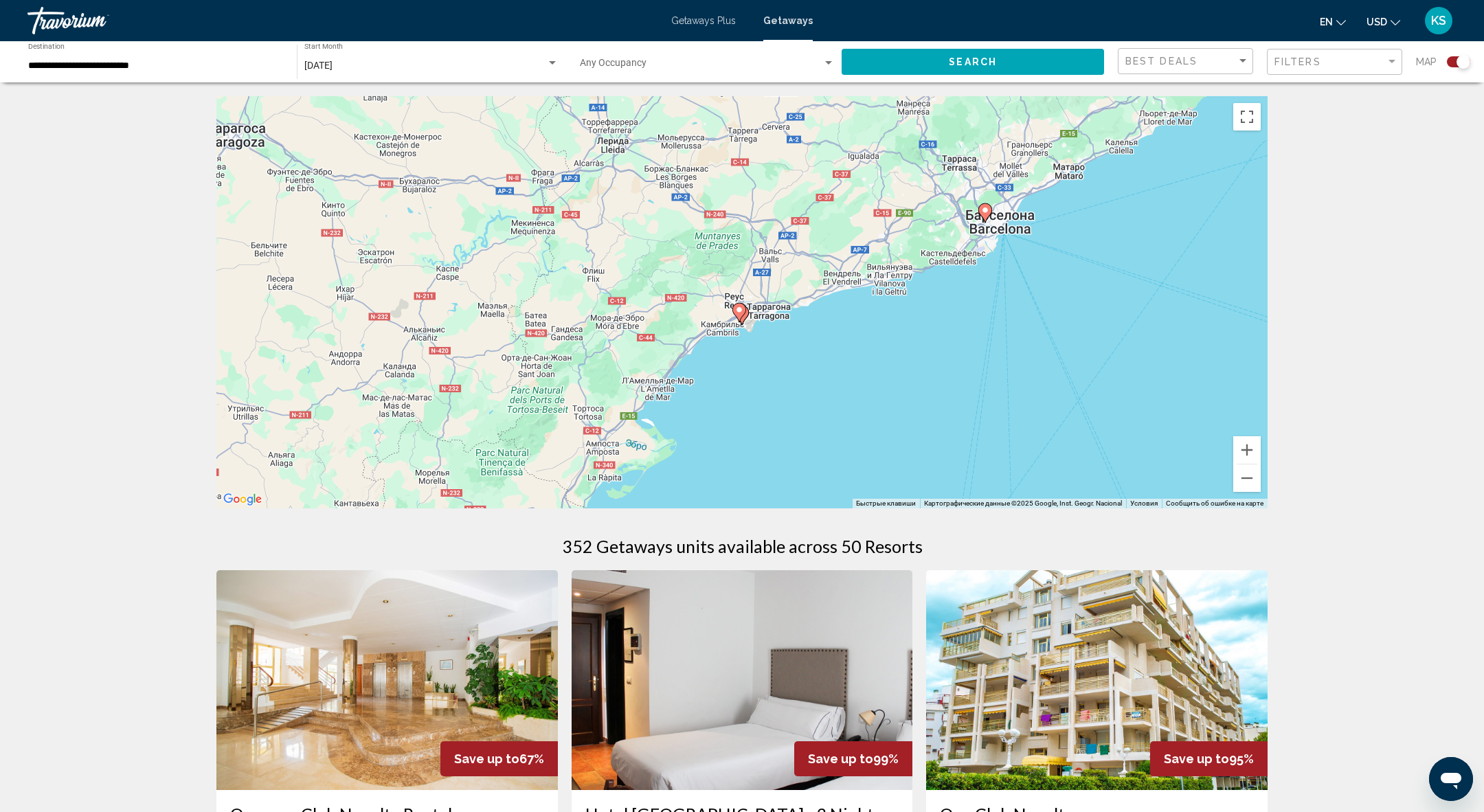
click at [981, 209] on image "Main content" at bounding box center [985, 210] width 9 height 9
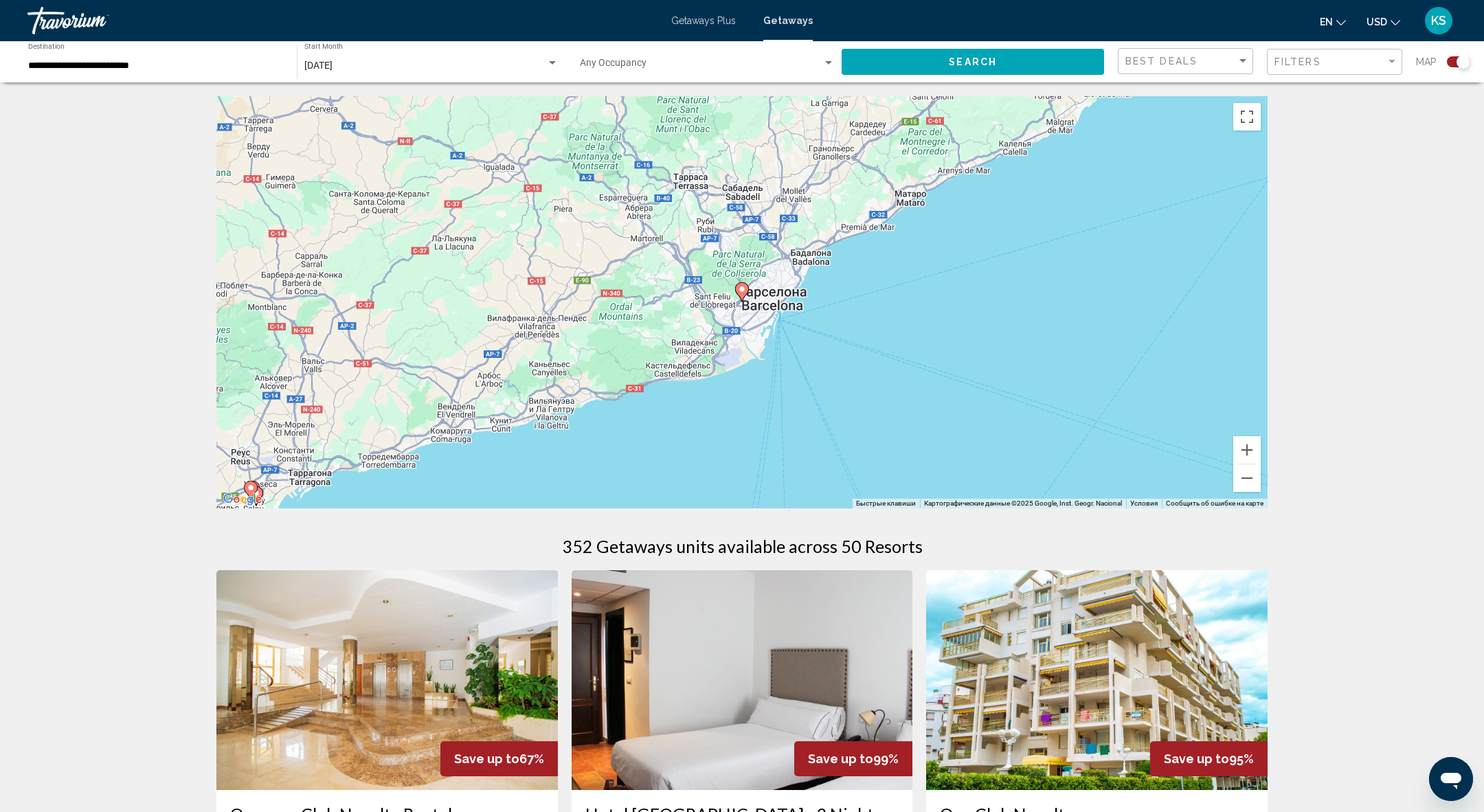
click at [739, 291] on image "Main content" at bounding box center [742, 289] width 9 height 9
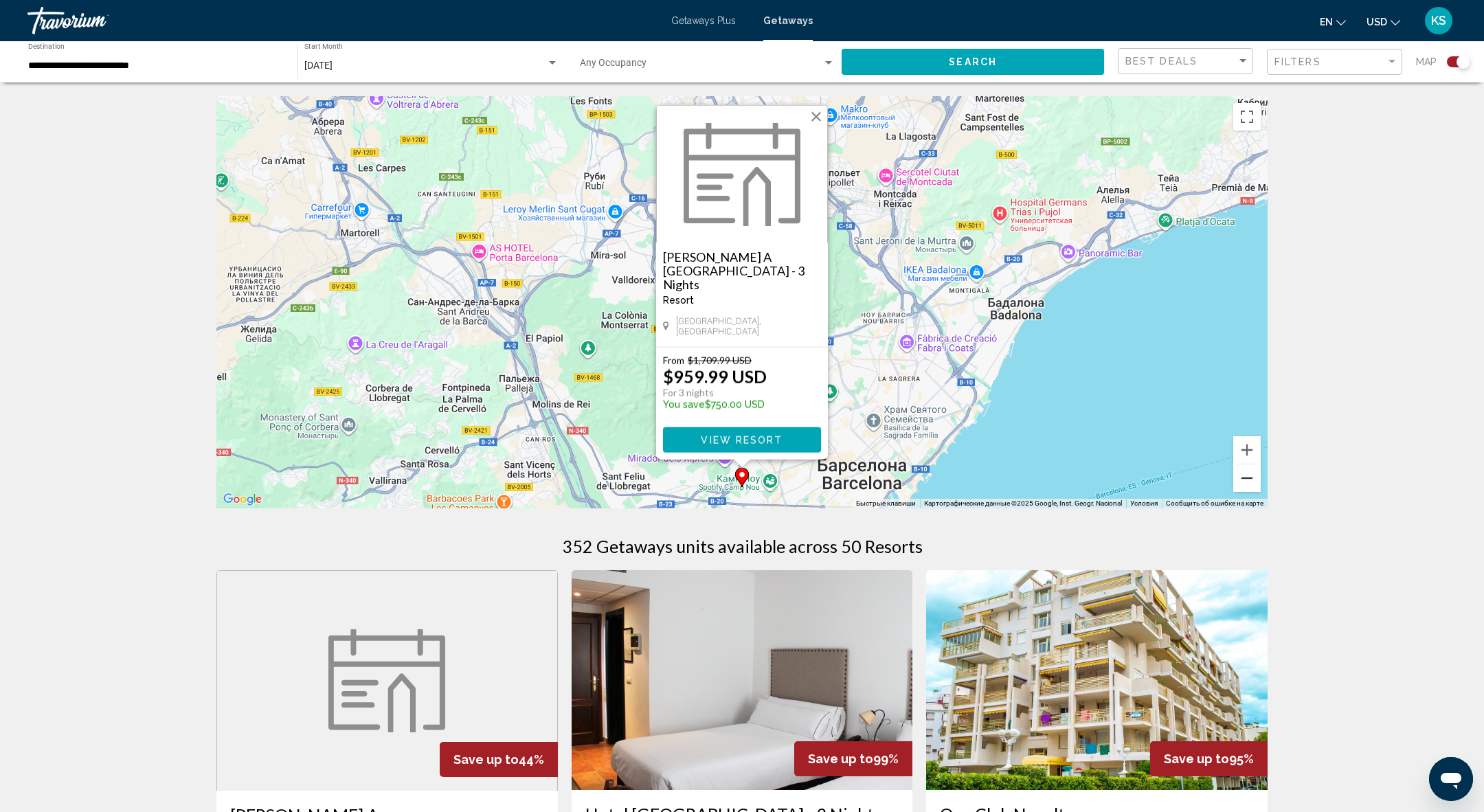
click at [1247, 482] on button "Уменьшить" at bounding box center [1247, 478] width 27 height 27
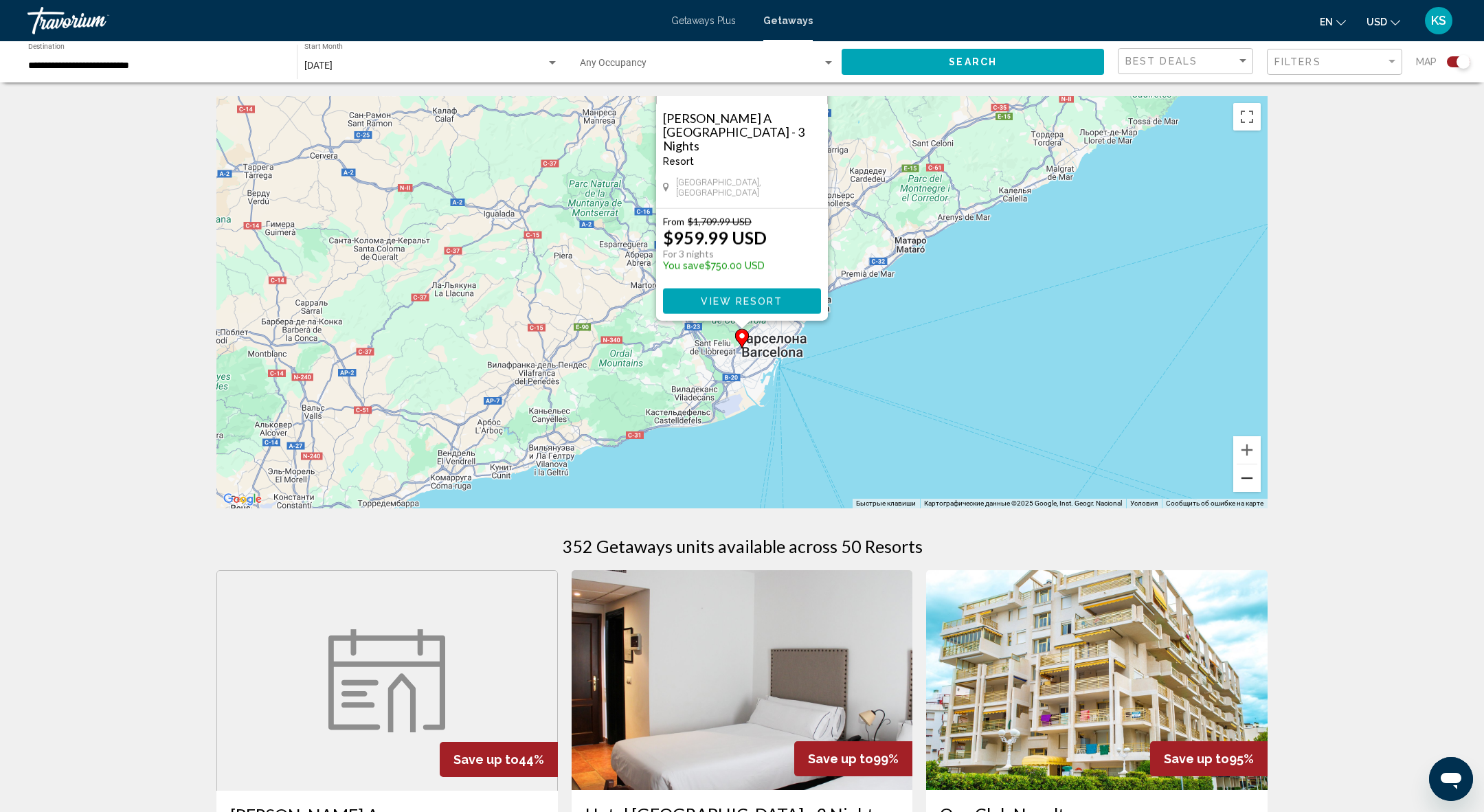
click at [1247, 482] on button "Уменьшить" at bounding box center [1247, 478] width 27 height 27
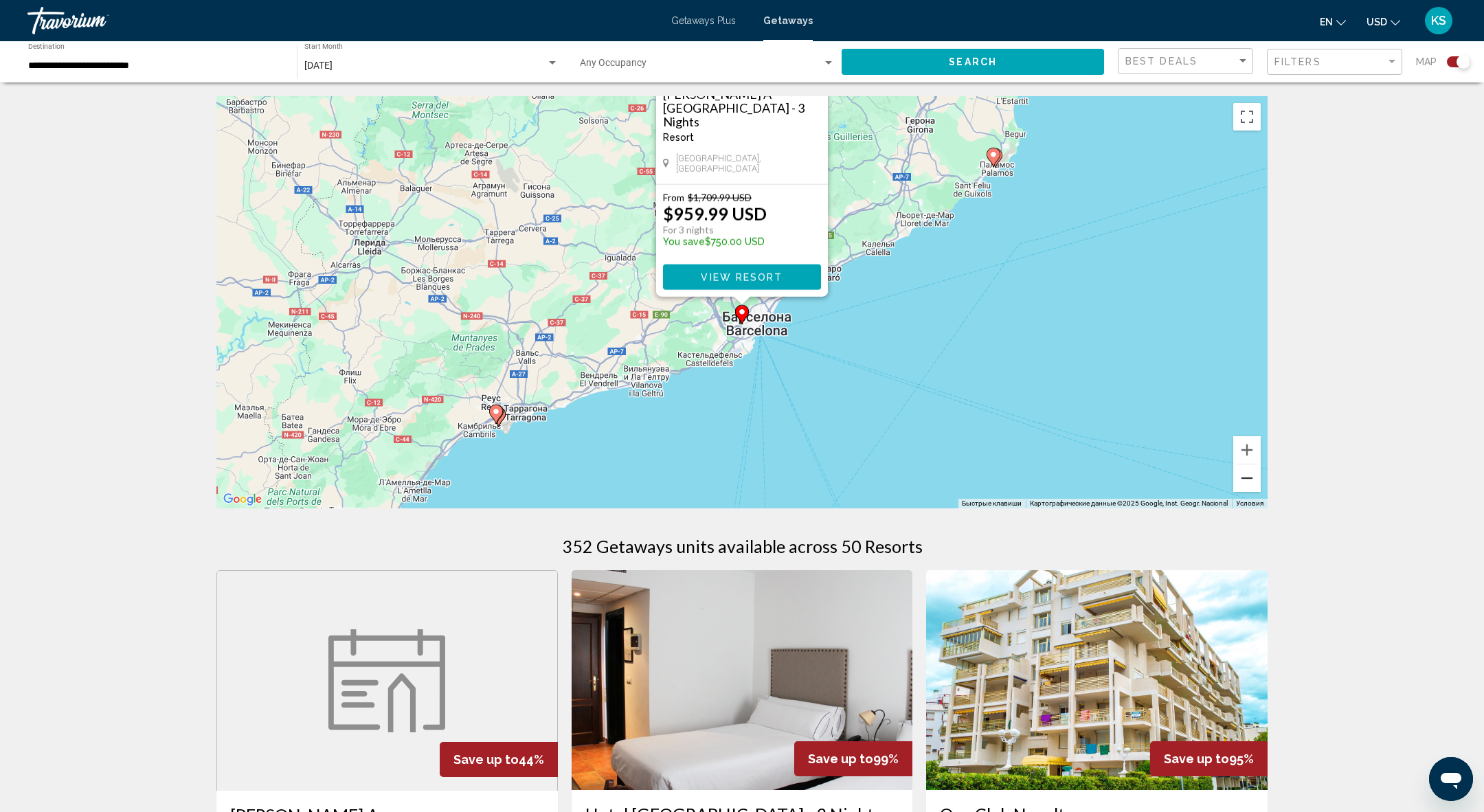
click at [1257, 481] on button "Уменьшить" at bounding box center [1247, 478] width 27 height 27
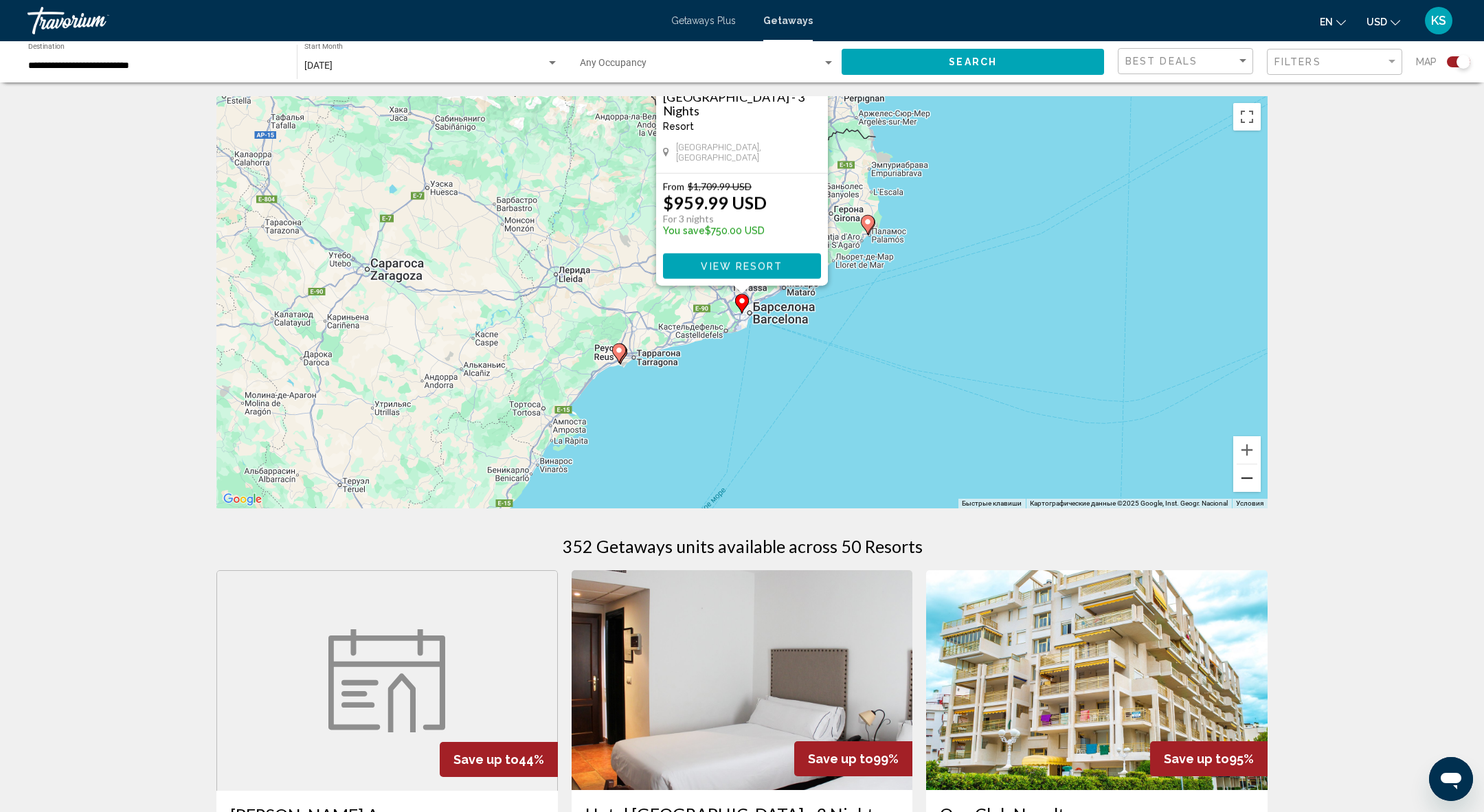
click at [1248, 484] on button "Уменьшить" at bounding box center [1247, 478] width 27 height 27
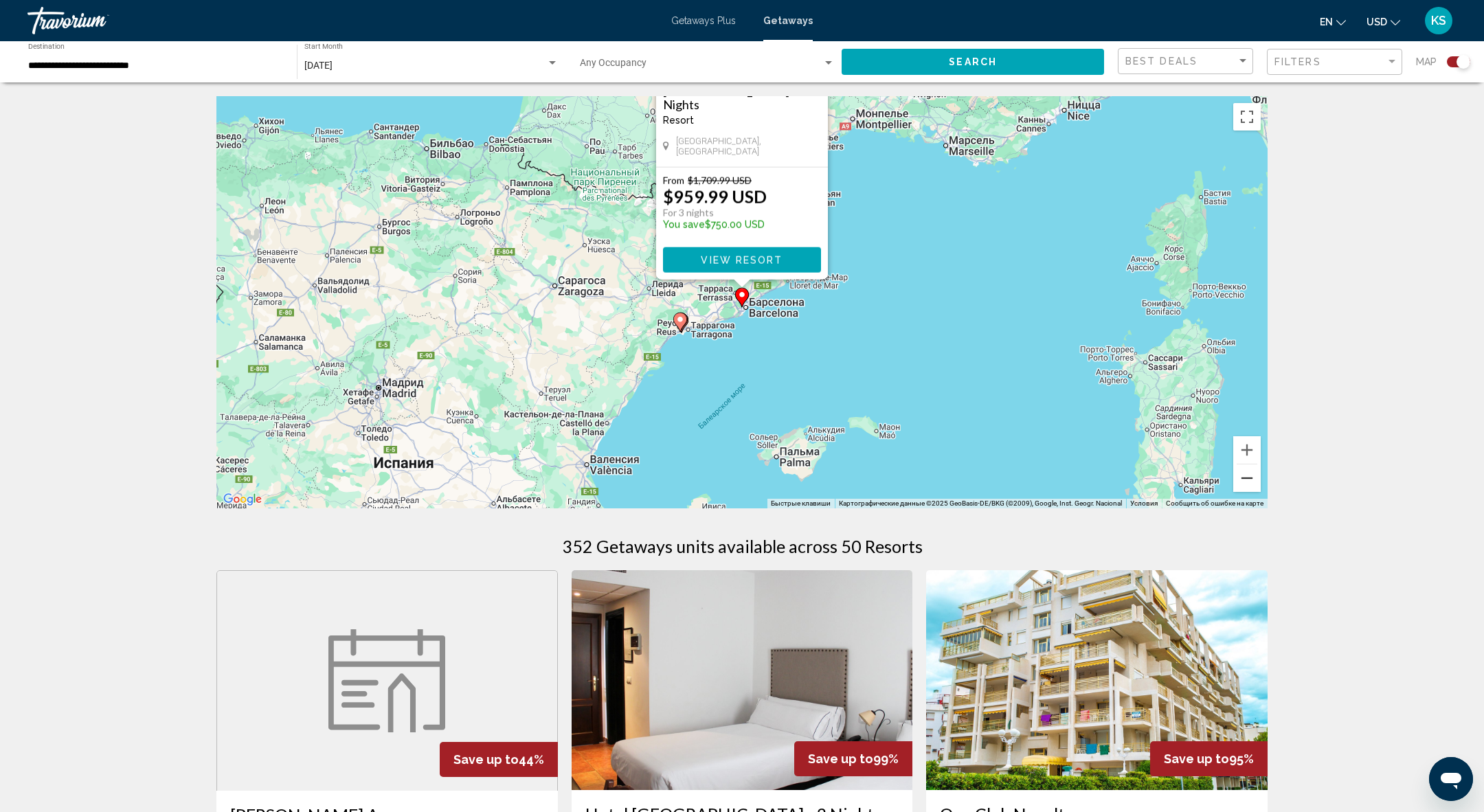
click at [1248, 484] on button "Уменьшить" at bounding box center [1247, 478] width 27 height 27
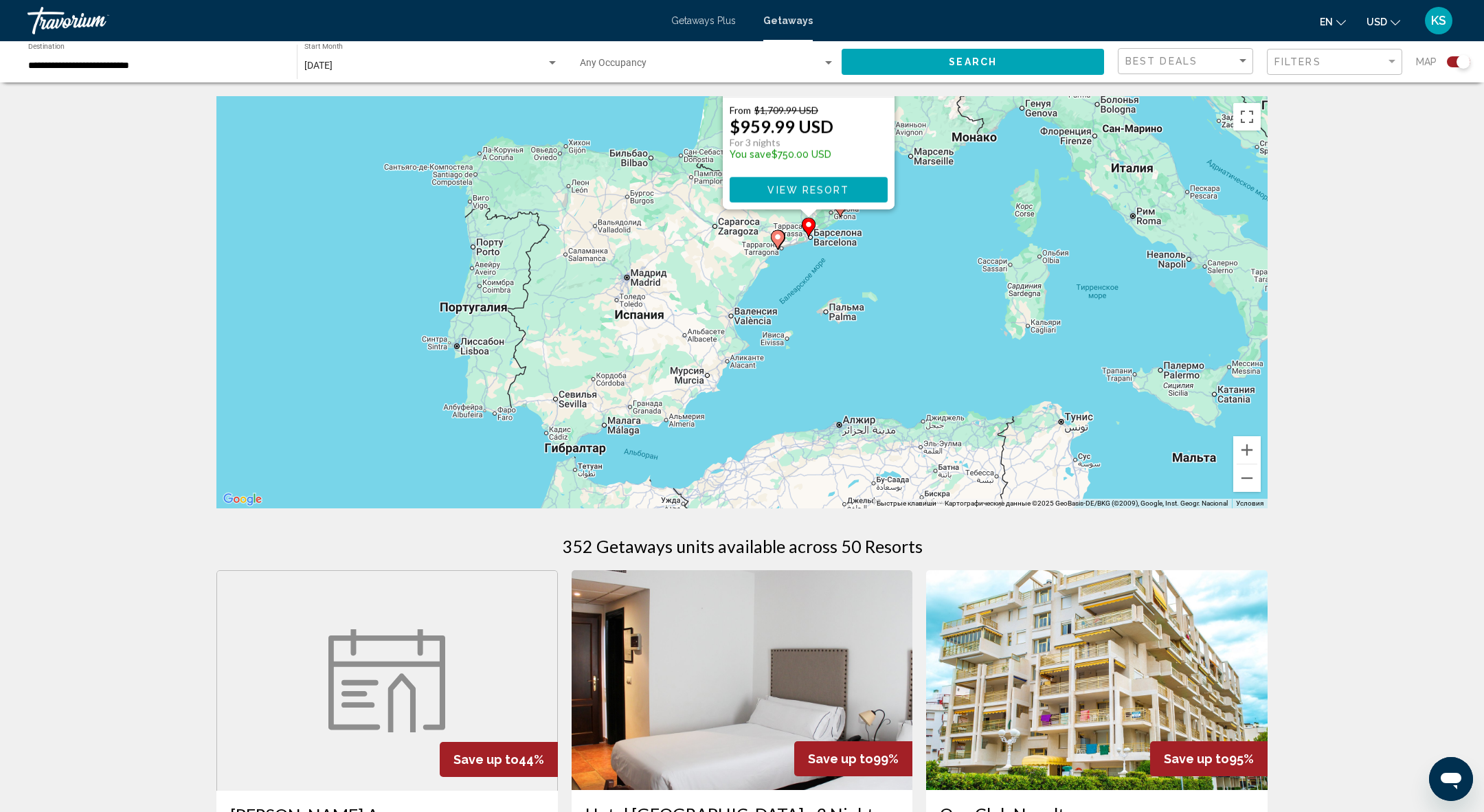
drag, startPoint x: 701, startPoint y: 402, endPoint x: 768, endPoint y: 332, distance: 96.9
click at [768, 332] on div "Чтобы активировать перетаскивание с помощью клавиатуры, нажмите Alt + Ввод. Пос…" at bounding box center [741, 302] width 1051 height 412
click at [1248, 449] on button "Увеличить" at bounding box center [1247, 450] width 27 height 27
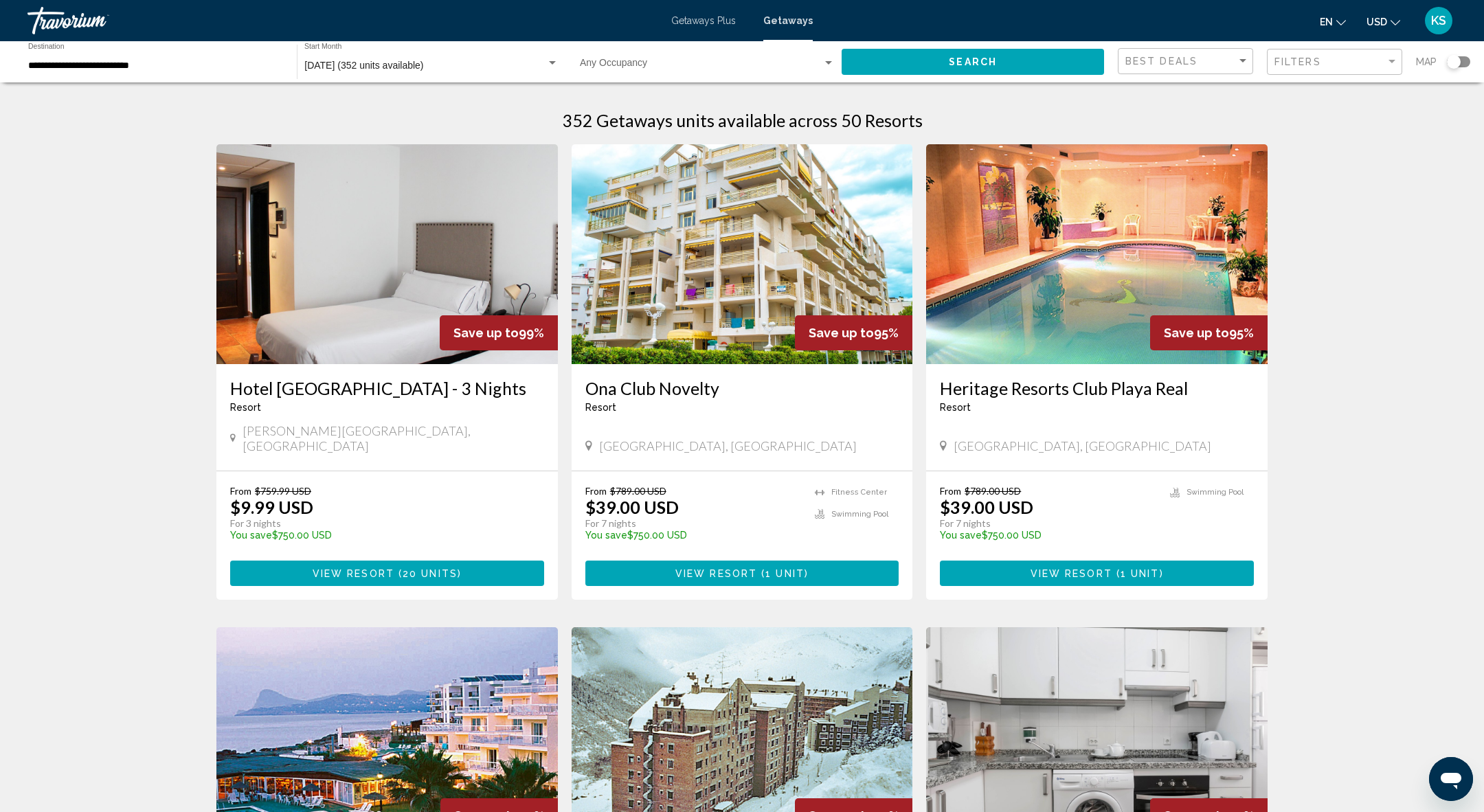
click at [1440, 27] on div "KS" at bounding box center [1439, 20] width 27 height 27
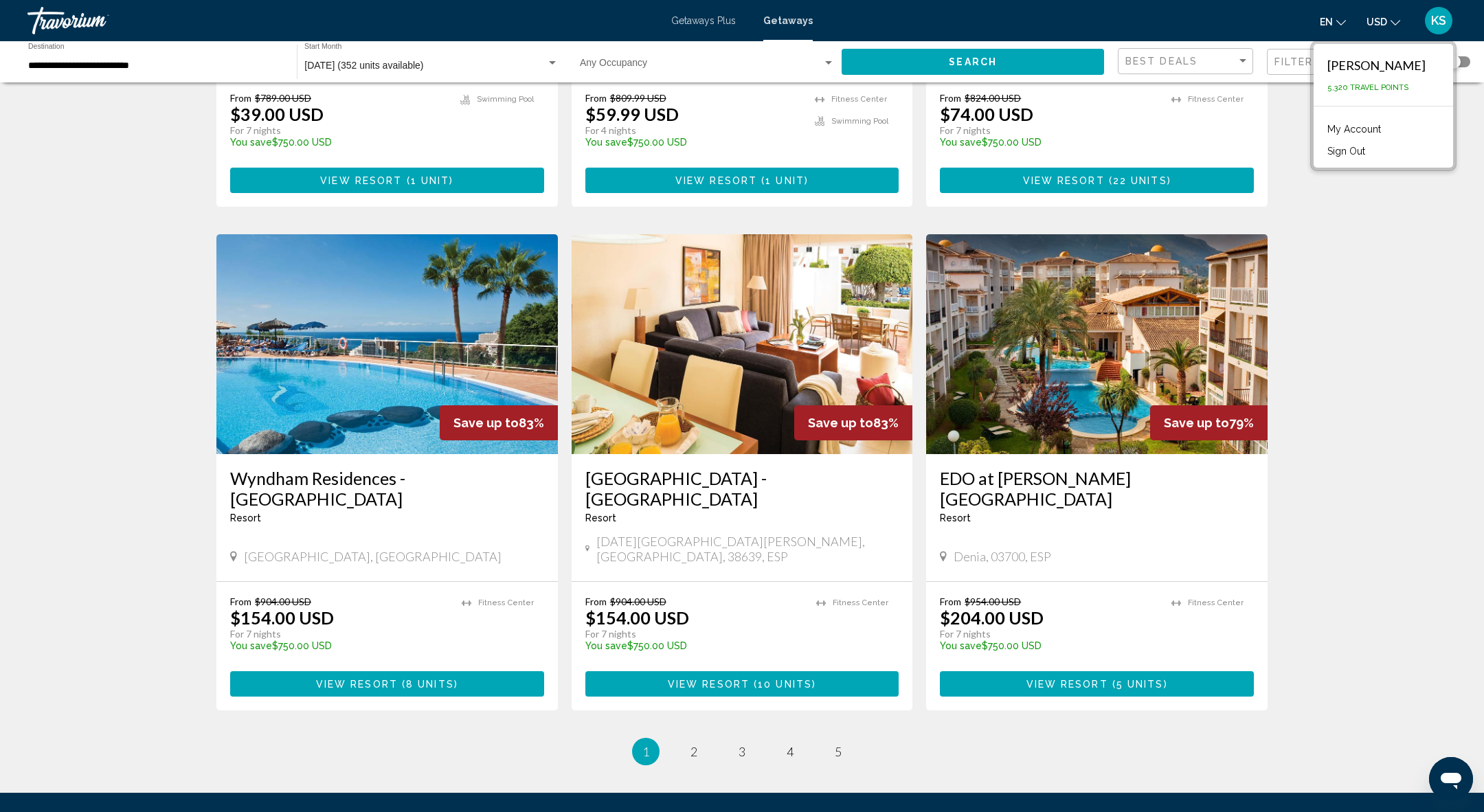
scroll to position [1447, 0]
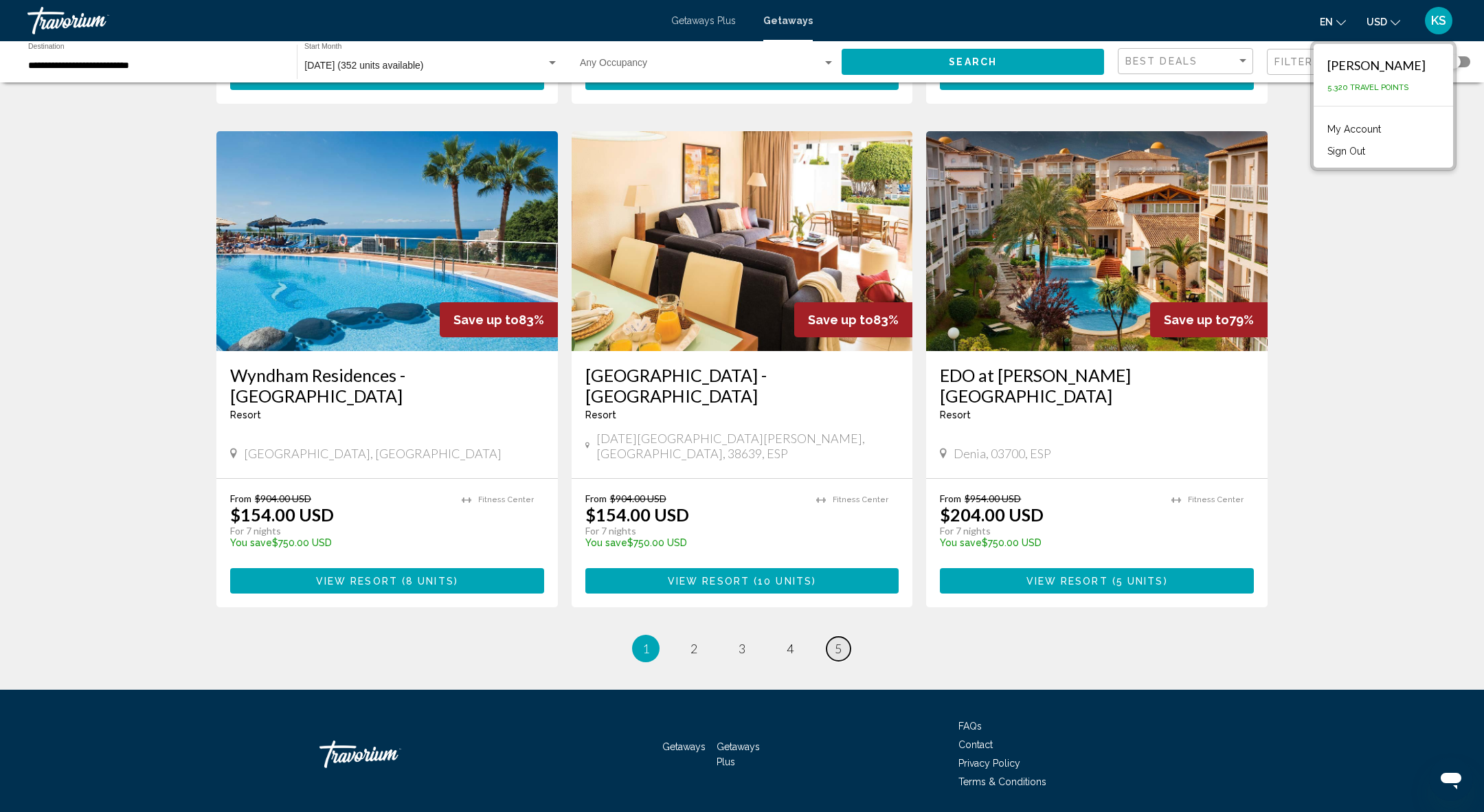
click at [837, 641] on span "5" at bounding box center [838, 649] width 7 height 15
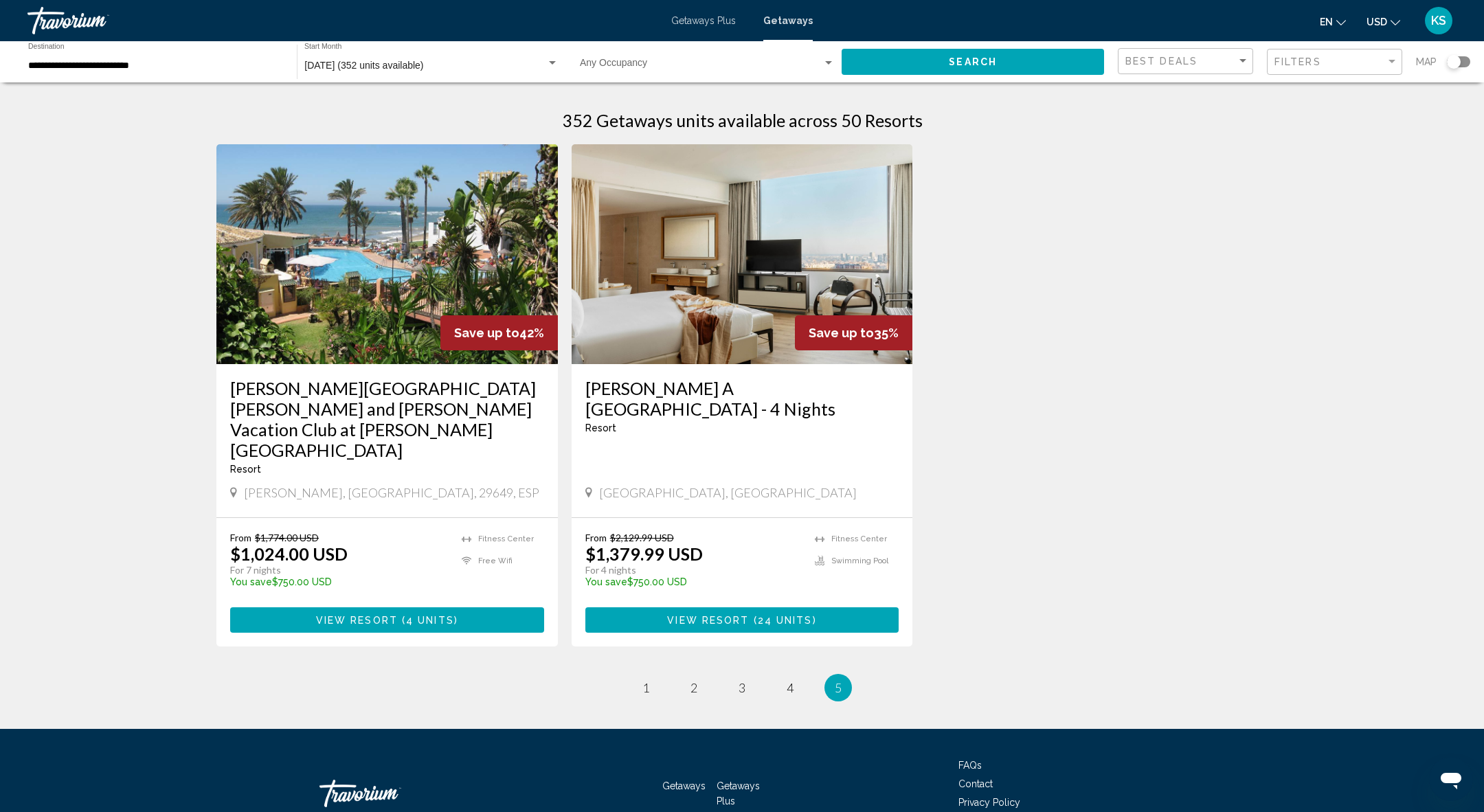
click at [777, 674] on li "page 4" at bounding box center [790, 687] width 27 height 27
click at [783, 676] on link "page 4" at bounding box center [791, 688] width 24 height 24
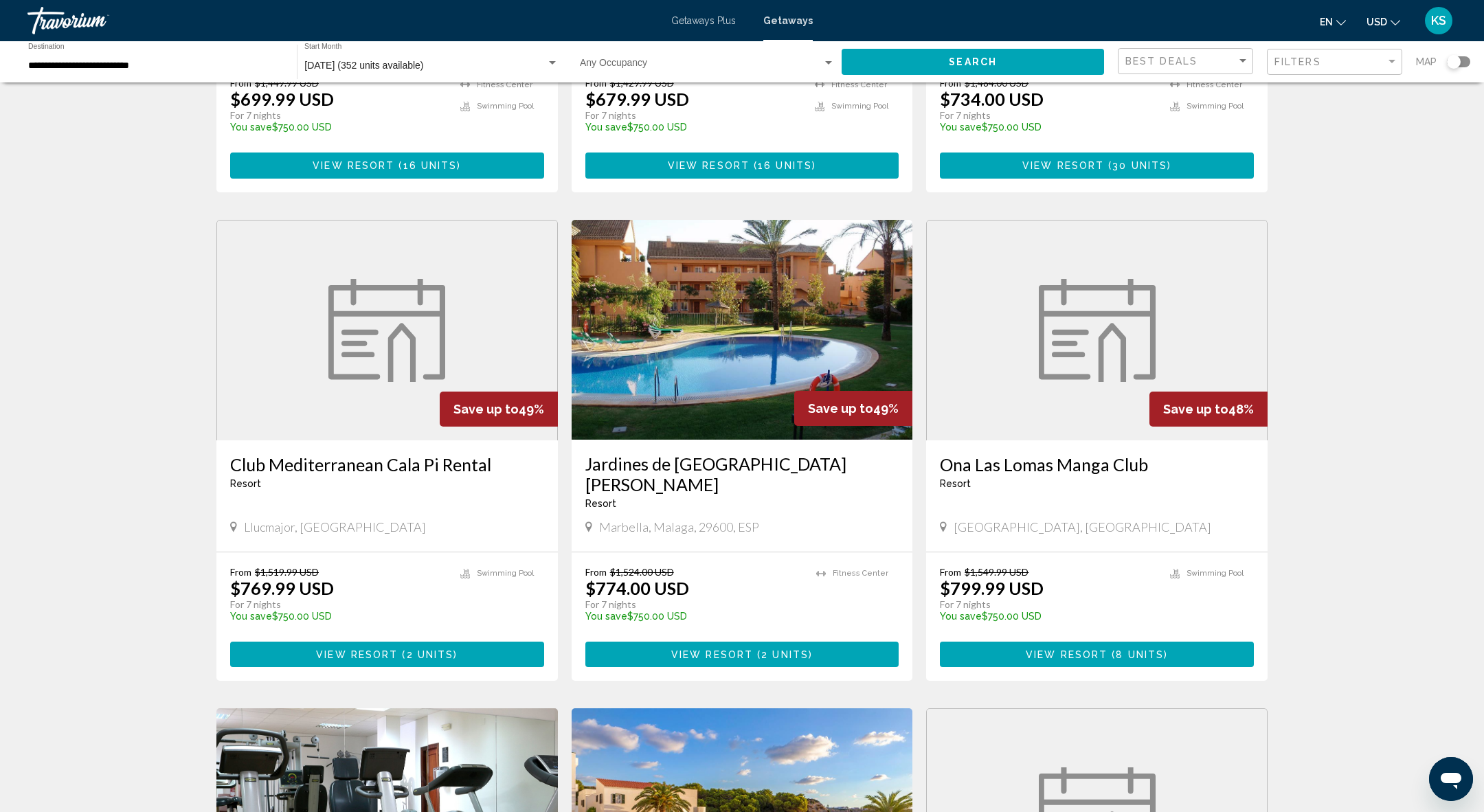
scroll to position [1390, 0]
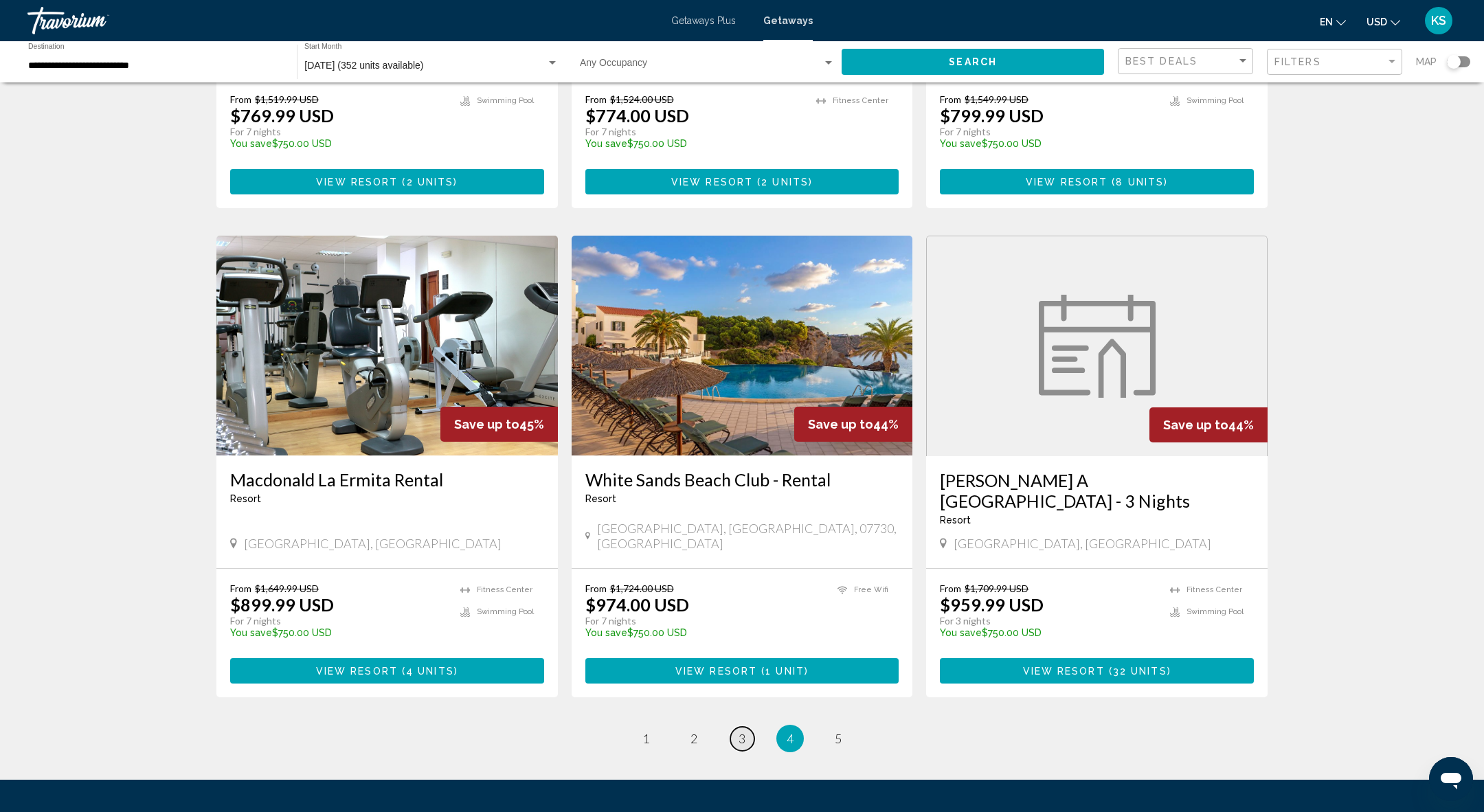
click at [740, 731] on span "3" at bounding box center [742, 739] width 7 height 15
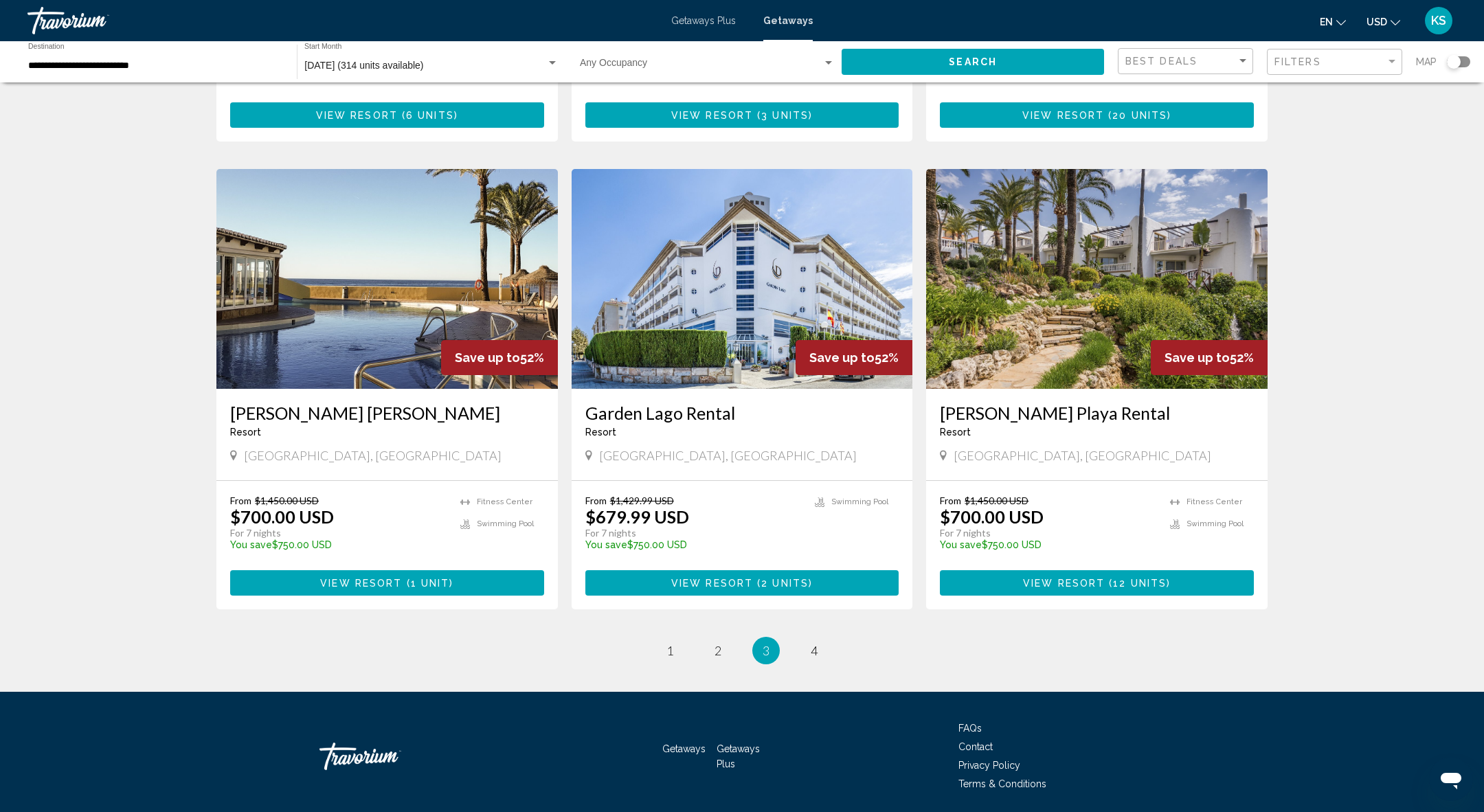
scroll to position [1468, 0]
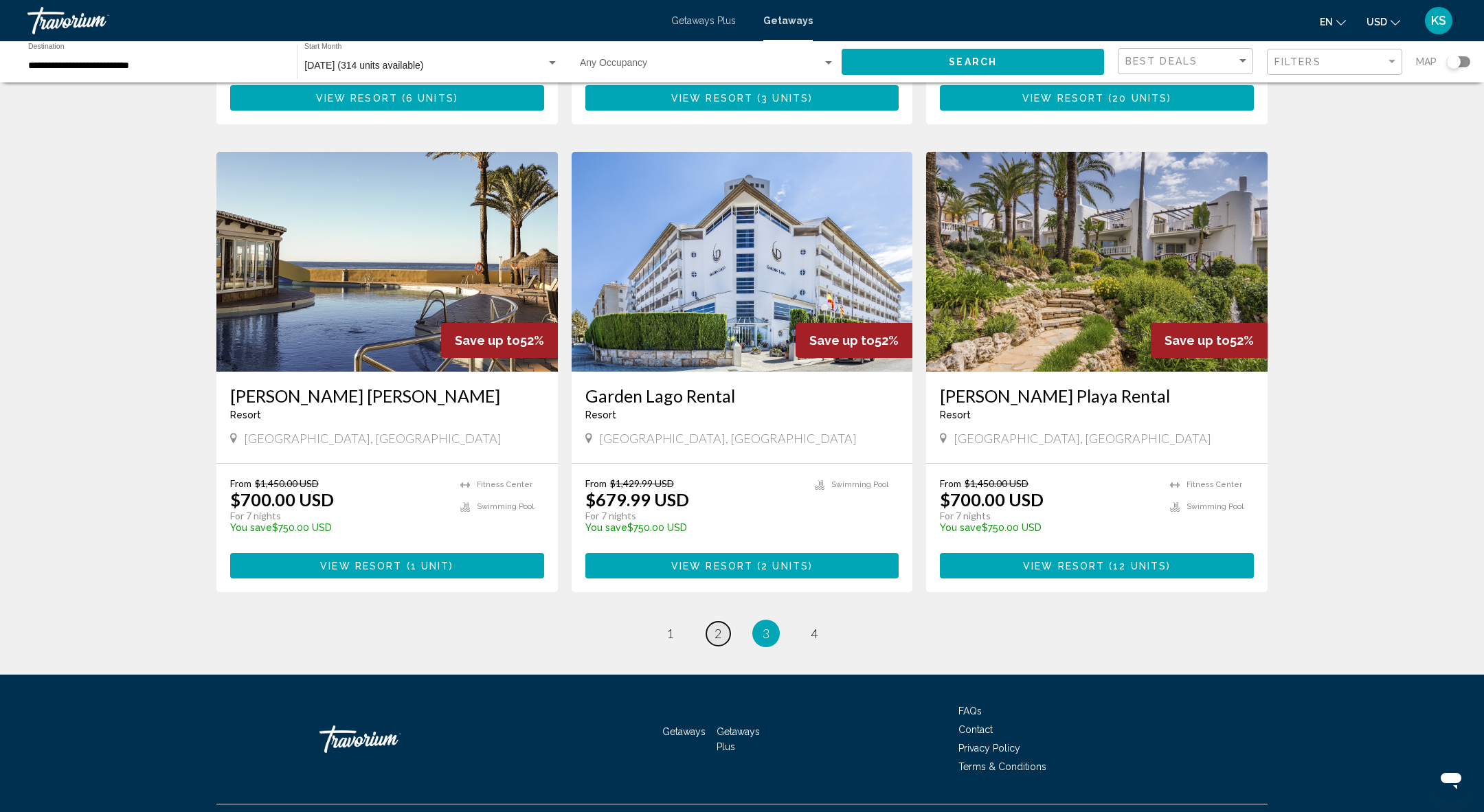
click at [719, 626] on span "2" at bounding box center [718, 634] width 7 height 15
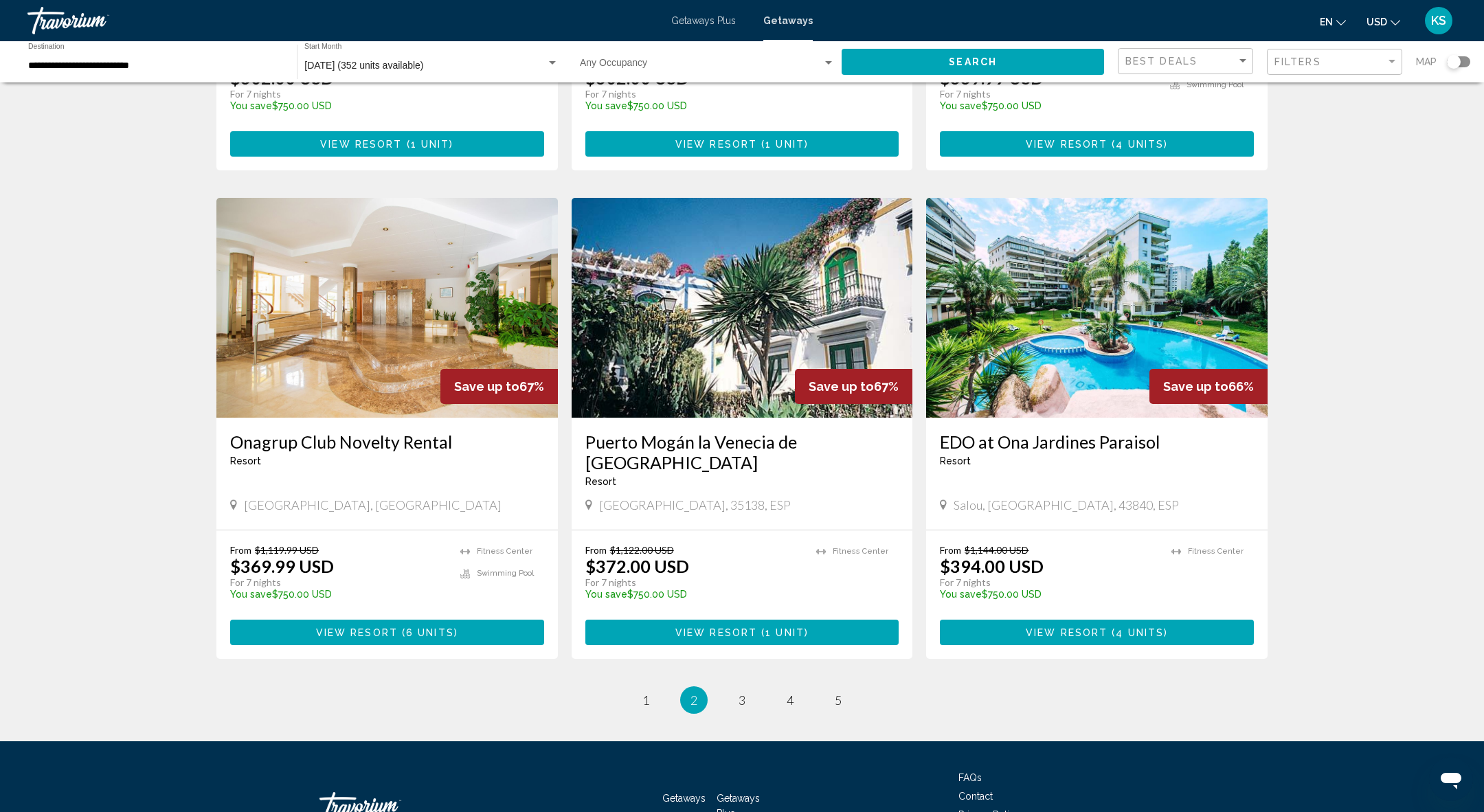
scroll to position [1447, 0]
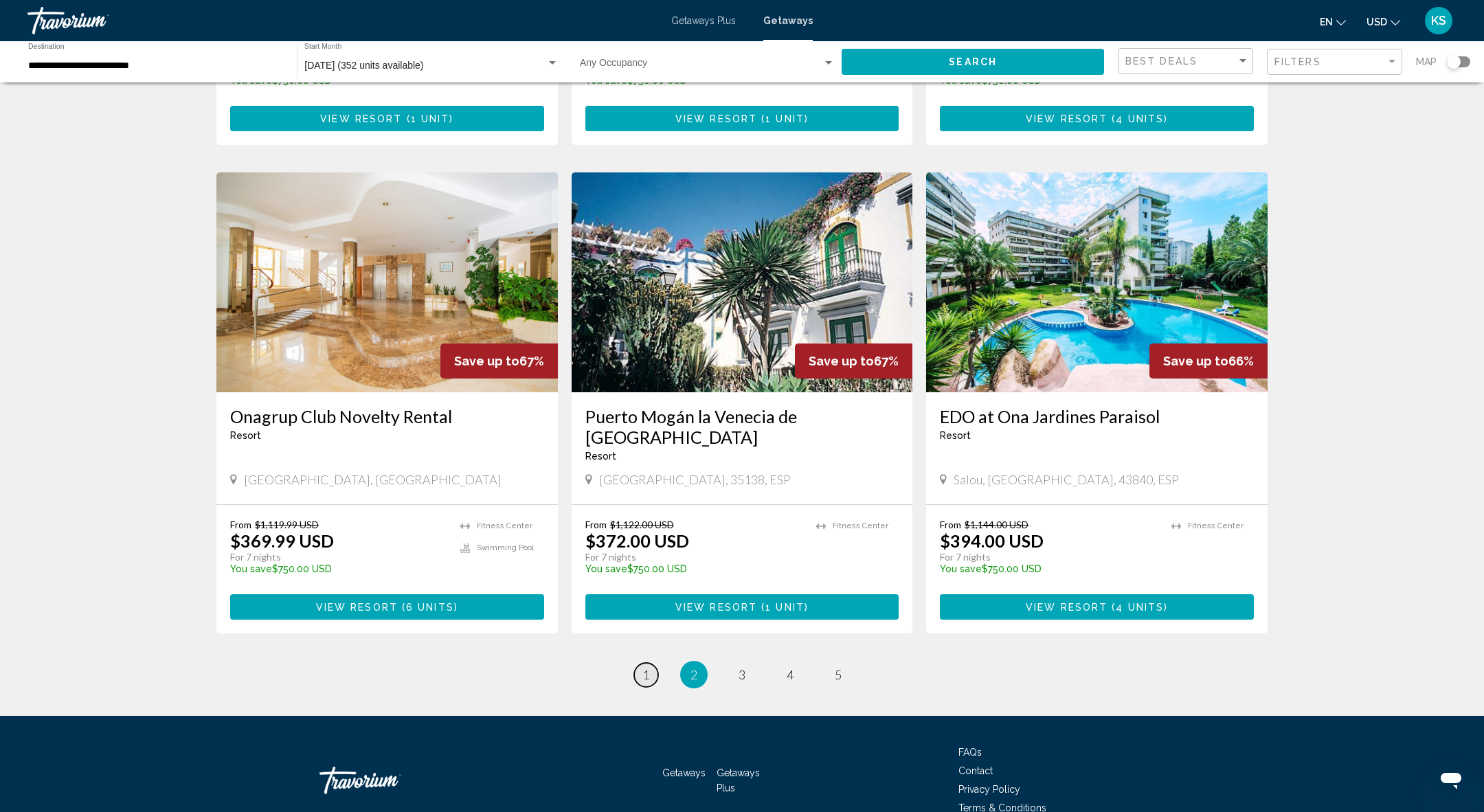
click at [645, 663] on link "page 1" at bounding box center [646, 675] width 24 height 24
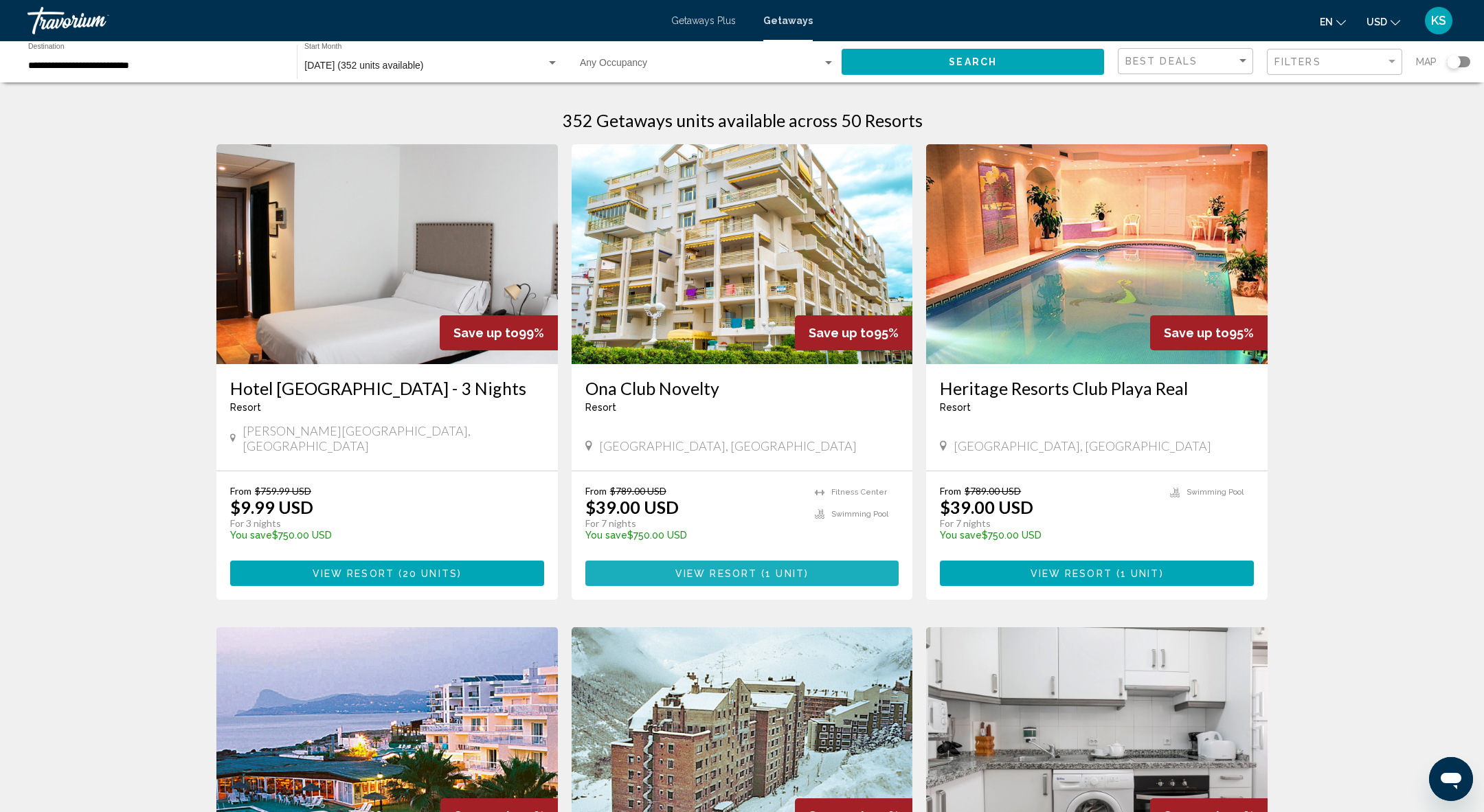
click at [737, 568] on span "View Resort" at bounding box center [716, 573] width 82 height 11
click at [709, 20] on span "Getaways Plus" at bounding box center [704, 20] width 65 height 11
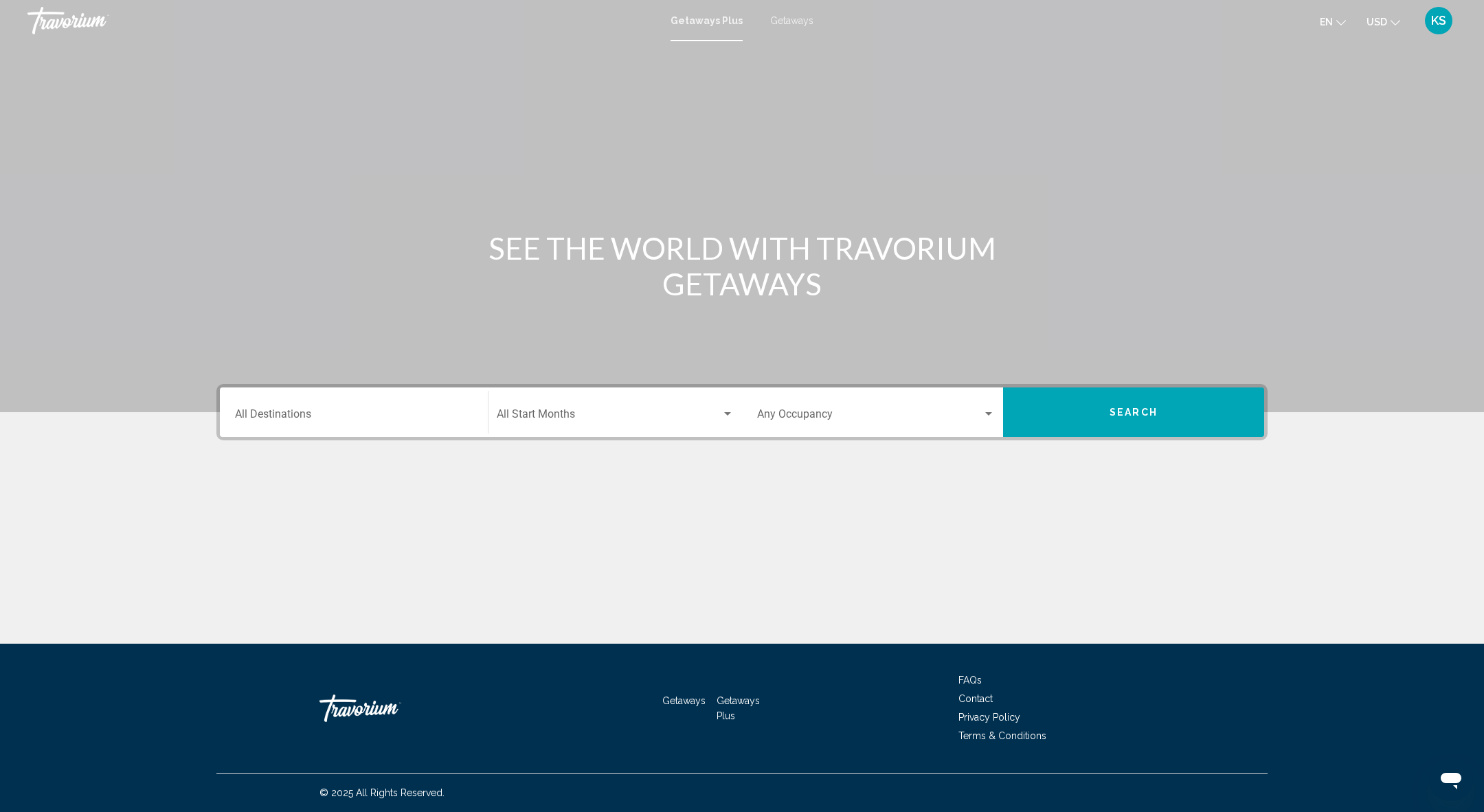
click at [309, 416] on input "Destination All Destinations" at bounding box center [353, 417] width 237 height 12
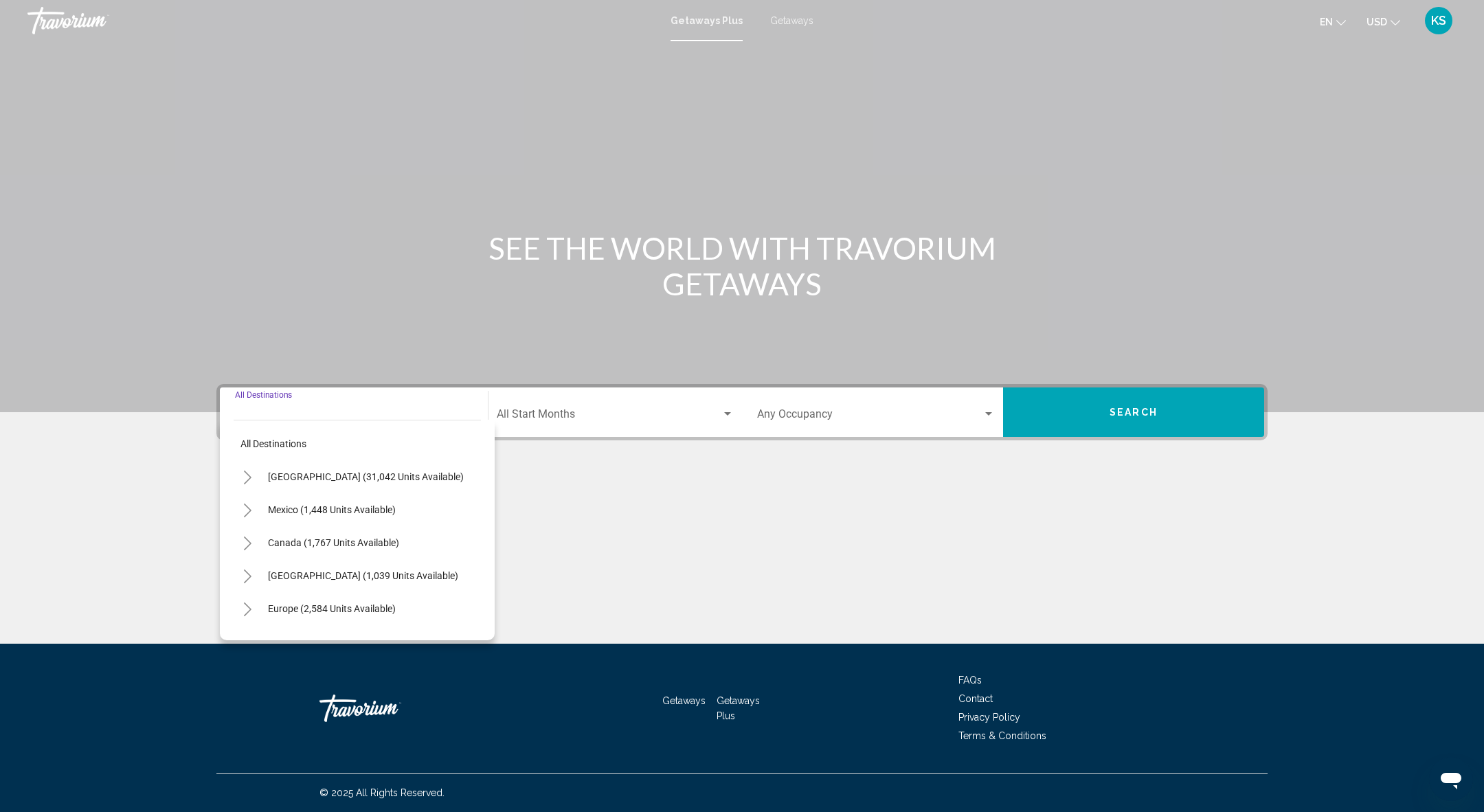
click at [255, 614] on button "Toggle Europe (2,584 units available)" at bounding box center [248, 609] width 27 height 27
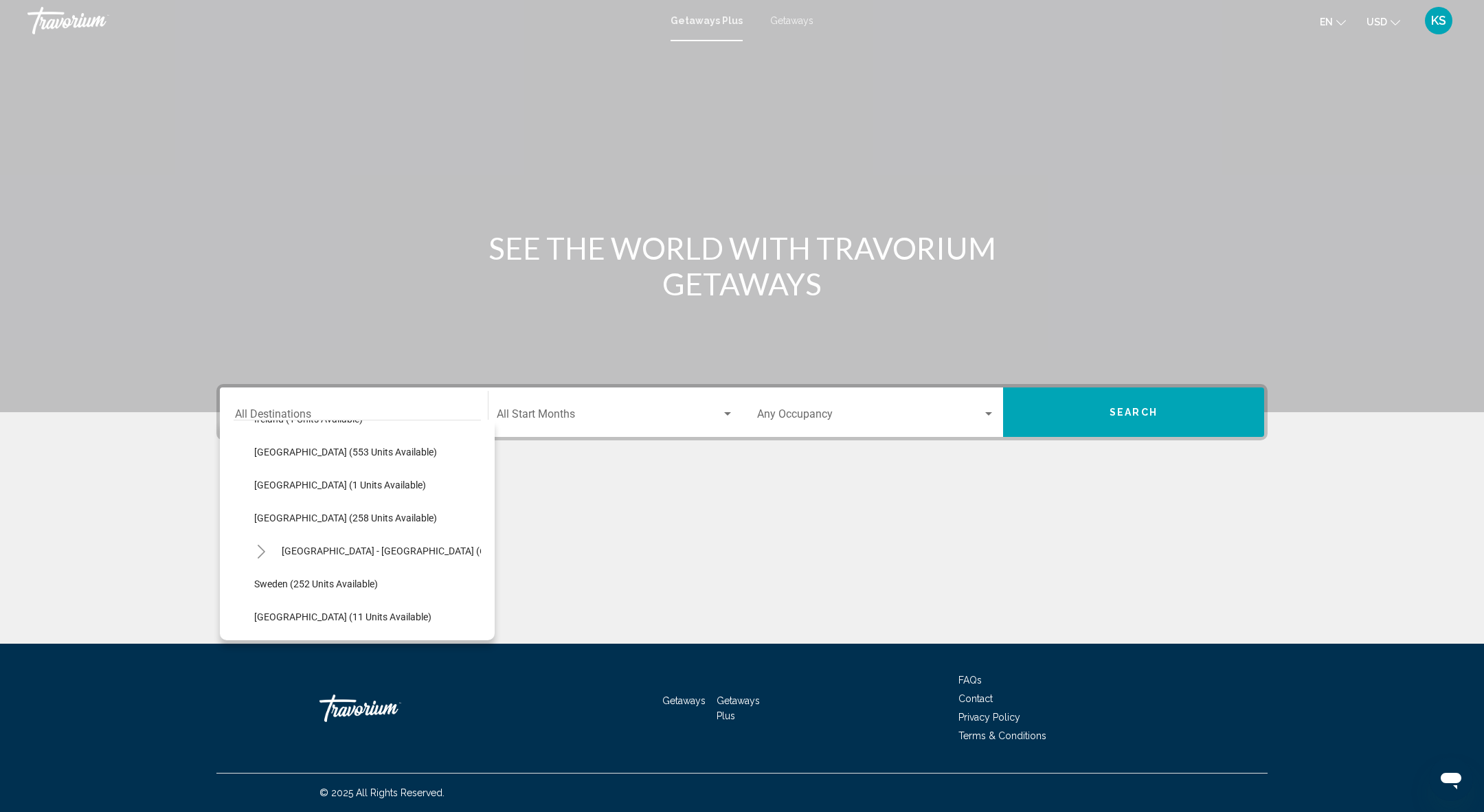
scroll to position [459, 0]
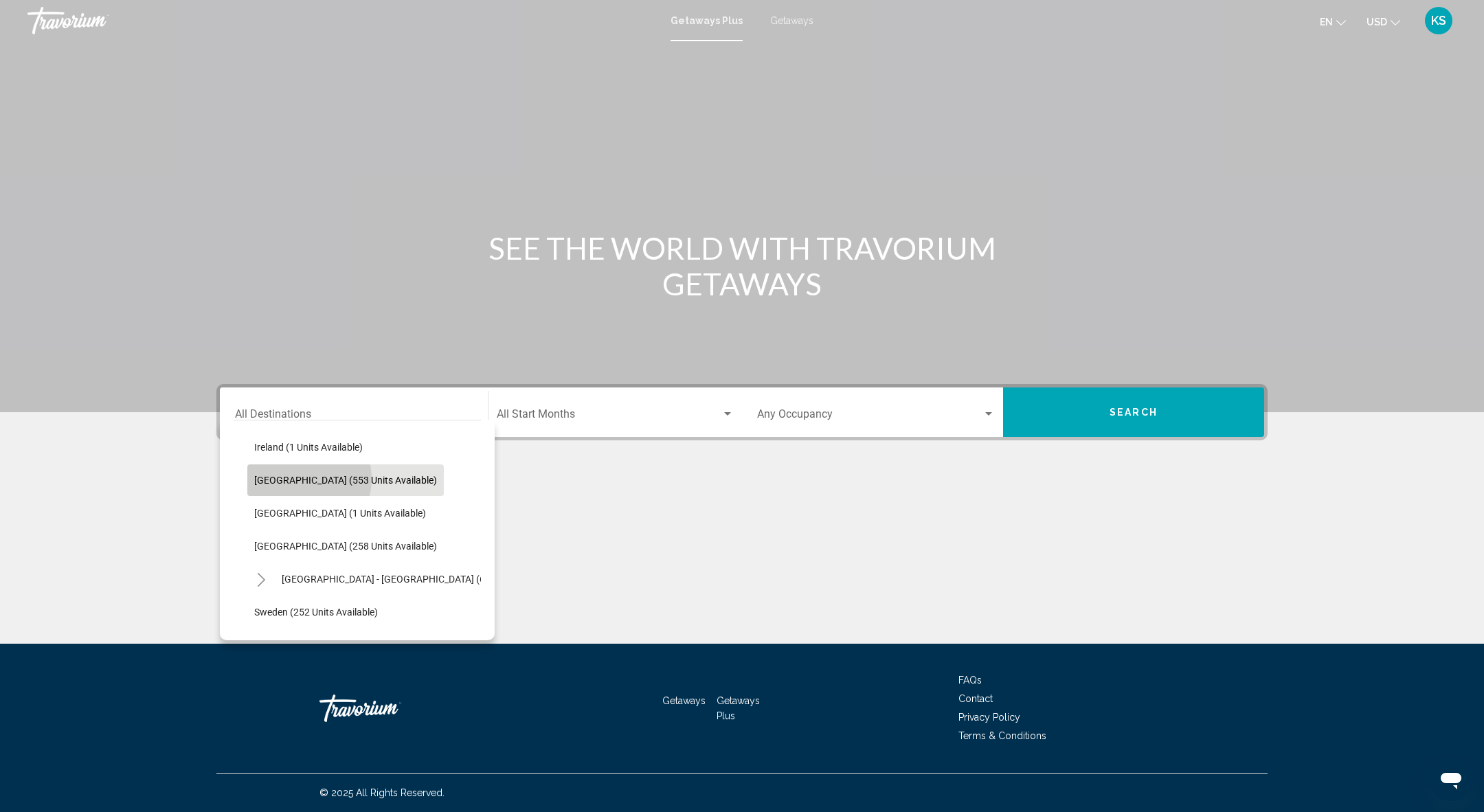
click at [301, 477] on span "[GEOGRAPHIC_DATA] (553 units available)" at bounding box center [346, 480] width 183 height 11
type input "**********"
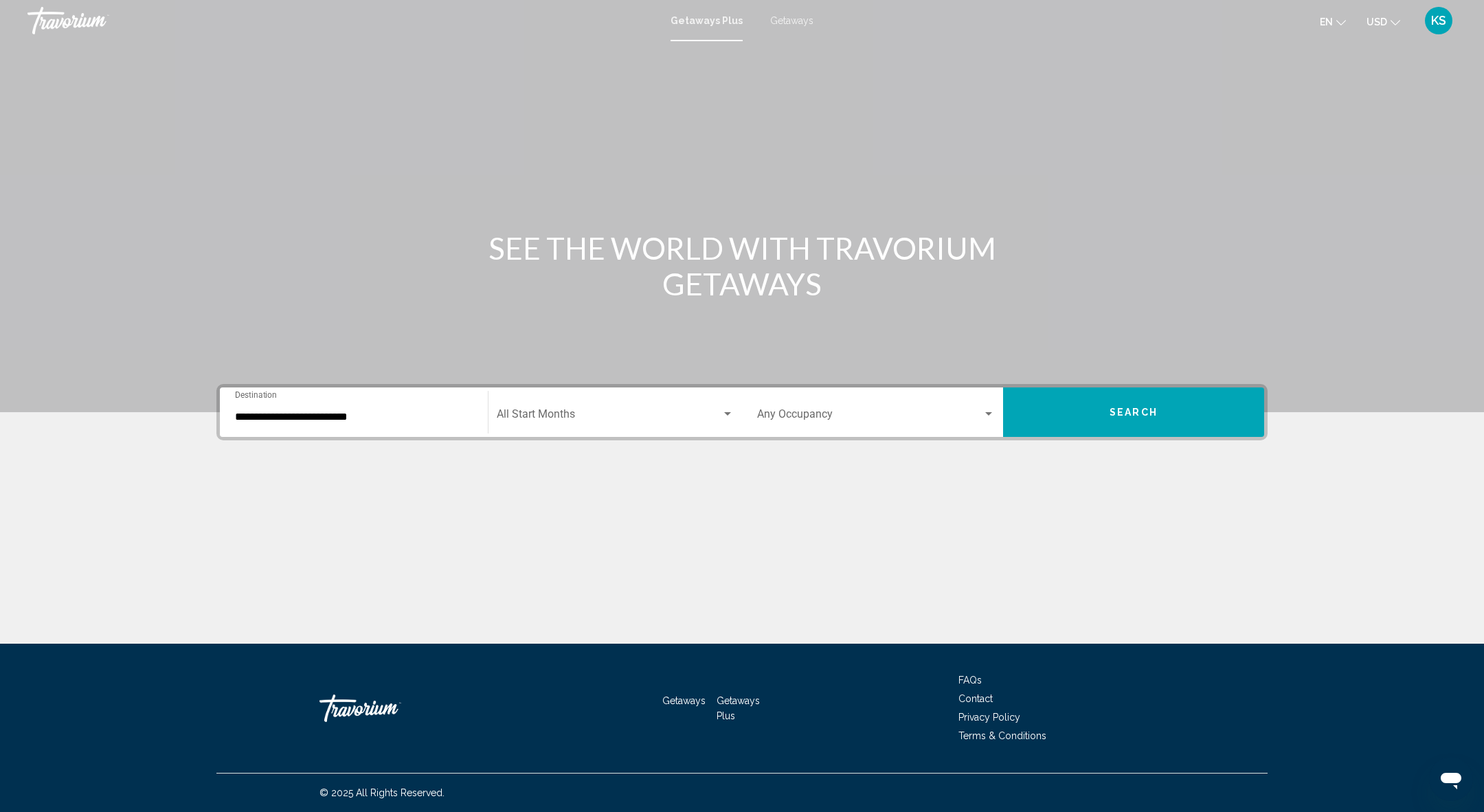
click at [614, 409] on div "Start Month All Start Months" at bounding box center [616, 412] width 237 height 44
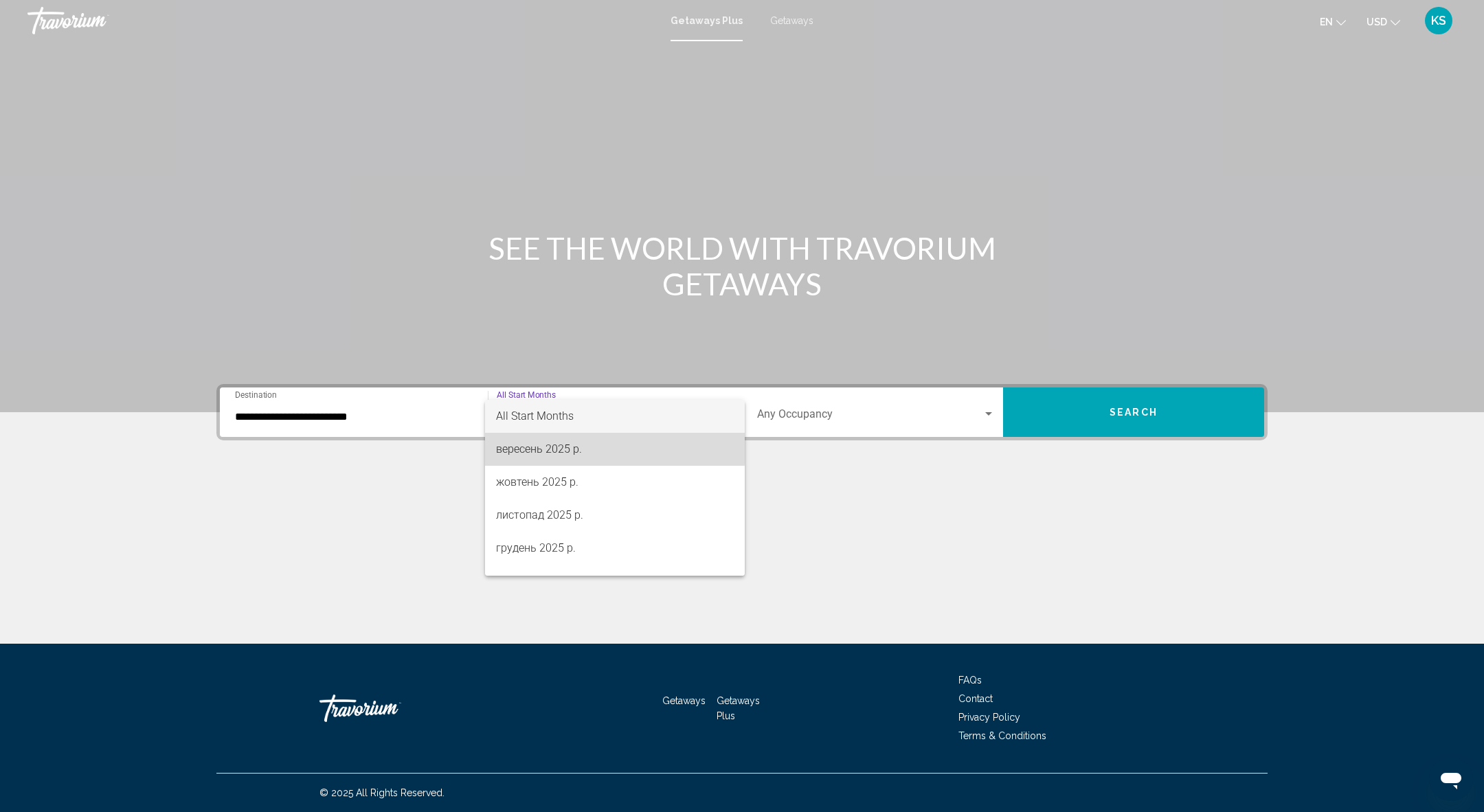
click at [562, 448] on span "вересень 2025 р." at bounding box center [615, 449] width 237 height 33
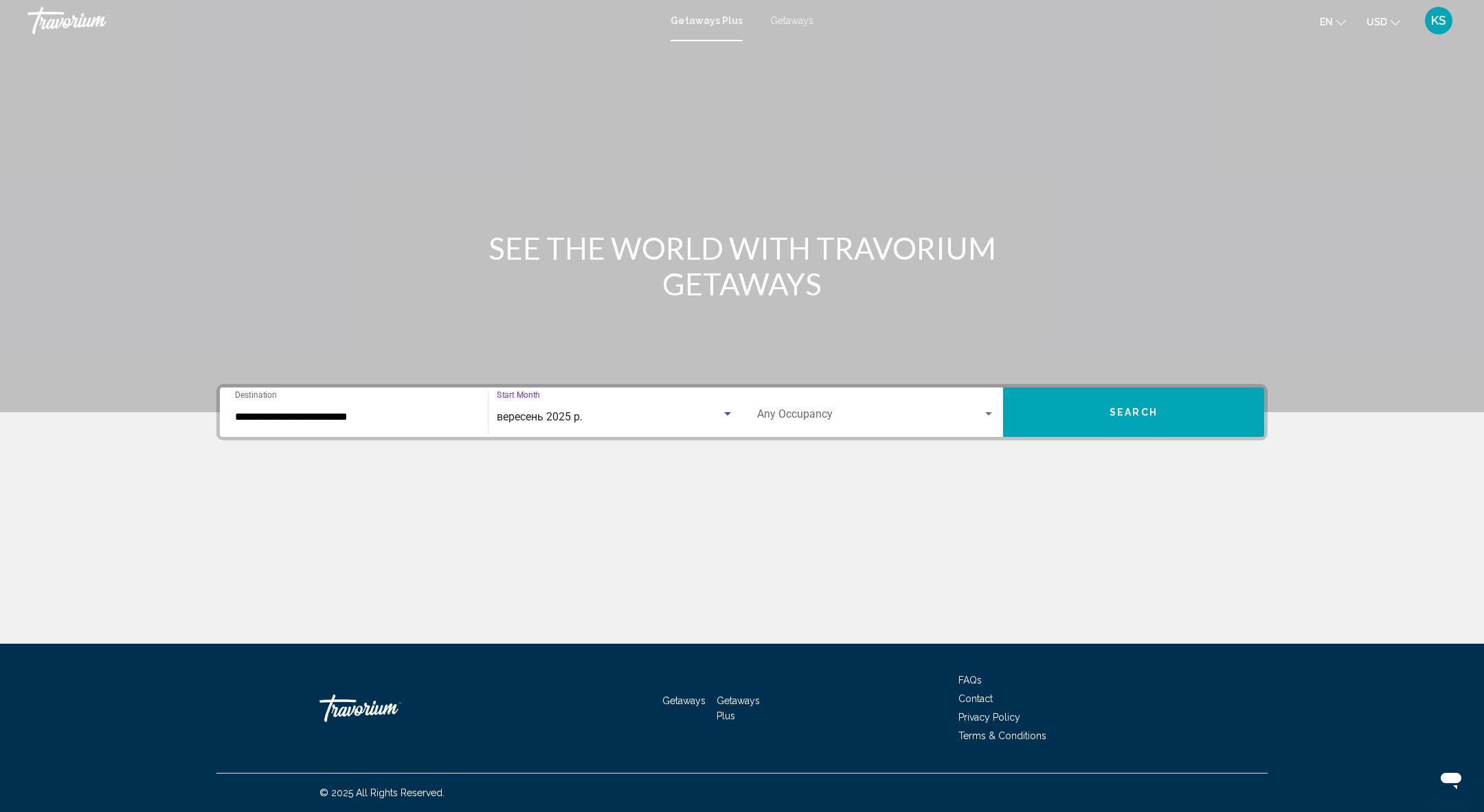
click at [1144, 406] on span "Search" at bounding box center [1133, 412] width 48 height 11
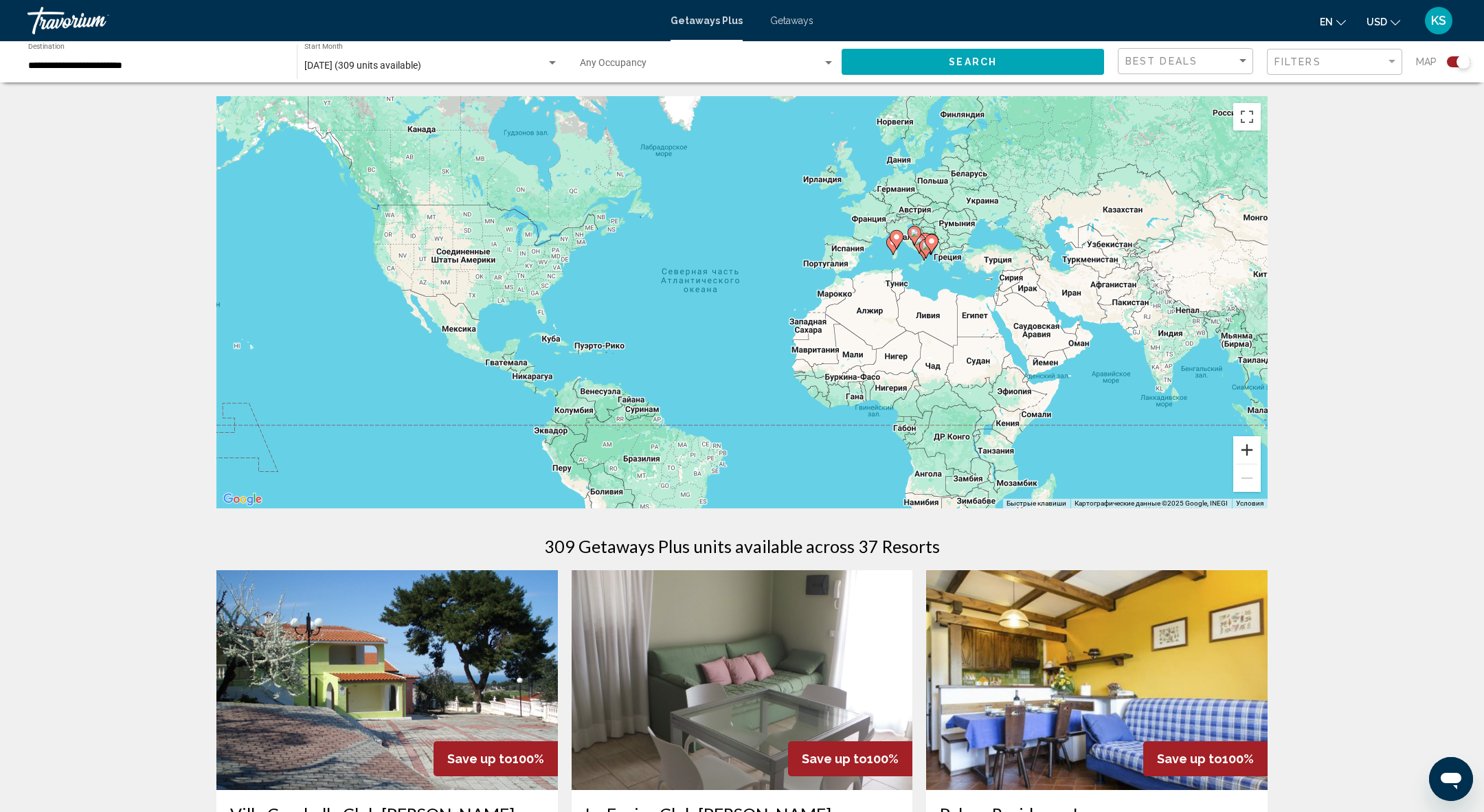
click at [1248, 446] on button "Увеличить" at bounding box center [1247, 450] width 27 height 27
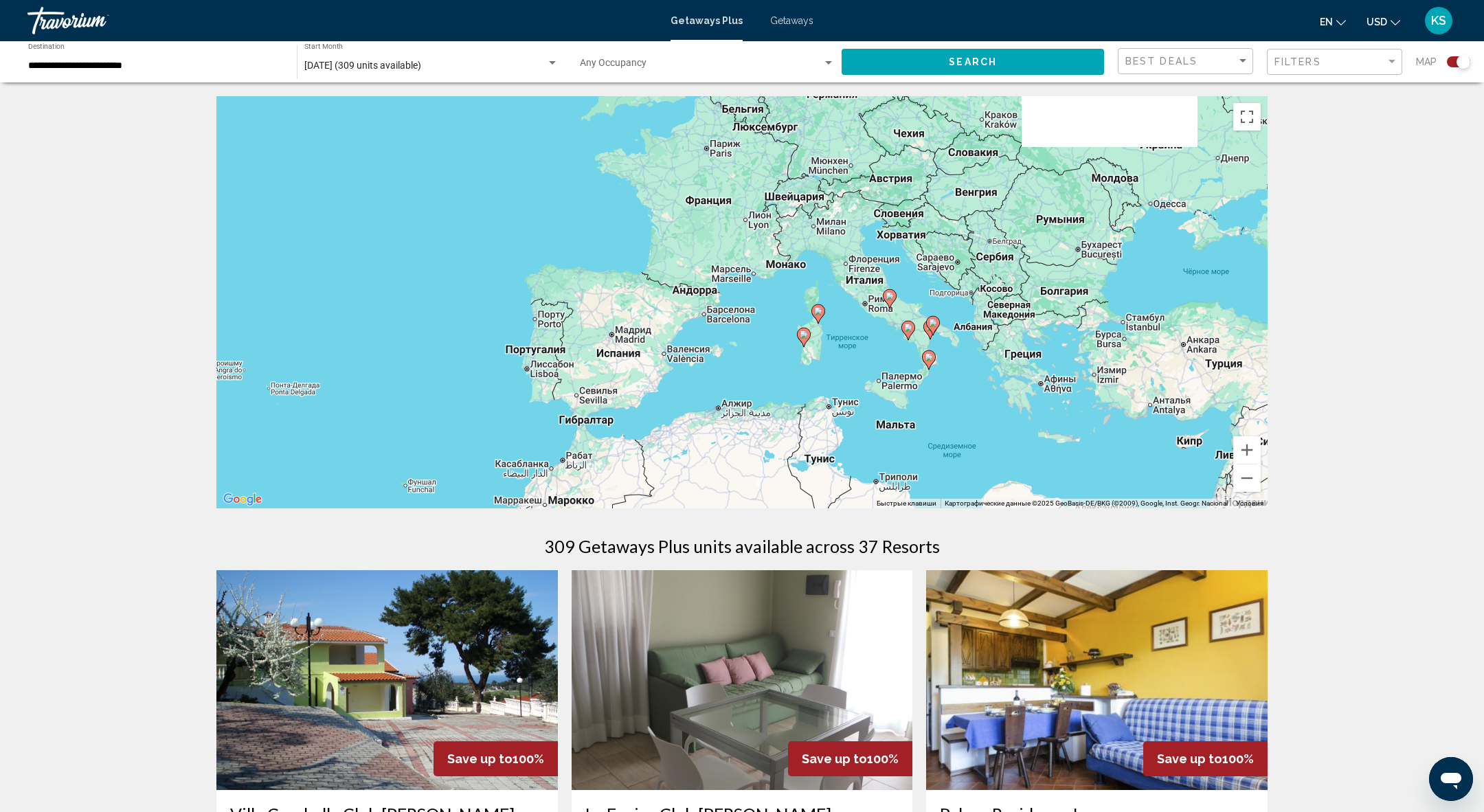
drag, startPoint x: 1166, startPoint y: 243, endPoint x: 624, endPoint y: 473, distance: 588.8
click at [624, 473] on div "Чтобы активировать перетаскивание с помощью клавиатуры, нажмите Alt + Ввод. Пос…" at bounding box center [741, 302] width 1051 height 412
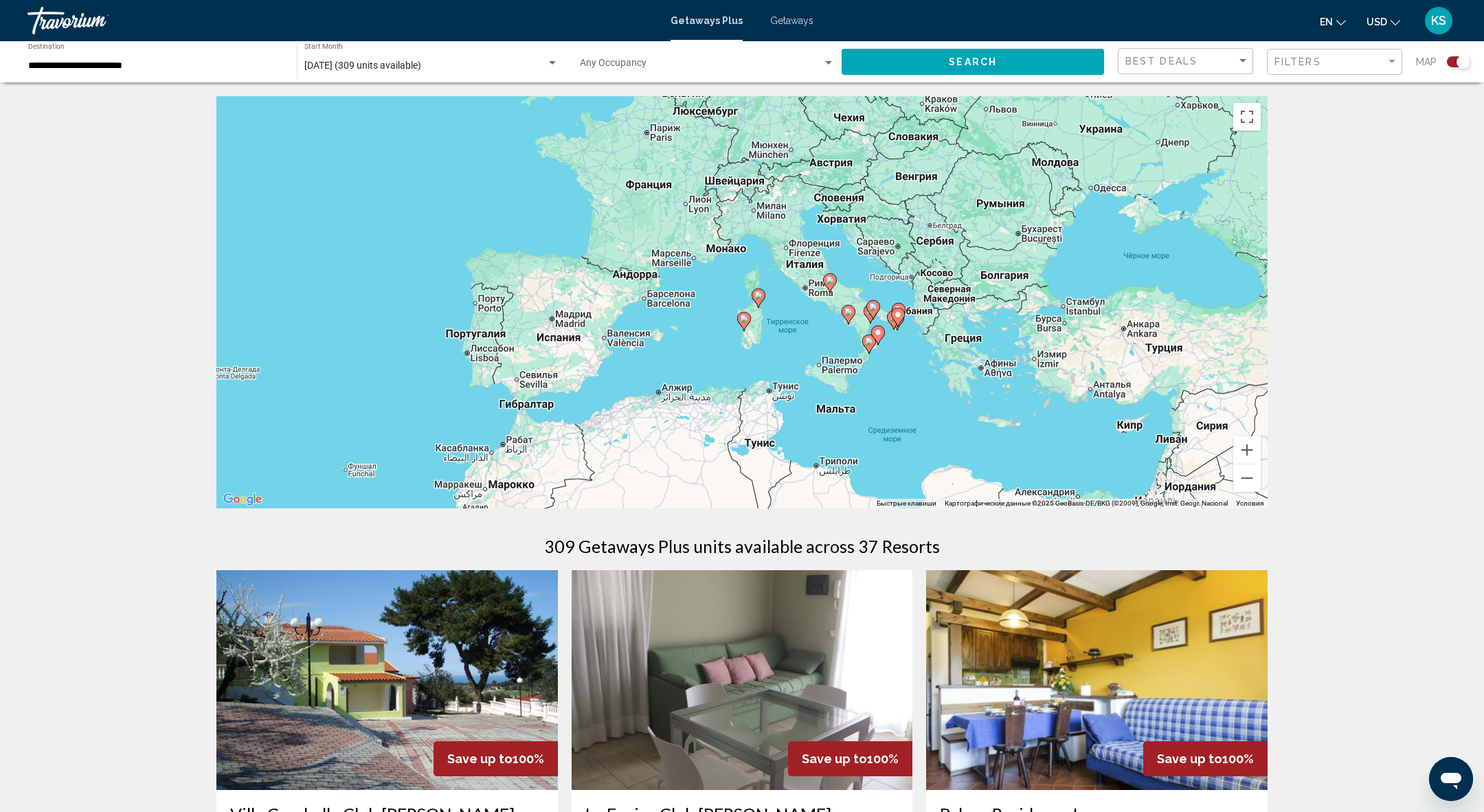
drag, startPoint x: 990, startPoint y: 415, endPoint x: 898, endPoint y: 391, distance: 95.1
click at [898, 392] on div "Чтобы активировать перетаскивание с помощью клавиатуры, нажмите Alt + Ввод. Пос…" at bounding box center [741, 302] width 1051 height 412
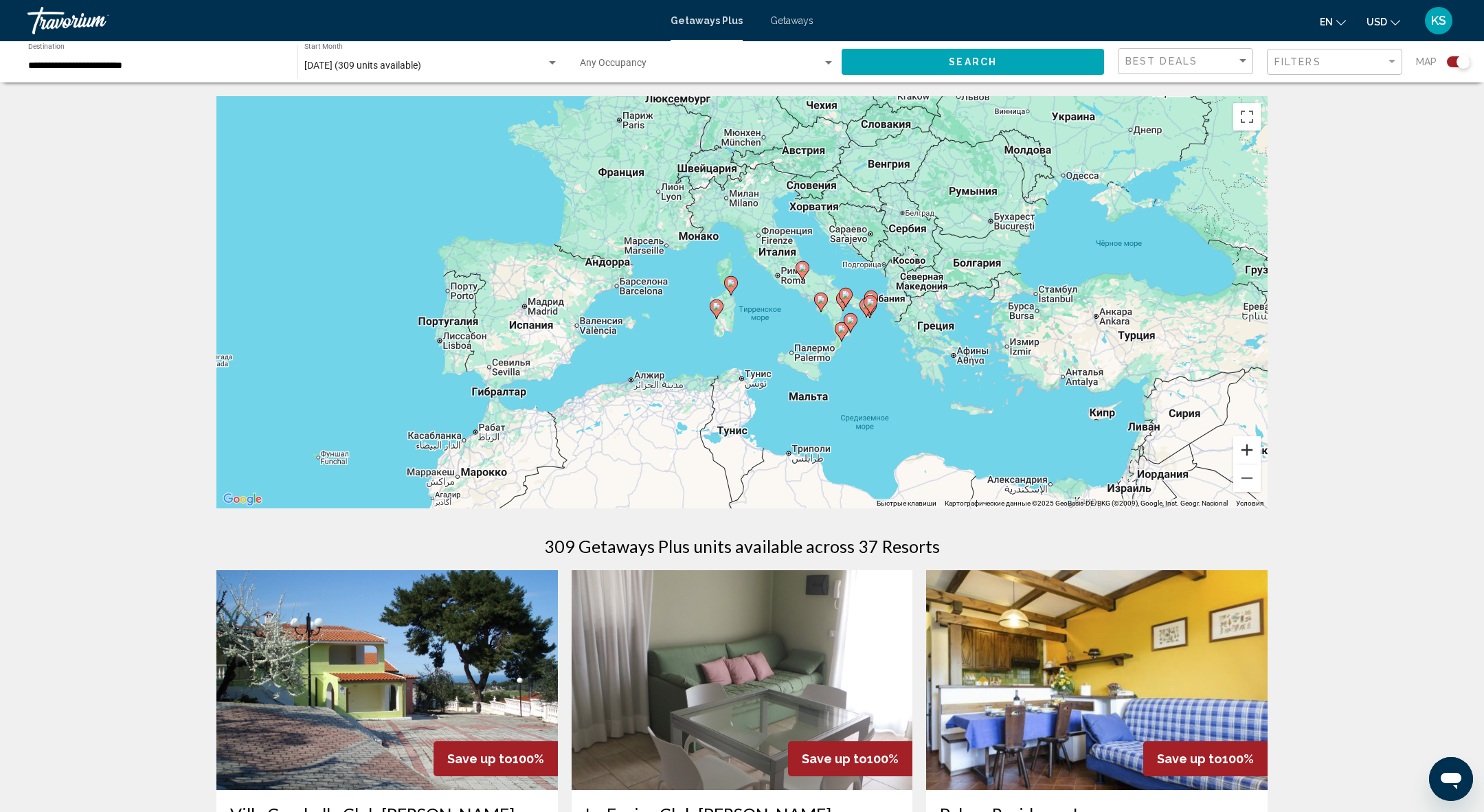
click at [1259, 445] on button "Увеличить" at bounding box center [1247, 450] width 27 height 27
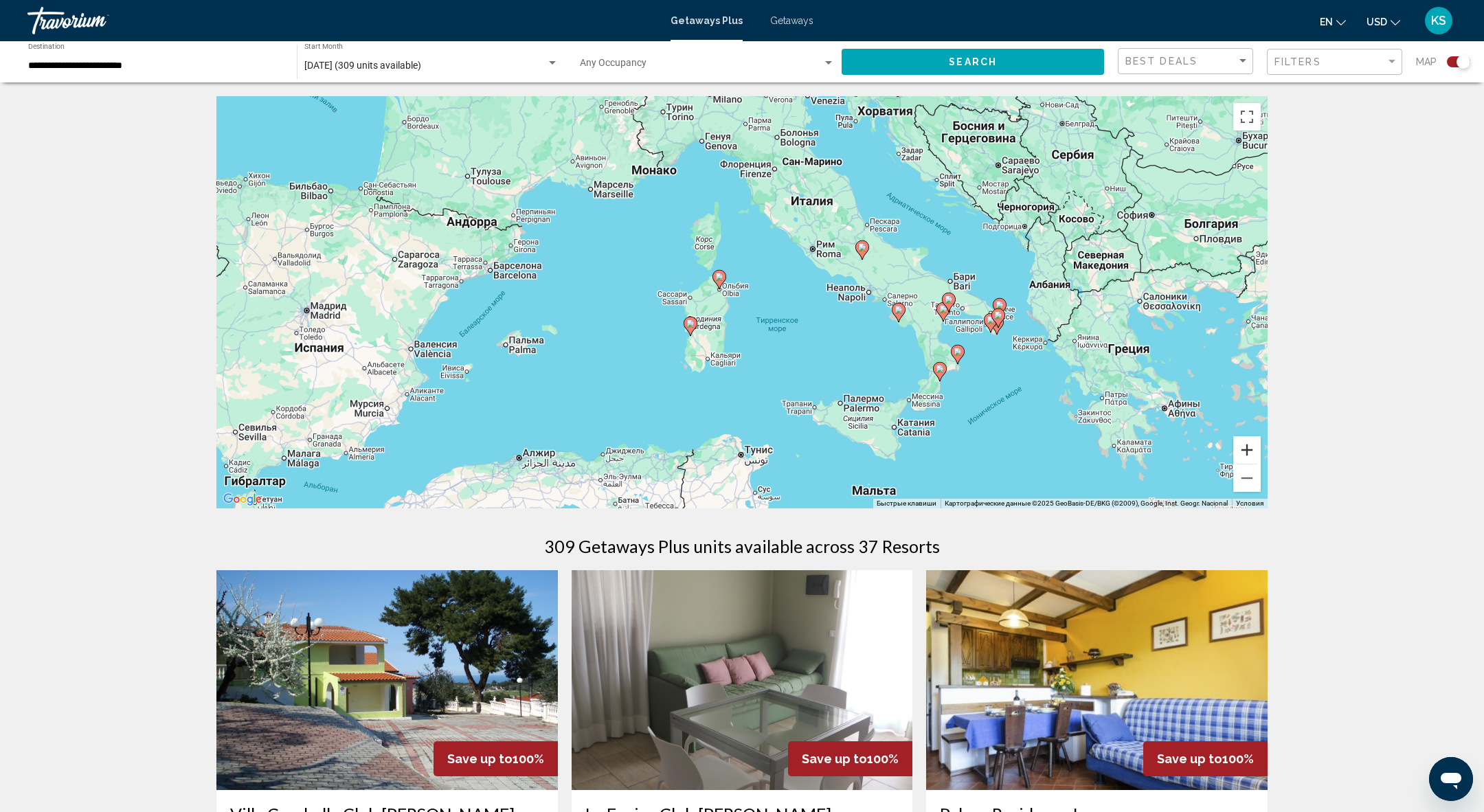
click at [1253, 445] on button "Увеличить" at bounding box center [1247, 450] width 27 height 27
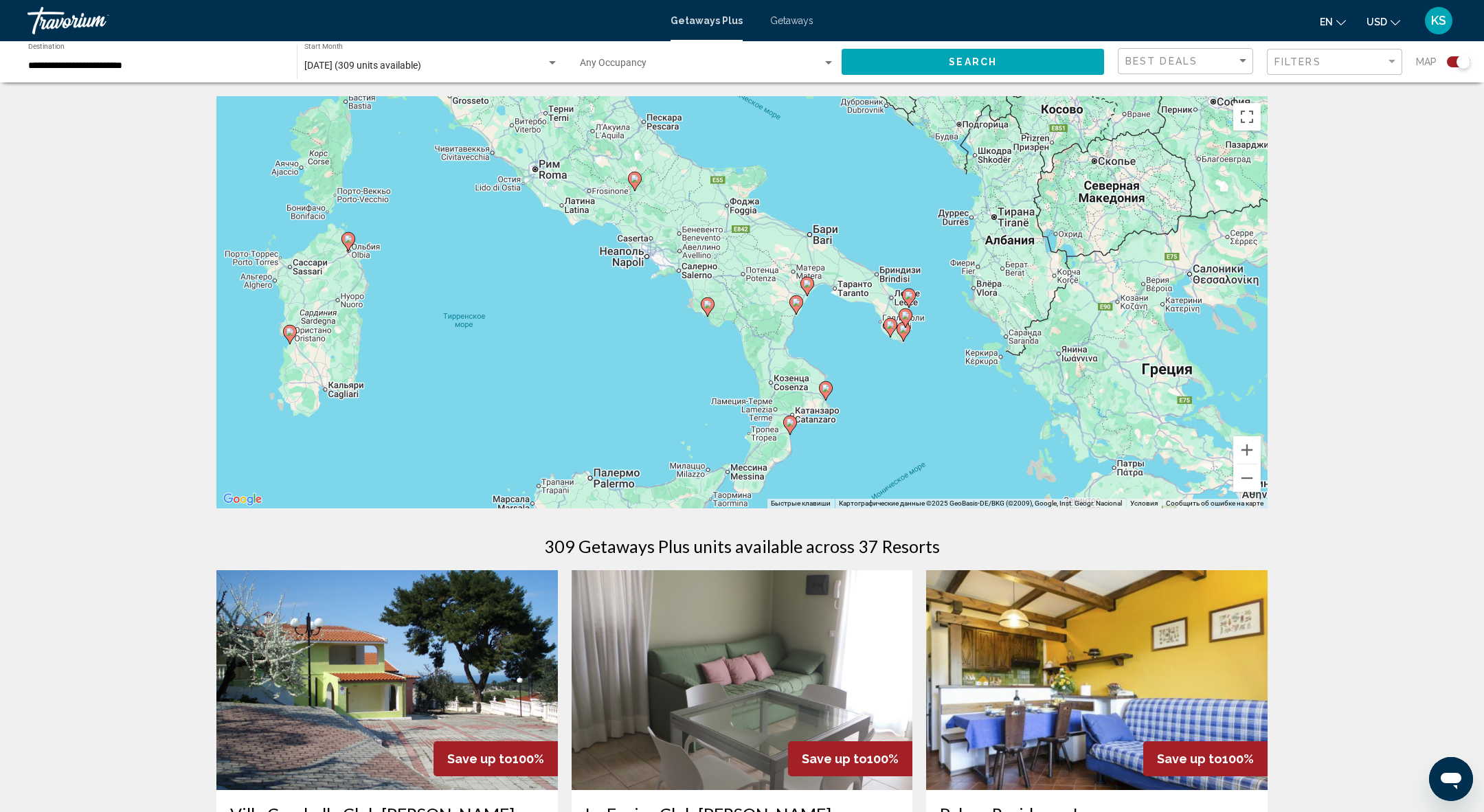
drag, startPoint x: 1014, startPoint y: 435, endPoint x: 664, endPoint y: 406, distance: 351.2
click at [663, 406] on div "Чтобы активировать перетаскивание с помощью клавиатуры, нажмите Alt + Ввод. Пос…" at bounding box center [741, 302] width 1051 height 412
click at [1249, 453] on button "Увеличить" at bounding box center [1247, 450] width 27 height 27
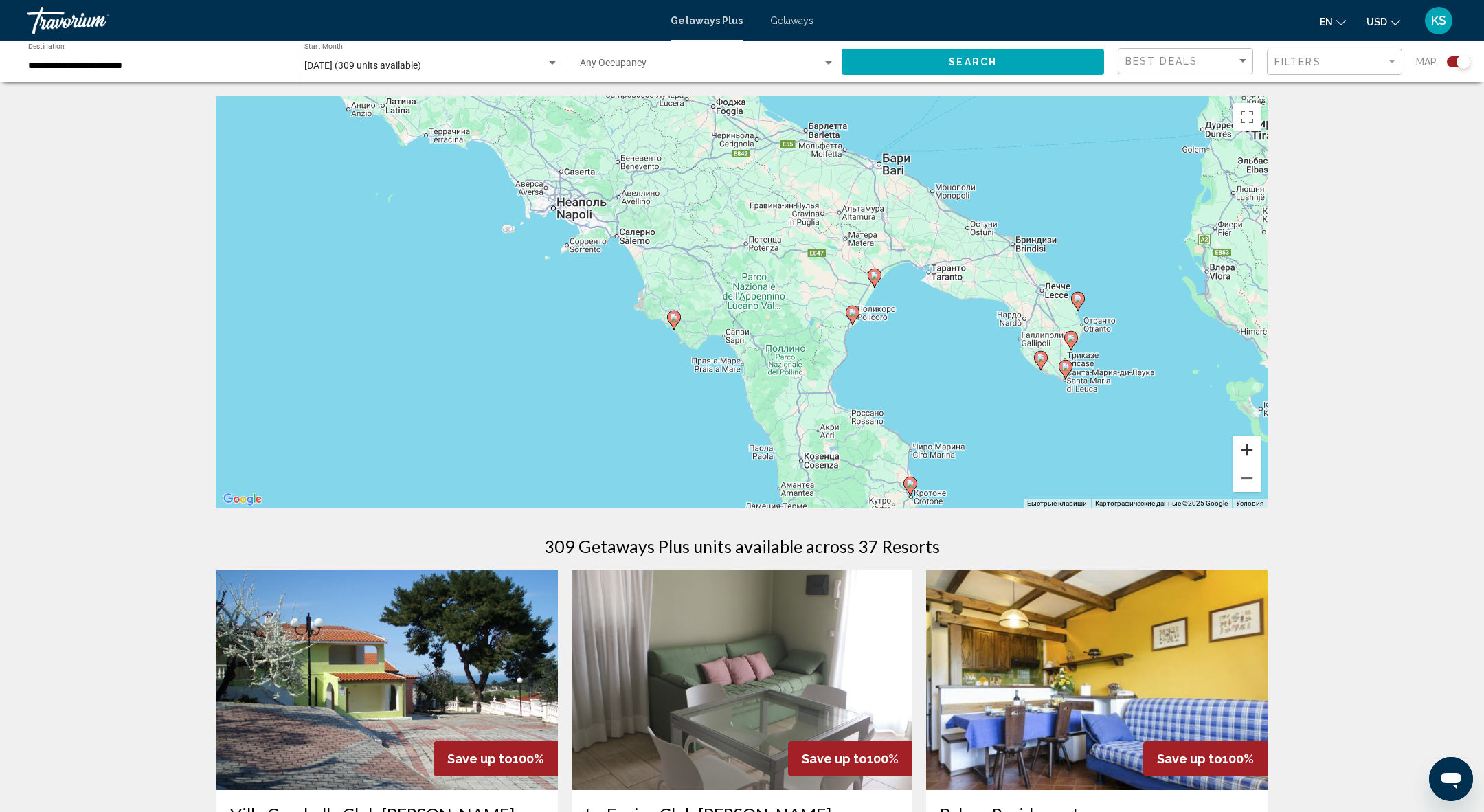
click at [1249, 453] on button "Увеличить" at bounding box center [1247, 450] width 27 height 27
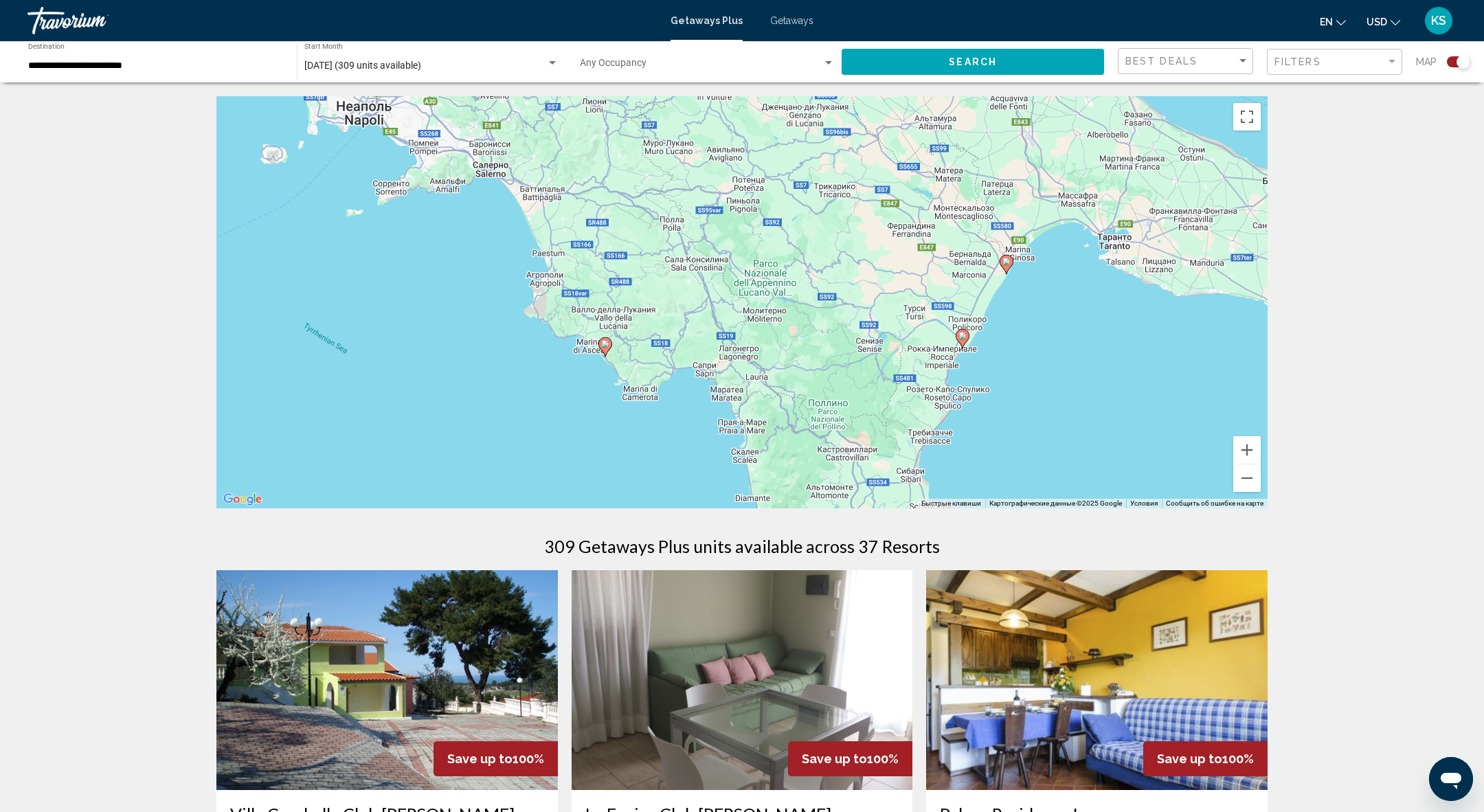
click at [607, 345] on image "Main content" at bounding box center [605, 344] width 9 height 9
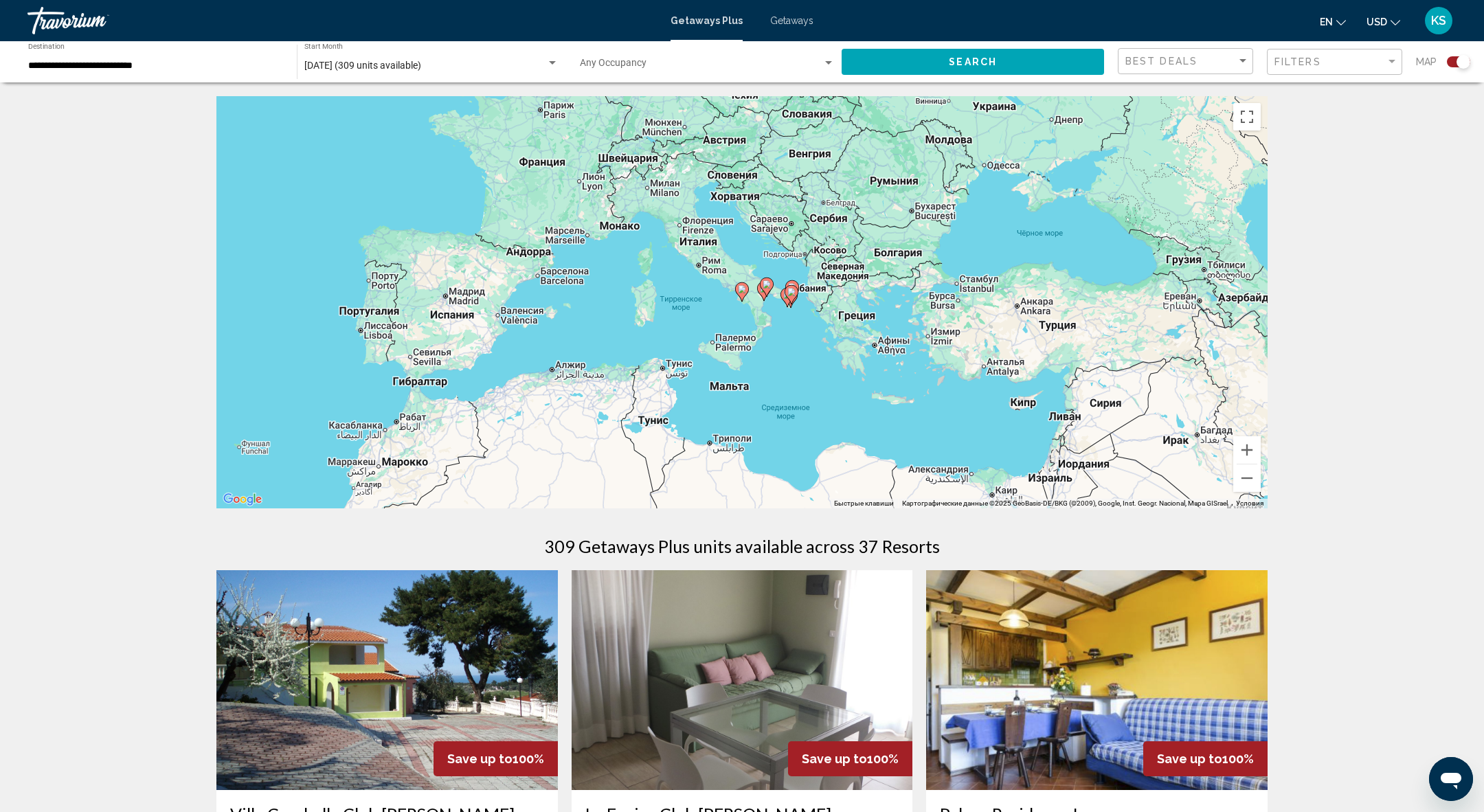
click at [742, 290] on image "Main content" at bounding box center [742, 289] width 9 height 9
type input "**********"
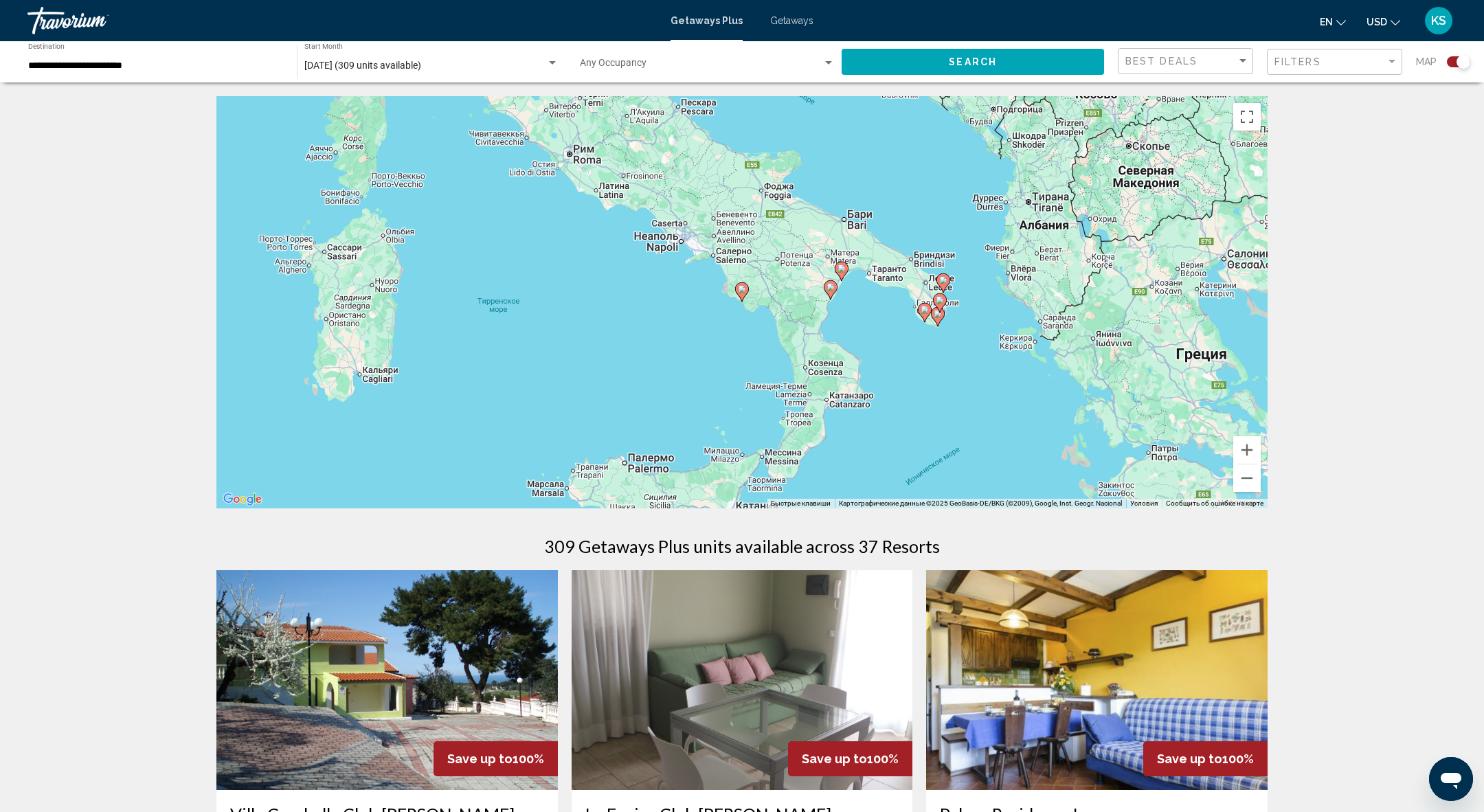
click at [742, 290] on image "Main content" at bounding box center [742, 289] width 9 height 9
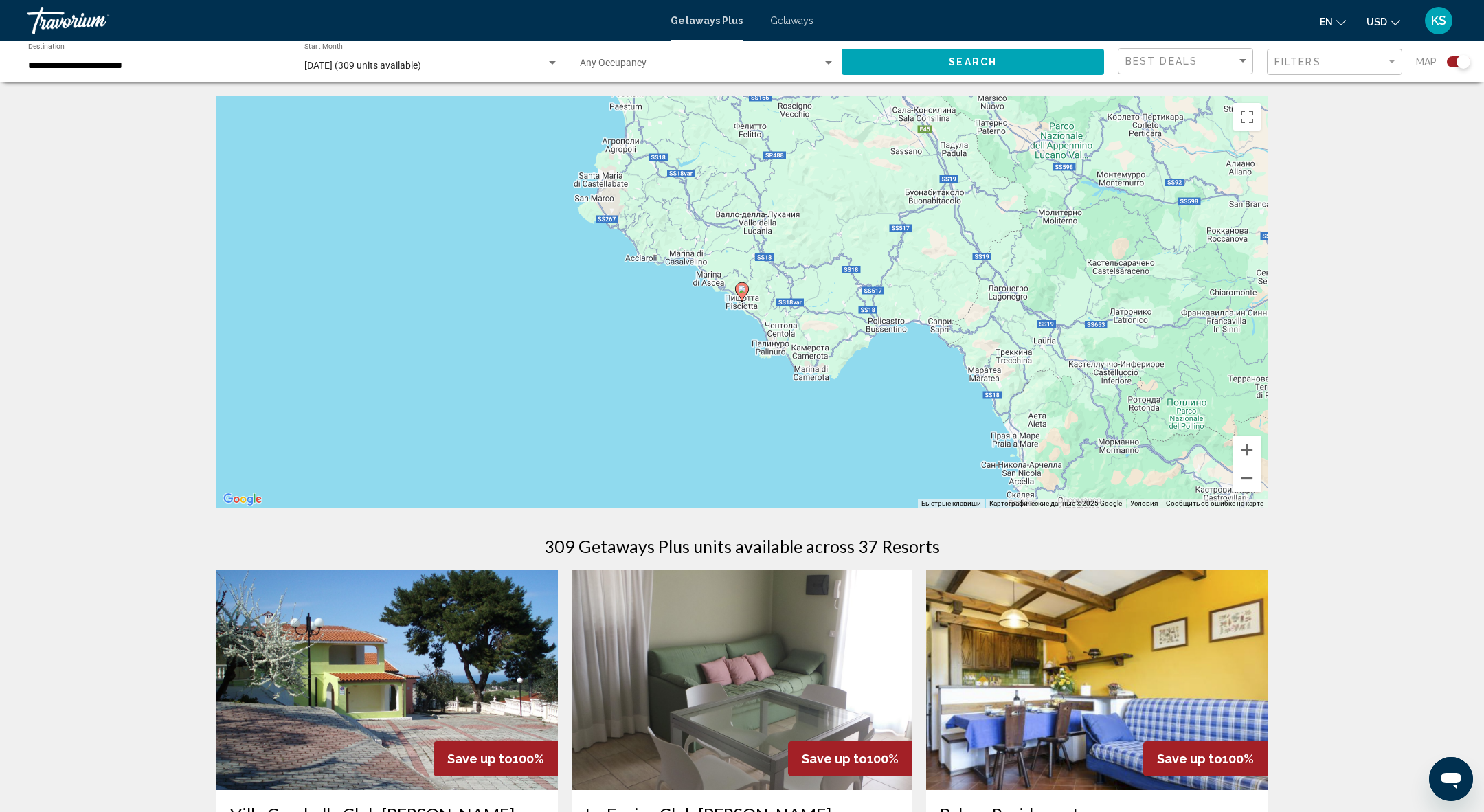
click at [742, 290] on image "Main content" at bounding box center [742, 289] width 9 height 9
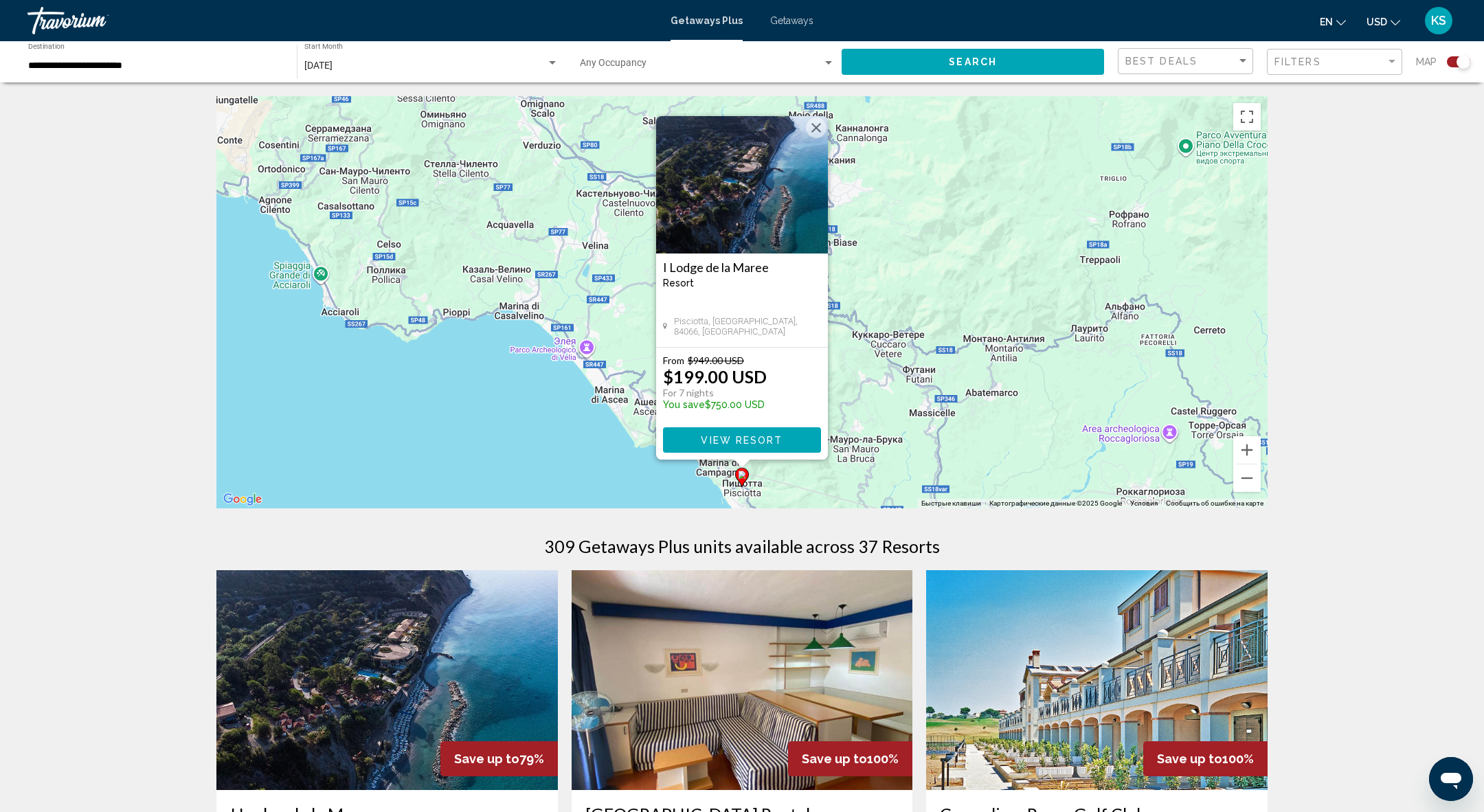
click at [753, 206] on img "Main content" at bounding box center [741, 184] width 172 height 137
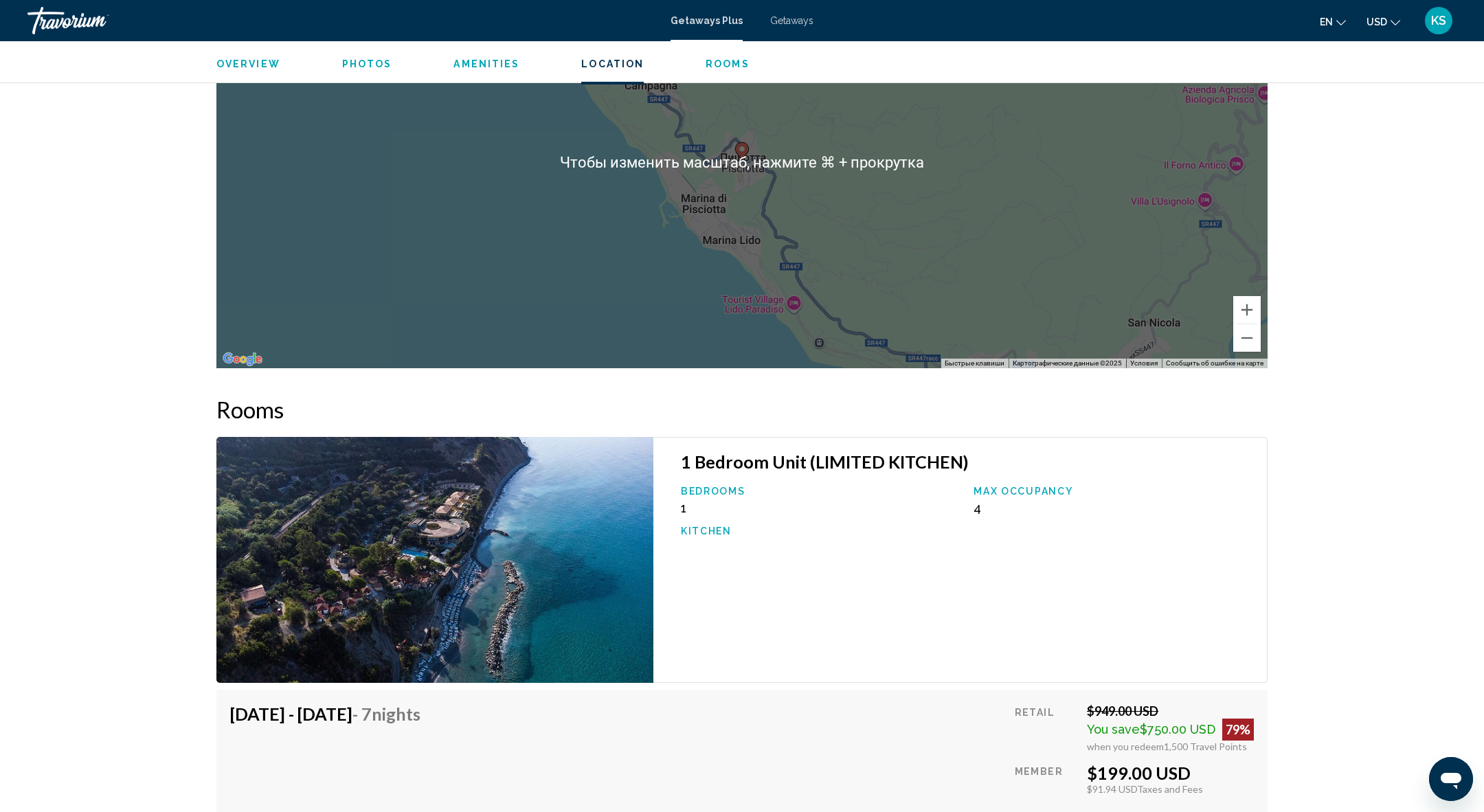
scroll to position [2115, 0]
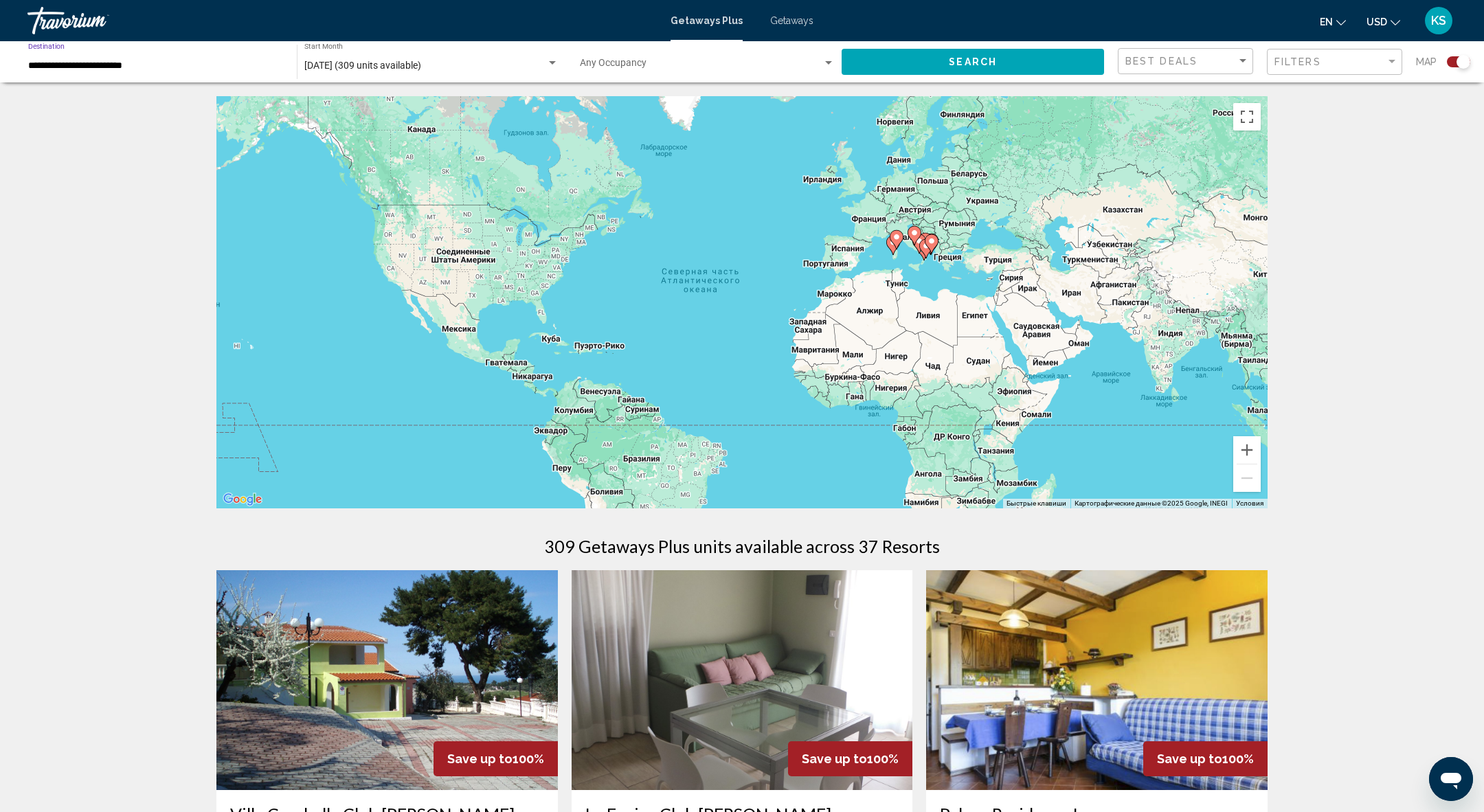
click at [154, 64] on input "**********" at bounding box center [155, 66] width 255 height 11
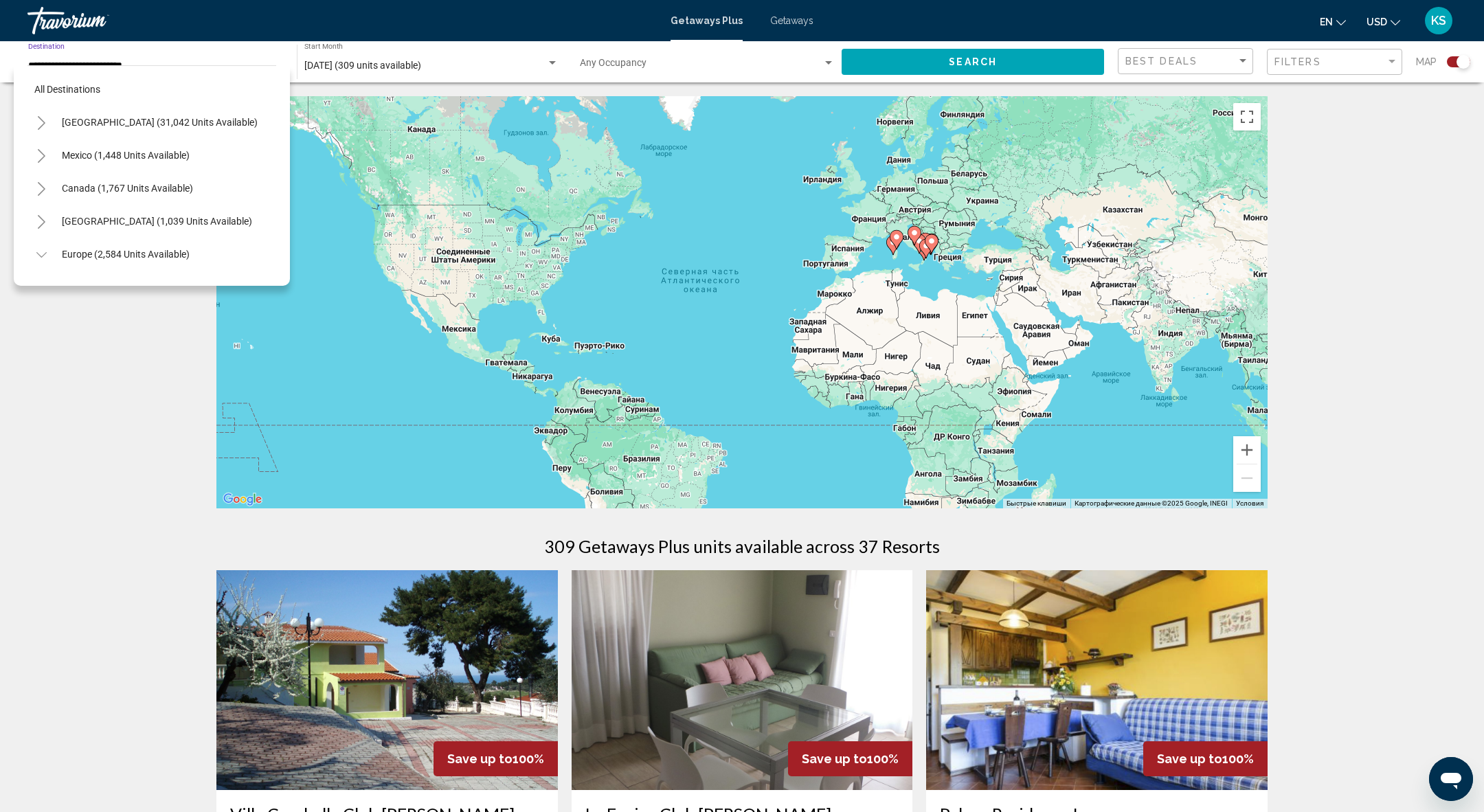
scroll to position [412, 0]
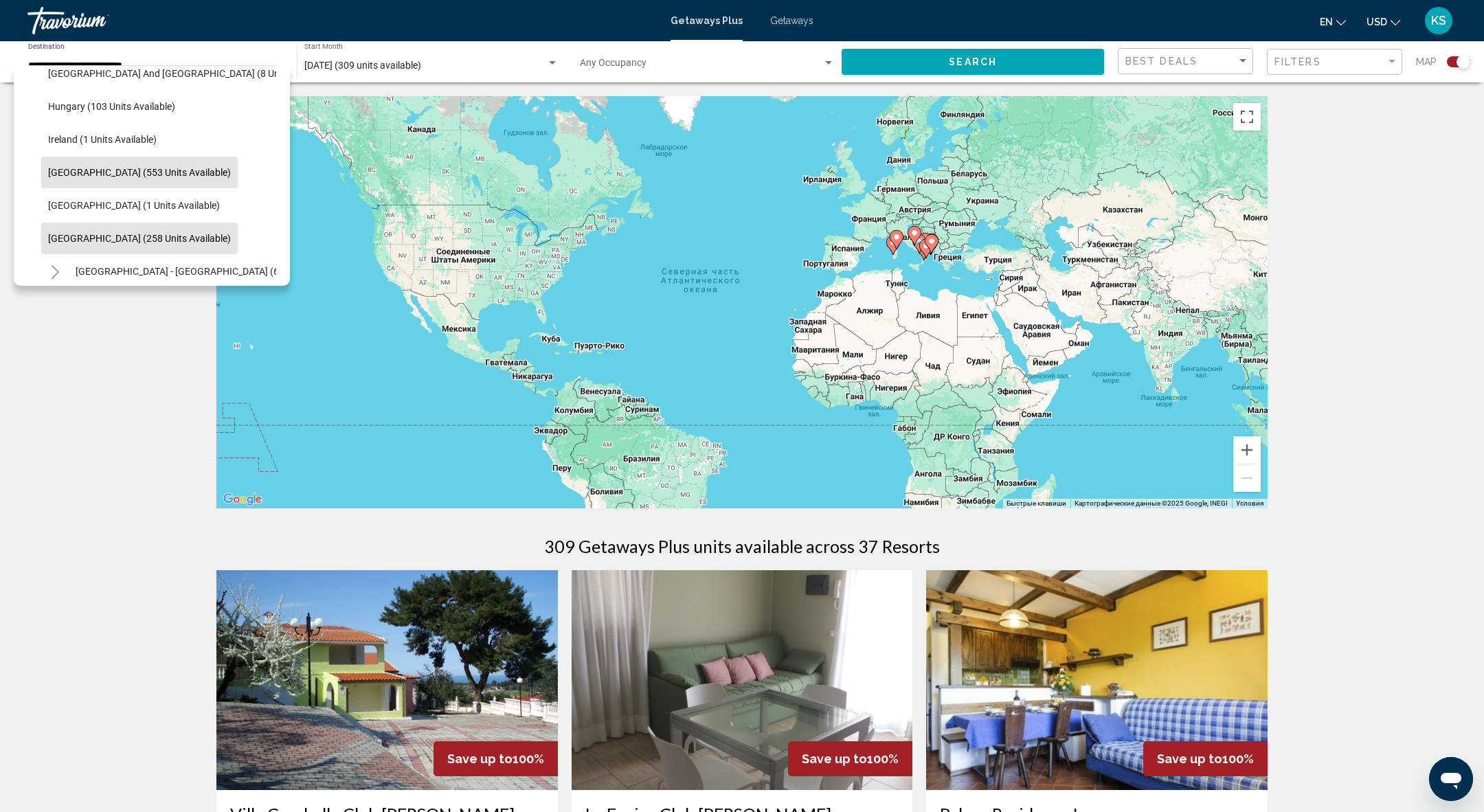
click at [100, 233] on span "[GEOGRAPHIC_DATA] (258 units available)" at bounding box center [139, 238] width 183 height 11
type input "**********"
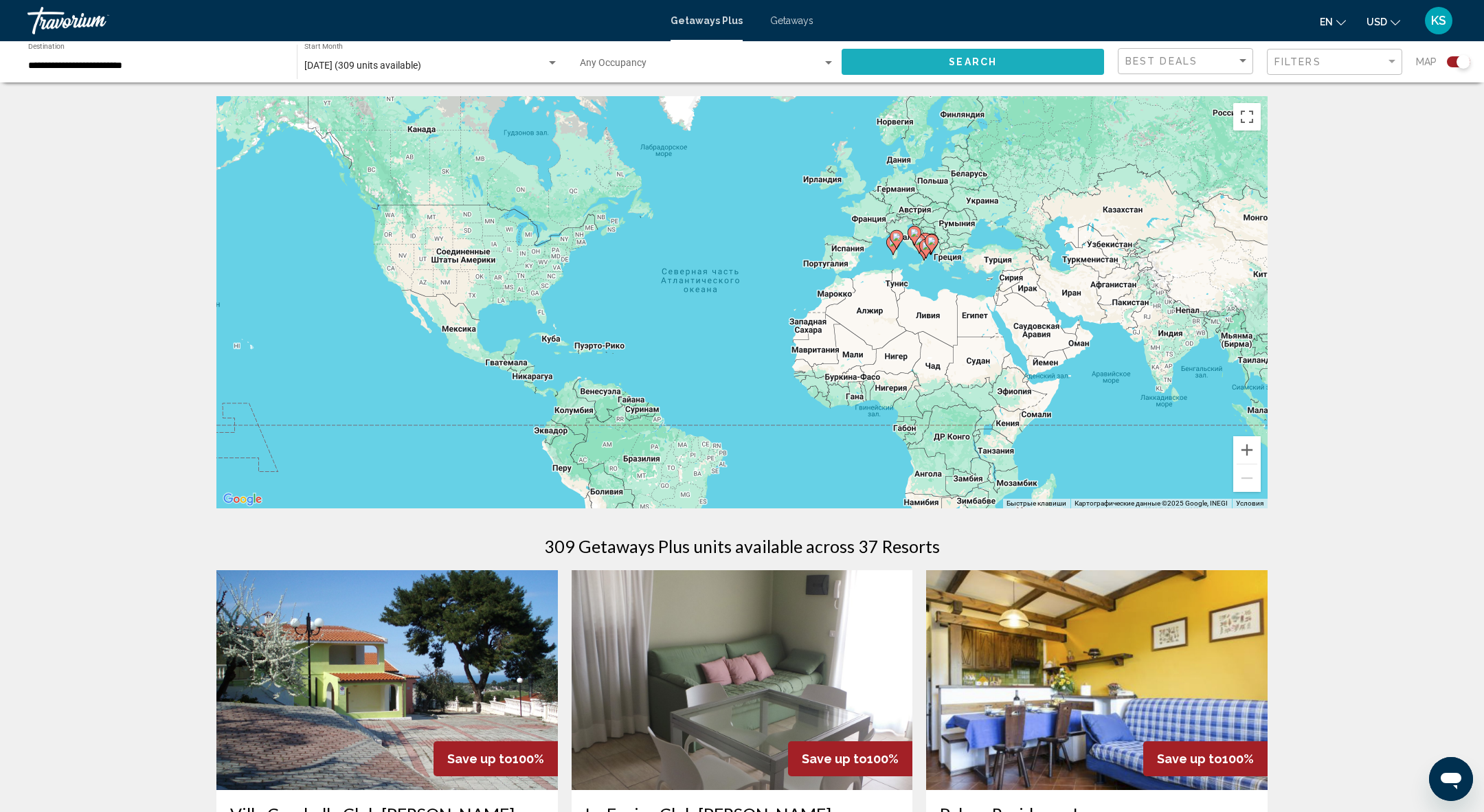
click at [925, 64] on button "Search" at bounding box center [973, 61] width 262 height 26
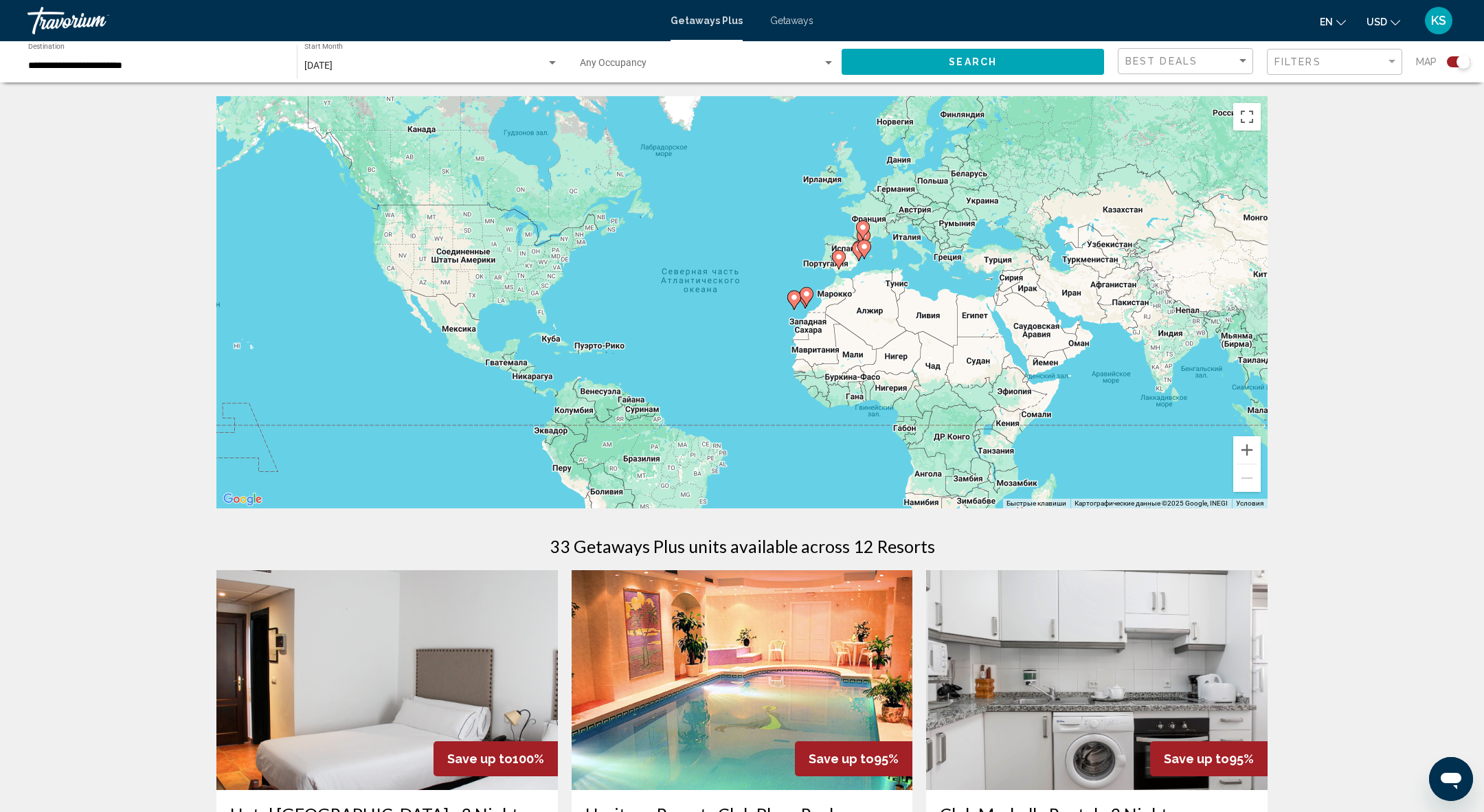
click at [870, 65] on button "Search" at bounding box center [973, 61] width 262 height 26
click at [1248, 448] on button "Увеличить" at bounding box center [1247, 450] width 27 height 27
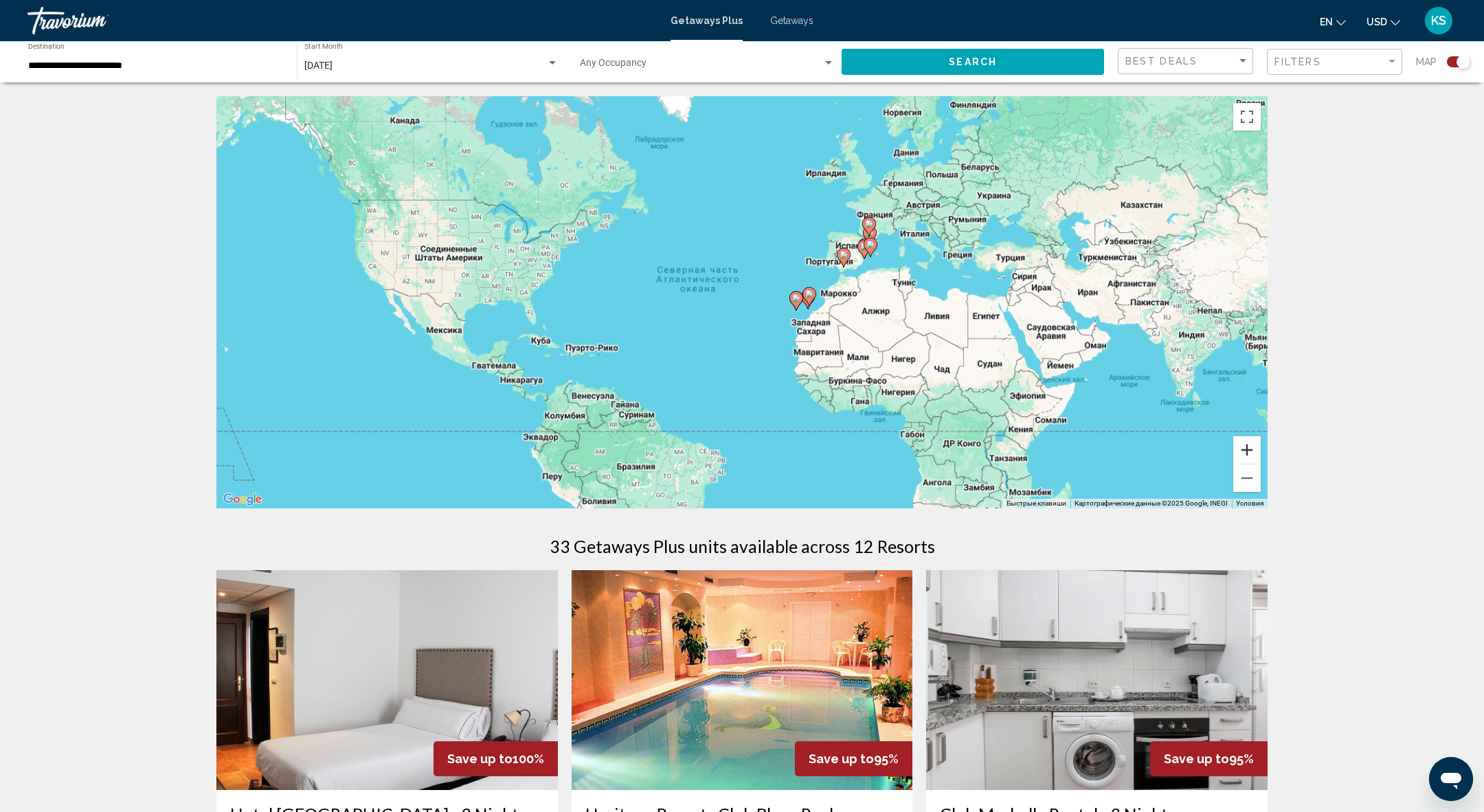
click at [1248, 448] on button "Увеличить" at bounding box center [1247, 450] width 27 height 27
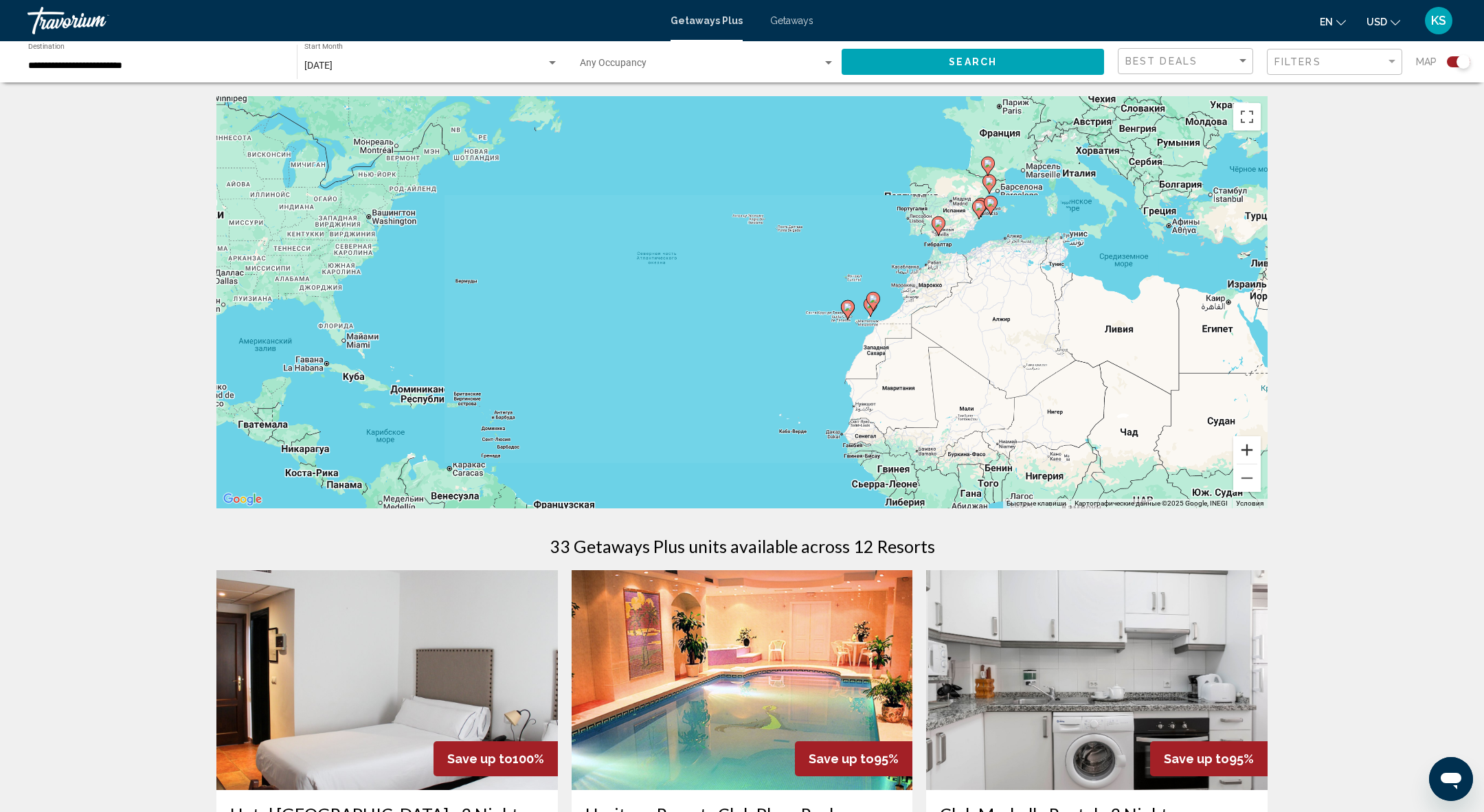
click at [1248, 448] on button "Увеличить" at bounding box center [1247, 450] width 27 height 27
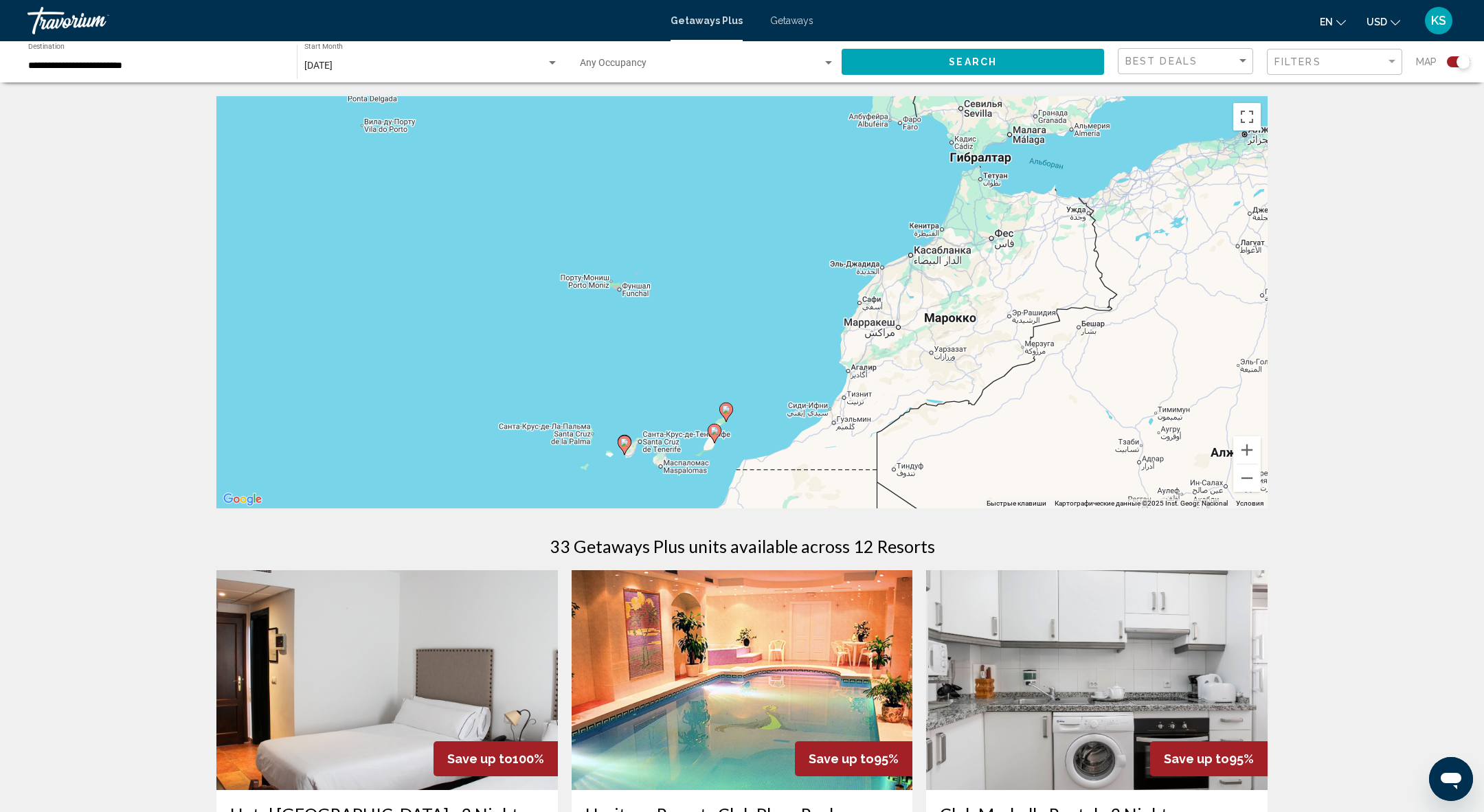
drag, startPoint x: 1077, startPoint y: 209, endPoint x: 542, endPoint y: 294, distance: 541.7
click at [542, 294] on div "Чтобы активировать перетаскивание с помощью клавиатуры, нажмите Alt + Ввод. Пос…" at bounding box center [741, 302] width 1051 height 412
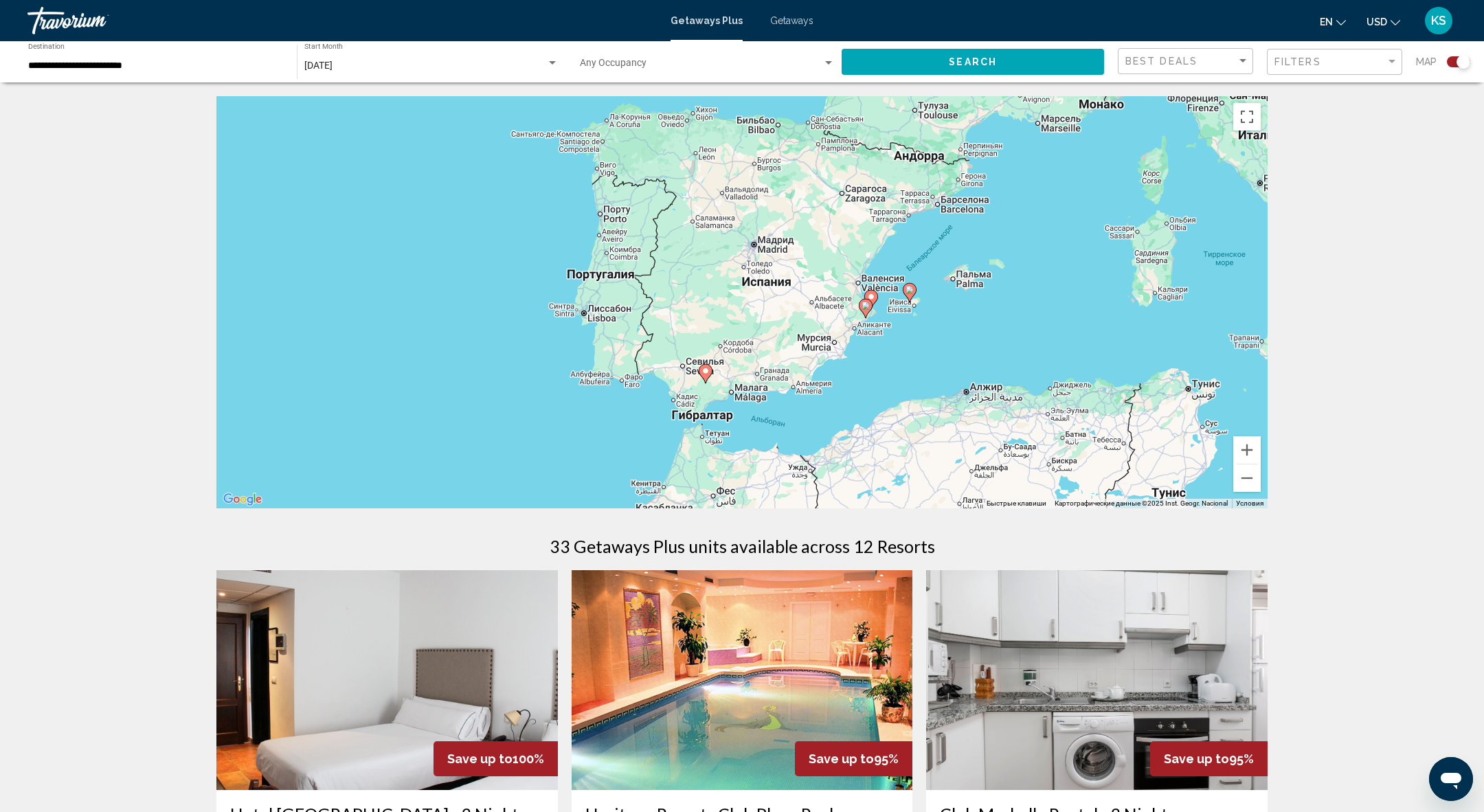
drag, startPoint x: 1141, startPoint y: 131, endPoint x: 852, endPoint y: 373, distance: 376.9
click at [852, 377] on div "Чтобы активировать перетаскивание с помощью клавиатуры, нажмите Alt + Ввод. Пос…" at bounding box center [741, 302] width 1051 height 412
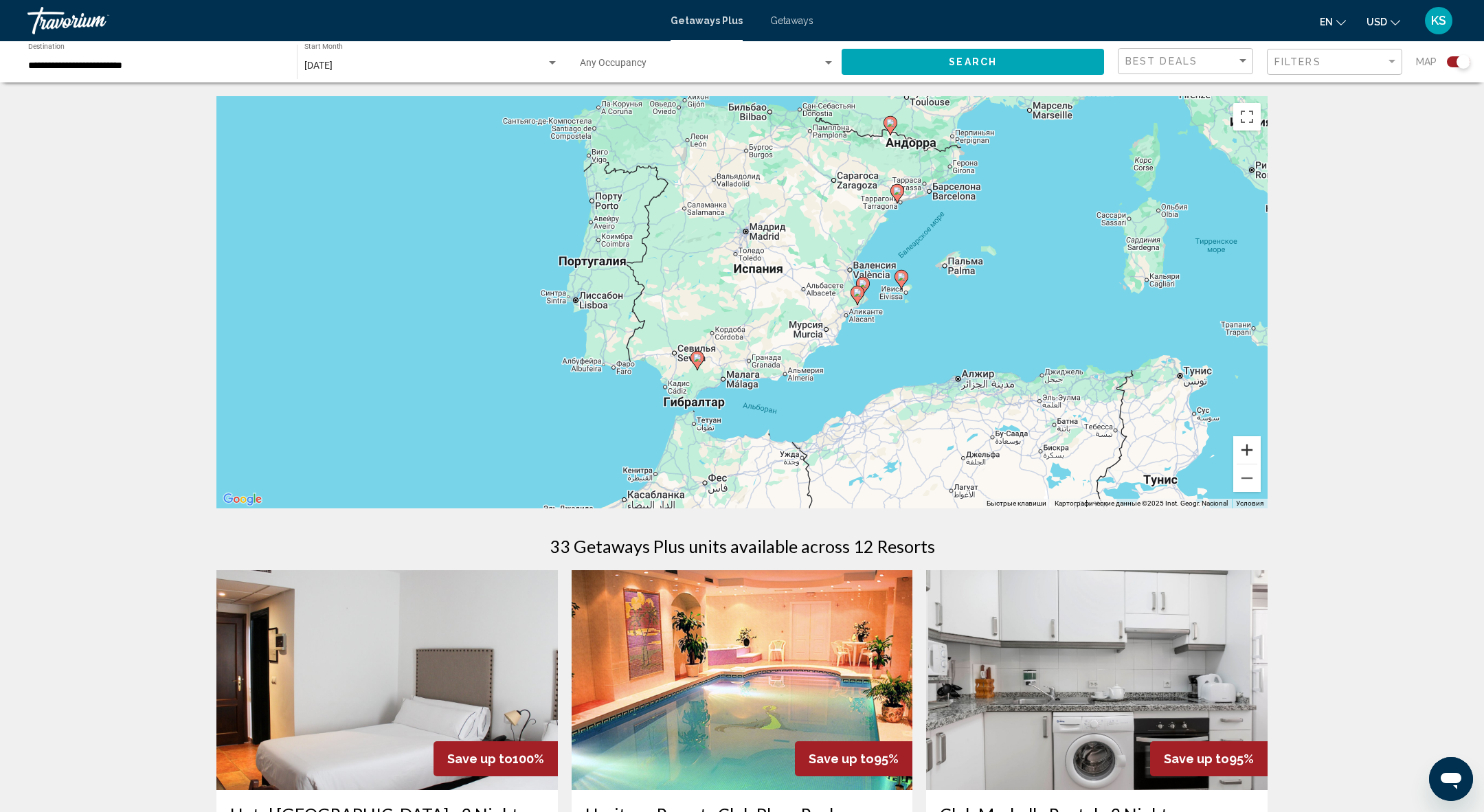
click at [1252, 450] on button "Увеличить" at bounding box center [1247, 450] width 27 height 27
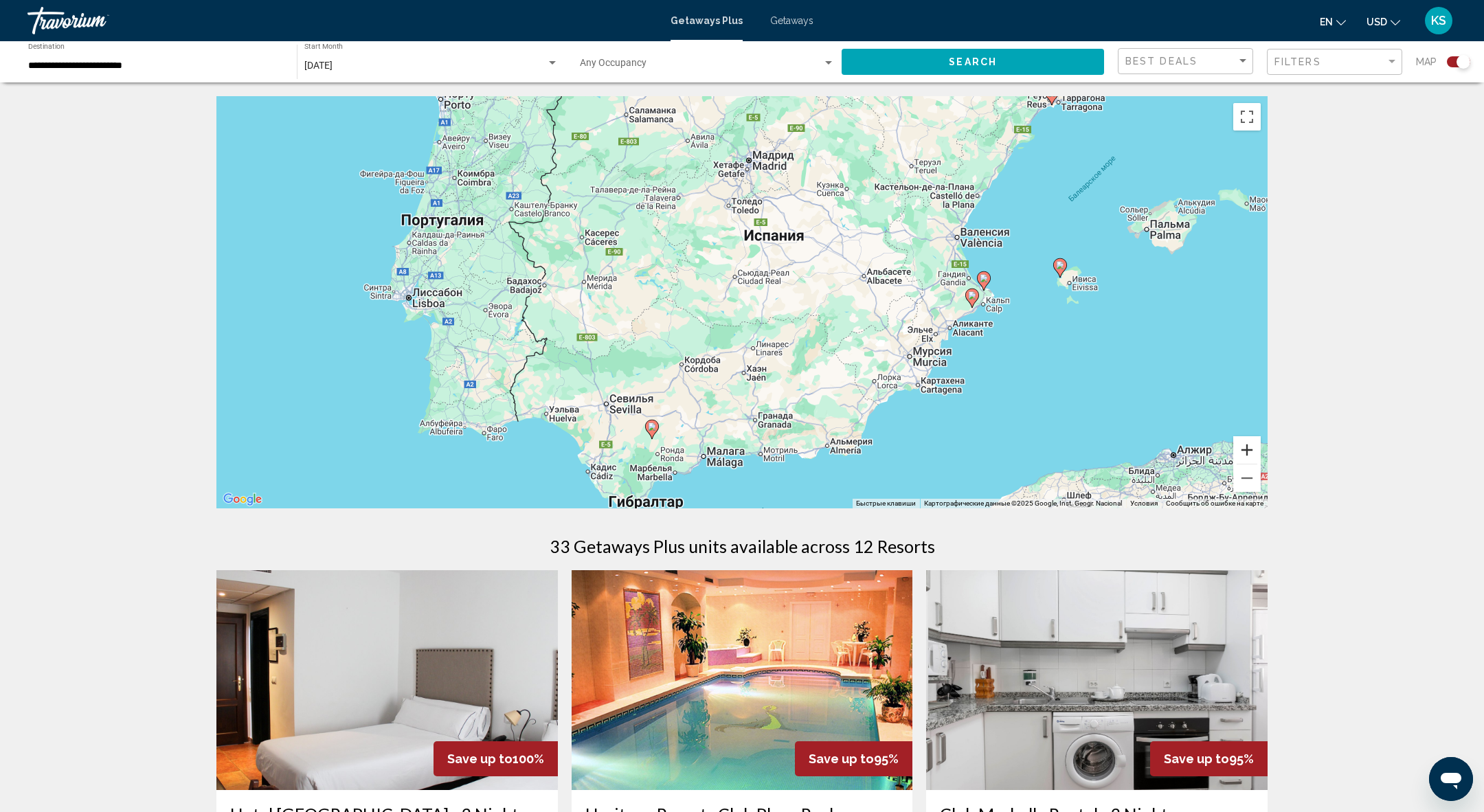
click at [1251, 450] on button "Увеличить" at bounding box center [1247, 450] width 27 height 27
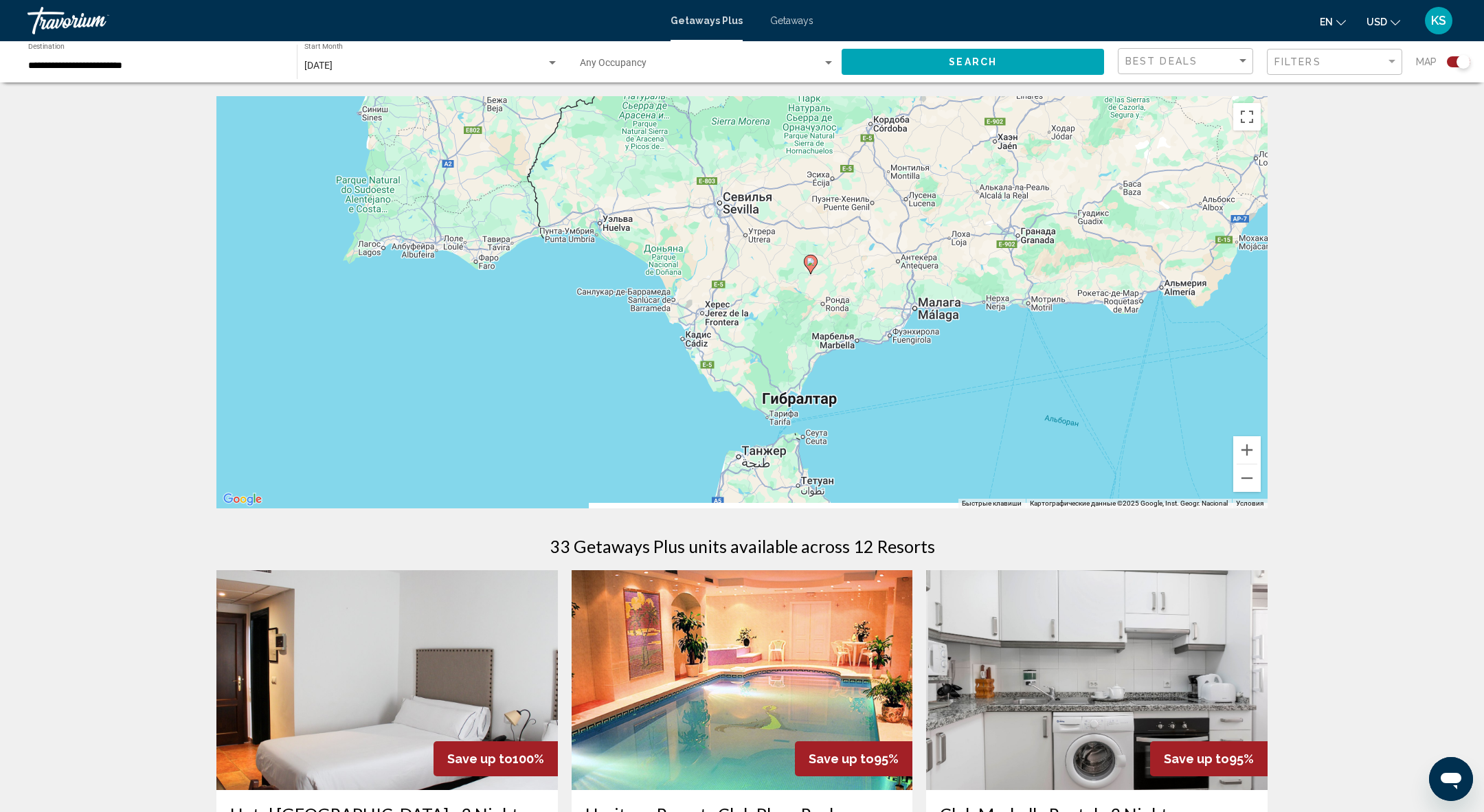
drag, startPoint x: 617, startPoint y: 437, endPoint x: 867, endPoint y: 136, distance: 391.3
click at [867, 136] on div "Чтобы активировать перетаскивание с помощью клавиатуры, нажмите Alt + Ввод. Пос…" at bounding box center [741, 302] width 1051 height 412
click at [814, 262] on image "Main content" at bounding box center [811, 263] width 9 height 9
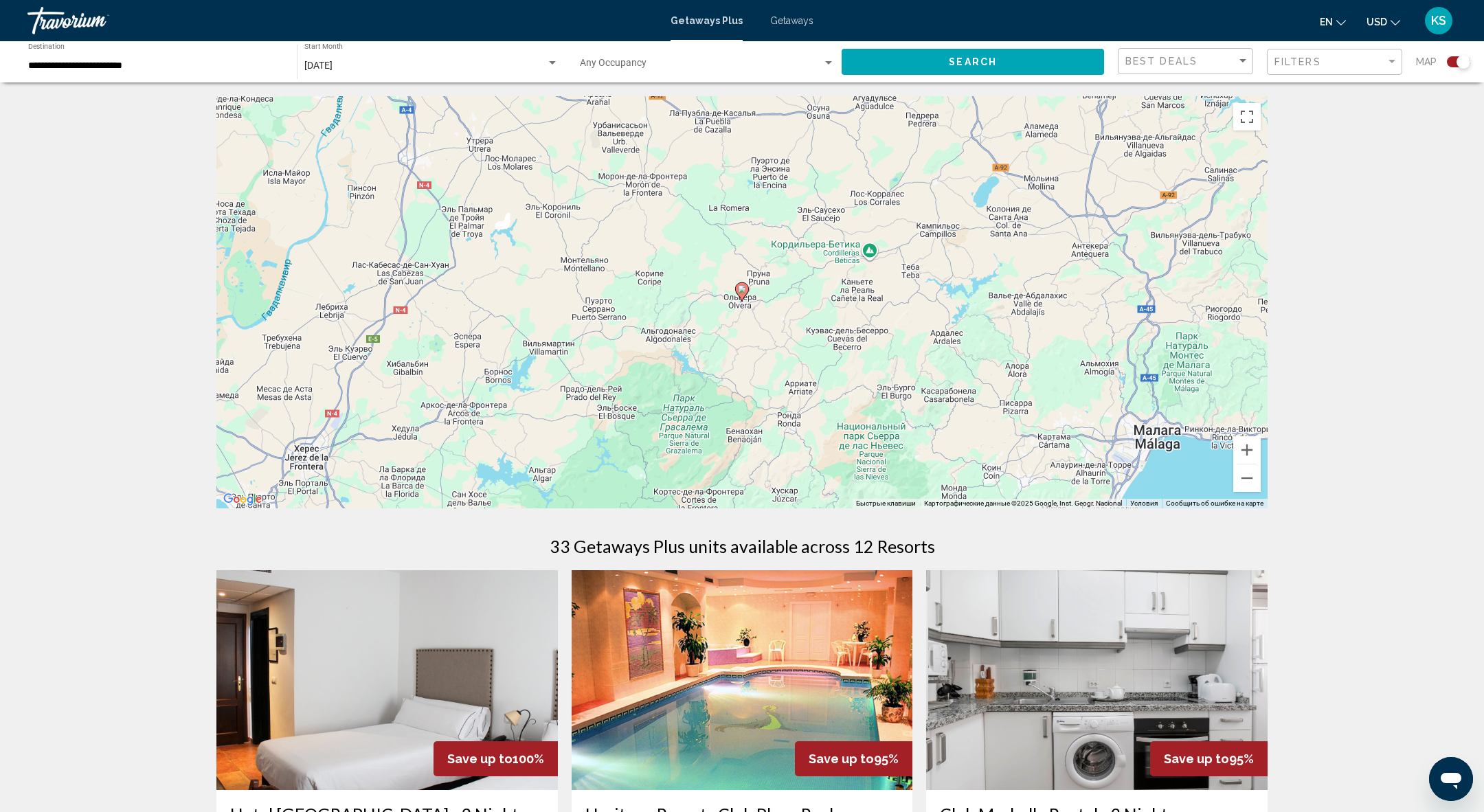
click at [740, 292] on image "Main content" at bounding box center [742, 289] width 9 height 9
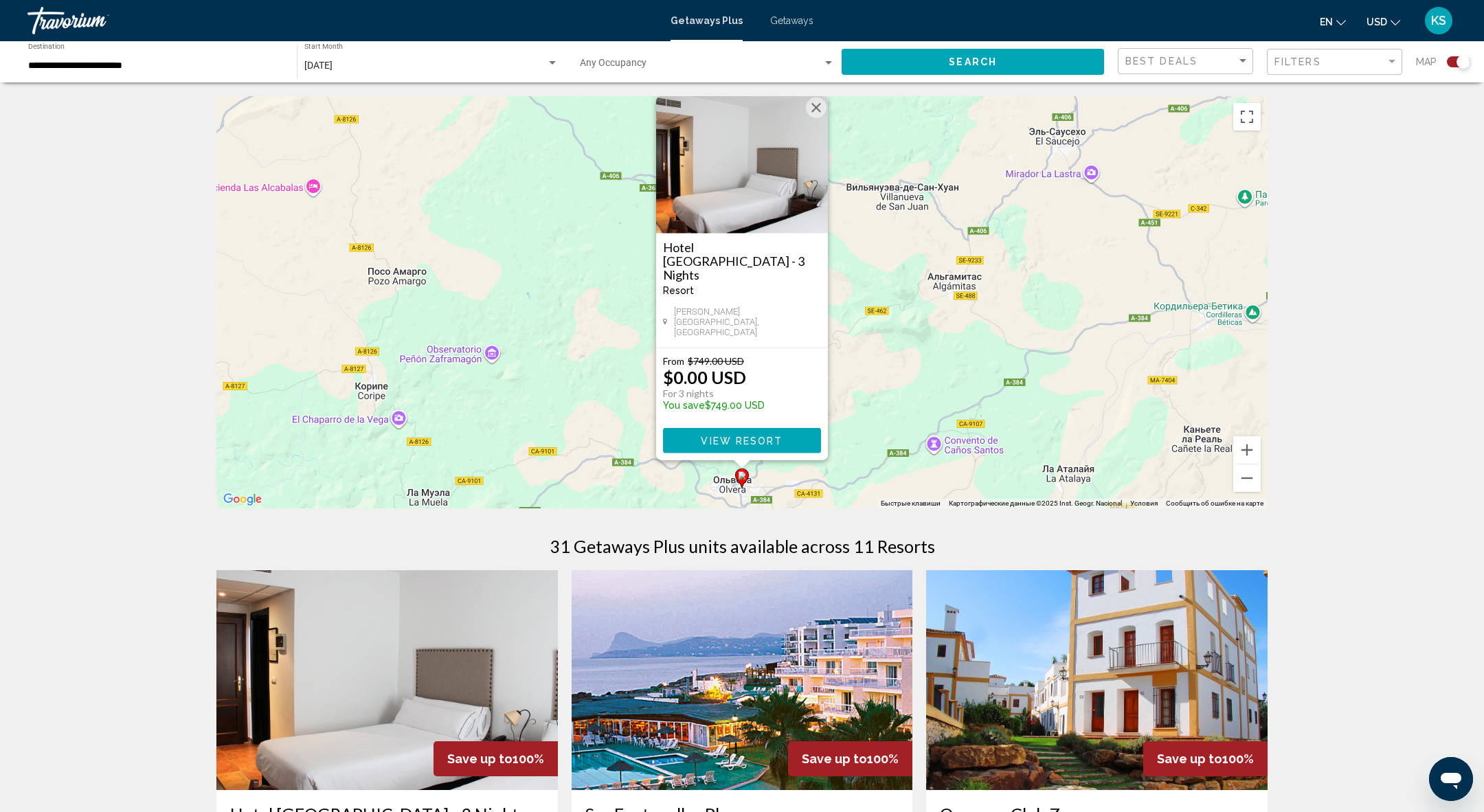
click at [744, 196] on img "Main content" at bounding box center [741, 165] width 172 height 137
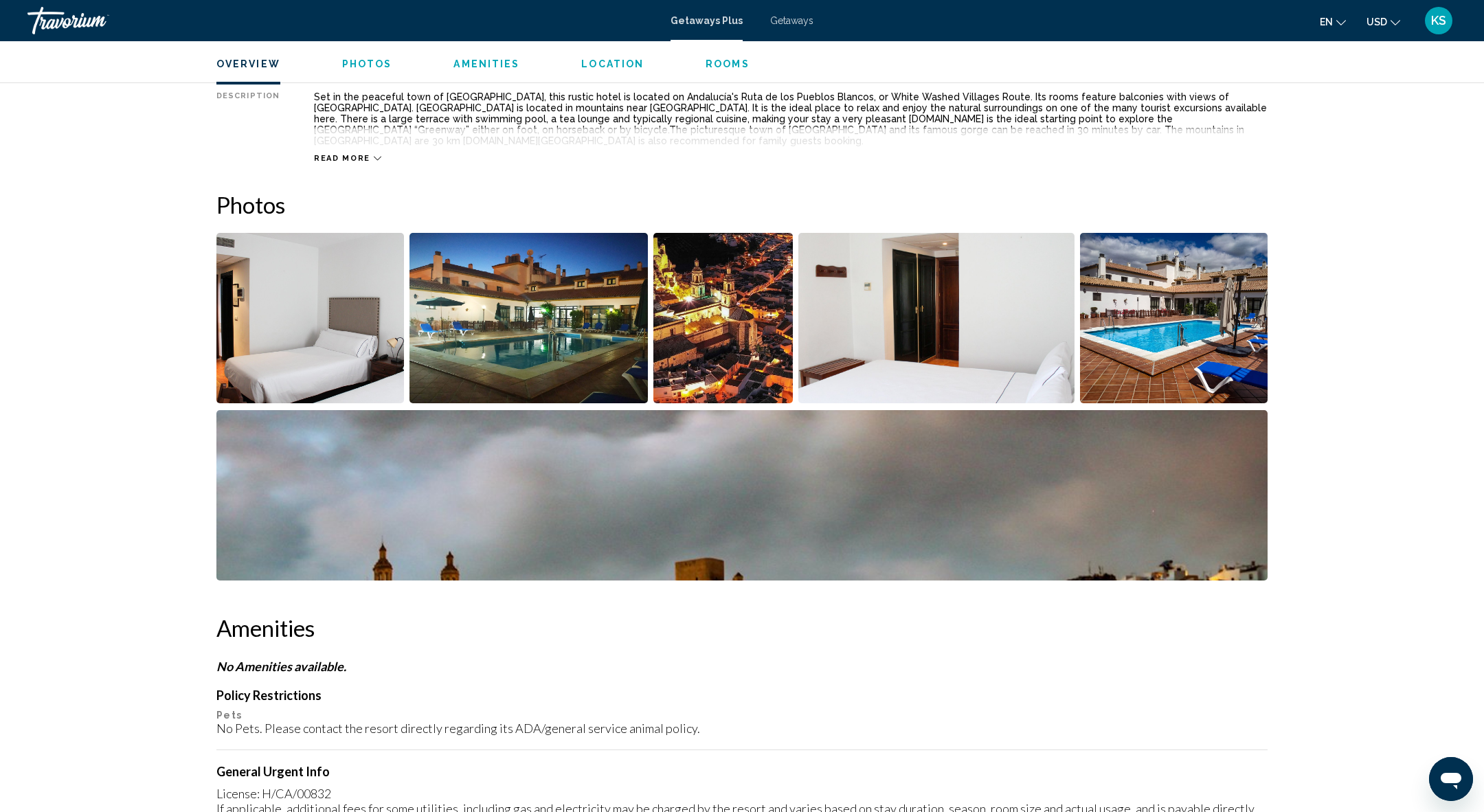
scroll to position [530, 0]
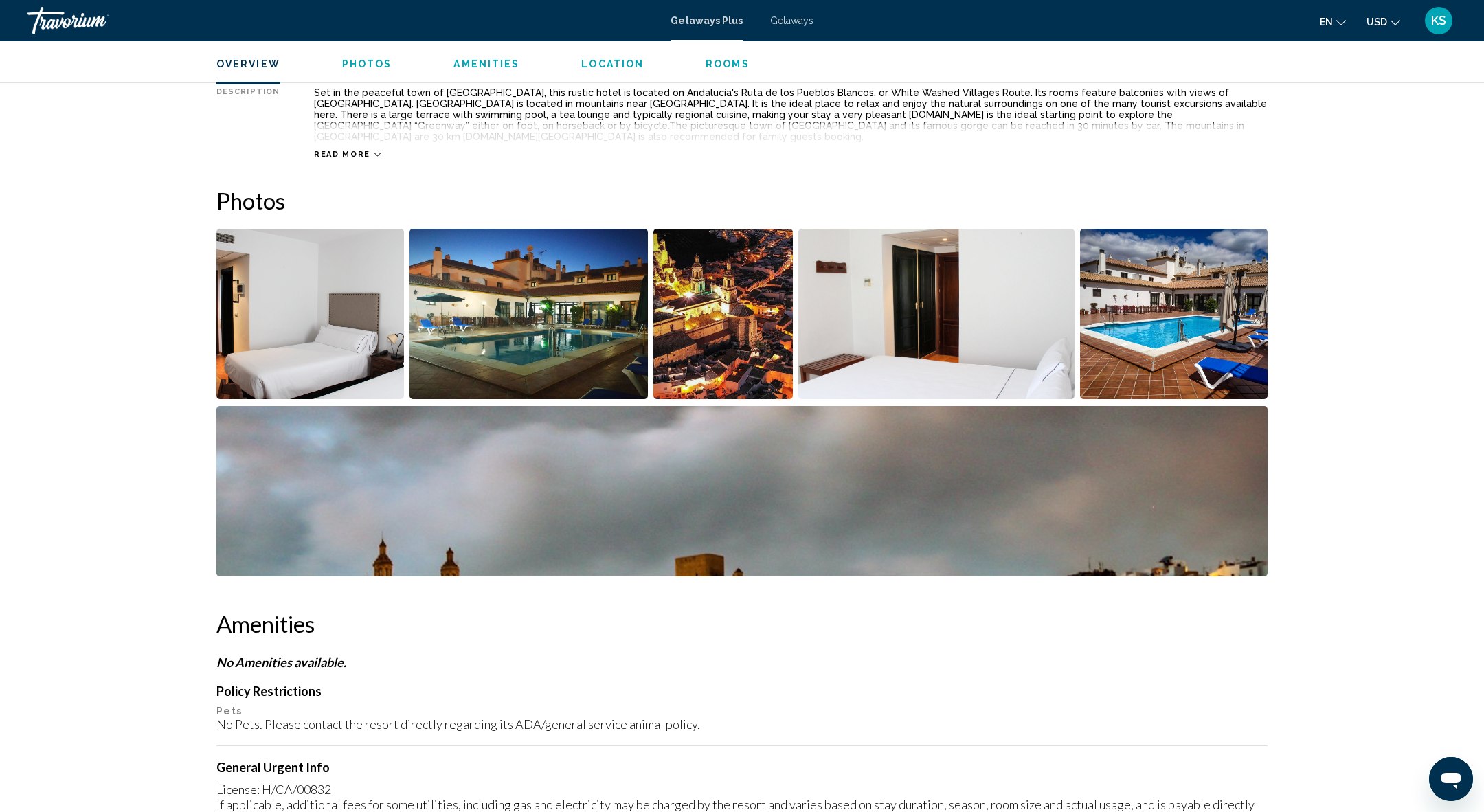
click at [716, 277] on img "Open full-screen image slider" at bounding box center [722, 314] width 139 height 171
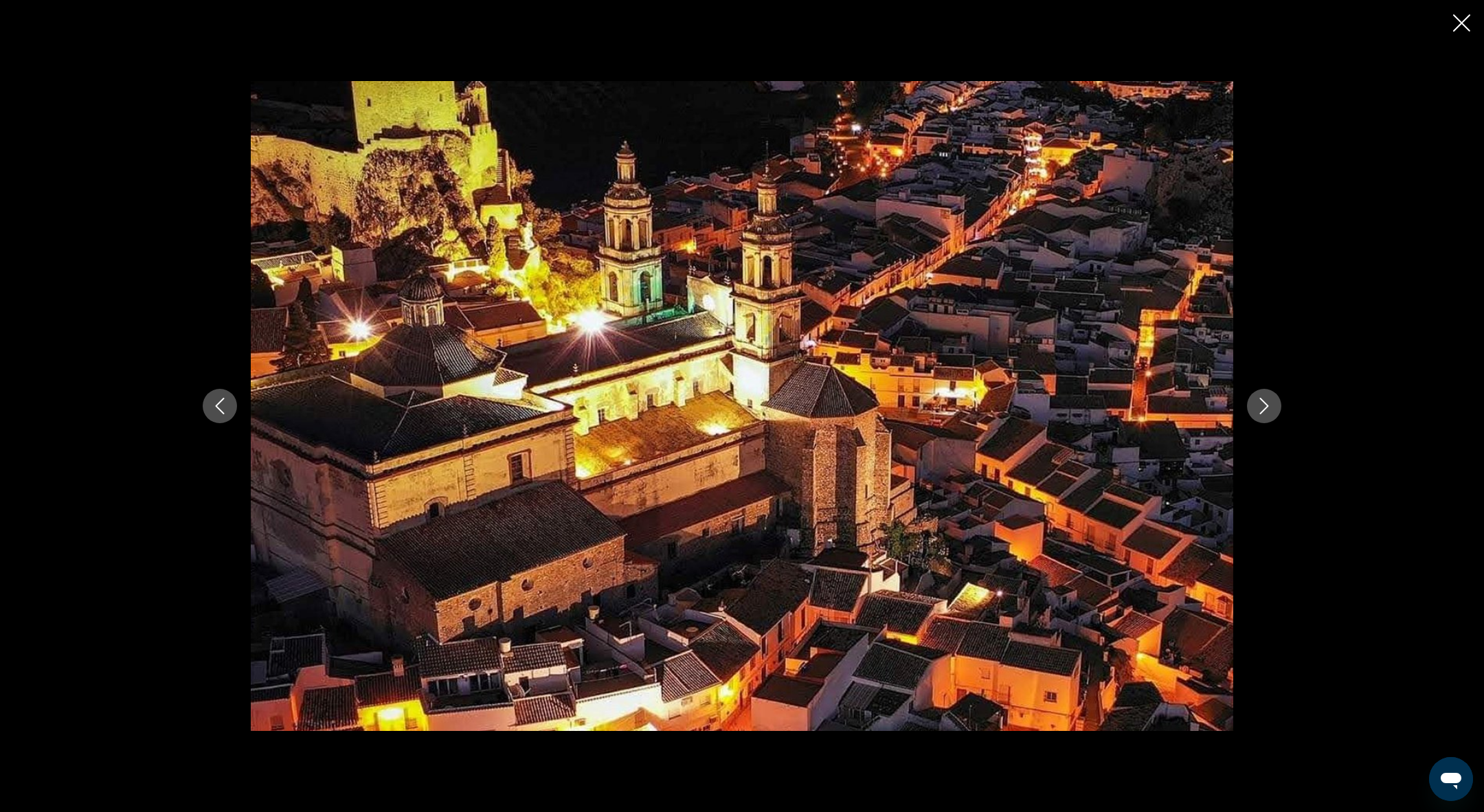
click at [1266, 408] on icon "Next image" at bounding box center [1265, 406] width 9 height 16
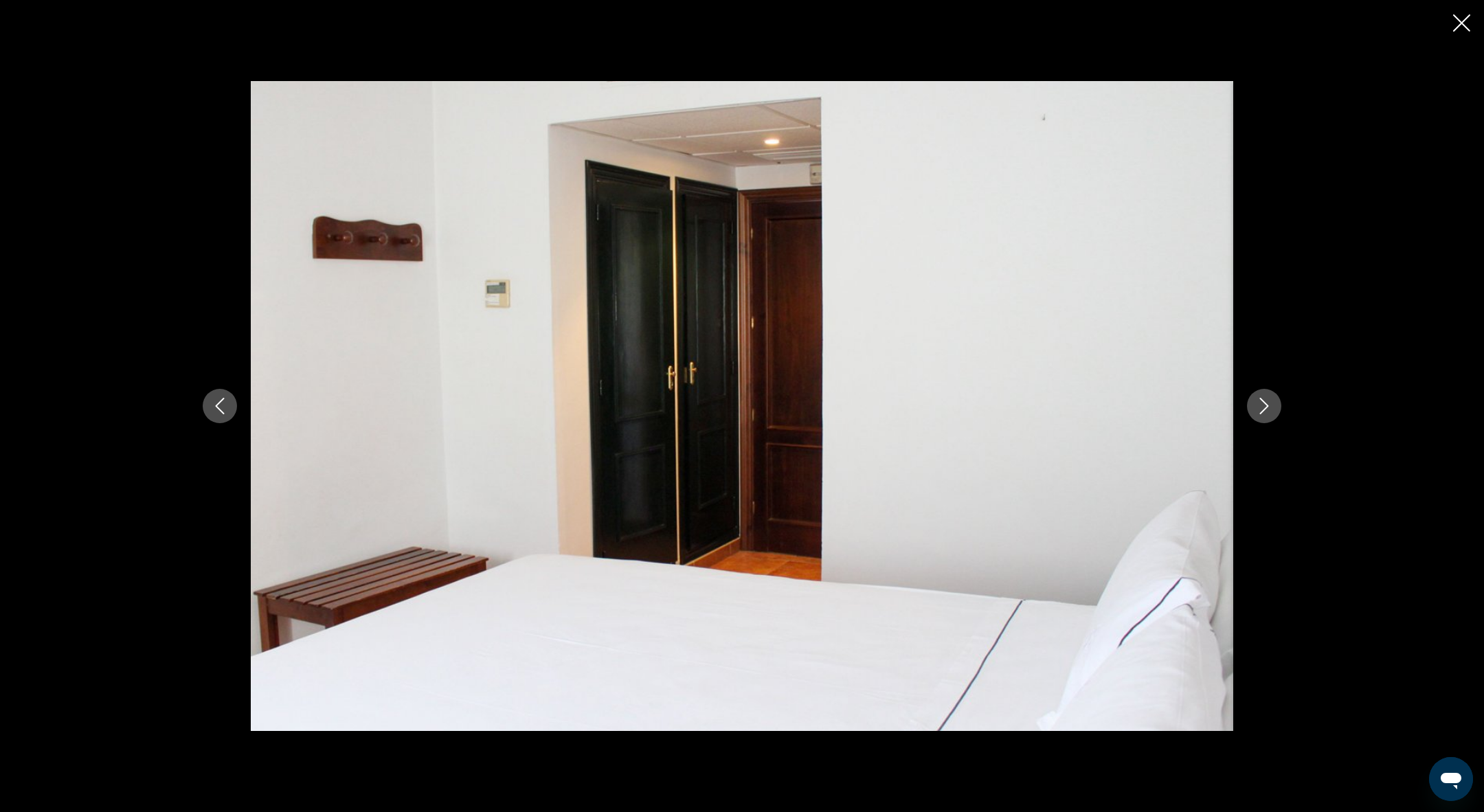
click at [1266, 408] on icon "Next image" at bounding box center [1265, 406] width 9 height 16
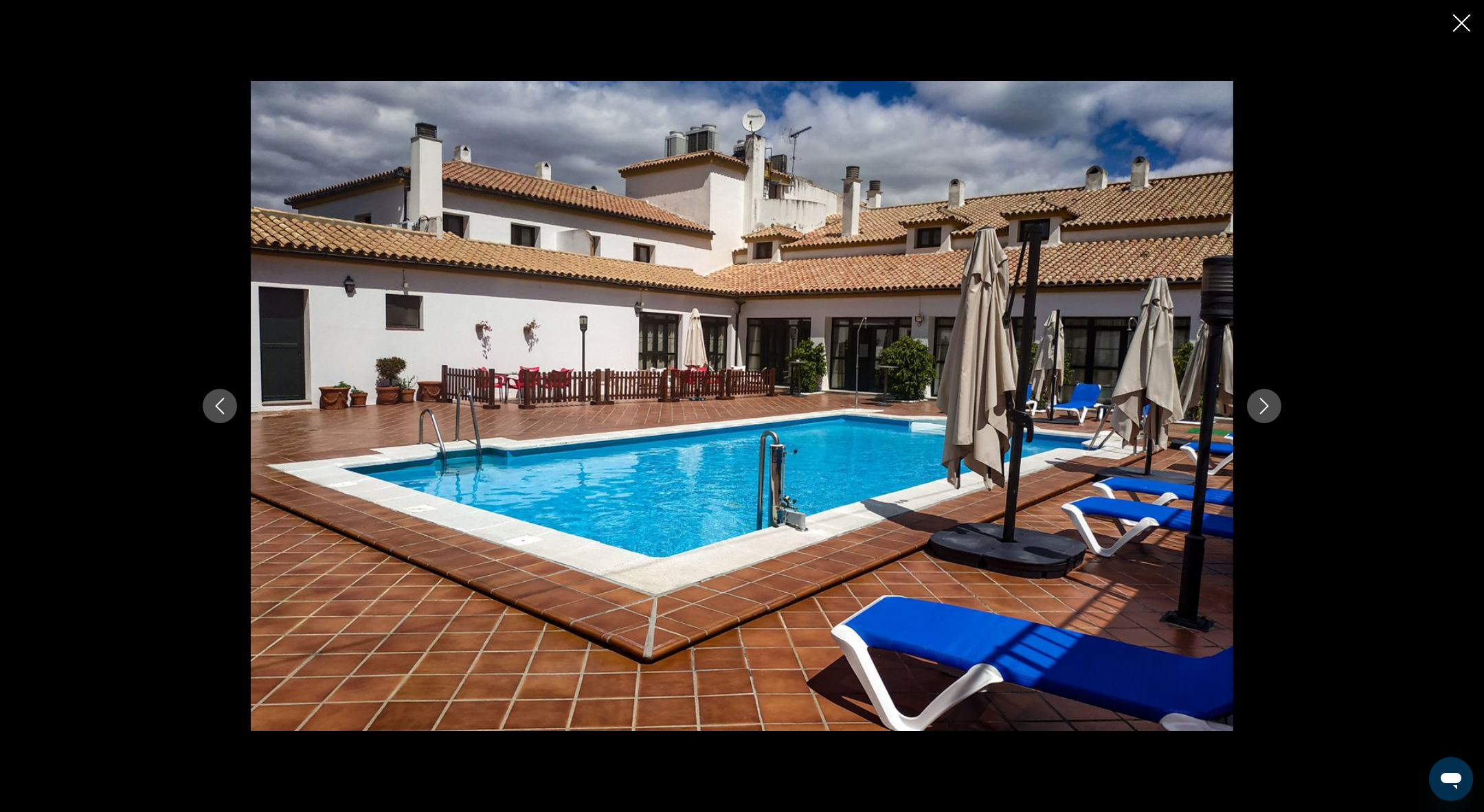
click at [1266, 408] on icon "Next image" at bounding box center [1265, 406] width 9 height 16
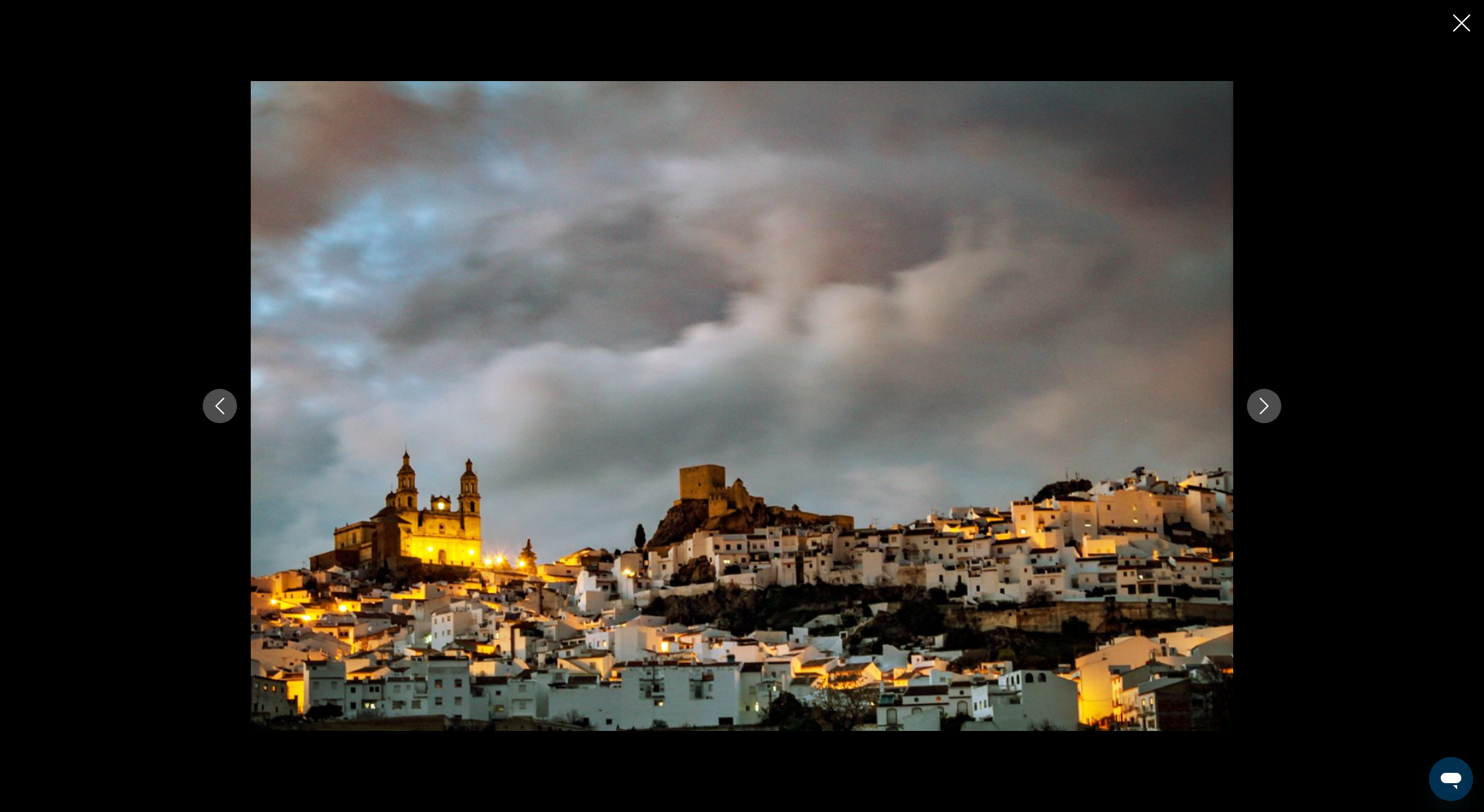
click at [1266, 408] on icon "Next image" at bounding box center [1265, 406] width 9 height 16
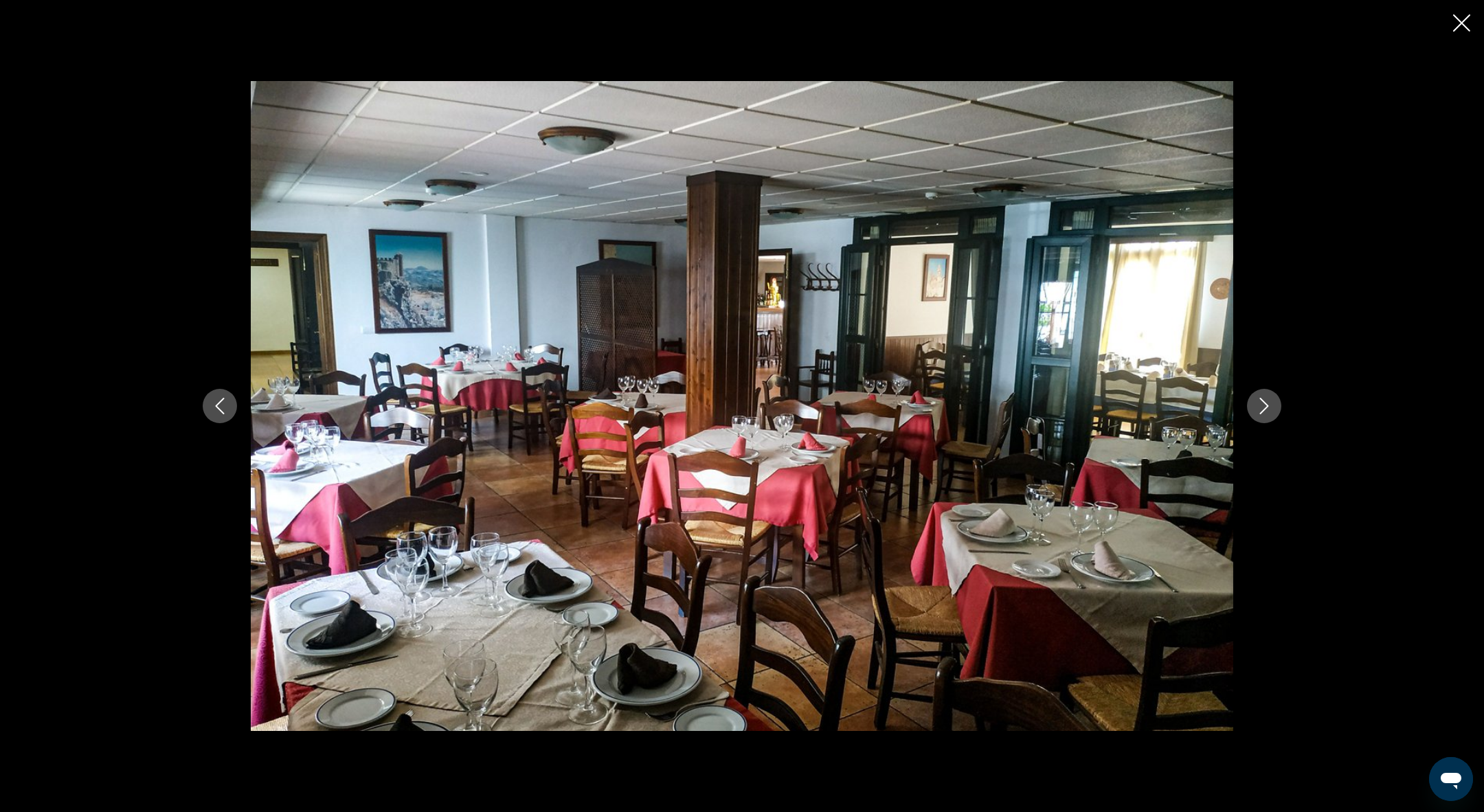
click at [1266, 408] on icon "Next image" at bounding box center [1265, 406] width 9 height 16
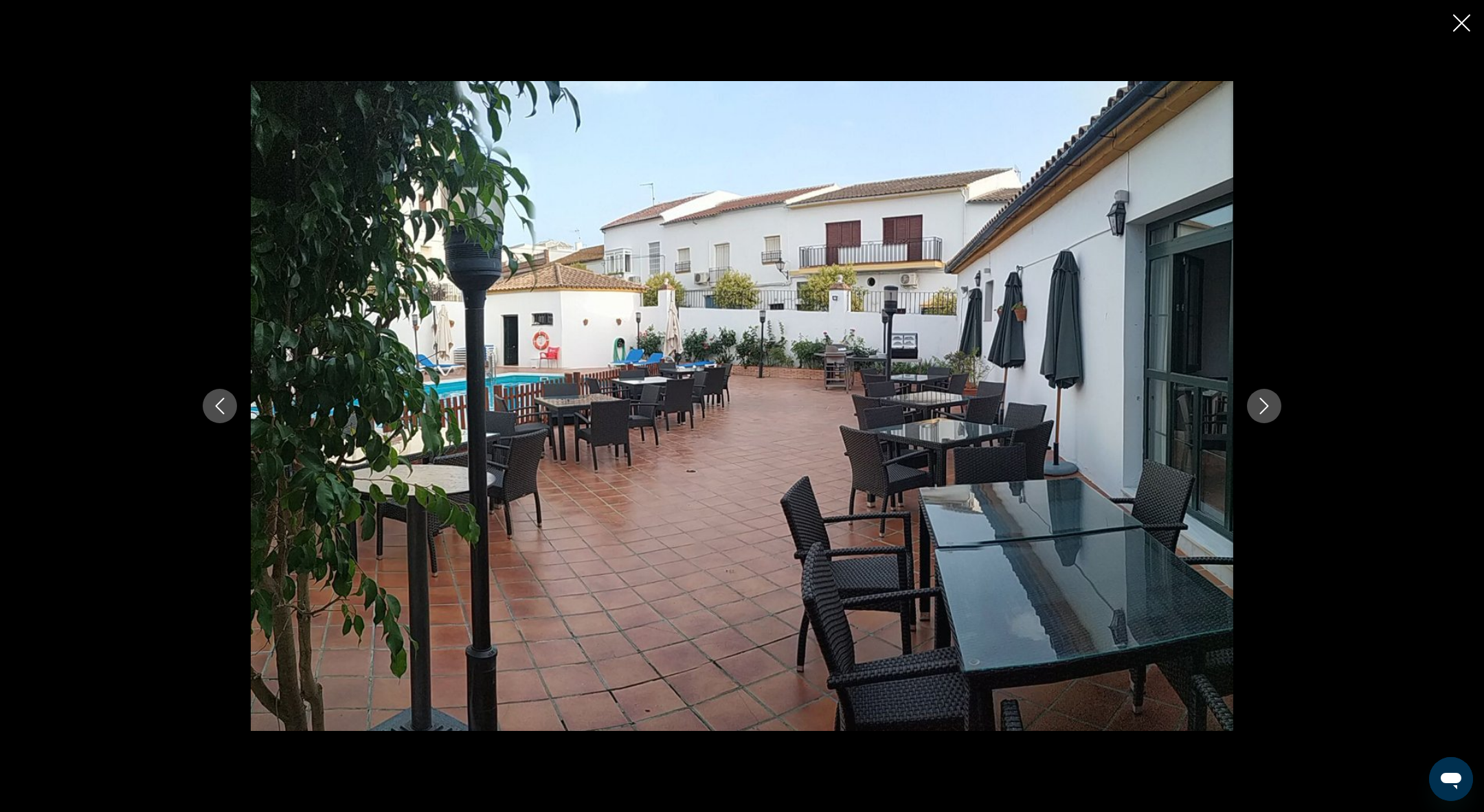
click at [1266, 409] on icon "Next image" at bounding box center [1264, 406] width 16 height 16
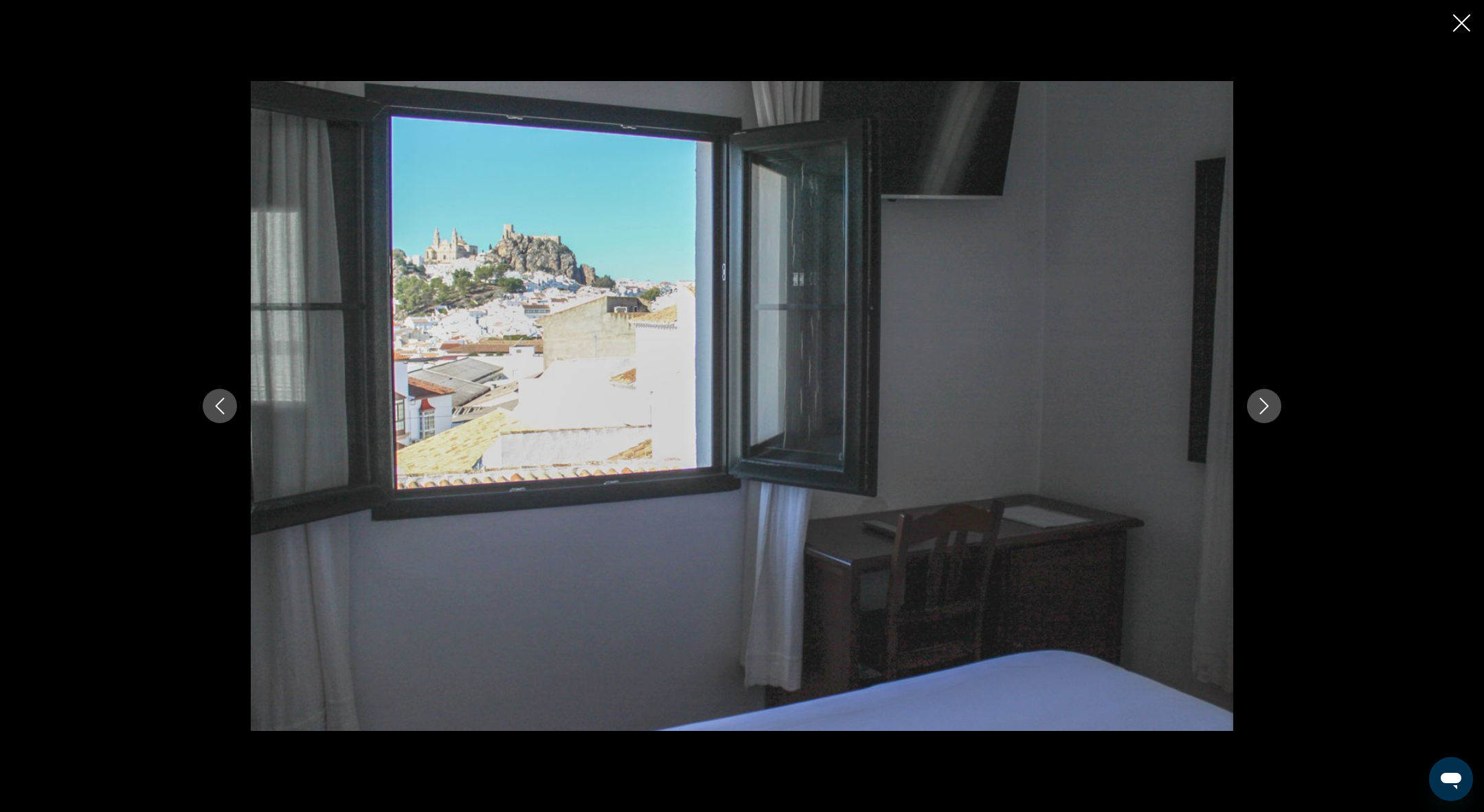
click at [1266, 409] on icon "Next image" at bounding box center [1264, 406] width 16 height 16
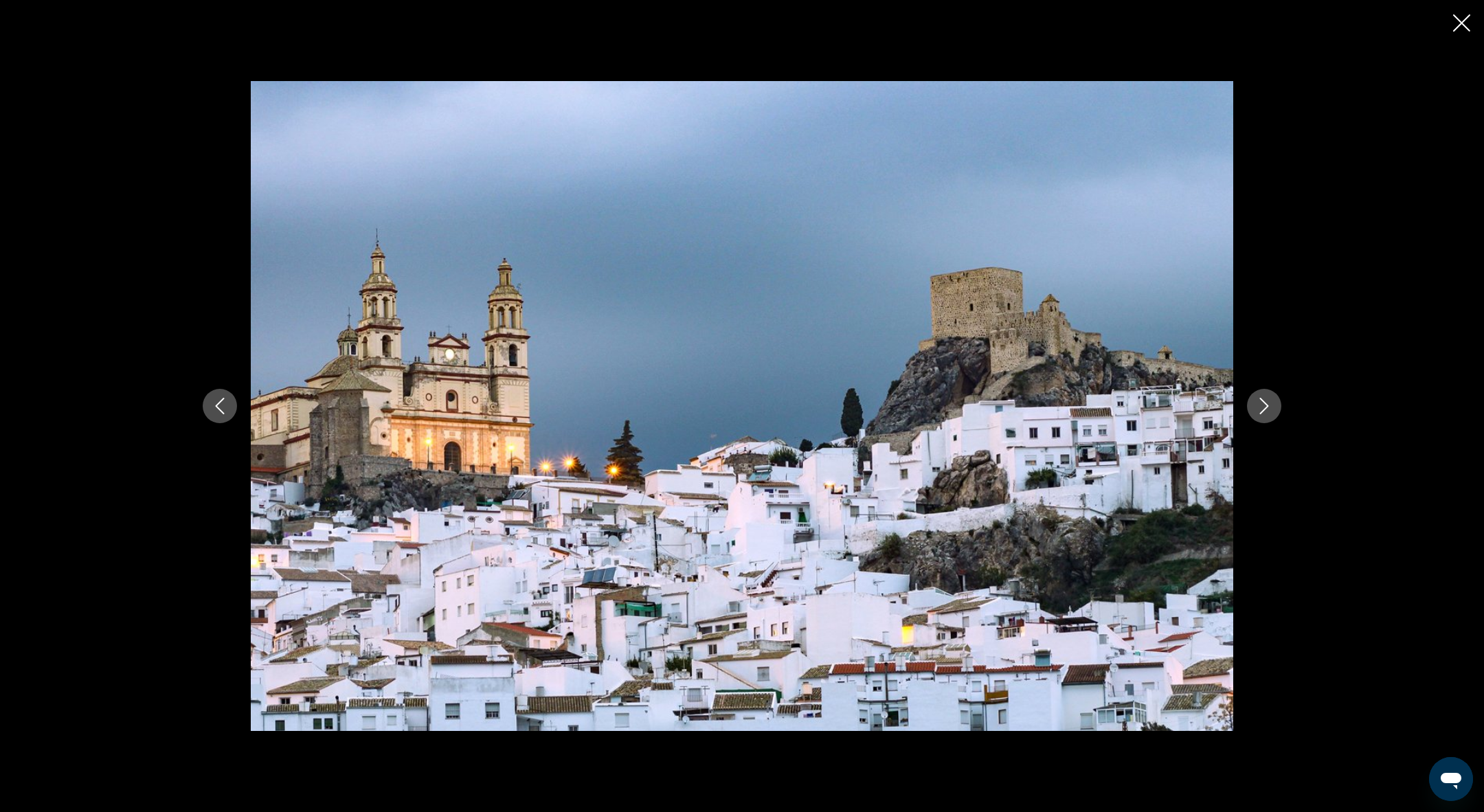
click at [1266, 409] on icon "Next image" at bounding box center [1264, 406] width 16 height 16
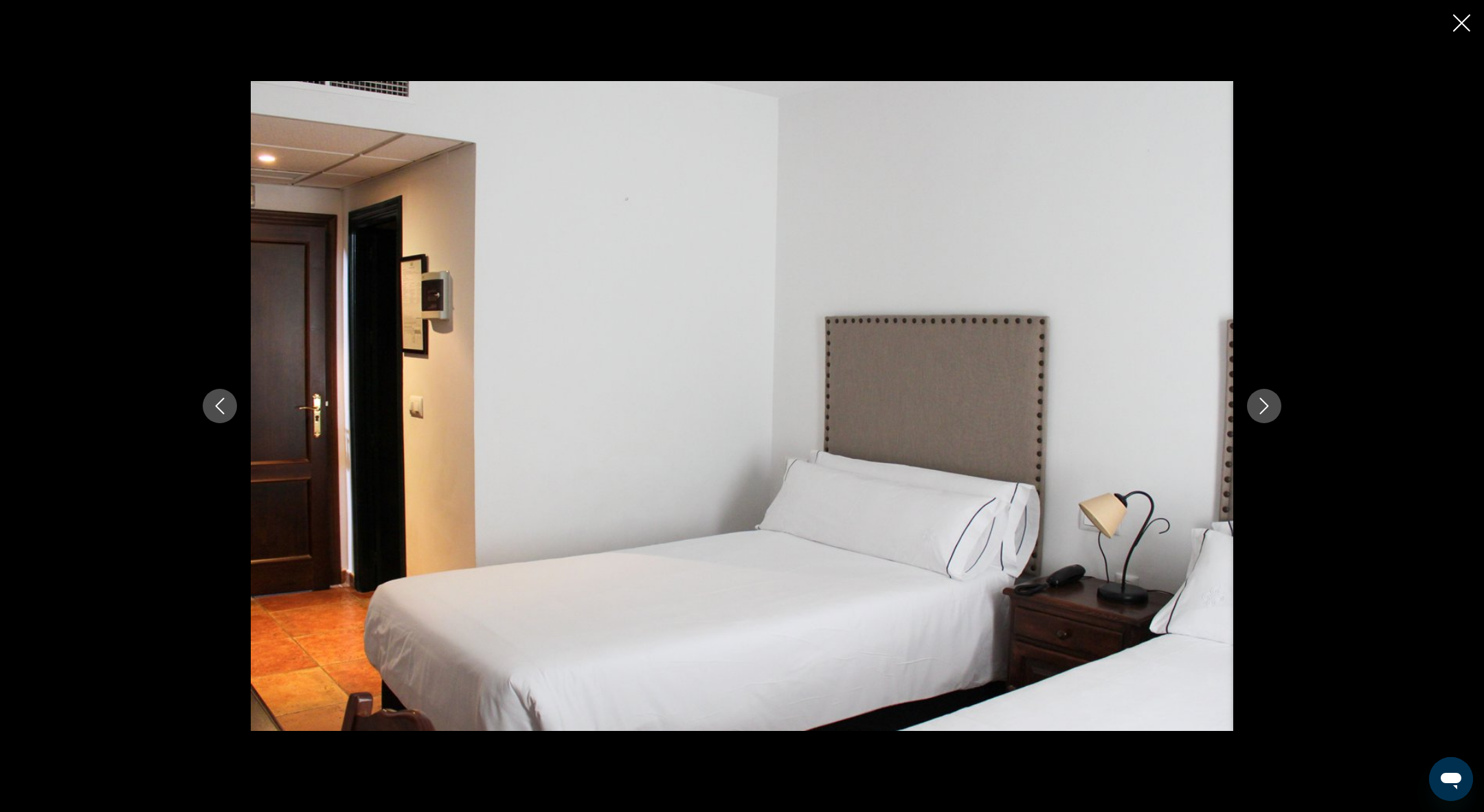
click at [1461, 20] on icon "Close slideshow" at bounding box center [1462, 23] width 17 height 17
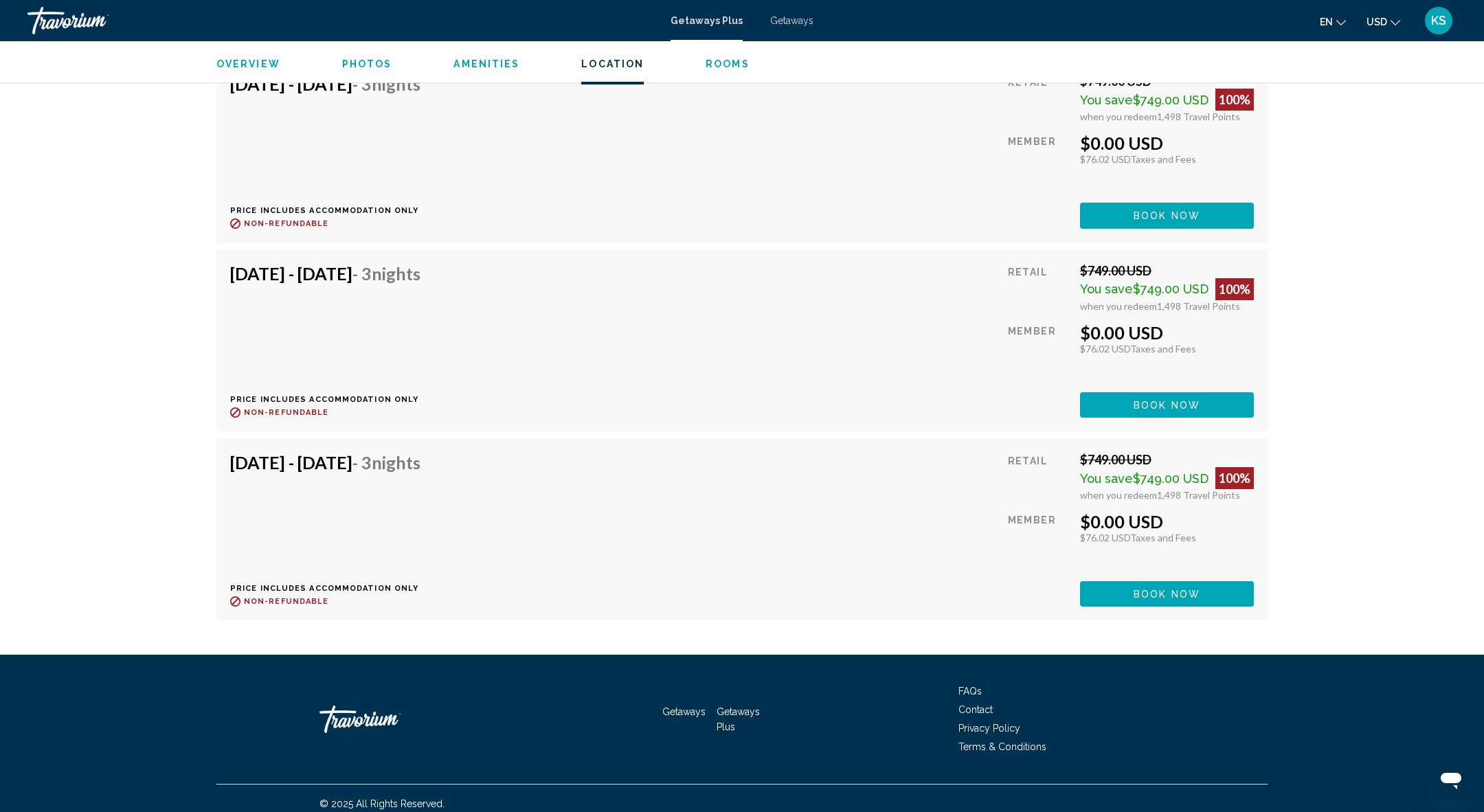
scroll to position [0, 0]
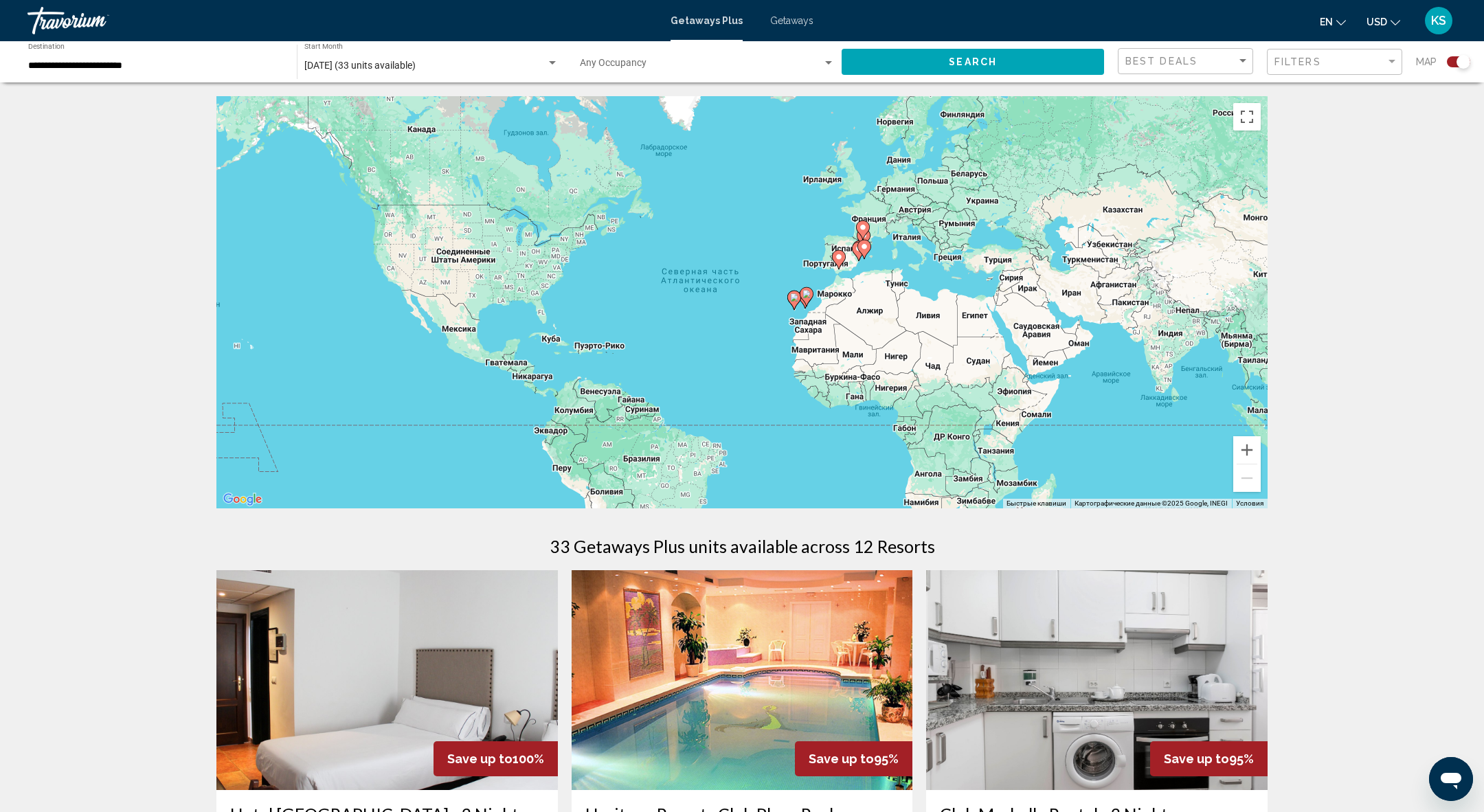
click at [202, 59] on div "**********" at bounding box center [155, 62] width 255 height 38
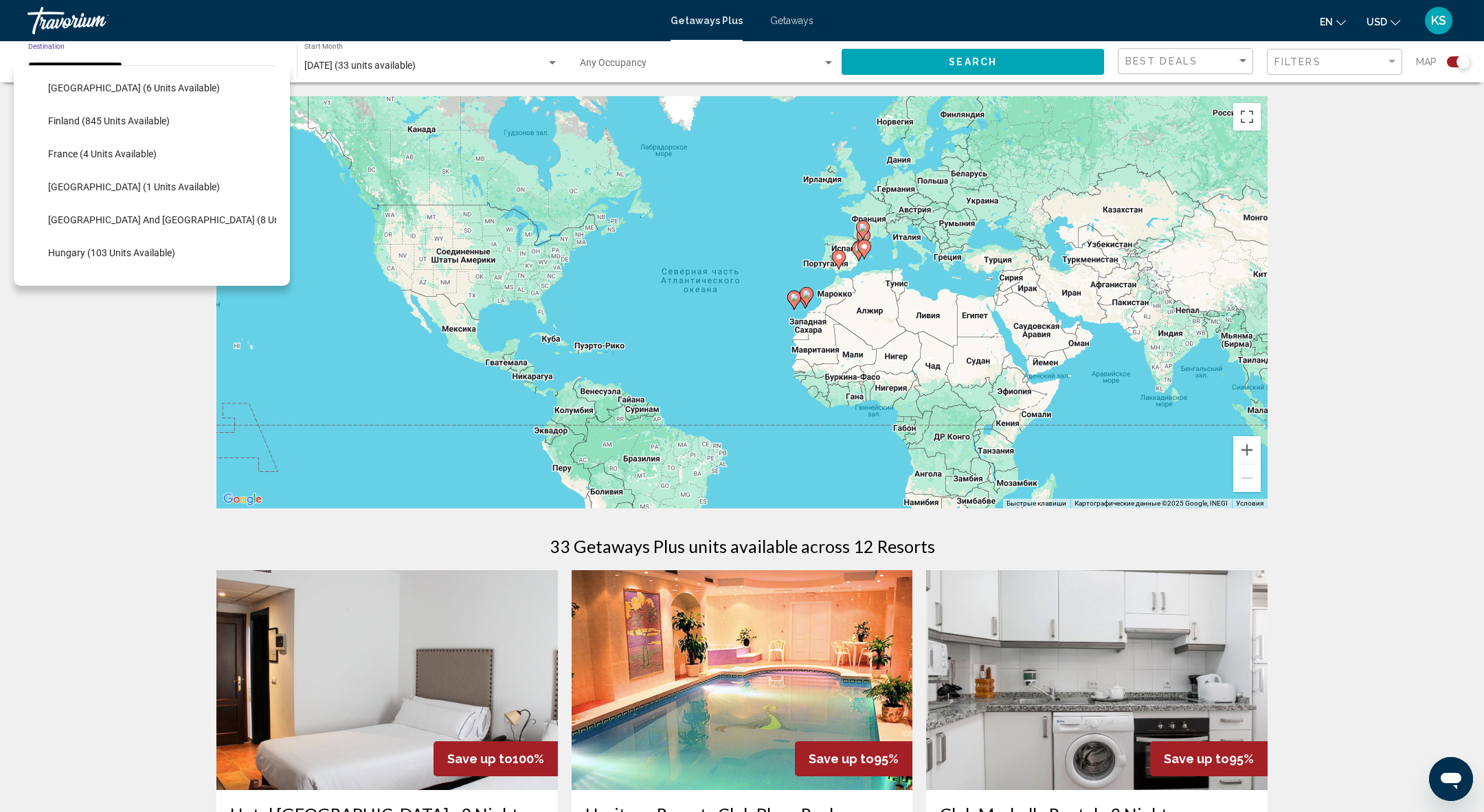
scroll to position [268, 0]
click at [120, 148] on span "France (4 units available)" at bounding box center [102, 151] width 108 height 11
type input "**********"
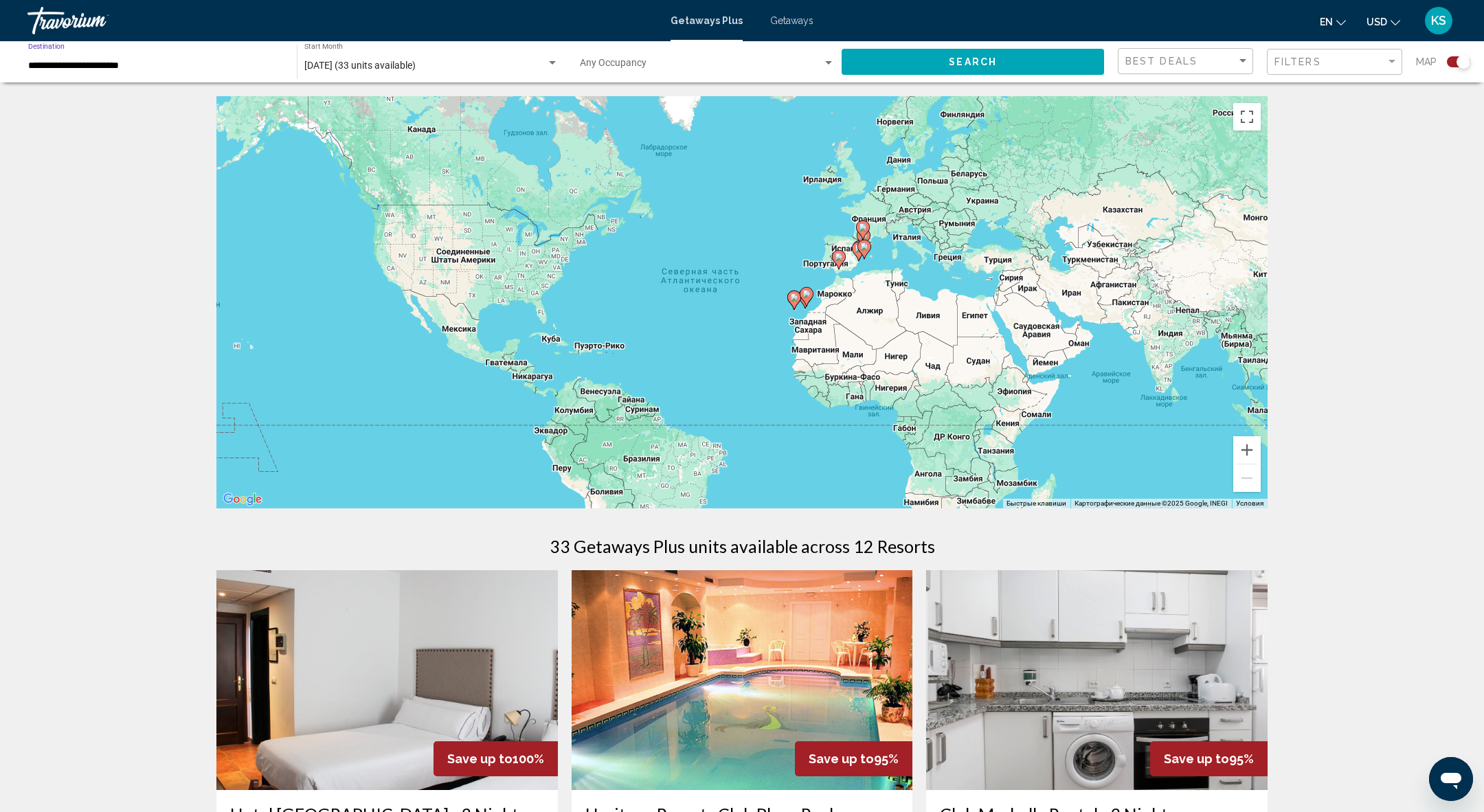
click at [903, 55] on button "Search" at bounding box center [973, 61] width 262 height 26
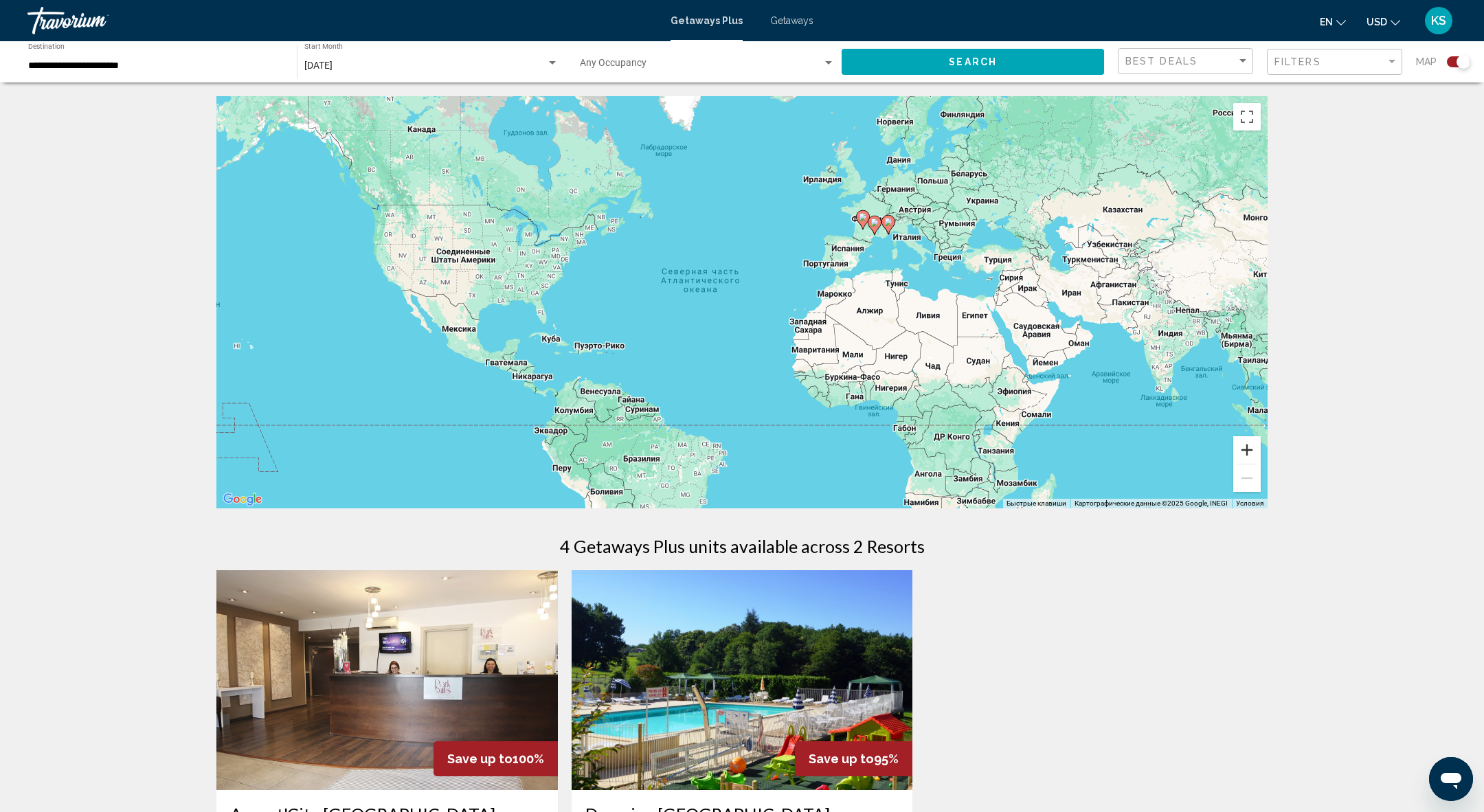
click at [1253, 447] on button "Увеличить" at bounding box center [1247, 450] width 27 height 27
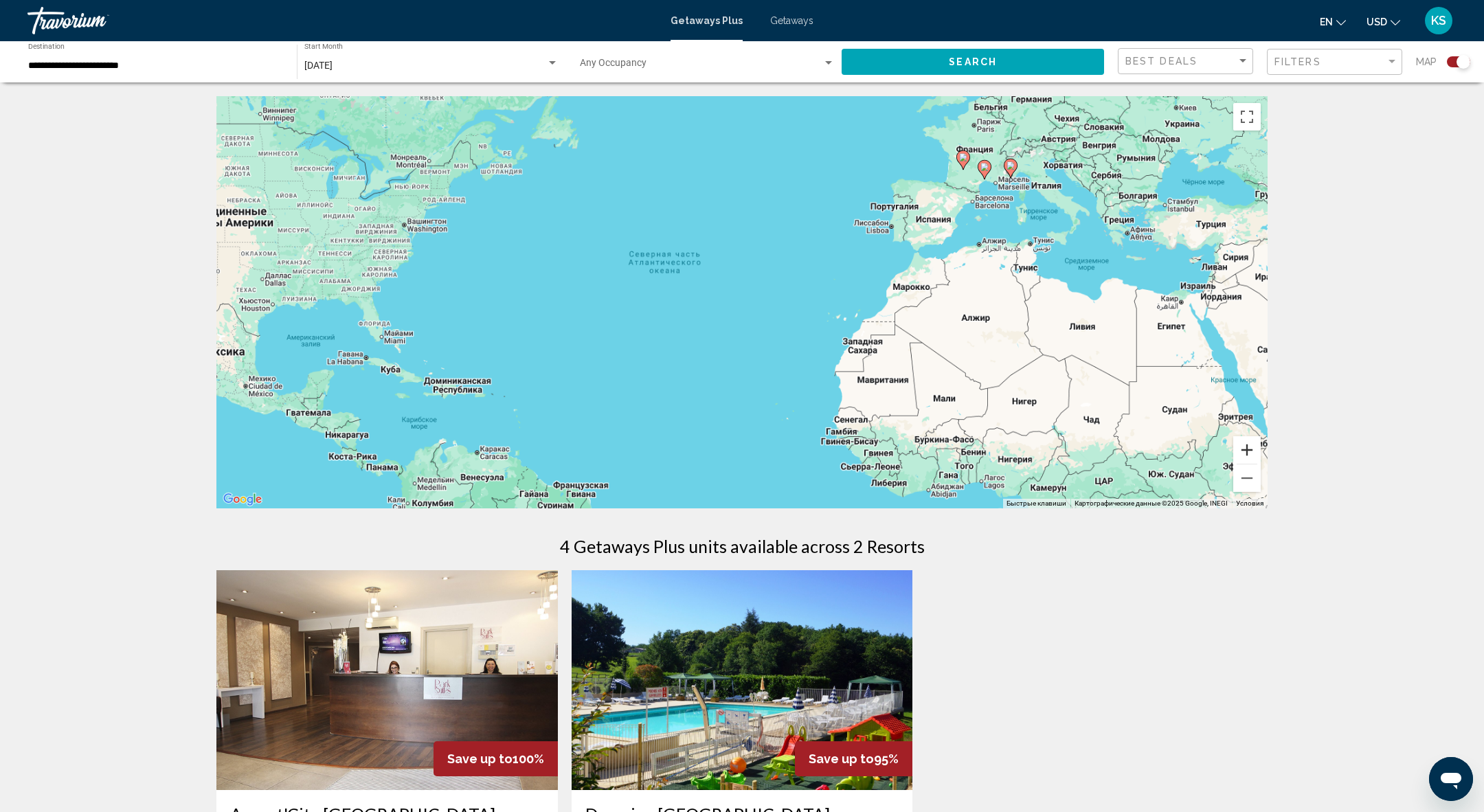
click at [1253, 447] on button "Увеличить" at bounding box center [1247, 450] width 27 height 27
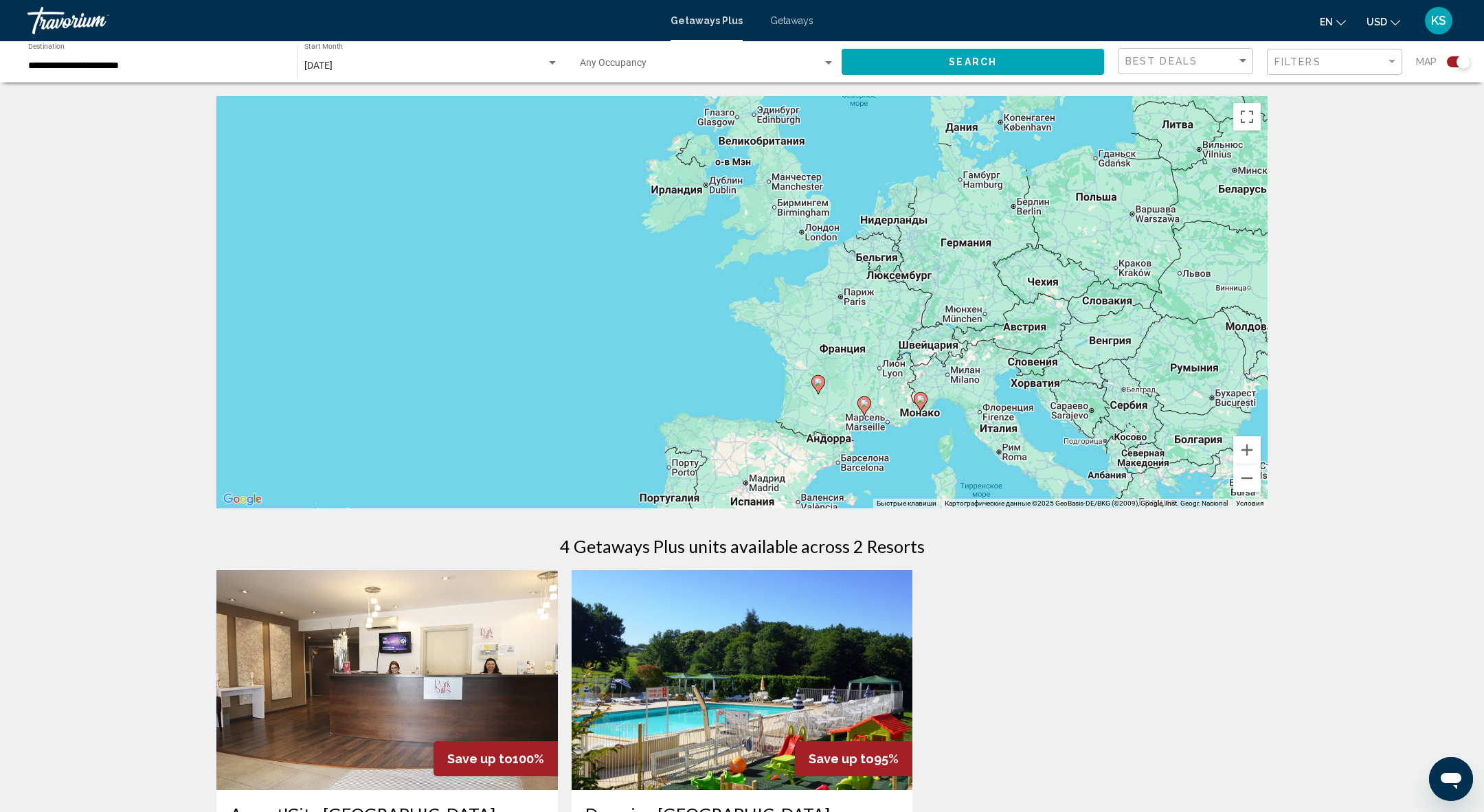
drag, startPoint x: 1163, startPoint y: 173, endPoint x: 749, endPoint y: 552, distance: 561.3
click at [749, 554] on div "← Переместить влево → Переместить вправо ↑ Переместить вверх ↓ Переместить вниз…" at bounding box center [741, 581] width 1106 height 969
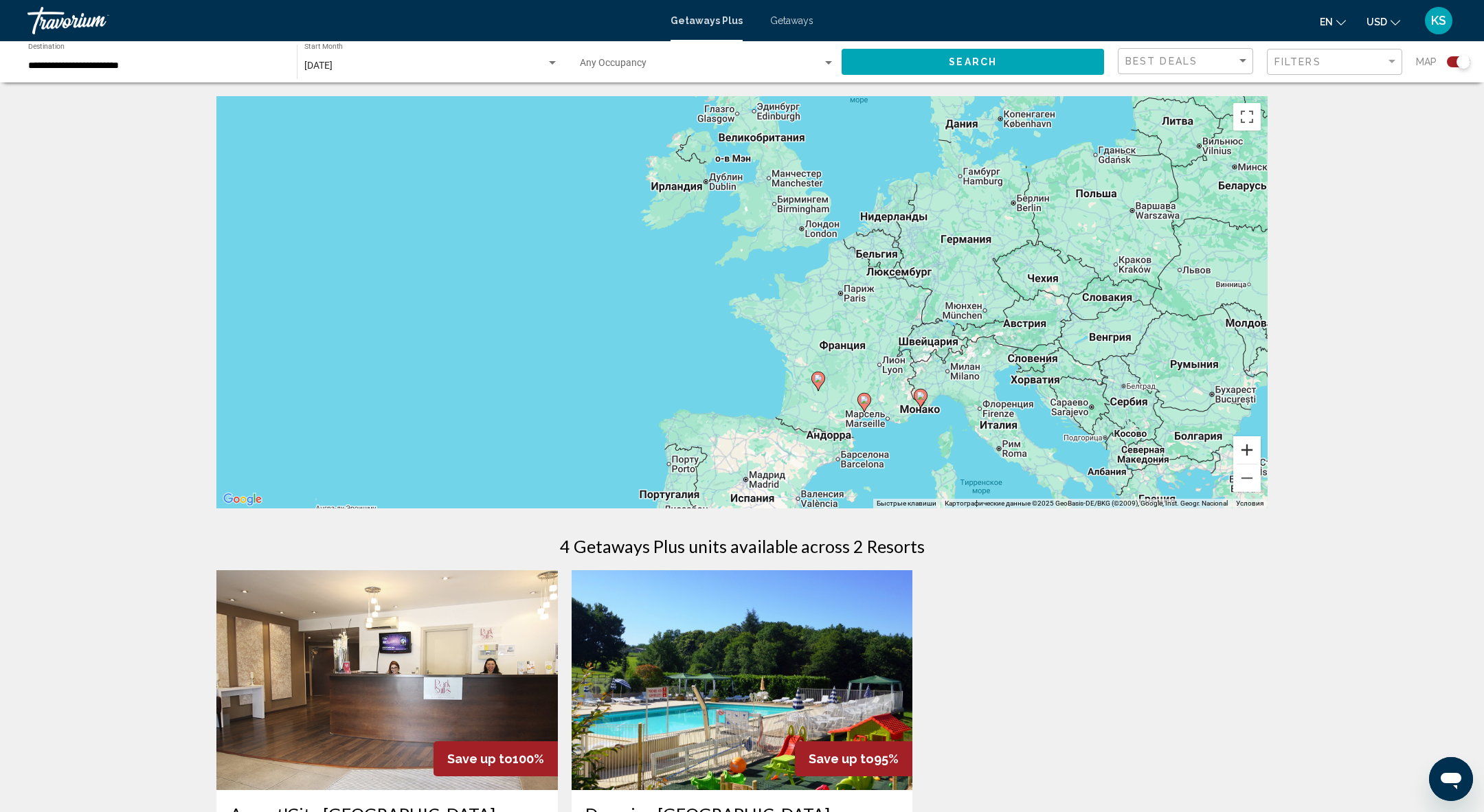
click at [1239, 458] on button "Увеличить" at bounding box center [1247, 450] width 27 height 27
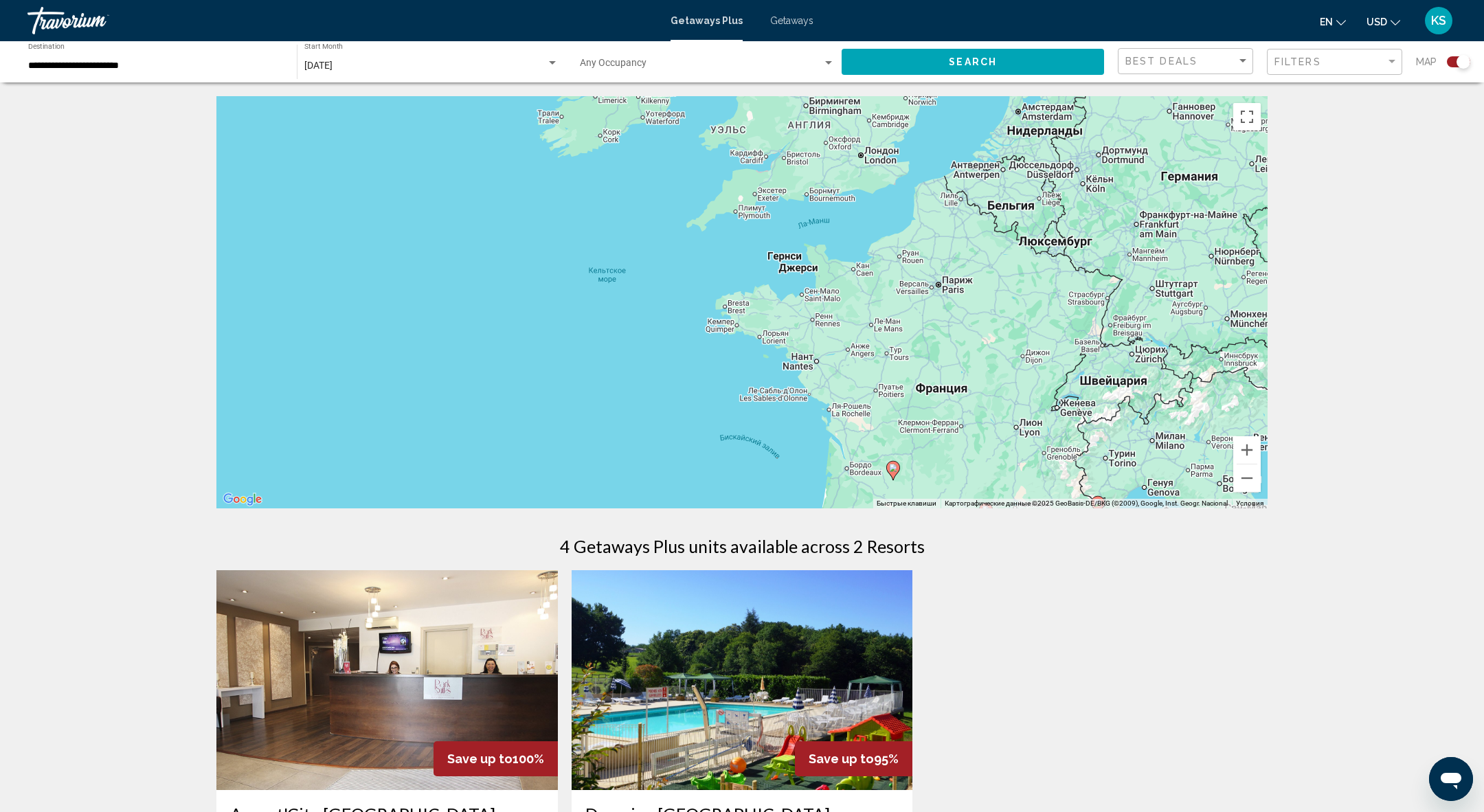
click at [791, 15] on span "Getaways" at bounding box center [792, 20] width 44 height 11
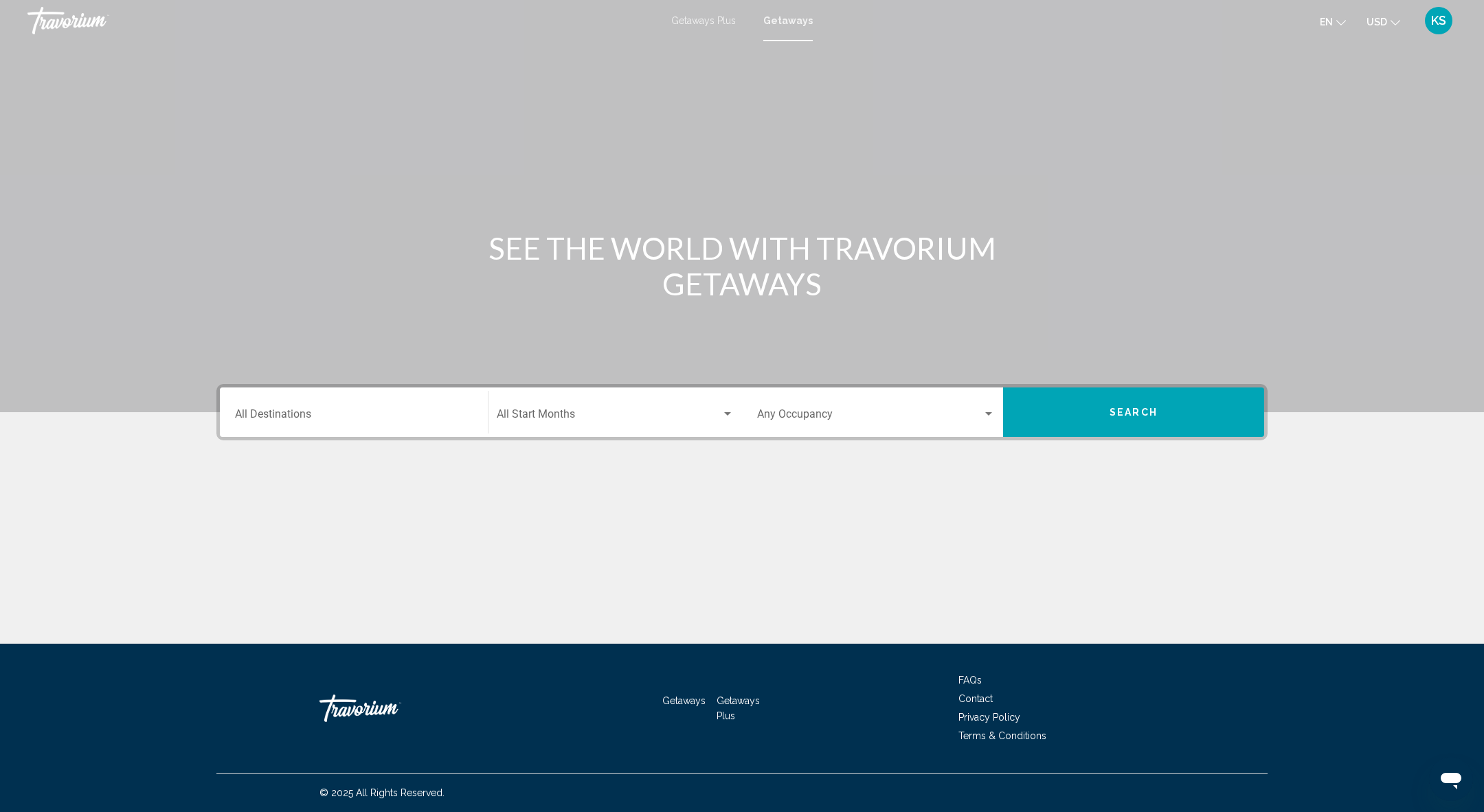
click at [362, 415] on input "Destination All Destinations" at bounding box center [353, 417] width 237 height 12
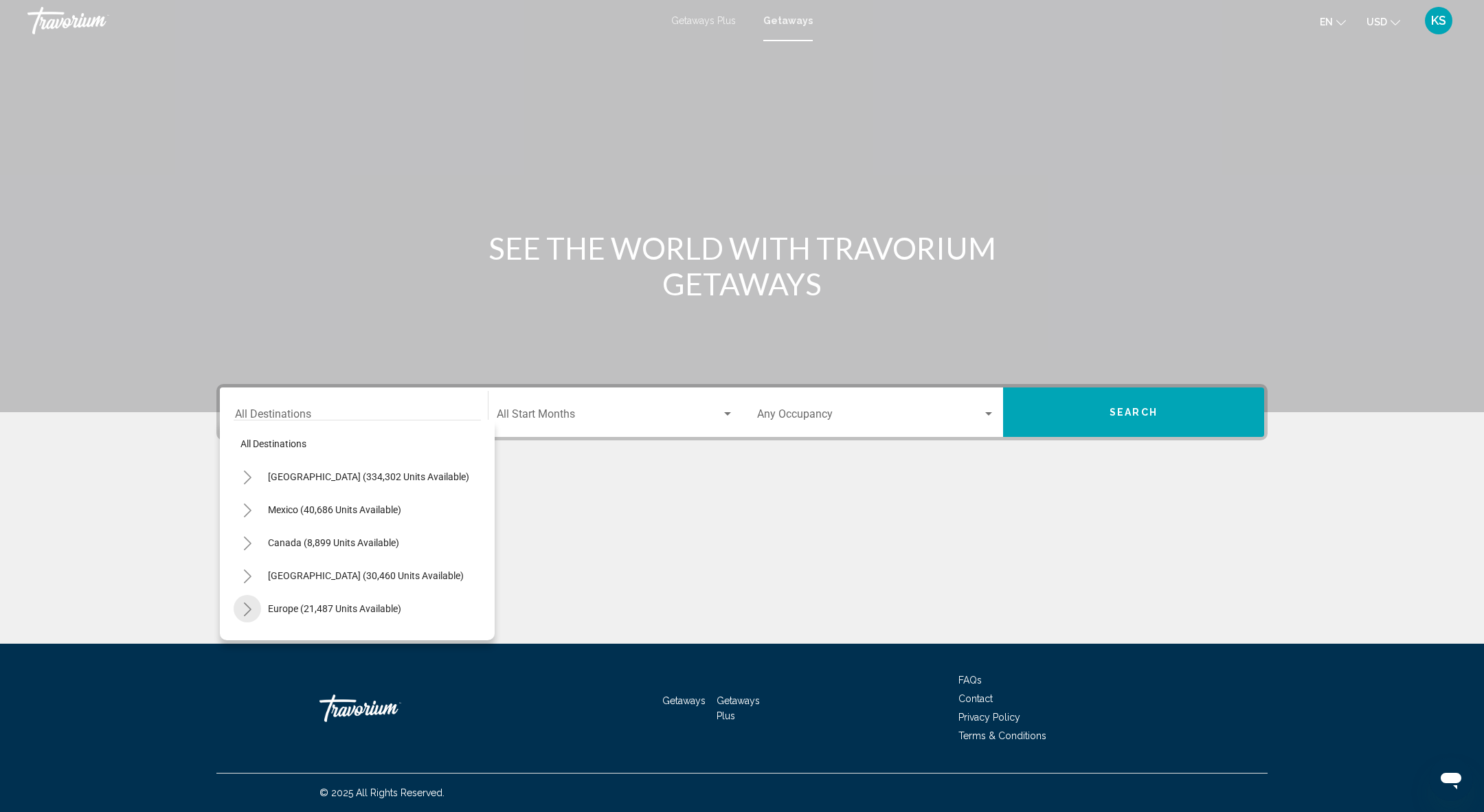
click at [245, 616] on button "Toggle Europe (21,487 units available)" at bounding box center [248, 609] width 27 height 27
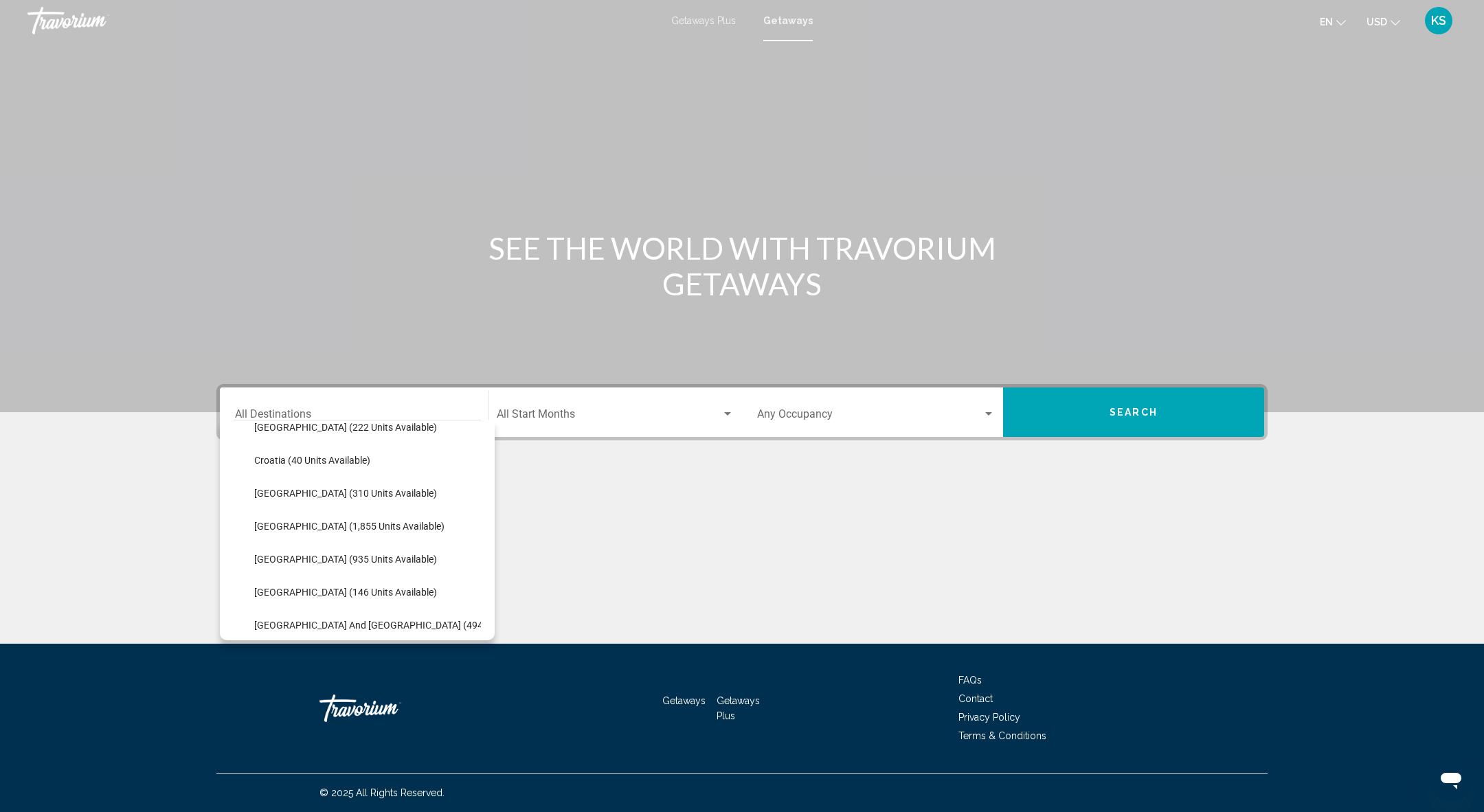
scroll to position [281, 0]
click at [319, 551] on button "[GEOGRAPHIC_DATA] (935 units available)" at bounding box center [346, 558] width 196 height 32
type input "**********"
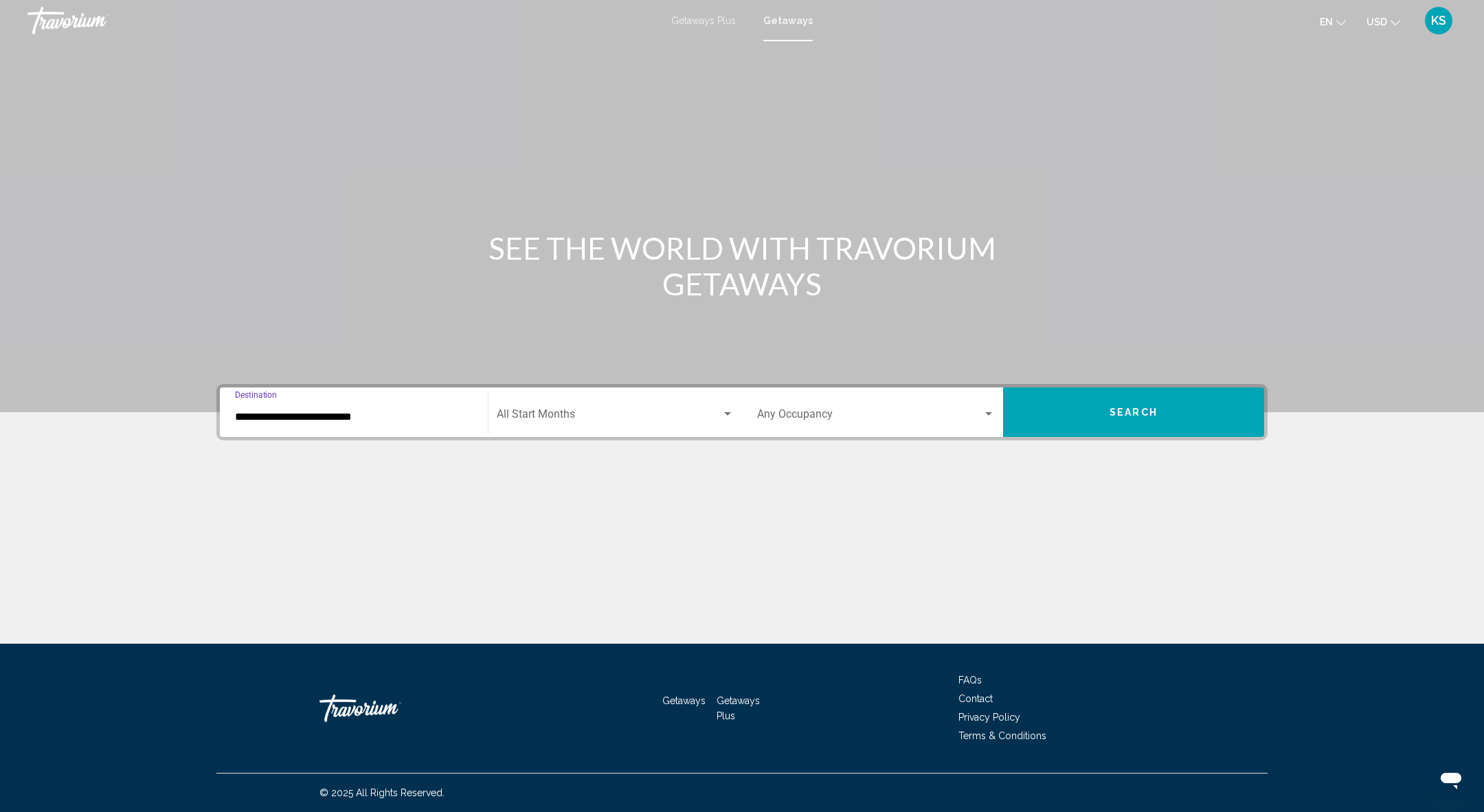
click at [550, 405] on div "Start Month All Start Months" at bounding box center [616, 412] width 237 height 44
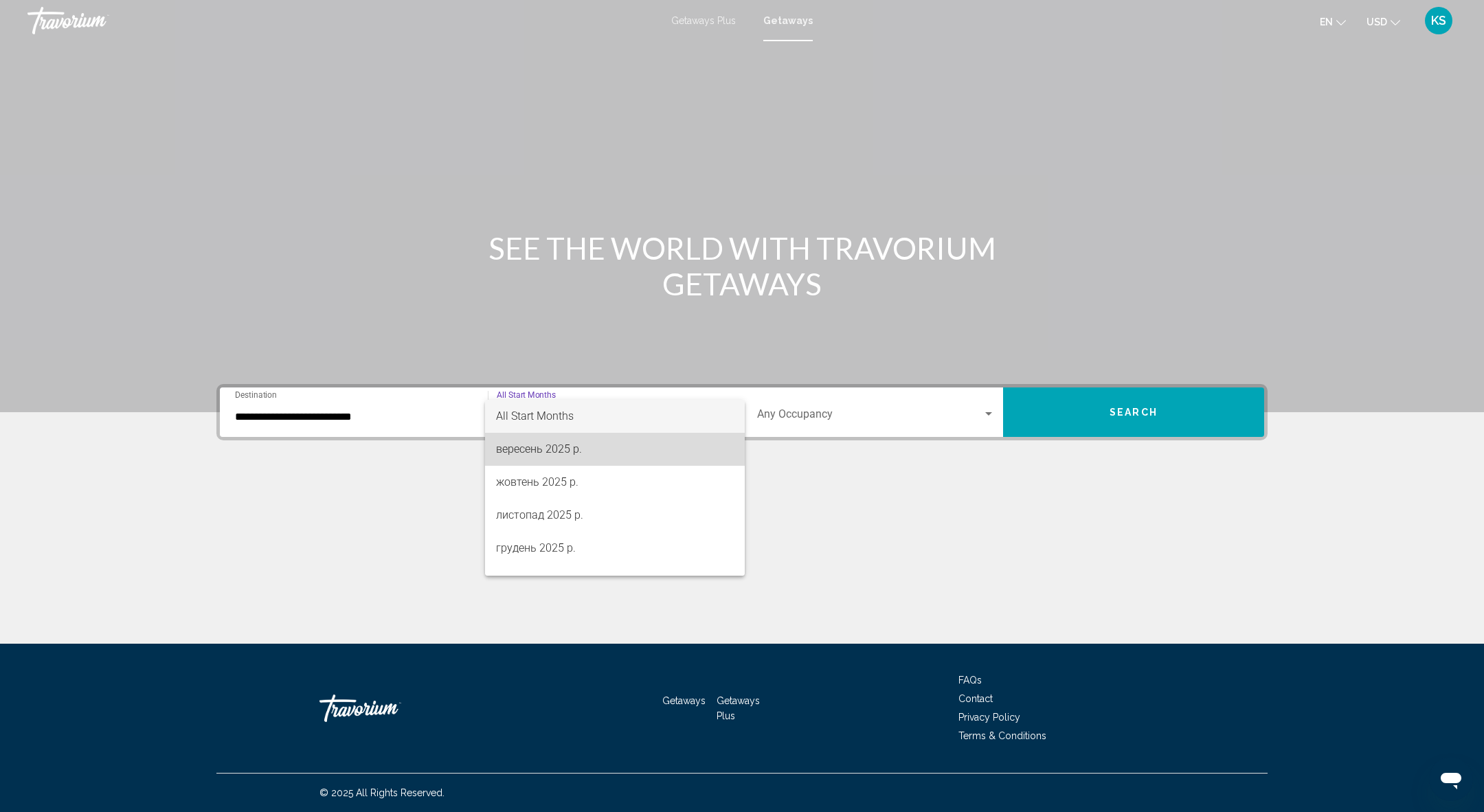
click at [569, 447] on span "вересень 2025 р." at bounding box center [615, 449] width 237 height 33
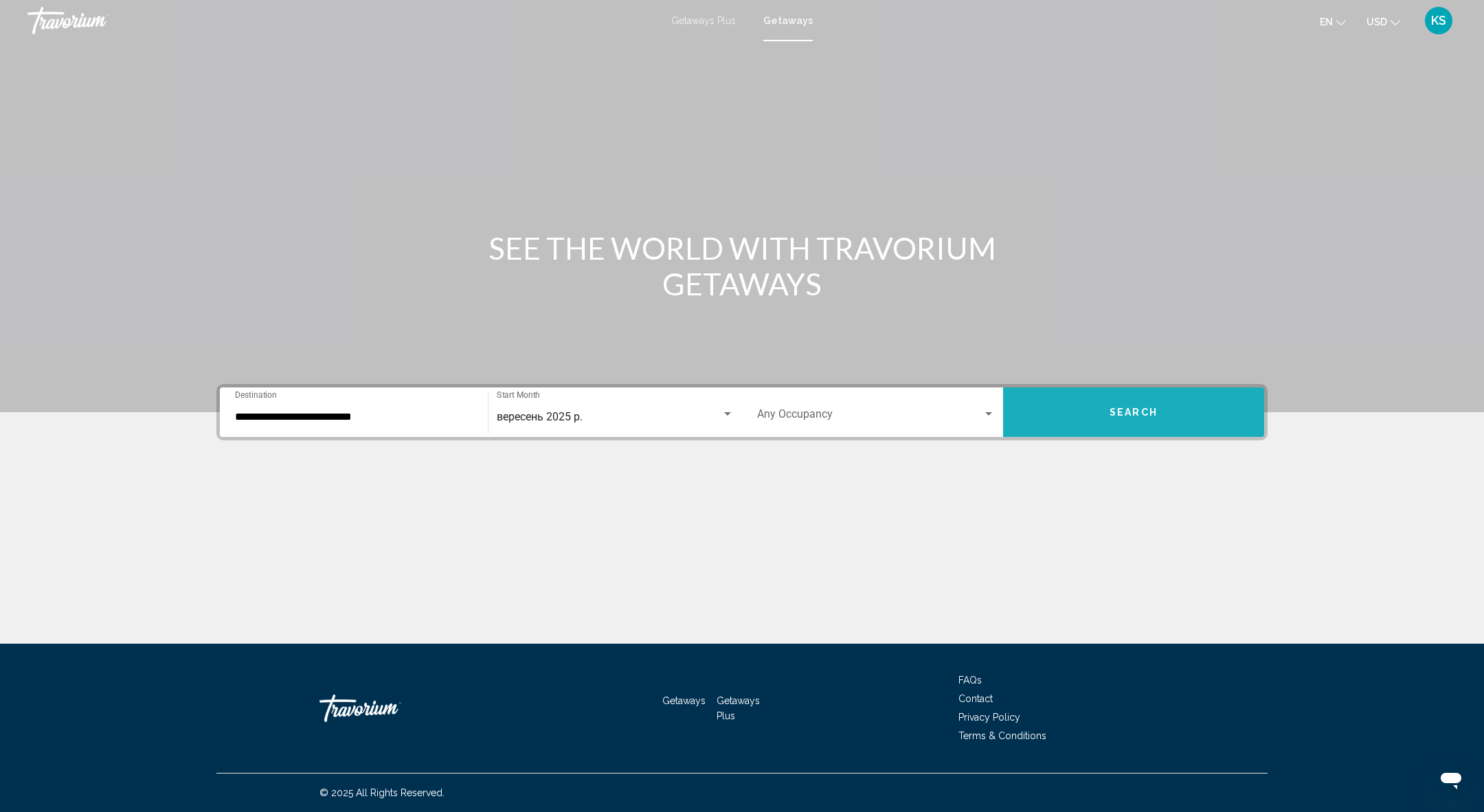
click at [1139, 396] on button "Search" at bounding box center [1134, 412] width 261 height 50
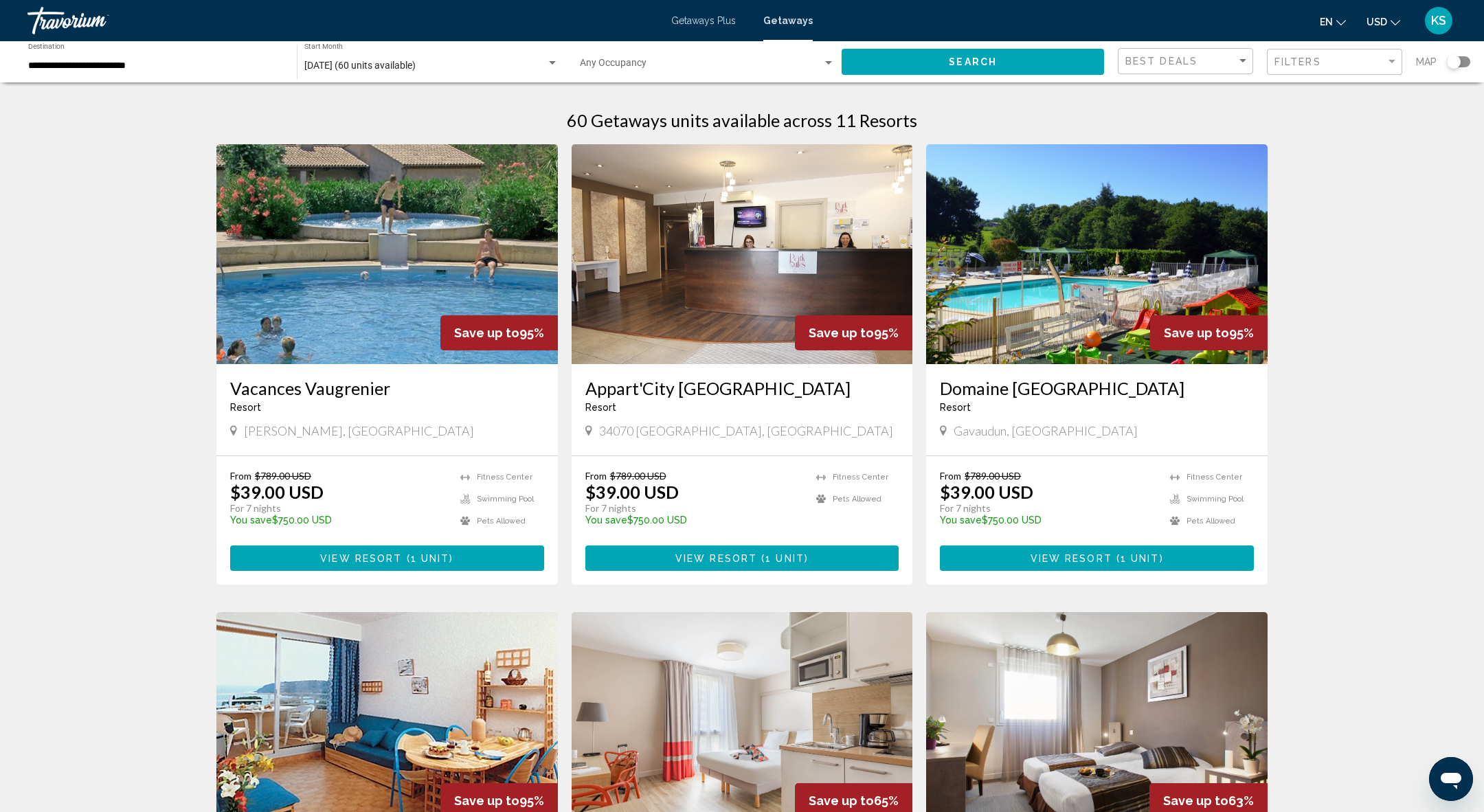
click at [1455, 62] on div "Search widget" at bounding box center [1454, 61] width 14 height 14
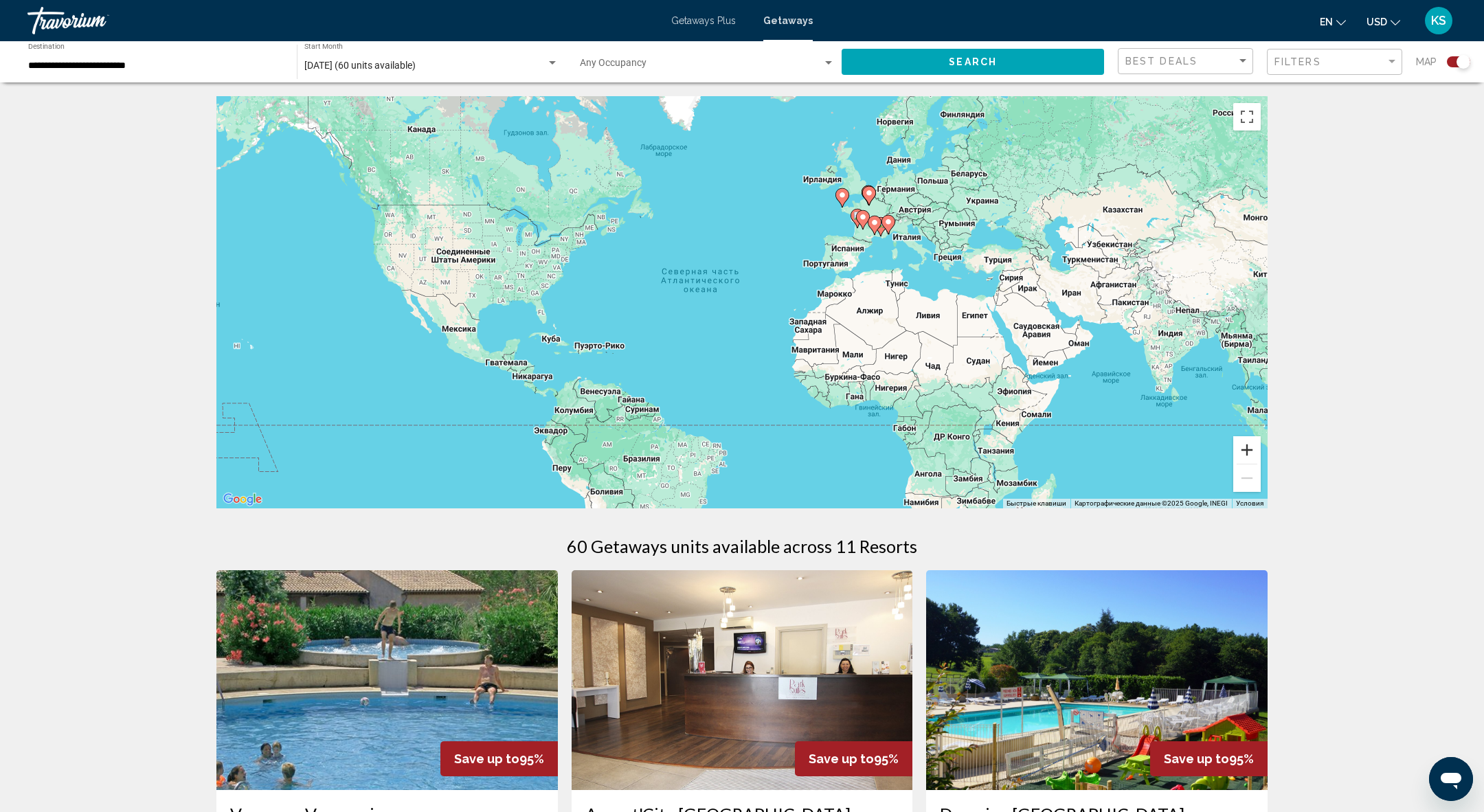
click at [1248, 450] on button "Увеличить" at bounding box center [1247, 450] width 27 height 27
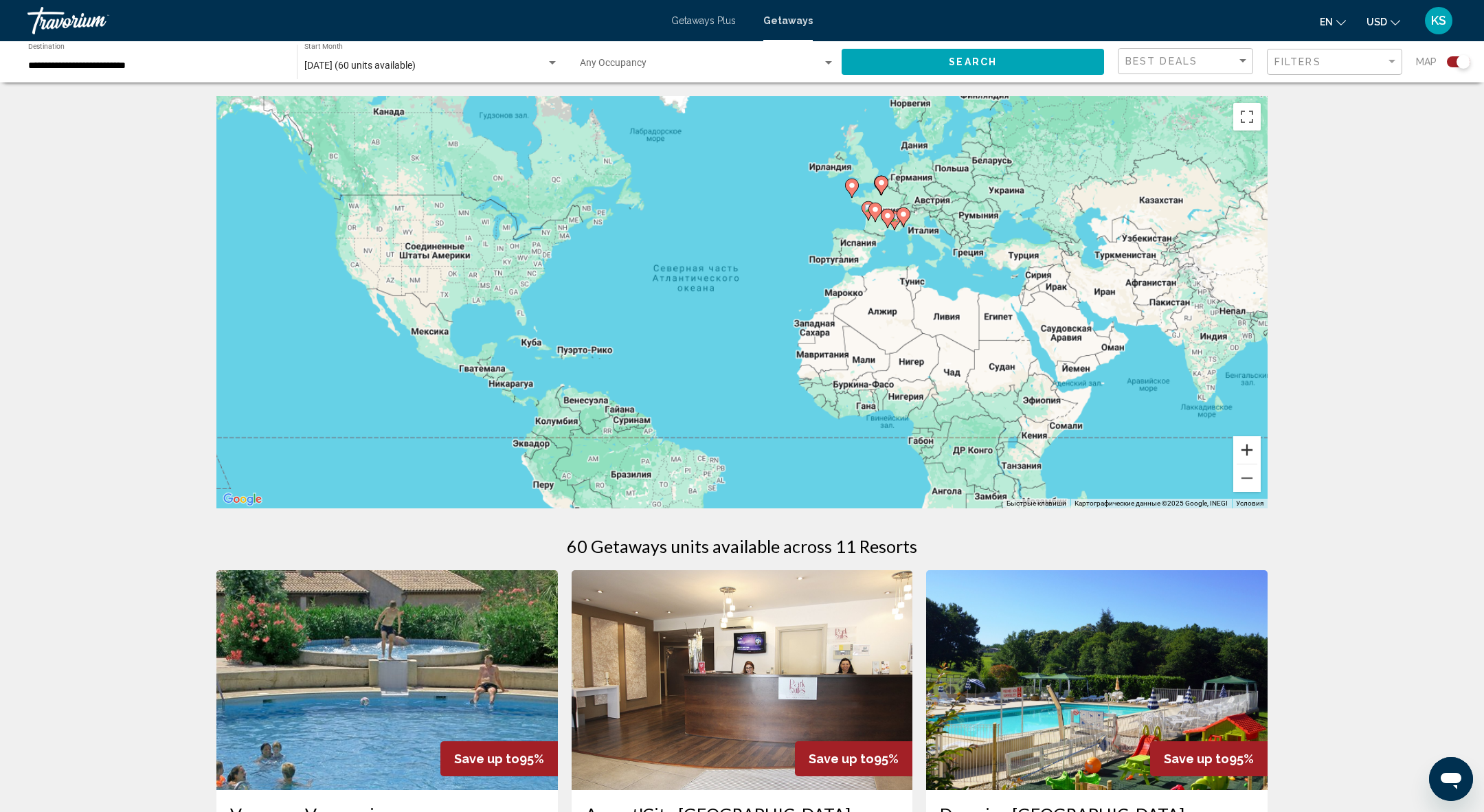
click at [1248, 450] on button "Увеличить" at bounding box center [1247, 450] width 27 height 27
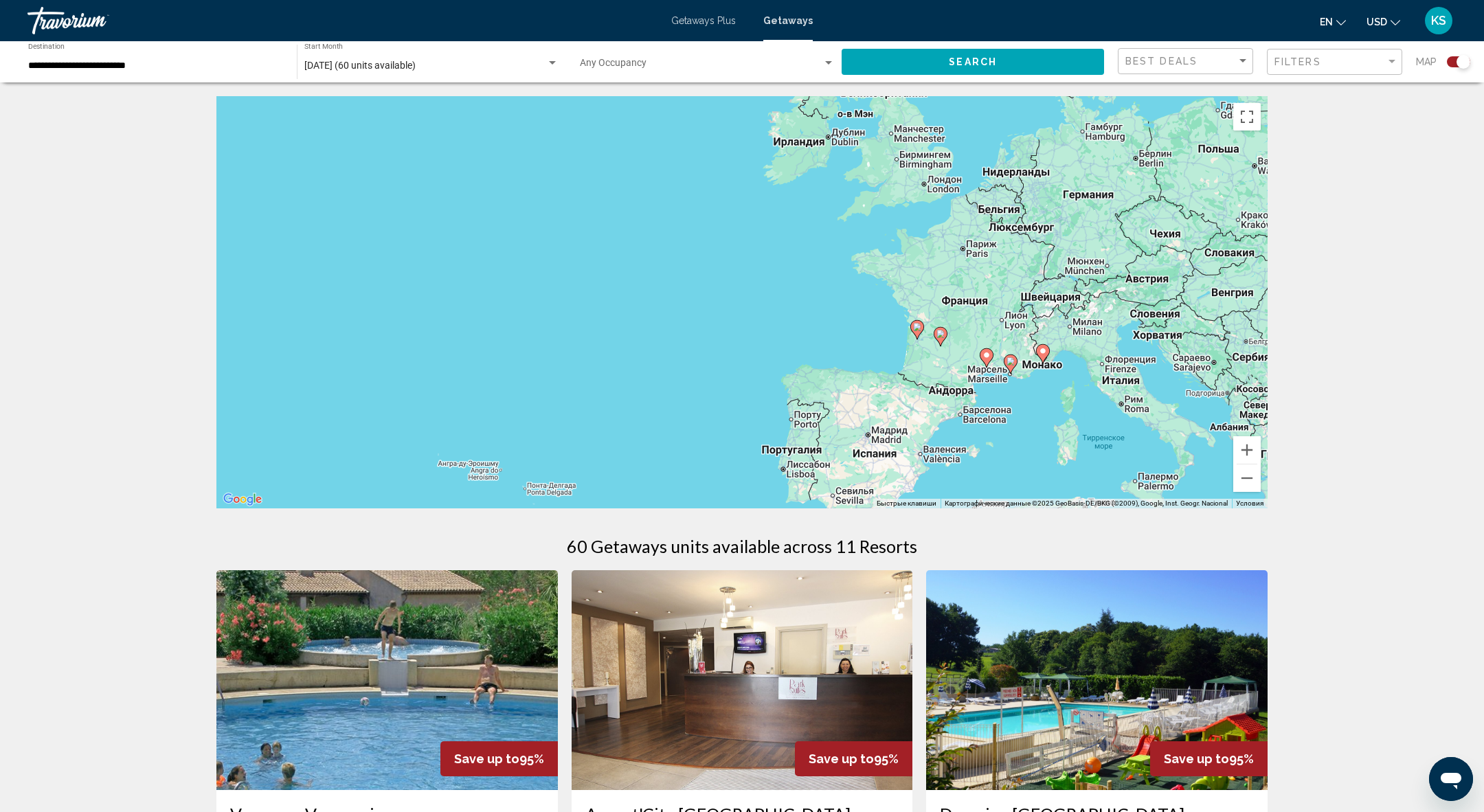
drag, startPoint x: 1183, startPoint y: 249, endPoint x: 897, endPoint y: 582, distance: 439.0
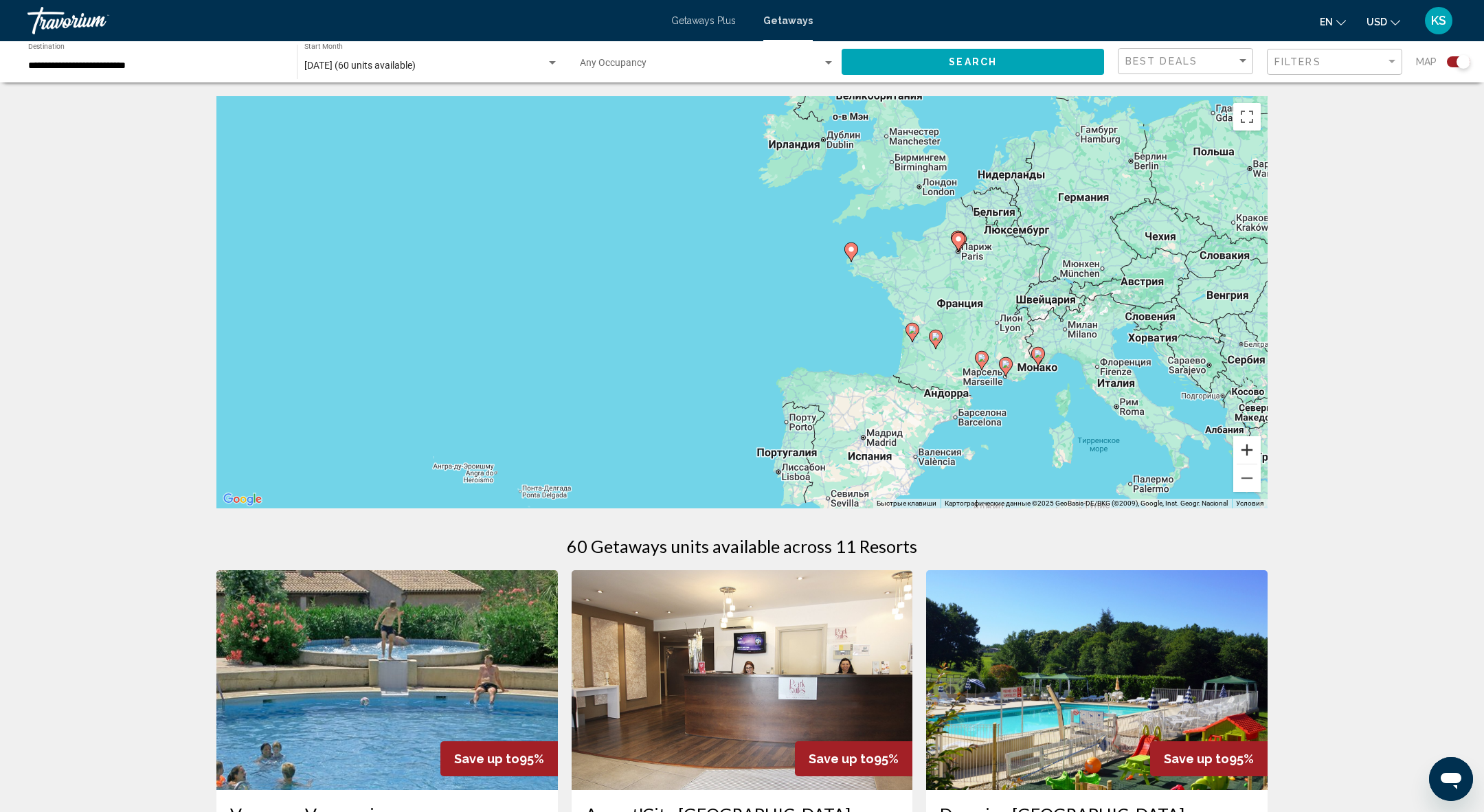
click at [1256, 451] on button "Увеличить" at bounding box center [1247, 450] width 27 height 27
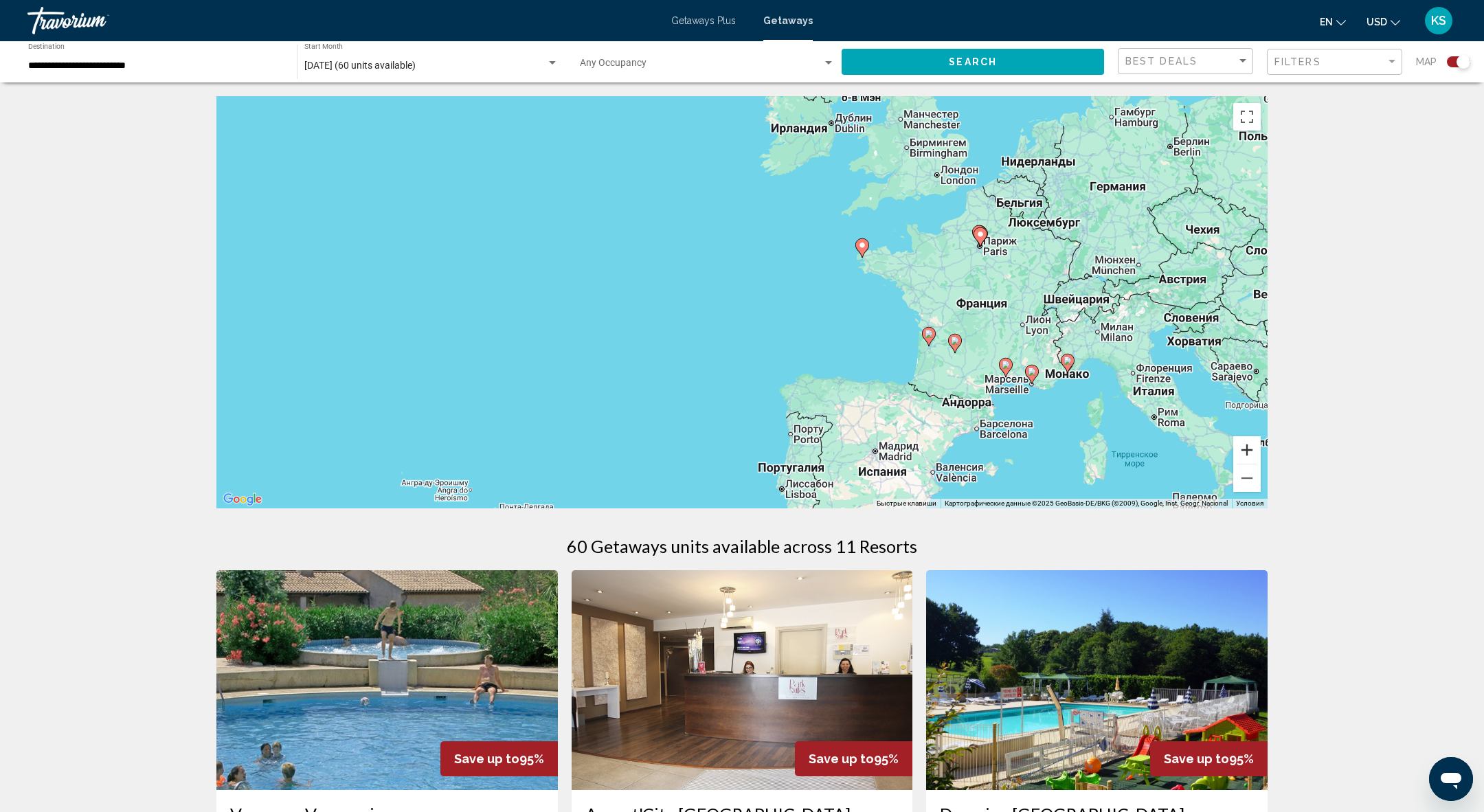
click at [1256, 451] on button "Увеличить" at bounding box center [1247, 450] width 27 height 27
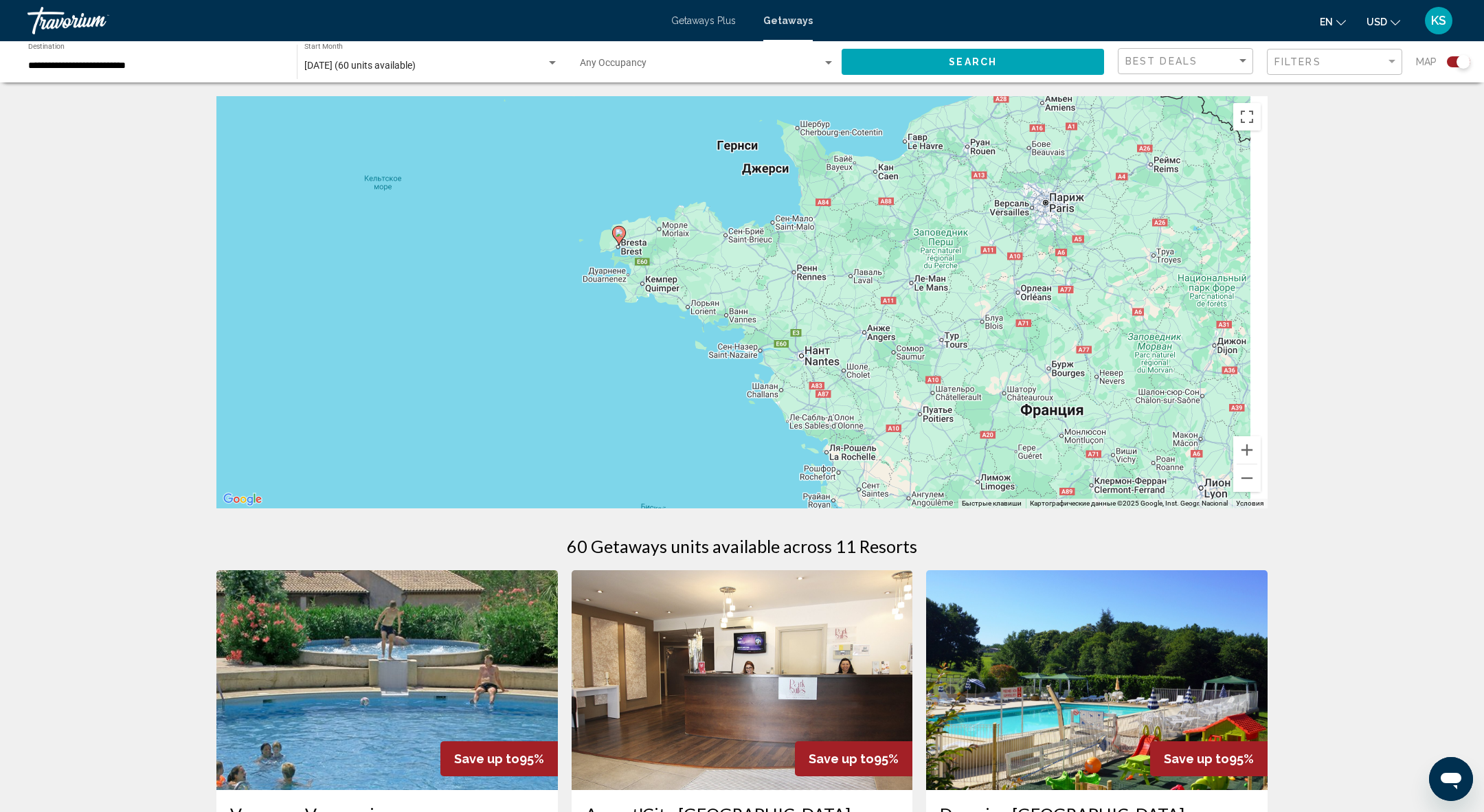
drag, startPoint x: 1171, startPoint y: 312, endPoint x: 583, endPoint y: 427, distance: 599.1
click at [587, 424] on div "Чтобы активировать перетаскивание с помощью клавиатуры, нажмите Alt + Ввод. Пос…" at bounding box center [741, 302] width 1051 height 412
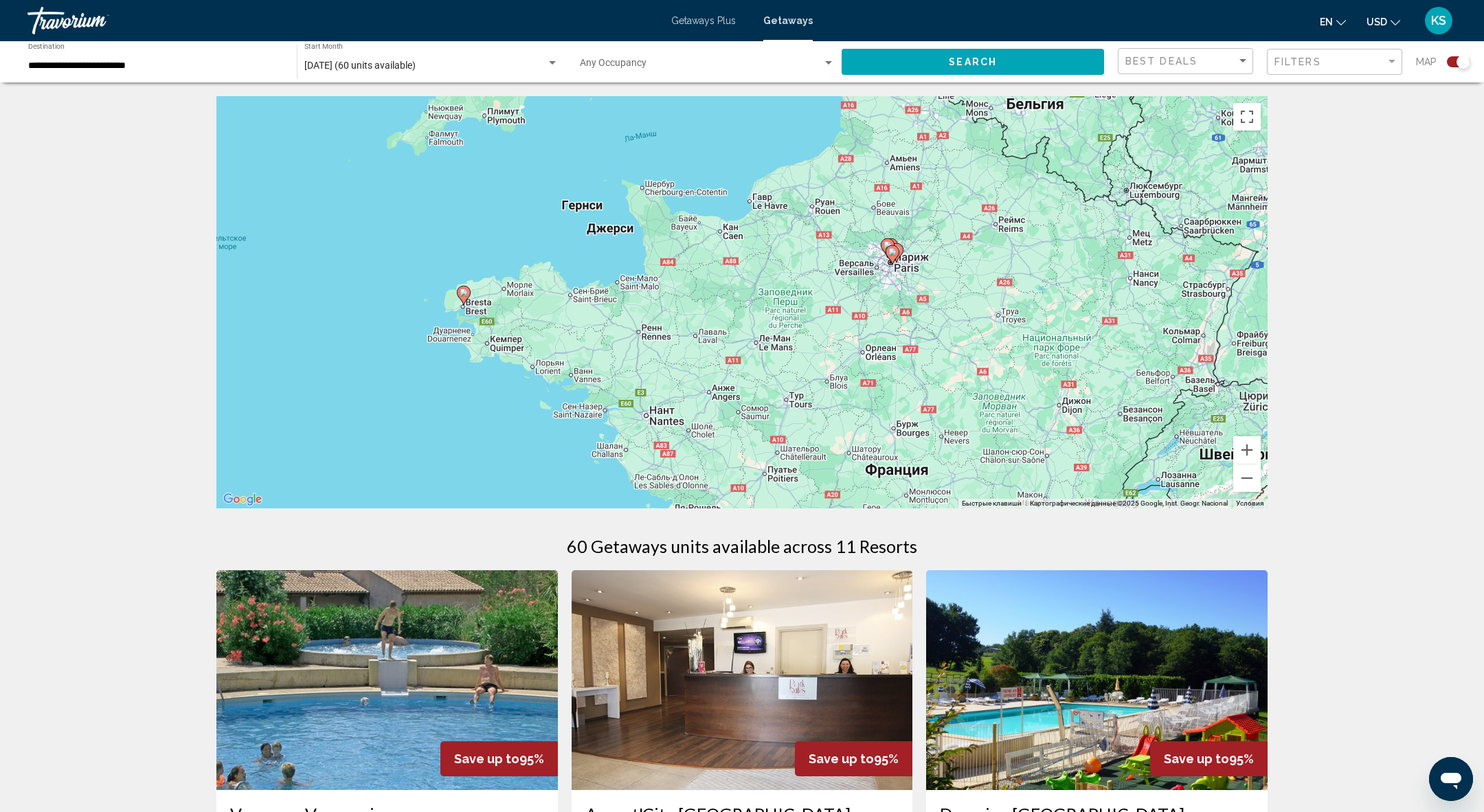
click at [1264, 447] on div "Чтобы активировать перетаскивание с помощью клавиатуры, нажмите Alt + Ввод. Пос…" at bounding box center [741, 302] width 1051 height 412
click at [1259, 447] on button "Увеличить" at bounding box center [1247, 450] width 27 height 27
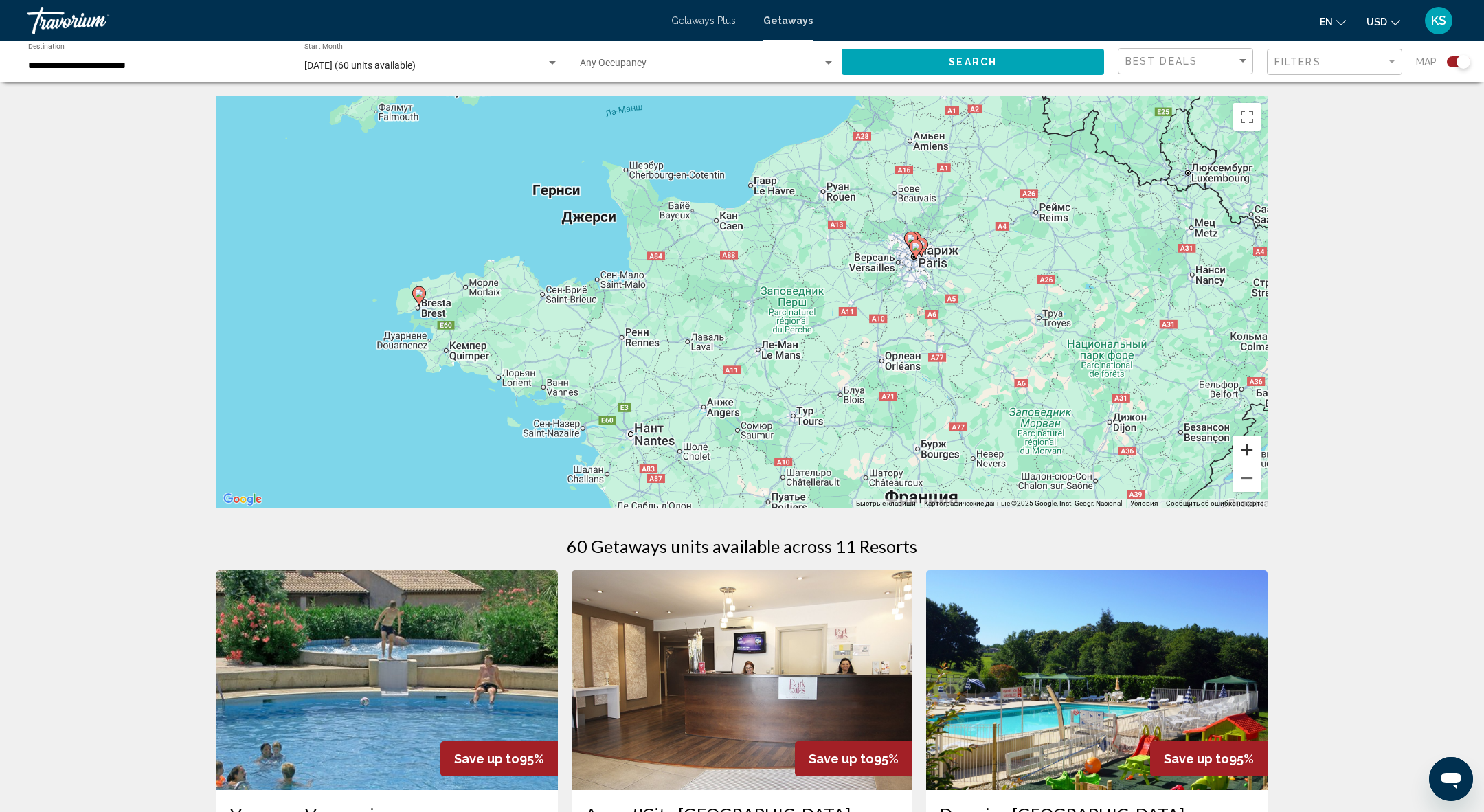
click at [1259, 447] on button "Увеличить" at bounding box center [1247, 450] width 27 height 27
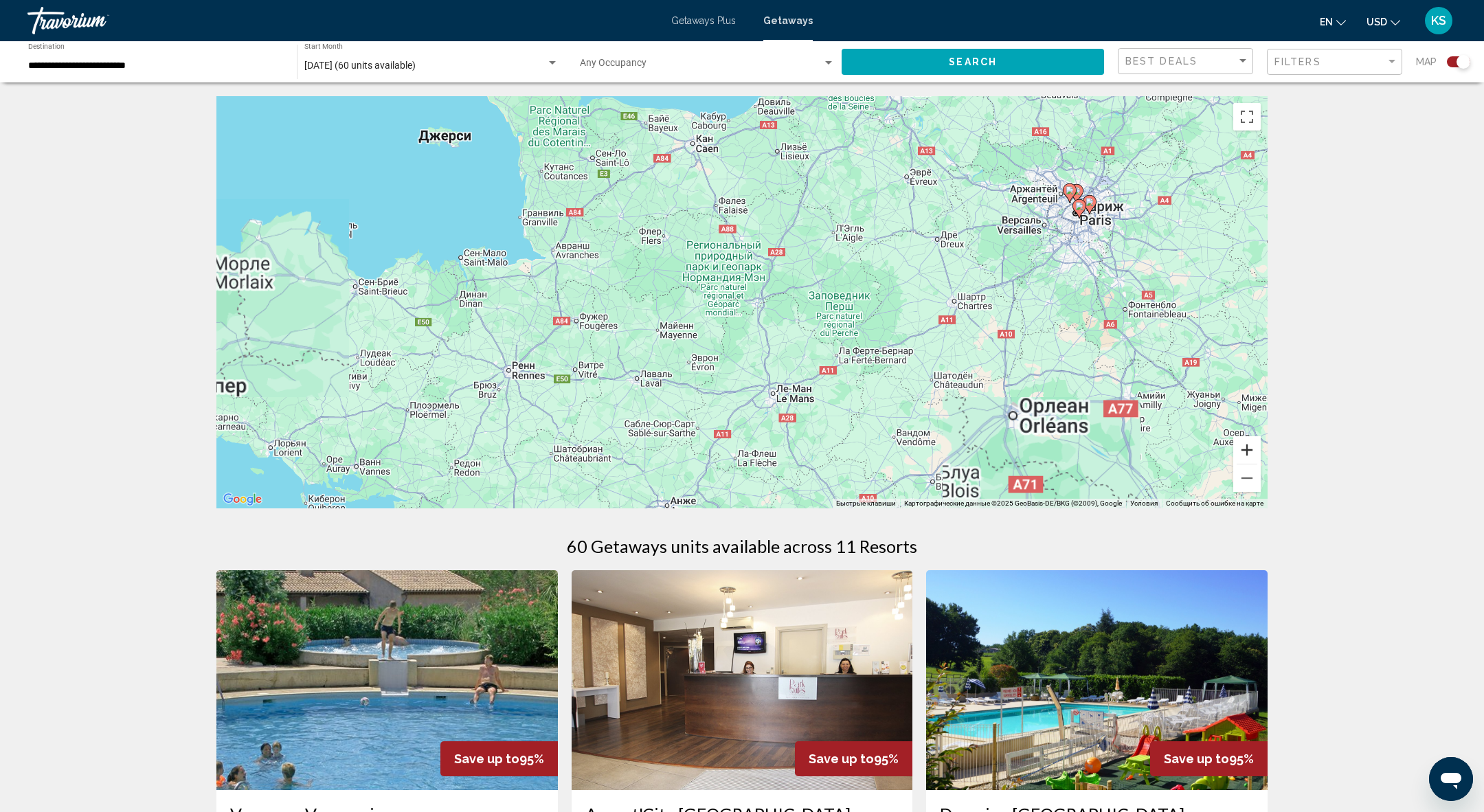
click at [1259, 447] on button "Увеличить" at bounding box center [1247, 450] width 27 height 27
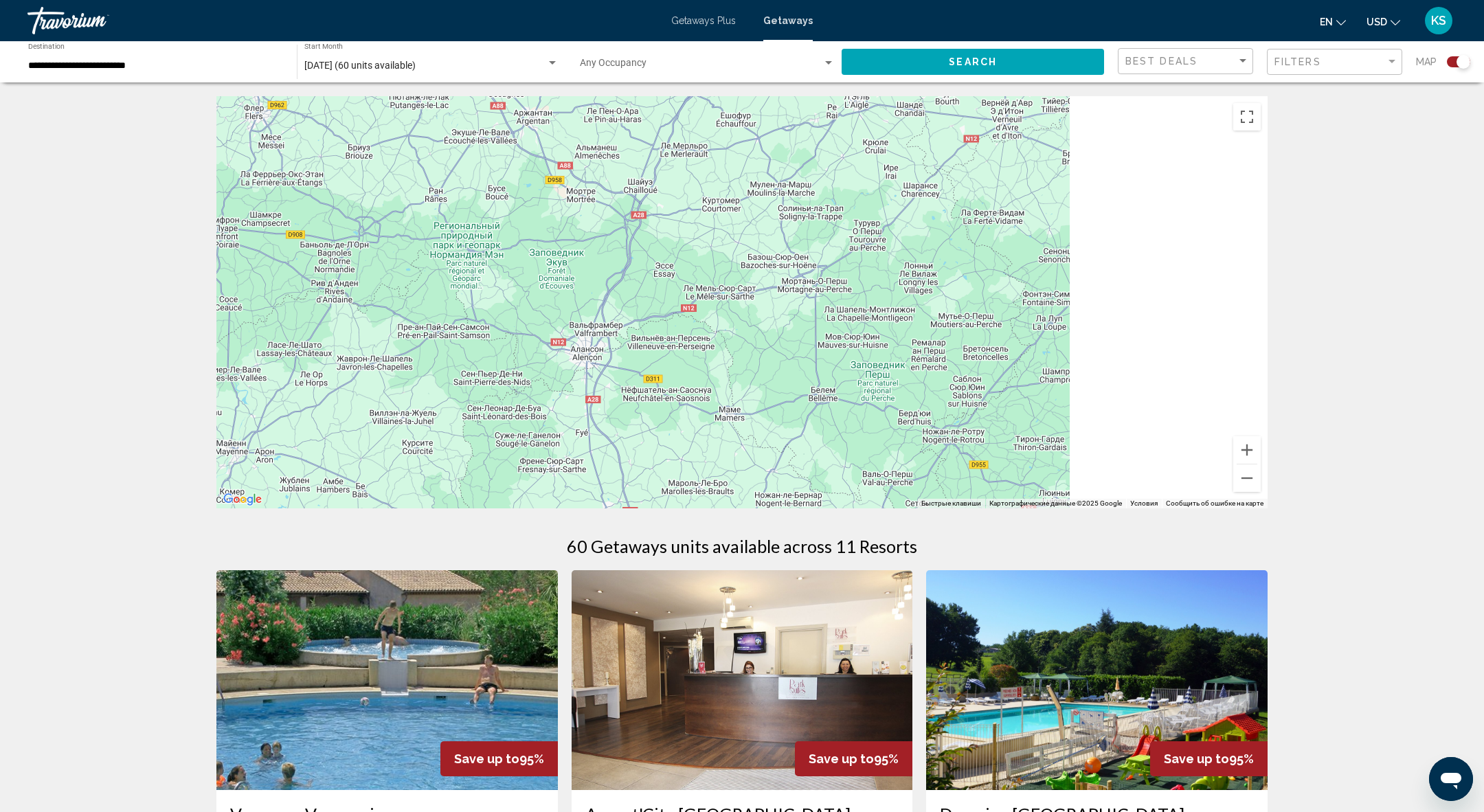
drag, startPoint x: 1172, startPoint y: 267, endPoint x: 547, endPoint y: 427, distance: 645.2
click at [548, 427] on div "Main content" at bounding box center [741, 302] width 1051 height 412
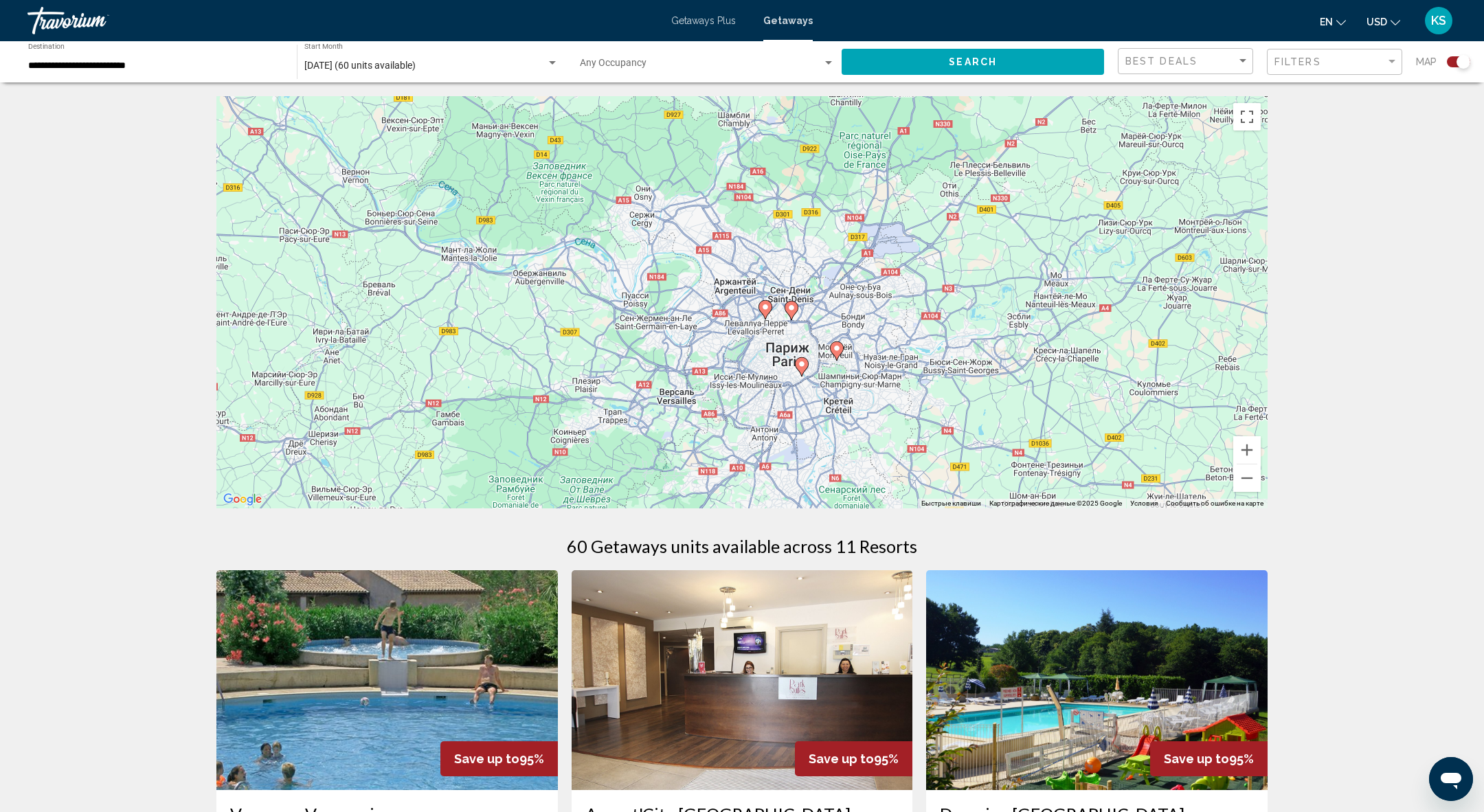
drag, startPoint x: 1144, startPoint y: 231, endPoint x: 838, endPoint y: 369, distance: 335.7
click at [838, 371] on div "Чтобы активировать перетаскивание с помощью клавиатуры, нажмите Alt + Ввод. Пос…" at bounding box center [741, 302] width 1051 height 412
click at [1251, 452] on button "Увеличить" at bounding box center [1247, 450] width 27 height 27
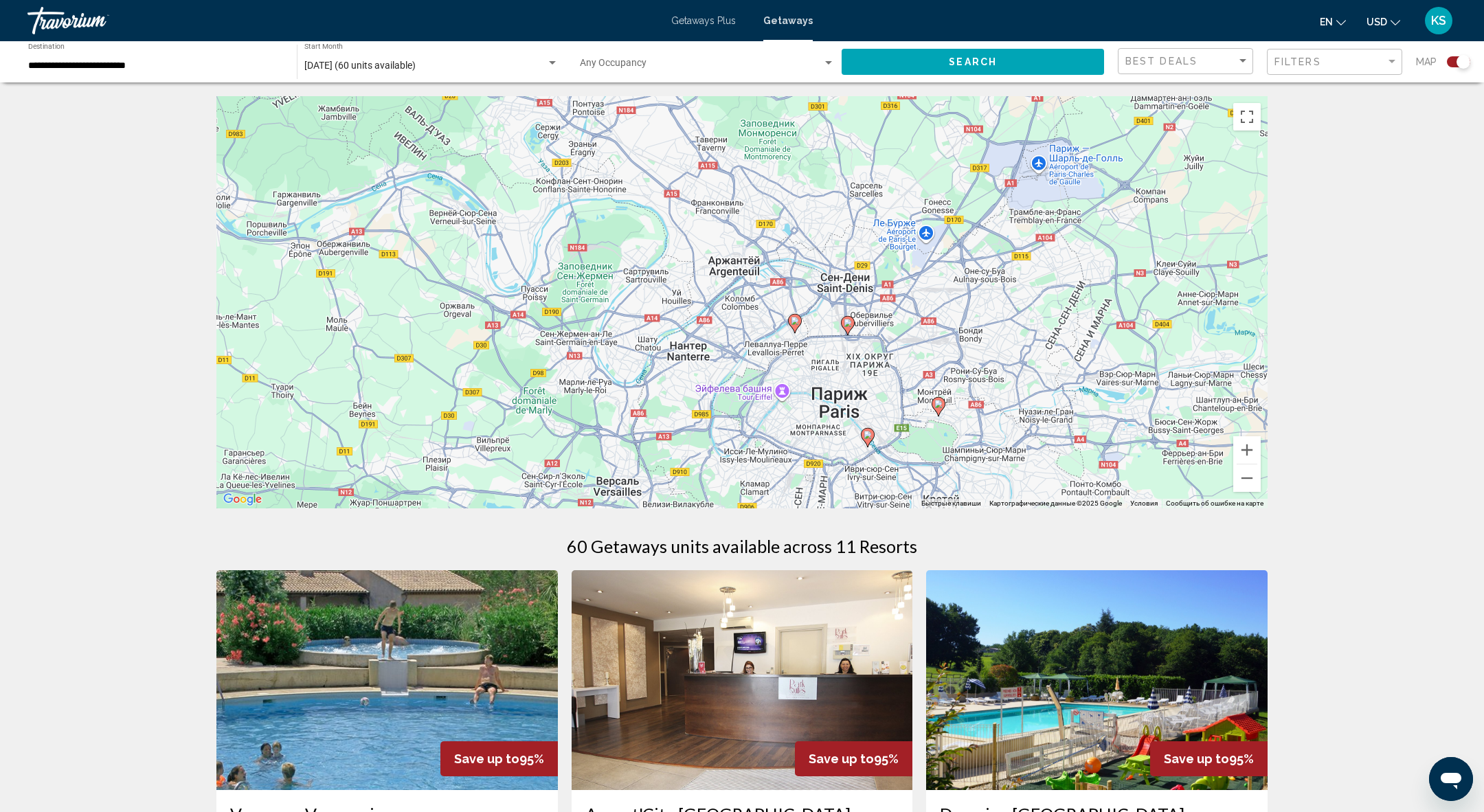
click at [868, 435] on image "Main content" at bounding box center [868, 435] width 9 height 9
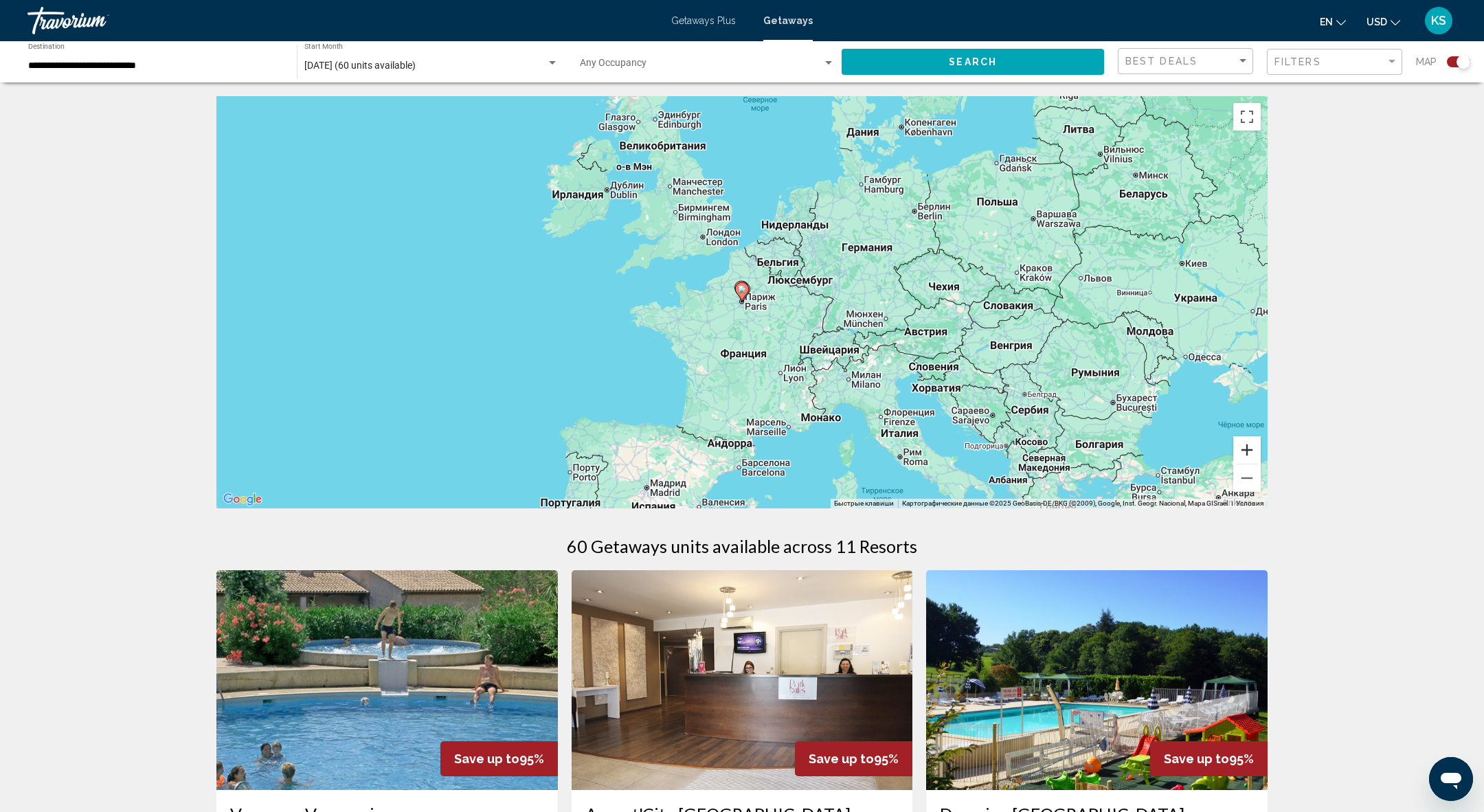
click at [1249, 453] on button "Увеличить" at bounding box center [1247, 450] width 27 height 27
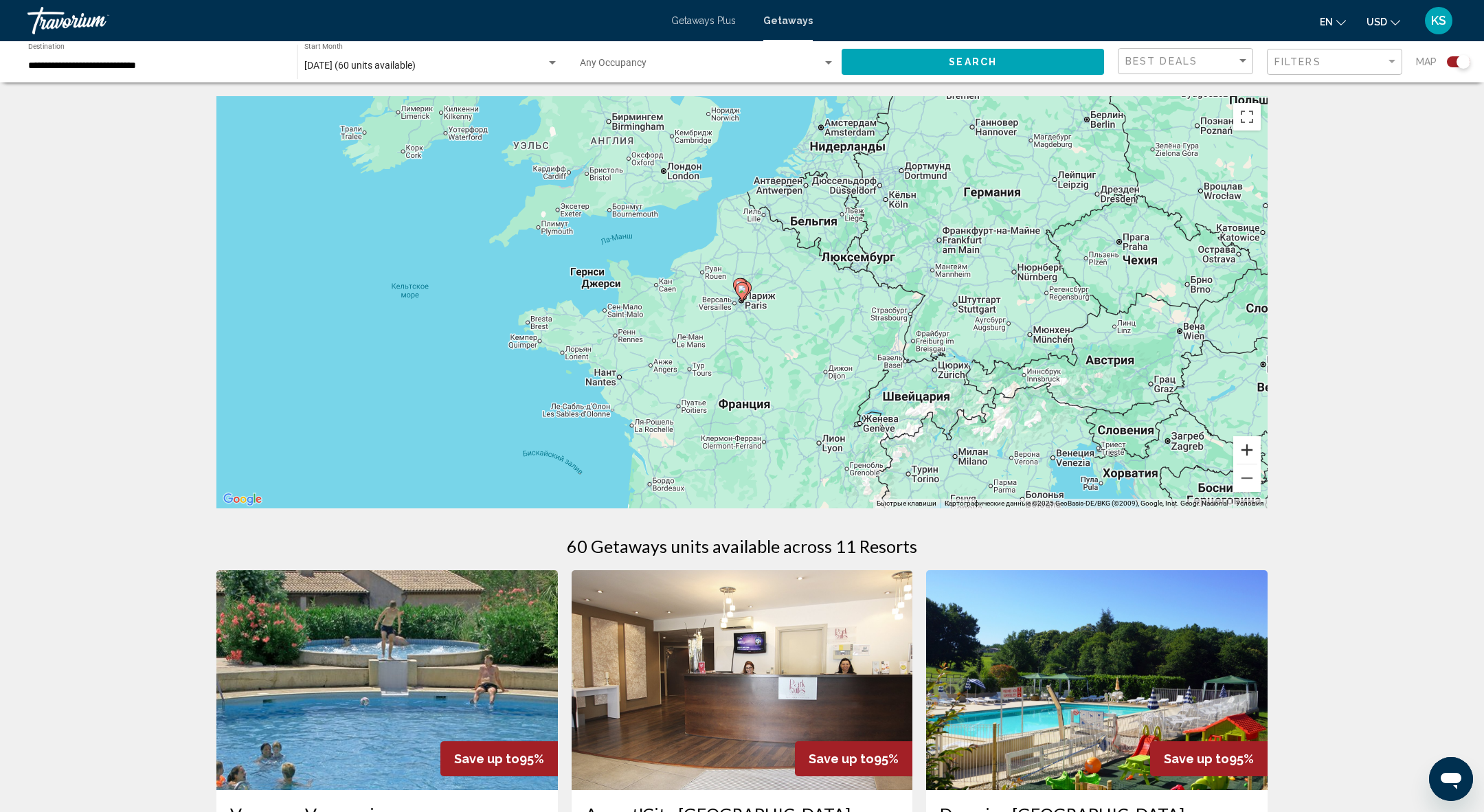
click at [1249, 453] on button "Увеличить" at bounding box center [1247, 450] width 27 height 27
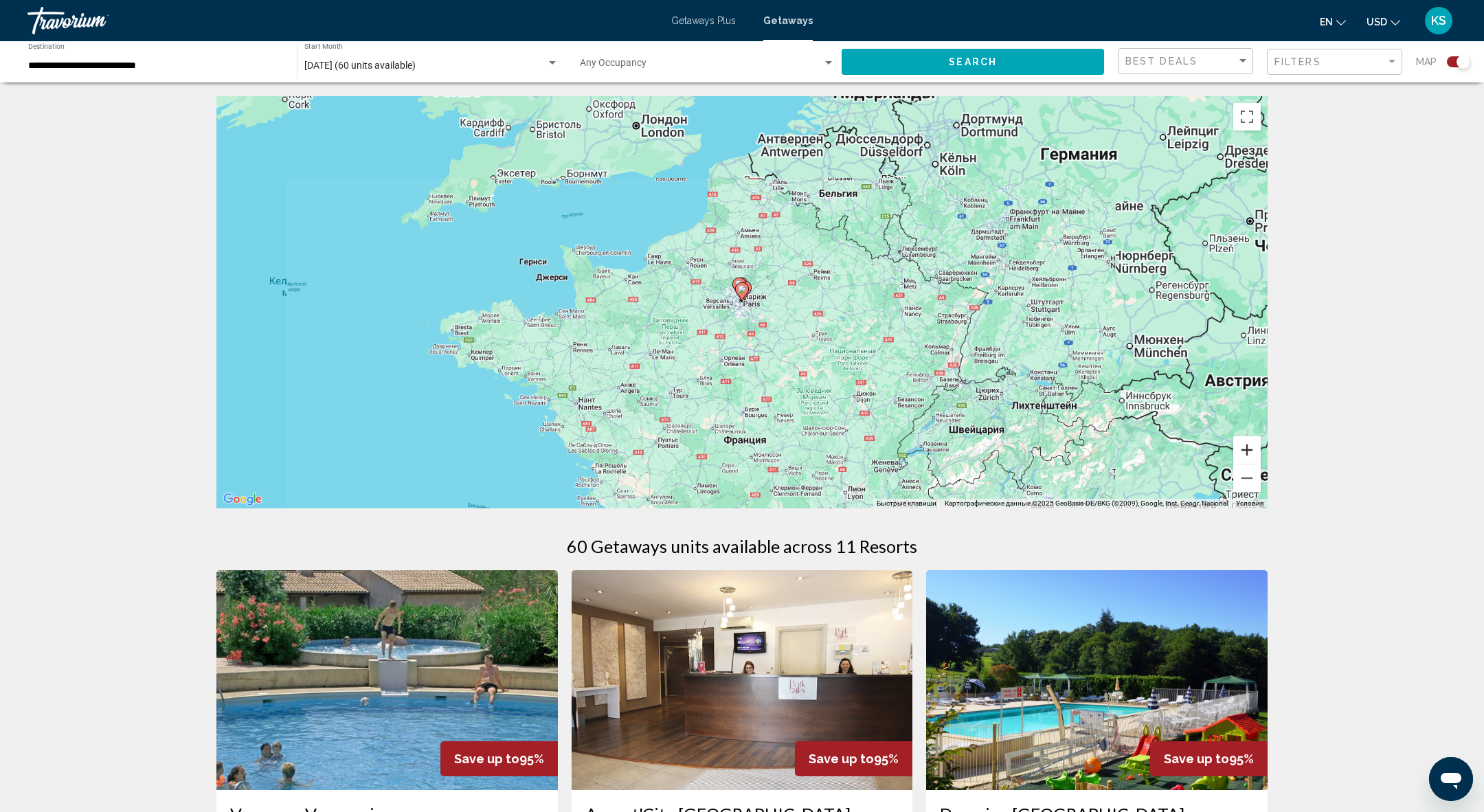
click at [1249, 453] on button "Увеличить" at bounding box center [1247, 450] width 27 height 27
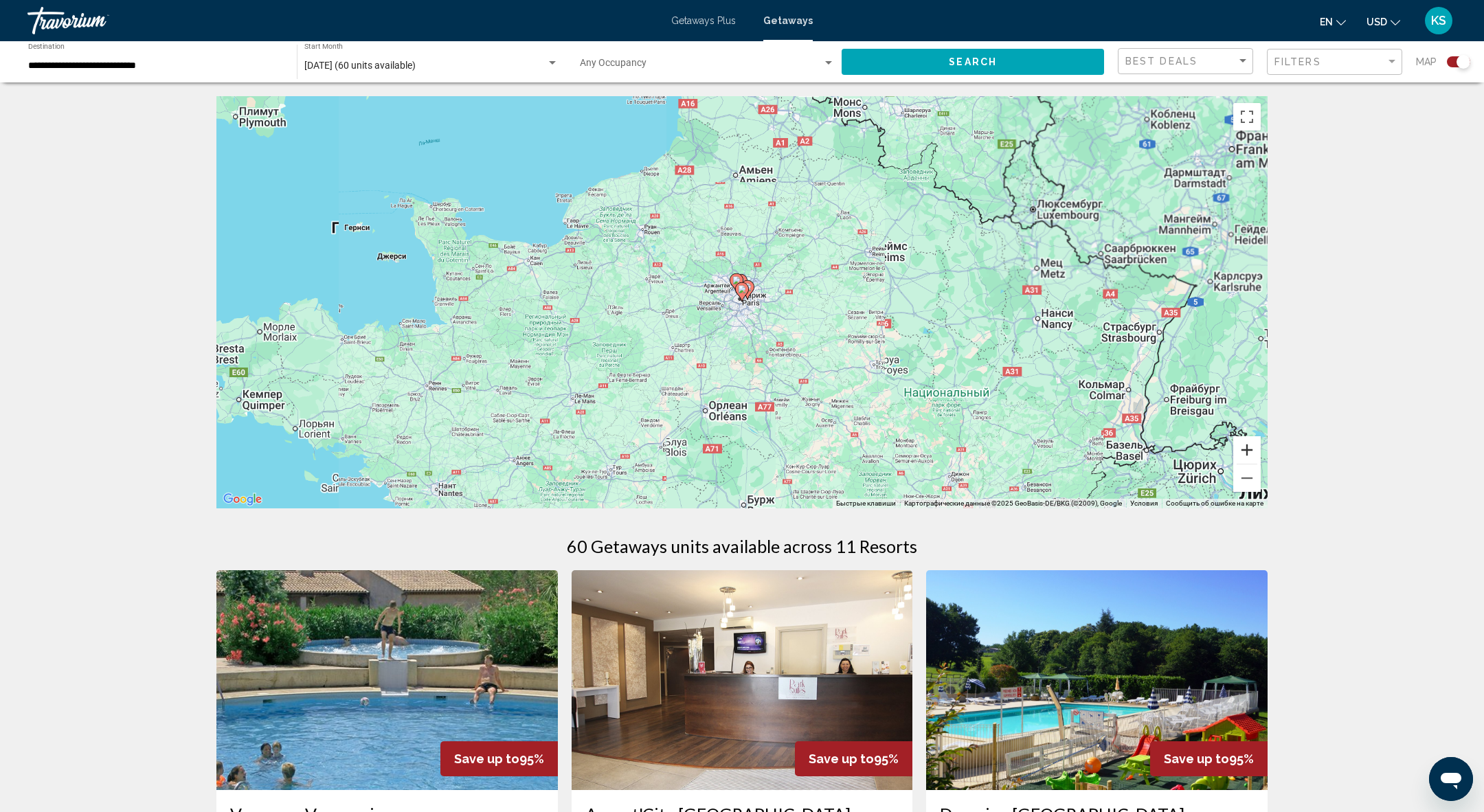
click at [1249, 453] on button "Увеличить" at bounding box center [1247, 450] width 27 height 27
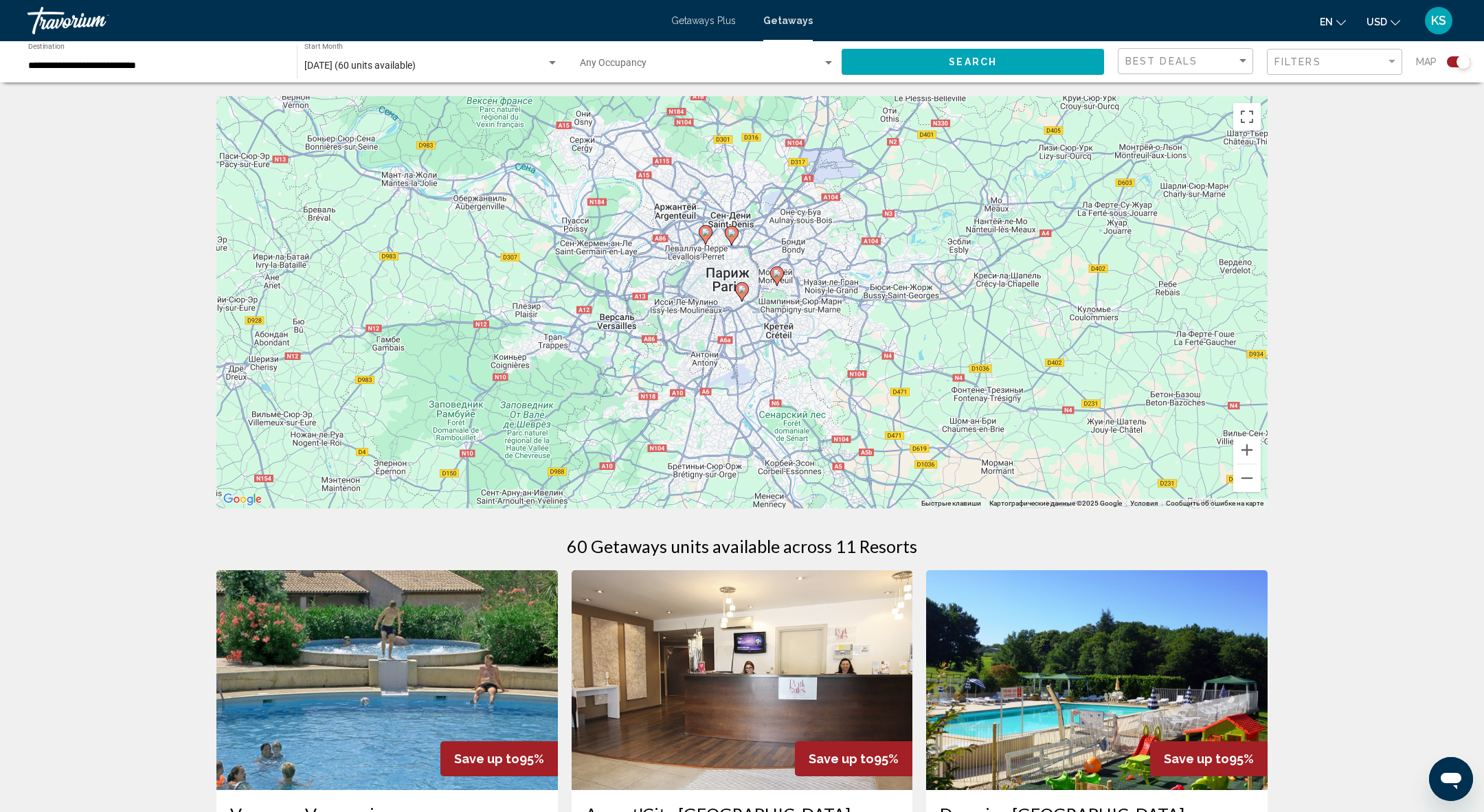
click at [743, 292] on image "Main content" at bounding box center [742, 289] width 9 height 9
type input "**********"
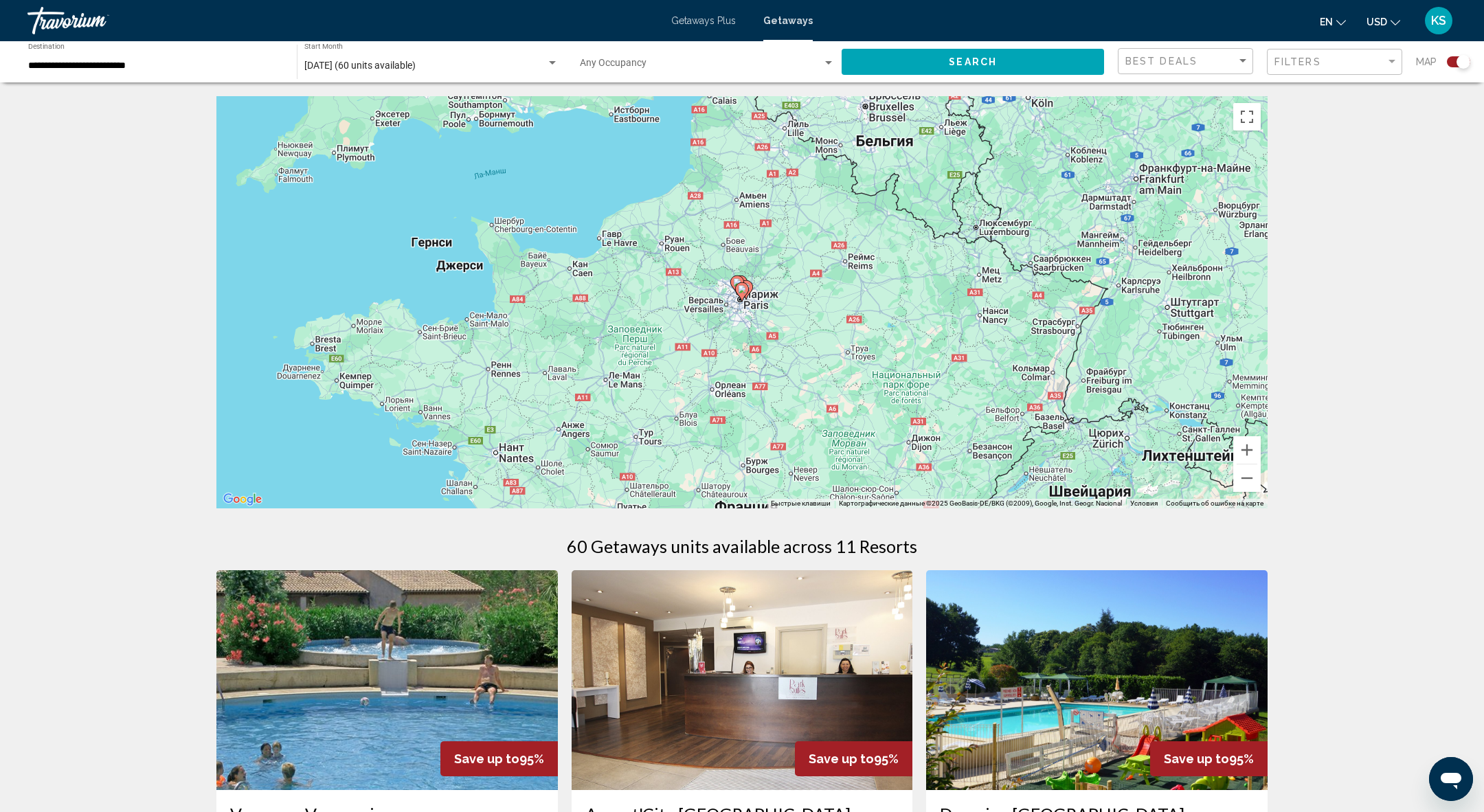
click at [743, 292] on image "Main content" at bounding box center [742, 289] width 9 height 9
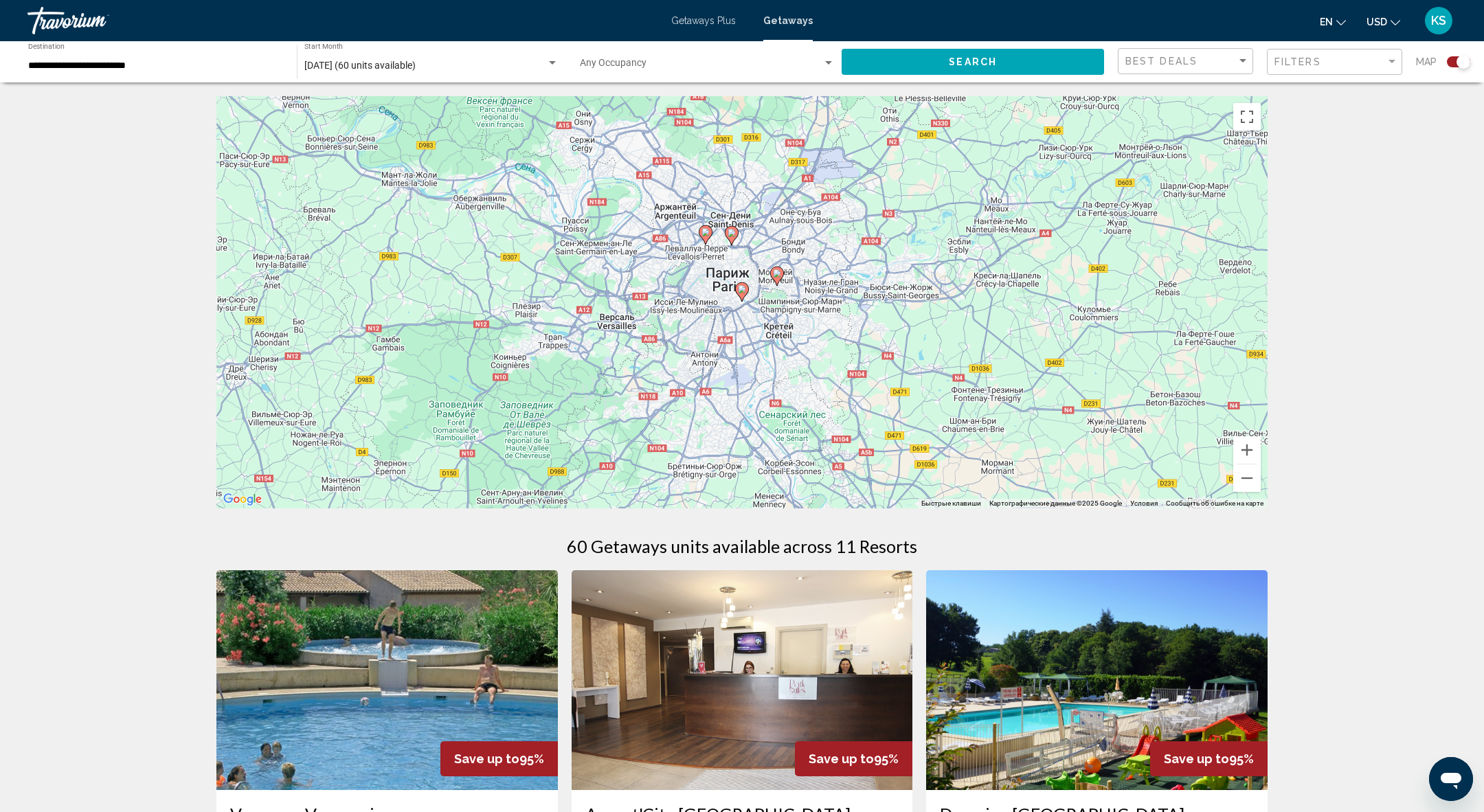
click at [743, 292] on image "Main content" at bounding box center [742, 289] width 9 height 9
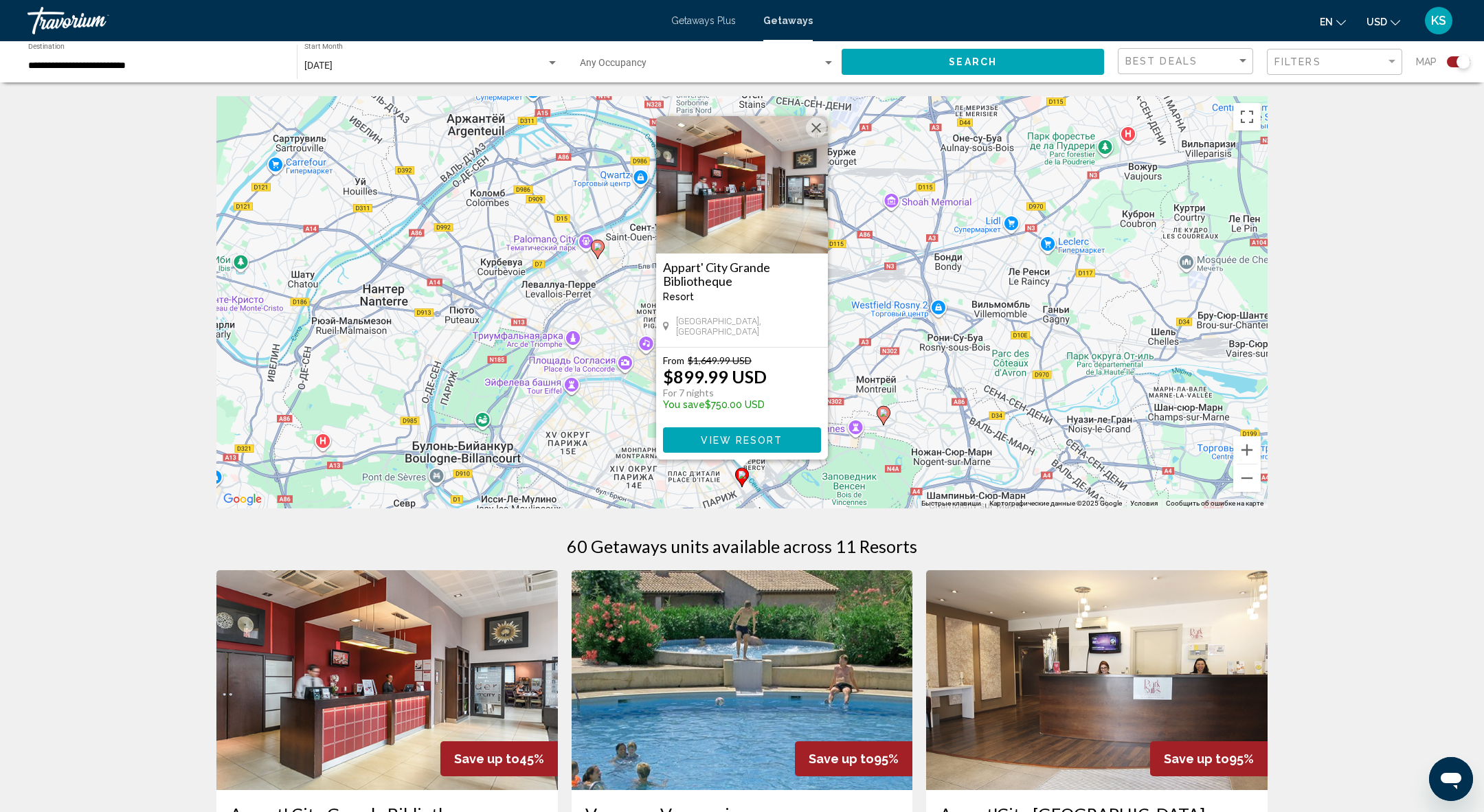
click at [886, 414] on image "Main content" at bounding box center [884, 413] width 9 height 9
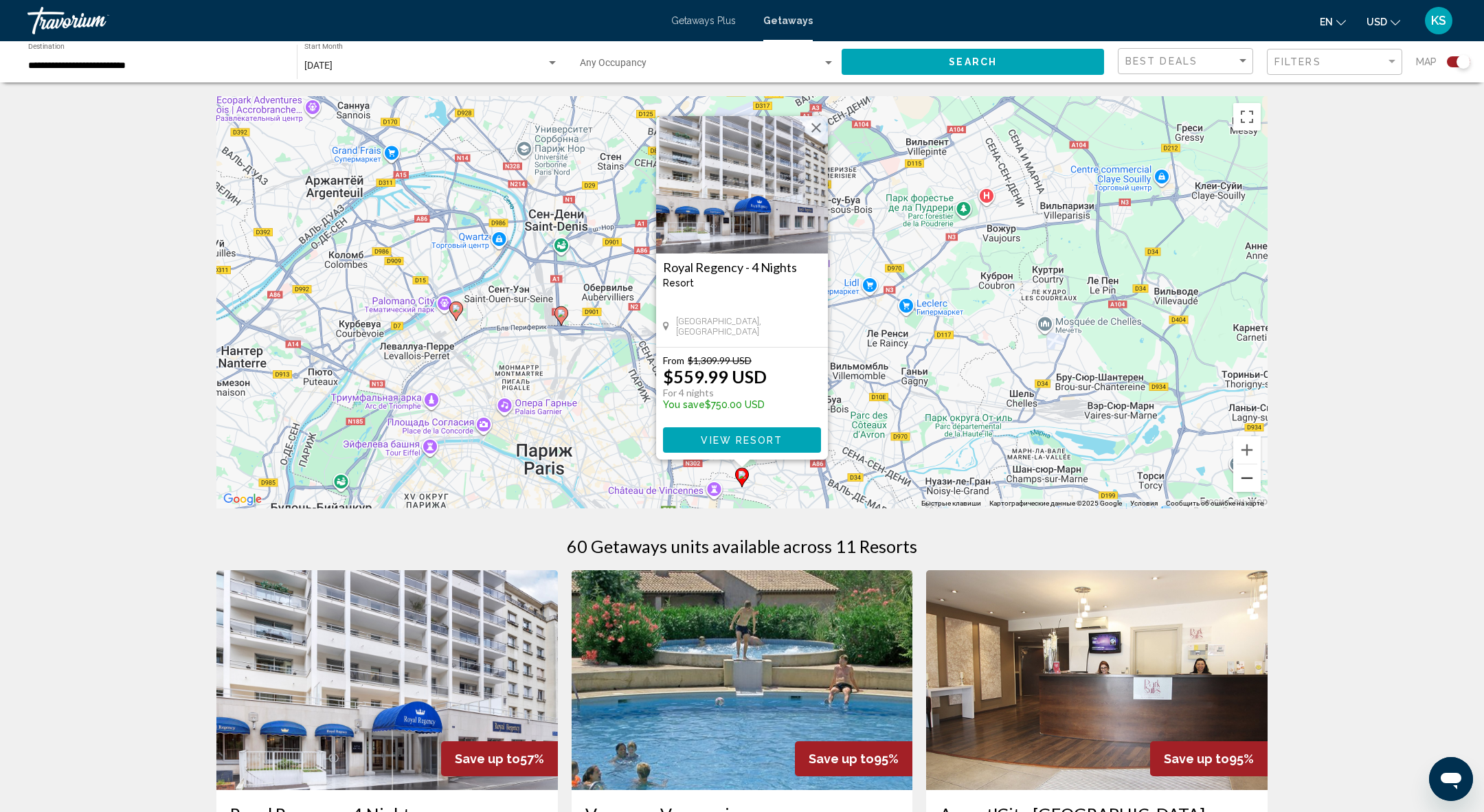
click at [1242, 481] on button "Уменьшить" at bounding box center [1247, 478] width 27 height 27
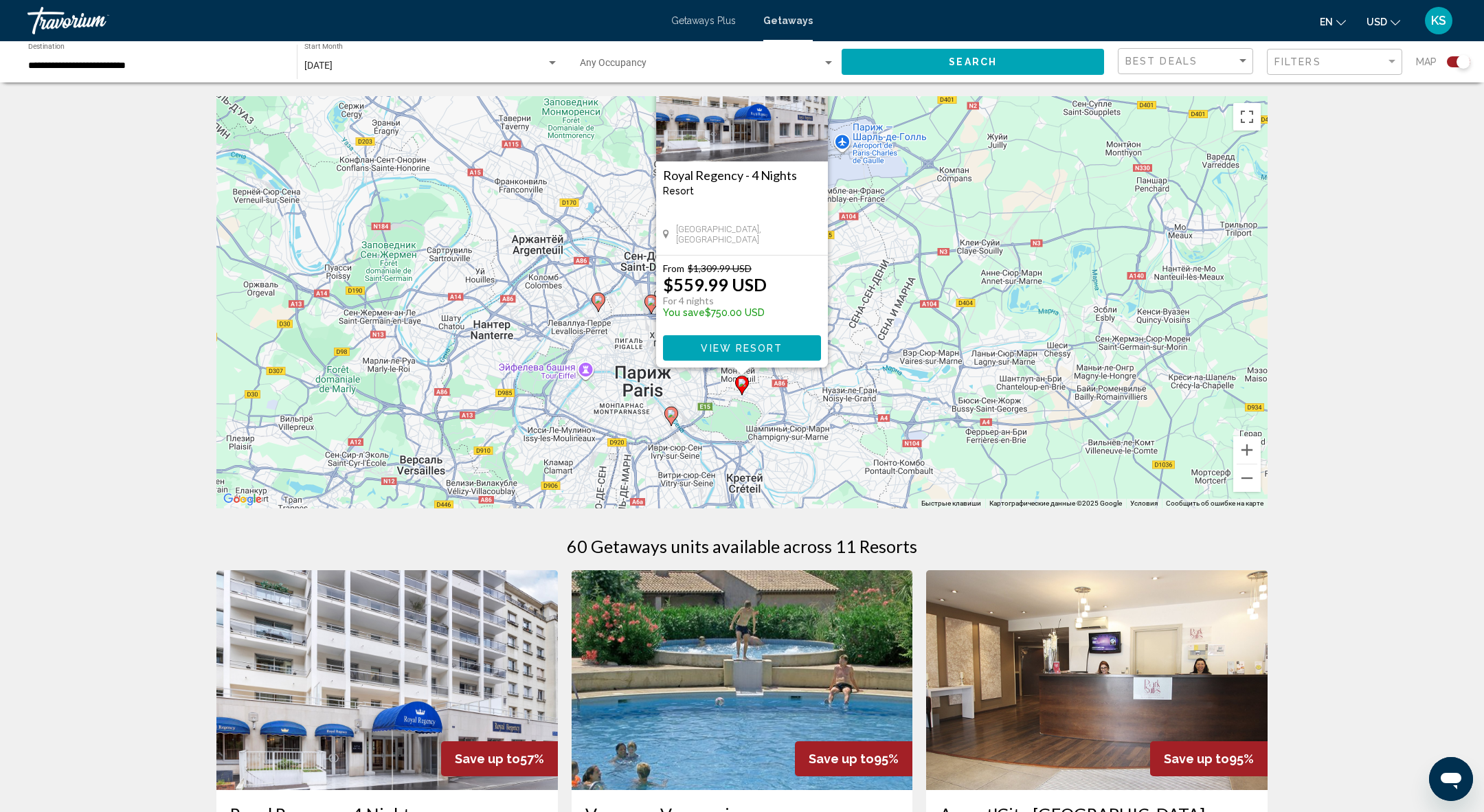
click at [597, 302] on image "Main content" at bounding box center [599, 300] width 9 height 9
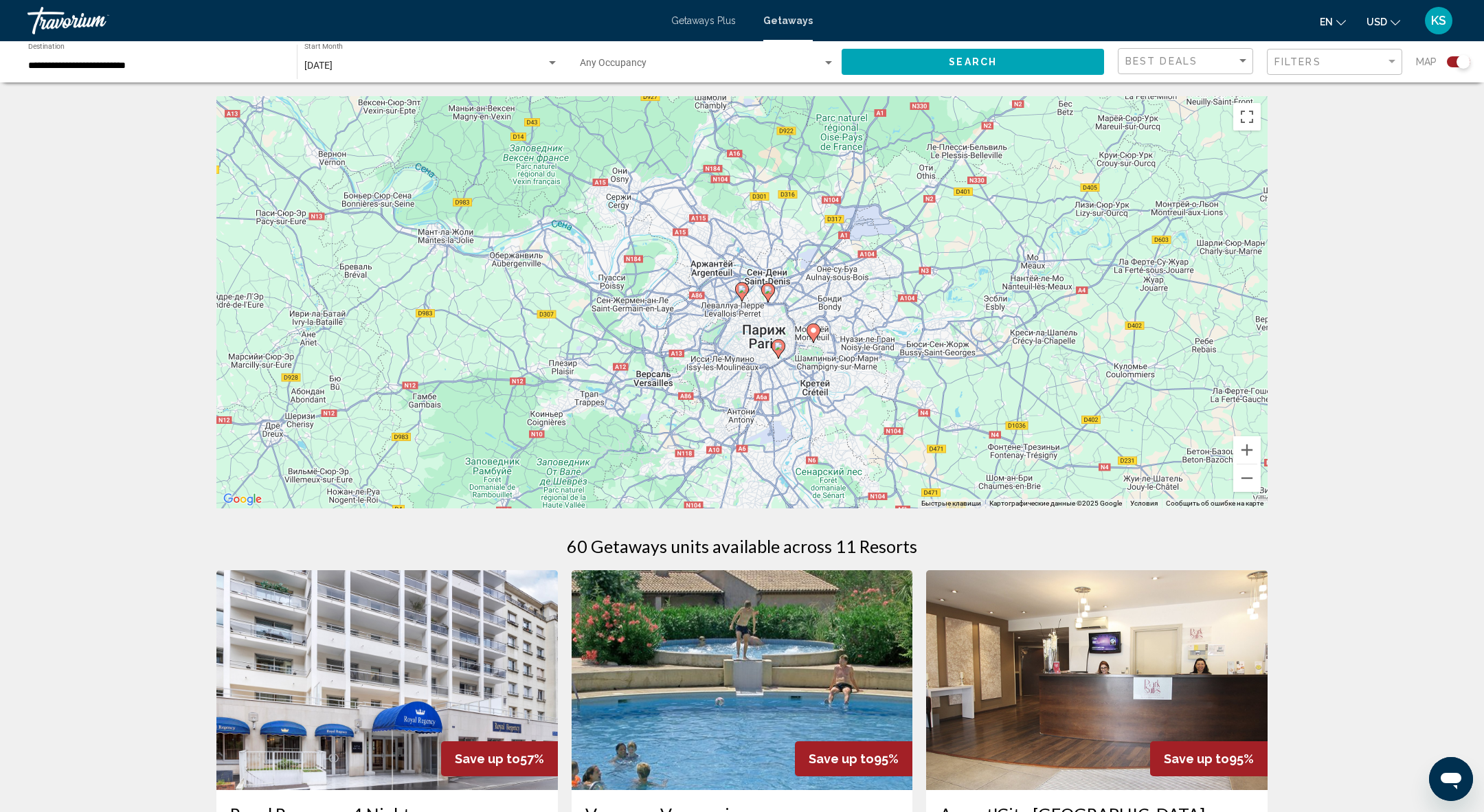
click at [744, 292] on image "Main content" at bounding box center [742, 289] width 9 height 9
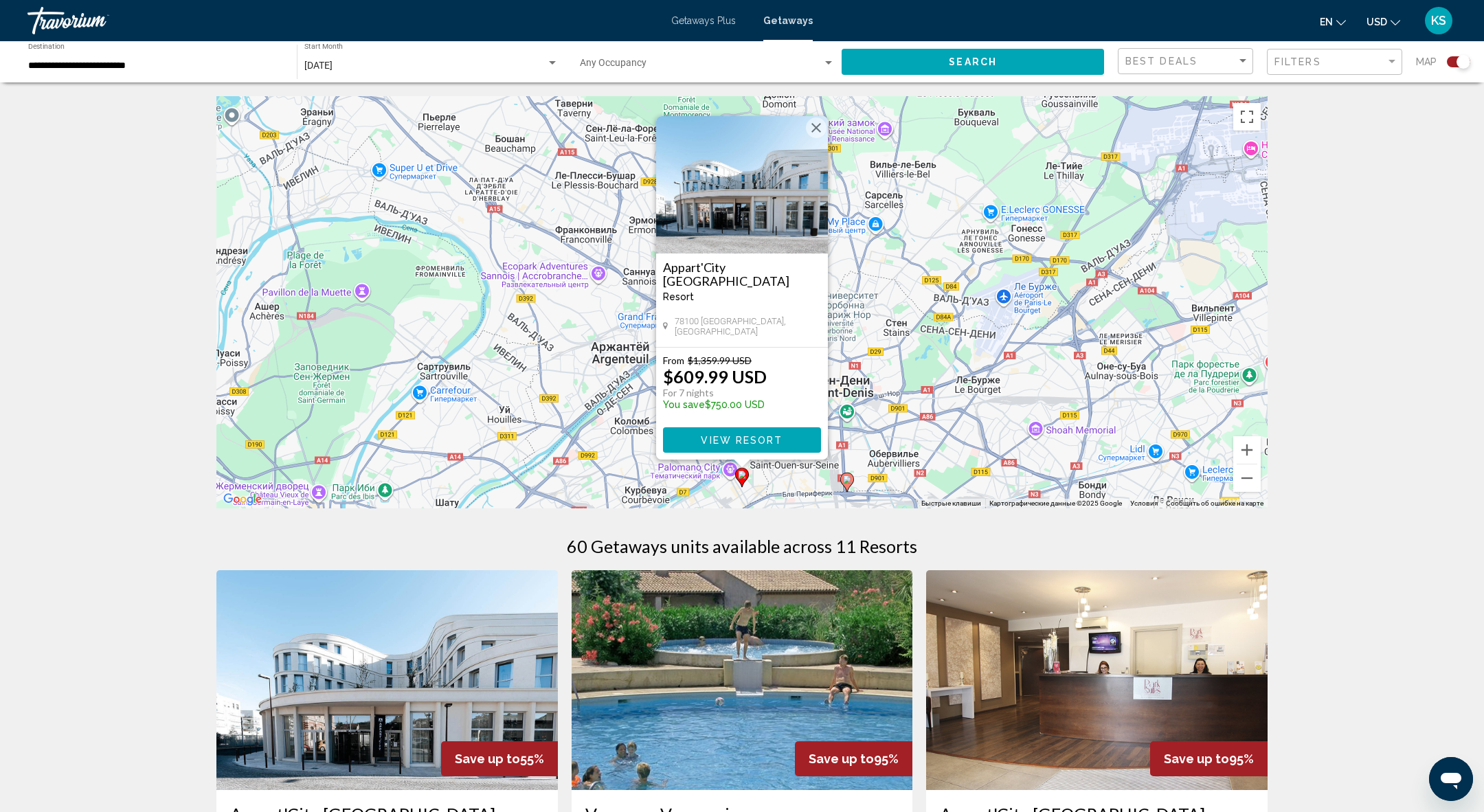
click at [846, 479] on image "Main content" at bounding box center [847, 480] width 9 height 9
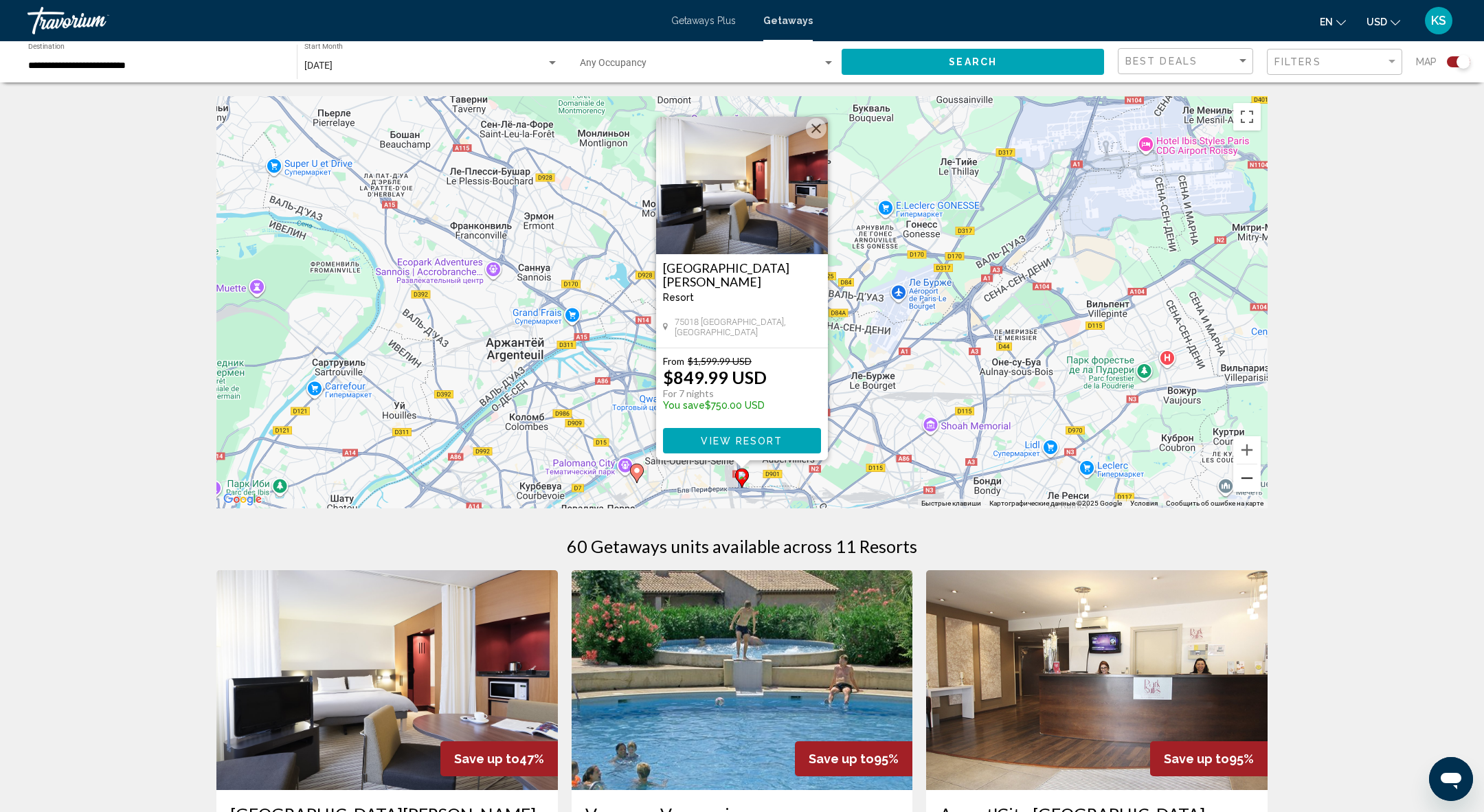
click at [1247, 487] on button "Уменьшить" at bounding box center [1247, 478] width 27 height 27
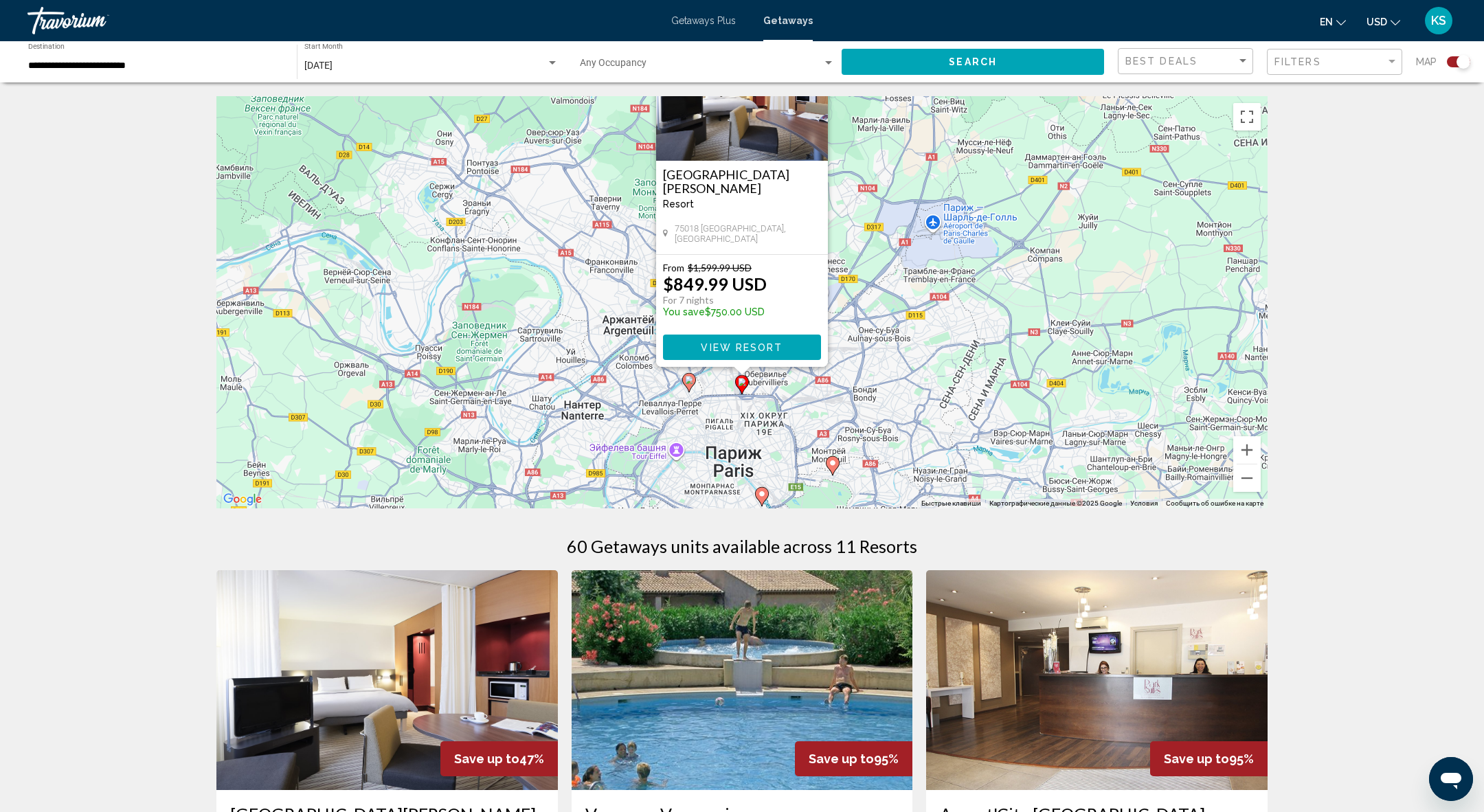
click at [832, 470] on icon "Main content" at bounding box center [833, 465] width 12 height 18
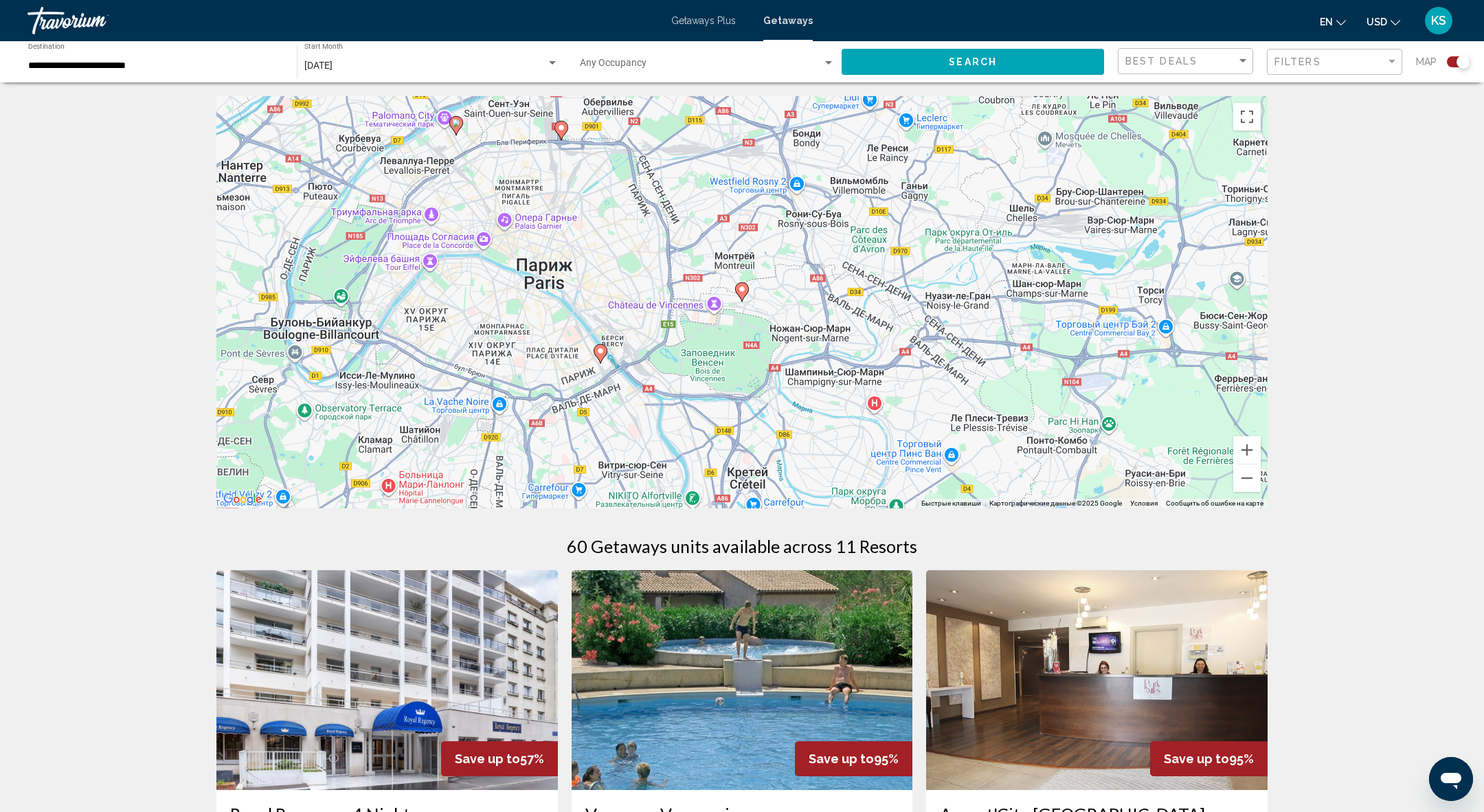
click at [740, 294] on icon "Main content" at bounding box center [742, 292] width 12 height 18
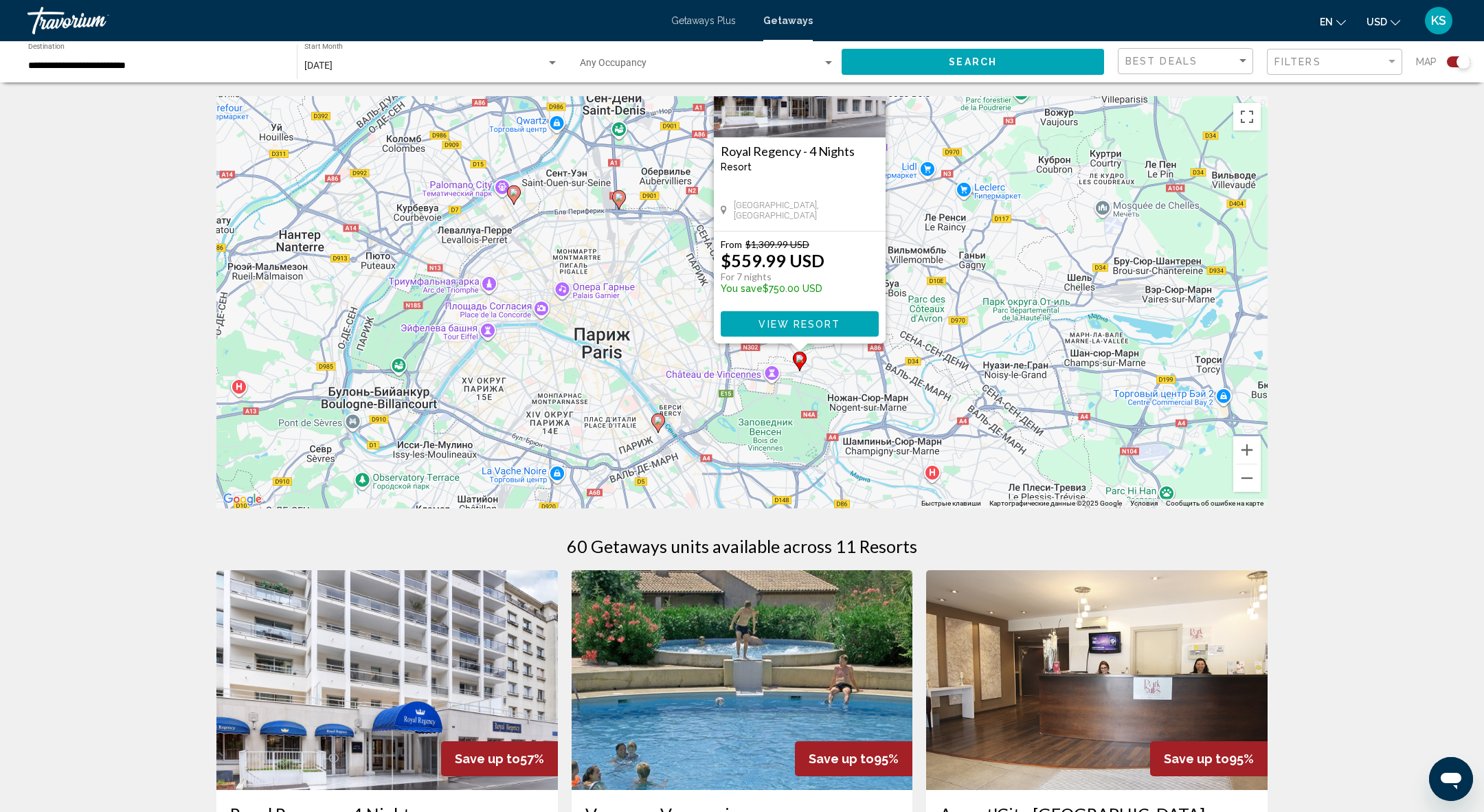
drag, startPoint x: 554, startPoint y: 424, endPoint x: 611, endPoint y: 307, distance: 130.1
click at [611, 307] on div "Чтобы активировать перетаскивание с помощью клавиатуры, нажмите Alt + Ввод. Пос…" at bounding box center [741, 302] width 1051 height 412
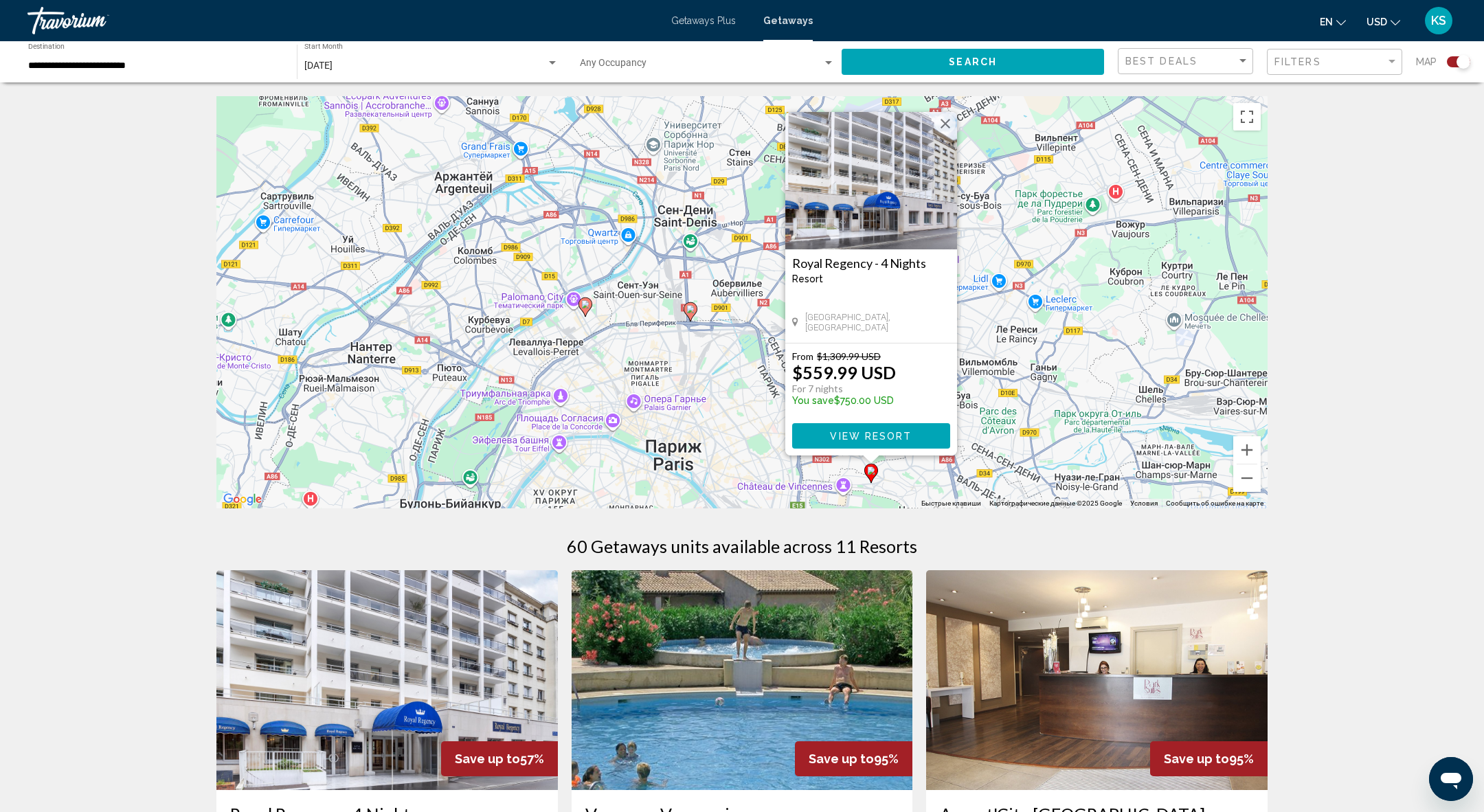
drag, startPoint x: 618, startPoint y: 254, endPoint x: 690, endPoint y: 365, distance: 132.3
click at [690, 371] on div "Чтобы активировать перетаскивание с помощью клавиатуры, нажмите Alt + Ввод. Пос…" at bounding box center [741, 302] width 1051 height 412
click at [687, 304] on icon "Main content" at bounding box center [690, 312] width 12 height 18
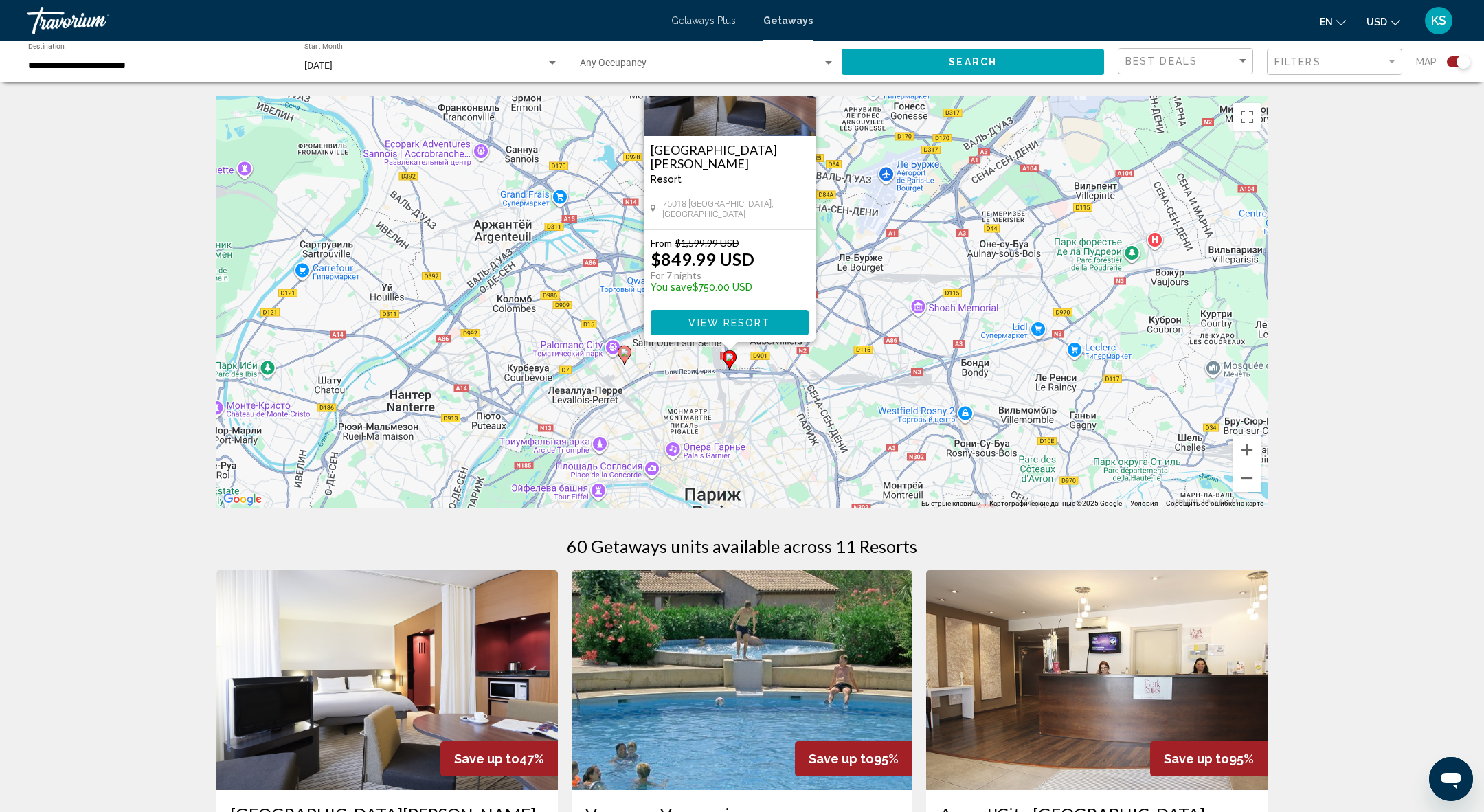
drag, startPoint x: 868, startPoint y: 459, endPoint x: 856, endPoint y: 336, distance: 123.6
click at [856, 336] on div "Чтобы активировать перетаскивание с помощью клавиатуры, нажмите Alt + Ввод. Пос…" at bounding box center [741, 302] width 1051 height 412
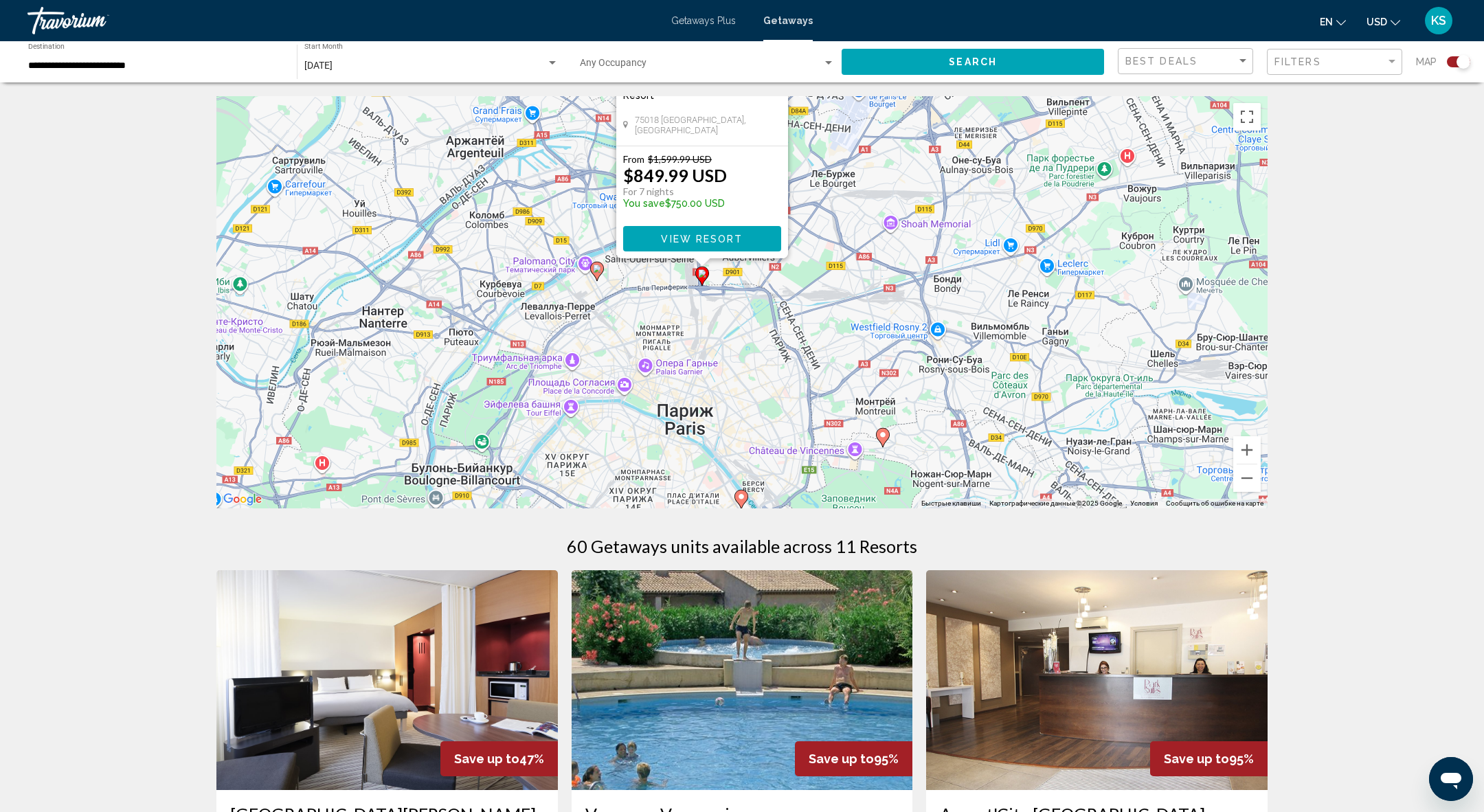
drag, startPoint x: 861, startPoint y: 410, endPoint x: 825, endPoint y: 306, distance: 110.1
click at [825, 306] on div "Чтобы активировать перетаскивание с помощью клавиатуры, нажмите Alt + Ввод. Пос…" at bounding box center [741, 302] width 1051 height 412
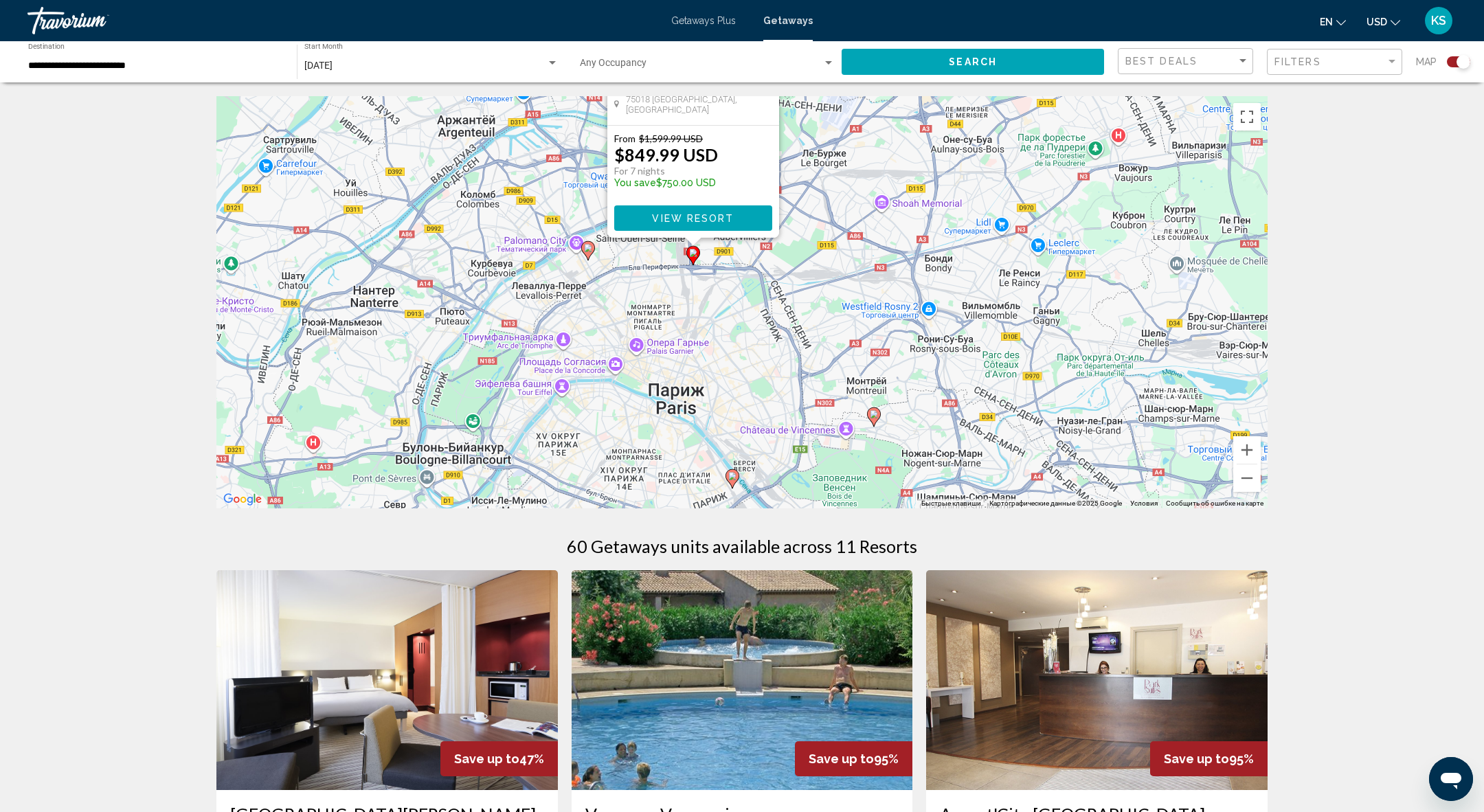
click at [874, 413] on image "Main content" at bounding box center [874, 414] width 9 height 9
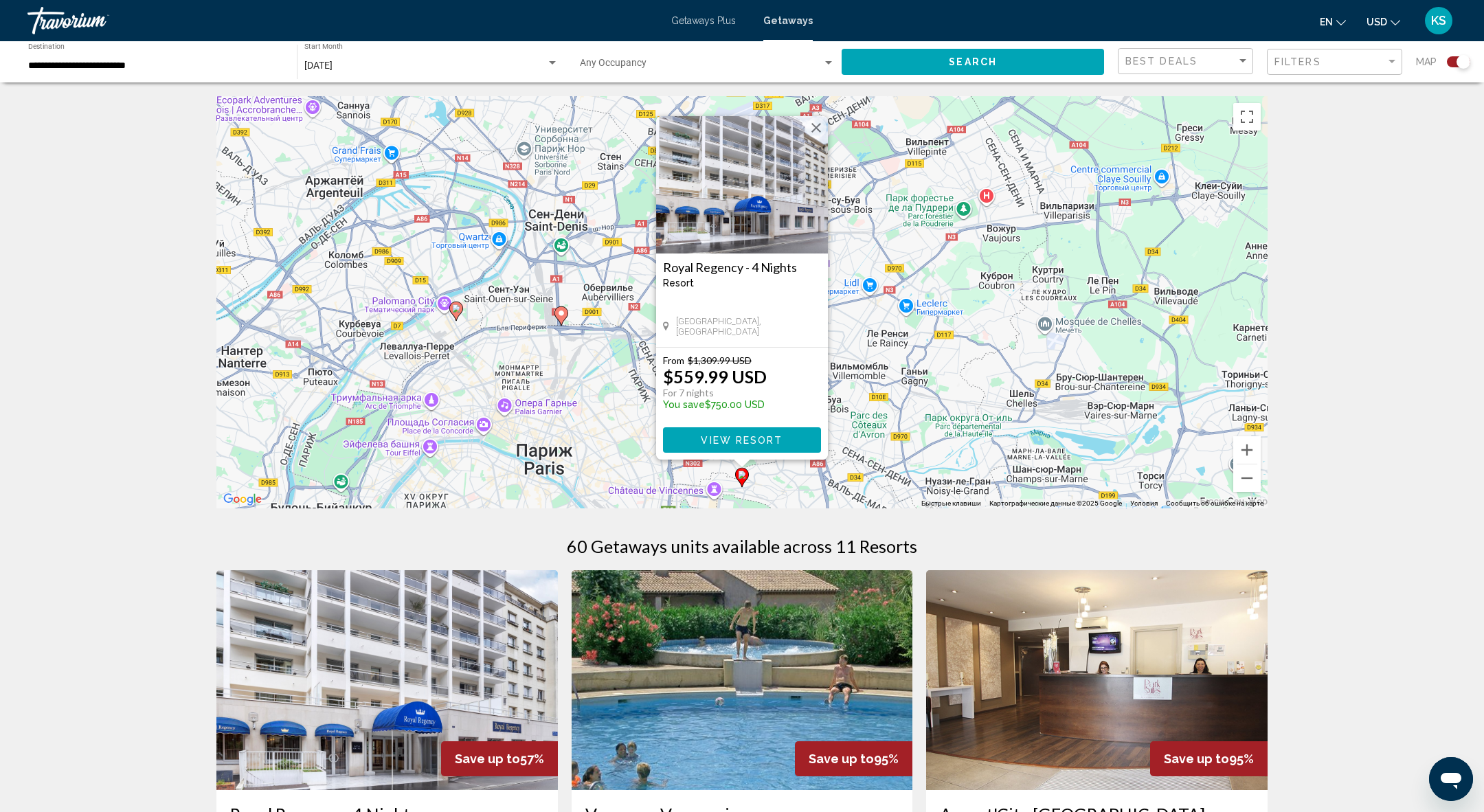
click at [758, 188] on img "Main content" at bounding box center [741, 184] width 172 height 137
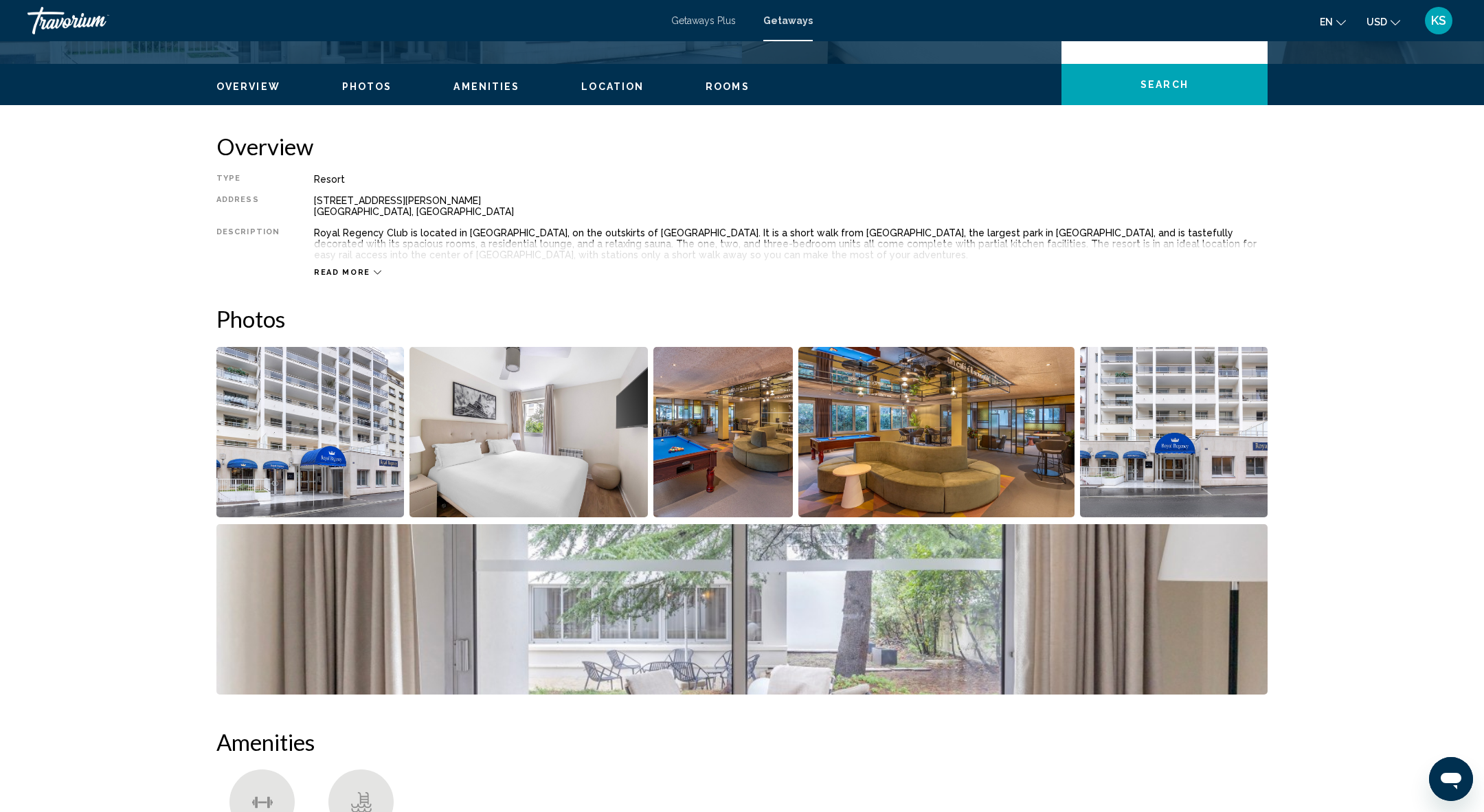
scroll to position [402, 0]
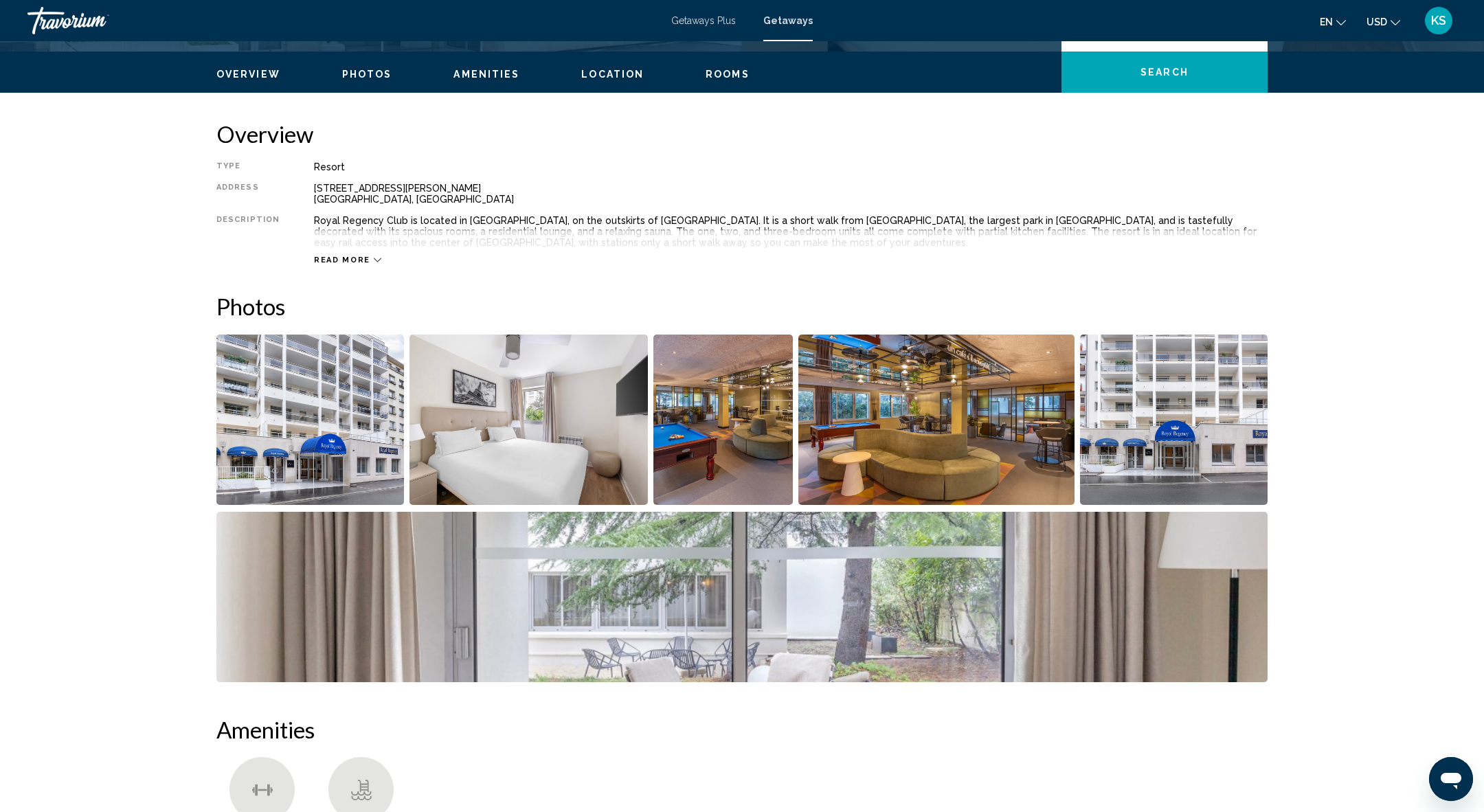
click at [289, 379] on img "Open full-screen image slider" at bounding box center [310, 420] width 188 height 171
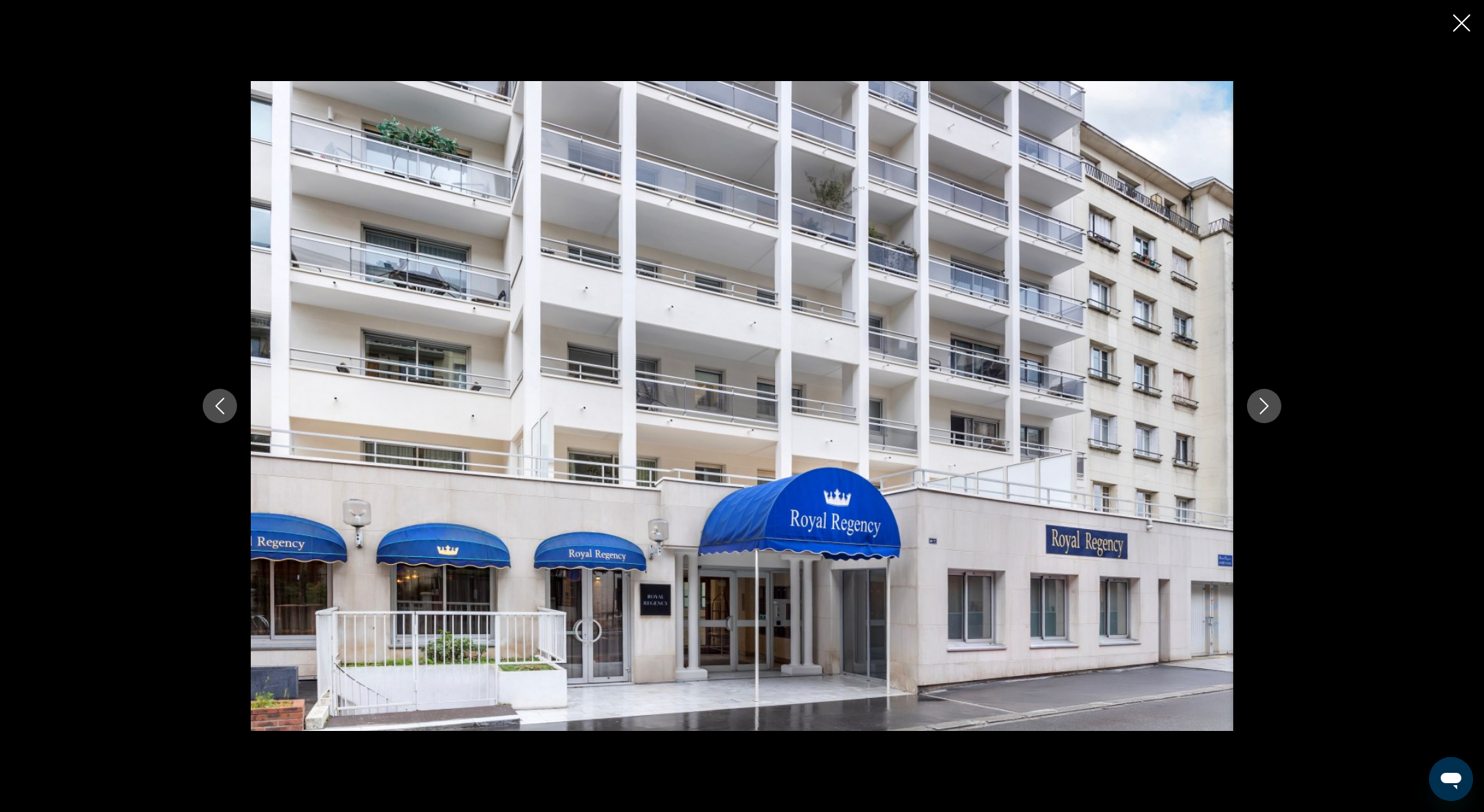
click at [1277, 413] on button "Next image" at bounding box center [1264, 406] width 34 height 34
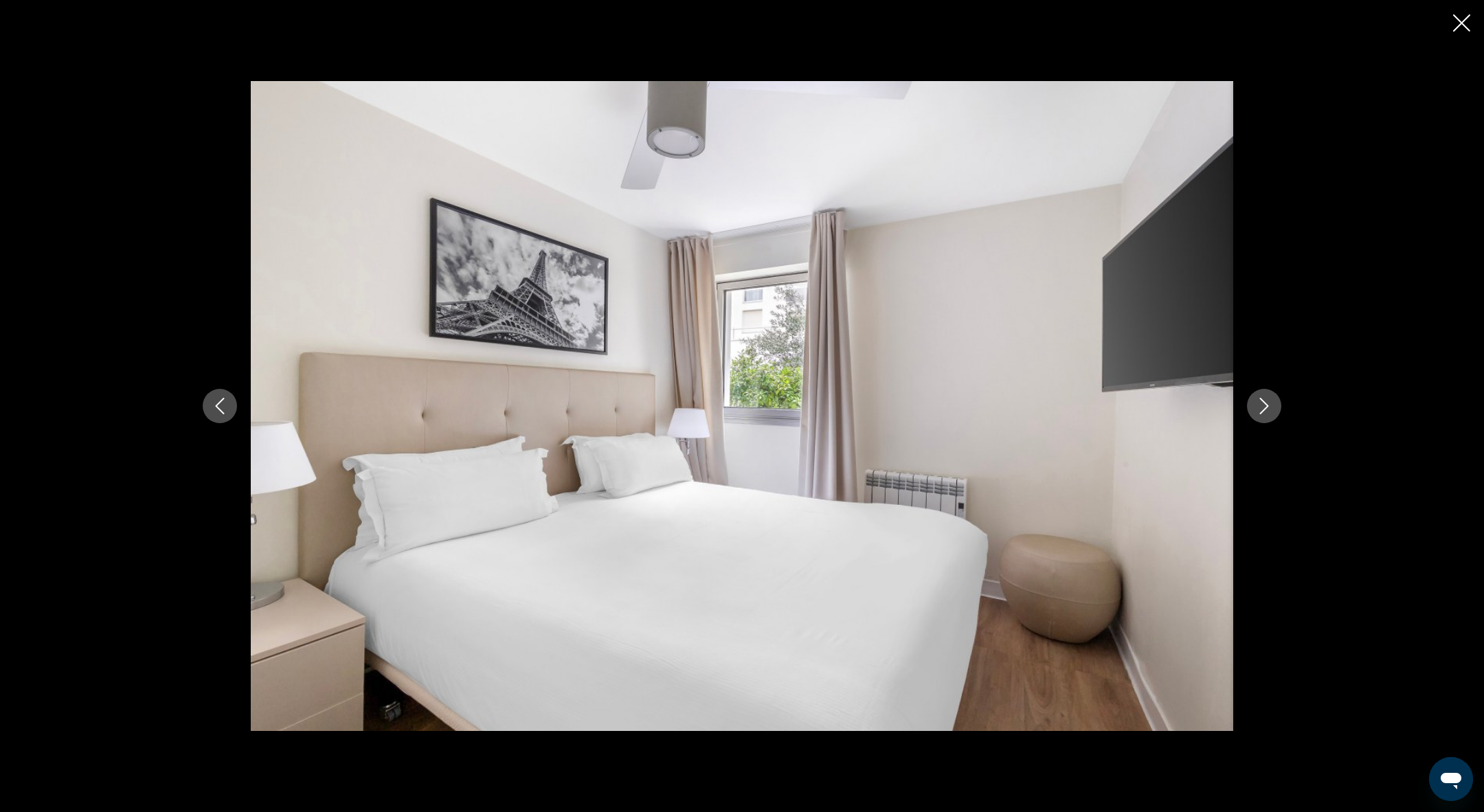
click at [1277, 413] on button "Next image" at bounding box center [1264, 406] width 34 height 34
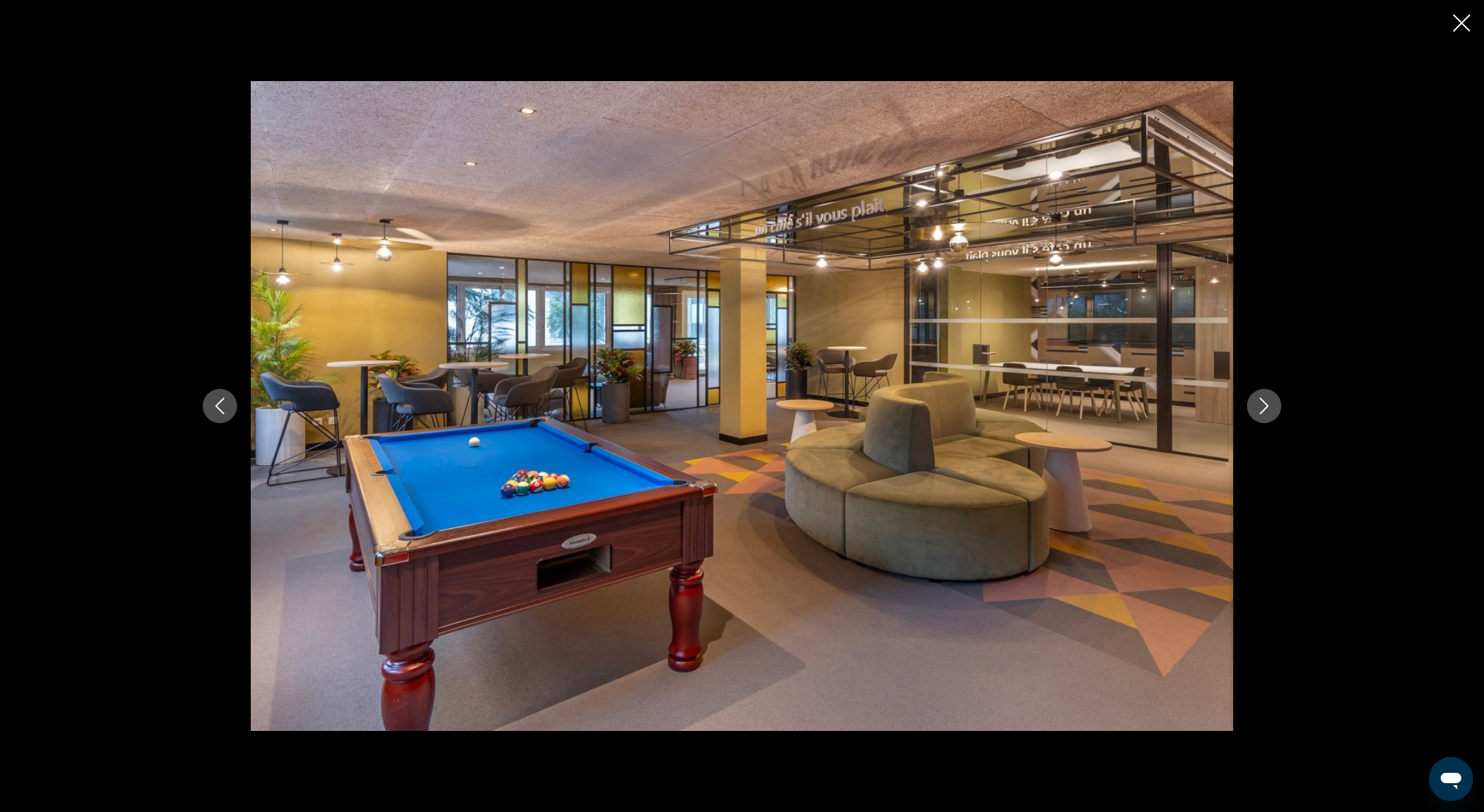
click at [1277, 413] on button "Next image" at bounding box center [1264, 406] width 34 height 34
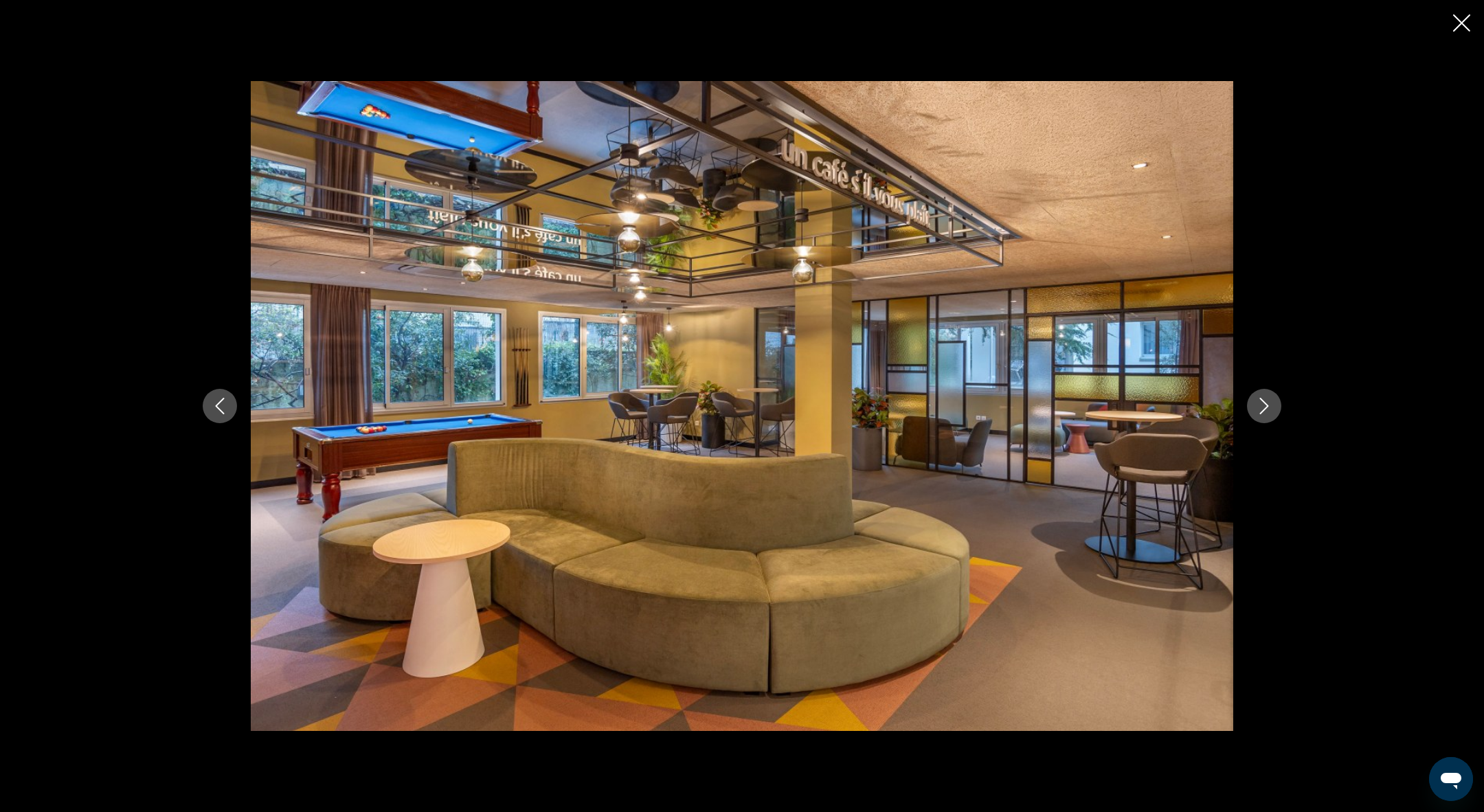
click at [1276, 412] on button "Next image" at bounding box center [1264, 406] width 34 height 34
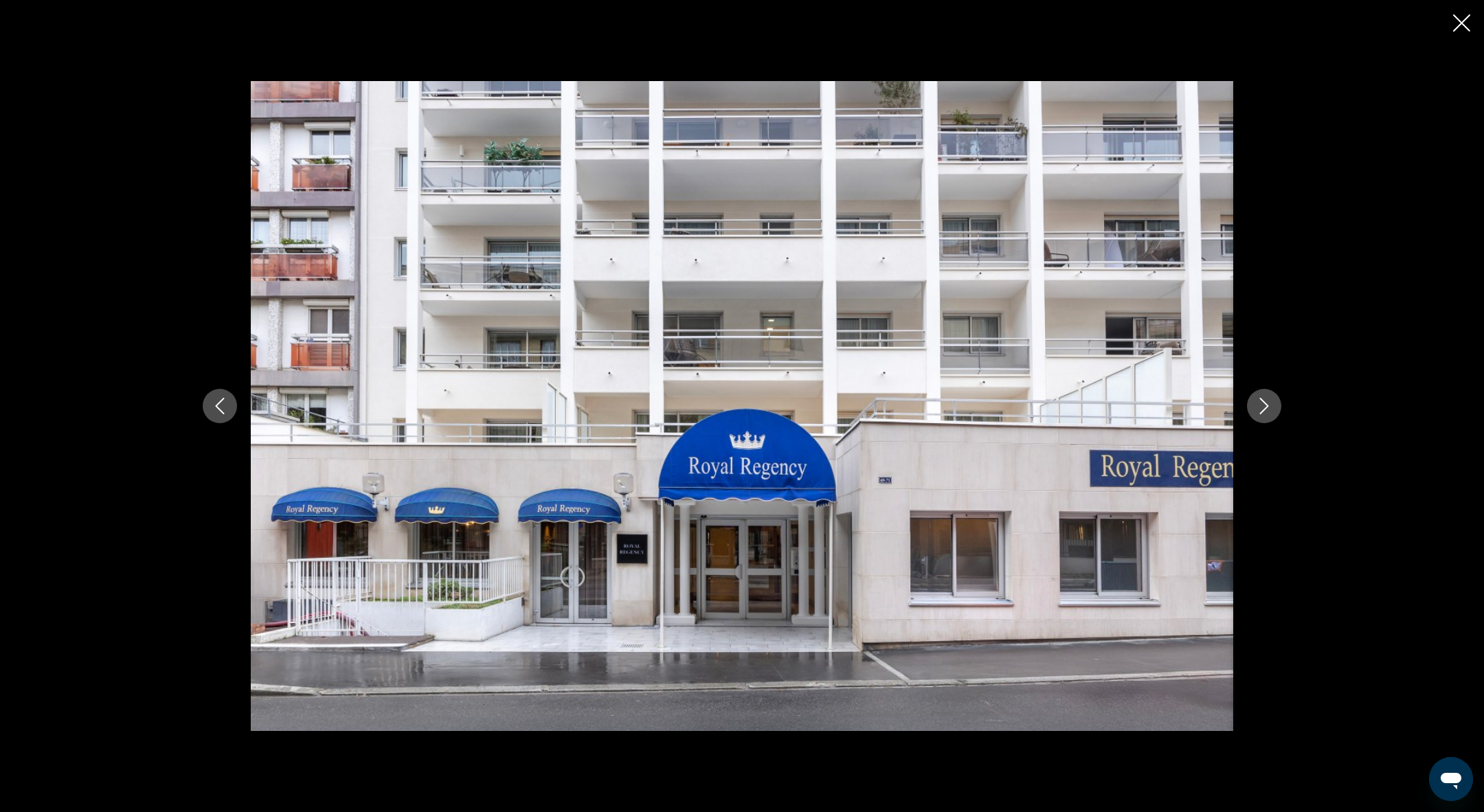
click at [1271, 410] on icon "Next image" at bounding box center [1264, 406] width 16 height 16
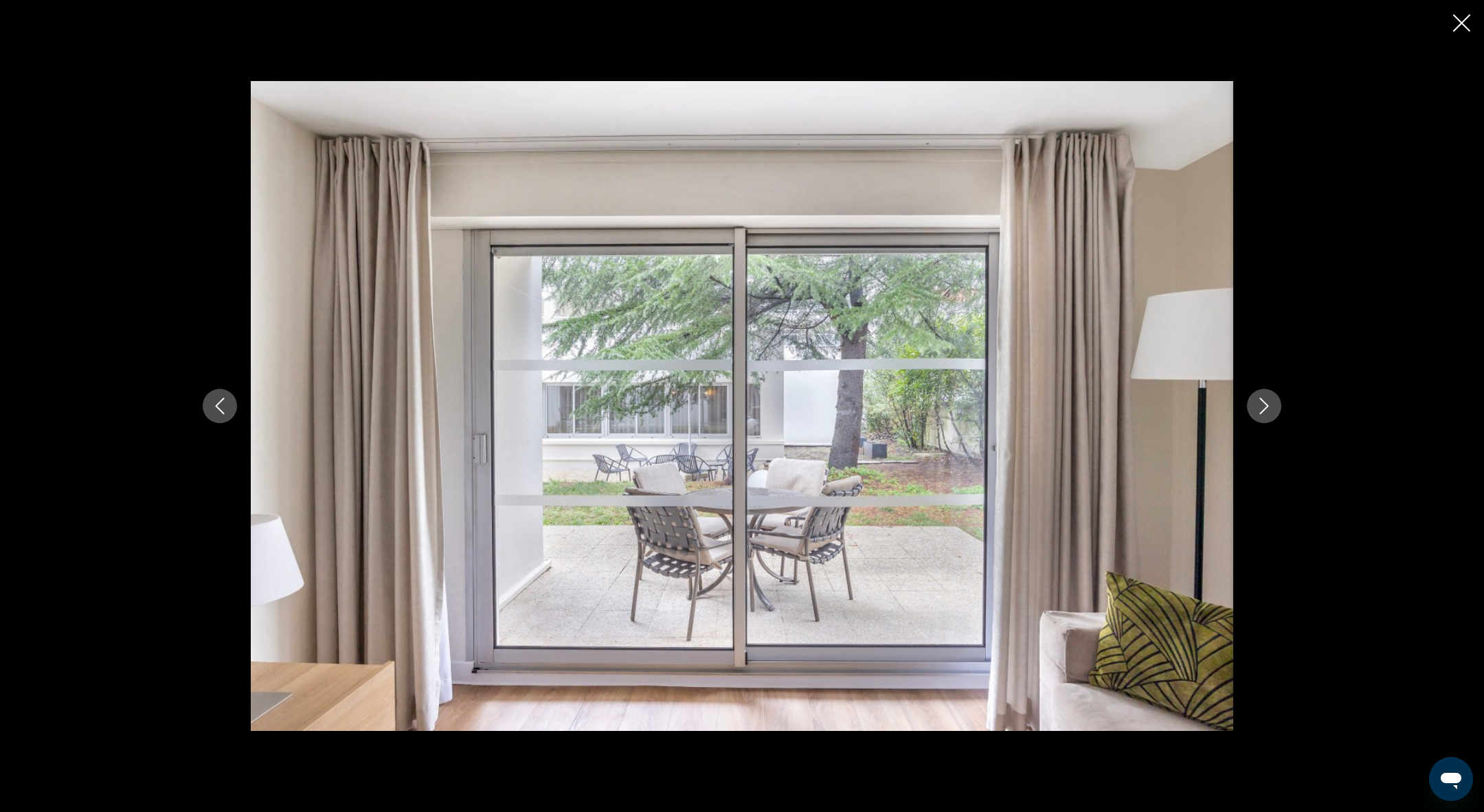
click at [1271, 410] on icon "Next image" at bounding box center [1264, 406] width 16 height 16
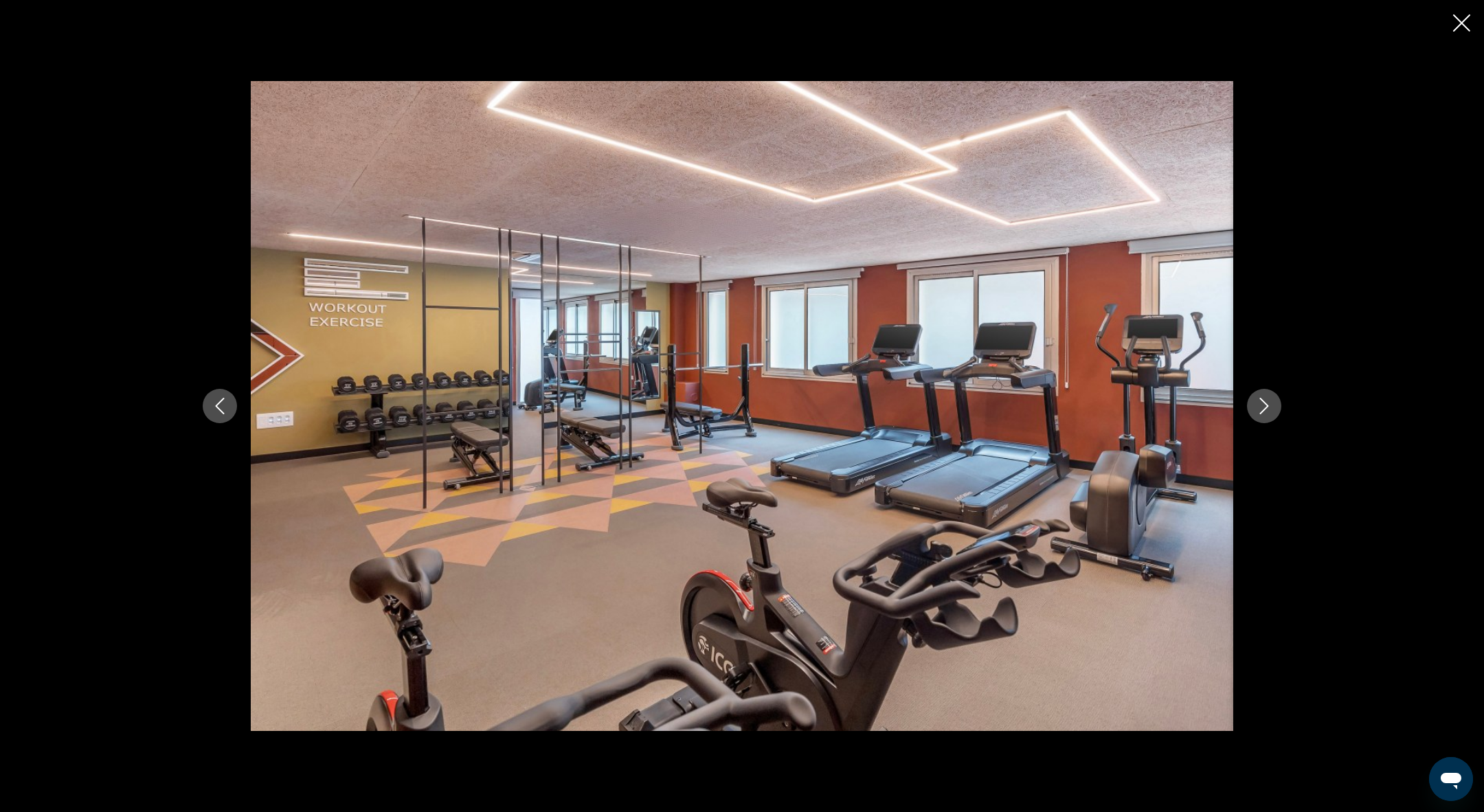
click at [1271, 411] on icon "Next image" at bounding box center [1264, 406] width 16 height 16
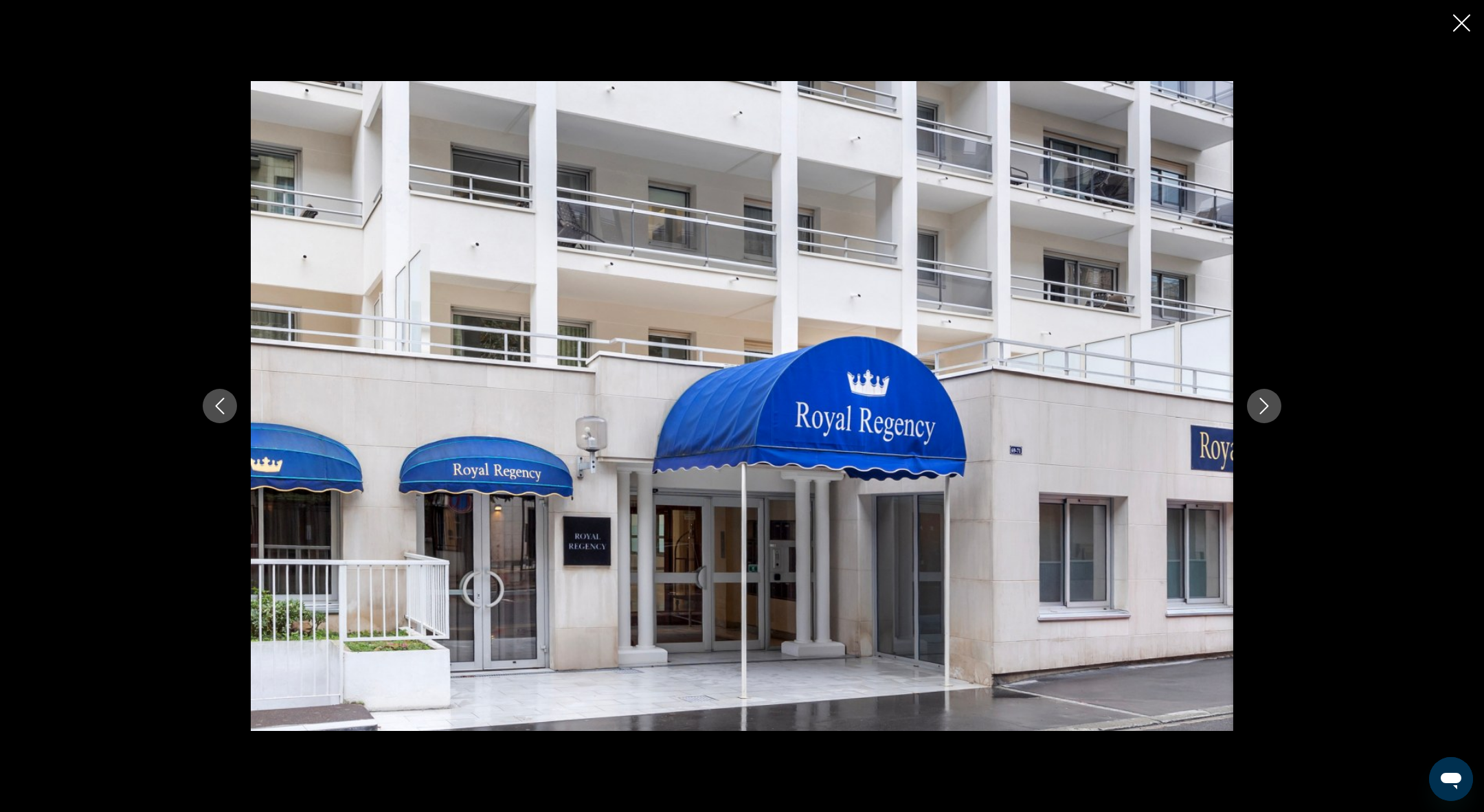
click at [1271, 411] on icon "Next image" at bounding box center [1264, 406] width 16 height 16
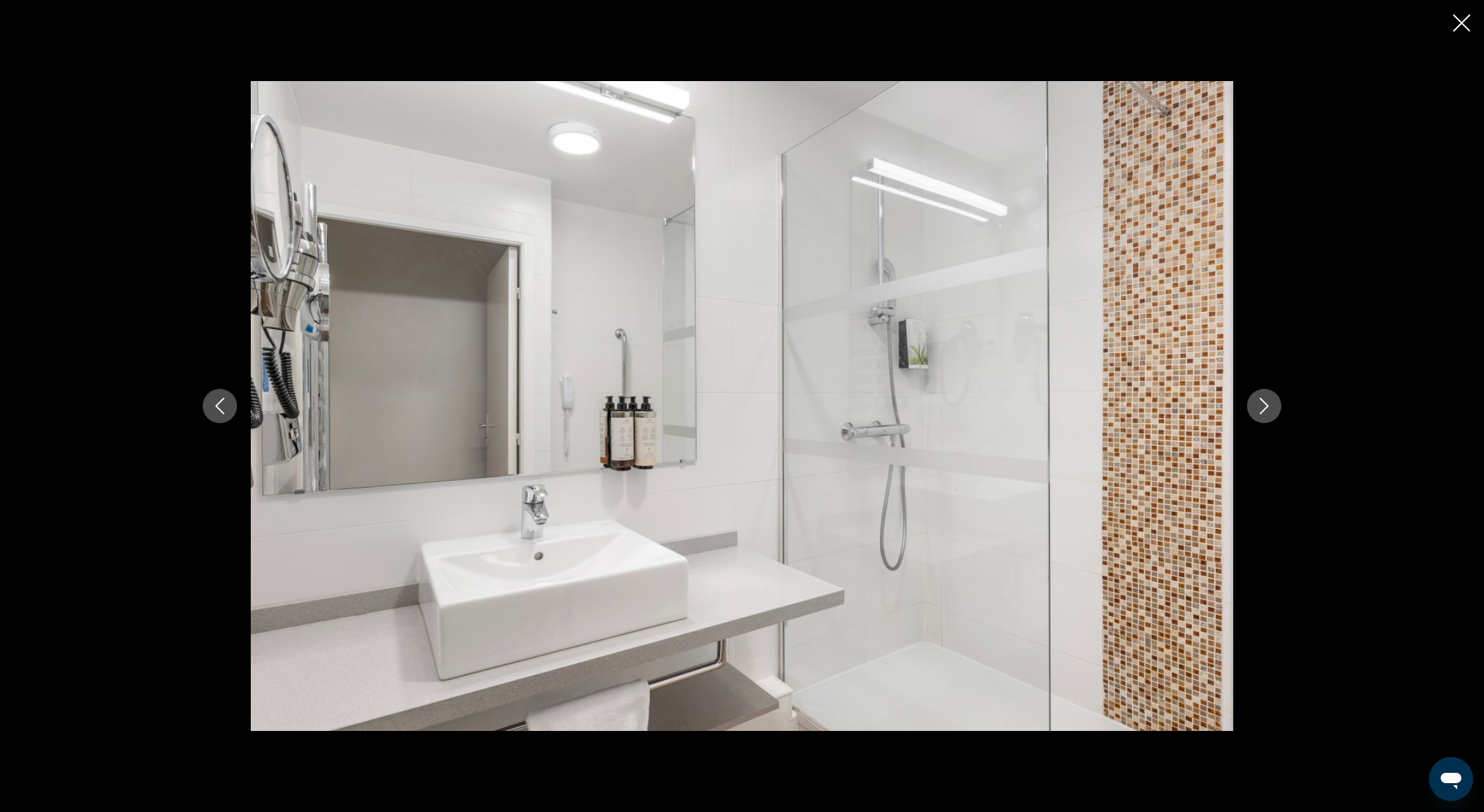
click at [1271, 411] on icon "Next image" at bounding box center [1264, 406] width 16 height 16
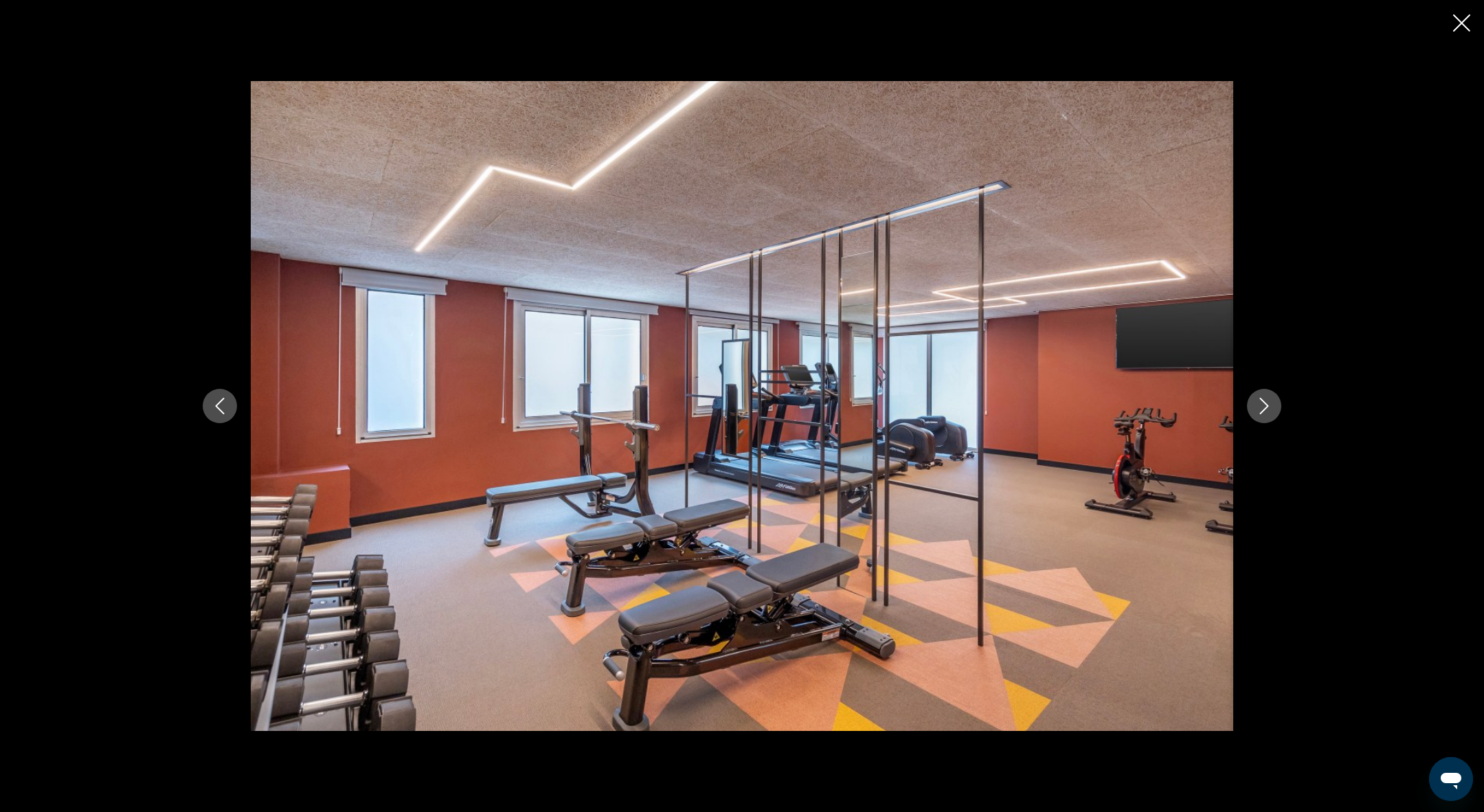
click at [1271, 412] on icon "Next image" at bounding box center [1264, 406] width 16 height 16
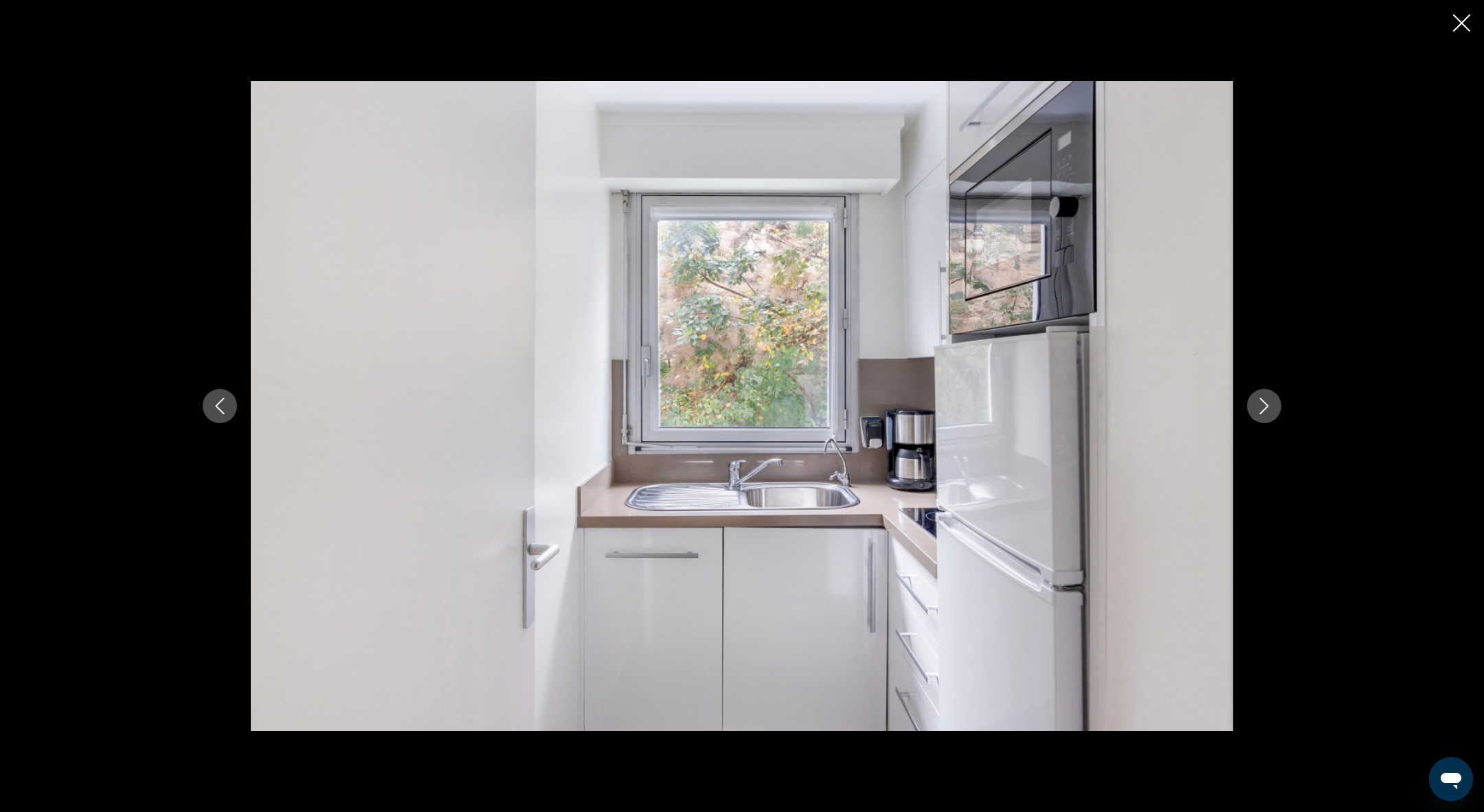
click at [1271, 412] on icon "Next image" at bounding box center [1264, 406] width 16 height 16
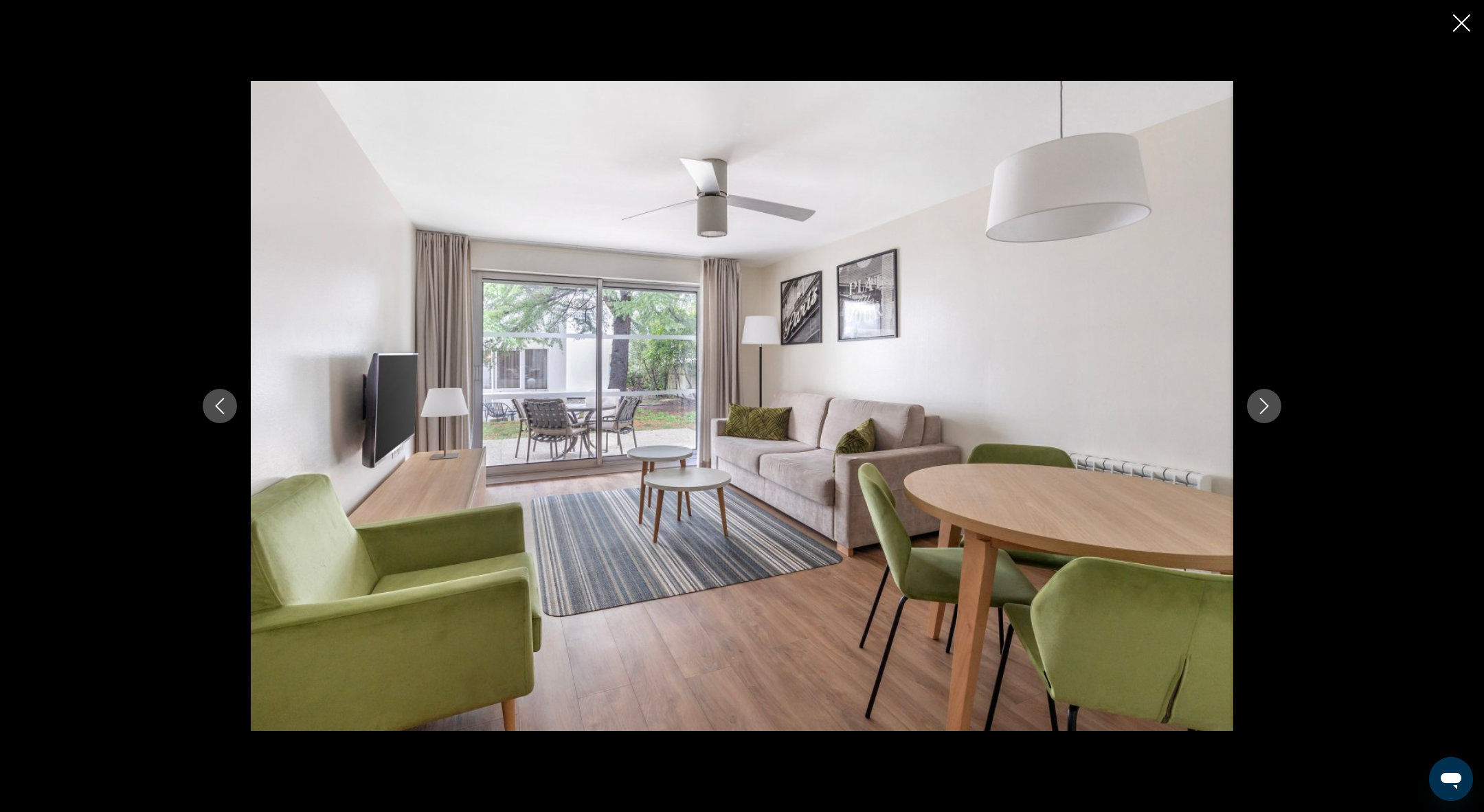
click at [1271, 412] on icon "Next image" at bounding box center [1264, 406] width 16 height 16
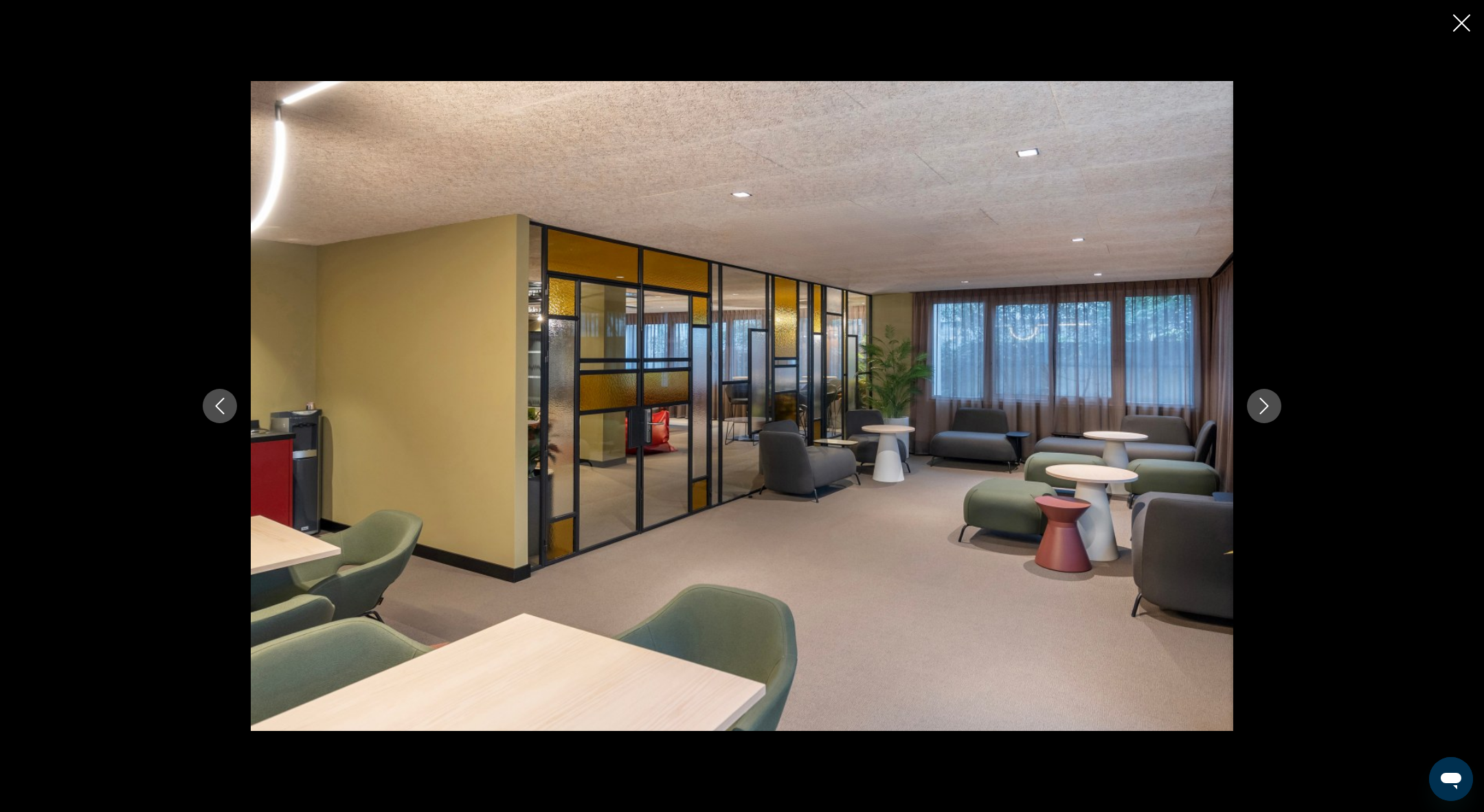
click at [1271, 412] on icon "Next image" at bounding box center [1264, 406] width 16 height 16
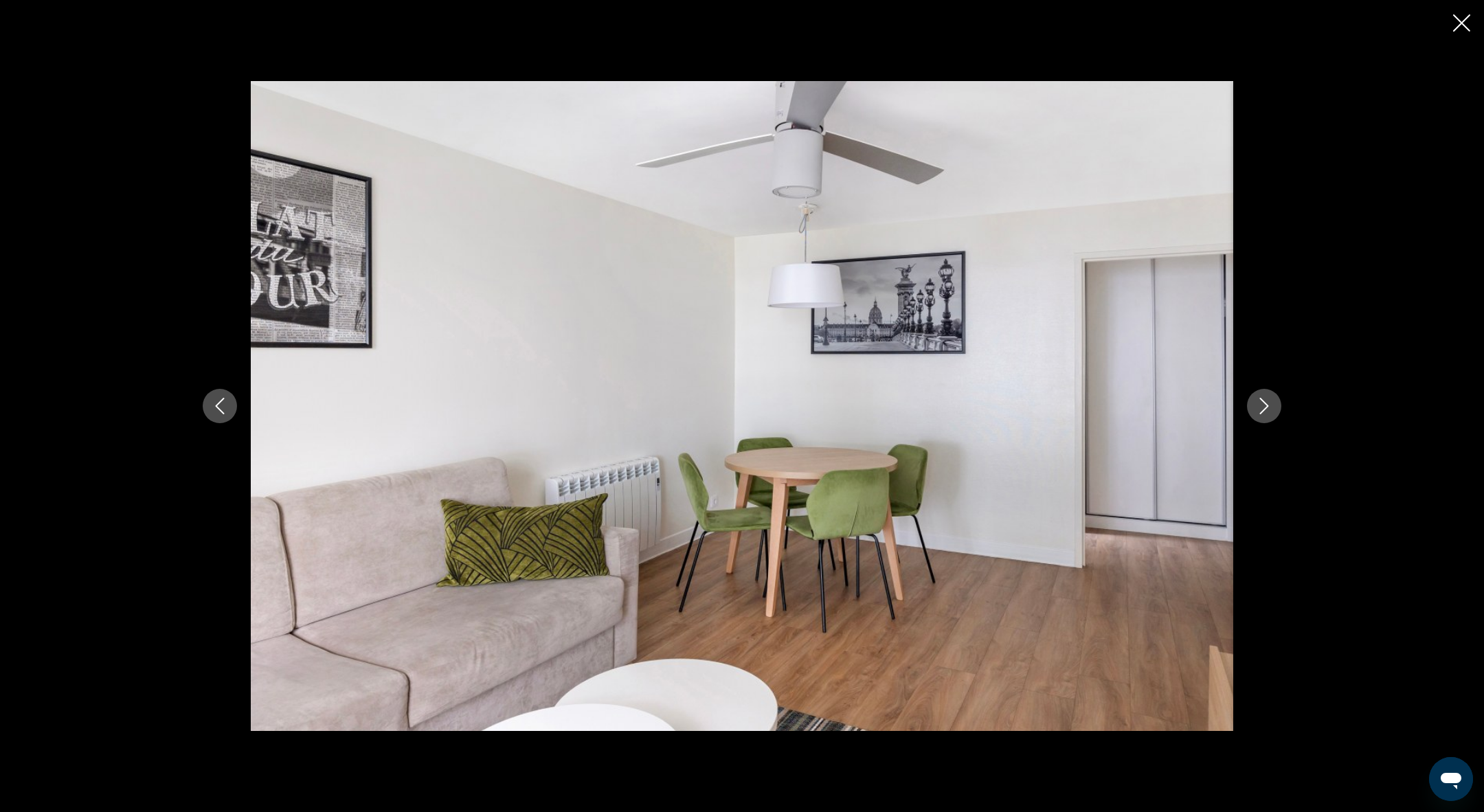
click at [1271, 412] on icon "Next image" at bounding box center [1264, 406] width 16 height 16
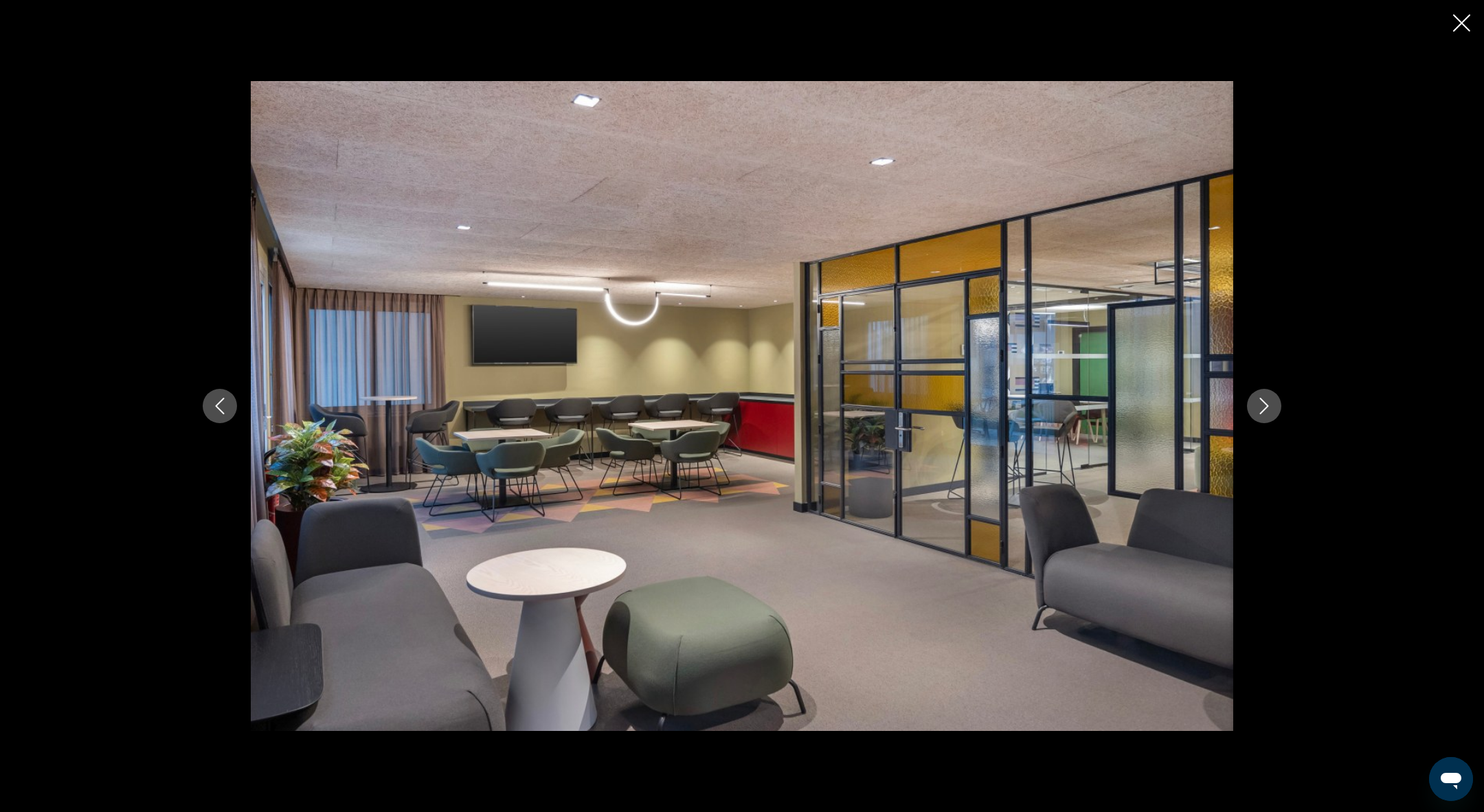
click at [1271, 412] on icon "Next image" at bounding box center [1264, 406] width 16 height 16
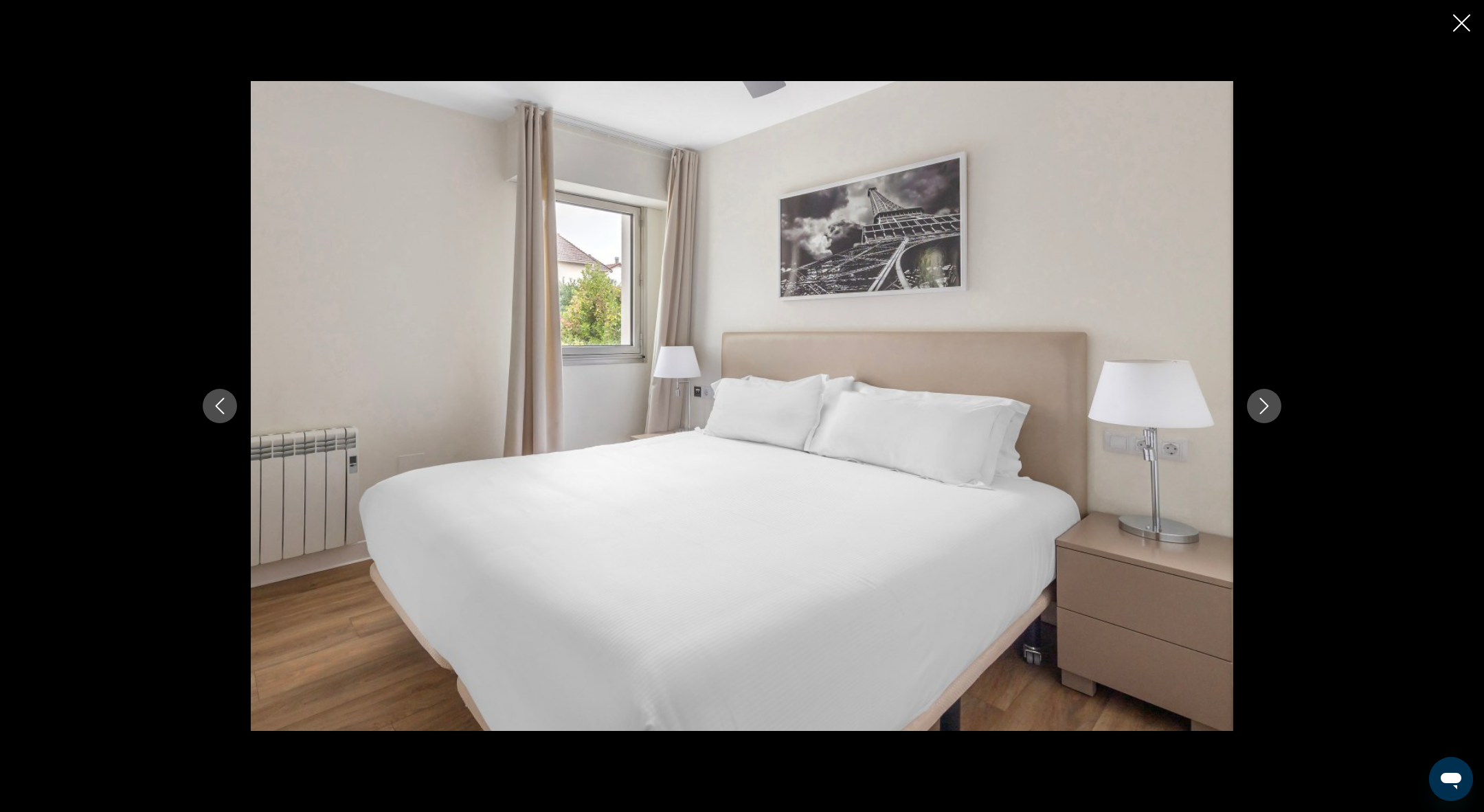
click at [1271, 412] on icon "Next image" at bounding box center [1264, 406] width 16 height 16
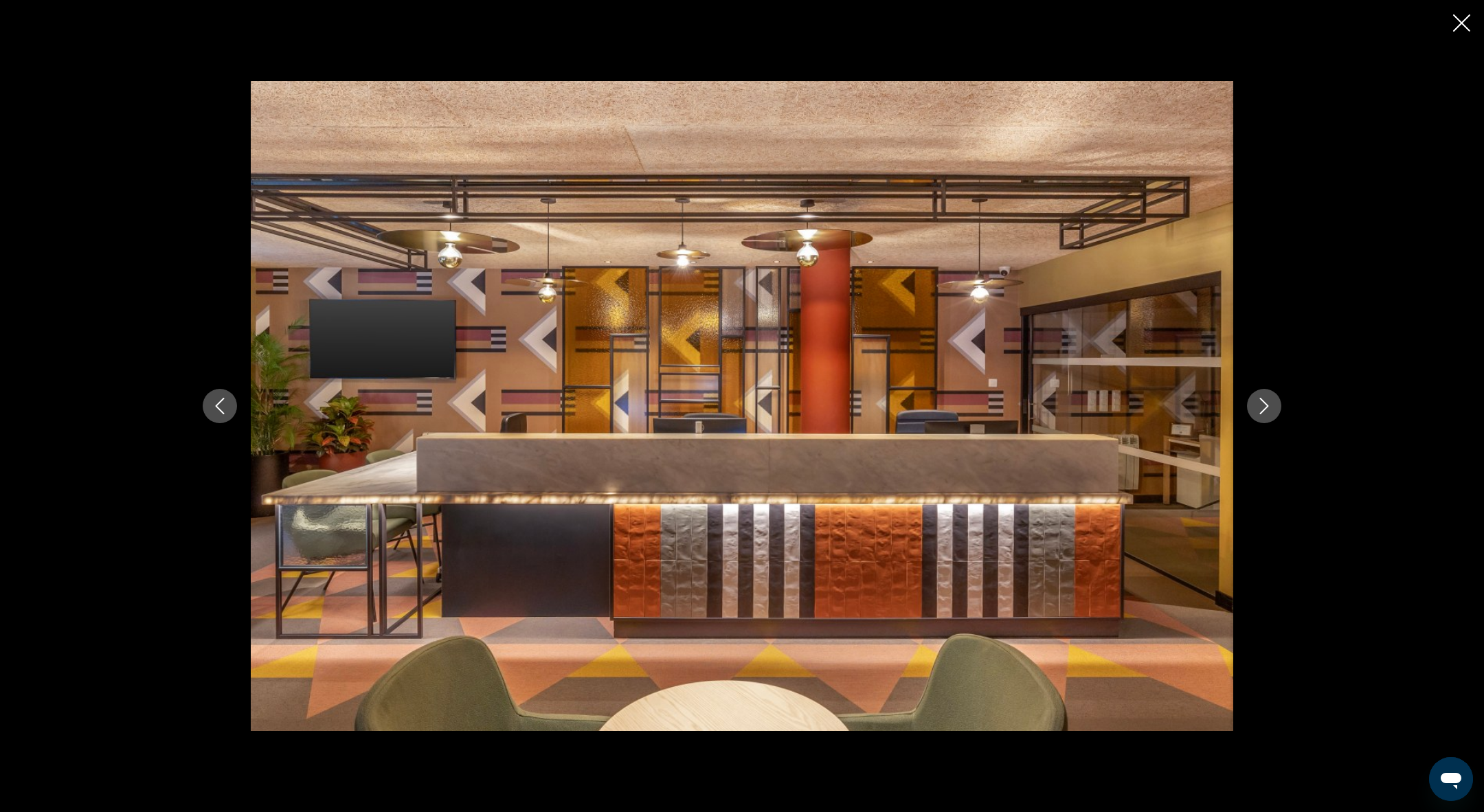
click at [1271, 412] on icon "Next image" at bounding box center [1264, 406] width 16 height 16
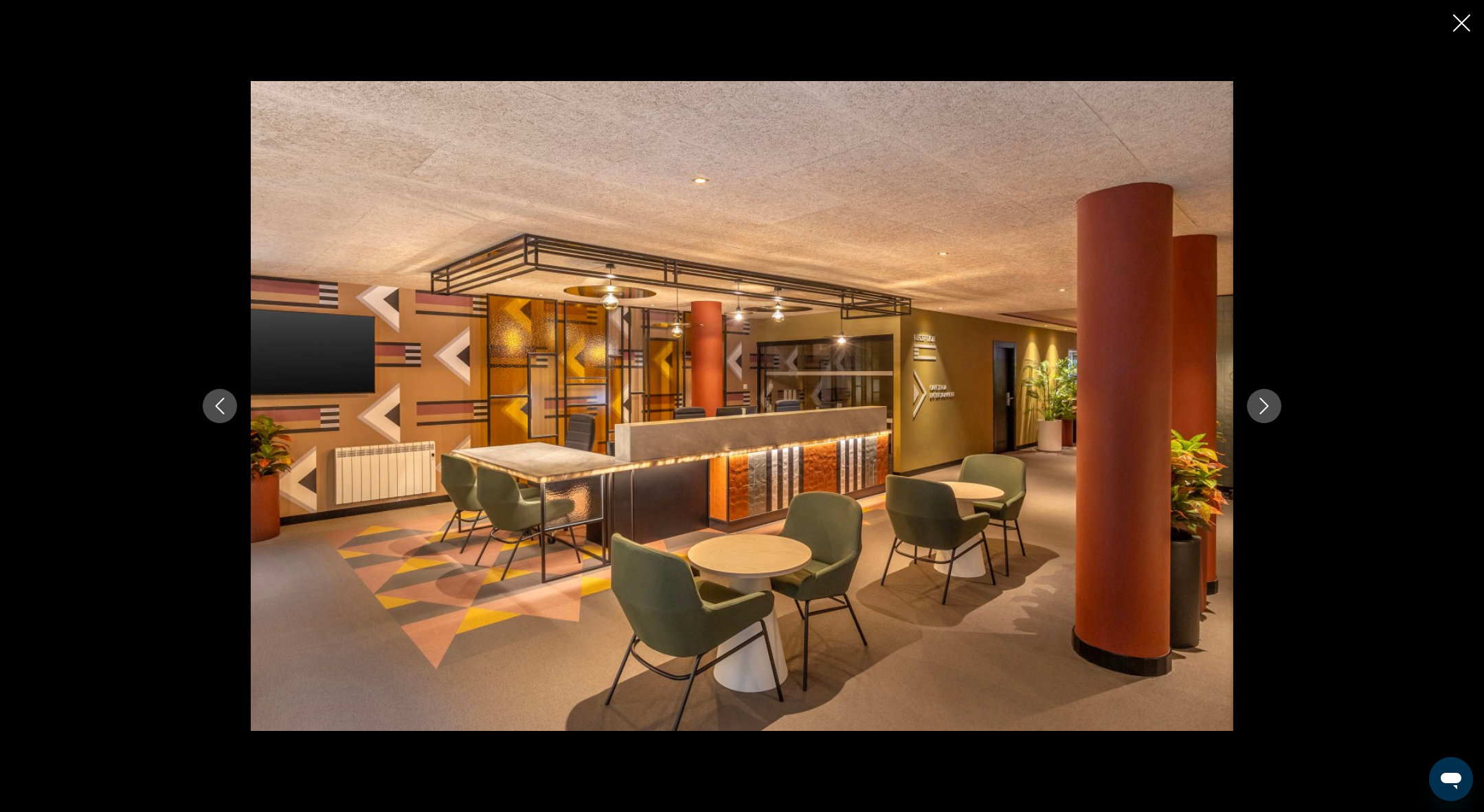
click at [1271, 410] on icon "Next image" at bounding box center [1264, 406] width 16 height 16
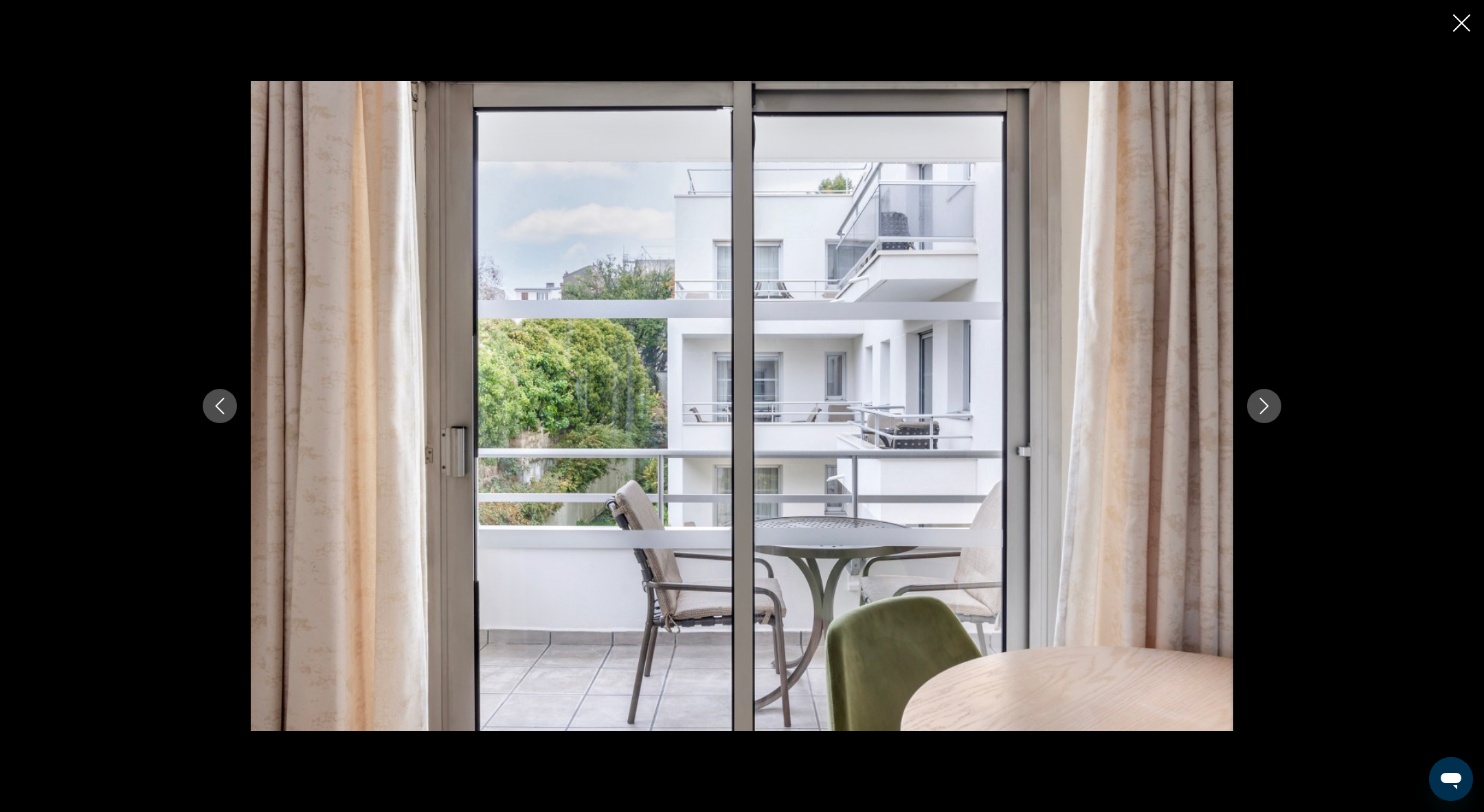
click at [1271, 410] on icon "Next image" at bounding box center [1264, 406] width 16 height 16
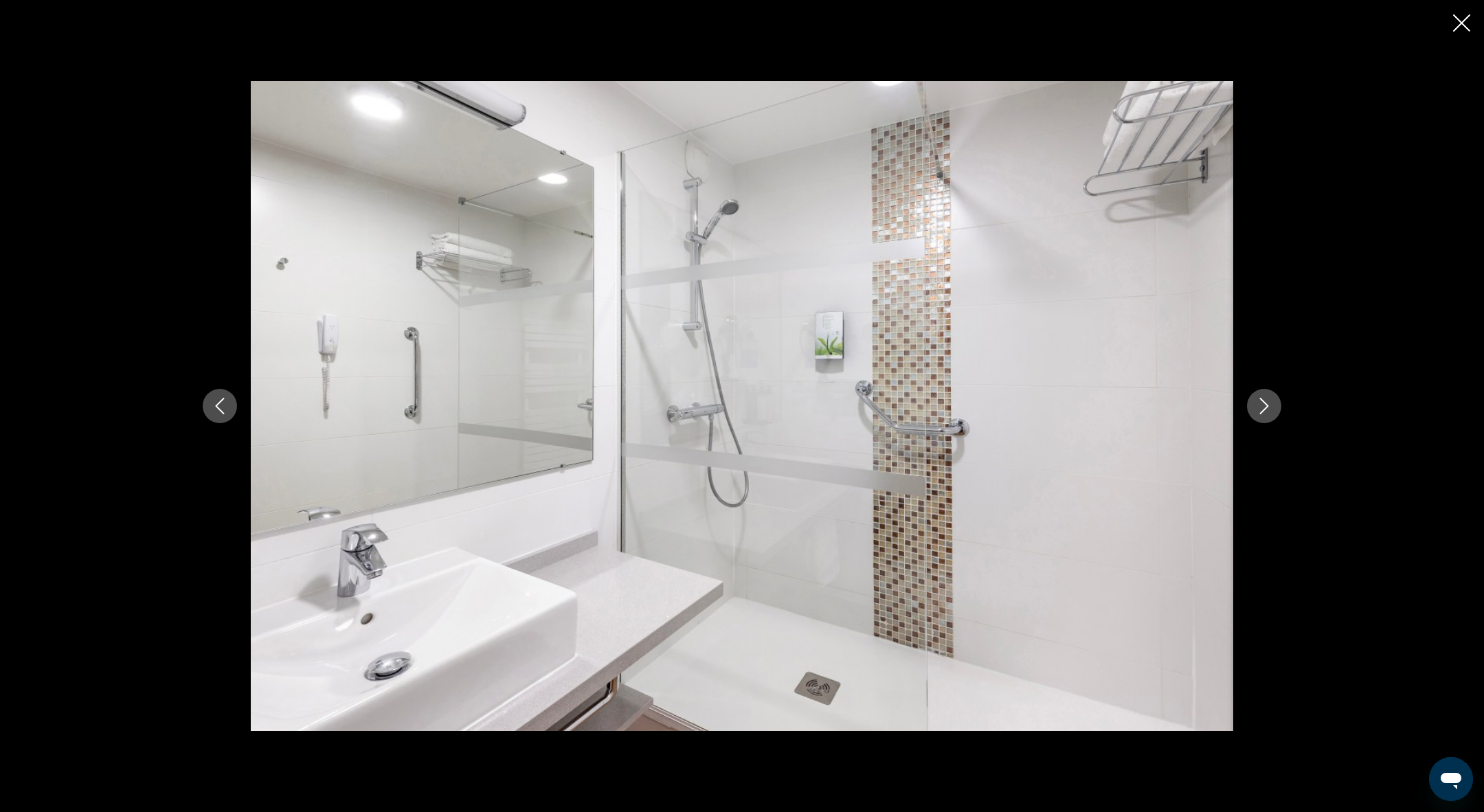
click at [1271, 410] on icon "Next image" at bounding box center [1264, 406] width 16 height 16
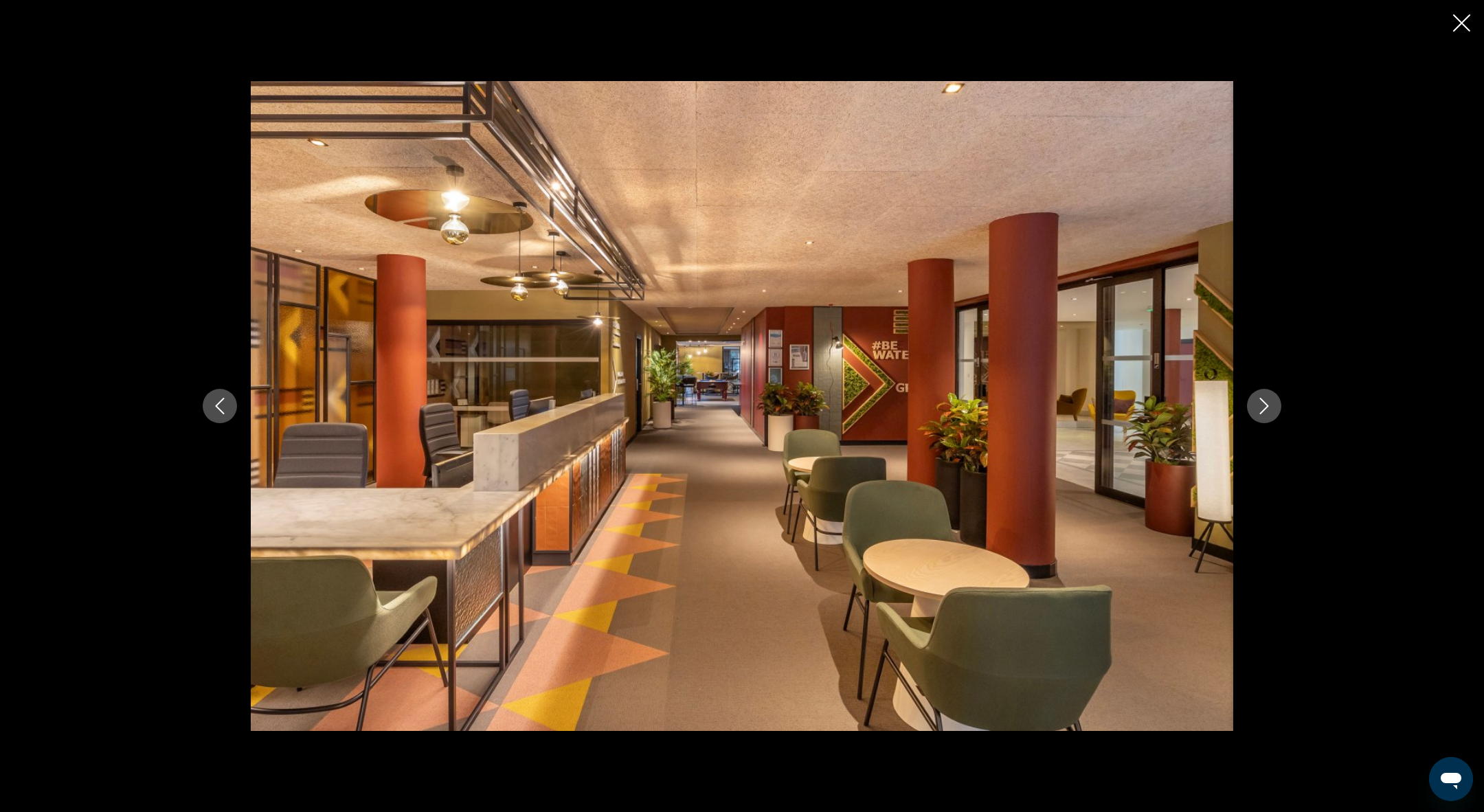
click at [1271, 410] on icon "Next image" at bounding box center [1264, 406] width 16 height 16
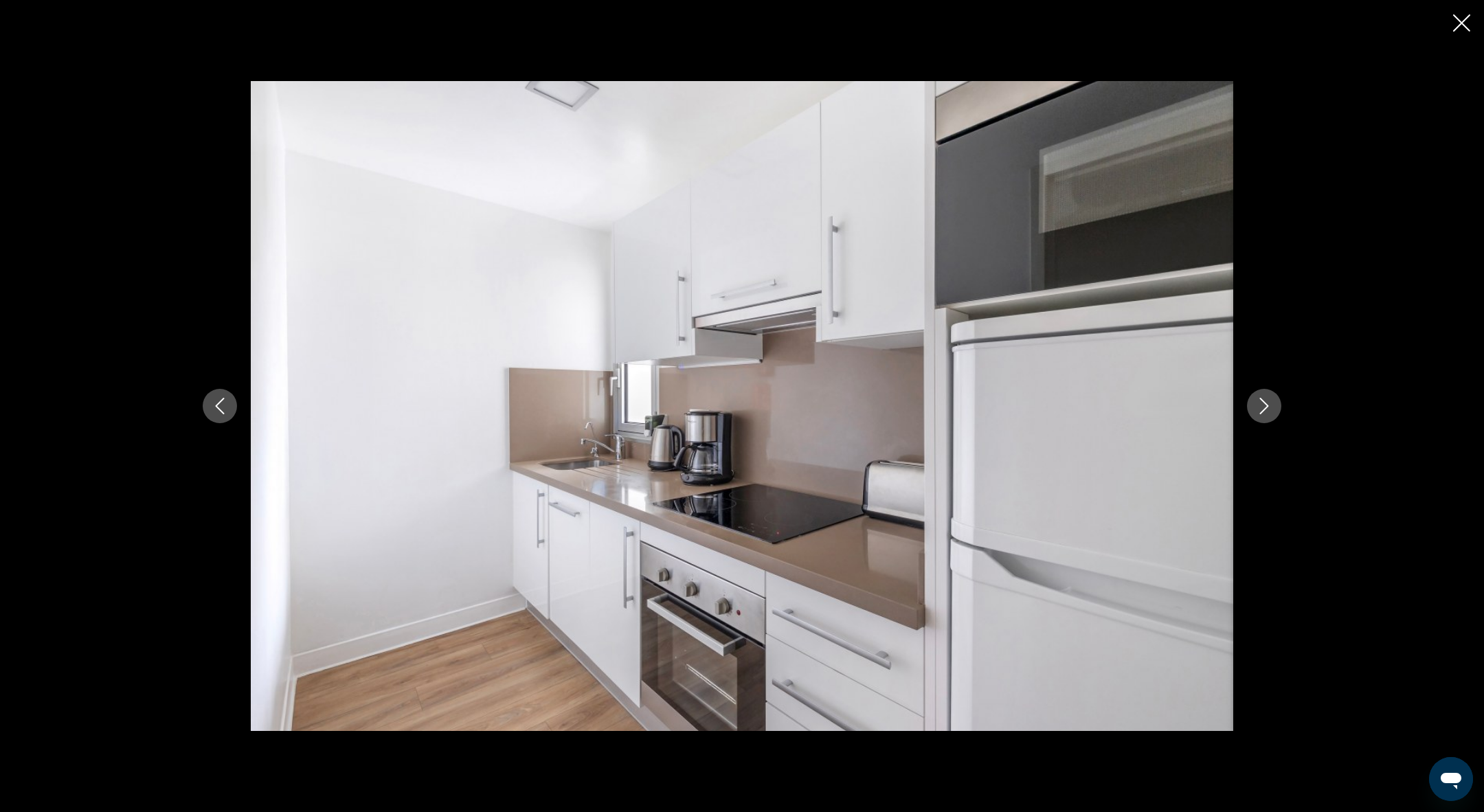
click at [1271, 410] on icon "Next image" at bounding box center [1264, 406] width 16 height 16
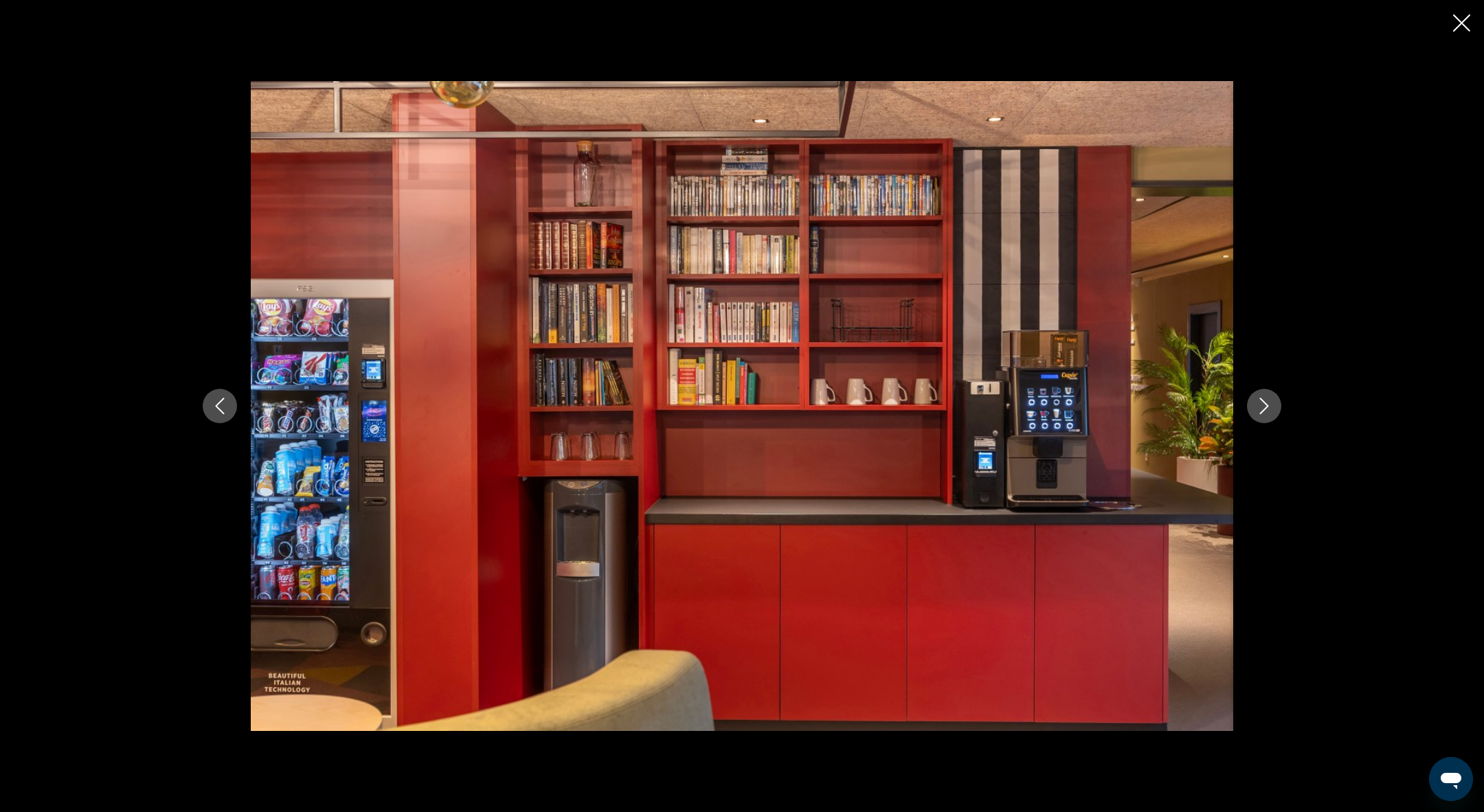
click at [1271, 410] on icon "Next image" at bounding box center [1264, 406] width 16 height 16
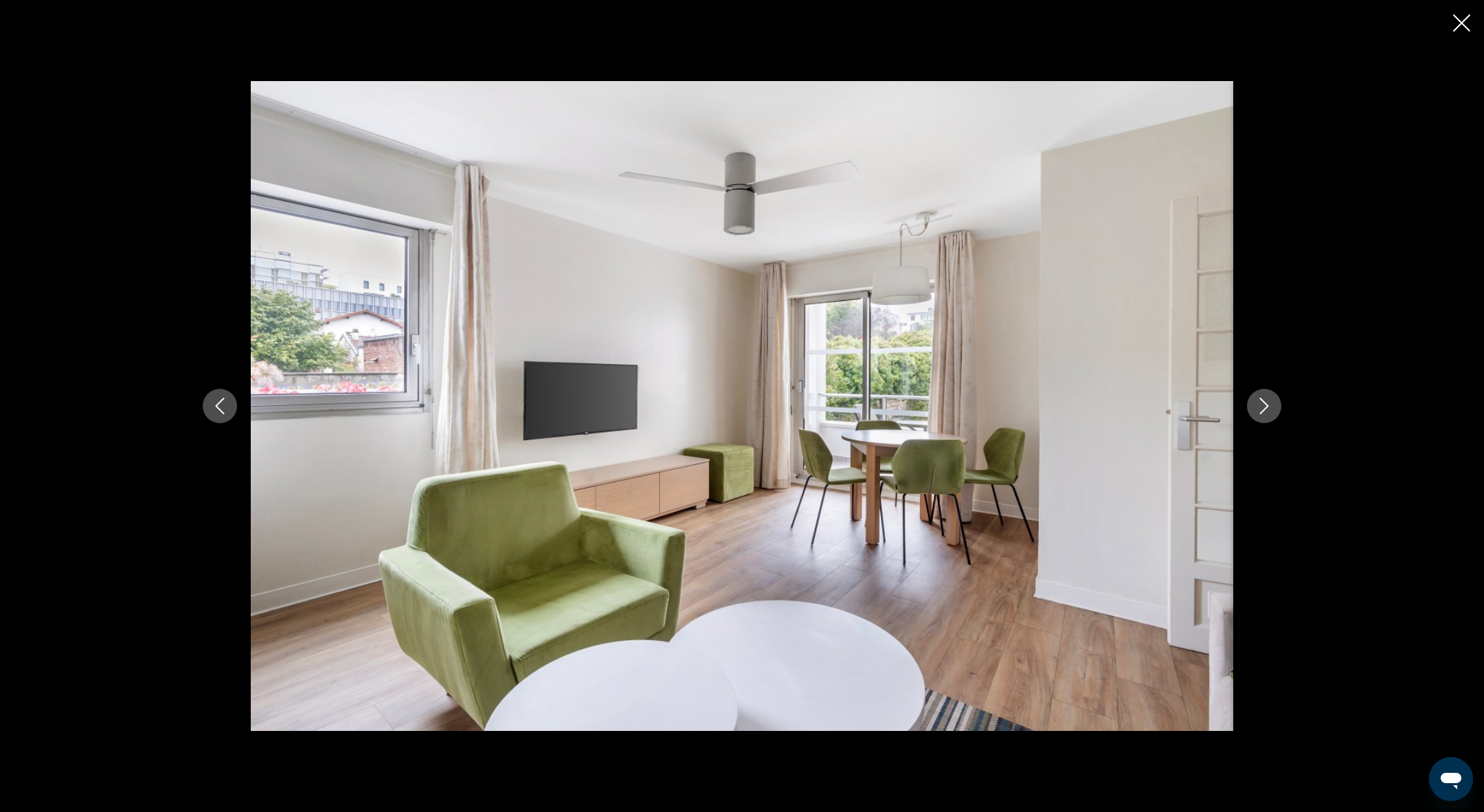
click at [1271, 410] on icon "Next image" at bounding box center [1264, 406] width 16 height 16
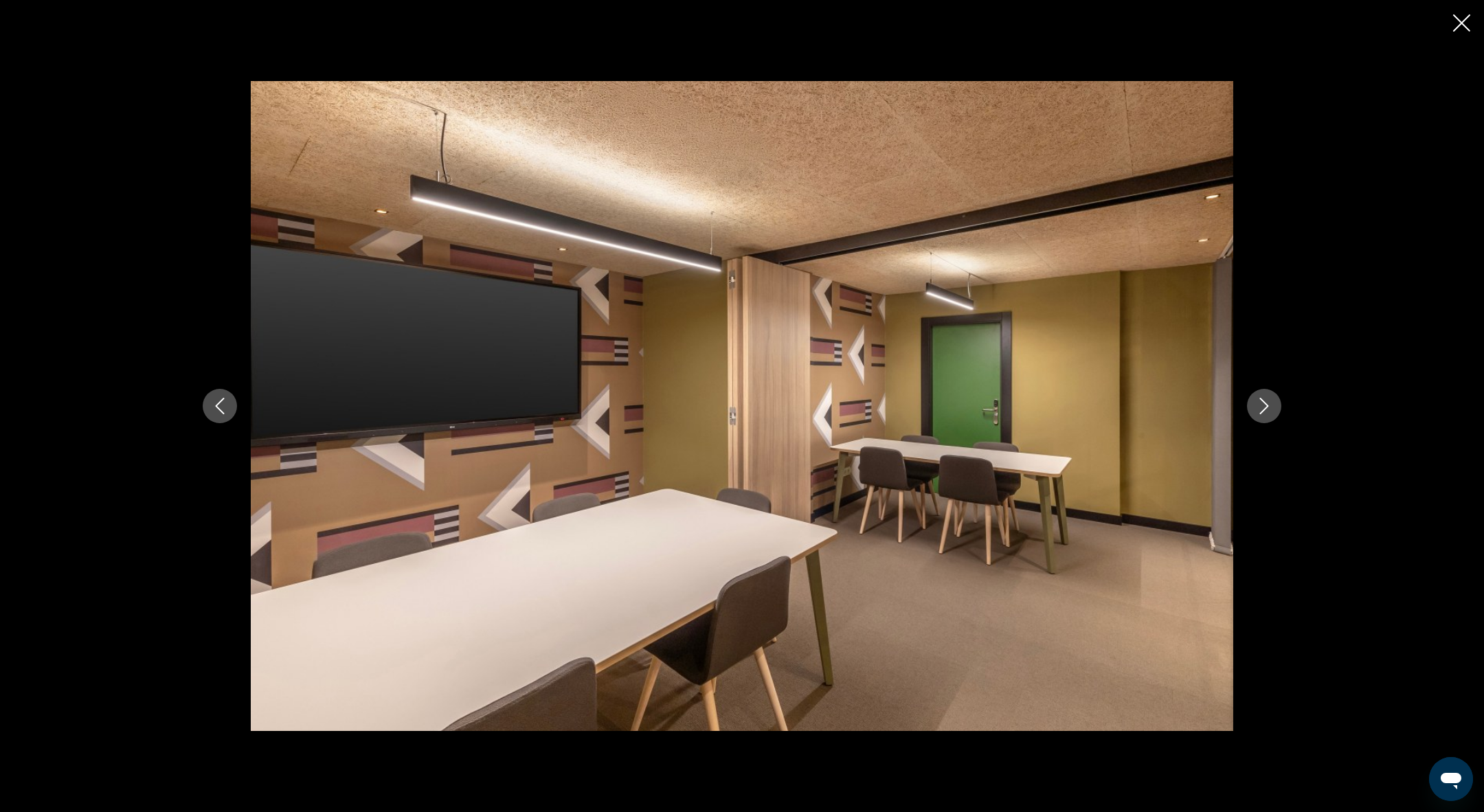
click at [1271, 410] on icon "Next image" at bounding box center [1264, 406] width 16 height 16
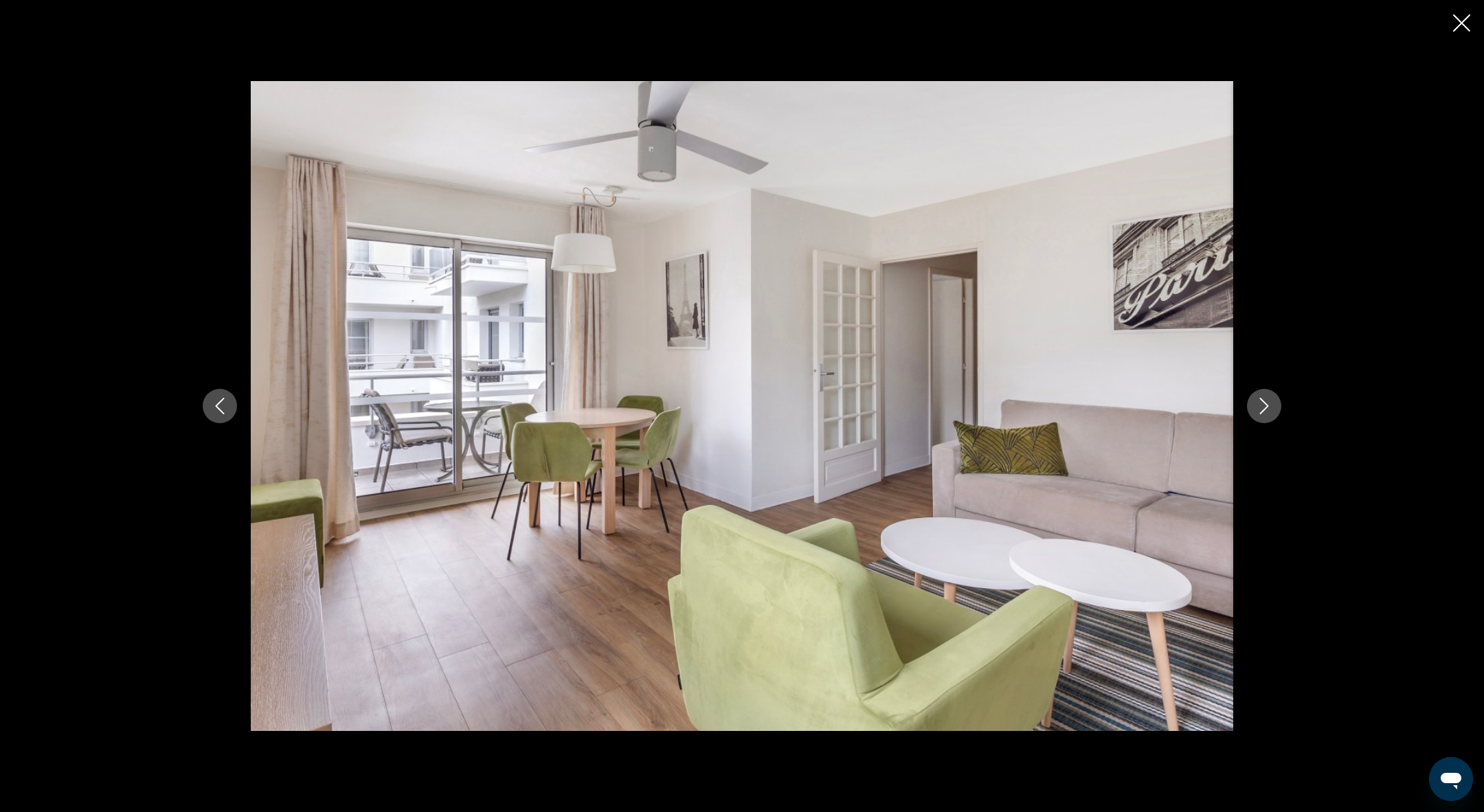
click at [1271, 410] on icon "Next image" at bounding box center [1264, 406] width 16 height 16
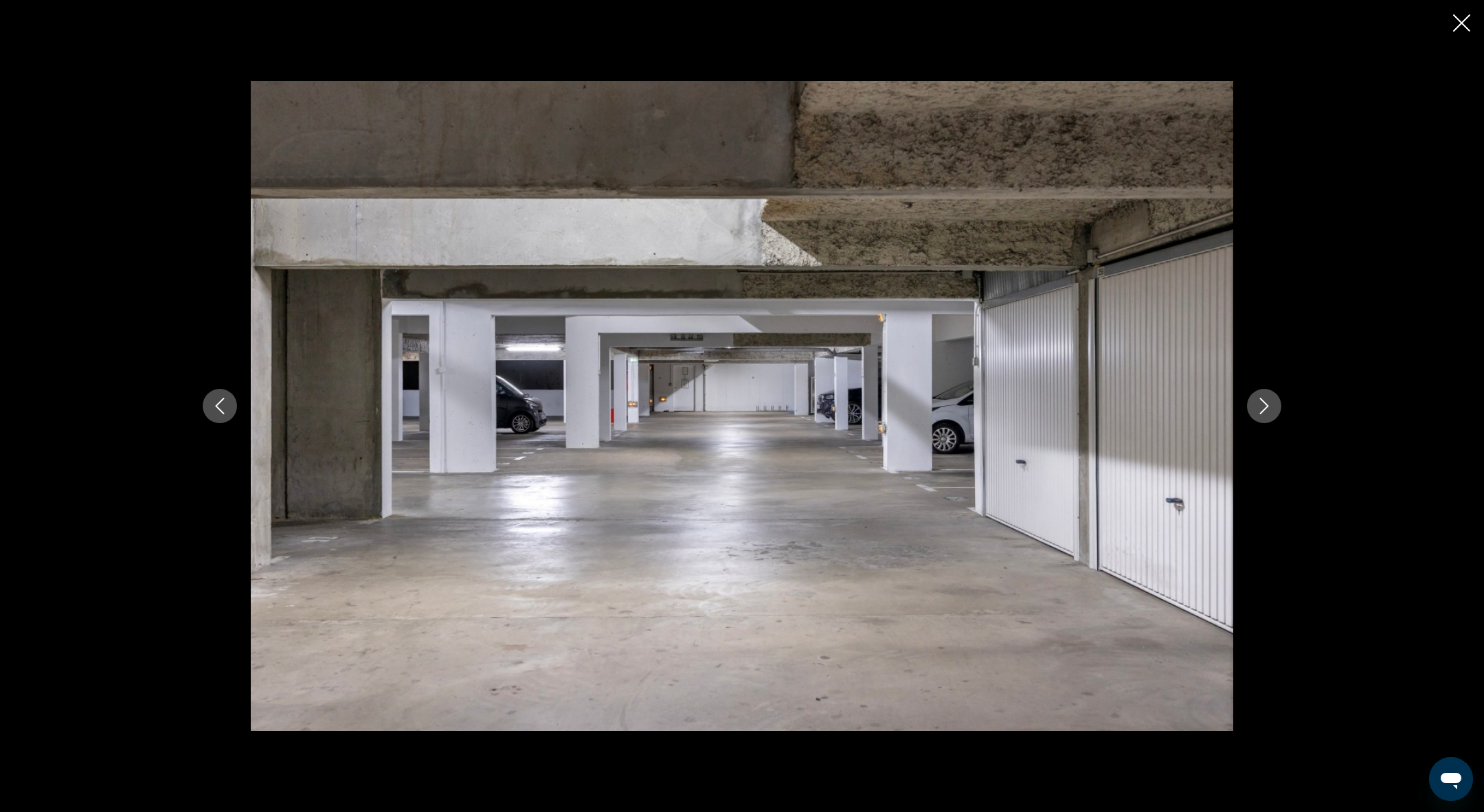
click at [1271, 410] on icon "Next image" at bounding box center [1264, 406] width 16 height 16
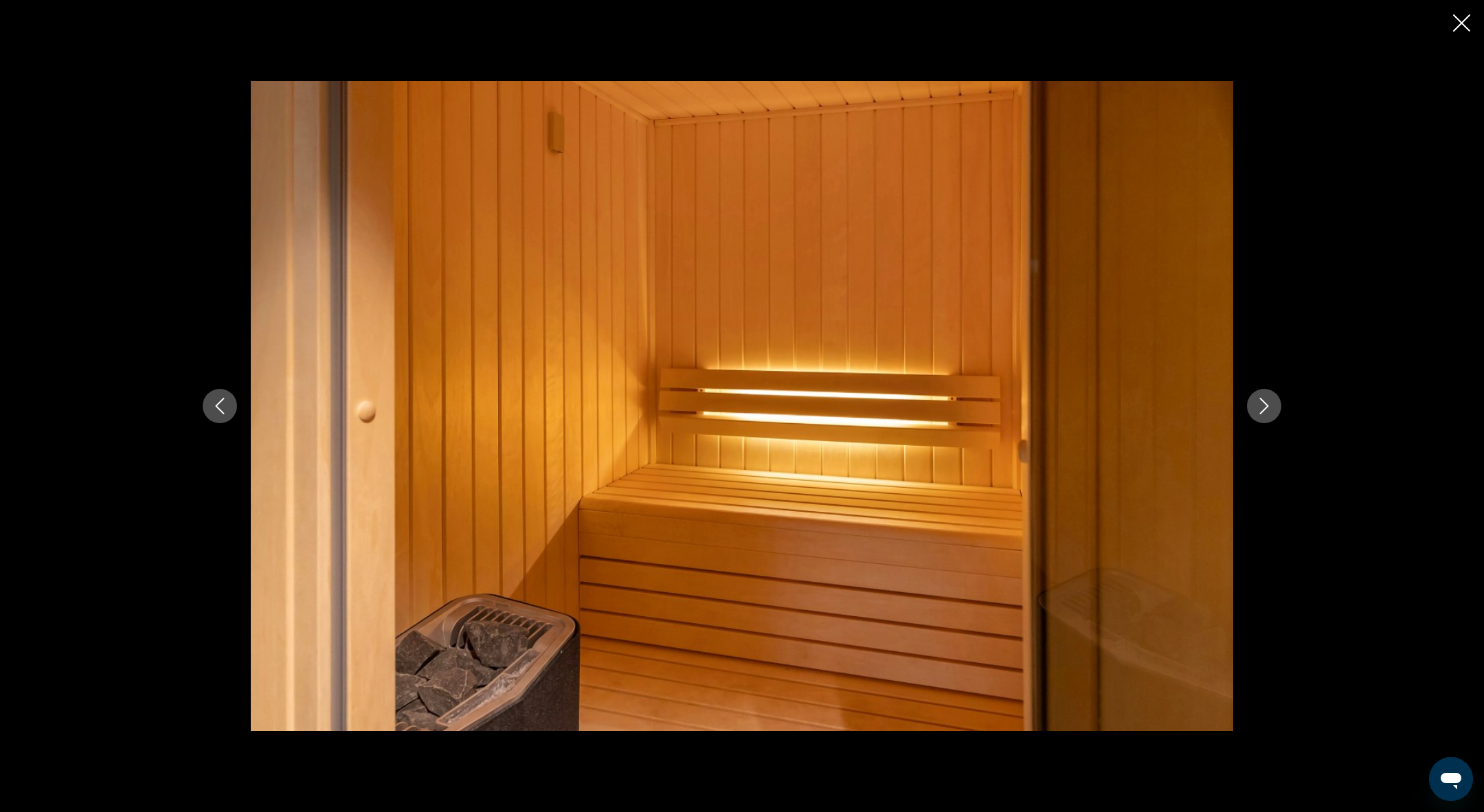
click at [1271, 410] on icon "Next image" at bounding box center [1264, 406] width 16 height 16
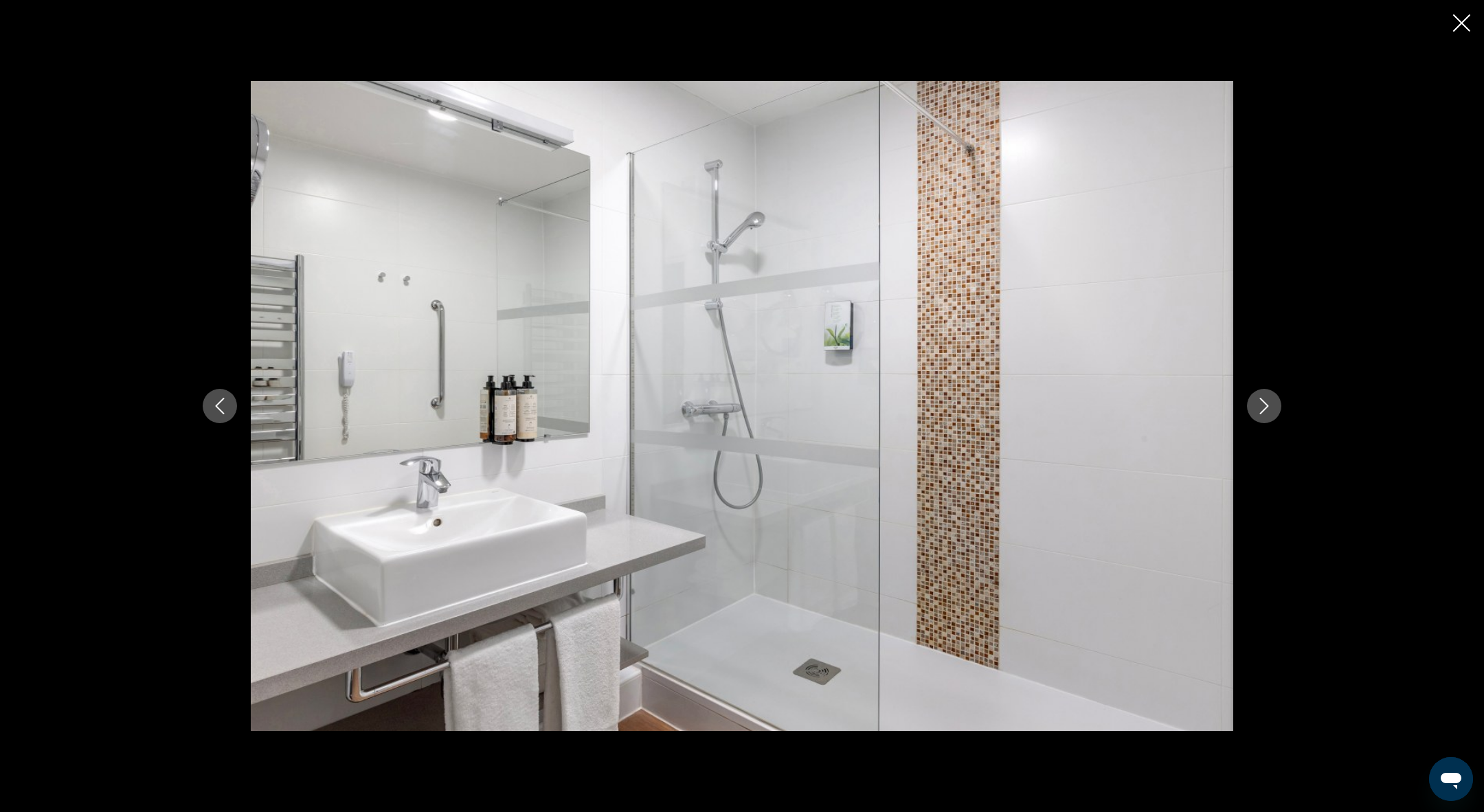
click at [1271, 410] on icon "Next image" at bounding box center [1264, 406] width 16 height 16
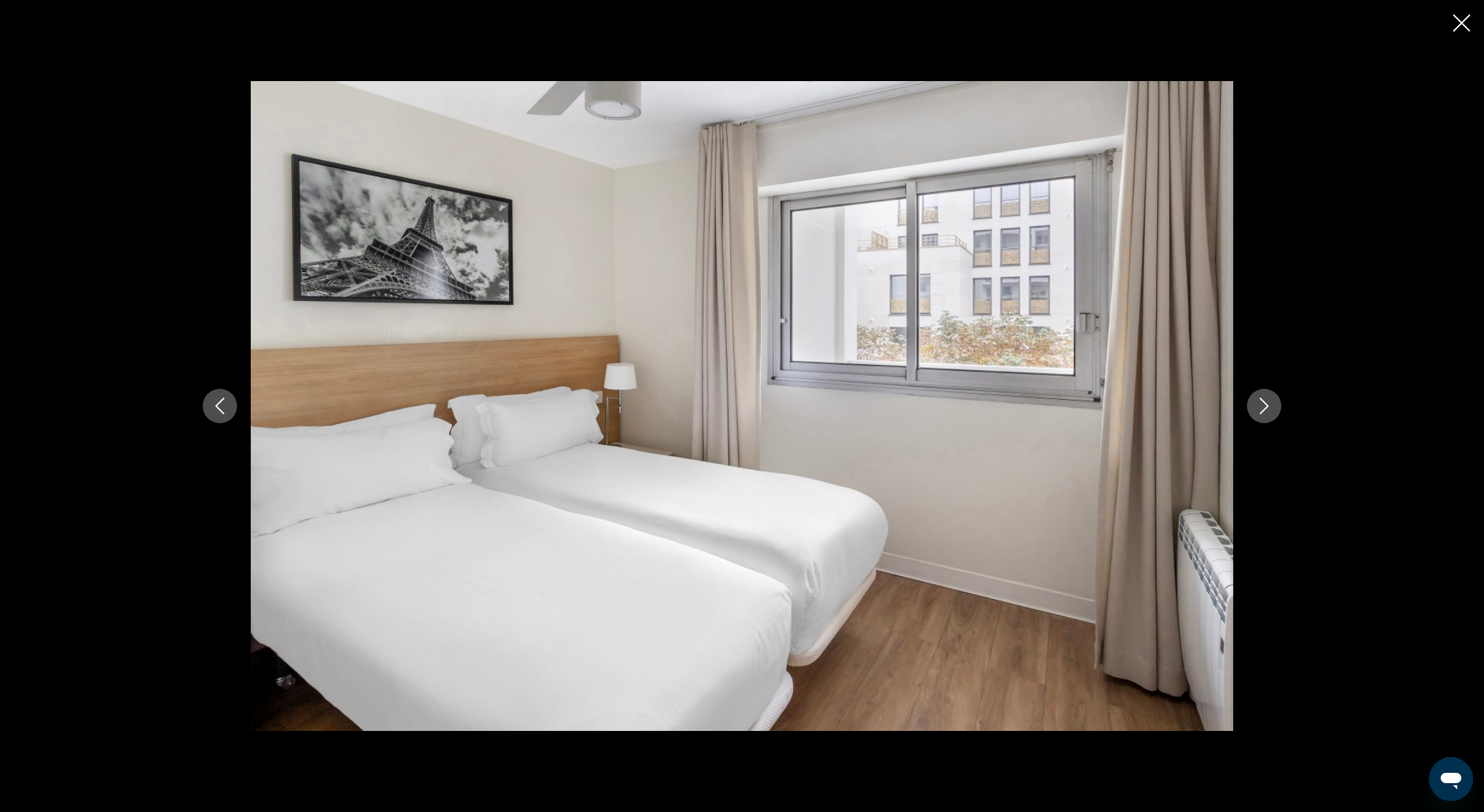
click at [1454, 22] on icon "Close slideshow" at bounding box center [1462, 23] width 17 height 17
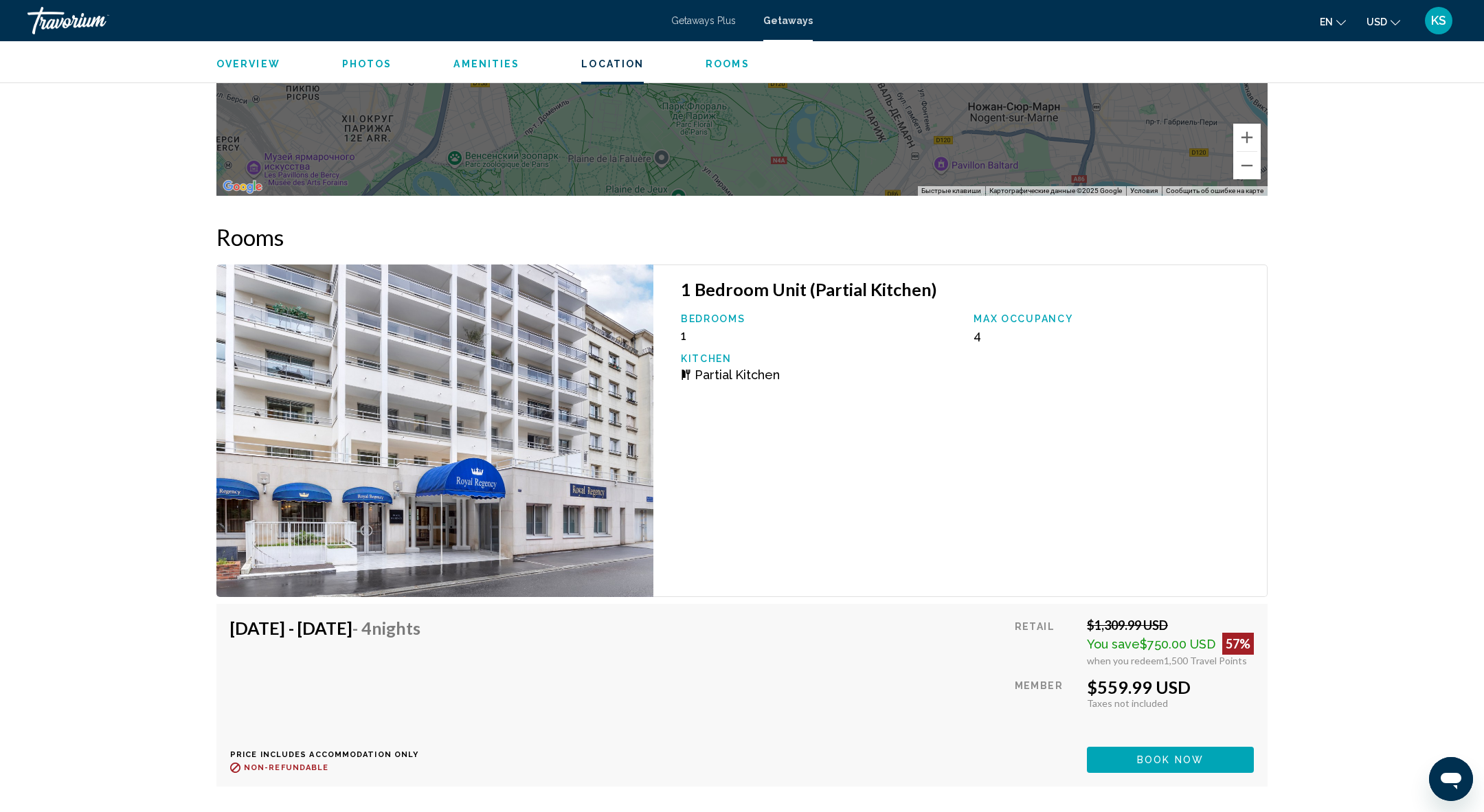
scroll to position [2232, 0]
